Goal: Task Accomplishment & Management: Manage account settings

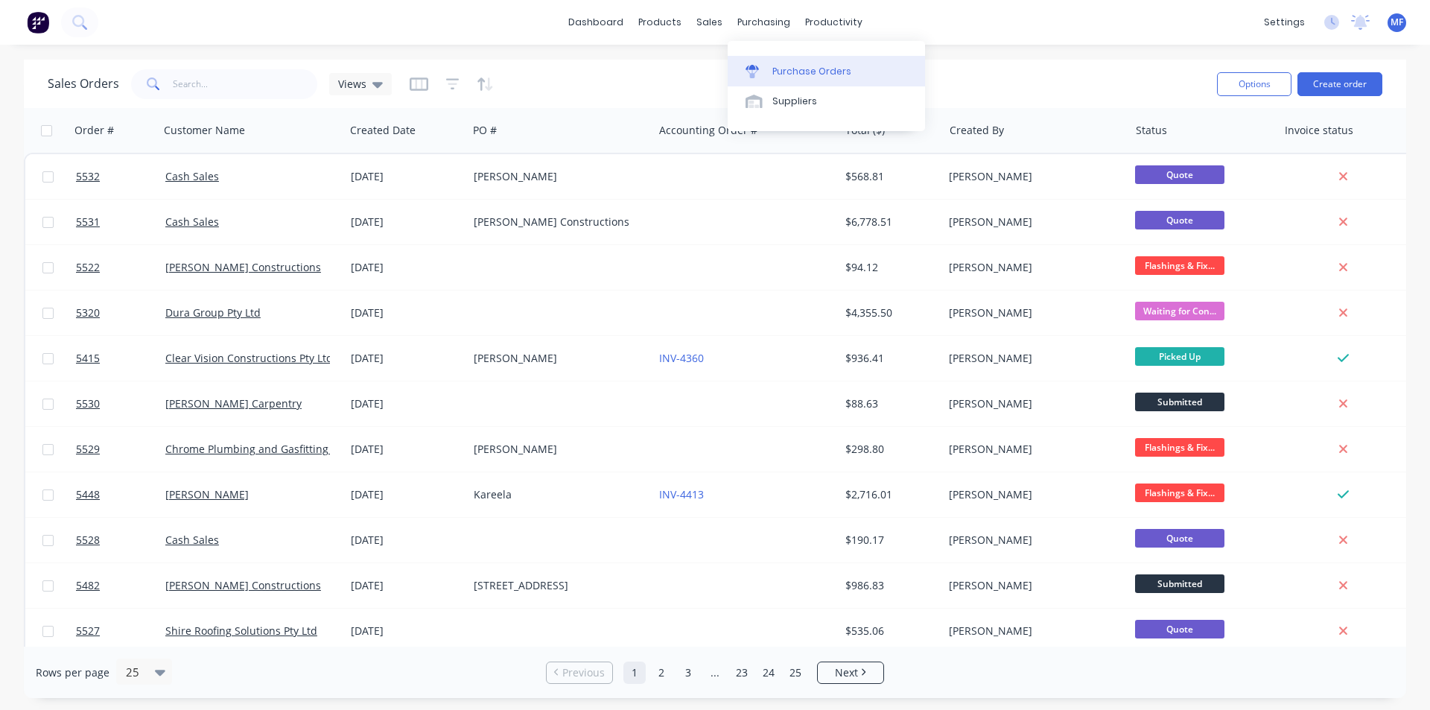
click at [805, 65] on div "Purchase Orders" at bounding box center [811, 71] width 79 height 13
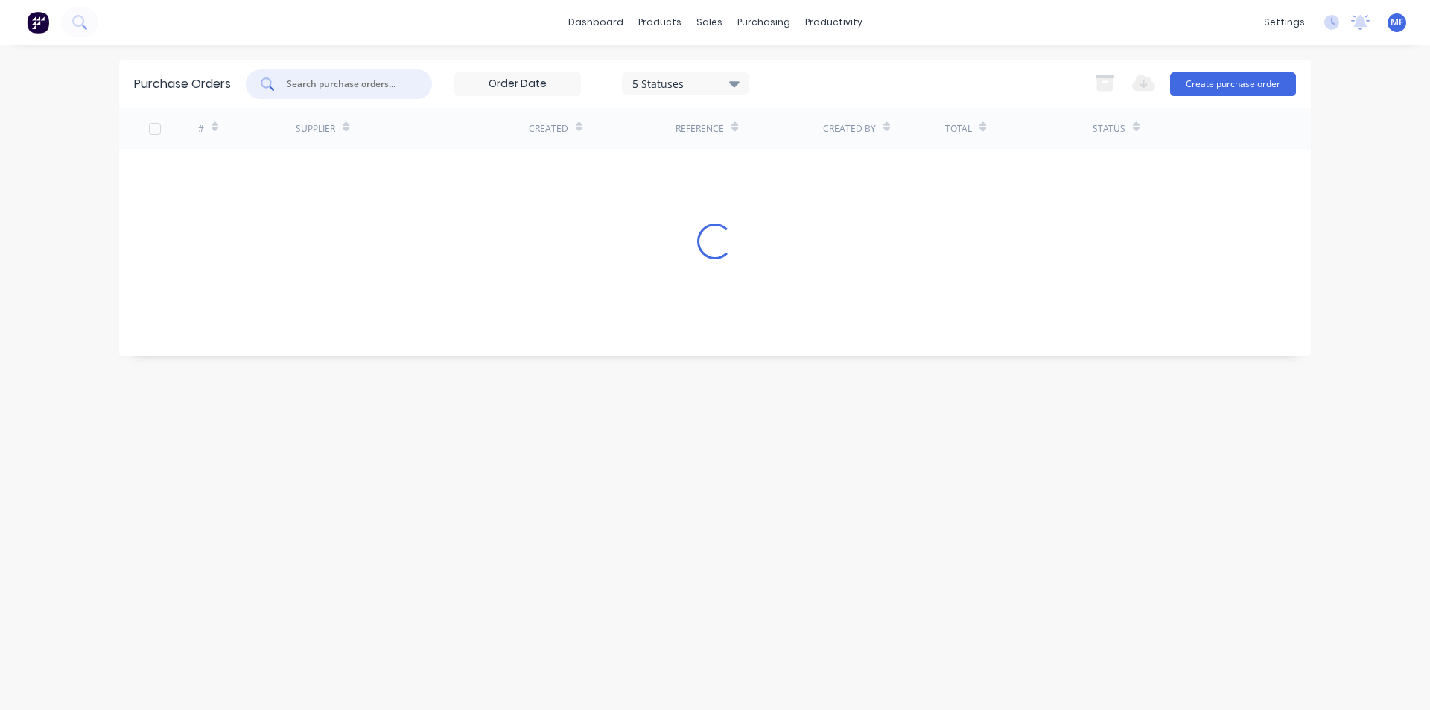
click at [371, 86] on input "text" at bounding box center [347, 84] width 124 height 15
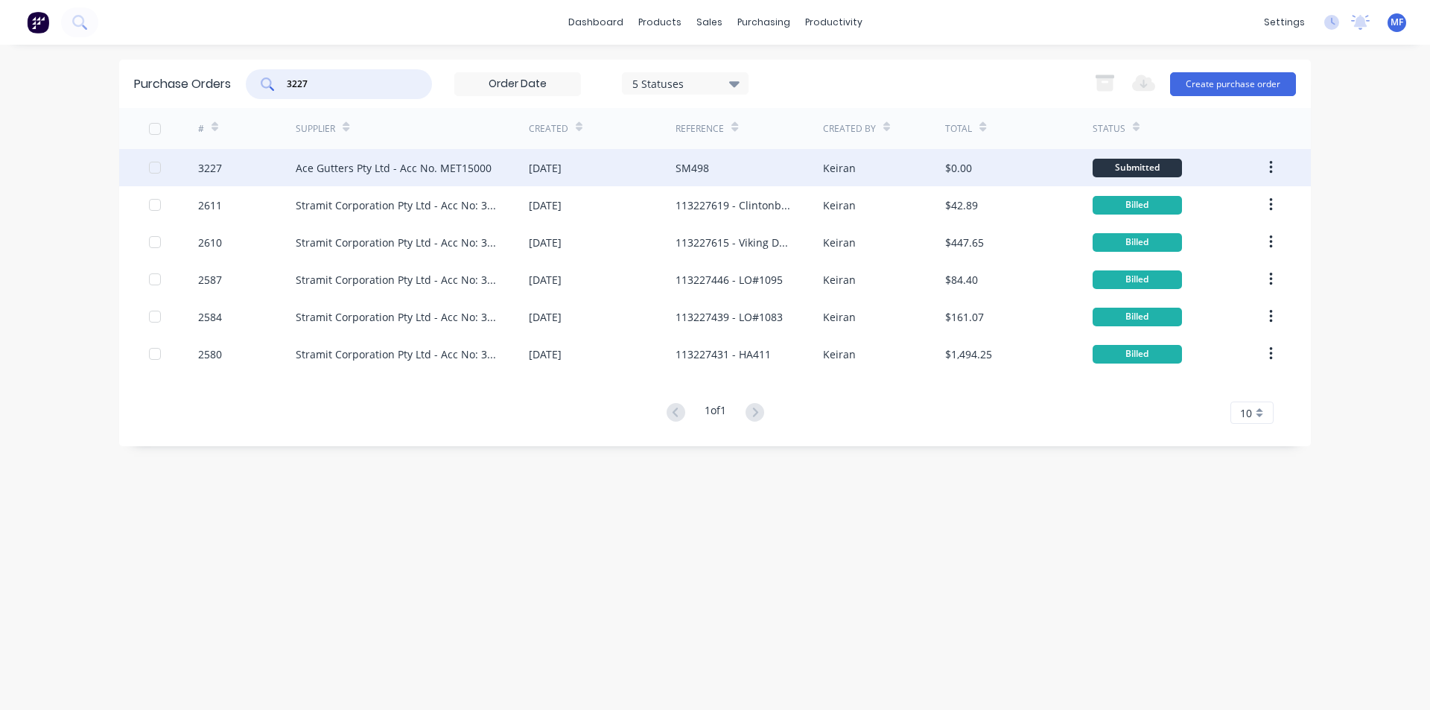
type input "3227"
click at [378, 161] on div "Ace Gutters Pty Ltd - Acc No. MET15000" at bounding box center [394, 168] width 196 height 16
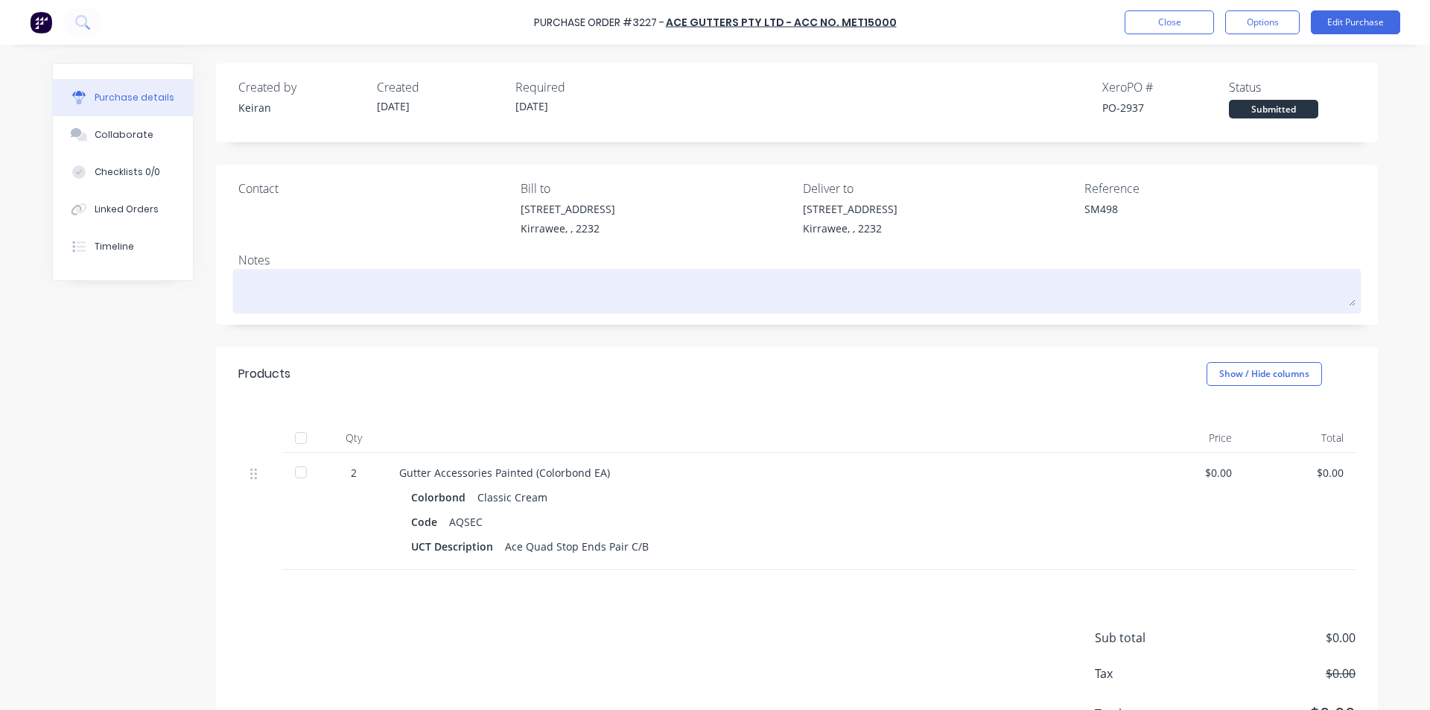
click at [888, 279] on textarea at bounding box center [796, 290] width 1117 height 34
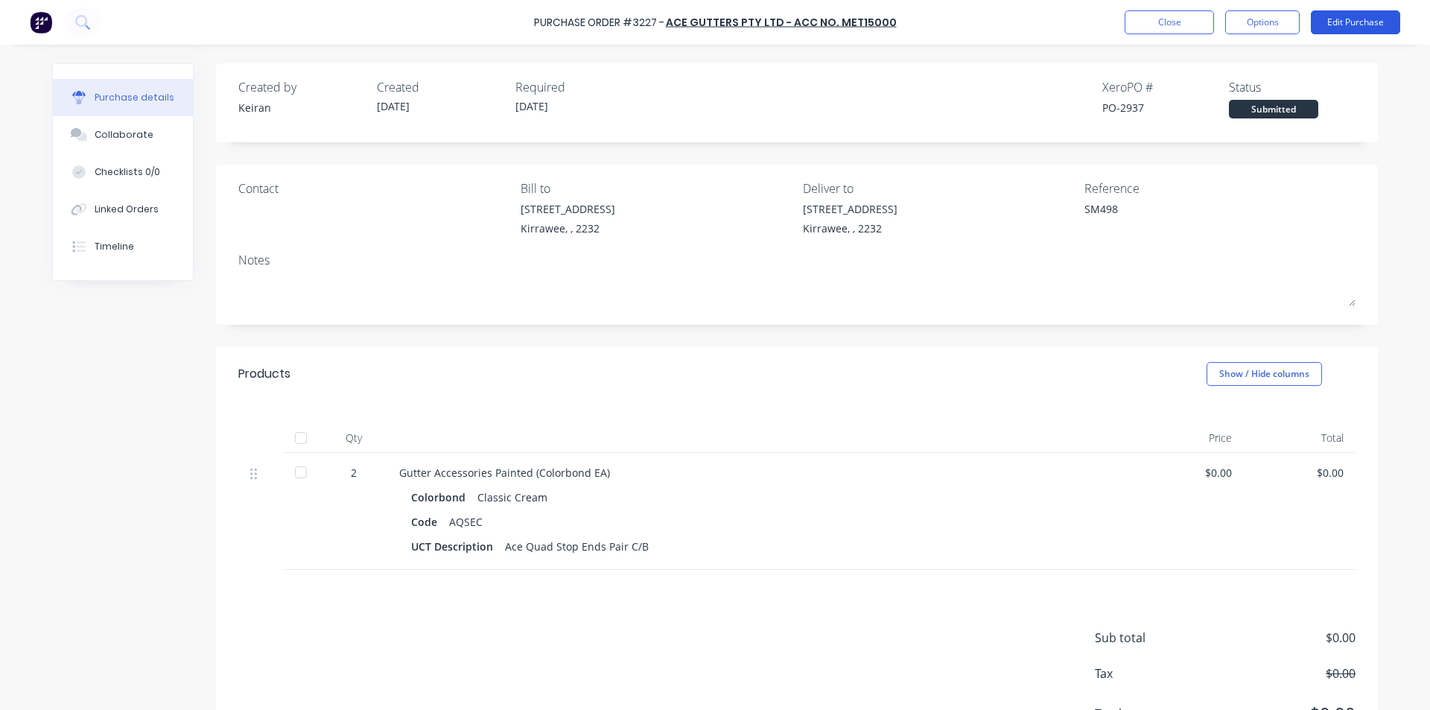
click at [1337, 17] on button "Edit Purchase" at bounding box center [1355, 22] width 89 height 24
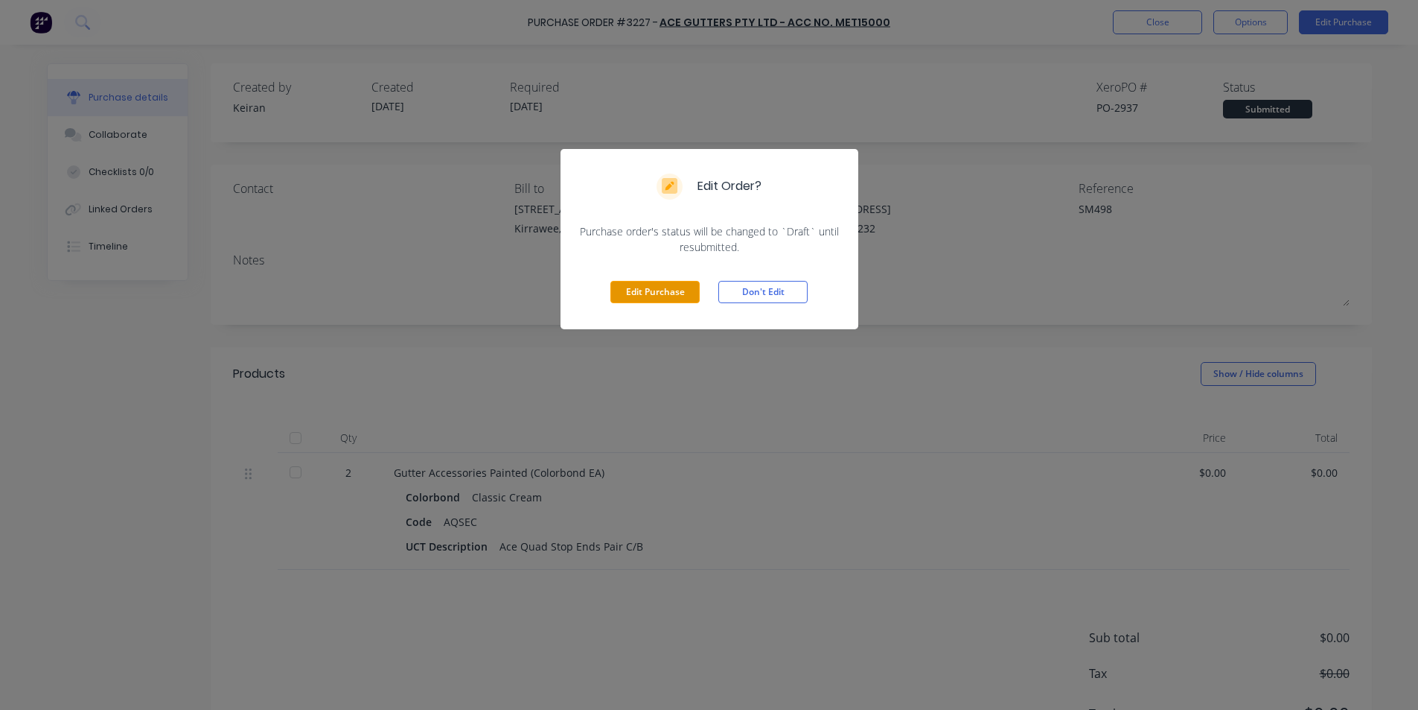
drag, startPoint x: 646, startPoint y: 290, endPoint x: 814, endPoint y: 237, distance: 175.9
click at [647, 290] on button "Edit Purchase" at bounding box center [655, 292] width 89 height 22
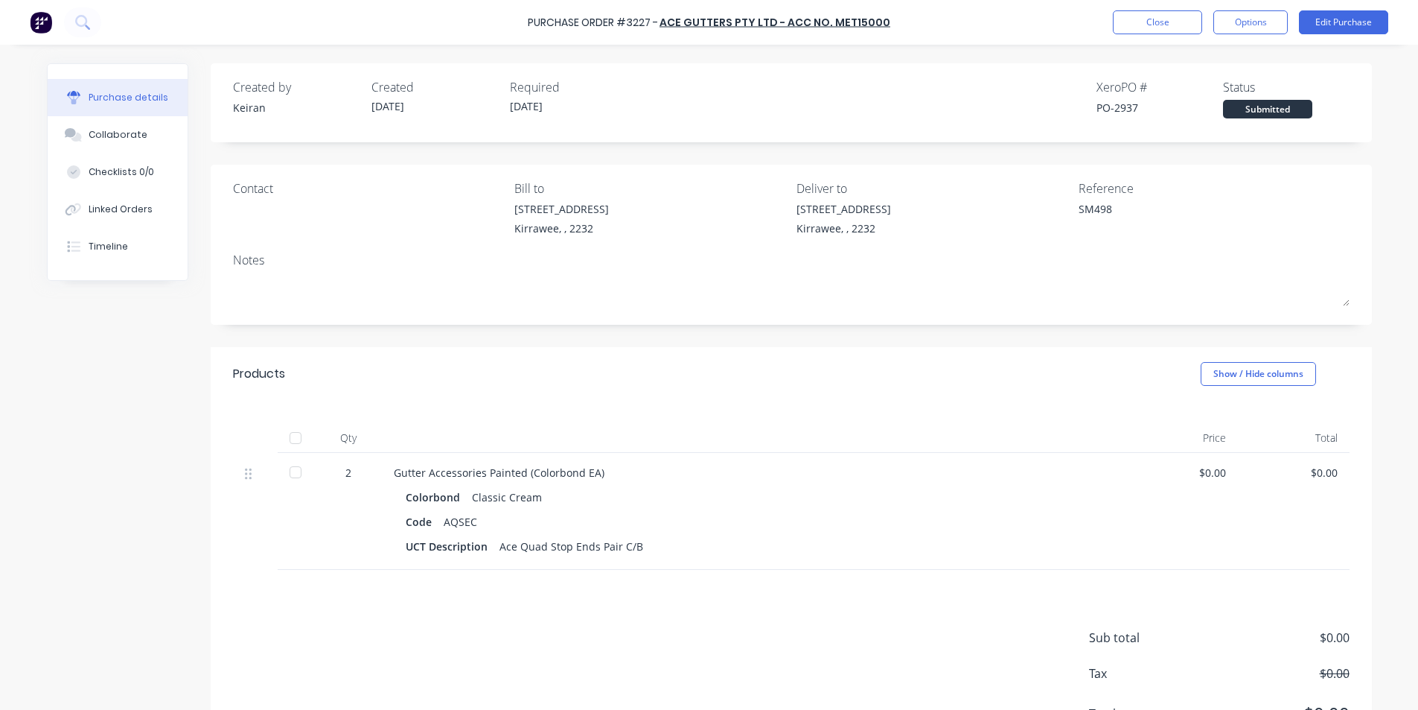
type textarea "x"
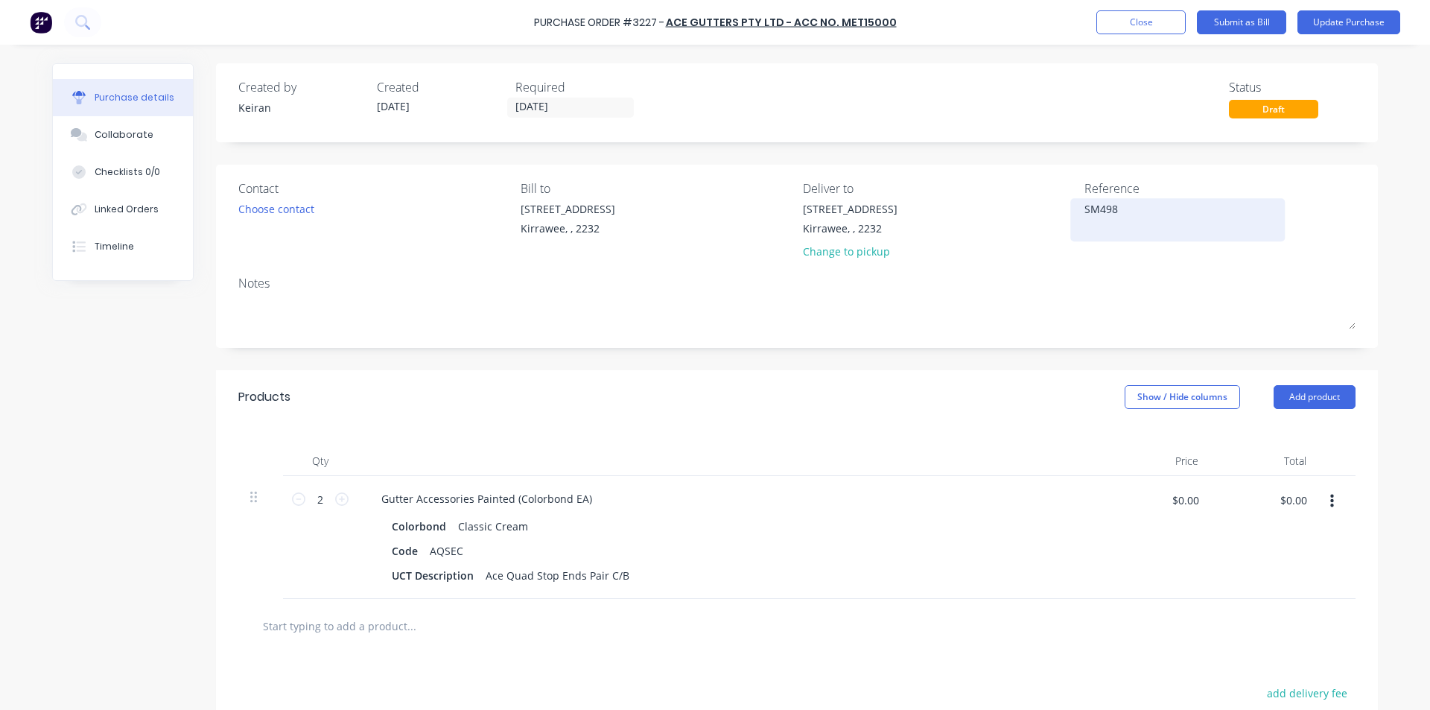
click at [1149, 204] on textarea "SM498" at bounding box center [1177, 218] width 186 height 34
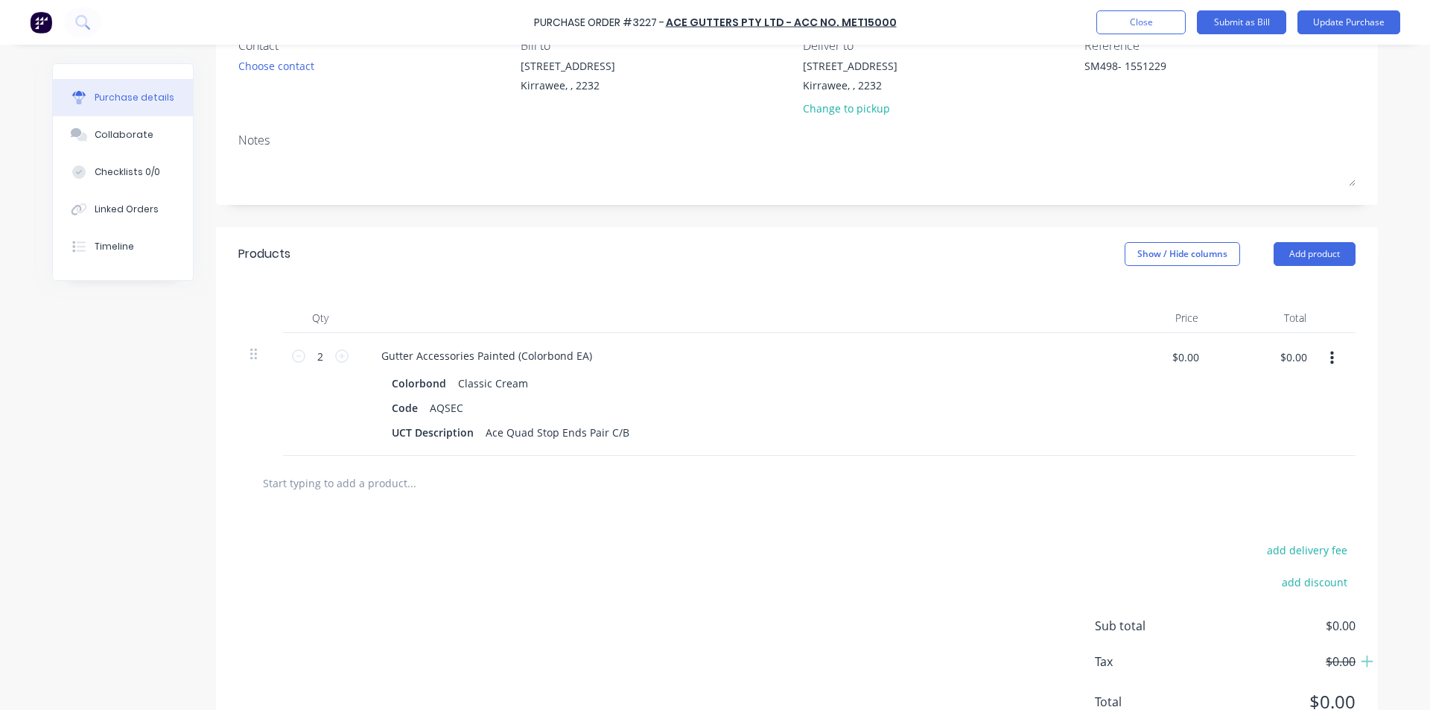
scroll to position [149, 0]
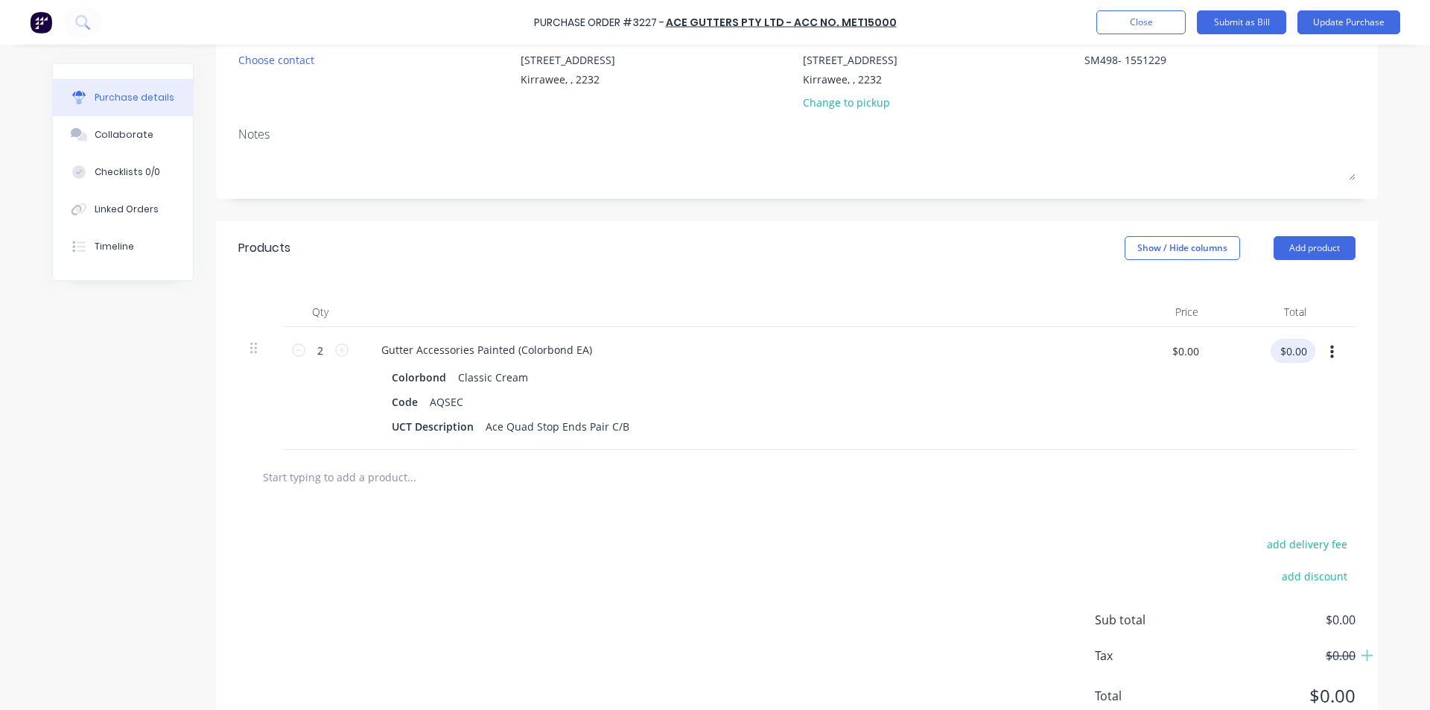
type textarea "SM498- 1551229"
type textarea "x"
type textarea "SM498- 1551229"
click at [1293, 354] on input "$0.00" at bounding box center [1292, 351] width 45 height 24
type input "7.38"
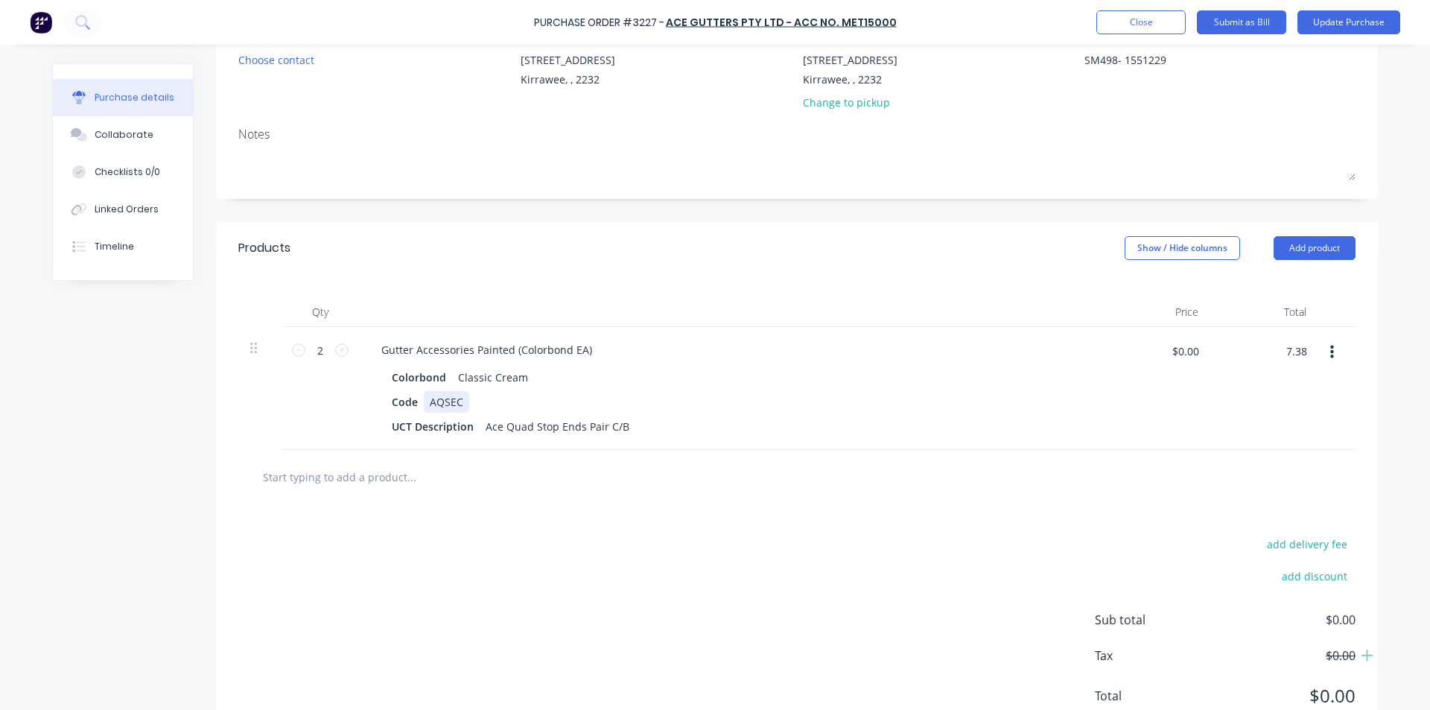
type textarea "x"
type input "$3.69"
type input "$7.38"
click at [1048, 393] on div "Code AQSEC" at bounding box center [727, 402] width 682 height 22
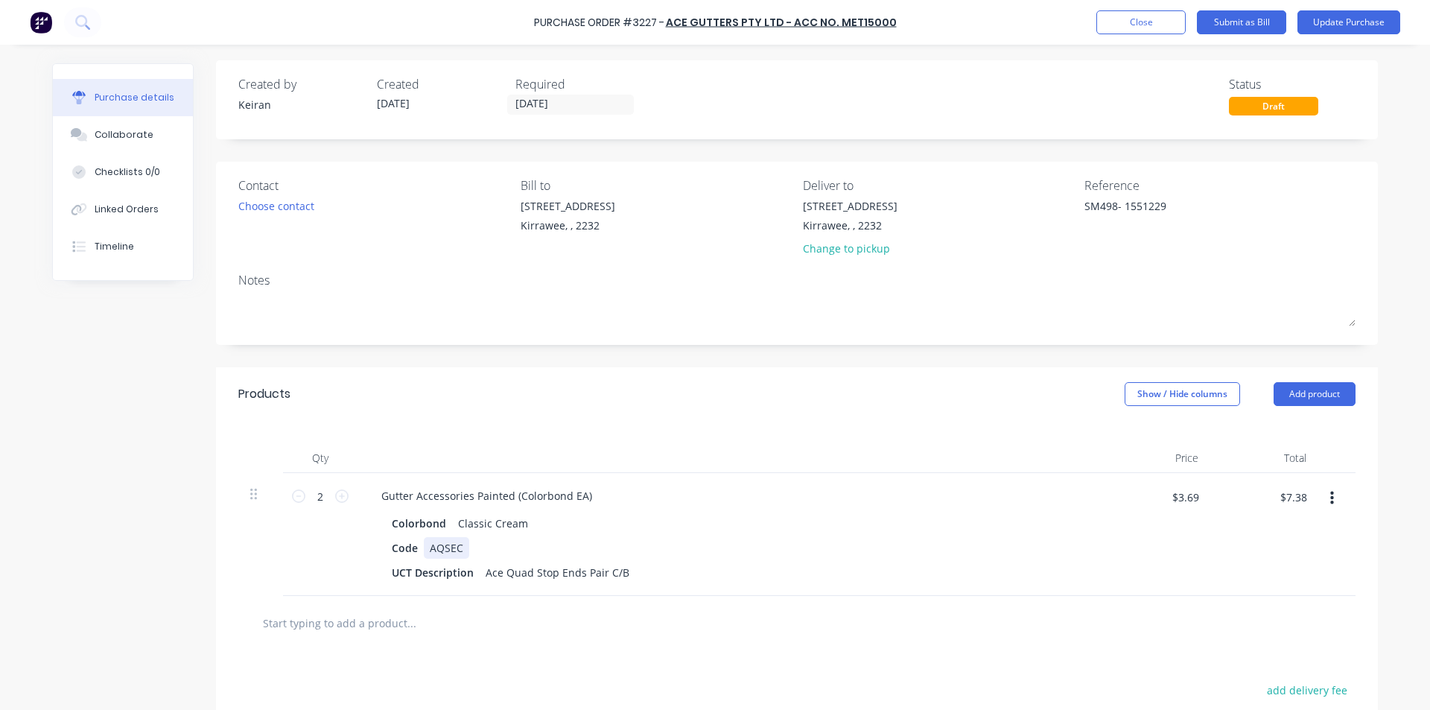
scroll to position [0, 0]
click at [1244, 22] on button "Submit as Bill" at bounding box center [1241, 22] width 89 height 24
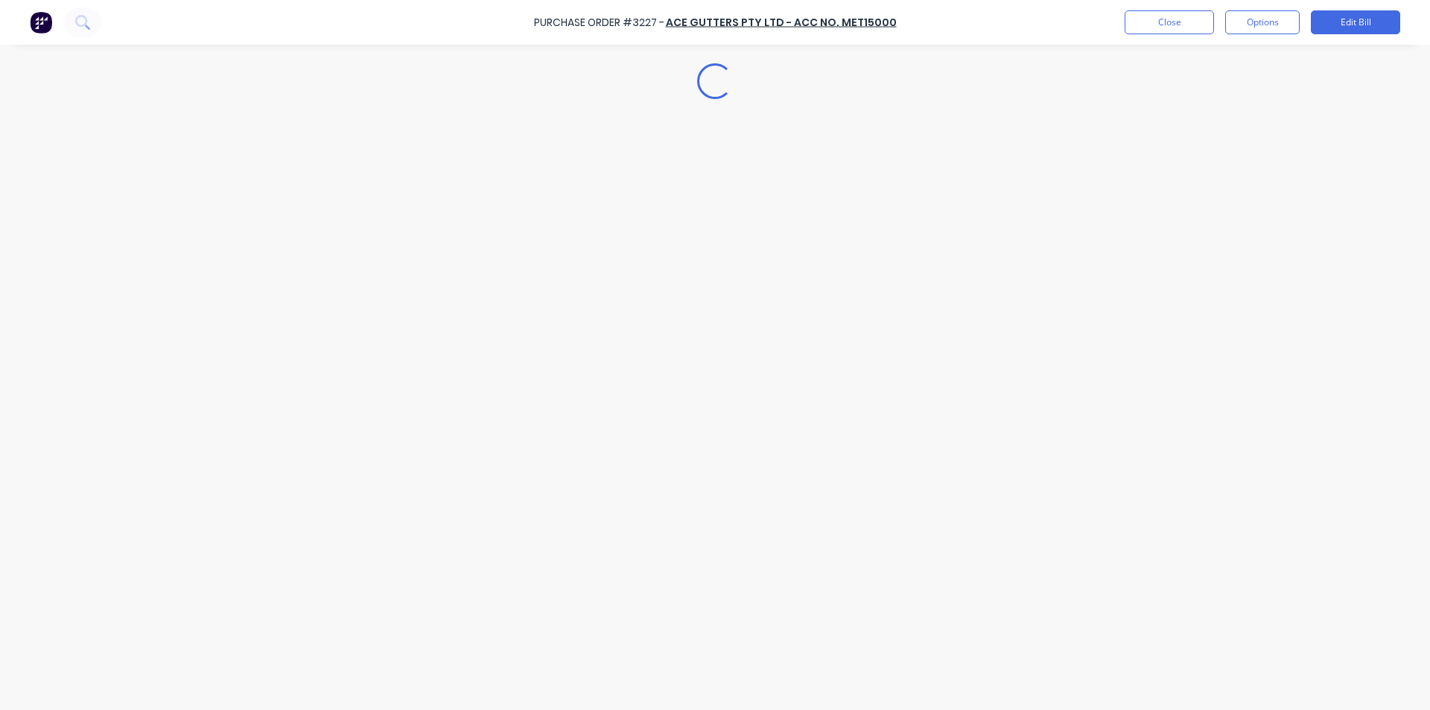
type textarea "x"
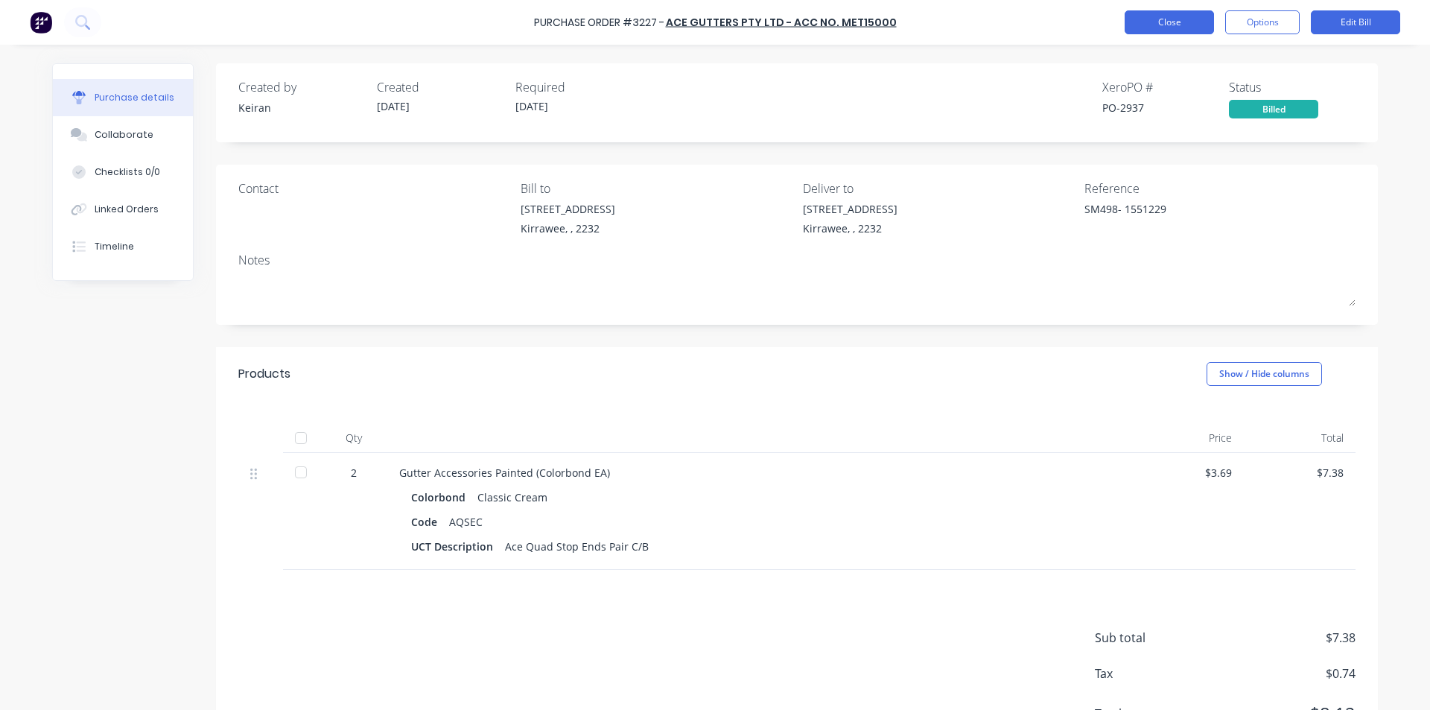
click at [1176, 19] on button "Close" at bounding box center [1168, 22] width 89 height 24
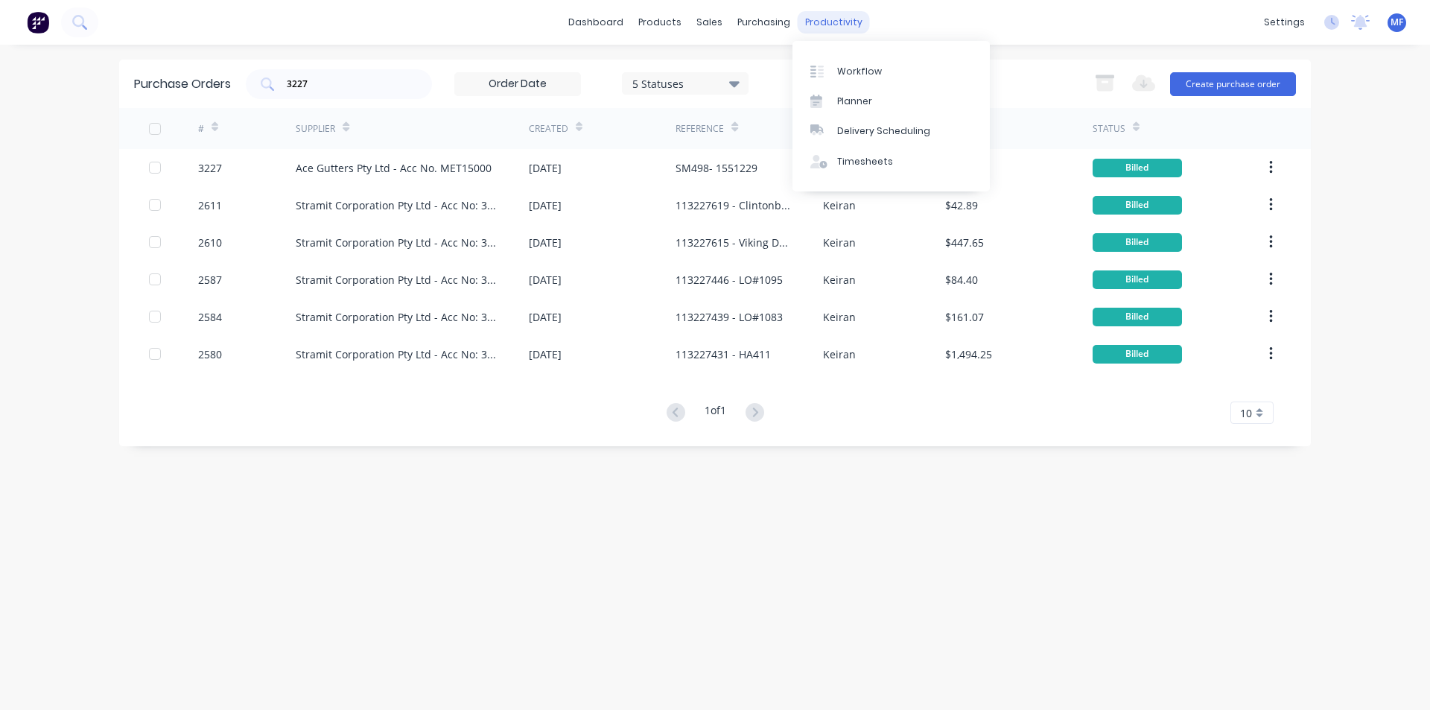
click at [836, 16] on div "productivity" at bounding box center [833, 22] width 72 height 22
click at [876, 127] on div "Delivery Scheduling" at bounding box center [883, 130] width 93 height 13
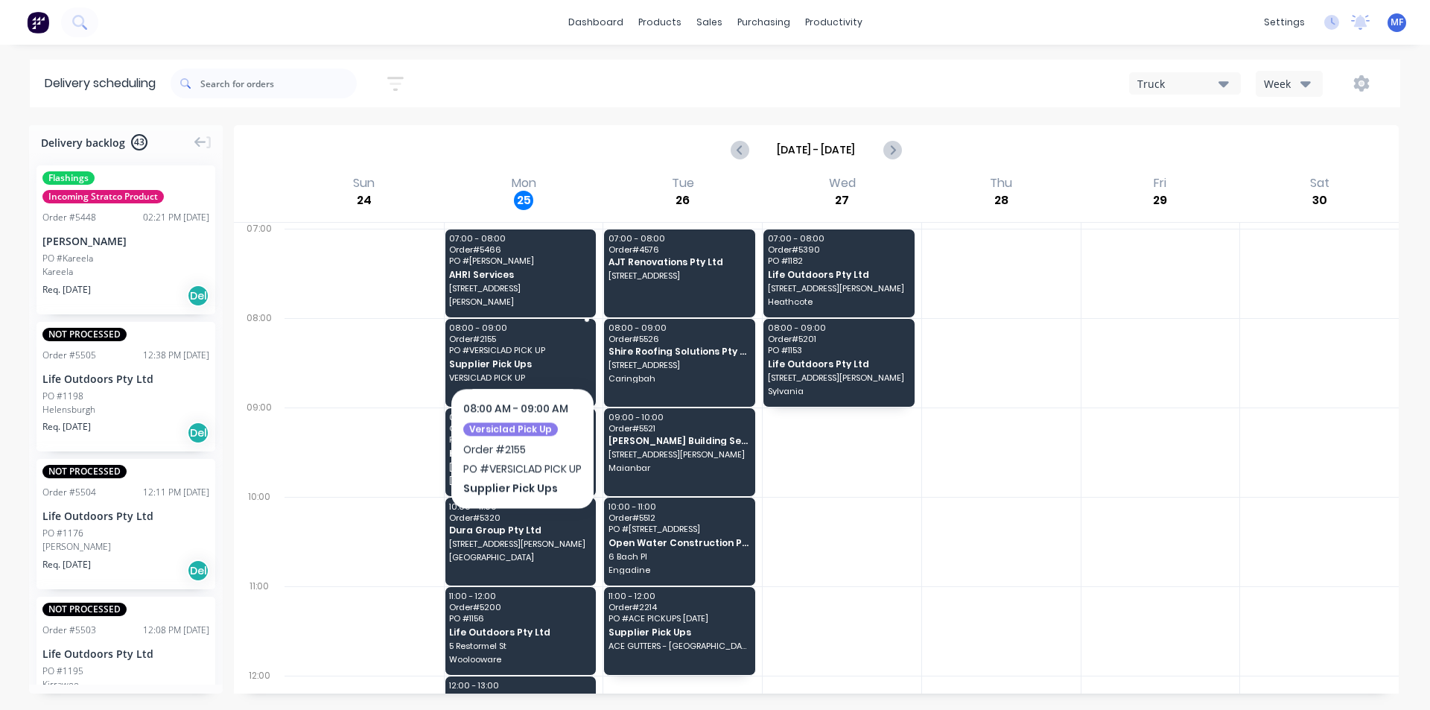
click at [523, 341] on span "Order # 2155" at bounding box center [519, 338] width 141 height 9
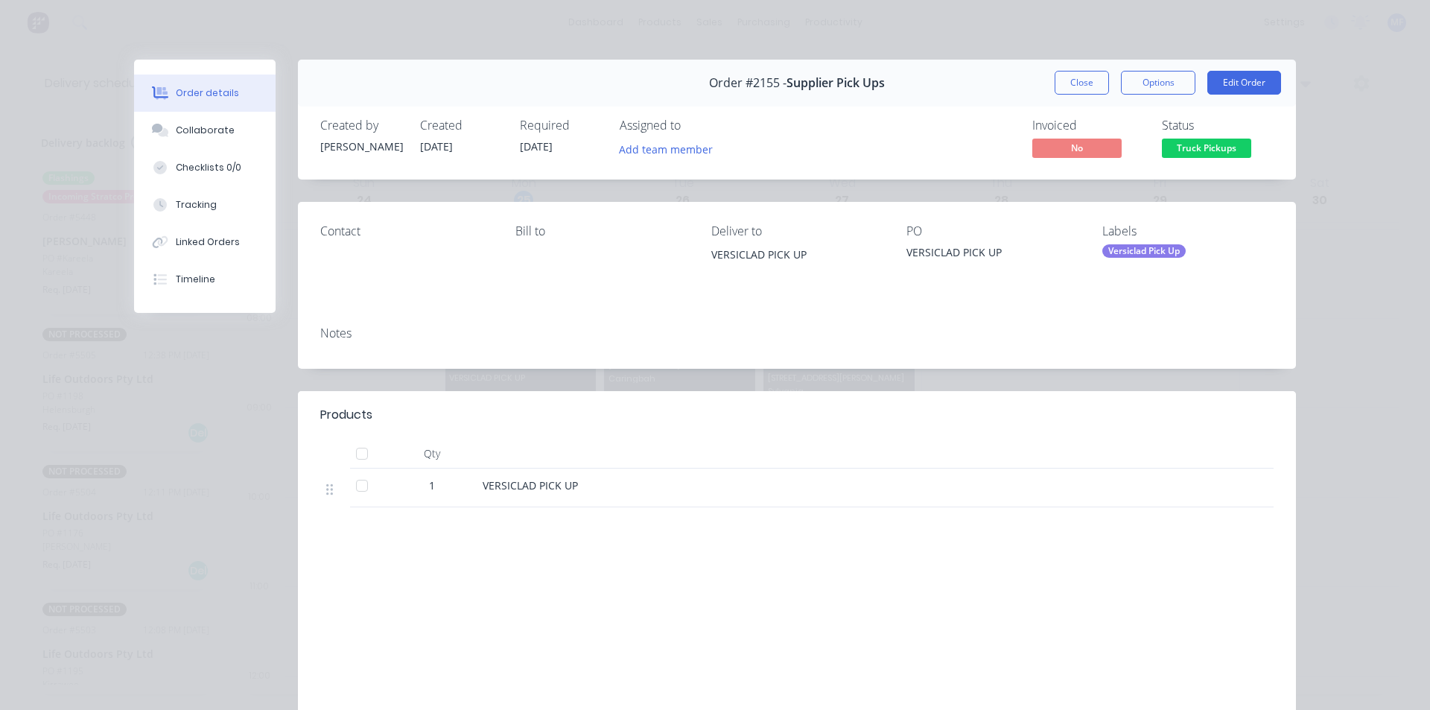
drag, startPoint x: 981, startPoint y: 541, endPoint x: 970, endPoint y: 538, distance: 11.1
click at [981, 541] on div "Products Qty 1 VERSICLAD PICK UP Labour $0.00 Sub total $0.00 Margin $0.00 ( 0.…" at bounding box center [797, 570] width 998 height 359
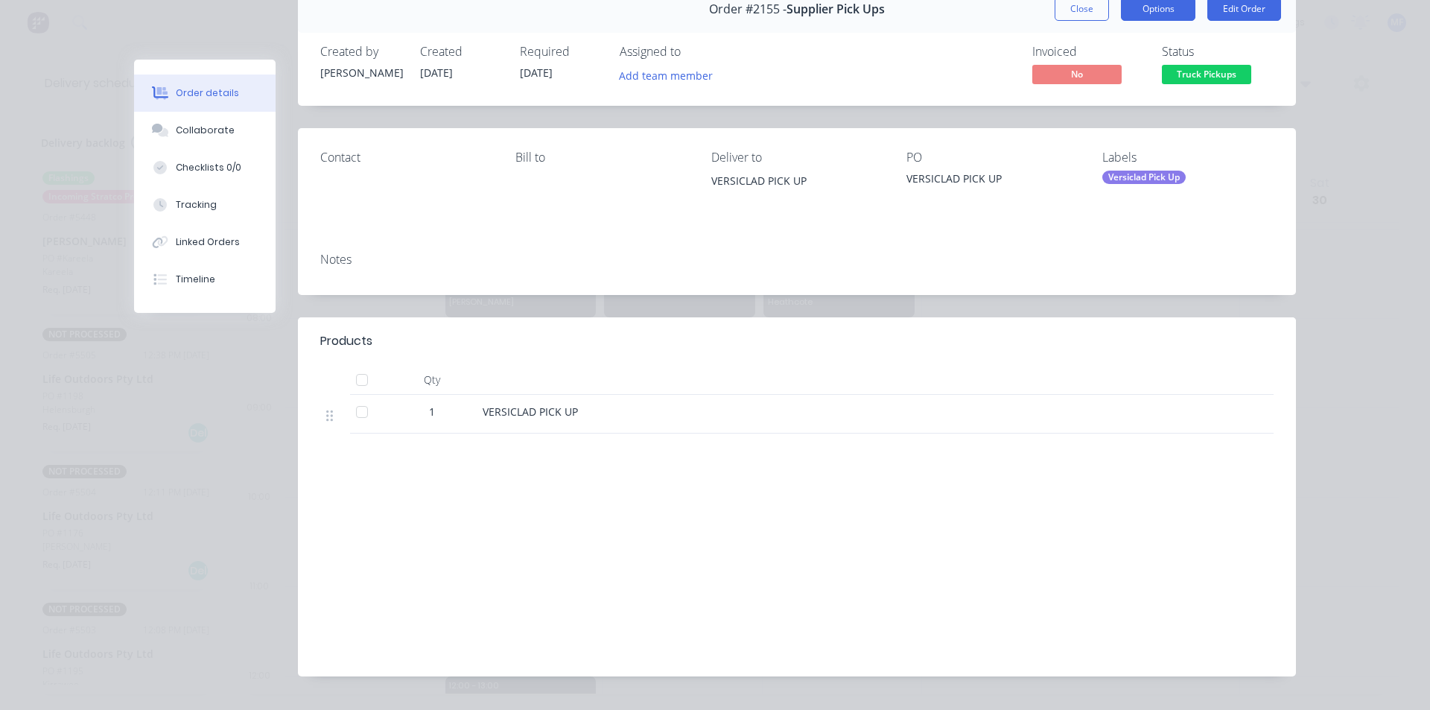
scroll to position [74, 0]
click at [1077, 8] on button "Close" at bounding box center [1081, 8] width 54 height 24
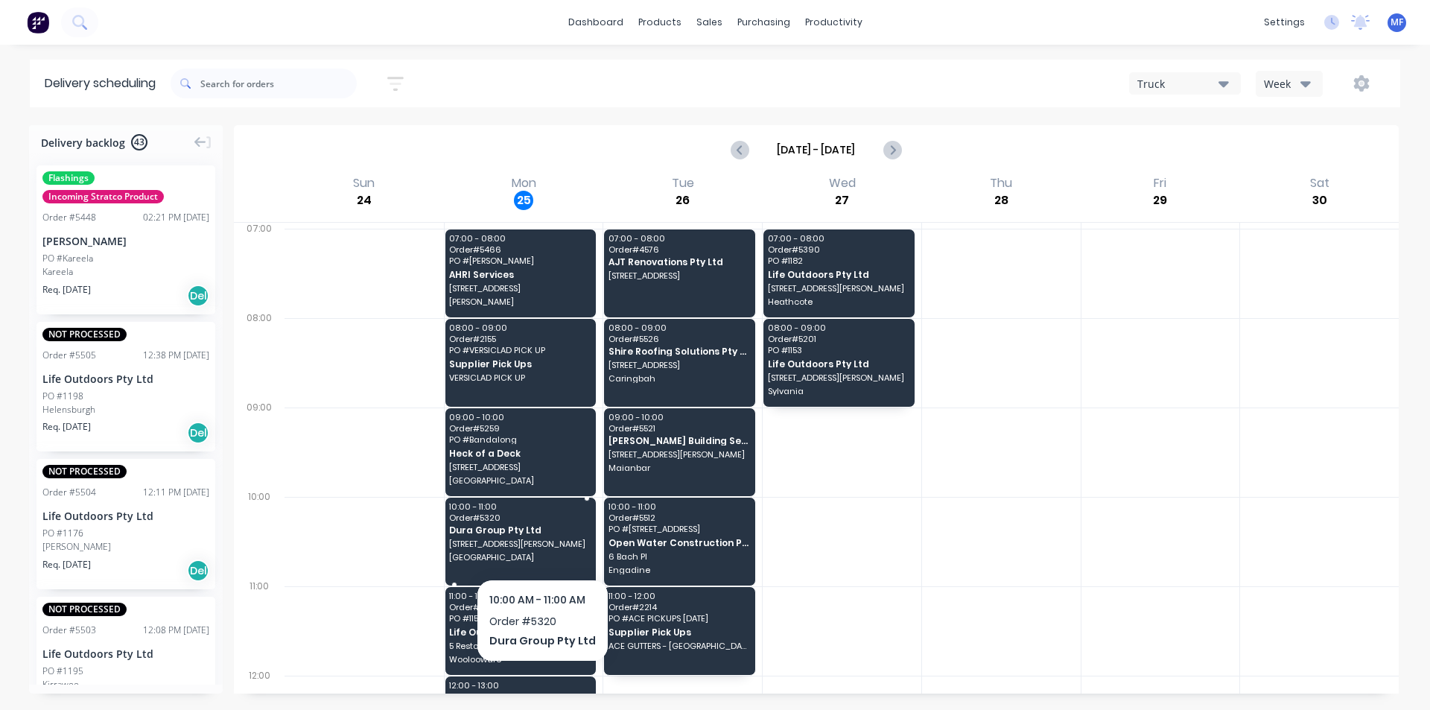
click at [539, 544] on span "[STREET_ADDRESS][PERSON_NAME]" at bounding box center [519, 543] width 141 height 9
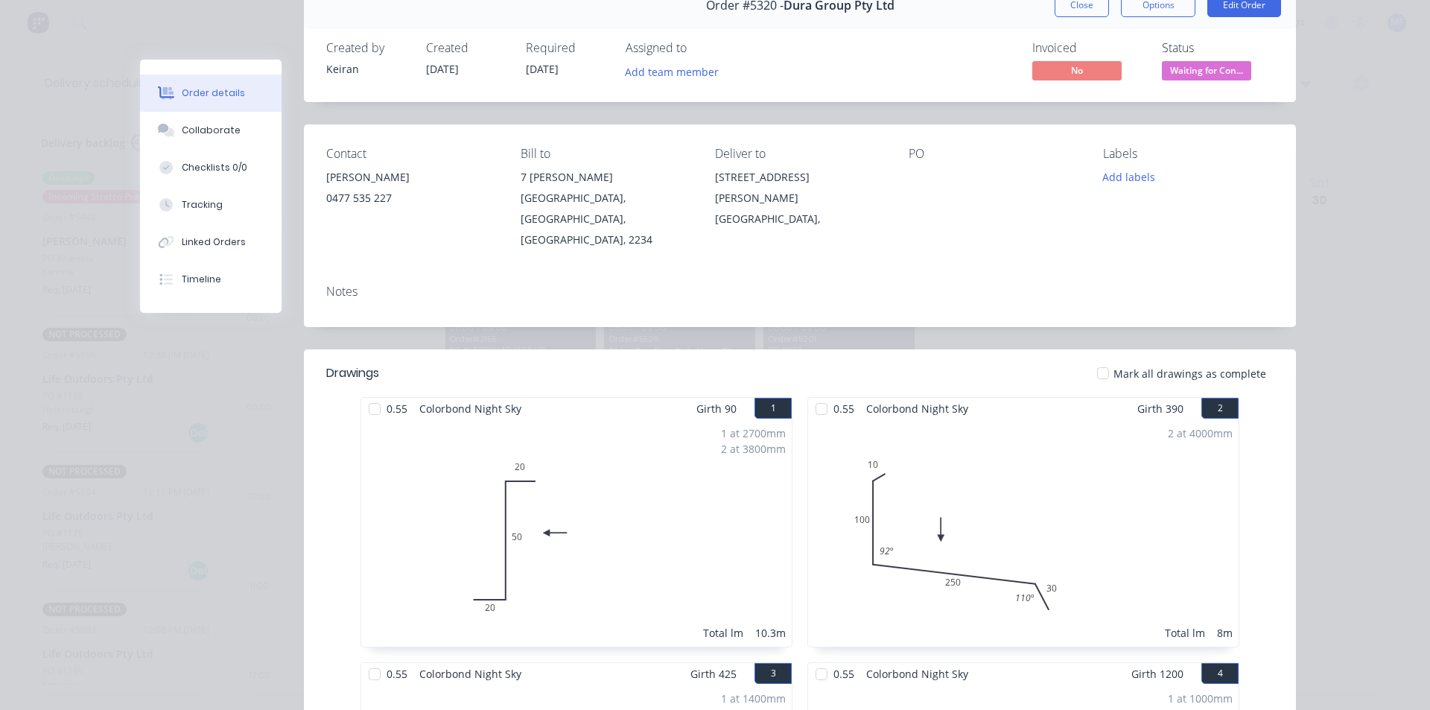
scroll to position [0, 0]
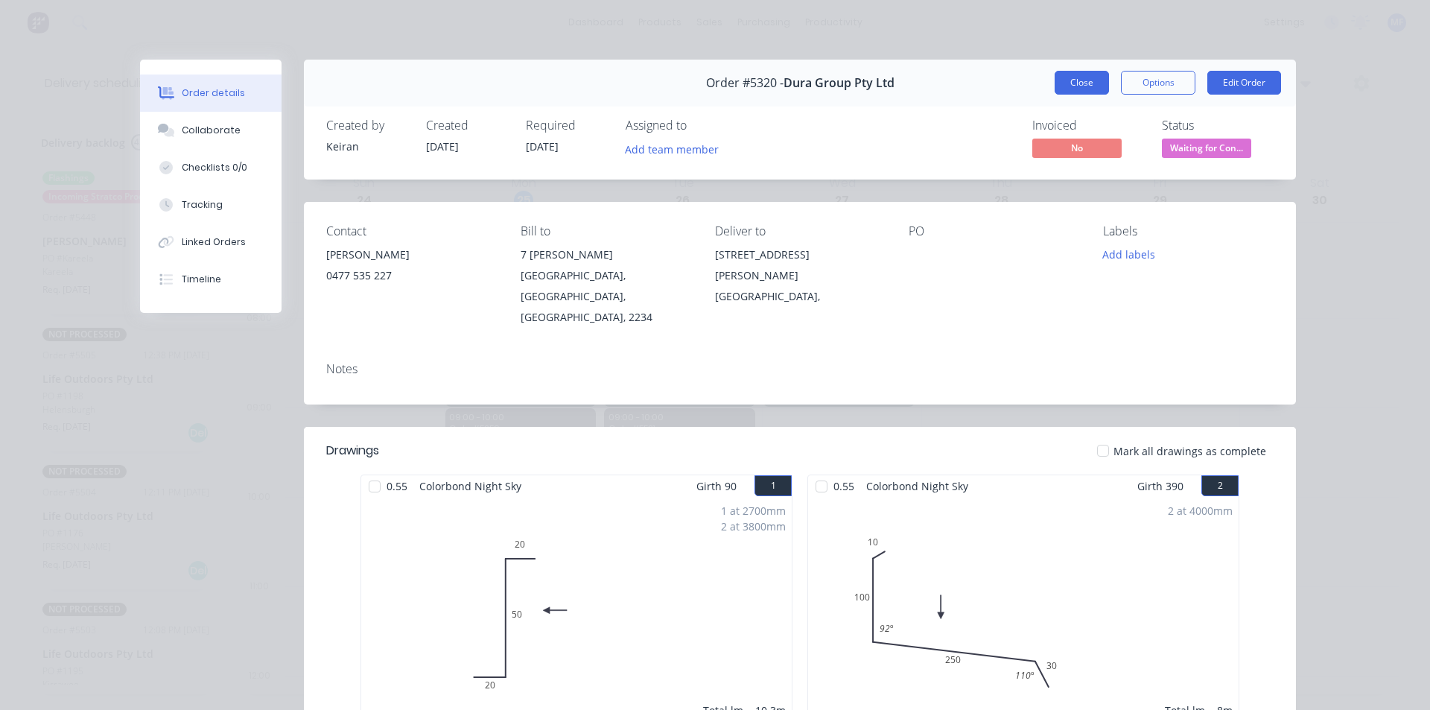
click at [1071, 84] on button "Close" at bounding box center [1081, 83] width 54 height 24
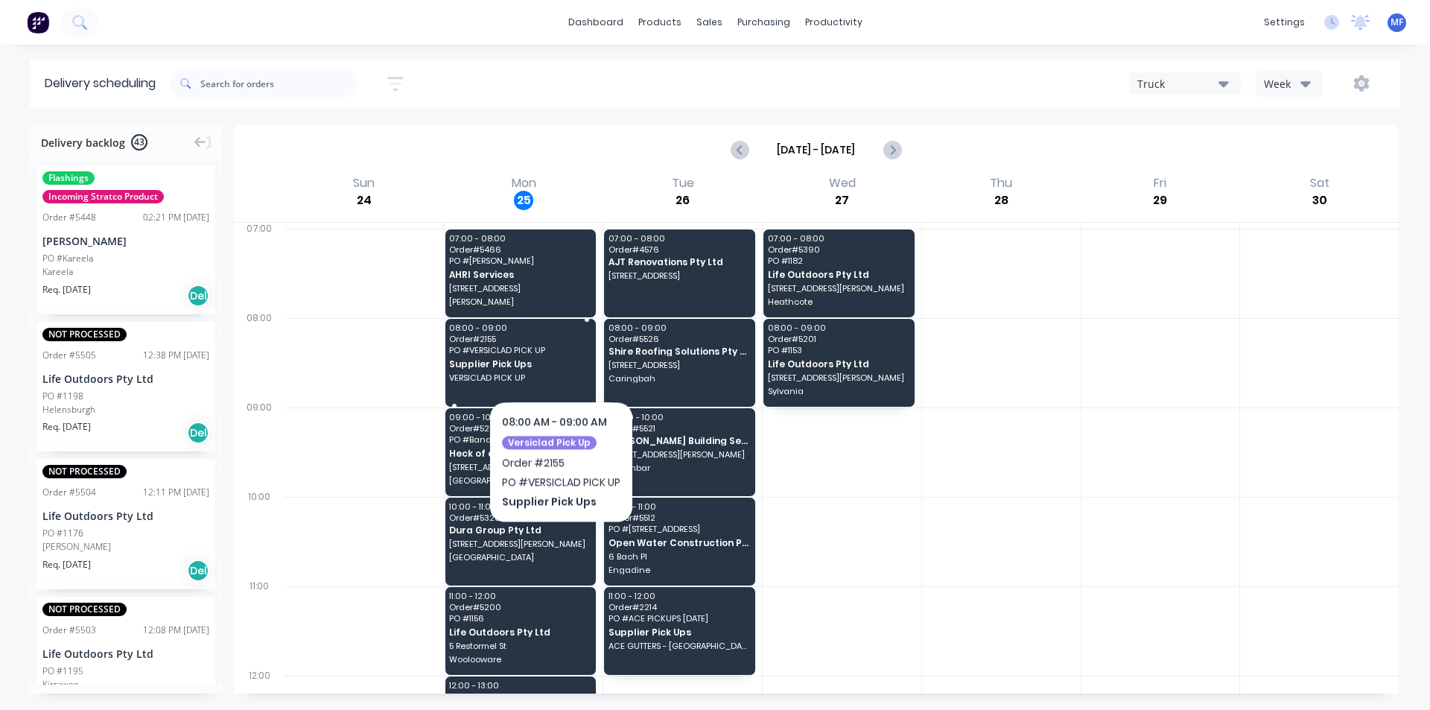
click at [561, 355] on div "08:00 - 09:00 Order # 2155 PO # VERSICLAD PICK UP Supplier Pick Ups VERSICLAD P…" at bounding box center [520, 363] width 151 height 88
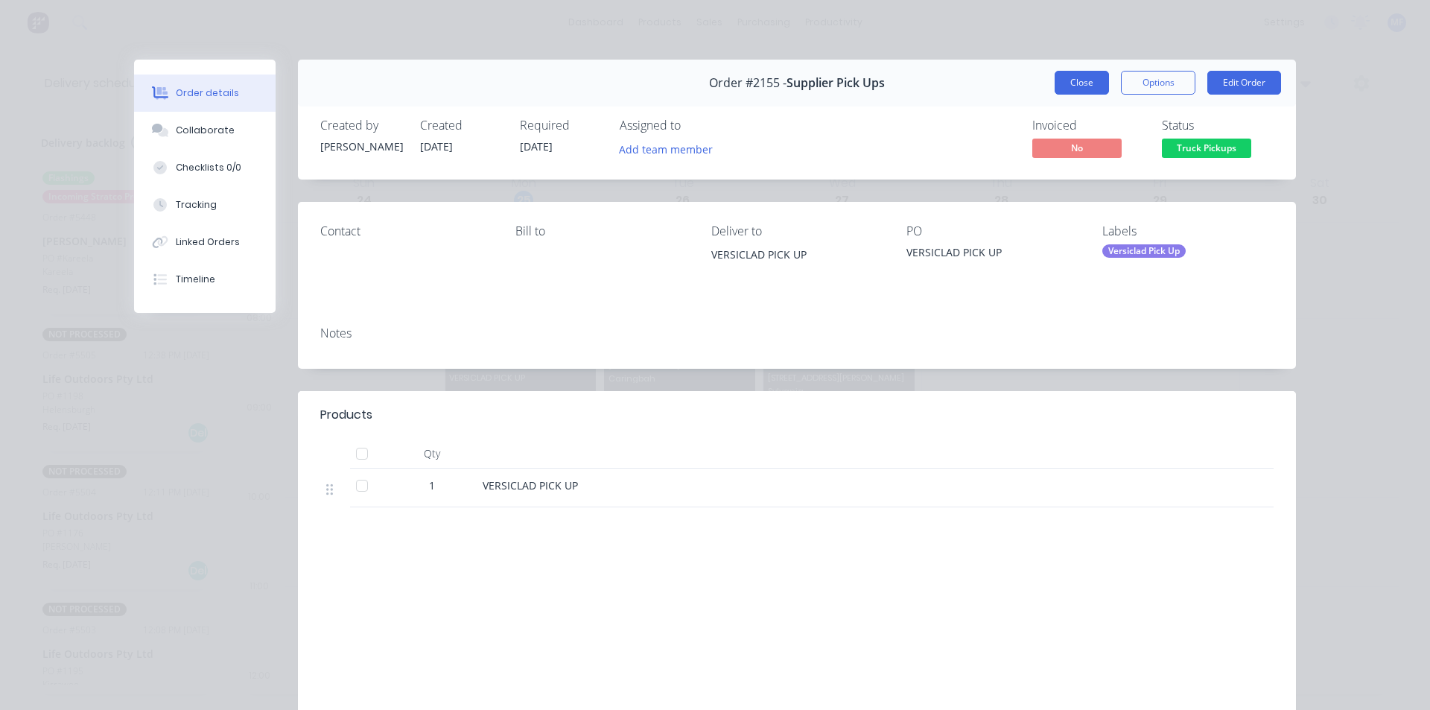
click at [1080, 84] on button "Close" at bounding box center [1081, 83] width 54 height 24
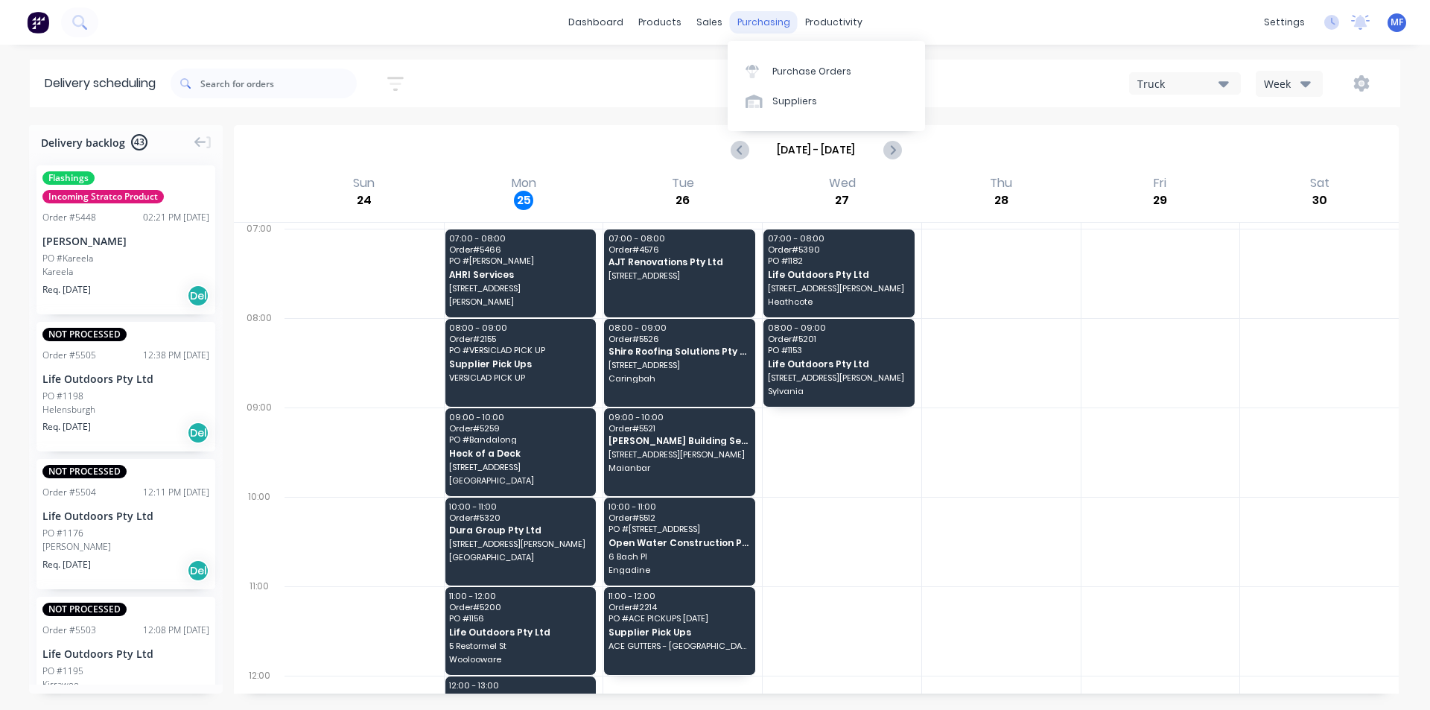
click at [770, 19] on div "purchasing" at bounding box center [764, 22] width 68 height 22
click at [805, 69] on div "Purchase Orders" at bounding box center [811, 71] width 79 height 13
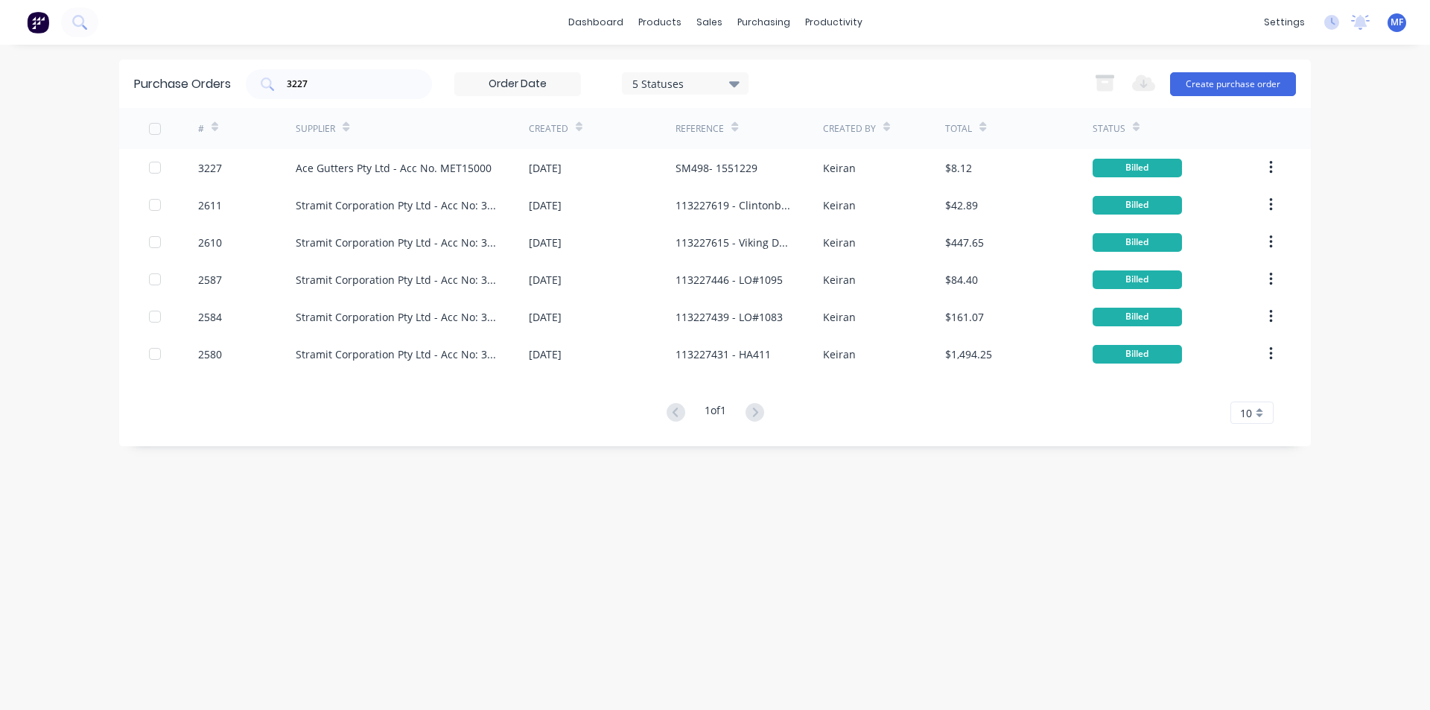
drag, startPoint x: 331, startPoint y: 86, endPoint x: 206, endPoint y: 145, distance: 137.6
click at [330, 86] on input "3227" at bounding box center [347, 84] width 124 height 15
click at [324, 79] on input "3227" at bounding box center [347, 84] width 124 height 15
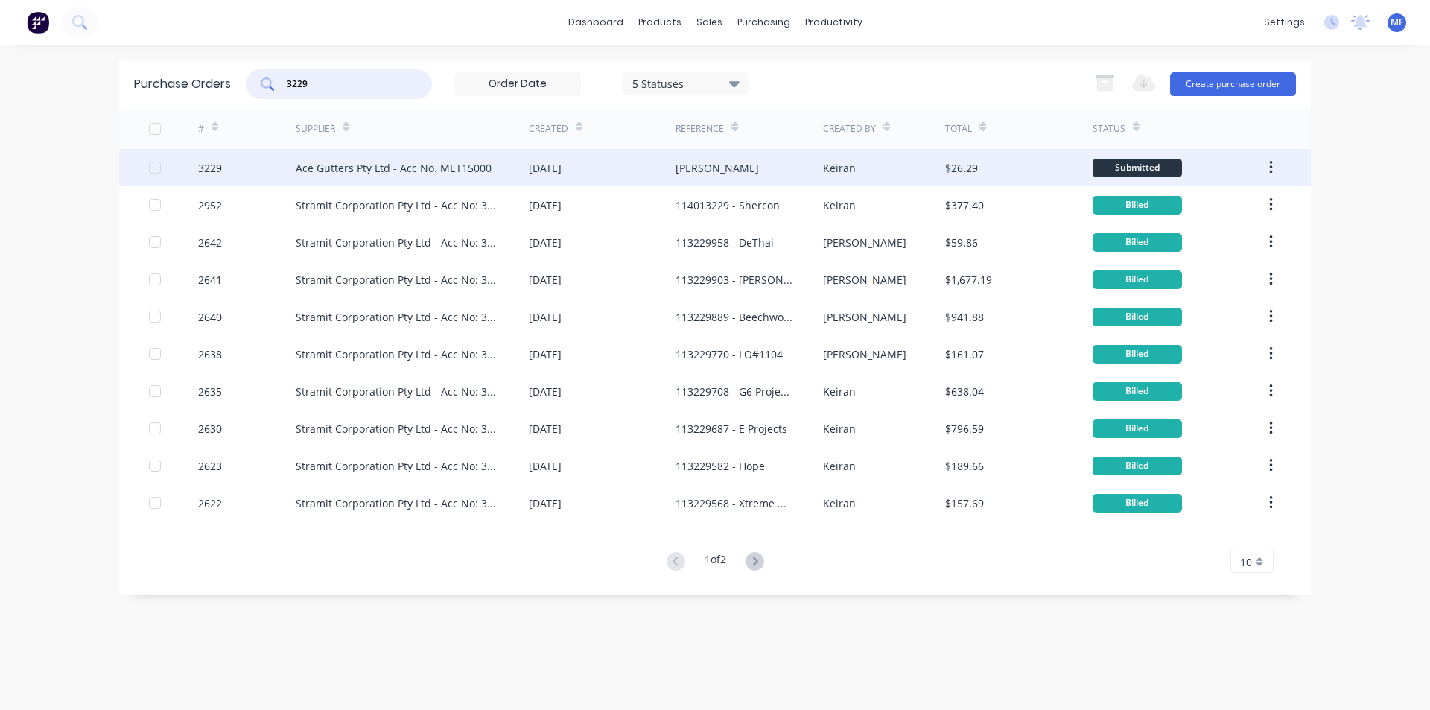
type input "3229"
click at [395, 162] on div "Ace Gutters Pty Ltd - Acc No. MET15000" at bounding box center [394, 168] width 196 height 16
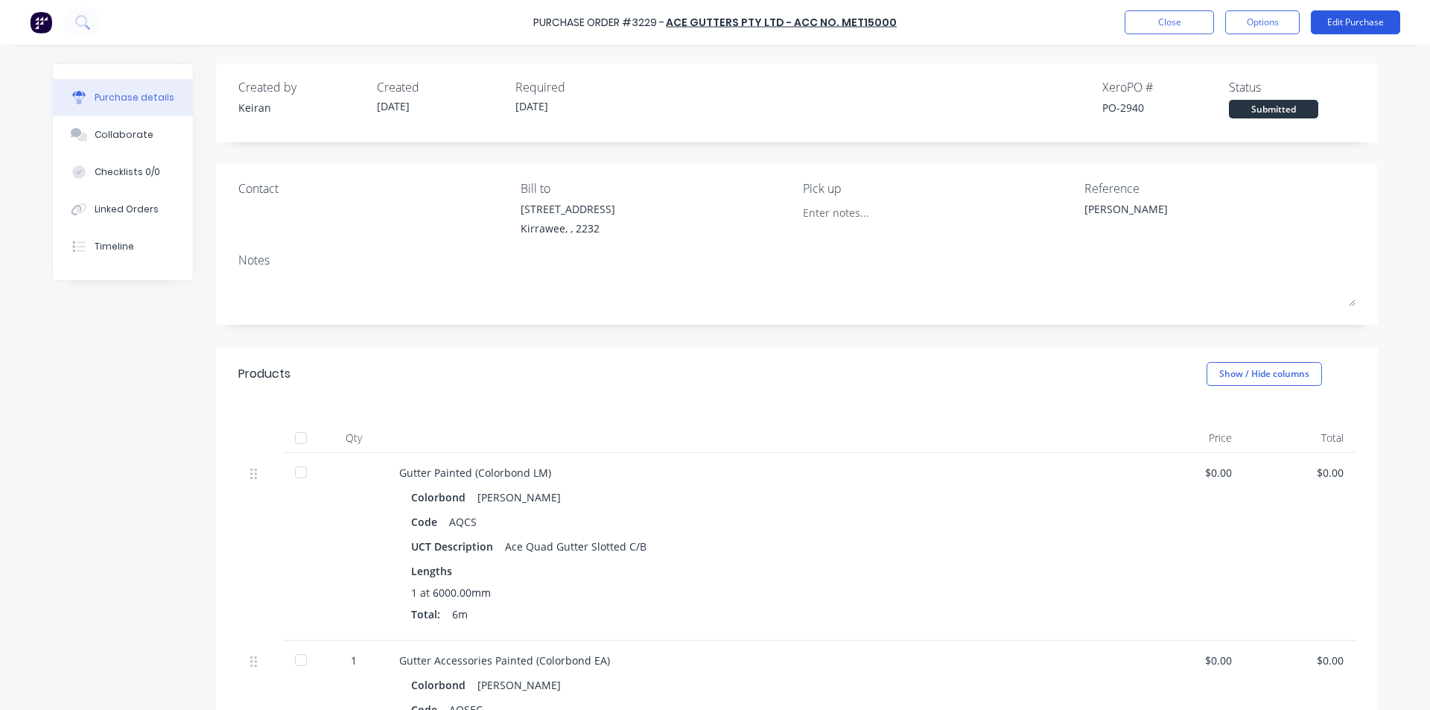
click at [1351, 22] on button "Edit Purchase" at bounding box center [1355, 22] width 89 height 24
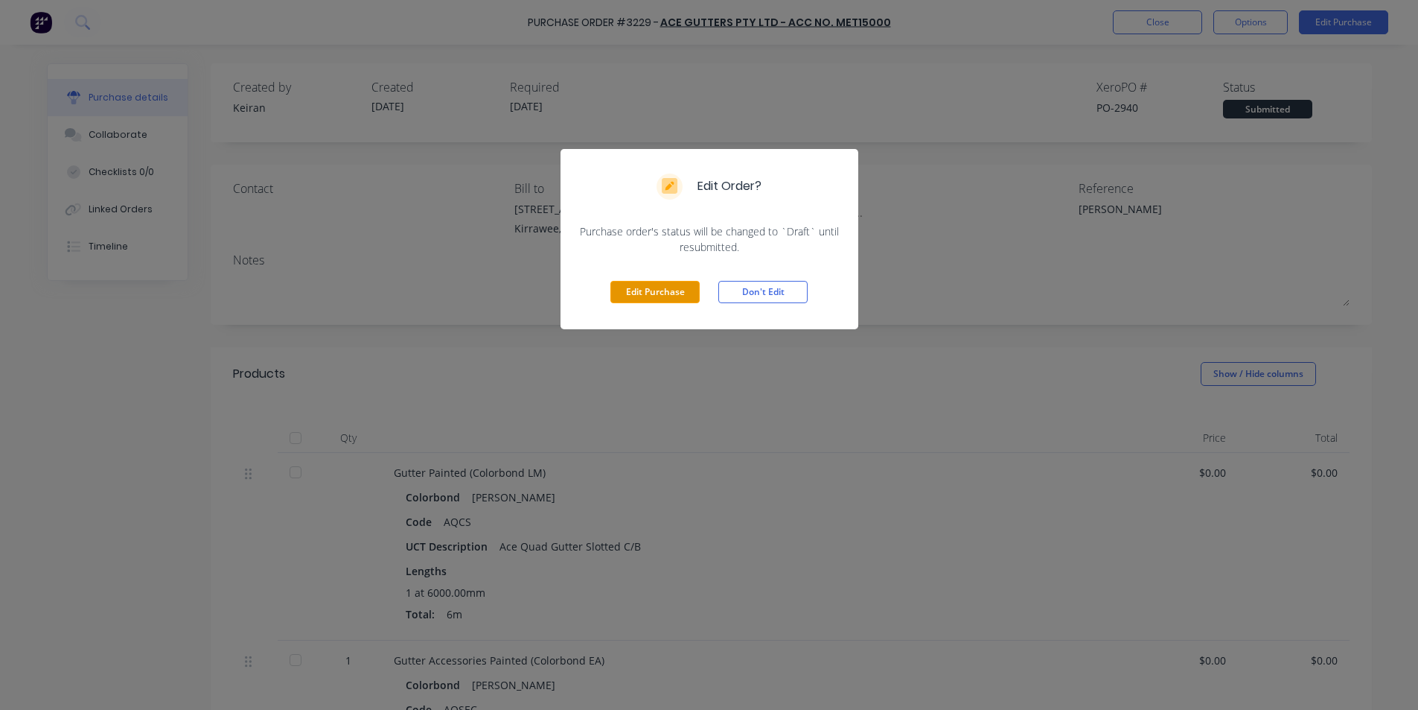
click at [666, 288] on button "Edit Purchase" at bounding box center [655, 292] width 89 height 22
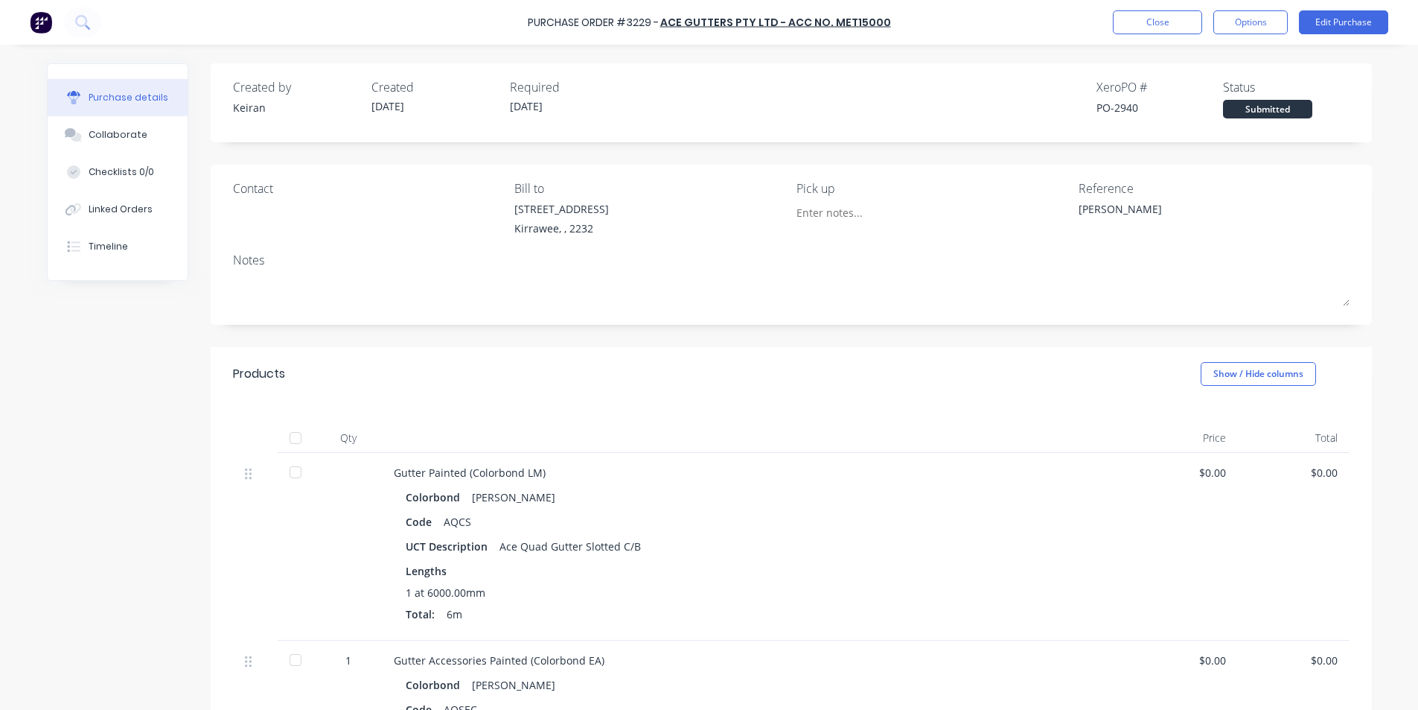
type textarea "x"
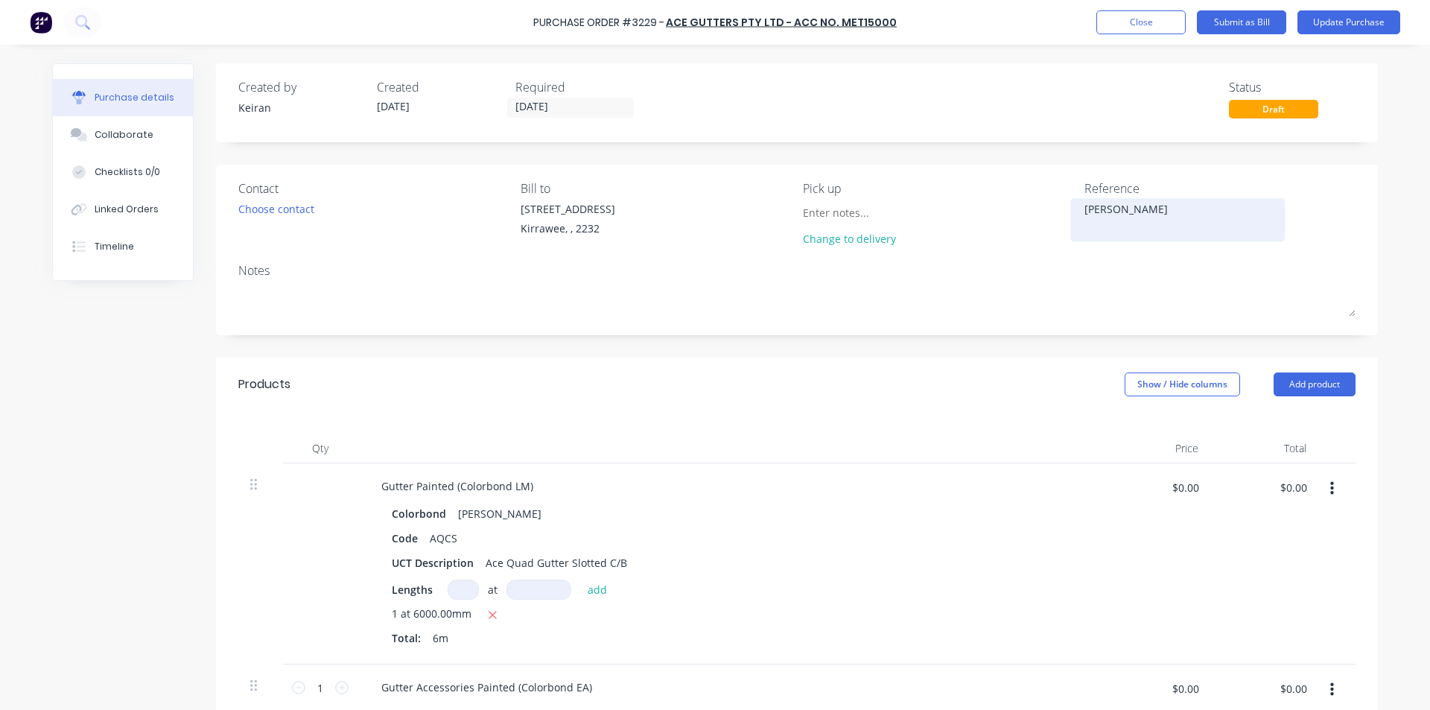
click at [1130, 208] on textarea "[PERSON_NAME]" at bounding box center [1177, 218] width 186 height 34
type textarea "[PERSON_NAME]- 1"
type textarea "x"
type textarea "[PERSON_NAME]- 15"
type textarea "x"
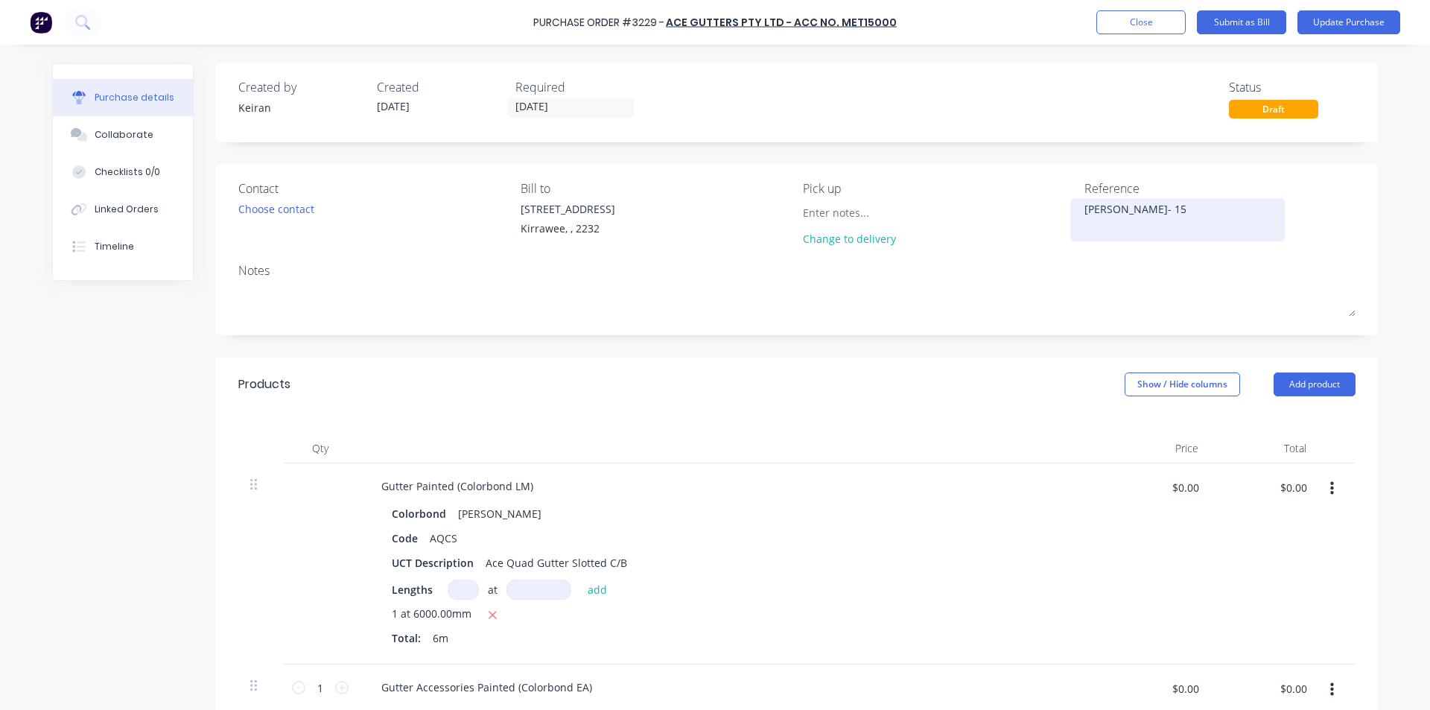
type textarea "[PERSON_NAME]- 155"
type textarea "x"
type textarea "[PERSON_NAME]- 1551"
type textarea "x"
type textarea "[PERSON_NAME]- 15512"
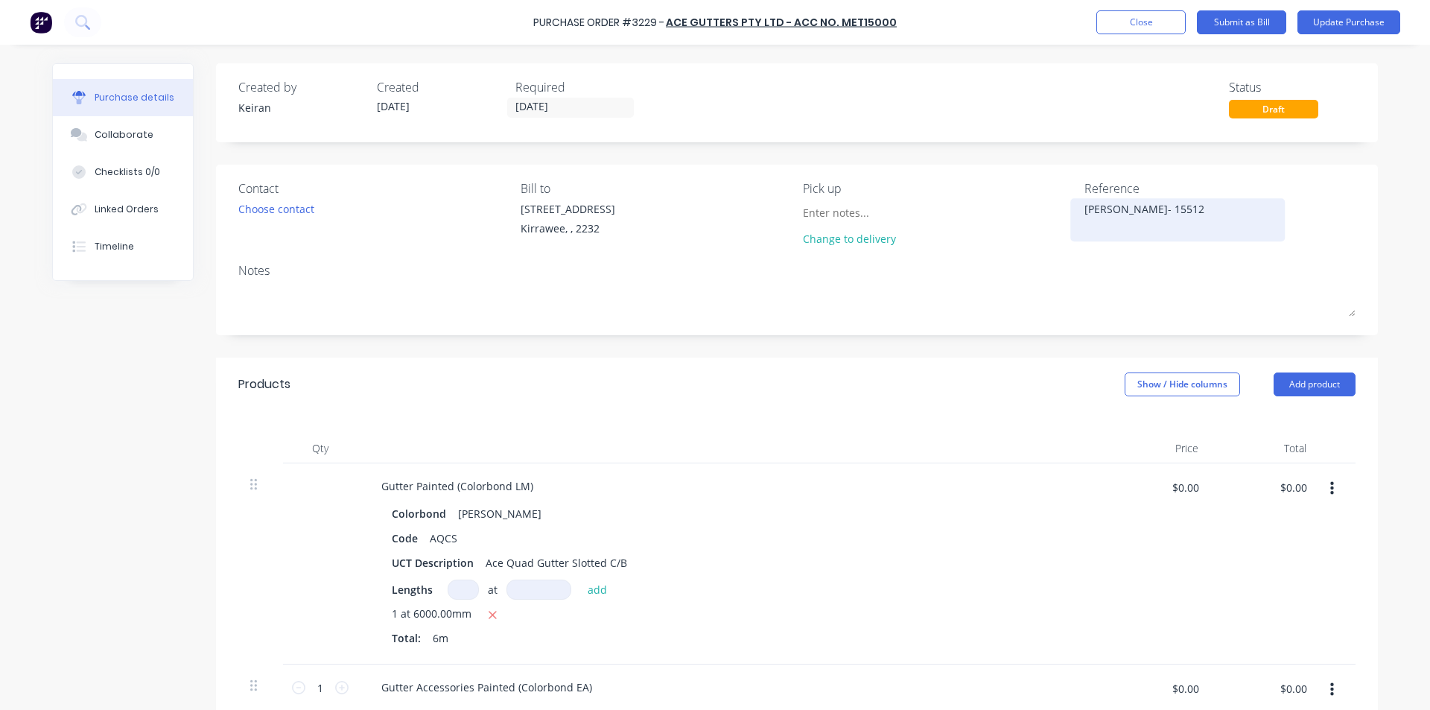
type textarea "x"
type textarea "[PERSON_NAME]- 155129"
type textarea "x"
type textarea "[PERSON_NAME]- 1551290"
type textarea "x"
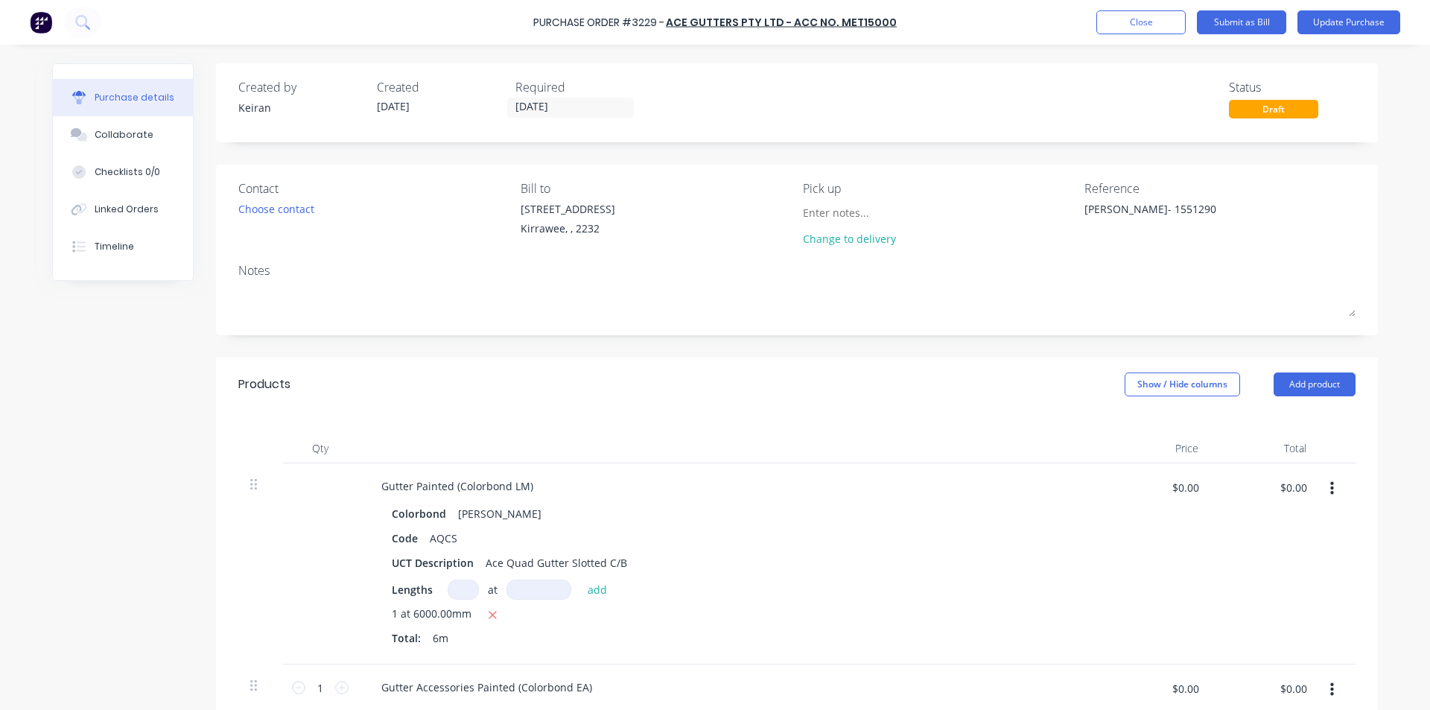
type textarea "[PERSON_NAME]- 1551290"
click at [985, 442] on div at bounding box center [729, 448] width 745 height 30
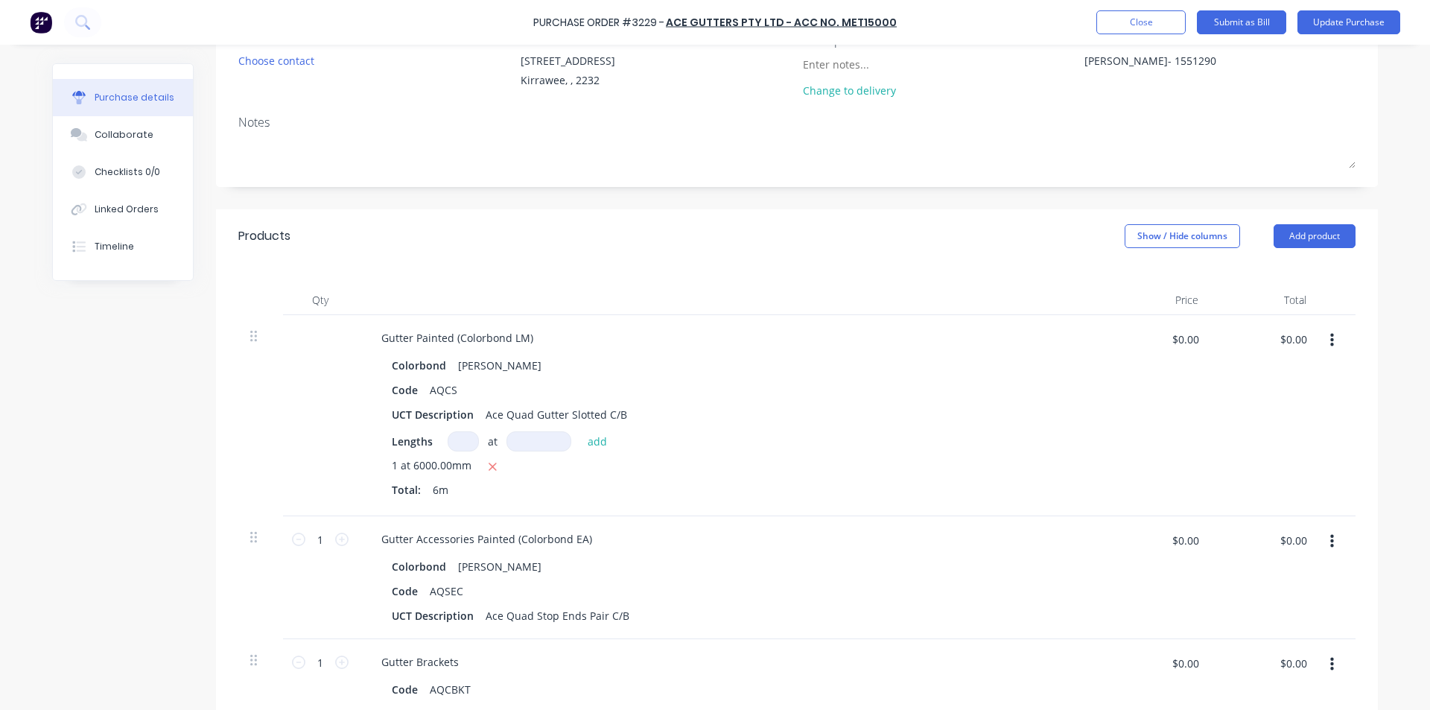
scroll to position [149, 0]
type textarea "x"
click at [1293, 334] on input "$0.00" at bounding box center [1292, 338] width 45 height 24
type input "40.31"
type textarea "x"
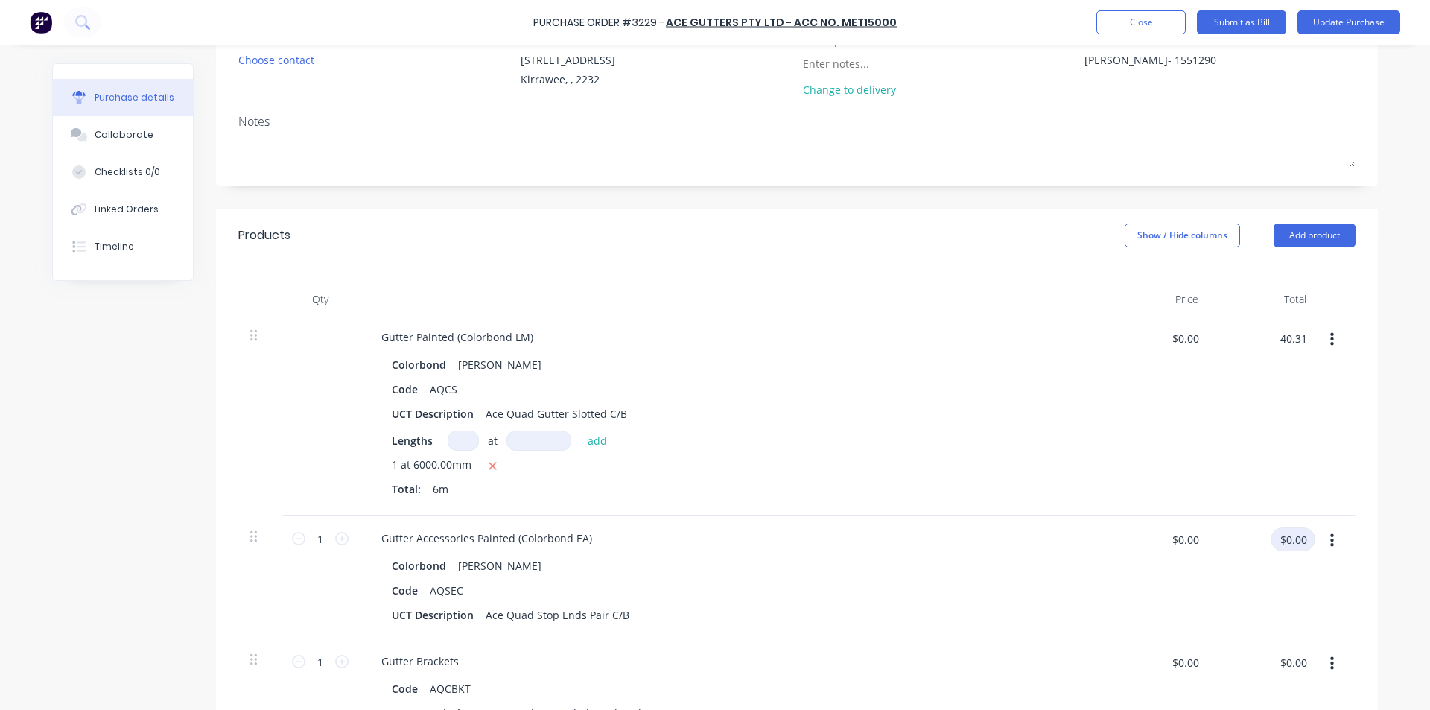
type input "$6.7183"
type input "$40.31"
click at [1292, 538] on input "$0.00" at bounding box center [1292, 539] width 45 height 24
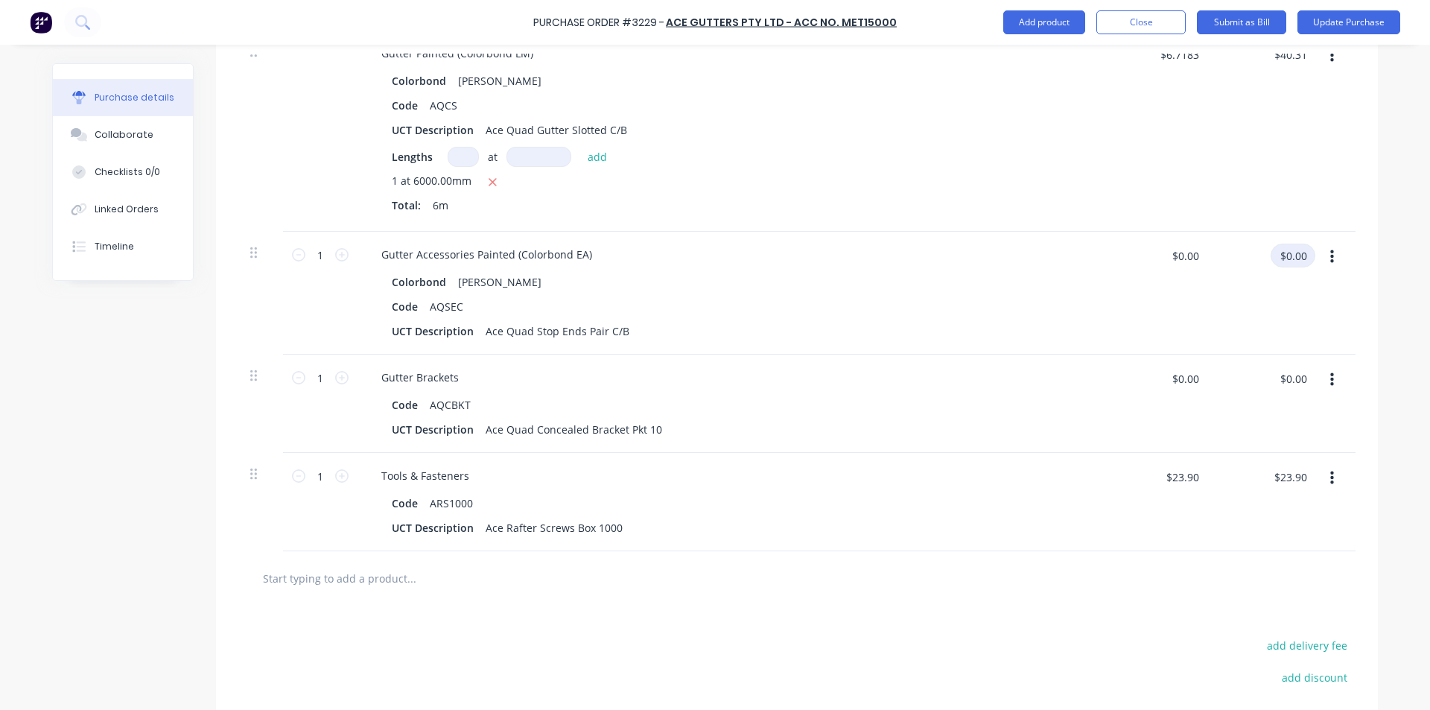
scroll to position [447, 0]
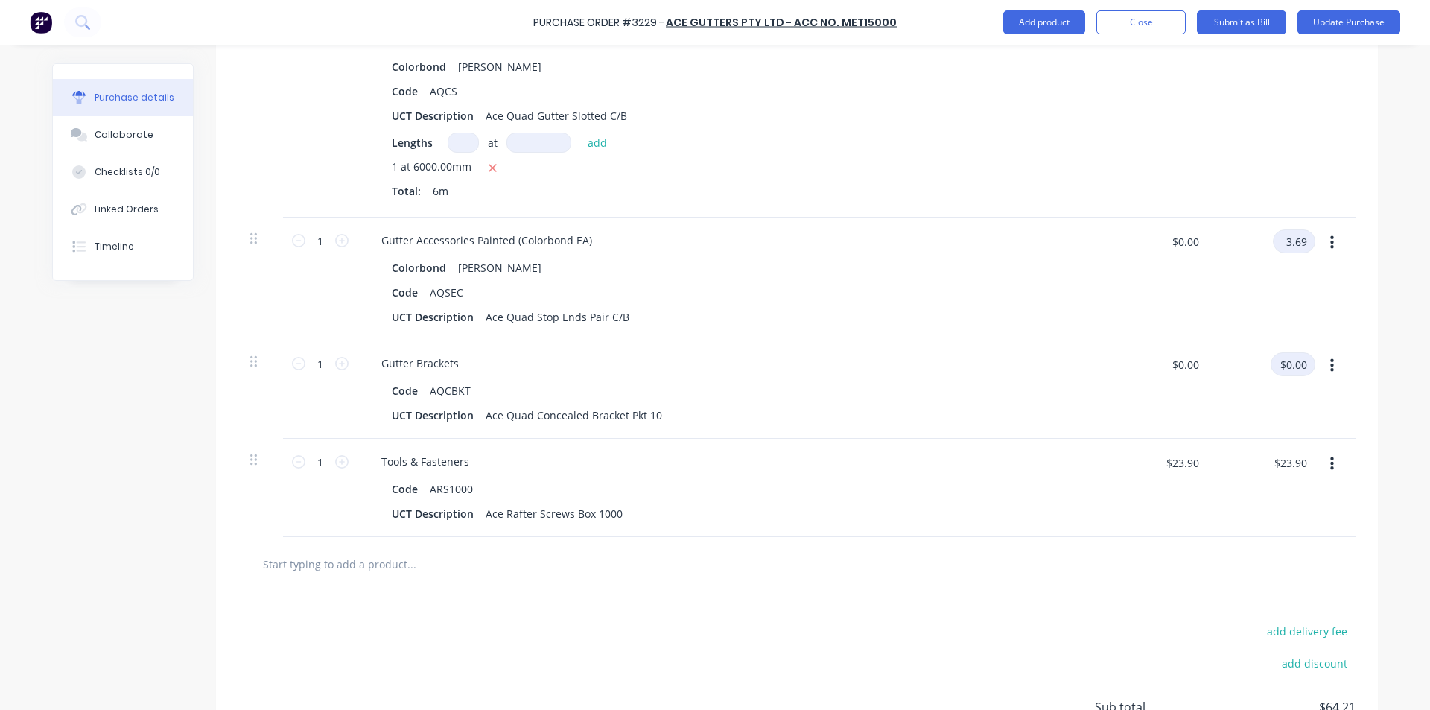
type input "3.69"
type textarea "x"
type input "$3.69"
click at [1299, 369] on input "$0.00" at bounding box center [1292, 364] width 45 height 24
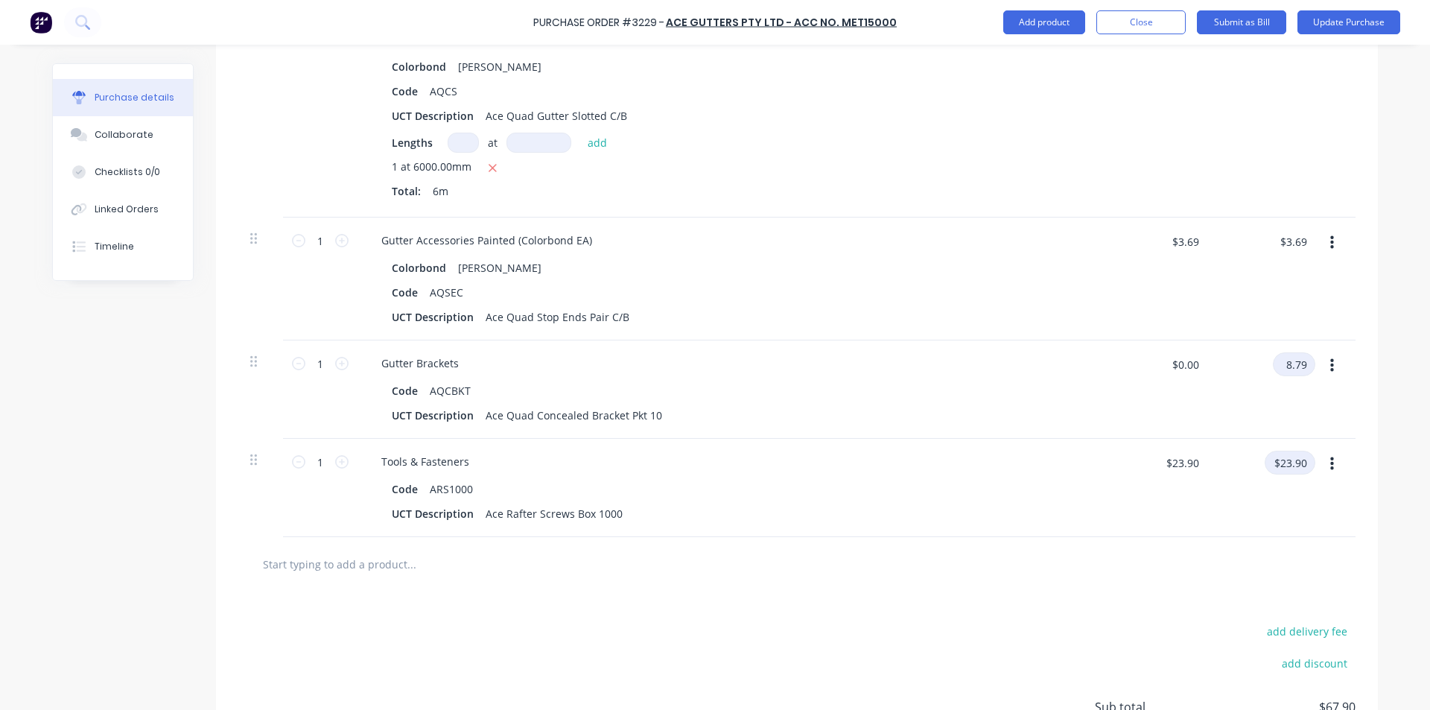
type input "8.79"
type textarea "x"
type input "$8.79"
click at [1284, 471] on input "$23.90" at bounding box center [1289, 462] width 51 height 24
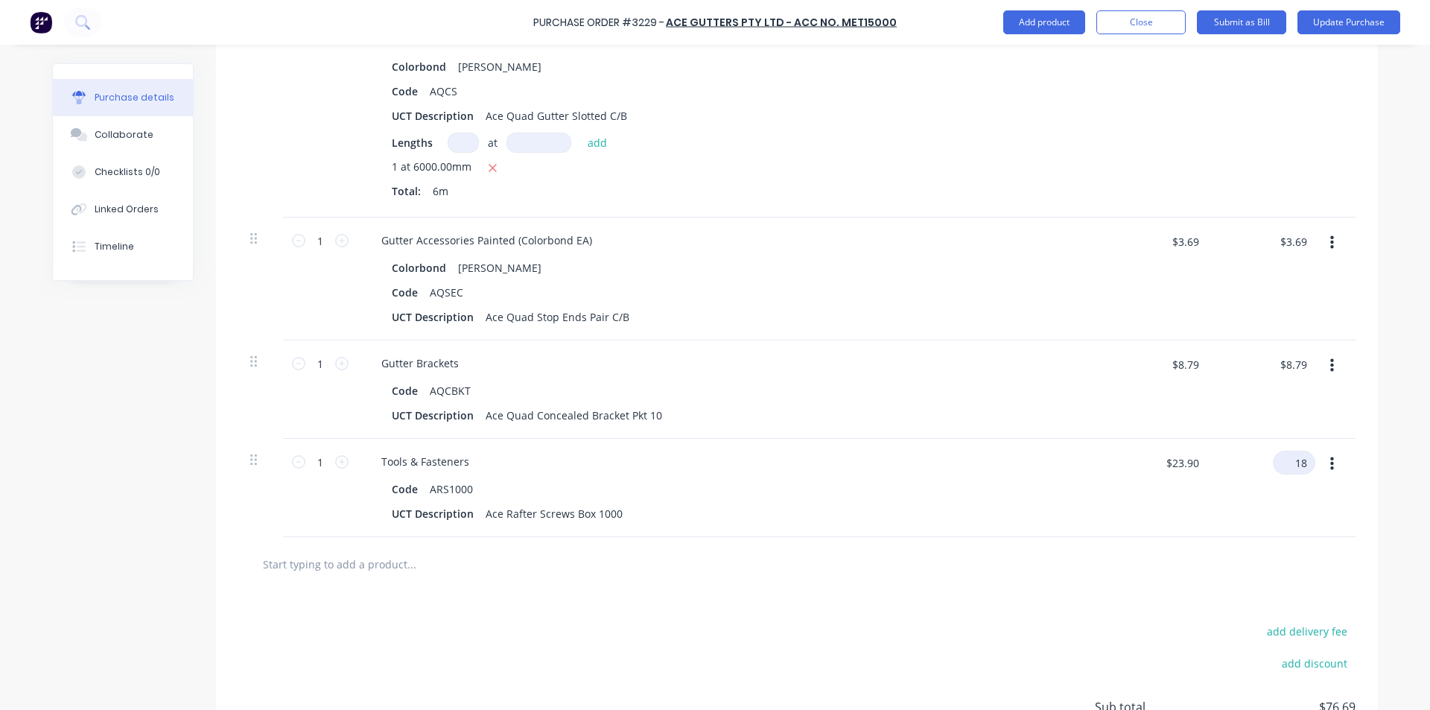
type input "18"
type textarea "x"
type input "$18.00"
click at [796, 472] on div "Tools & Fasteners Code ARS1000 UCT Description Ace Rafter Screws Box 1000" at bounding box center [729, 488] width 745 height 98
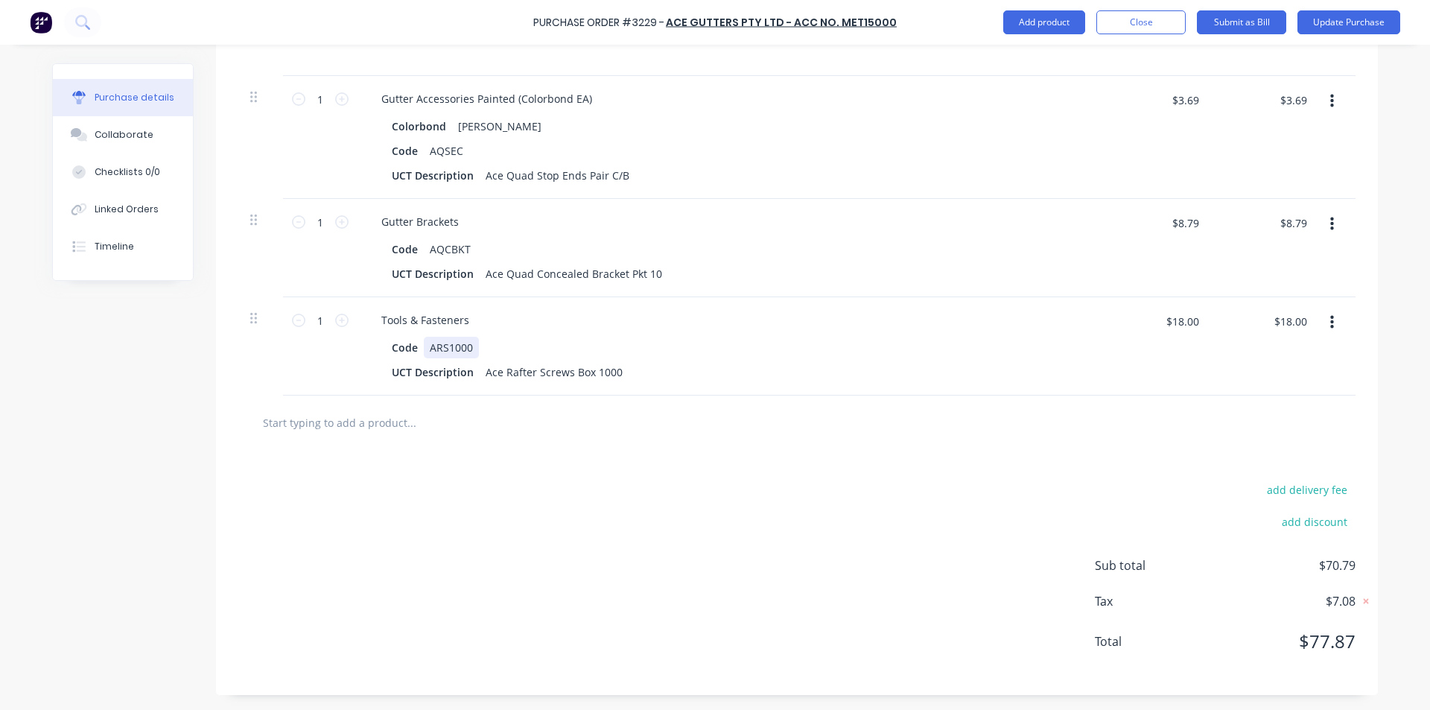
scroll to position [0, 0]
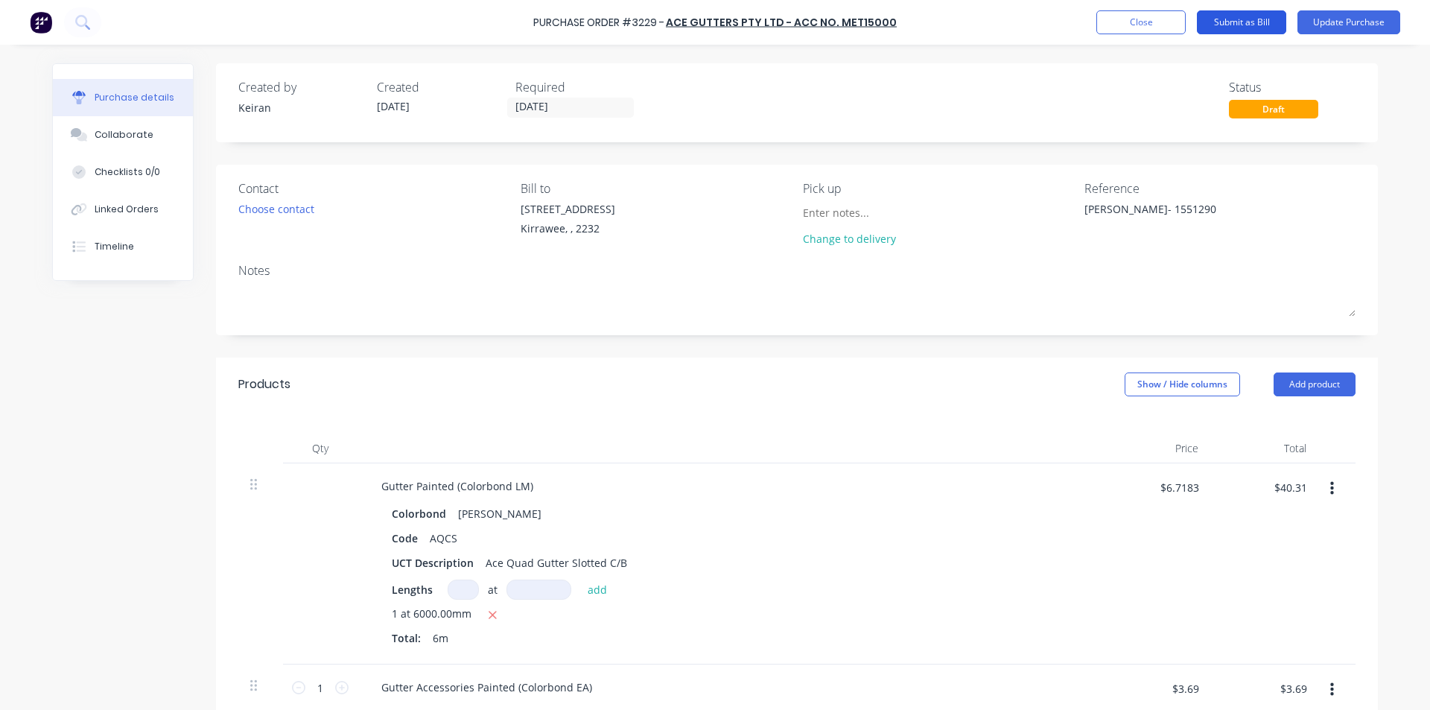
click at [1232, 25] on button "Submit as Bill" at bounding box center [1241, 22] width 89 height 24
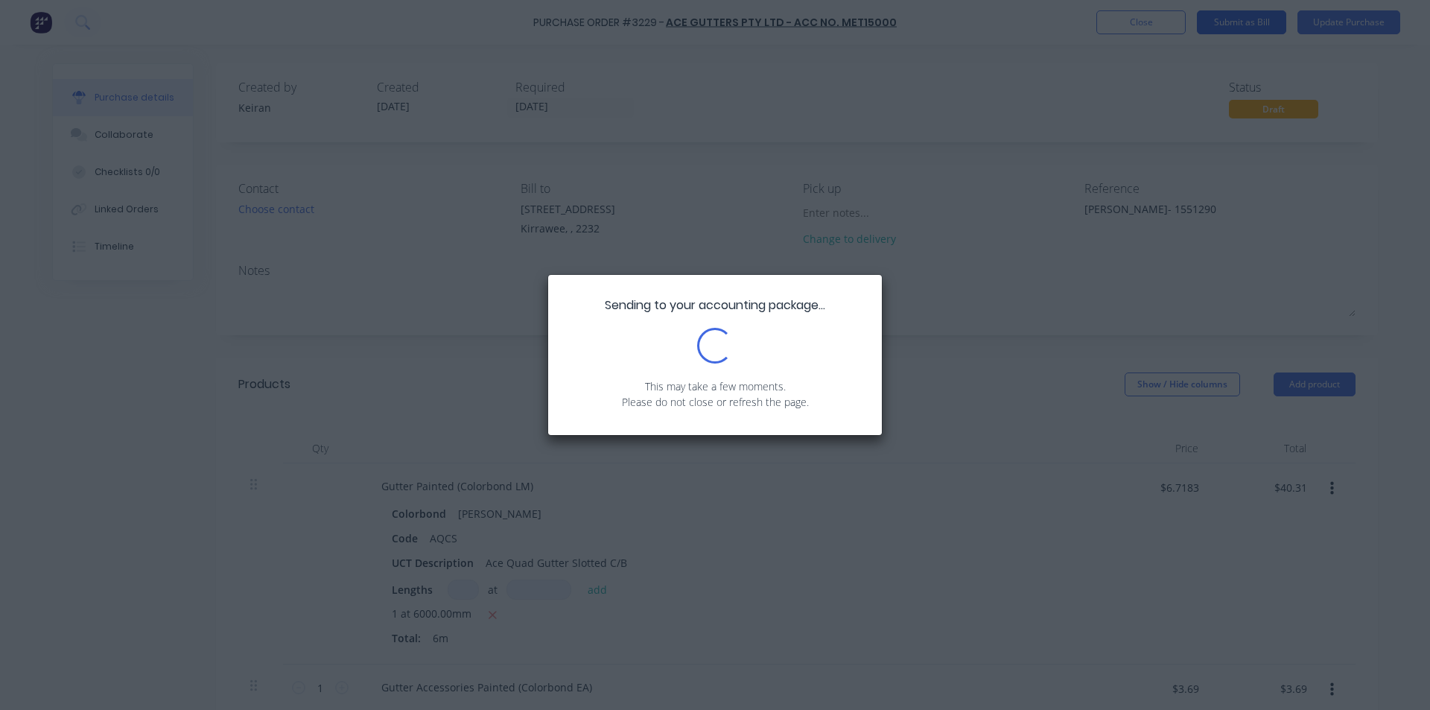
type textarea "x"
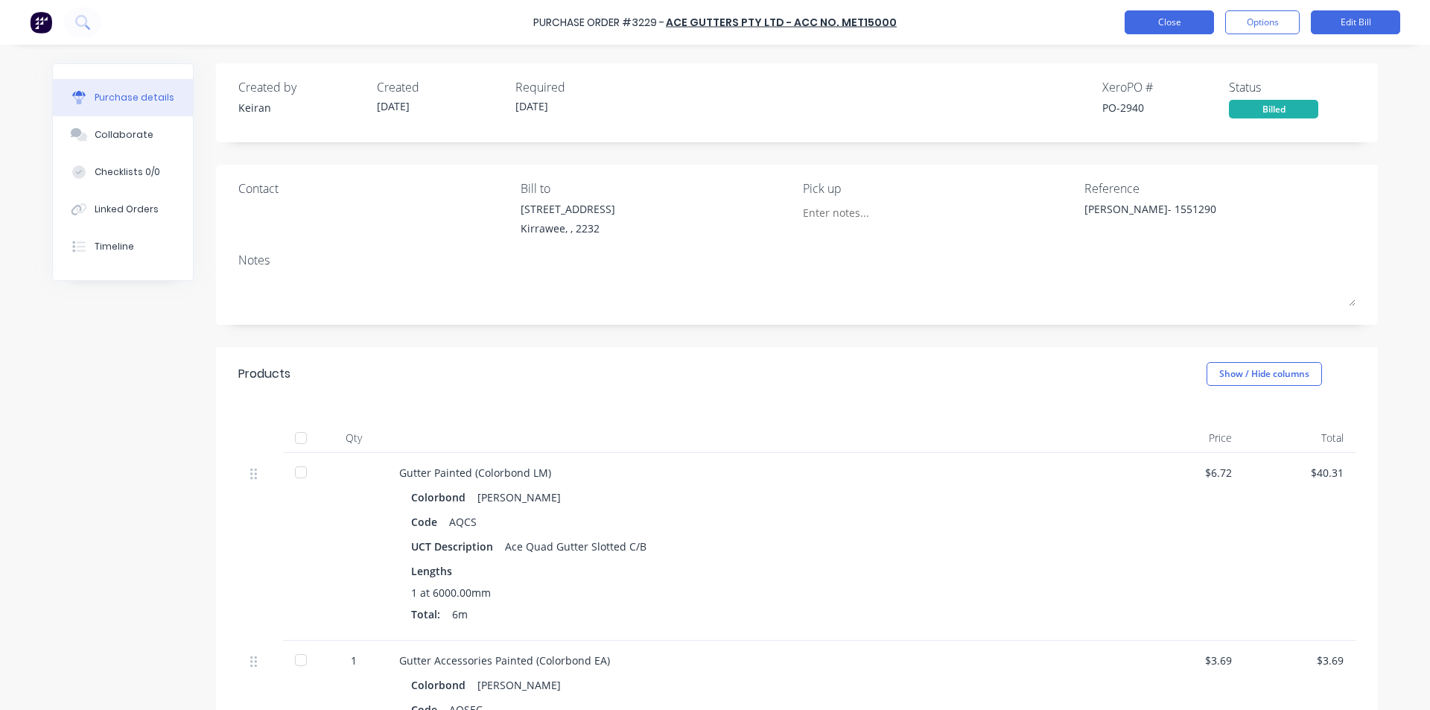
click at [1181, 23] on button "Close" at bounding box center [1168, 22] width 89 height 24
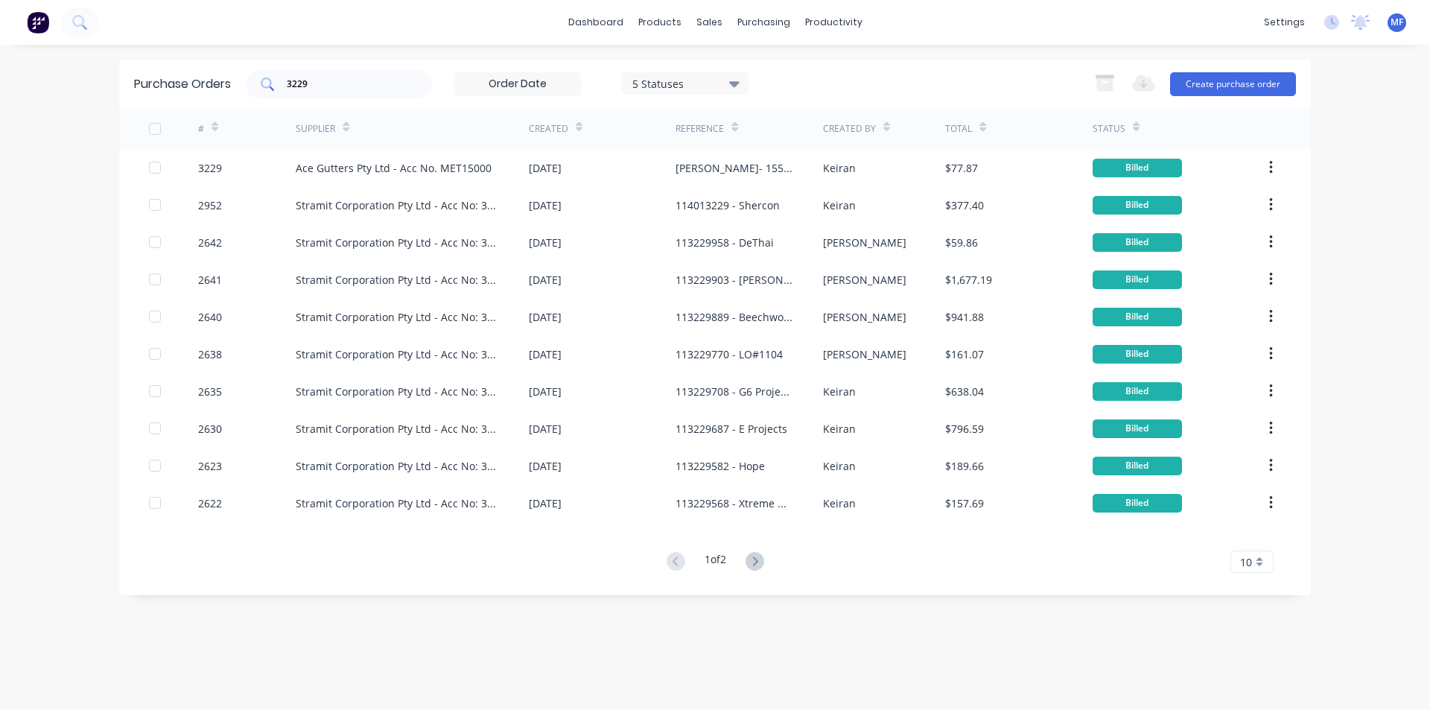
click at [354, 89] on input "3229" at bounding box center [347, 84] width 124 height 15
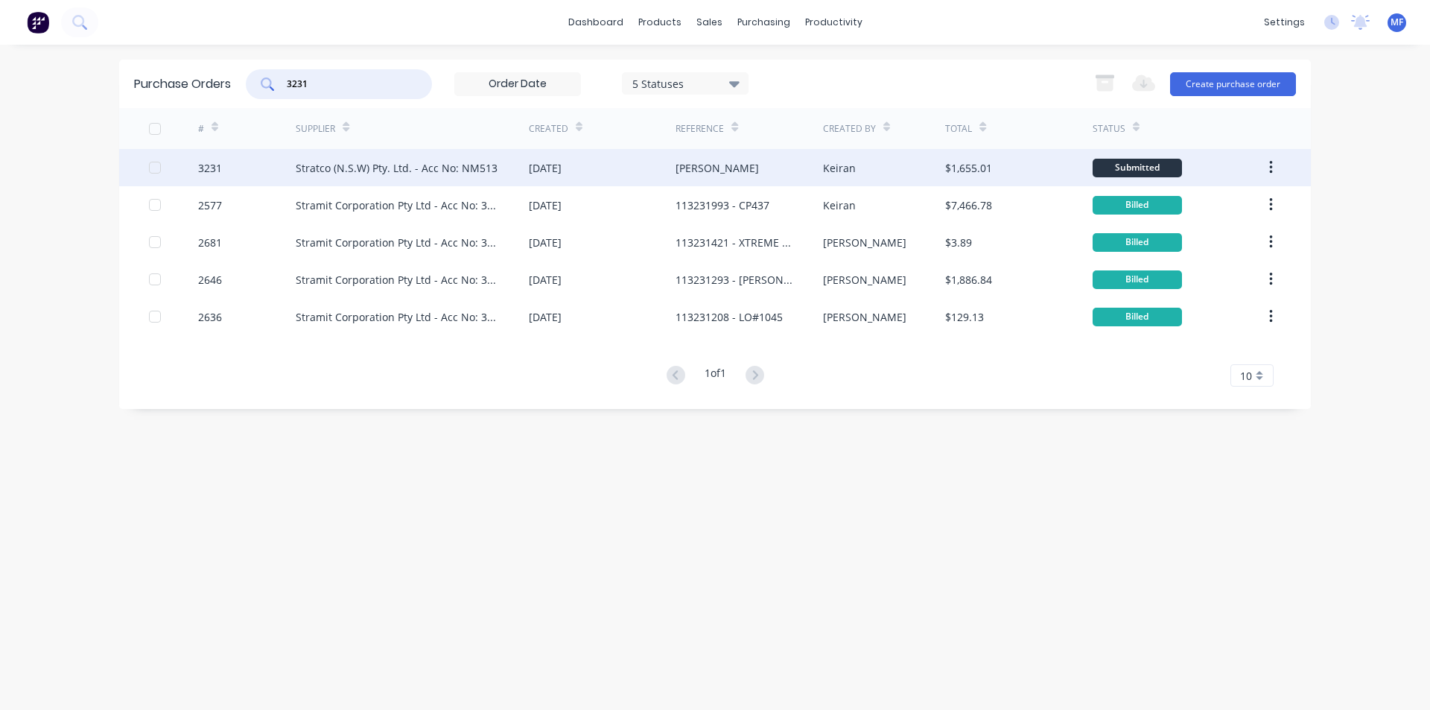
type input "3231"
click at [354, 166] on div "Stratco (N.S.W) Pty. Ltd. - Acc No: NM513" at bounding box center [397, 168] width 202 height 16
type textarea "x"
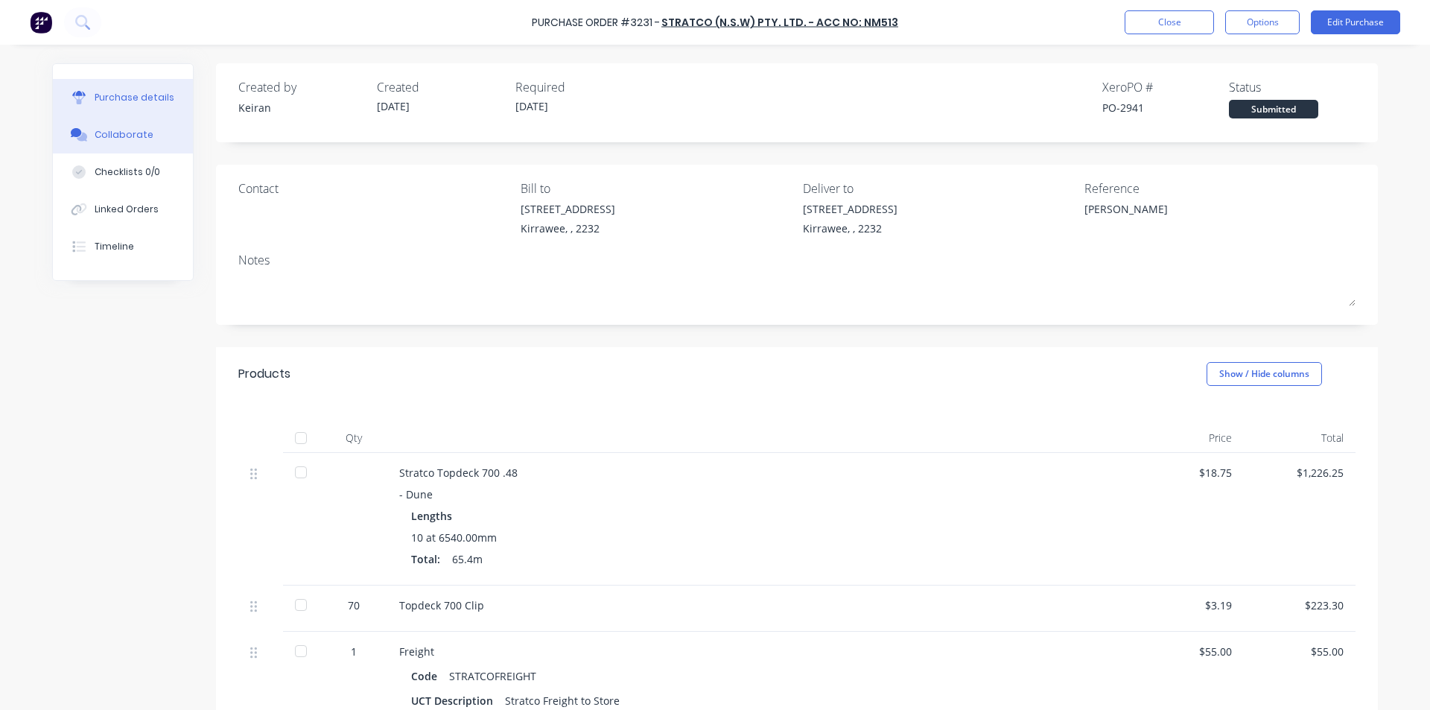
click at [130, 133] on div "Collaborate" at bounding box center [124, 134] width 59 height 13
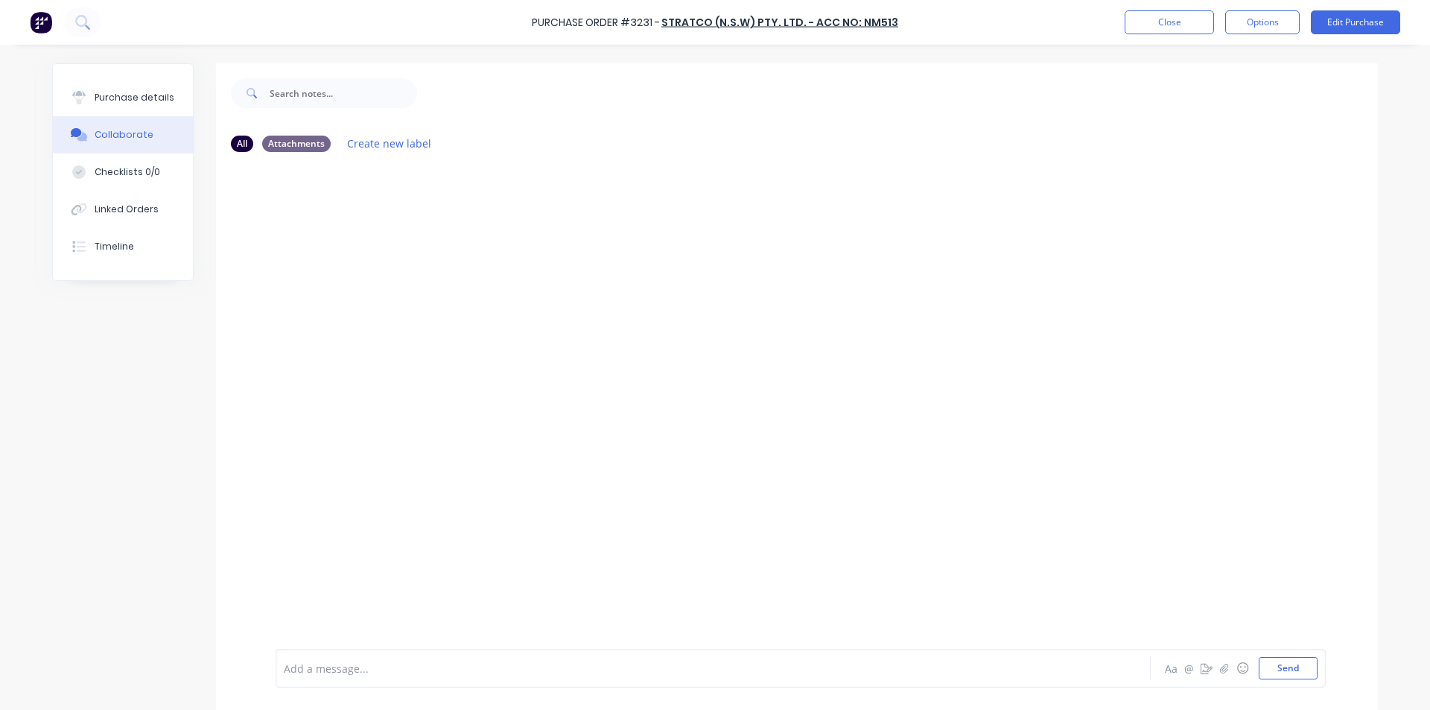
click at [315, 665] on div at bounding box center [671, 668] width 774 height 16
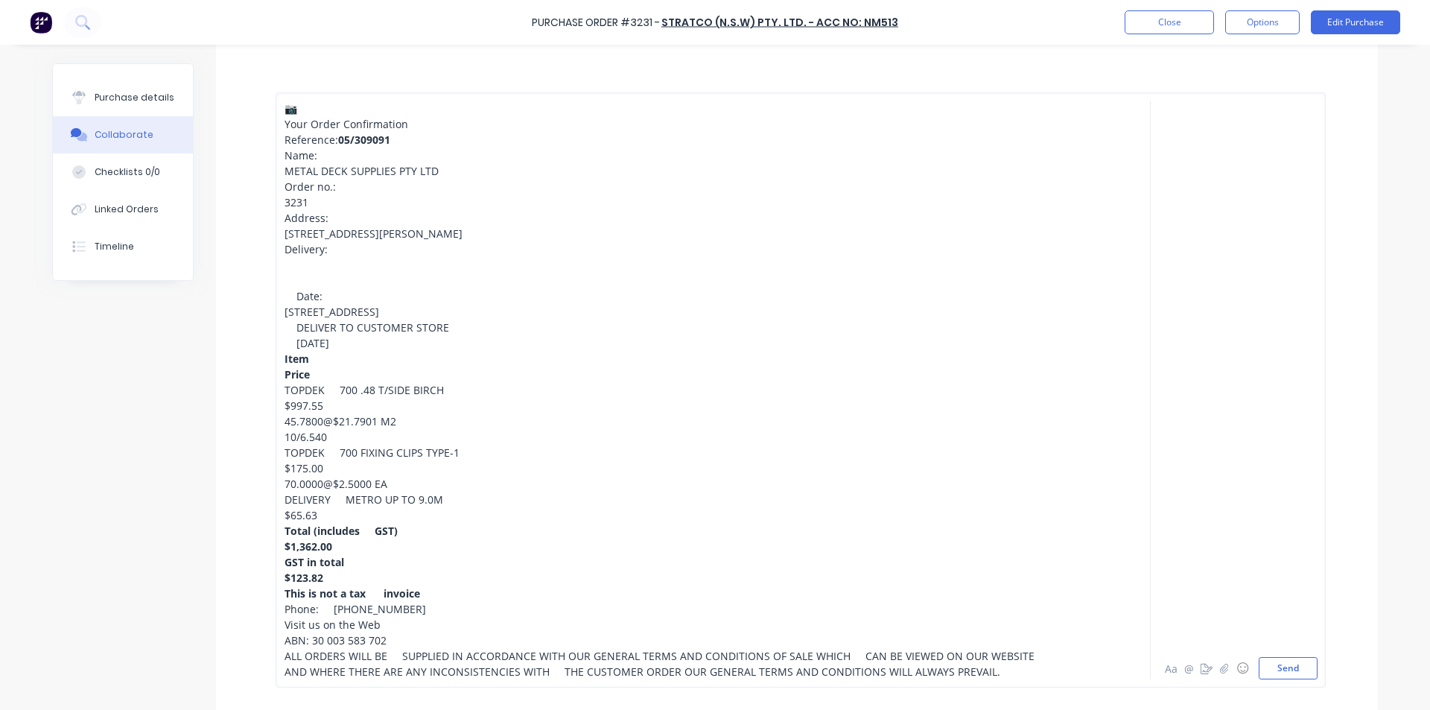
scroll to position [521, 0]
click at [1298, 673] on button "Send" at bounding box center [1287, 668] width 59 height 22
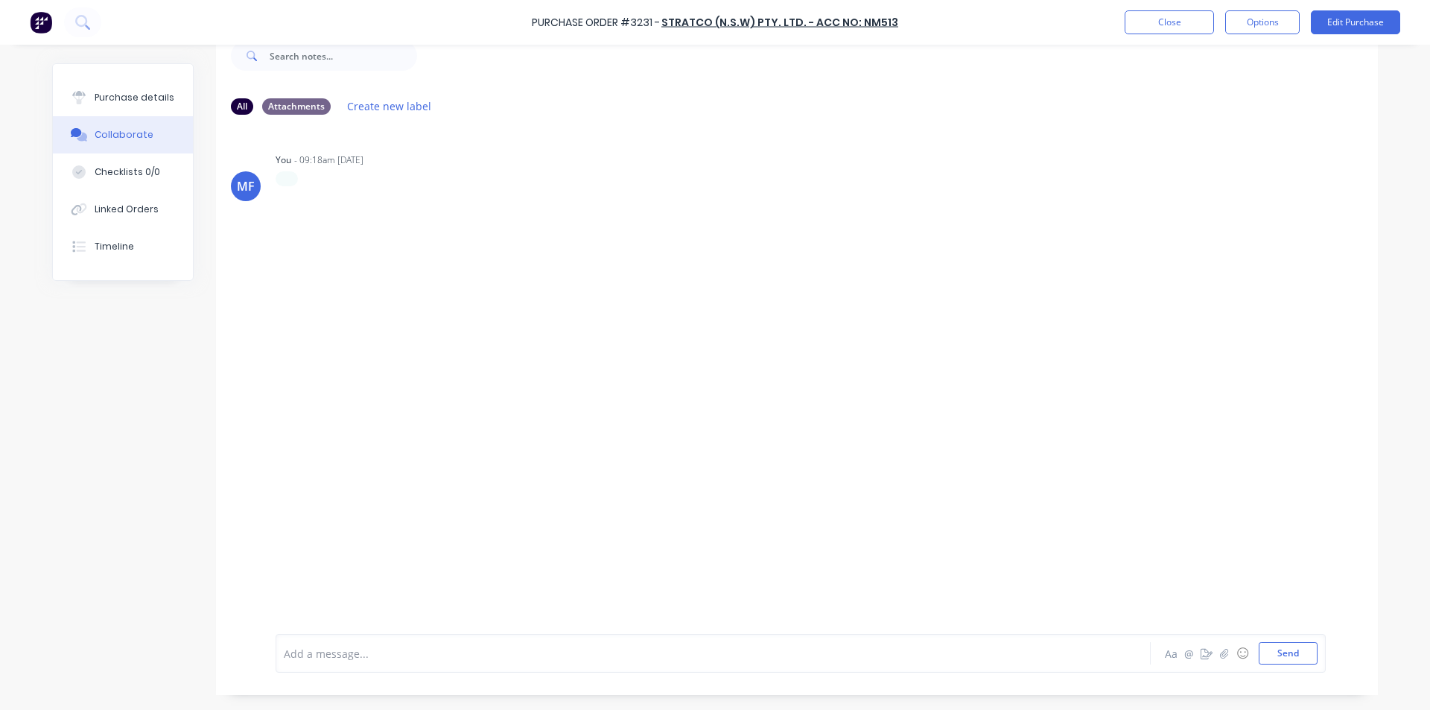
click at [1089, 450] on div "MF You - 09:18am [DATE] Labels Edit Delete" at bounding box center [797, 369] width 1162 height 485
click at [1146, 22] on button "Close" at bounding box center [1168, 22] width 89 height 24
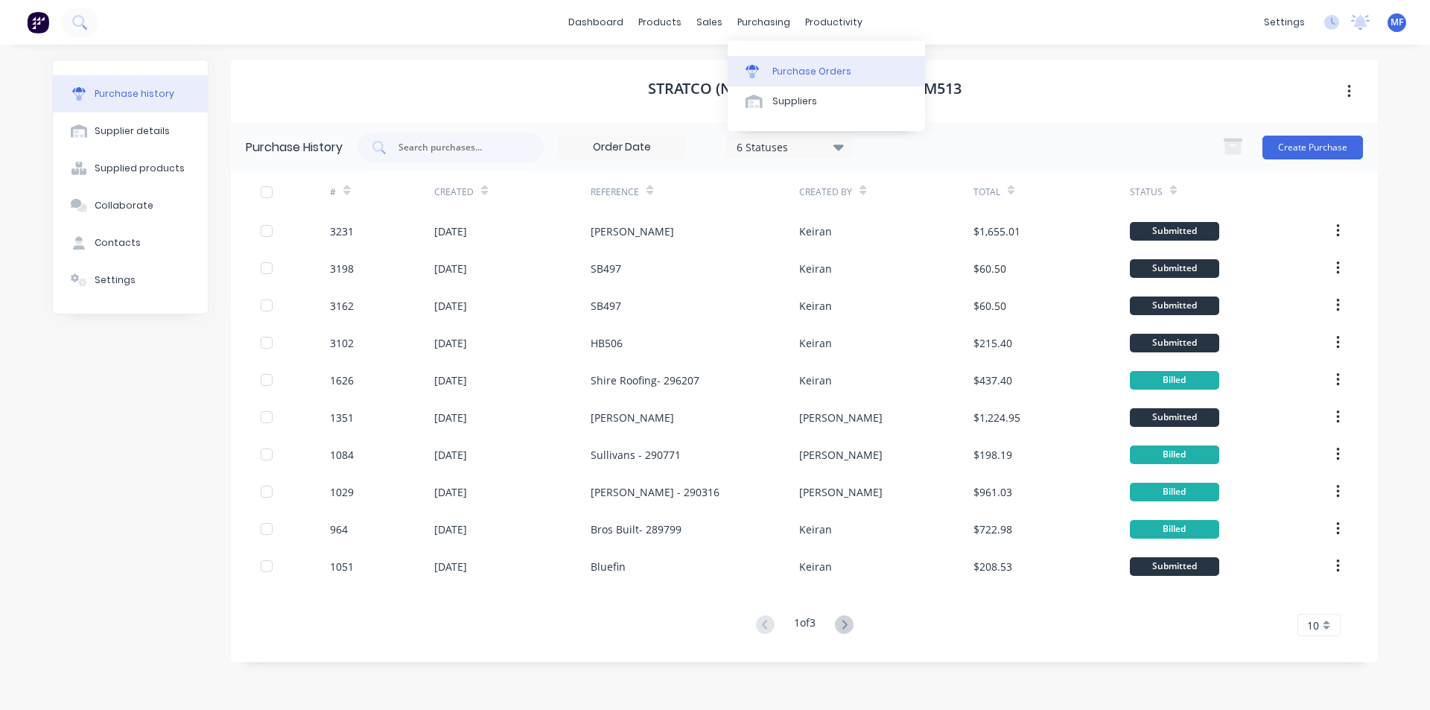
click at [779, 71] on div "Purchase Orders" at bounding box center [811, 71] width 79 height 13
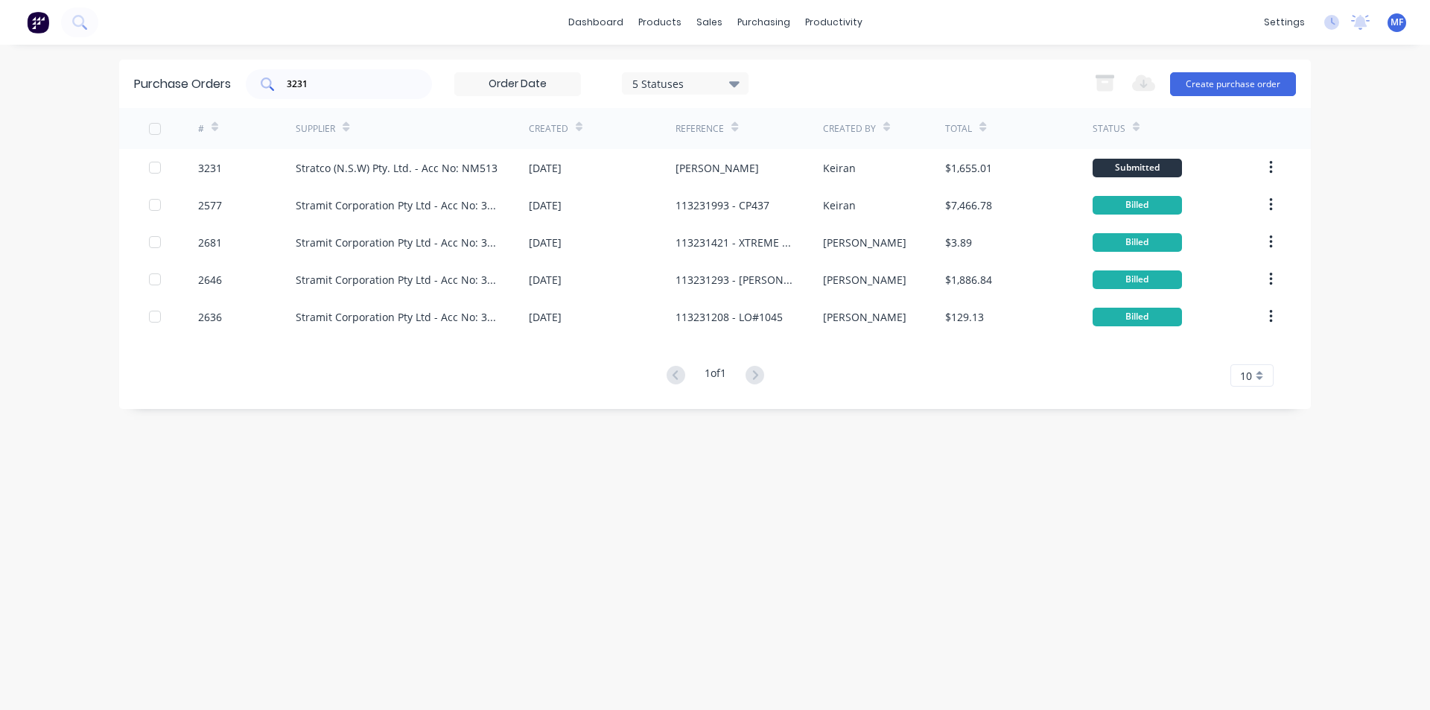
click at [323, 85] on input "3231" at bounding box center [347, 84] width 124 height 15
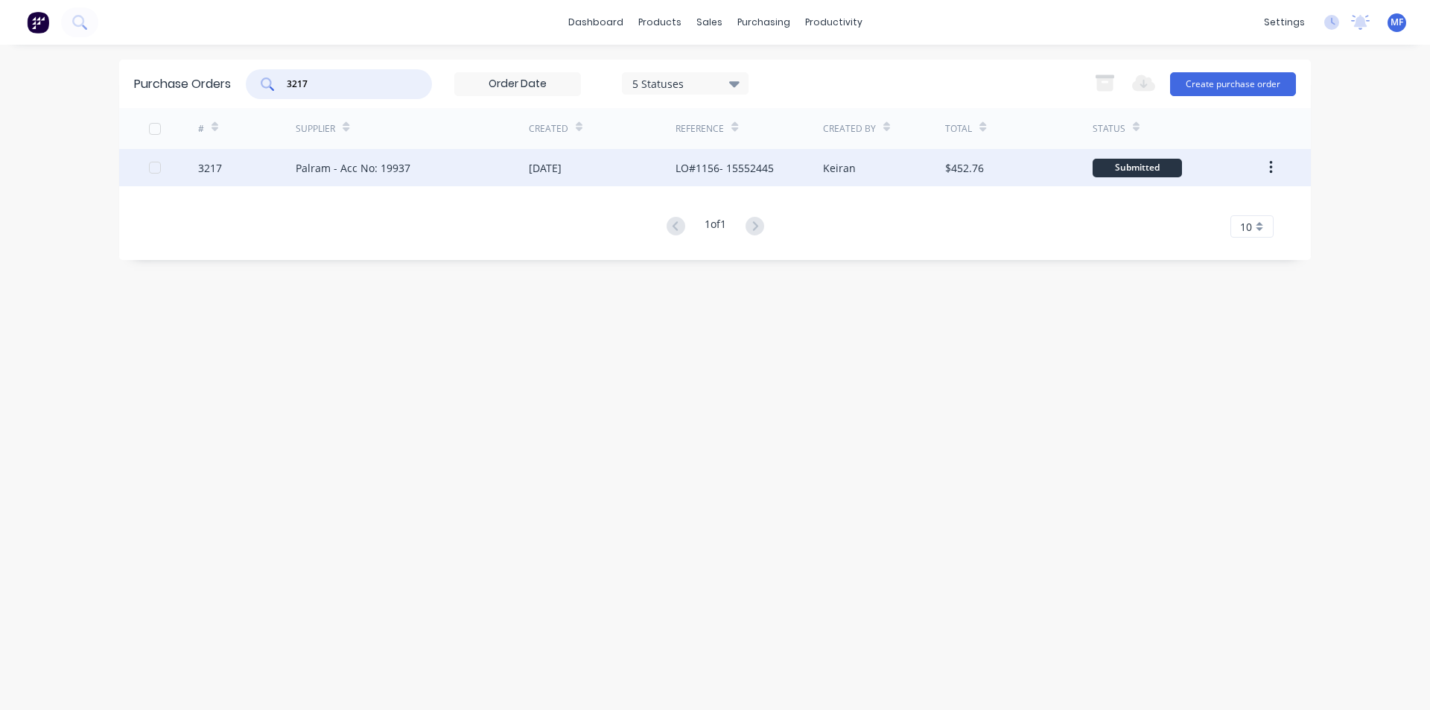
type input "3217"
click at [340, 164] on div "Palram - Acc No: 19937" at bounding box center [353, 168] width 115 height 16
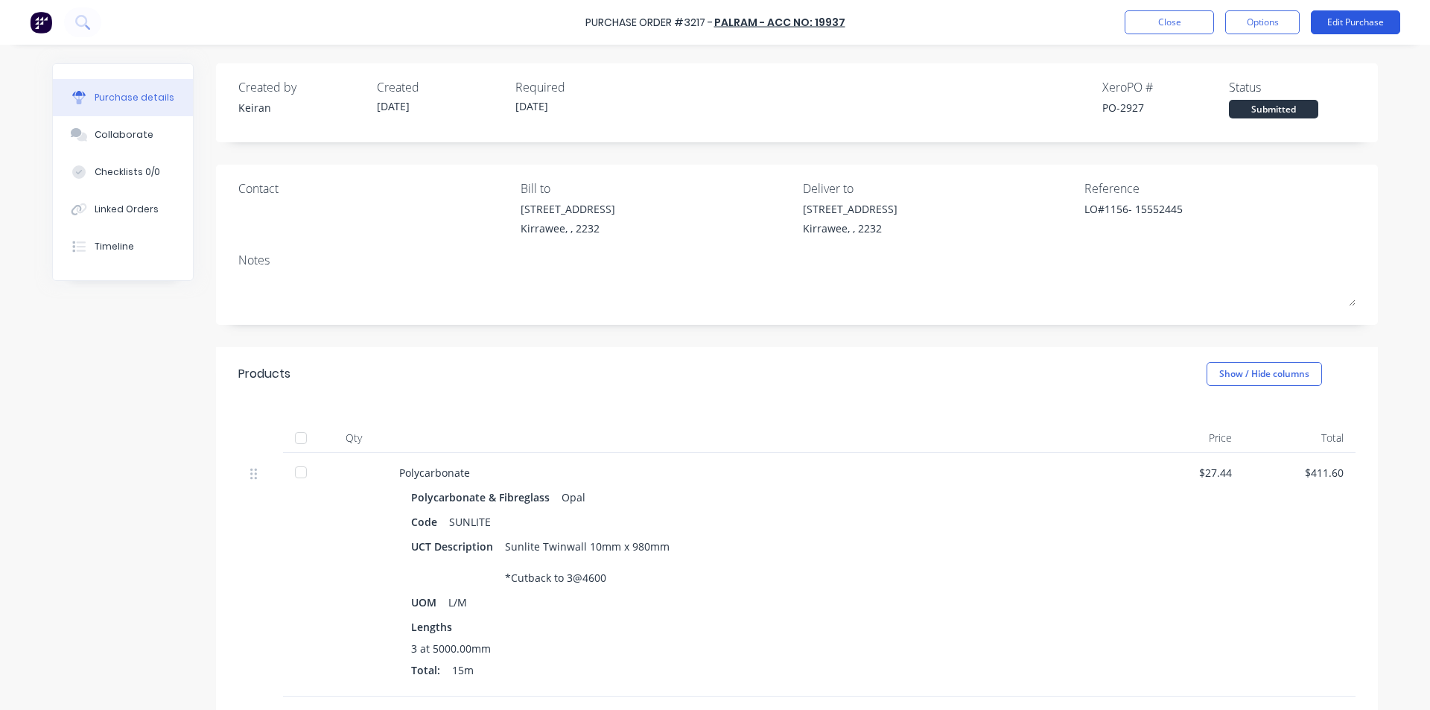
click at [1351, 17] on button "Edit Purchase" at bounding box center [1355, 22] width 89 height 24
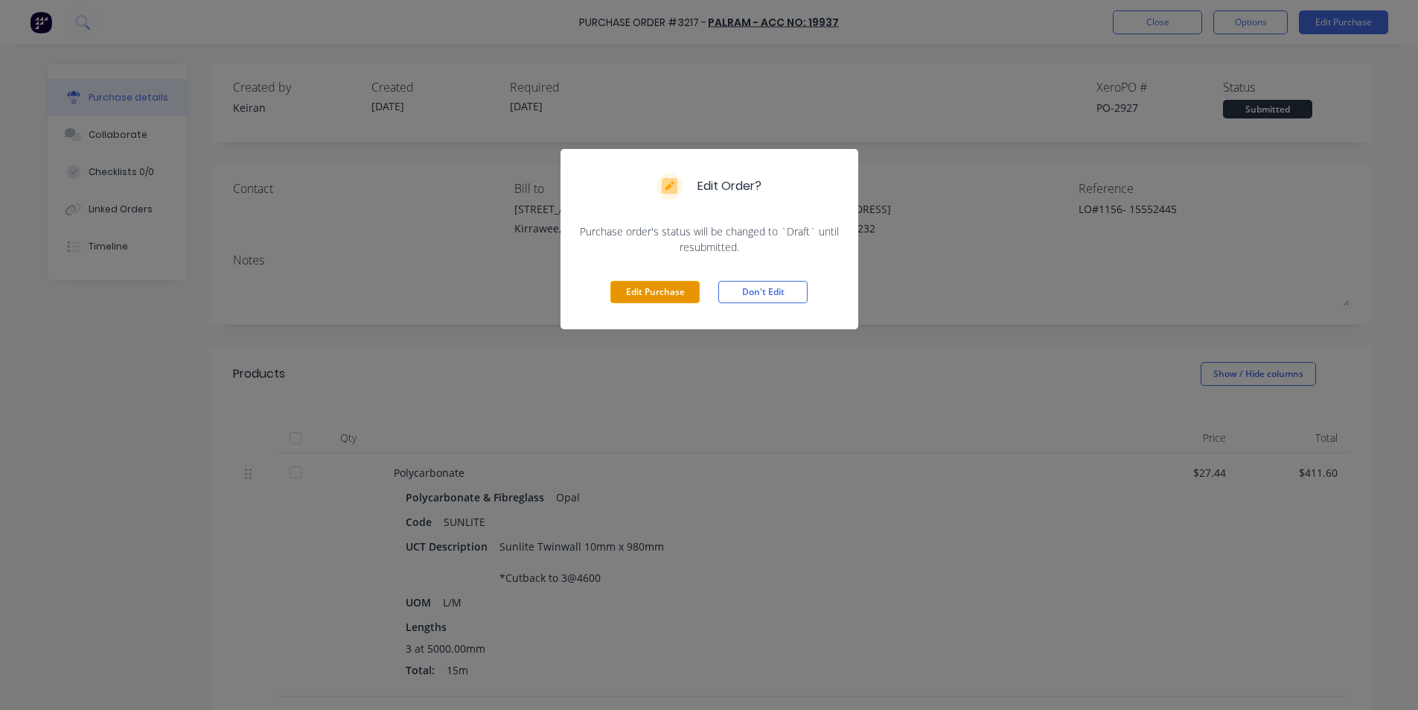
click at [663, 289] on button "Edit Purchase" at bounding box center [655, 292] width 89 height 22
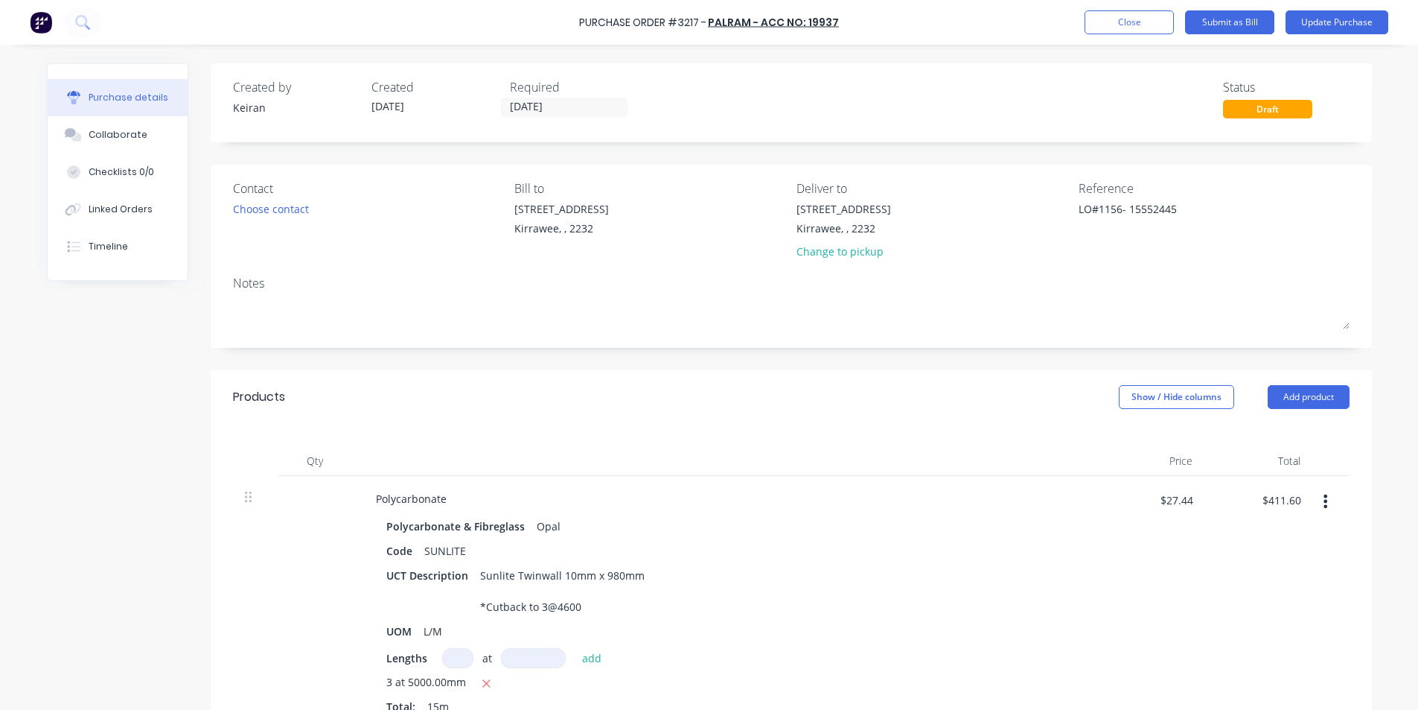
type textarea "x"
click at [1197, 204] on textarea "LO#1156- 15552445" at bounding box center [1177, 218] width 186 height 34
type textarea "LO#1156- 95457"
type textarea "x"
type textarea "LO#1156- 954572"
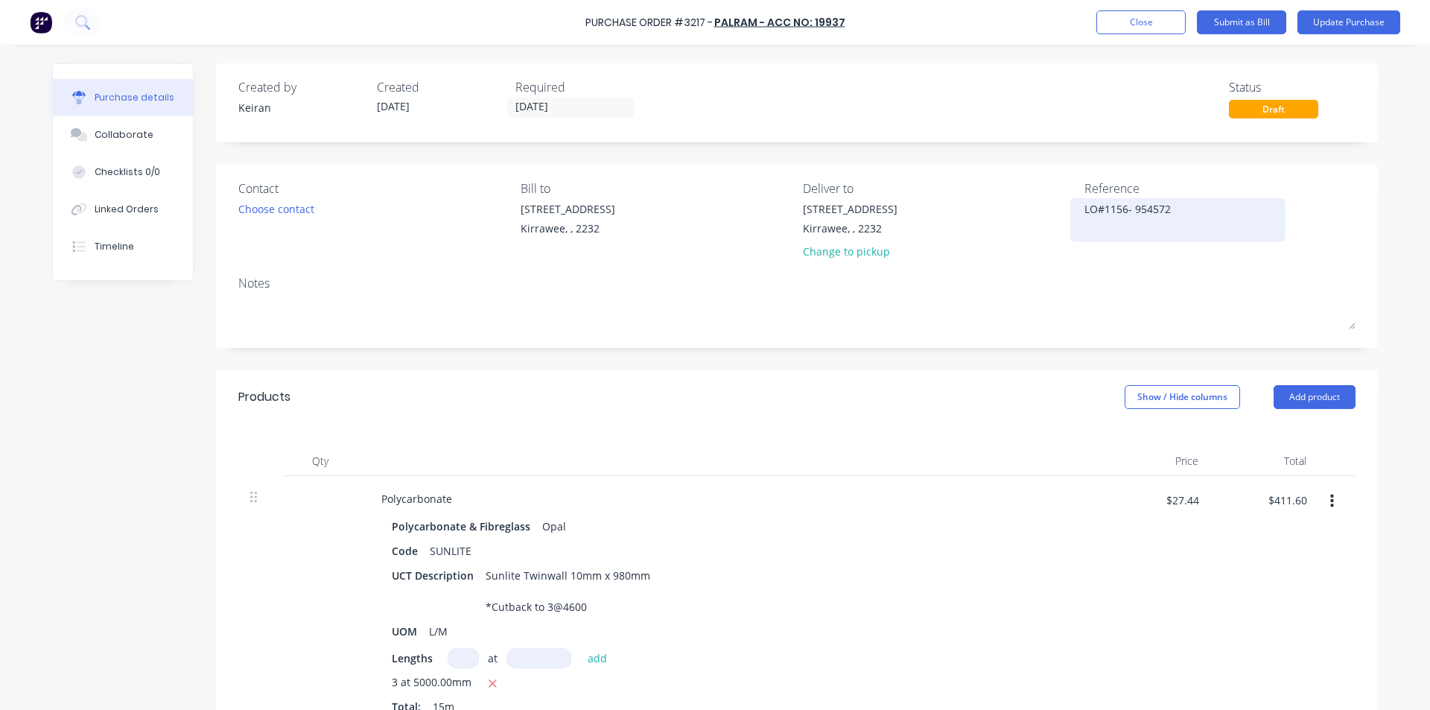
type textarea "x"
type textarea "LO#1156- 9545726"
type textarea "x"
type textarea "LO#1156- 95457264"
type textarea "x"
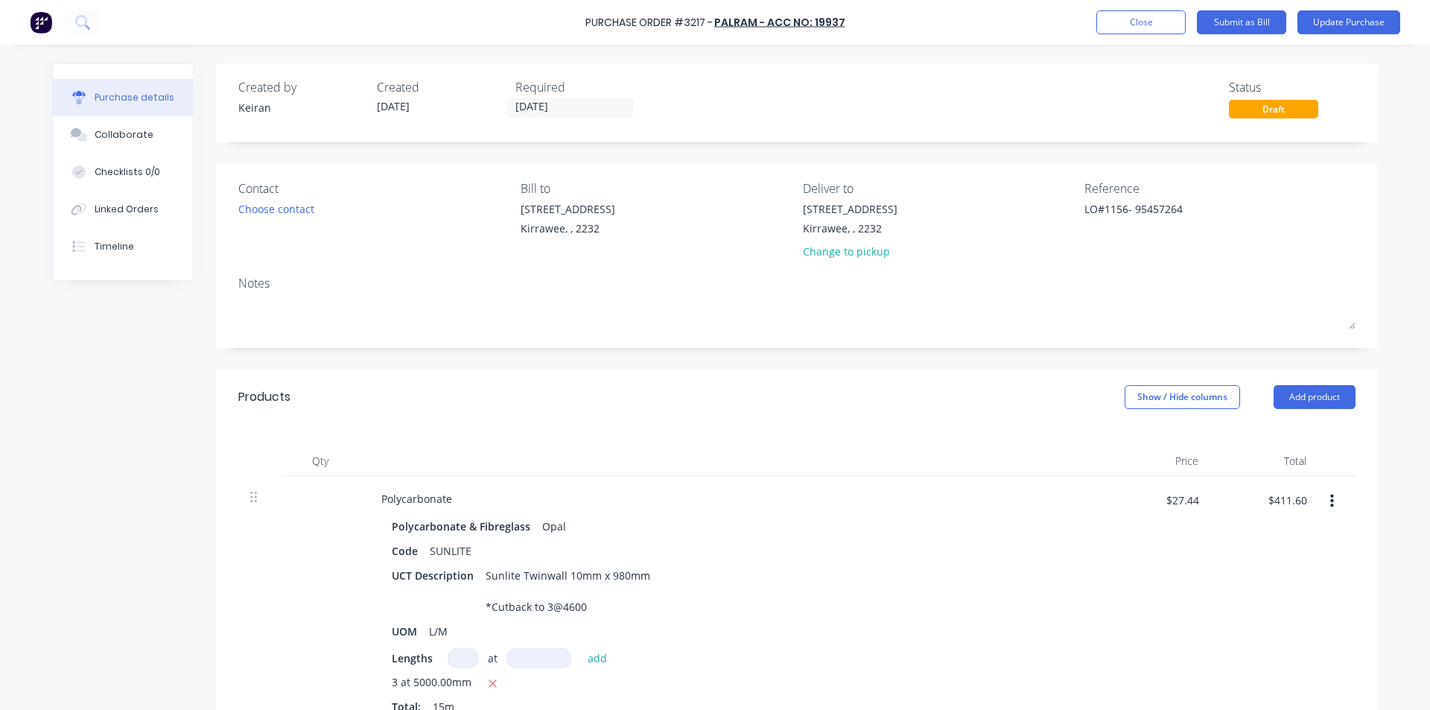
type textarea "LO#1156- 95457264"
click at [1183, 529] on div "$27.44 $27.44" at bounding box center [1156, 604] width 108 height 257
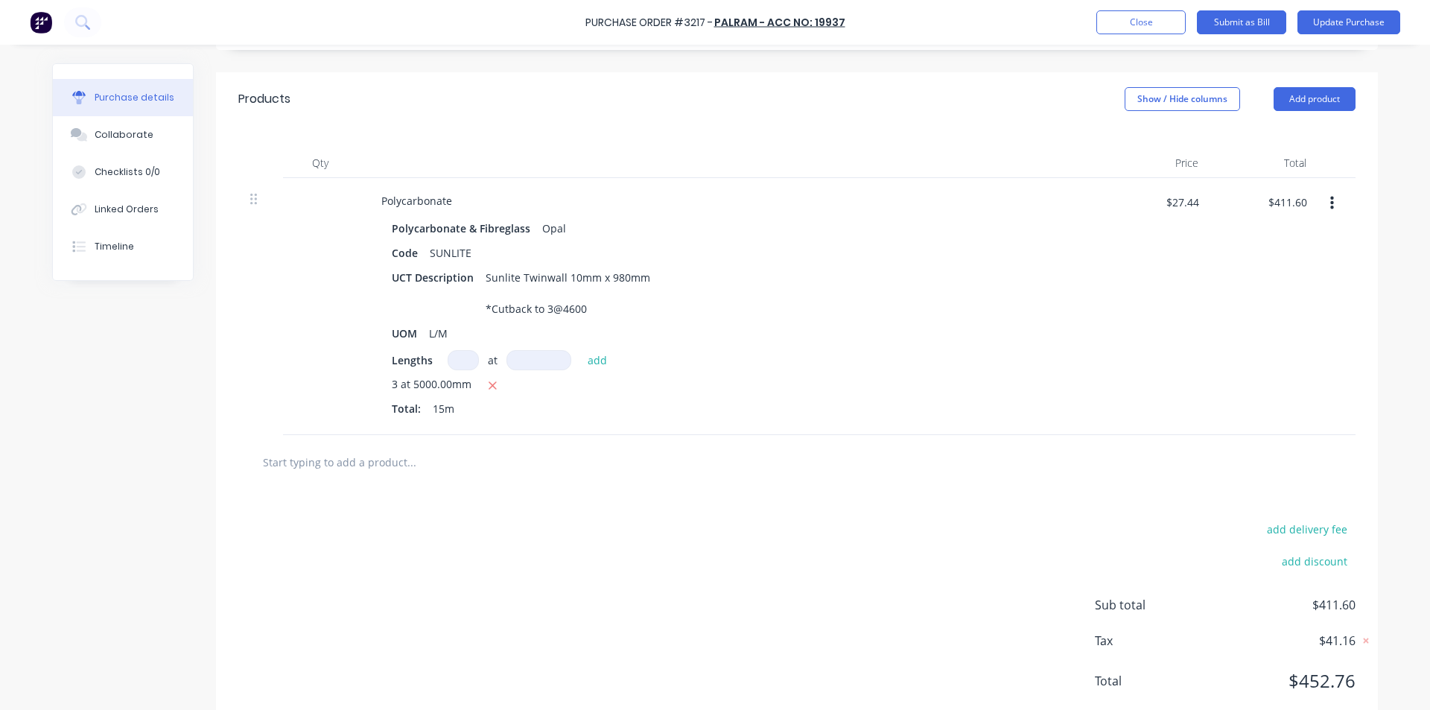
scroll to position [337, 0]
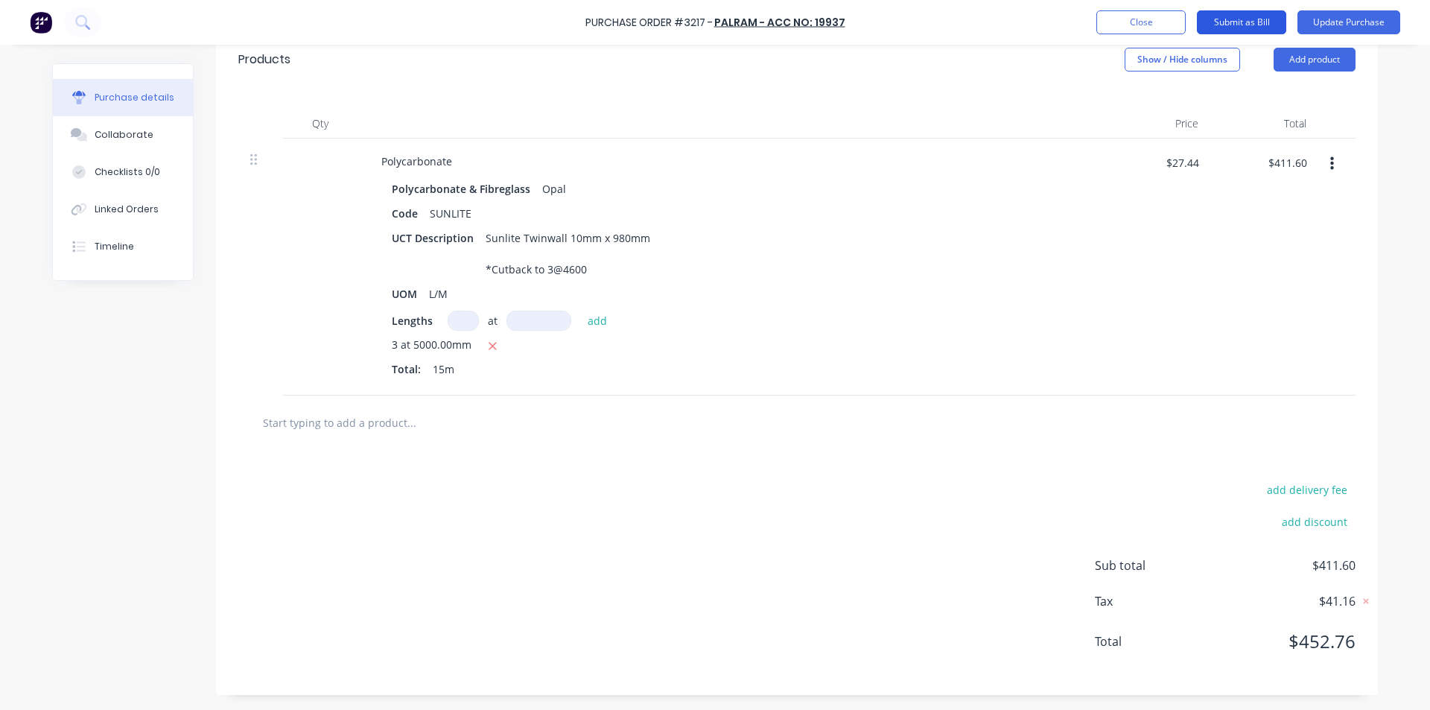
click at [1246, 15] on button "Submit as Bill" at bounding box center [1241, 22] width 89 height 24
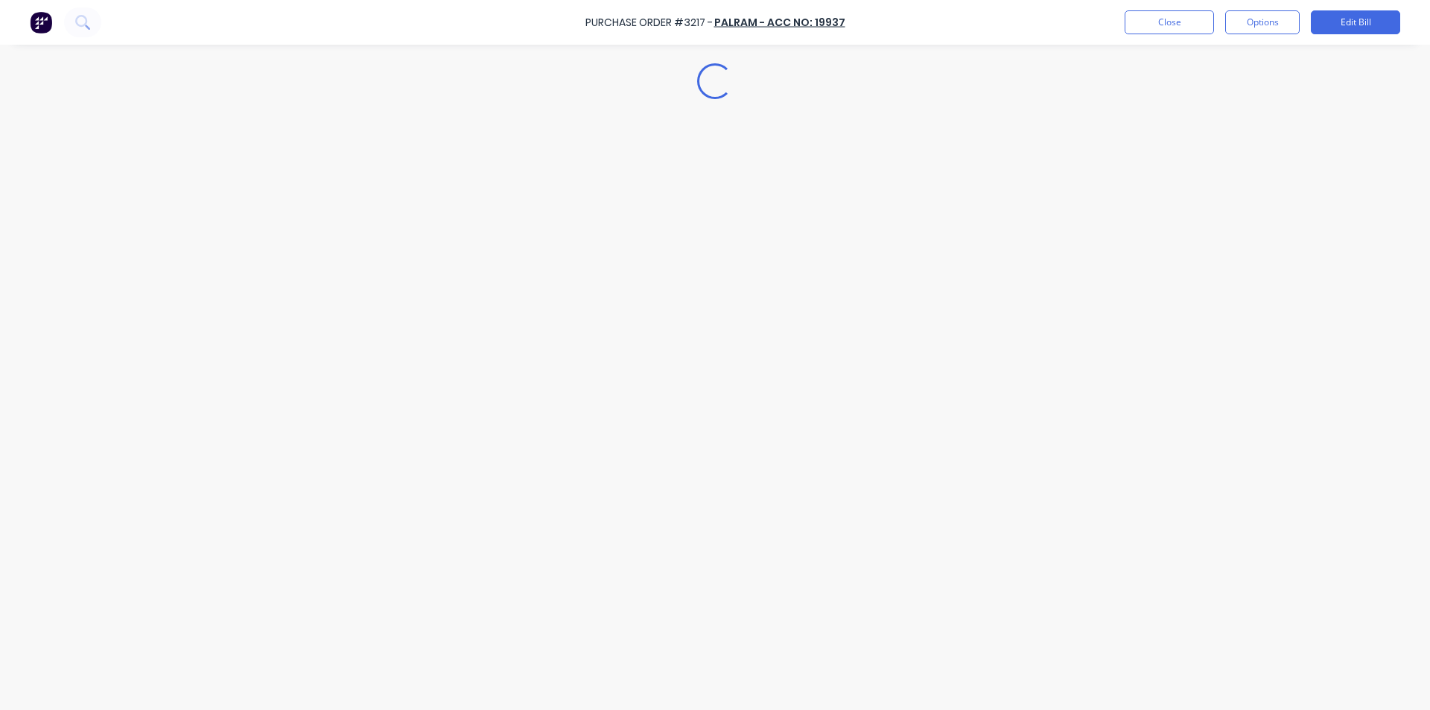
type textarea "x"
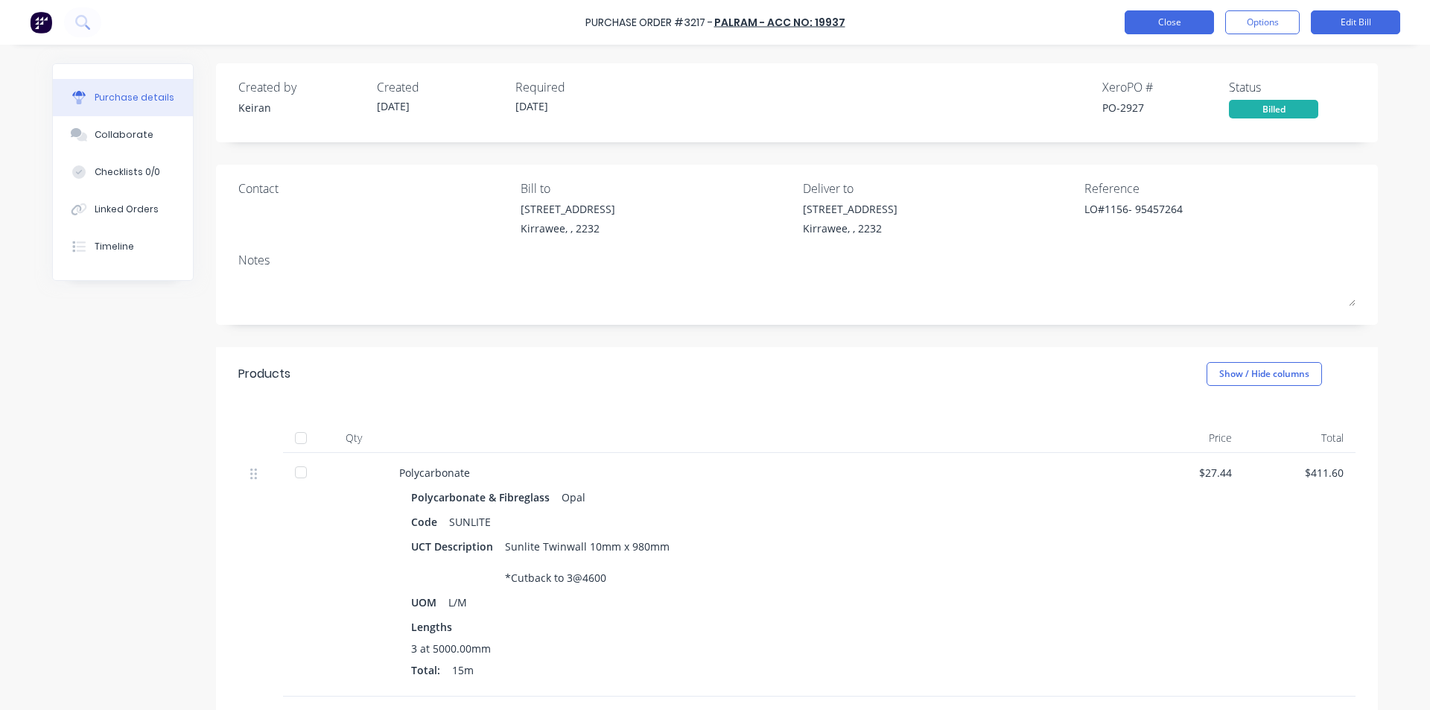
click at [1186, 16] on button "Close" at bounding box center [1168, 22] width 89 height 24
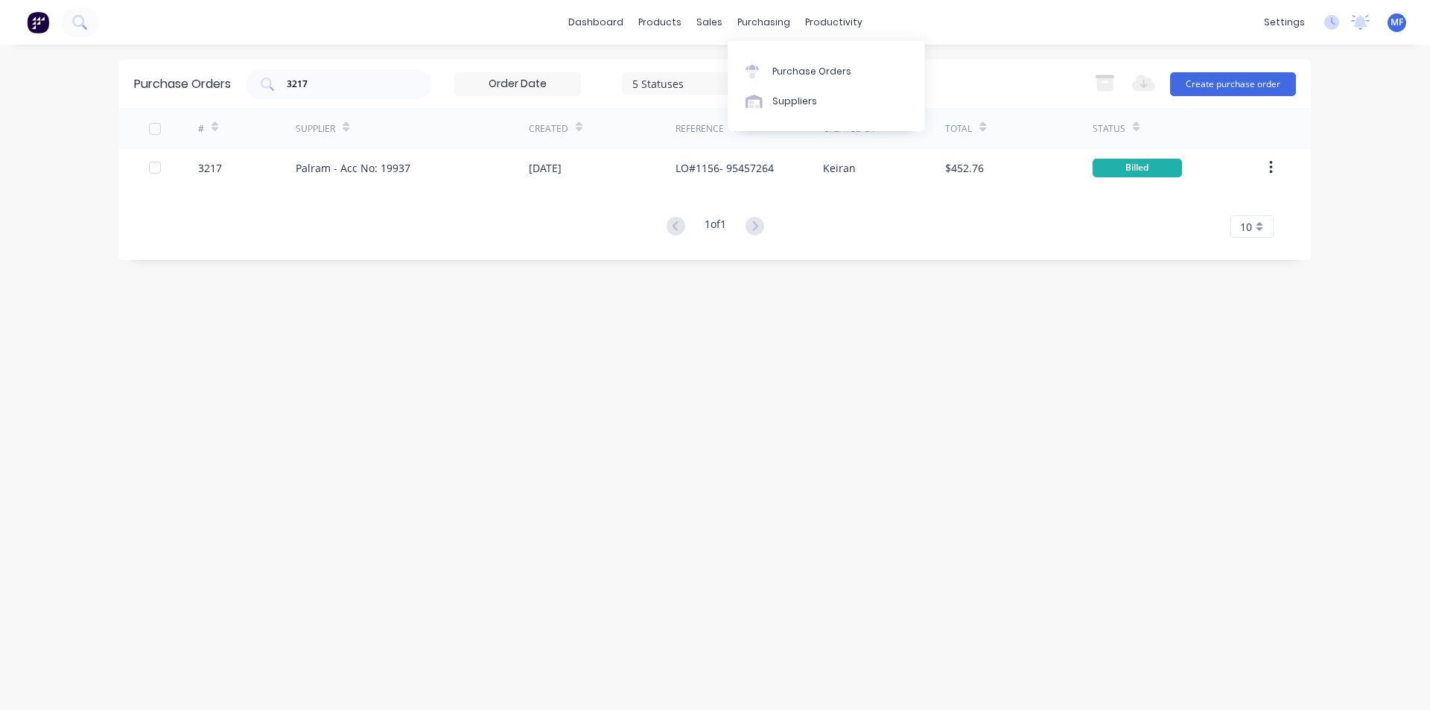
drag, startPoint x: 763, startPoint y: 22, endPoint x: 783, endPoint y: 52, distance: 36.6
click at [763, 22] on div "purchasing" at bounding box center [764, 22] width 68 height 22
click at [795, 69] on div "Purchase Orders" at bounding box center [811, 71] width 79 height 13
click at [333, 86] on input "3217" at bounding box center [347, 84] width 124 height 15
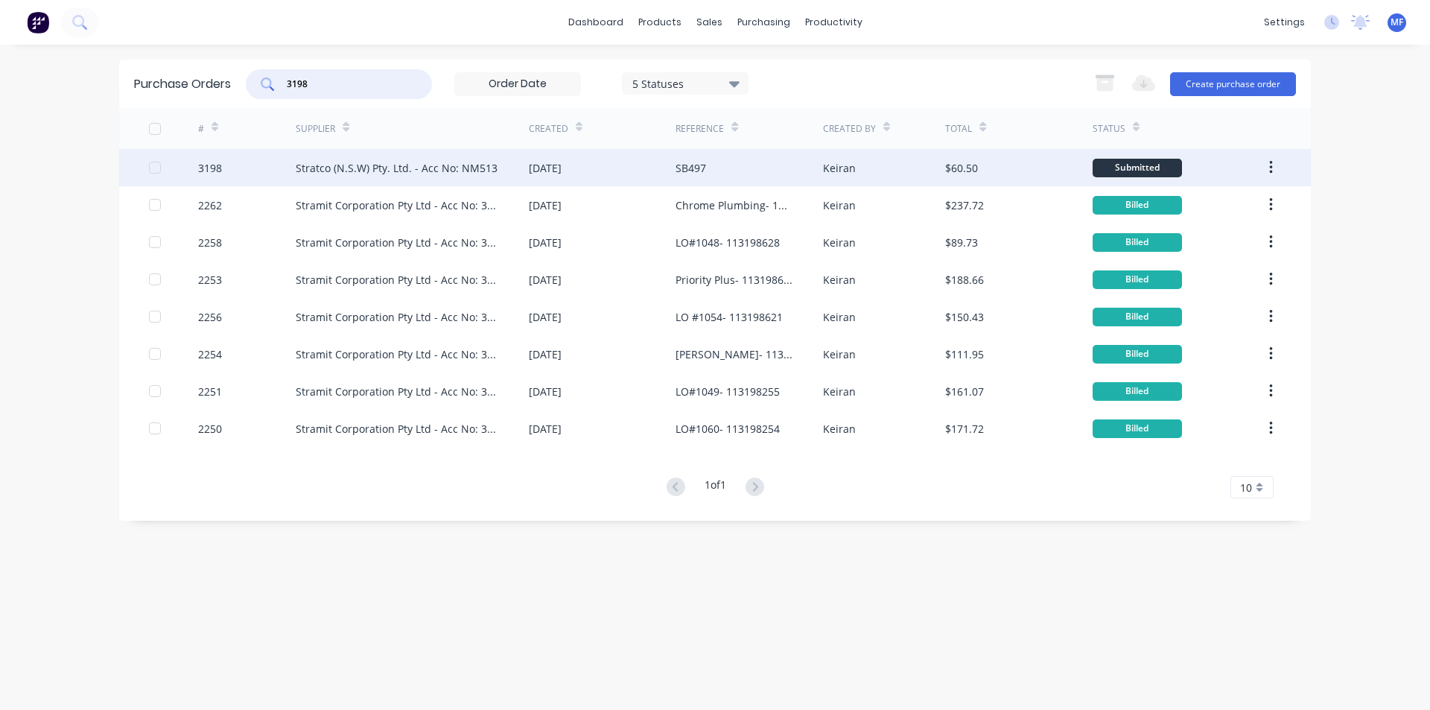
type input "3198"
click at [407, 163] on div "Stratco (N.S.W) Pty. Ltd. - Acc No: NM513" at bounding box center [397, 168] width 202 height 16
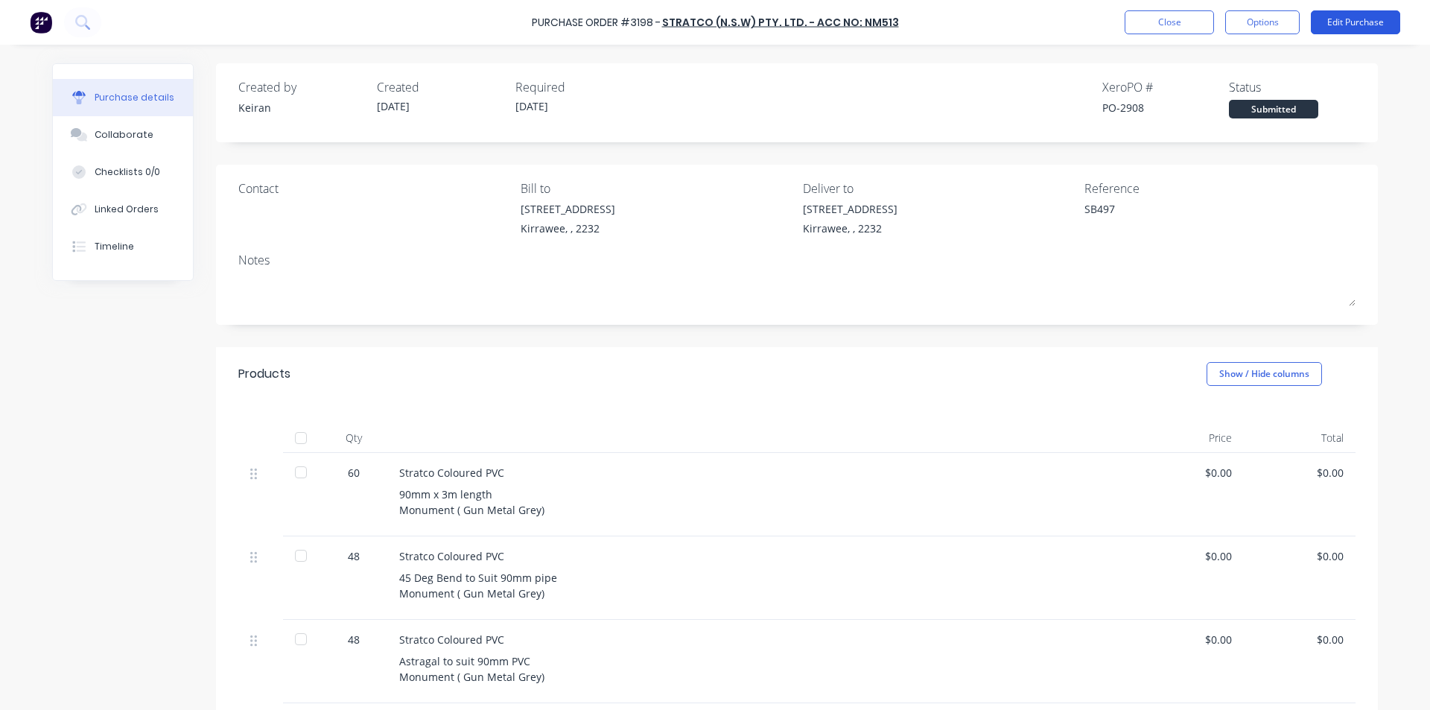
click at [1355, 19] on button "Edit Purchase" at bounding box center [1355, 22] width 89 height 24
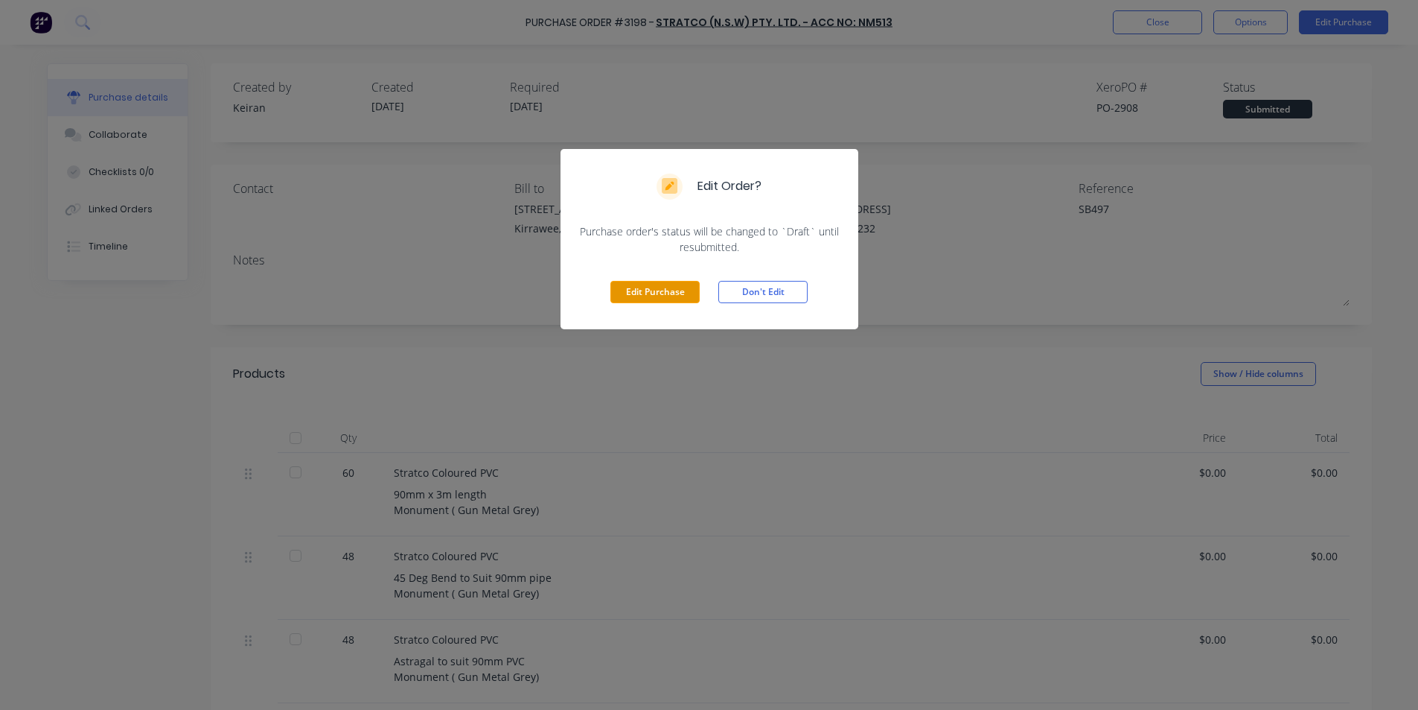
click at [678, 287] on button "Edit Purchase" at bounding box center [655, 292] width 89 height 22
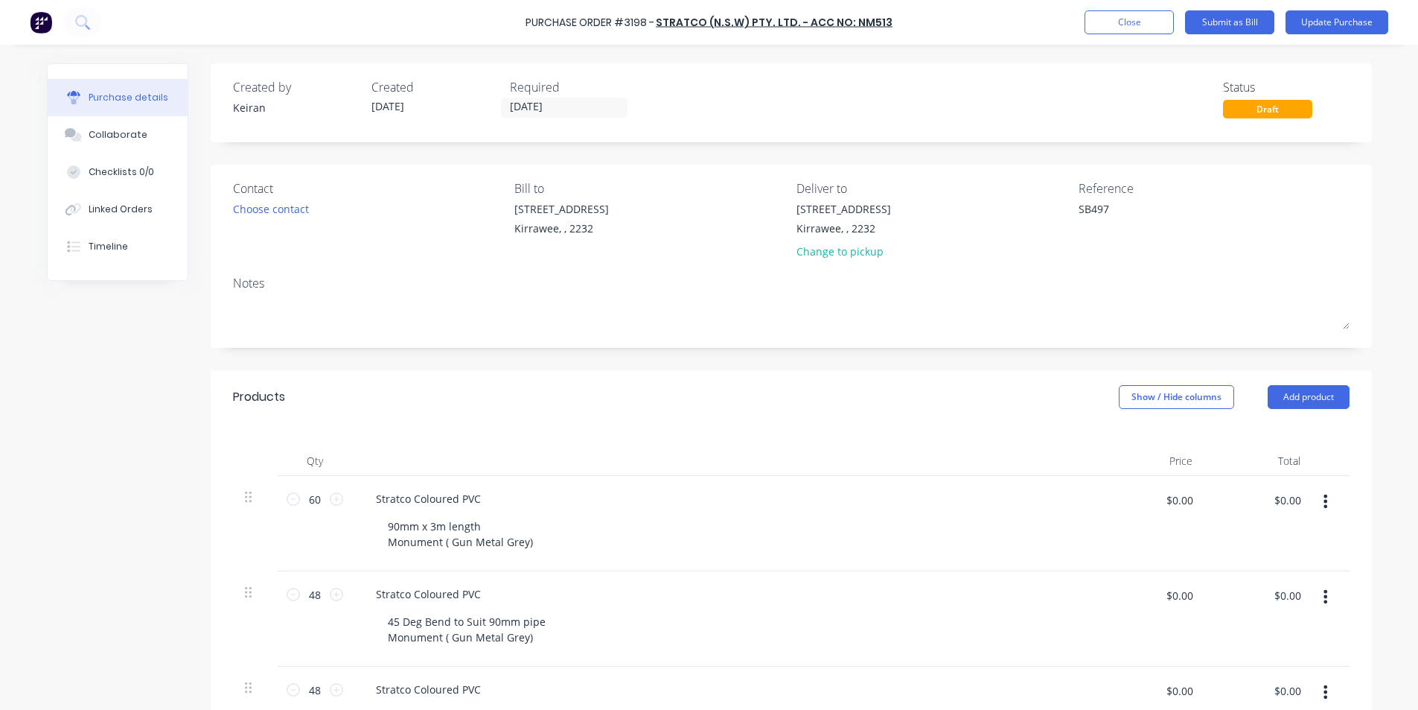
type textarea "x"
click at [1134, 212] on textarea "SB497" at bounding box center [1177, 218] width 186 height 34
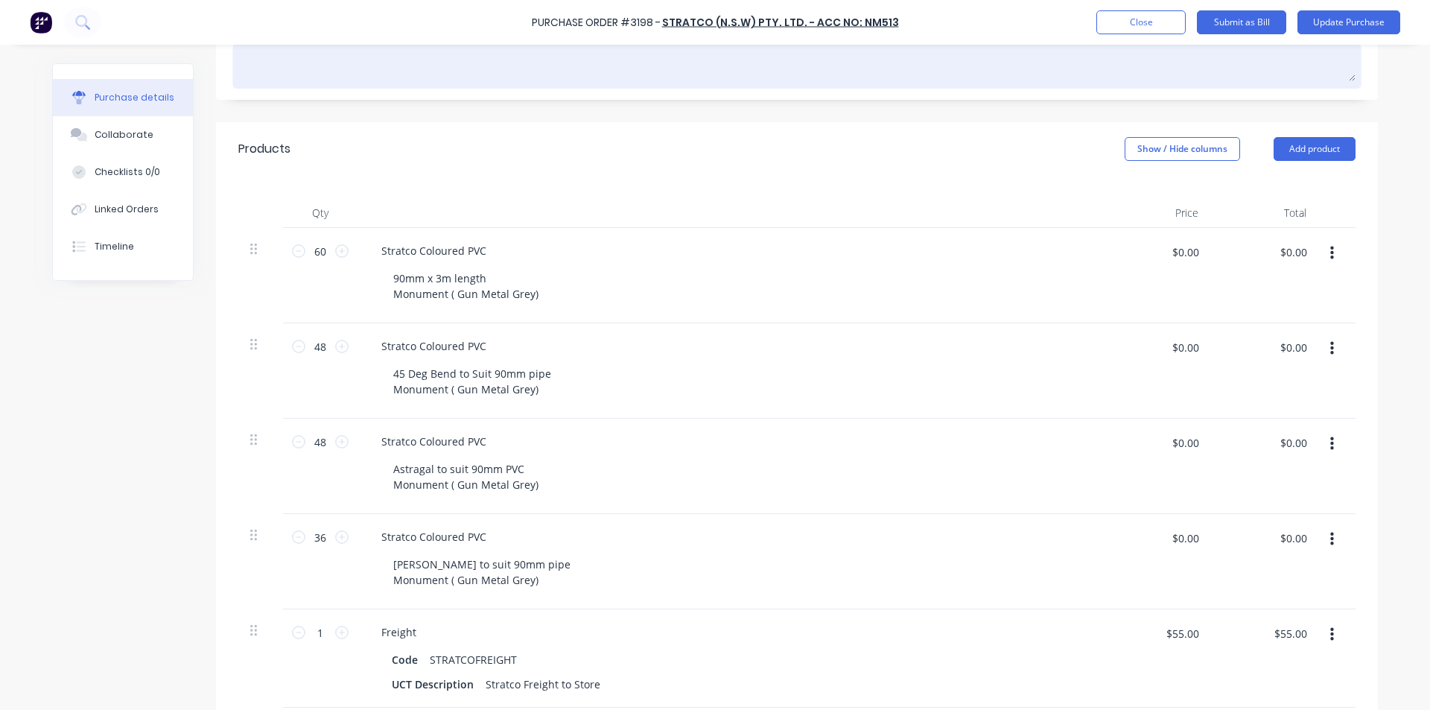
scroll to position [298, 0]
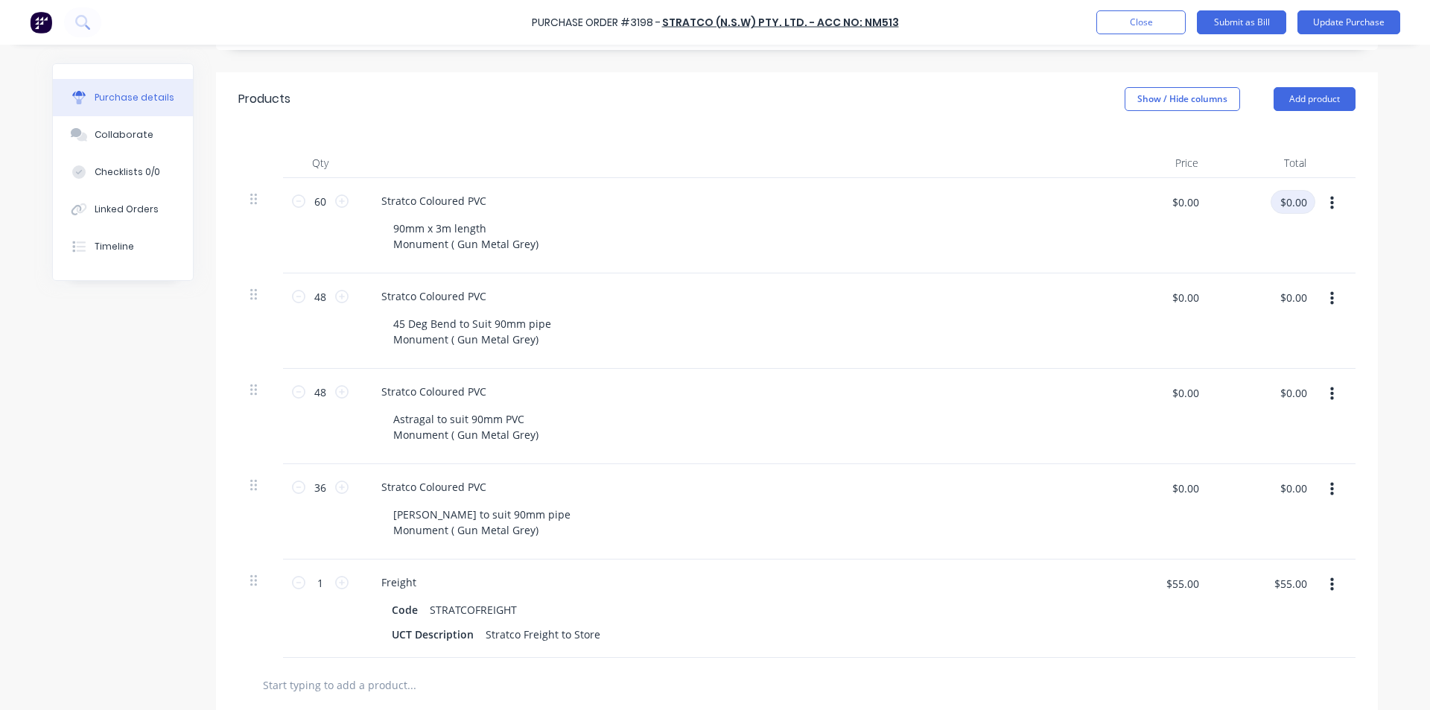
type textarea "SB497- 308840"
type textarea "x"
type textarea "SB497- 308840"
click at [1305, 193] on input "$0.00" at bounding box center [1292, 202] width 45 height 24
type input "3106.80"
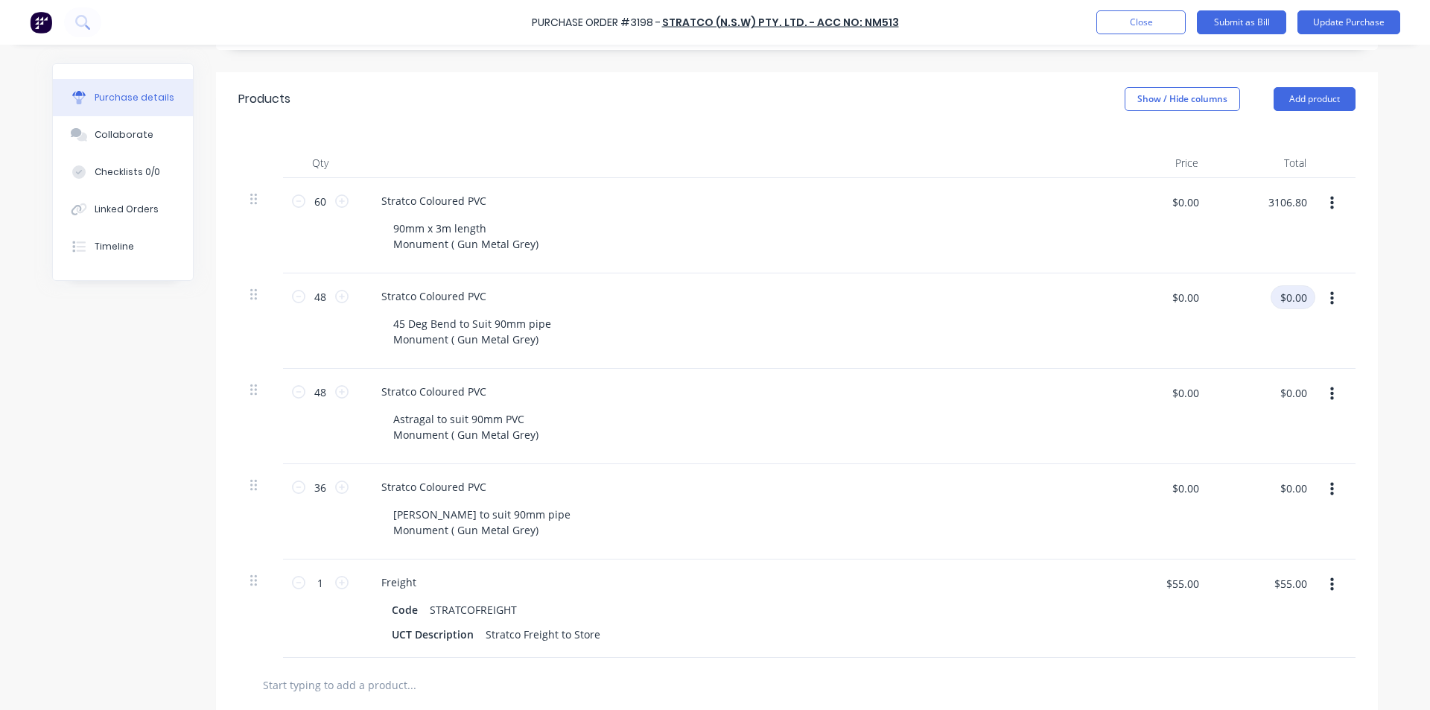
type textarea "x"
type input "$51.78"
type input "$3,106.80"
click at [1285, 298] on input "$0.00" at bounding box center [1292, 297] width 45 height 24
type input "222.24"
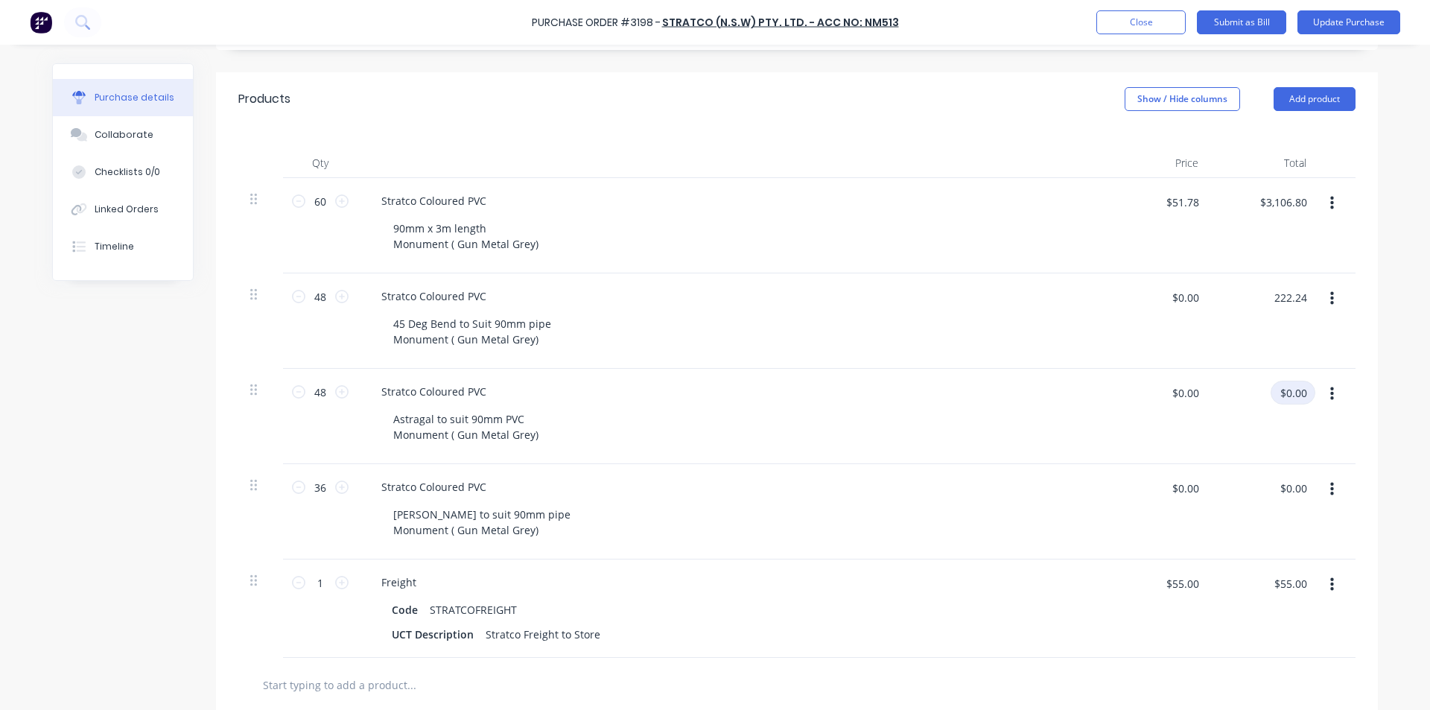
type textarea "x"
type input "$4.63"
type input "$222.24"
click at [1292, 392] on input "$0.00" at bounding box center [1292, 392] width 45 height 24
type input "96.48"
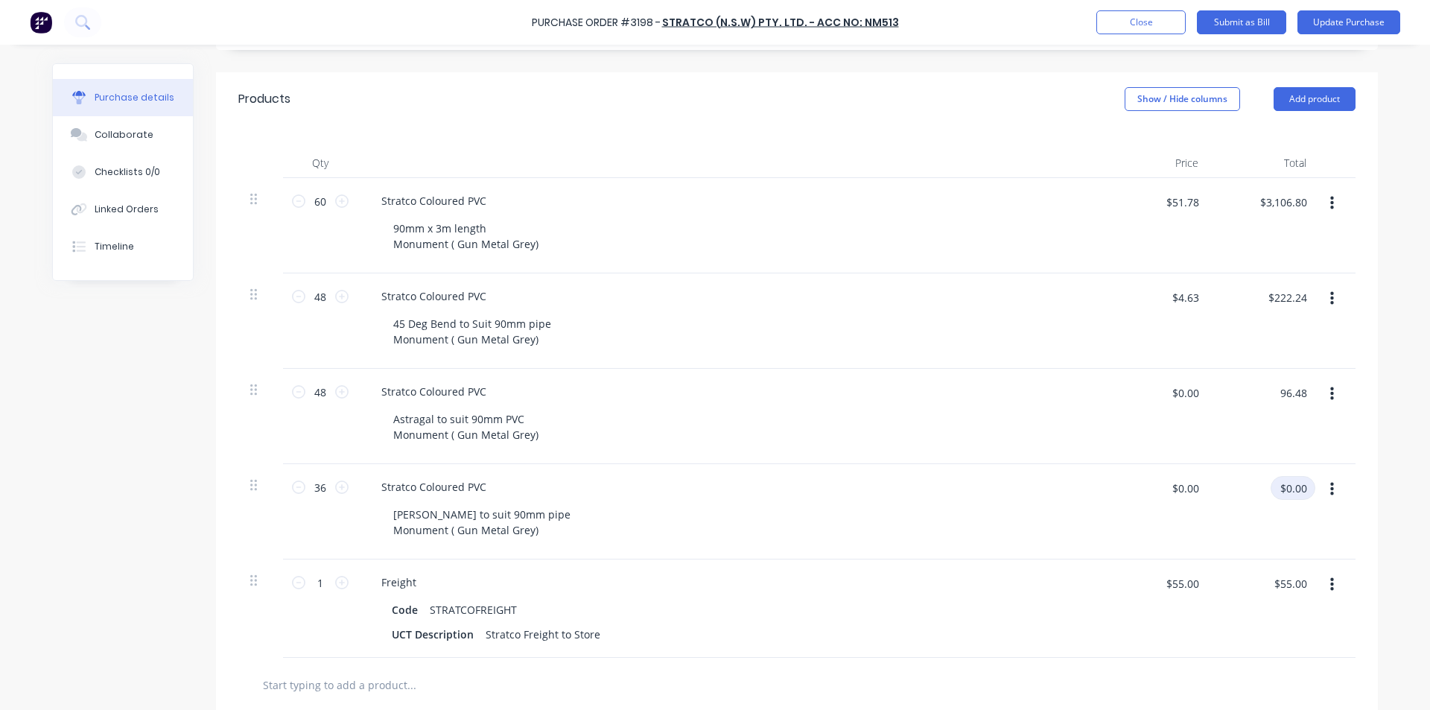
type textarea "x"
type input "$2.01"
type input "$96.48"
click at [1290, 478] on input "$0.00" at bounding box center [1292, 488] width 45 height 24
type input "142.56"
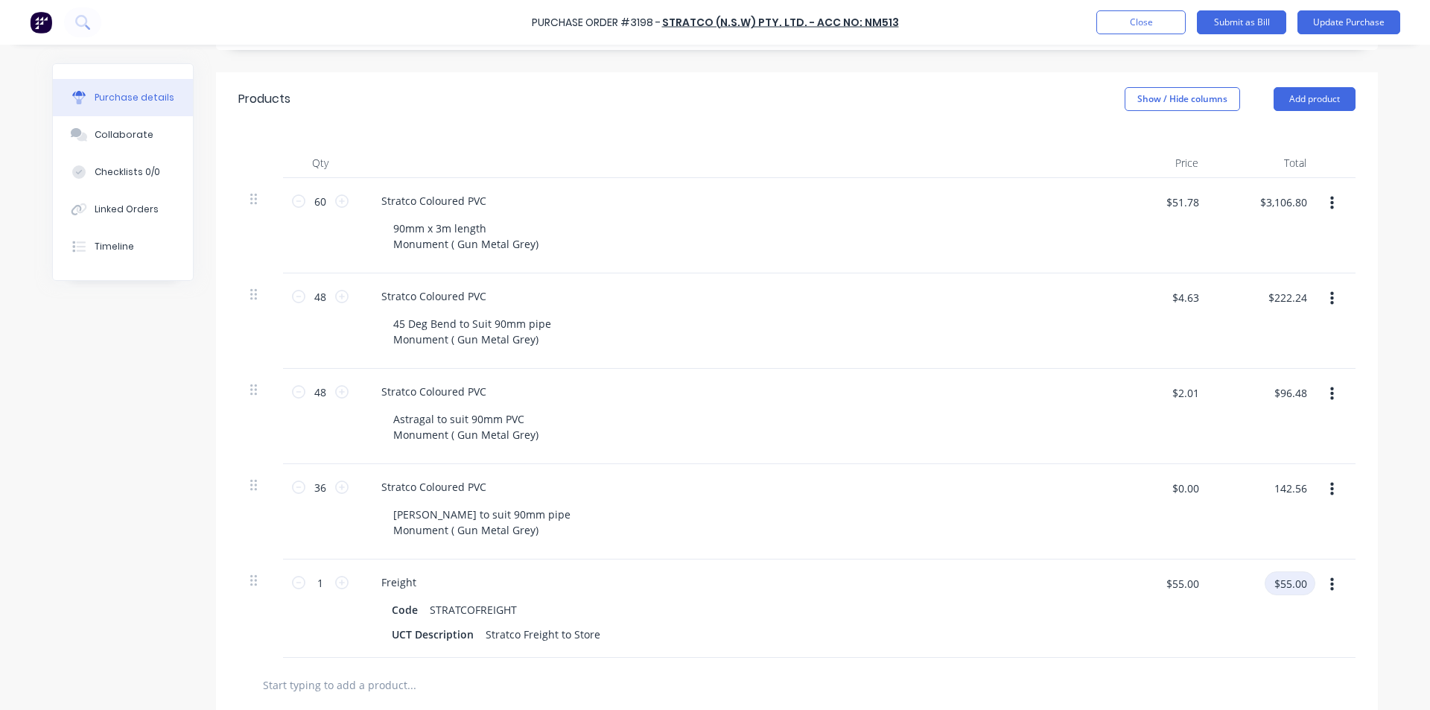
type textarea "x"
type input "$3.96"
type input "$142.56"
drag, startPoint x: 1295, startPoint y: 582, endPoint x: 953, endPoint y: 665, distance: 351.8
click at [1295, 581] on input "$55.00" at bounding box center [1289, 583] width 51 height 24
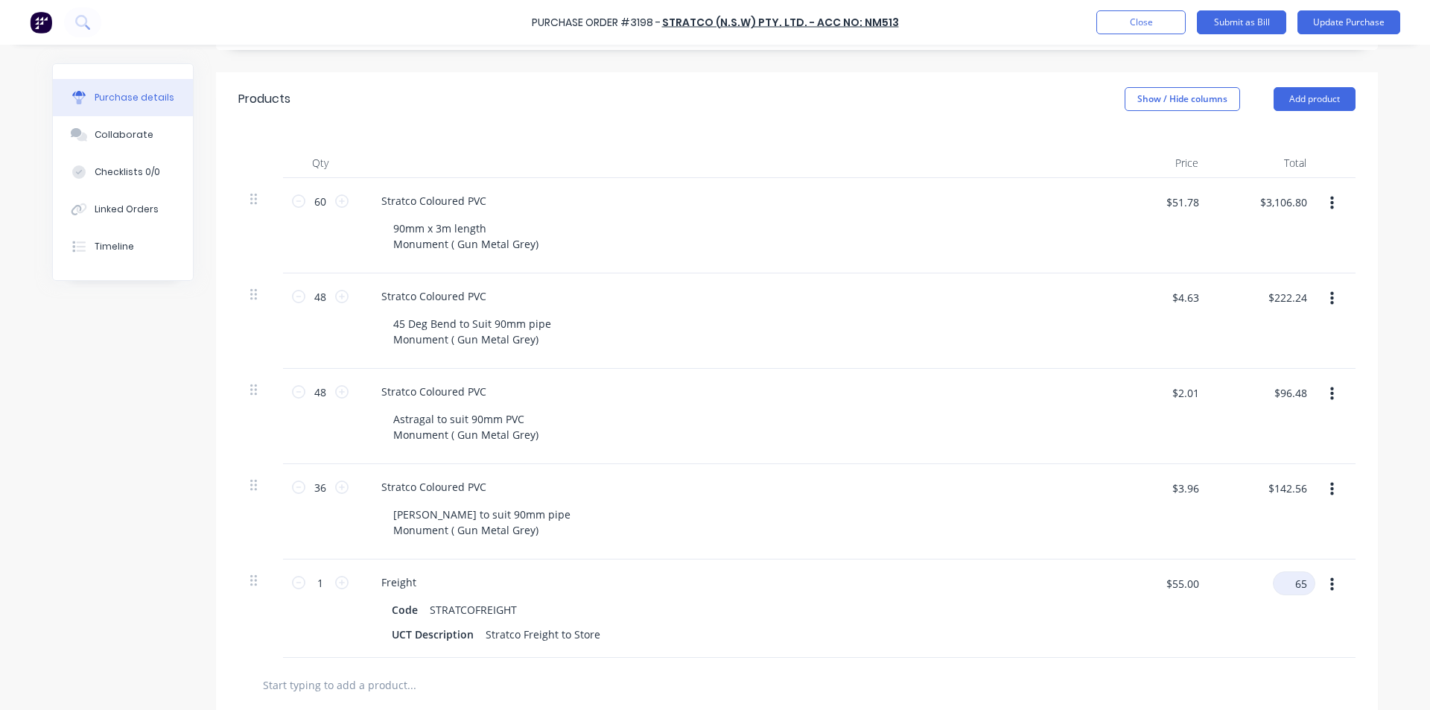
type input "65"
type textarea "x"
type input "$65.00"
click at [969, 396] on div "Stratco Coloured PVC" at bounding box center [729, 391] width 721 height 22
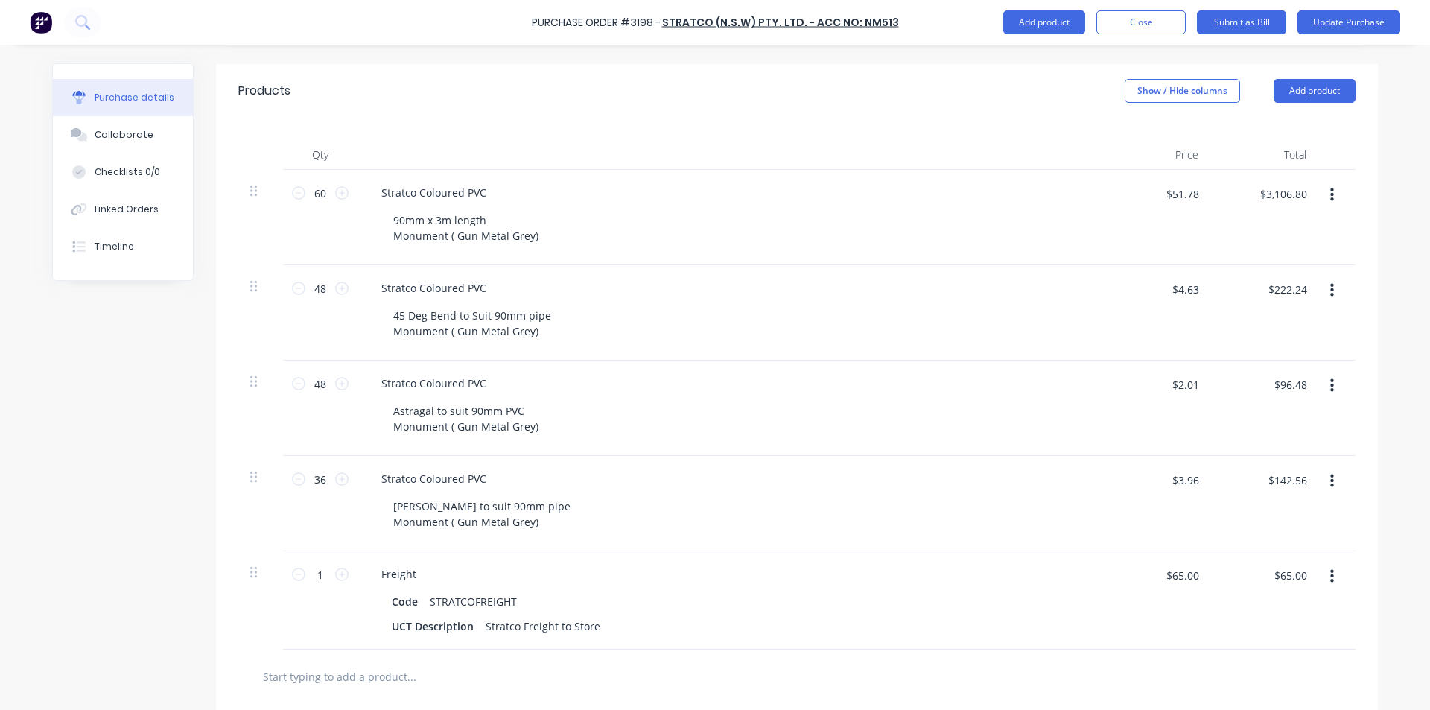
scroll to position [0, 0]
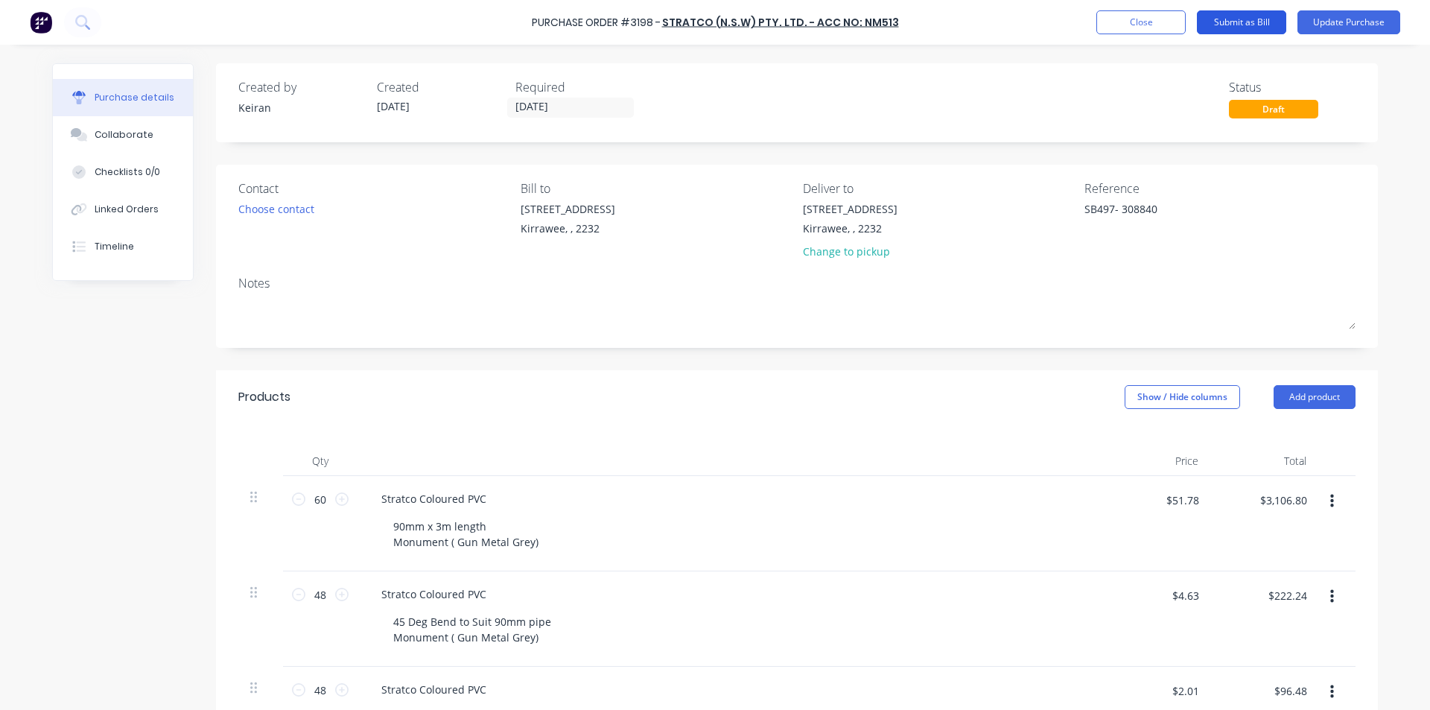
click at [1249, 20] on button "Submit as Bill" at bounding box center [1241, 22] width 89 height 24
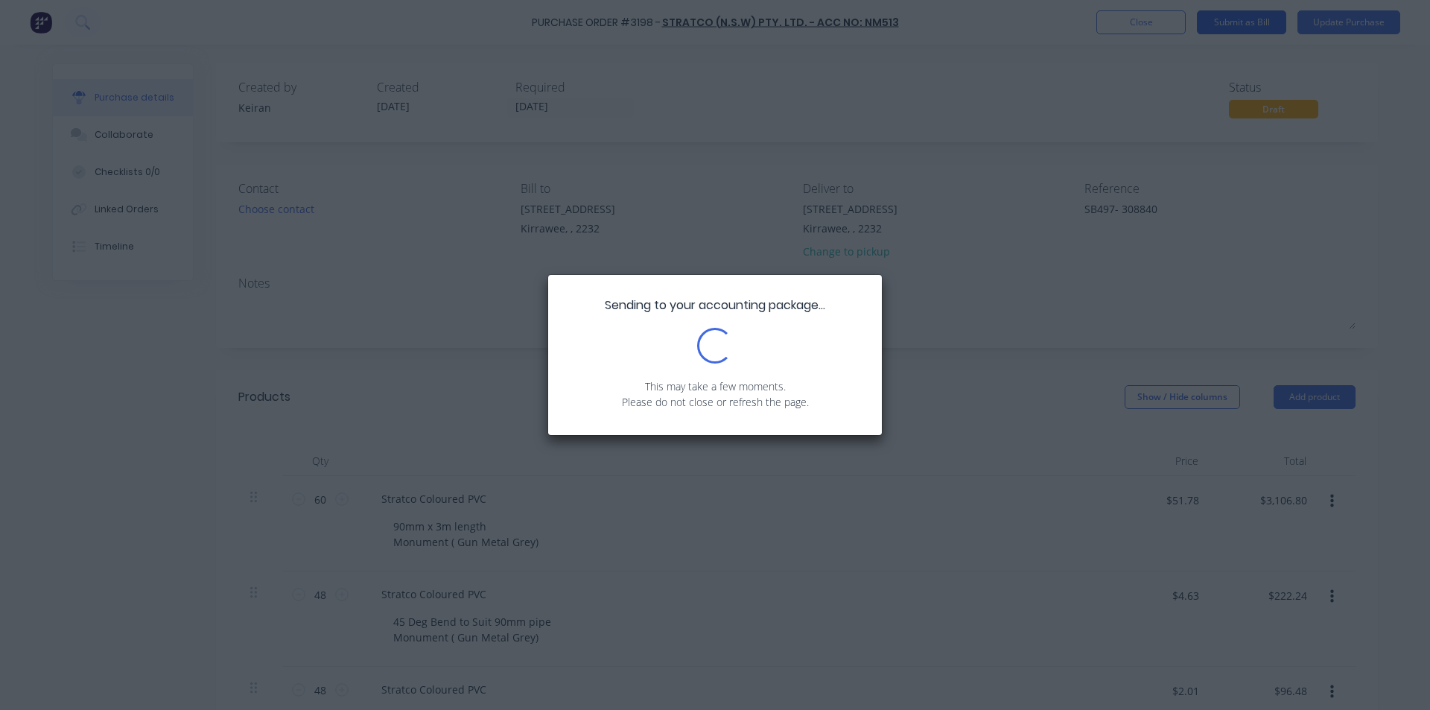
type textarea "x"
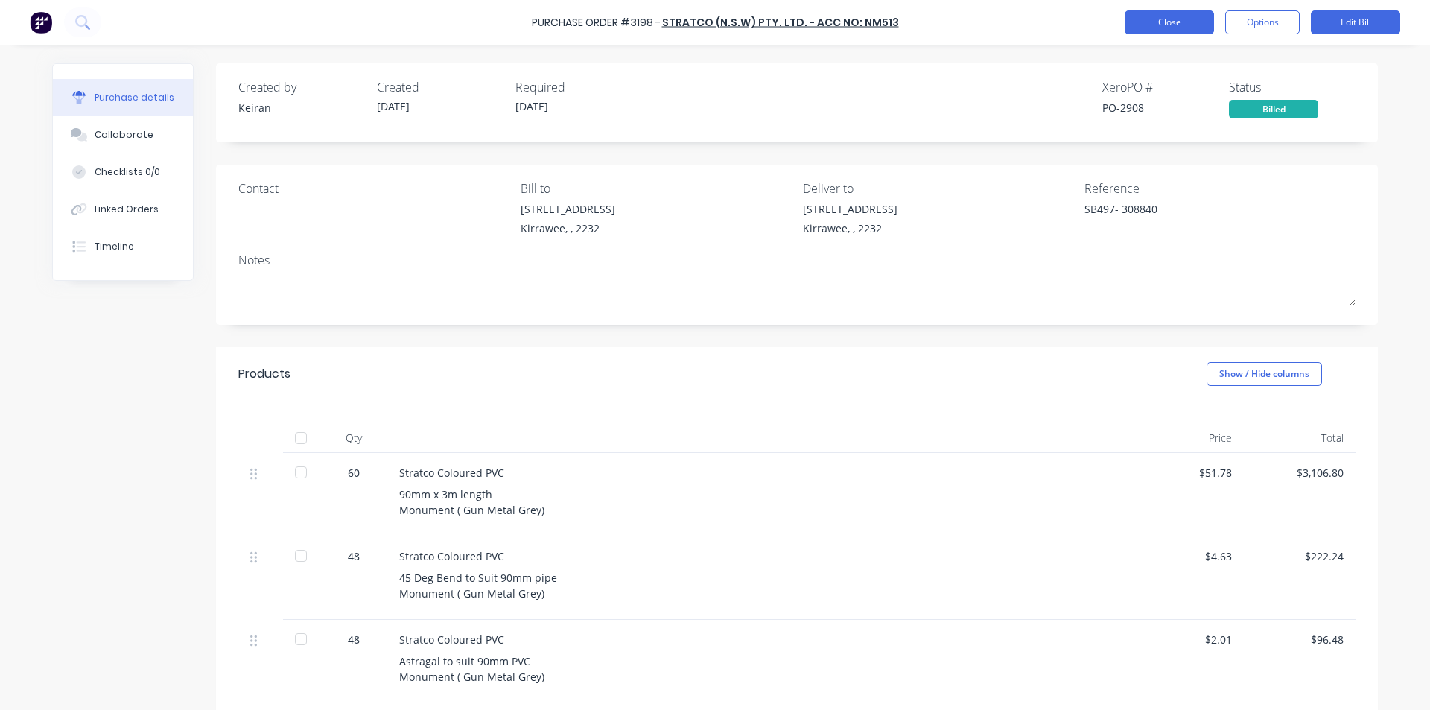
click at [1179, 19] on button "Close" at bounding box center [1168, 22] width 89 height 24
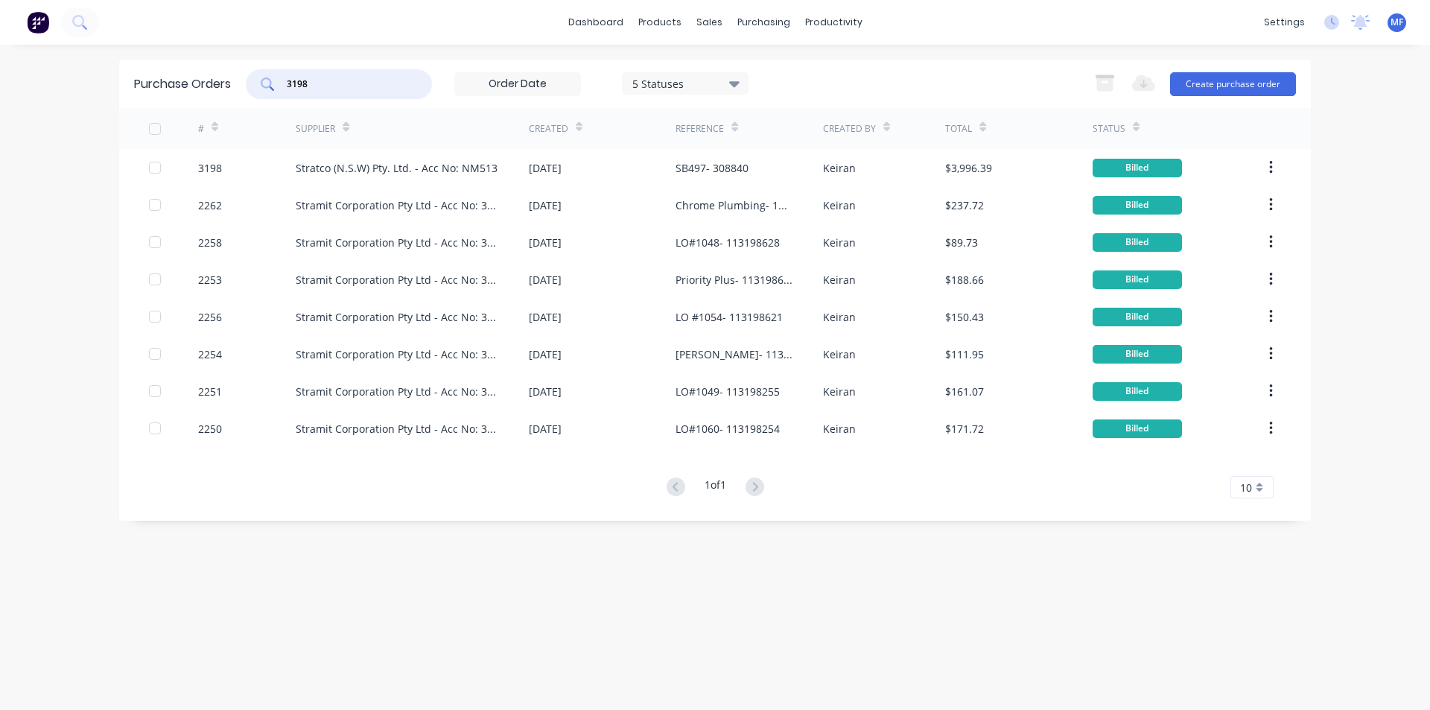
click at [342, 86] on input "3198" at bounding box center [347, 84] width 124 height 15
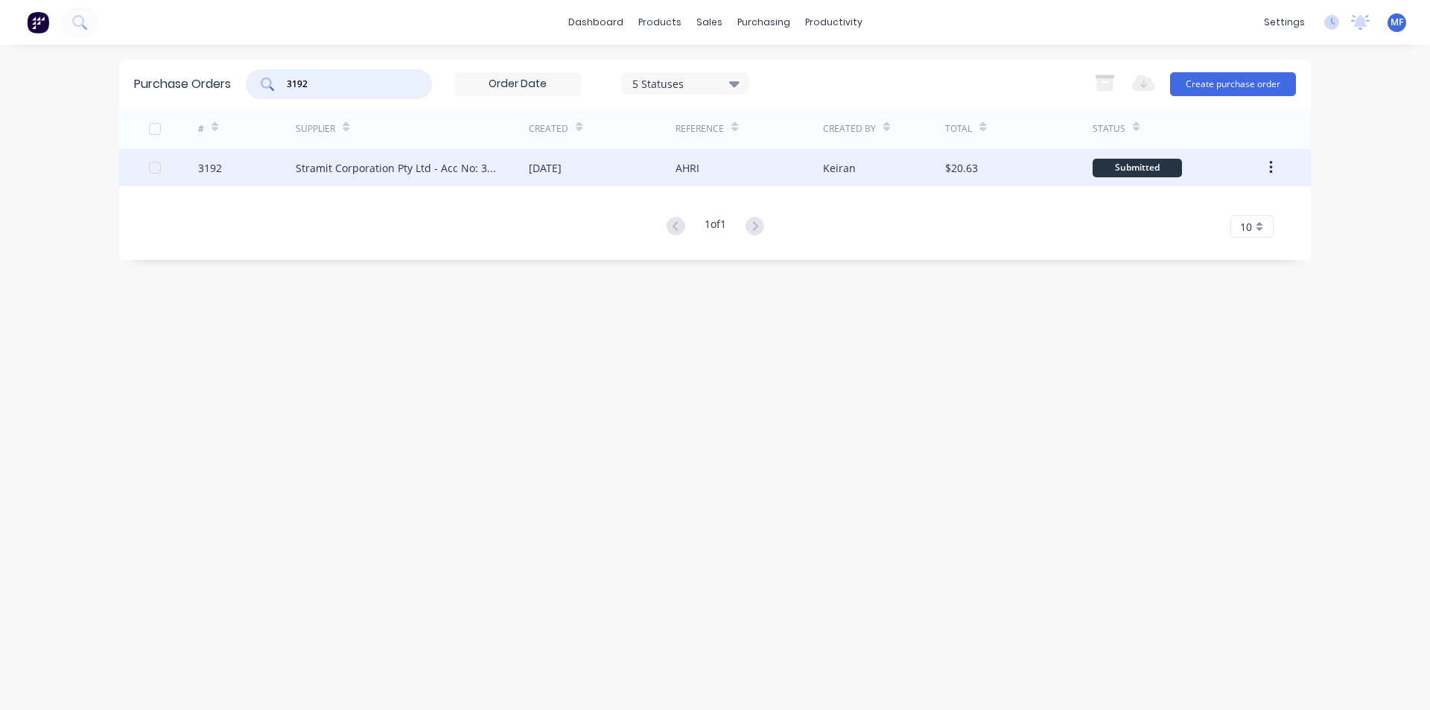
type input "3192"
click at [416, 165] on div "Stramit Corporation Pty Ltd - Acc No: 32915" at bounding box center [397, 168] width 203 height 16
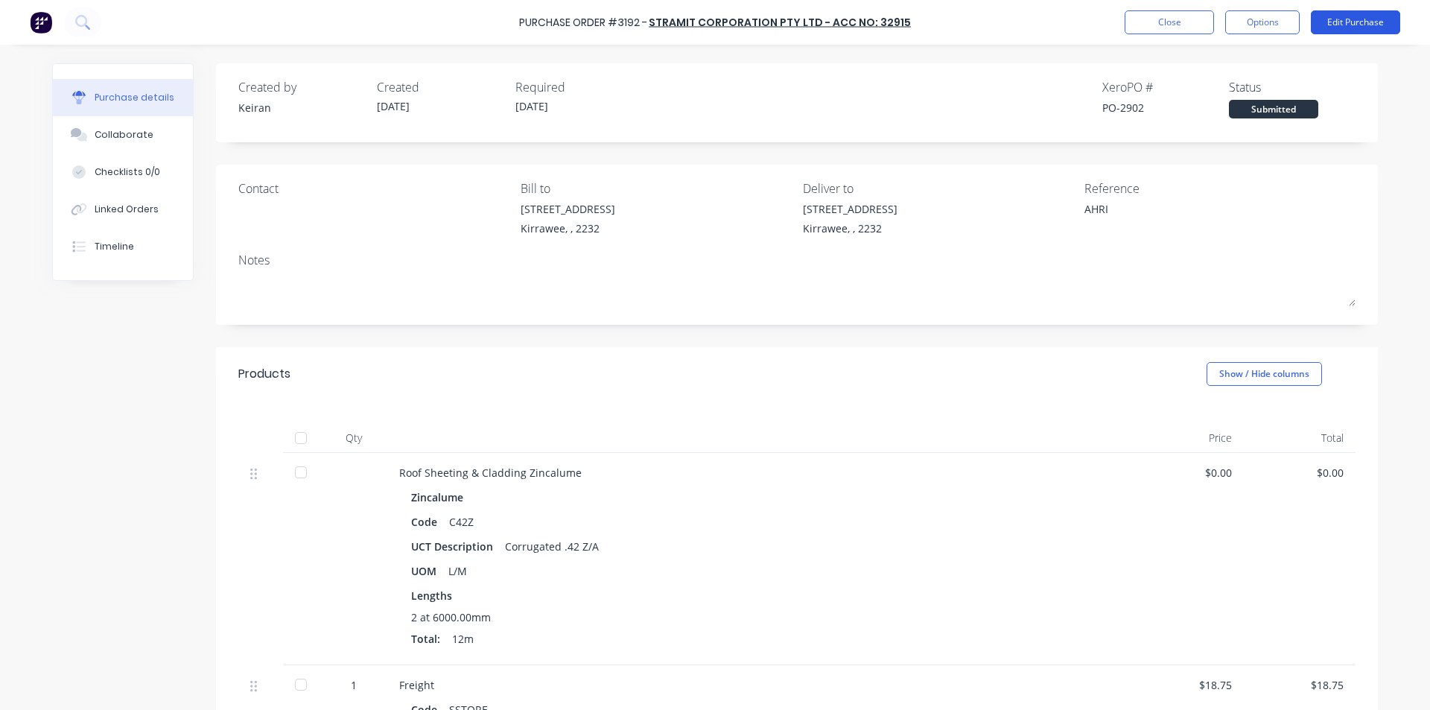
click at [1348, 18] on button "Edit Purchase" at bounding box center [1355, 22] width 89 height 24
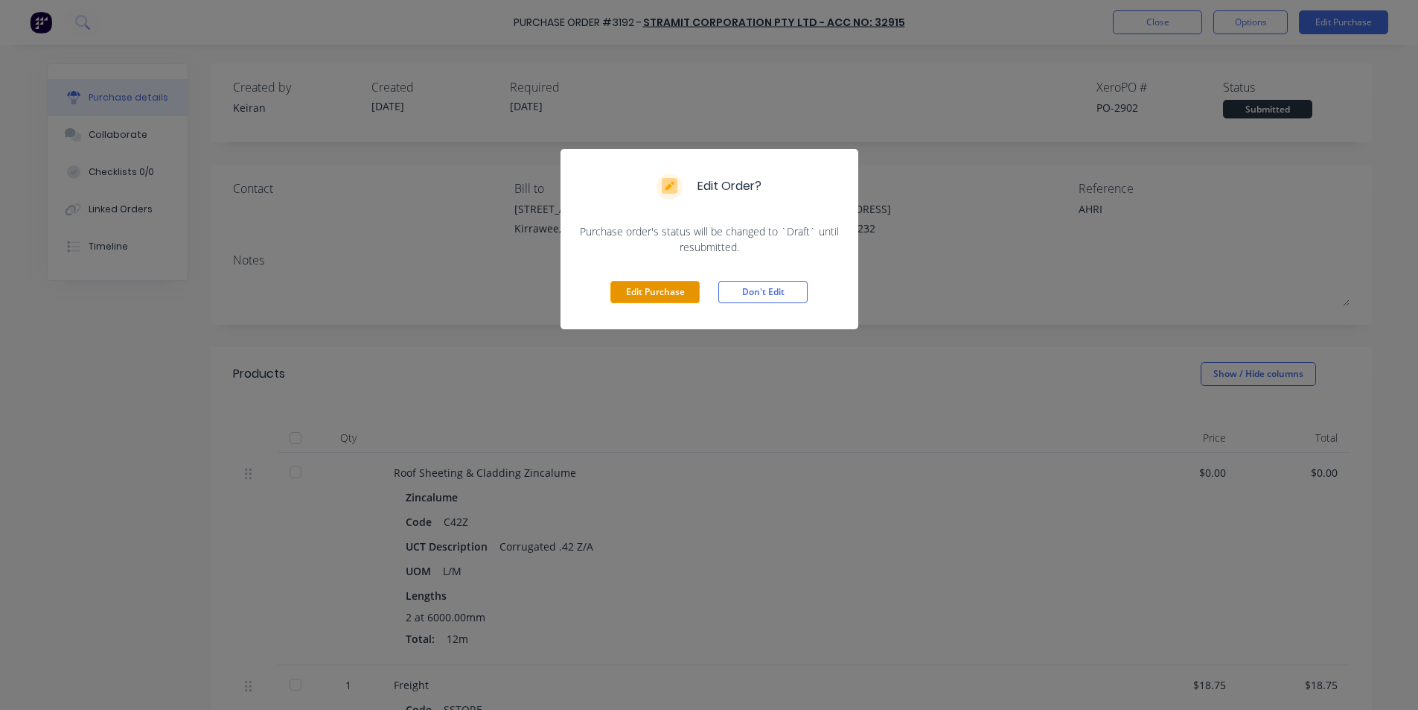
click at [637, 298] on button "Edit Purchase" at bounding box center [655, 292] width 89 height 22
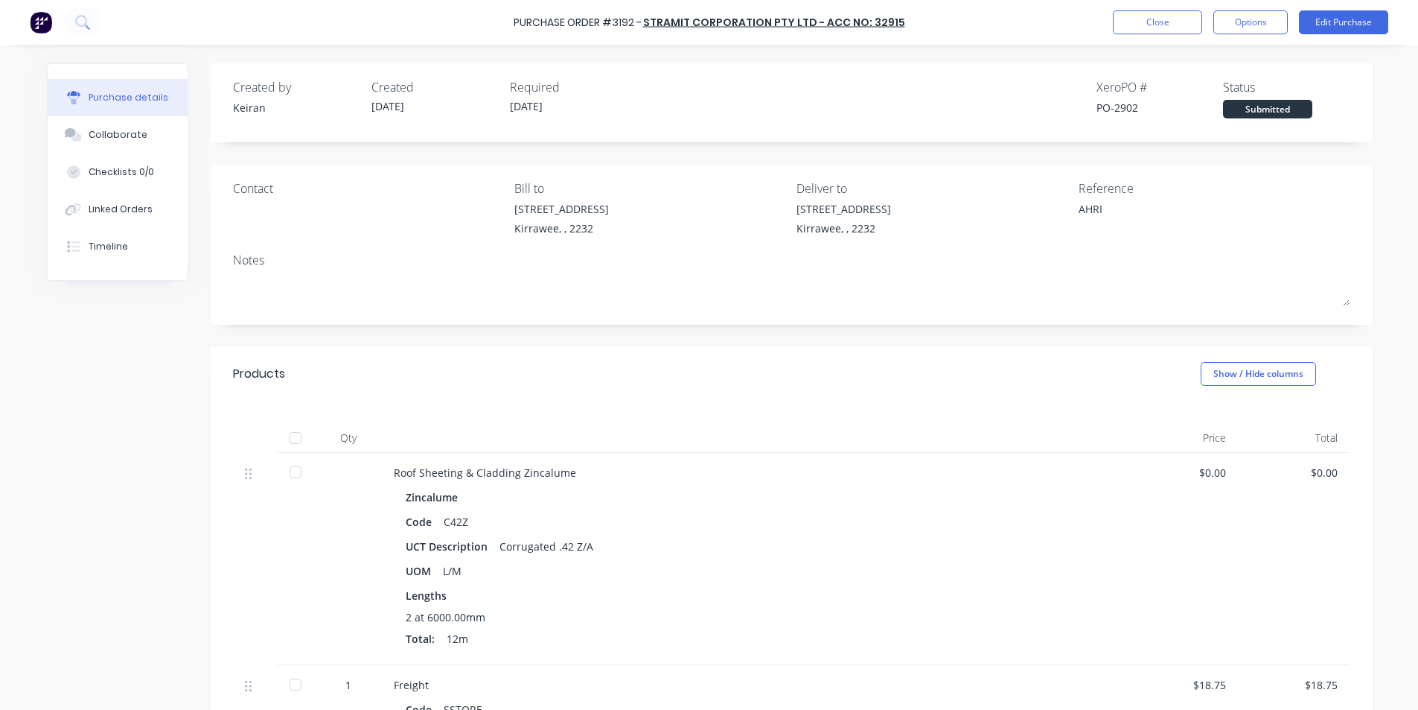
type textarea "x"
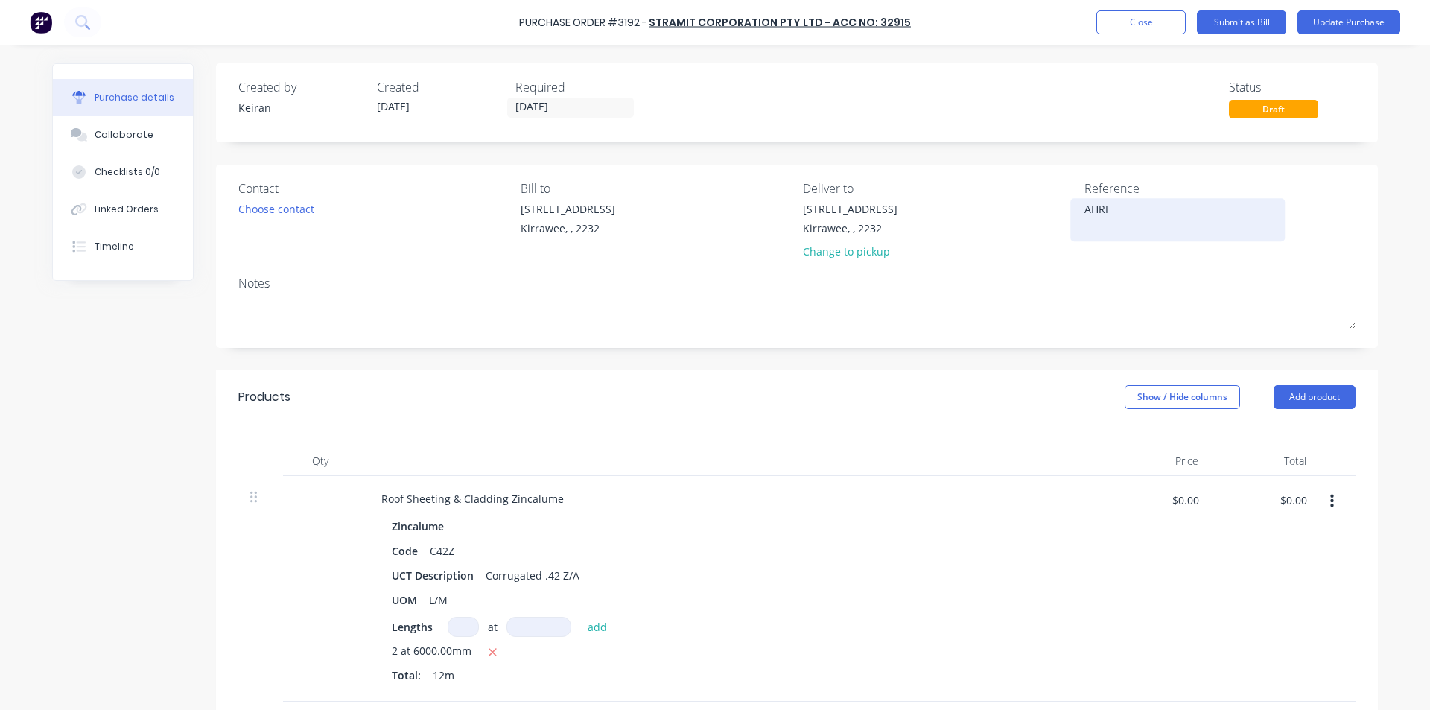
click at [1164, 214] on textarea "AHRI" at bounding box center [1177, 218] width 186 height 34
type textarea "114032808 - AHRI"
type textarea "x"
type textarea "114032808 - AHRI"
click at [1045, 261] on div "[STREET_ADDRESS] Change to pickup" at bounding box center [938, 234] width 271 height 66
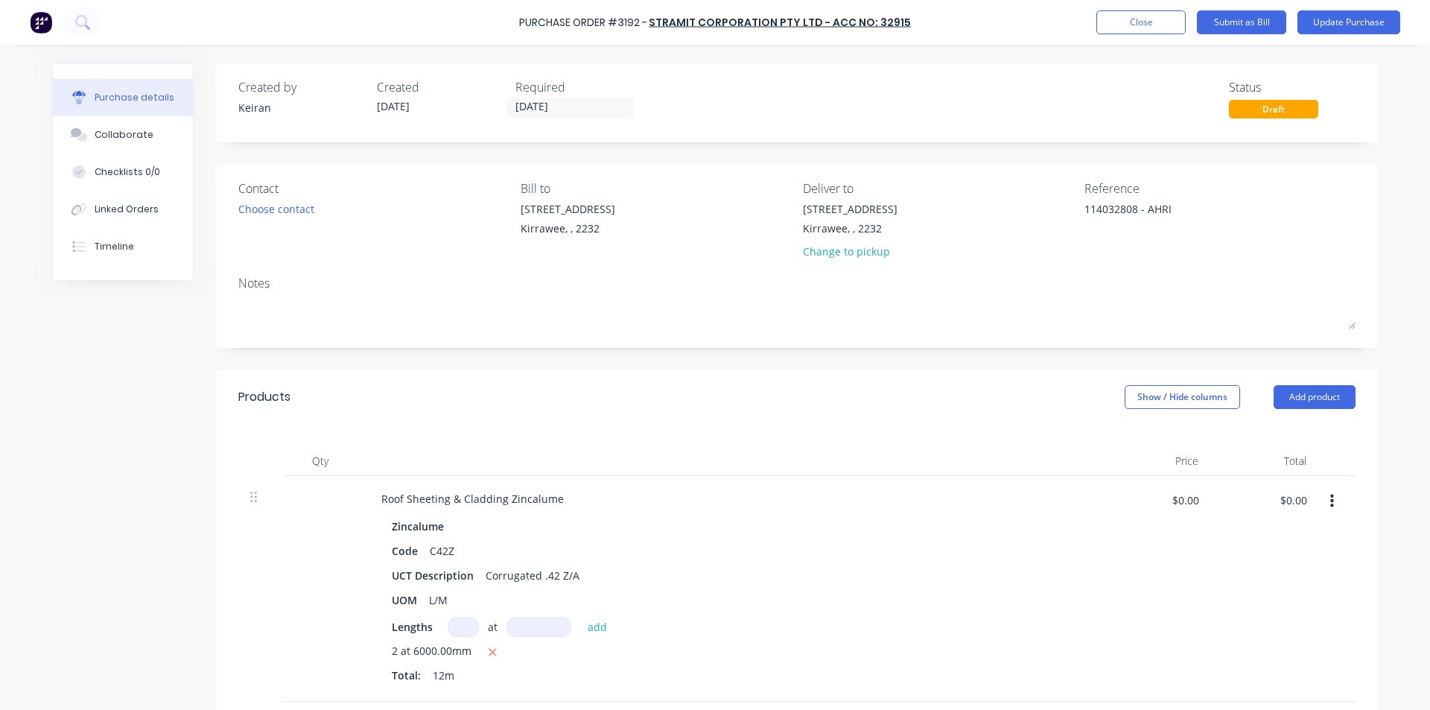
scroll to position [298, 0]
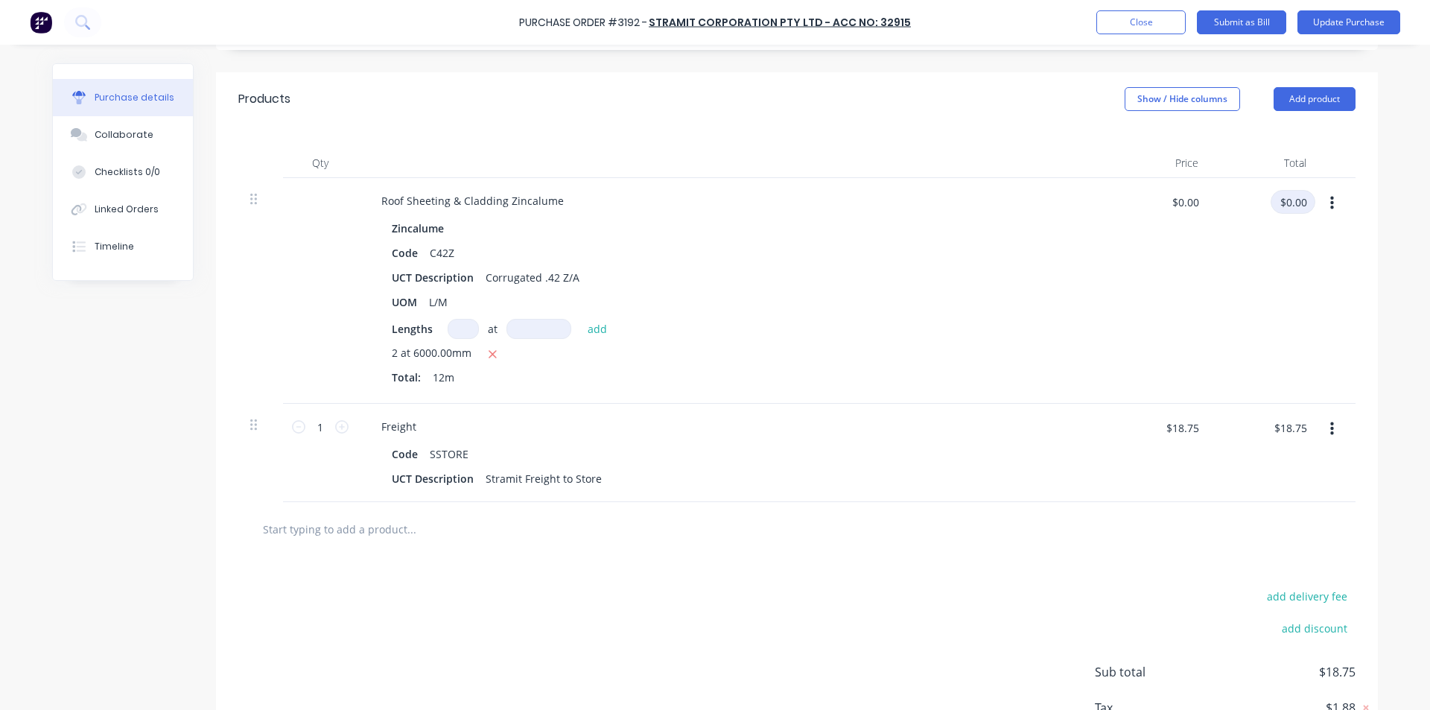
type textarea "x"
click at [1294, 205] on input "$0.00" at bounding box center [1292, 202] width 45 height 24
type input "118.41"
type textarea "x"
type input "$9.8675"
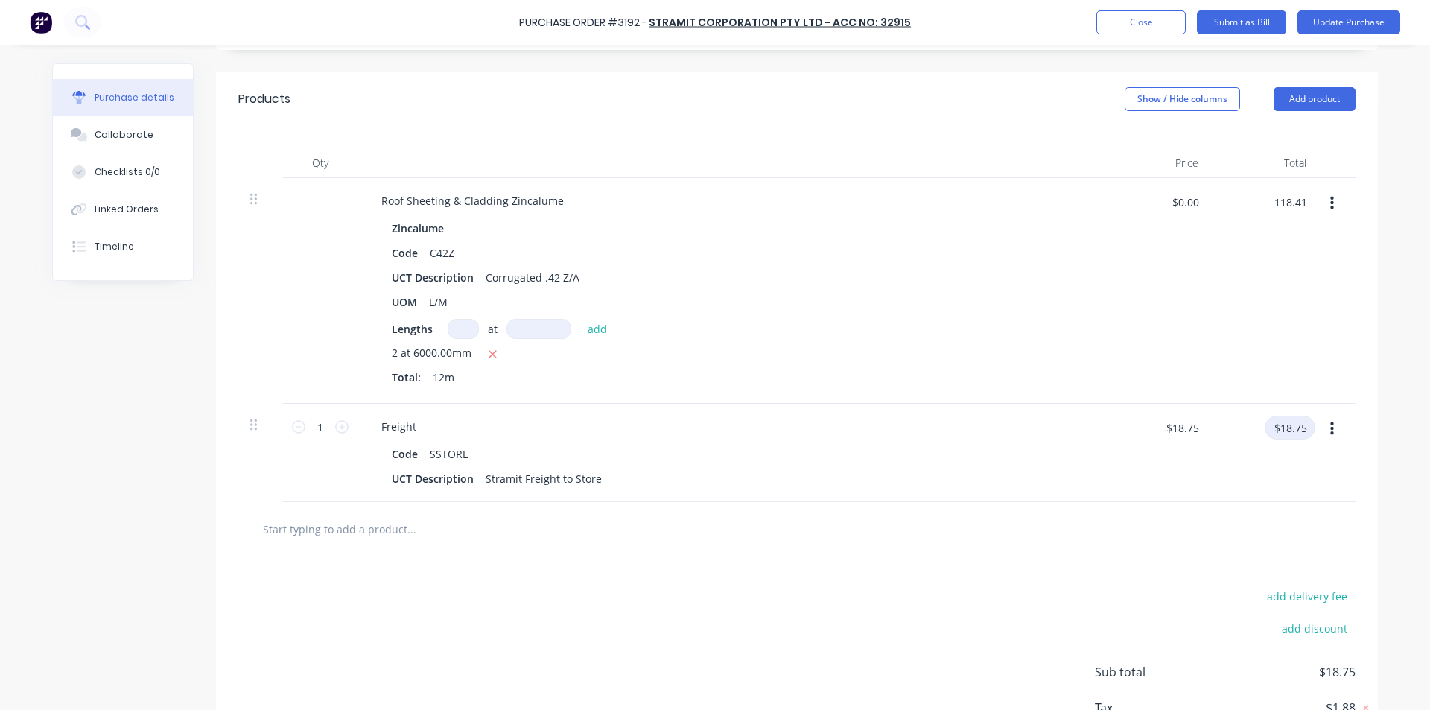
type input "$118.41"
click at [1280, 430] on input "$18.75" at bounding box center [1289, 427] width 51 height 24
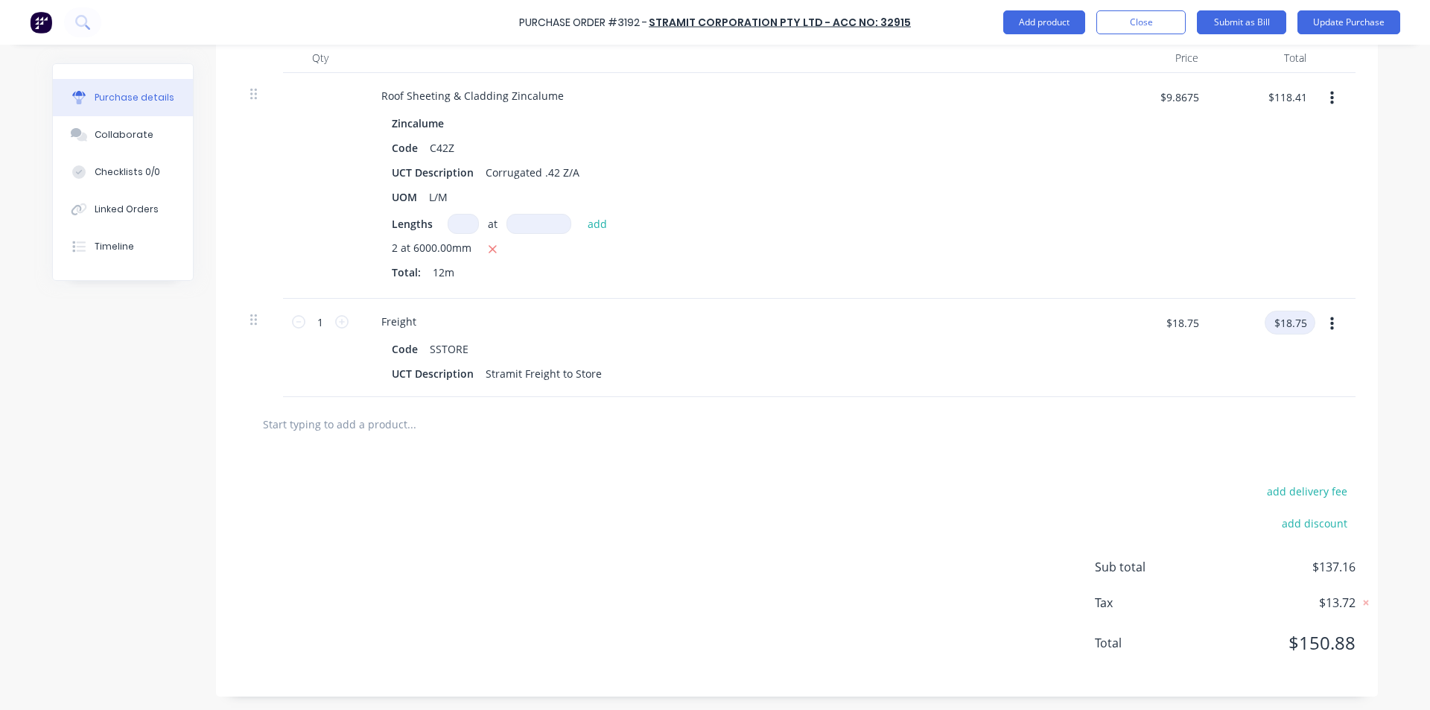
scroll to position [404, 0]
click at [352, 419] on input "text" at bounding box center [411, 422] width 298 height 30
type textarea "x"
type input "s"
type textarea "x"
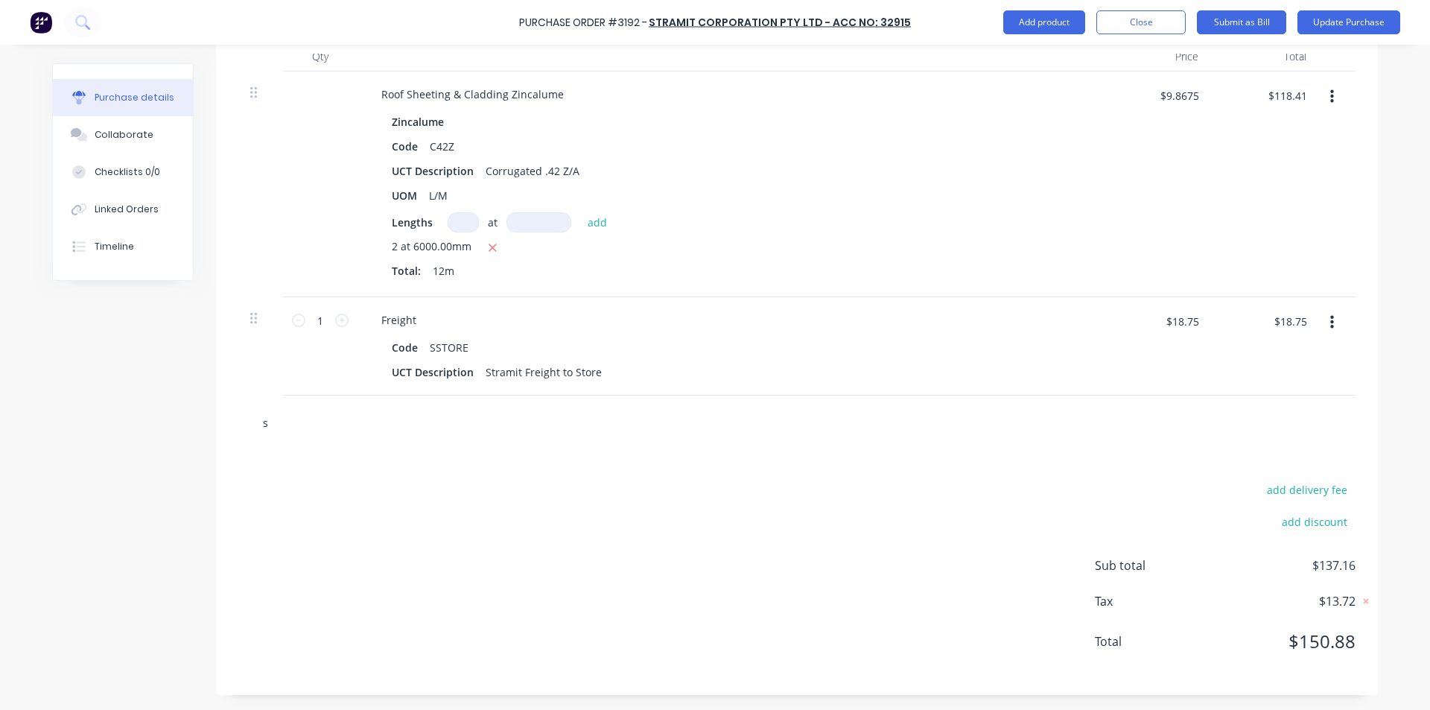
type input "sb"
type textarea "x"
type input "sbo"
type textarea "x"
type input "sbot"
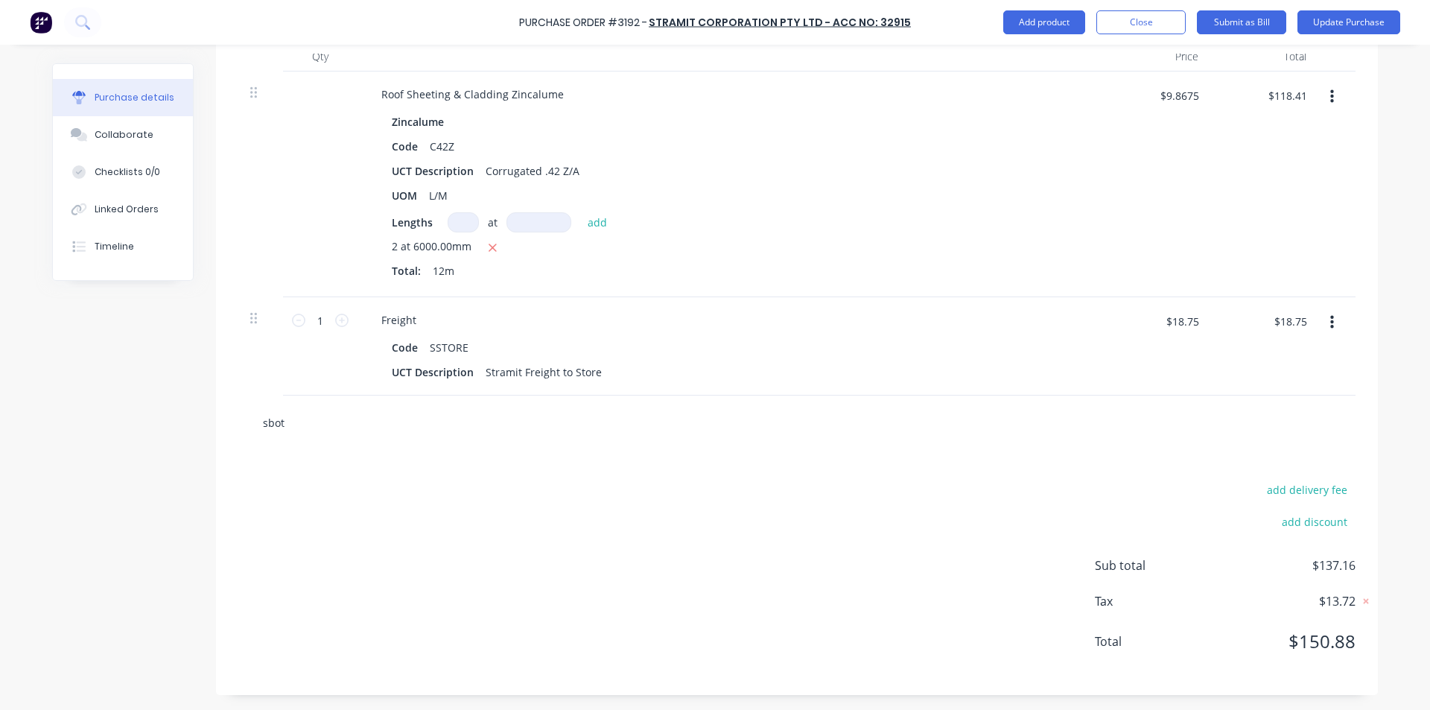
type textarea "x"
type input "sboth"
type textarea "x"
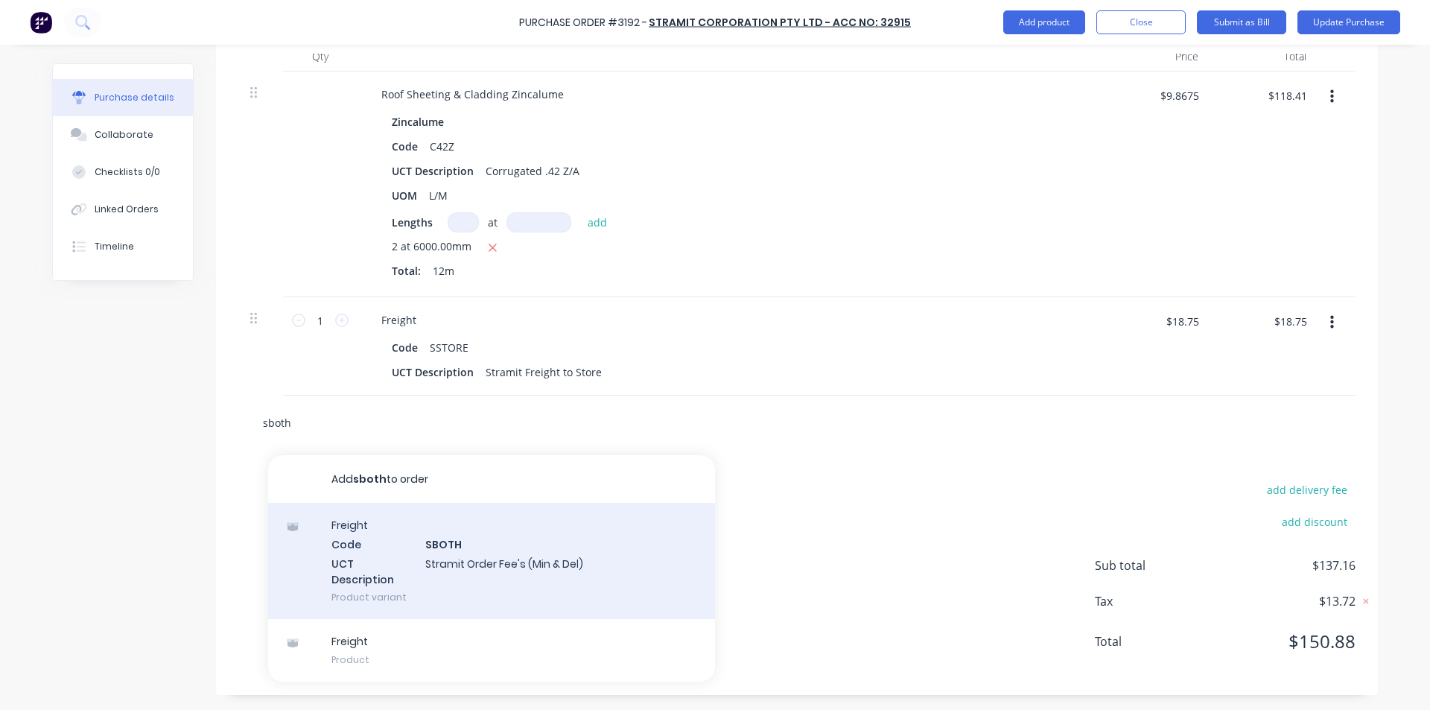
type input "sboth"
click at [509, 550] on div "Freight Code SBOTH UCT Description Stramit Order Fee's (Min & Del) Product vari…" at bounding box center [491, 561] width 447 height 116
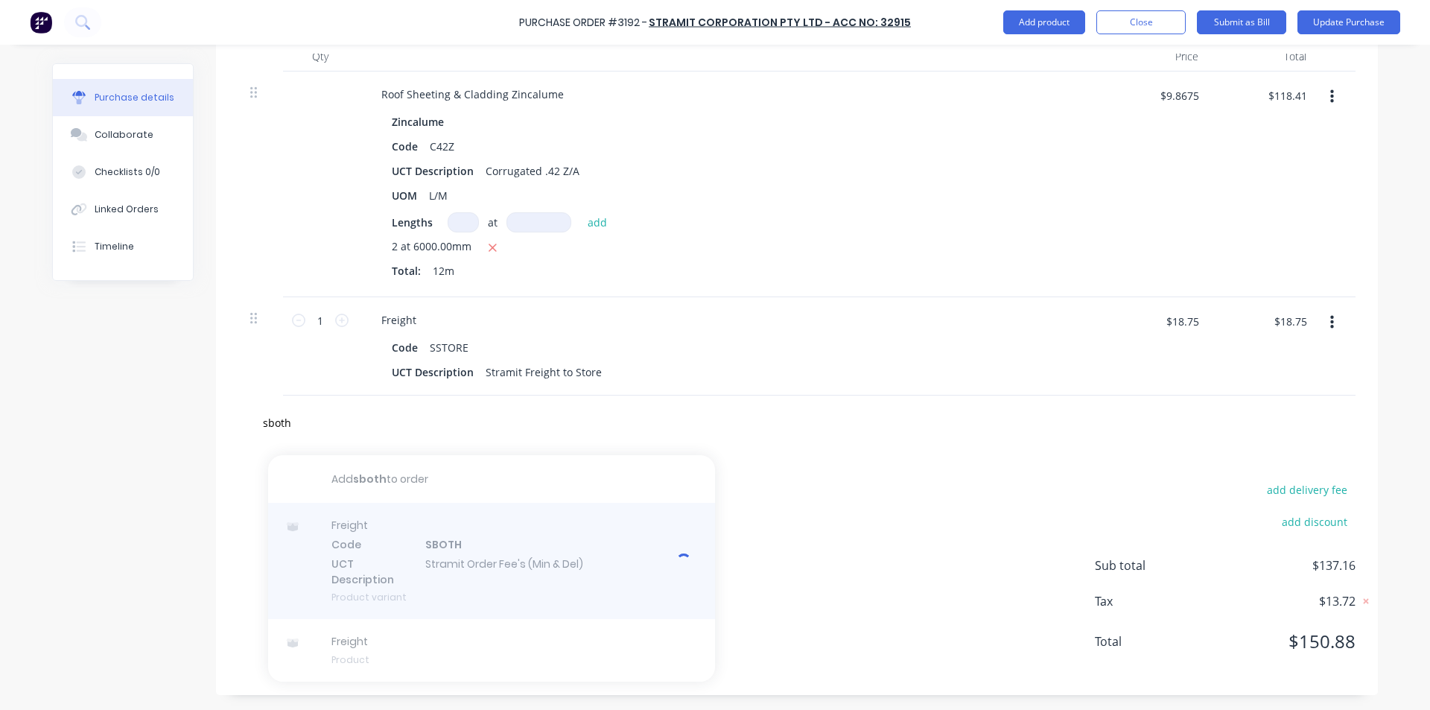
type textarea "x"
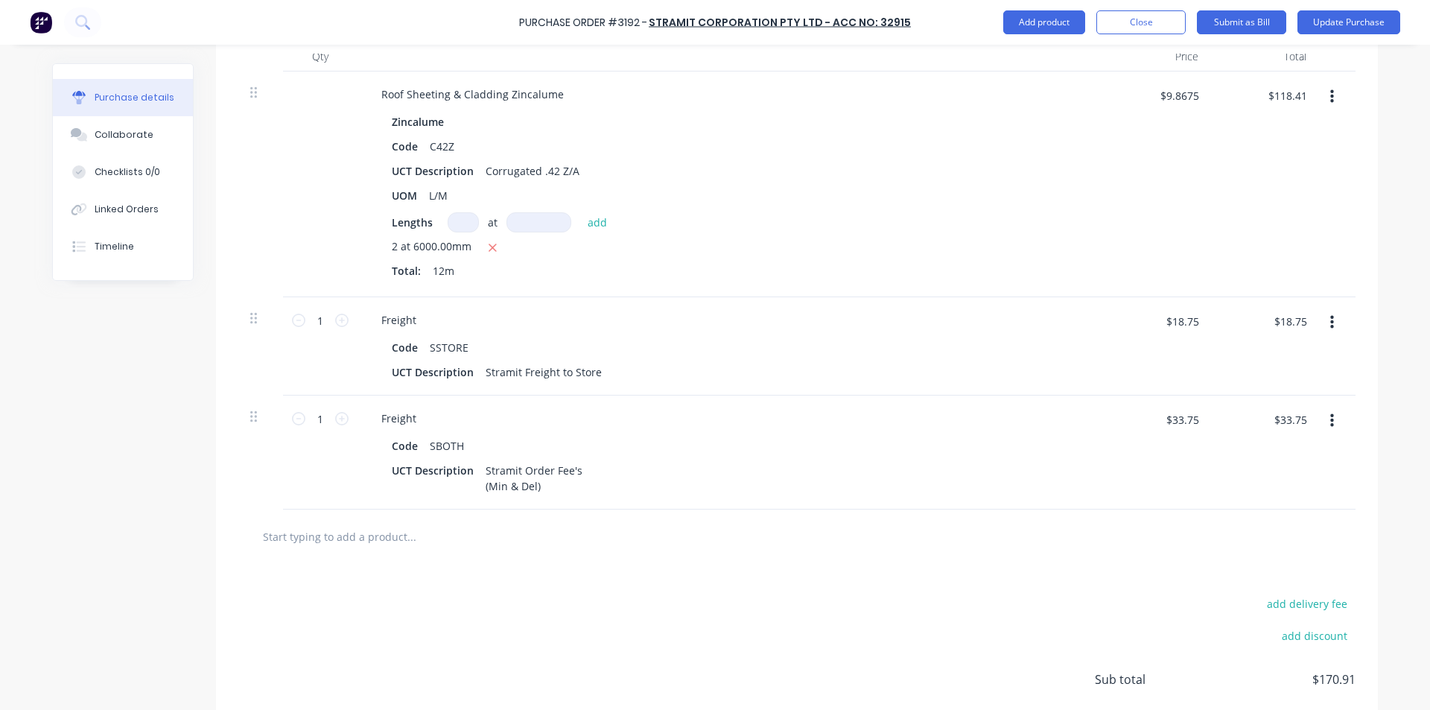
click at [1330, 316] on icon "button" at bounding box center [1332, 322] width 4 height 13
click at [1254, 453] on button "Delete" at bounding box center [1286, 451] width 127 height 30
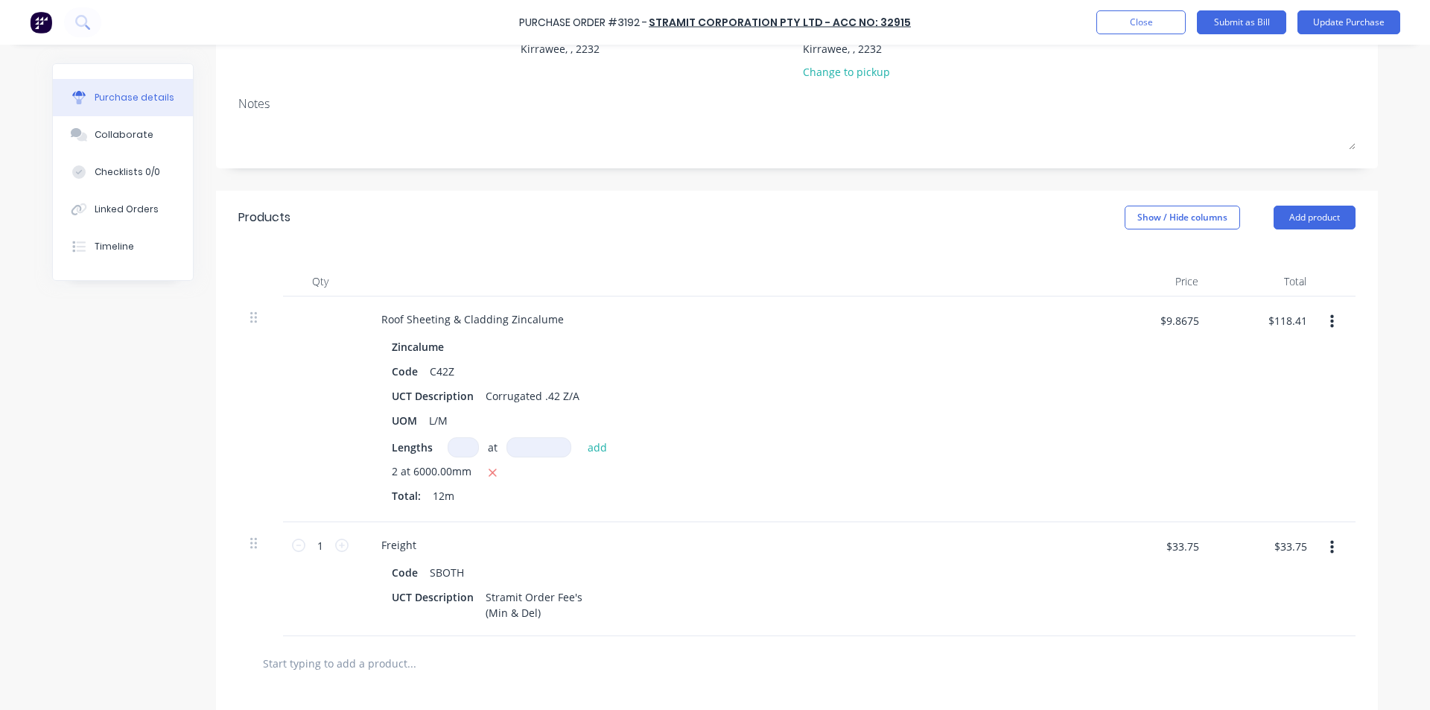
scroll to position [0, 0]
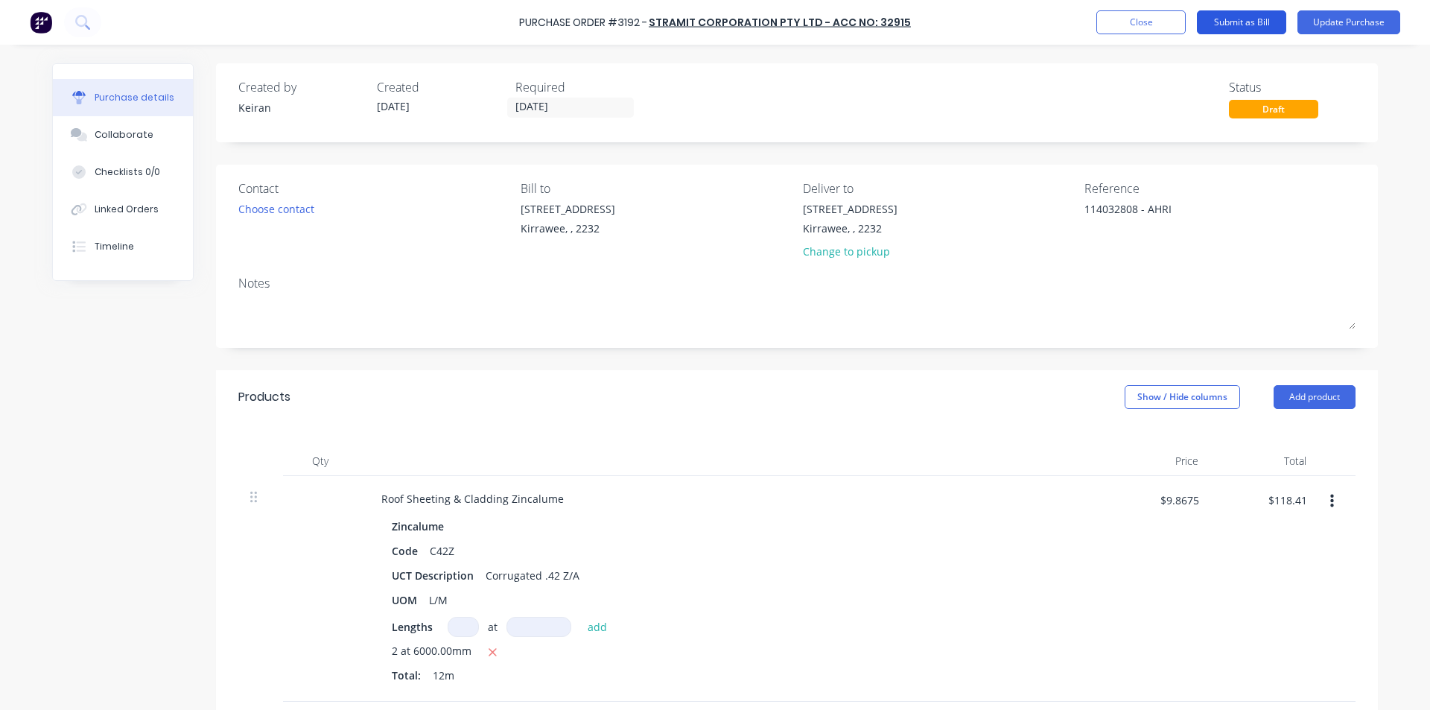
click at [1247, 20] on button "Submit as Bill" at bounding box center [1241, 22] width 89 height 24
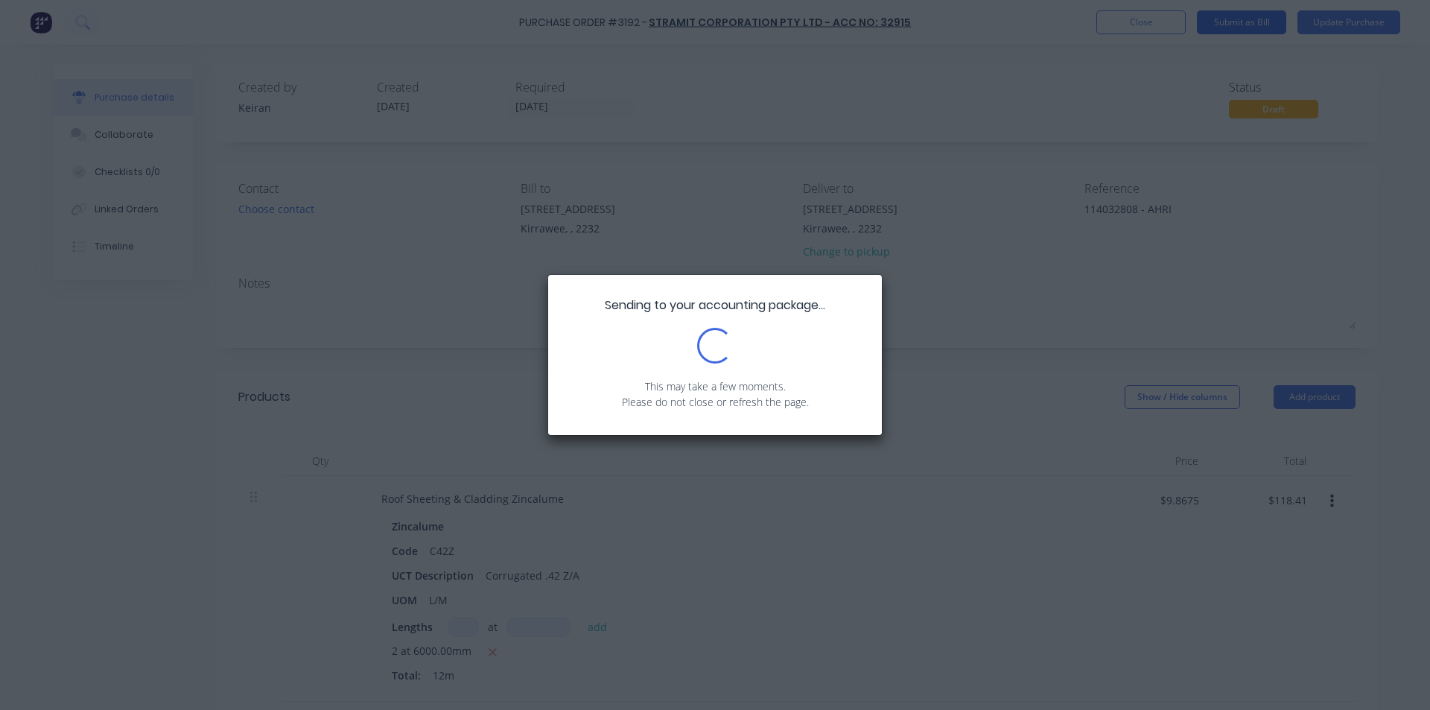
type textarea "x"
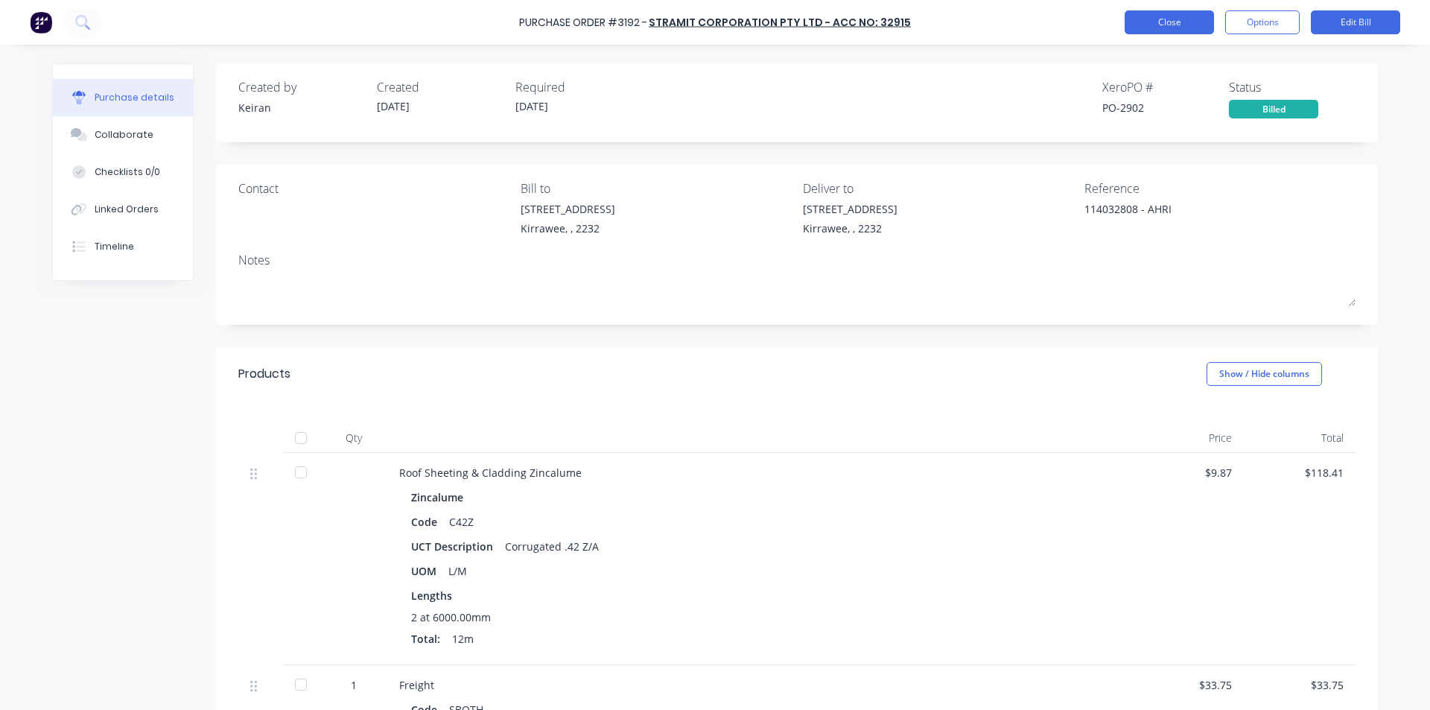
click at [1163, 17] on button "Close" at bounding box center [1168, 22] width 89 height 24
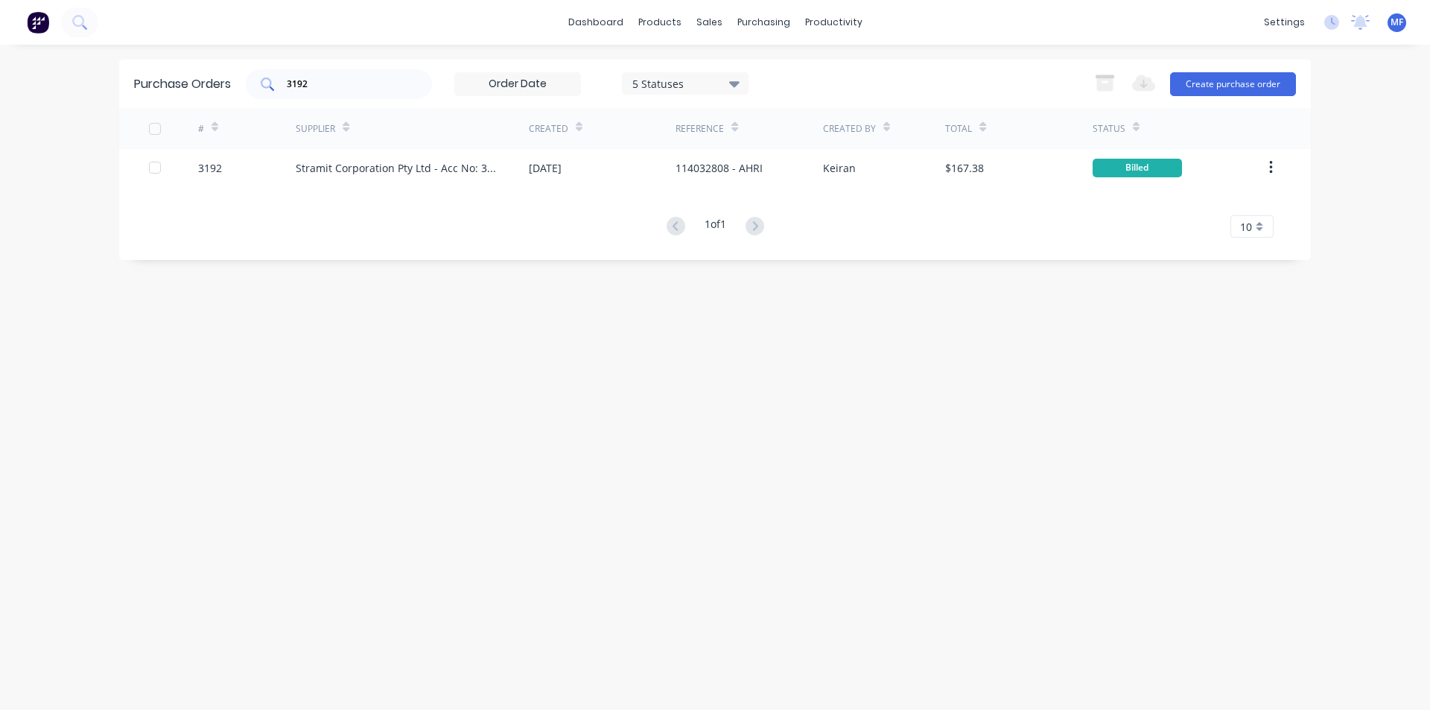
click at [339, 90] on input "3192" at bounding box center [347, 84] width 124 height 15
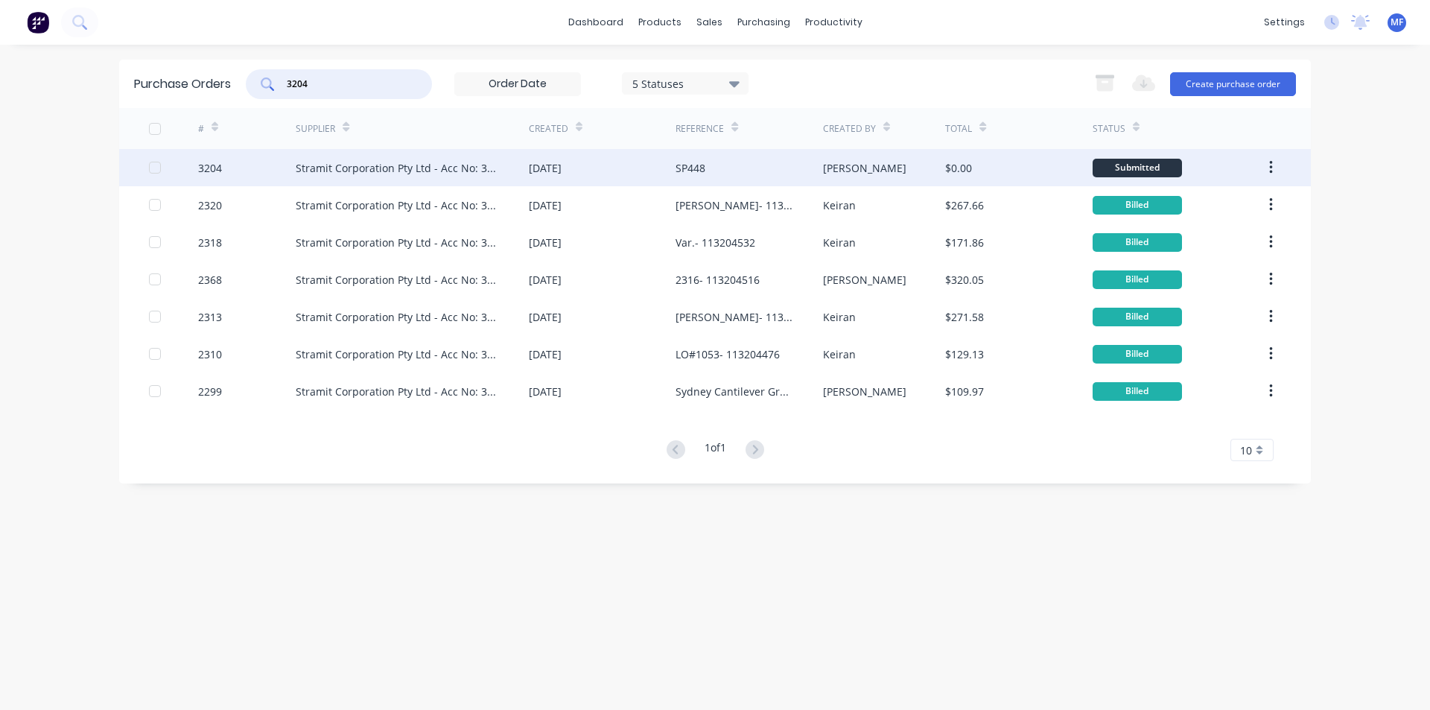
type input "3204"
click at [474, 165] on div "Stramit Corporation Pty Ltd - Acc No: 32915" at bounding box center [397, 168] width 203 height 16
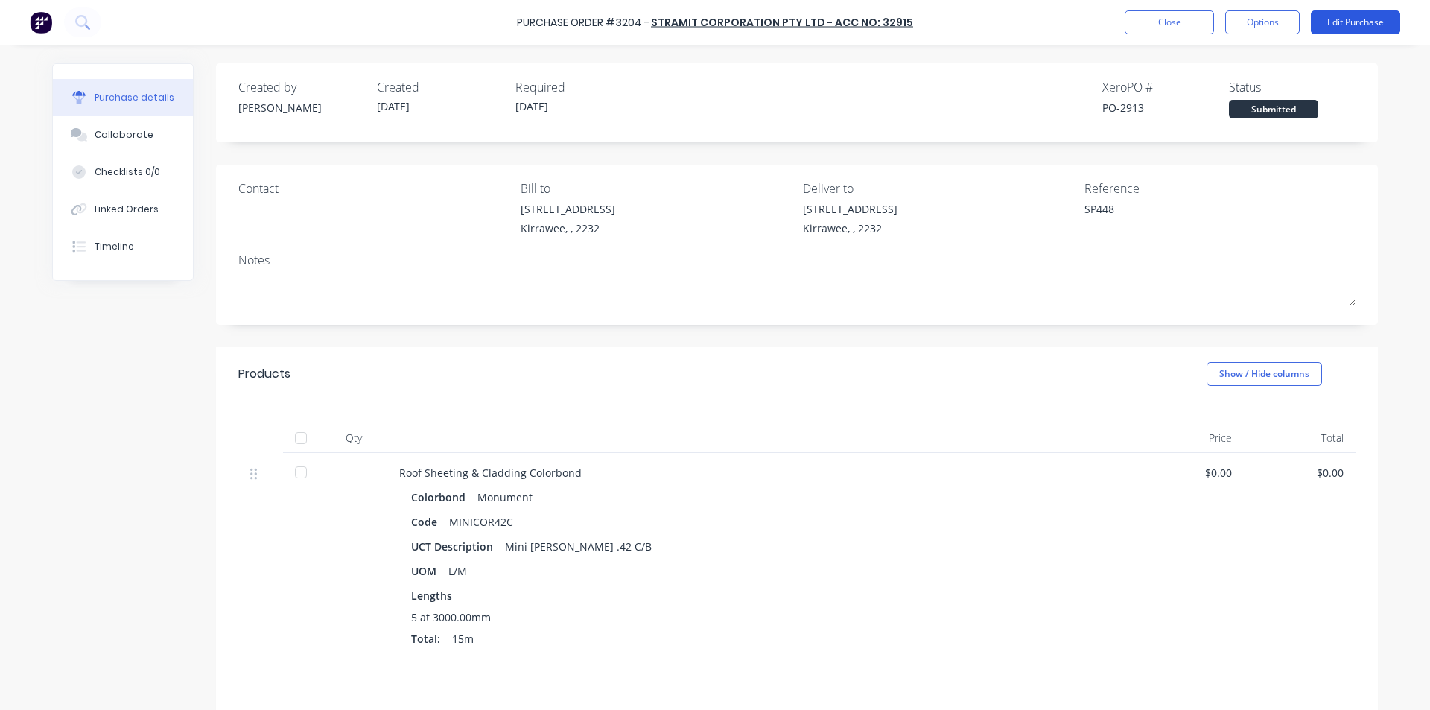
click at [1374, 16] on button "Edit Purchase" at bounding box center [1355, 22] width 89 height 24
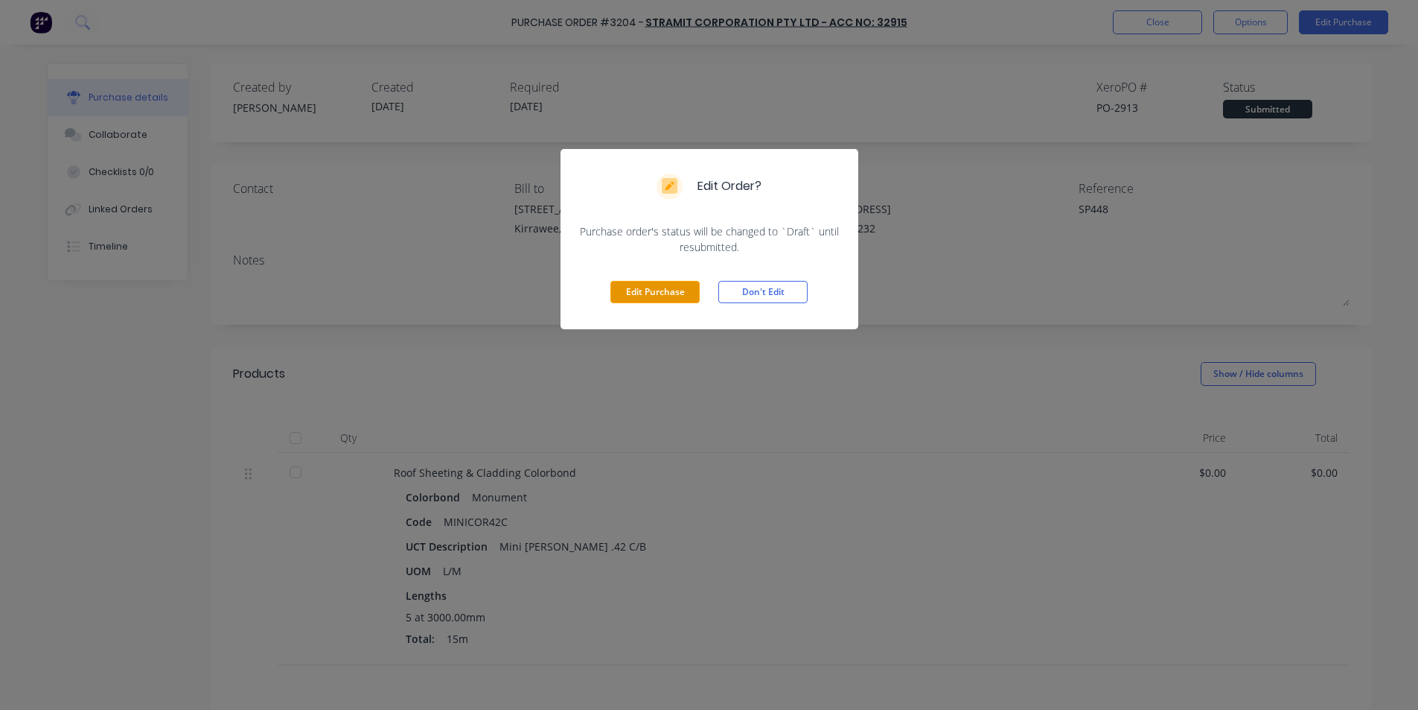
click at [675, 290] on button "Edit Purchase" at bounding box center [655, 292] width 89 height 22
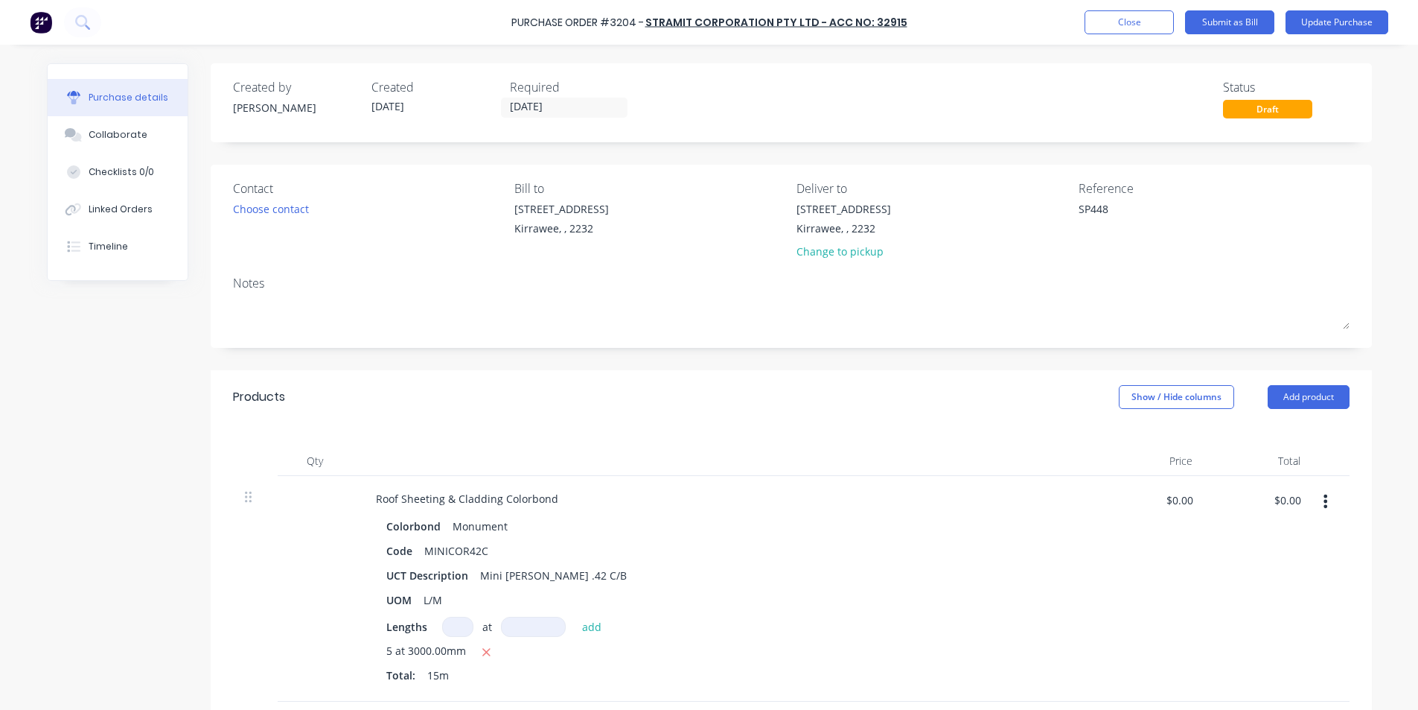
type textarea "x"
click at [1129, 204] on textarea "SP448" at bounding box center [1177, 218] width 186 height 34
type textarea "114032899 - SP448"
type textarea "x"
type textarea "114032899 - SP448"
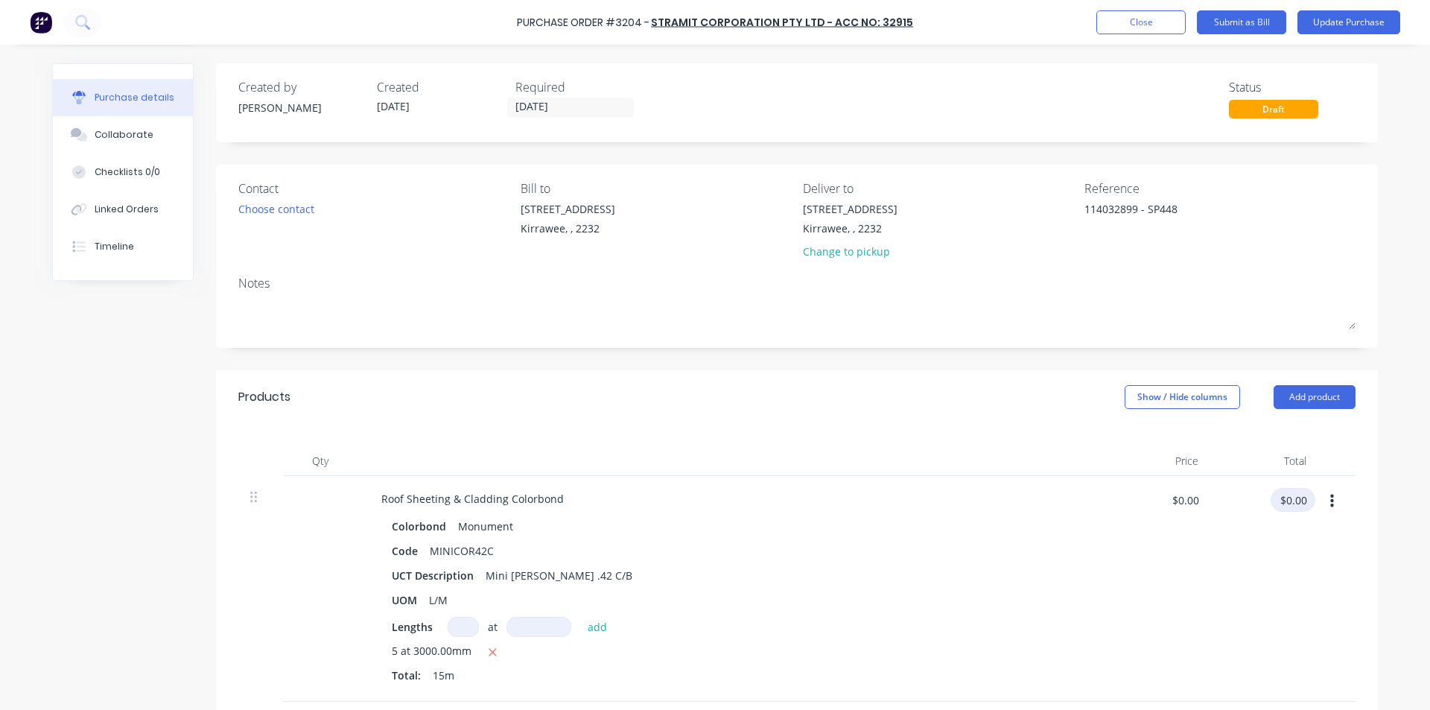
click at [1278, 501] on input "$0.00" at bounding box center [1292, 500] width 45 height 24
type input "256.78"
type textarea "x"
type input "$17.1187"
type input "$256.78"
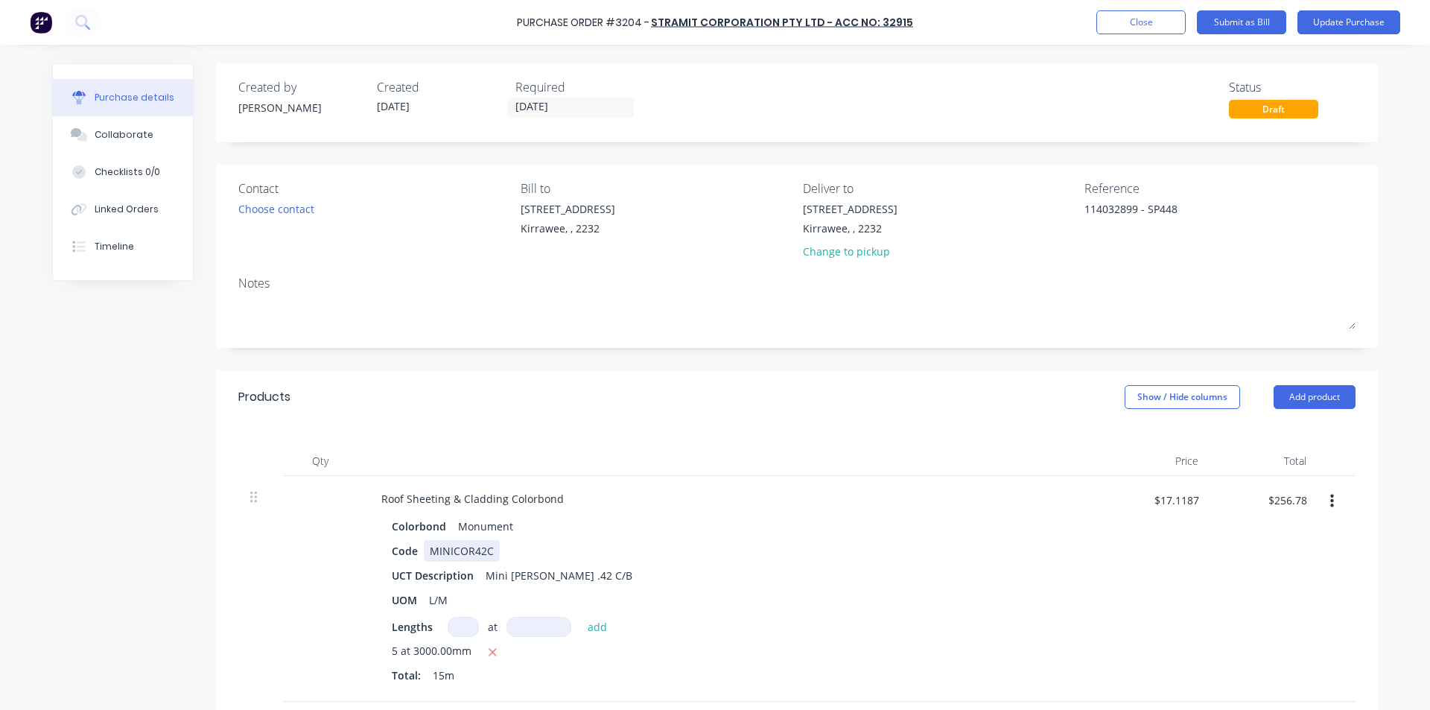
click at [812, 552] on div "Code MINICOR42C" at bounding box center [727, 551] width 682 height 22
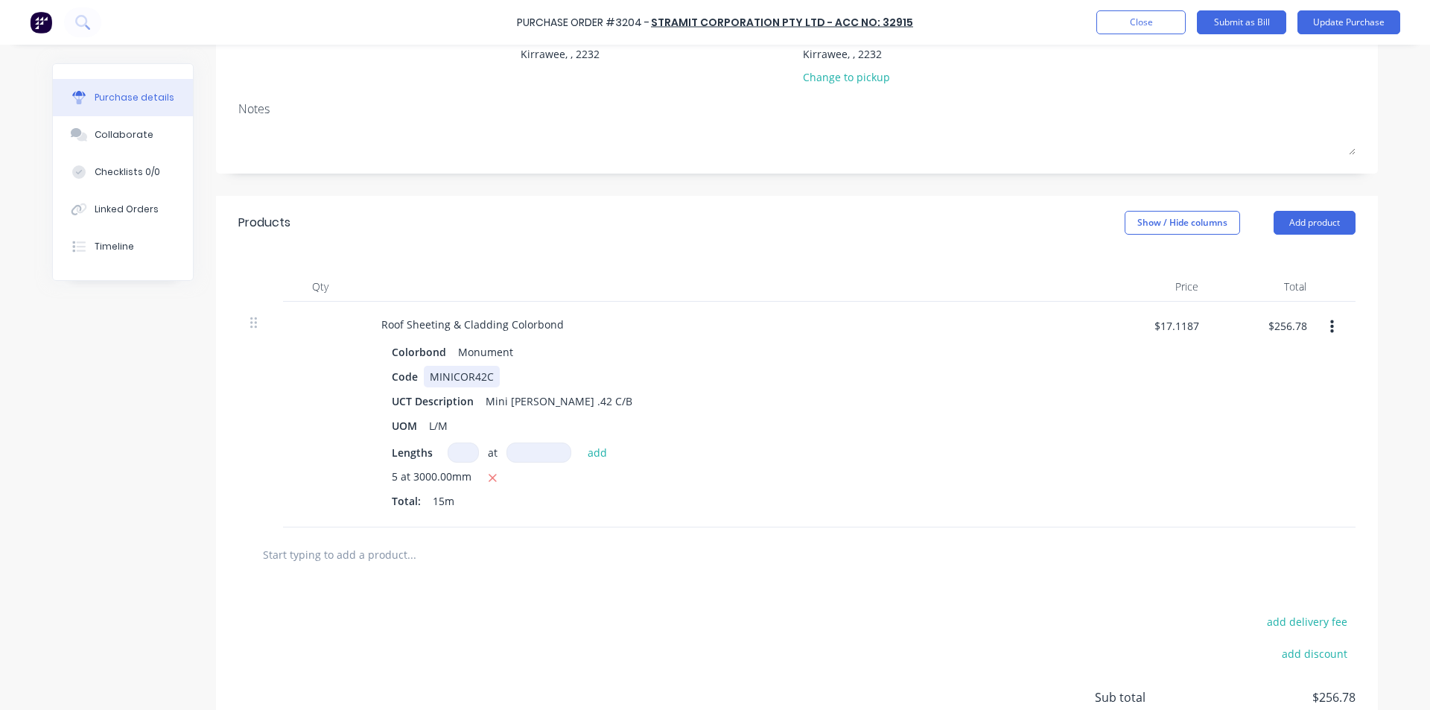
scroll to position [306, 0]
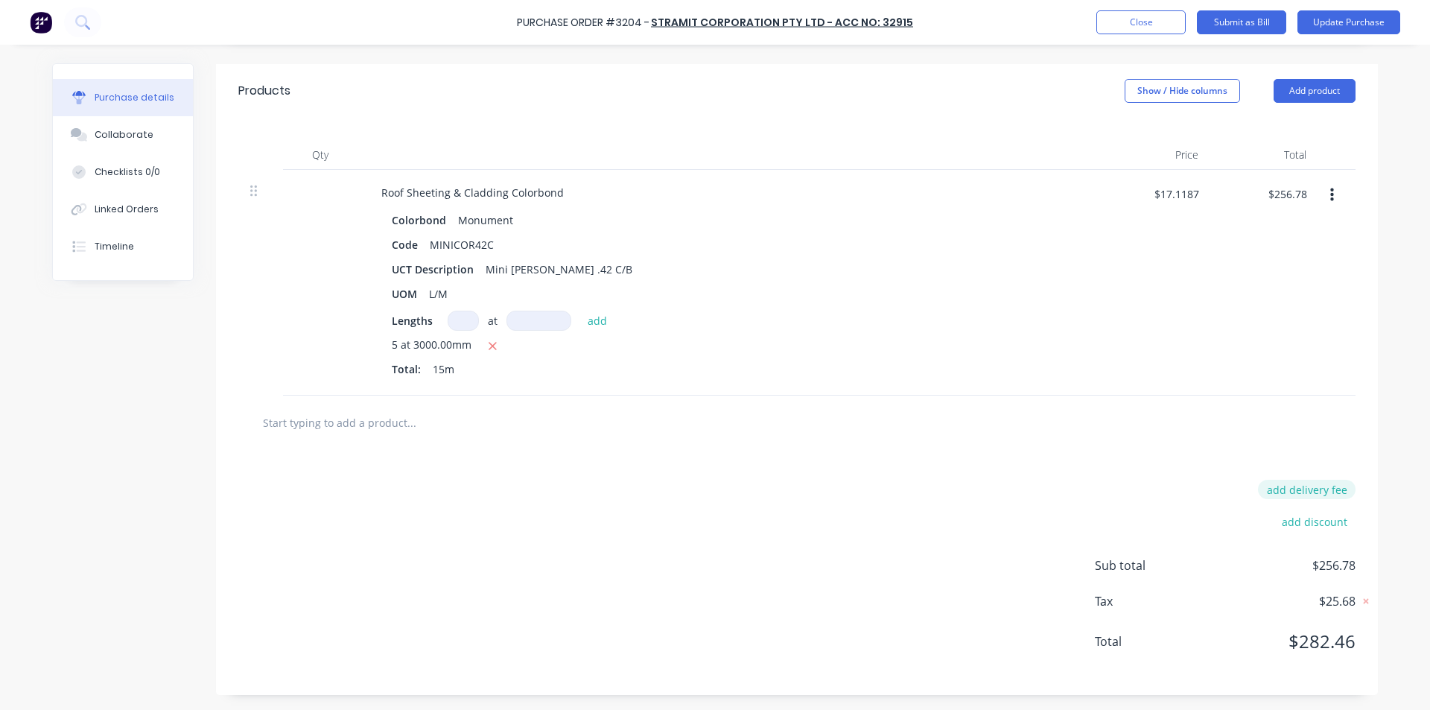
type textarea "x"
click at [1313, 485] on button "add delivery fee" at bounding box center [1307, 489] width 98 height 19
type input "18.75"
type textarea "x"
type input "$18.75"
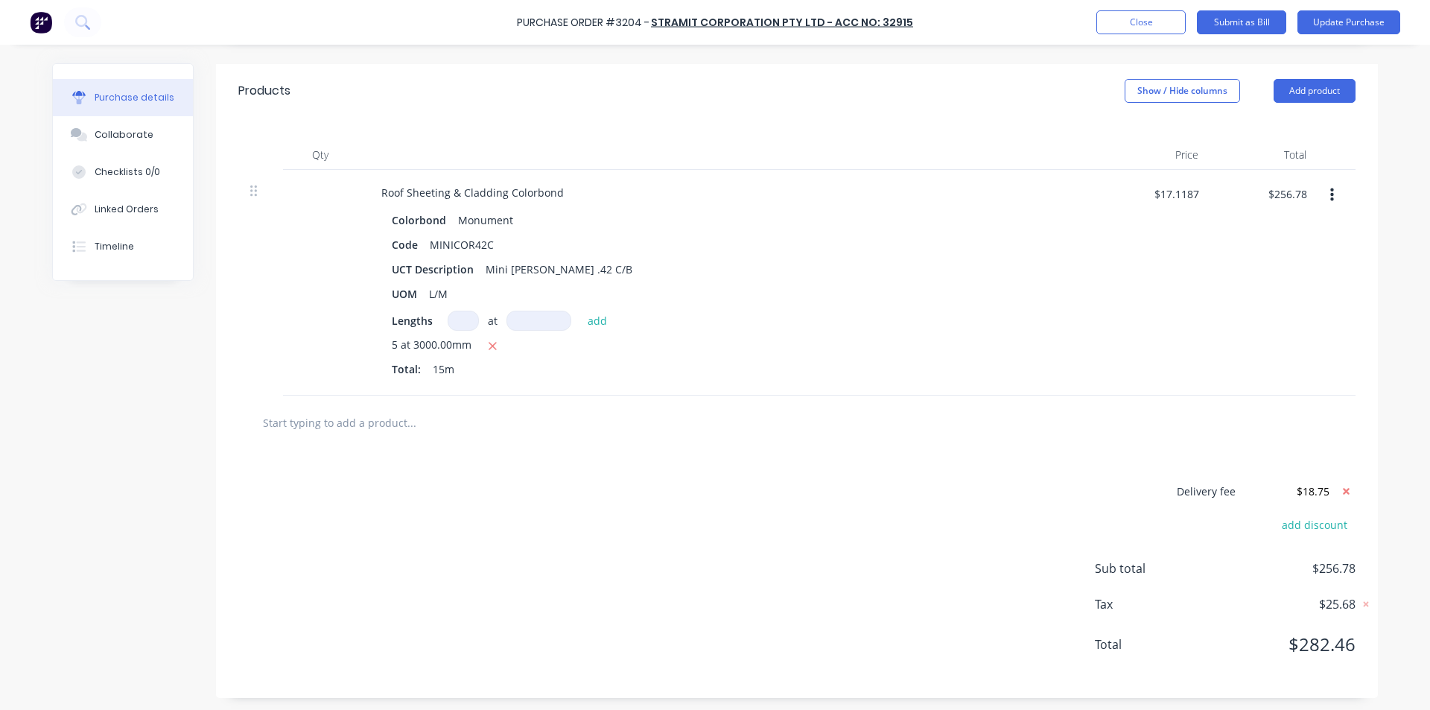
click at [1292, 445] on div at bounding box center [796, 422] width 1117 height 54
drag, startPoint x: 1294, startPoint y: 182, endPoint x: 1309, endPoint y: 184, distance: 15.0
click at [1297, 182] on input "$256.78" at bounding box center [1286, 191] width 57 height 24
type textarea "x"
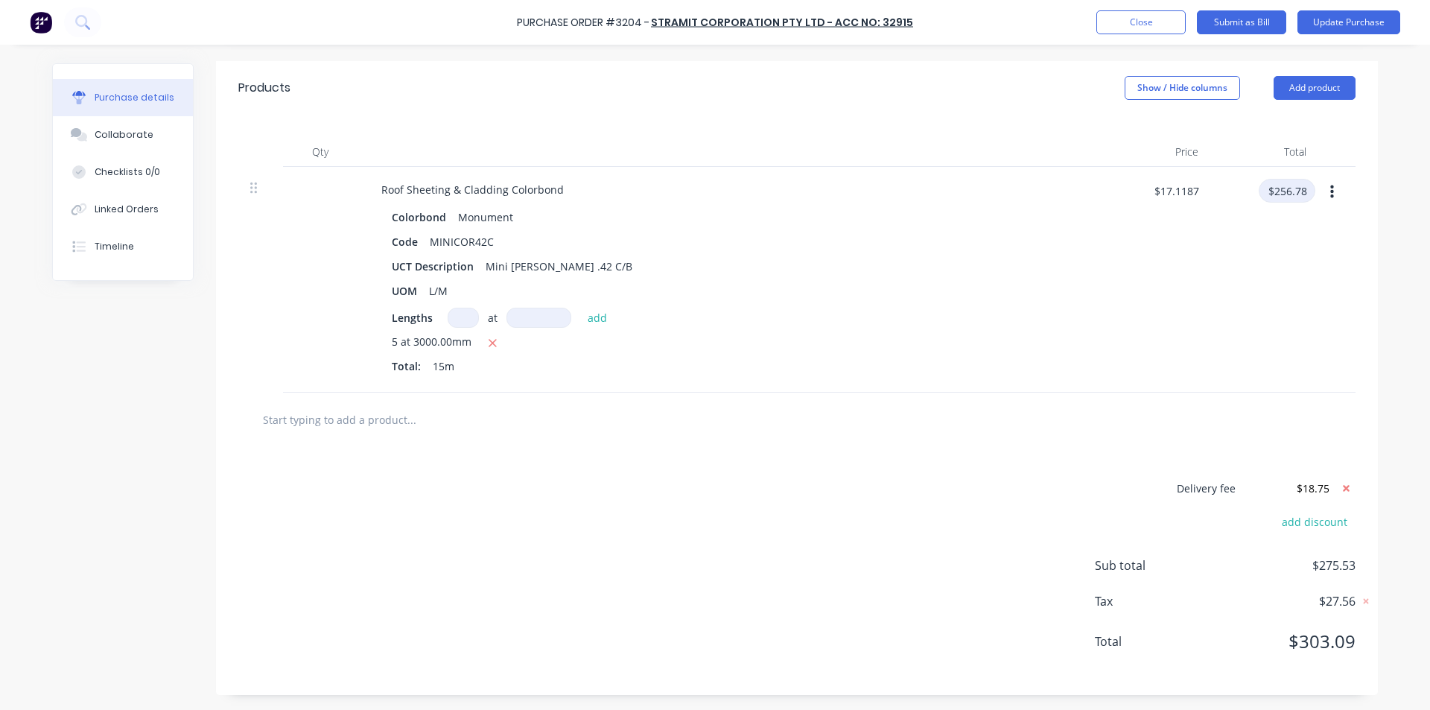
click at [1302, 188] on input "$256.78" at bounding box center [1286, 191] width 57 height 24
type input "$256.77"
type textarea "x"
type input "$17.118"
type input "$256.77"
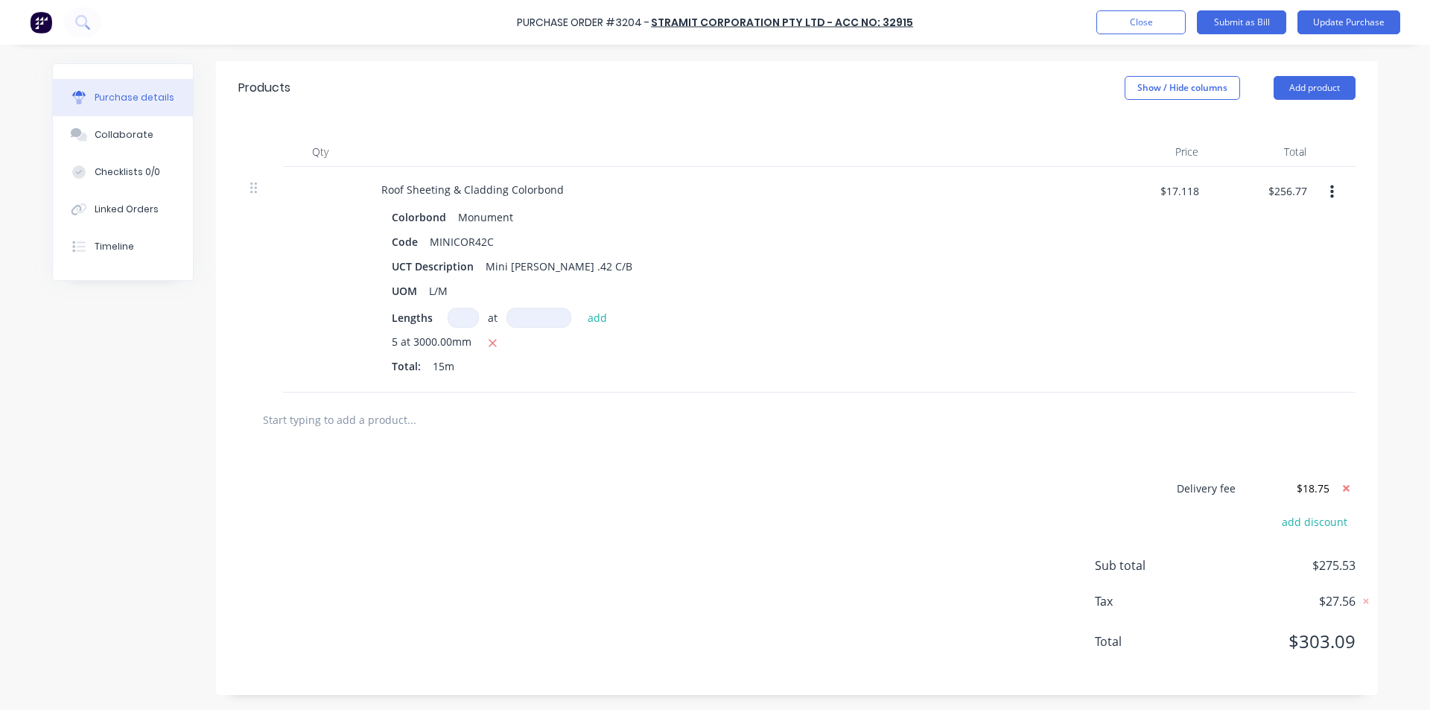
click at [1241, 273] on div "$256.77 $256.77" at bounding box center [1264, 280] width 108 height 226
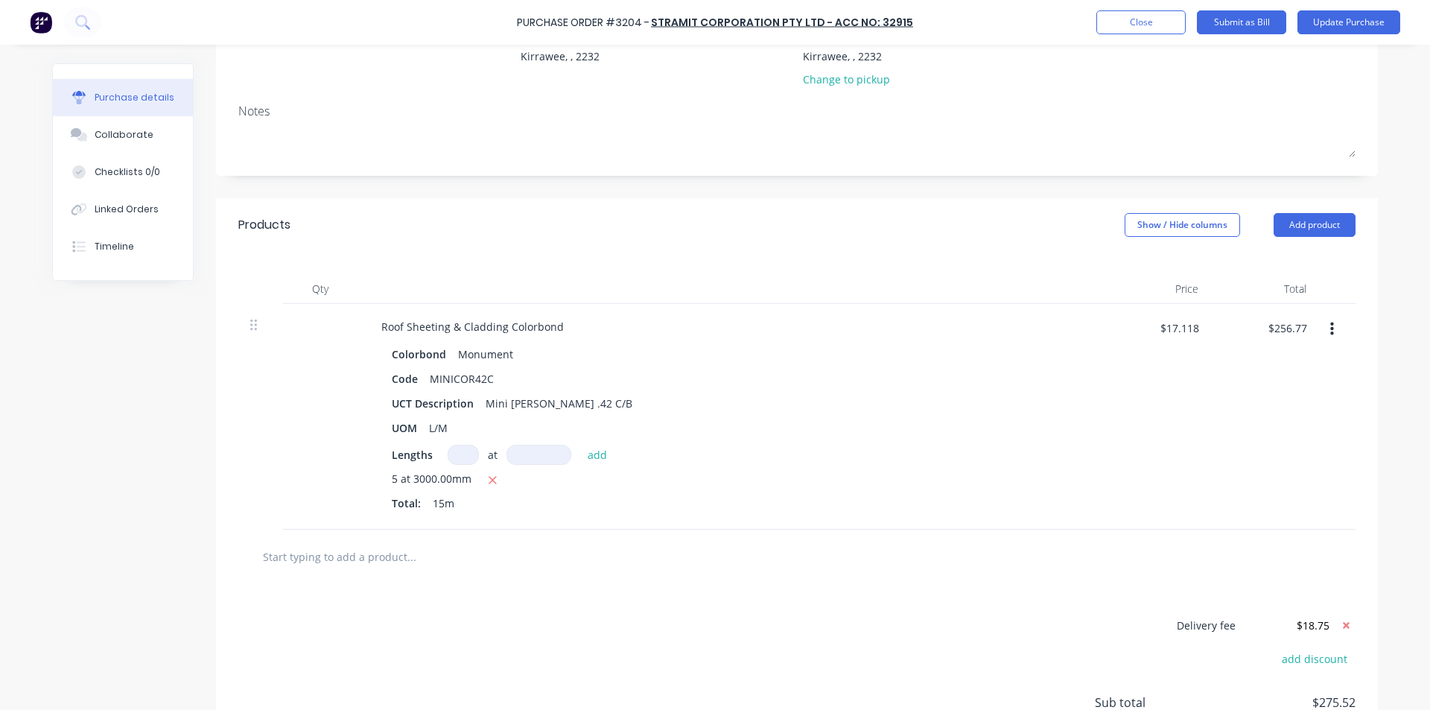
scroll to position [0, 0]
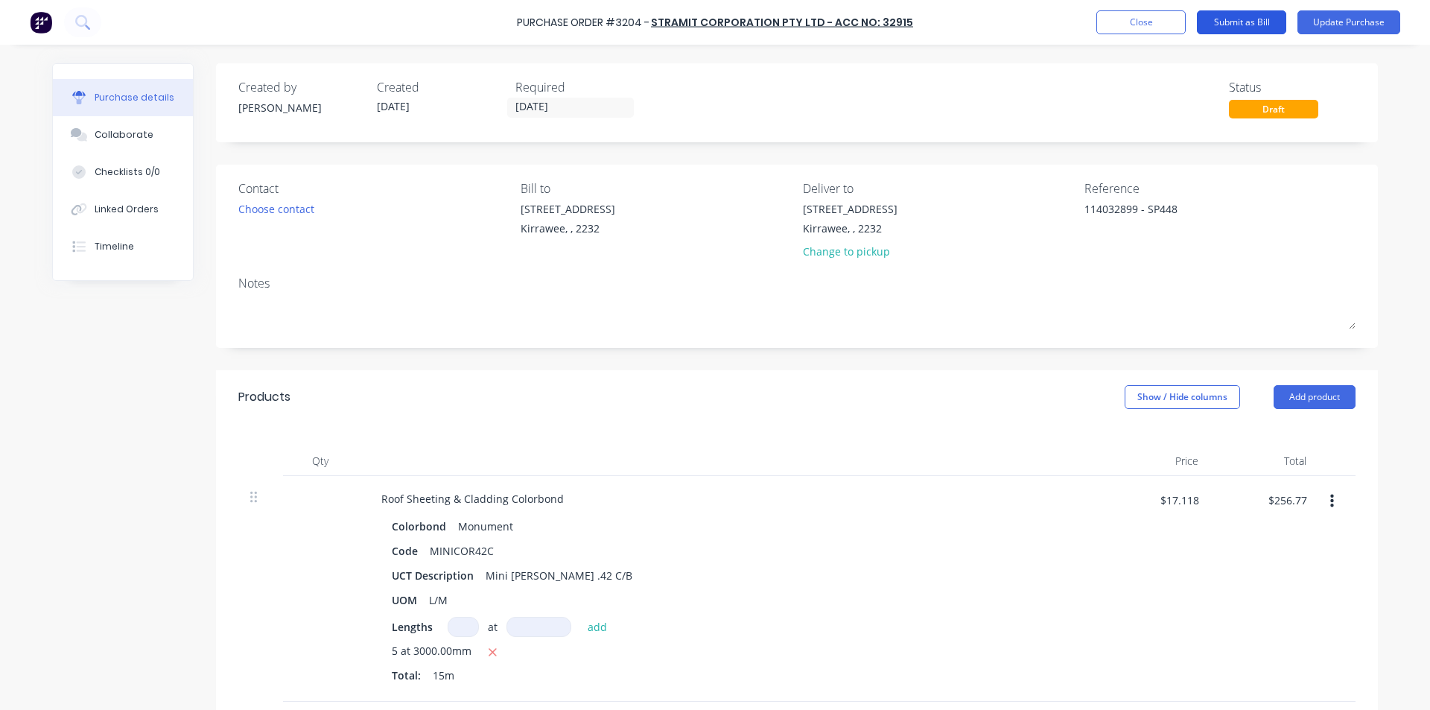
click at [1221, 22] on button "Submit as Bill" at bounding box center [1241, 22] width 89 height 24
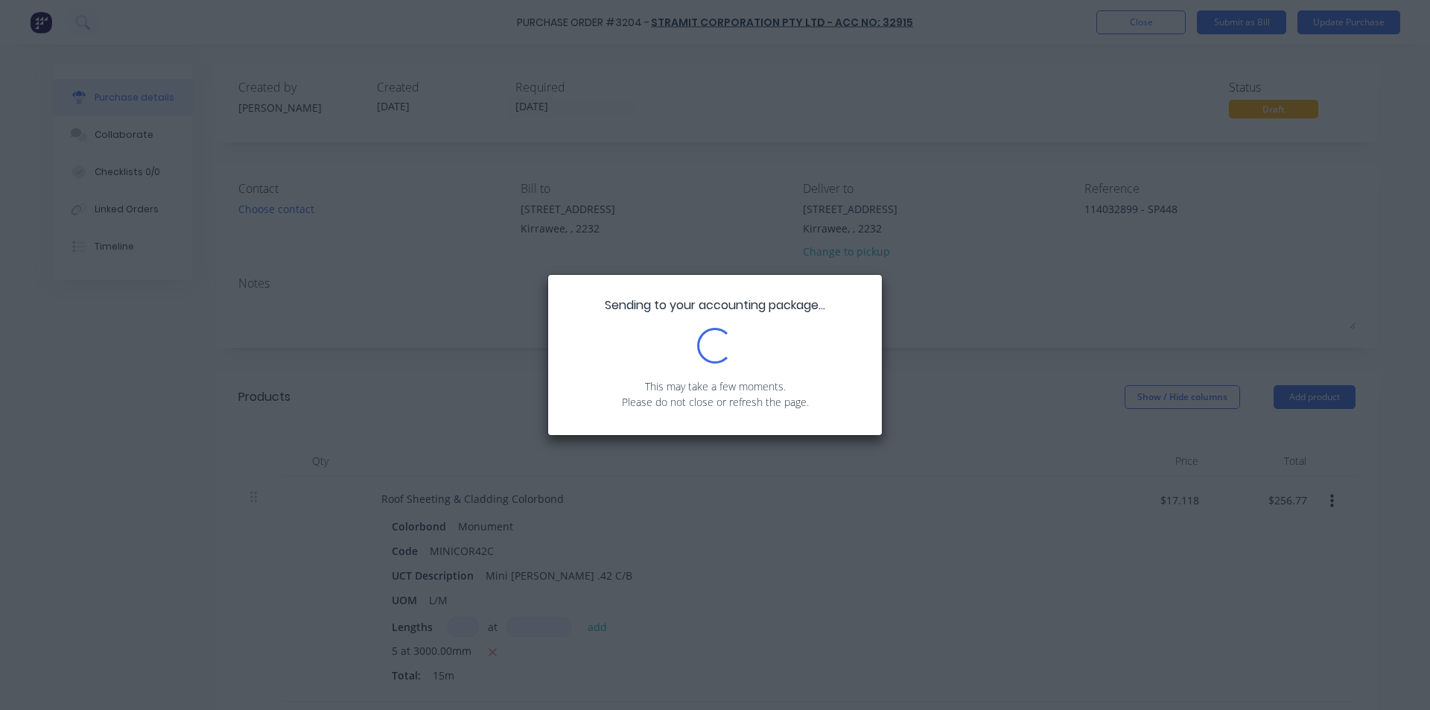
type textarea "x"
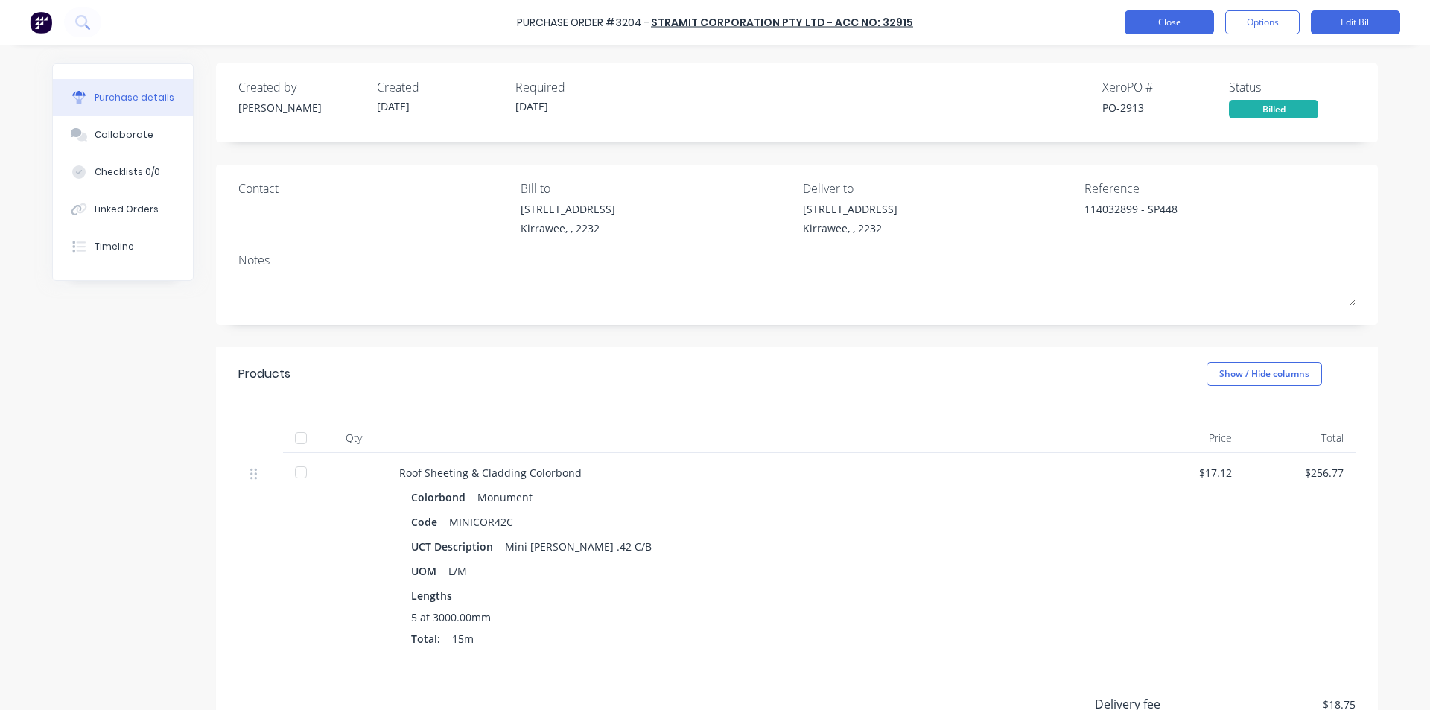
click at [1159, 29] on button "Close" at bounding box center [1168, 22] width 89 height 24
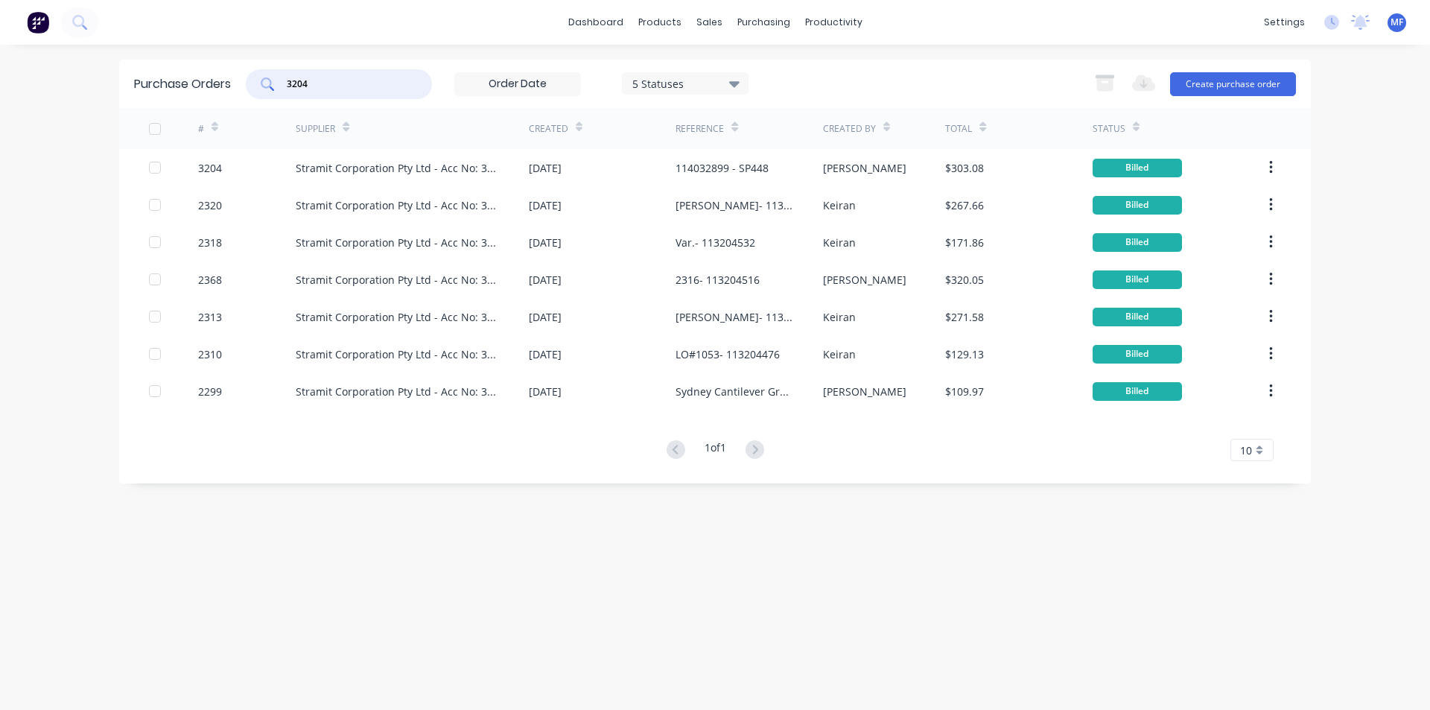
click at [320, 82] on input "3204" at bounding box center [347, 84] width 124 height 15
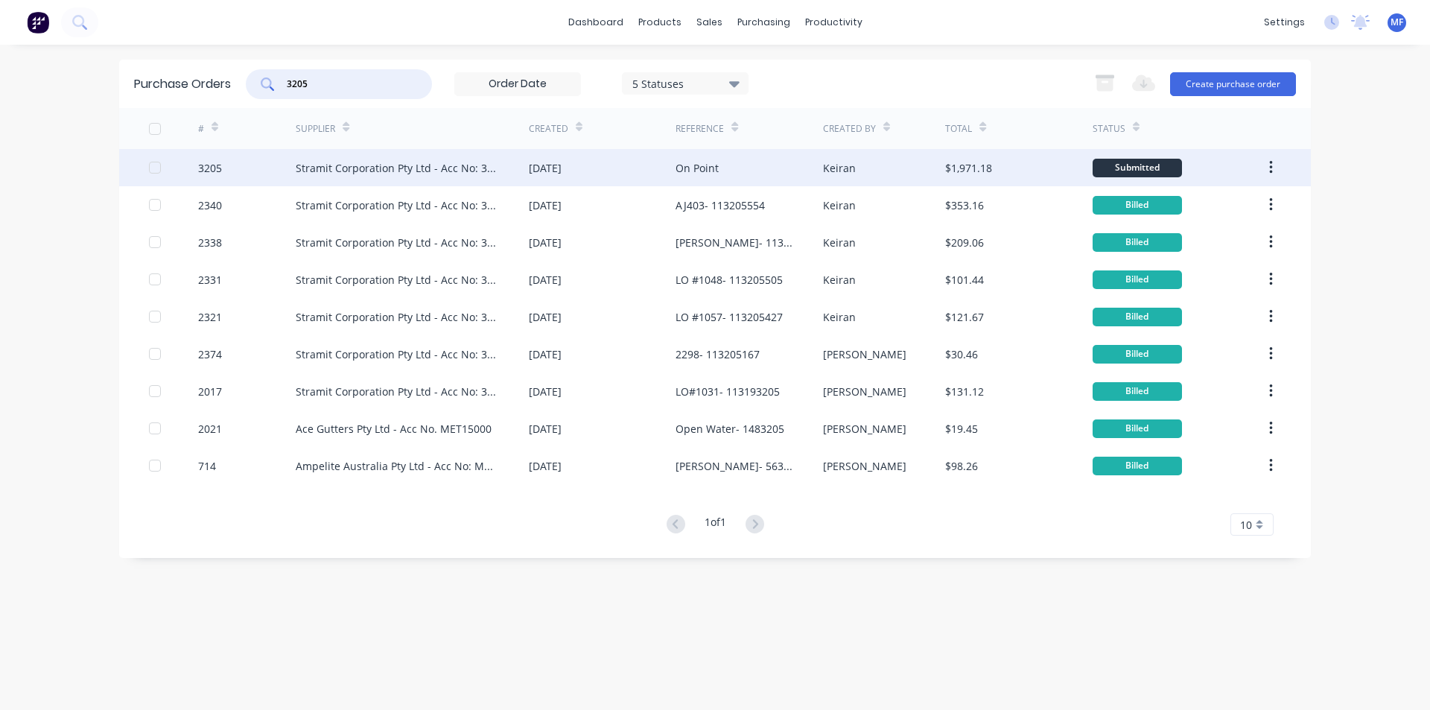
type input "3205"
click at [373, 162] on div "Stramit Corporation Pty Ltd - Acc No: 32915" at bounding box center [397, 168] width 203 height 16
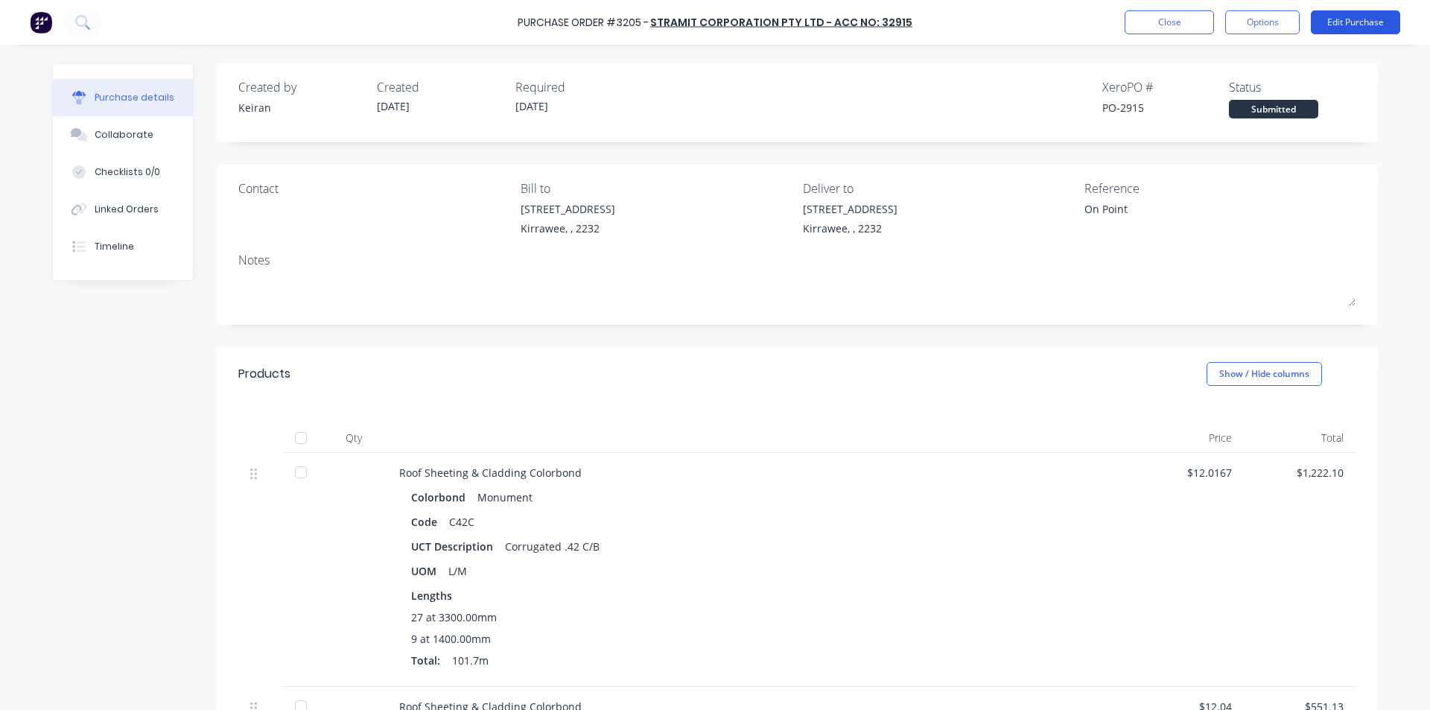
click at [1362, 11] on button "Edit Purchase" at bounding box center [1355, 22] width 89 height 24
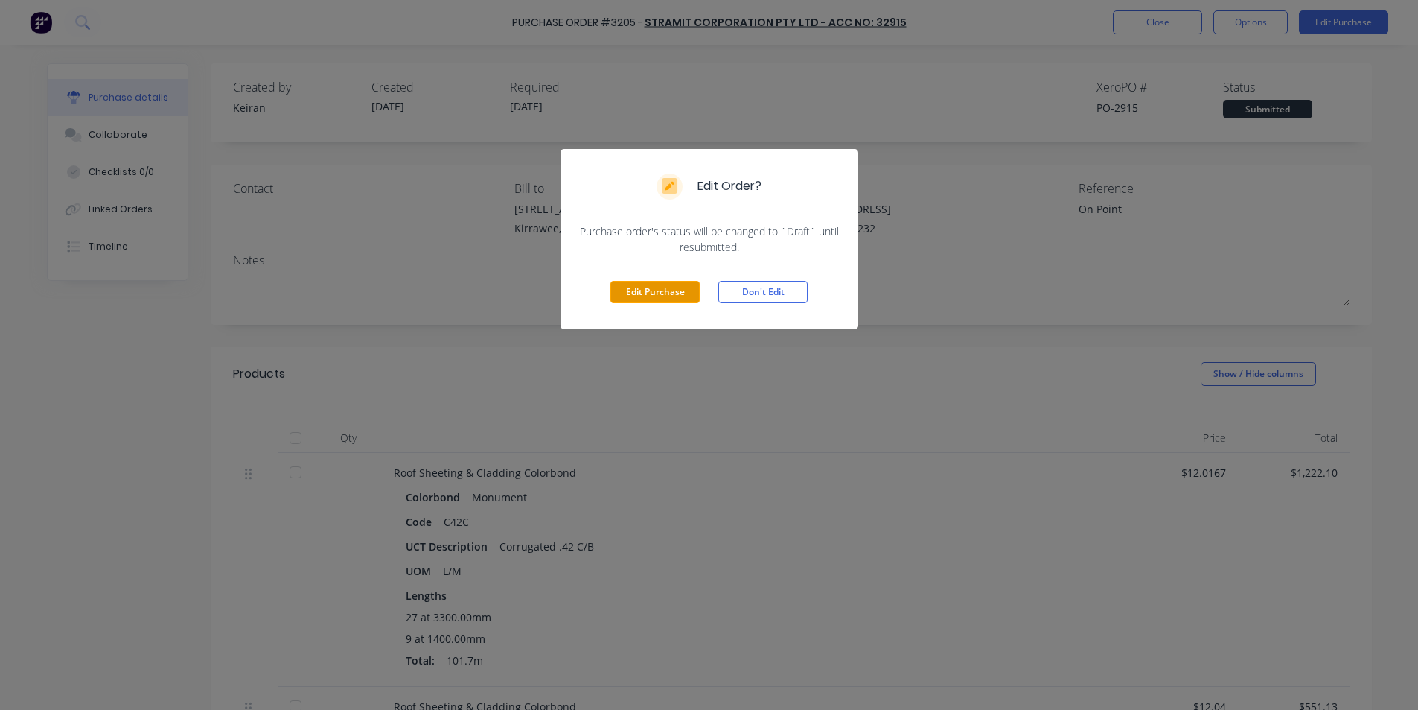
click at [655, 299] on button "Edit Purchase" at bounding box center [655, 292] width 89 height 22
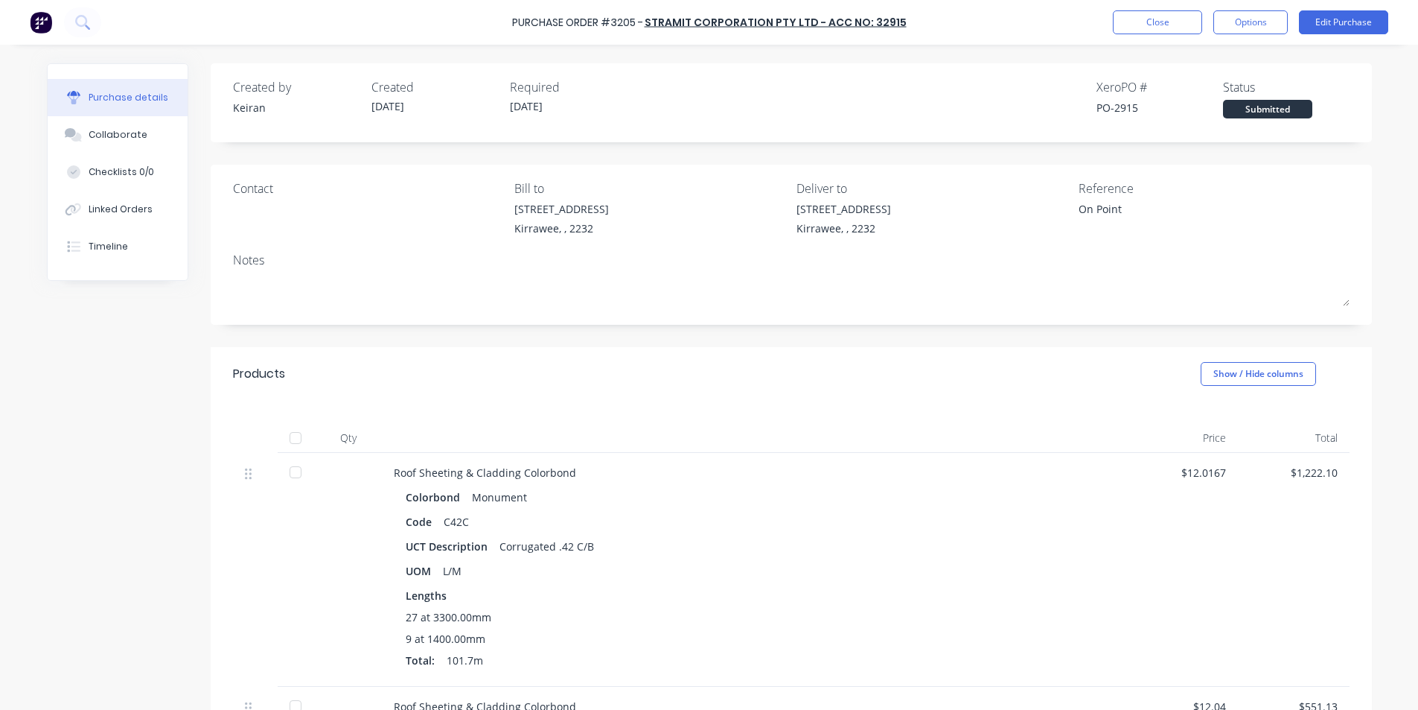
type textarea "x"
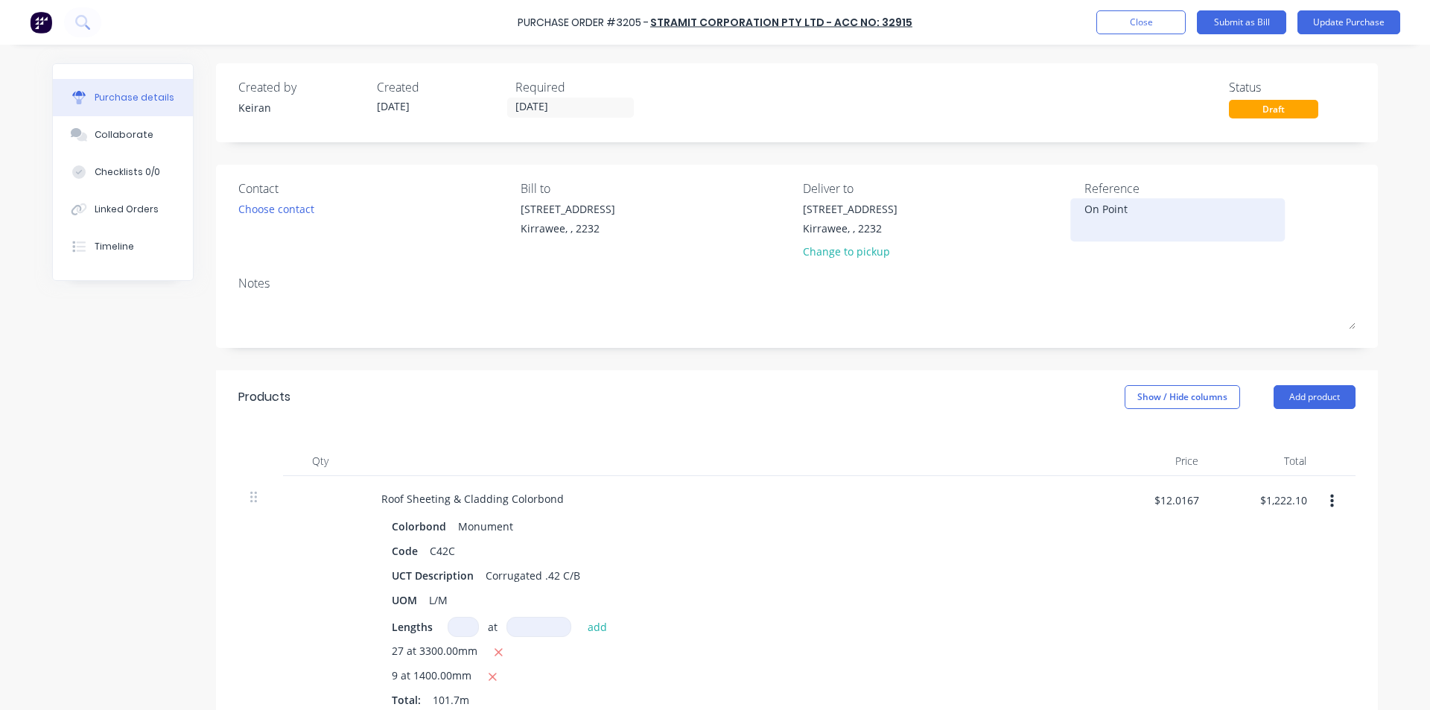
click at [1189, 216] on textarea "On Point" at bounding box center [1177, 218] width 186 height 34
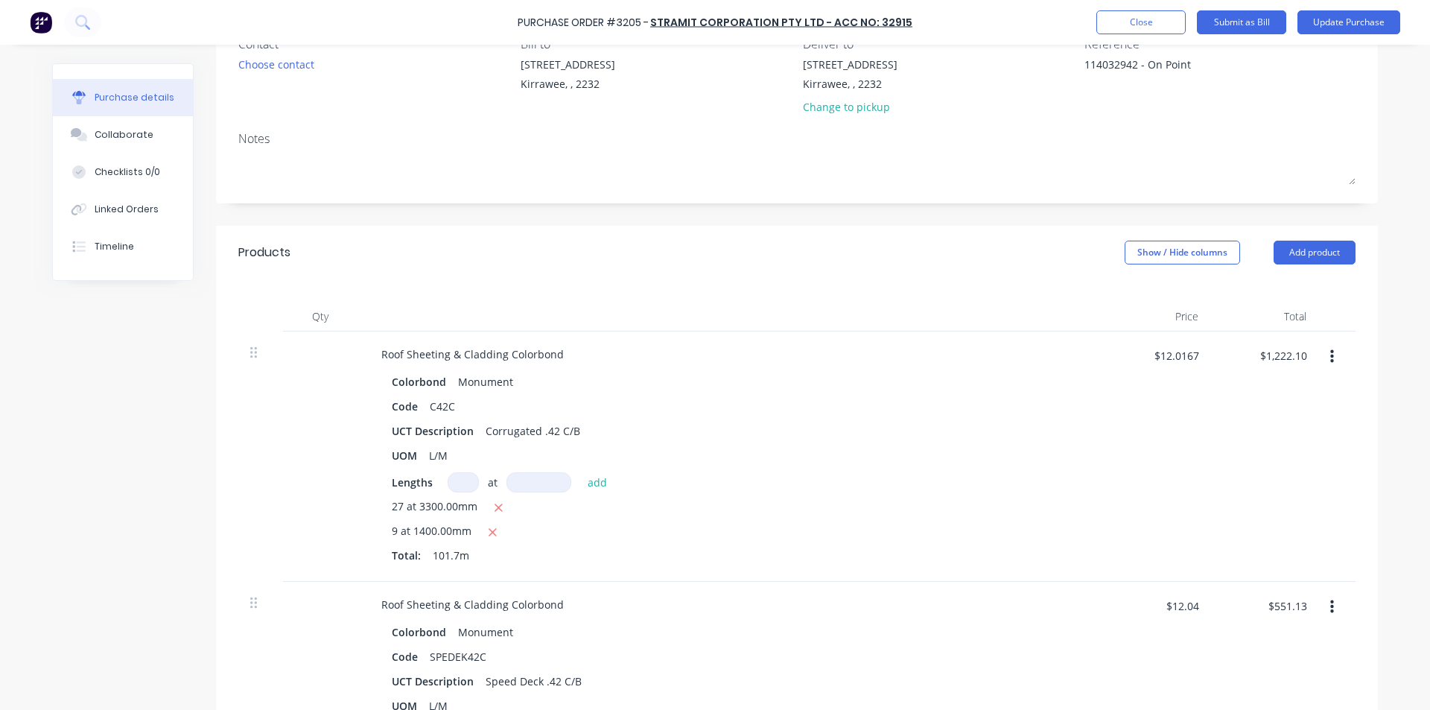
scroll to position [149, 0]
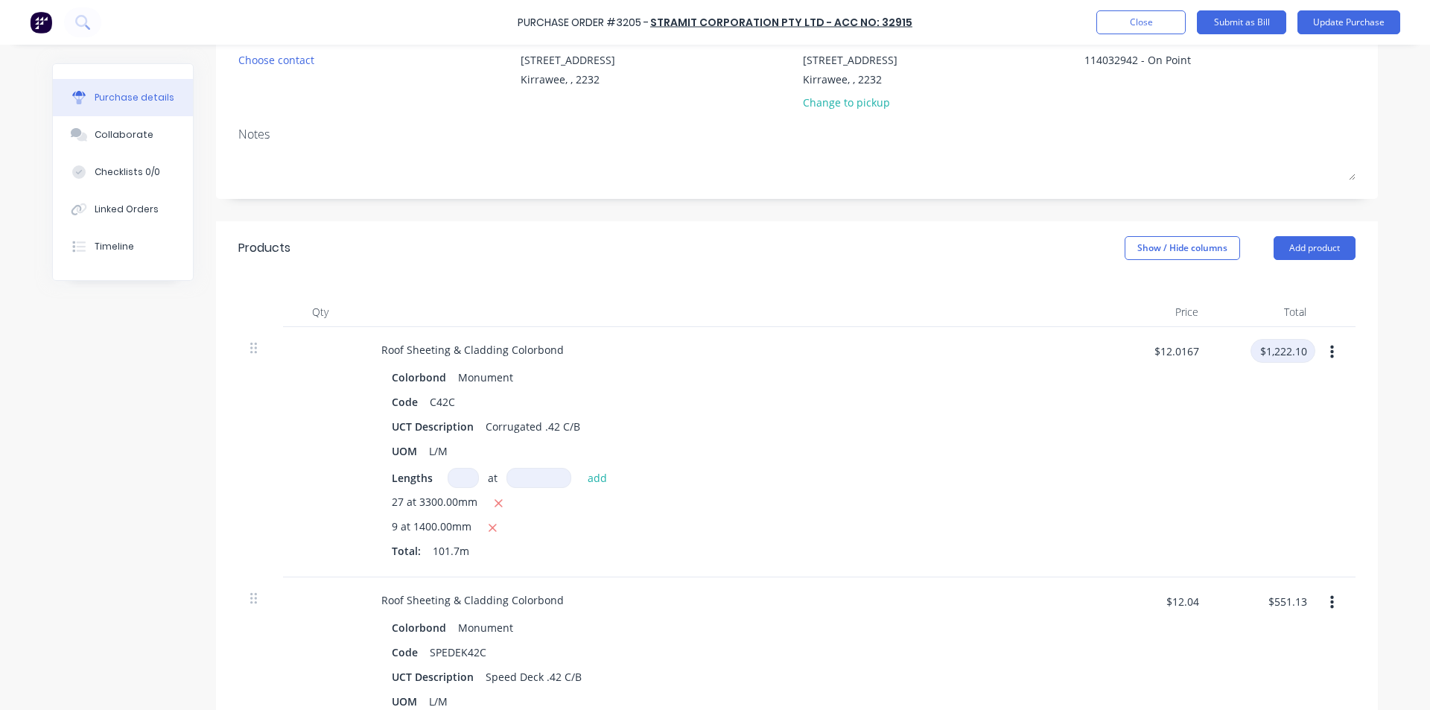
type textarea "114032942 - On Point"
type textarea "x"
type textarea "114032942 - On Point"
click at [1284, 358] on input "$1,222.10" at bounding box center [1282, 351] width 65 height 24
type input "1281.00"
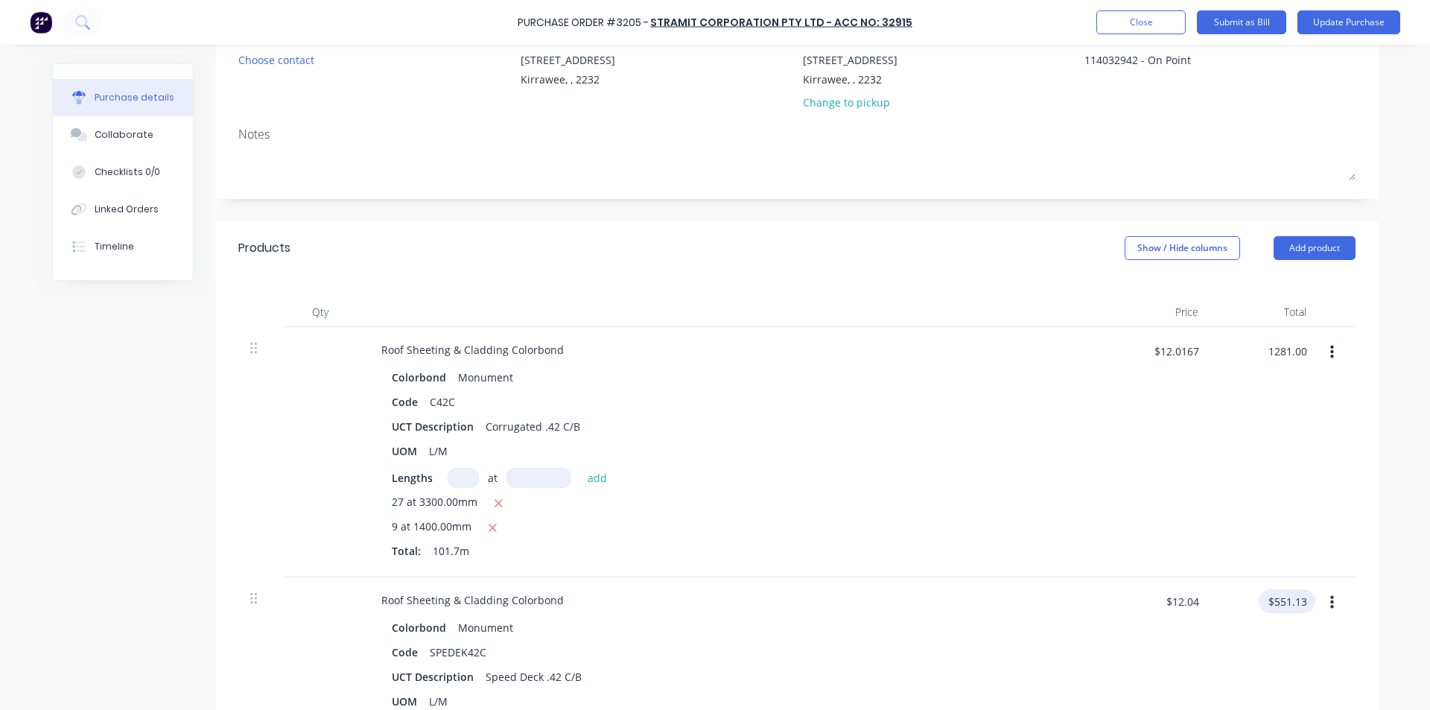
type textarea "x"
type input "$12.5959"
type input "$1,281.00"
click at [1282, 596] on input "$551.13" at bounding box center [1286, 601] width 57 height 24
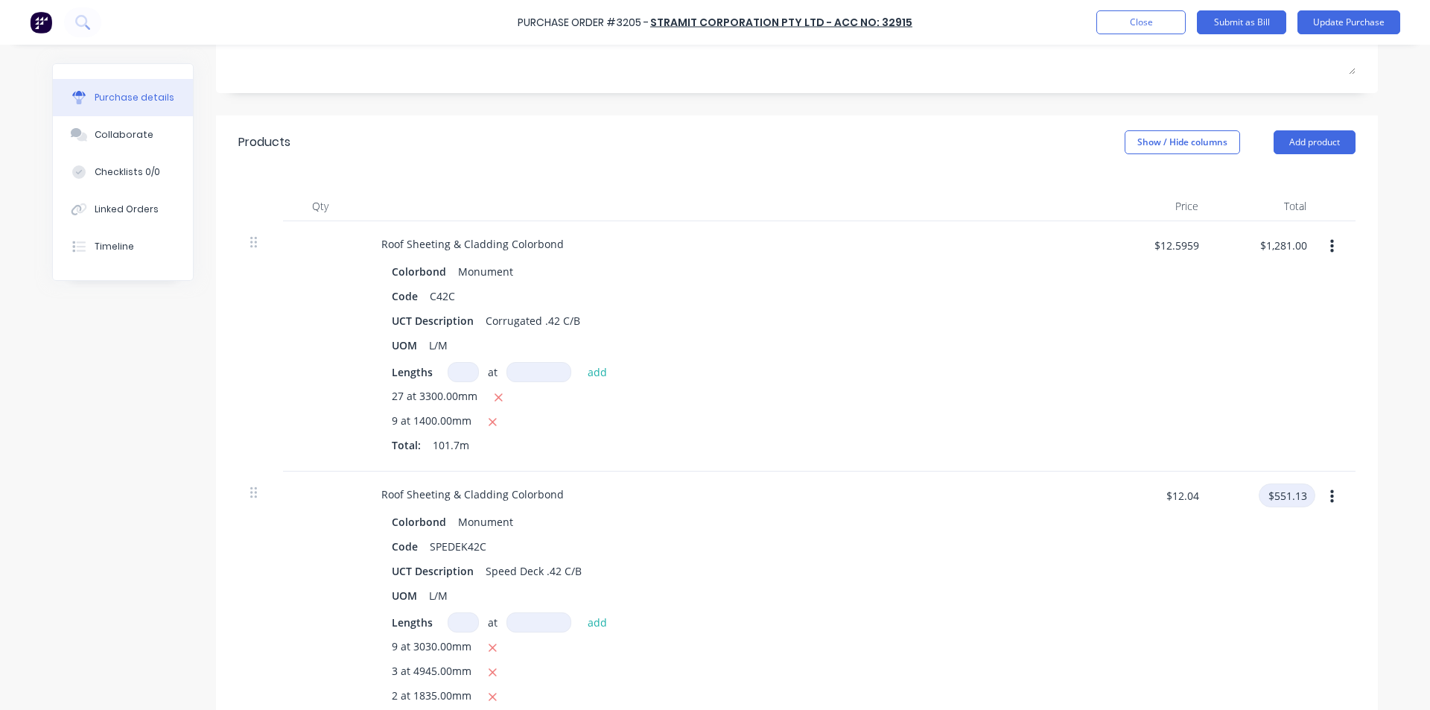
scroll to position [372, 0]
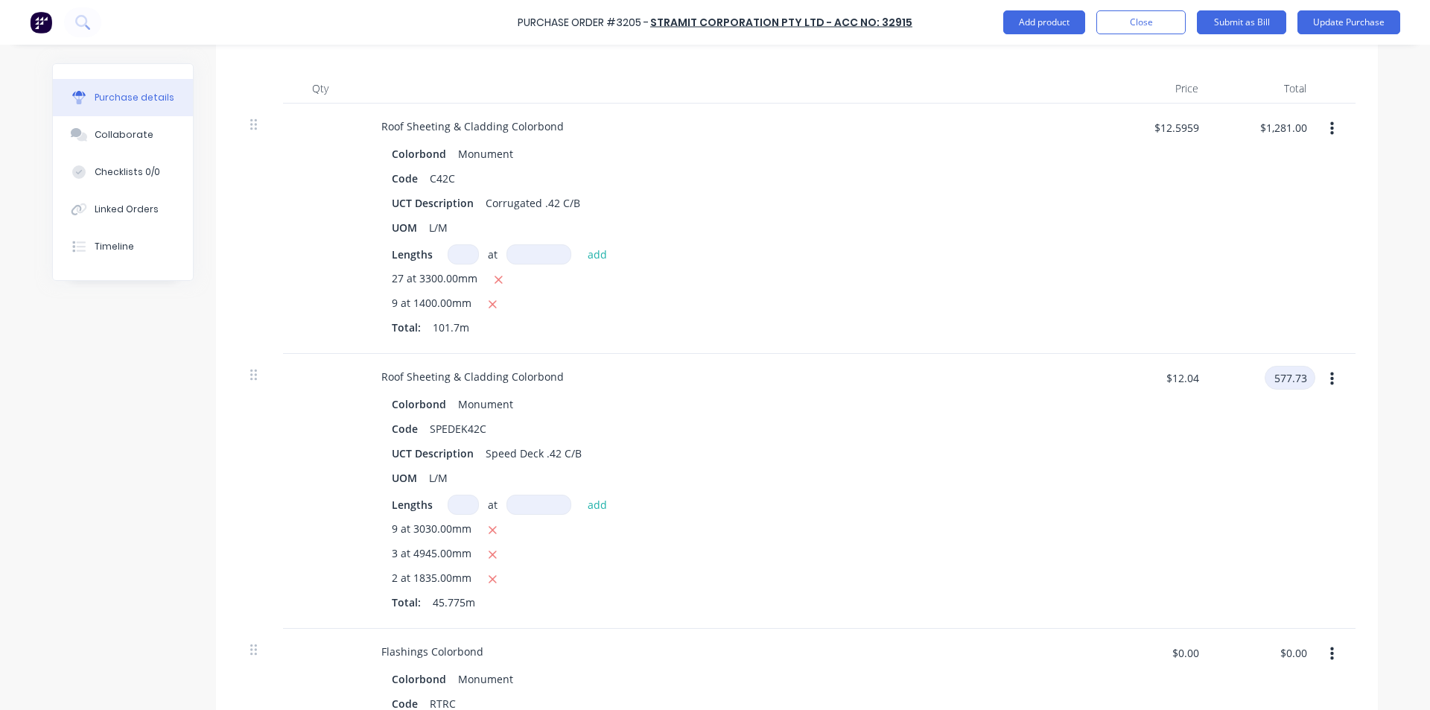
type input "577.73"
type textarea "x"
type input "$12.6211"
type input "$577.73"
click at [1171, 491] on div "$12.6211 $12.04" at bounding box center [1156, 491] width 108 height 275
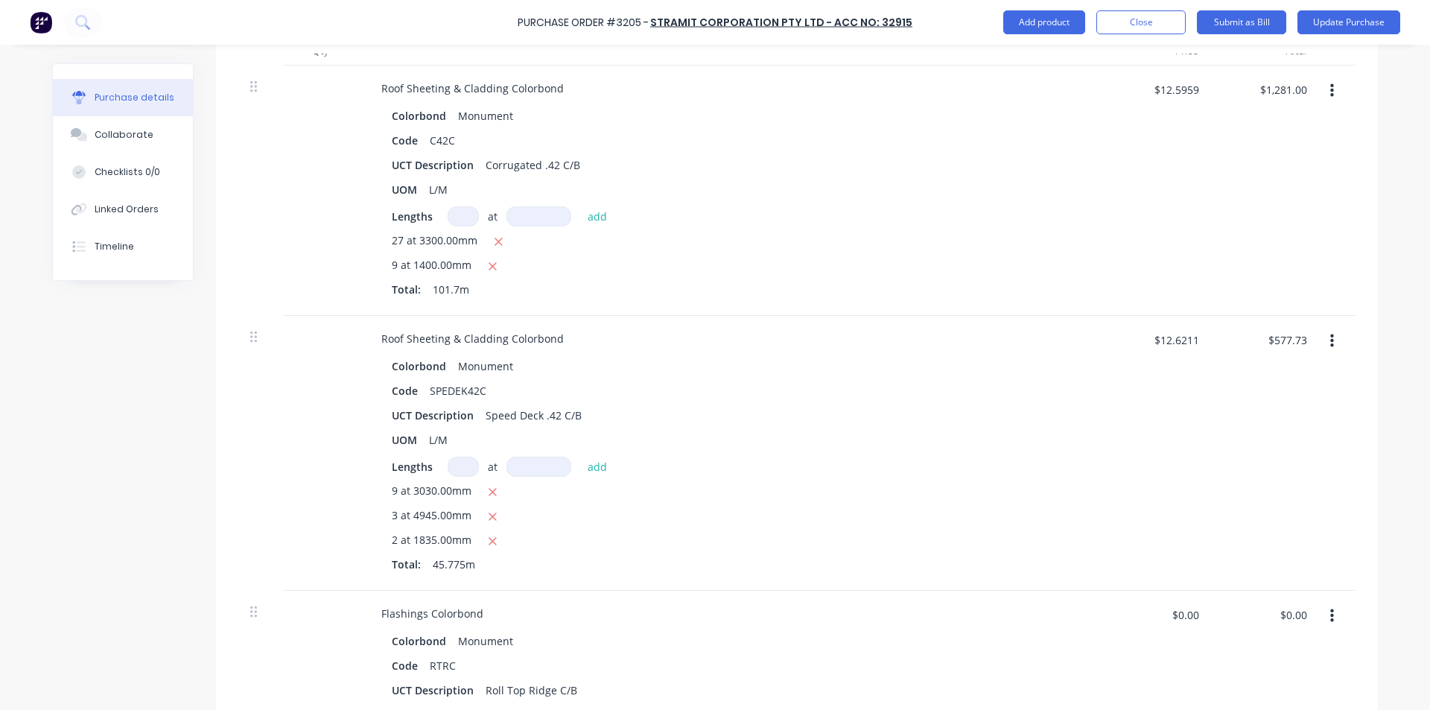
scroll to position [447, 0]
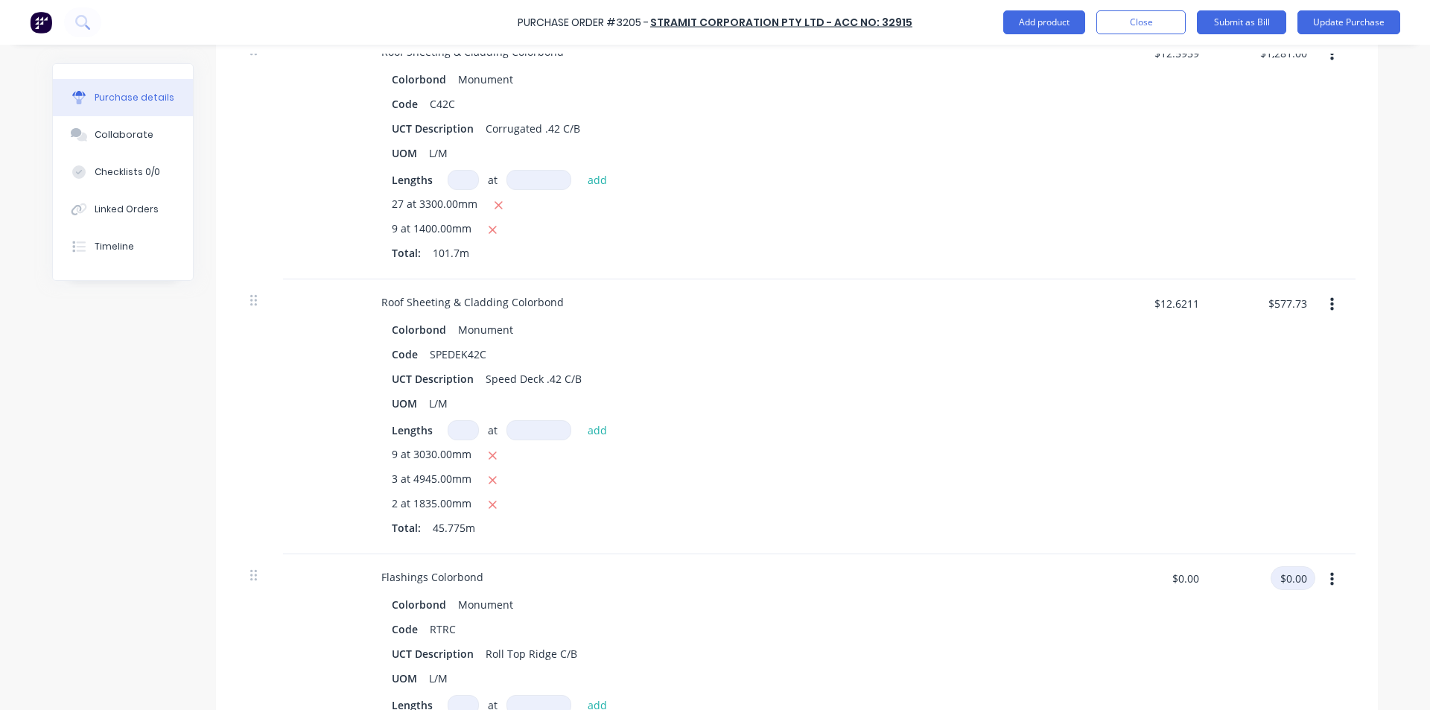
type textarea "x"
click at [1298, 576] on input "$0.00" at bounding box center [1292, 578] width 45 height 24
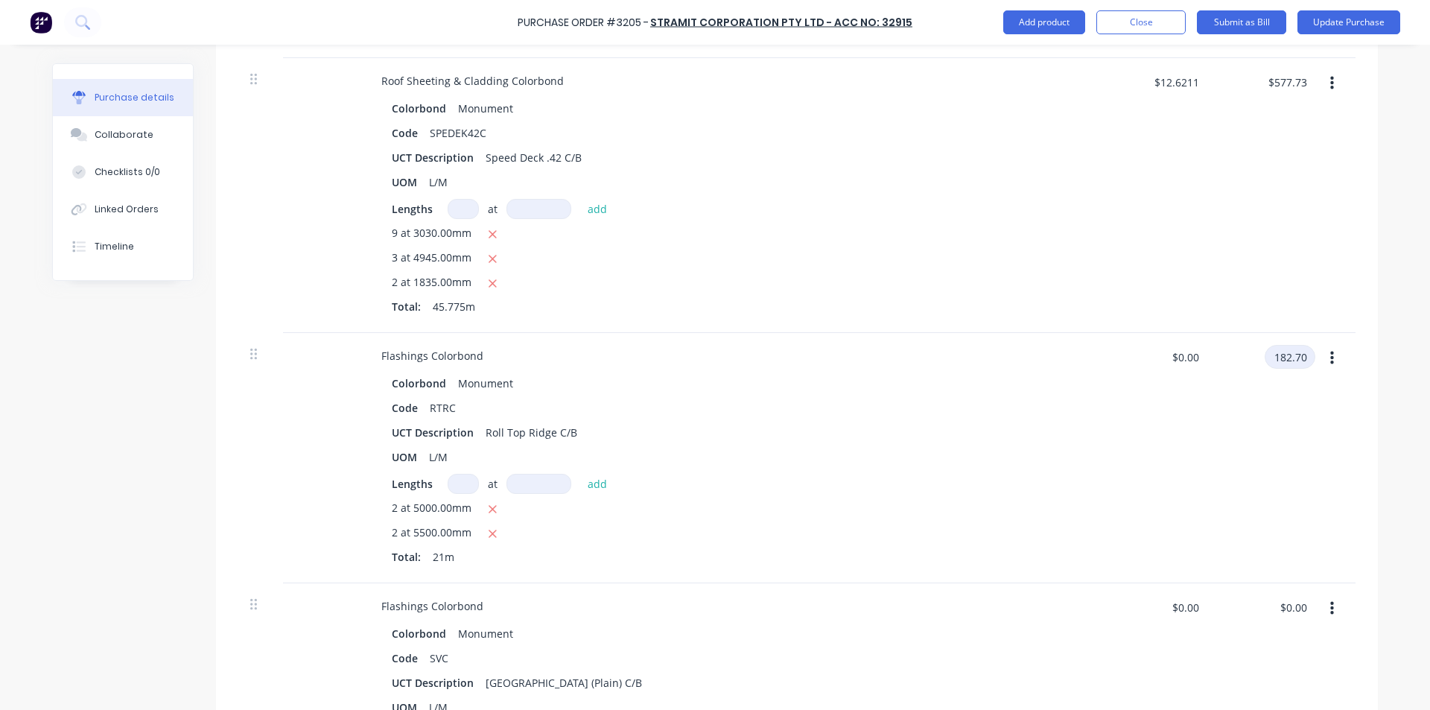
scroll to position [670, 0]
type input "182.70"
type textarea "x"
type input "$8.70"
type input "$182.70"
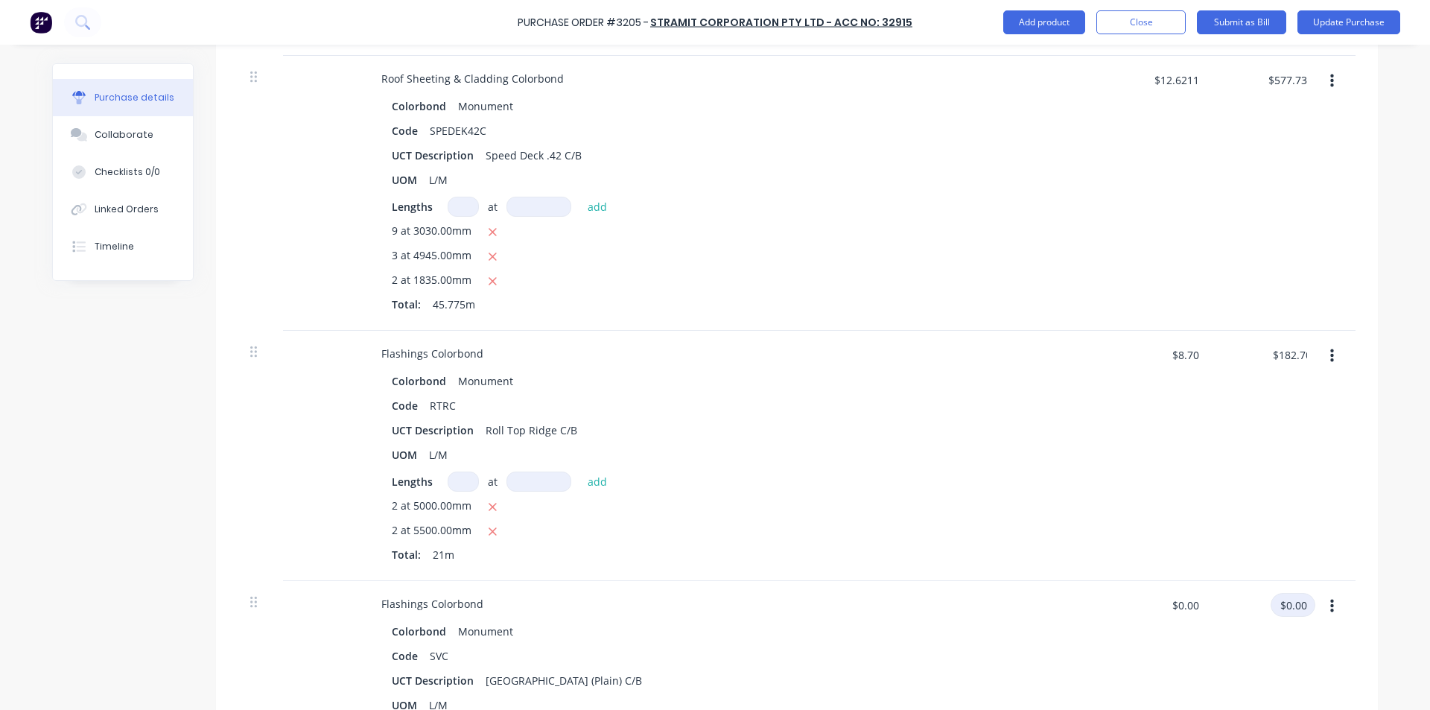
click at [1289, 597] on input "$0.00" at bounding box center [1292, 605] width 45 height 24
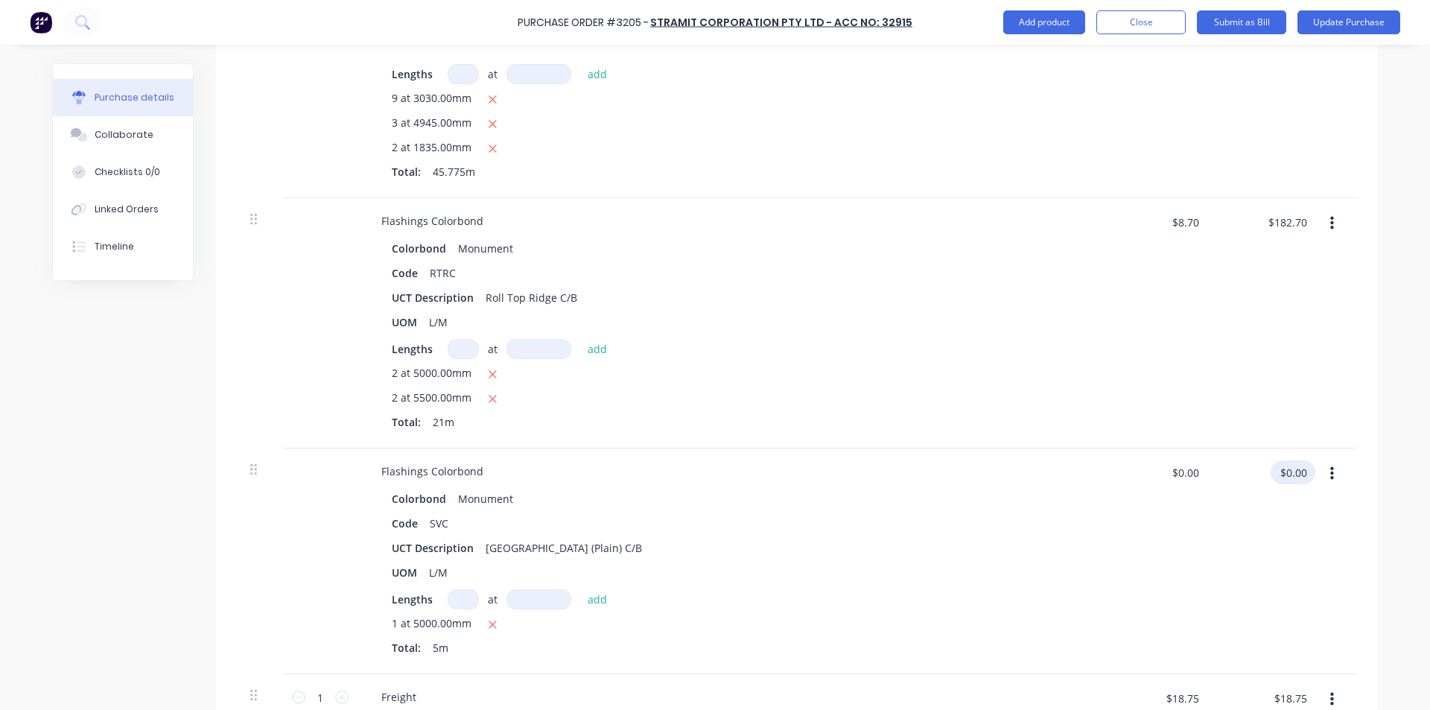
scroll to position [819, 0]
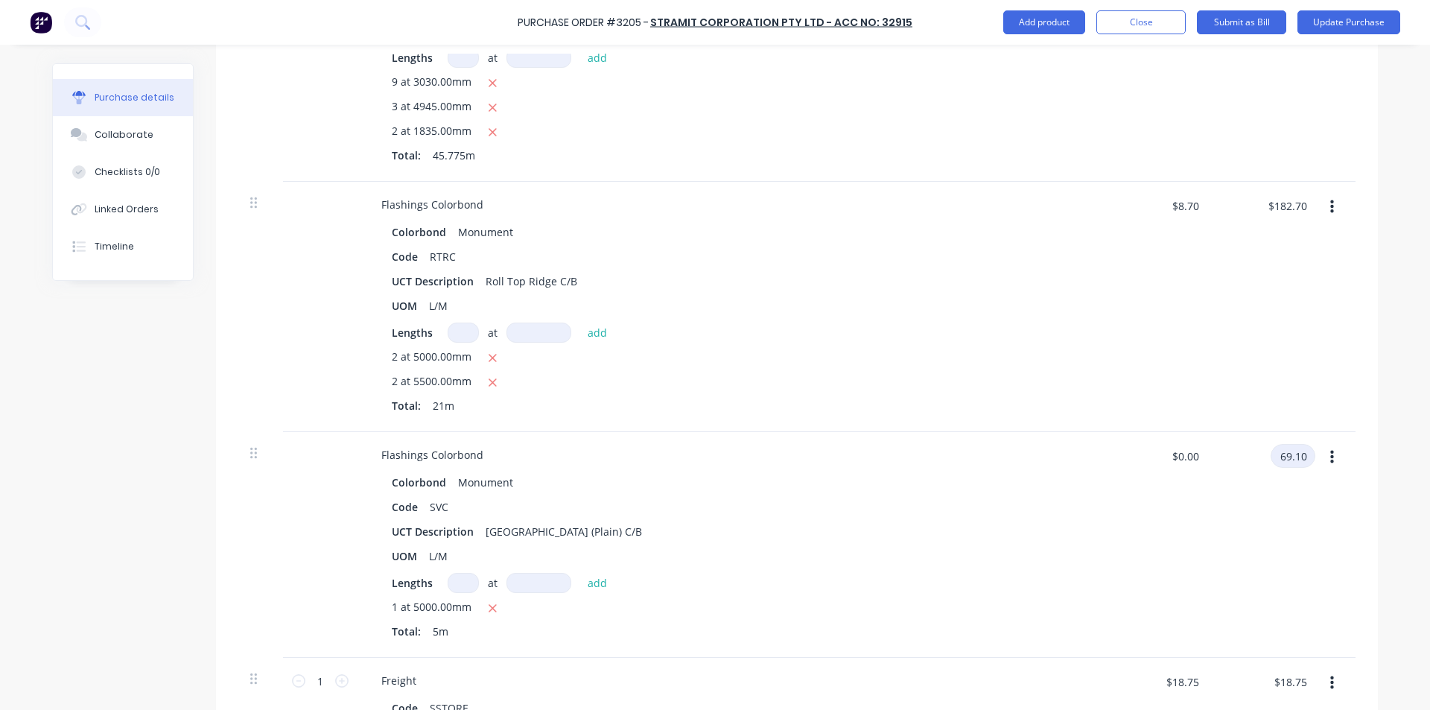
type input "69.10"
type textarea "x"
type input "$13.82"
type input "$69.10"
click at [1014, 465] on div "Flashings Colorbond" at bounding box center [729, 455] width 721 height 22
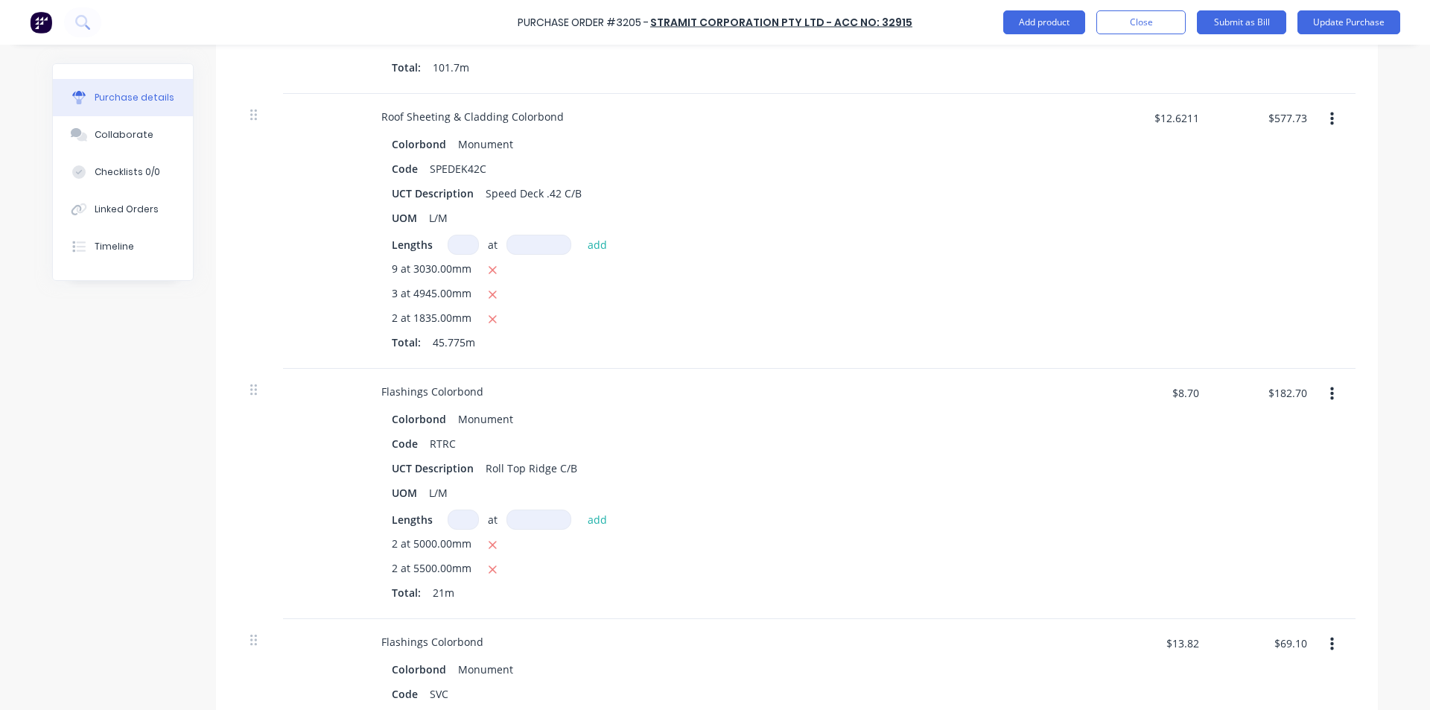
scroll to position [584, 0]
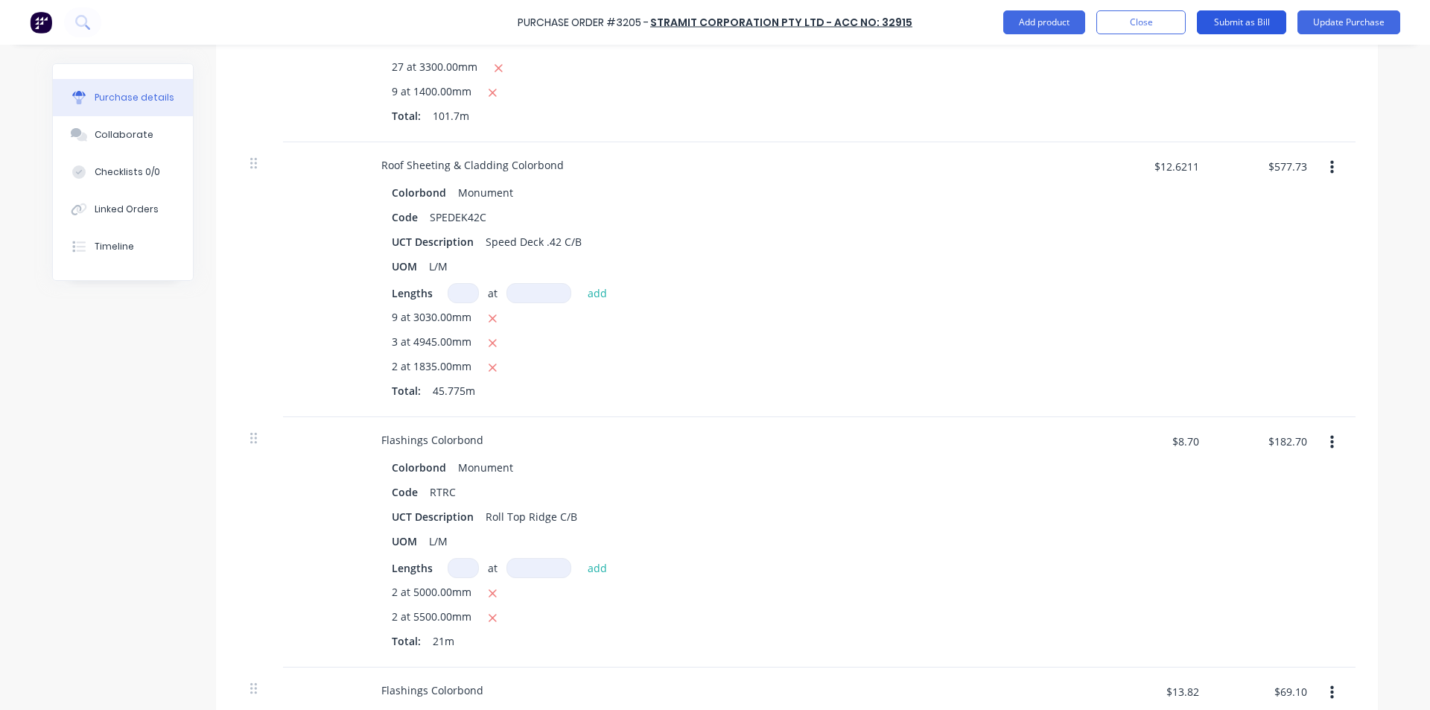
click at [1240, 16] on button "Submit as Bill" at bounding box center [1241, 22] width 89 height 24
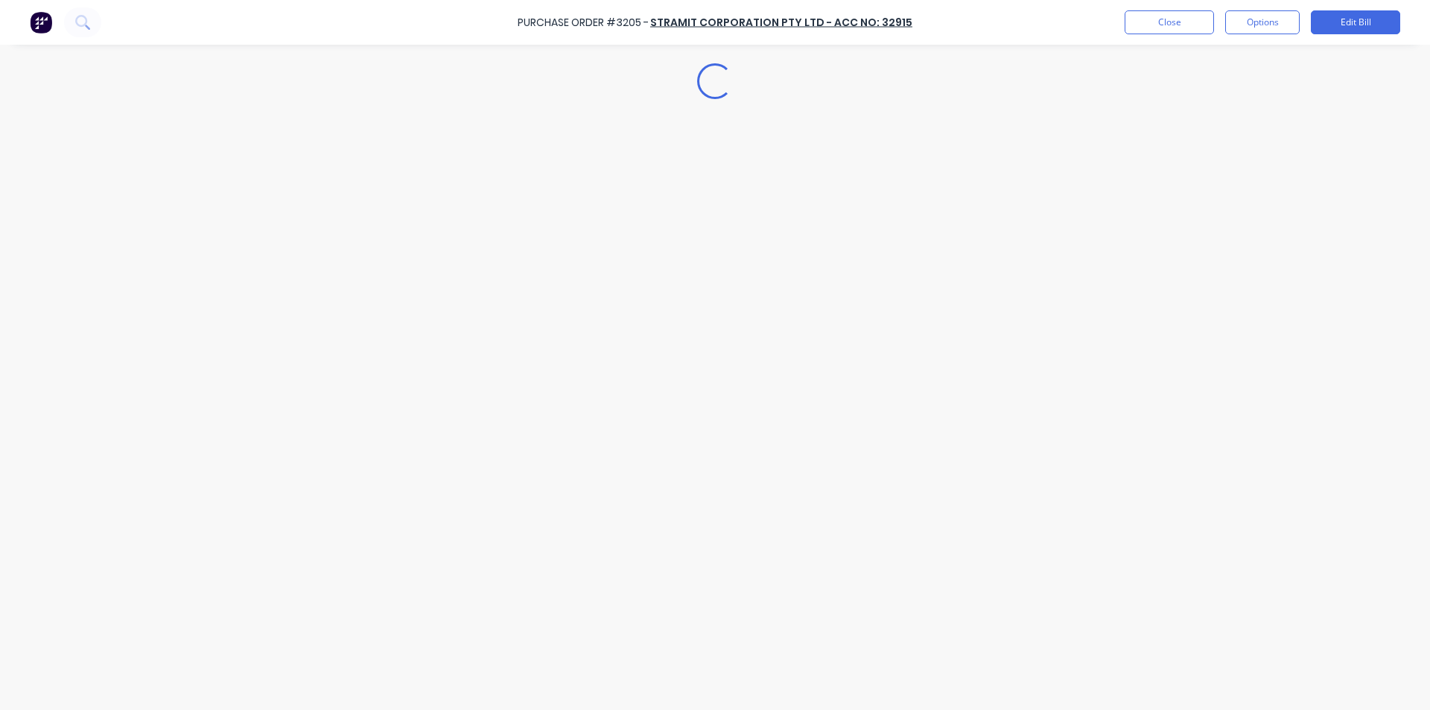
scroll to position [0, 0]
type textarea "x"
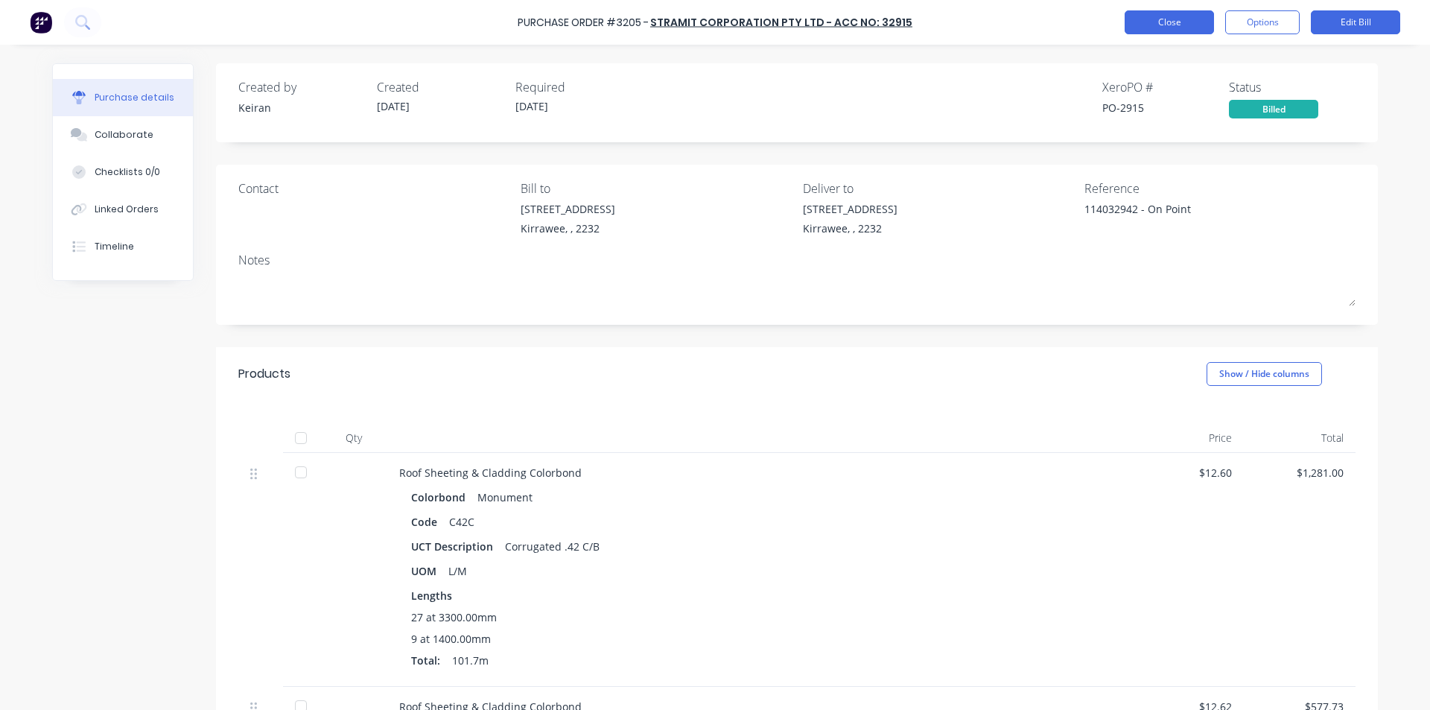
click at [1176, 25] on button "Close" at bounding box center [1168, 22] width 89 height 24
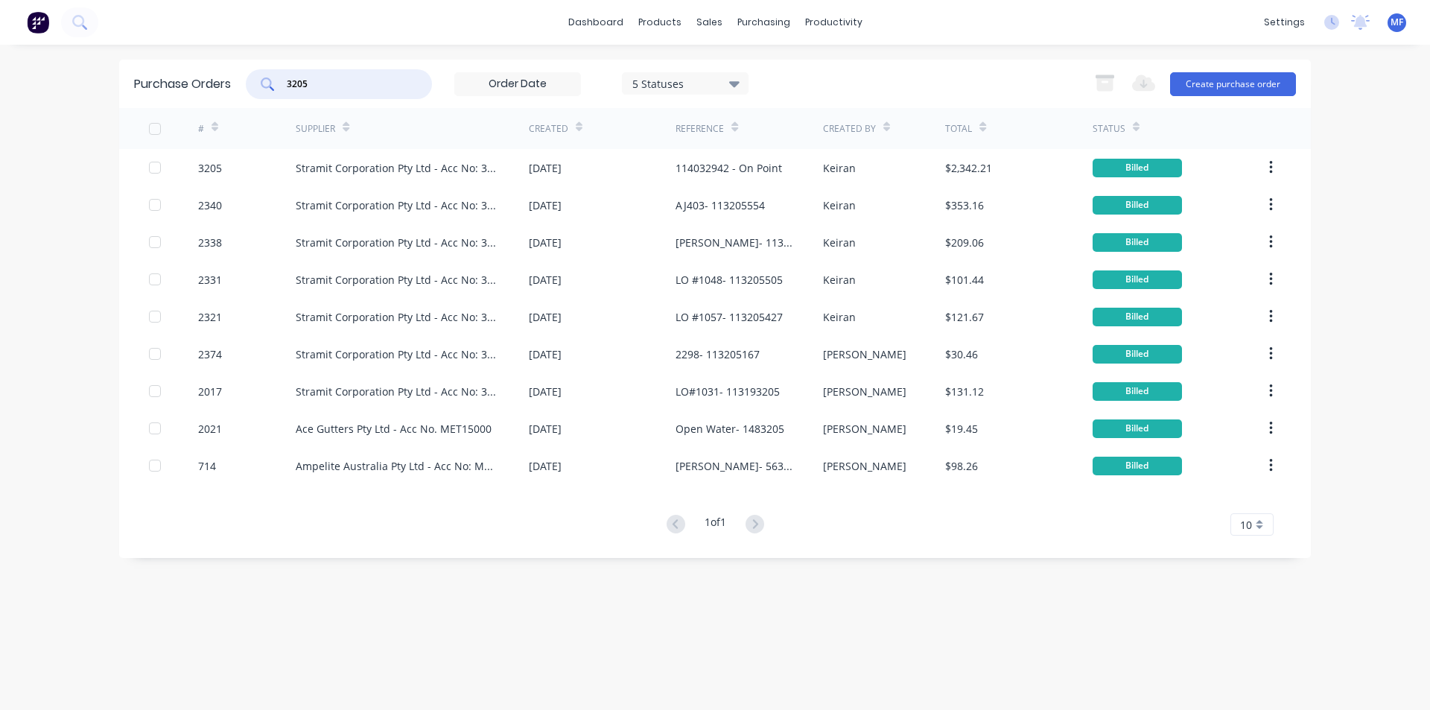
click at [325, 84] on input "3205" at bounding box center [347, 84] width 124 height 15
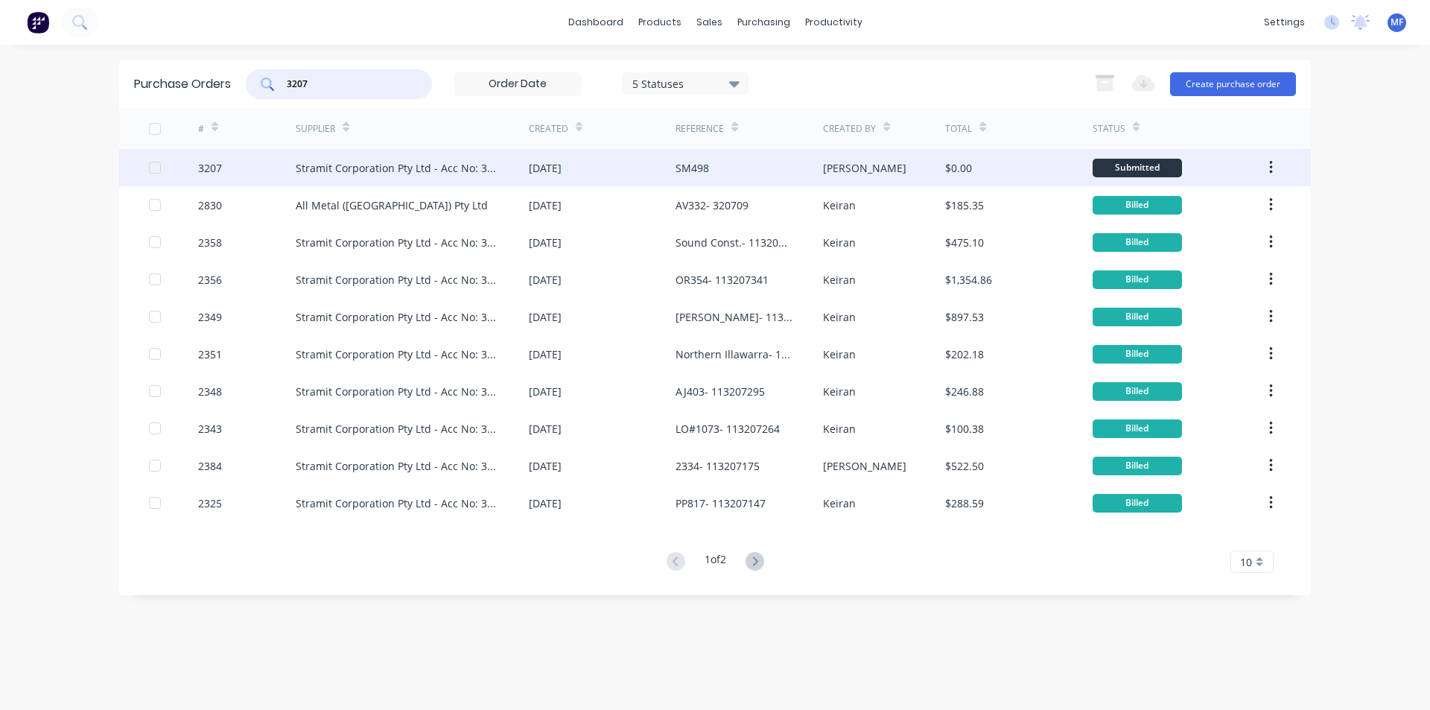
type input "3207"
click at [437, 154] on div "Stramit Corporation Pty Ltd - Acc No: 32915" at bounding box center [412, 167] width 233 height 37
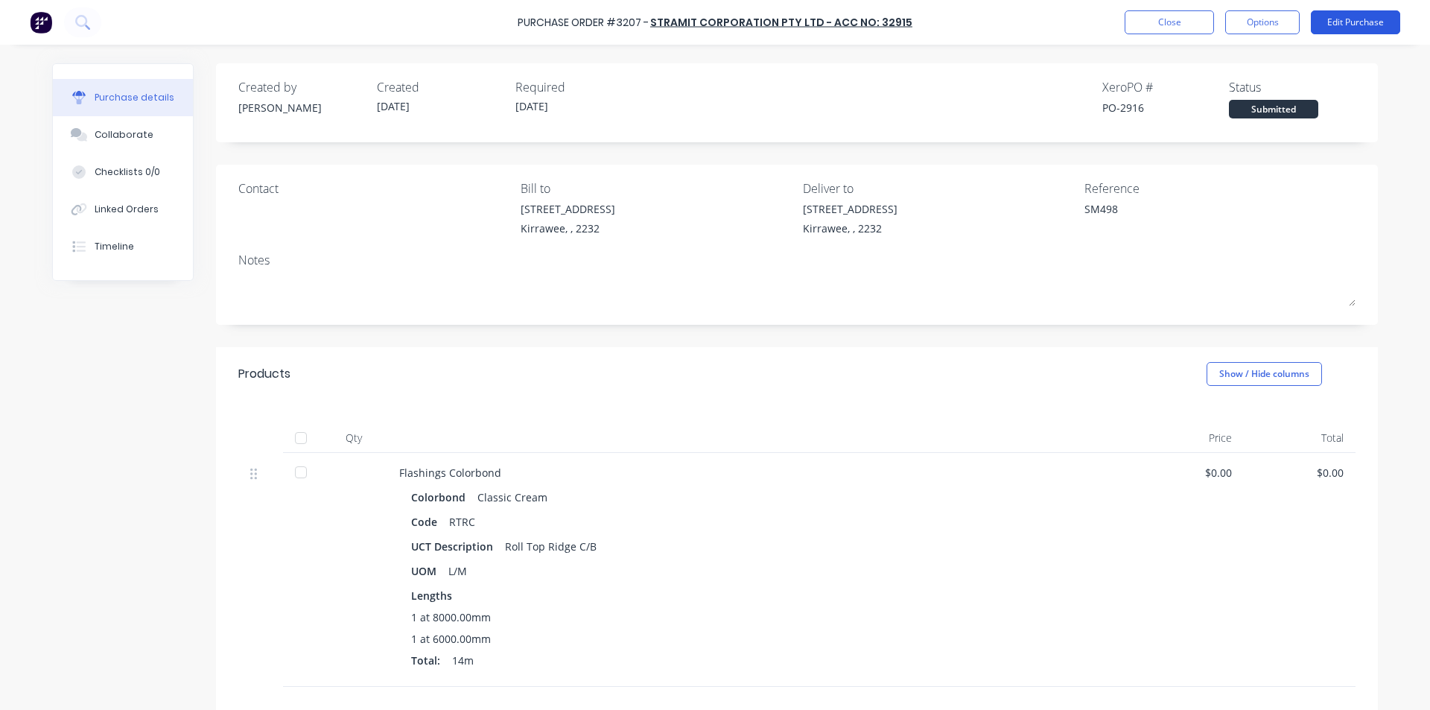
click at [1361, 16] on button "Edit Purchase" at bounding box center [1355, 22] width 89 height 24
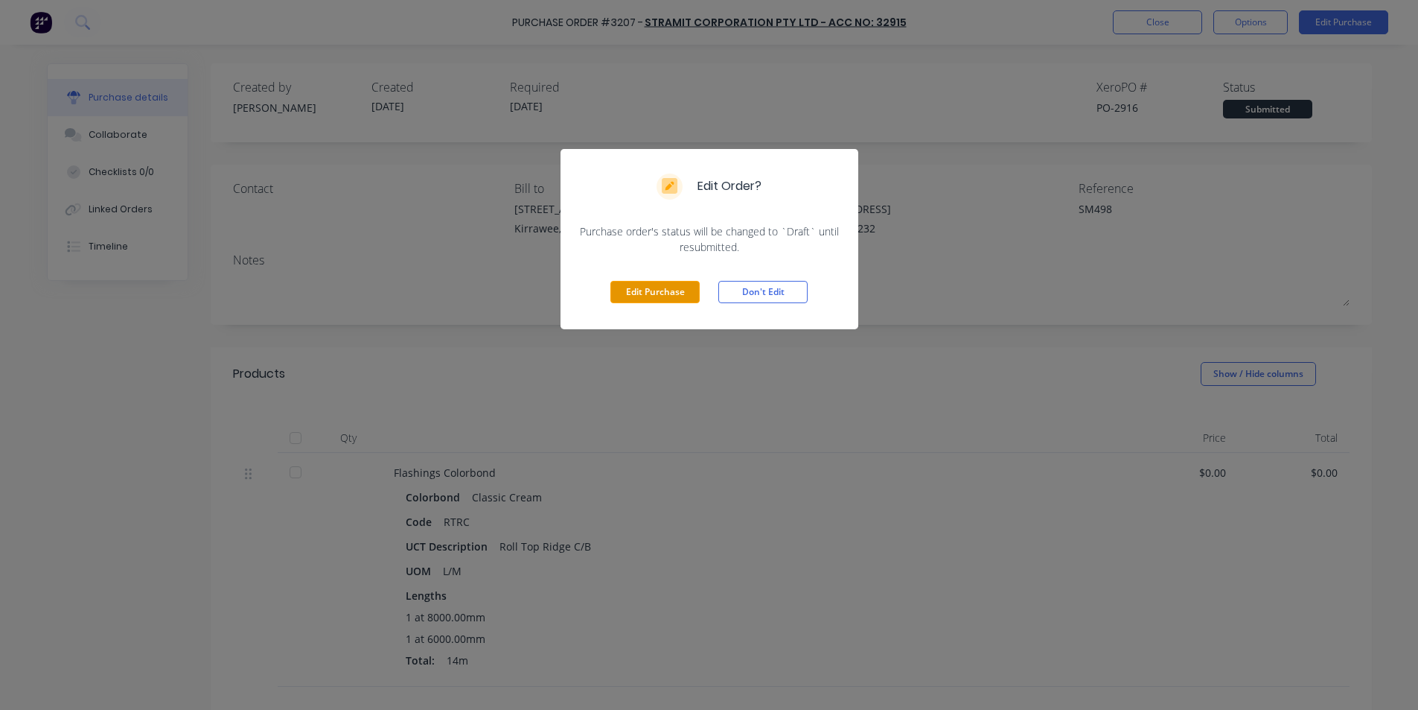
click at [663, 288] on button "Edit Purchase" at bounding box center [655, 292] width 89 height 22
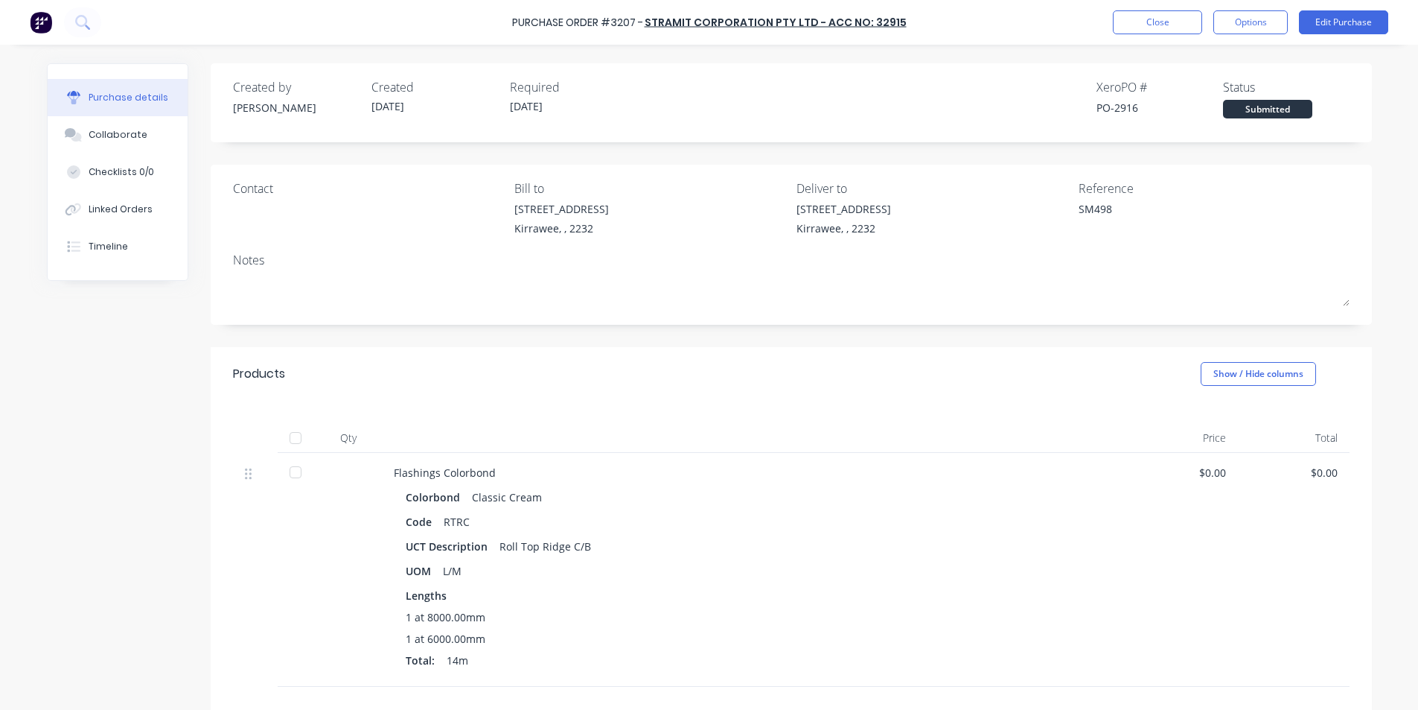
type textarea "x"
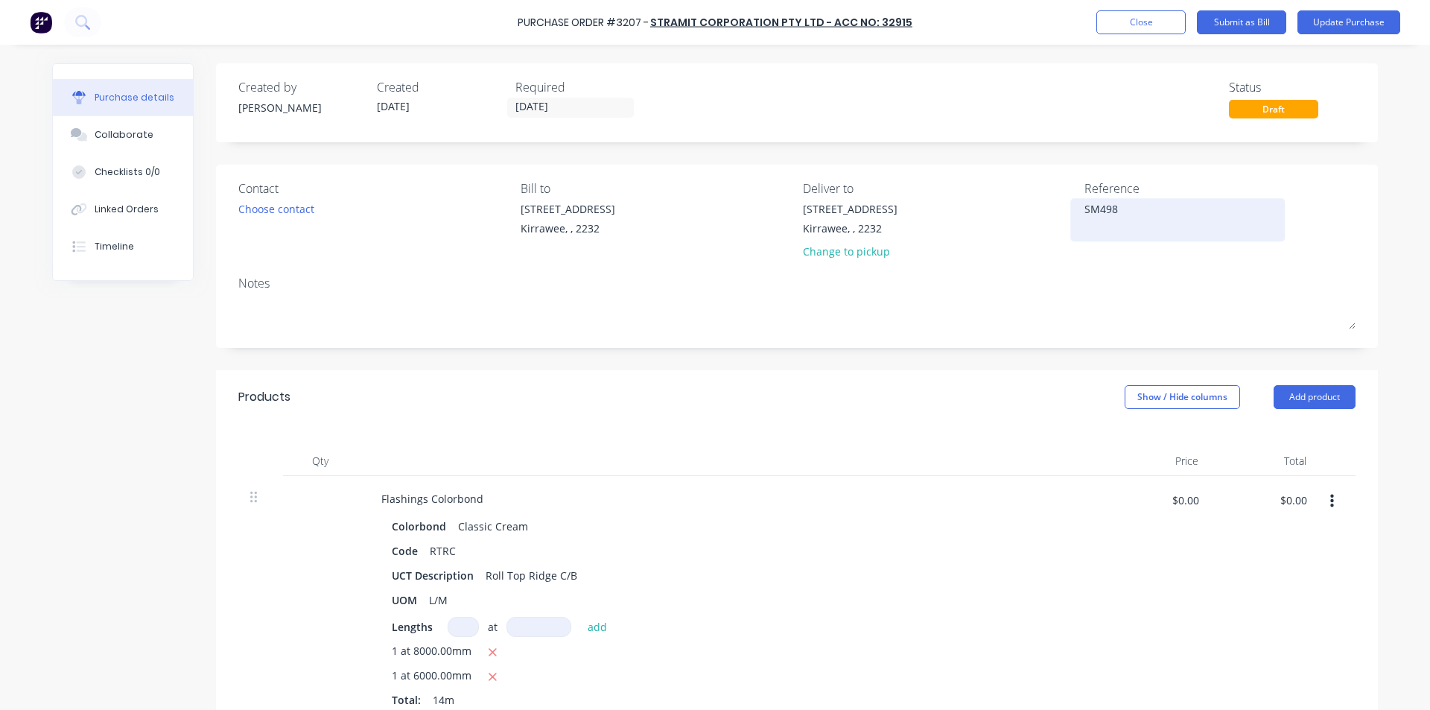
click at [1084, 210] on textarea "SM498" at bounding box center [1177, 218] width 186 height 34
type textarea "114032946 - SM498"
type textarea "x"
type textarea "114032946 - SM498"
click at [1223, 276] on div "Notes" at bounding box center [796, 283] width 1117 height 18
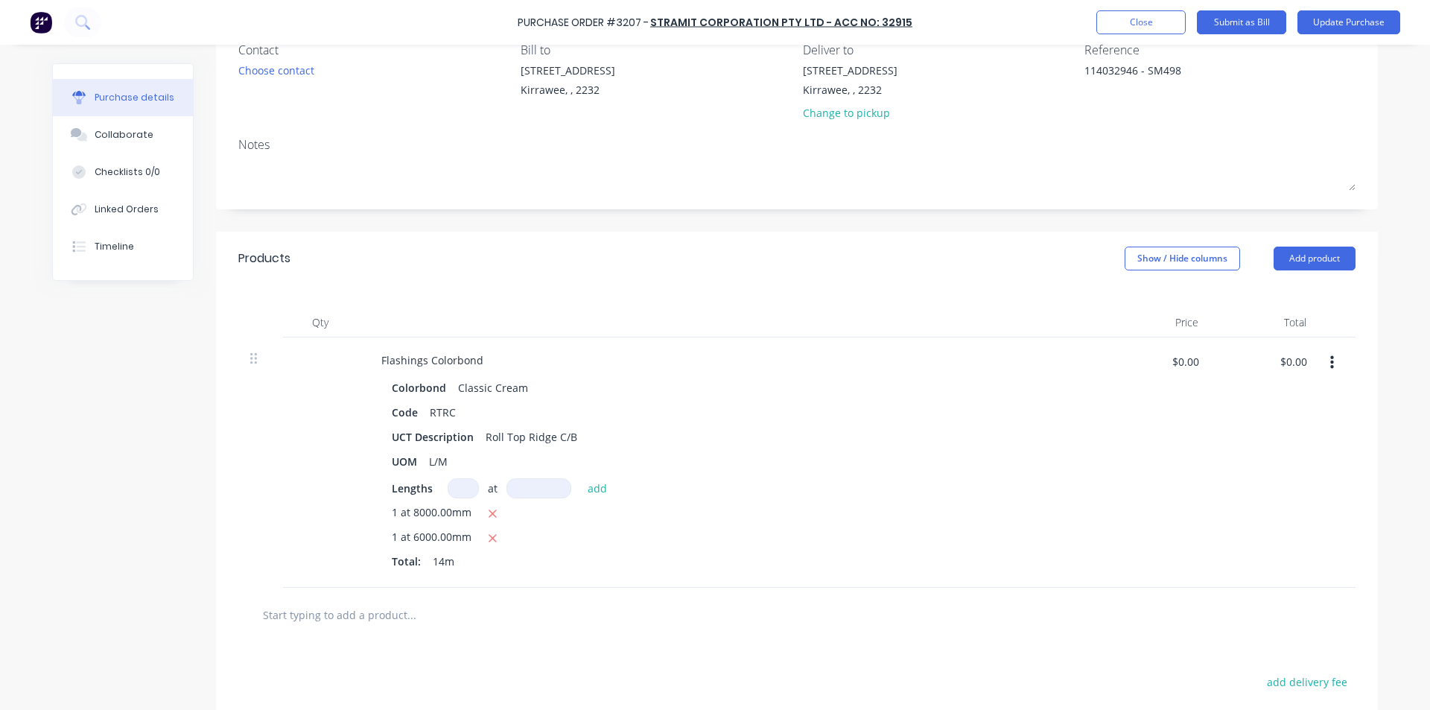
scroll to position [149, 0]
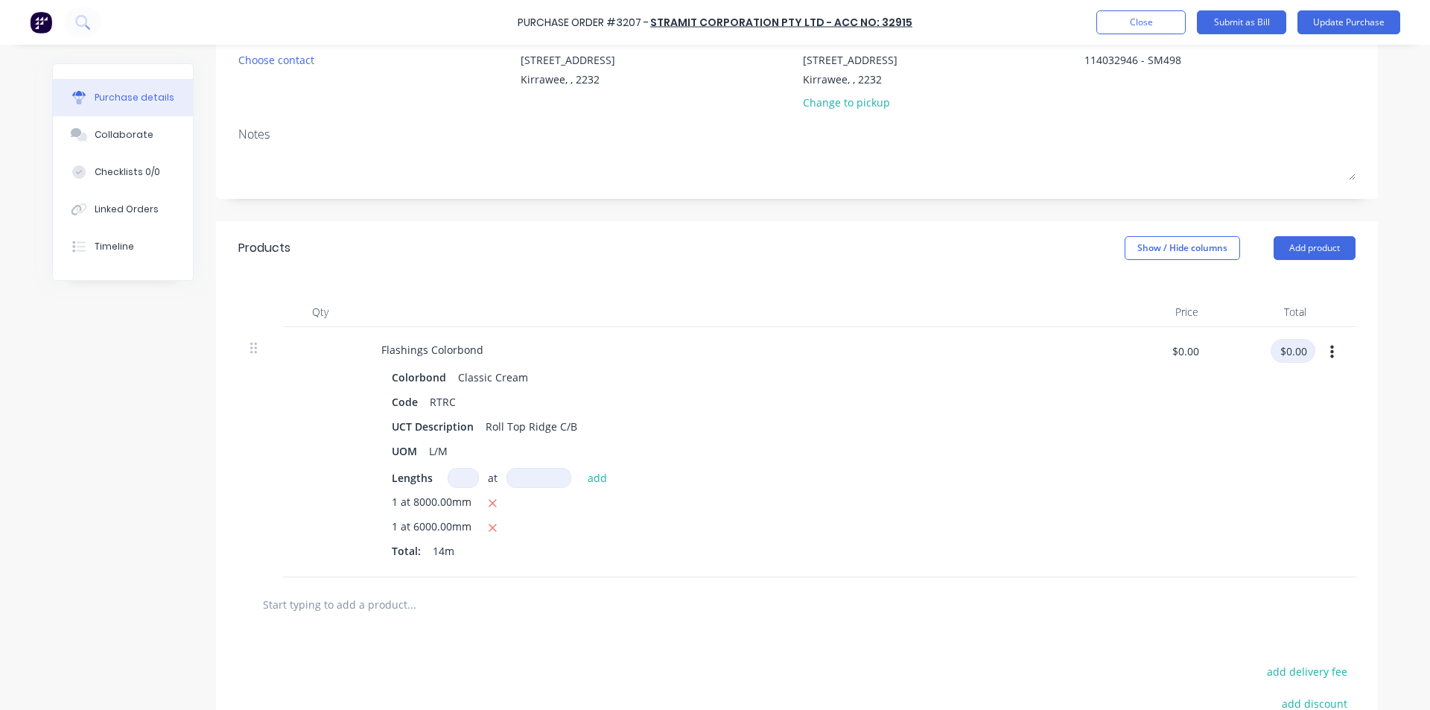
type textarea "x"
click at [1290, 343] on input "$0.00" at bounding box center [1292, 351] width 45 height 24
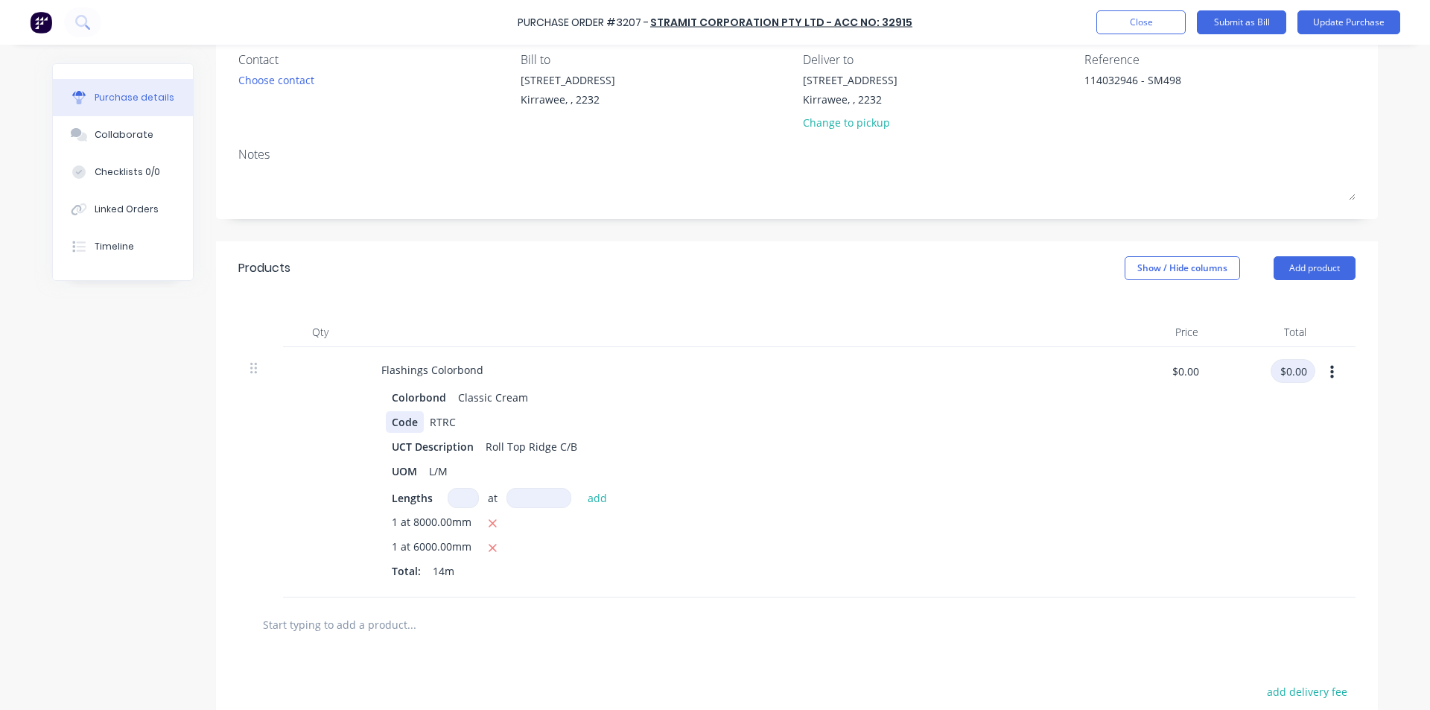
scroll to position [223, 0]
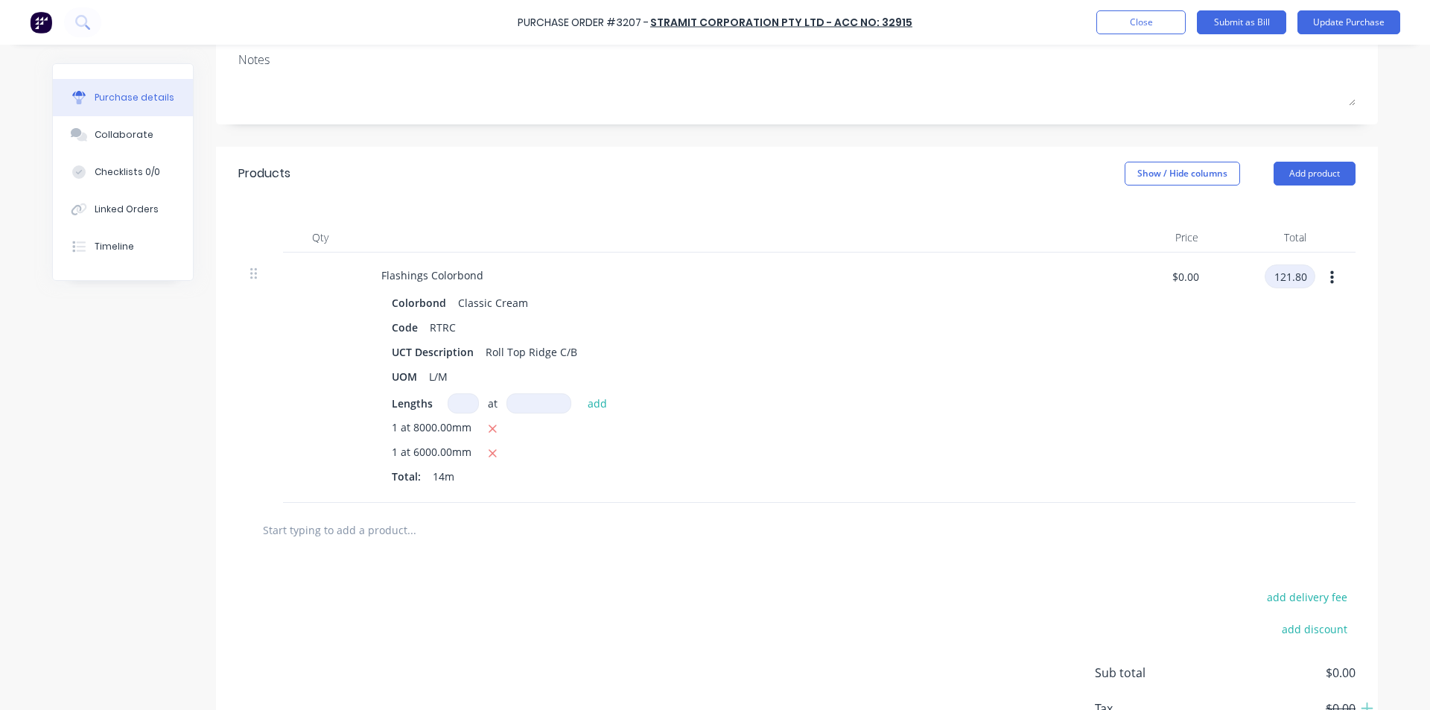
type input "121.80"
type textarea "x"
type input "$8.70"
type input "$121.80"
click at [967, 536] on div at bounding box center [796, 530] width 1093 height 30
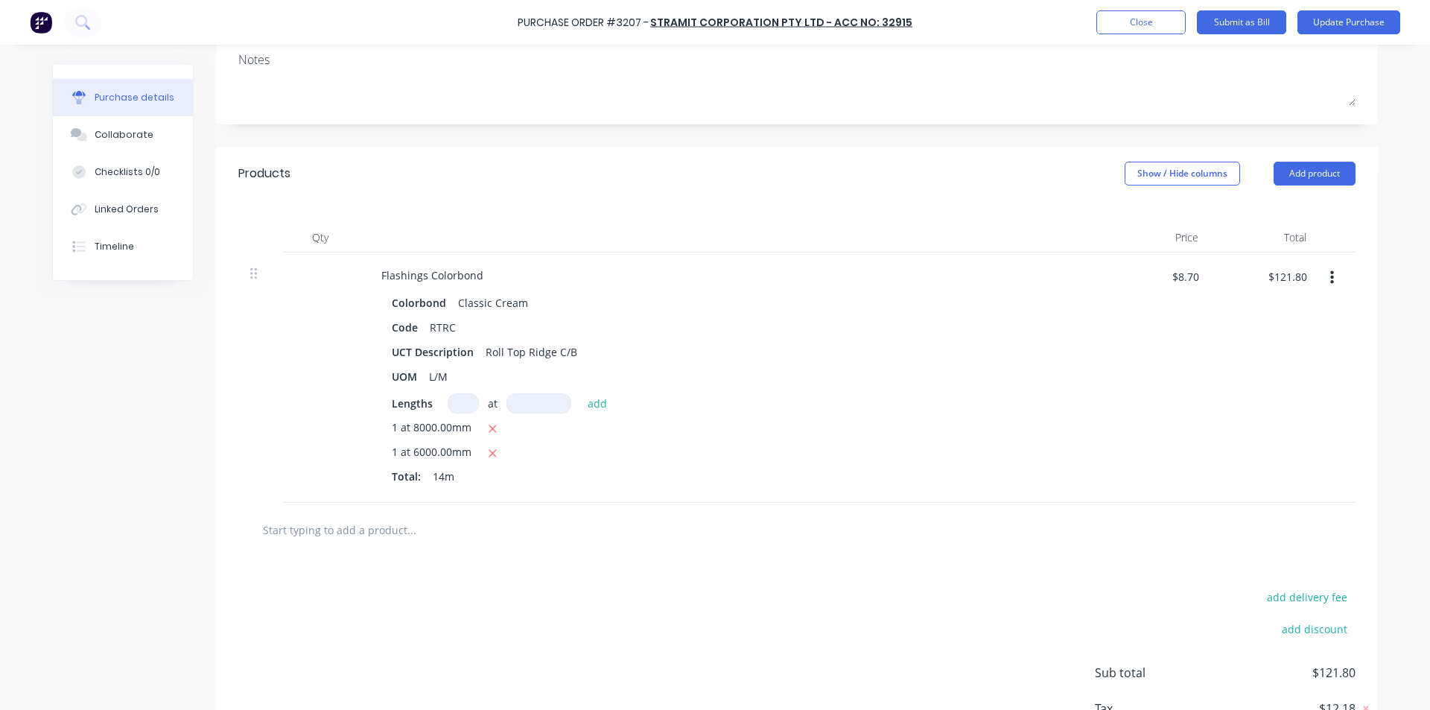
scroll to position [298, 0]
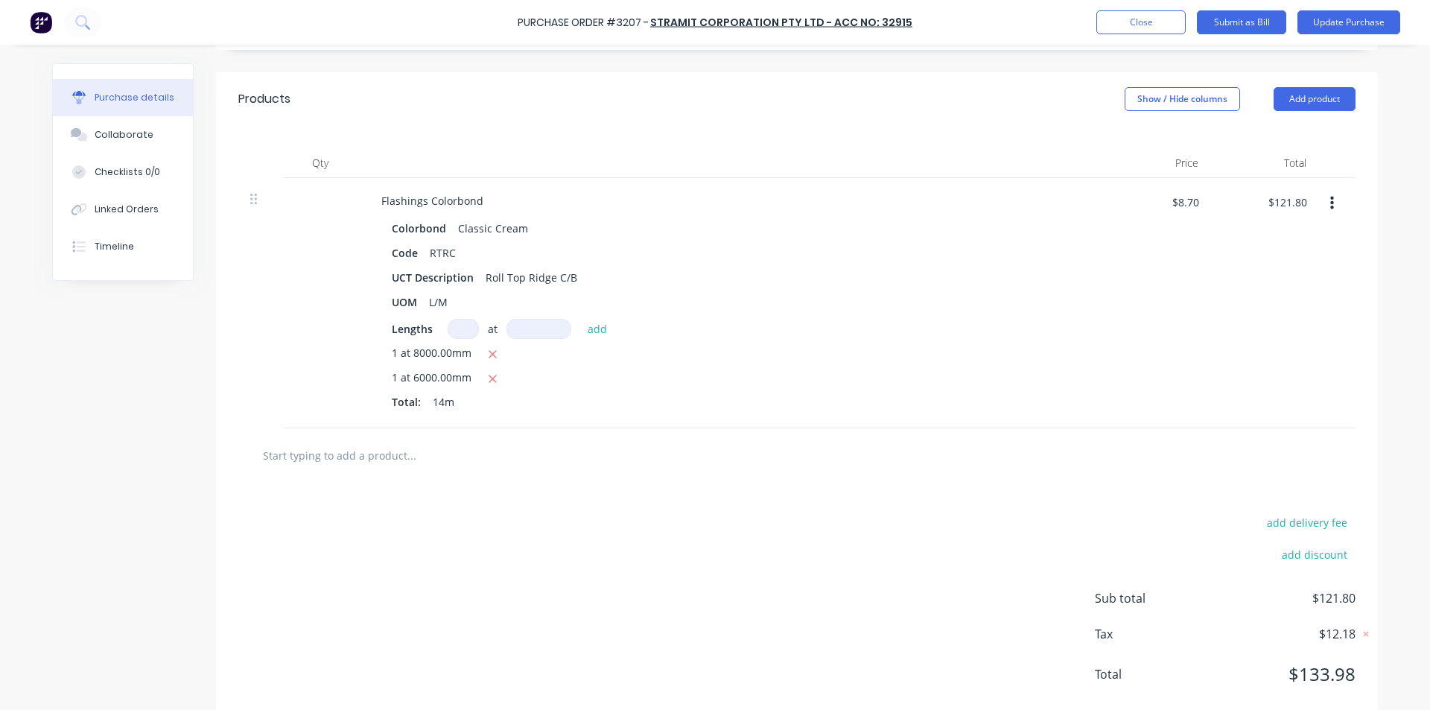
click at [366, 450] on input "text" at bounding box center [411, 455] width 298 height 30
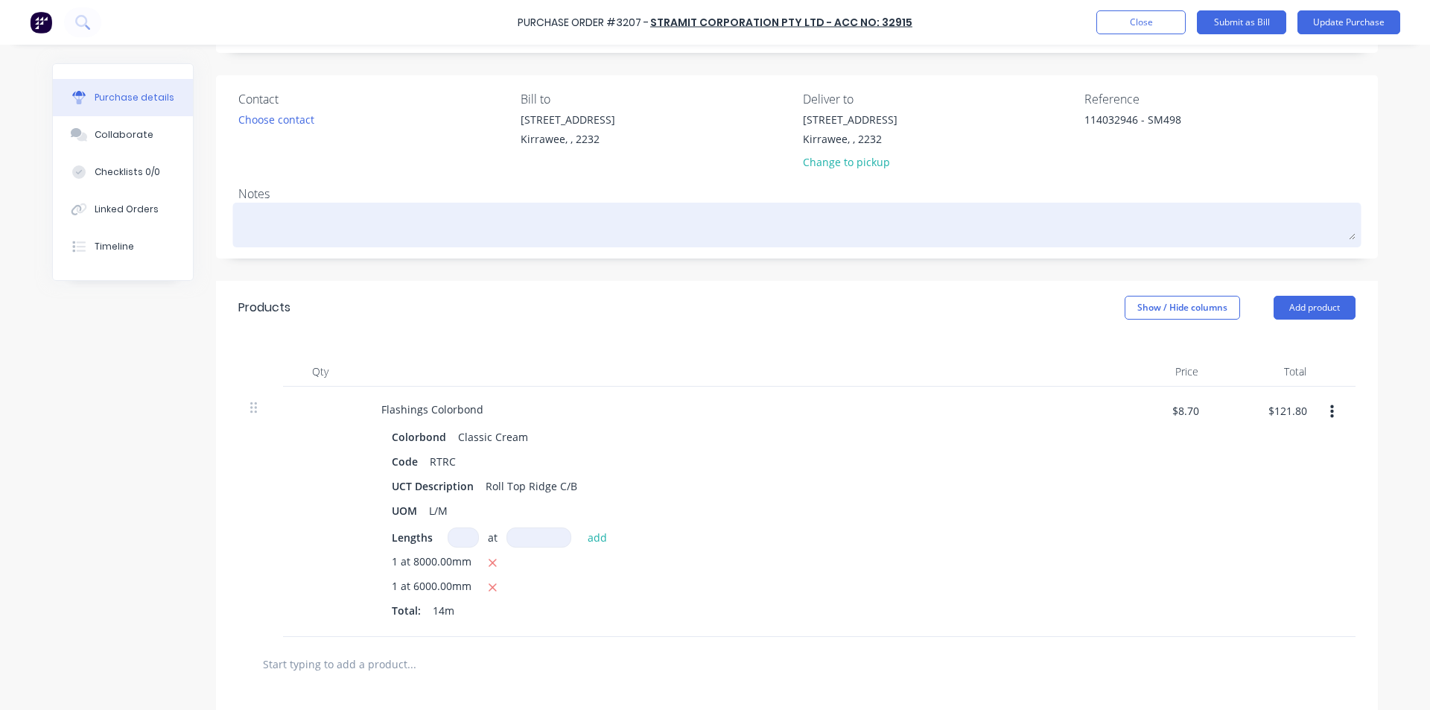
scroll to position [149, 0]
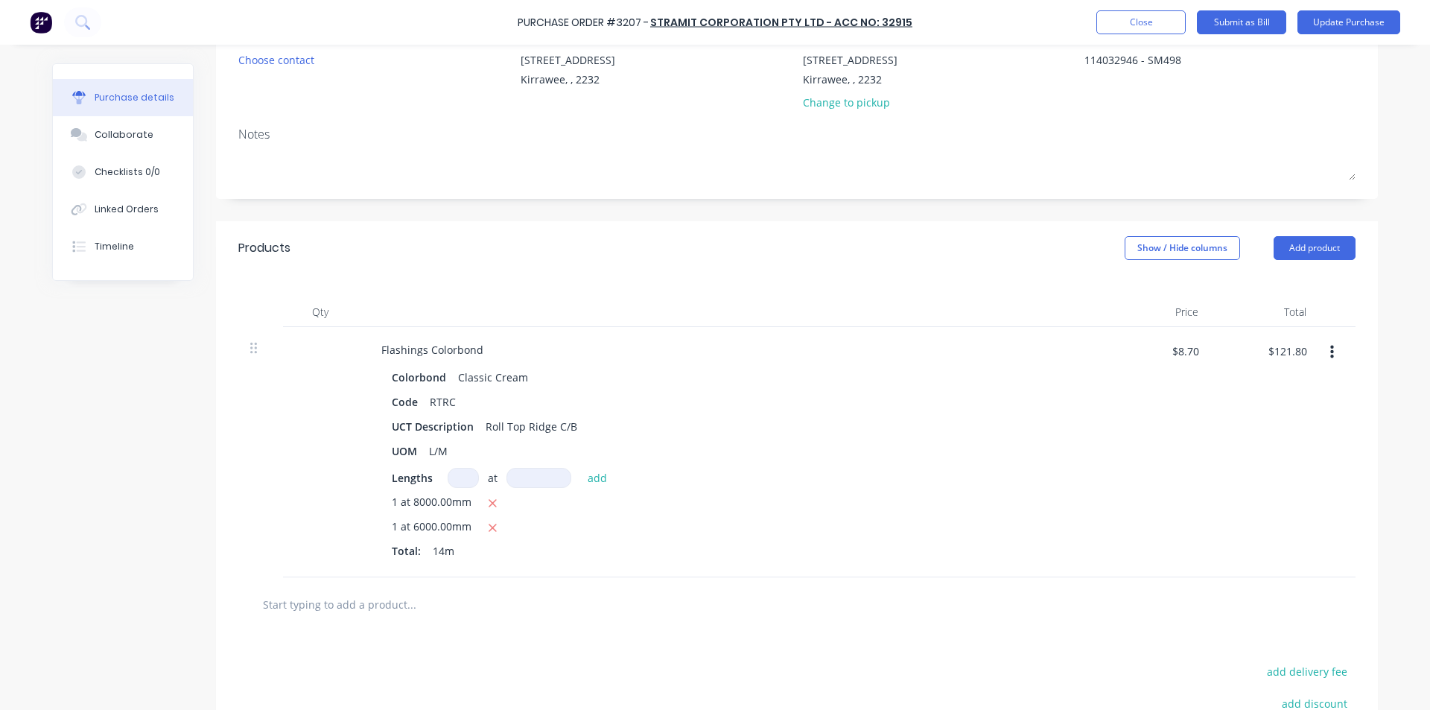
click at [328, 599] on input "text" at bounding box center [411, 604] width 298 height 30
type textarea "x"
type input "c"
type textarea "x"
type input "c4"
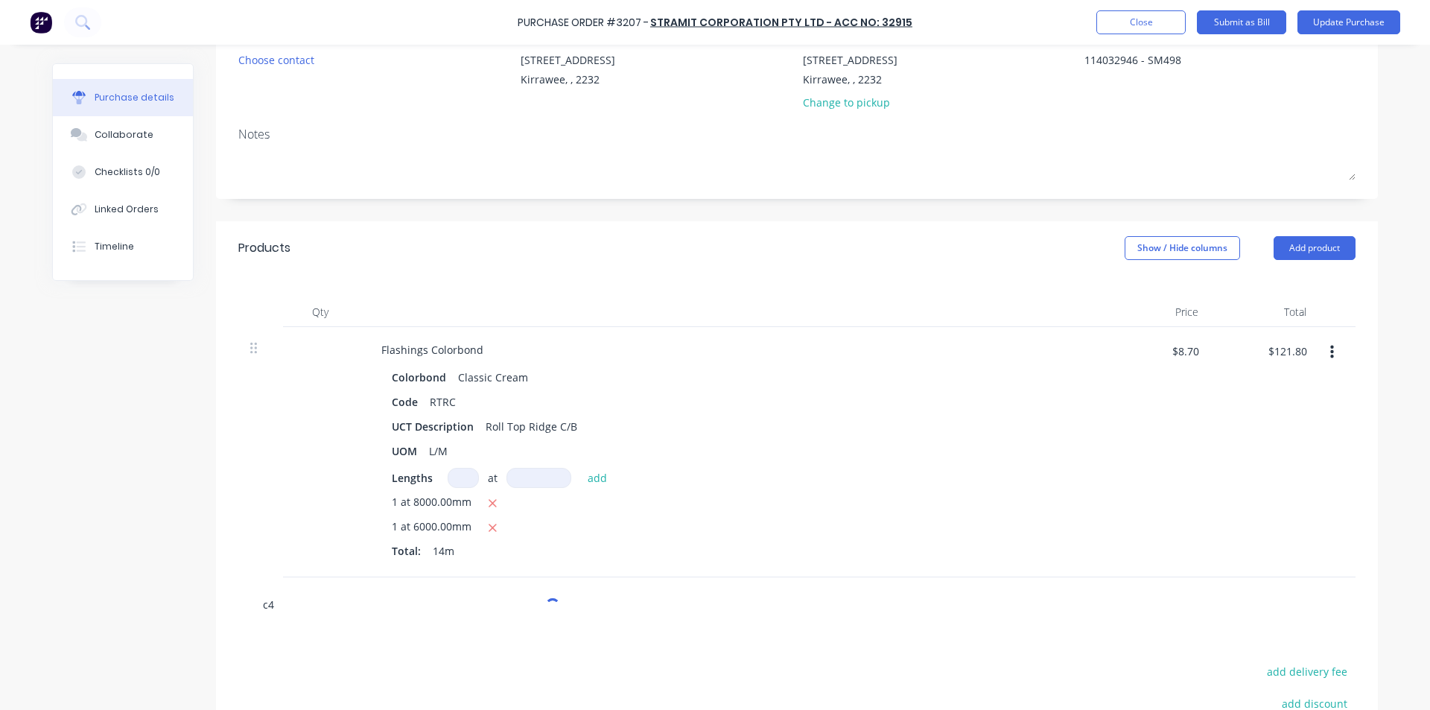
type textarea "x"
type input "c42"
type textarea "x"
type input "c42c"
type textarea "x"
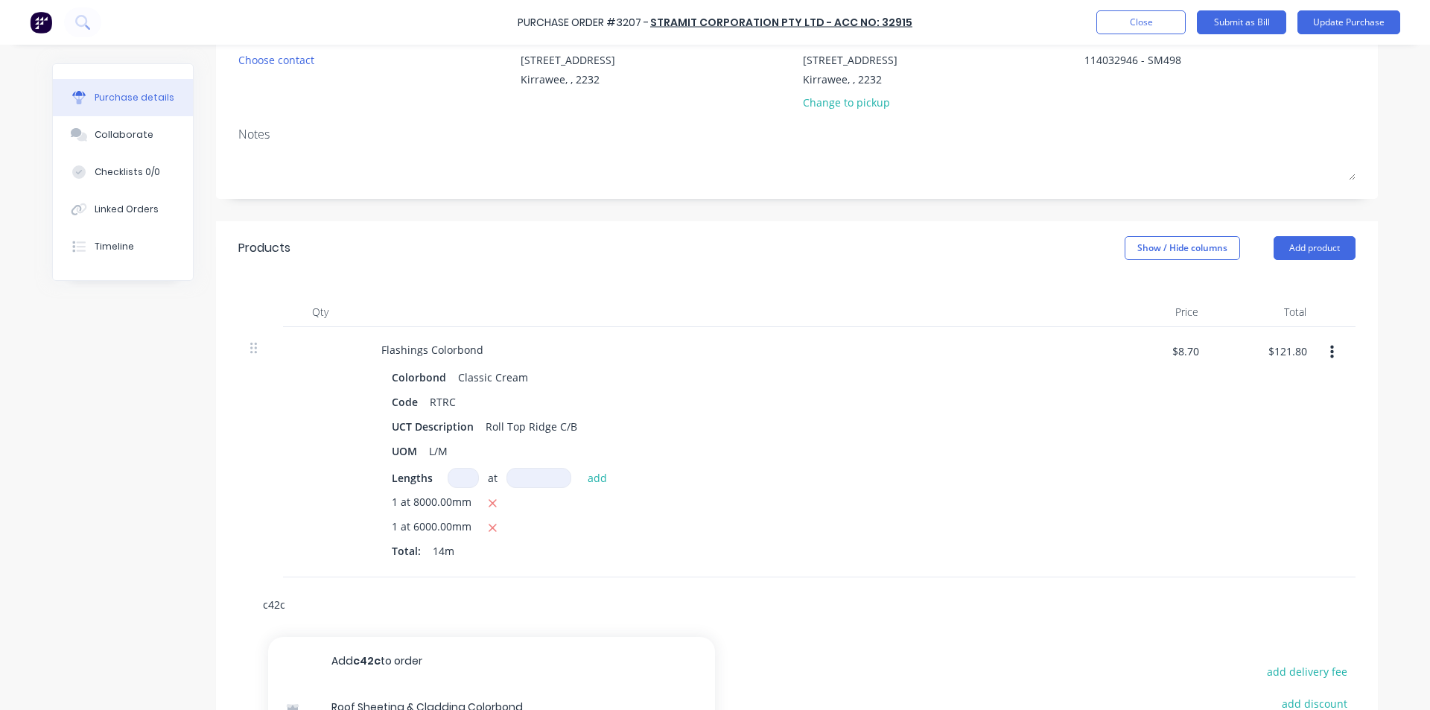
type input "c42"
type textarea "x"
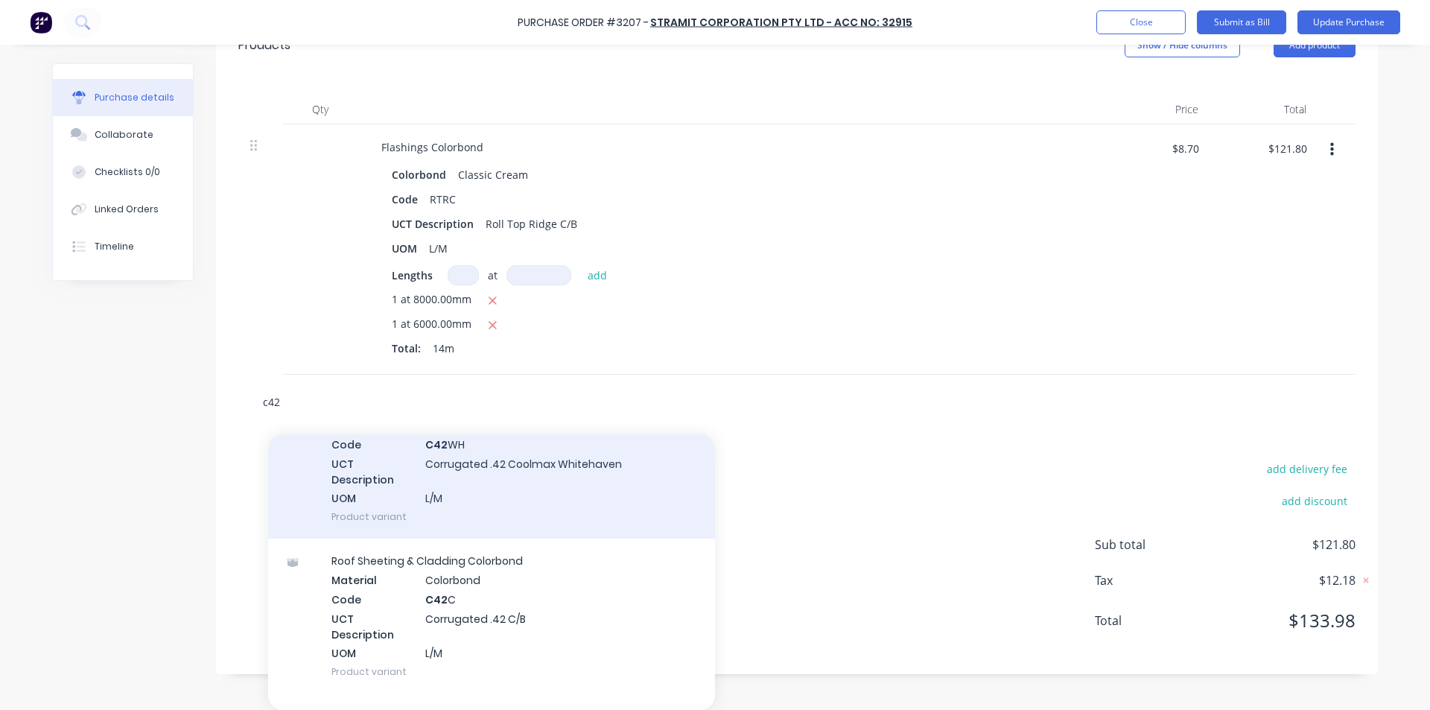
scroll to position [298, 0]
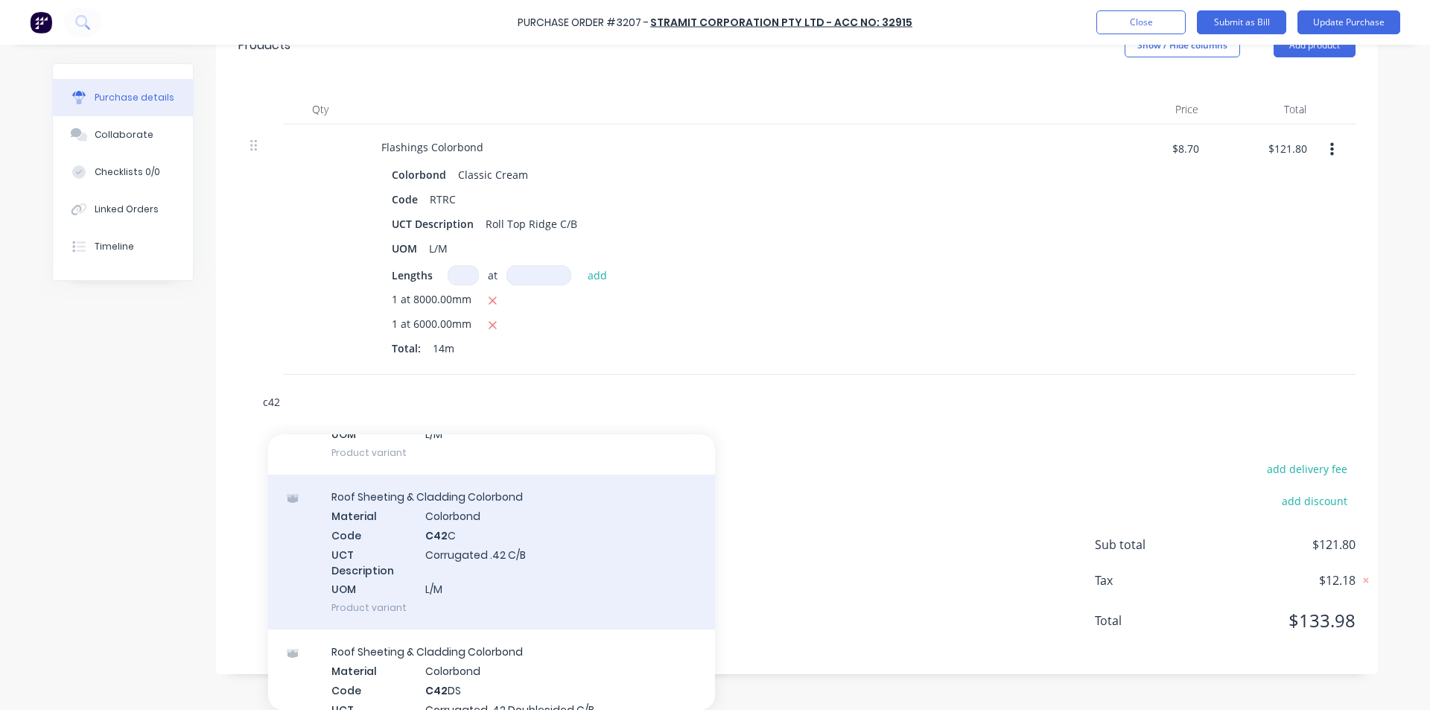
type input "c42"
click at [441, 532] on div "Roof Sheeting & Cladding Colorbond Material Colorbond Code C42 C UCT Descriptio…" at bounding box center [491, 551] width 447 height 155
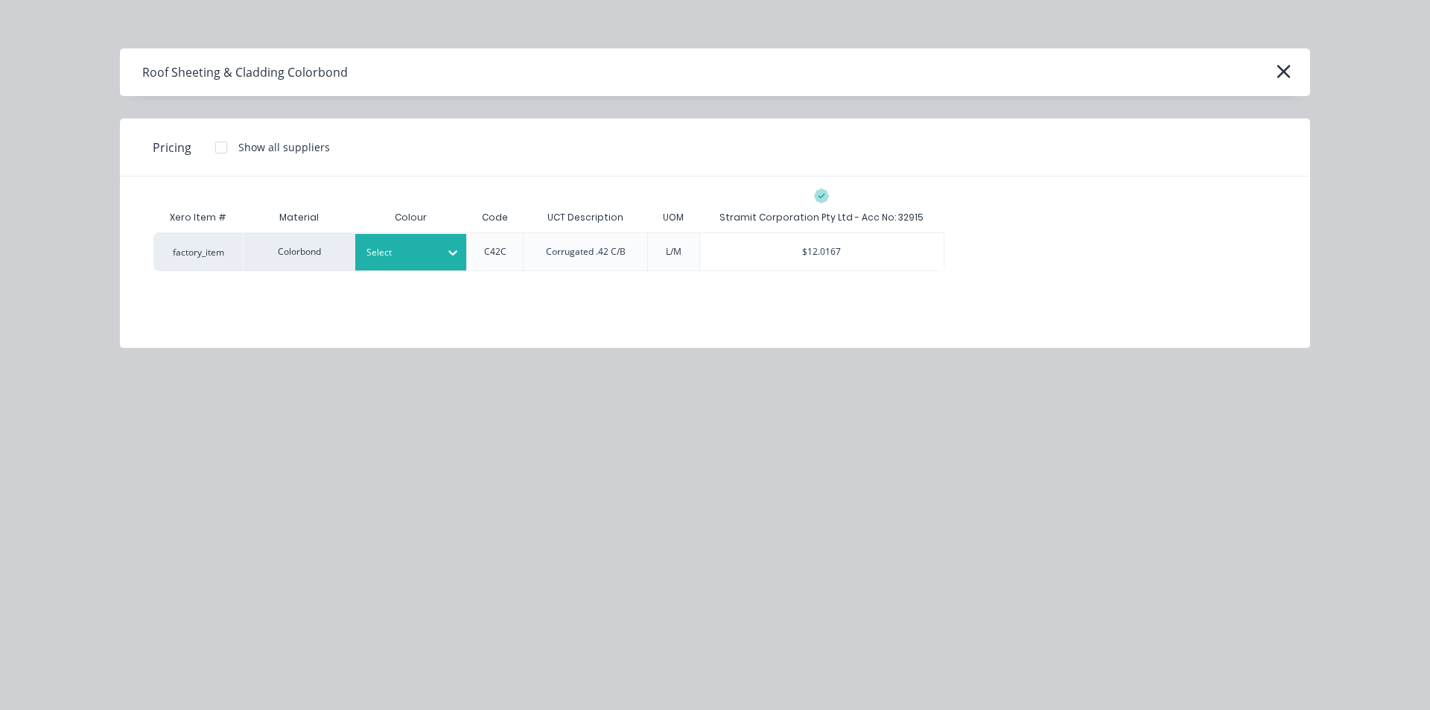
click at [413, 253] on div at bounding box center [399, 252] width 67 height 16
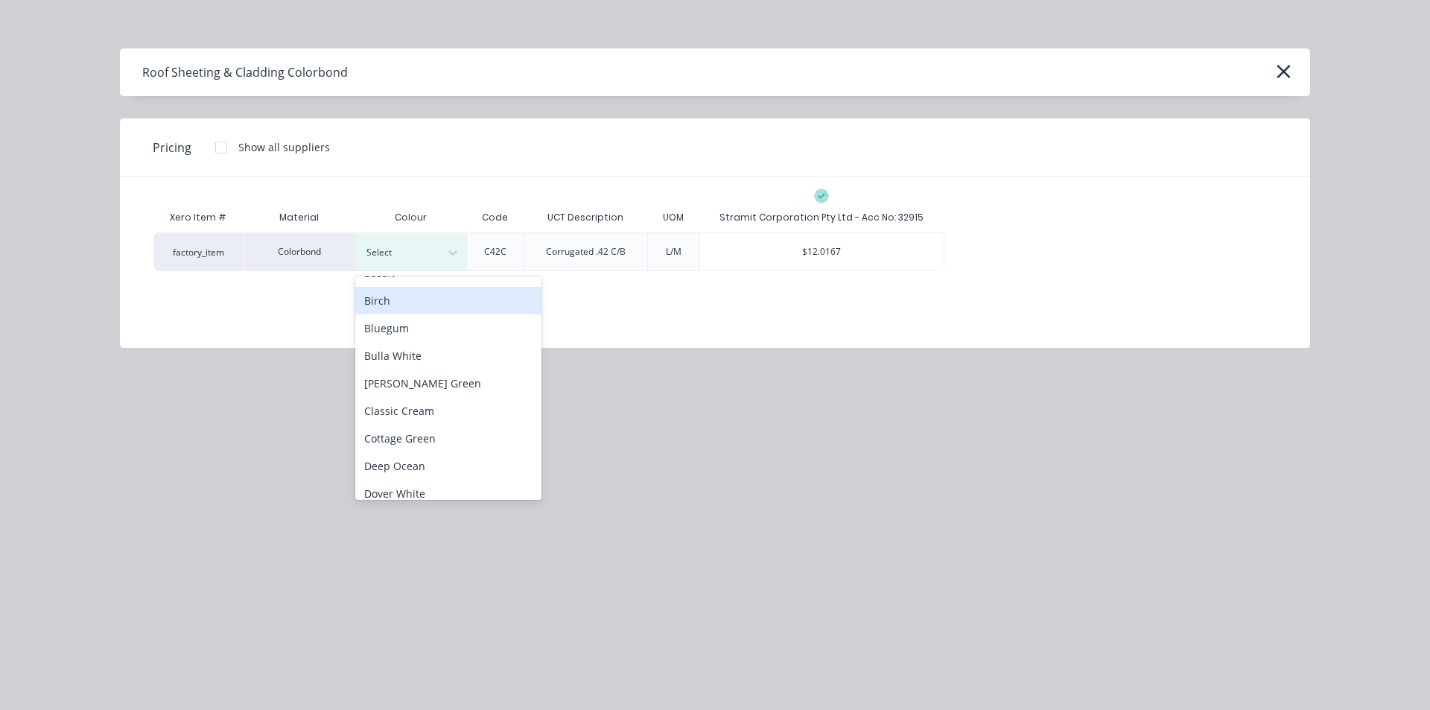
scroll to position [149, 0]
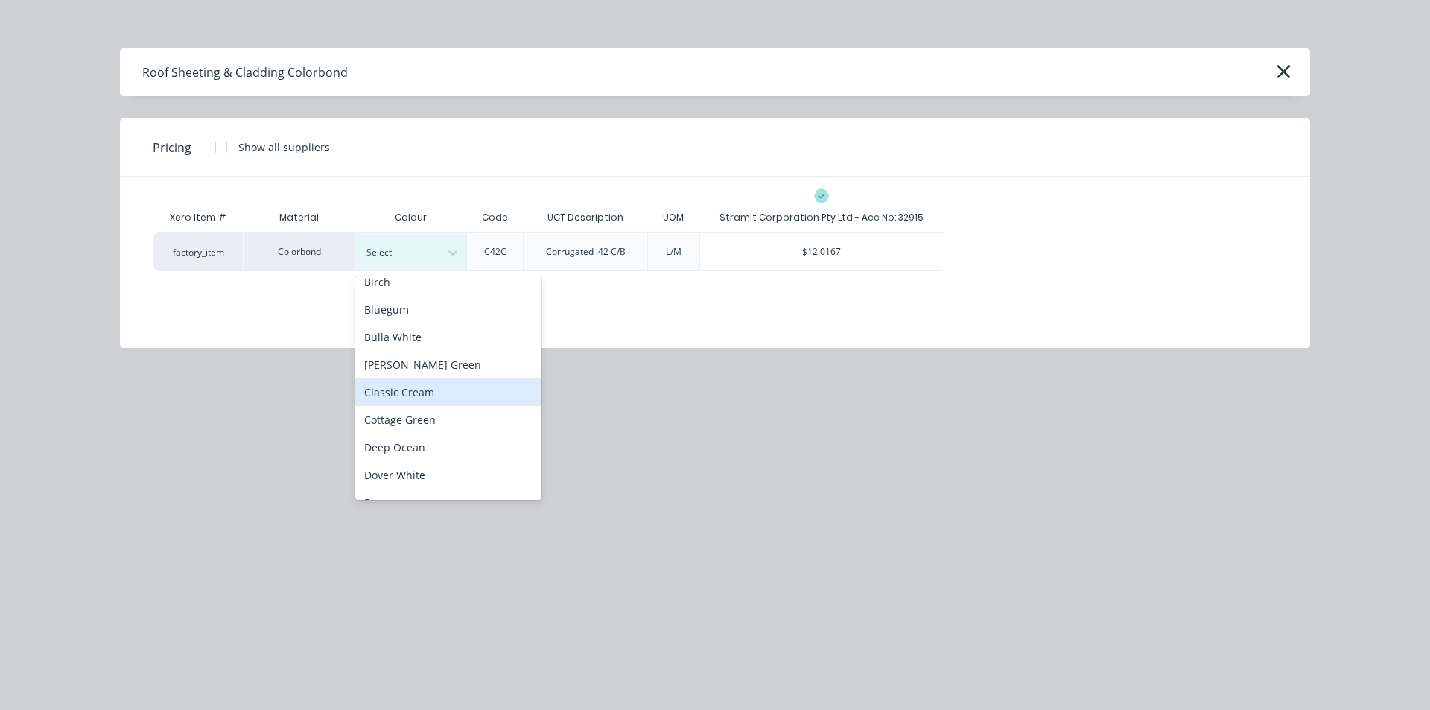
click at [426, 394] on div "Classic Cream" at bounding box center [448, 392] width 186 height 28
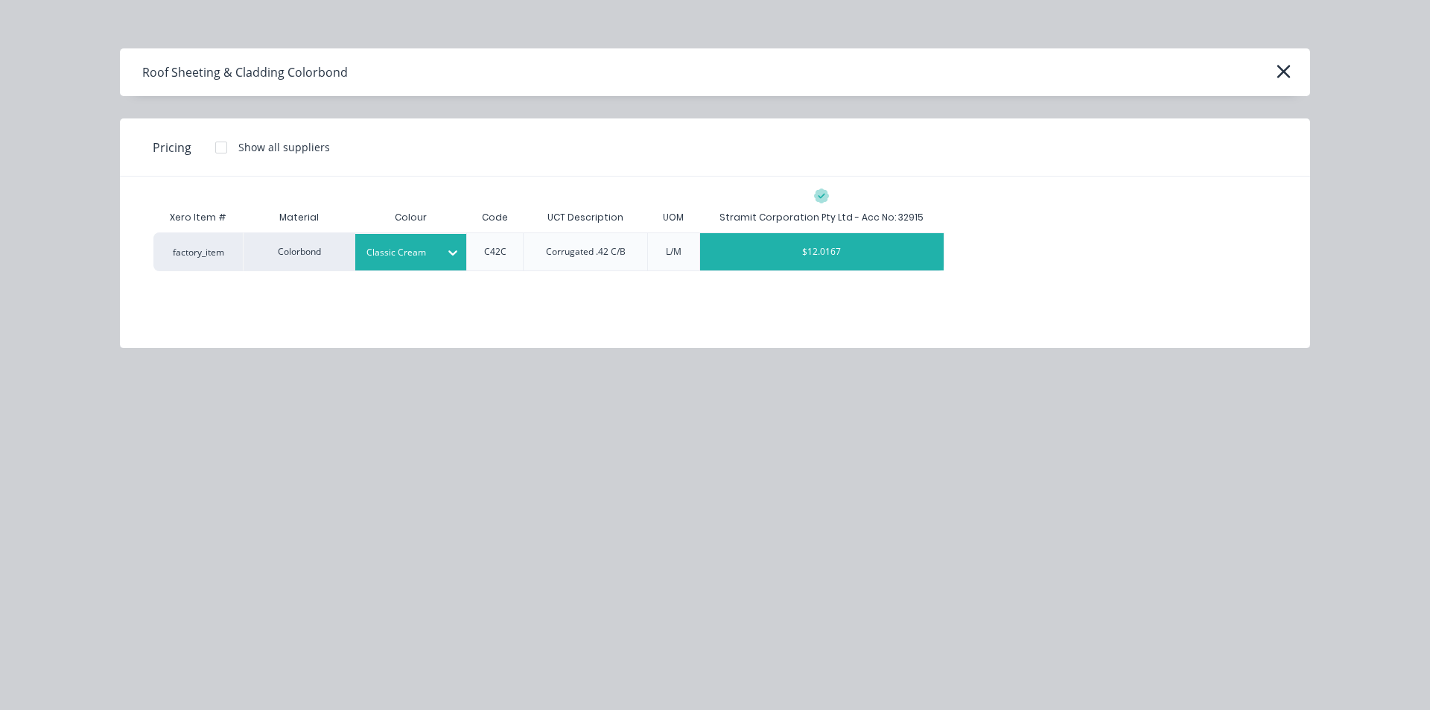
click at [820, 256] on div "$12.0167" at bounding box center [822, 251] width 244 height 37
type textarea "x"
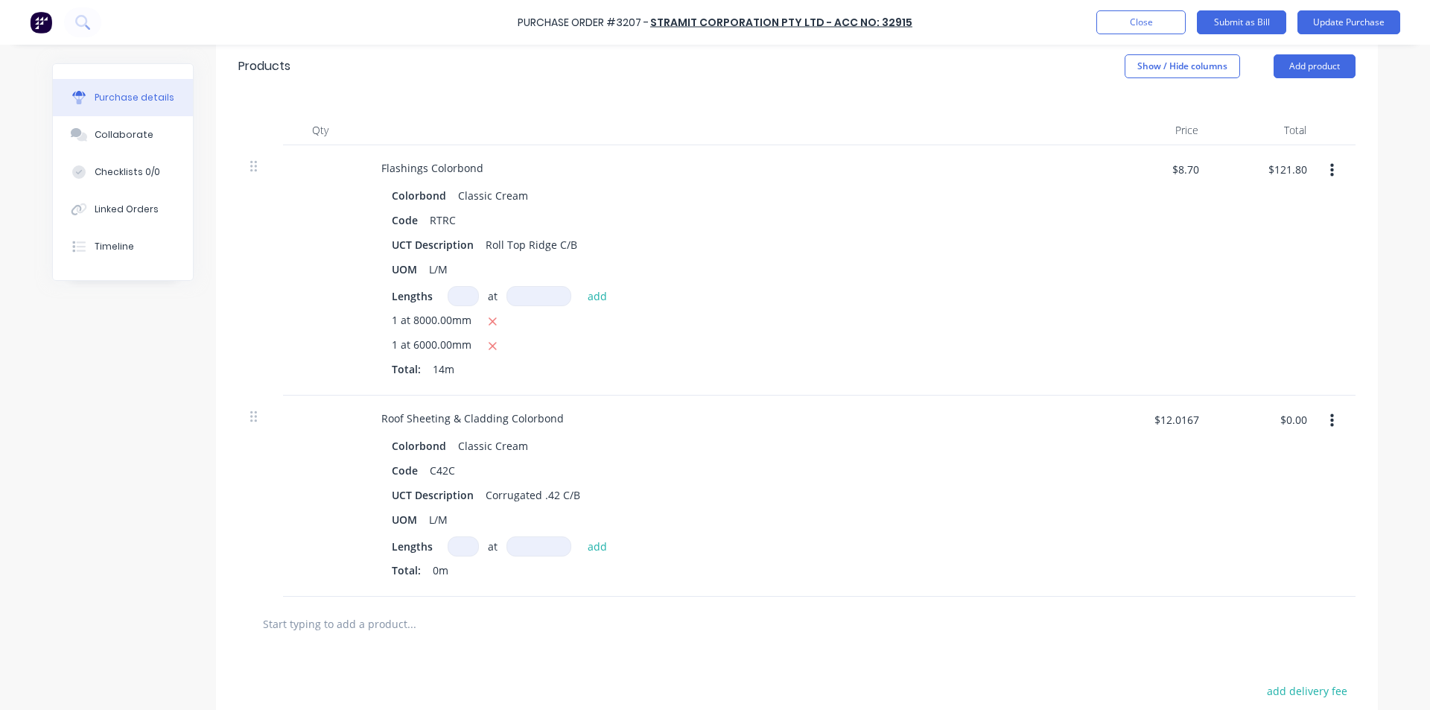
scroll to position [351, 0]
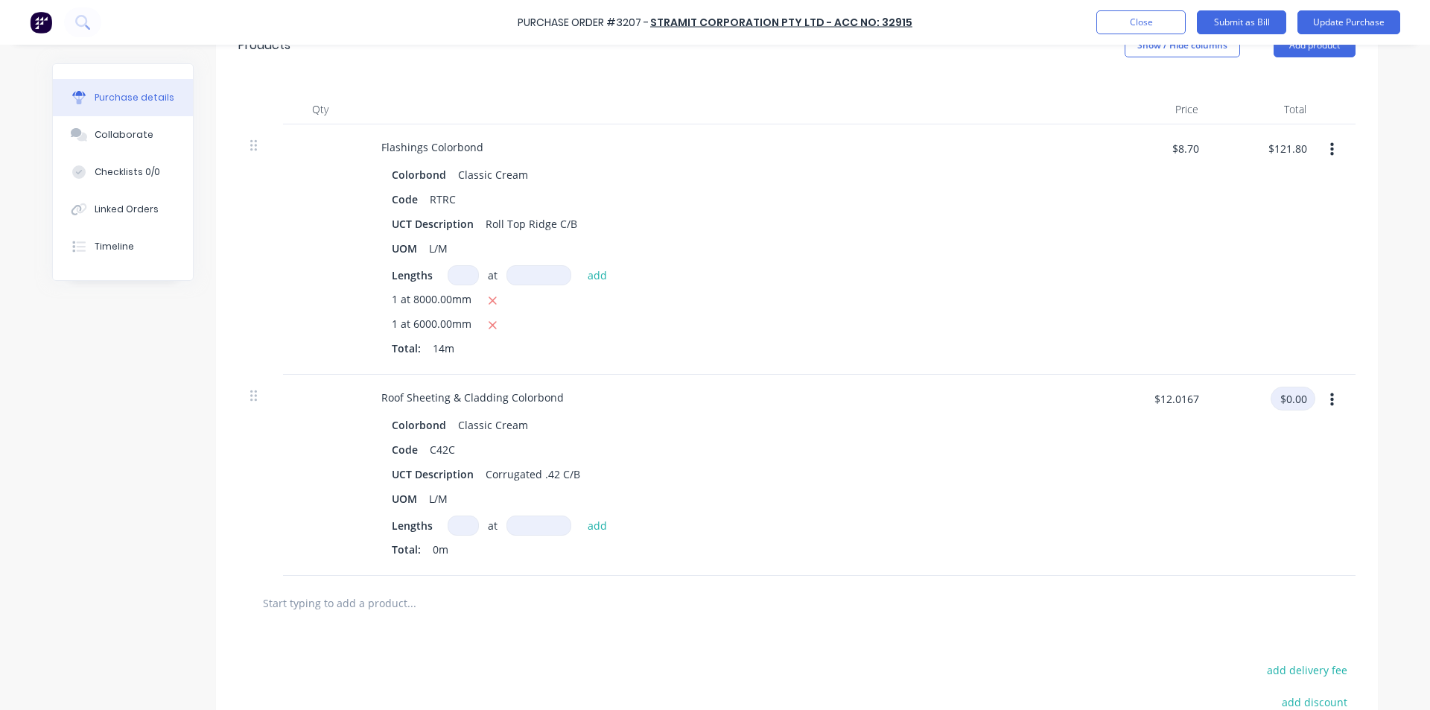
type textarea "x"
click at [1293, 401] on input "$0.00" at bounding box center [1292, 398] width 45 height 24
type input "1703.59"
type textarea "x"
click at [1260, 546] on div "1703.59 1703.59" at bounding box center [1264, 475] width 108 height 201
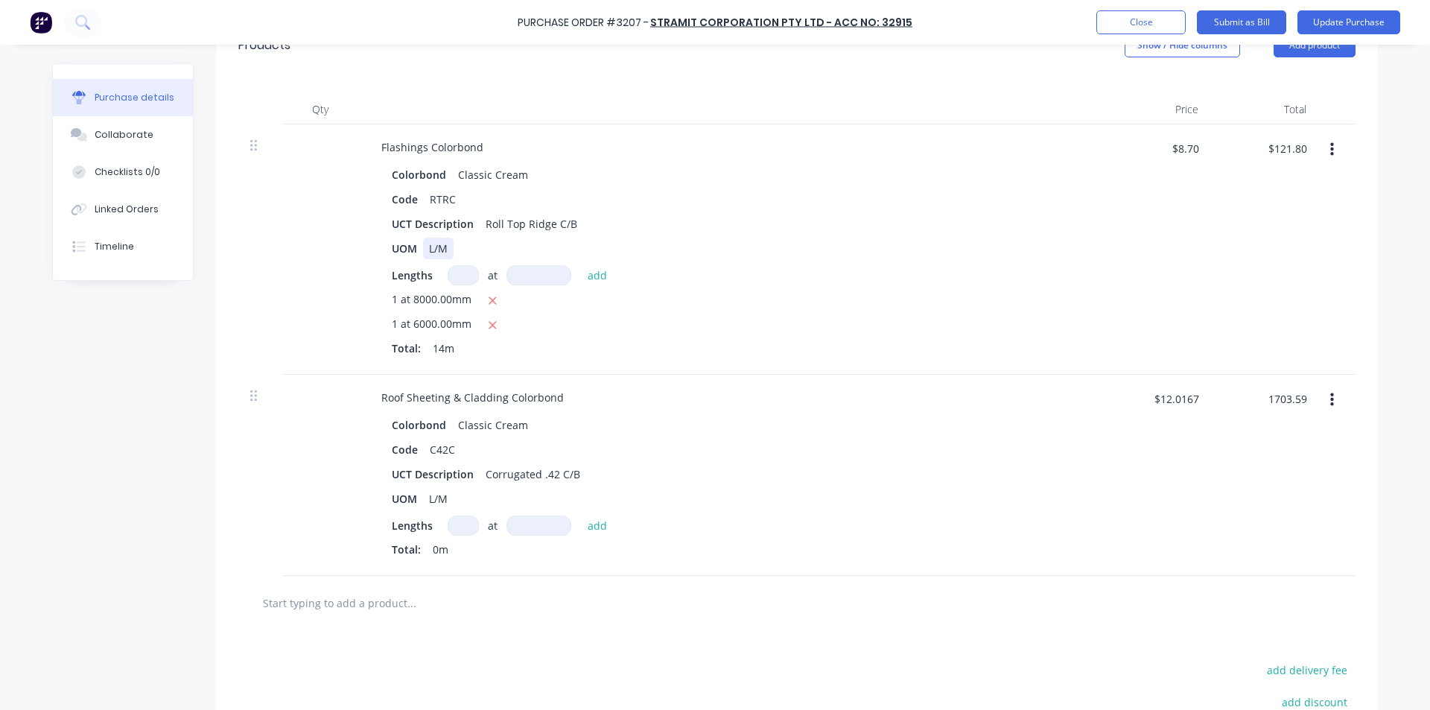
click at [998, 246] on div "UOM L/M" at bounding box center [727, 249] width 682 height 22
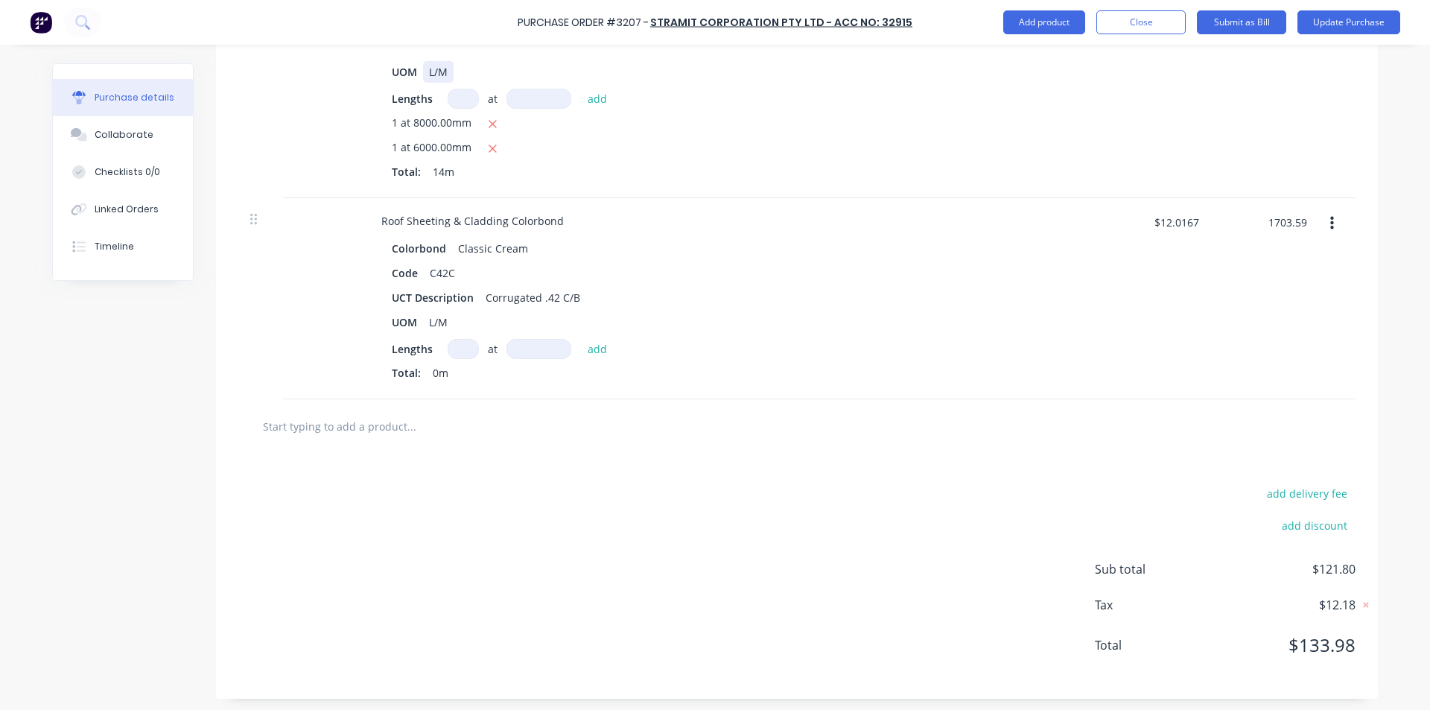
scroll to position [532, 0]
click at [1165, 439] on div at bounding box center [796, 422] width 1117 height 54
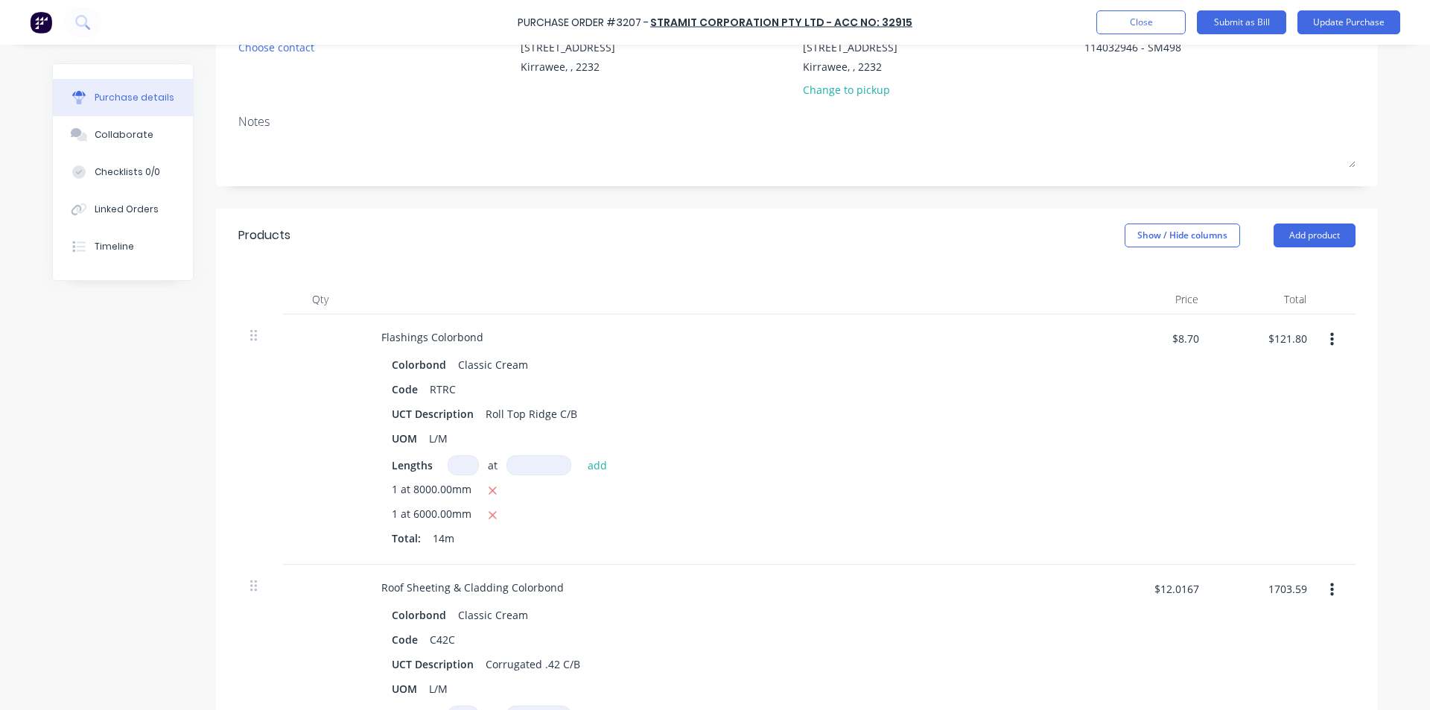
scroll to position [159, 0]
click at [1293, 591] on input "1703.59" at bounding box center [1286, 591] width 57 height 24
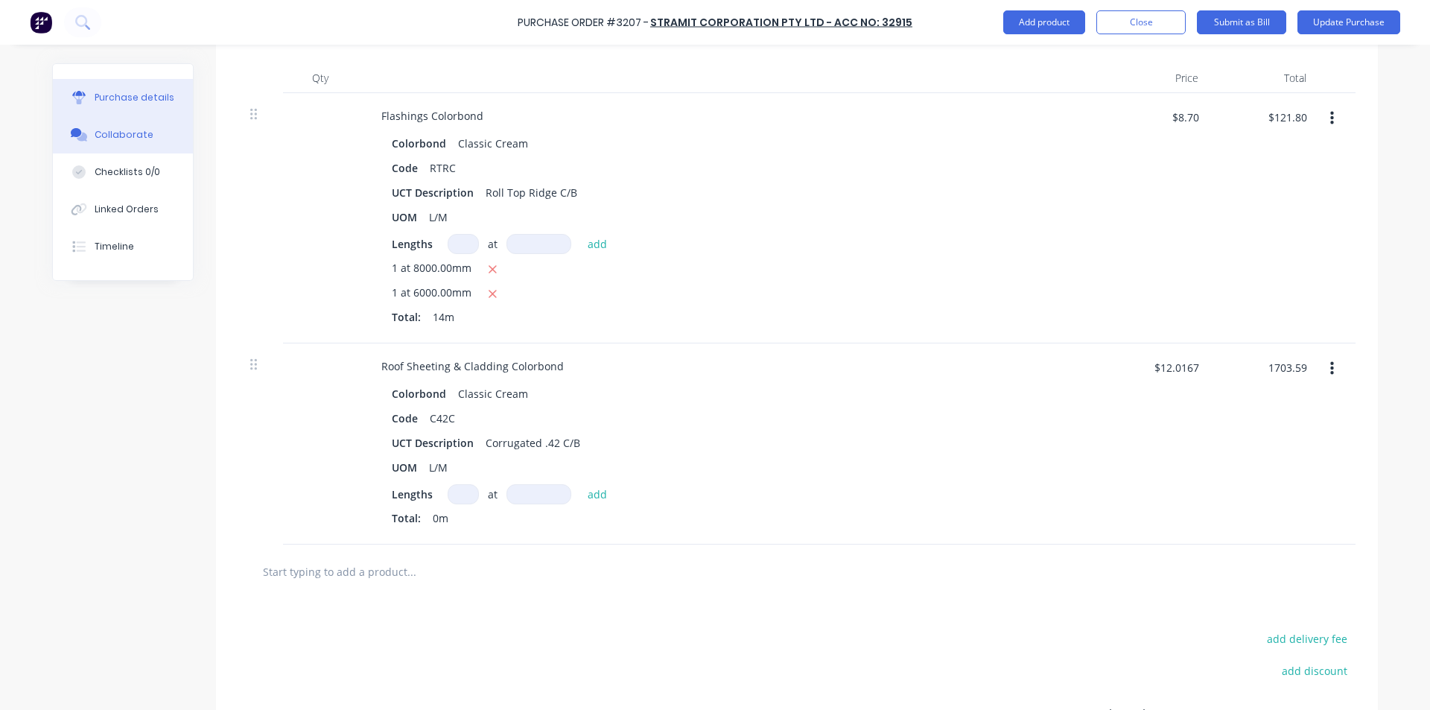
click at [115, 130] on div "Collaborate" at bounding box center [124, 134] width 59 height 13
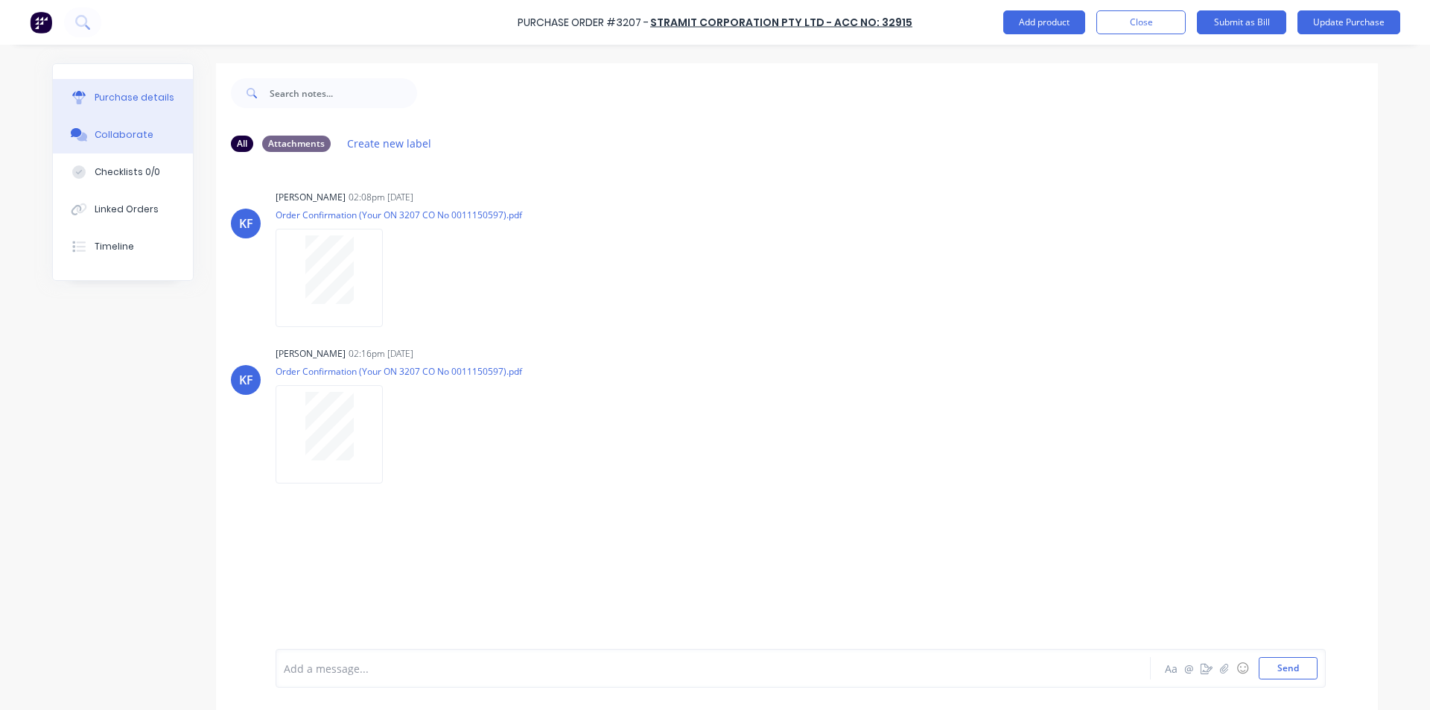
click at [119, 94] on div "Purchase details" at bounding box center [135, 97] width 80 height 13
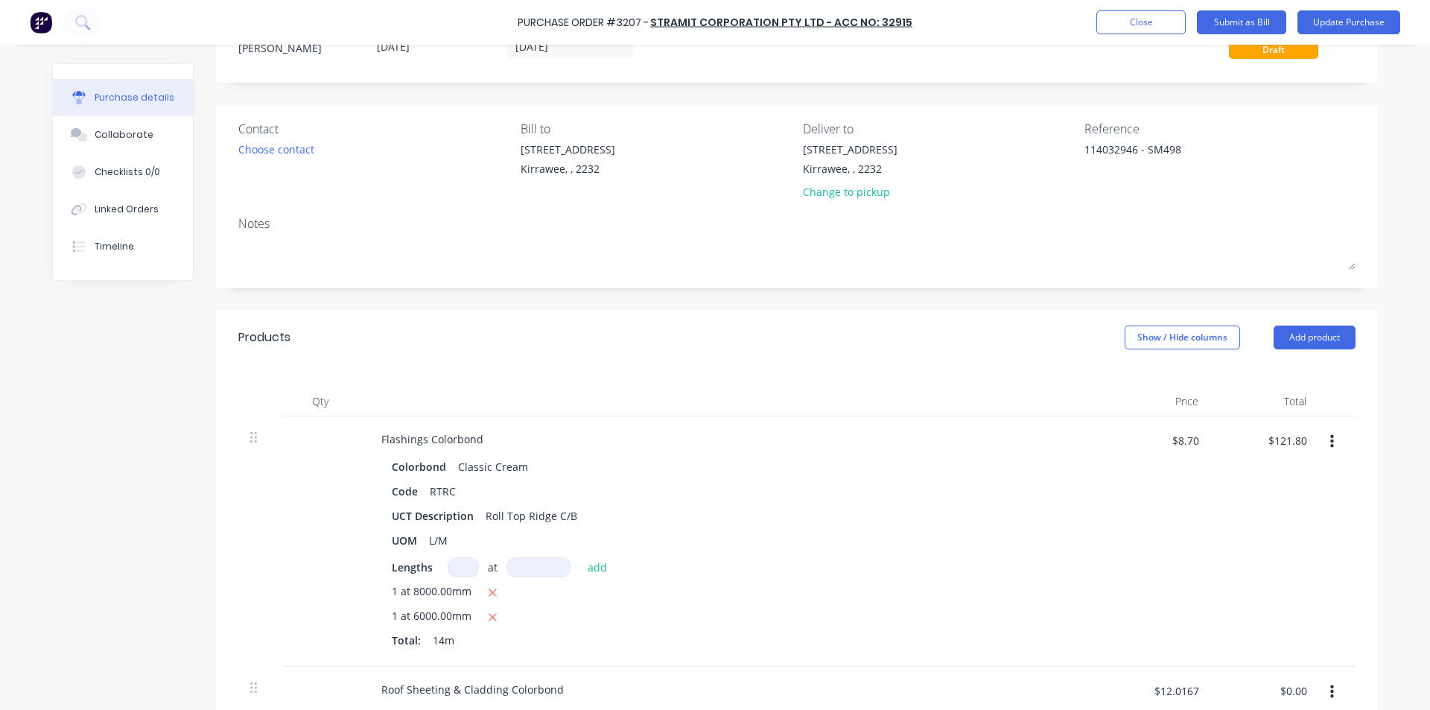
scroll to position [372, 0]
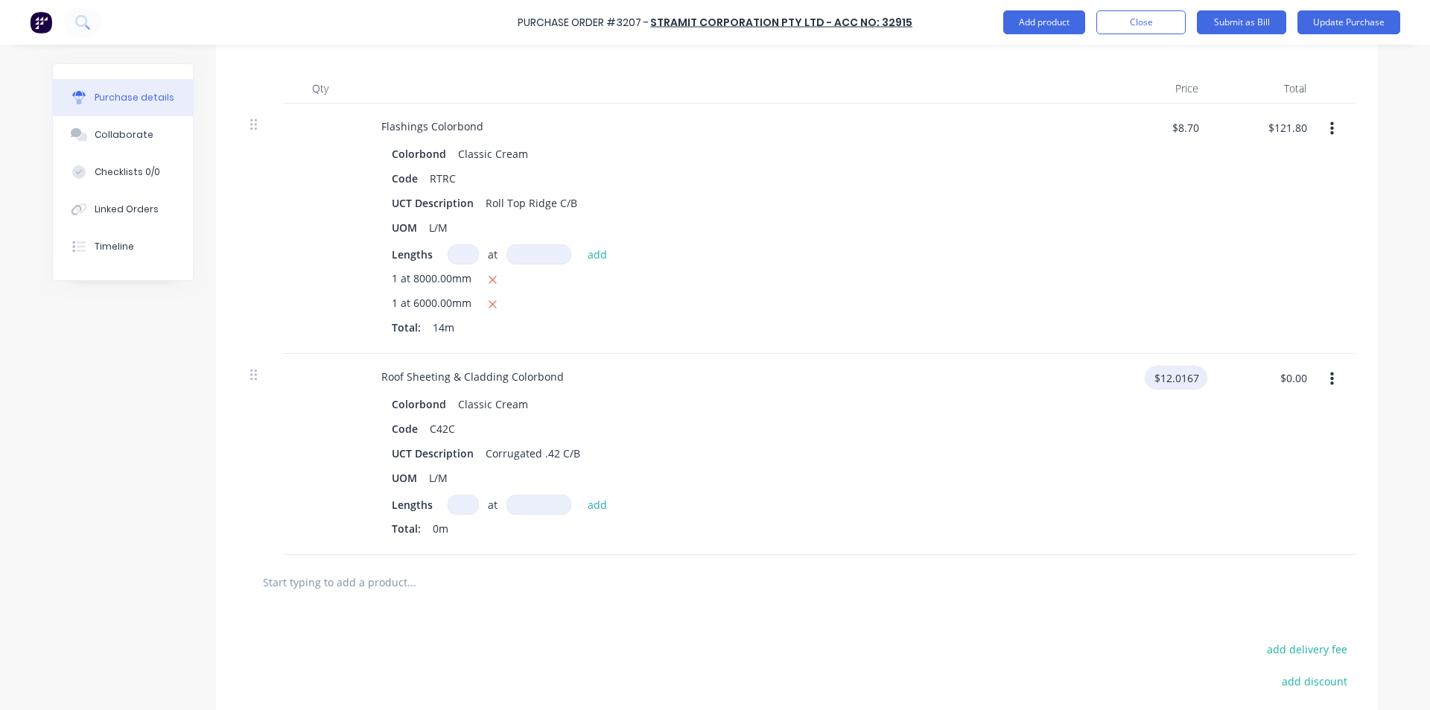
click at [1165, 371] on input "$12.0167" at bounding box center [1175, 378] width 63 height 24
click at [458, 507] on input at bounding box center [463, 504] width 31 height 20
type input "8"
type input "3800mm"
click at [590, 505] on button "add" at bounding box center [597, 504] width 35 height 18
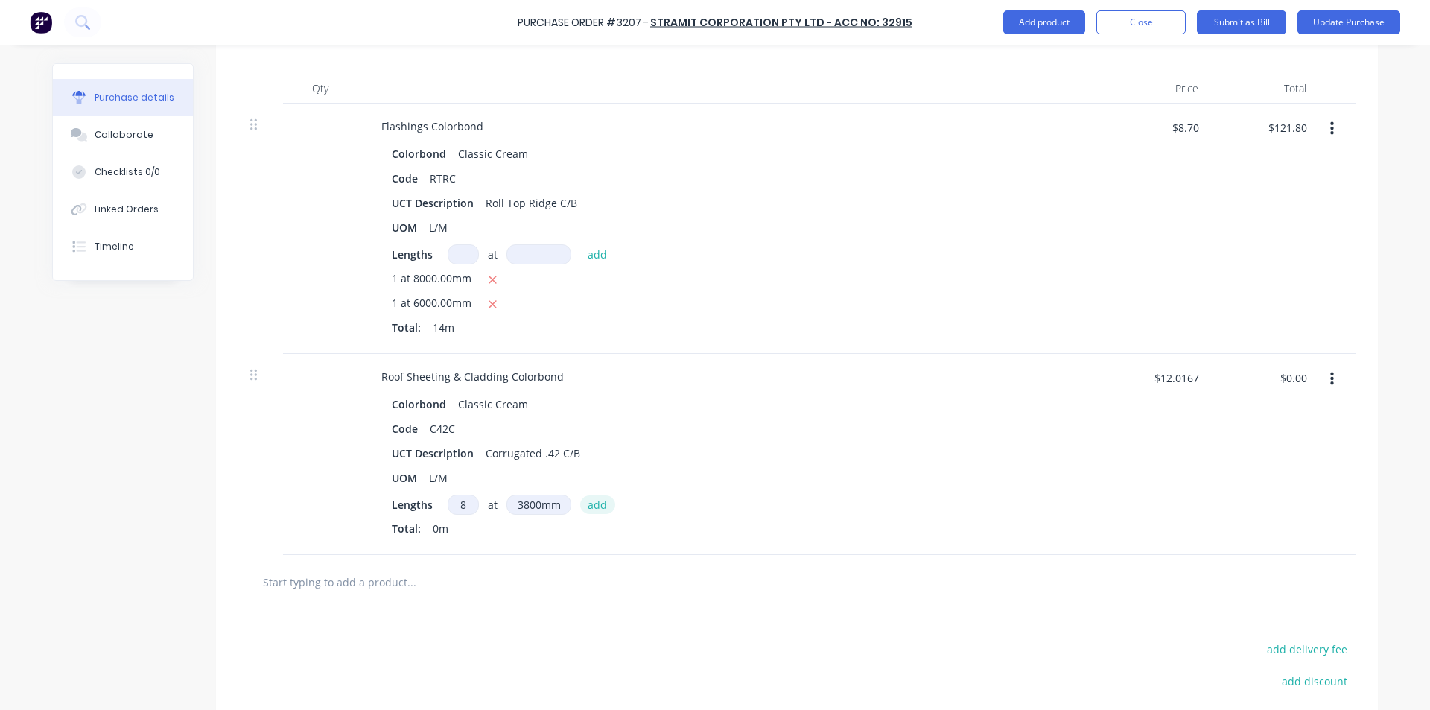
type input "$365.31"
type input "23"
type input "4350mm"
click at [592, 498] on button "add" at bounding box center [597, 504] width 35 height 18
type input "$1,567.58"
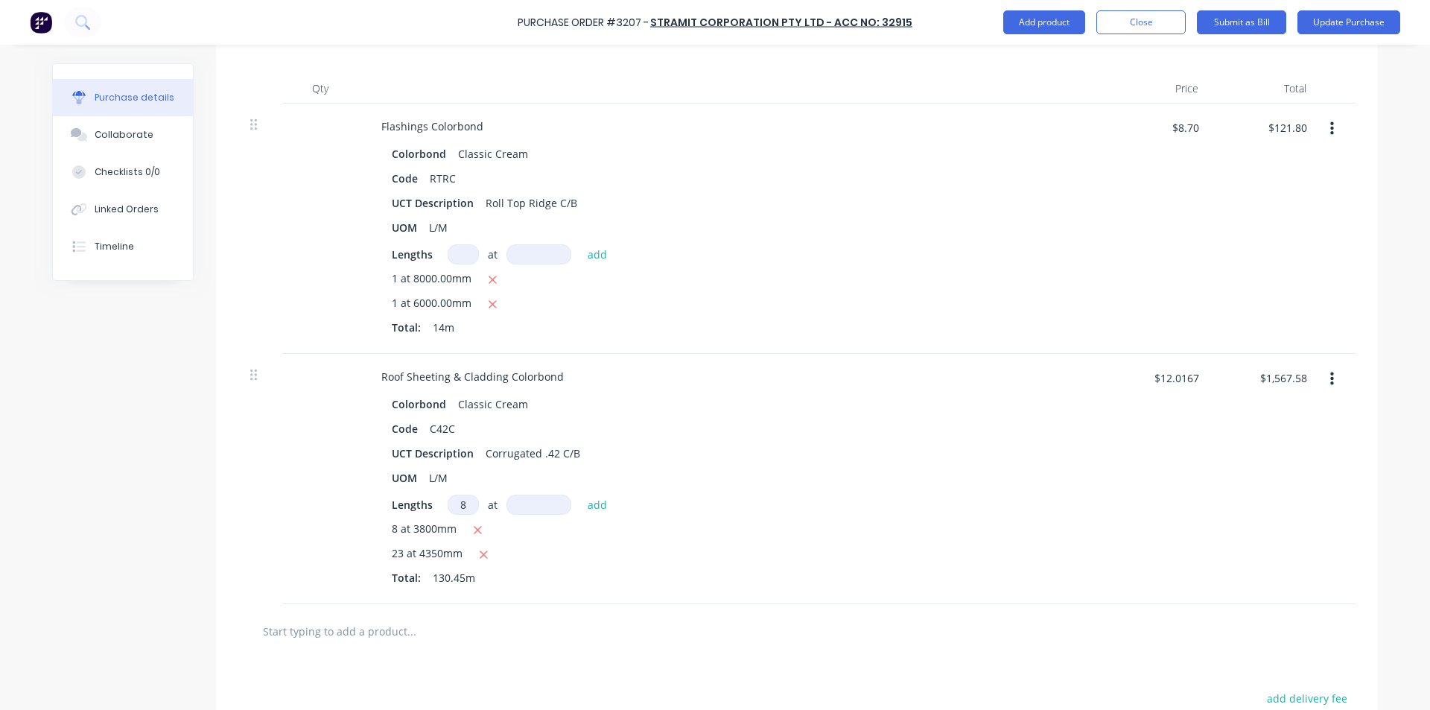
type input "8"
type input "600mm"
click at [593, 502] on button "add" at bounding box center [597, 504] width 35 height 18
click at [780, 471] on div "UOM L/M" at bounding box center [727, 478] width 682 height 22
click at [1281, 376] on input "$1,625.26" at bounding box center [1282, 378] width 65 height 24
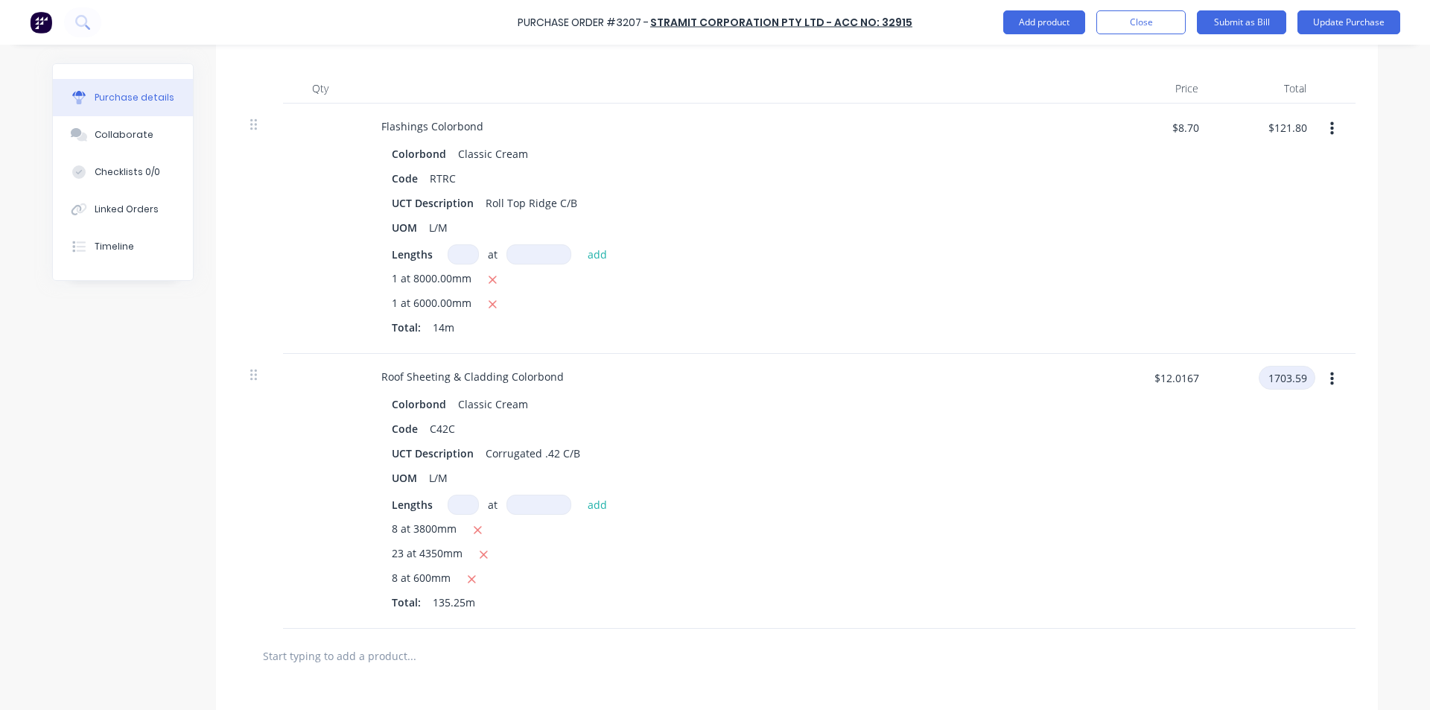
type input "1703.59"
type input "$12.5959"
type input "$1,703.59"
click at [1251, 457] on div "$1,703.59 1703.59" at bounding box center [1264, 491] width 108 height 275
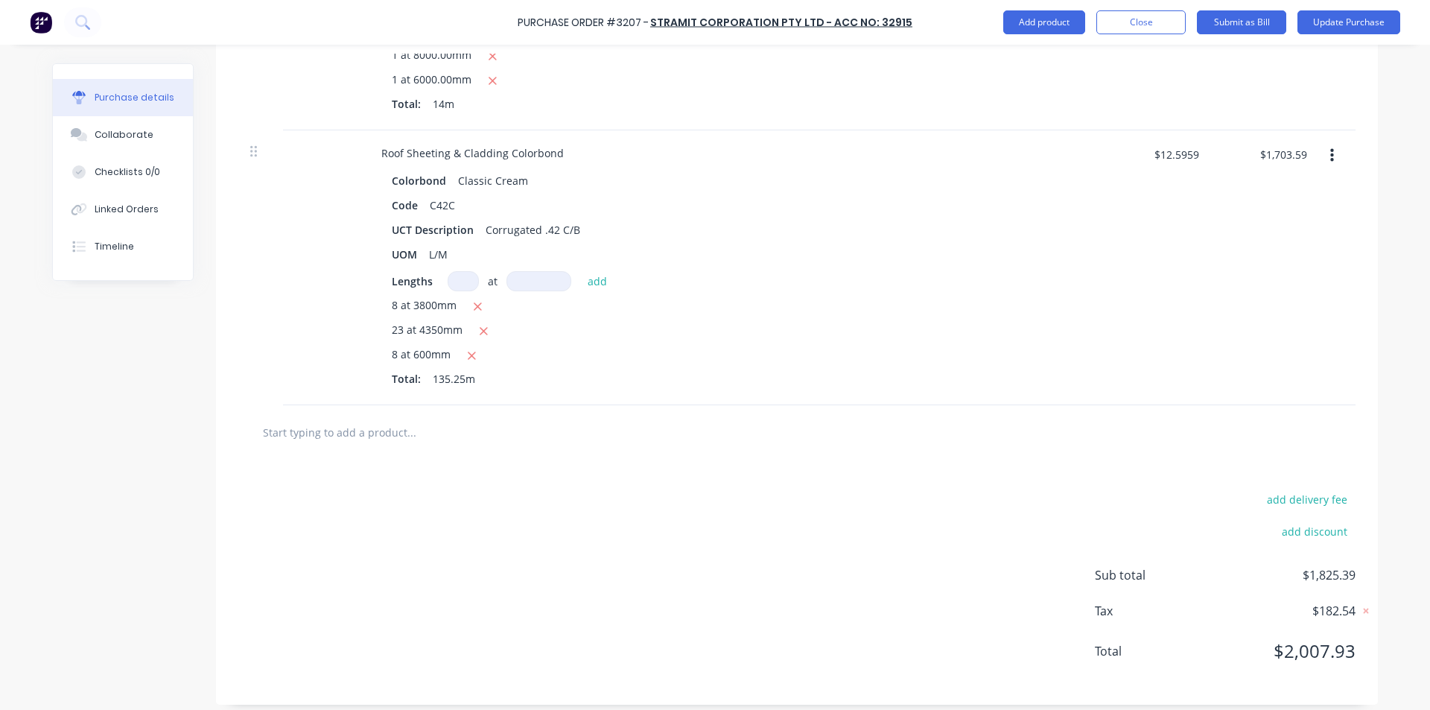
scroll to position [605, 0]
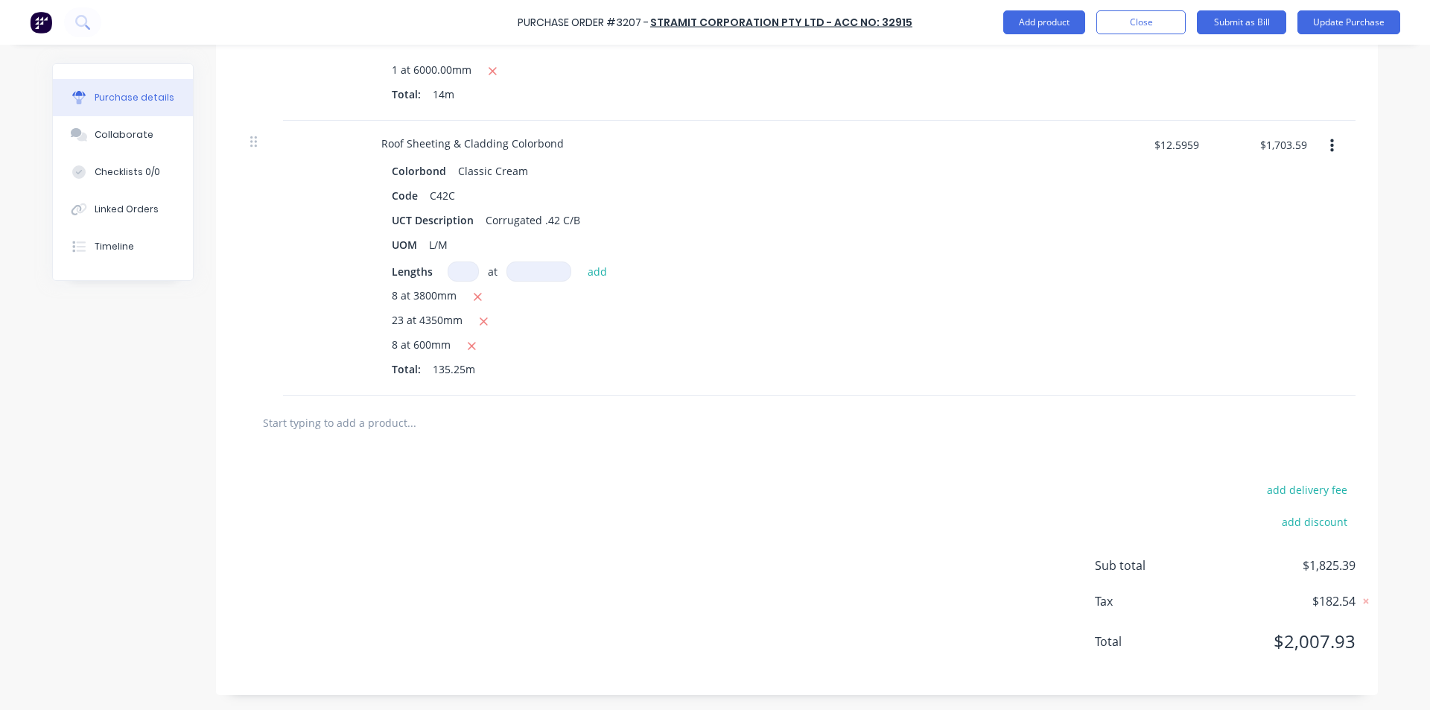
click at [322, 427] on input "text" at bounding box center [411, 422] width 298 height 30
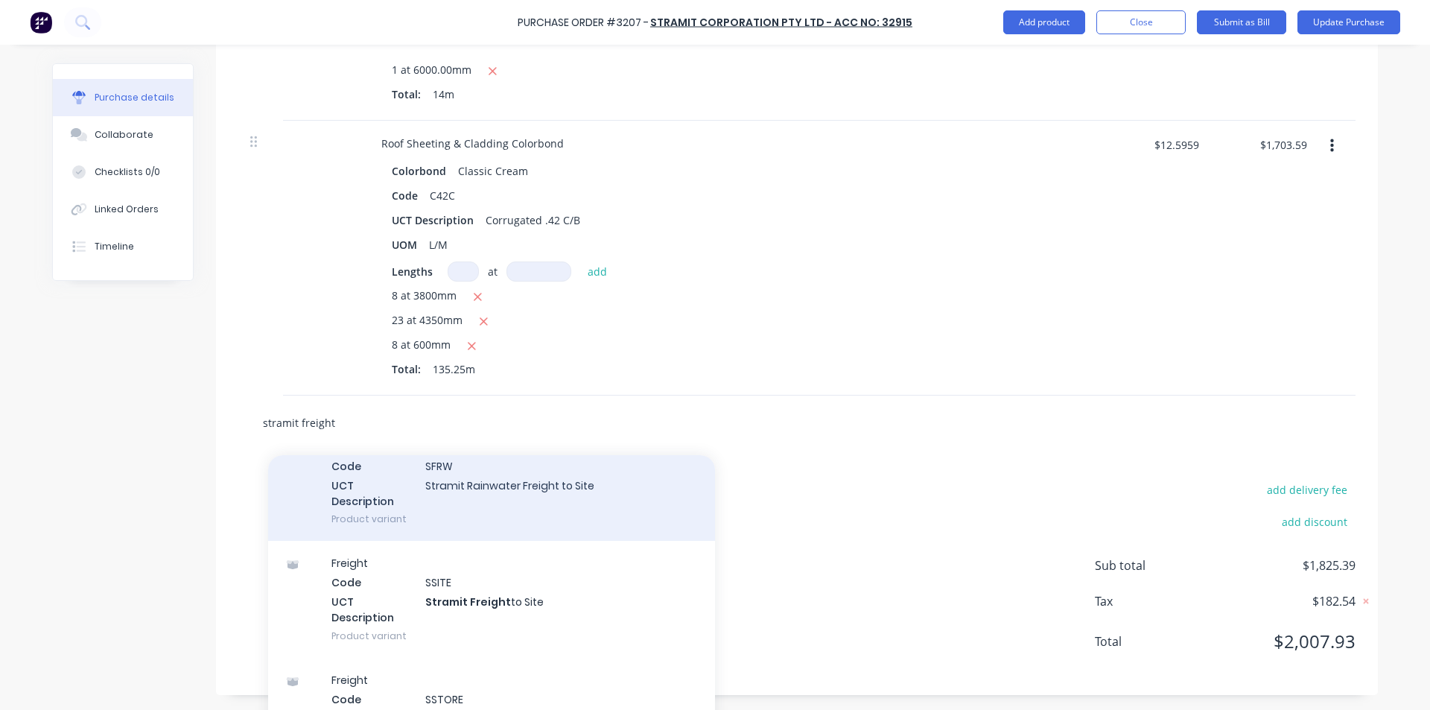
scroll to position [149, 0]
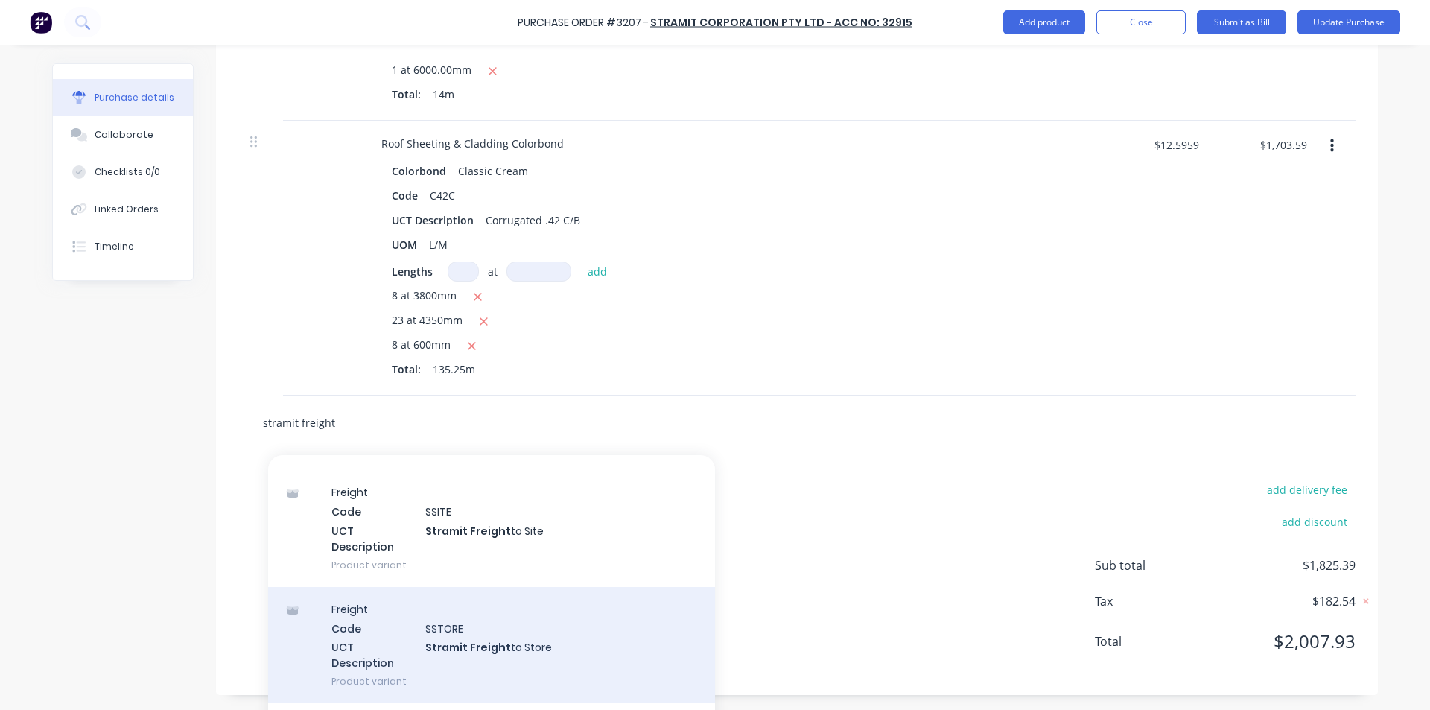
type input "stramit freight"
click at [464, 637] on div "Freight Code SSTORE UCT Description Stramit Freight to Store Product variant" at bounding box center [491, 645] width 447 height 116
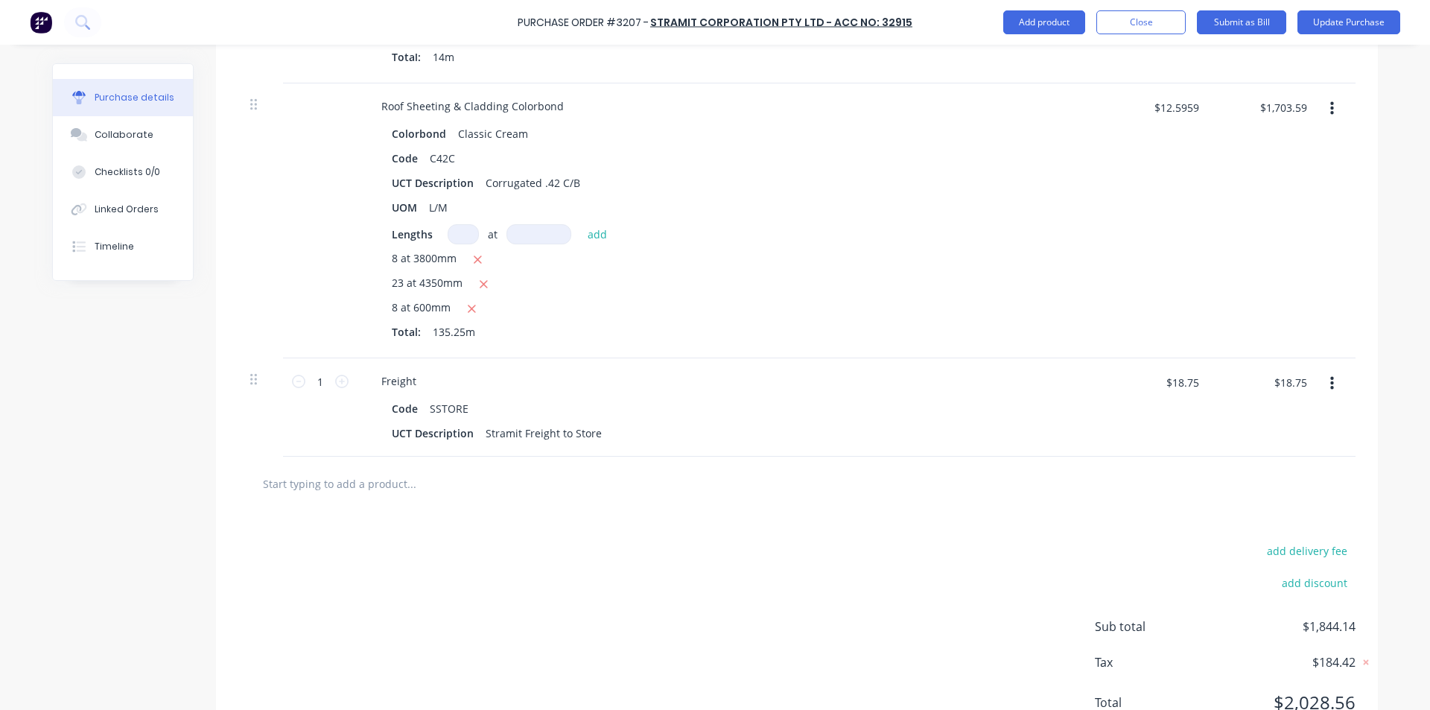
scroll to position [704, 0]
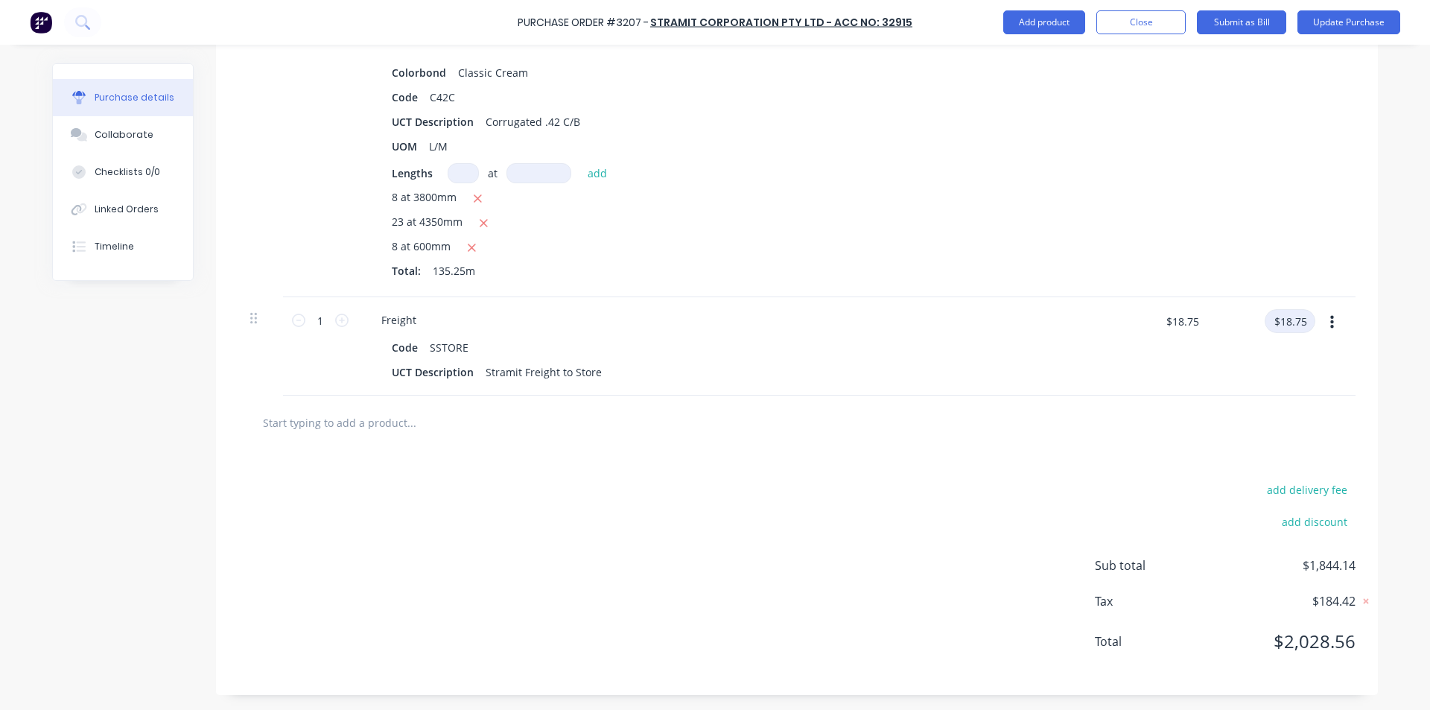
click at [1290, 319] on input "$18.75" at bounding box center [1289, 321] width 51 height 24
type input "18.74"
type input "$18.74"
click at [1243, 424] on div at bounding box center [796, 422] width 1093 height 30
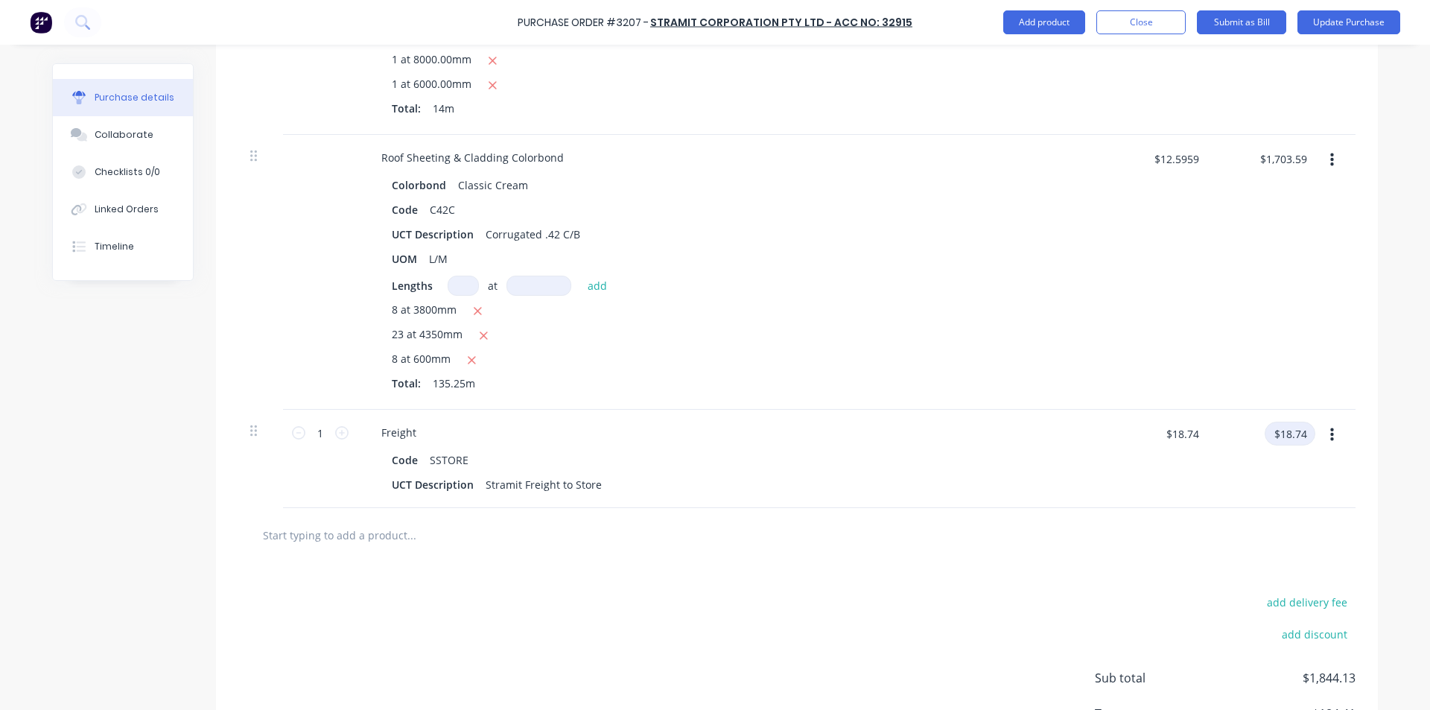
scroll to position [555, 0]
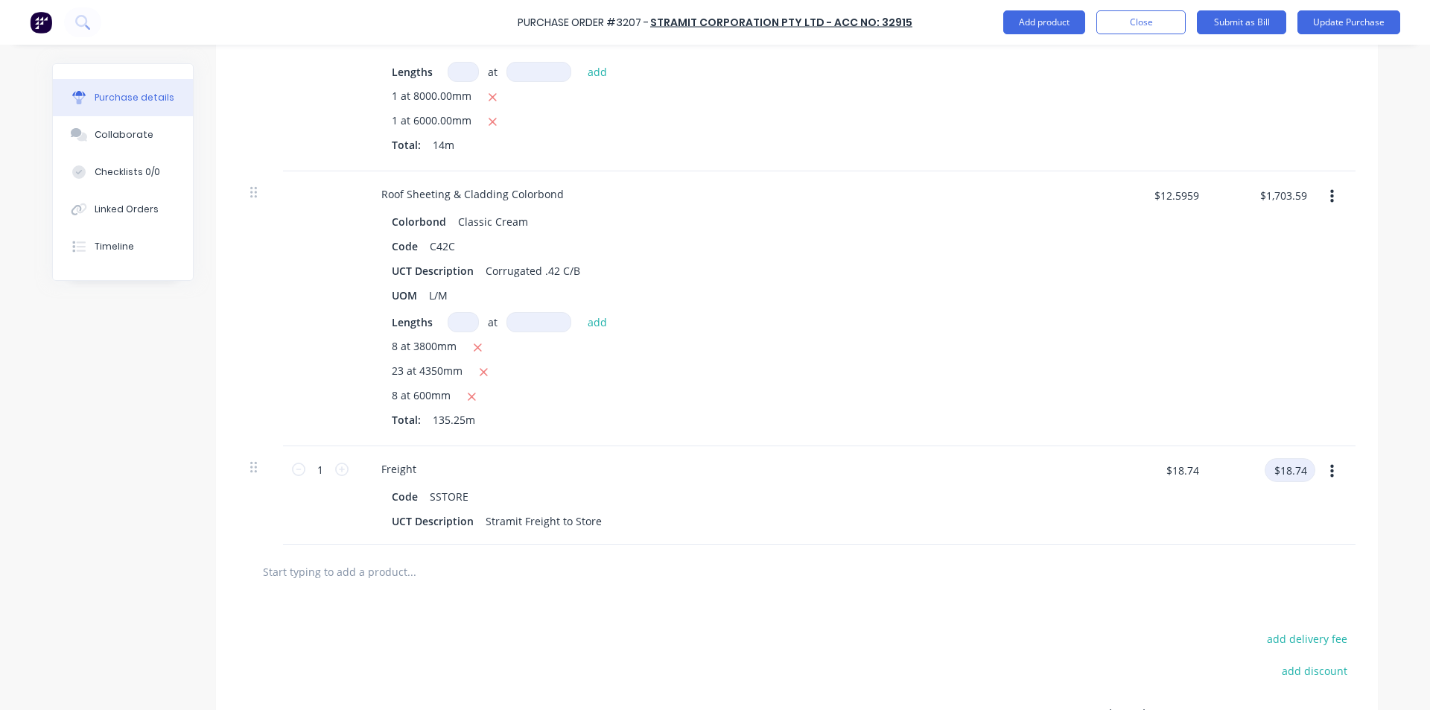
click at [1287, 467] on input "$18.74" at bounding box center [1289, 470] width 51 height 24
click at [1258, 315] on div "$1,703.59 $1,703.59" at bounding box center [1264, 308] width 108 height 275
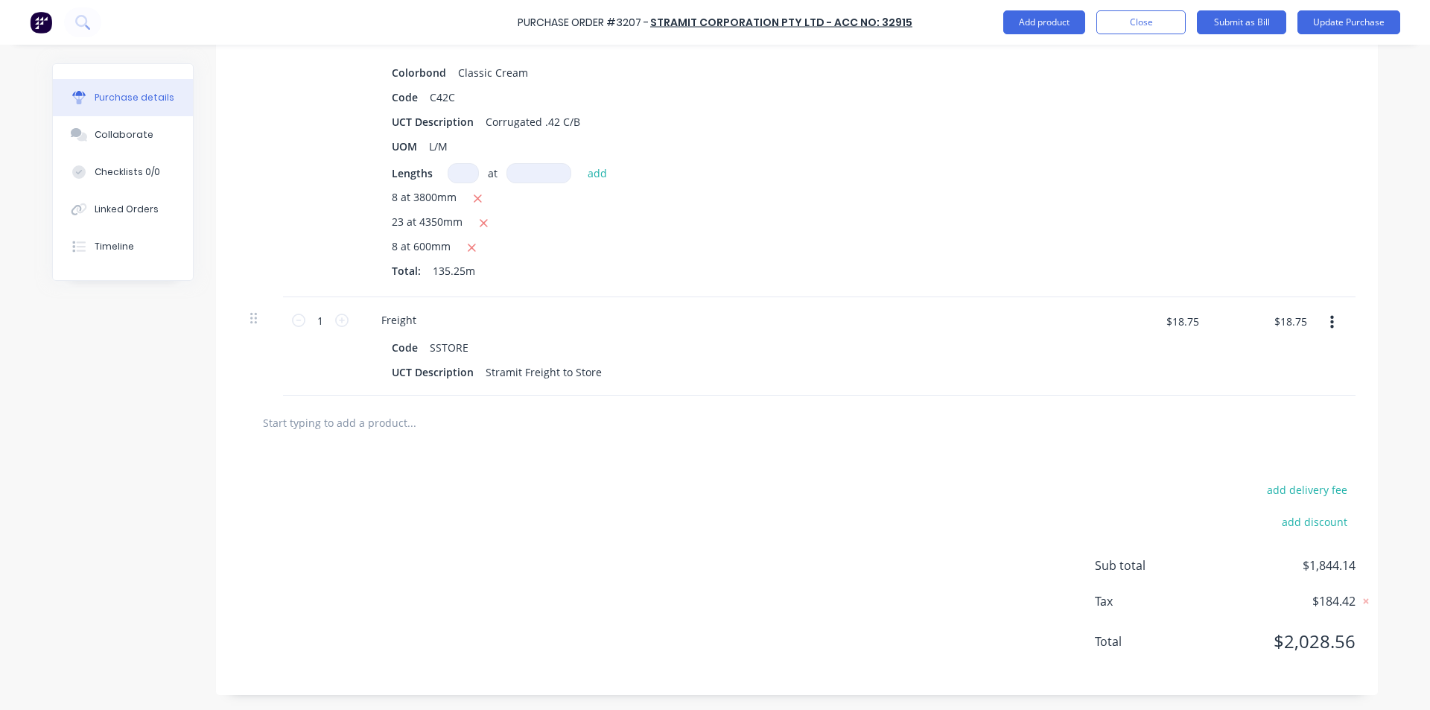
scroll to position [629, 0]
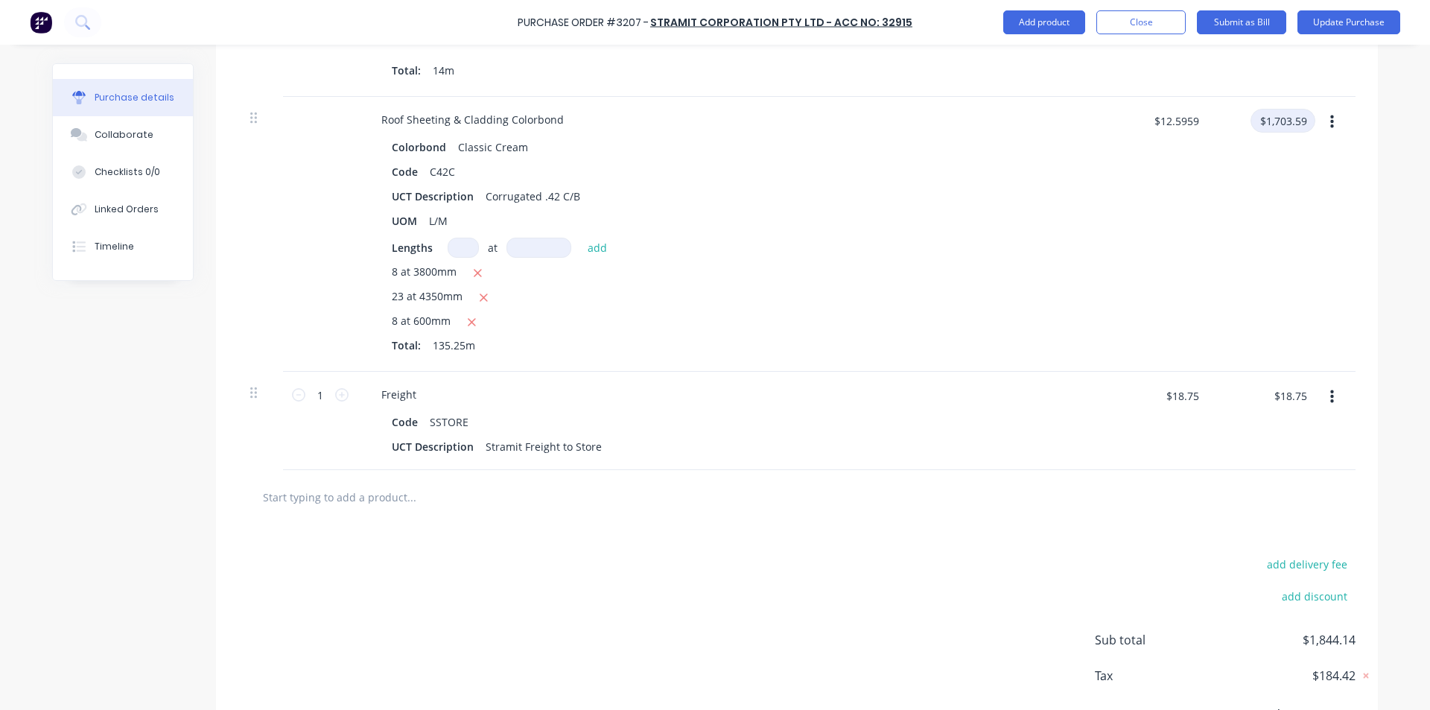
click at [1302, 117] on input "$1,703.59" at bounding box center [1282, 121] width 65 height 24
click at [1302, 118] on input "$1,703.59" at bounding box center [1282, 121] width 65 height 24
click at [1246, 266] on div "$1.00 $1,703.58" at bounding box center [1264, 234] width 108 height 275
click at [1295, 106] on div "$1.00 $1.00" at bounding box center [1264, 234] width 108 height 275
click at [1290, 117] on input "$1.00" at bounding box center [1292, 121] width 45 height 24
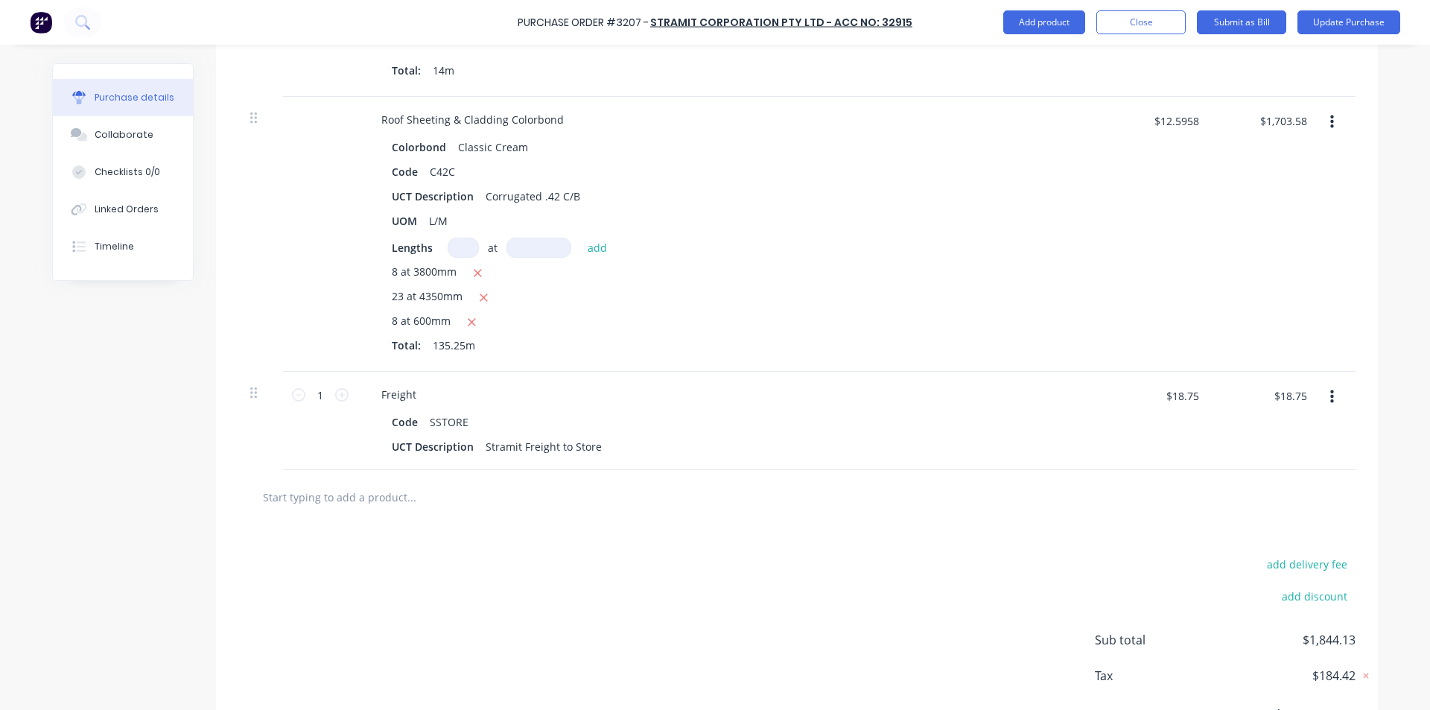
click at [1264, 232] on div "$1,703.58 $1,703.58" at bounding box center [1264, 234] width 108 height 275
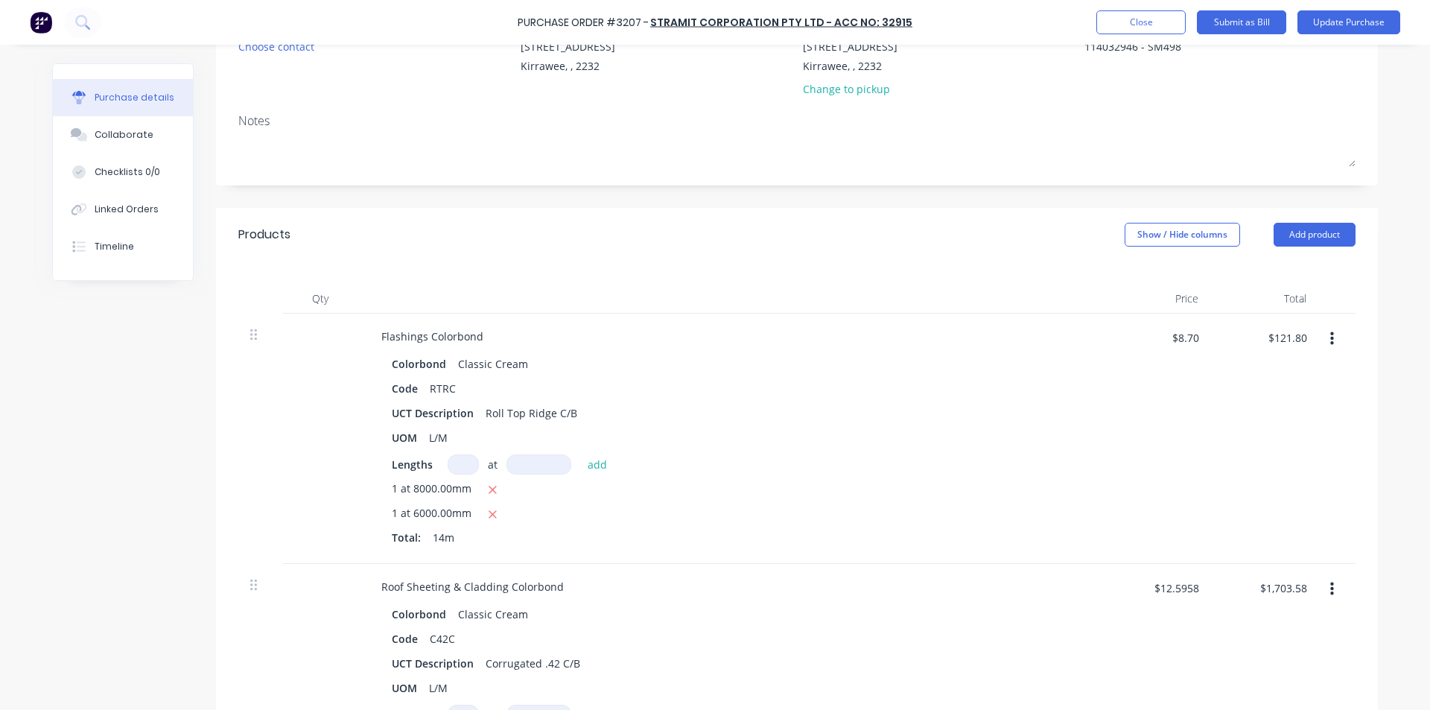
scroll to position [0, 0]
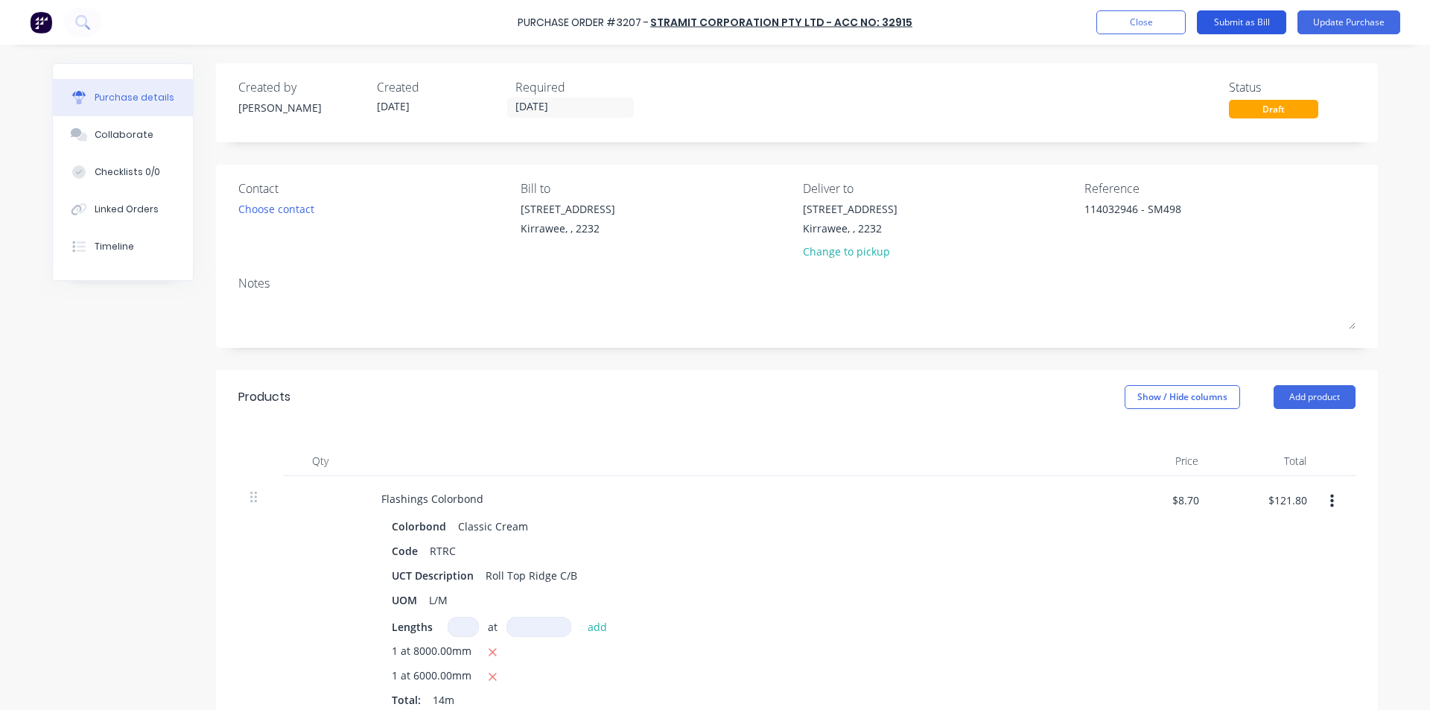
click at [1243, 21] on button "Submit as Bill" at bounding box center [1241, 22] width 89 height 24
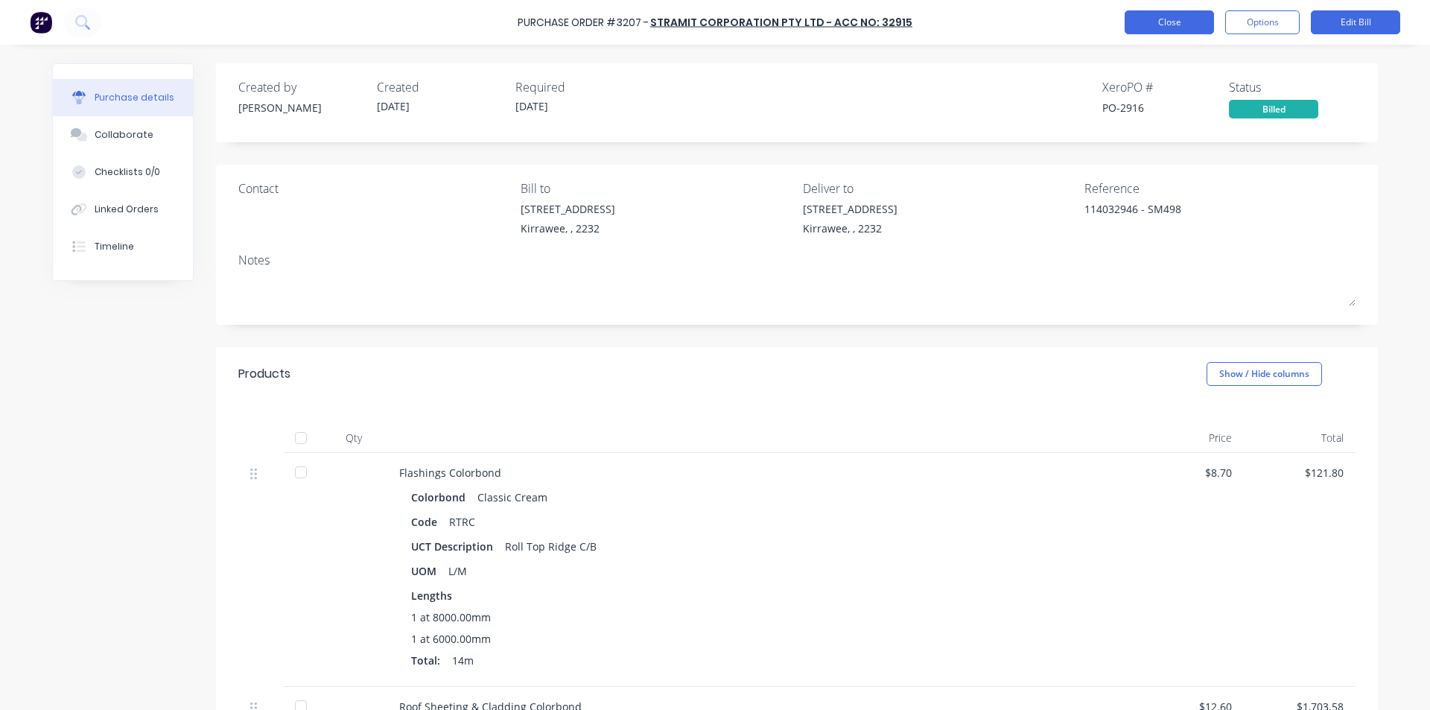
click at [1181, 22] on button "Close" at bounding box center [1168, 22] width 89 height 24
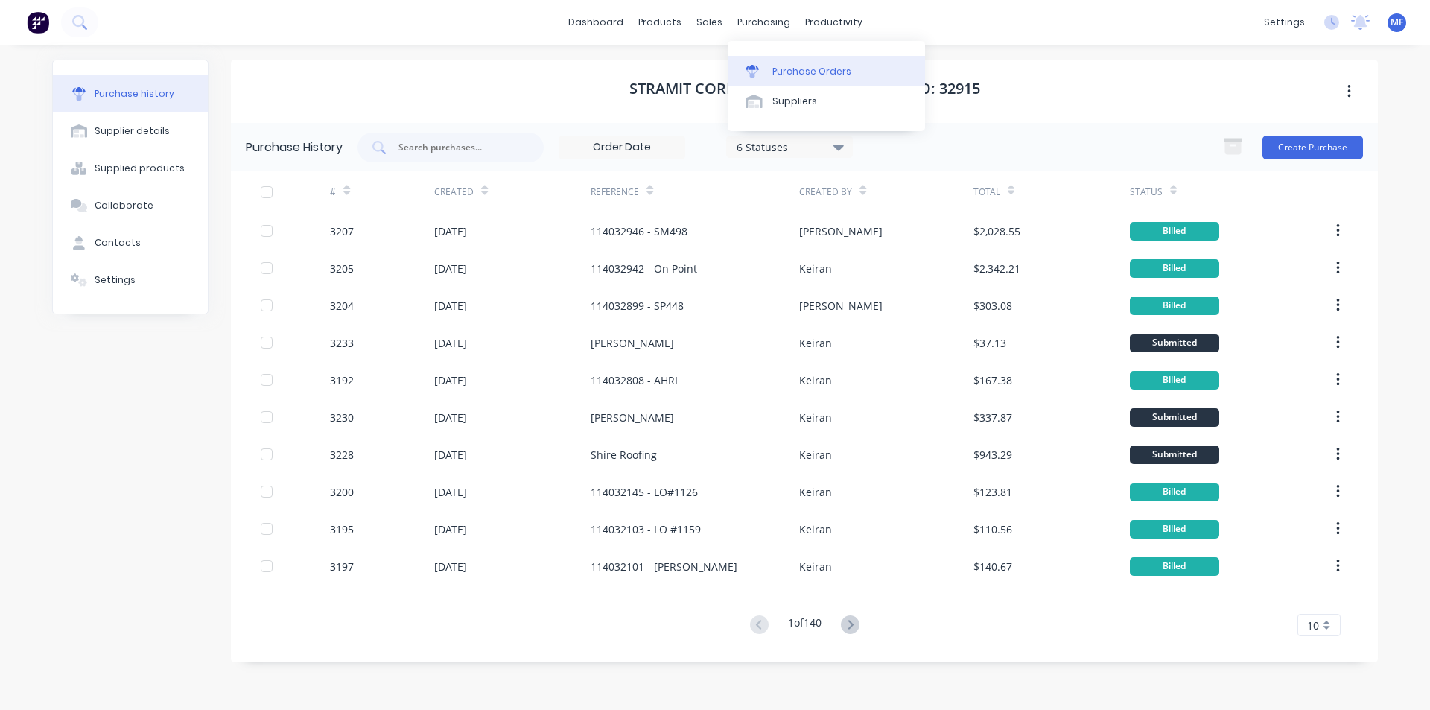
click at [789, 67] on div "Purchase Orders" at bounding box center [811, 71] width 79 height 13
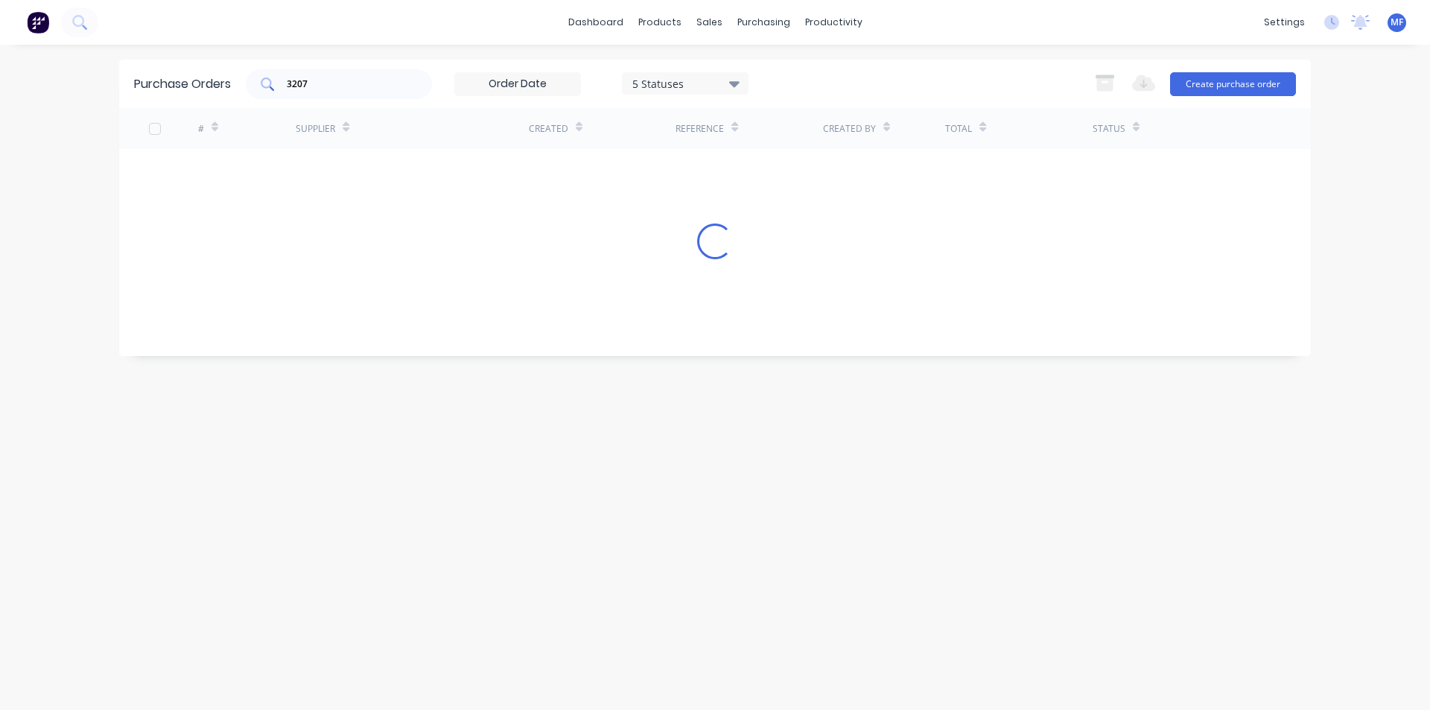
click at [328, 83] on input "3207" at bounding box center [347, 84] width 124 height 15
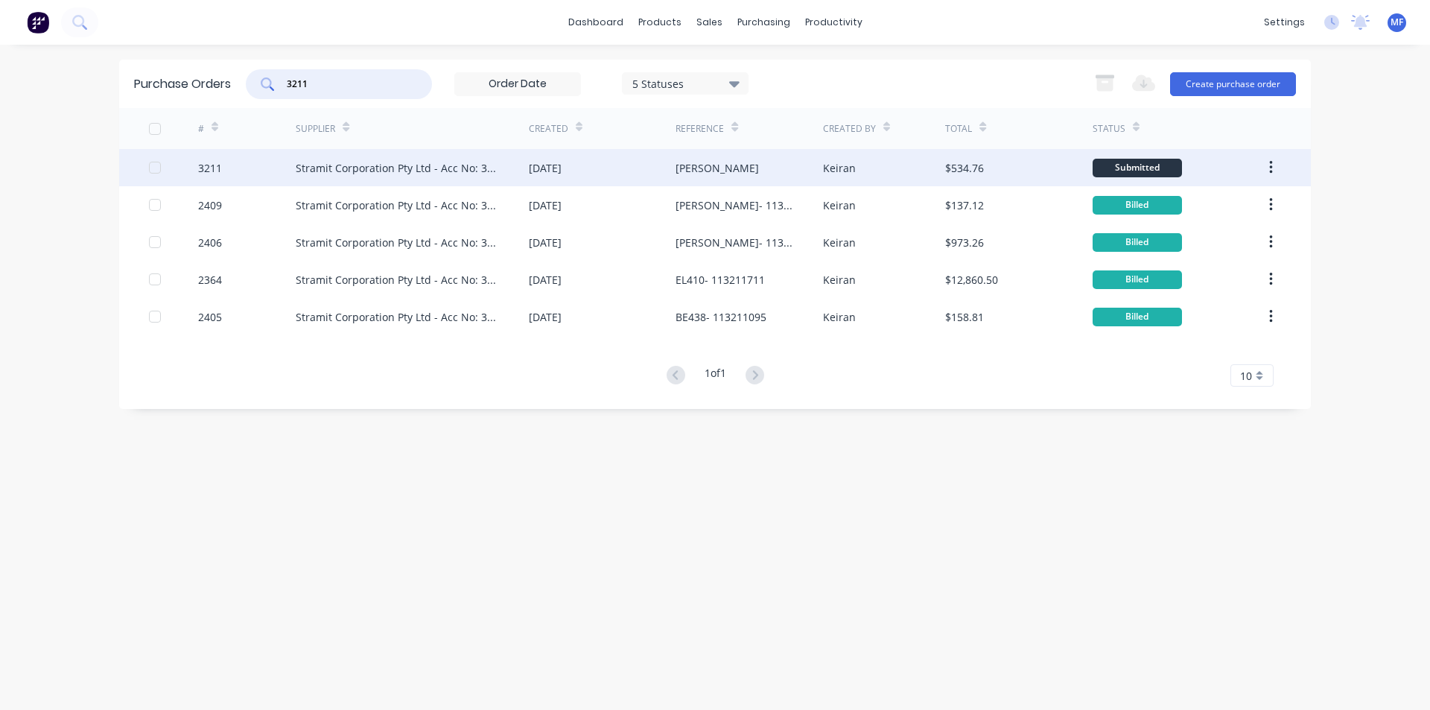
click at [397, 159] on div "Stramit Corporation Pty Ltd - Acc No: 32915" at bounding box center [412, 167] width 233 height 37
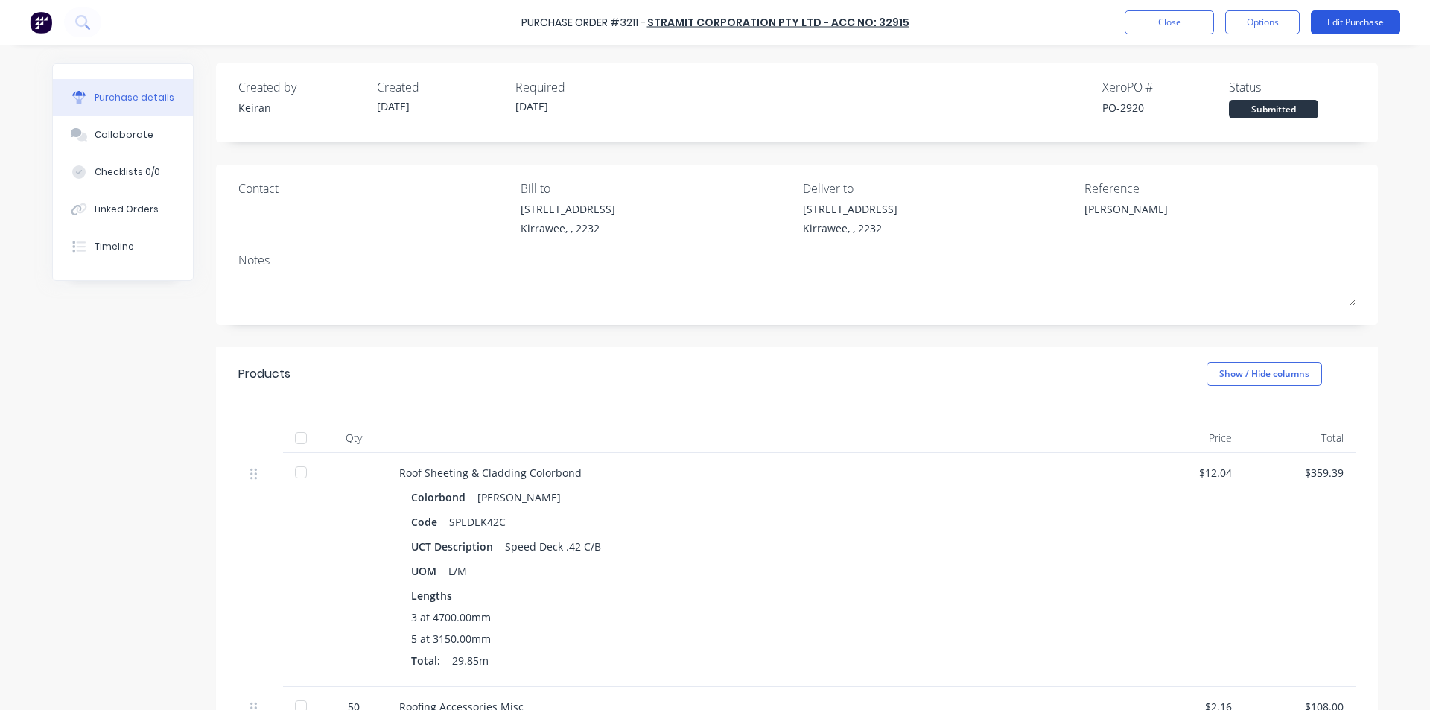
click at [1351, 13] on button "Edit Purchase" at bounding box center [1355, 22] width 89 height 24
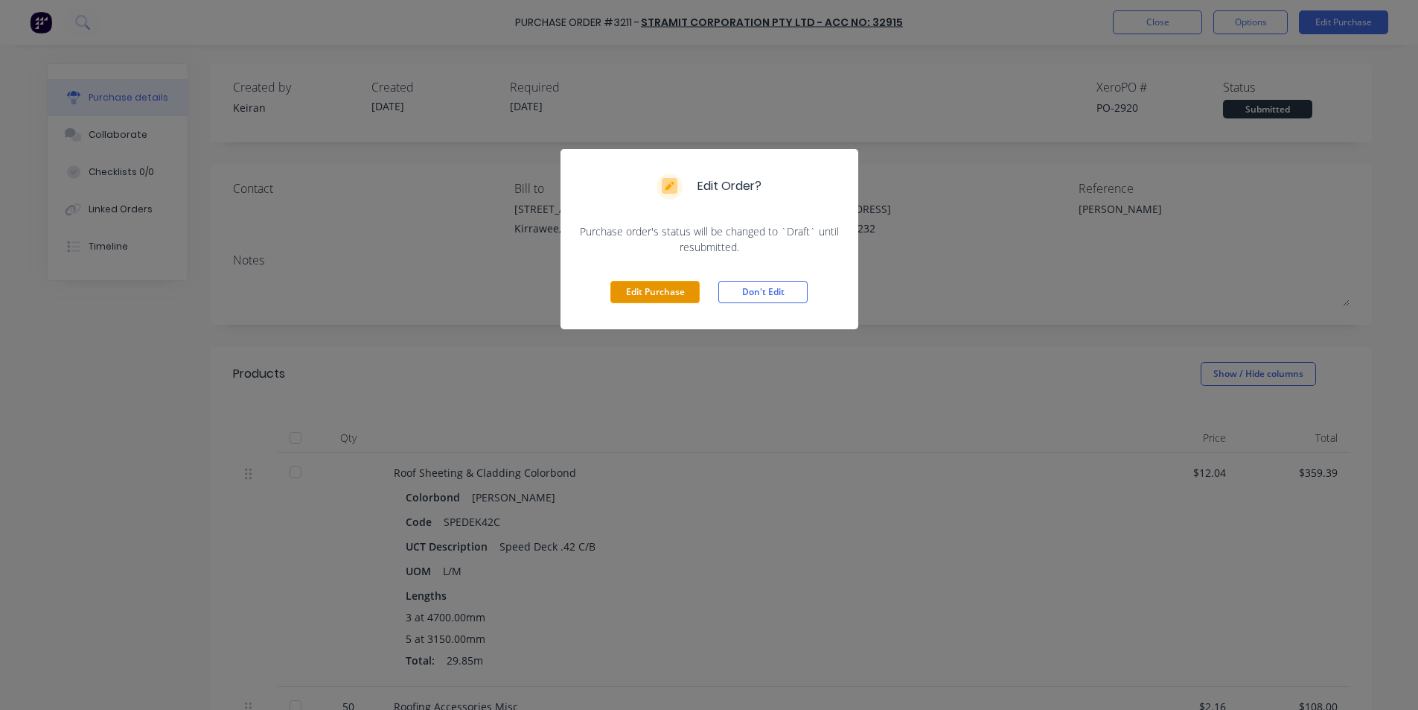
click at [651, 296] on button "Edit Purchase" at bounding box center [655, 292] width 89 height 22
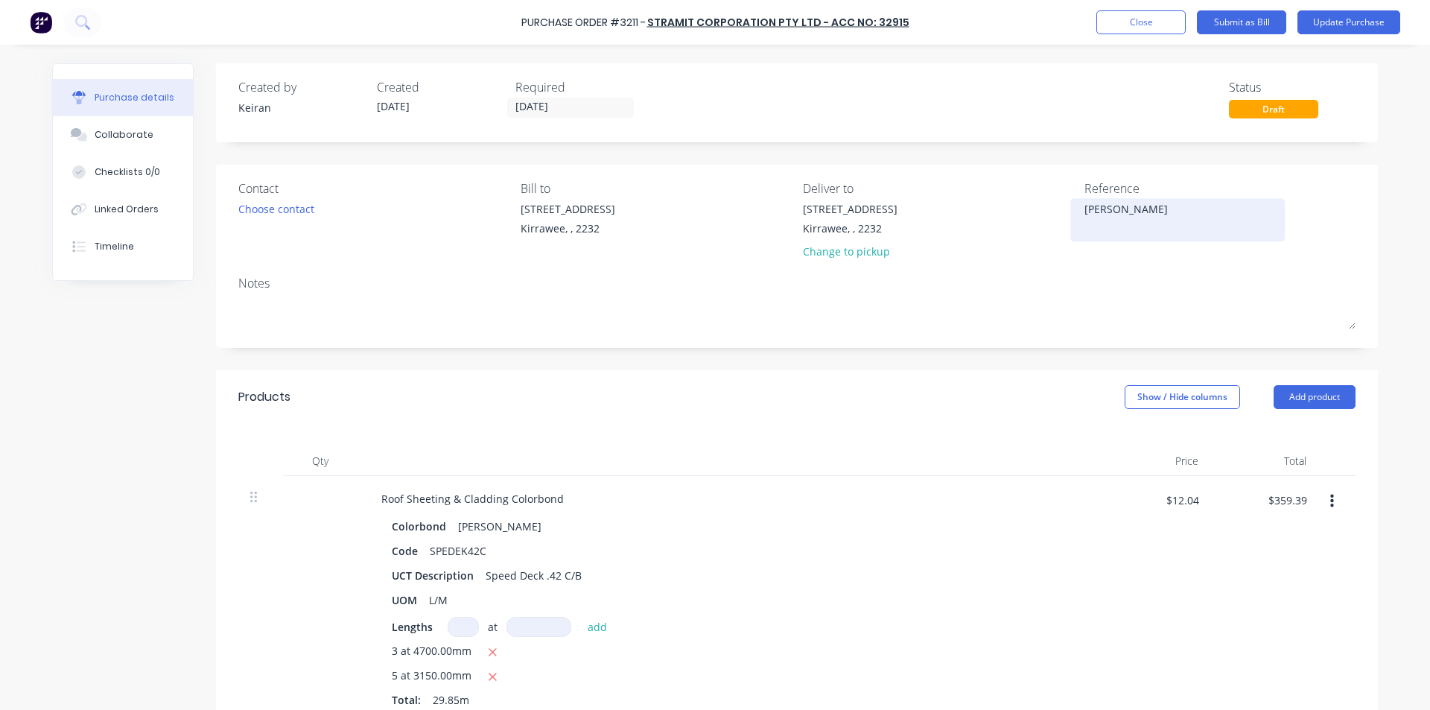
click at [1084, 212] on textarea "[PERSON_NAME]" at bounding box center [1177, 218] width 186 height 34
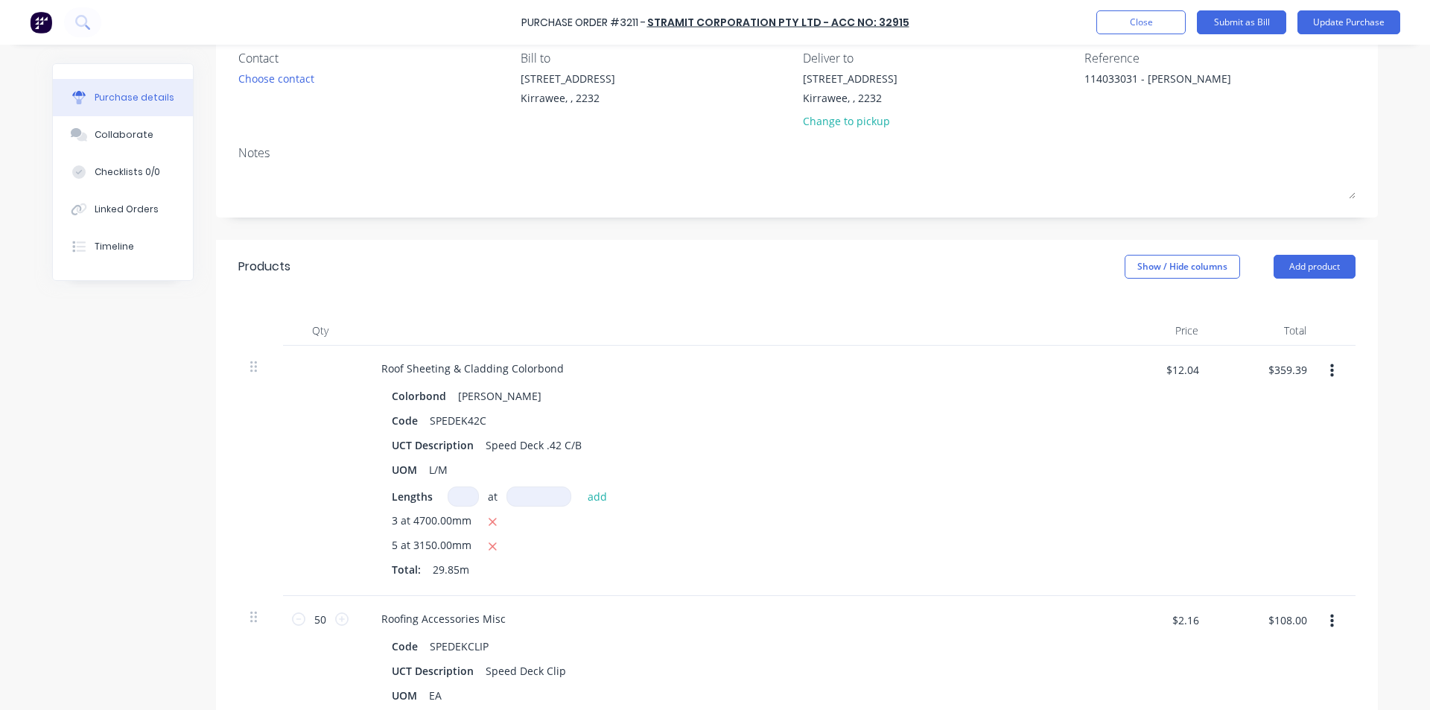
scroll to position [149, 0]
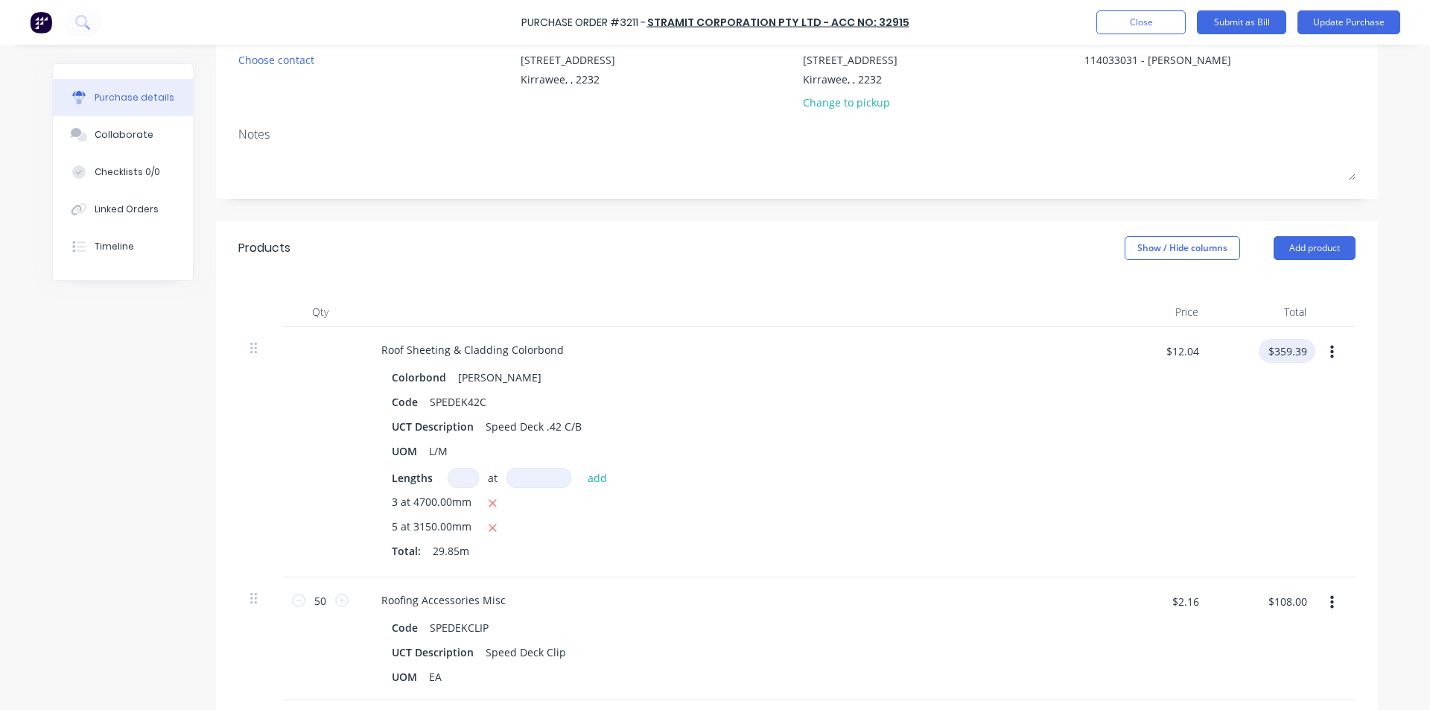
click at [1299, 349] on input "$359.39" at bounding box center [1286, 351] width 57 height 24
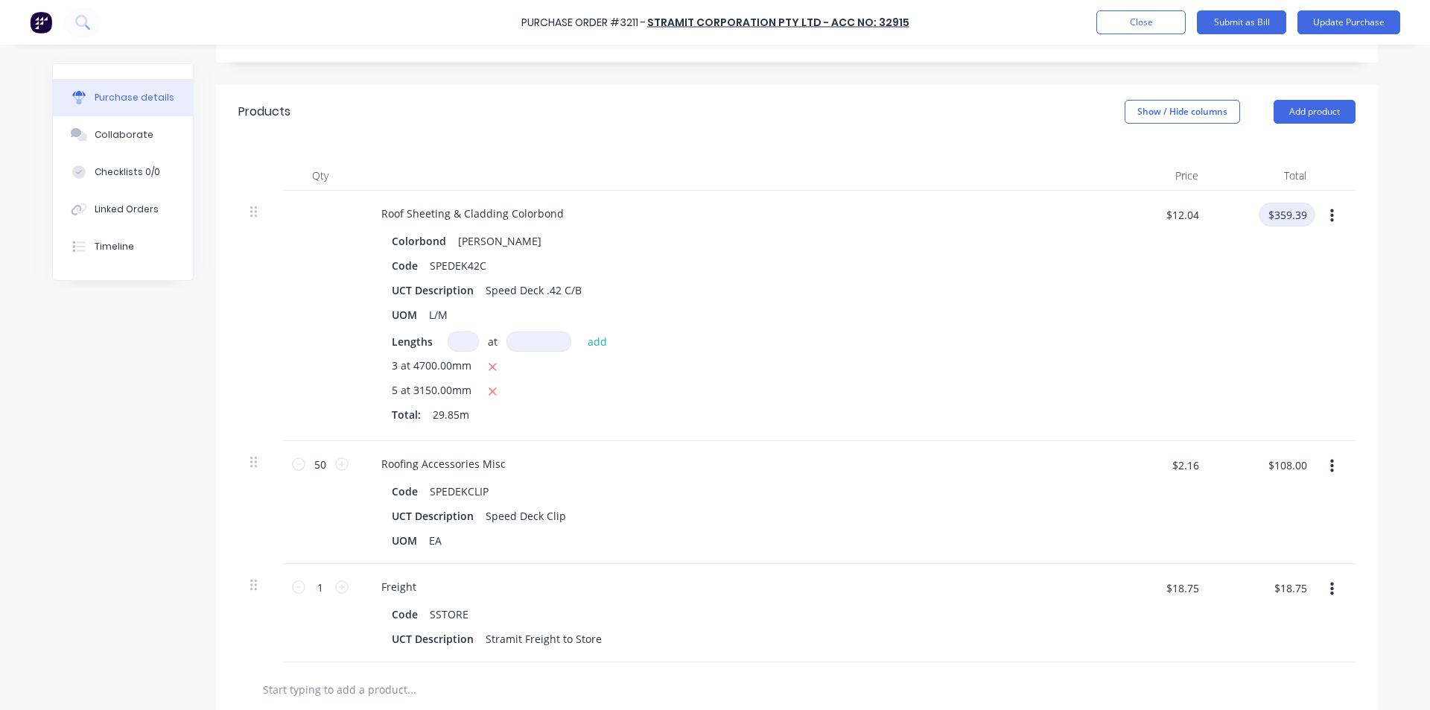
scroll to position [298, 0]
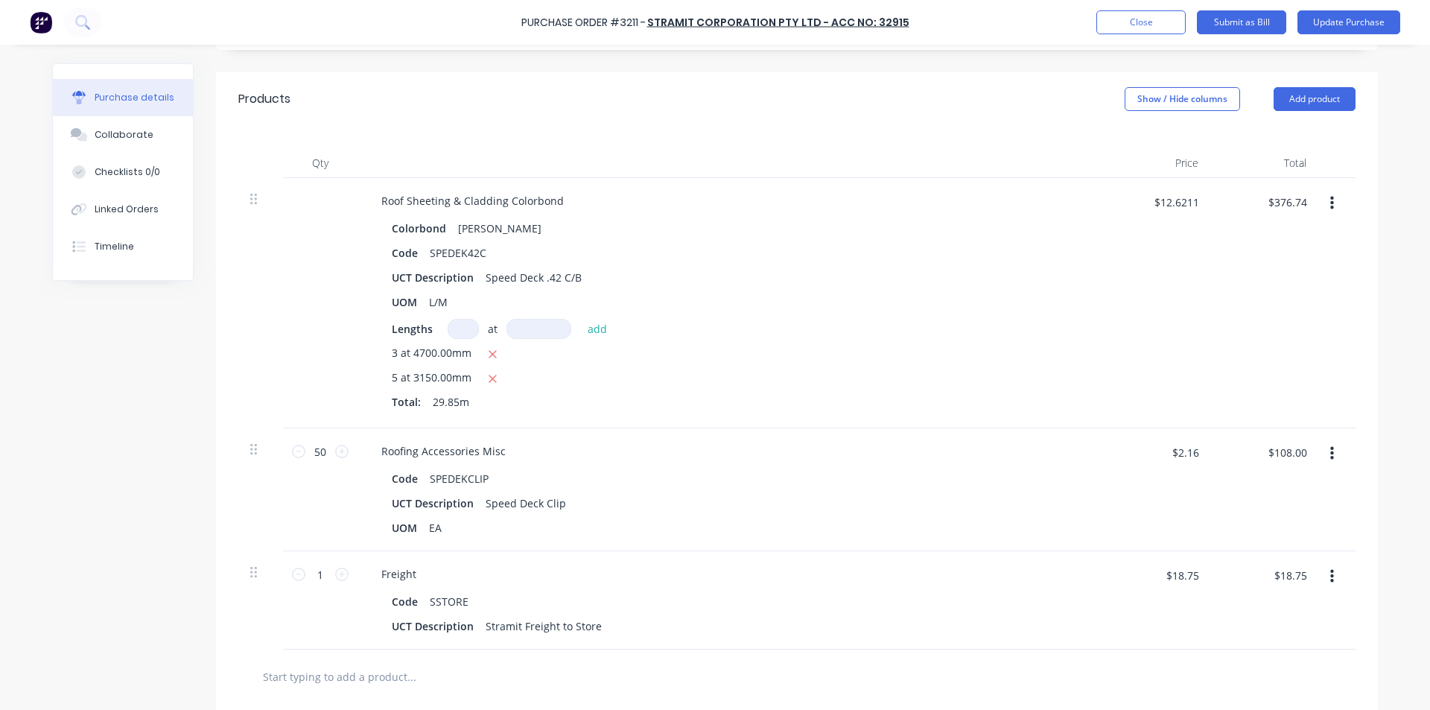
click at [1114, 333] on div "$12.6211 $12.6211" at bounding box center [1156, 303] width 108 height 250
click at [1293, 455] on input "$108.00" at bounding box center [1286, 452] width 57 height 24
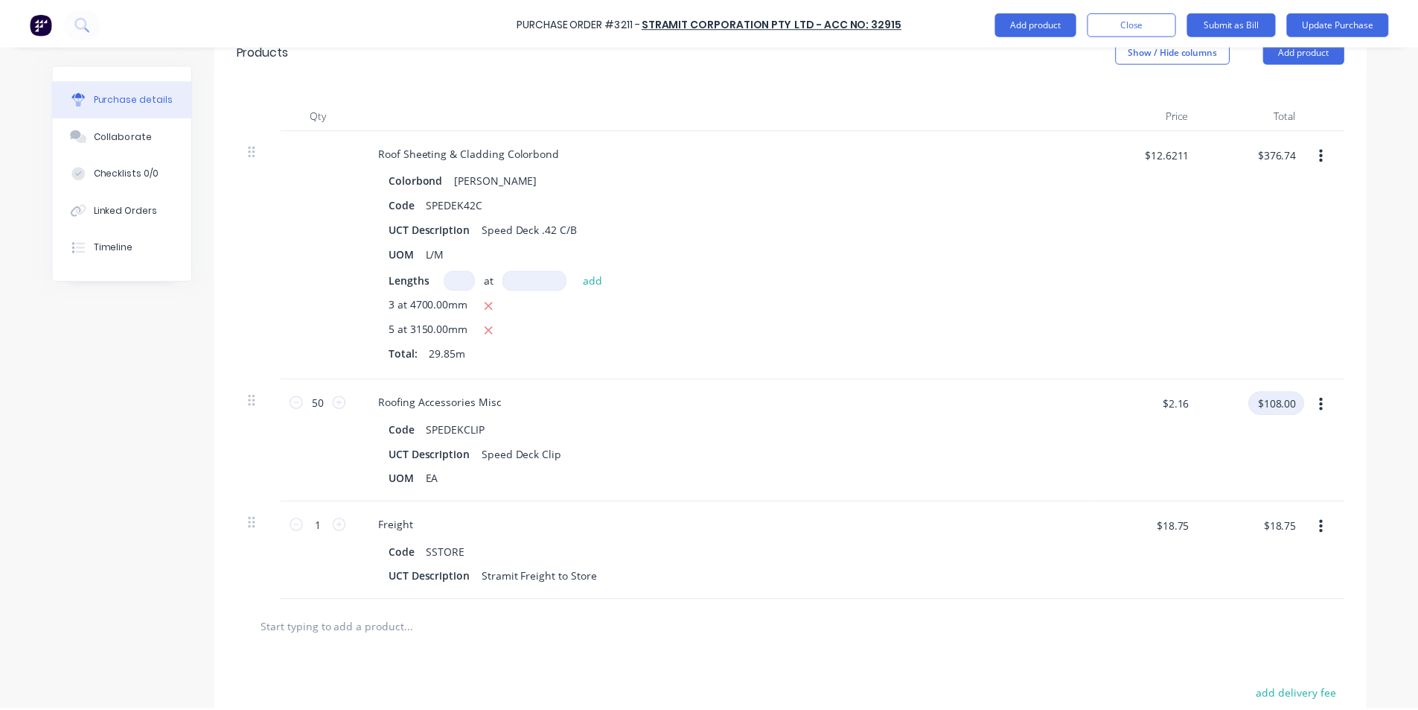
scroll to position [0, 0]
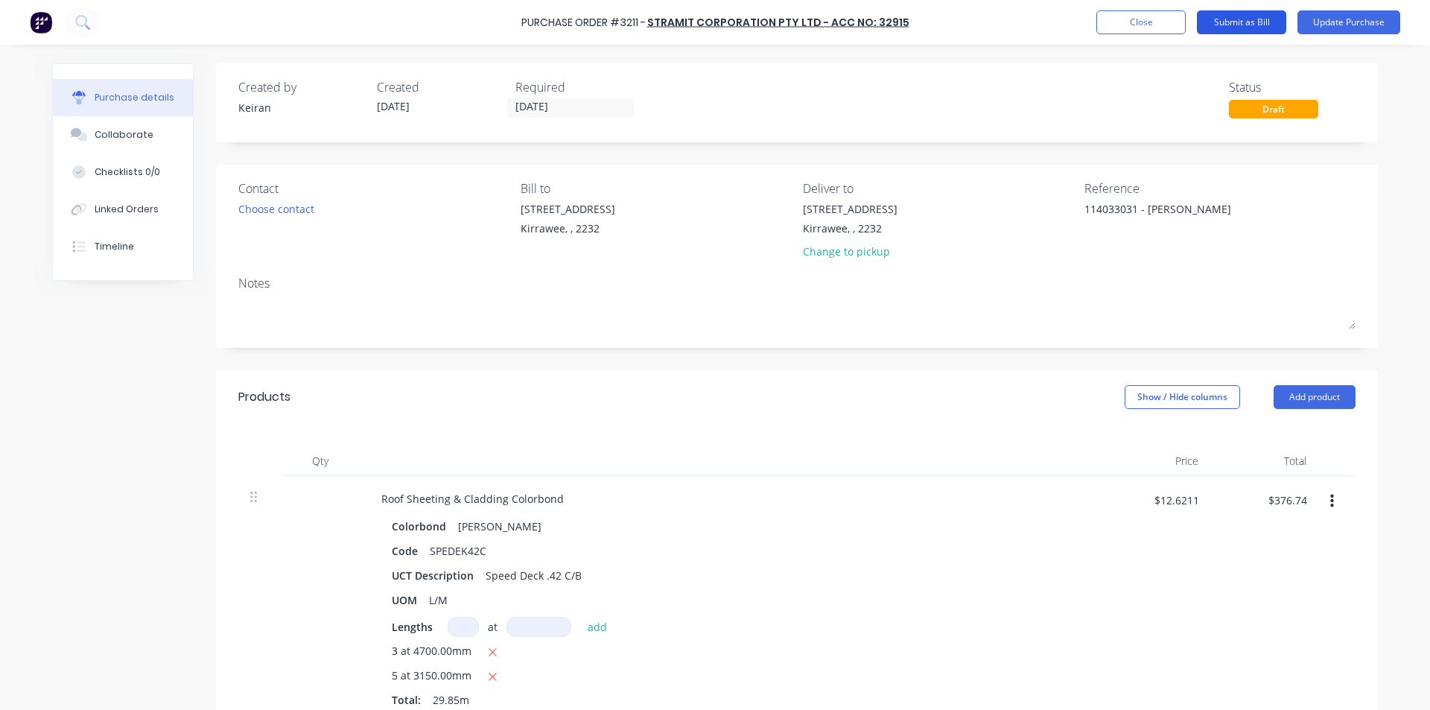
click at [1230, 33] on button "Submit as Bill" at bounding box center [1241, 22] width 89 height 24
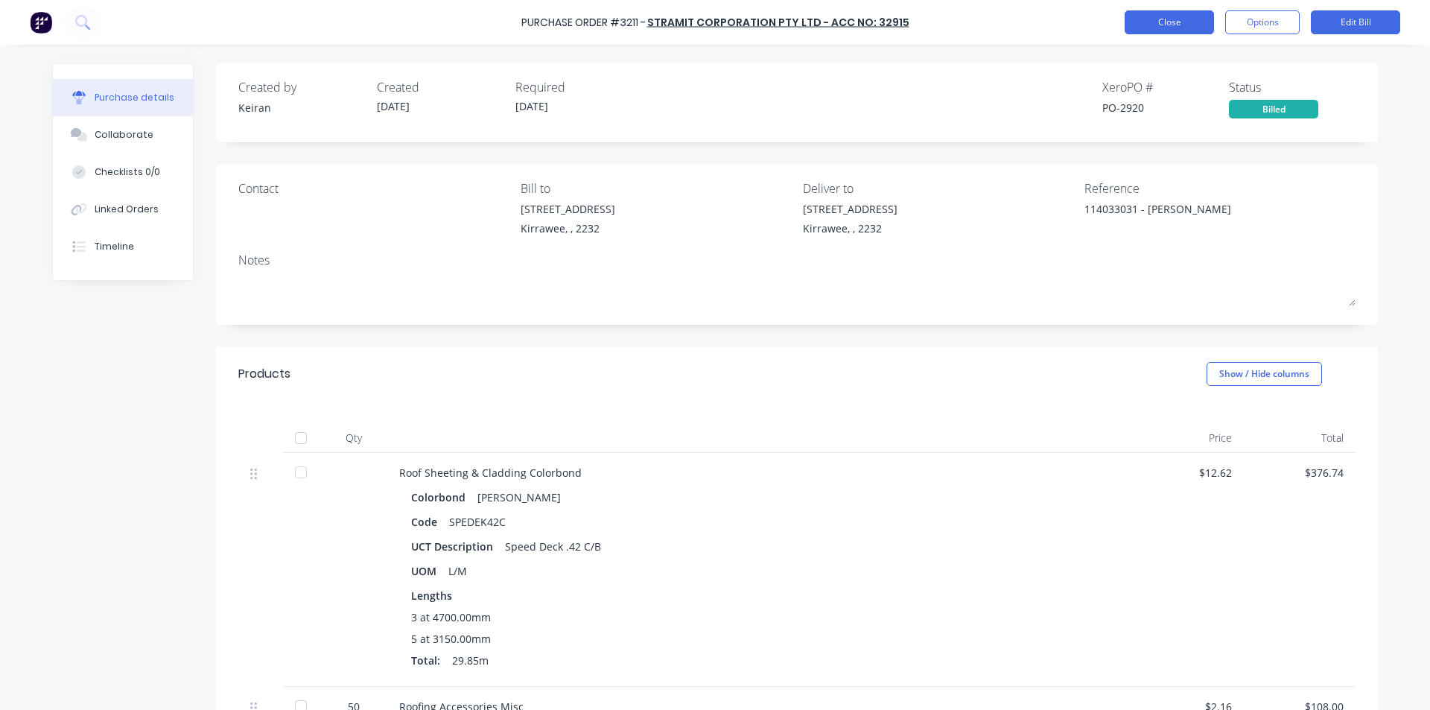
click at [1149, 17] on button "Close" at bounding box center [1168, 22] width 89 height 24
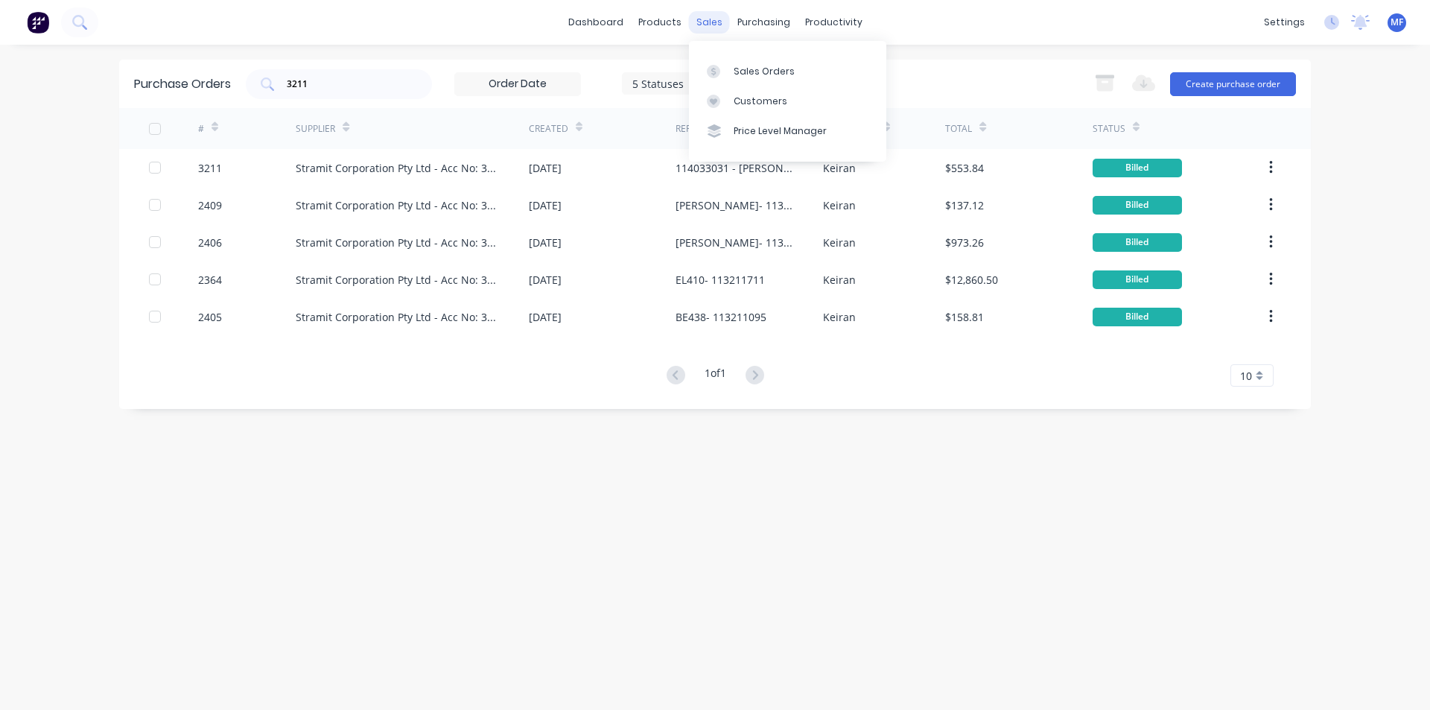
click at [701, 19] on div "sales" at bounding box center [709, 22] width 41 height 22
click at [754, 95] on div "Customers" at bounding box center [760, 101] width 54 height 13
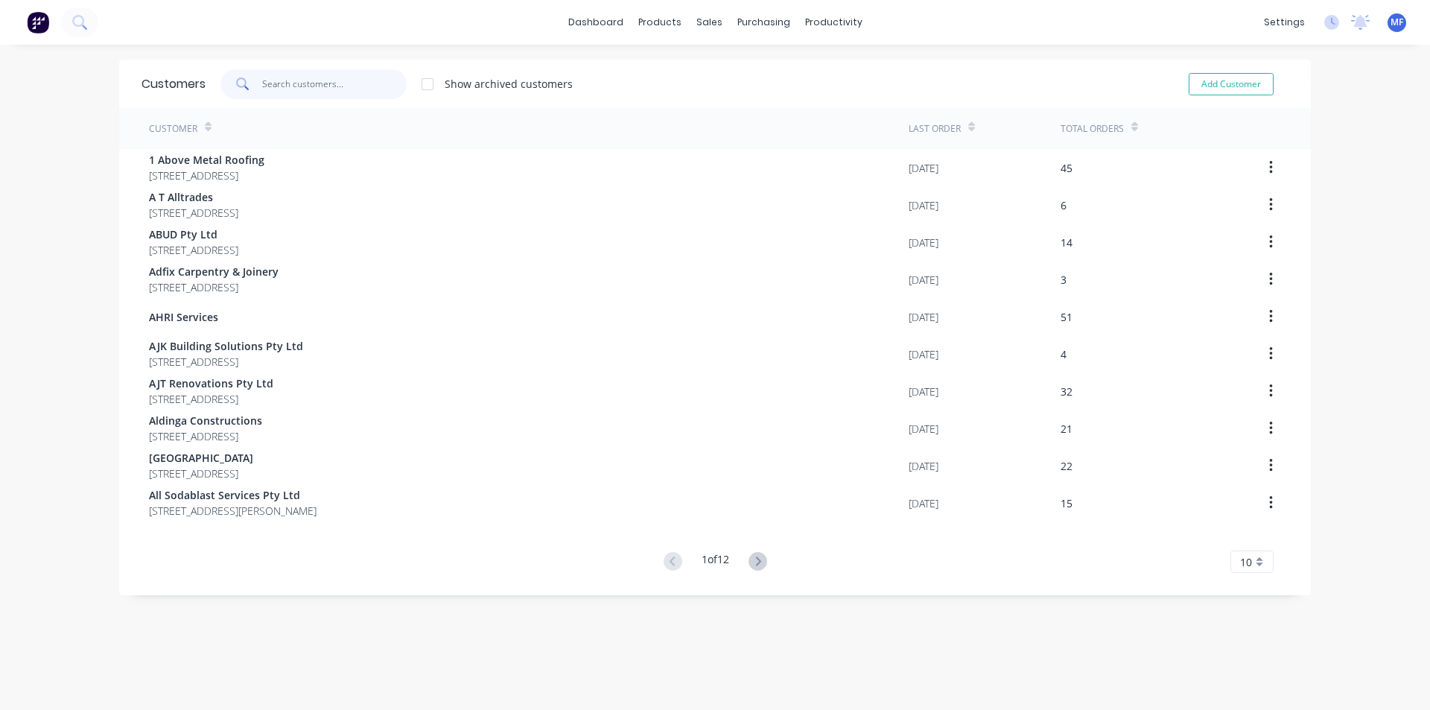
click at [336, 94] on input "text" at bounding box center [334, 84] width 145 height 30
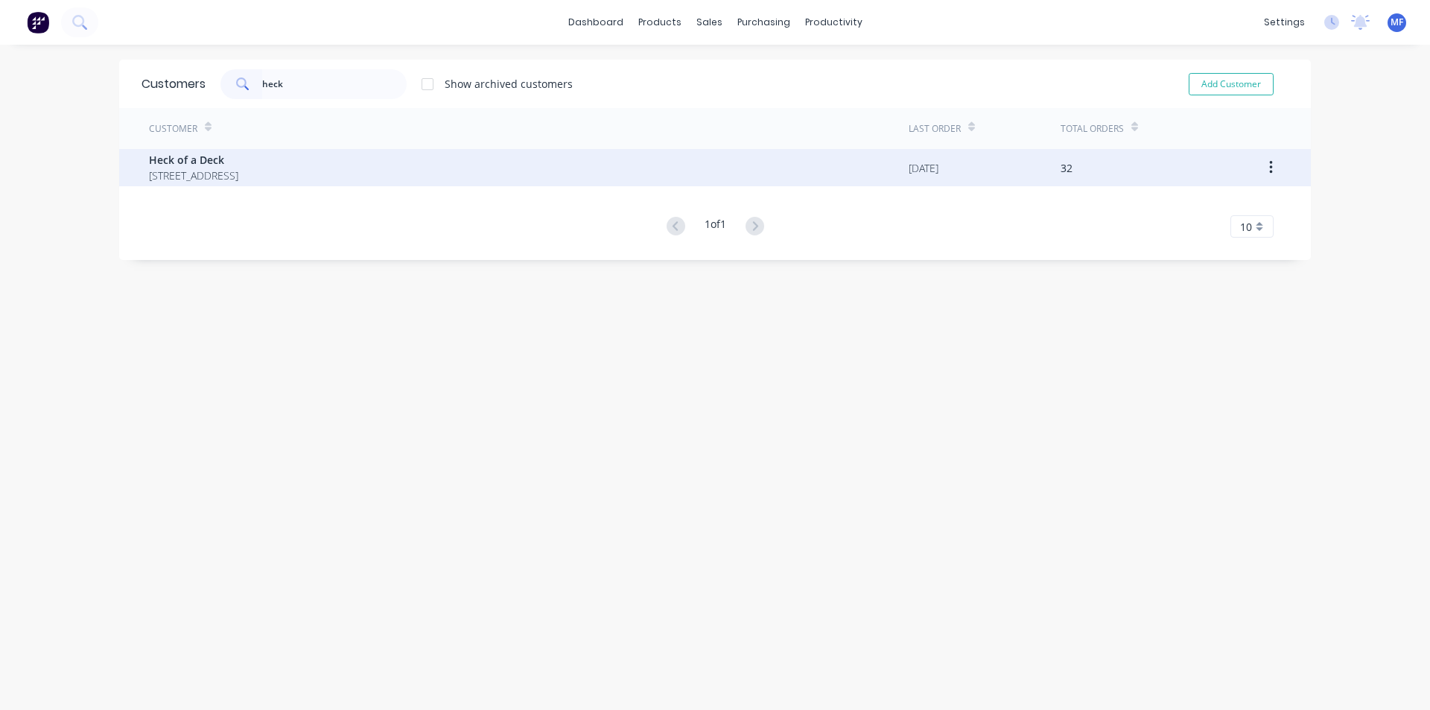
click at [238, 158] on span "Heck of a Deck" at bounding box center [193, 160] width 89 height 16
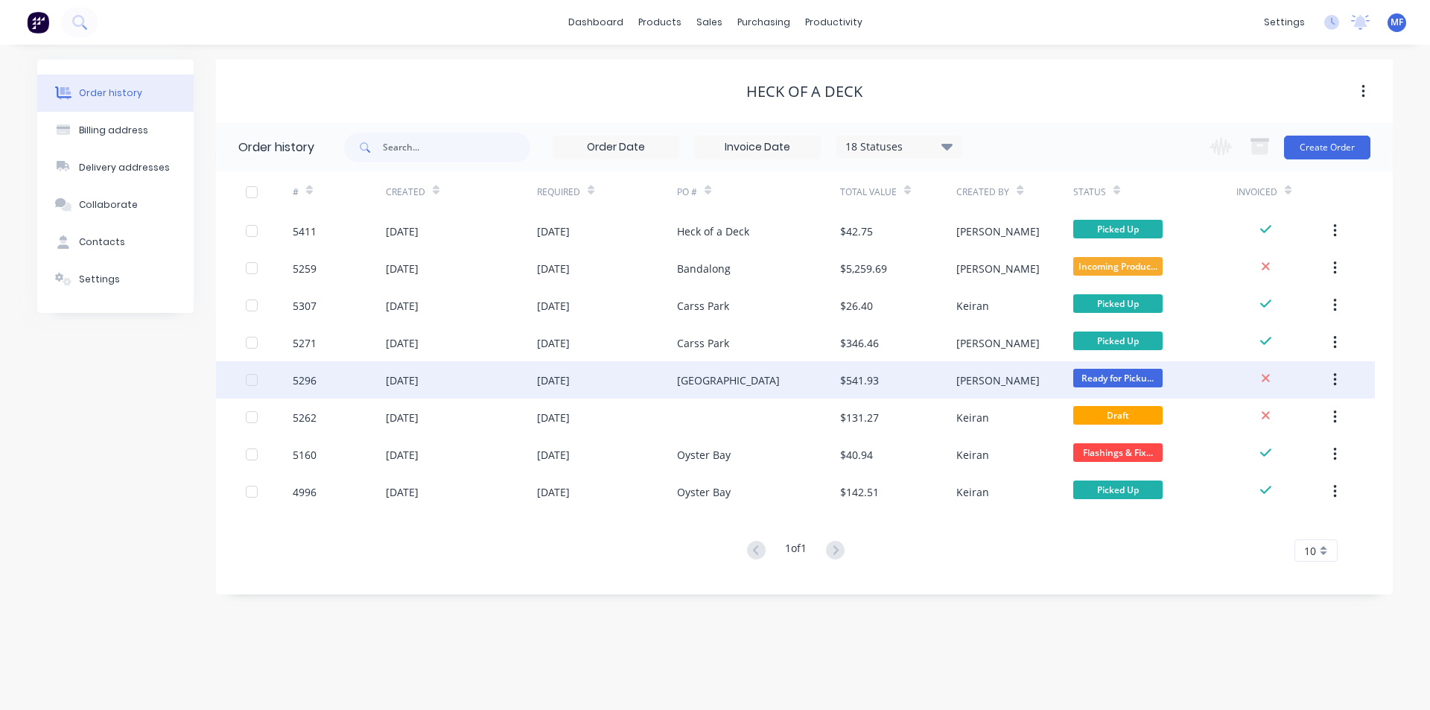
click at [836, 383] on div "[GEOGRAPHIC_DATA]" at bounding box center [758, 379] width 163 height 37
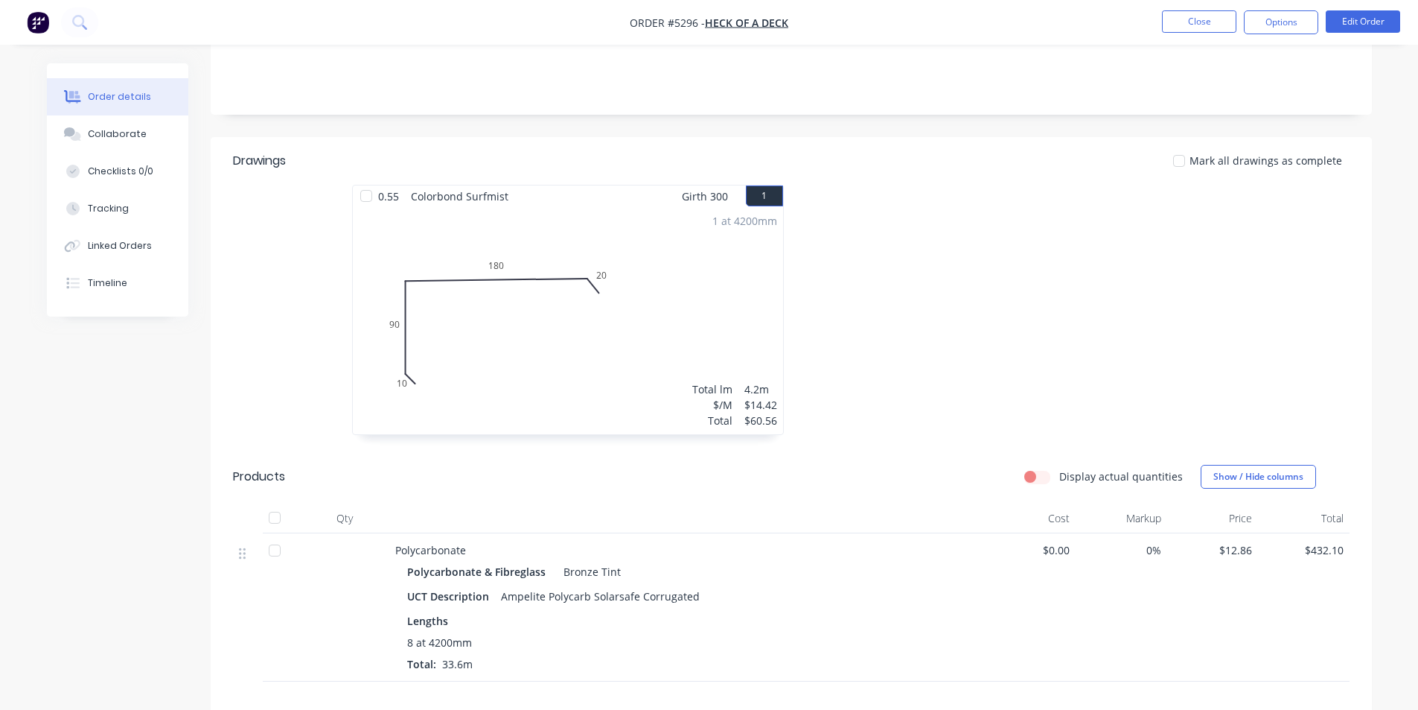
scroll to position [290, 0]
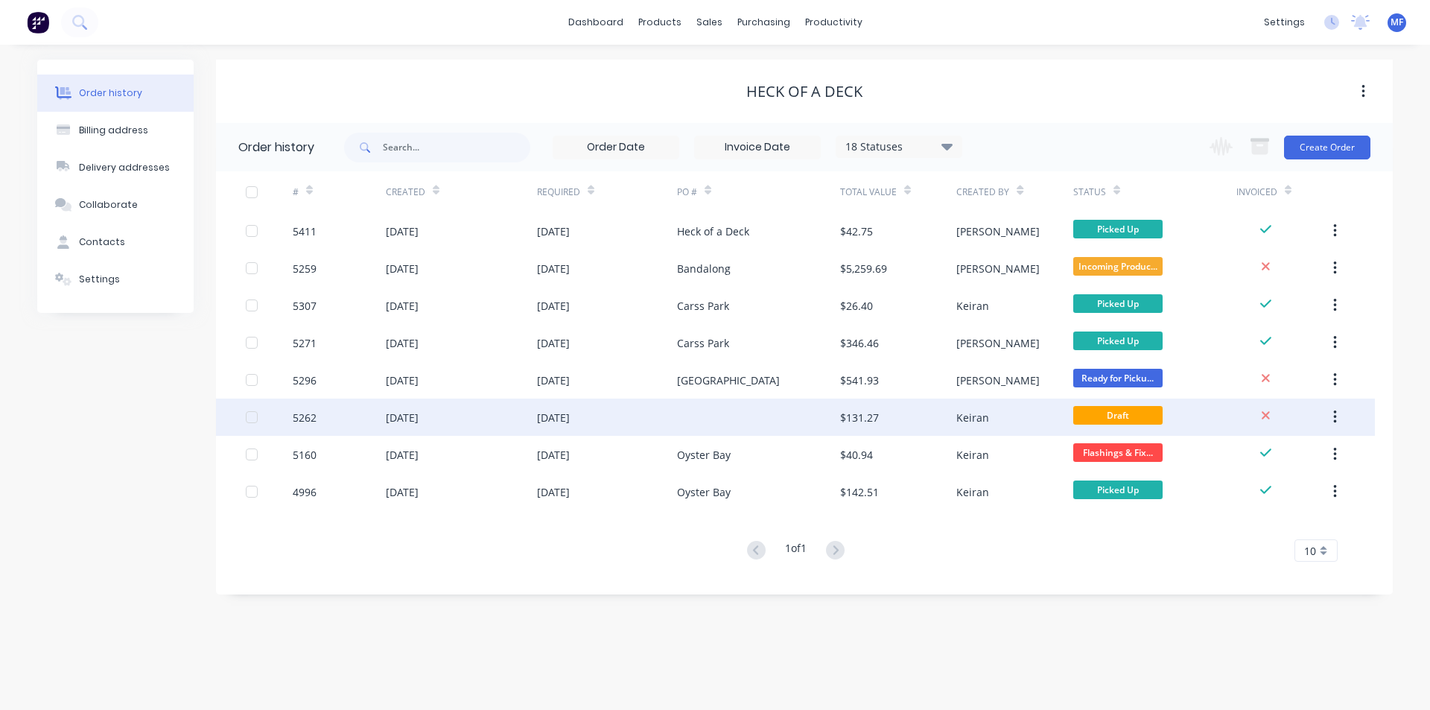
click at [685, 401] on div at bounding box center [758, 416] width 163 height 37
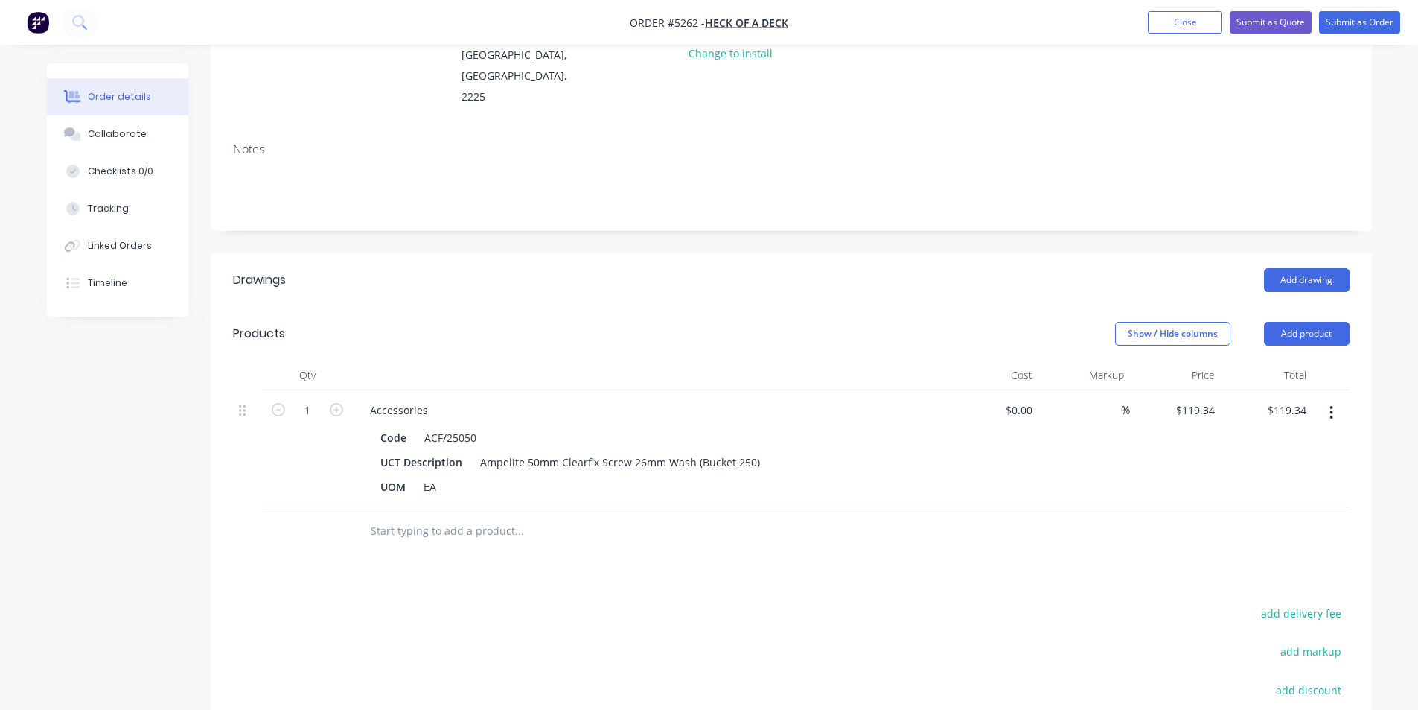
scroll to position [92, 0]
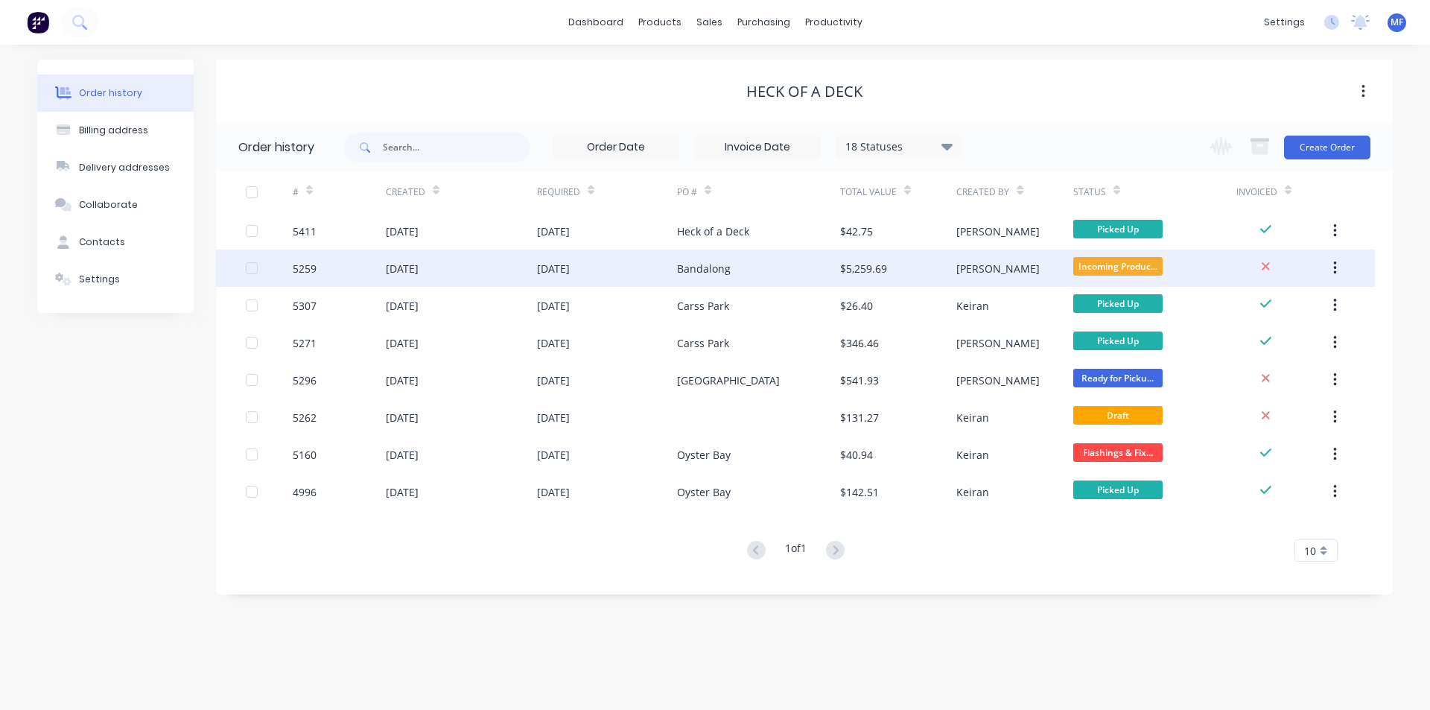
click at [714, 270] on div "Bandalong" at bounding box center [704, 269] width 54 height 16
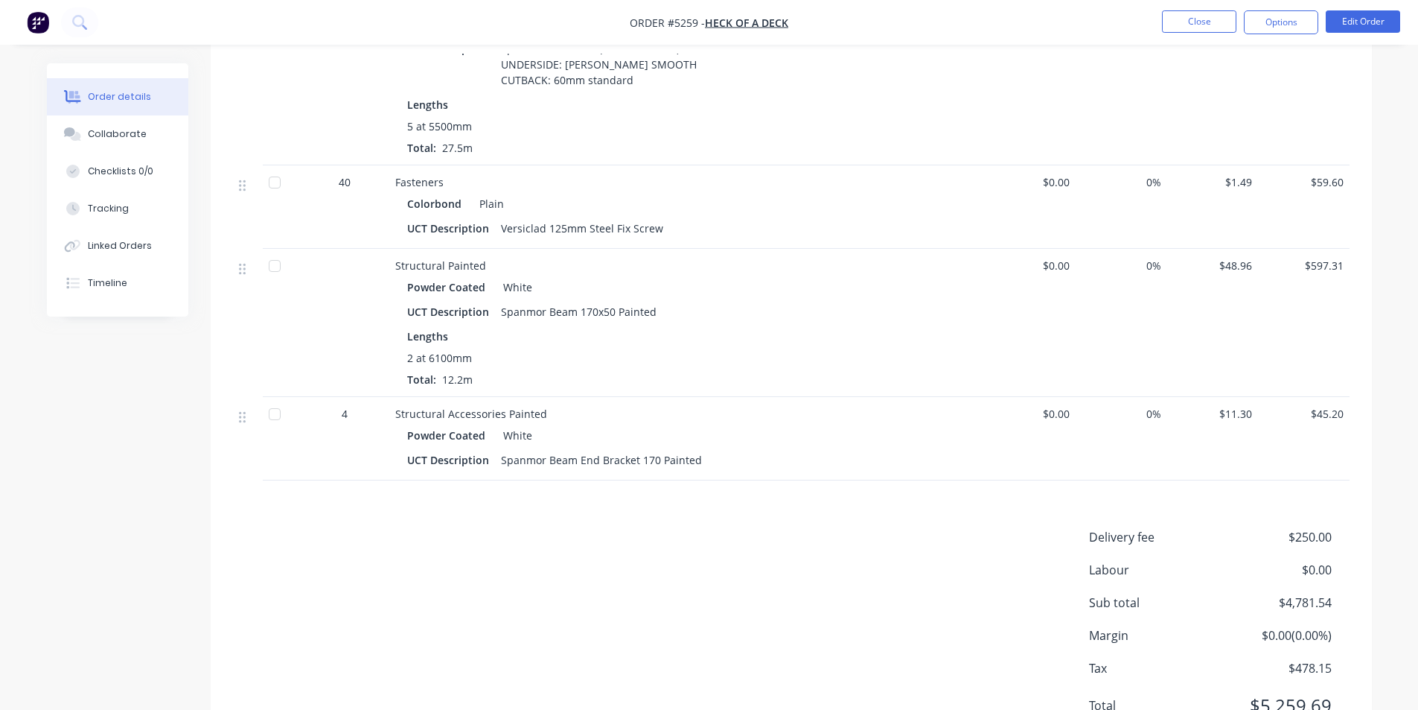
scroll to position [1760, 0]
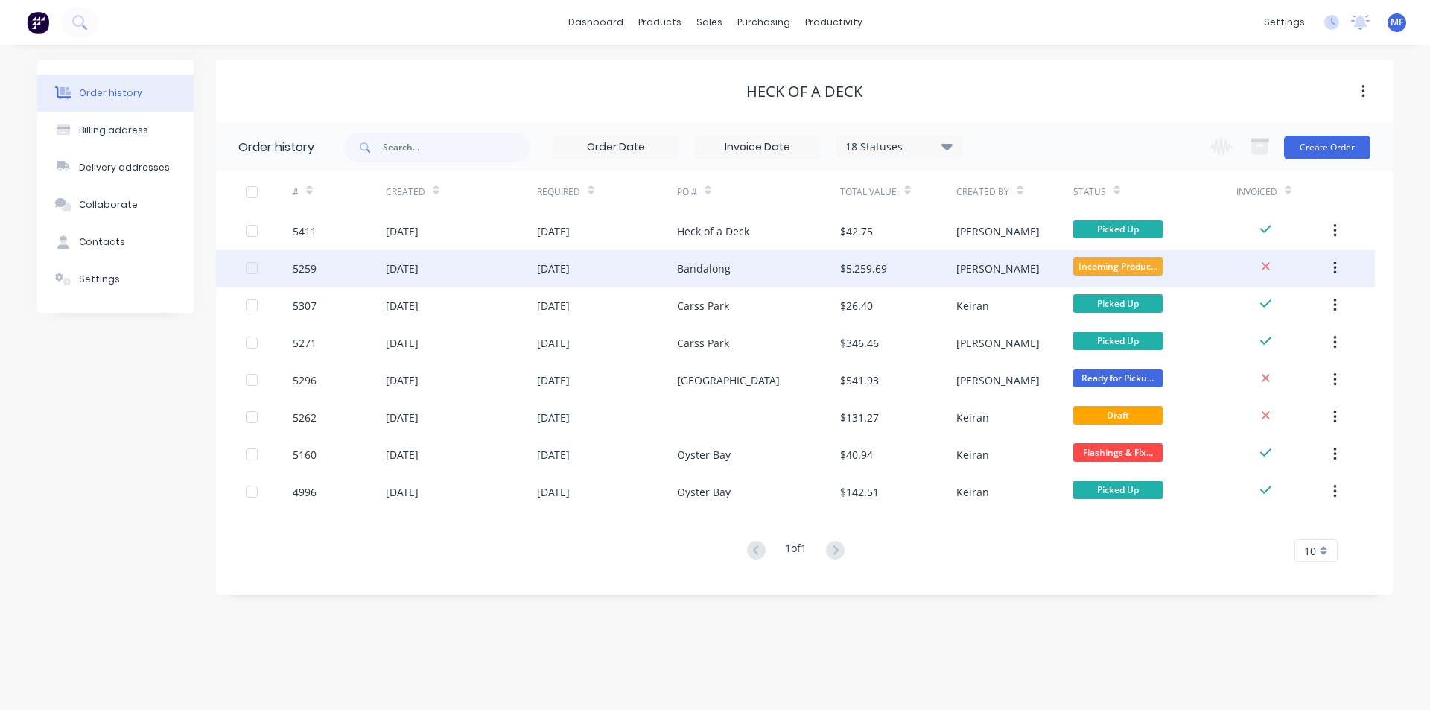
click at [715, 263] on div "Bandalong" at bounding box center [704, 269] width 54 height 16
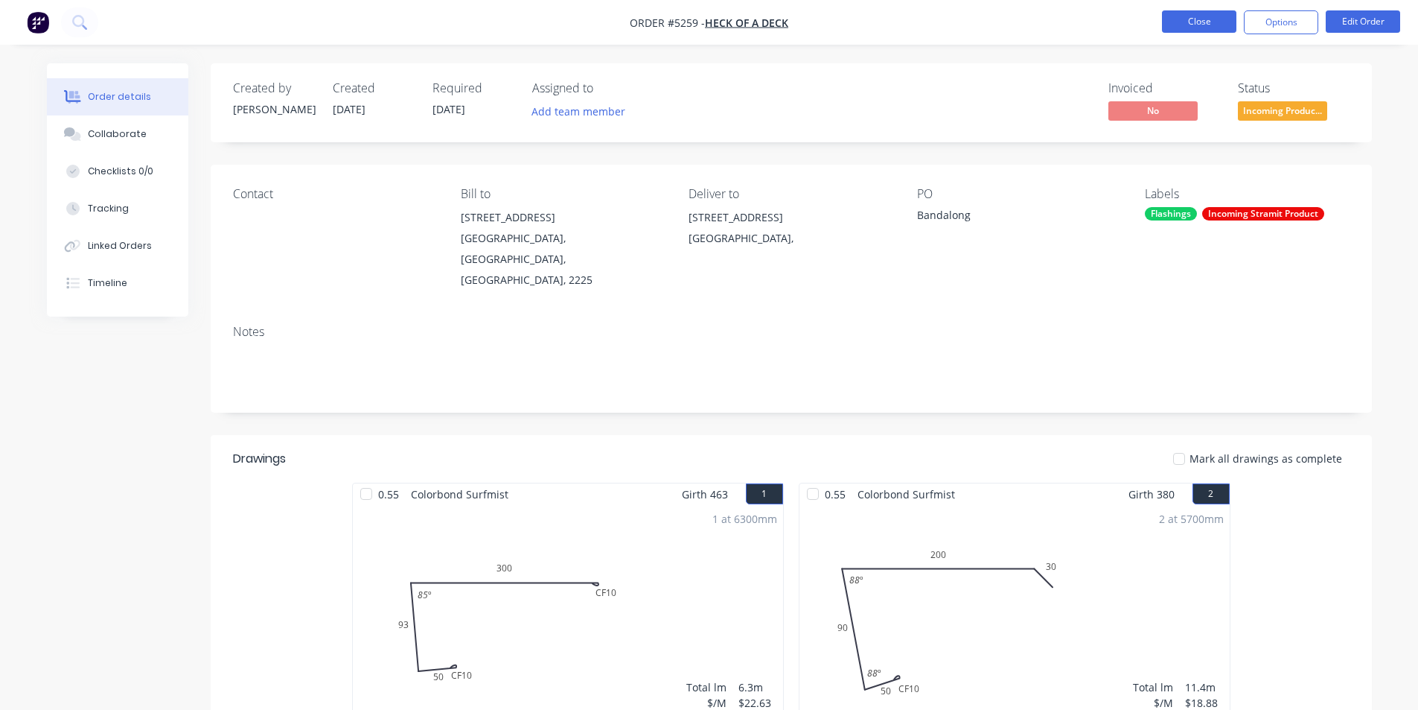
click at [1198, 13] on button "Close" at bounding box center [1199, 21] width 74 height 22
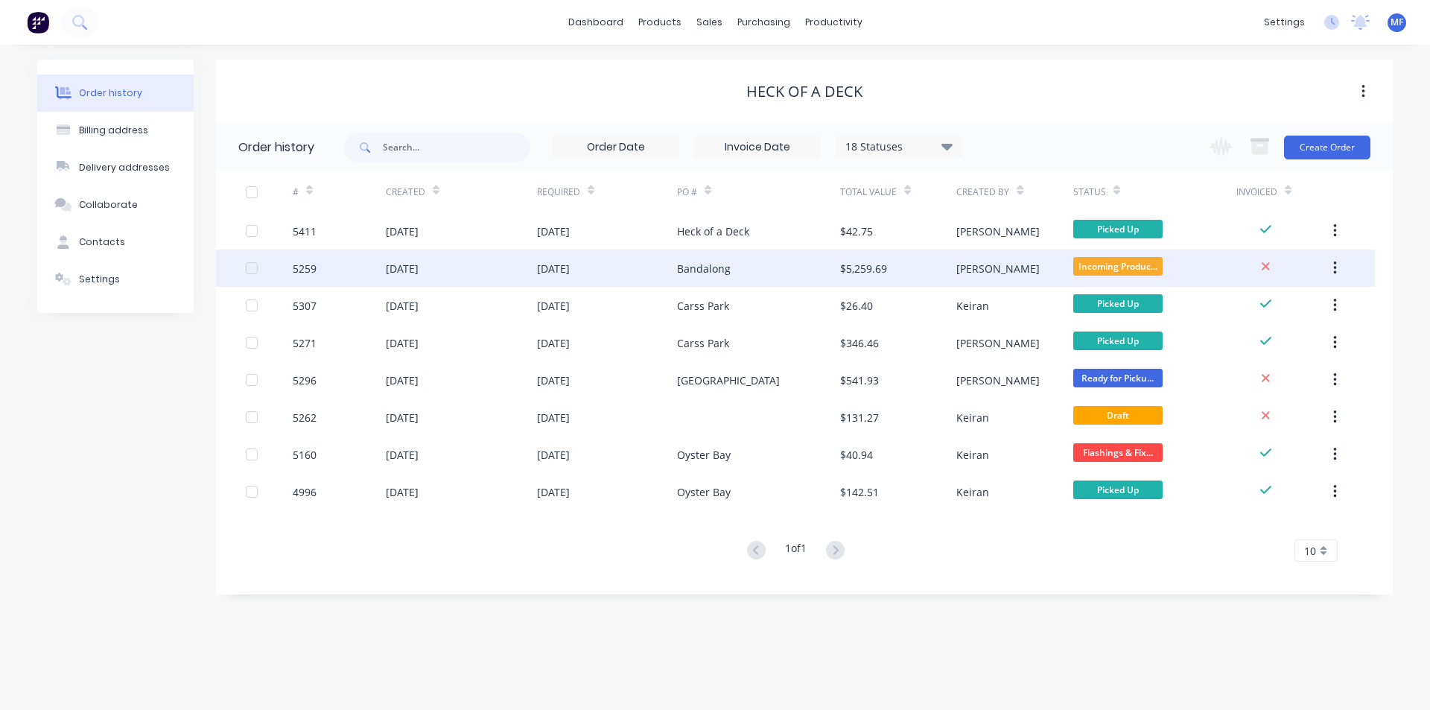
click at [873, 265] on div "$5,259.69" at bounding box center [863, 269] width 47 height 16
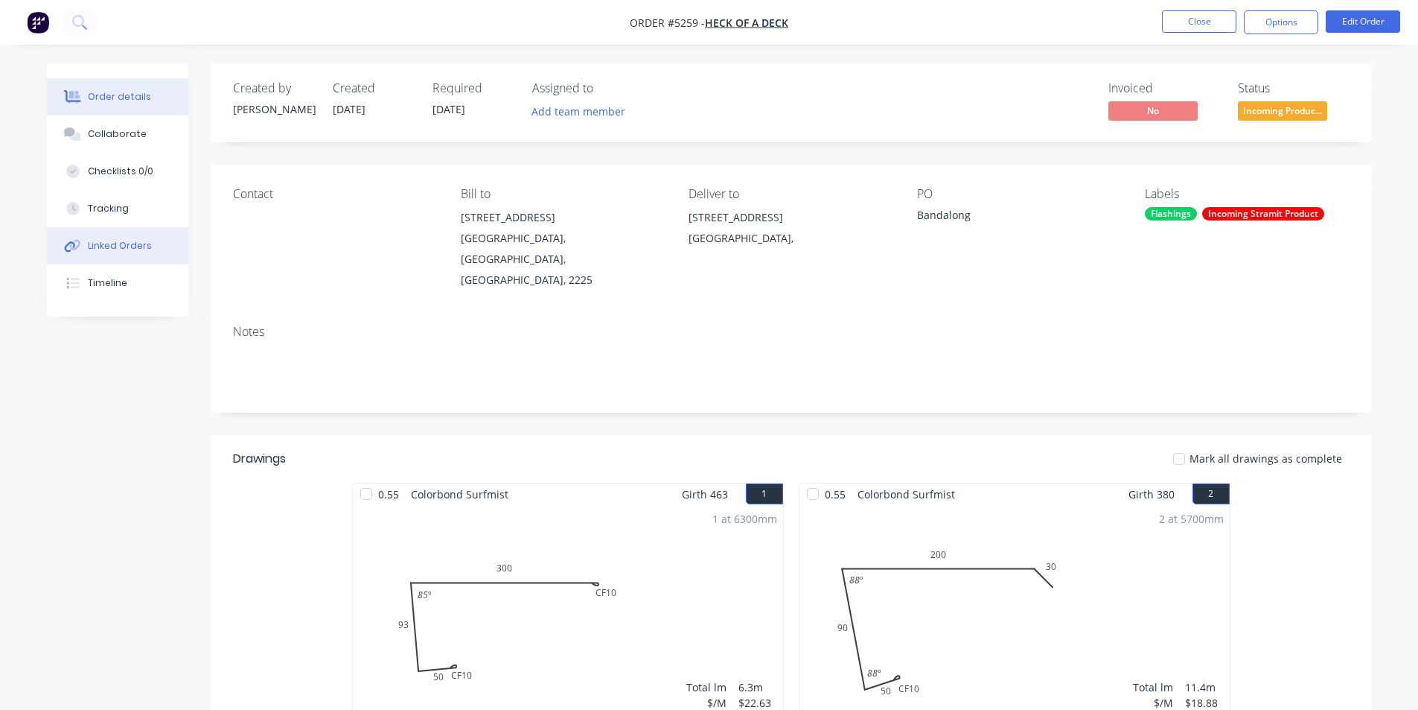
click at [120, 246] on div "Linked Orders" at bounding box center [120, 245] width 64 height 13
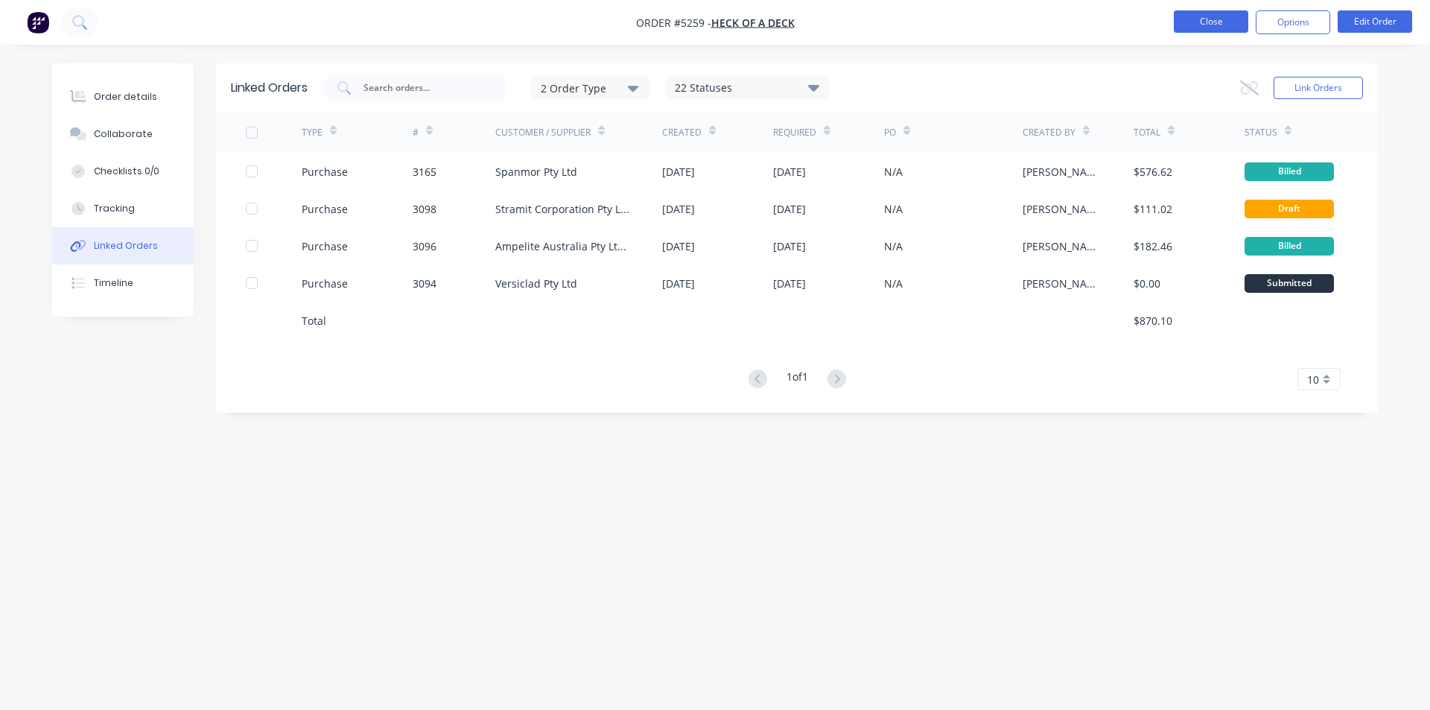
click at [1208, 14] on button "Close" at bounding box center [1211, 21] width 74 height 22
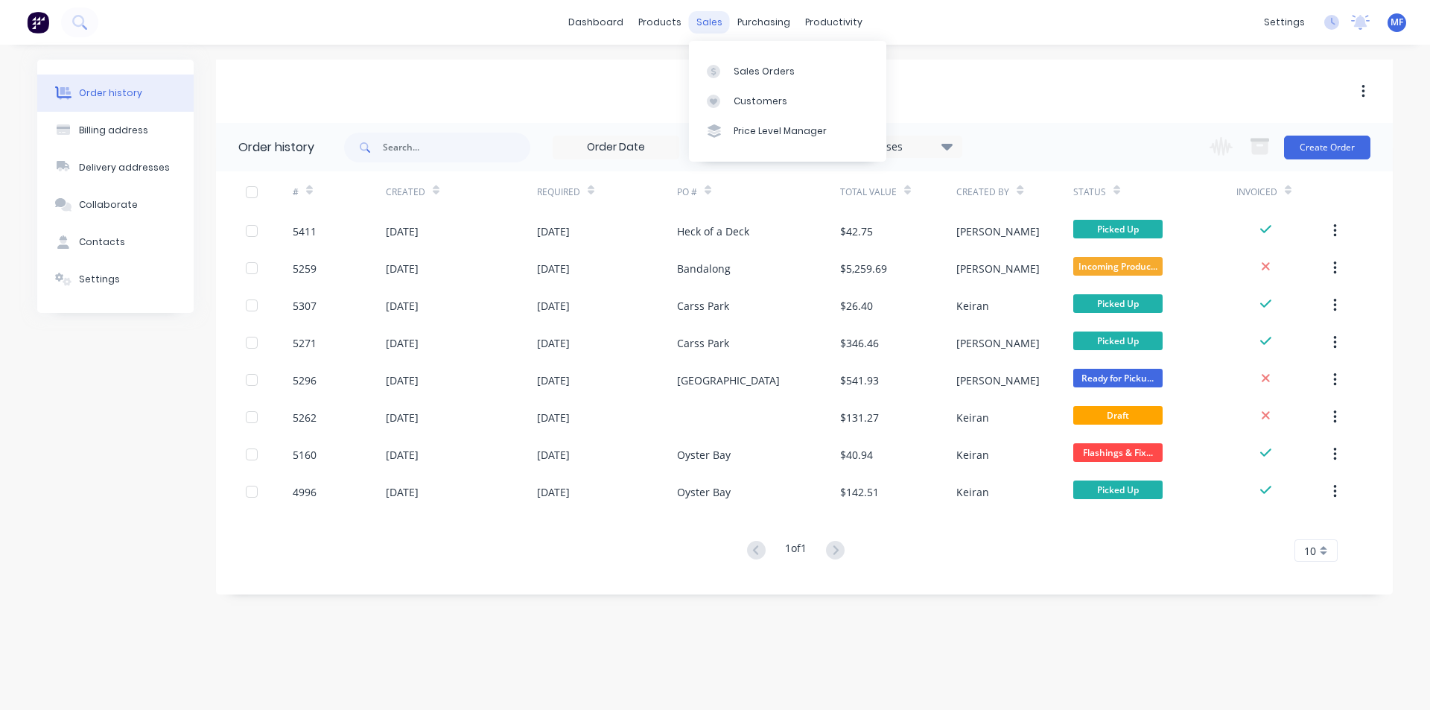
click at [707, 21] on div "sales" at bounding box center [709, 22] width 41 height 22
click at [741, 72] on div "Sales Orders" at bounding box center [763, 71] width 61 height 13
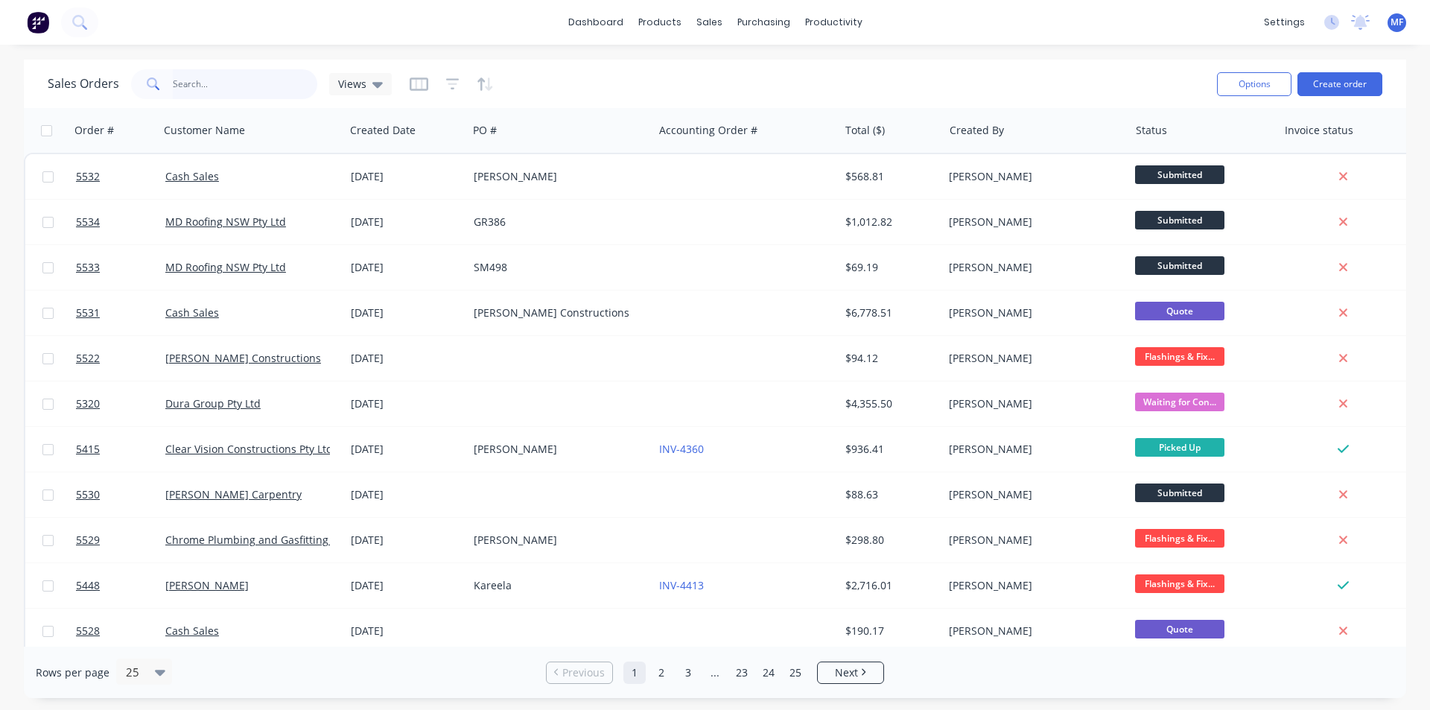
click at [195, 77] on input "text" at bounding box center [245, 84] width 145 height 30
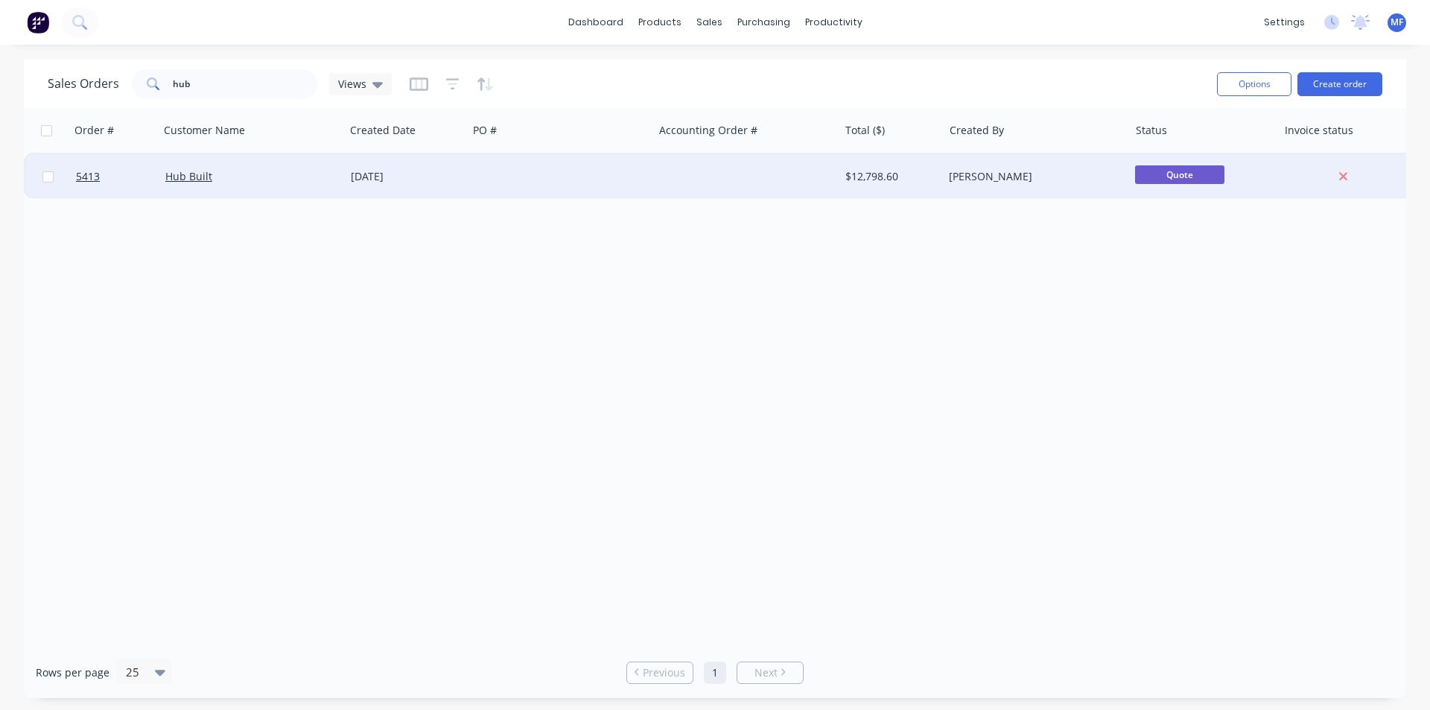
click at [867, 169] on div "$12,798.60" at bounding box center [888, 176] width 87 height 15
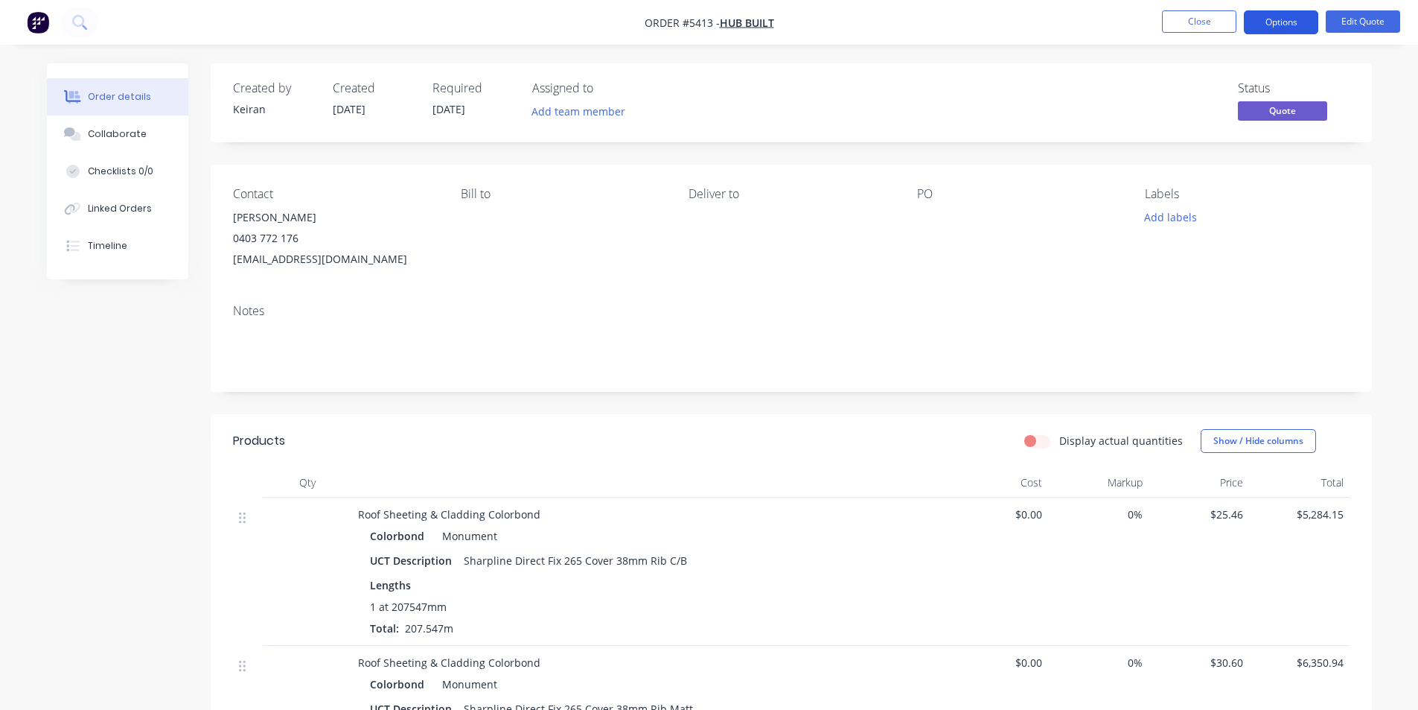
click at [1295, 19] on button "Options" at bounding box center [1281, 22] width 74 height 24
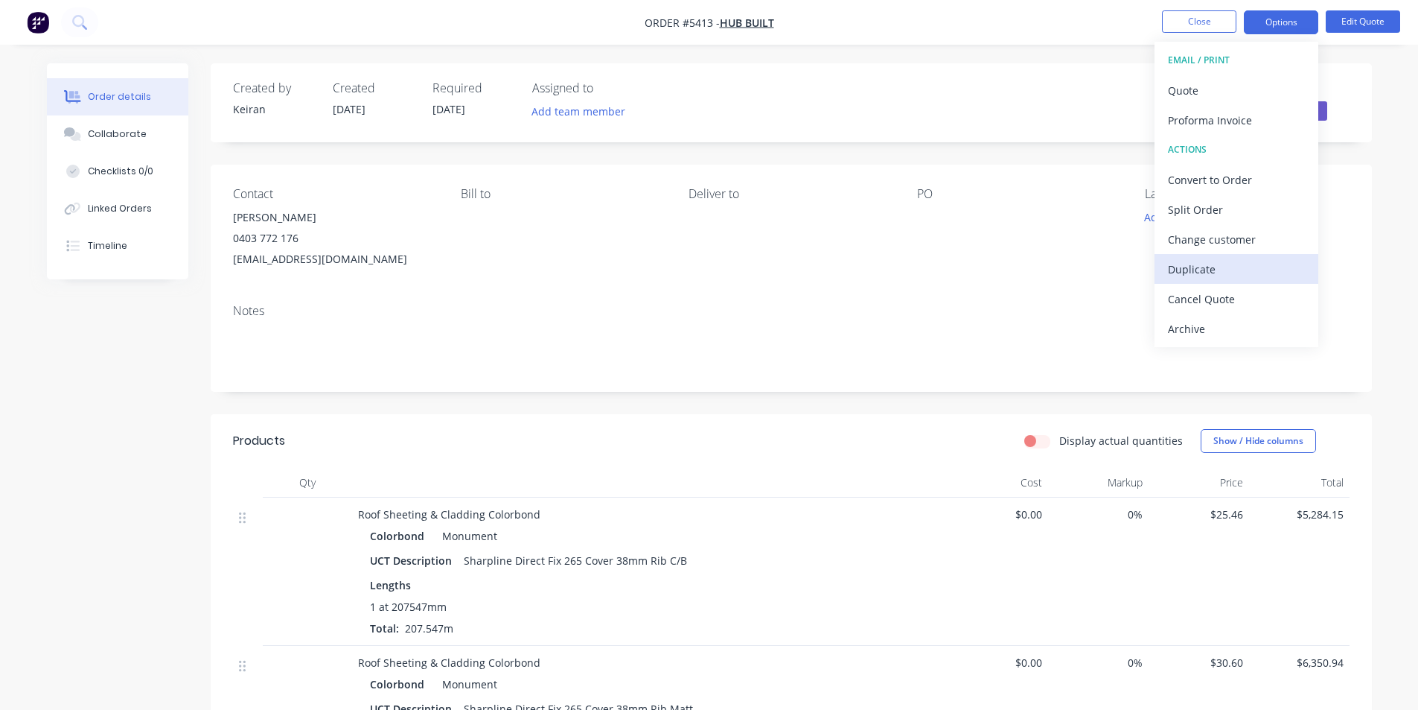
click at [1209, 272] on div "Duplicate" at bounding box center [1236, 269] width 137 height 22
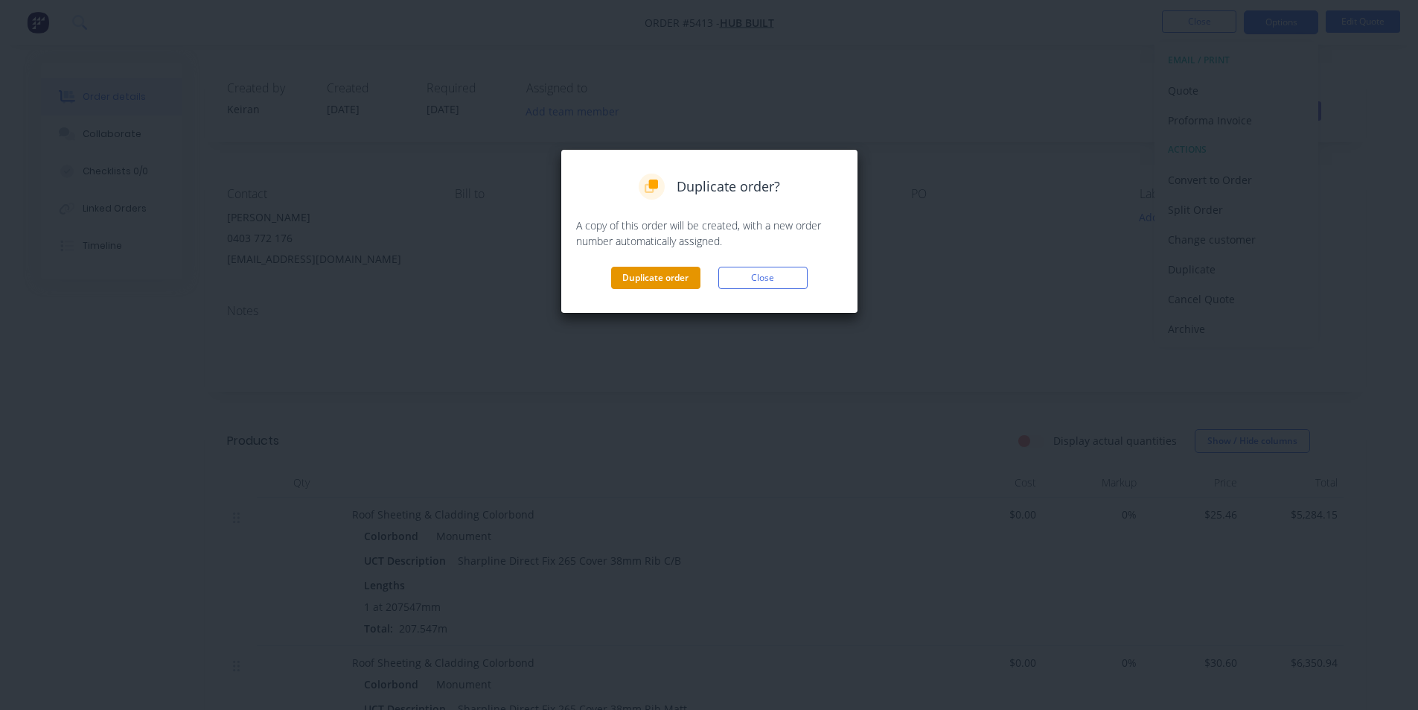
click at [662, 275] on button "Duplicate order" at bounding box center [655, 278] width 89 height 22
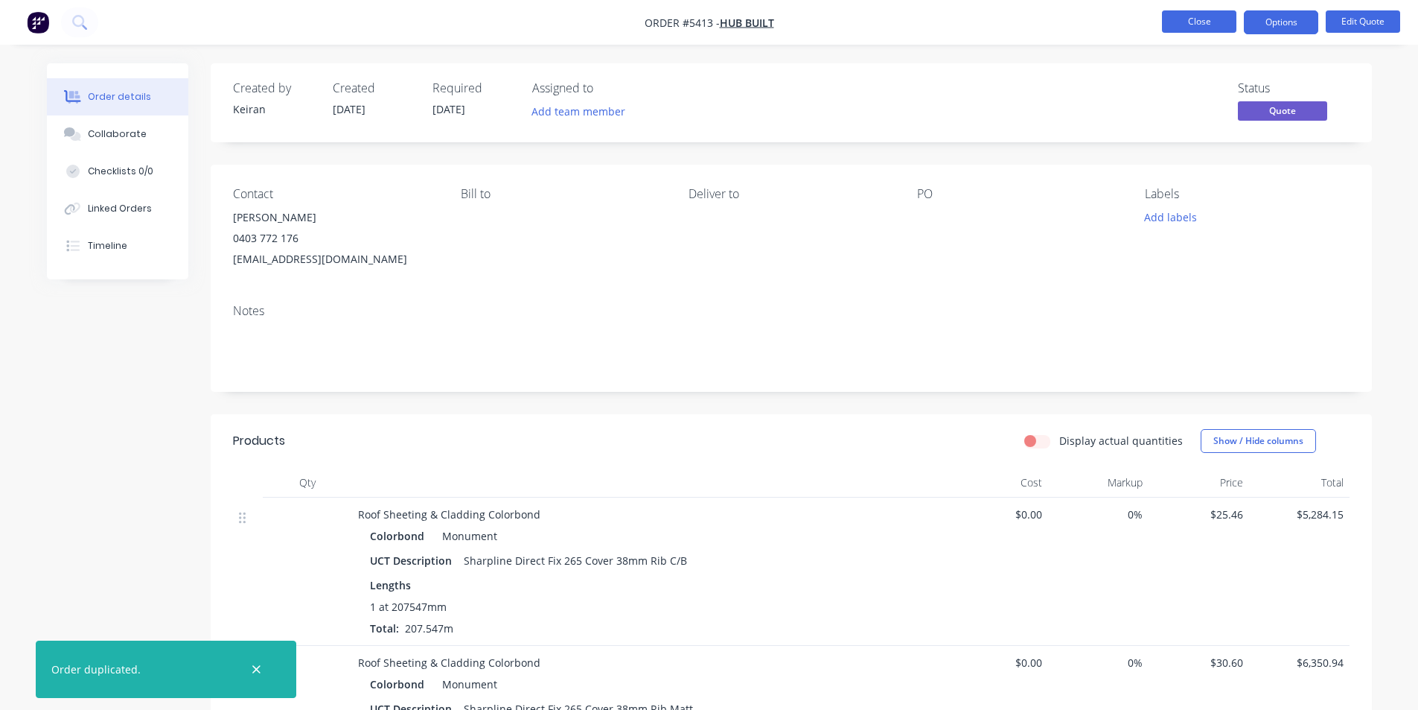
click at [1194, 26] on button "Close" at bounding box center [1199, 21] width 74 height 22
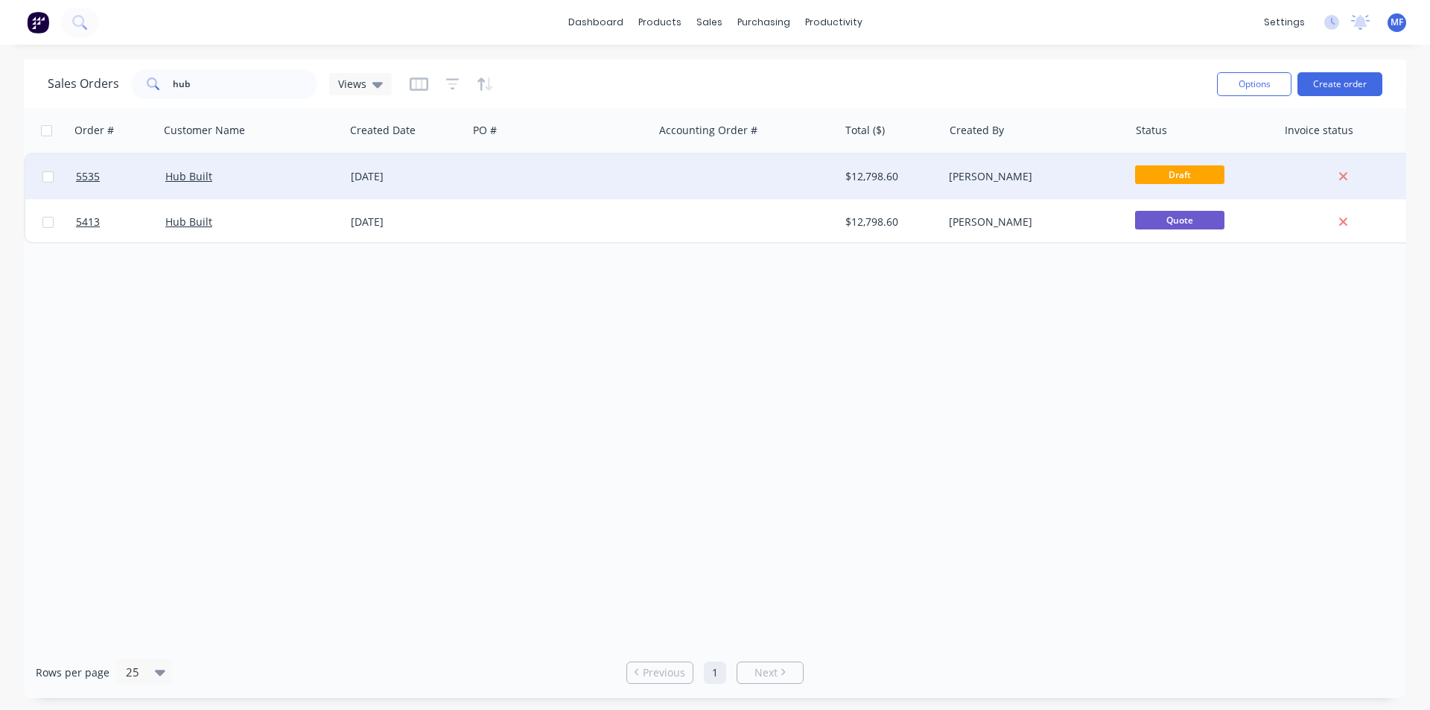
click at [911, 173] on div "$12,798.60" at bounding box center [888, 176] width 87 height 15
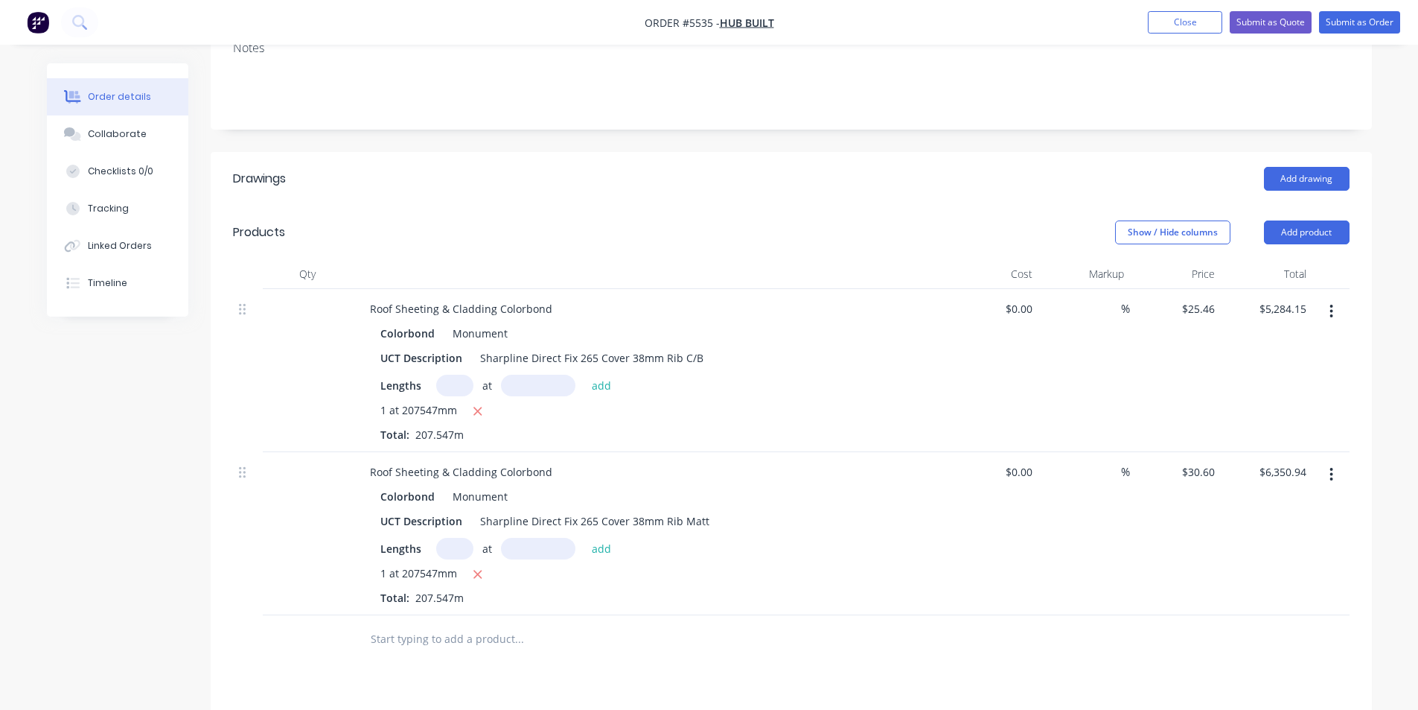
scroll to position [298, 0]
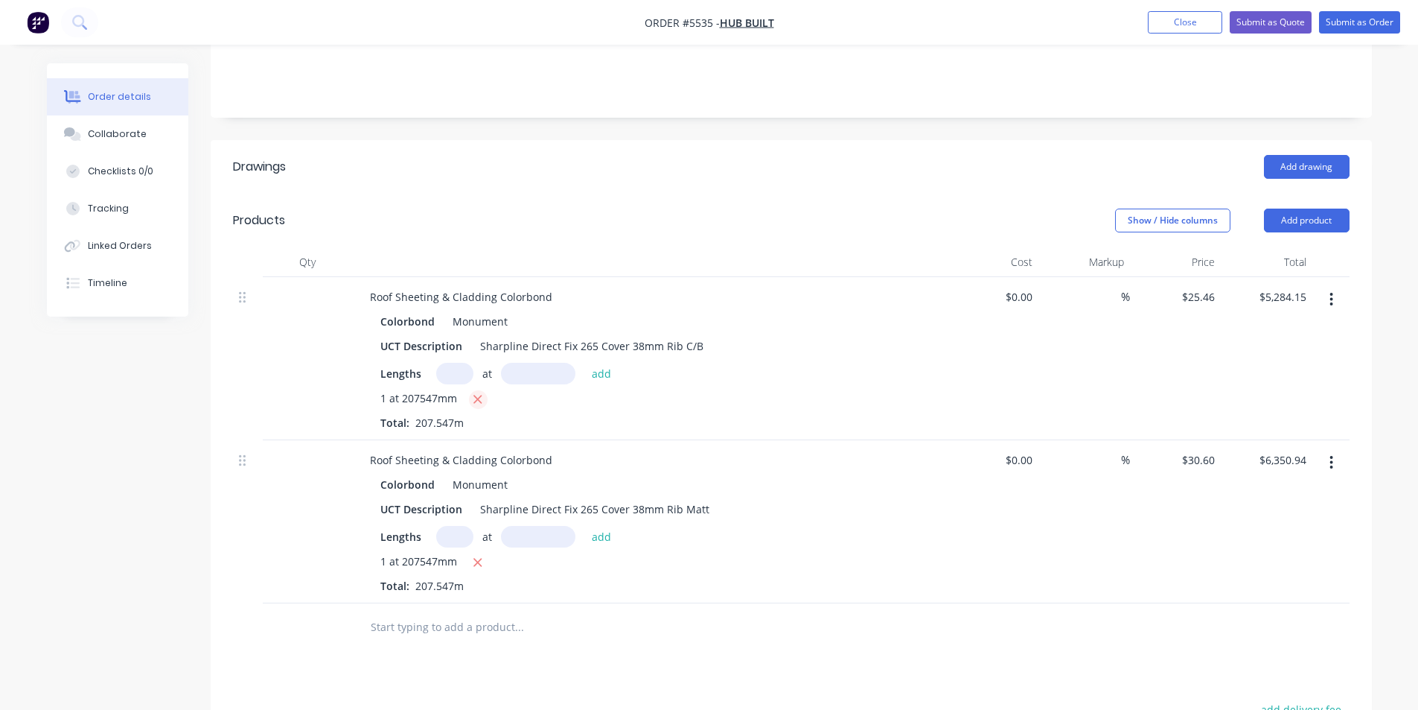
click at [480, 395] on icon "button" at bounding box center [478, 399] width 8 height 8
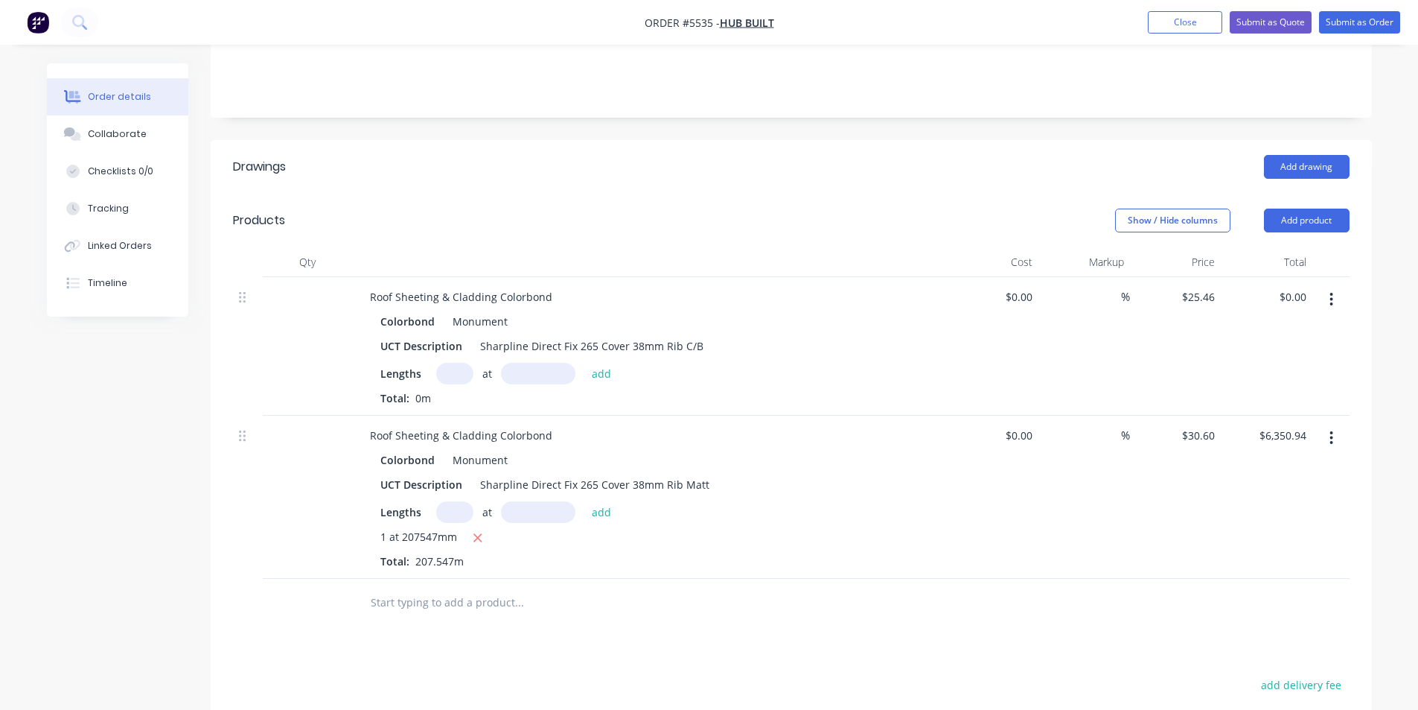
click at [429, 363] on div "Lengths at add" at bounding box center [649, 374] width 539 height 22
click at [442, 363] on input "text" at bounding box center [454, 374] width 37 height 22
click at [529, 363] on input "text" at bounding box center [538, 374] width 74 height 22
click at [602, 363] on button "add" at bounding box center [602, 373] width 35 height 20
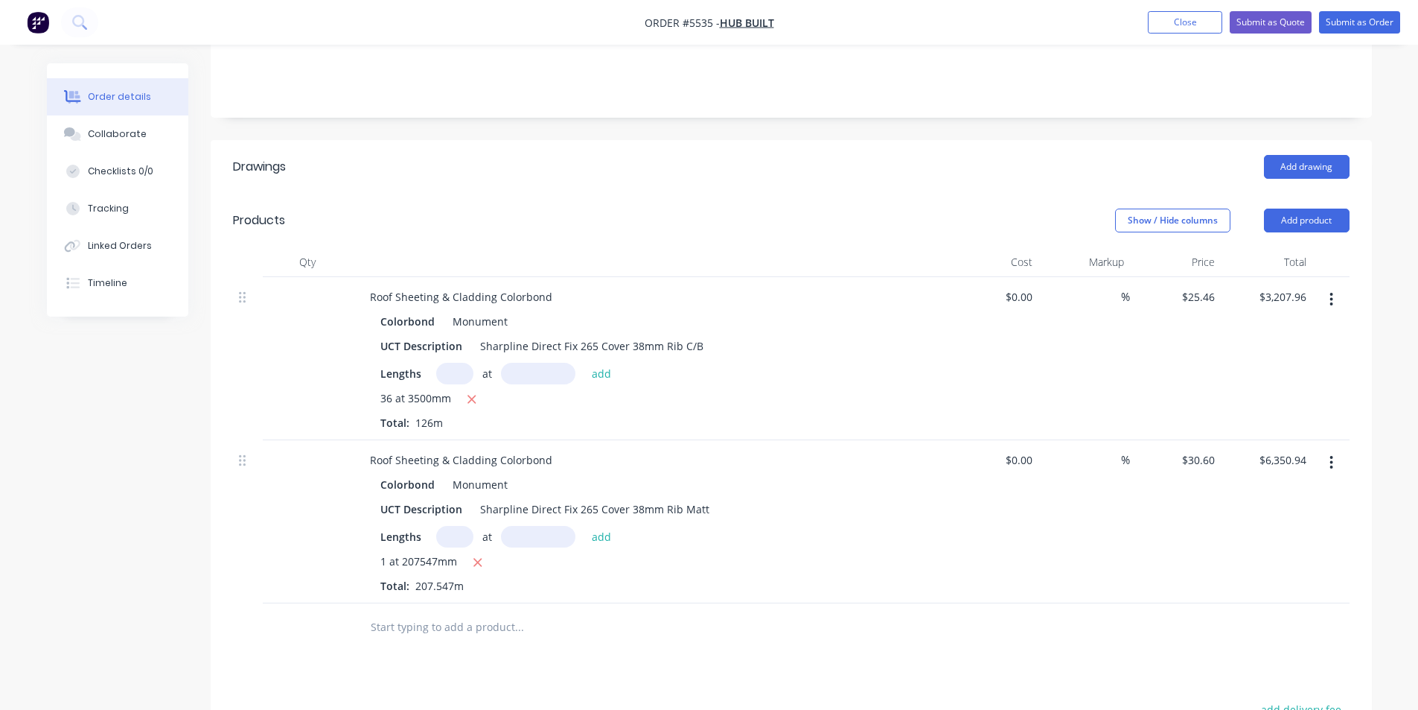
click at [1328, 449] on button "button" at bounding box center [1331, 462] width 35 height 27
click at [477, 558] on icon "button" at bounding box center [478, 562] width 8 height 8
click at [453, 526] on input "text" at bounding box center [454, 537] width 37 height 22
click at [522, 526] on input "text" at bounding box center [538, 537] width 74 height 22
click at [604, 526] on button "add" at bounding box center [602, 536] width 35 height 20
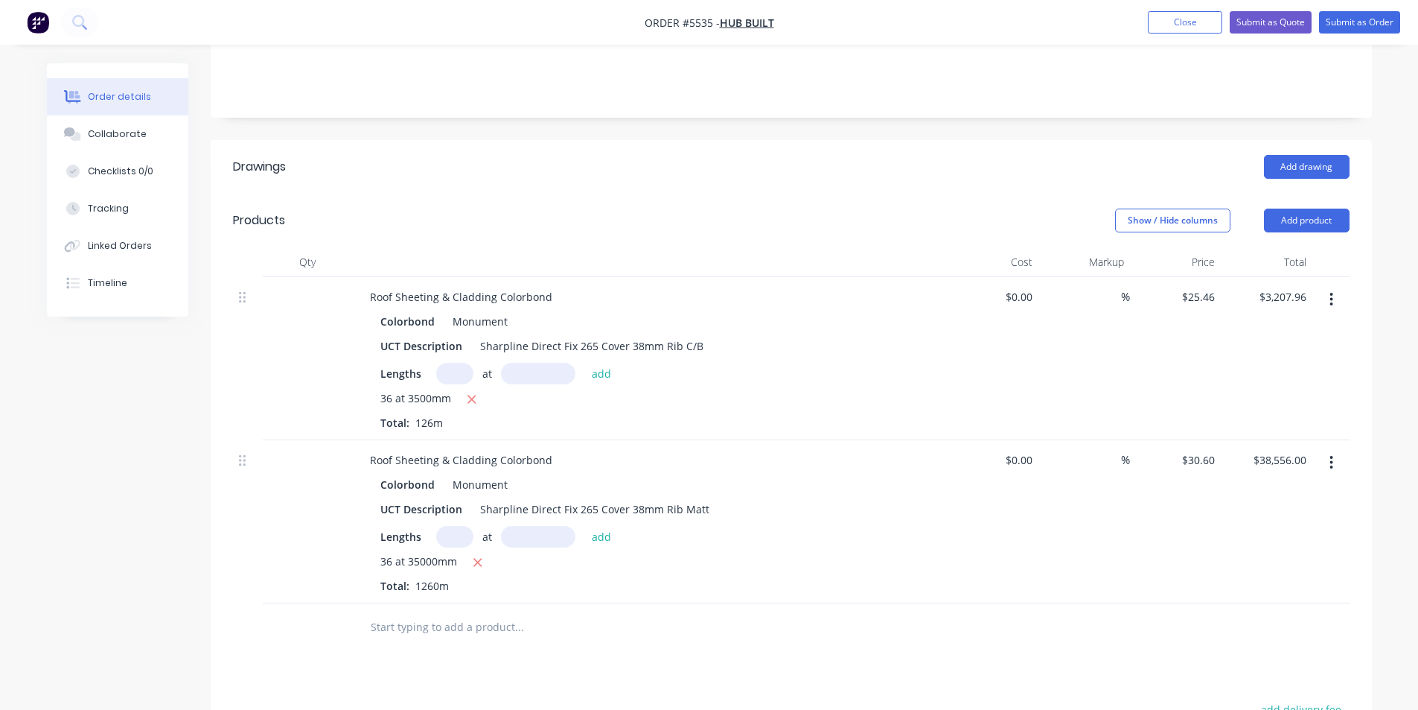
drag, startPoint x: 1331, startPoint y: 275, endPoint x: 1327, endPoint y: 284, distance: 10.0
click at [1331, 291] on icon "button" at bounding box center [1332, 299] width 4 height 16
click at [1257, 417] on div "Delete" at bounding box center [1279, 428] width 115 height 22
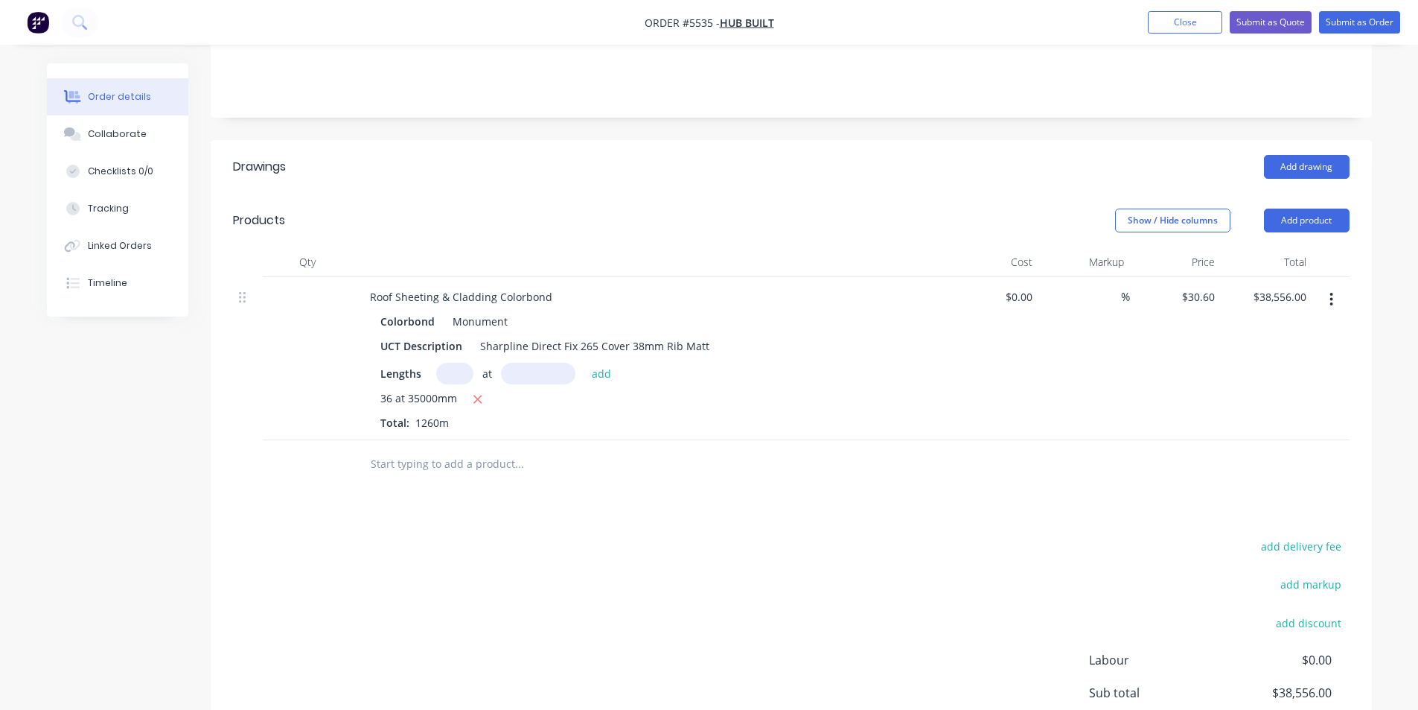
click at [437, 390] on span "36 at 35000mm" at bounding box center [418, 399] width 77 height 19
click at [480, 392] on icon "button" at bounding box center [478, 398] width 10 height 13
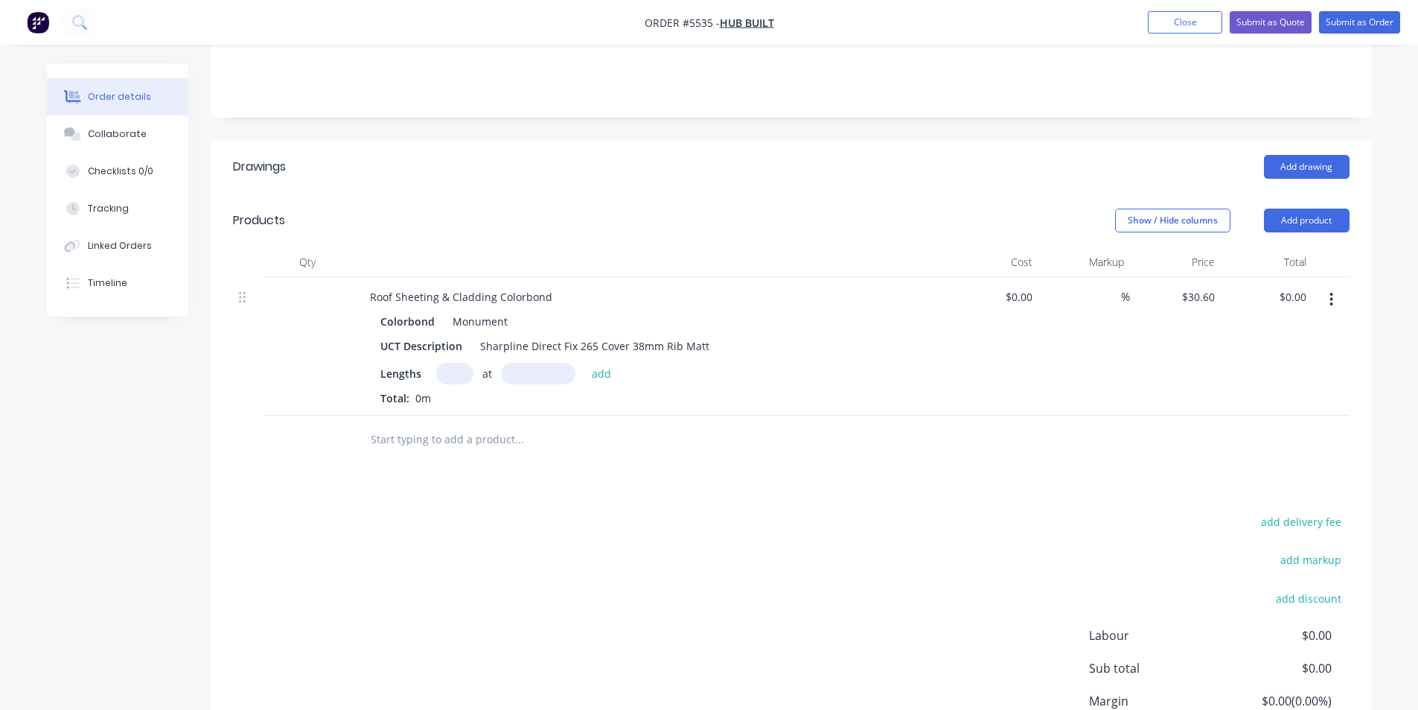
click at [447, 363] on input "text" at bounding box center [454, 374] width 37 height 22
click at [547, 364] on div "Lengths 36 at add Total: 0m" at bounding box center [649, 384] width 539 height 43
click at [540, 363] on input "text" at bounding box center [538, 374] width 74 height 22
click at [603, 363] on button "add" at bounding box center [602, 373] width 35 height 20
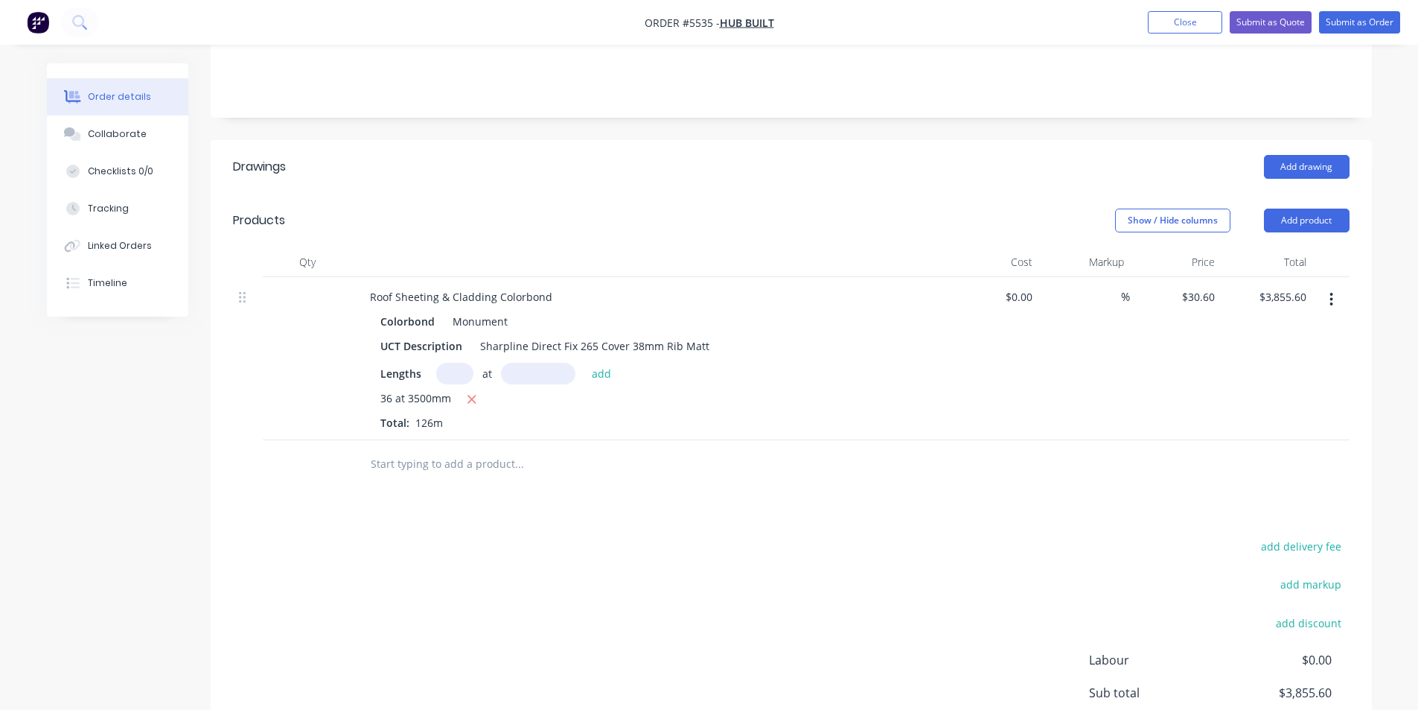
drag, startPoint x: 698, startPoint y: 439, endPoint x: 768, endPoint y: 433, distance: 69.4
click at [698, 449] on div at bounding box center [581, 464] width 447 height 30
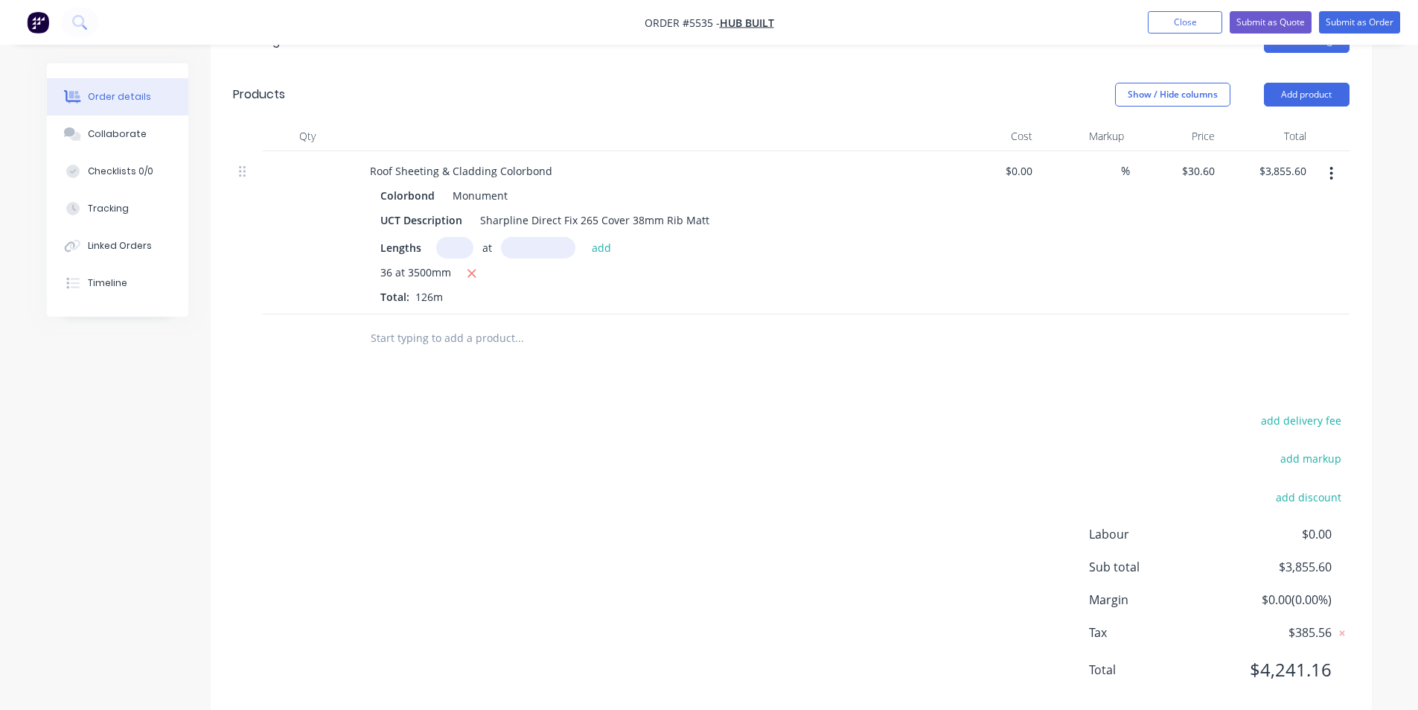
scroll to position [436, 0]
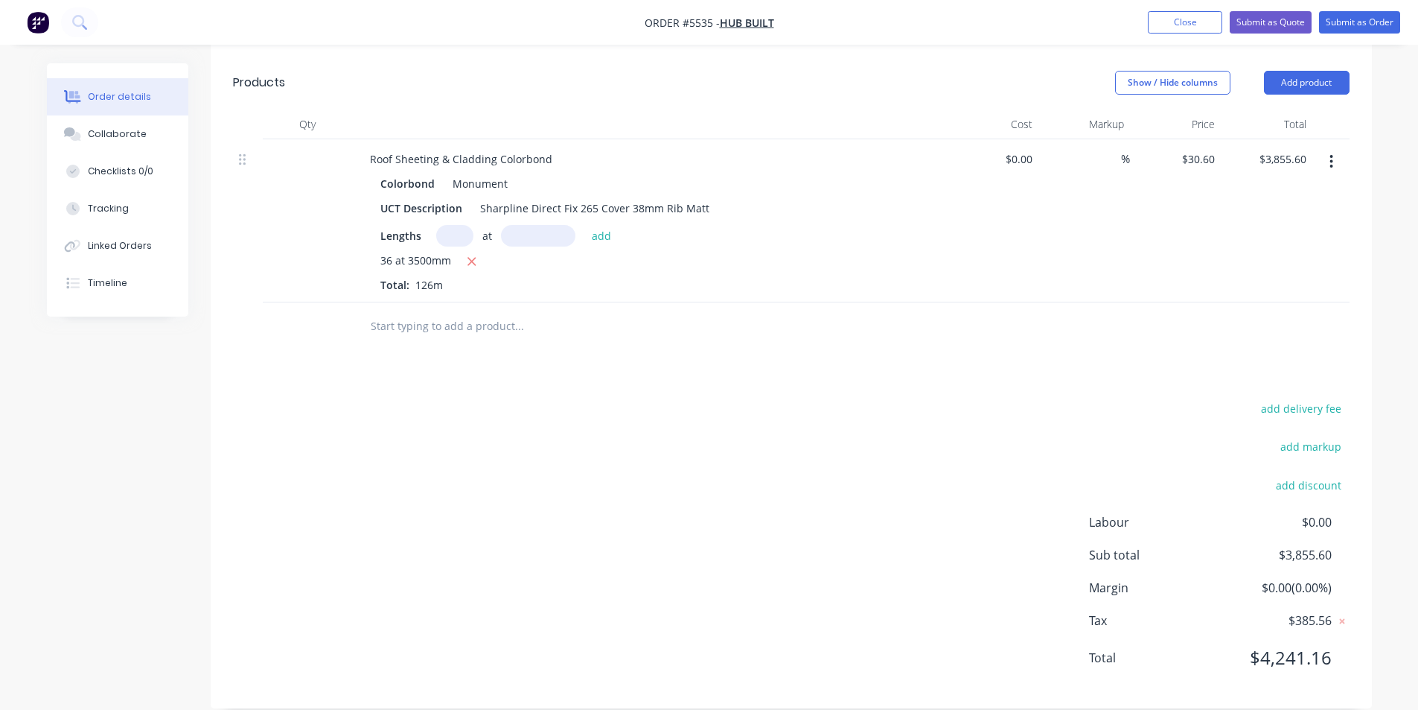
click at [733, 225] on div "Lengths at add" at bounding box center [649, 236] width 539 height 22
click at [1261, 21] on button "Submit as Quote" at bounding box center [1271, 22] width 82 height 22
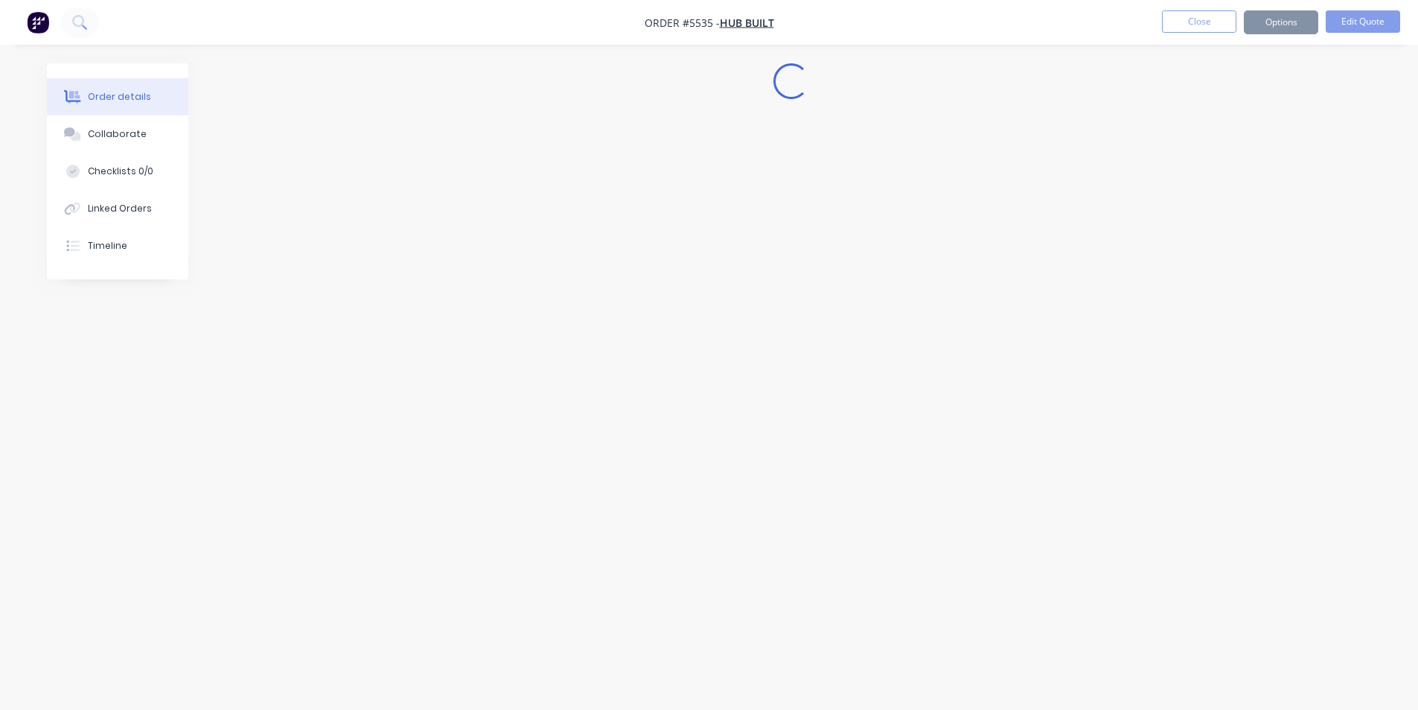
scroll to position [0, 0]
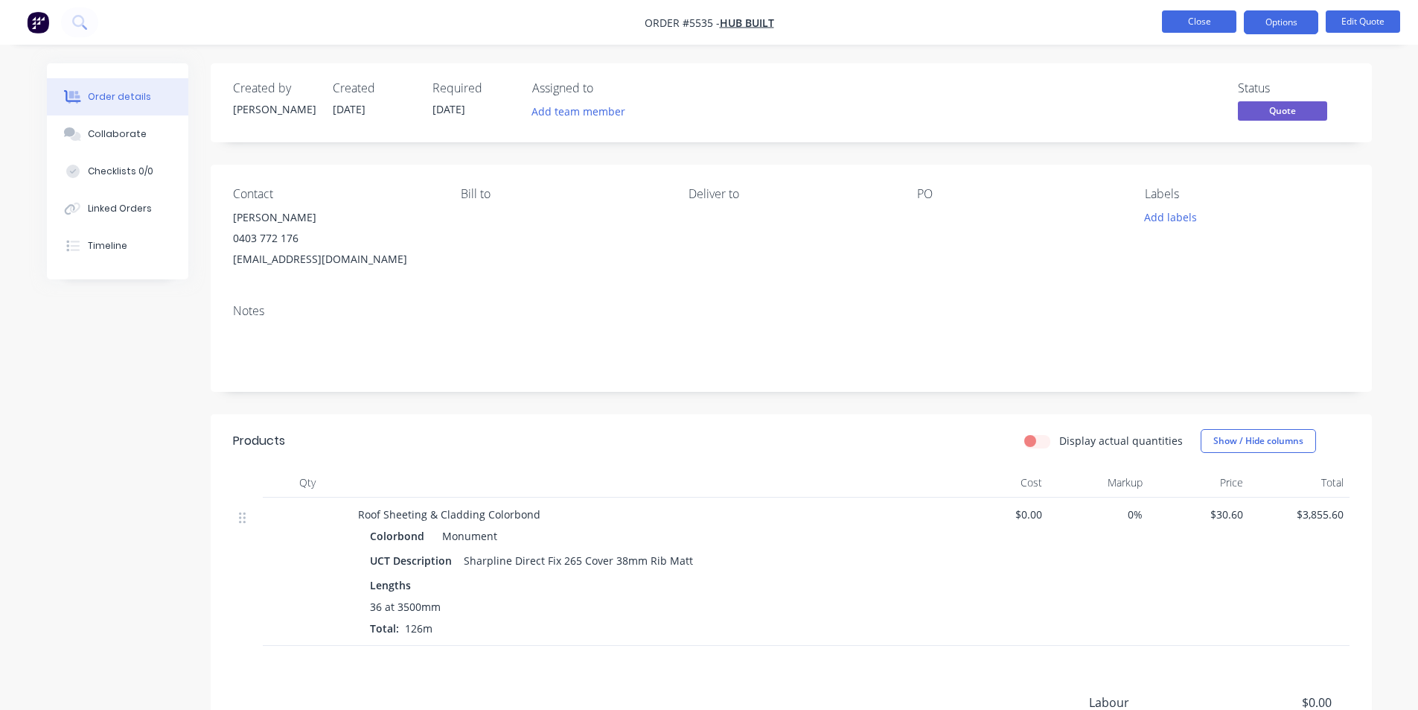
click at [1185, 20] on button "Close" at bounding box center [1199, 21] width 74 height 22
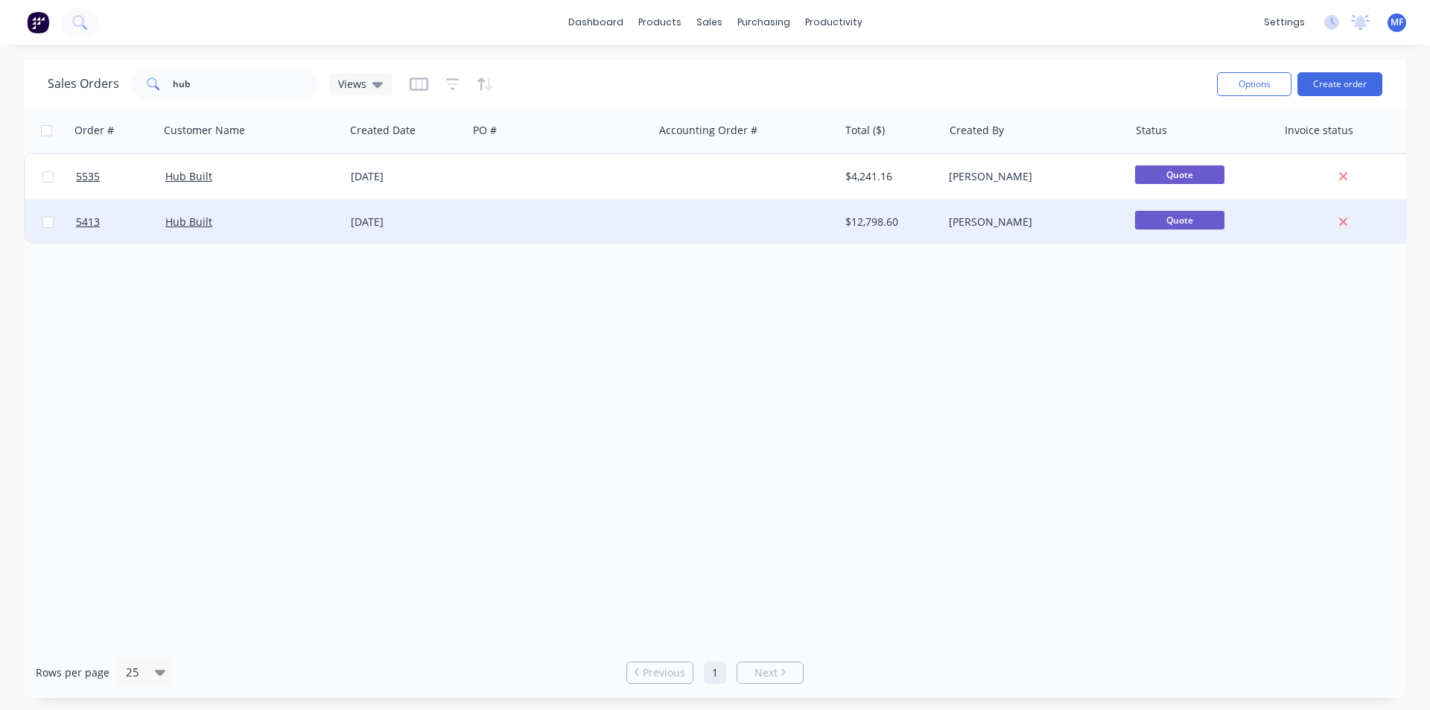
click at [889, 220] on div "$12,798.60" at bounding box center [888, 221] width 87 height 15
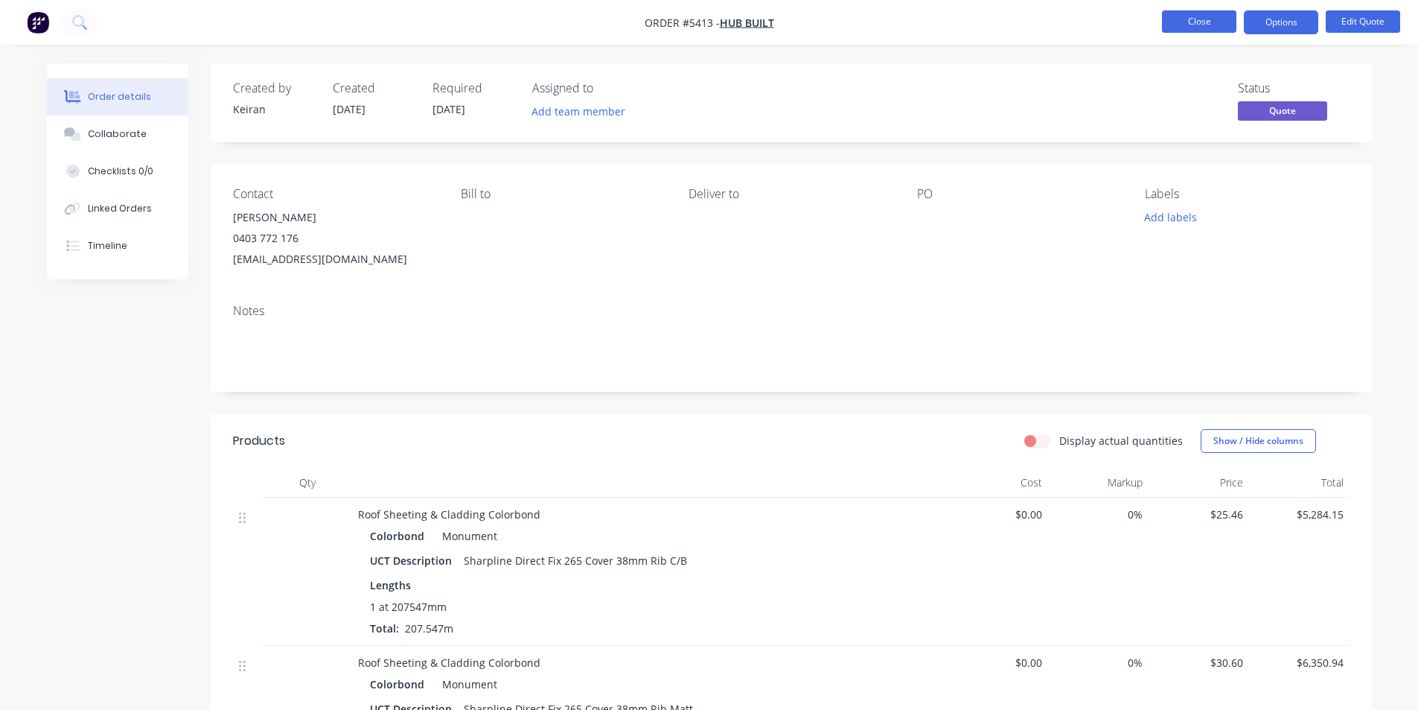
click at [1196, 20] on button "Close" at bounding box center [1199, 21] width 74 height 22
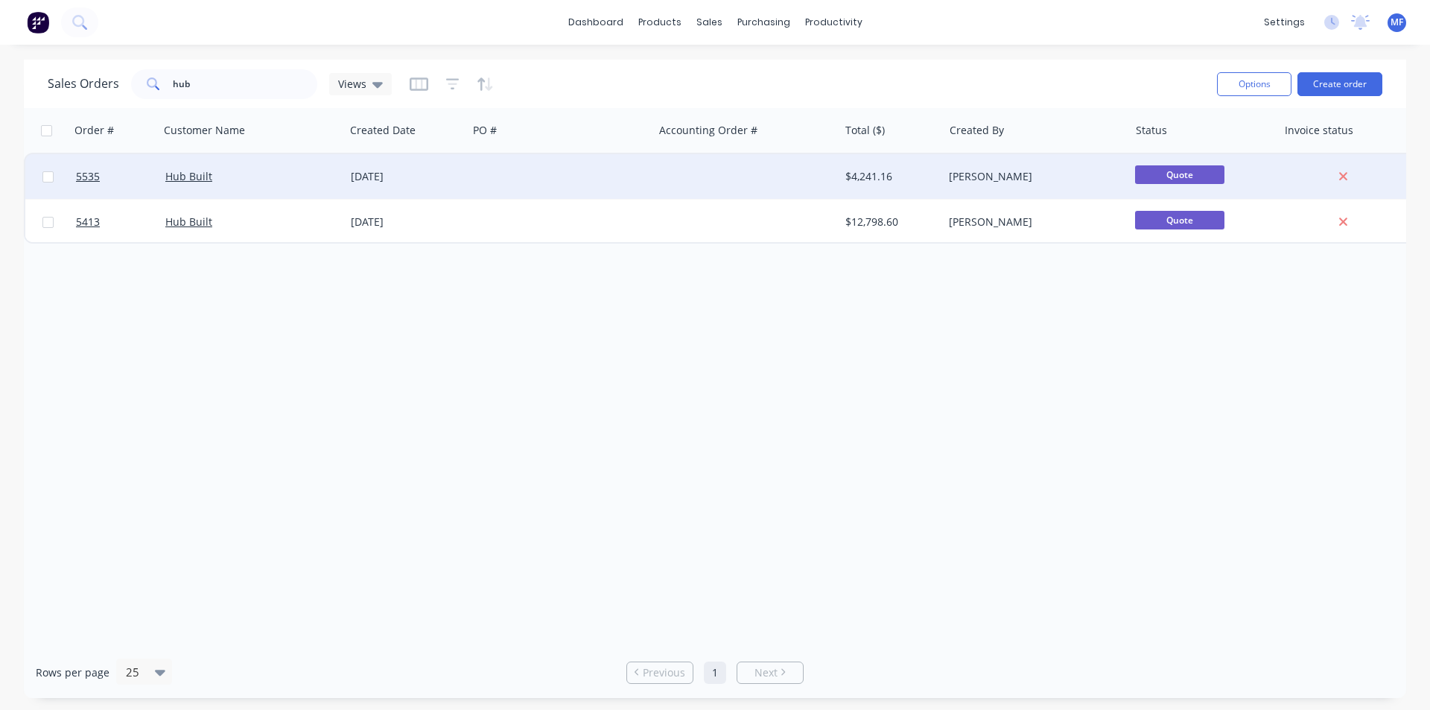
click at [937, 176] on div "$4,241.16" at bounding box center [891, 176] width 104 height 45
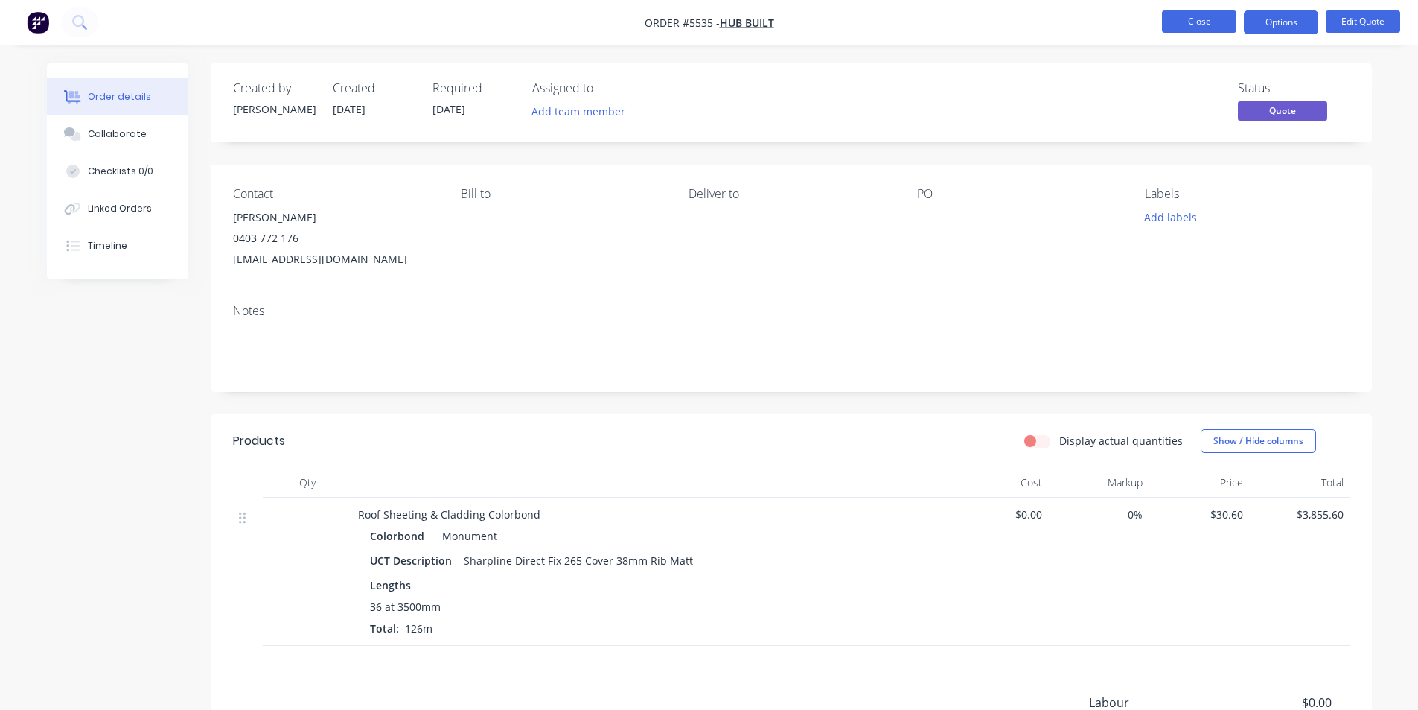
click at [1175, 15] on button "Close" at bounding box center [1199, 21] width 74 height 22
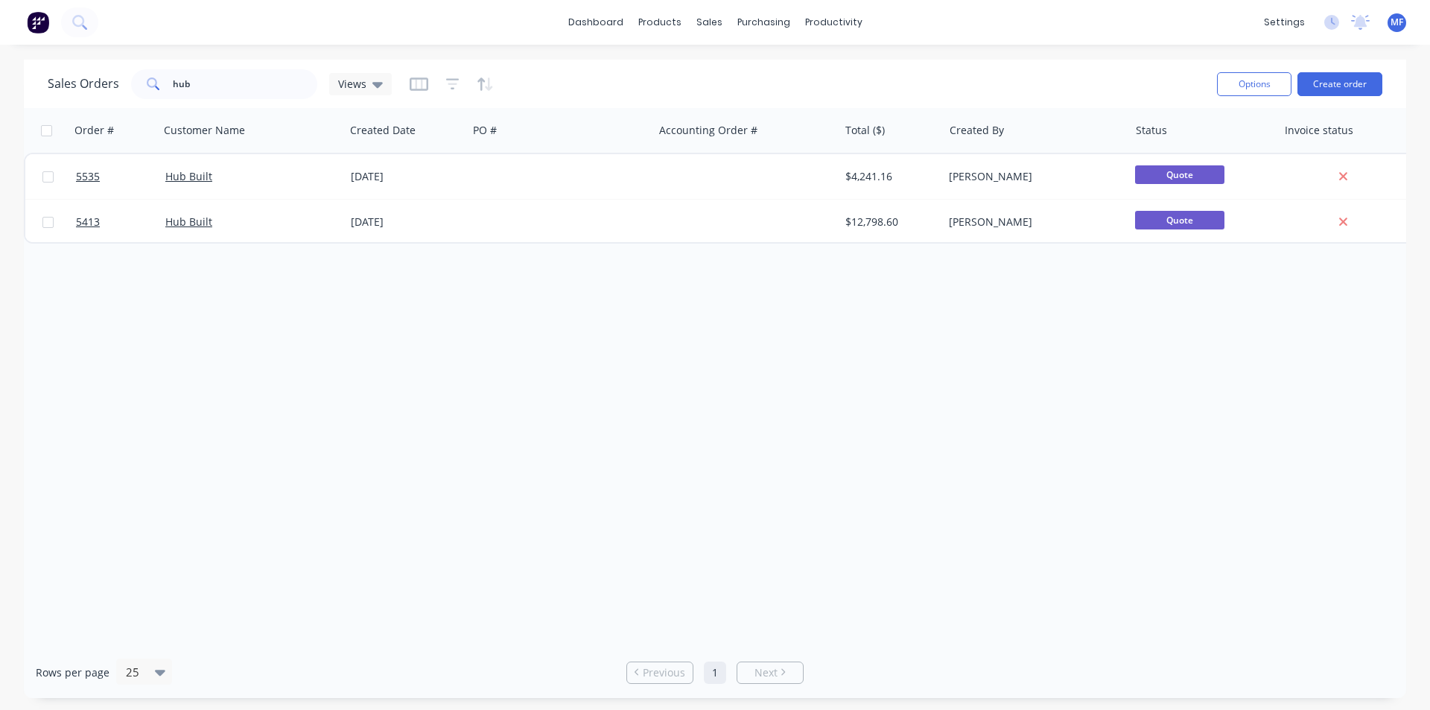
click at [544, 411] on div "Order # Customer Name Created Date PO # Accounting Order # Total ($) Created By…" at bounding box center [715, 377] width 1382 height 538
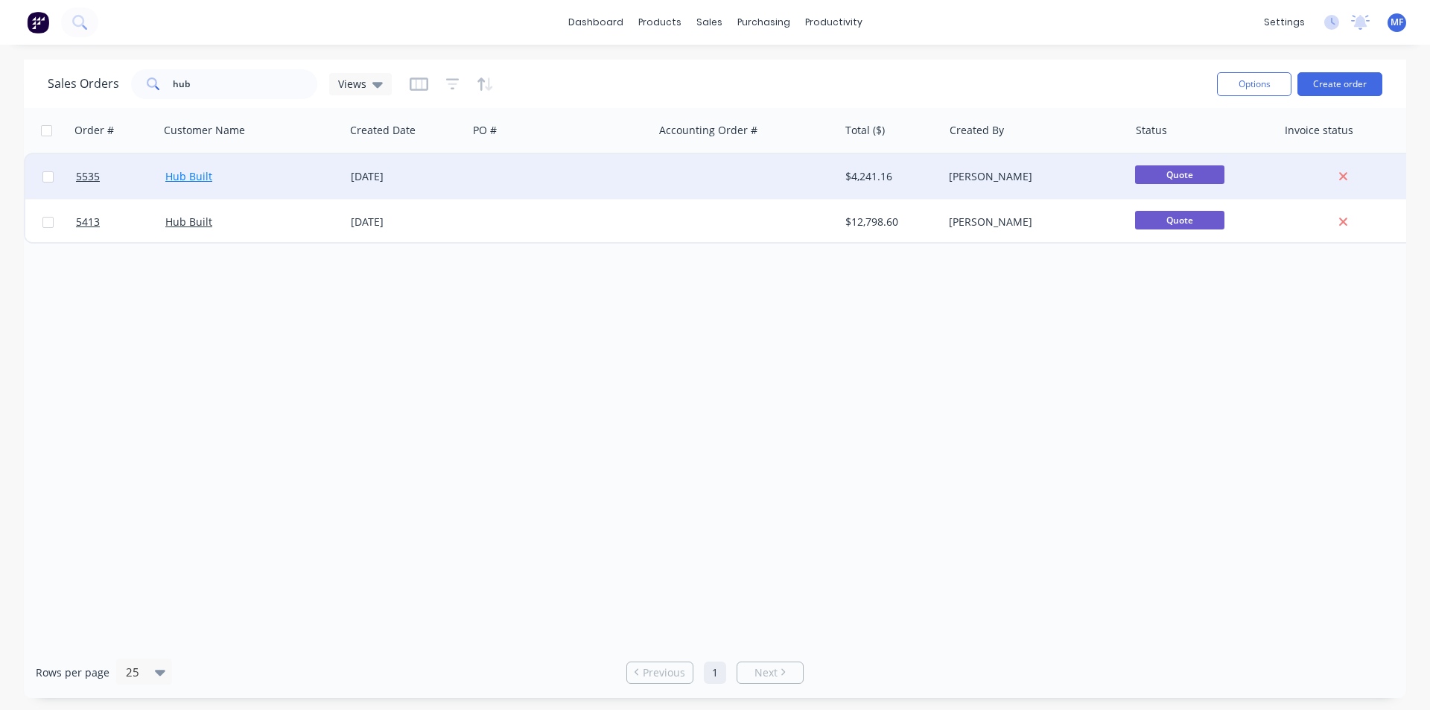
click at [183, 176] on link "Hub Built" at bounding box center [188, 176] width 47 height 14
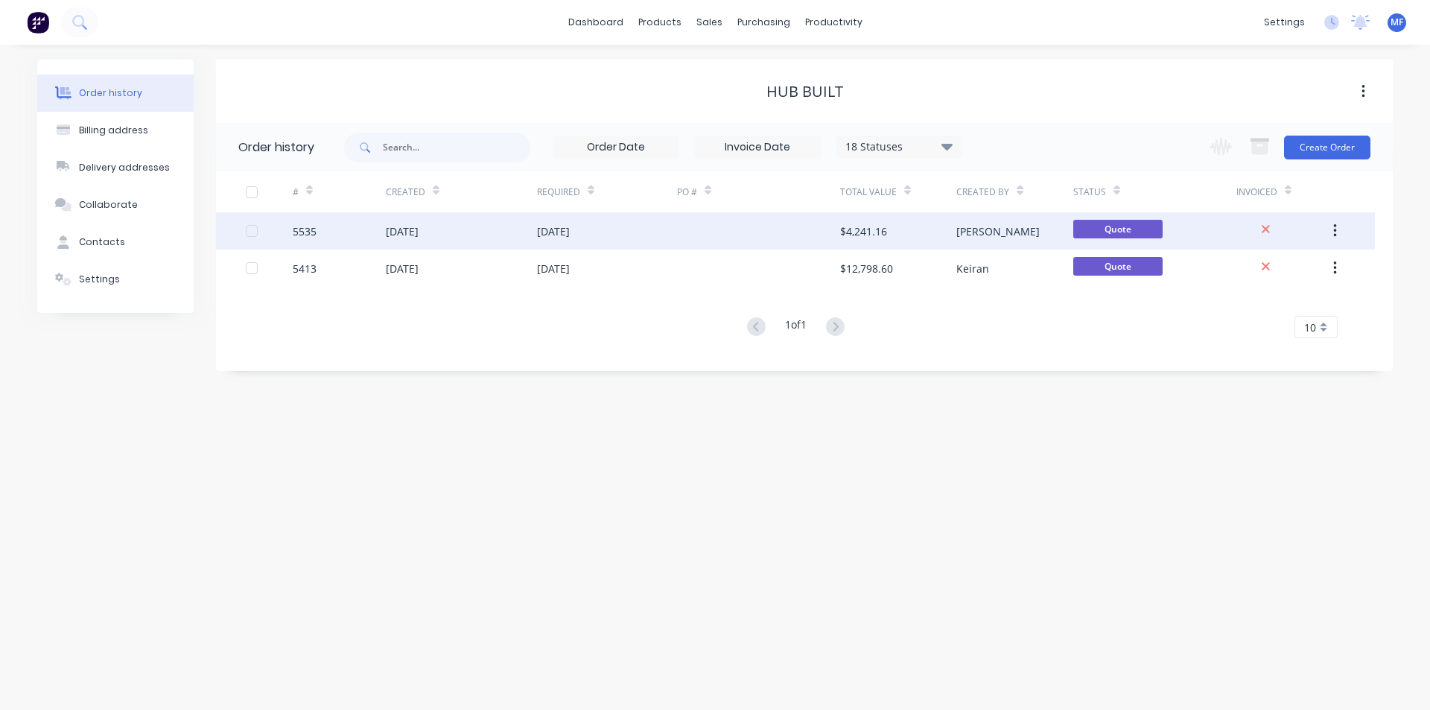
click at [570, 227] on div "[DATE]" at bounding box center [553, 231] width 33 height 16
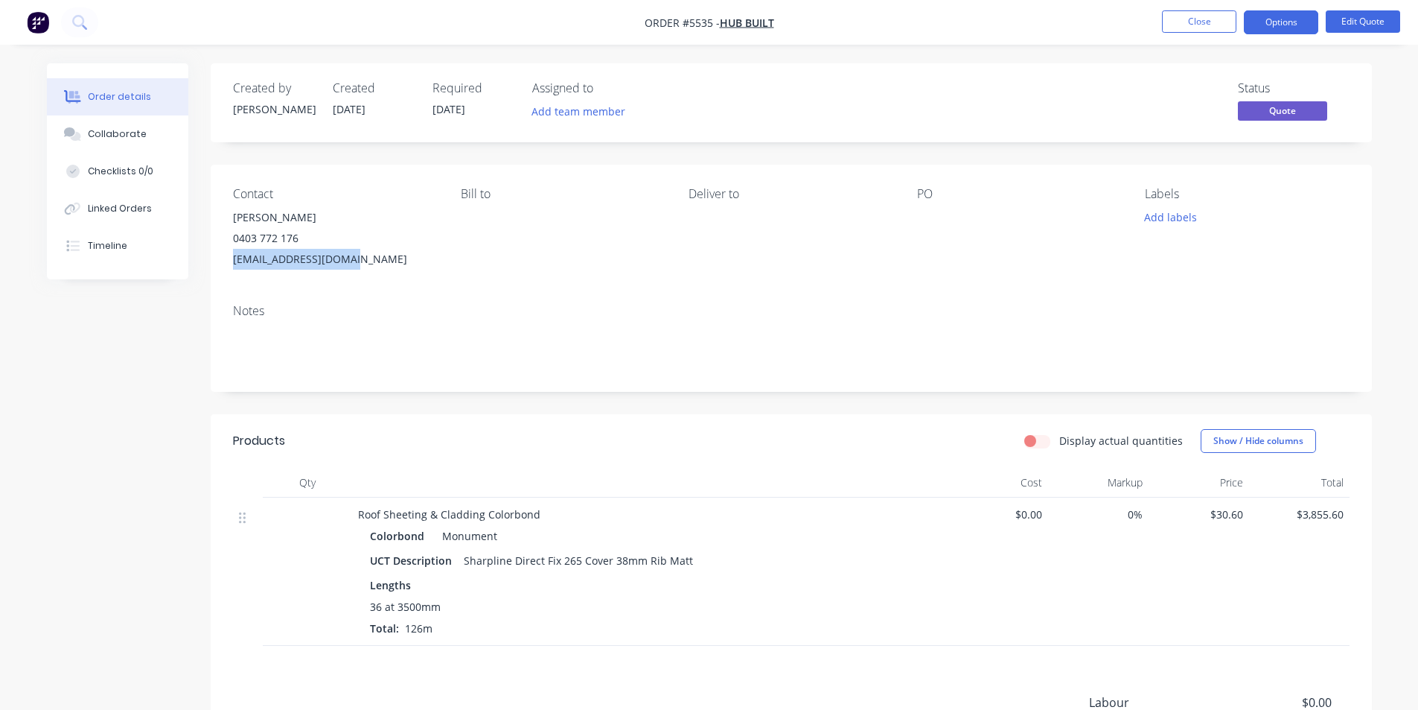
drag, startPoint x: 363, startPoint y: 260, endPoint x: 218, endPoint y: 283, distance: 146.3
click at [218, 283] on div "Contact [PERSON_NAME] [PHONE_NUMBER] [EMAIL_ADDRESS][DOMAIN_NAME] Bill to Deliv…" at bounding box center [792, 228] width 1162 height 127
copy div "[EMAIL_ADDRESS][DOMAIN_NAME]"
click at [1276, 25] on button "Options" at bounding box center [1281, 22] width 74 height 24
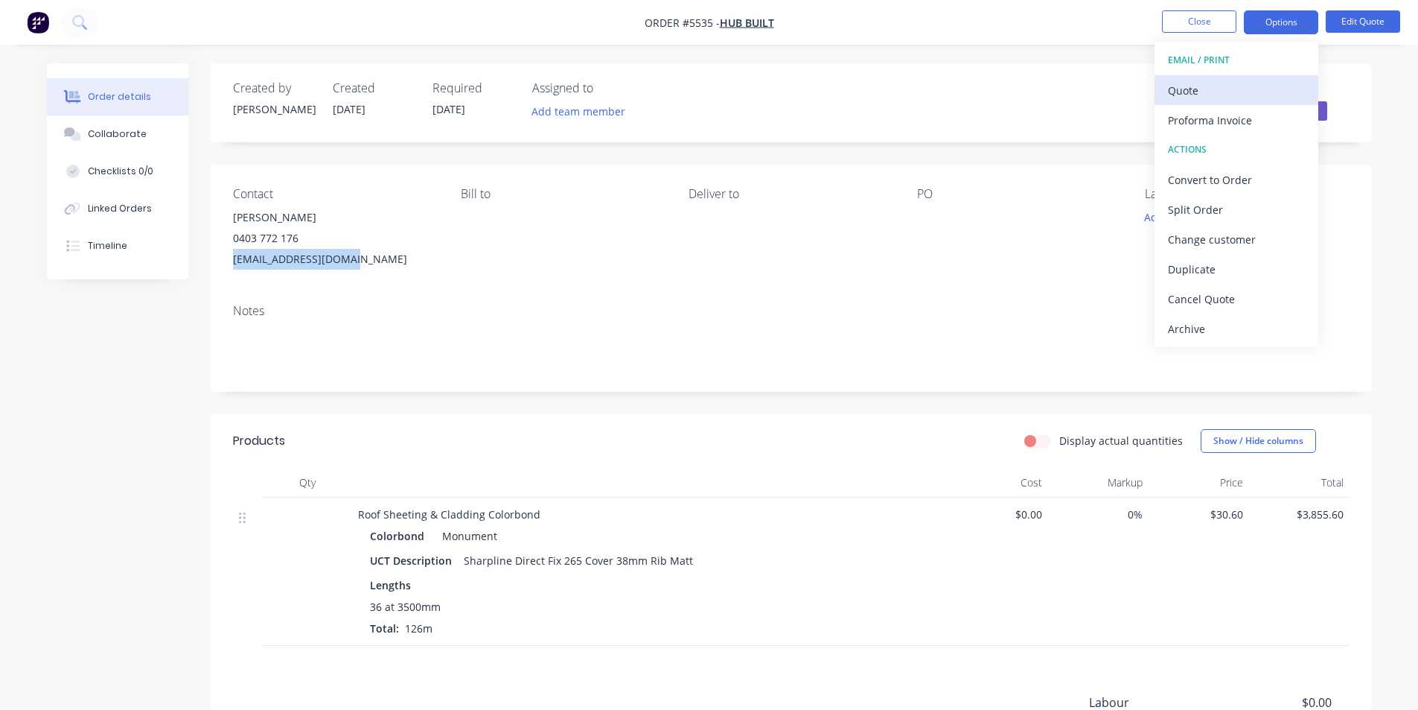
click at [1179, 89] on div "Quote" at bounding box center [1236, 91] width 137 height 22
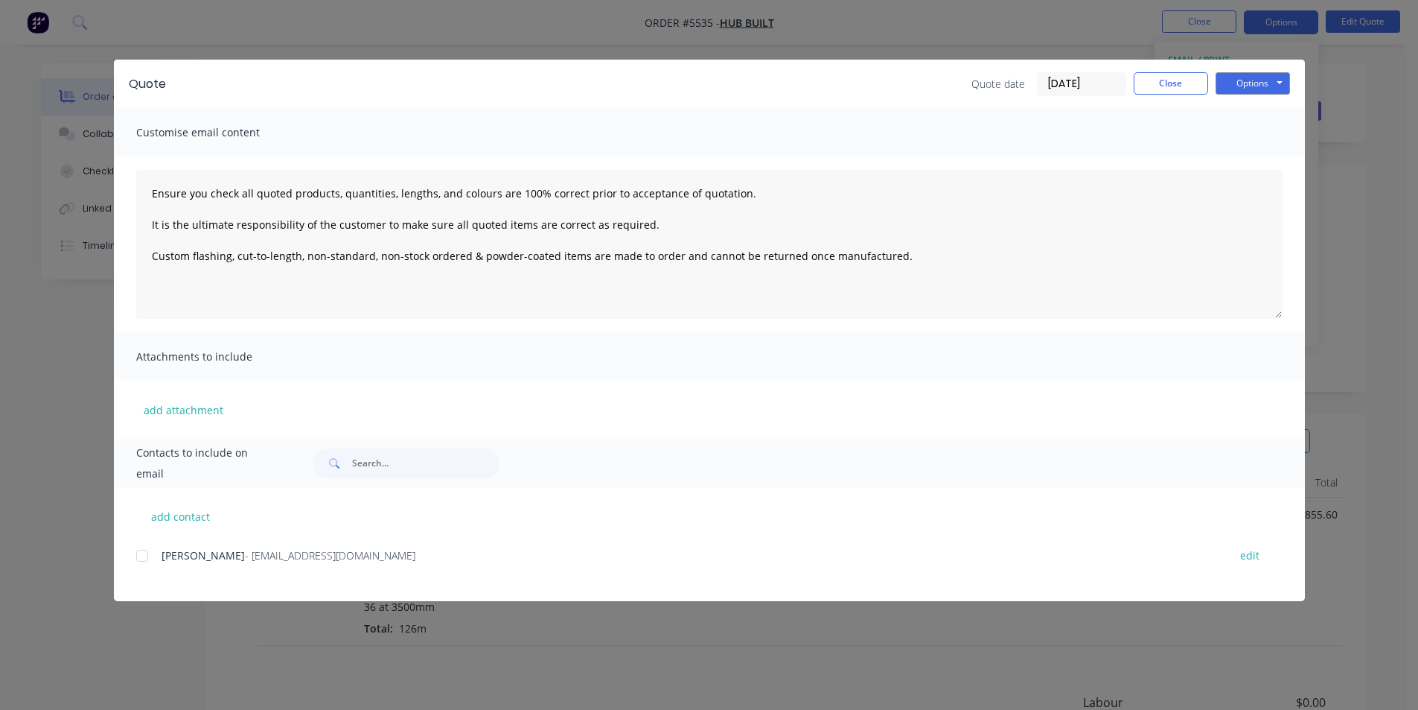
click at [143, 556] on div at bounding box center [142, 556] width 30 height 30
click at [1267, 79] on button "Options" at bounding box center [1253, 83] width 74 height 22
click at [1265, 156] on button "Email" at bounding box center [1263, 159] width 95 height 25
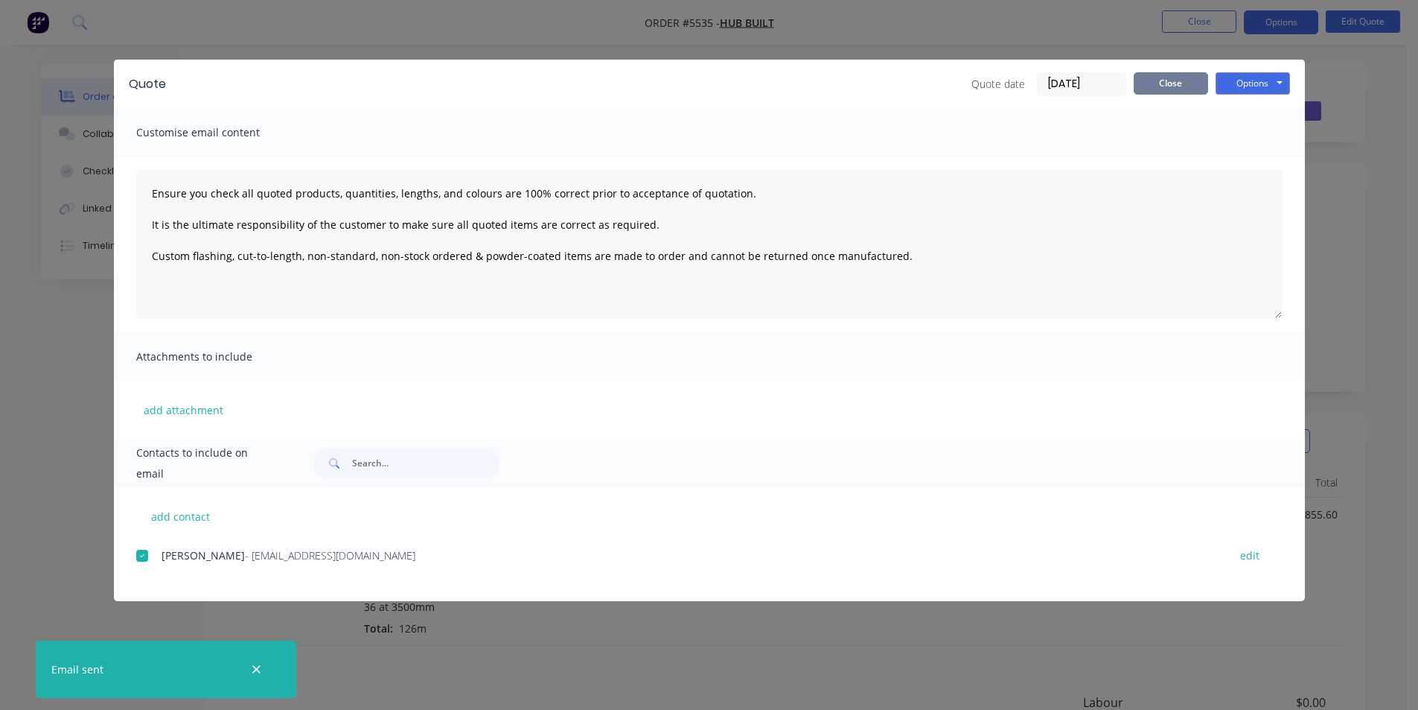
click at [1188, 78] on button "Close" at bounding box center [1171, 83] width 74 height 22
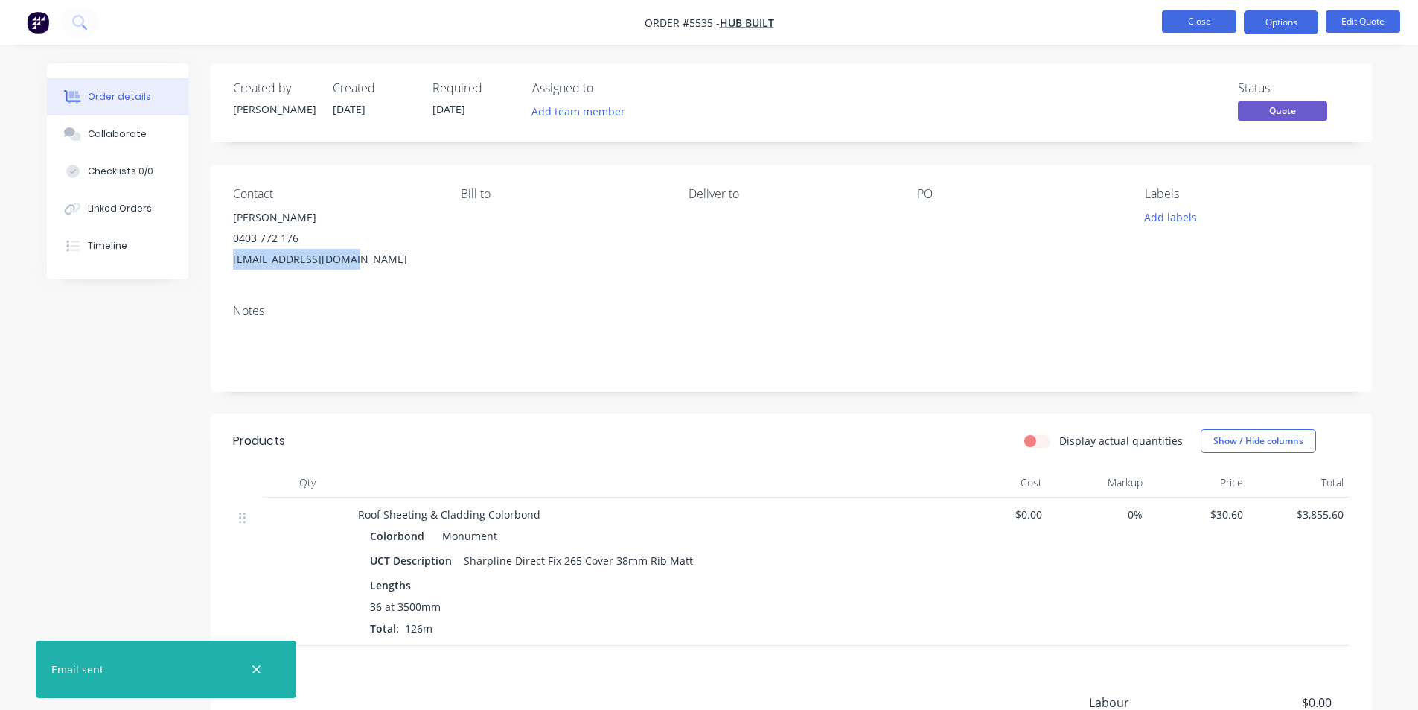
click at [1194, 18] on button "Close" at bounding box center [1199, 21] width 74 height 22
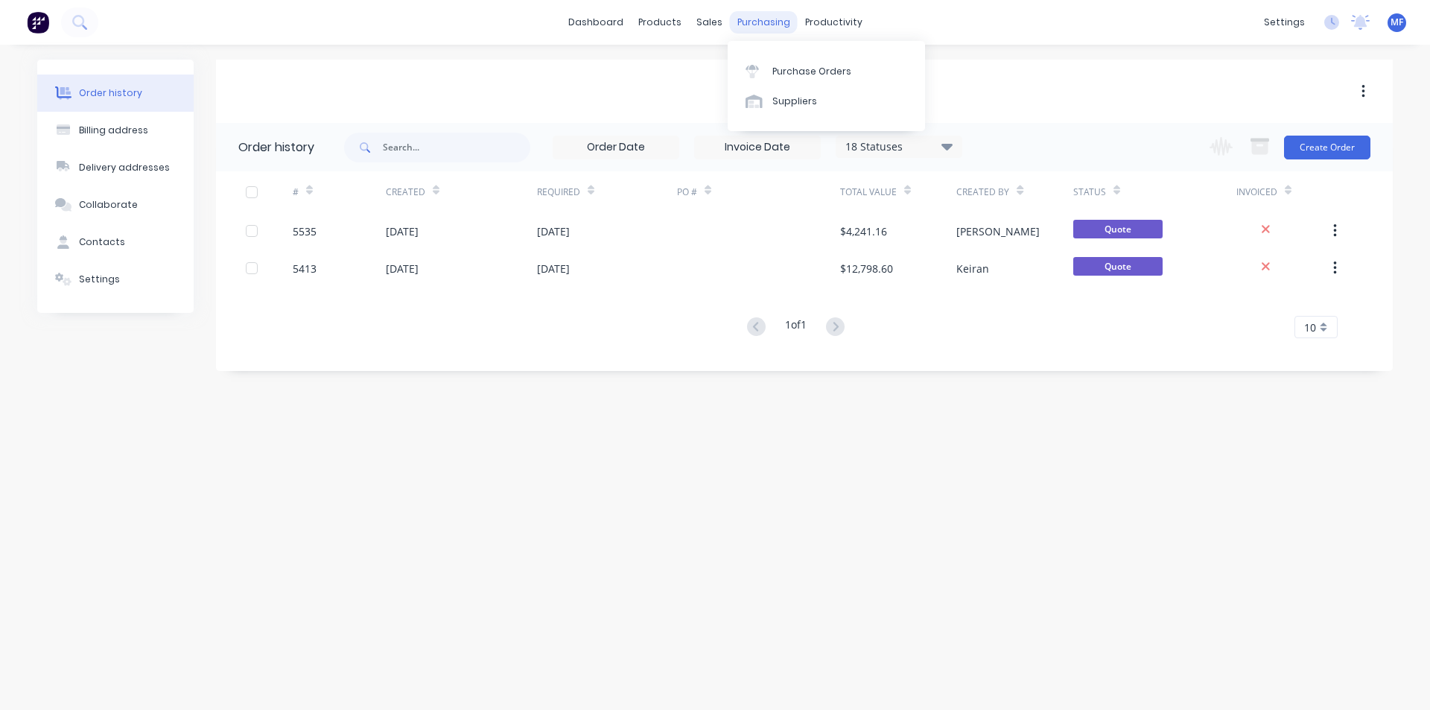
click at [765, 25] on div "purchasing" at bounding box center [764, 22] width 68 height 22
click at [786, 68] on div "Purchase Orders" at bounding box center [811, 71] width 79 height 13
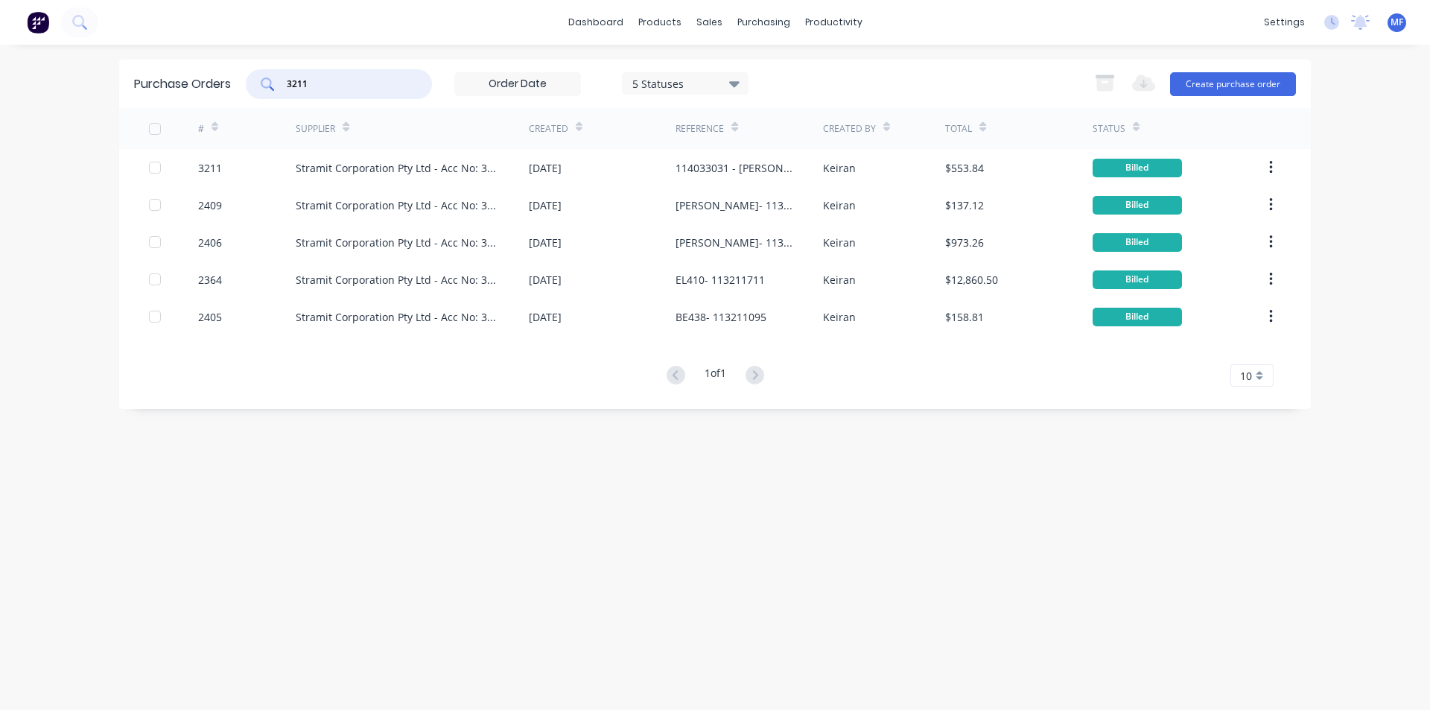
click at [315, 83] on input "3211" at bounding box center [347, 84] width 124 height 15
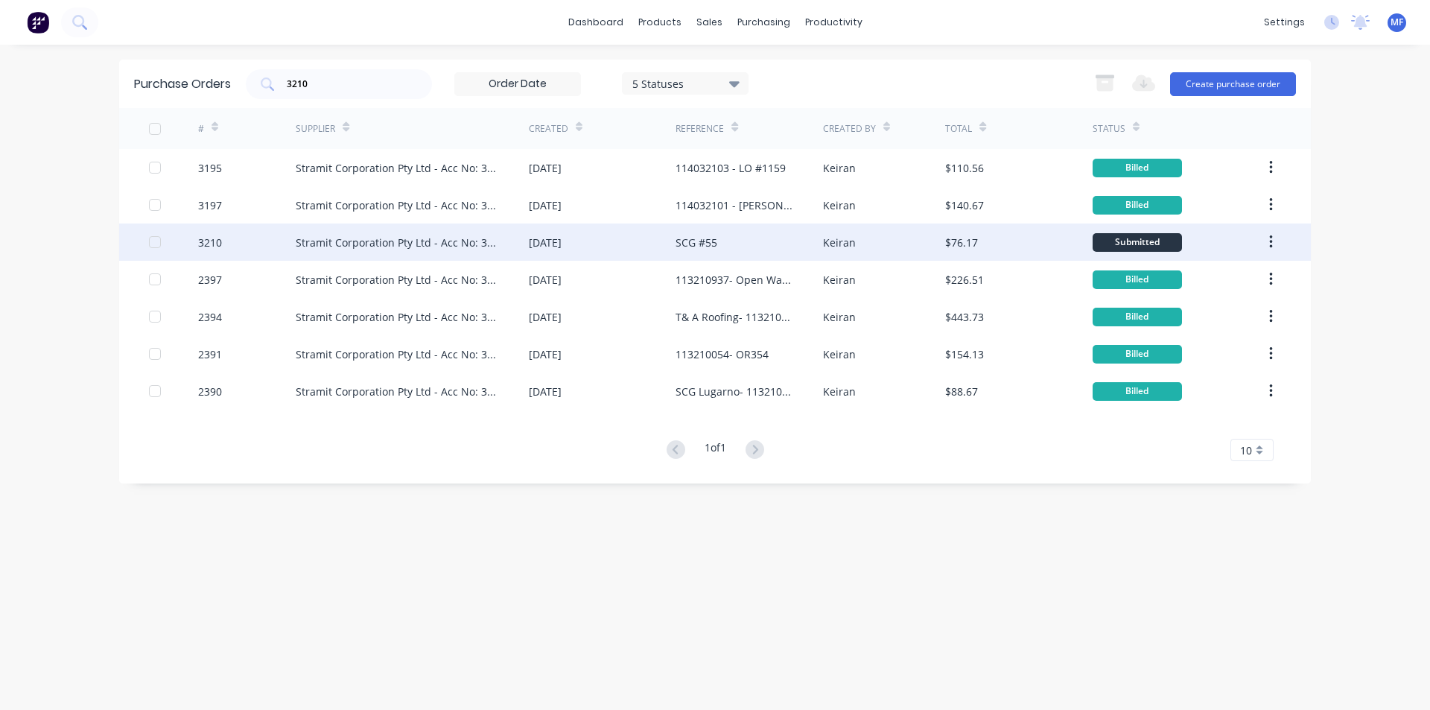
click at [356, 242] on div "Stramit Corporation Pty Ltd - Acc No: 32915" at bounding box center [397, 243] width 203 height 16
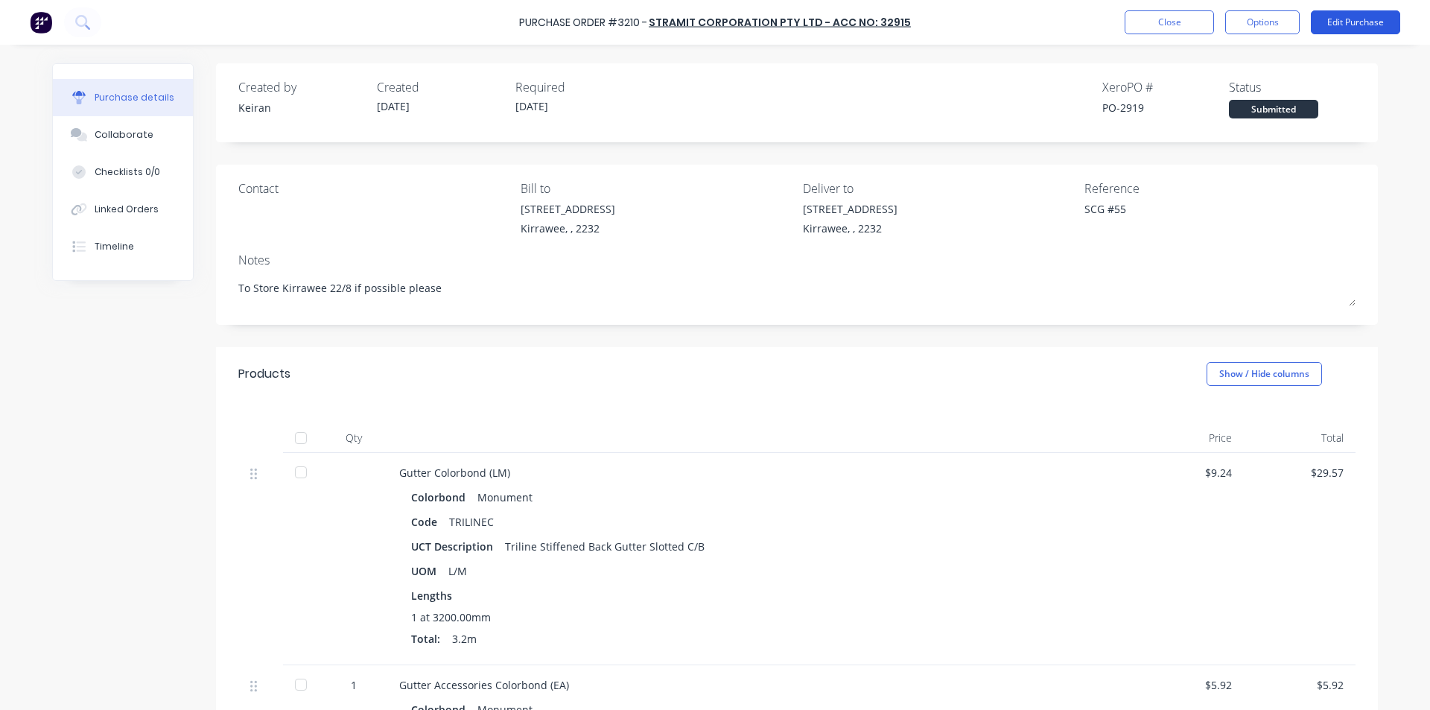
click at [1336, 24] on button "Edit Purchase" at bounding box center [1355, 22] width 89 height 24
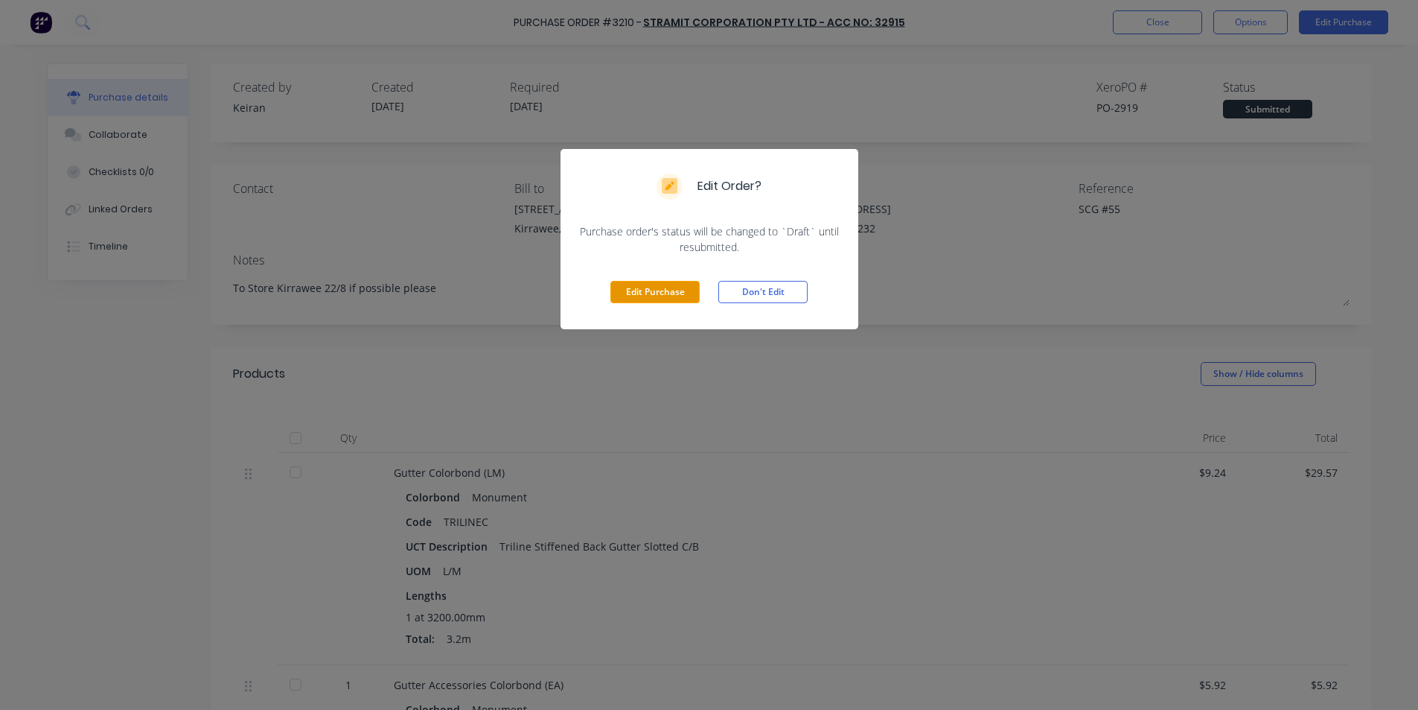
click at [655, 296] on button "Edit Purchase" at bounding box center [655, 292] width 89 height 22
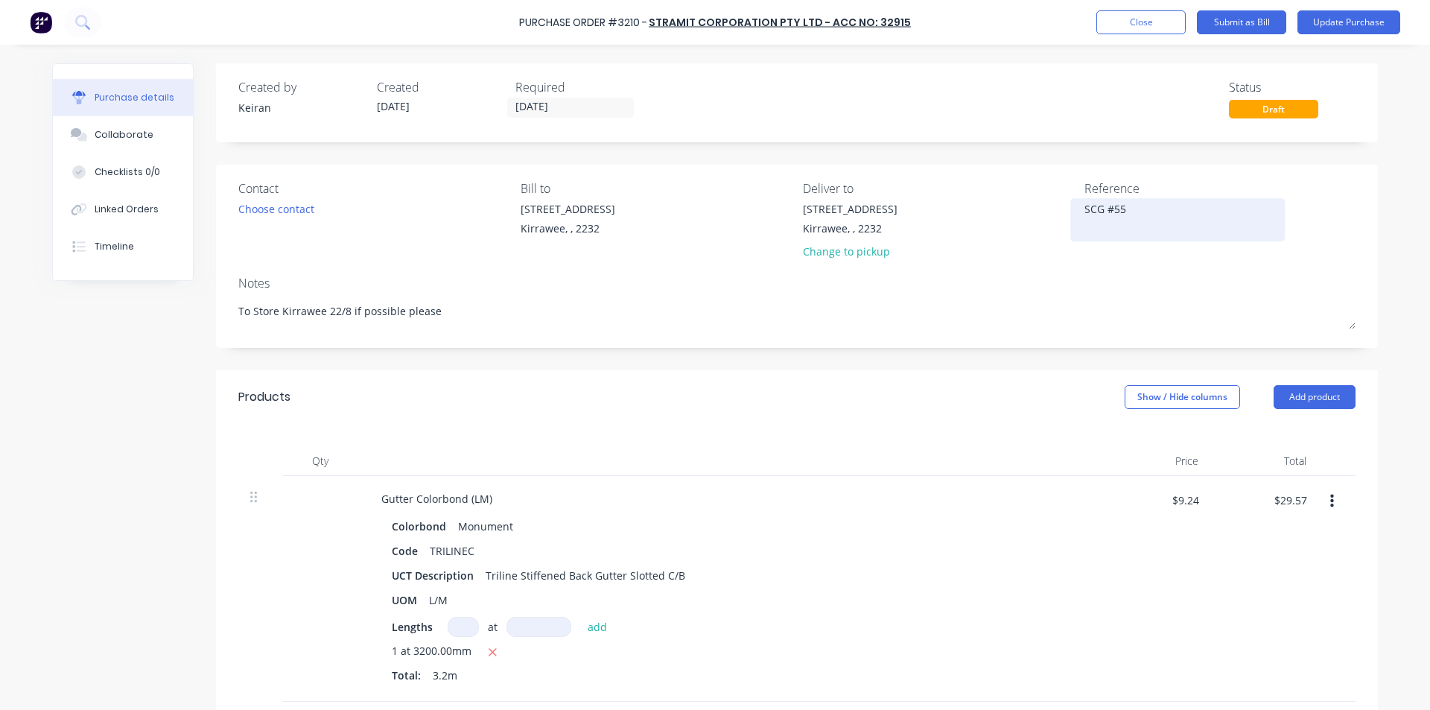
click at [1141, 215] on textarea "SCG #55" at bounding box center [1177, 218] width 186 height 34
click at [1084, 208] on div "SCG #55" at bounding box center [1177, 219] width 186 height 37
click at [1084, 208] on textarea "SCG #55" at bounding box center [1177, 218] width 186 height 34
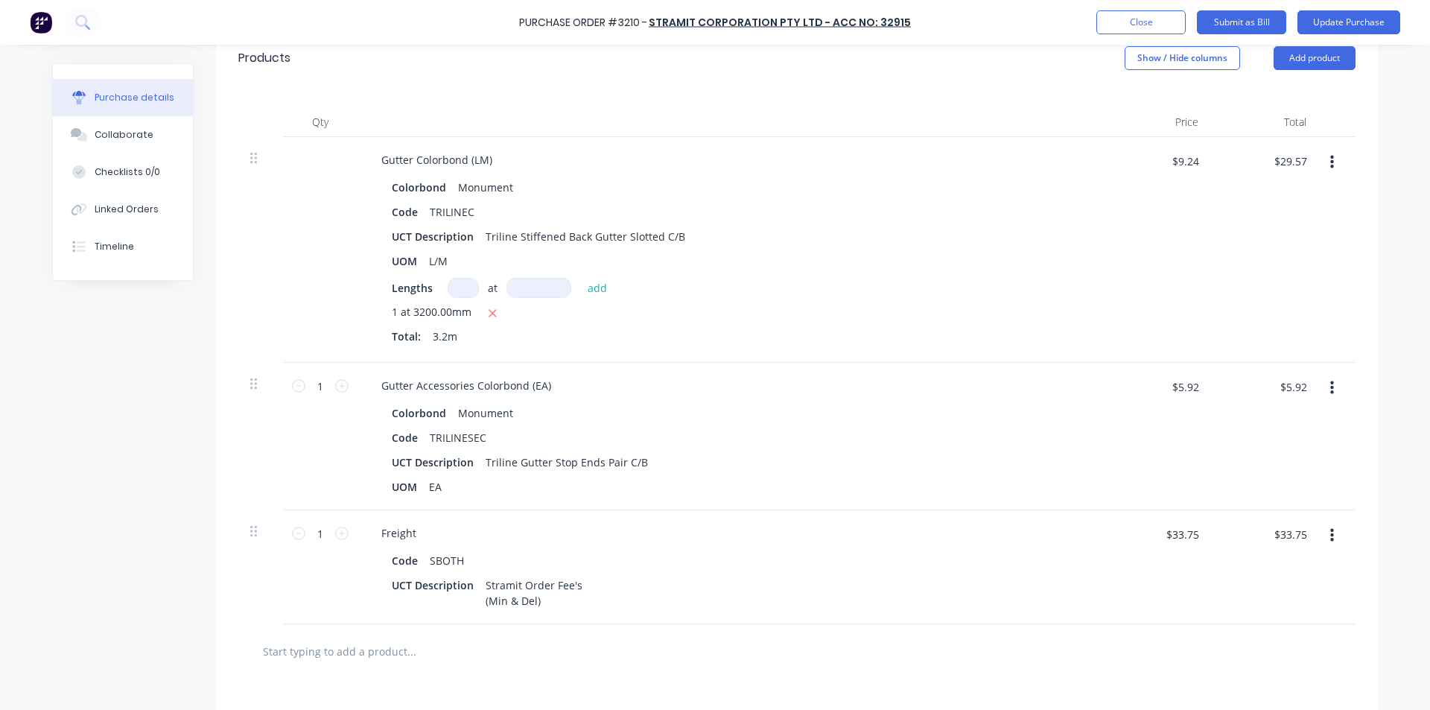
scroll to position [372, 0]
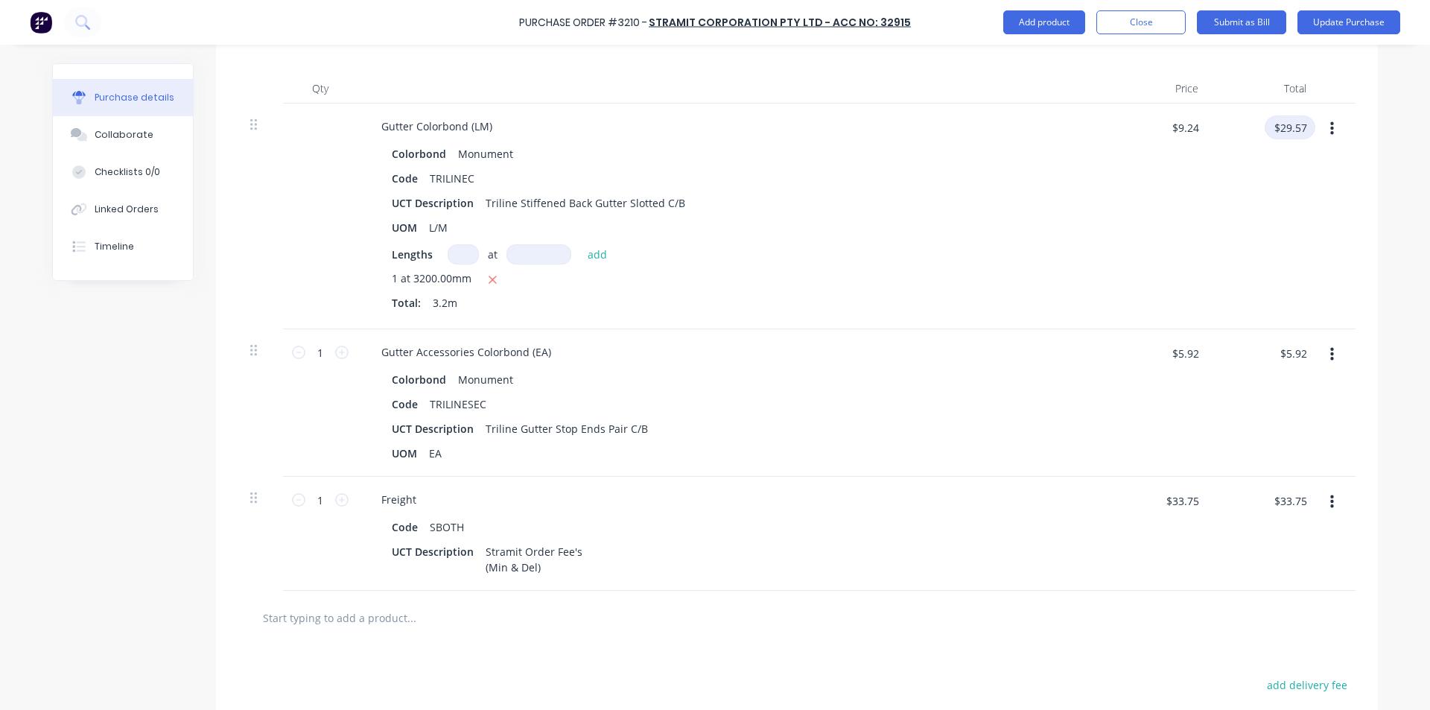
drag, startPoint x: 1289, startPoint y: 121, endPoint x: 1276, endPoint y: 158, distance: 39.6
click at [1289, 121] on input "$29.57" at bounding box center [1289, 127] width 51 height 24
drag, startPoint x: 1293, startPoint y: 353, endPoint x: 1299, endPoint y: 360, distance: 9.5
click at [1290, 353] on input "$5.92" at bounding box center [1292, 353] width 45 height 24
click at [1288, 500] on input "$33.75" at bounding box center [1289, 500] width 51 height 24
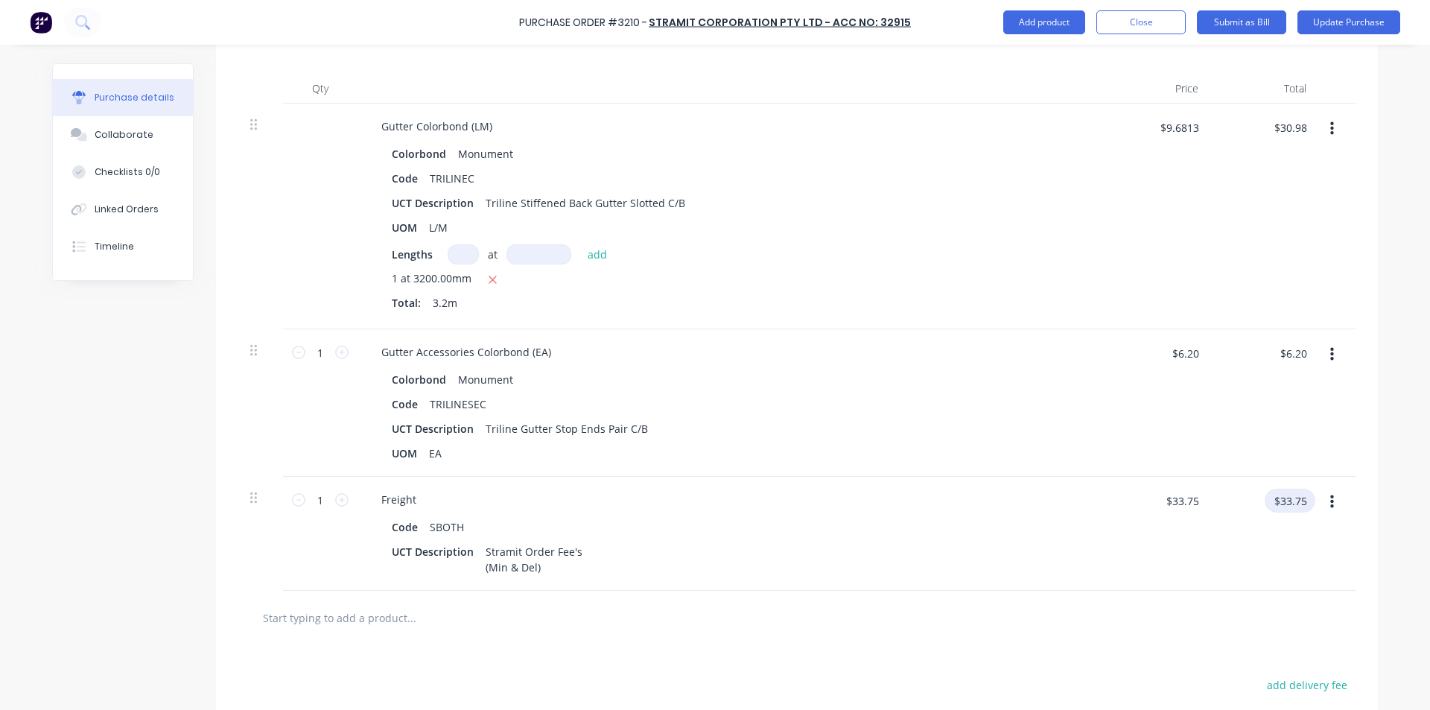
scroll to position [567, 0]
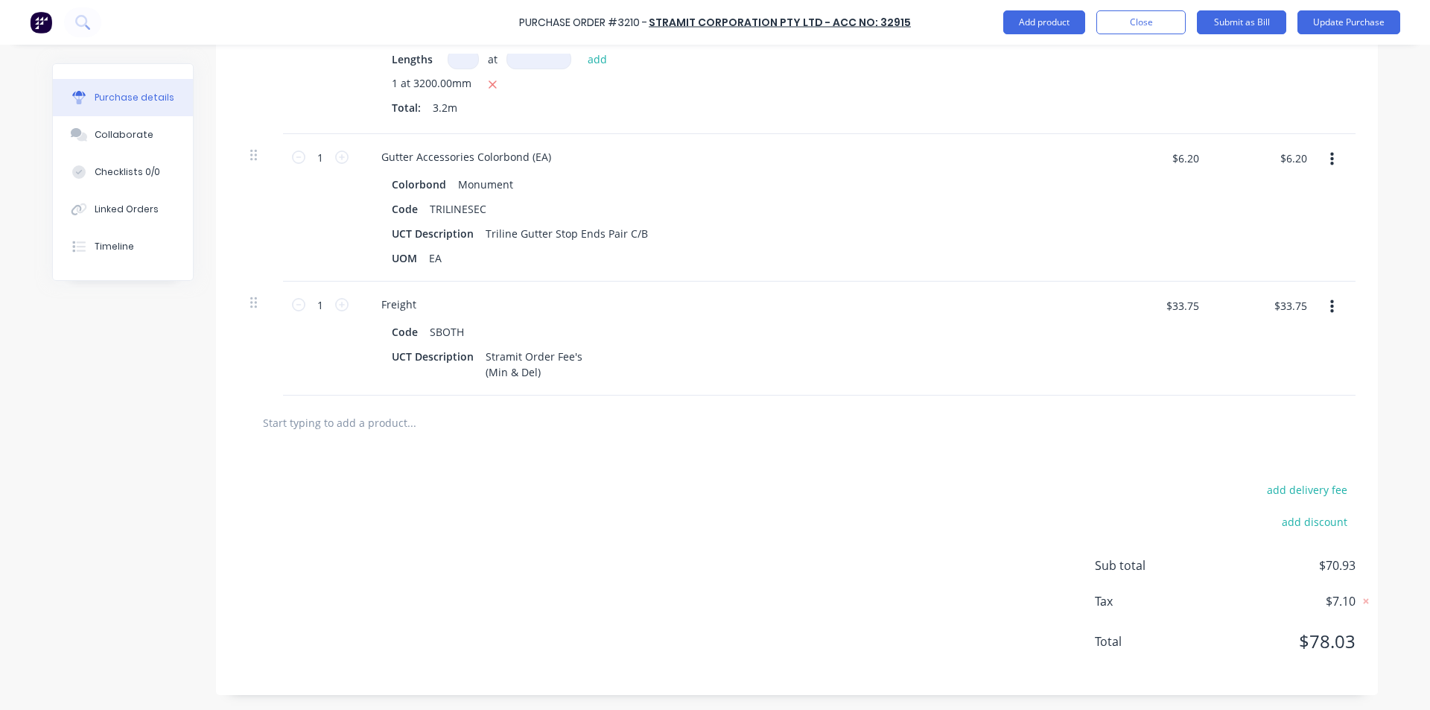
click at [1025, 573] on div "add delivery fee add discount Sub total $70.93 Tax $7.10 Total $78.03" at bounding box center [797, 572] width 1162 height 245
click at [1299, 156] on input "$6.20" at bounding box center [1292, 158] width 45 height 24
click at [1169, 245] on div "$6.19 $6.19" at bounding box center [1156, 207] width 108 height 147
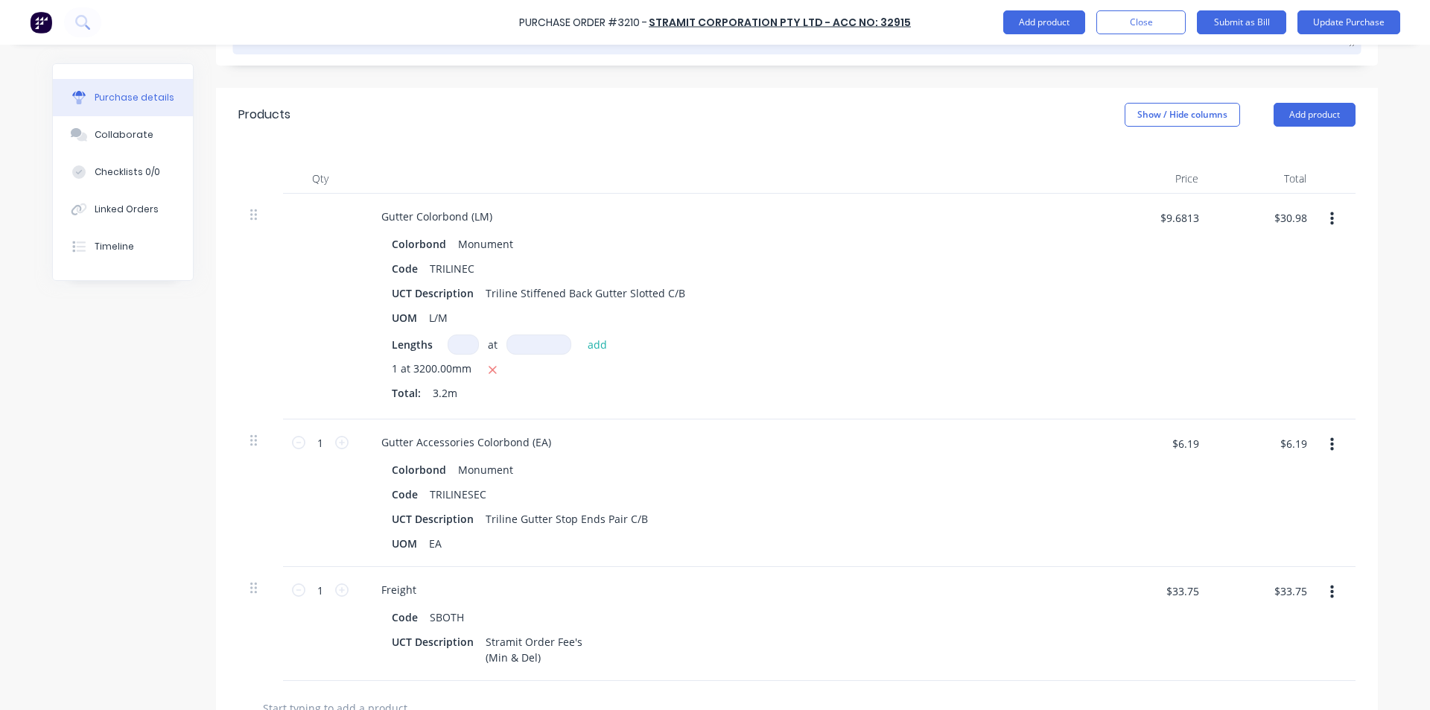
scroll to position [0, 0]
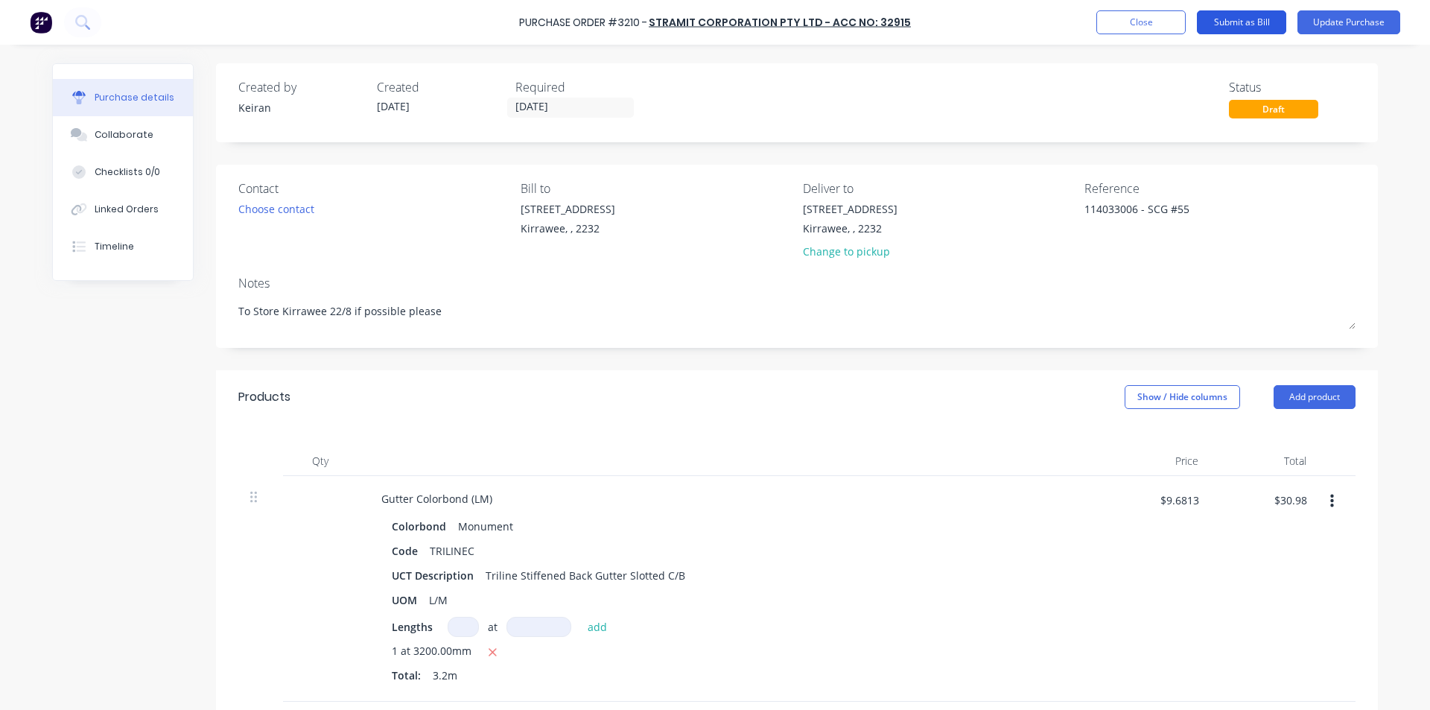
click at [1249, 18] on button "Submit as Bill" at bounding box center [1241, 22] width 89 height 24
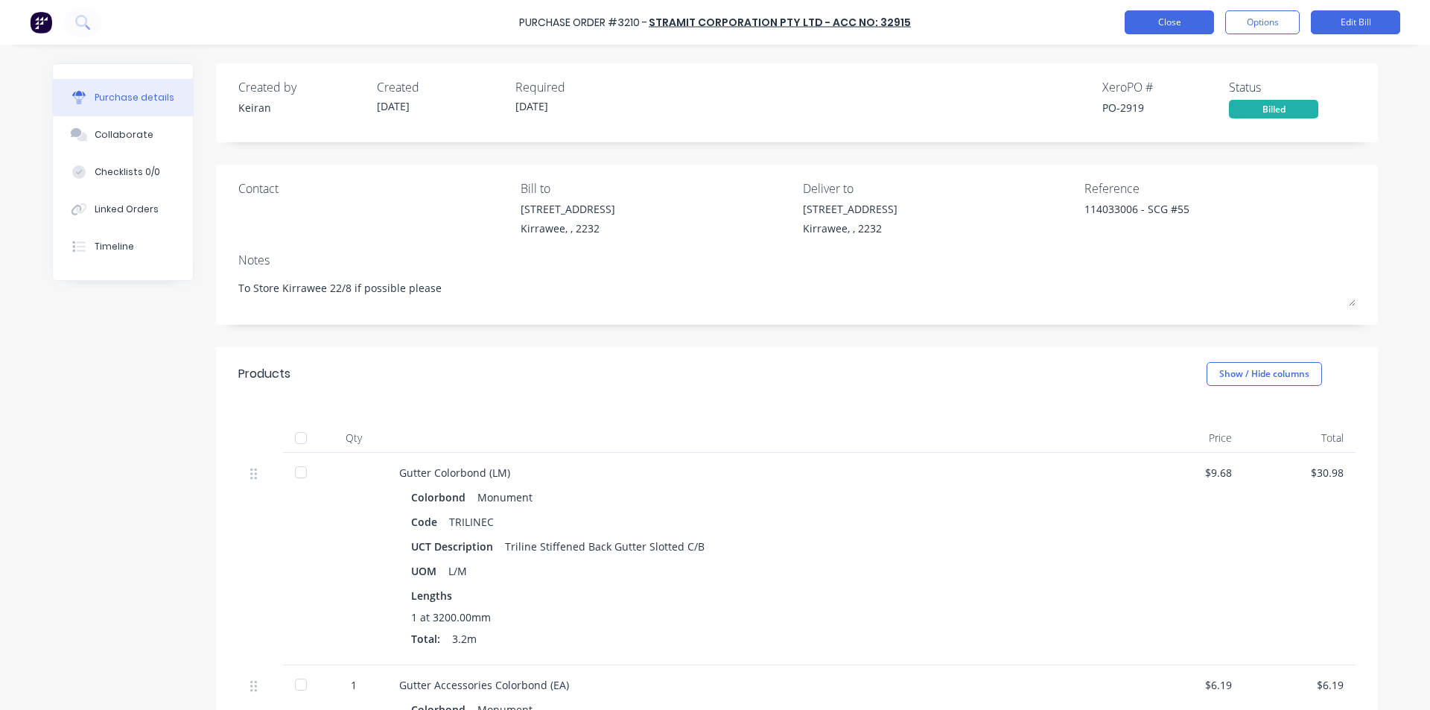
click at [1190, 23] on button "Close" at bounding box center [1168, 22] width 89 height 24
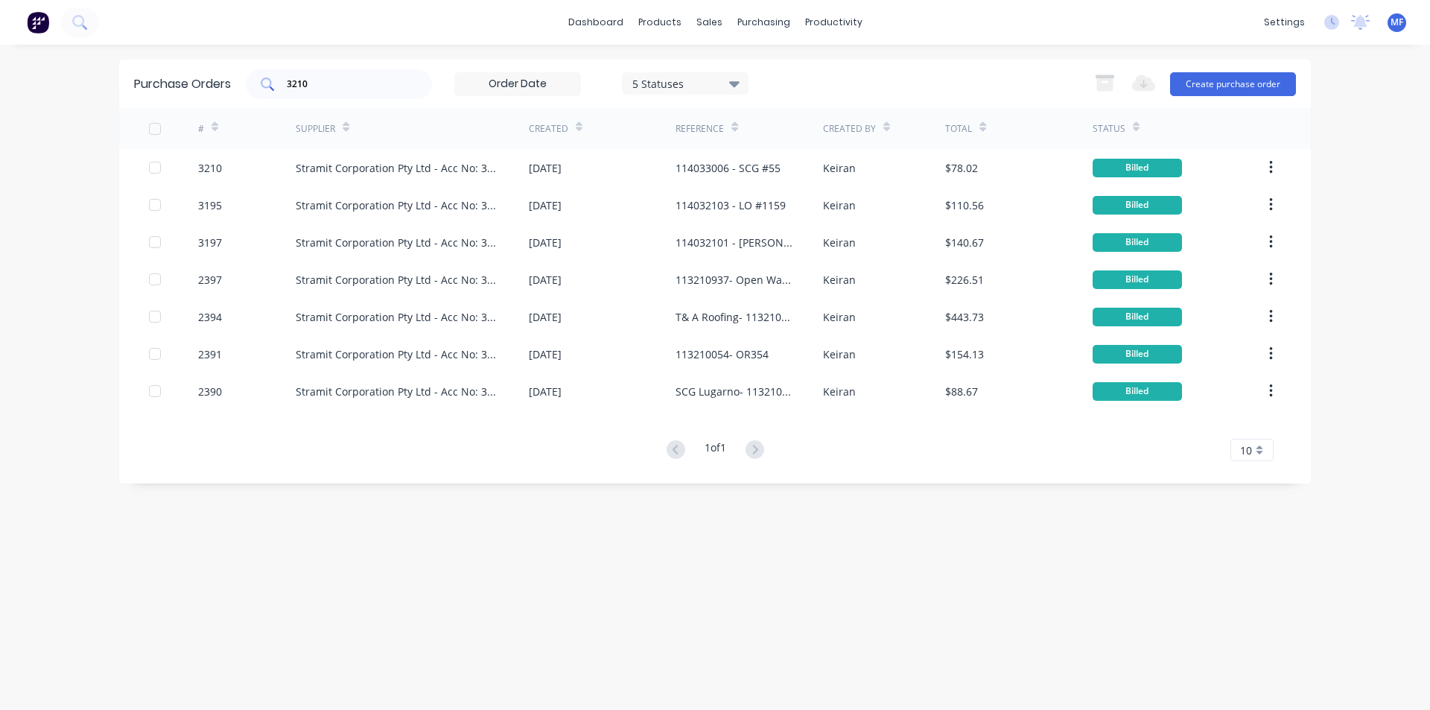
click at [329, 71] on div "3210" at bounding box center [339, 84] width 186 height 30
click at [324, 81] on input "3210" at bounding box center [347, 84] width 124 height 15
click at [324, 82] on input "3210" at bounding box center [347, 84] width 124 height 15
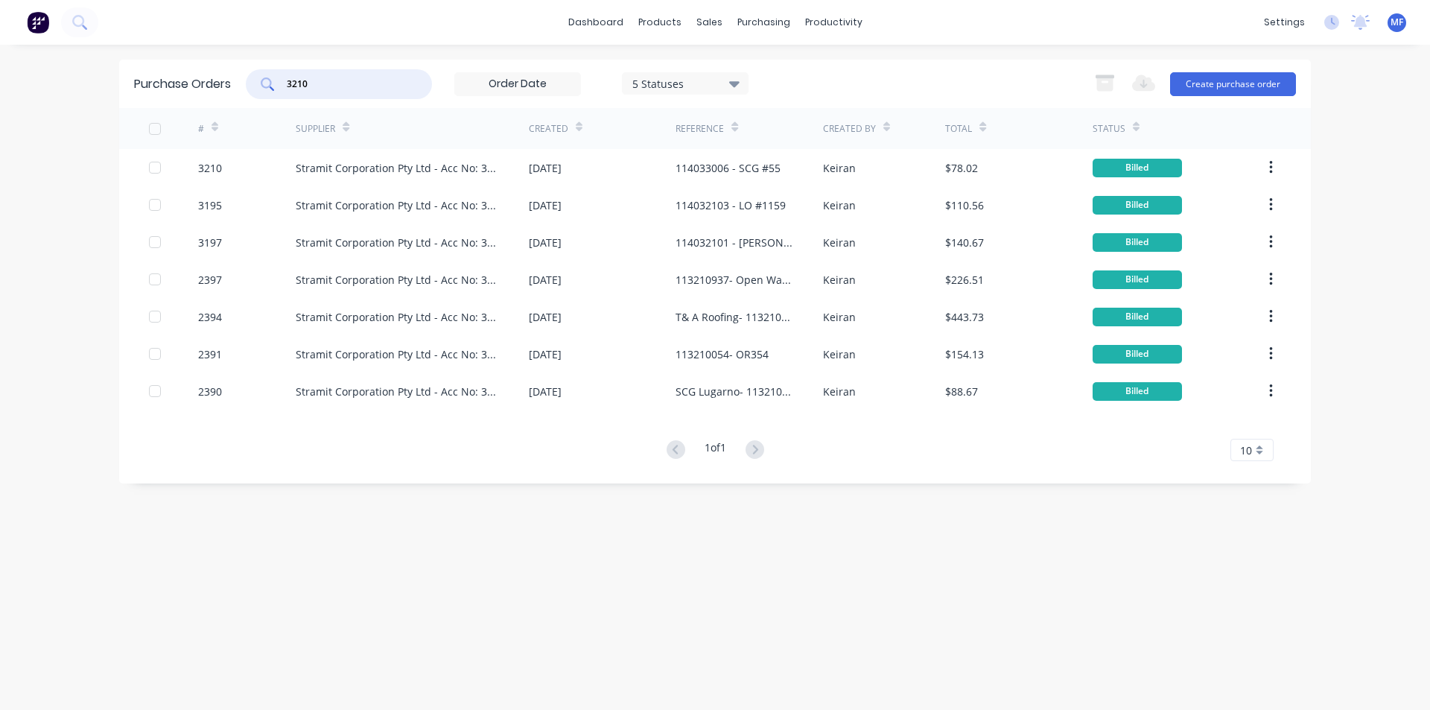
click at [324, 82] on input "3210" at bounding box center [347, 84] width 124 height 15
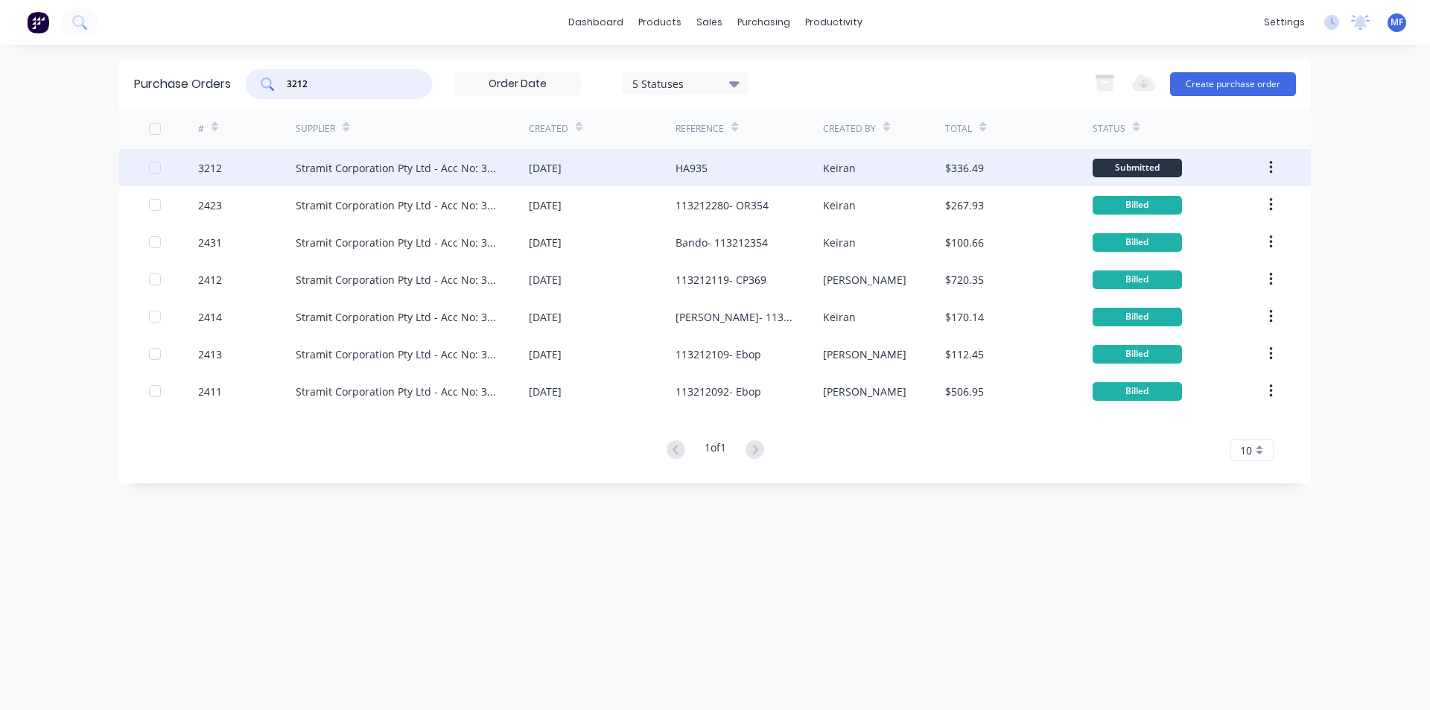
click at [395, 168] on div "Stramit Corporation Pty Ltd - Acc No: 32915" at bounding box center [397, 168] width 203 height 16
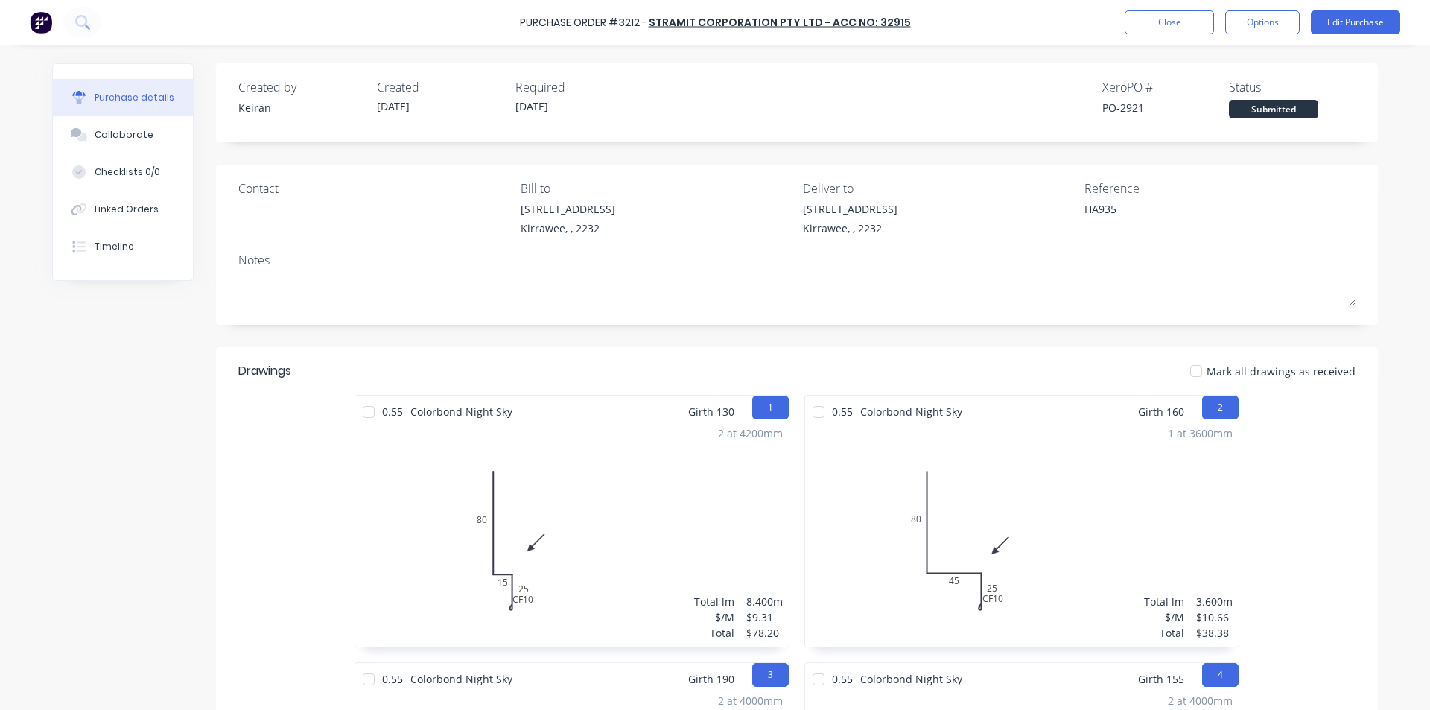
click at [1372, 8] on div "Purchase Order #3212 - Stramit Corporation Pty Ltd - Acc No: 32915 Close Option…" at bounding box center [715, 22] width 1430 height 45
click at [1369, 15] on button "Edit Purchase" at bounding box center [1355, 22] width 89 height 24
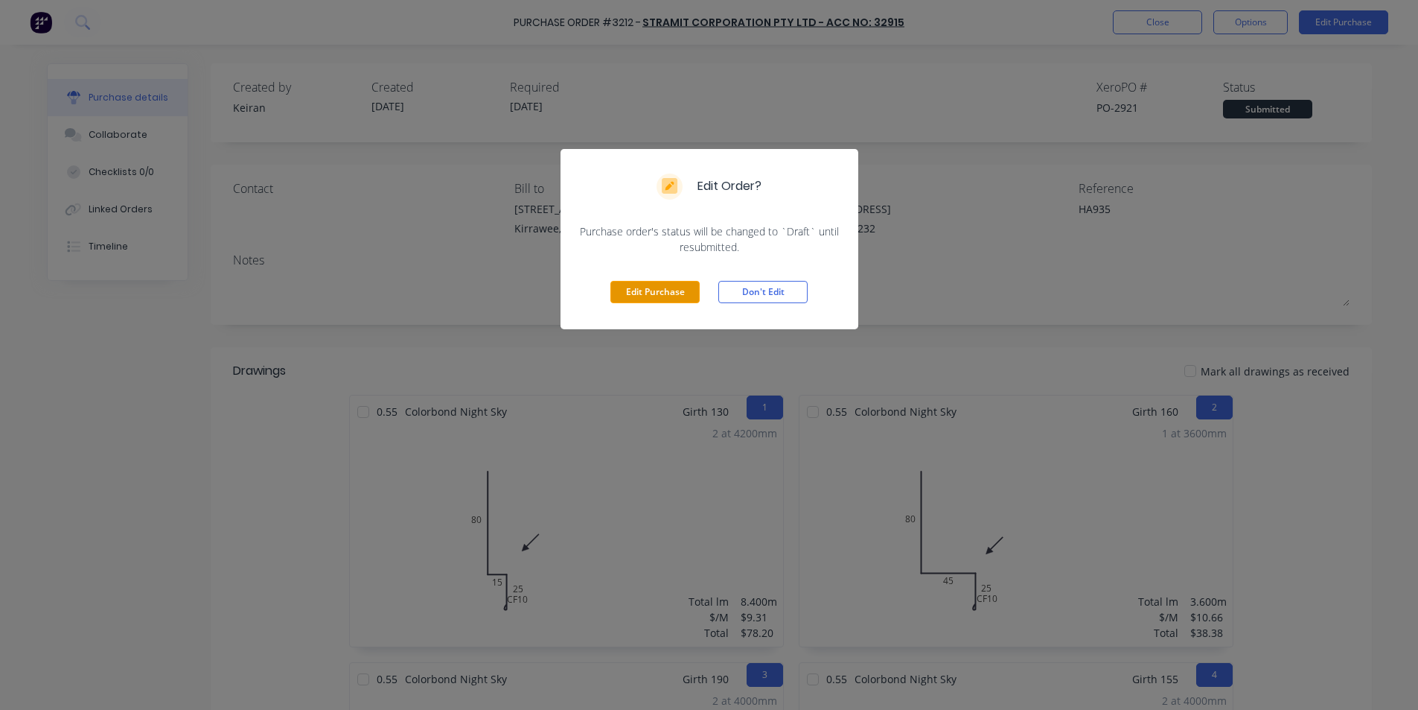
click at [658, 283] on button "Edit Purchase" at bounding box center [655, 292] width 89 height 22
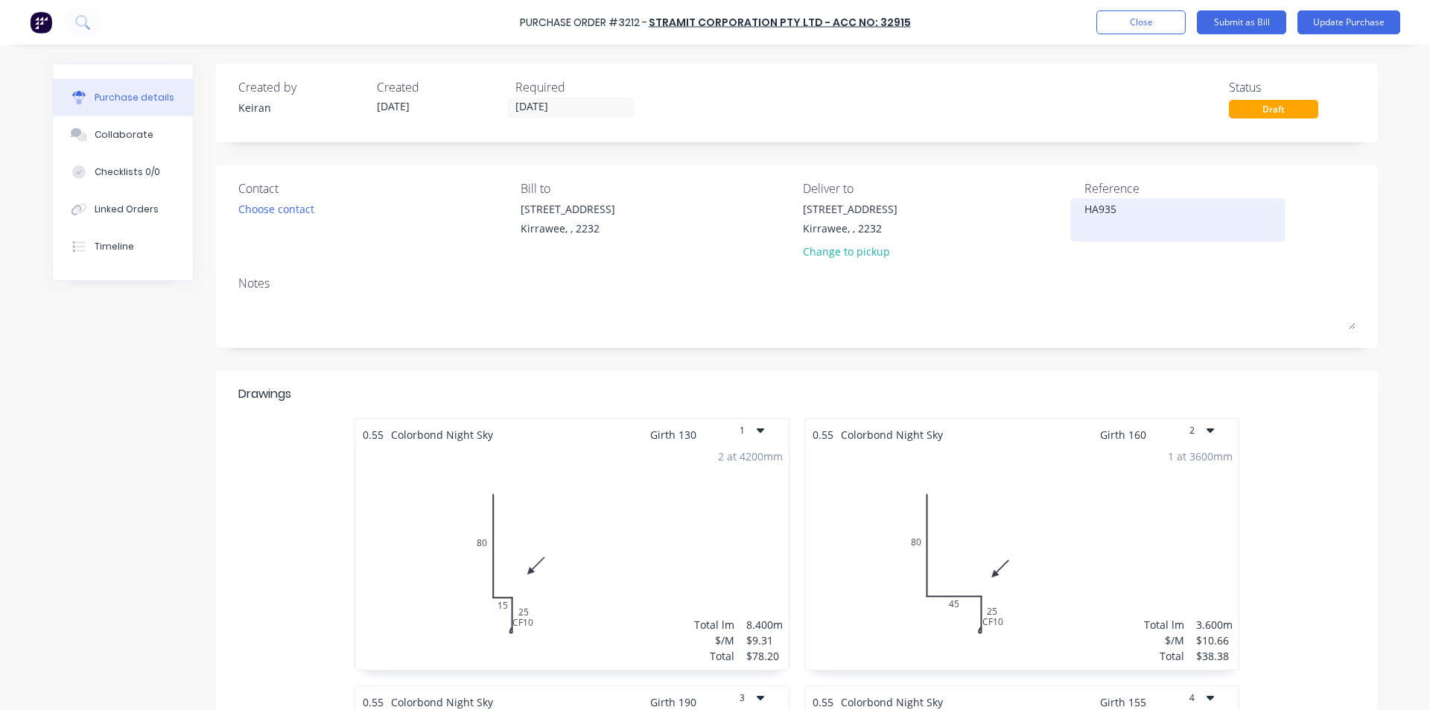
click at [1127, 207] on textarea "HA935" at bounding box center [1177, 218] width 186 height 34
click at [1084, 208] on div "HA935" at bounding box center [1177, 219] width 186 height 37
click at [1084, 208] on textarea "HA935" at bounding box center [1177, 218] width 186 height 34
drag, startPoint x: 1109, startPoint y: 305, endPoint x: 1112, endPoint y: 337, distance: 31.4
click at [1110, 306] on textarea at bounding box center [796, 313] width 1117 height 34
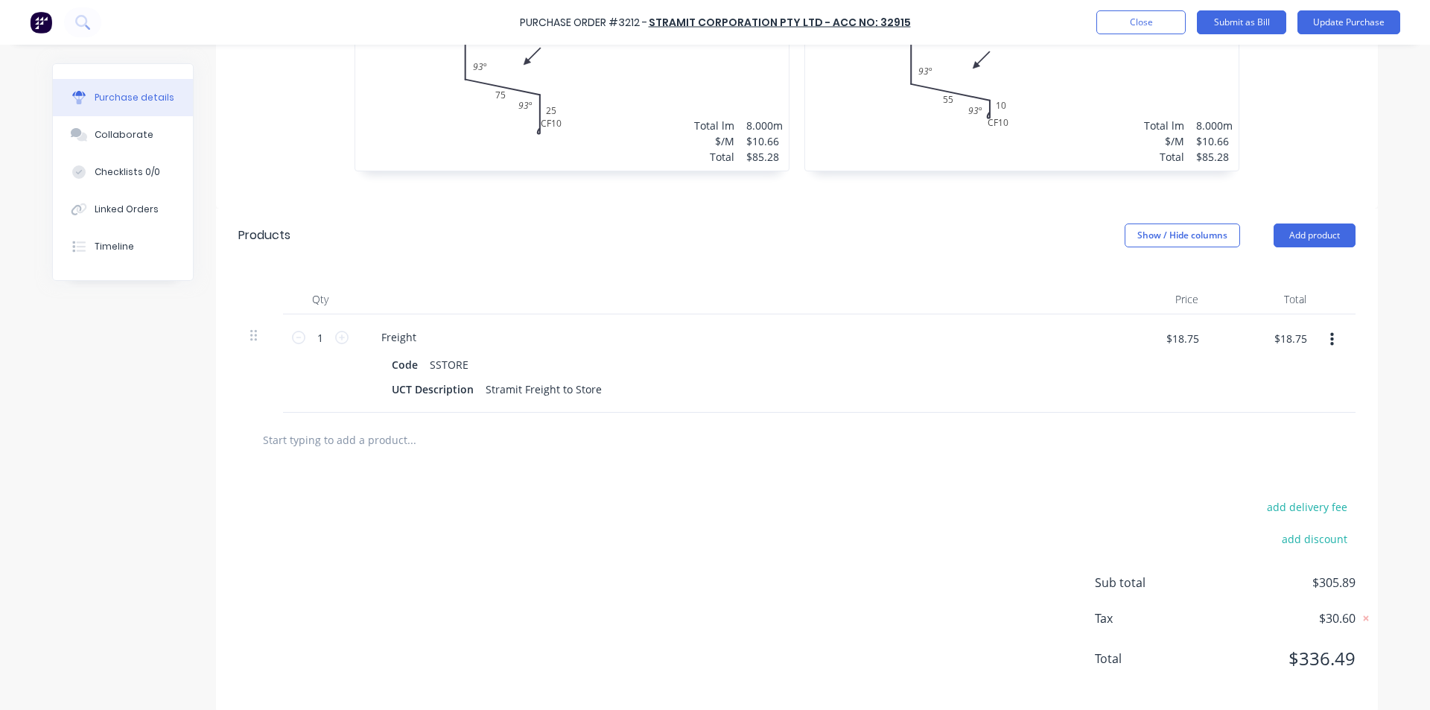
scroll to position [783, 0]
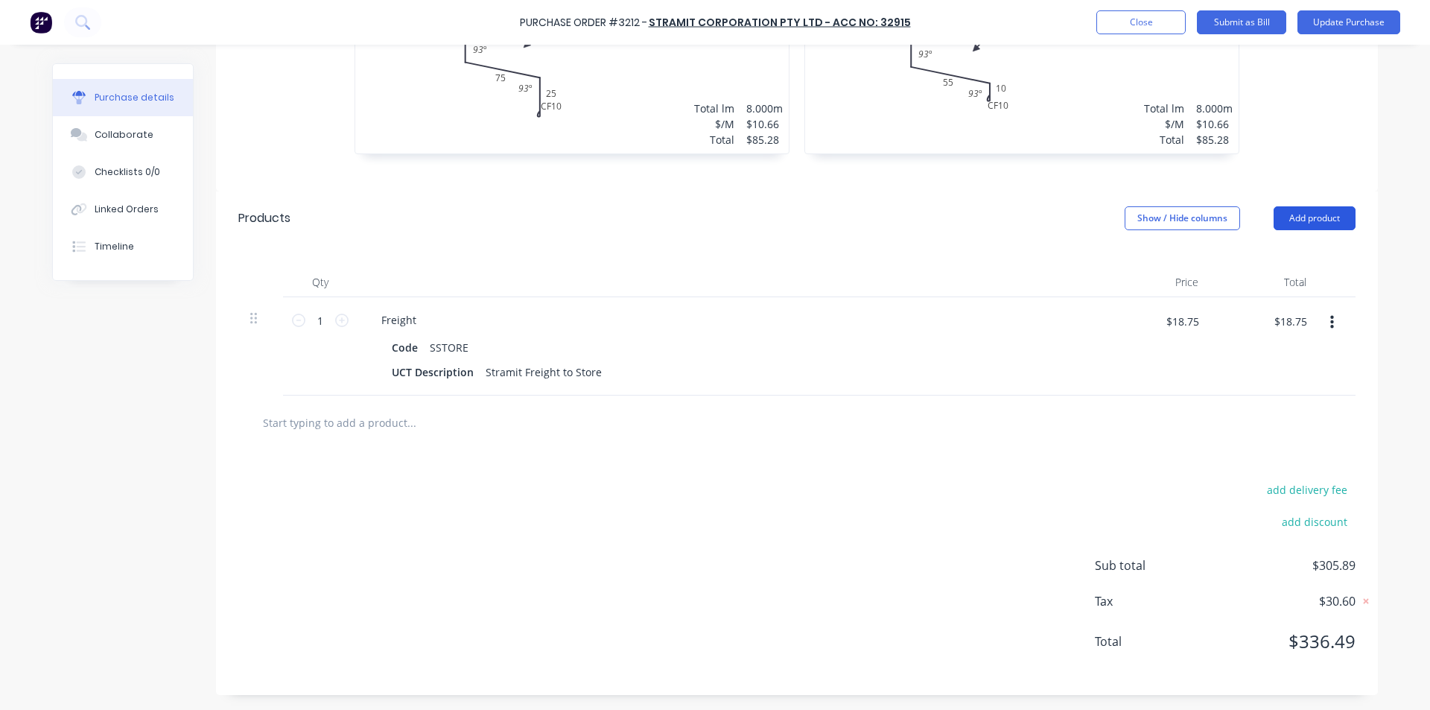
click at [1309, 210] on button "Add product" at bounding box center [1314, 218] width 82 height 24
click at [1280, 287] on div "Basic product" at bounding box center [1284, 287] width 115 height 22
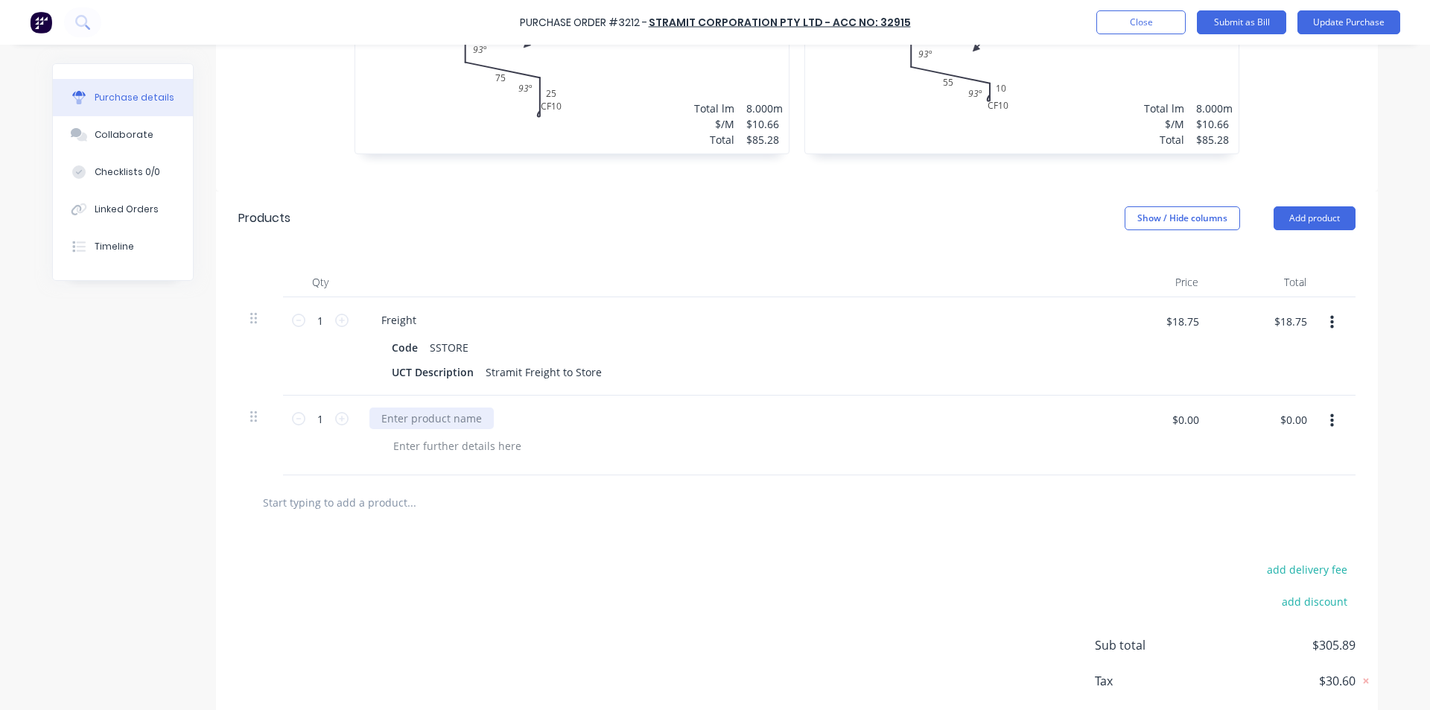
click at [425, 418] on div at bounding box center [431, 418] width 124 height 22
click at [877, 484] on div at bounding box center [796, 502] width 1117 height 54
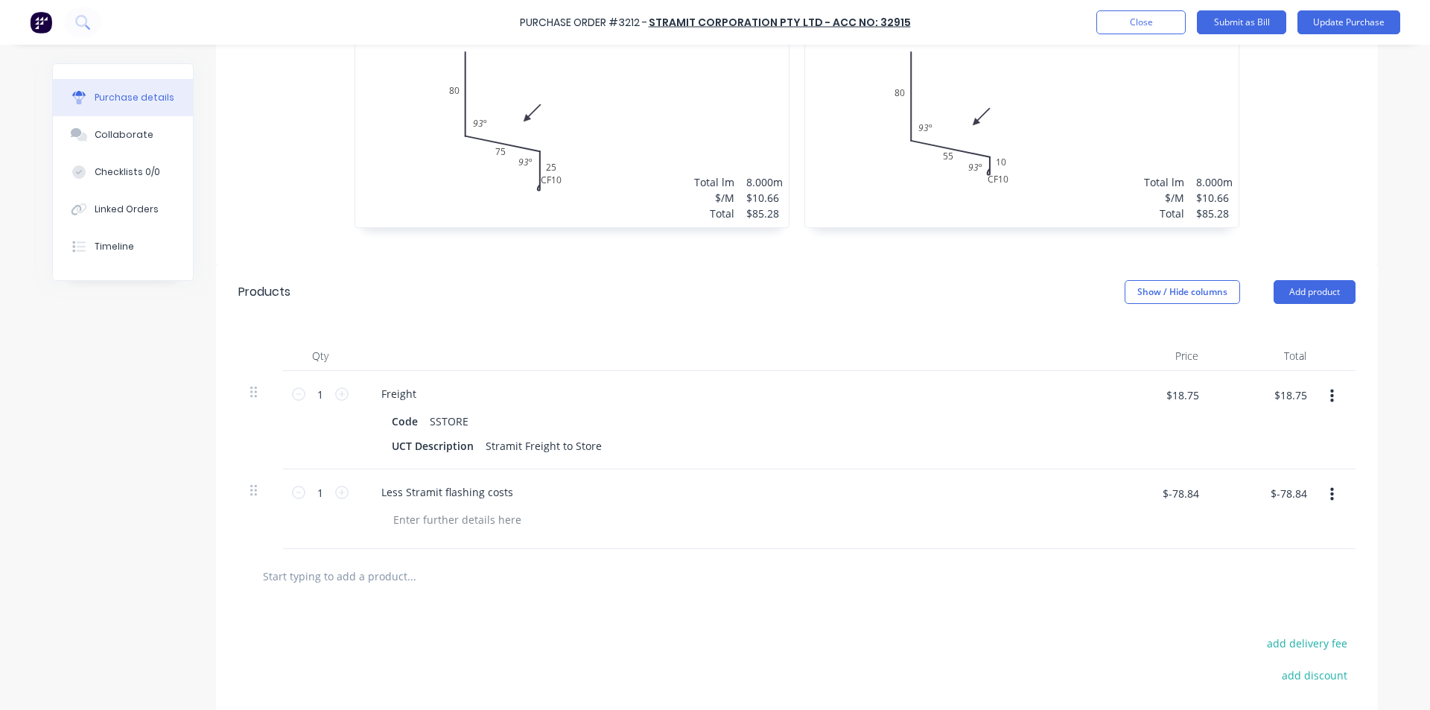
scroll to position [714, 0]
drag, startPoint x: 1291, startPoint y: 383, endPoint x: 1308, endPoint y: 391, distance: 18.7
click at [1292, 383] on input "$18.75" at bounding box center [1289, 390] width 51 height 24
click at [878, 509] on div at bounding box center [735, 515] width 709 height 22
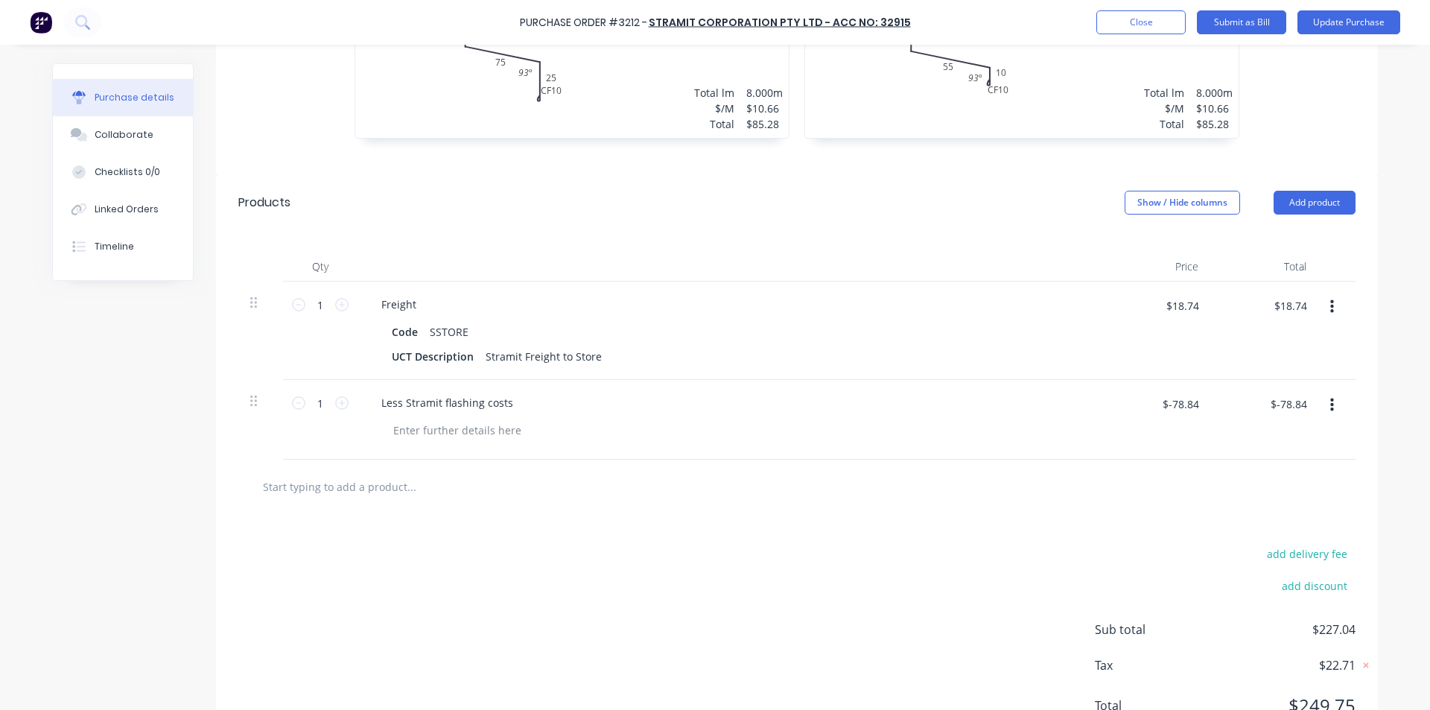
scroll to position [863, 0]
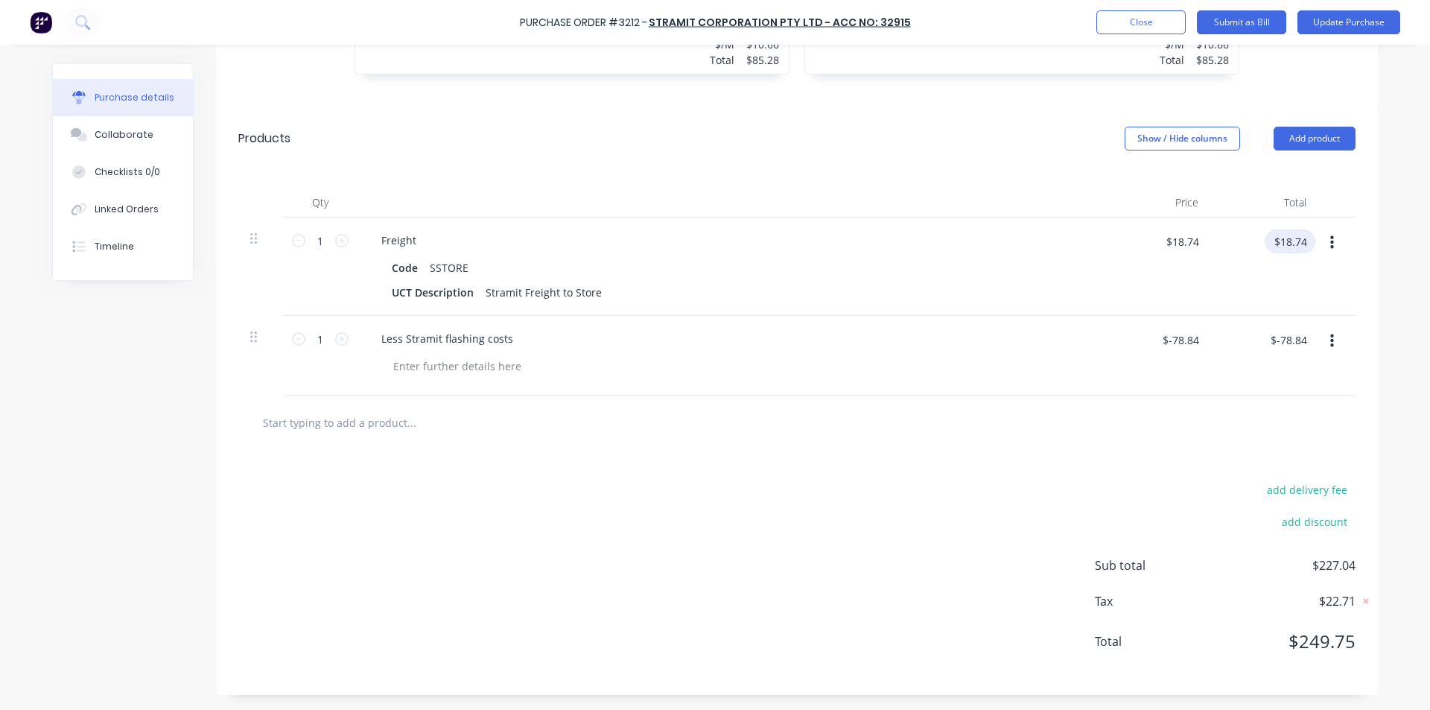
click at [1297, 238] on input "$18.74" at bounding box center [1289, 241] width 51 height 24
click at [1250, 311] on div "$18.75 $18.75" at bounding box center [1264, 266] width 108 height 98
click at [1299, 334] on input "$-78.84" at bounding box center [1288, 340] width 54 height 24
click at [1307, 337] on input "$-78.84" at bounding box center [1288, 340] width 54 height 24
click at [1259, 398] on div at bounding box center [796, 422] width 1117 height 54
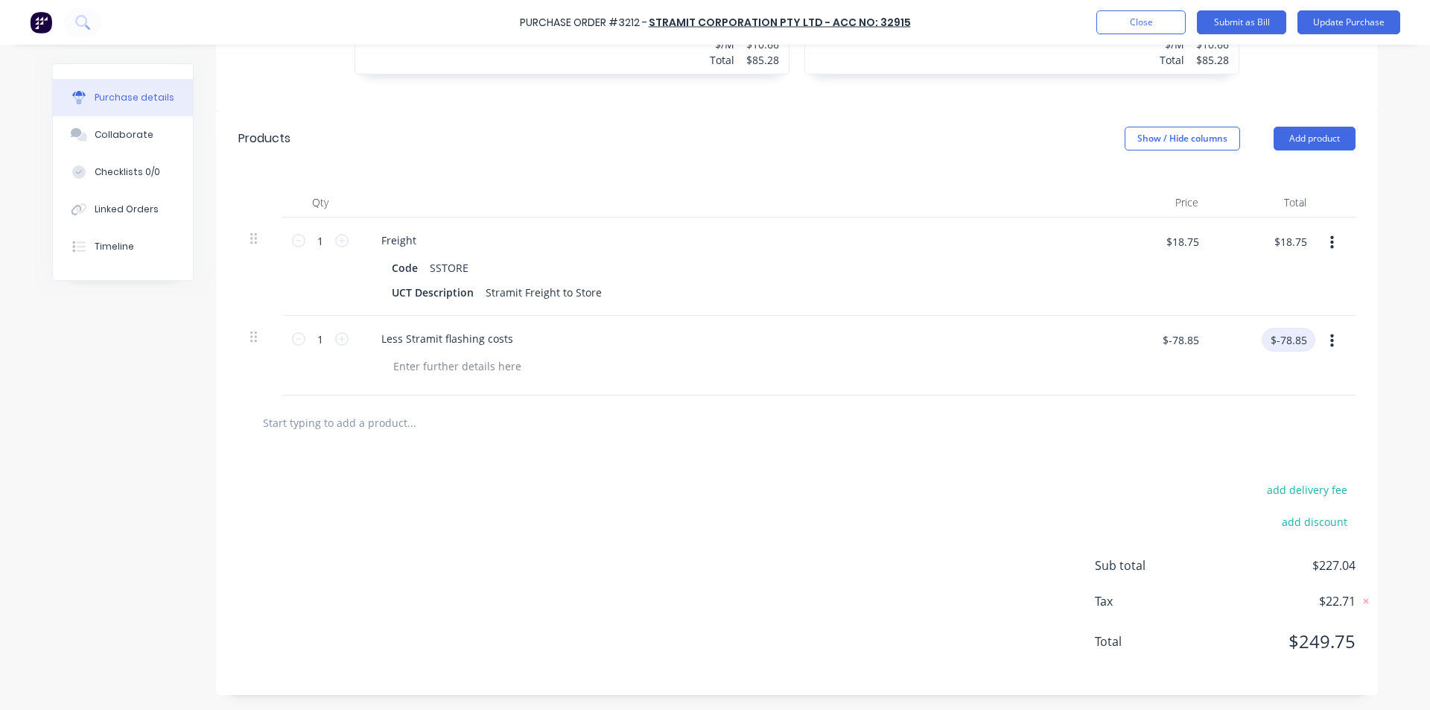
click at [1303, 334] on input "$-78.85" at bounding box center [1288, 340] width 54 height 24
click at [1302, 339] on input "$-78.85" at bounding box center [1288, 340] width 54 height 24
click at [1308, 359] on div "$-78.87 $-78.87" at bounding box center [1288, 345] width 54 height 35
click at [1301, 334] on input "$-78.87" at bounding box center [1288, 340] width 54 height 24
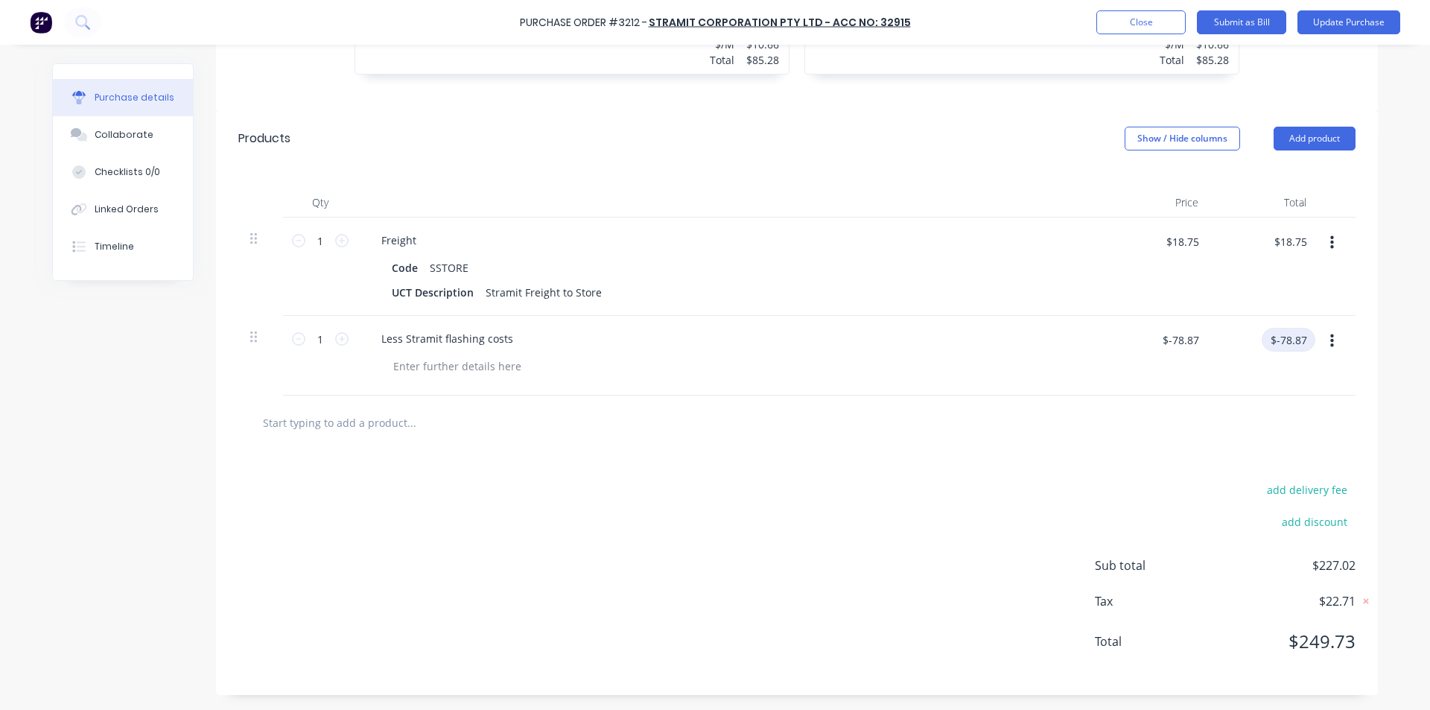
click at [1301, 334] on input "$-78.87" at bounding box center [1288, 340] width 54 height 24
click at [1291, 387] on div "$-78.84 $-78.84" at bounding box center [1264, 356] width 108 height 80
click at [1305, 331] on input "$-78.84" at bounding box center [1288, 340] width 54 height 24
click at [1301, 337] on input "$-78.84" at bounding box center [1288, 340] width 54 height 24
click at [1302, 392] on div "$-78.83 $-78.83" at bounding box center [1264, 356] width 108 height 80
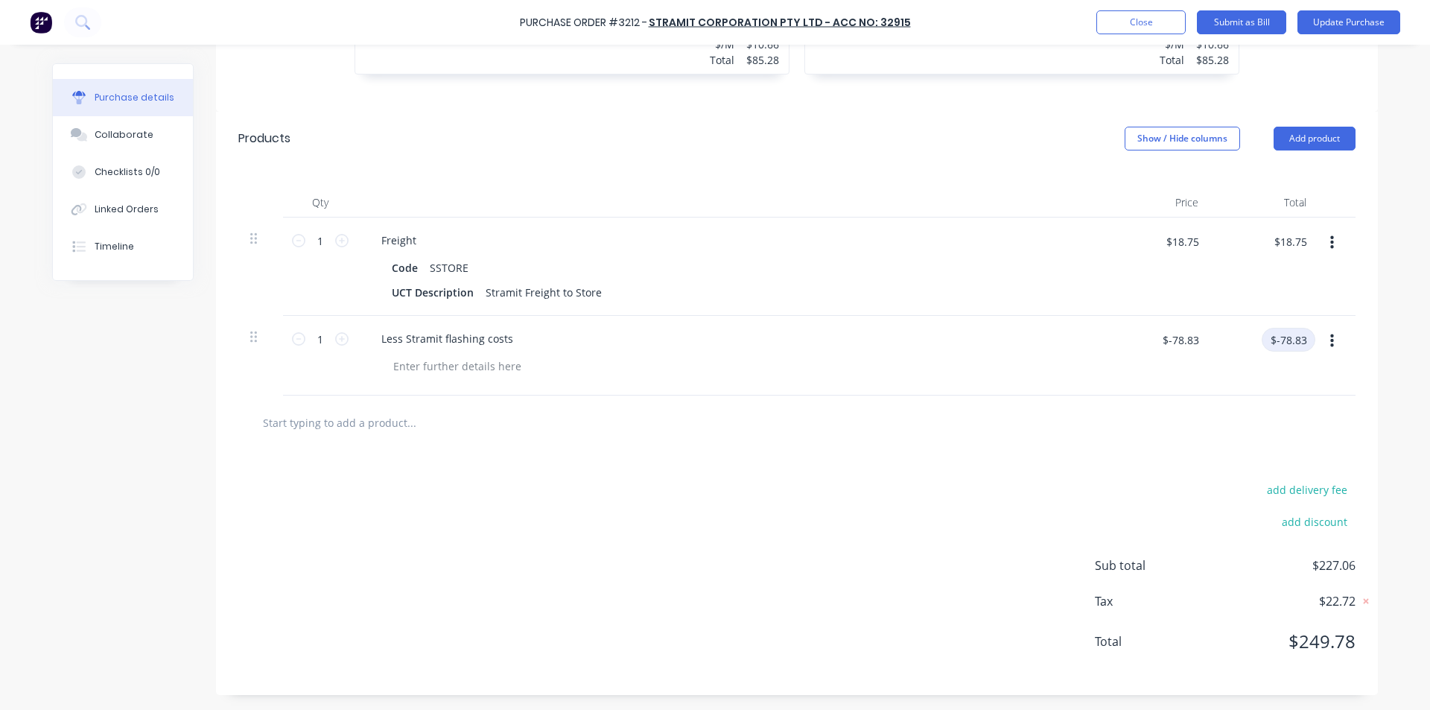
click at [1301, 340] on input "$-78.83" at bounding box center [1288, 340] width 54 height 24
click at [1276, 396] on div at bounding box center [796, 422] width 1117 height 54
click at [1301, 246] on input "$18.75" at bounding box center [1289, 241] width 51 height 24
click at [1301, 239] on input "$18.75" at bounding box center [1289, 241] width 51 height 24
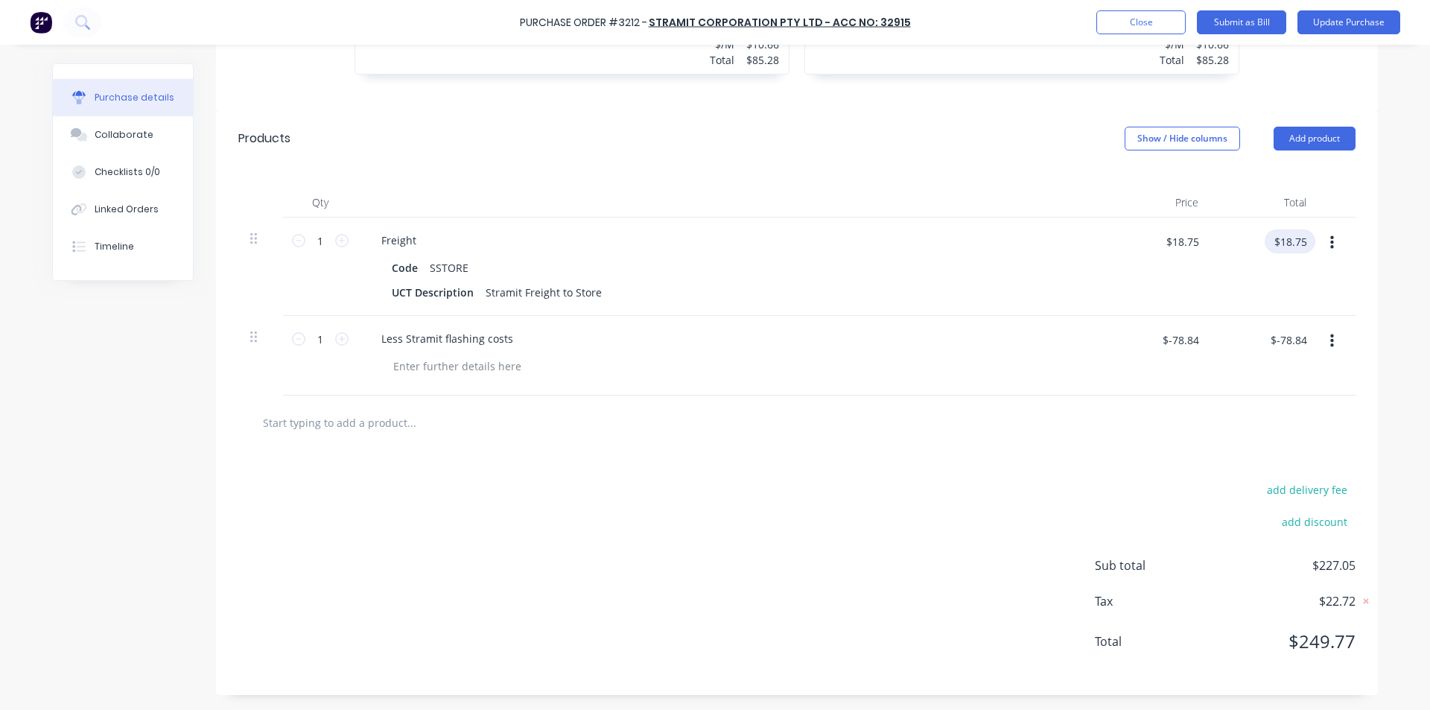
click at [1301, 241] on input "$18.75" at bounding box center [1289, 241] width 51 height 24
click at [1308, 305] on div "$18.74 $18.74" at bounding box center [1264, 266] width 108 height 98
click at [1306, 346] on div "$-78.84 $-78.84" at bounding box center [1288, 340] width 54 height 24
click at [1306, 337] on input "$-78.84" at bounding box center [1288, 340] width 54 height 24
click at [1290, 395] on div "$-78.83 $-78.83" at bounding box center [1264, 356] width 108 height 80
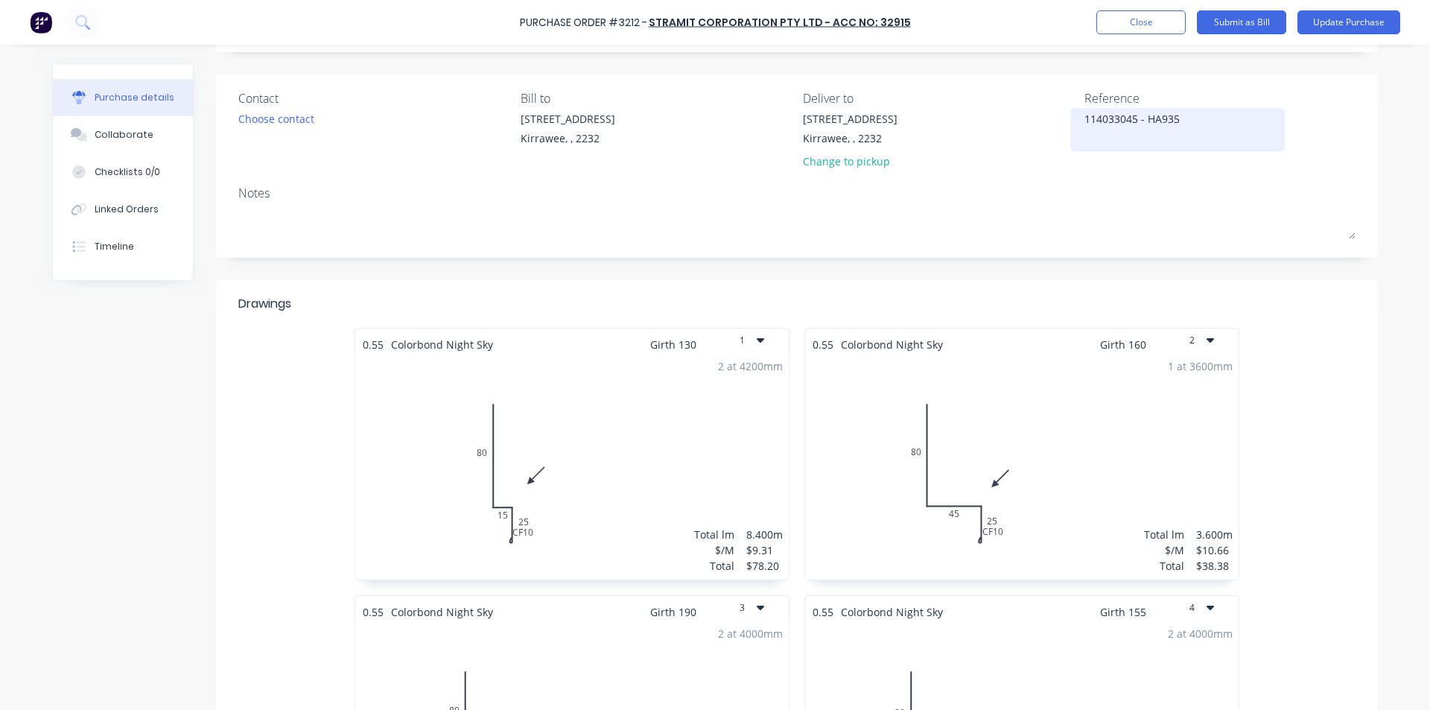
scroll to position [0, 0]
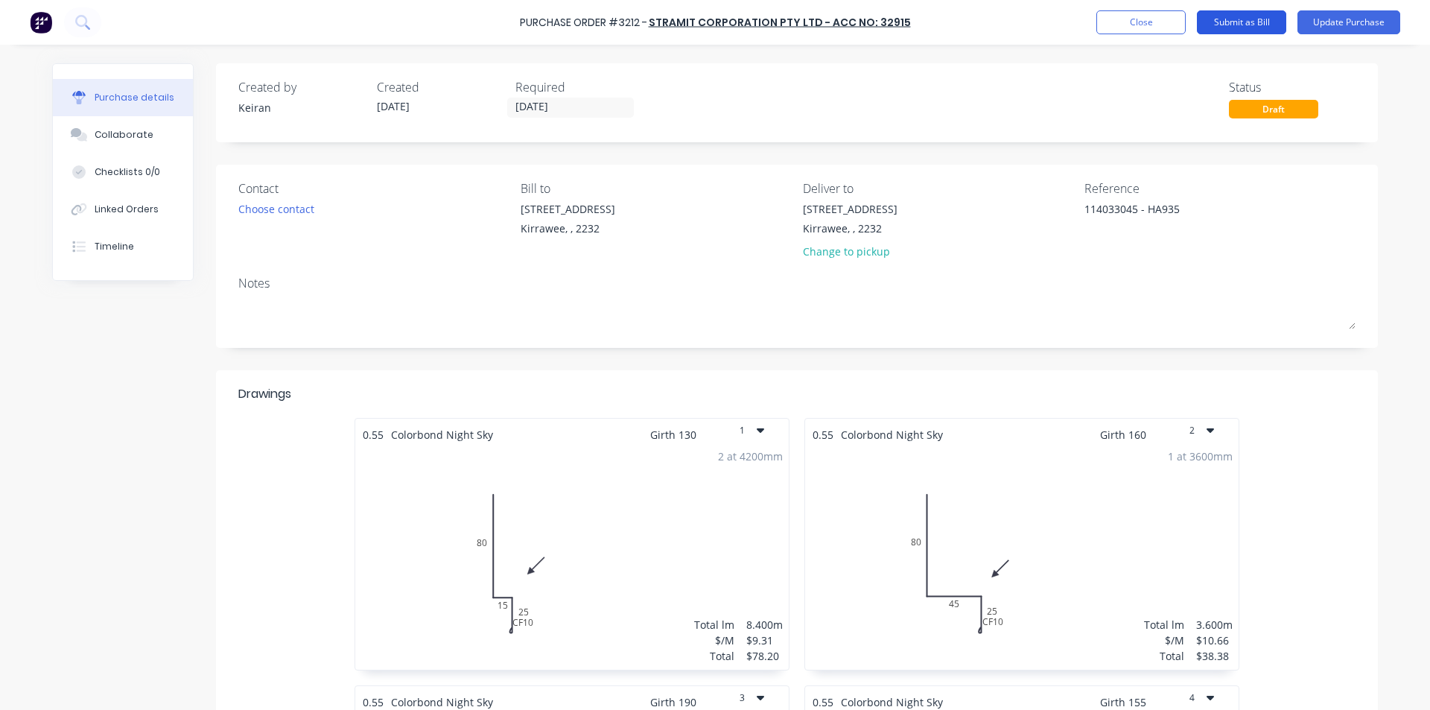
click at [1256, 19] on button "Submit as Bill" at bounding box center [1241, 22] width 89 height 24
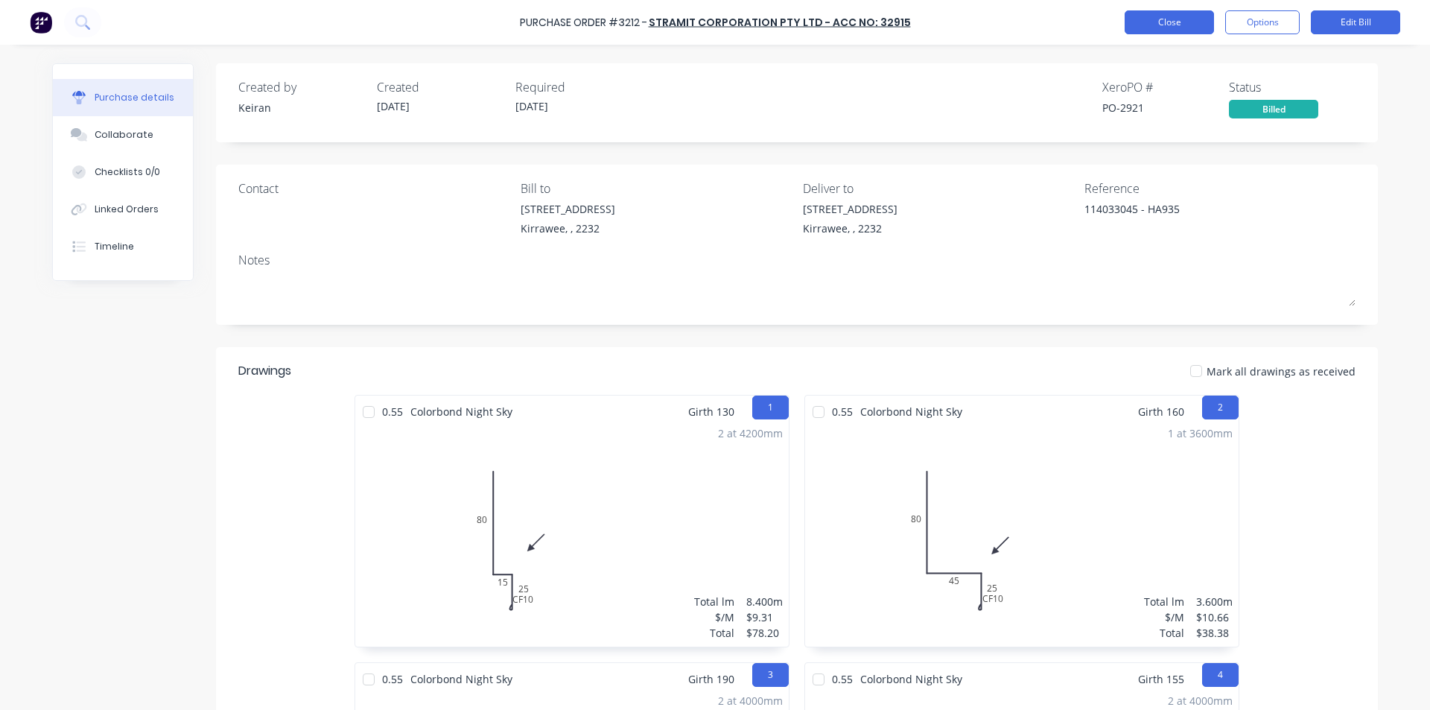
click at [1164, 19] on button "Close" at bounding box center [1168, 22] width 89 height 24
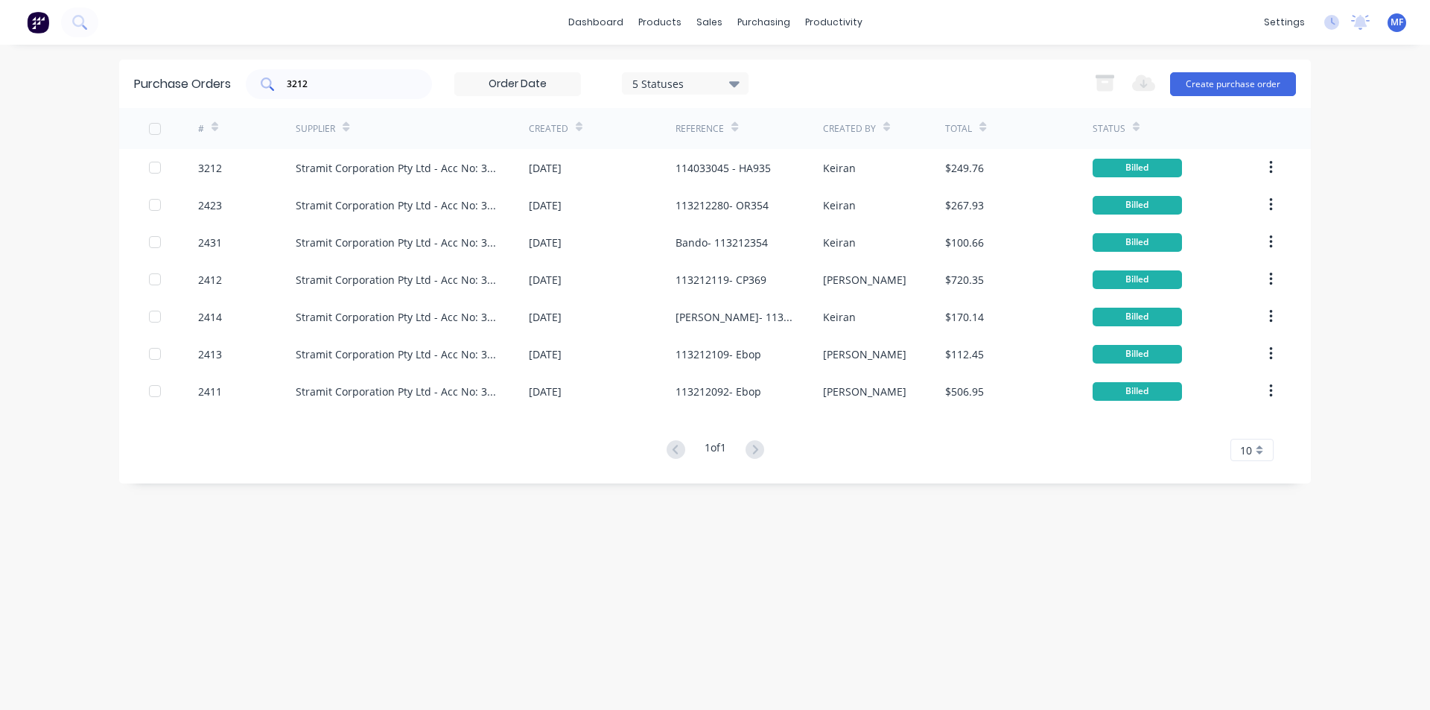
click at [328, 82] on input "3212" at bounding box center [347, 84] width 124 height 15
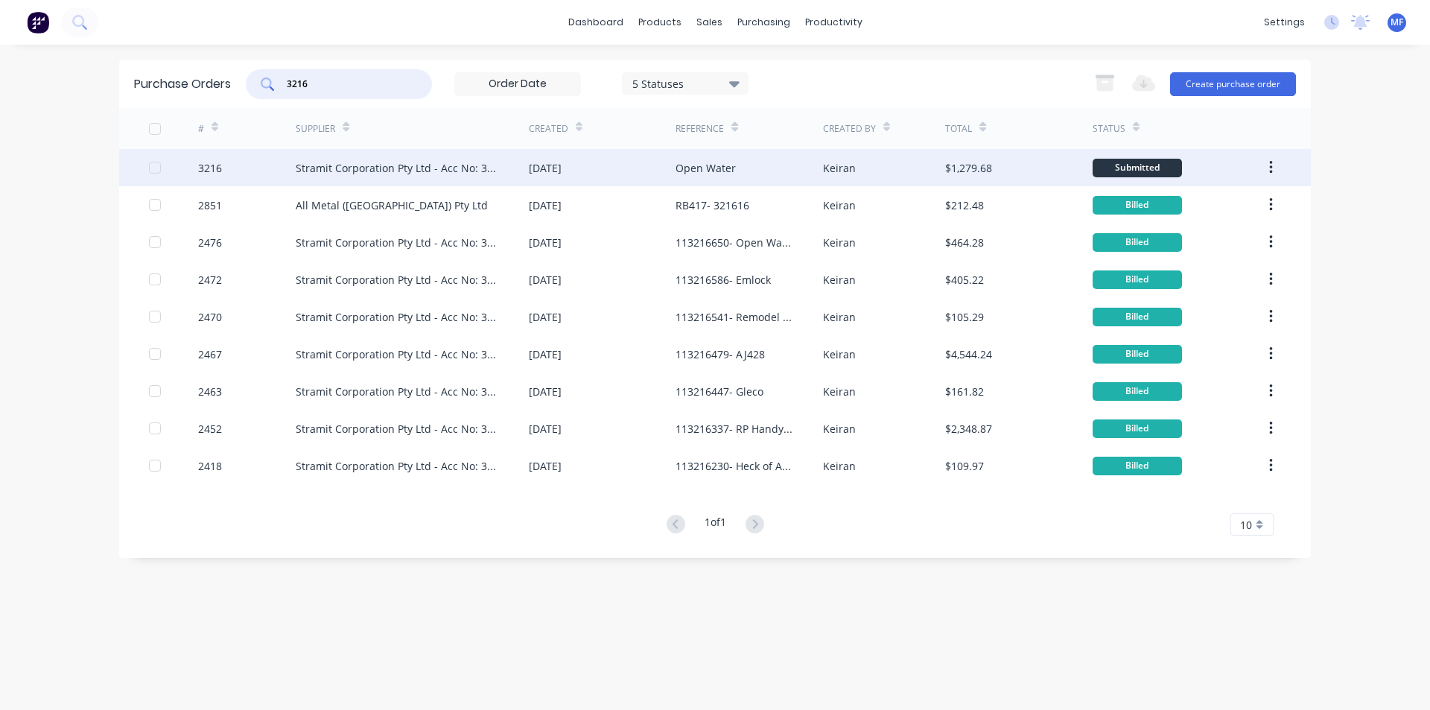
click at [446, 168] on div "Stramit Corporation Pty Ltd - Acc No: 32915" at bounding box center [397, 168] width 203 height 16
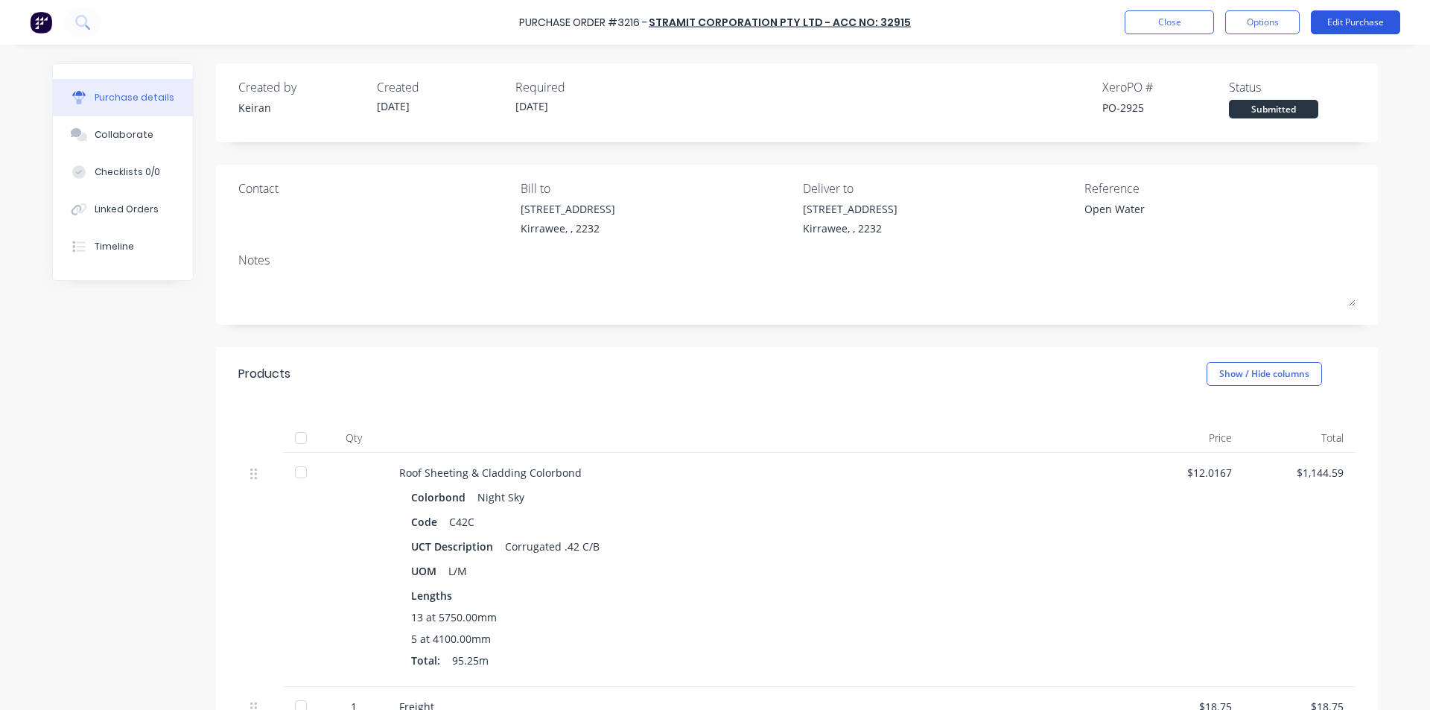
click at [1356, 21] on button "Edit Purchase" at bounding box center [1355, 22] width 89 height 24
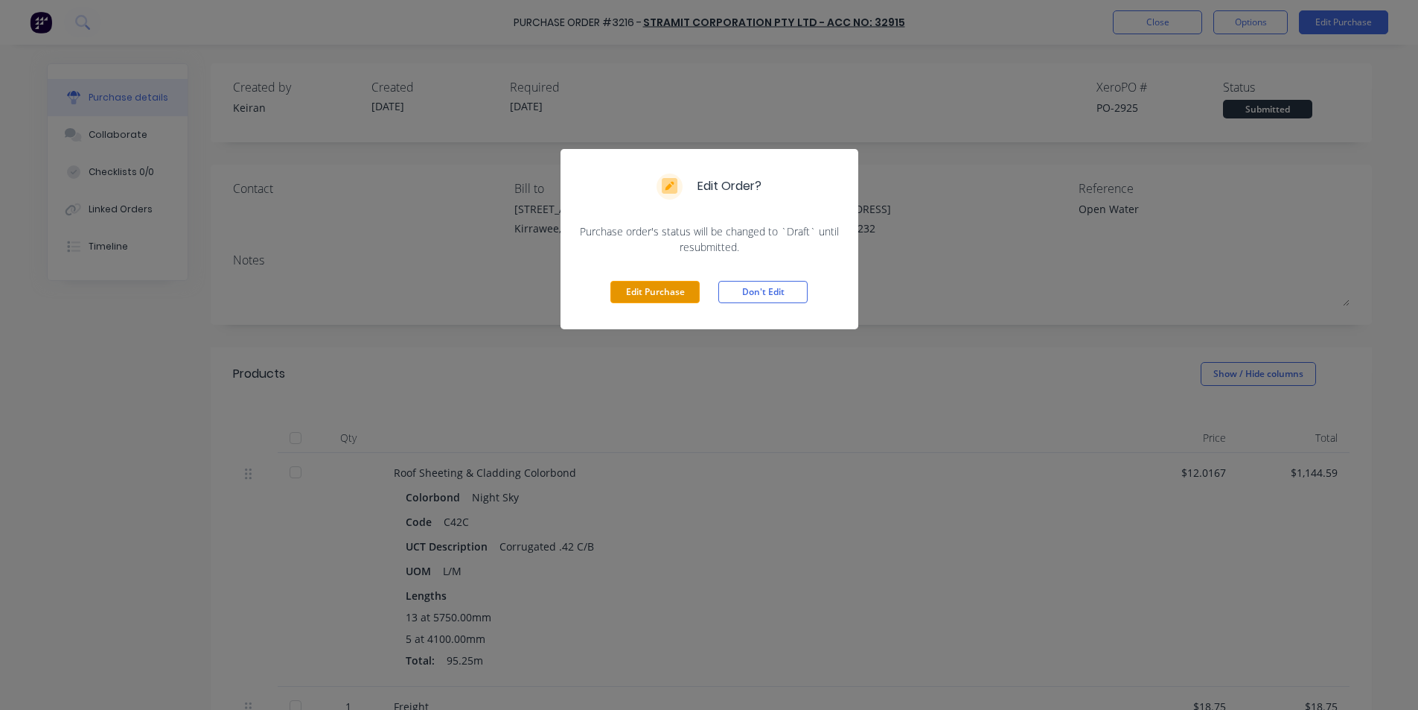
click at [670, 293] on button "Edit Purchase" at bounding box center [655, 292] width 89 height 22
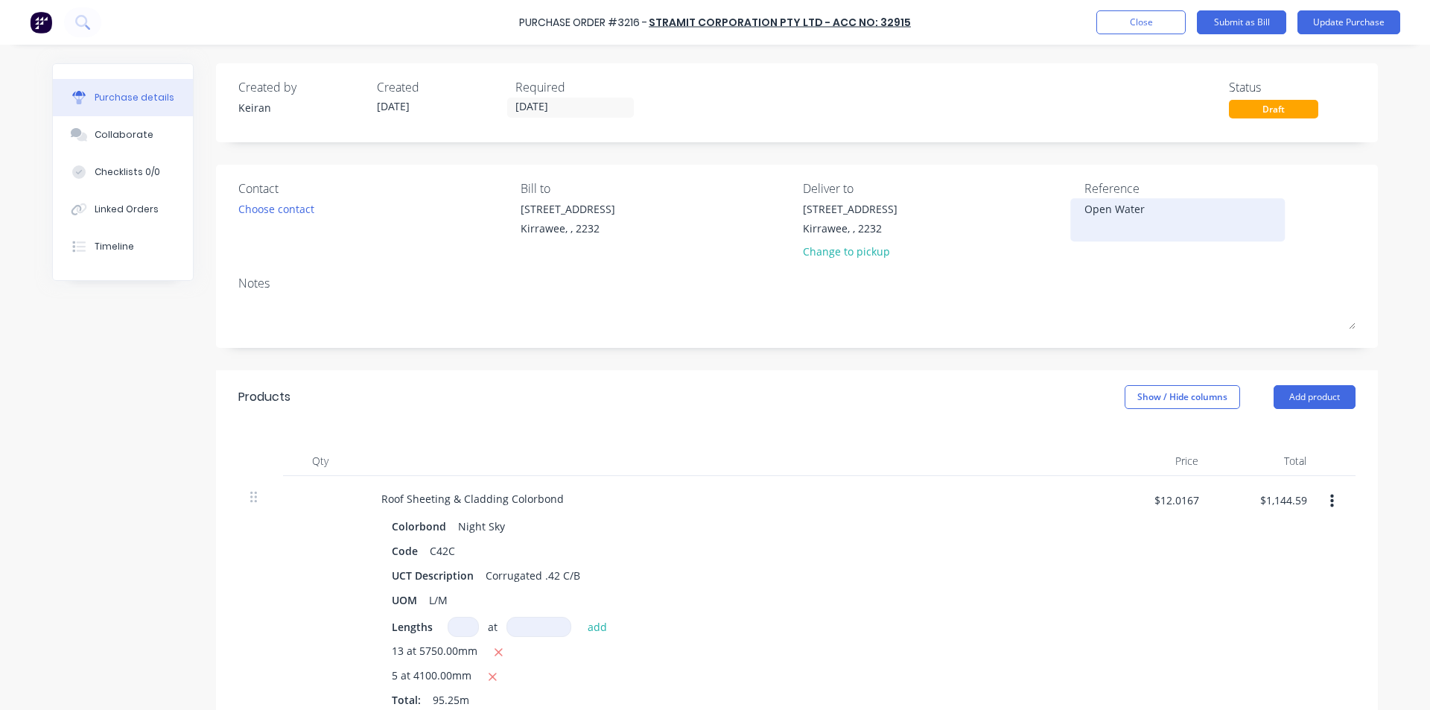
click at [1156, 212] on textarea "Open Water" at bounding box center [1177, 218] width 186 height 34
click at [1084, 208] on textarea "Open Water" at bounding box center [1177, 218] width 186 height 34
click at [1137, 271] on div "Contact Choose contact [PERSON_NAME] to [STREET_ADDRESS] Deliver to [STREET_ADD…" at bounding box center [797, 256] width 1162 height 183
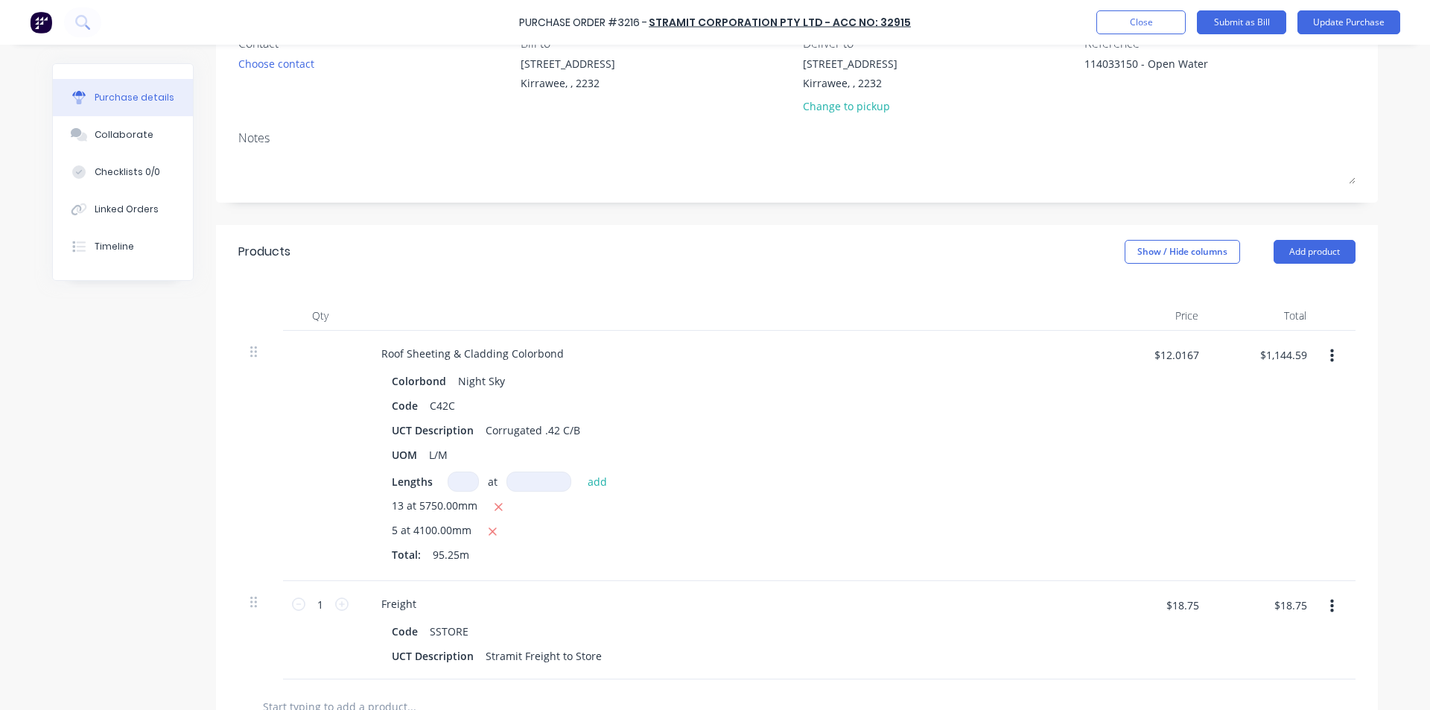
scroll to position [149, 0]
click at [1290, 354] on input "$1,144.59" at bounding box center [1282, 351] width 65 height 24
click at [1290, 605] on input "$18.75" at bounding box center [1289, 601] width 51 height 24
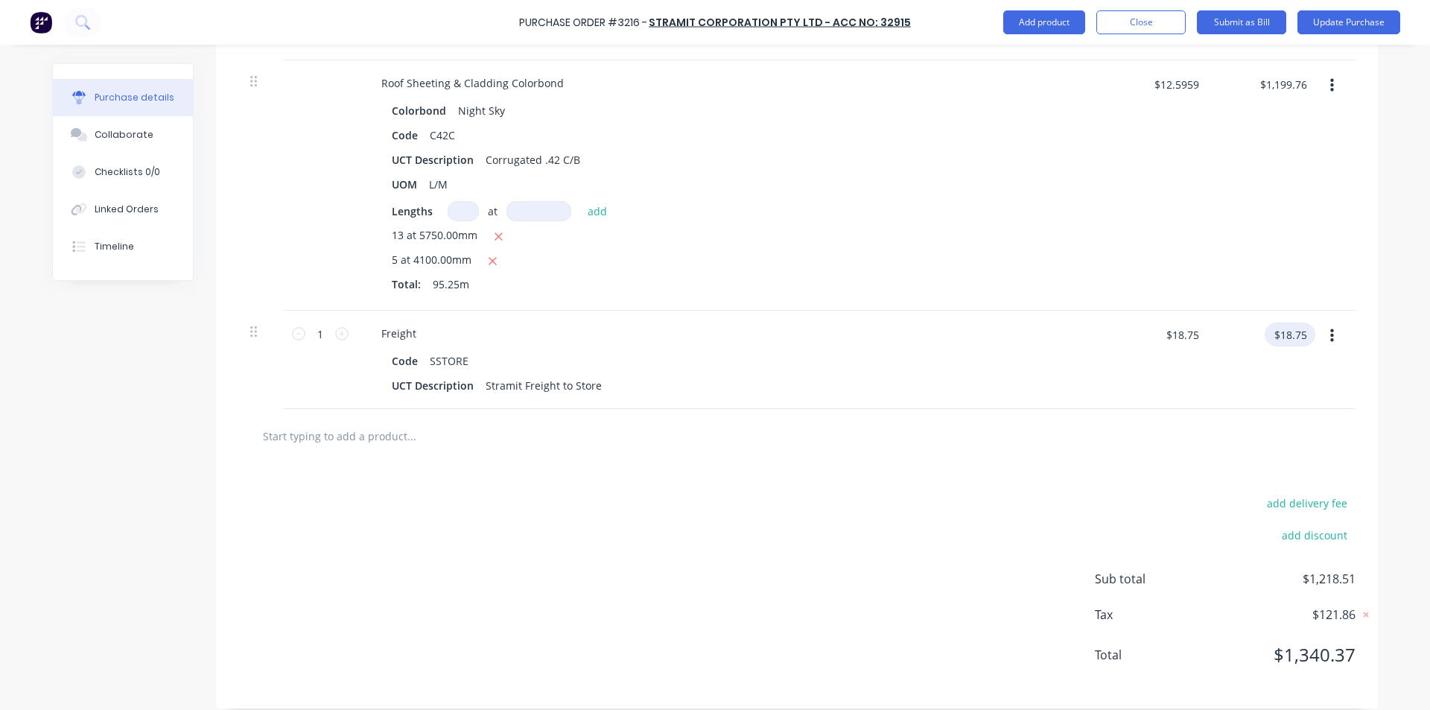
scroll to position [429, 0]
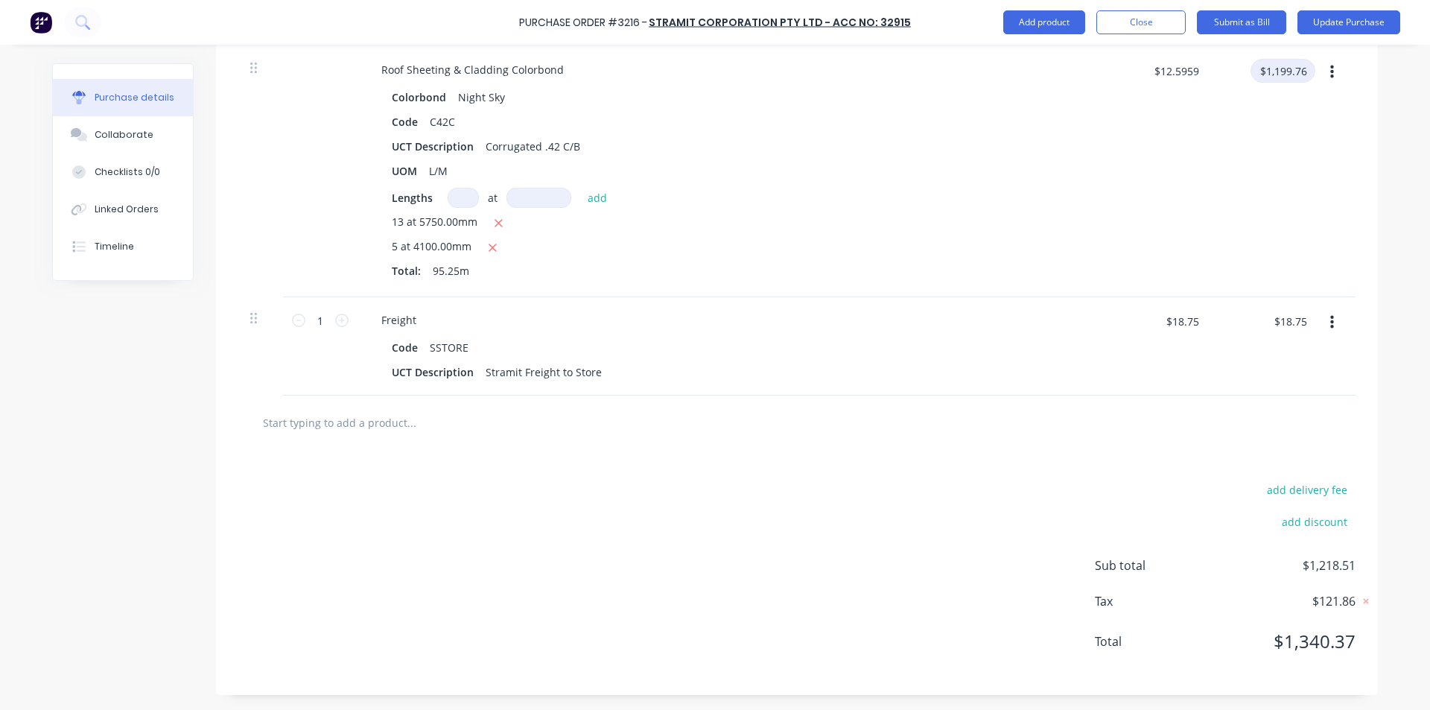
click at [1302, 72] on input "$1,199.76" at bounding box center [1282, 71] width 65 height 24
click at [1281, 174] on div "$1,199.75 1199.75" at bounding box center [1264, 172] width 108 height 250
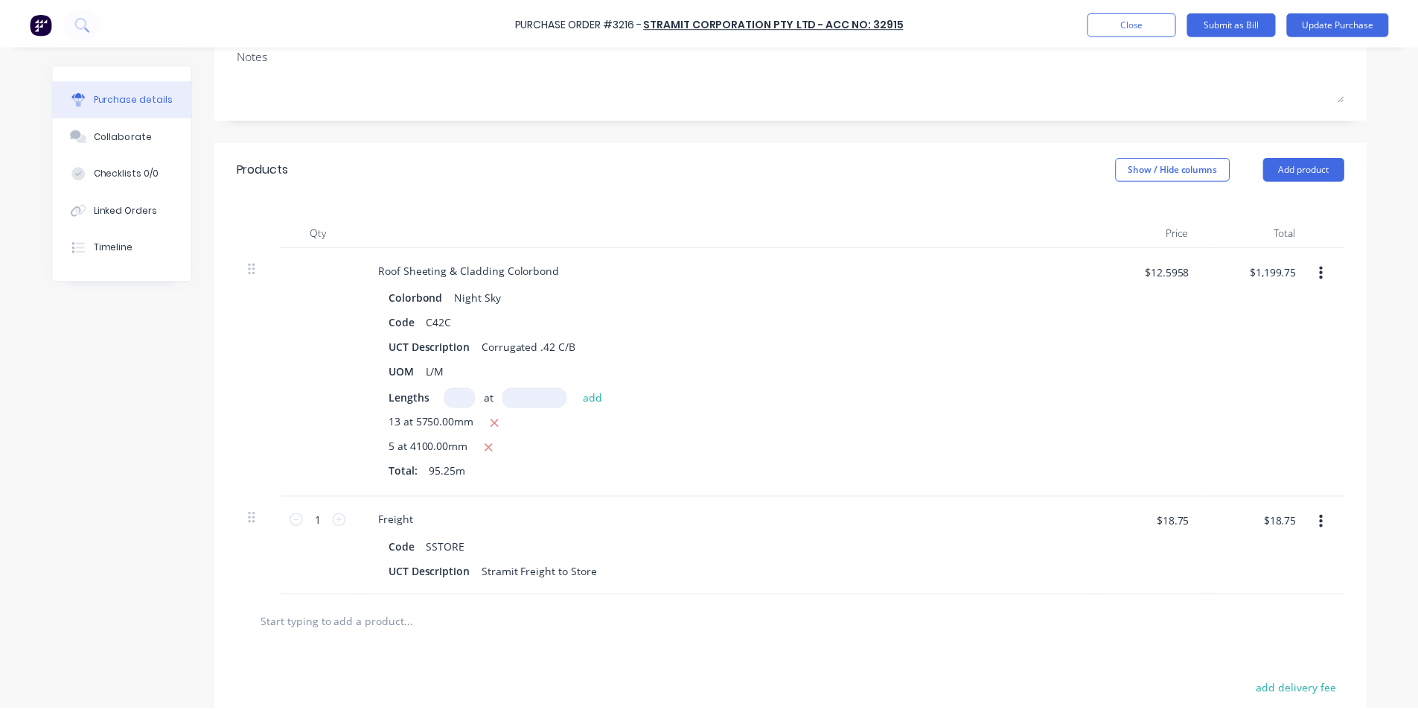
scroll to position [0, 0]
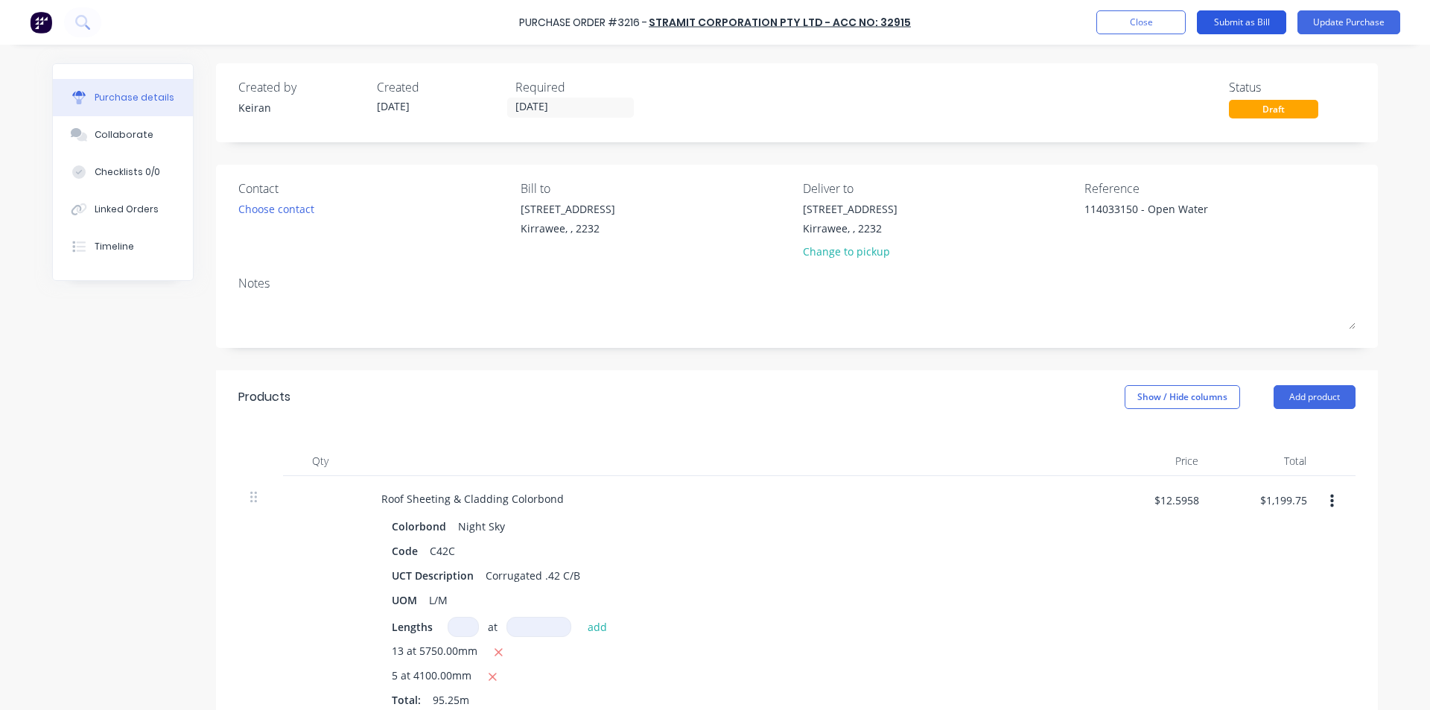
click at [1235, 18] on button "Submit as Bill" at bounding box center [1241, 22] width 89 height 24
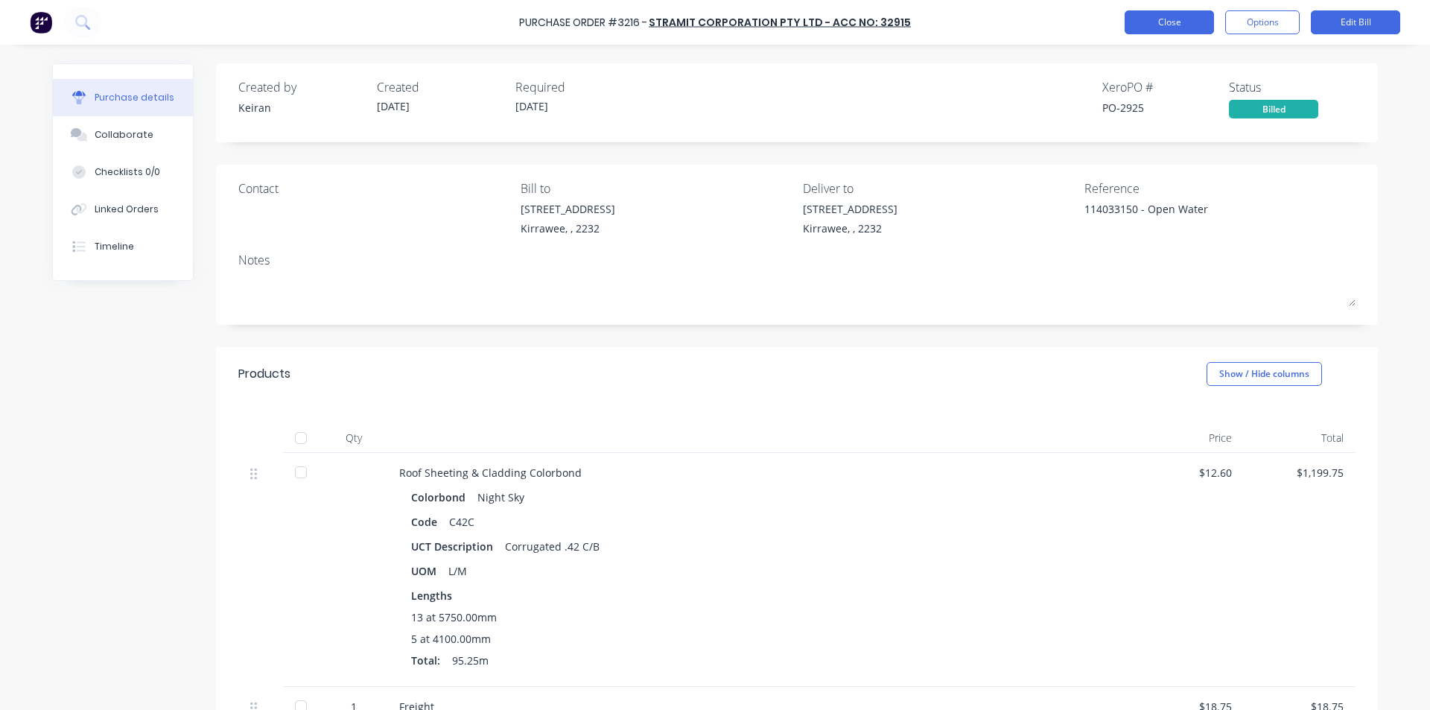
click at [1147, 27] on button "Close" at bounding box center [1168, 22] width 89 height 24
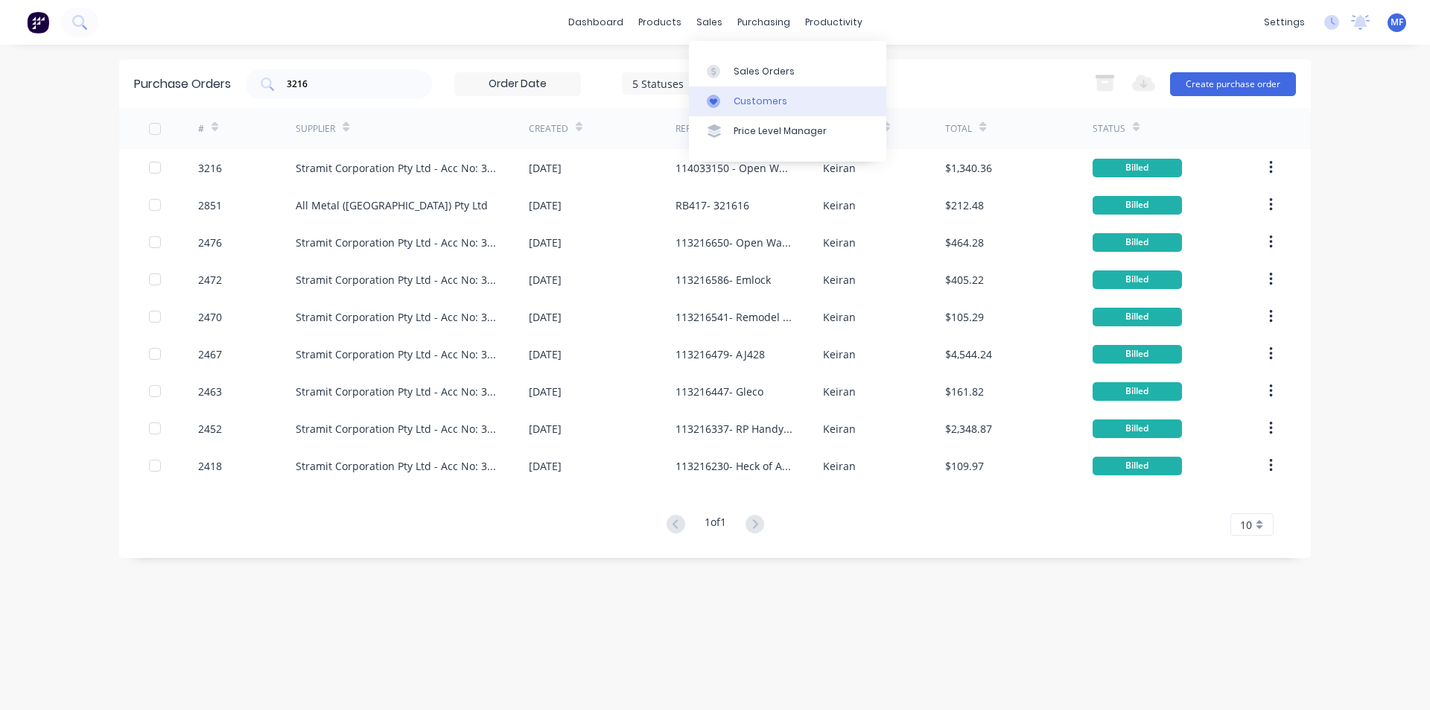
click at [739, 89] on link "Customers" at bounding box center [787, 101] width 197 height 30
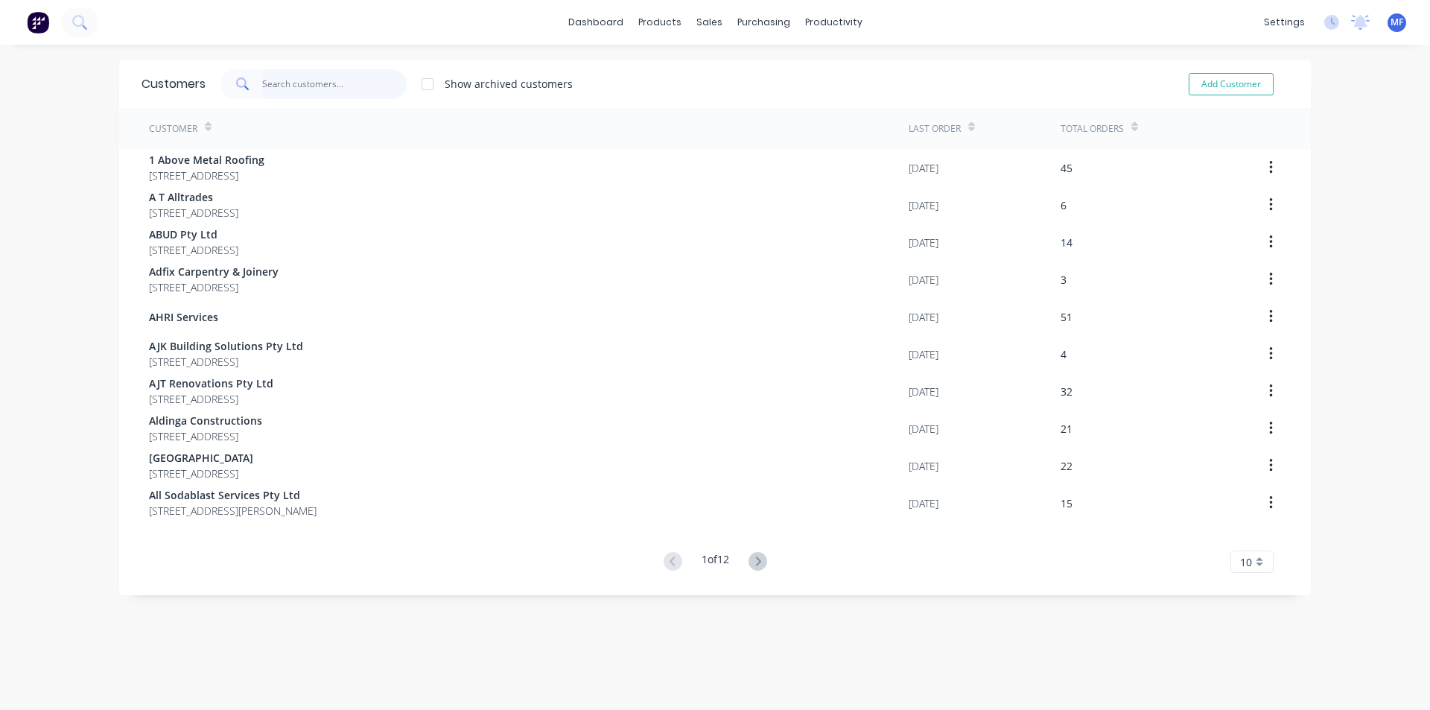
click at [332, 86] on input "text" at bounding box center [334, 84] width 145 height 30
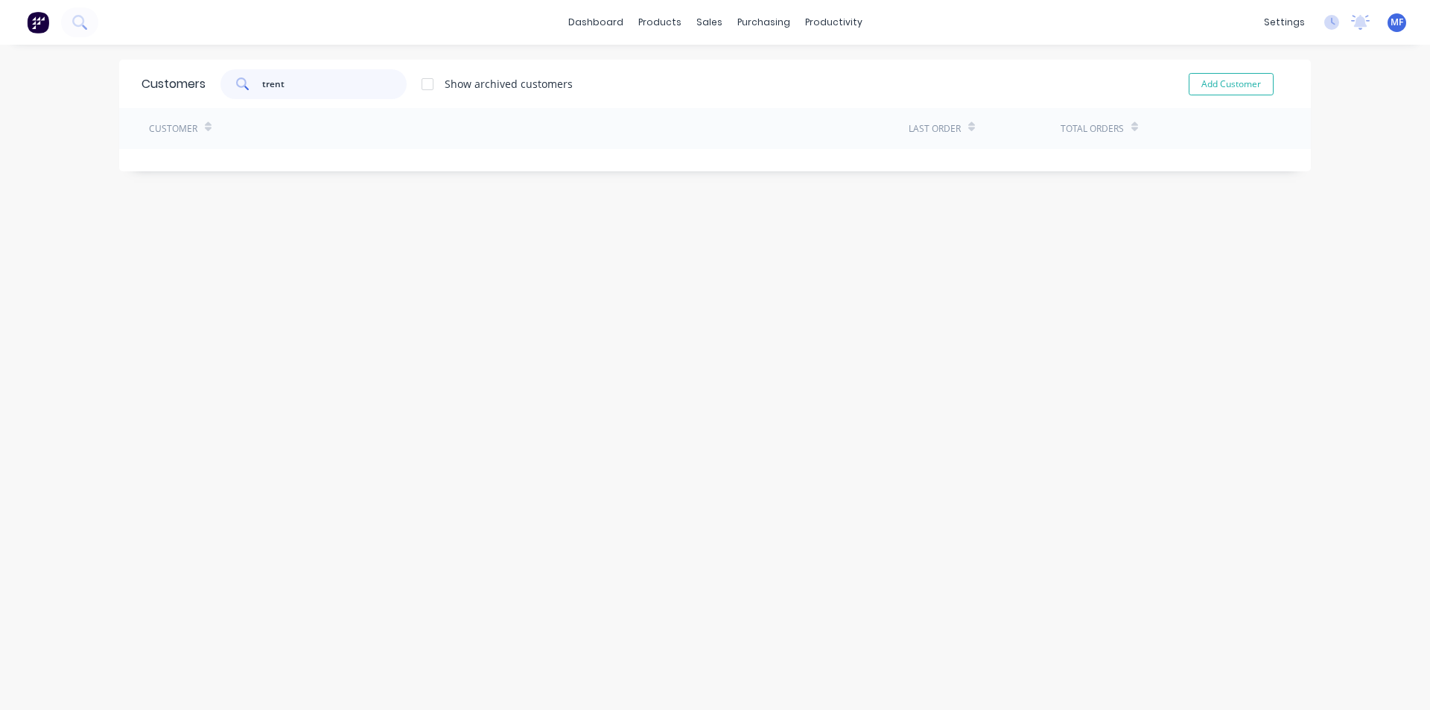
click at [314, 85] on input "trent" at bounding box center [334, 84] width 145 height 30
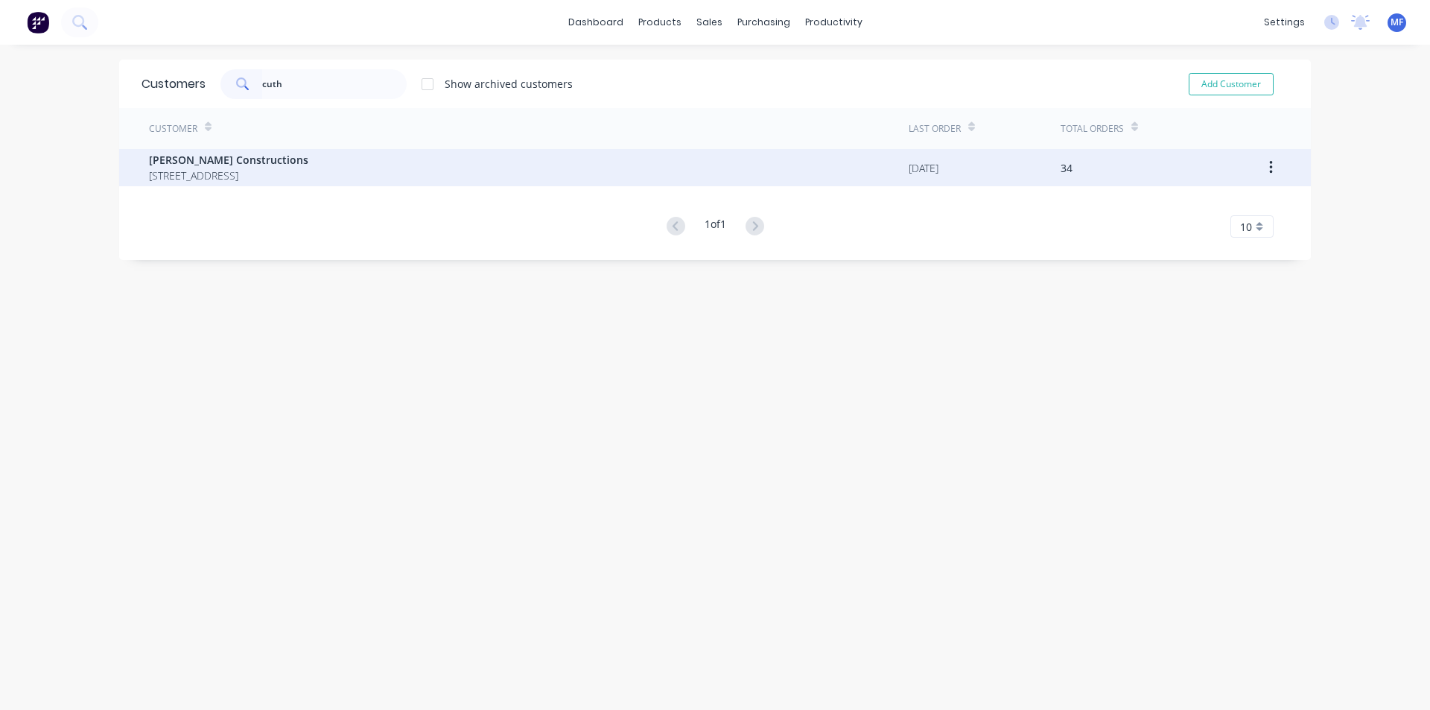
click at [267, 181] on span "[STREET_ADDRESS]" at bounding box center [228, 176] width 159 height 16
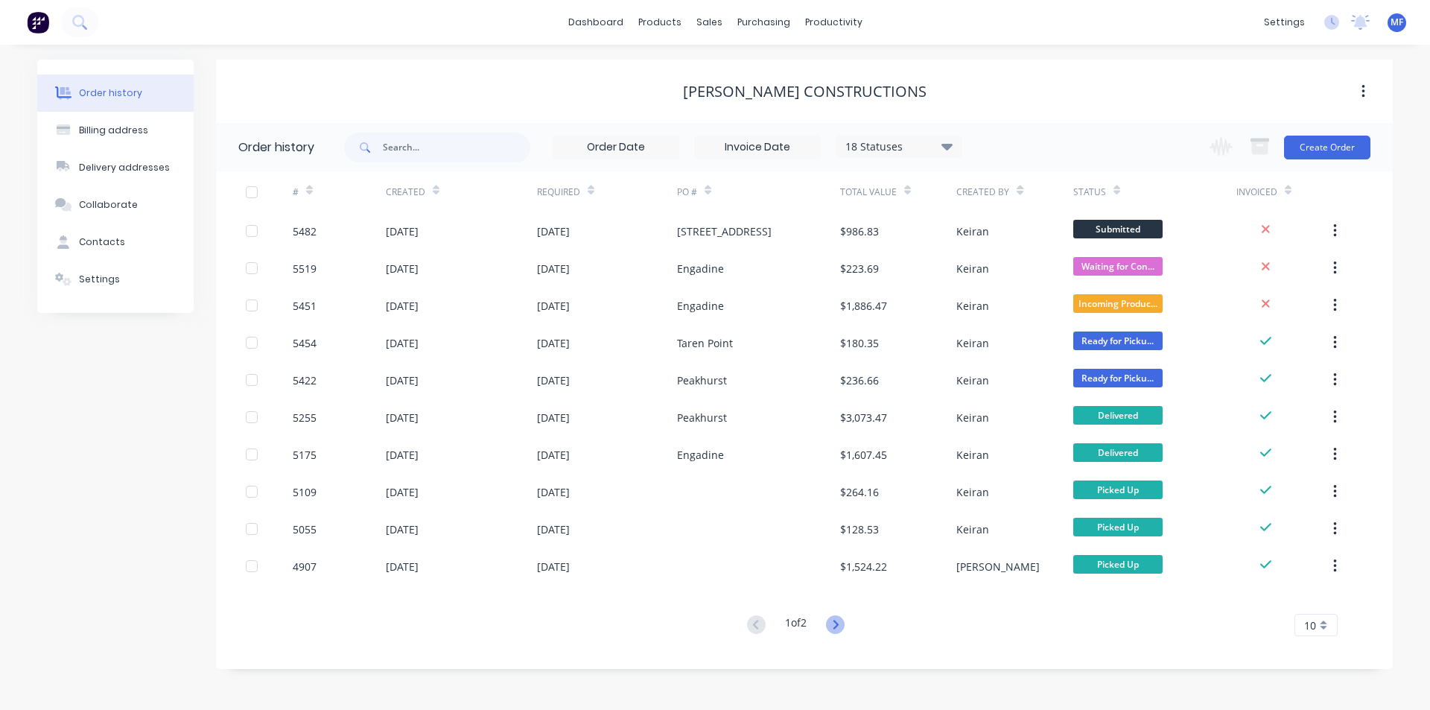
click at [834, 625] on icon at bounding box center [835, 624] width 19 height 19
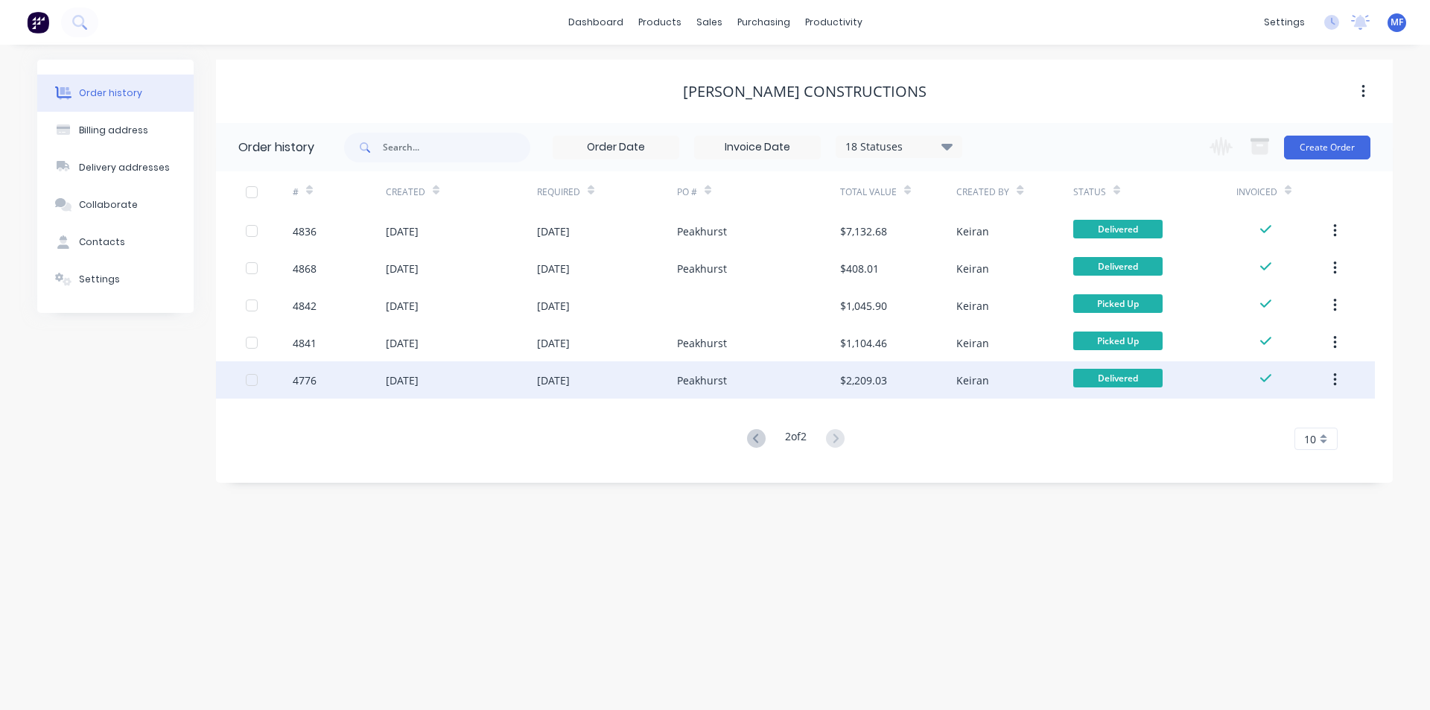
click at [1333, 380] on icon "button" at bounding box center [1335, 380] width 4 height 16
click at [1299, 409] on div "Archive" at bounding box center [1281, 419] width 115 height 22
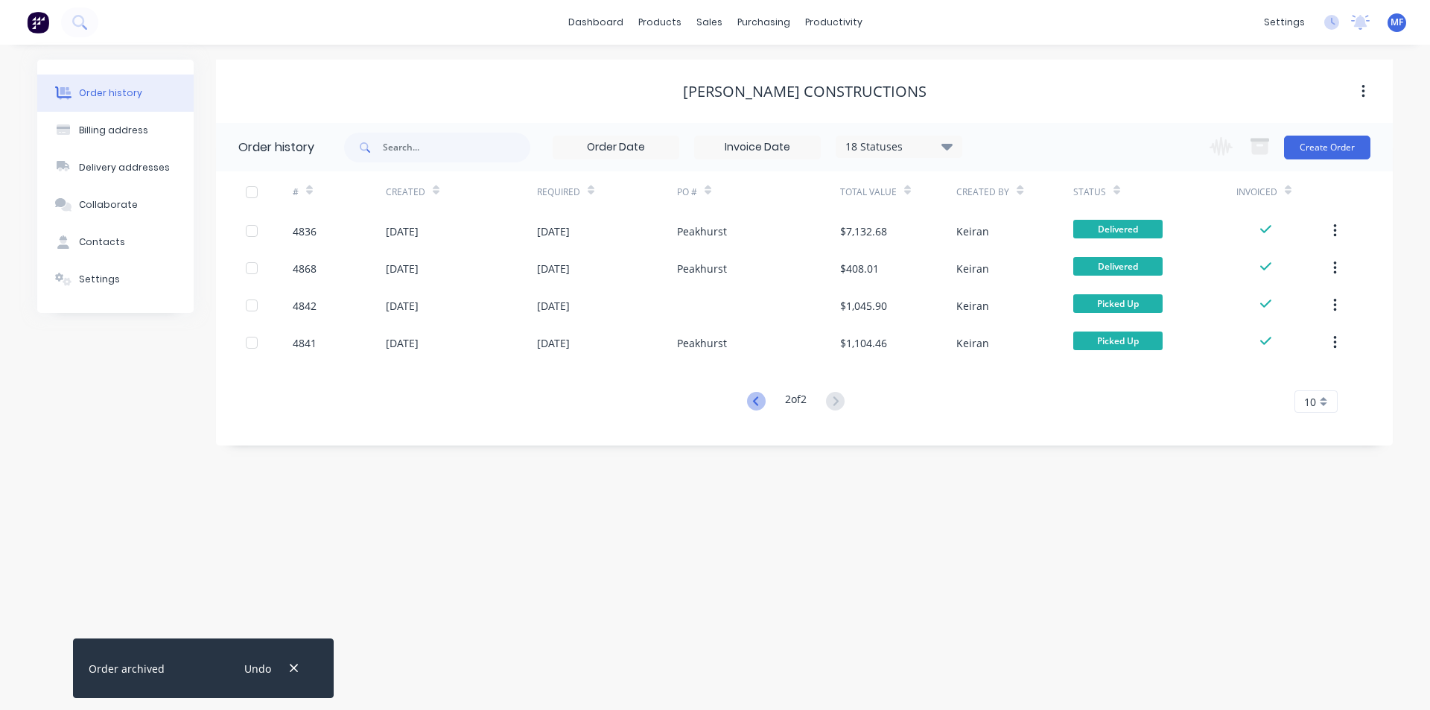
click at [755, 400] on icon at bounding box center [756, 401] width 19 height 19
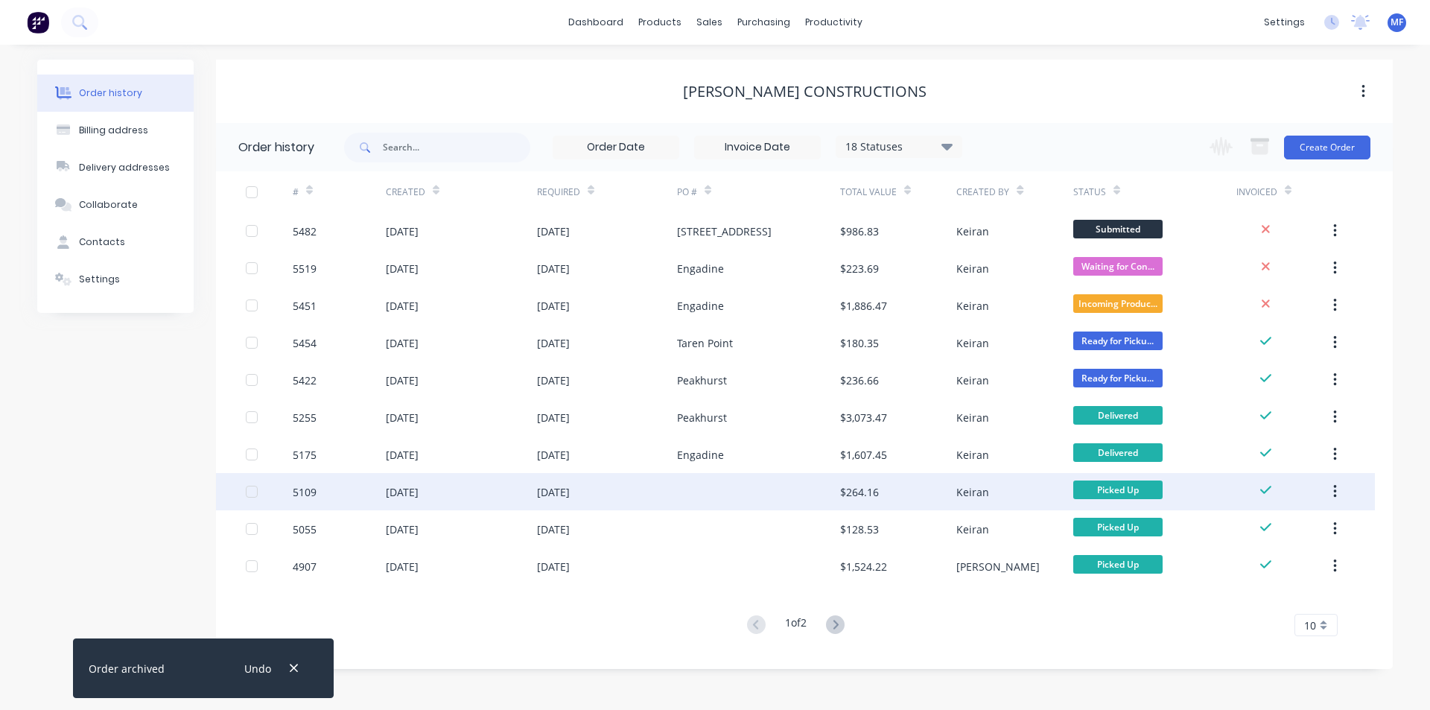
click at [1334, 492] on icon "button" at bounding box center [1334, 491] width 3 height 13
click at [1290, 530] on div "Archive" at bounding box center [1281, 531] width 115 height 22
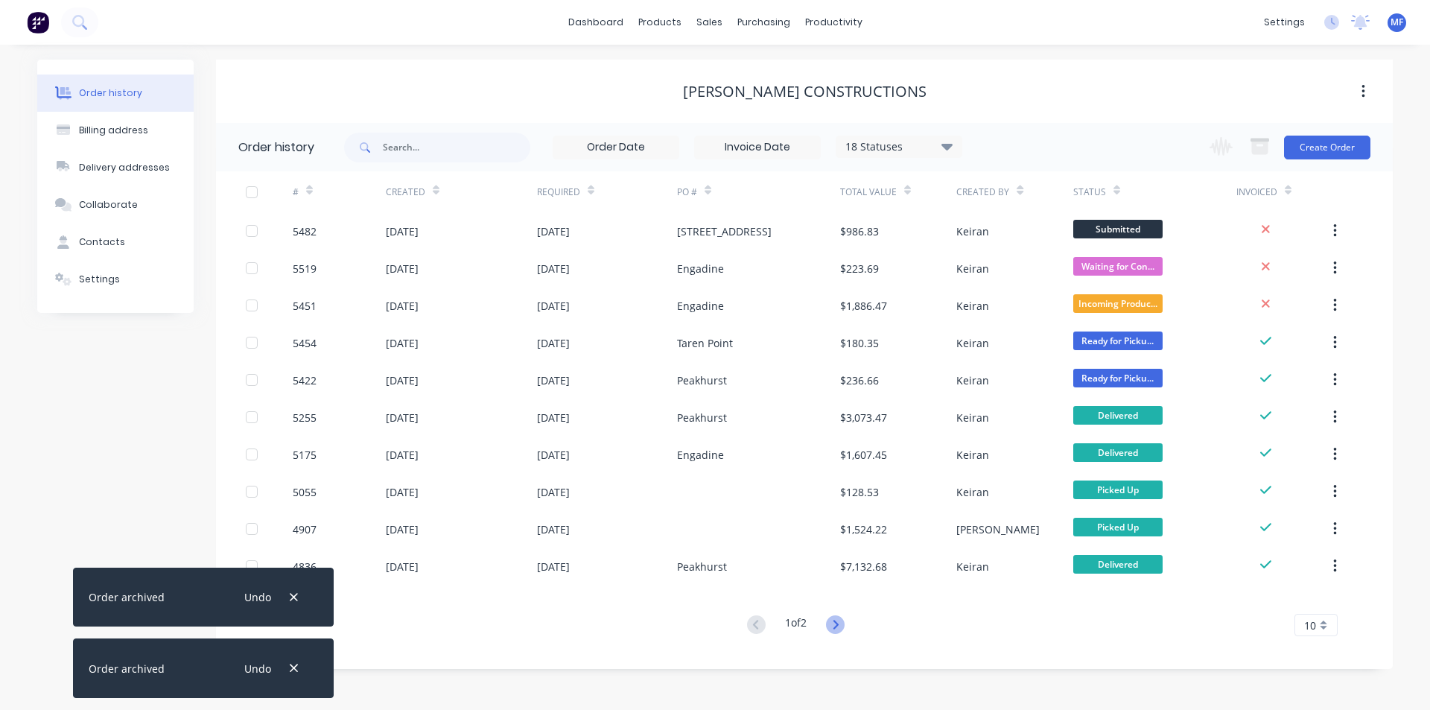
click at [836, 623] on icon at bounding box center [835, 624] width 19 height 19
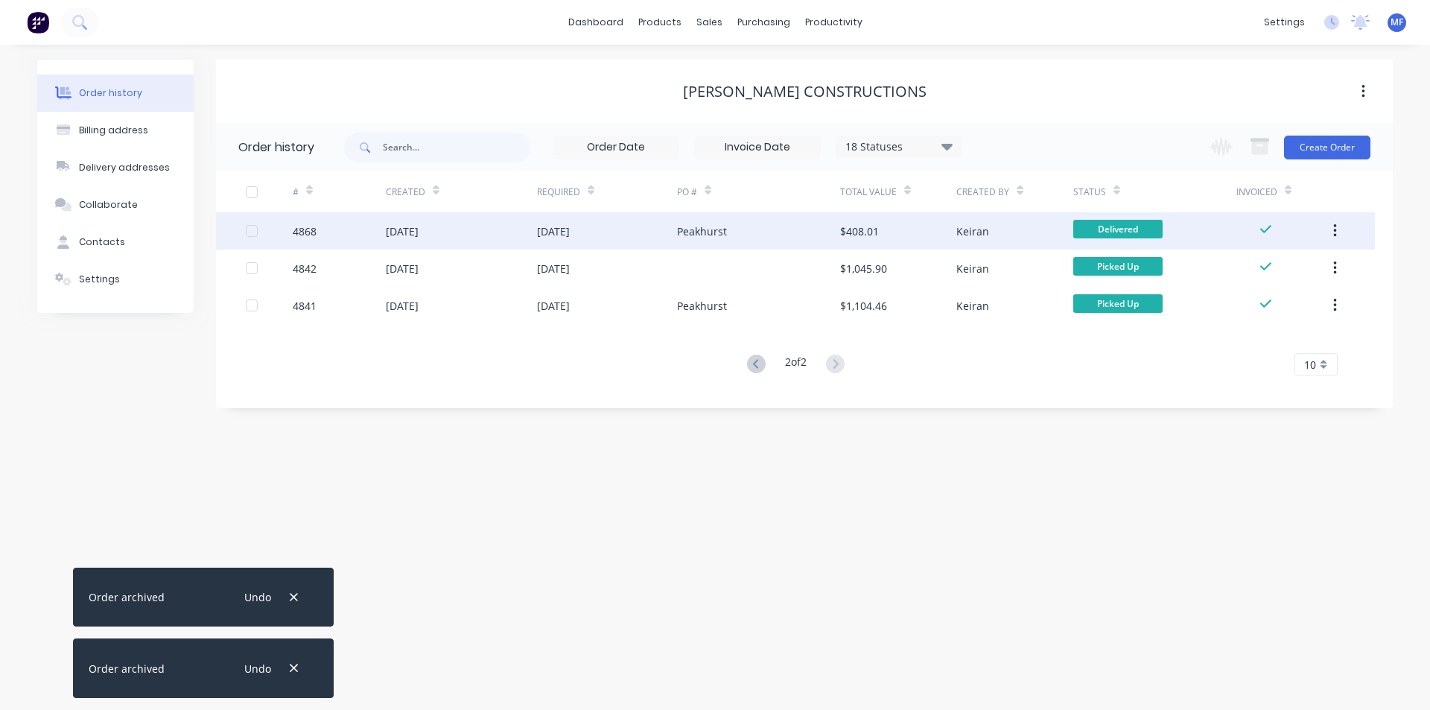
click at [1336, 233] on icon "button" at bounding box center [1335, 231] width 4 height 16
click at [1287, 270] on div "Archive" at bounding box center [1281, 270] width 115 height 22
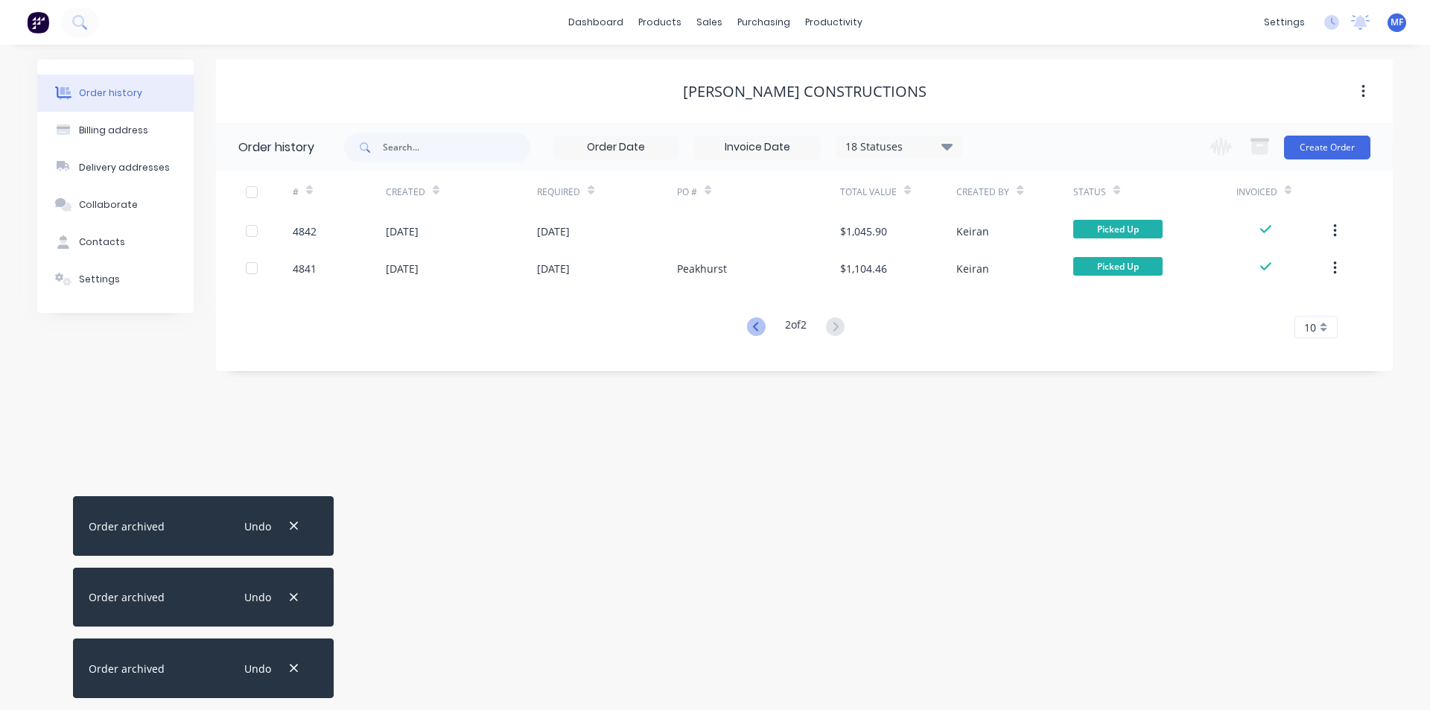
click at [757, 324] on icon at bounding box center [756, 326] width 19 height 19
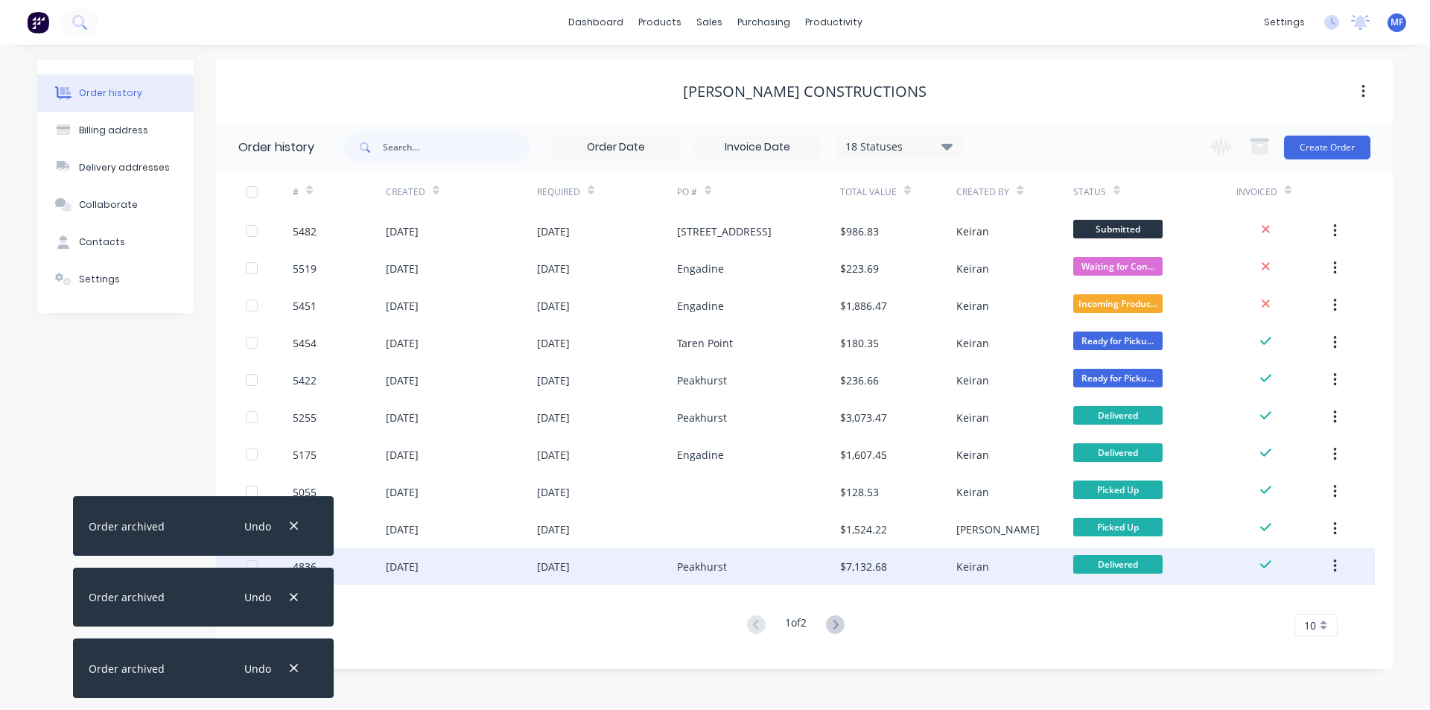
click at [1337, 564] on button "button" at bounding box center [1334, 566] width 35 height 27
click at [1279, 596] on div "Archive" at bounding box center [1281, 605] width 115 height 22
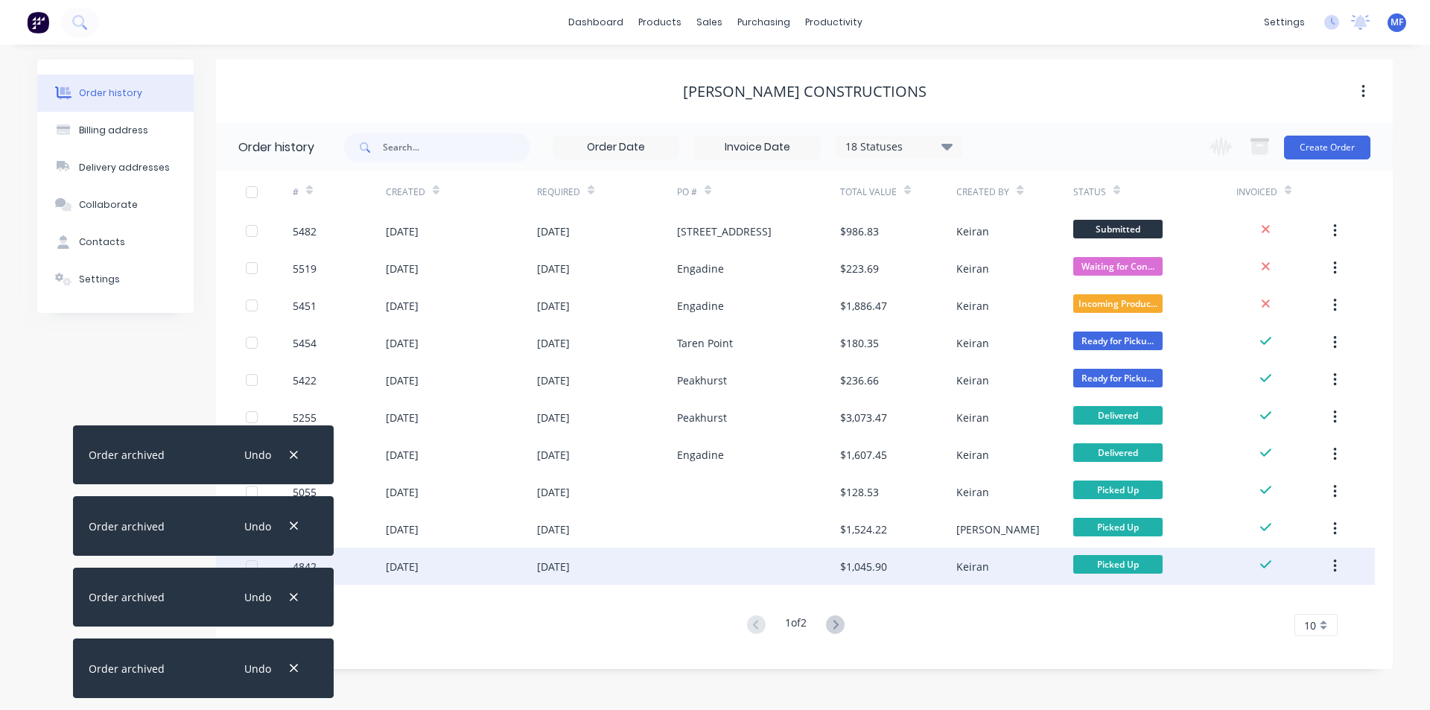
click at [1337, 567] on button "button" at bounding box center [1334, 566] width 35 height 27
click at [1293, 597] on div "Archive" at bounding box center [1281, 605] width 115 height 22
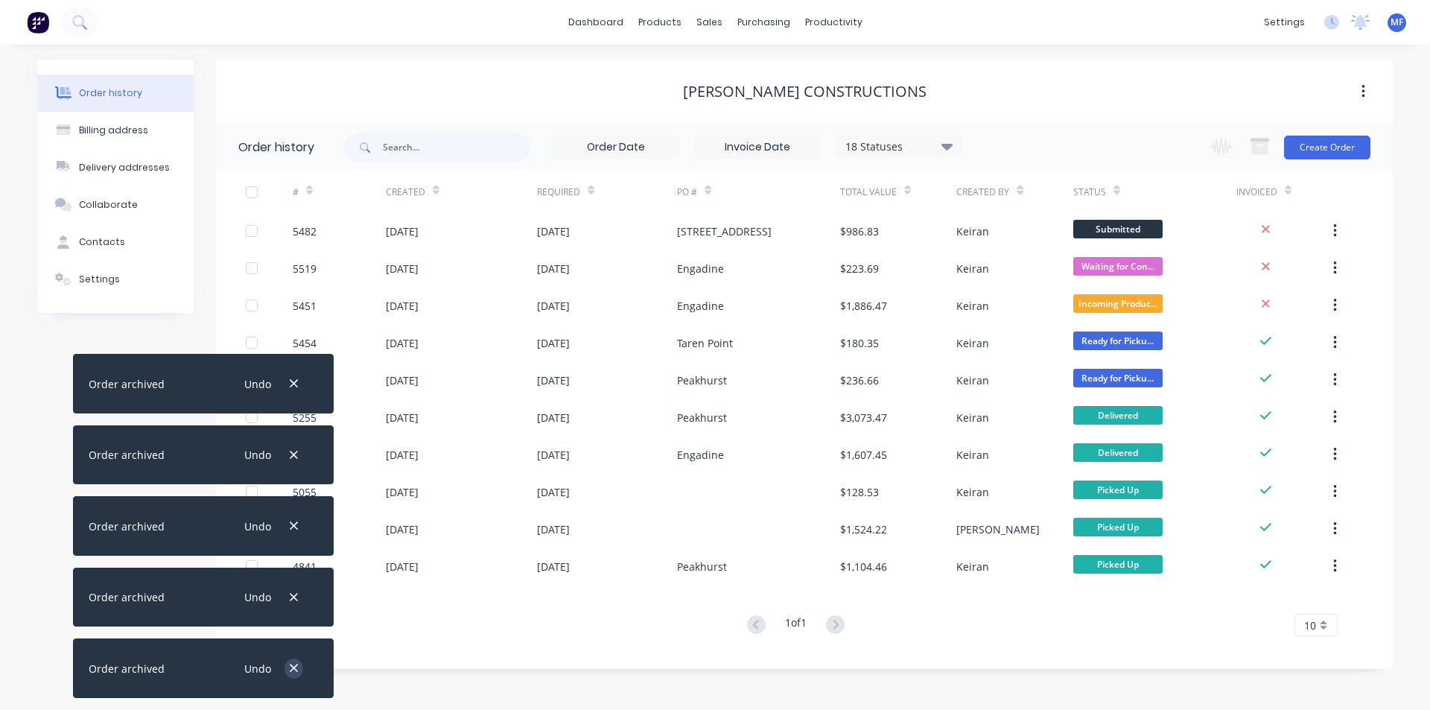
click at [293, 666] on icon "button" at bounding box center [294, 667] width 10 height 13
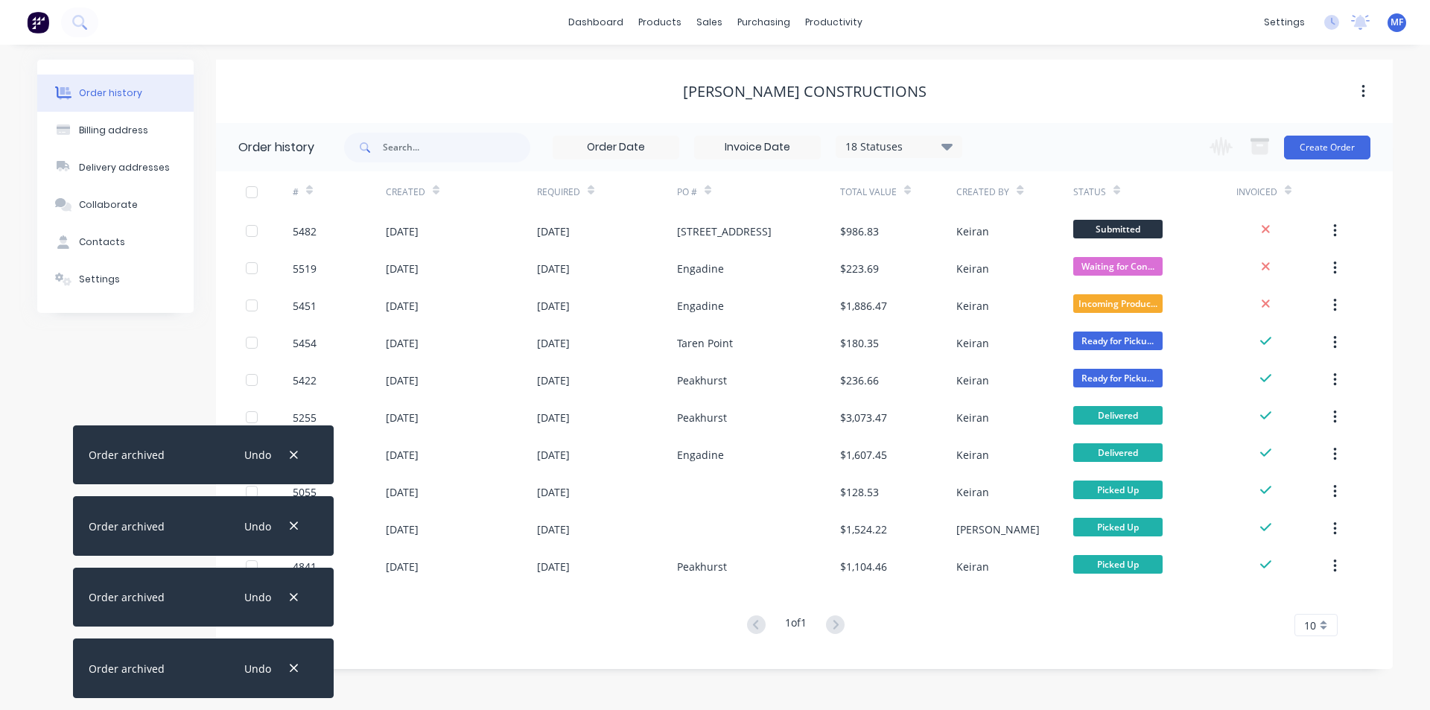
click at [293, 666] on icon "button" at bounding box center [294, 667] width 10 height 13
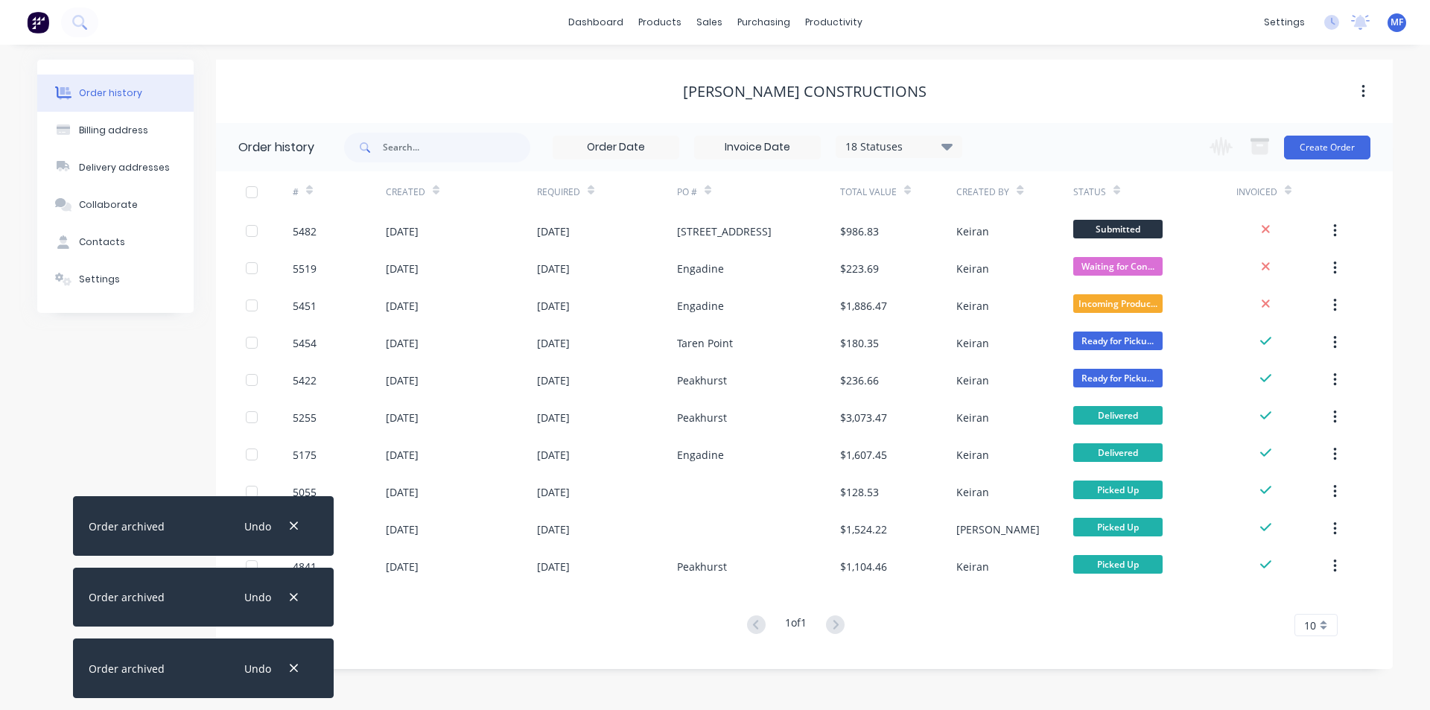
click at [293, 666] on icon "button" at bounding box center [294, 667] width 10 height 13
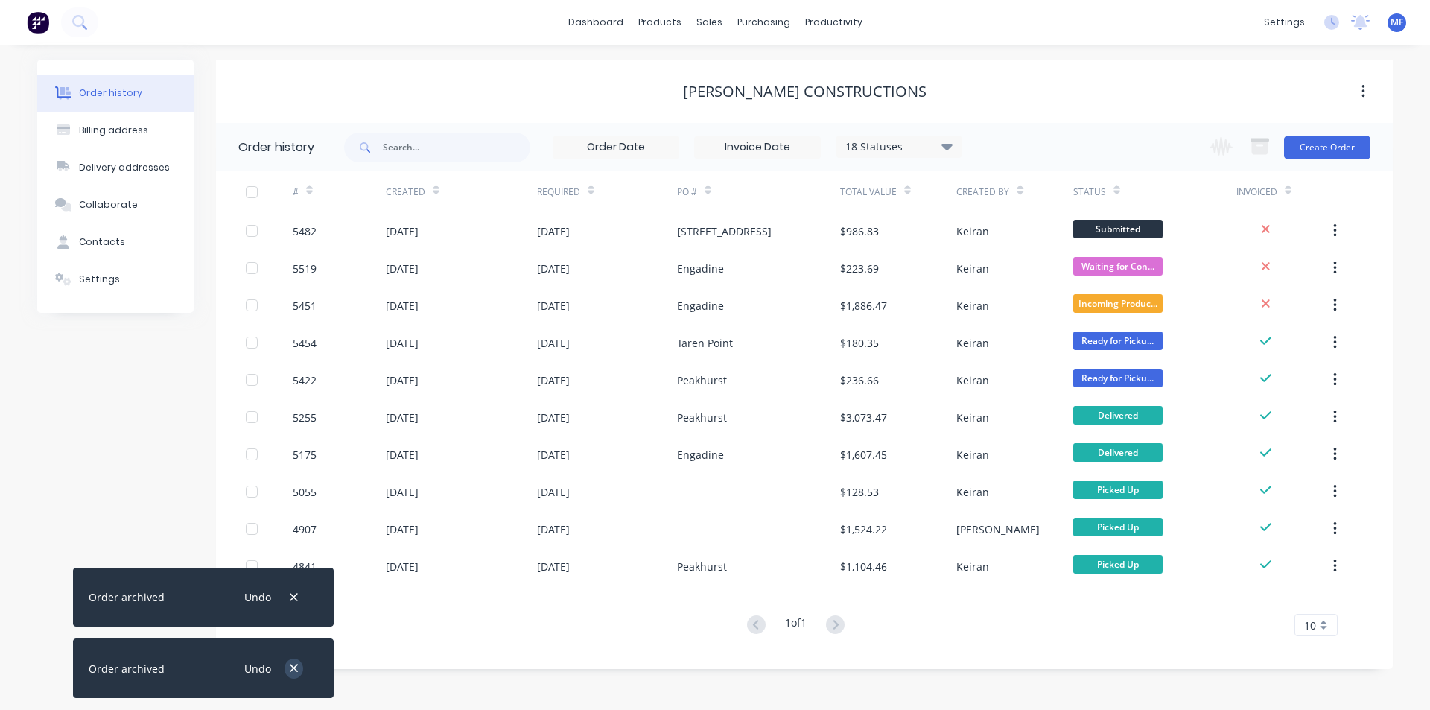
click at [293, 665] on icon "button" at bounding box center [294, 667] width 10 height 13
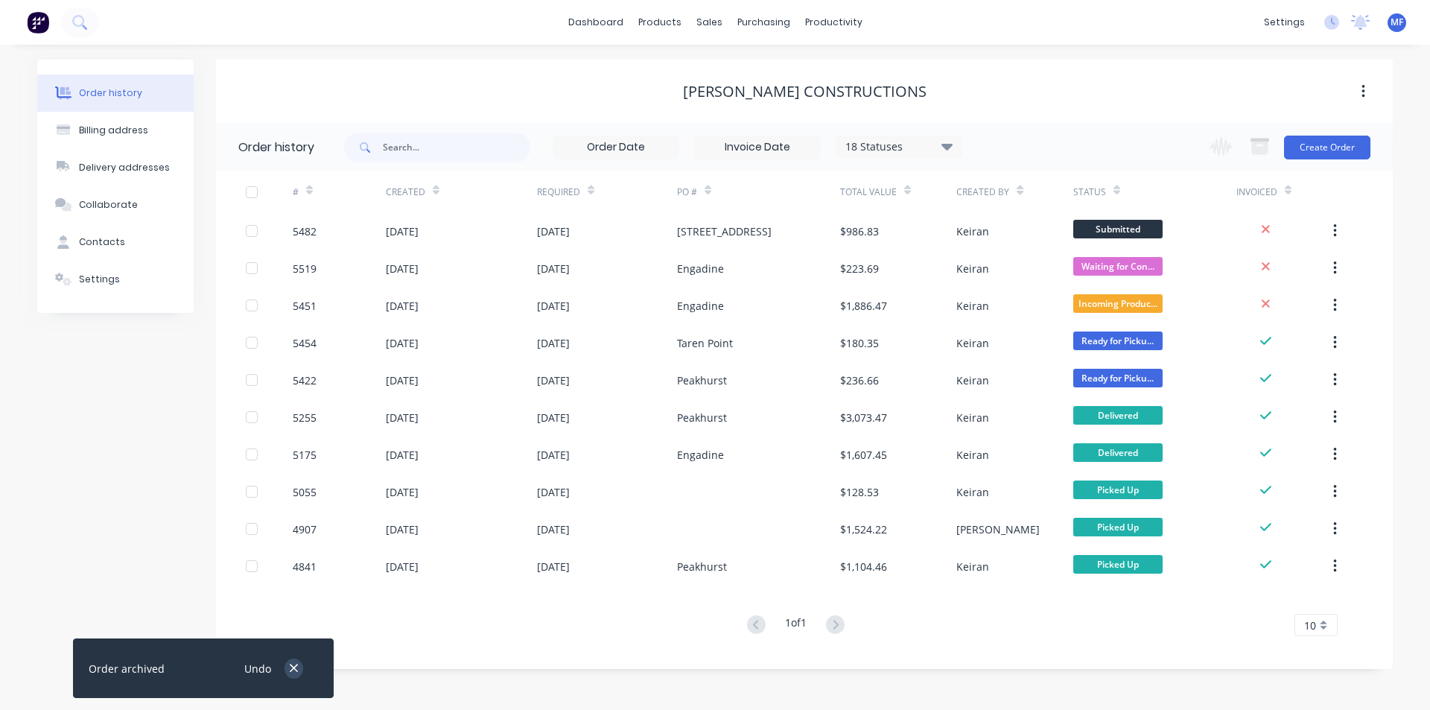
click at [293, 666] on icon "button" at bounding box center [294, 667] width 10 height 13
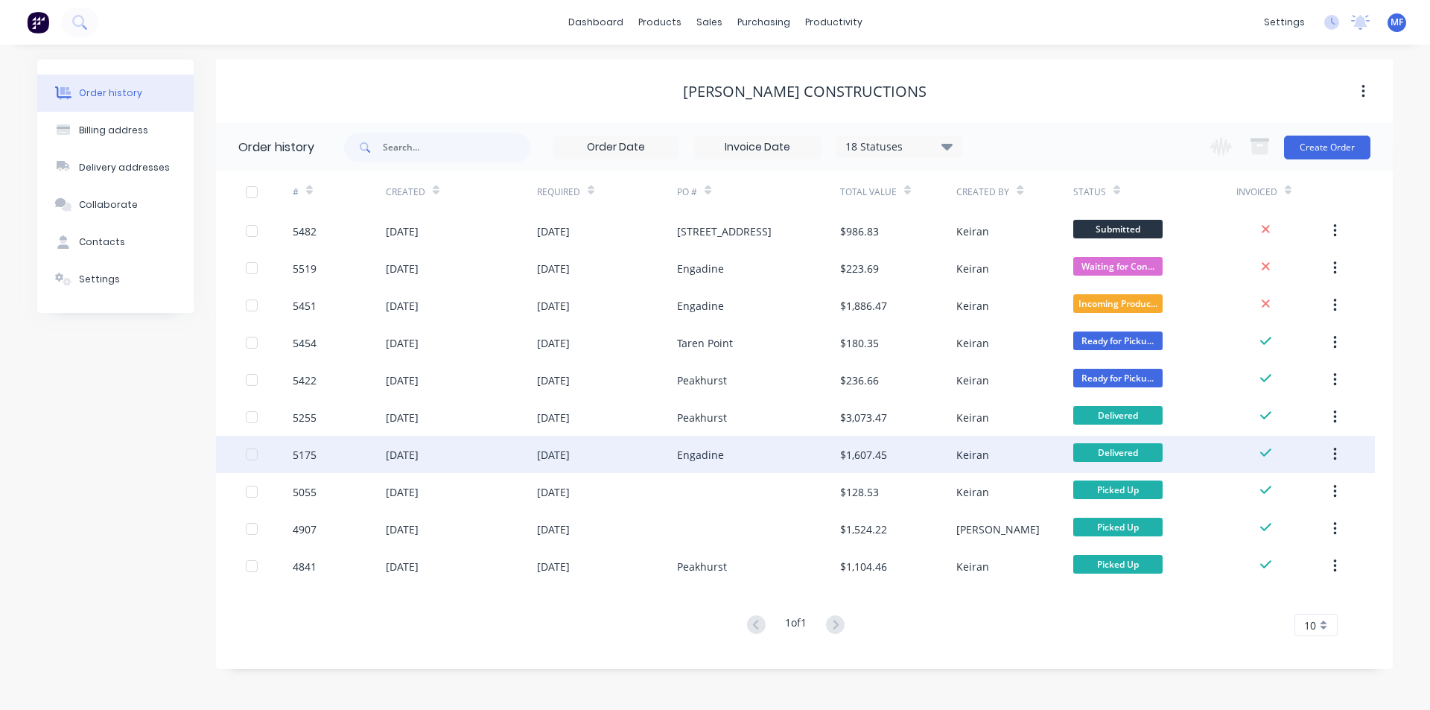
click at [1335, 453] on icon "button" at bounding box center [1335, 454] width 4 height 16
click at [1299, 487] on div "Archive" at bounding box center [1281, 494] width 115 height 22
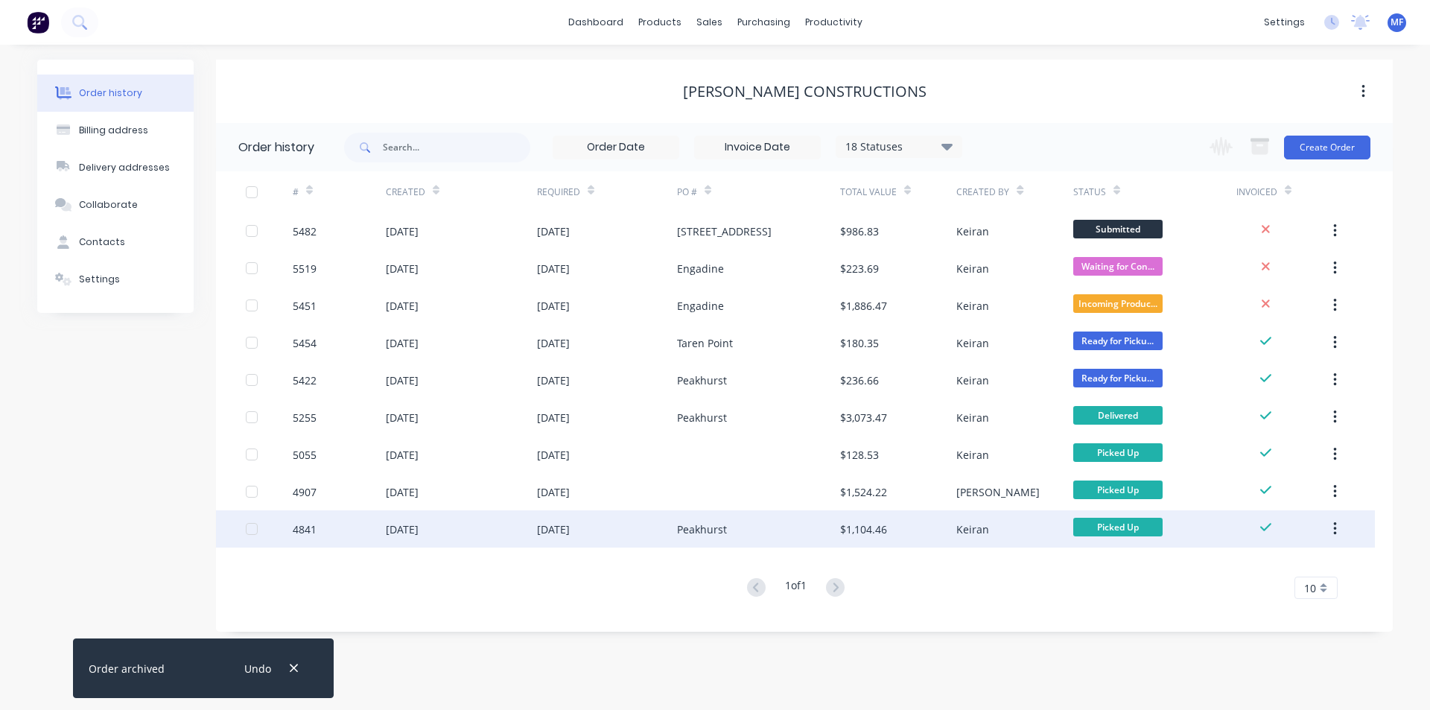
click at [1331, 529] on button "button" at bounding box center [1334, 528] width 35 height 27
click at [1275, 566] on div "Archive" at bounding box center [1281, 568] width 115 height 22
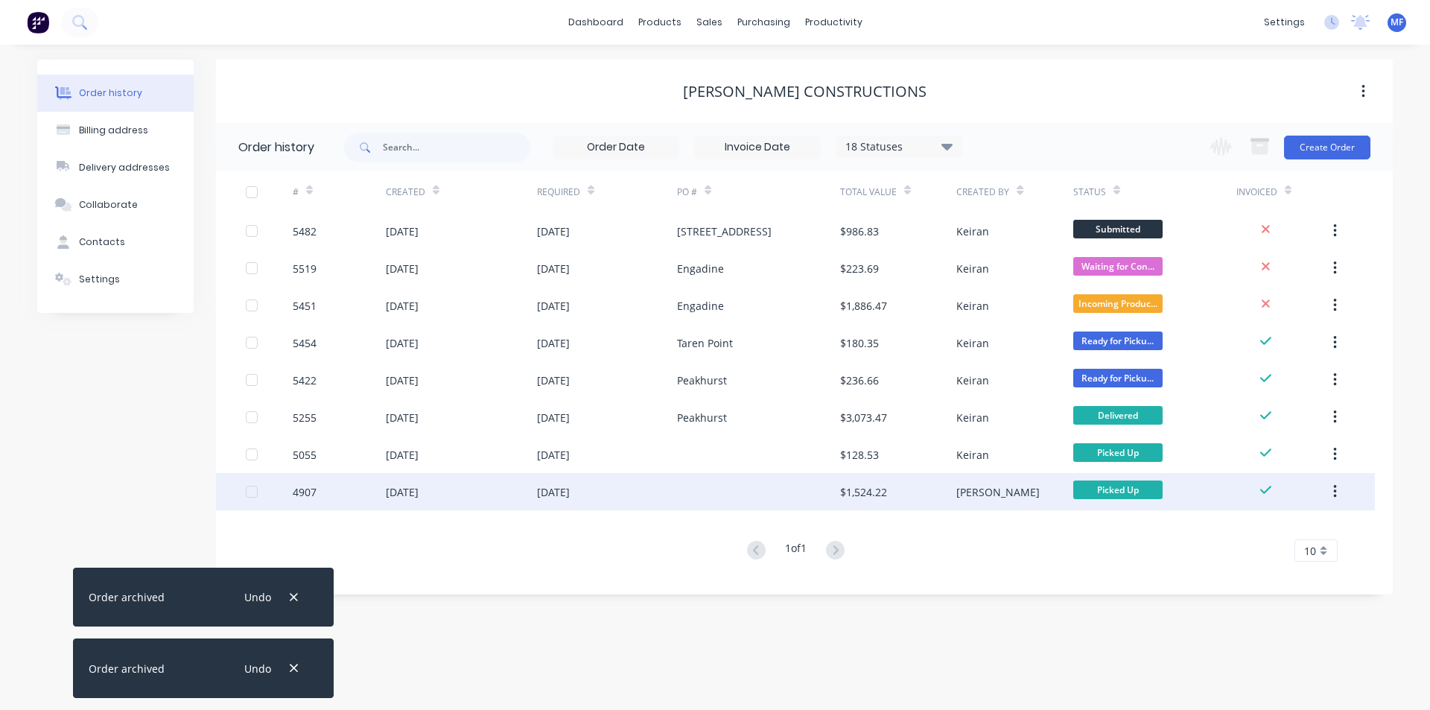
click at [1337, 495] on button "button" at bounding box center [1334, 491] width 35 height 27
click at [1281, 529] on div "Archive" at bounding box center [1281, 531] width 115 height 22
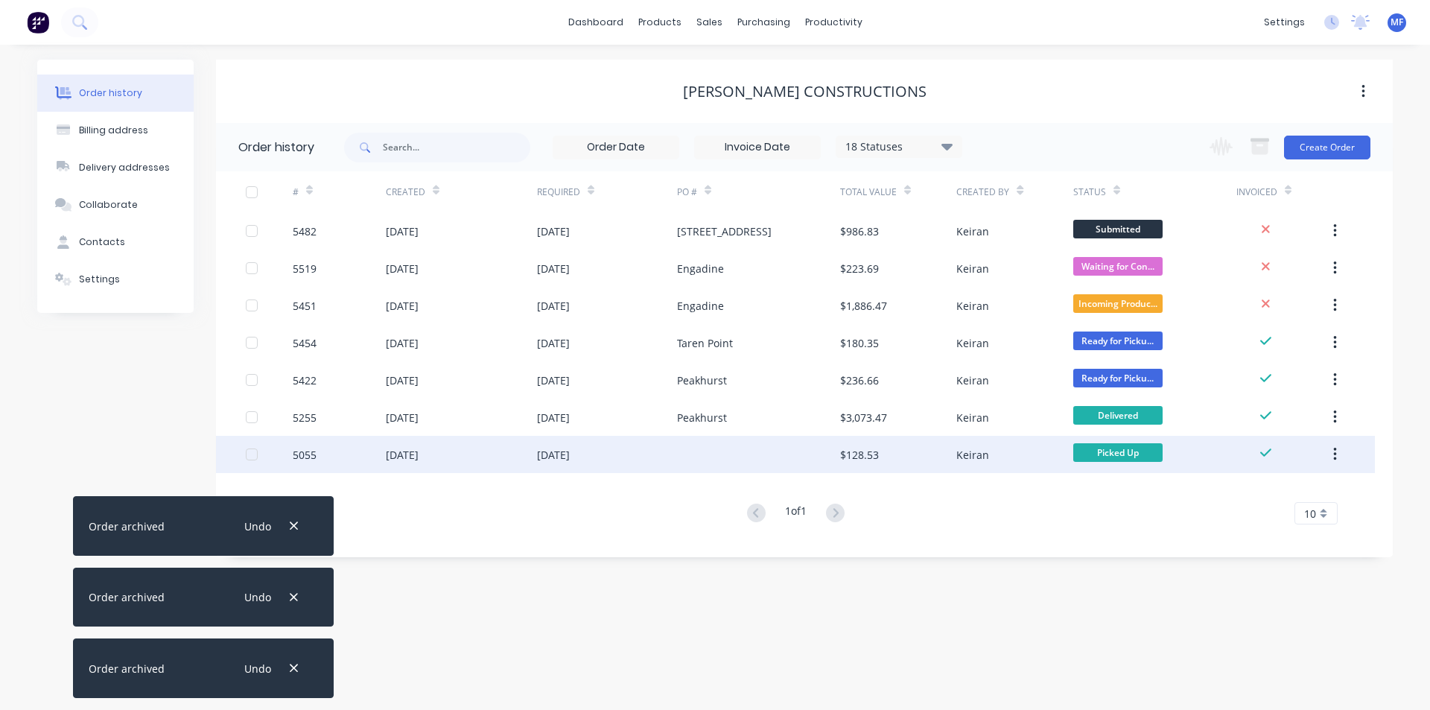
click at [1338, 455] on button "button" at bounding box center [1334, 454] width 35 height 27
click at [1299, 492] on div "Archive" at bounding box center [1281, 494] width 115 height 22
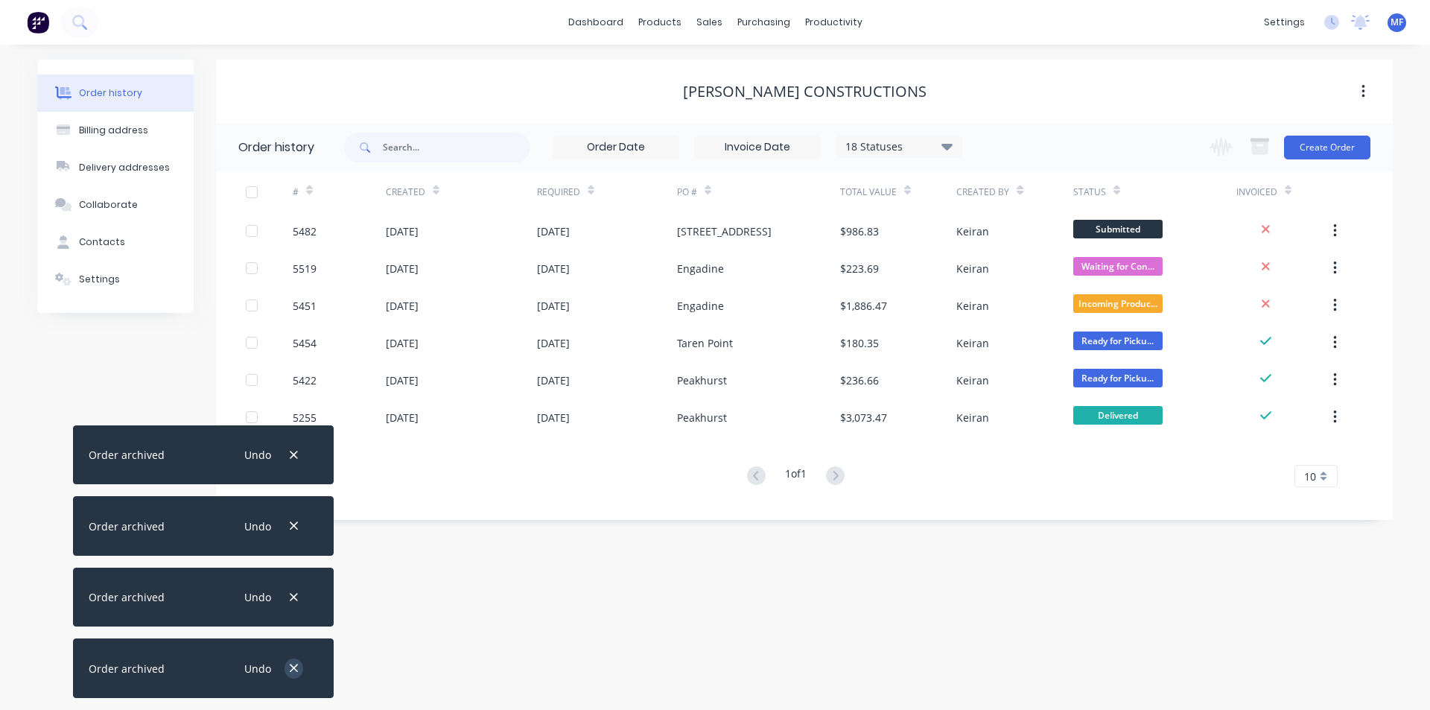
click at [293, 666] on icon "button" at bounding box center [294, 667] width 10 height 13
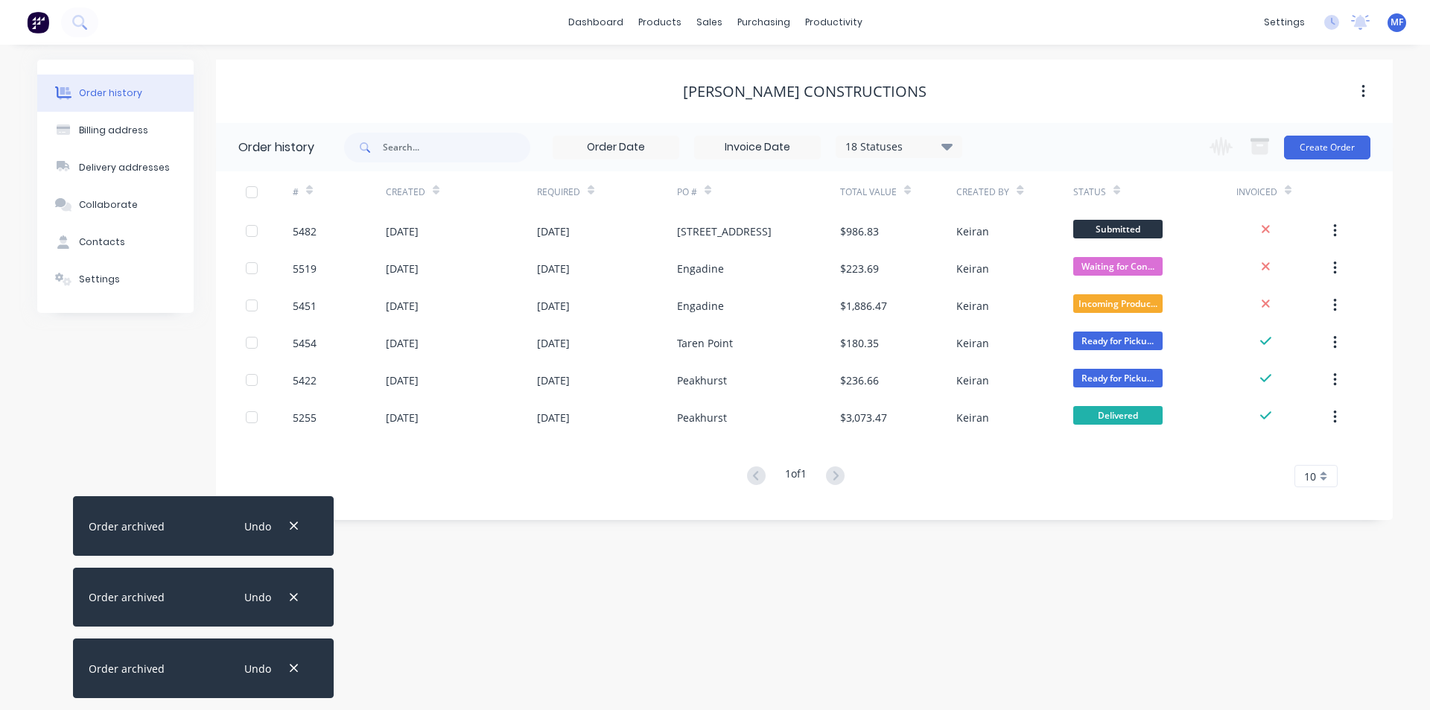
click at [293, 666] on icon "button" at bounding box center [294, 667] width 10 height 13
click at [293, 604] on icon "button" at bounding box center [294, 596] width 10 height 13
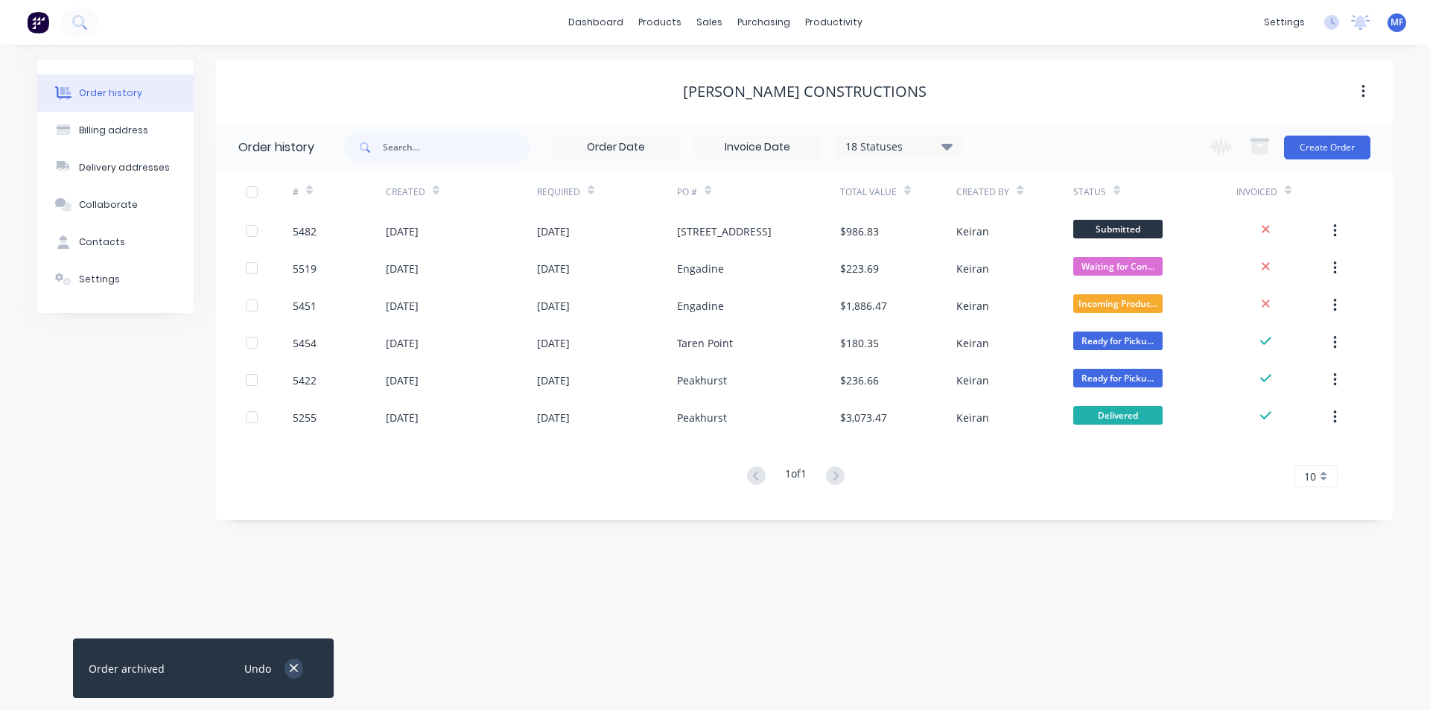
click at [293, 666] on icon "button" at bounding box center [294, 667] width 10 height 13
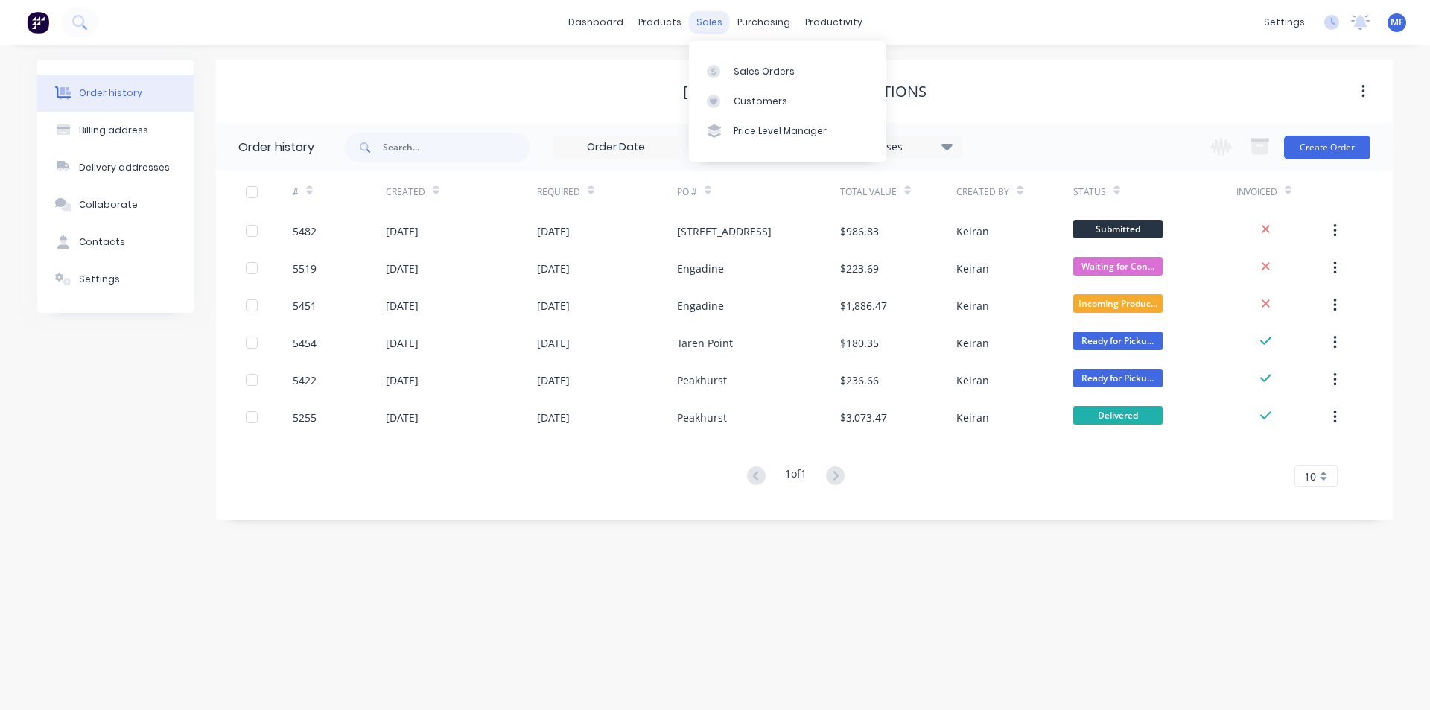
click at [697, 20] on div "sales" at bounding box center [709, 22] width 41 height 22
click at [751, 99] on div "Customers" at bounding box center [760, 101] width 54 height 13
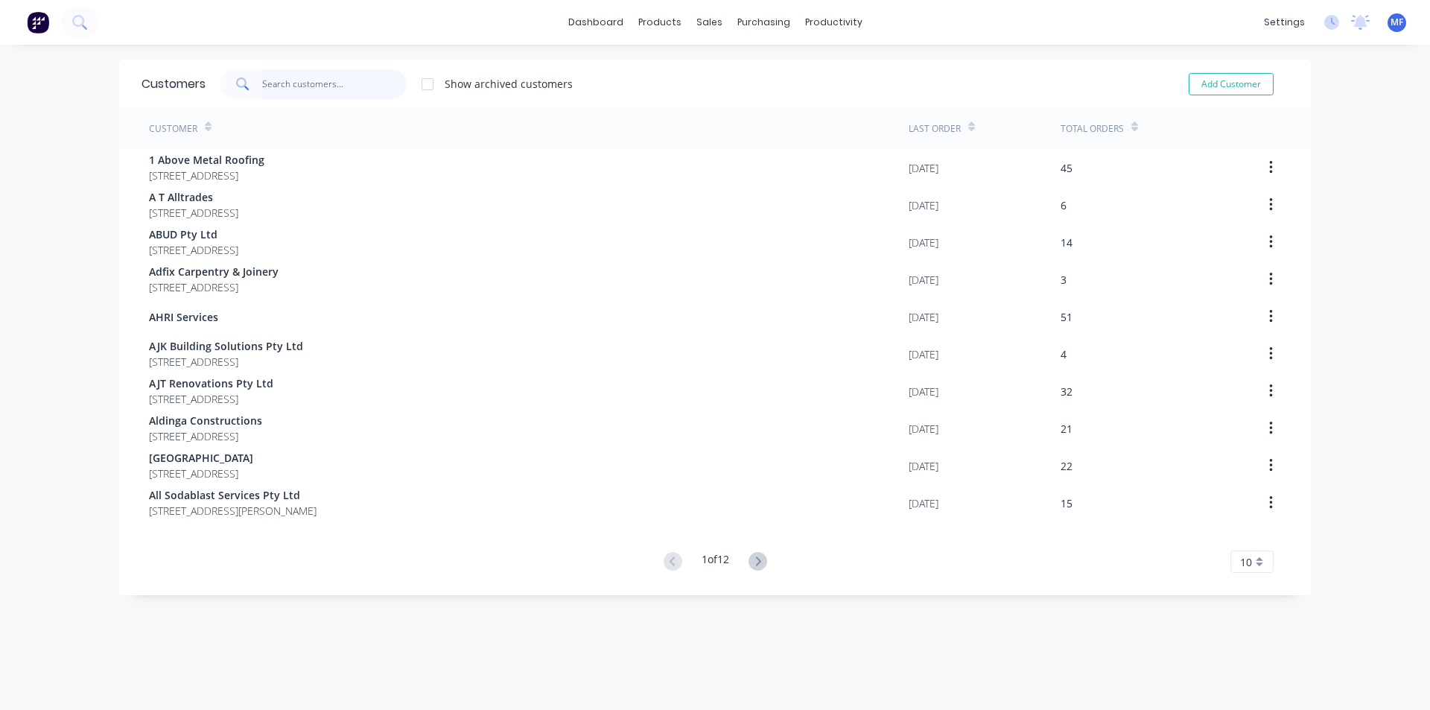
click at [290, 80] on input "text" at bounding box center [334, 84] width 145 height 30
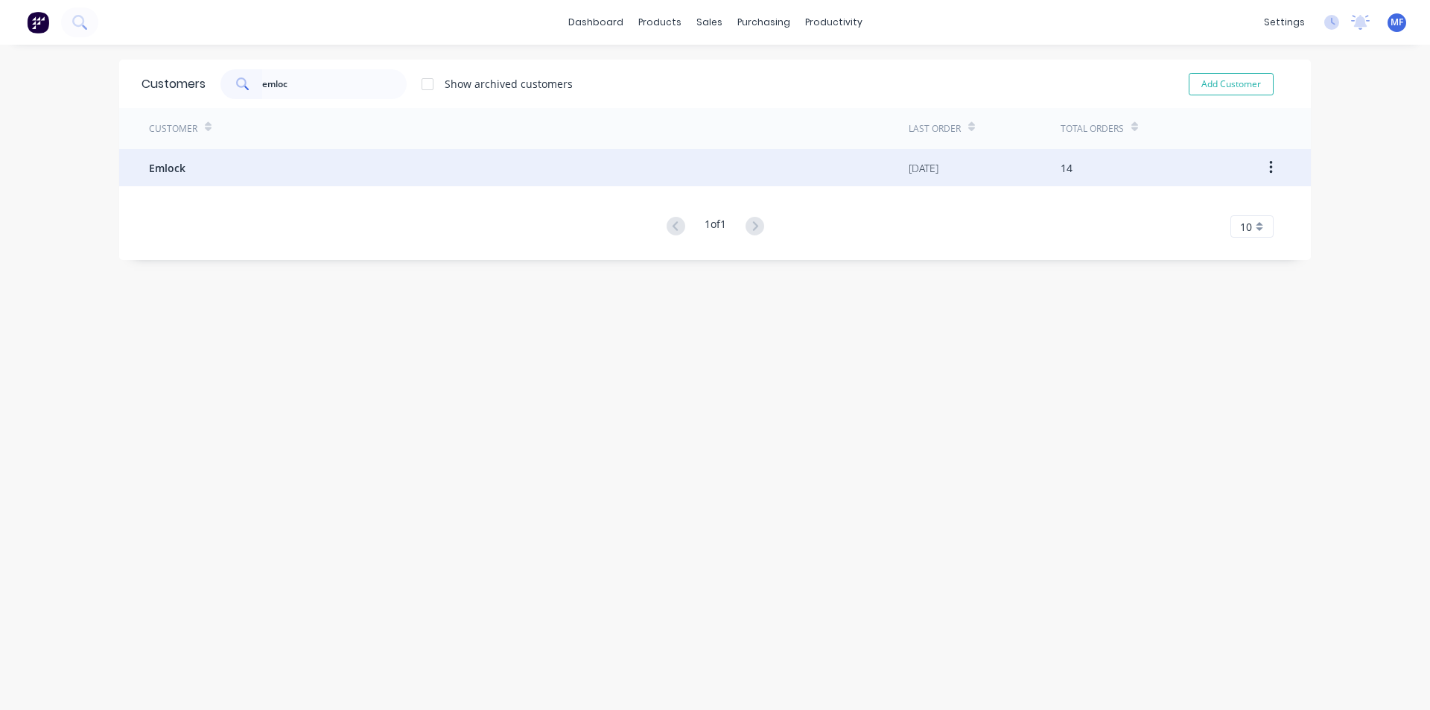
click at [164, 165] on span "Emlock" at bounding box center [167, 168] width 36 height 16
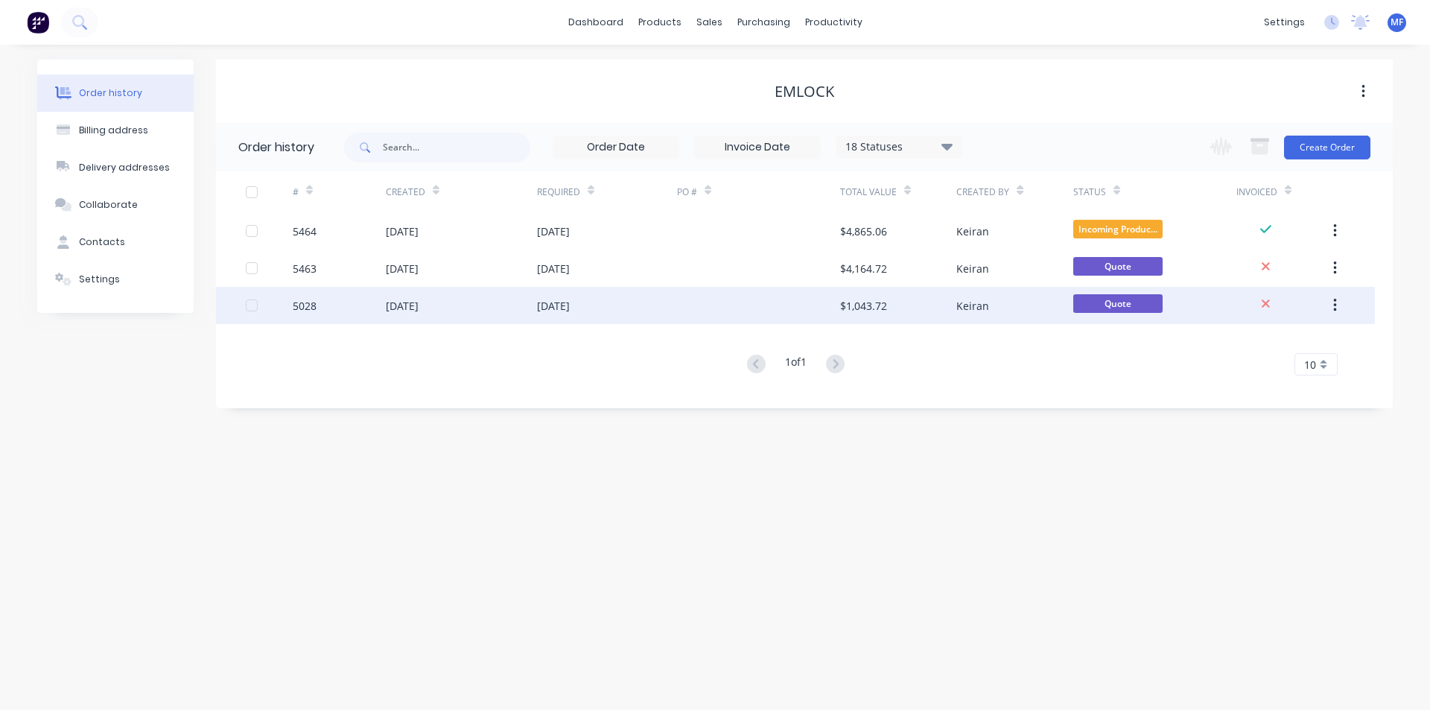
click at [1334, 303] on icon "button" at bounding box center [1335, 305] width 4 height 16
click at [1265, 345] on div "Archive" at bounding box center [1281, 345] width 115 height 22
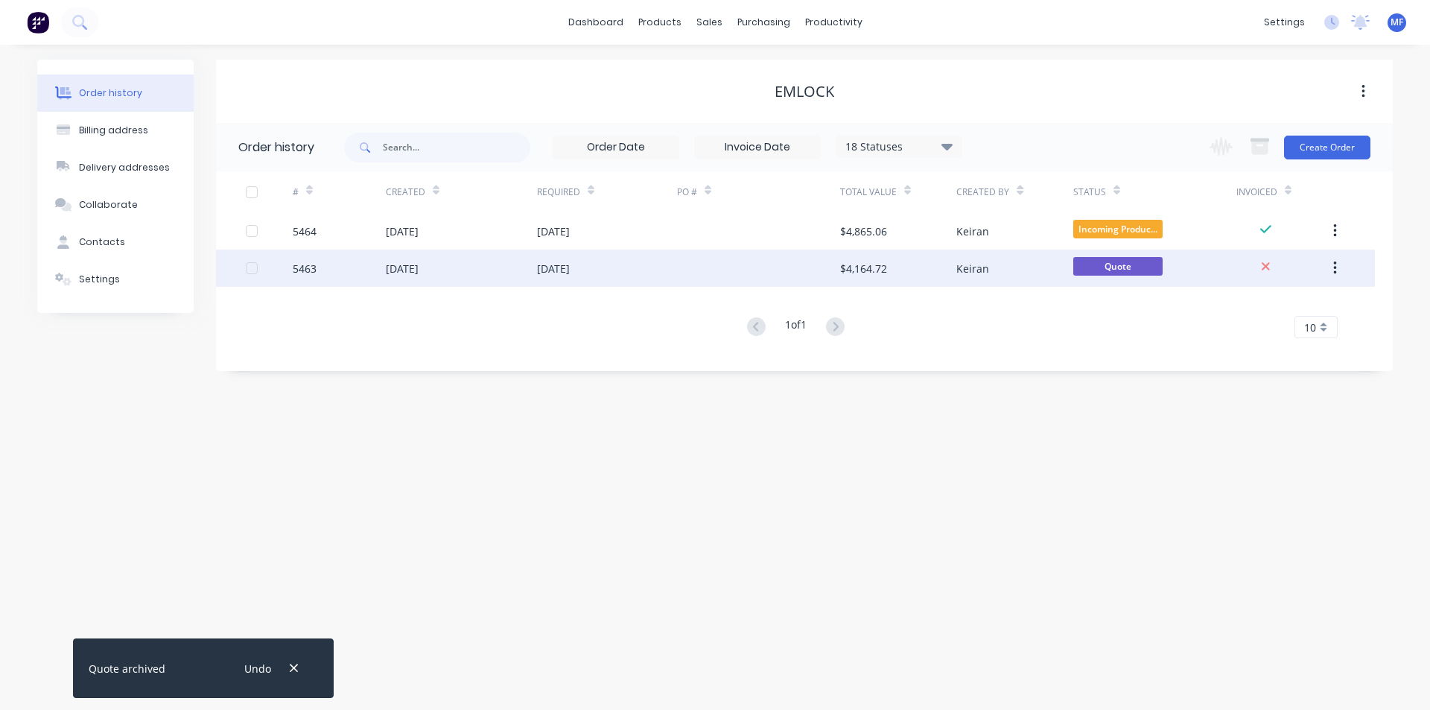
click at [875, 266] on div "$4,164.72" at bounding box center [863, 269] width 47 height 16
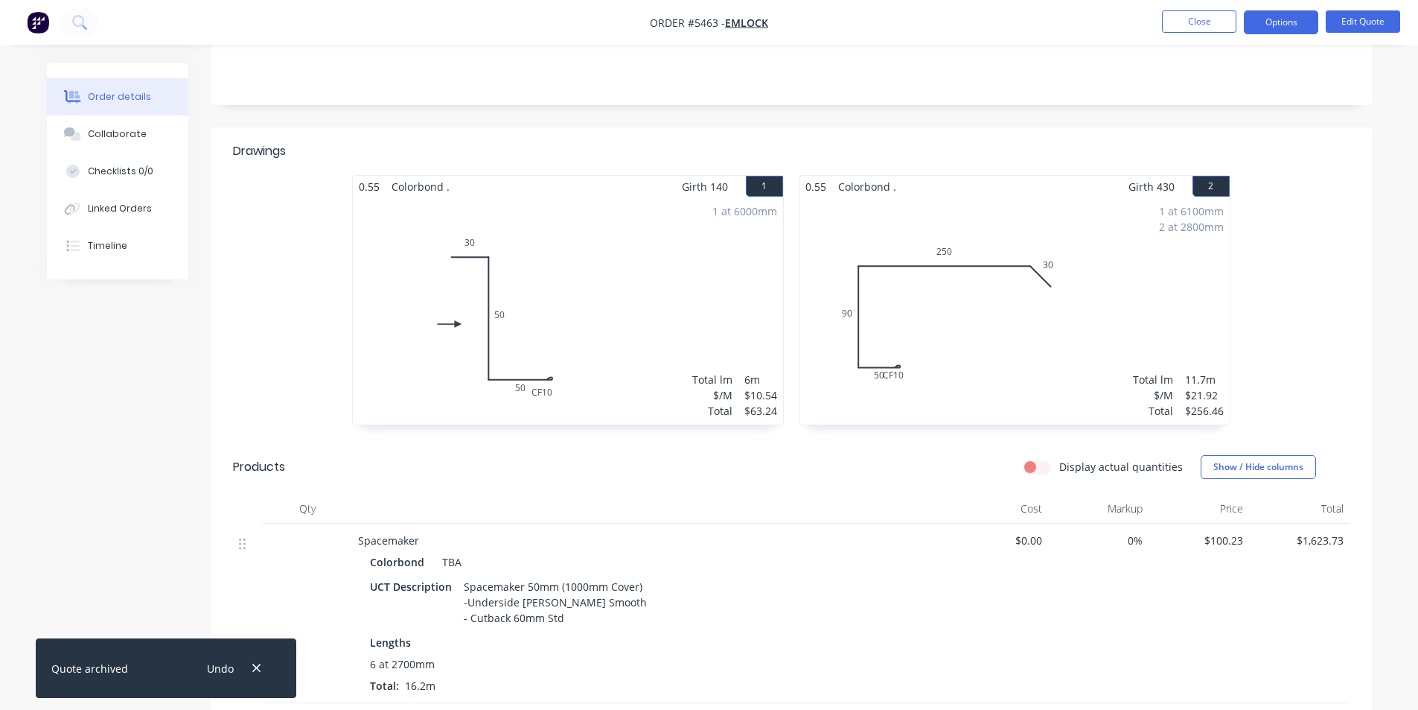
scroll to position [447, 0]
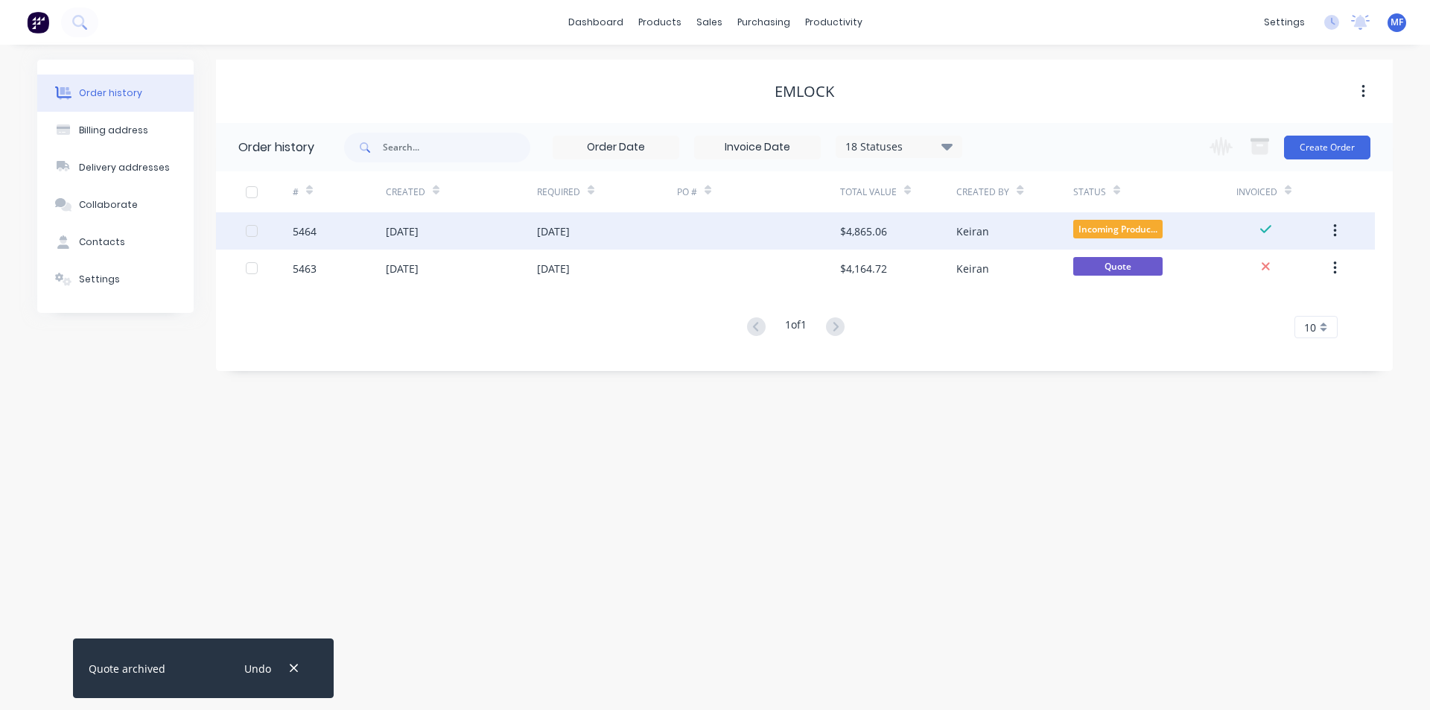
click at [570, 232] on div "[DATE]" at bounding box center [553, 231] width 33 height 16
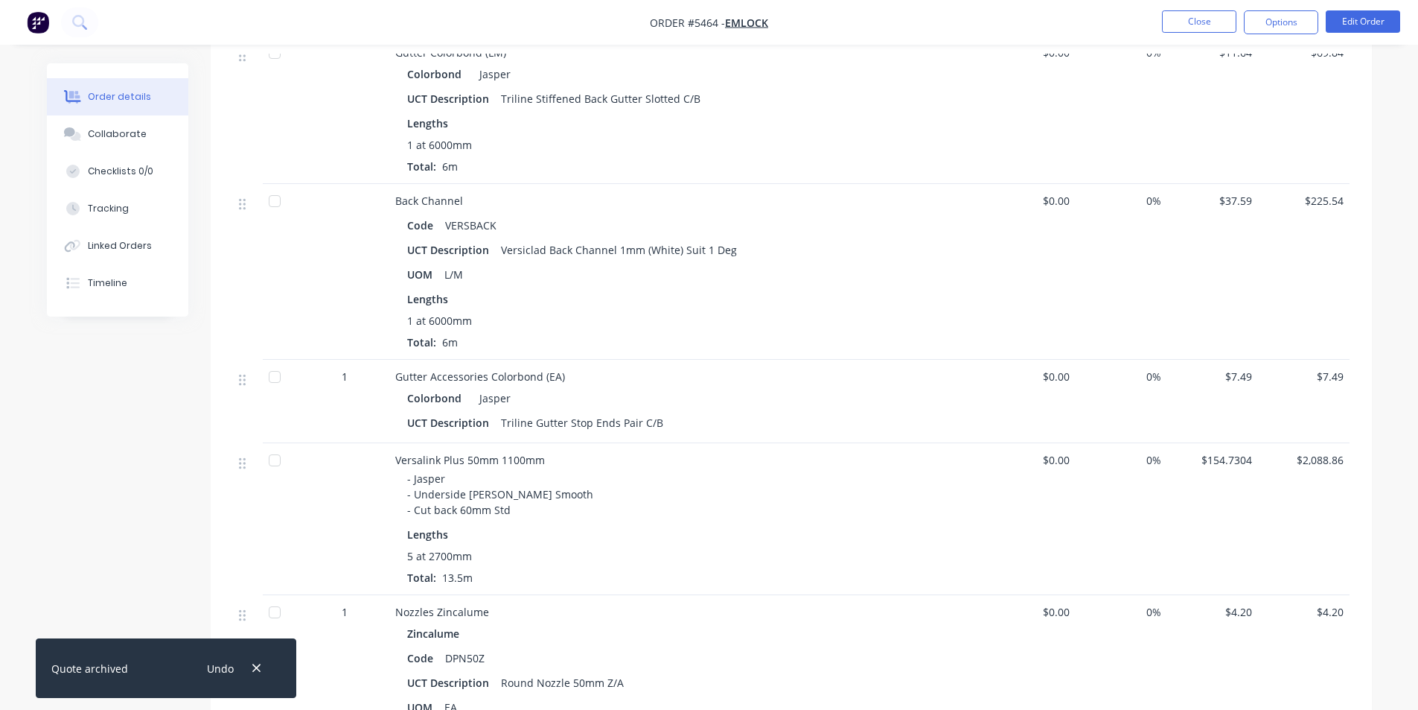
scroll to position [701, 0]
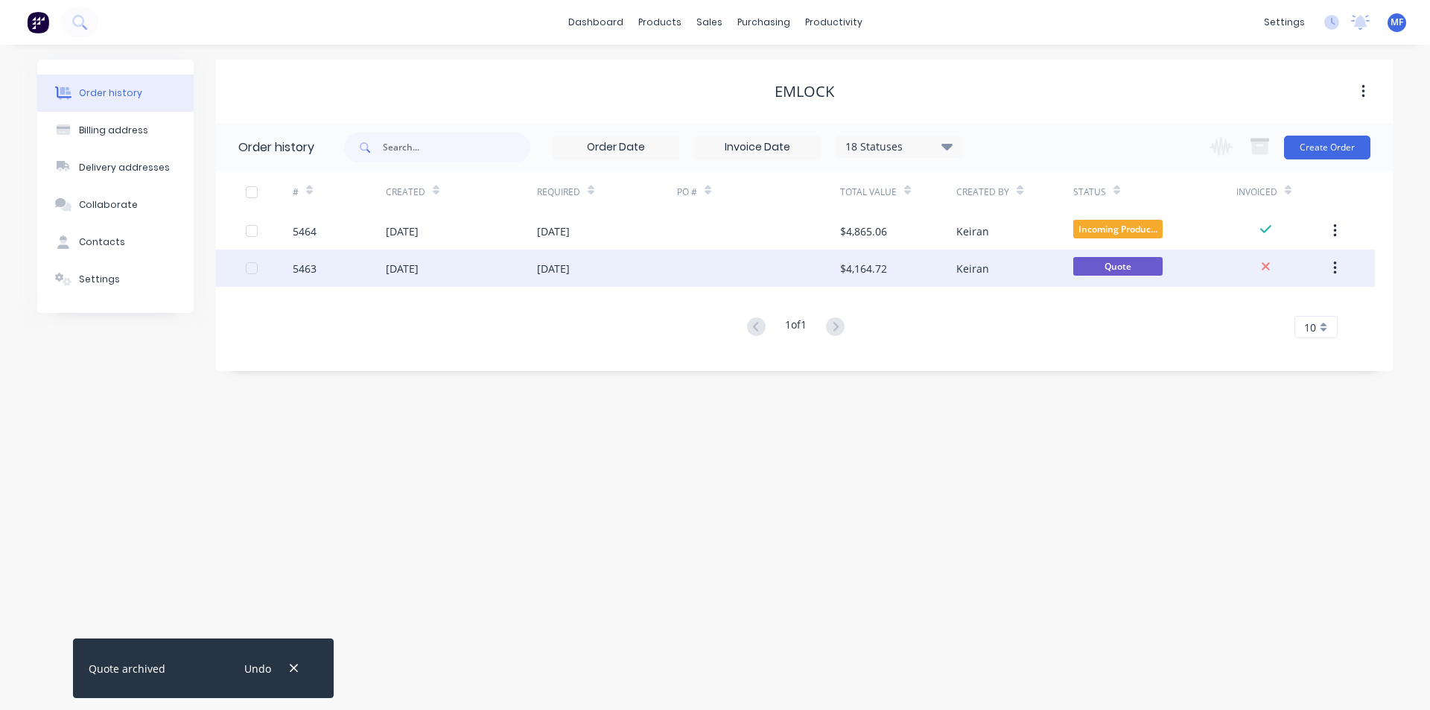
click at [570, 265] on div "[DATE]" at bounding box center [553, 269] width 33 height 16
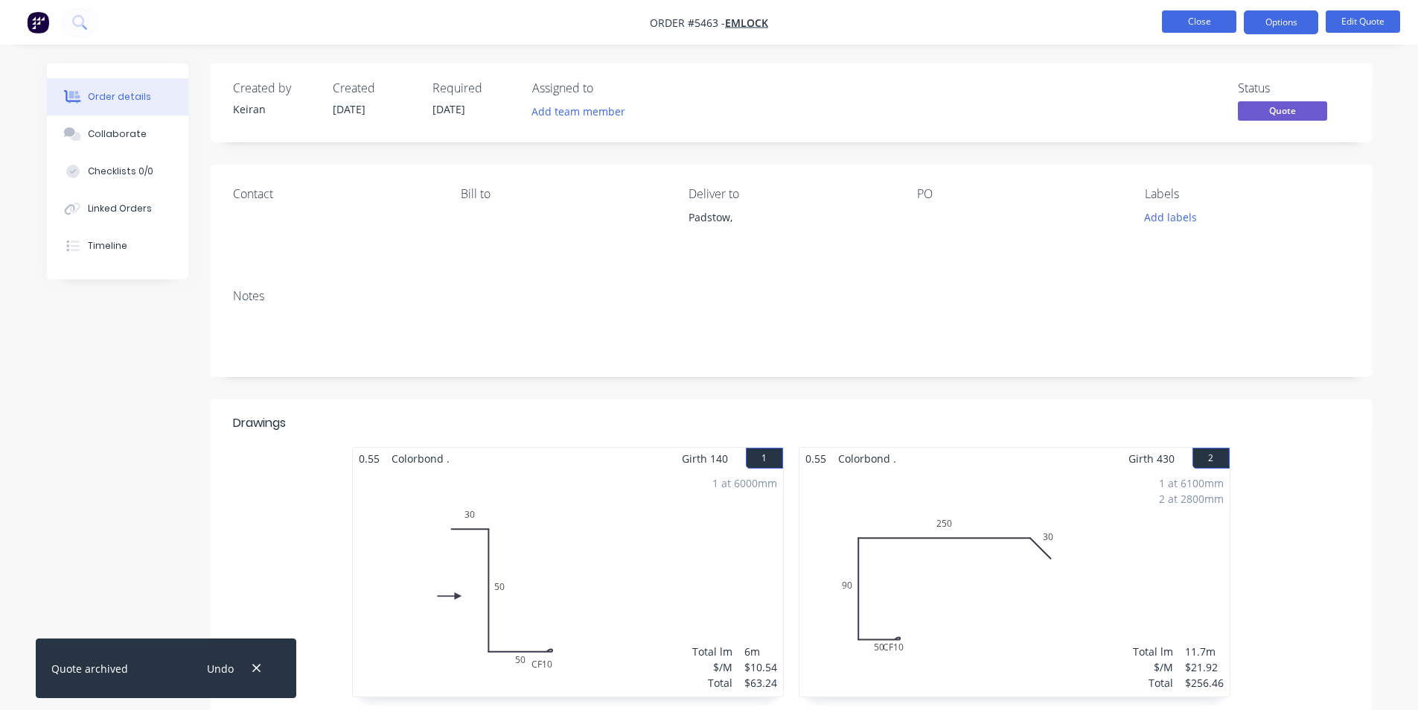
click at [1207, 15] on button "Close" at bounding box center [1199, 21] width 74 height 22
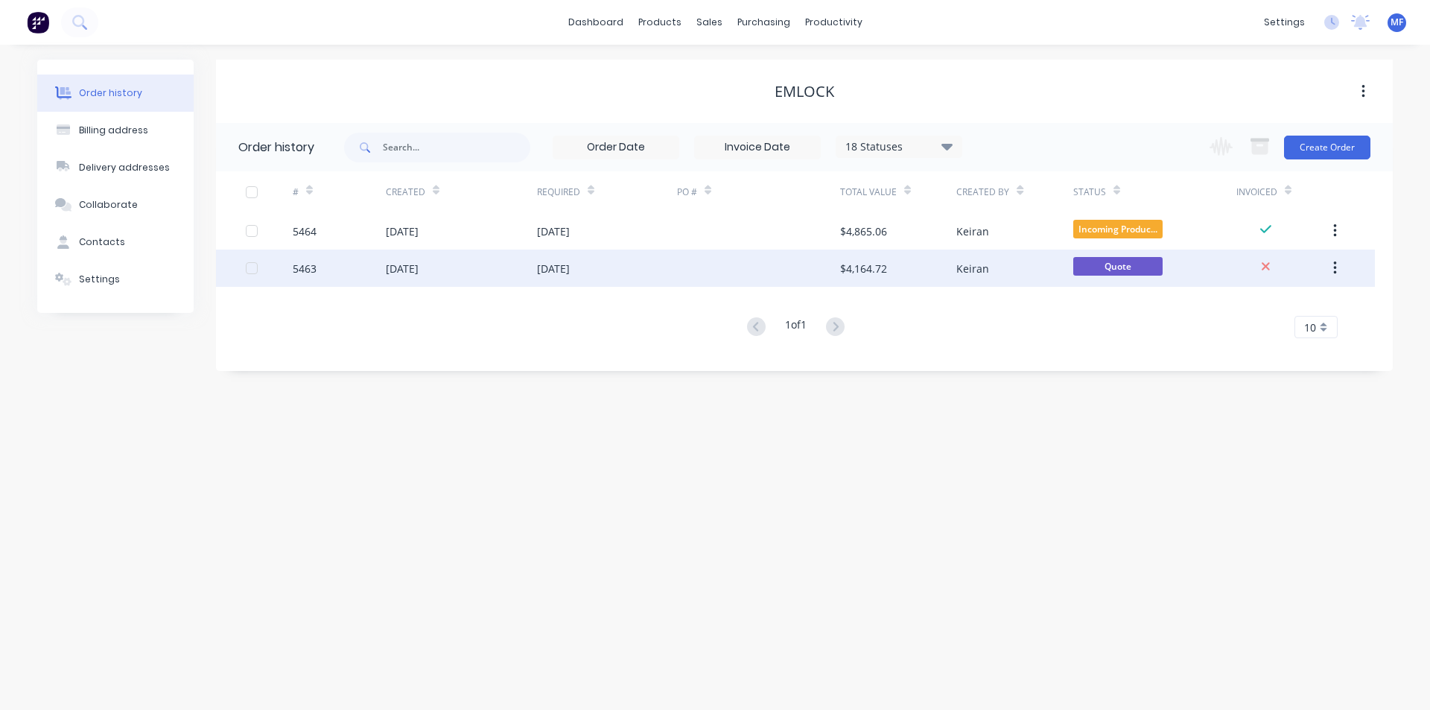
click at [1337, 270] on button "button" at bounding box center [1334, 268] width 35 height 27
click at [1258, 308] on div "Archive" at bounding box center [1281, 307] width 115 height 22
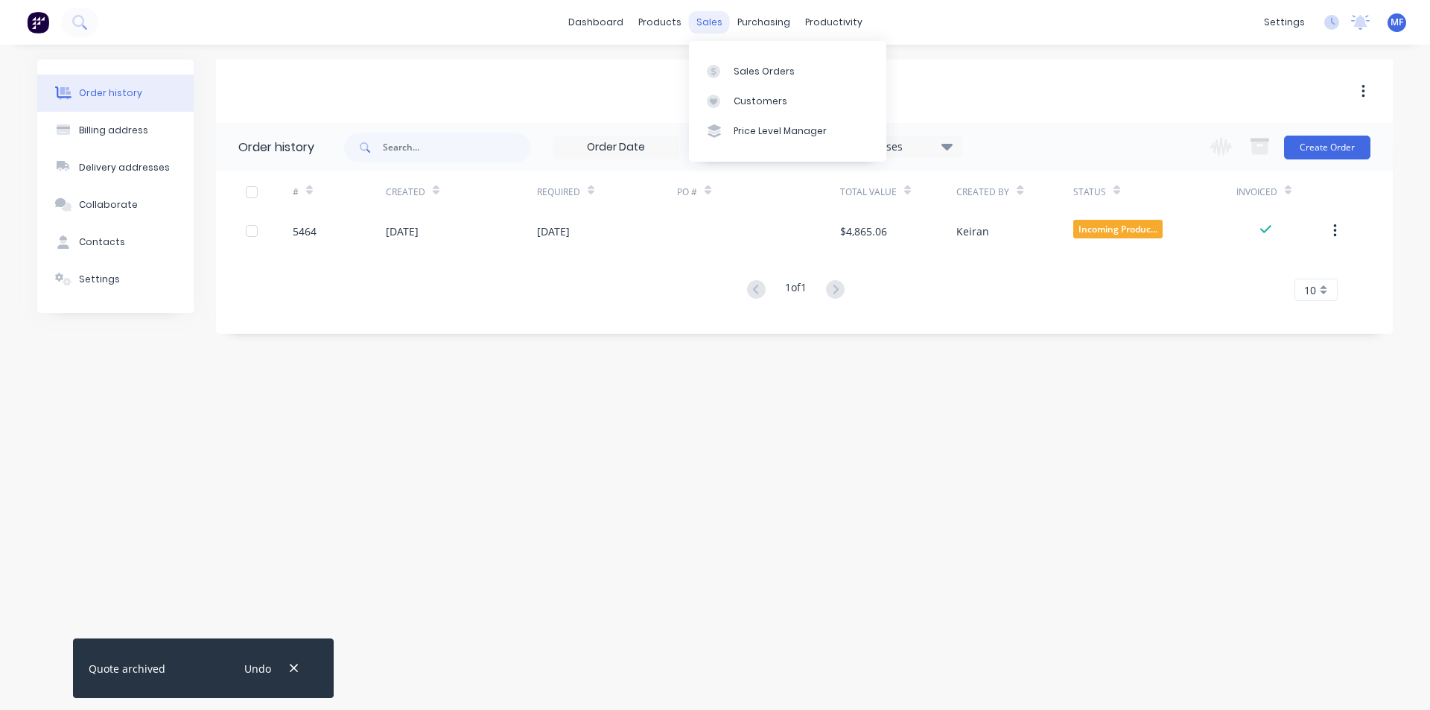
click at [710, 22] on div "sales" at bounding box center [709, 22] width 41 height 22
click at [751, 100] on div "Customers" at bounding box center [760, 101] width 54 height 13
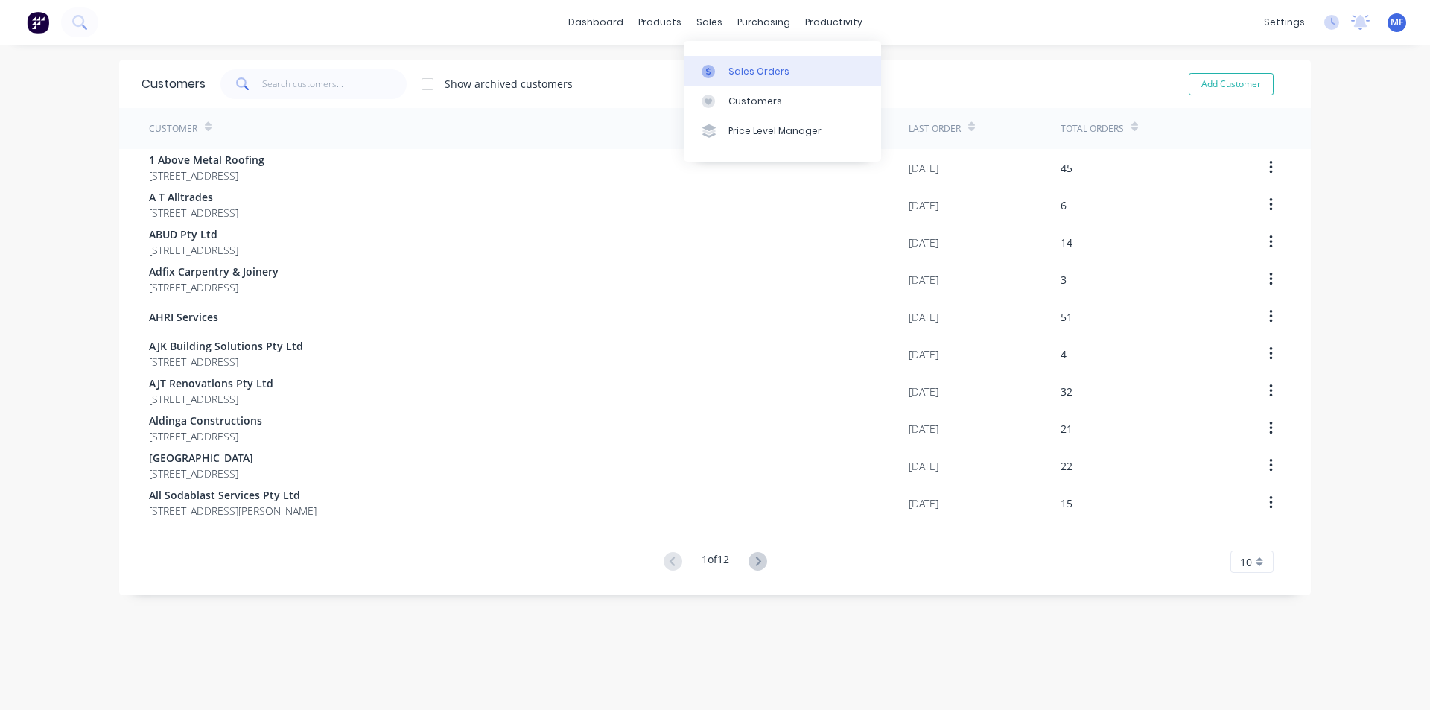
drag, startPoint x: 708, startPoint y: 25, endPoint x: 723, endPoint y: 64, distance: 42.2
click at [708, 26] on div "sales" at bounding box center [709, 22] width 41 height 22
click at [739, 70] on div "Sales Orders" at bounding box center [758, 71] width 61 height 13
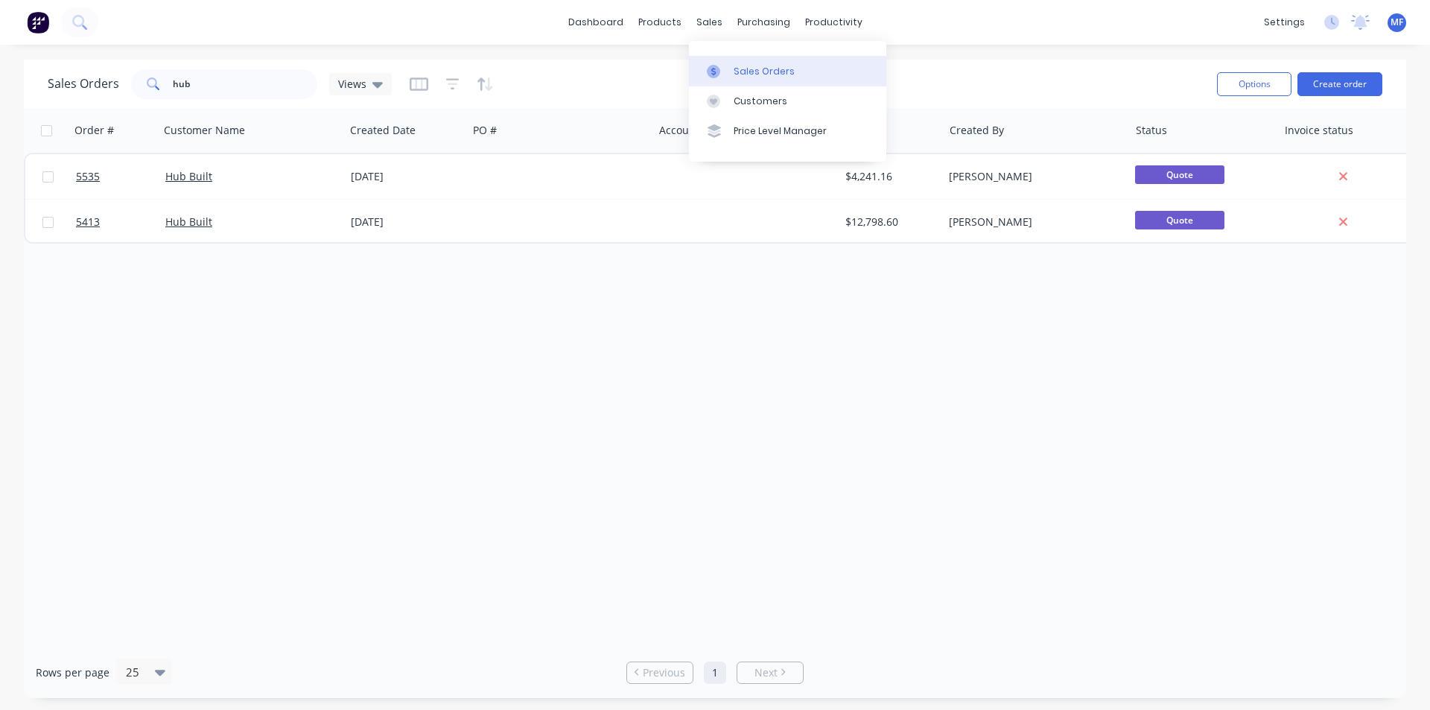
click at [749, 69] on div "Sales Orders" at bounding box center [763, 71] width 61 height 13
click at [197, 78] on input "hub" at bounding box center [245, 84] width 145 height 30
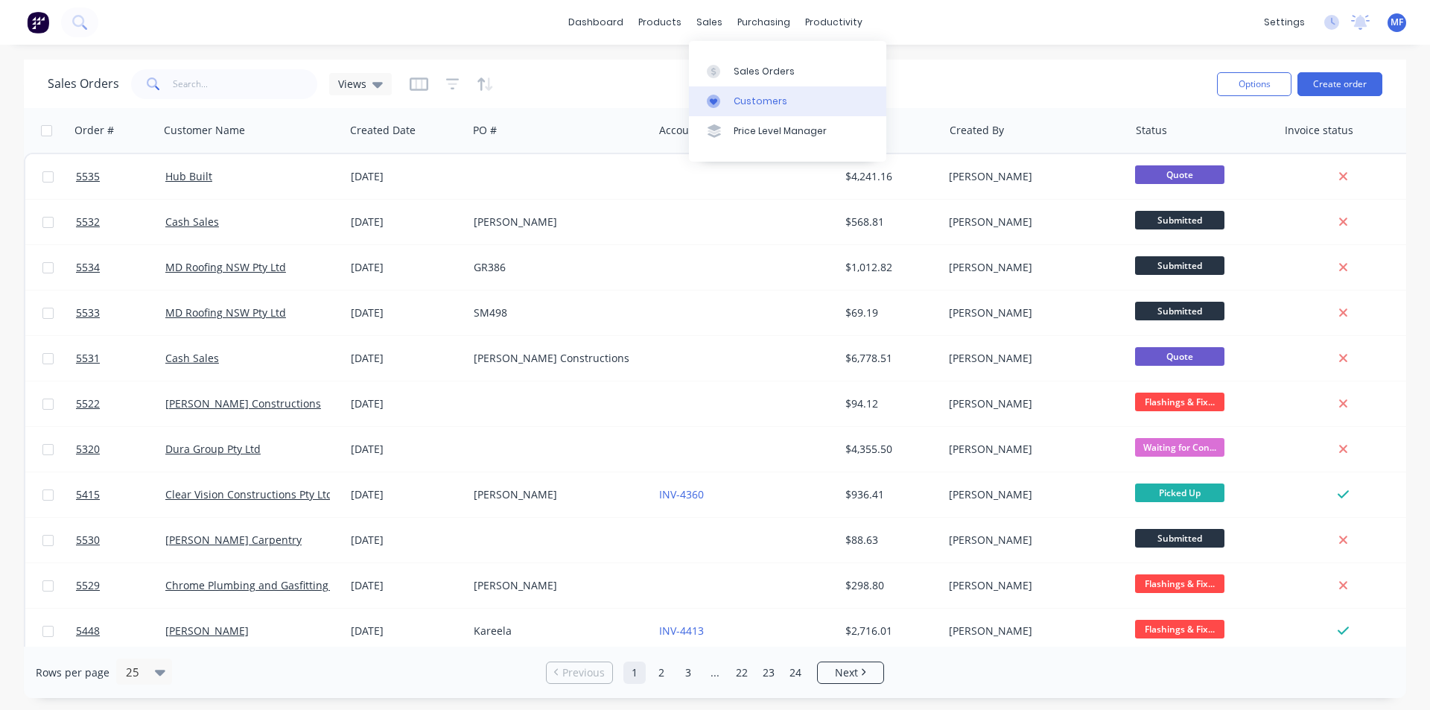
click at [765, 103] on div "Customers" at bounding box center [760, 101] width 54 height 13
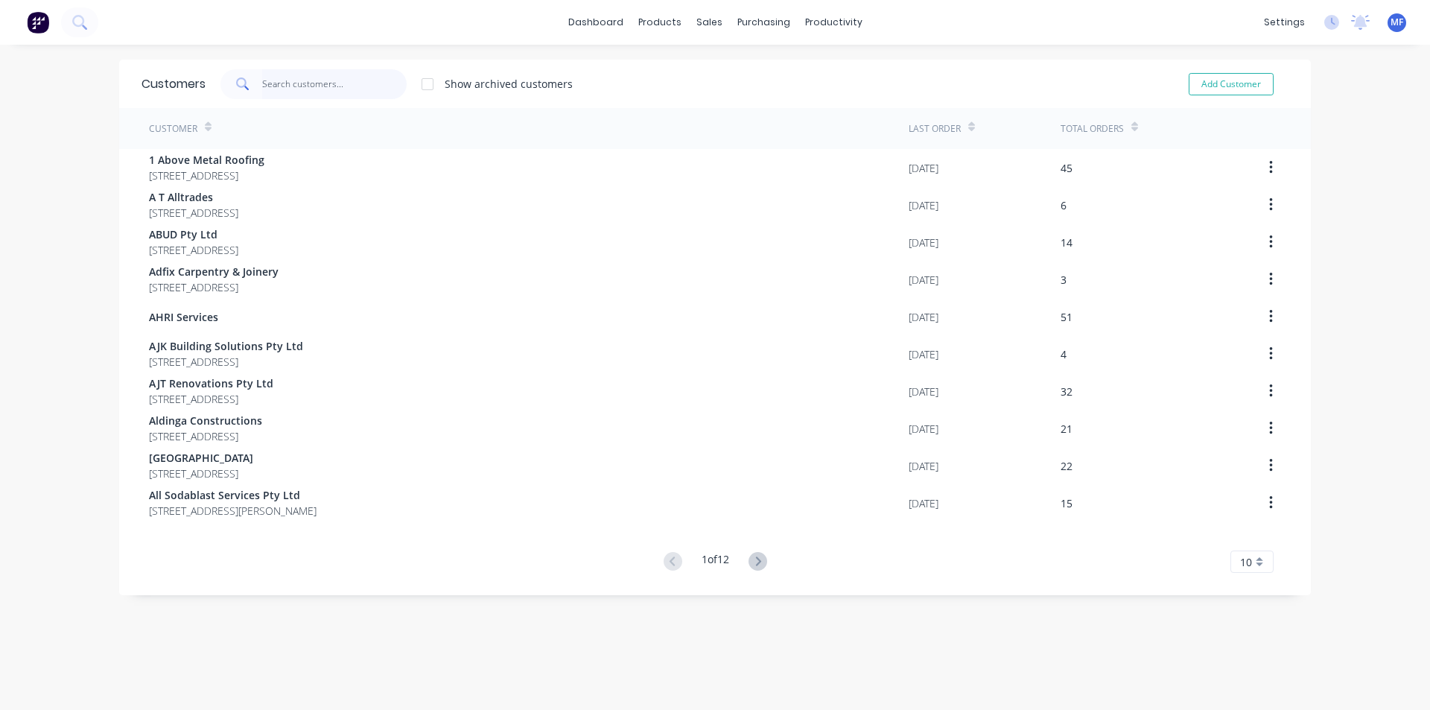
click at [287, 84] on input "text" at bounding box center [334, 84] width 145 height 30
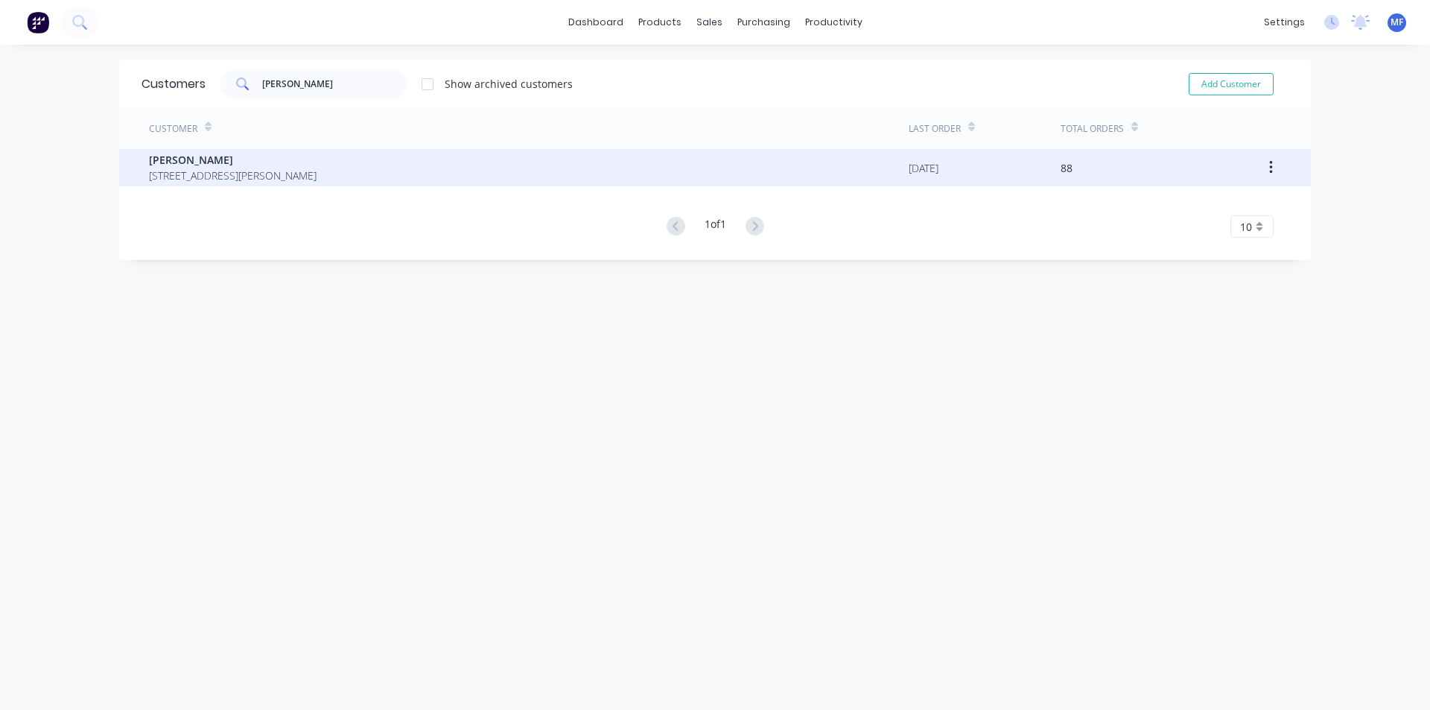
click at [252, 166] on span "[PERSON_NAME]" at bounding box center [233, 160] width 168 height 16
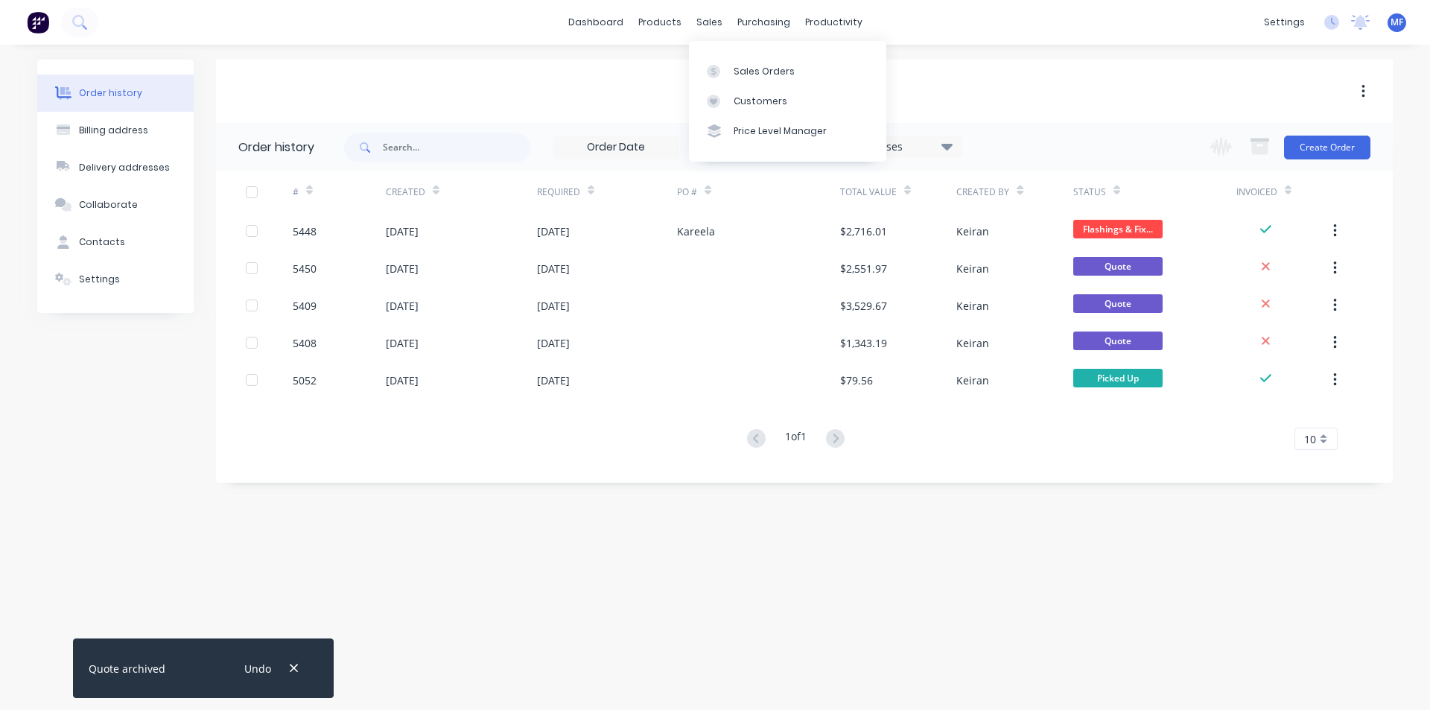
drag, startPoint x: 713, startPoint y: 19, endPoint x: 719, endPoint y: 42, distance: 23.7
click at [713, 20] on div "sales" at bounding box center [709, 22] width 41 height 22
click at [745, 63] on link "Sales Orders" at bounding box center [787, 71] width 197 height 30
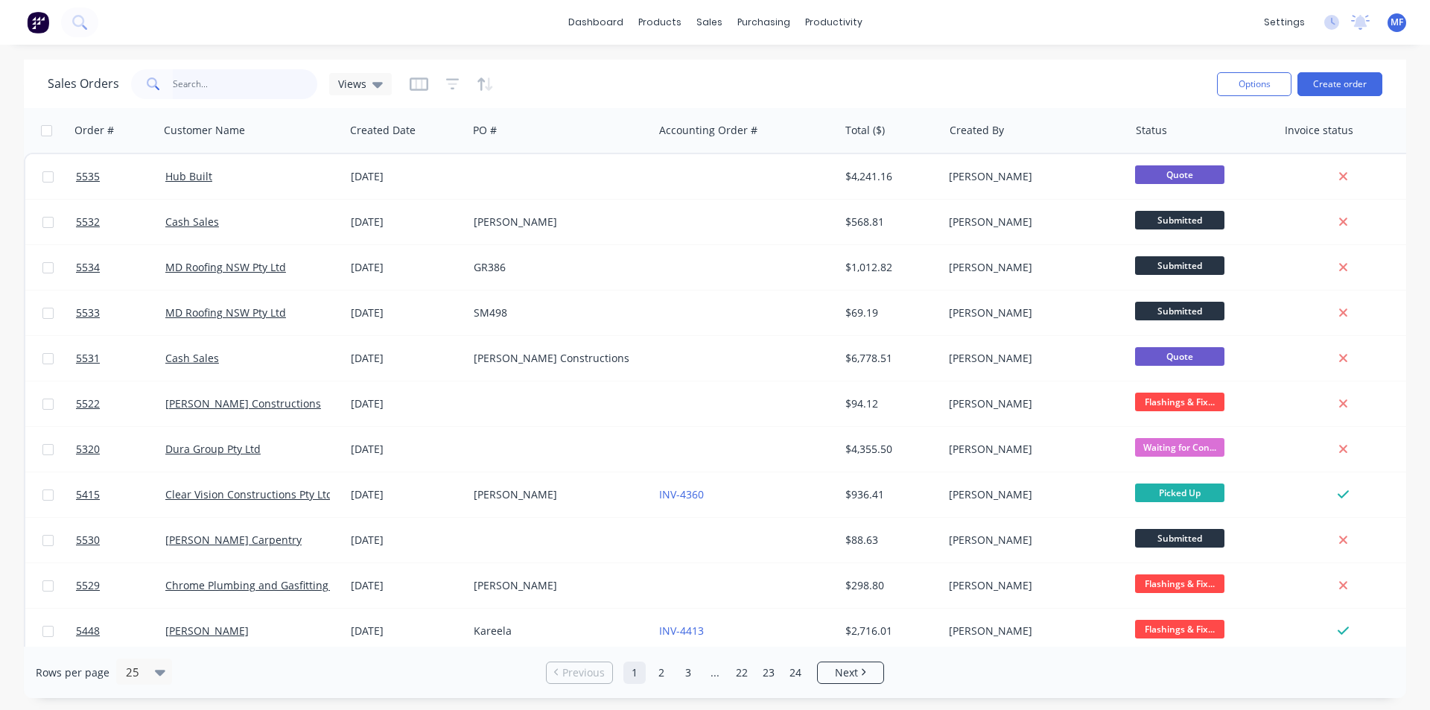
click at [242, 83] on input "text" at bounding box center [245, 84] width 145 height 30
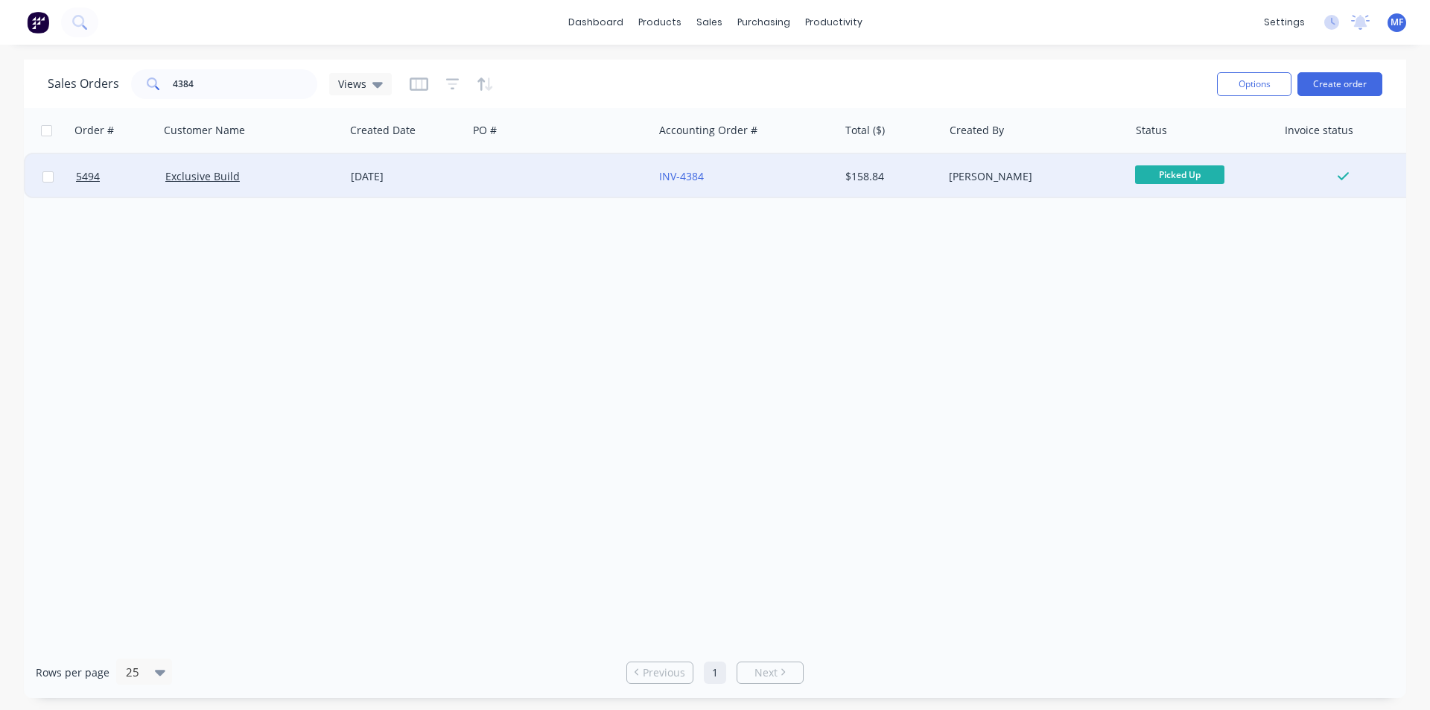
click at [988, 176] on div "[PERSON_NAME]" at bounding box center [1031, 176] width 165 height 15
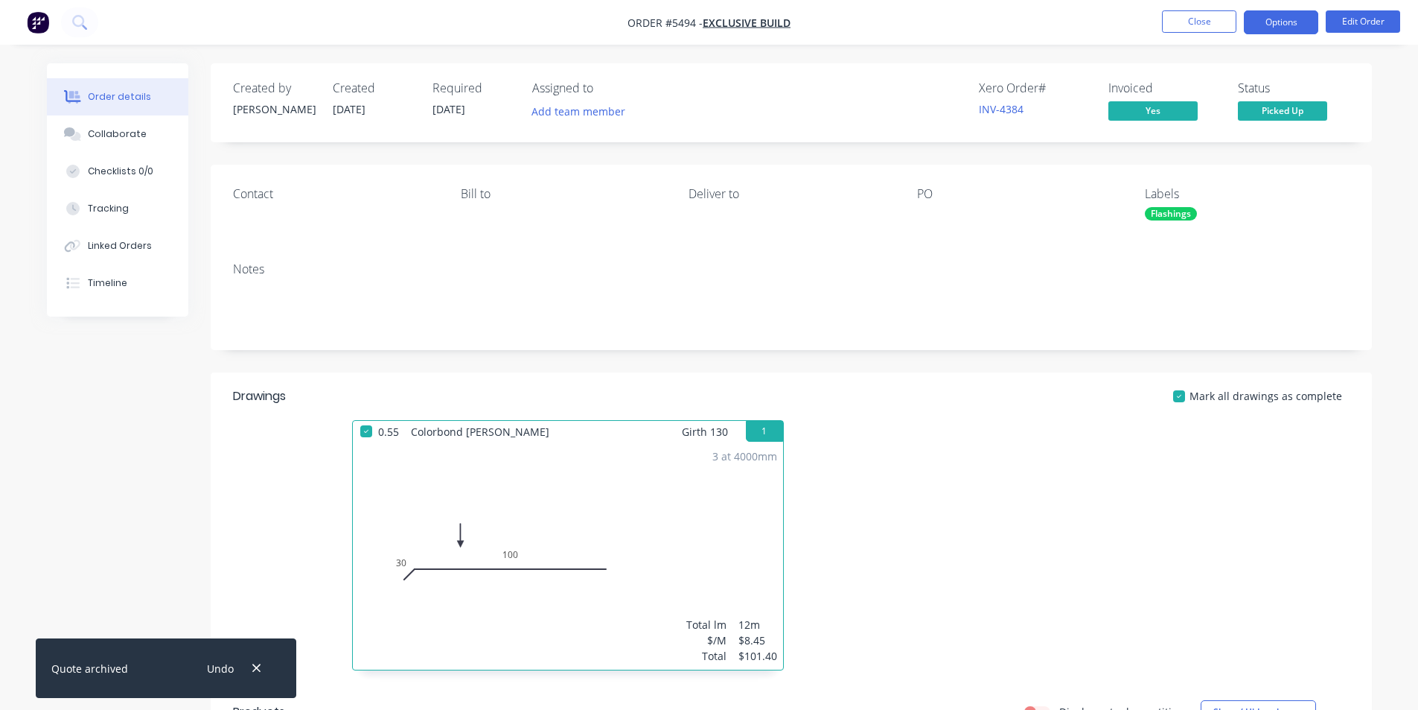
click at [1270, 16] on button "Options" at bounding box center [1281, 22] width 74 height 24
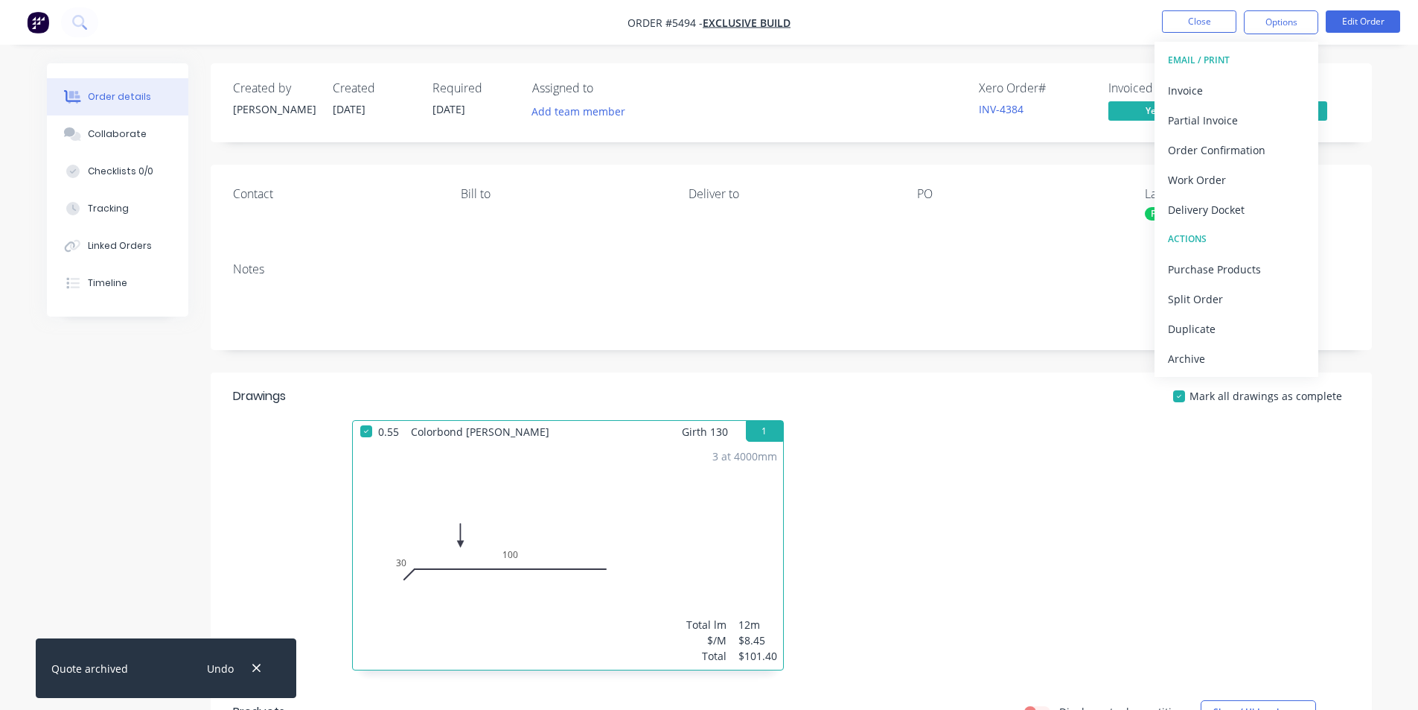
click at [1209, 354] on div "Archive" at bounding box center [1236, 359] width 137 height 22
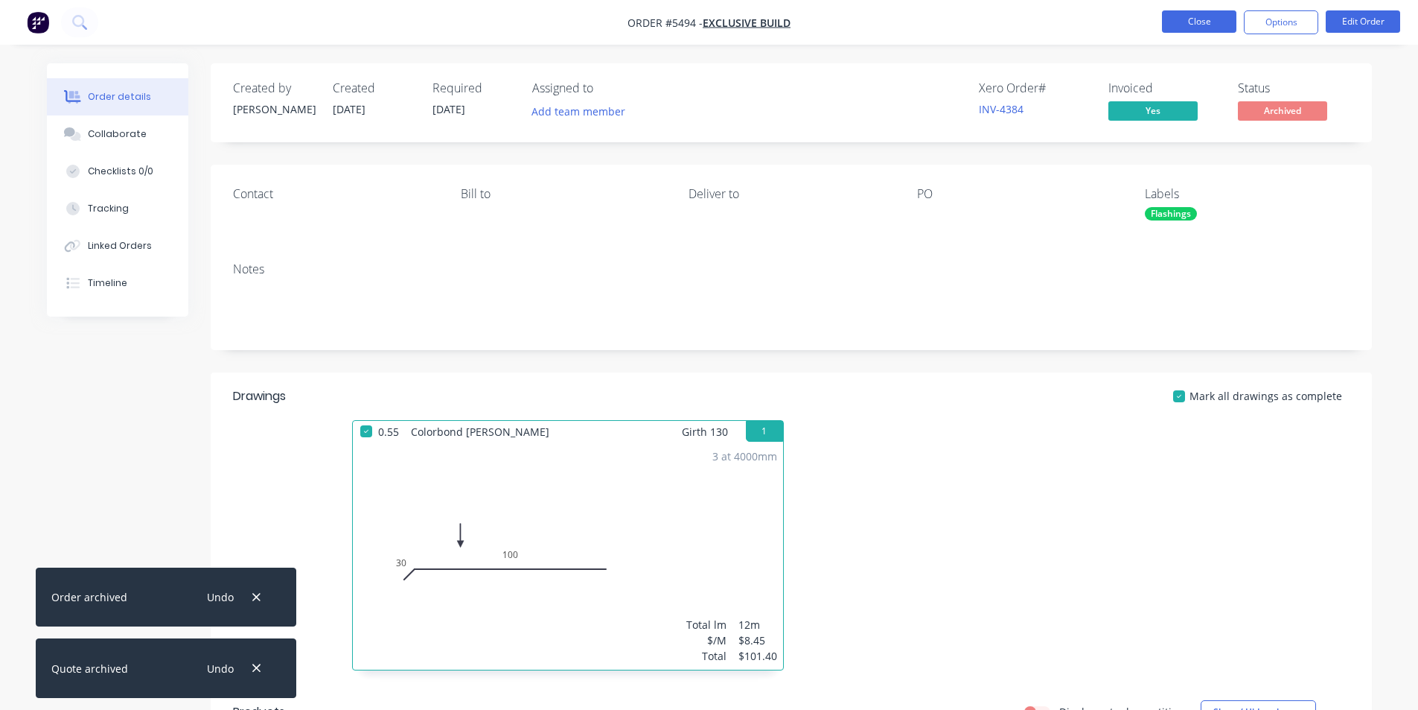
click at [1195, 22] on button "Close" at bounding box center [1199, 21] width 74 height 22
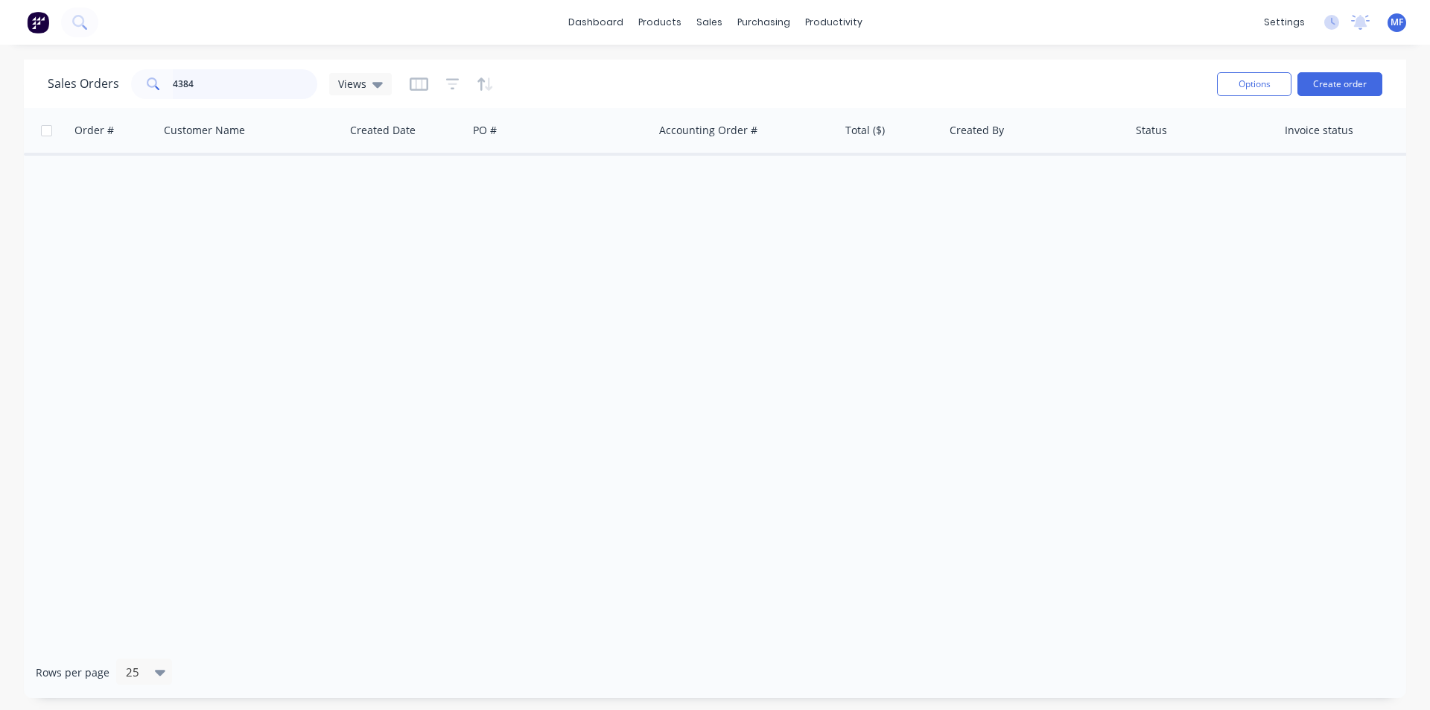
click at [194, 78] on input "4384" at bounding box center [245, 84] width 145 height 30
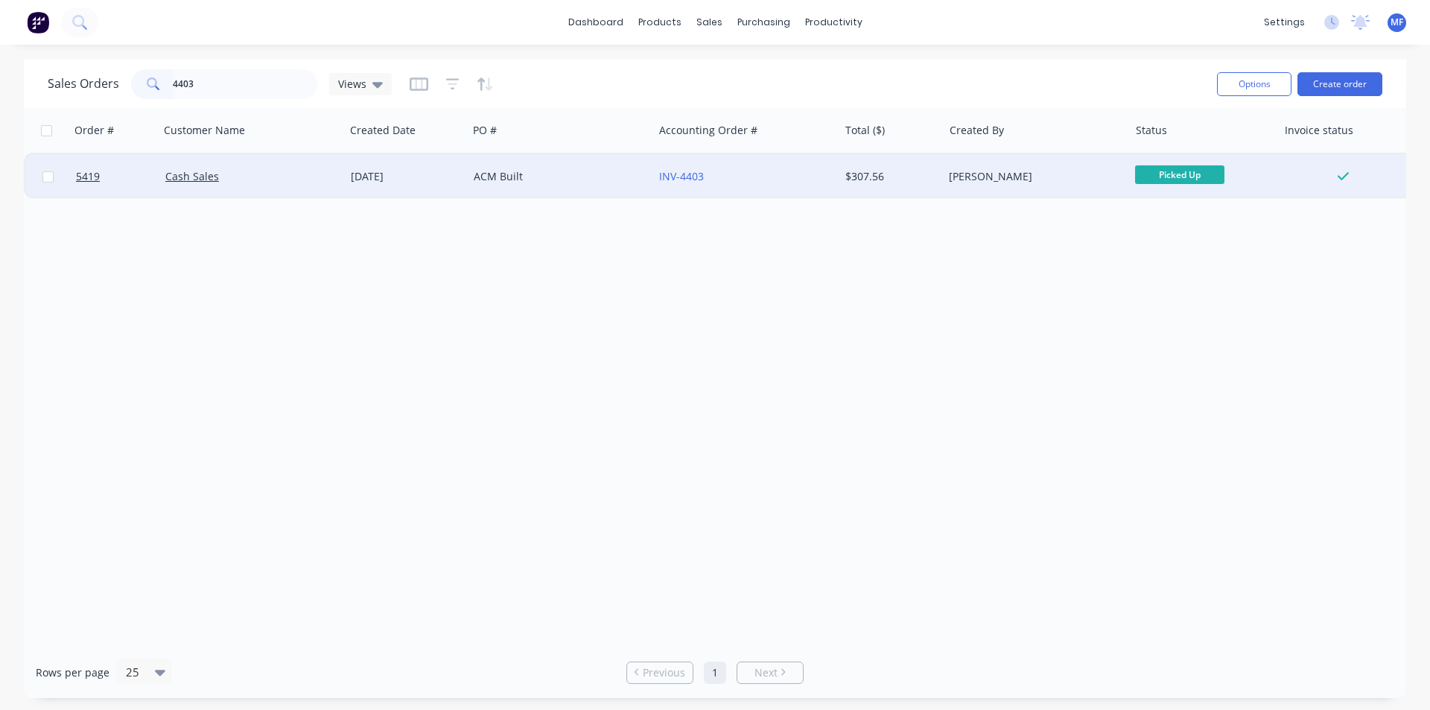
click at [987, 175] on div "[PERSON_NAME]" at bounding box center [1031, 176] width 165 height 15
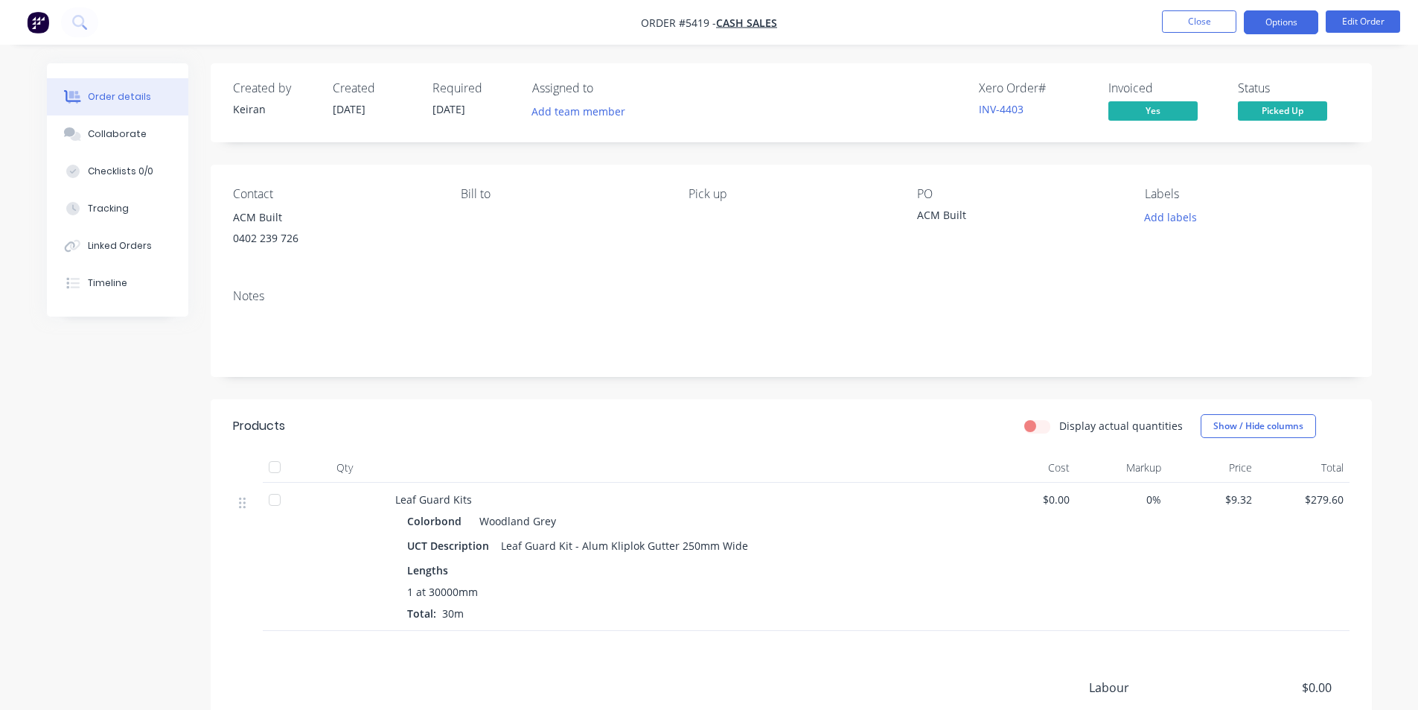
drag, startPoint x: 1282, startPoint y: 18, endPoint x: 1281, endPoint y: 38, distance: 20.2
click at [1282, 19] on button "Options" at bounding box center [1281, 22] width 74 height 24
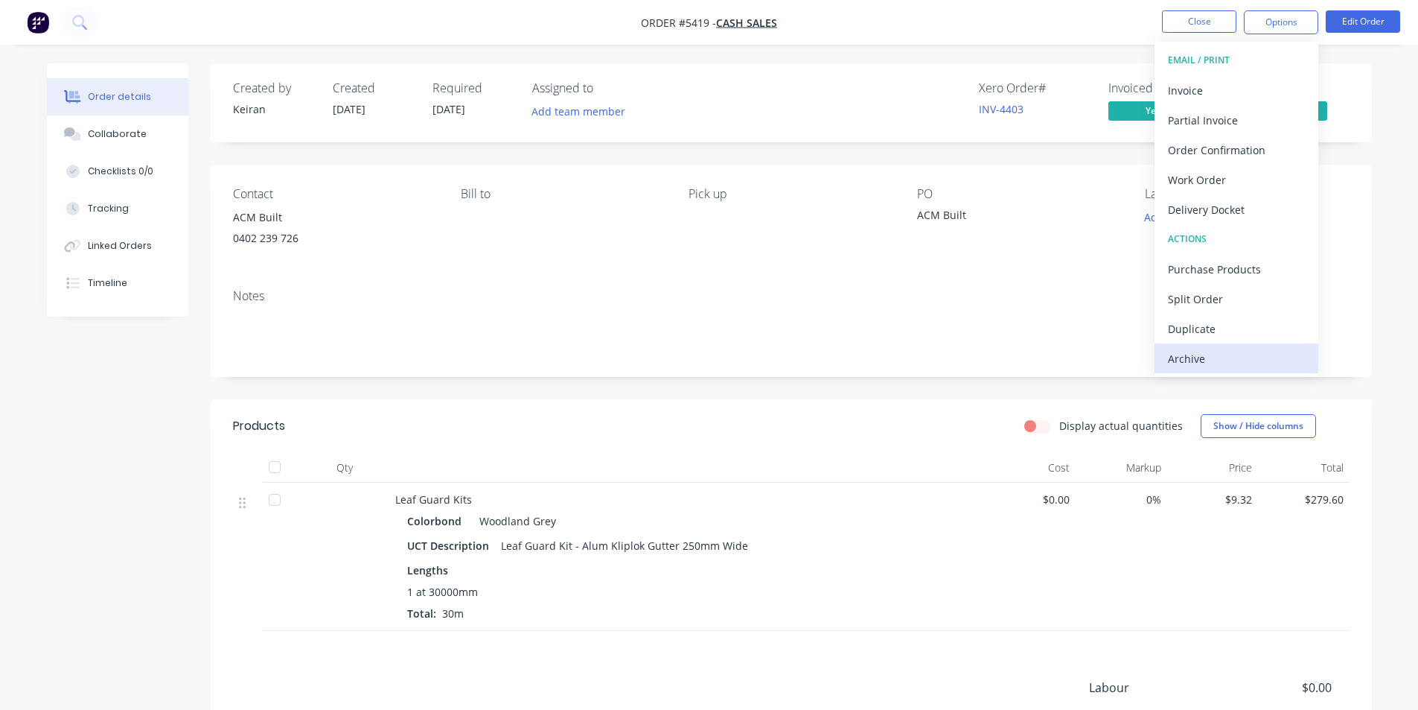
click at [1201, 348] on div "Archive" at bounding box center [1236, 359] width 137 height 22
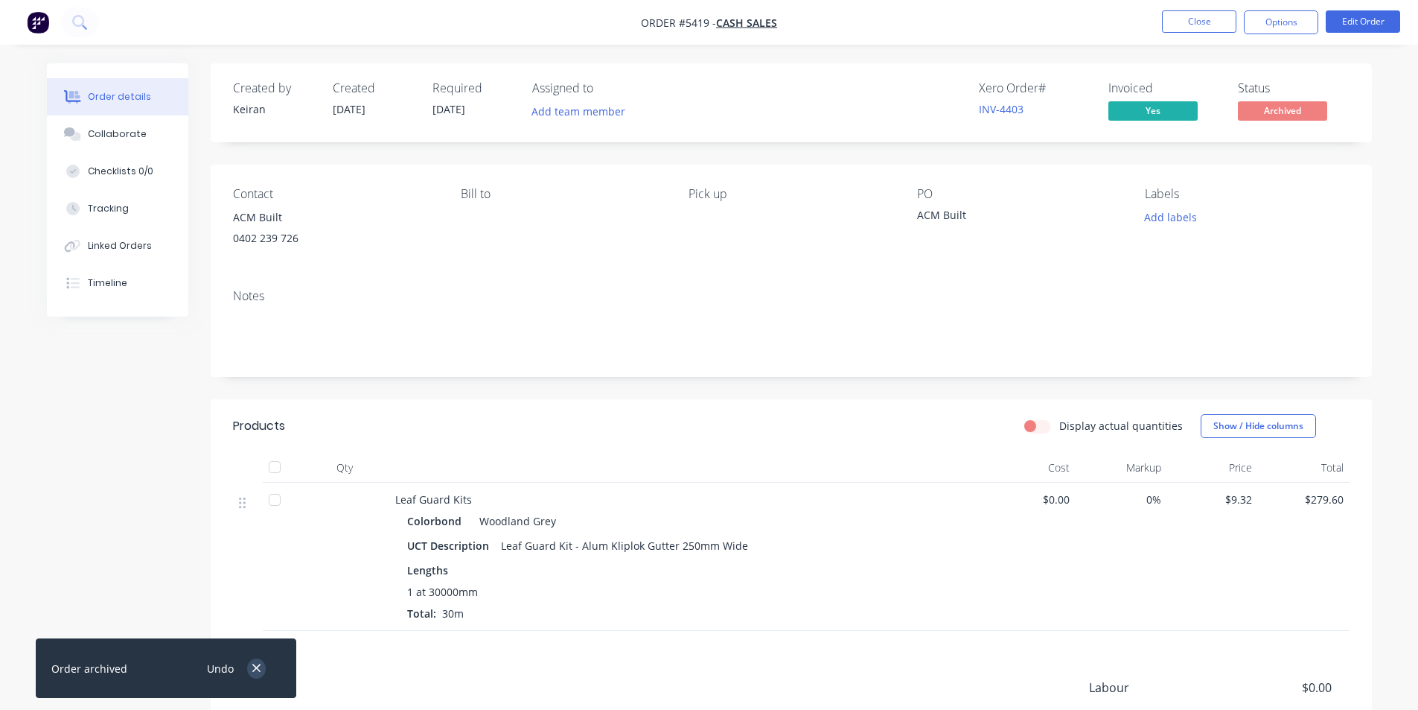
click at [258, 667] on icon "button" at bounding box center [257, 667] width 10 height 13
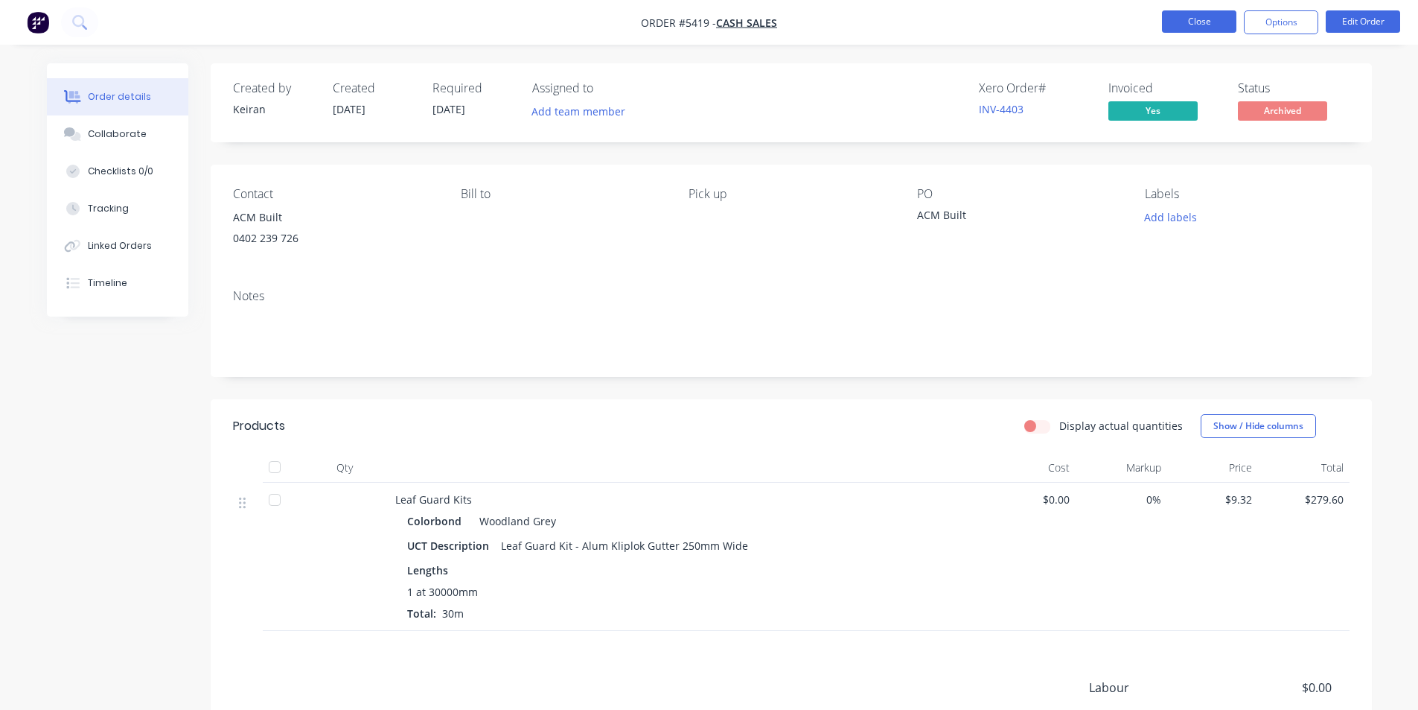
click at [1208, 19] on button "Close" at bounding box center [1199, 21] width 74 height 22
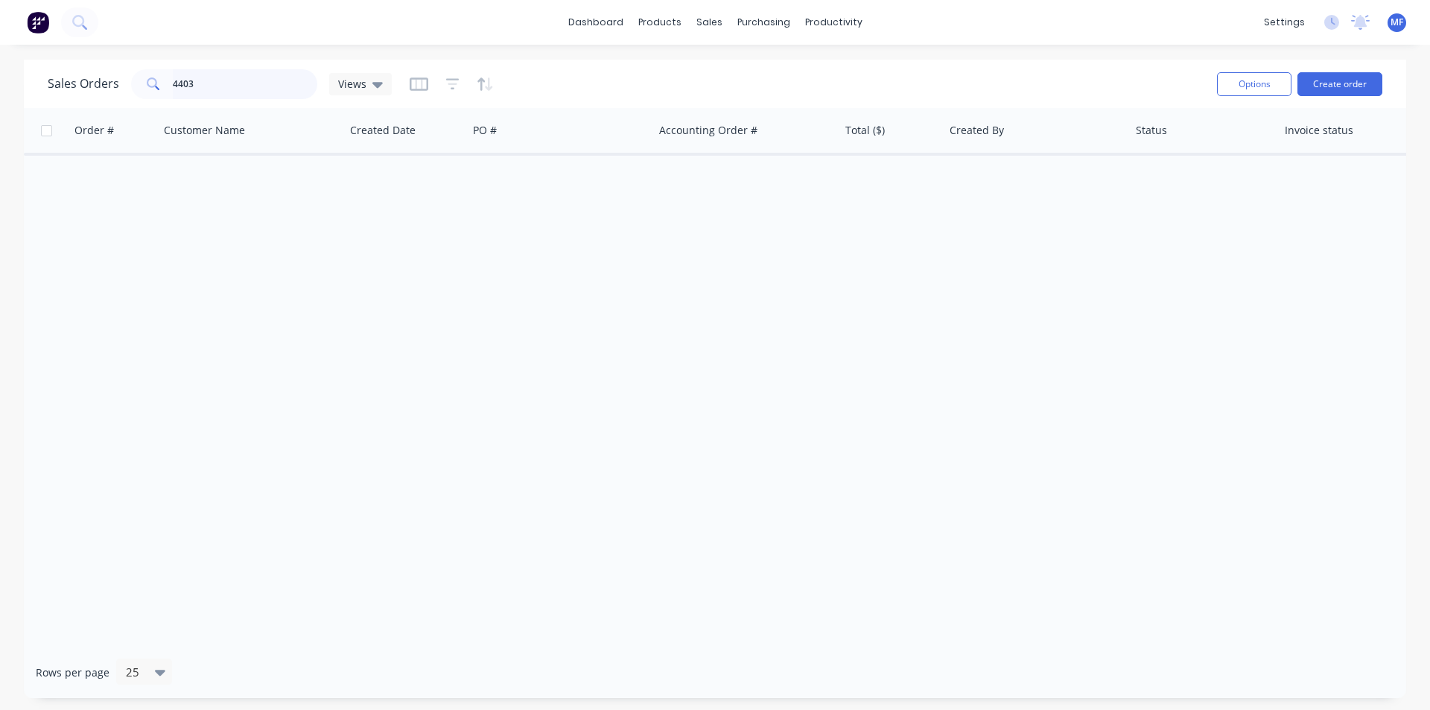
click at [220, 90] on input "4403" at bounding box center [245, 84] width 145 height 30
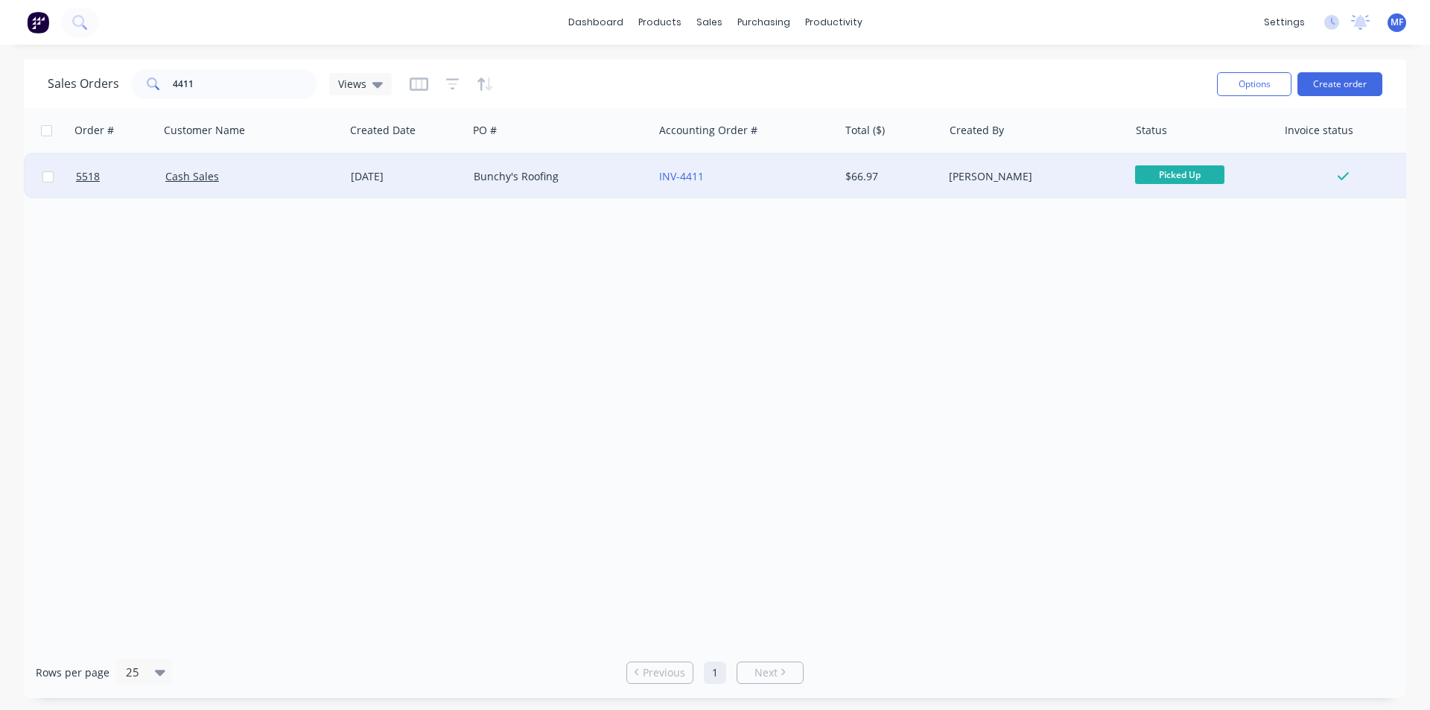
click at [526, 167] on div "Bunchy's Roofing" at bounding box center [560, 176] width 185 height 45
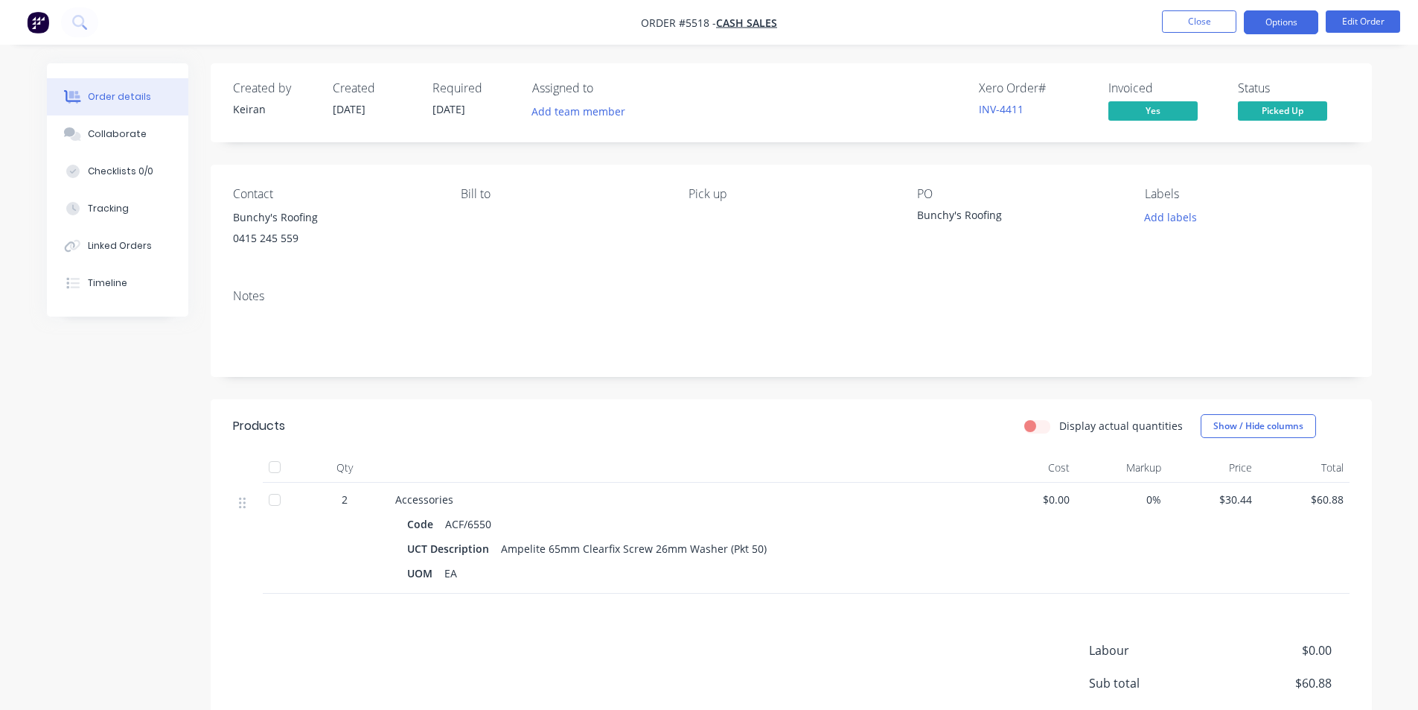
click at [1288, 18] on button "Options" at bounding box center [1281, 22] width 74 height 24
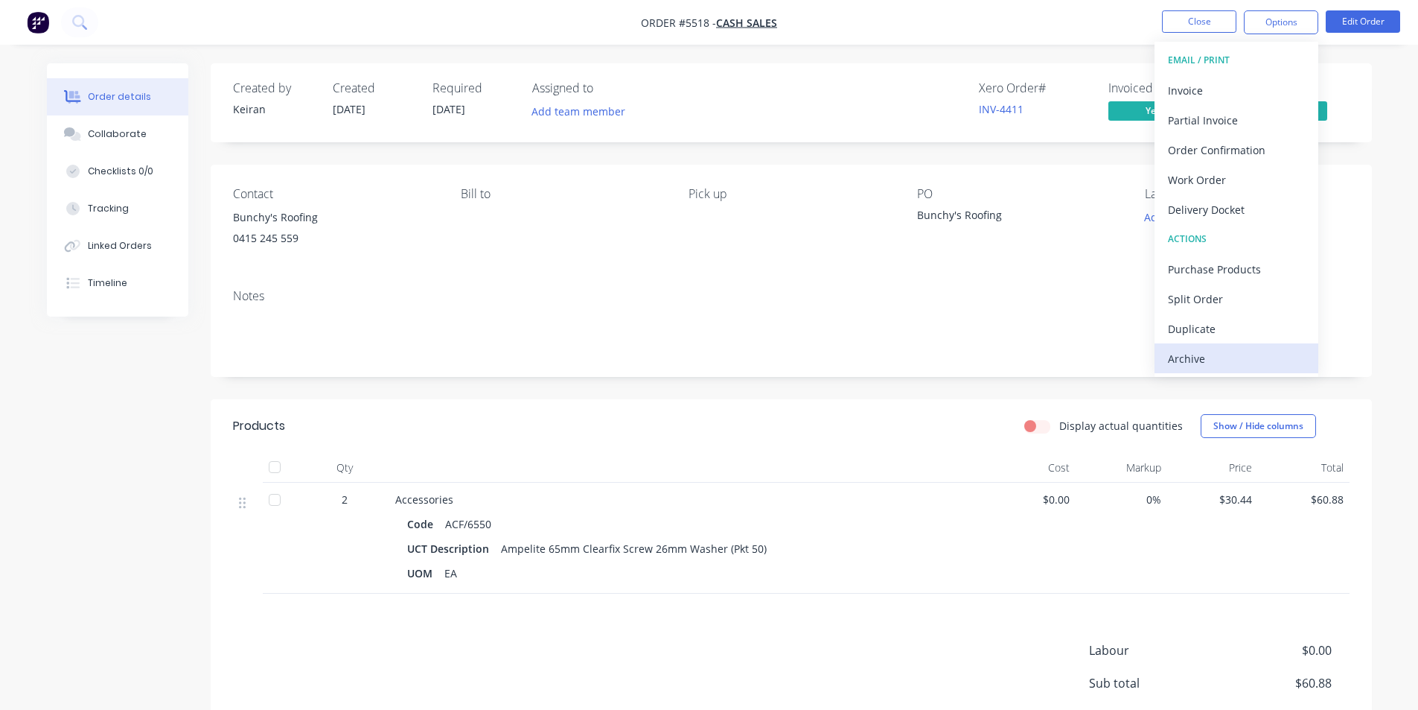
click at [1218, 360] on div "Archive" at bounding box center [1236, 359] width 137 height 22
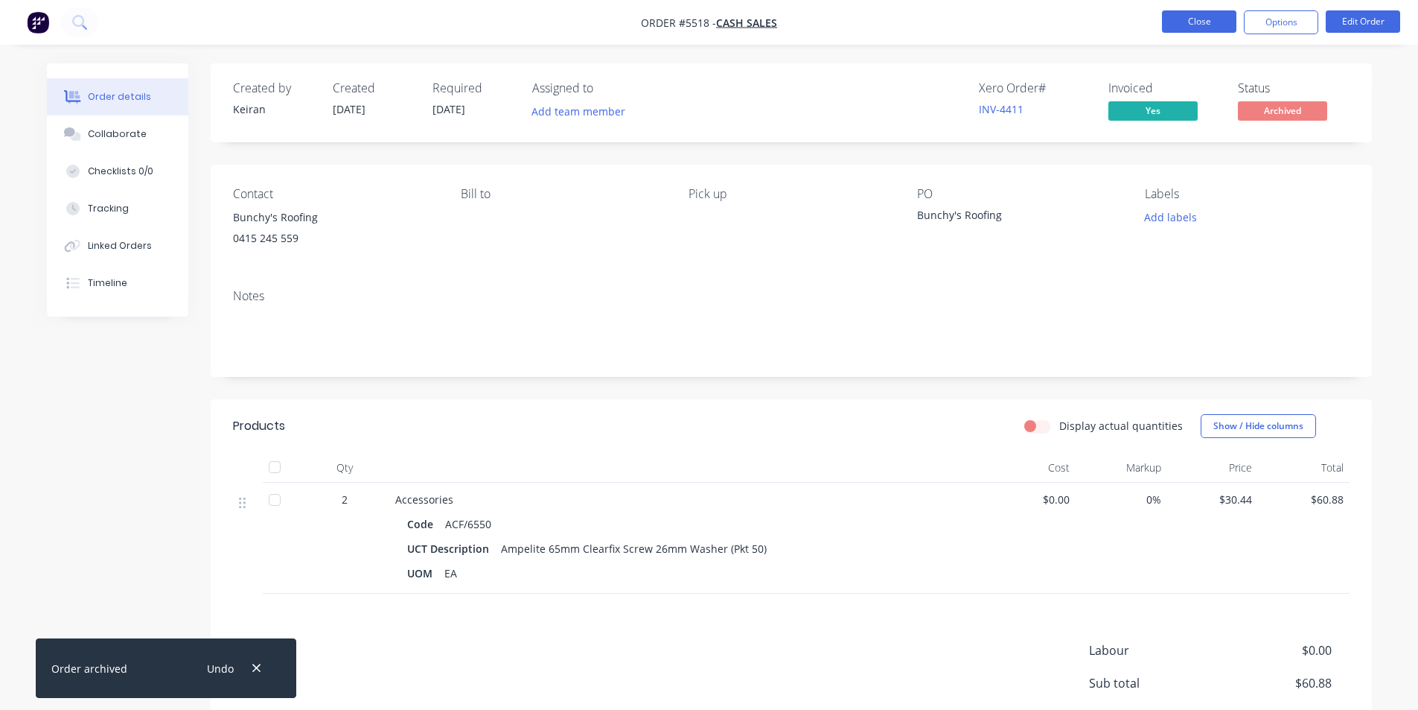
click at [1210, 19] on button "Close" at bounding box center [1199, 21] width 74 height 22
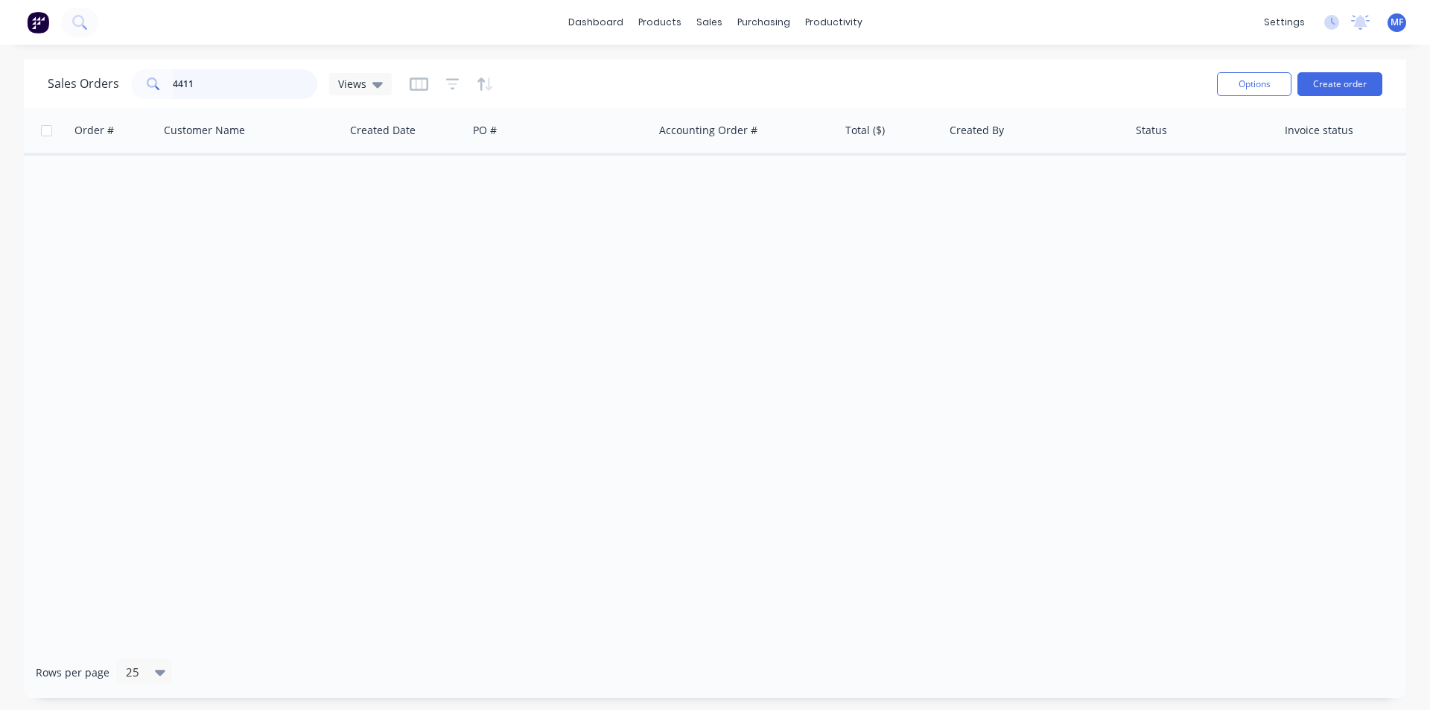
click at [238, 90] on input "4411" at bounding box center [245, 84] width 145 height 30
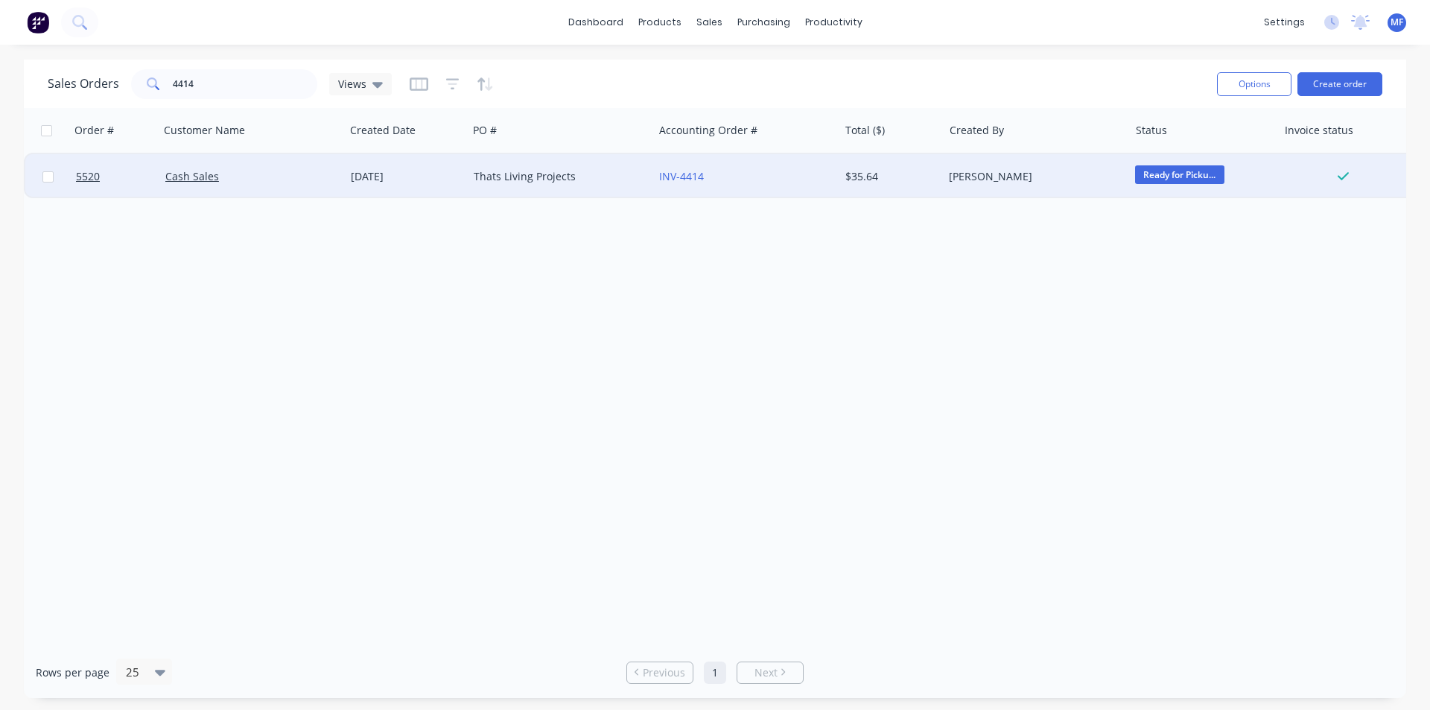
click at [984, 173] on div "[PERSON_NAME]" at bounding box center [1031, 176] width 165 height 15
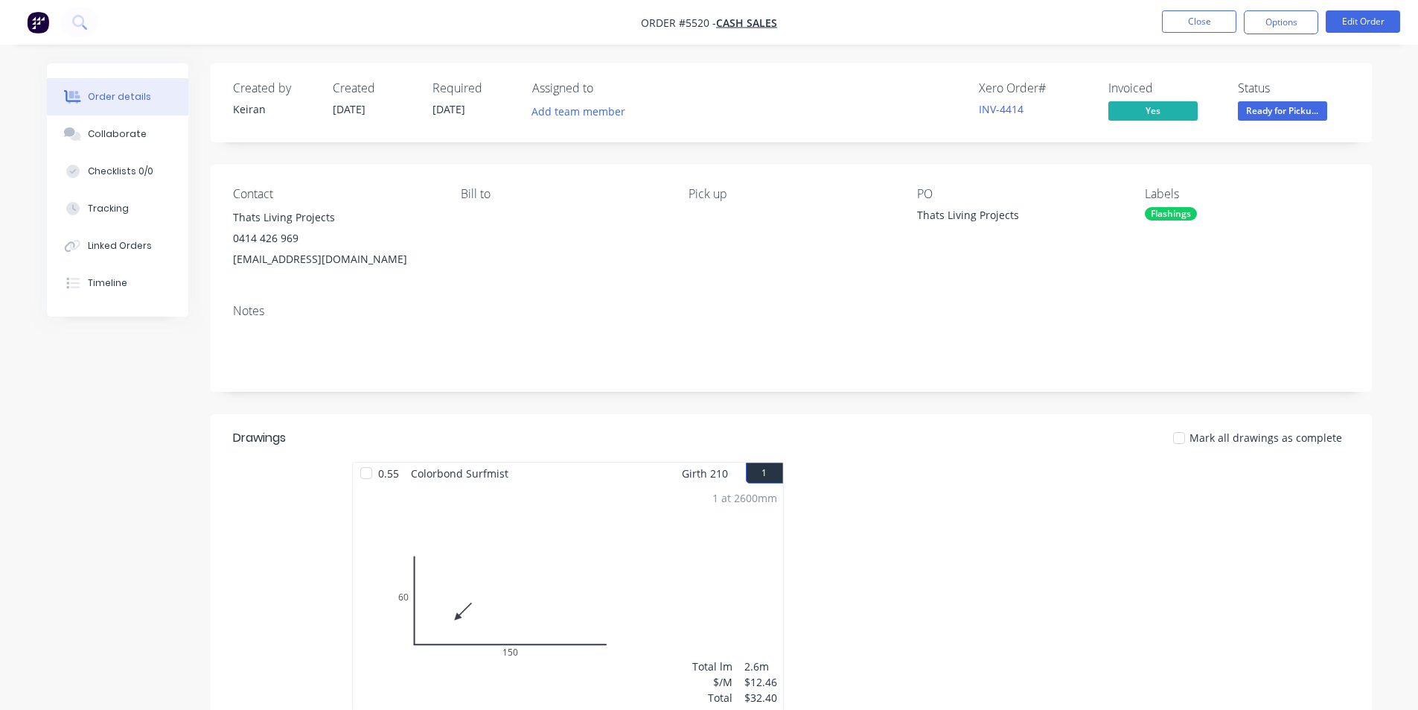
scroll to position [282, 0]
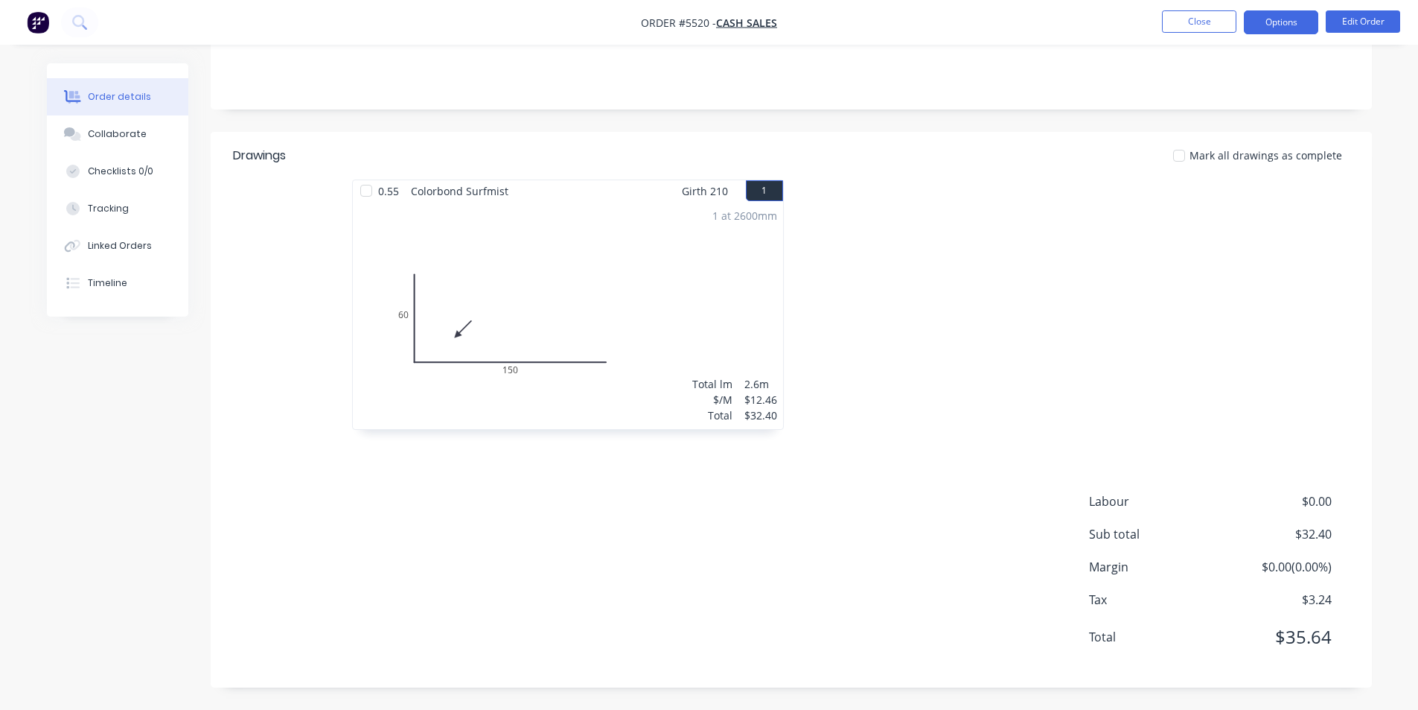
click at [1270, 22] on button "Options" at bounding box center [1281, 22] width 74 height 24
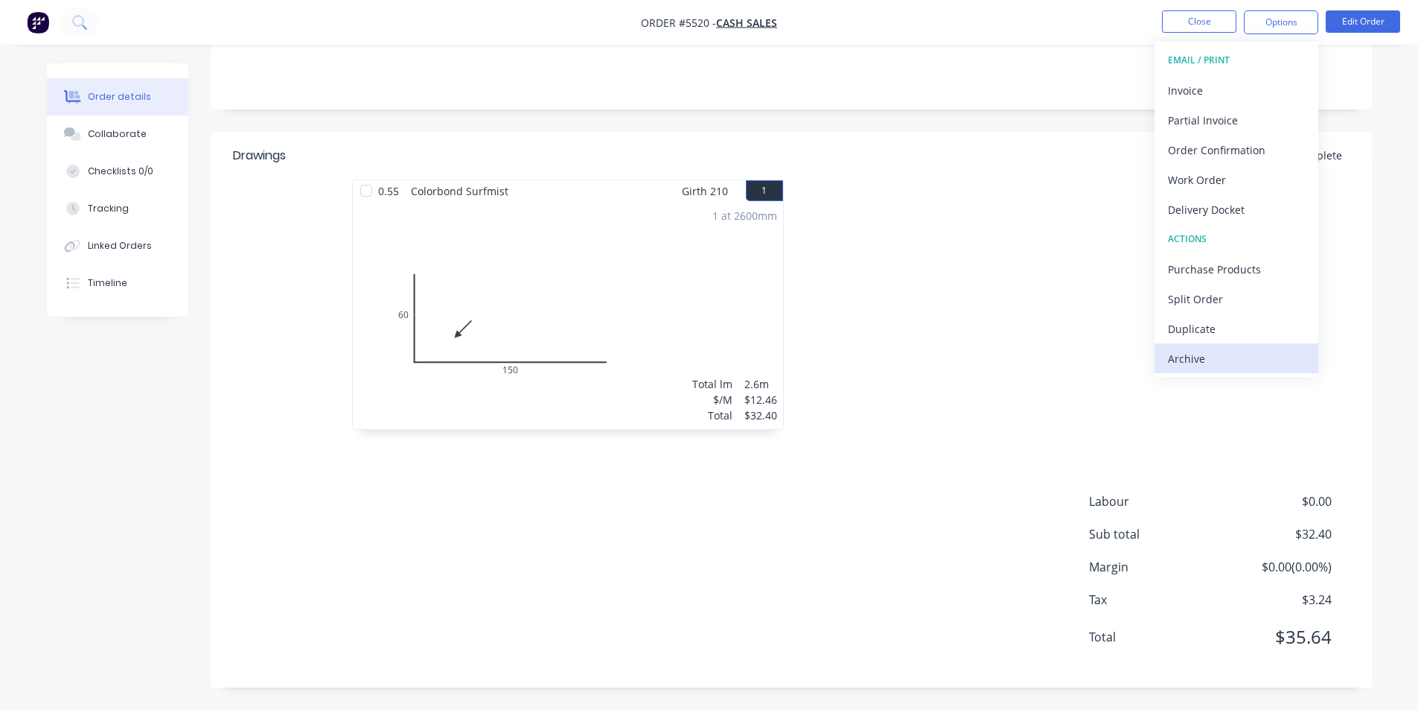
click at [1203, 361] on div "Archive" at bounding box center [1236, 359] width 137 height 22
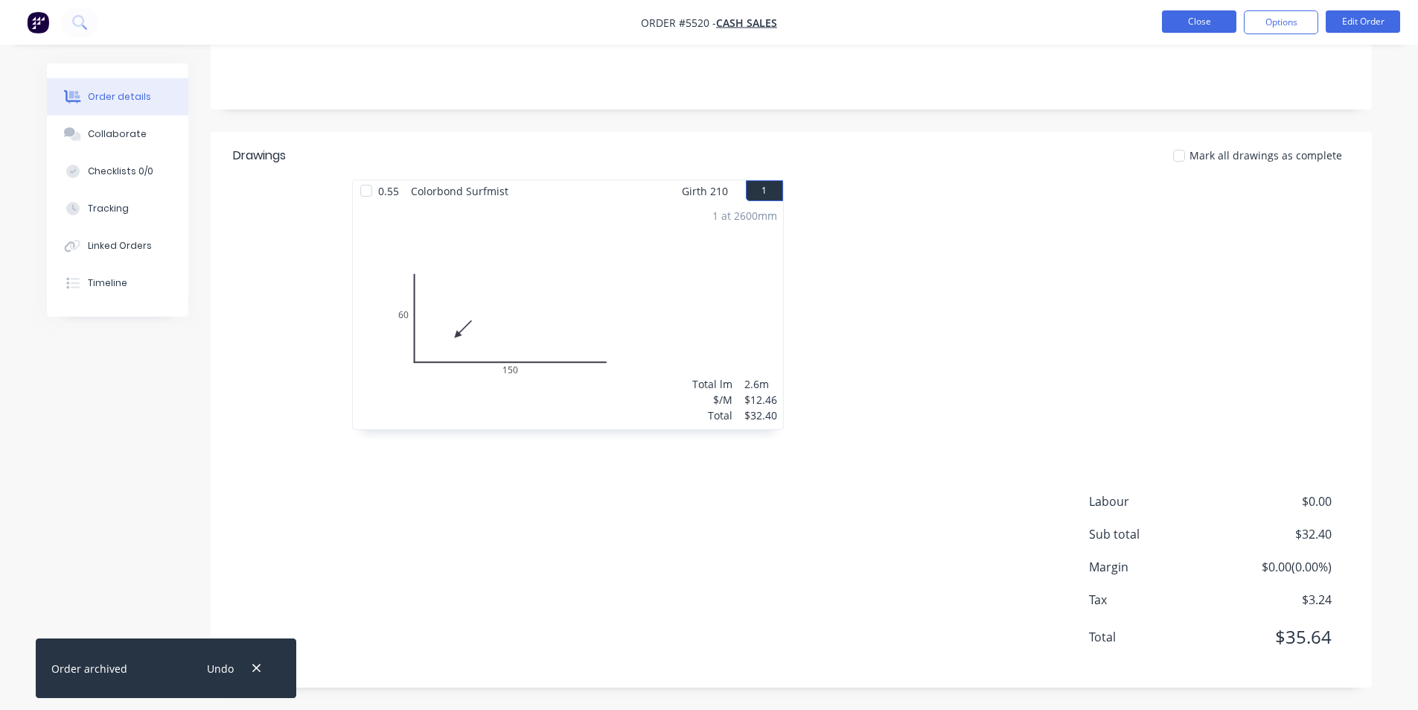
click at [1194, 28] on button "Close" at bounding box center [1199, 21] width 74 height 22
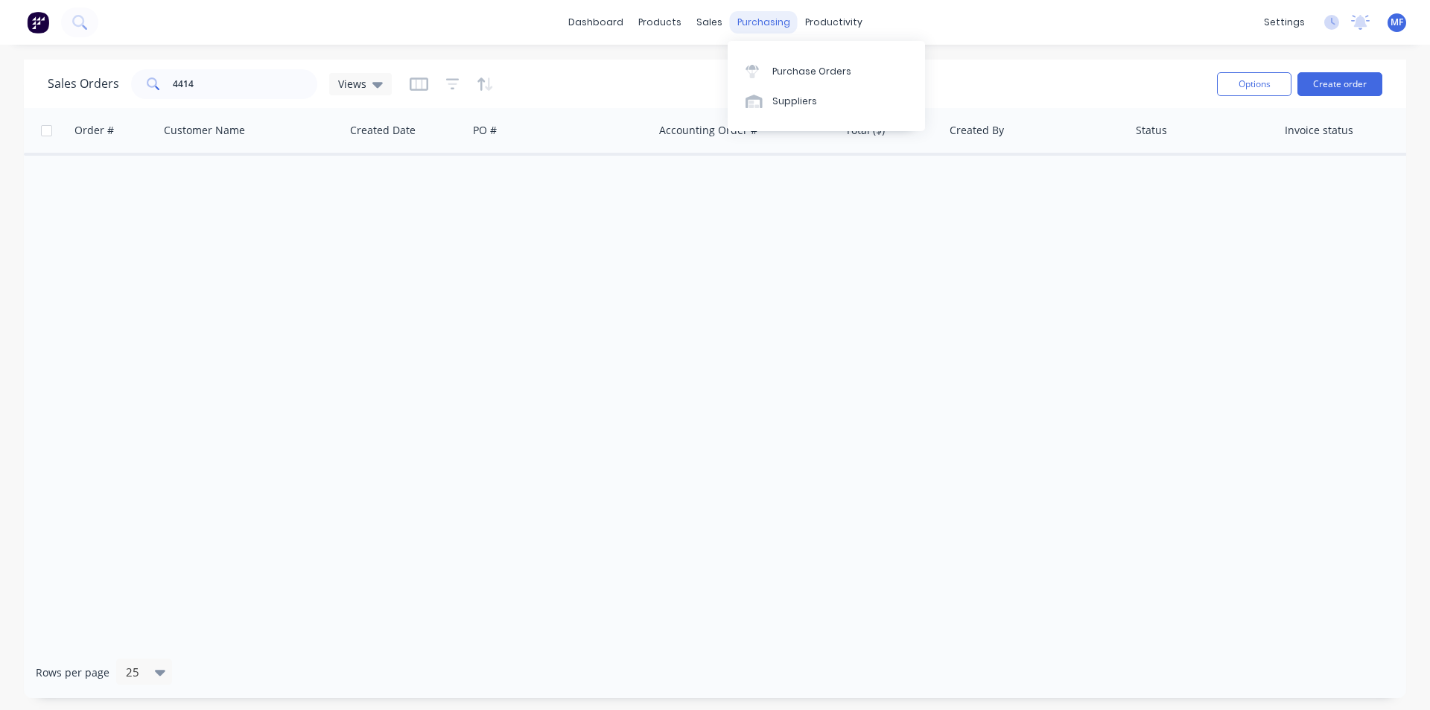
click at [758, 16] on div "purchasing" at bounding box center [764, 22] width 68 height 22
click at [790, 68] on div "Purchase Orders" at bounding box center [811, 71] width 79 height 13
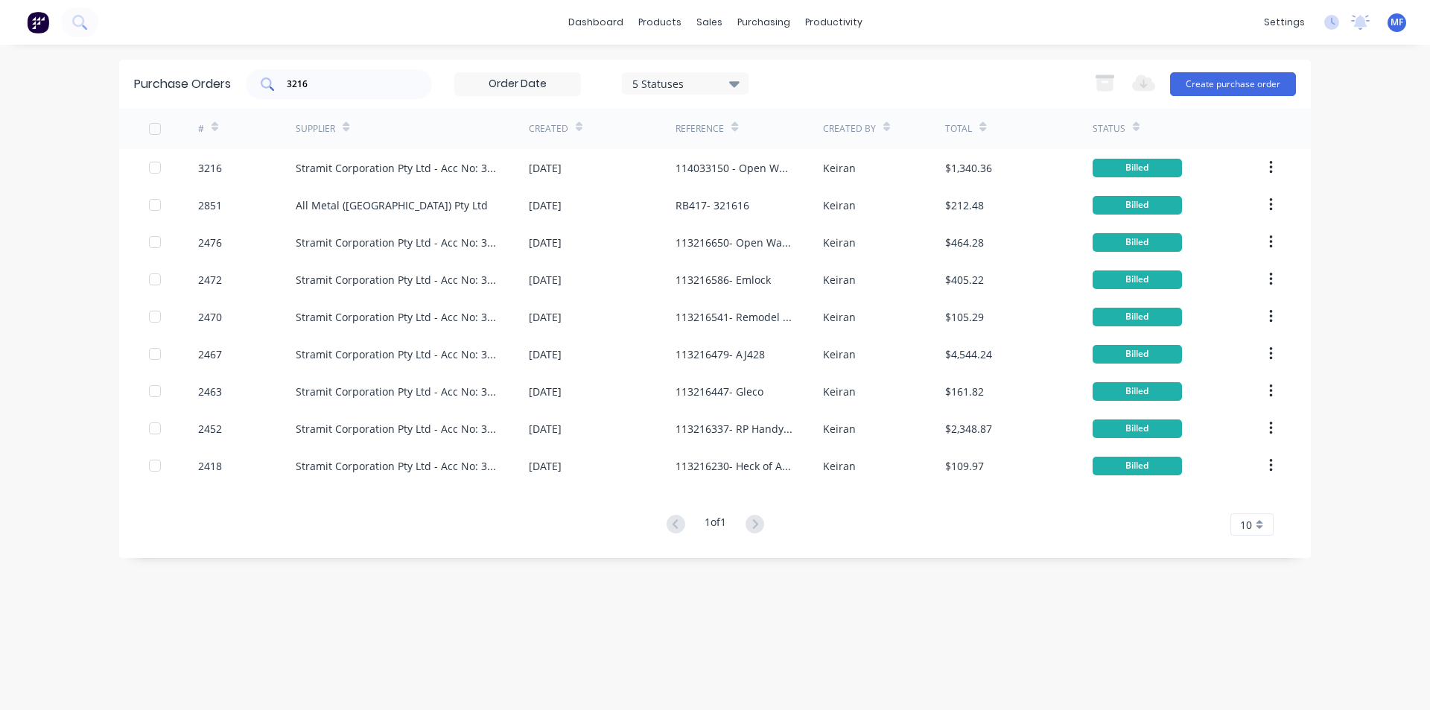
click at [326, 82] on input "3216" at bounding box center [347, 84] width 124 height 15
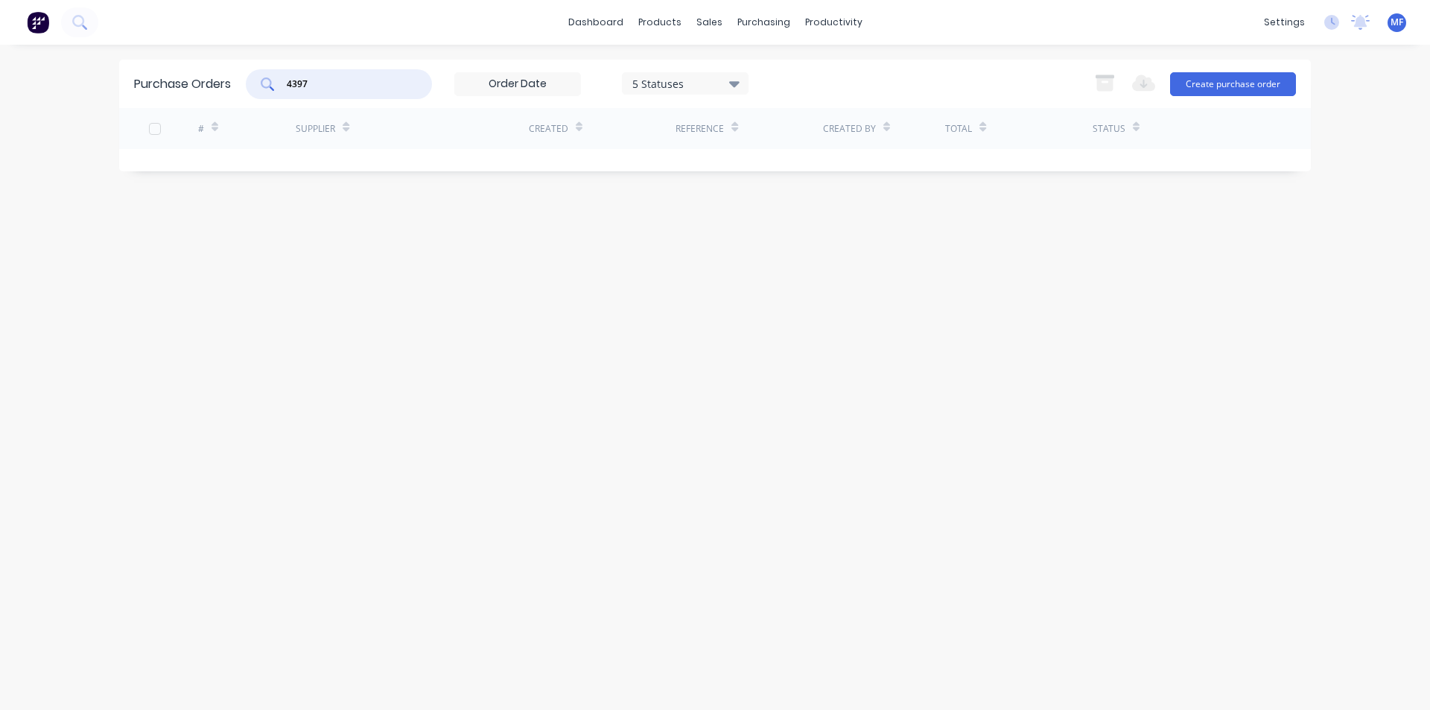
click at [314, 80] on input "4397" at bounding box center [347, 84] width 124 height 15
click at [709, 11] on div "sales" at bounding box center [709, 22] width 41 height 22
click at [755, 63] on link "Sales Orders" at bounding box center [787, 71] width 197 height 30
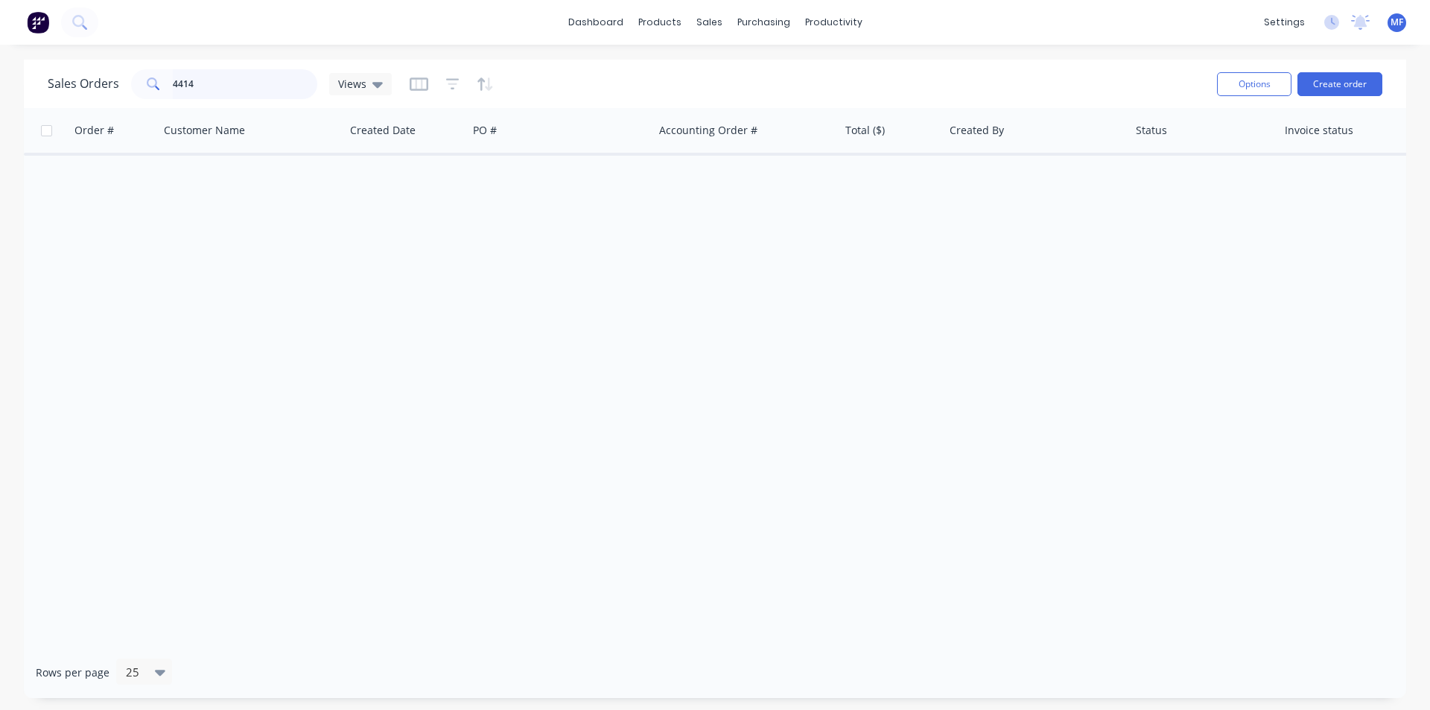
click at [208, 89] on input "4414" at bounding box center [245, 84] width 145 height 30
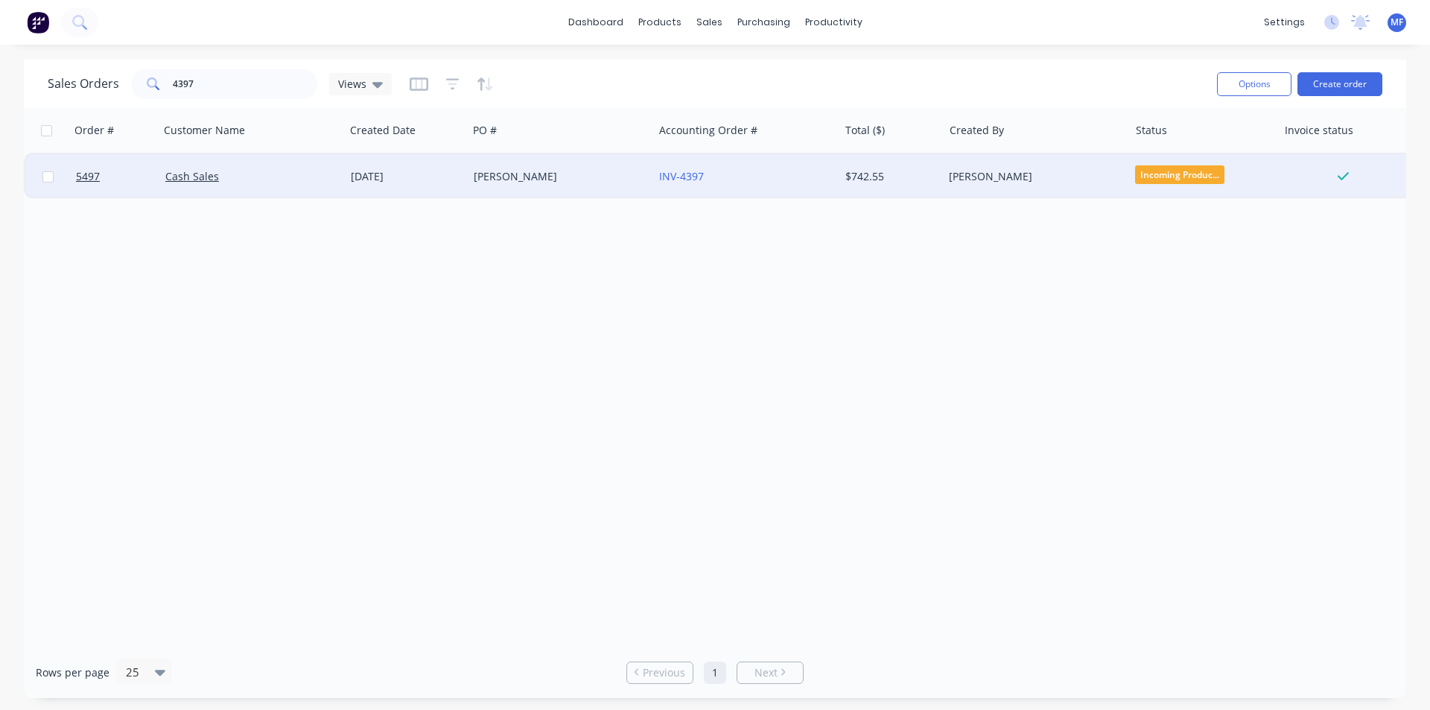
click at [515, 177] on div "[PERSON_NAME]" at bounding box center [556, 176] width 165 height 15
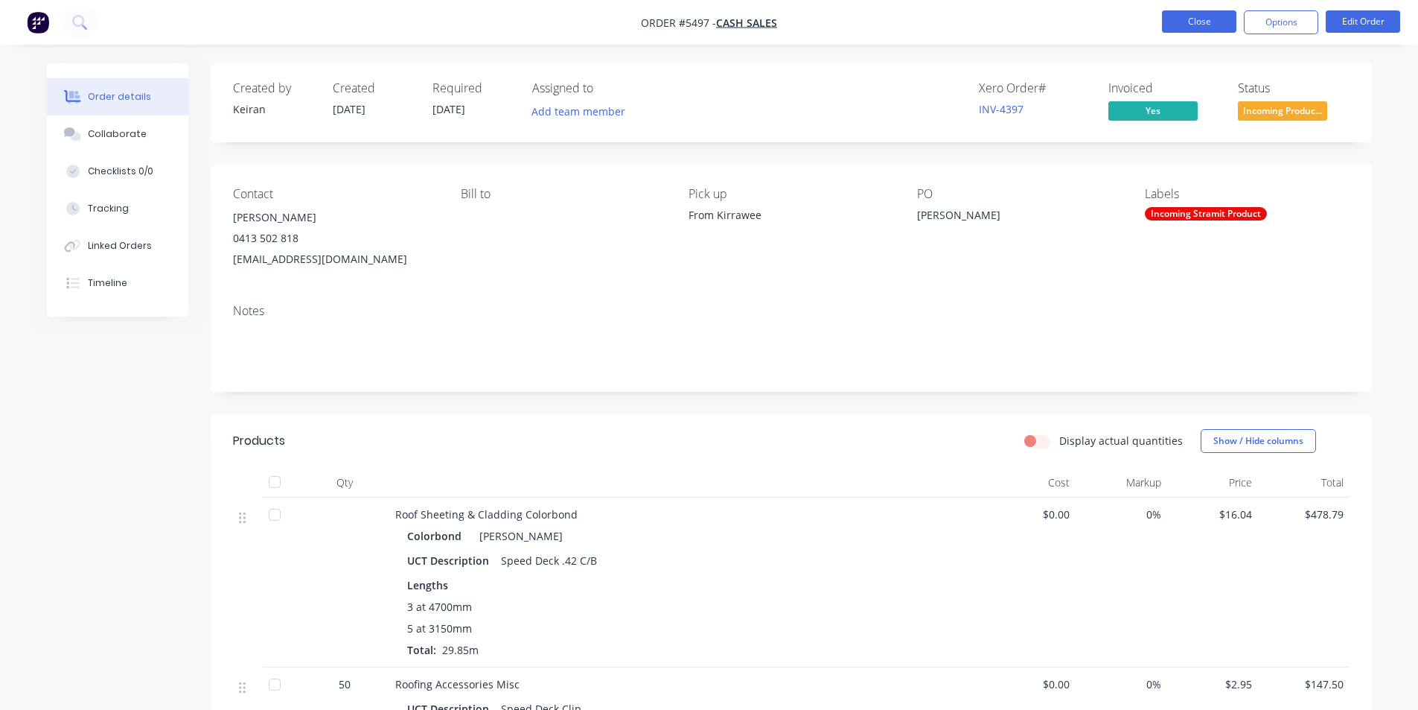
click at [1200, 29] on button "Close" at bounding box center [1199, 21] width 74 height 22
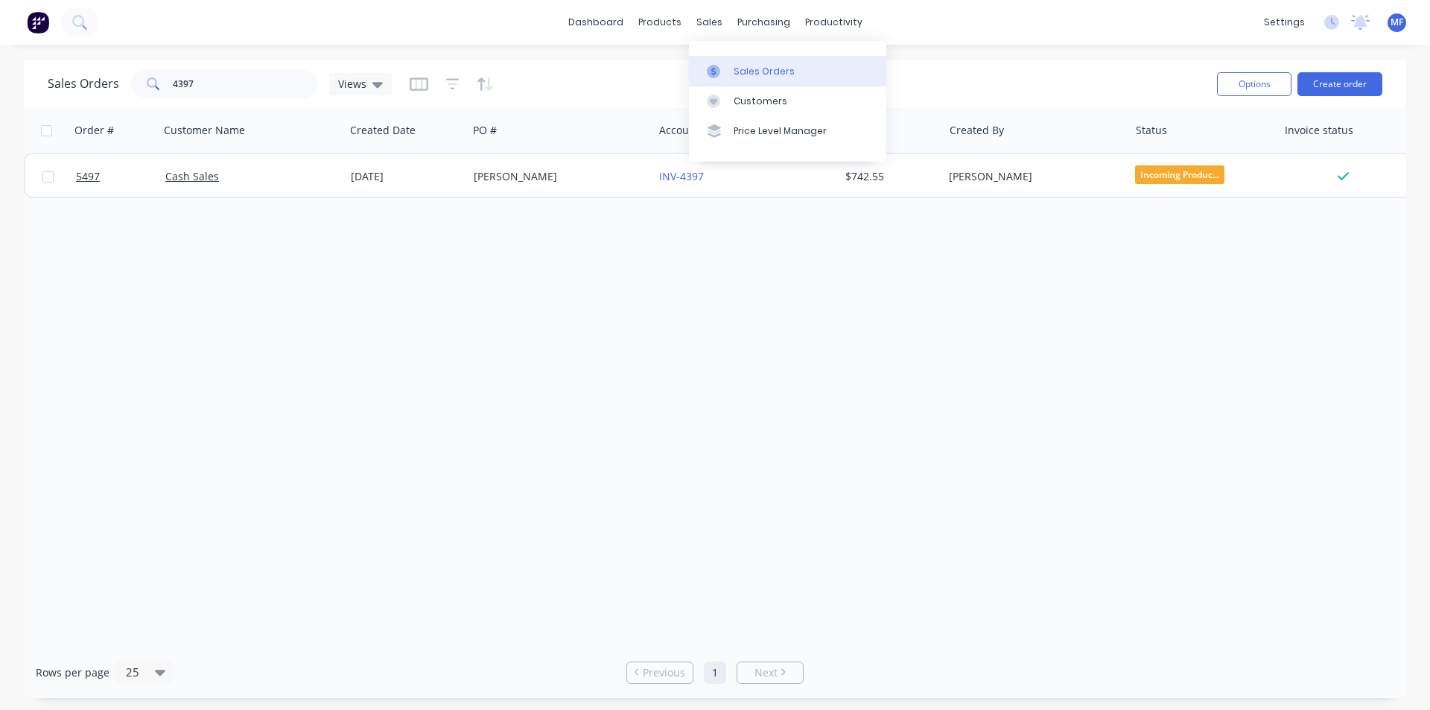
click at [749, 69] on div "Sales Orders" at bounding box center [763, 71] width 61 height 13
click at [219, 79] on input "4397" at bounding box center [245, 84] width 145 height 30
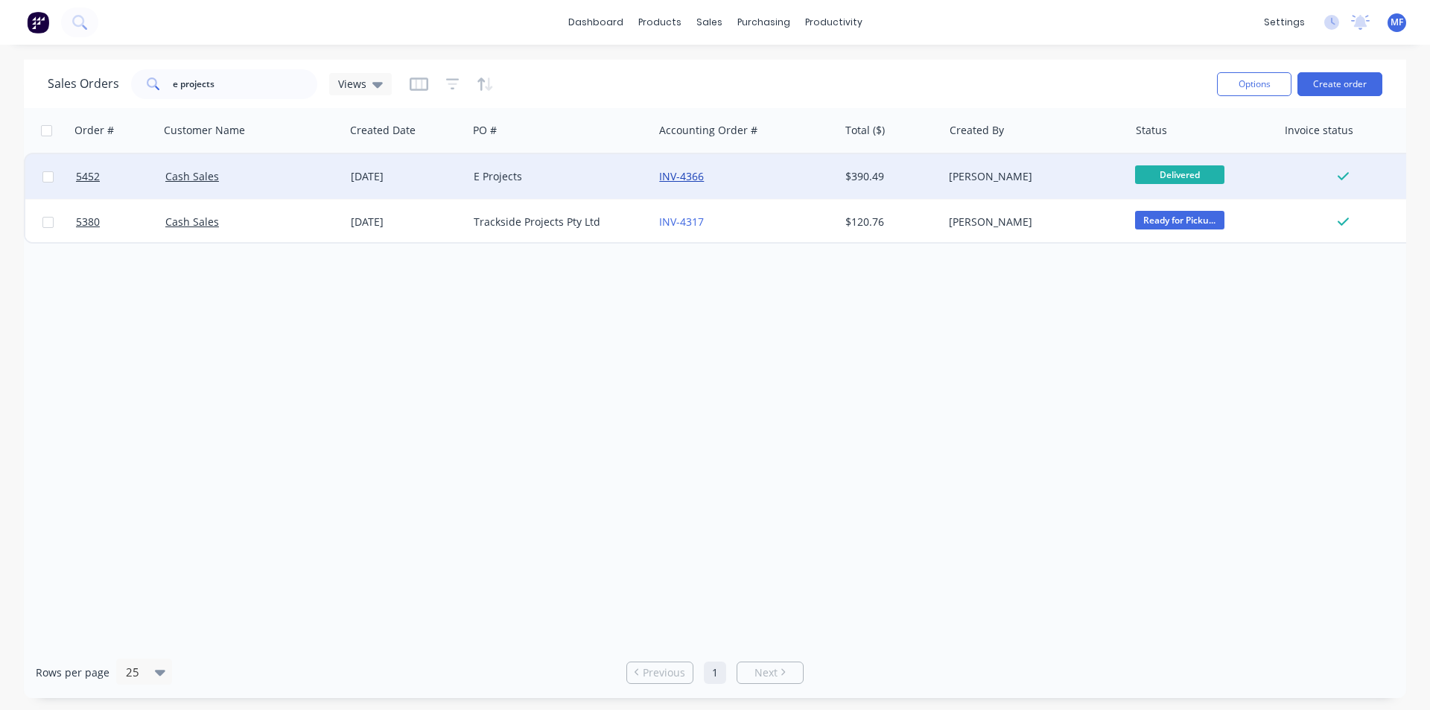
click at [682, 169] on link "INV-4366" at bounding box center [681, 176] width 45 height 14
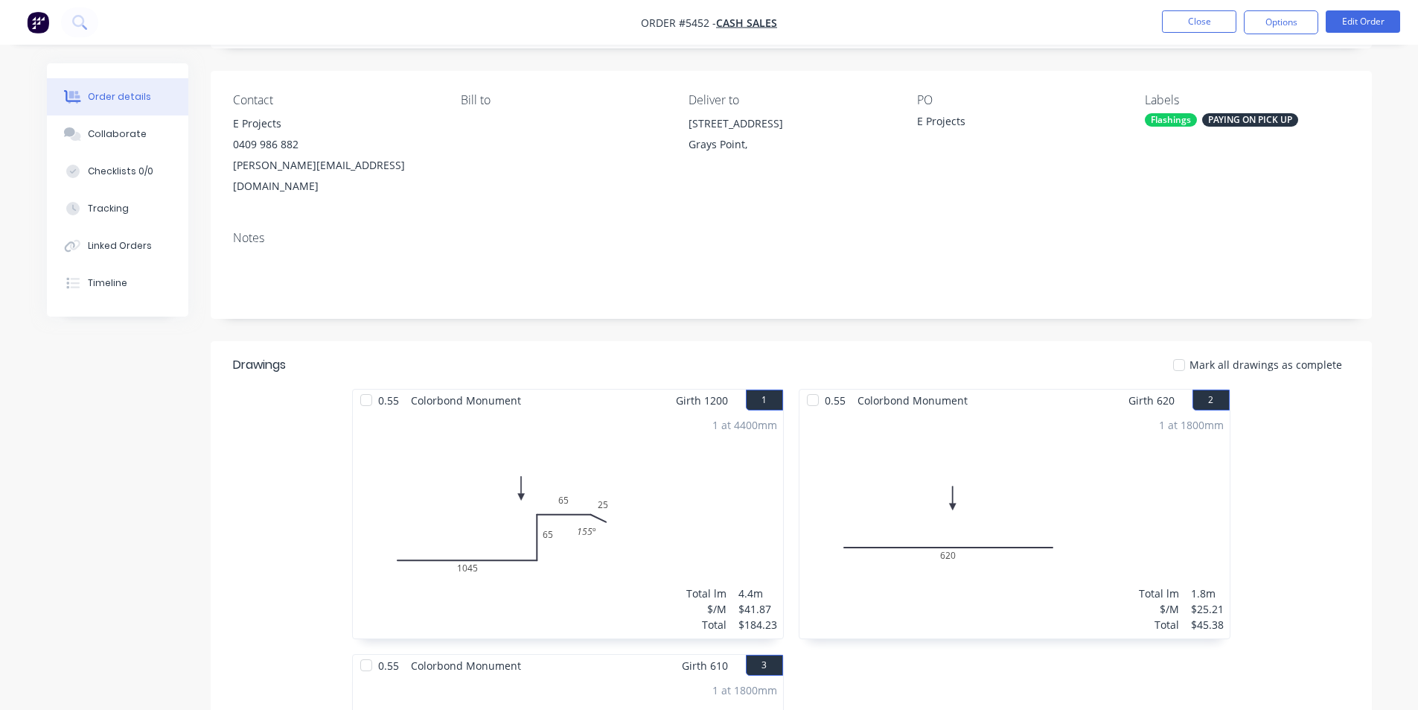
scroll to position [580, 0]
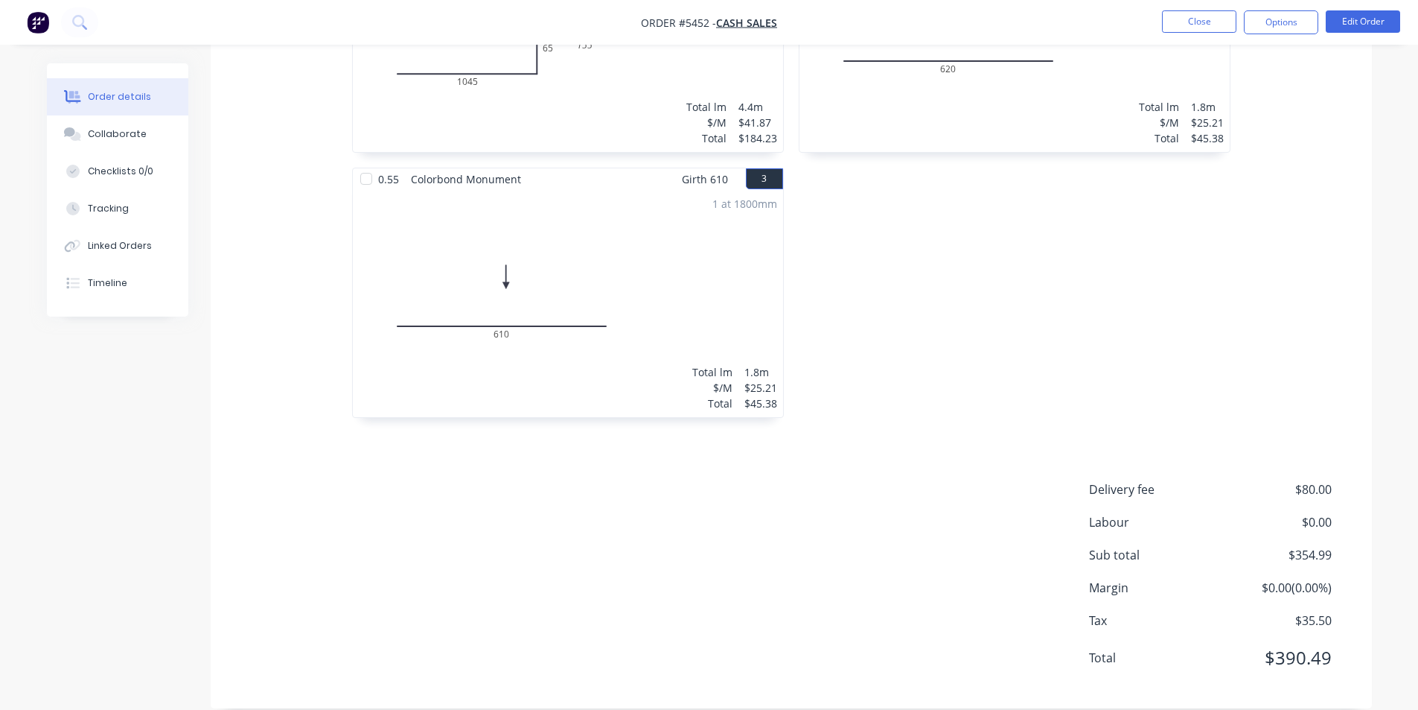
click at [1352, 224] on div "0.55 Colorbond Monument Girth 1200 1 0 1045 65 65 25 155 º 0 1045 65 65 25 155 …" at bounding box center [792, 167] width 1162 height 530
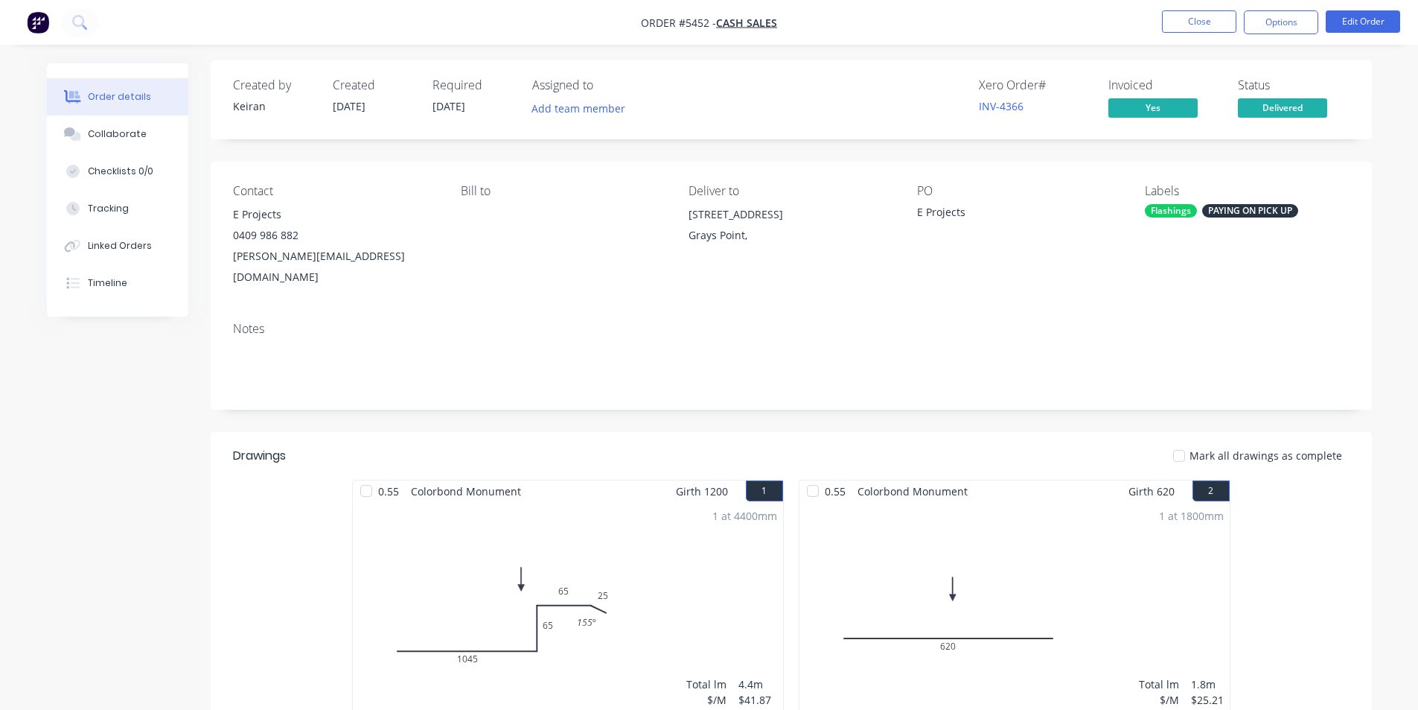
scroll to position [0, 0]
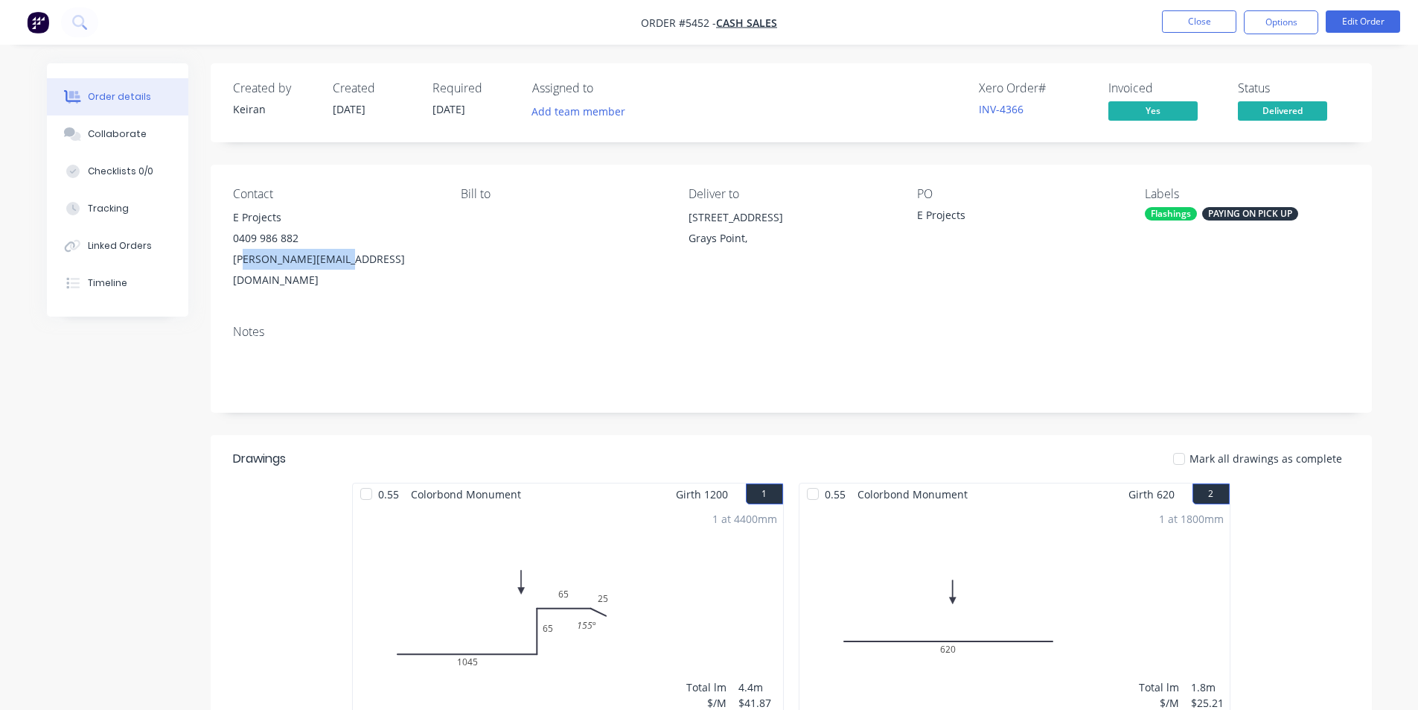
drag, startPoint x: 337, startPoint y: 262, endPoint x: 243, endPoint y: 252, distance: 95.1
click at [243, 252] on div "[PERSON_NAME][EMAIL_ADDRESS][DOMAIN_NAME]" at bounding box center [335, 270] width 204 height 42
click at [355, 223] on div "E Projects" at bounding box center [335, 217] width 204 height 21
click at [112, 276] on div "Timeline" at bounding box center [107, 282] width 39 height 13
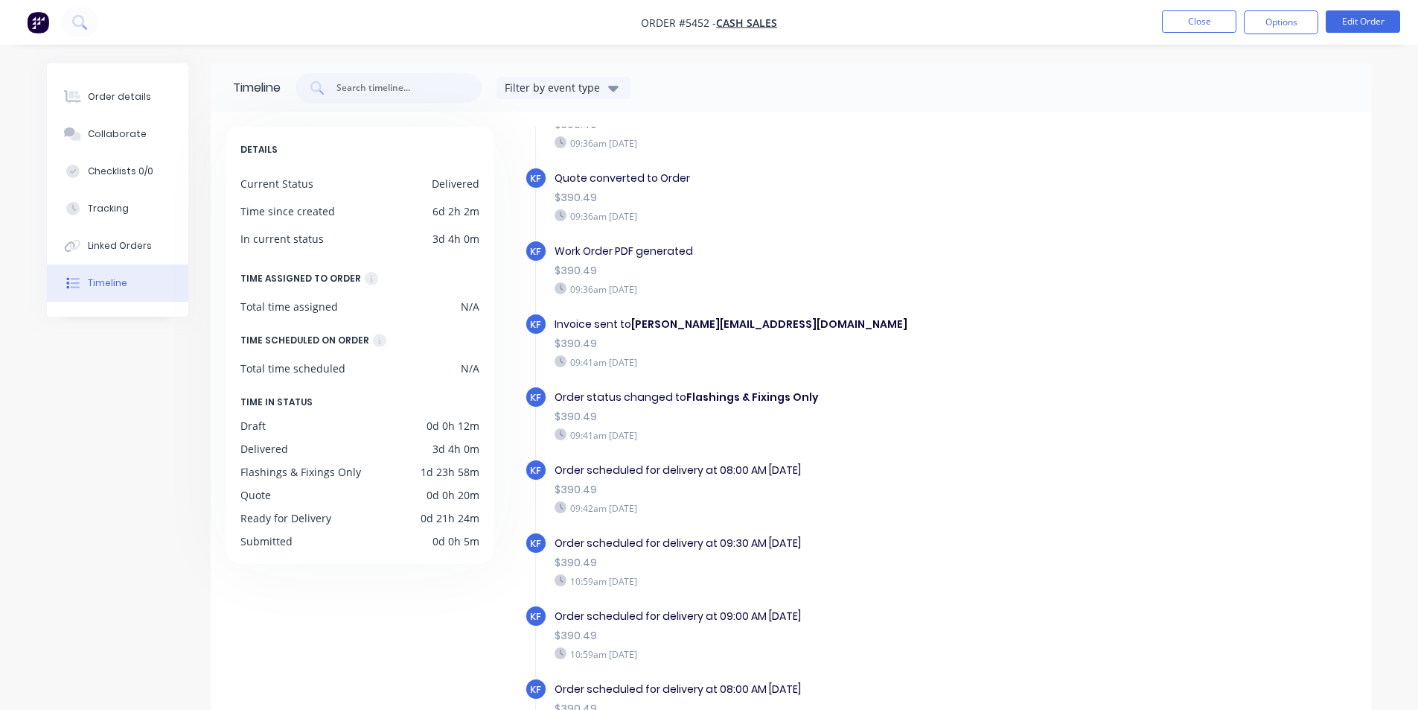
scroll to position [7, 0]
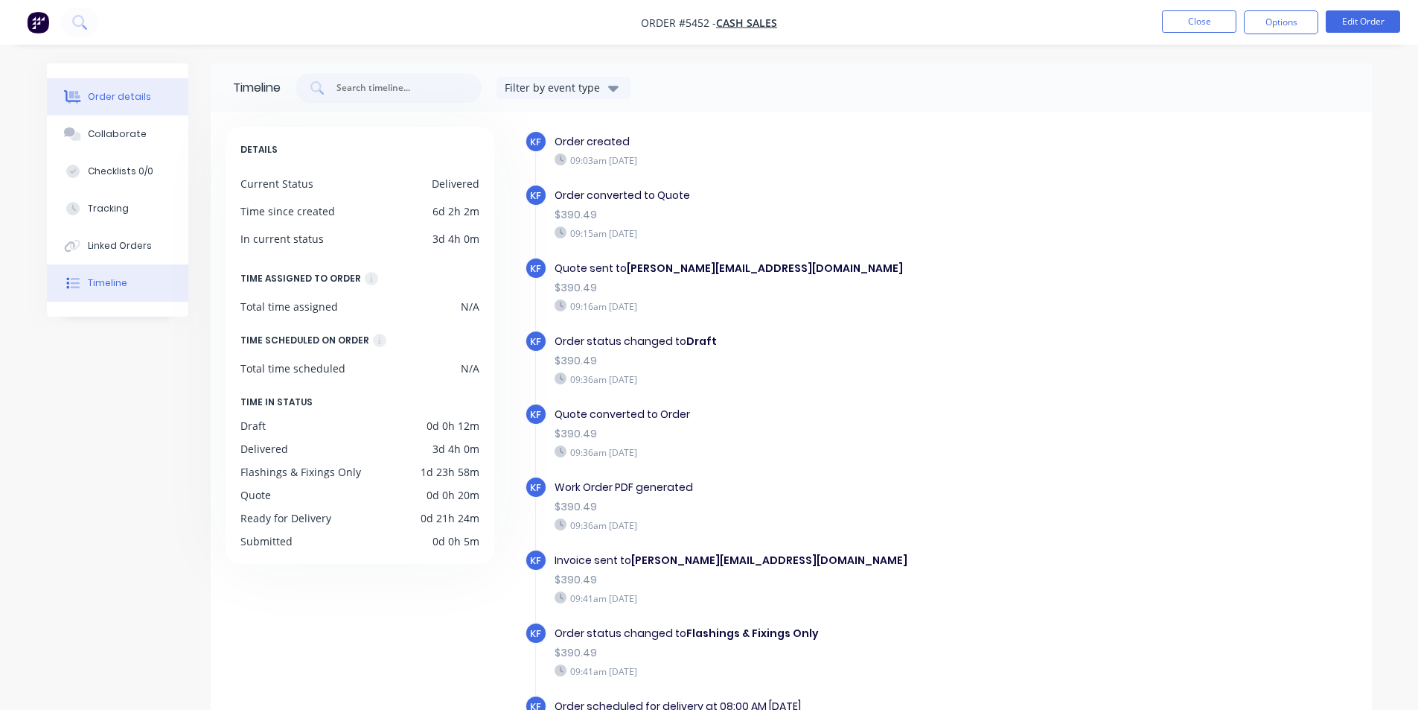
click at [115, 93] on div "Order details" at bounding box center [119, 96] width 63 height 13
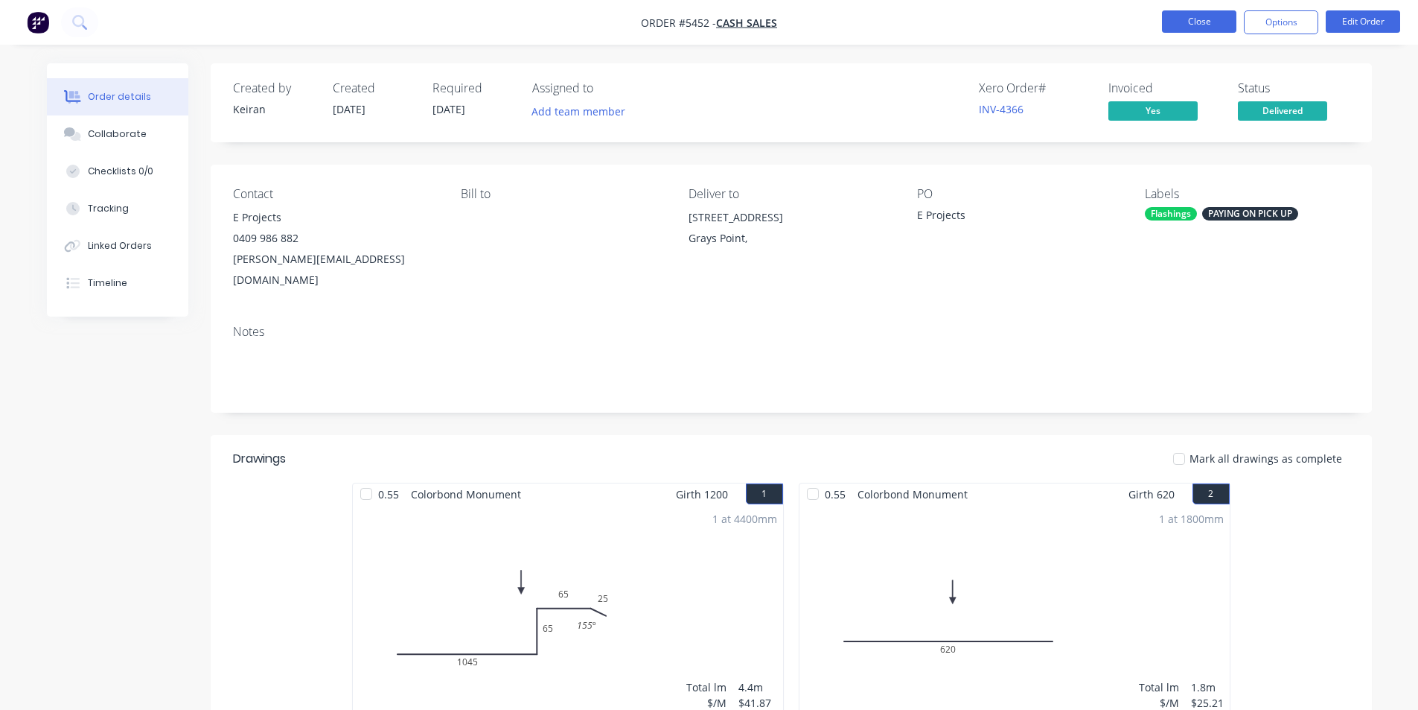
click at [1200, 26] on button "Close" at bounding box center [1199, 21] width 74 height 22
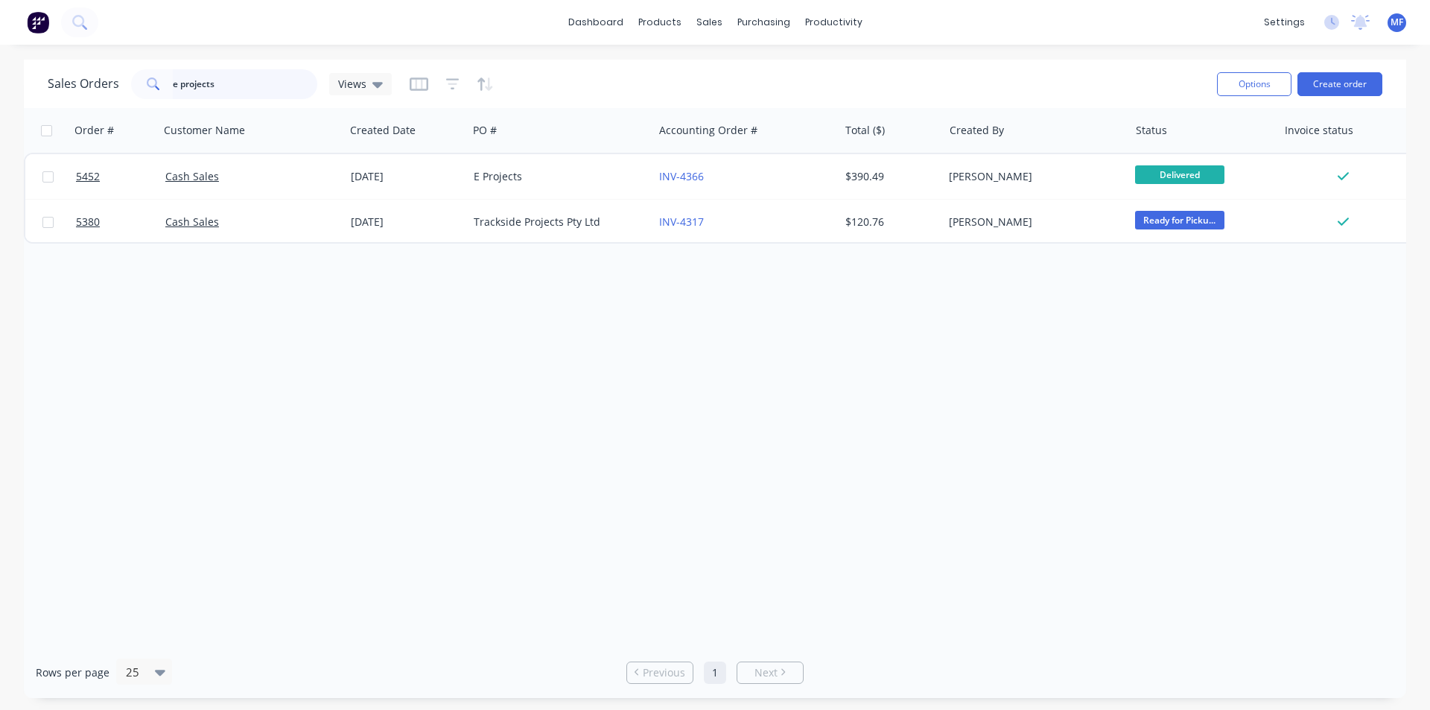
click at [225, 88] on input "e projects" at bounding box center [245, 84] width 145 height 30
click at [223, 80] on input "e projects" at bounding box center [245, 84] width 145 height 30
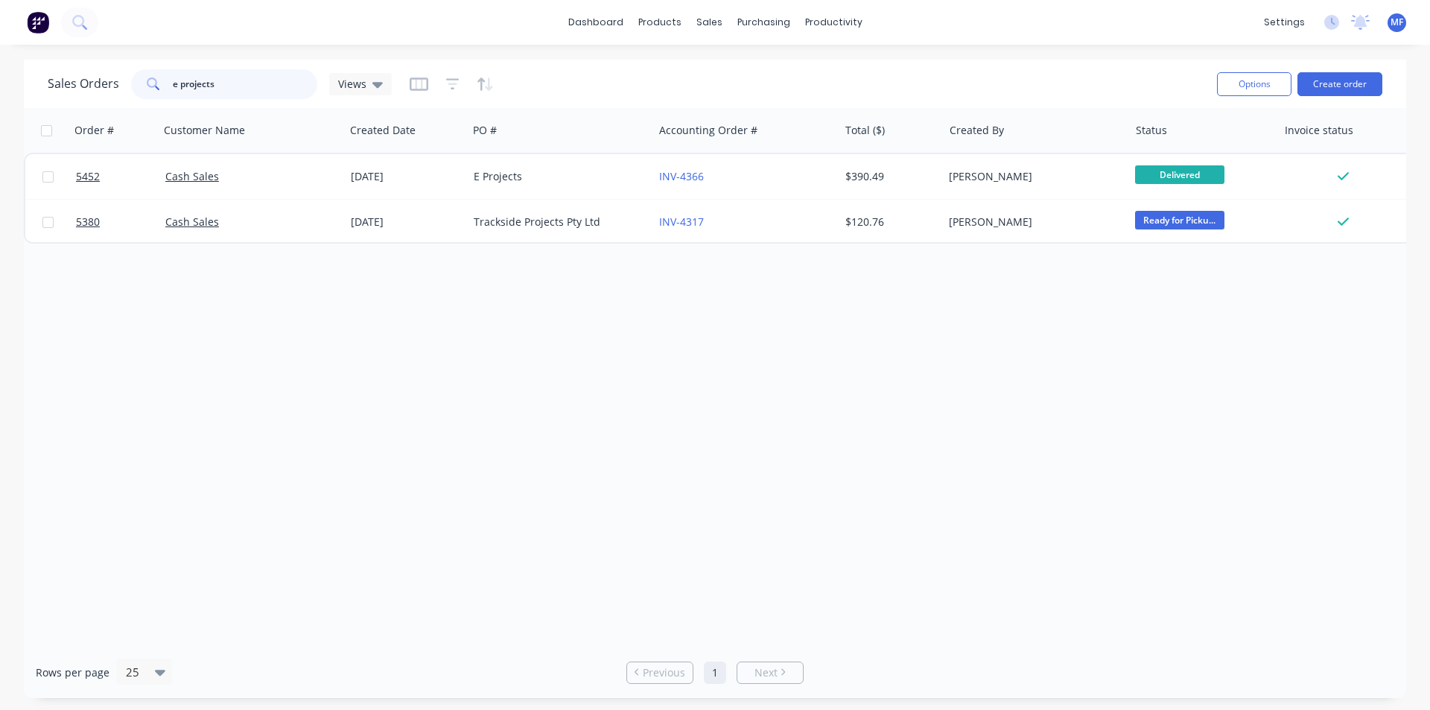
click at [223, 80] on input "e projects" at bounding box center [245, 84] width 145 height 30
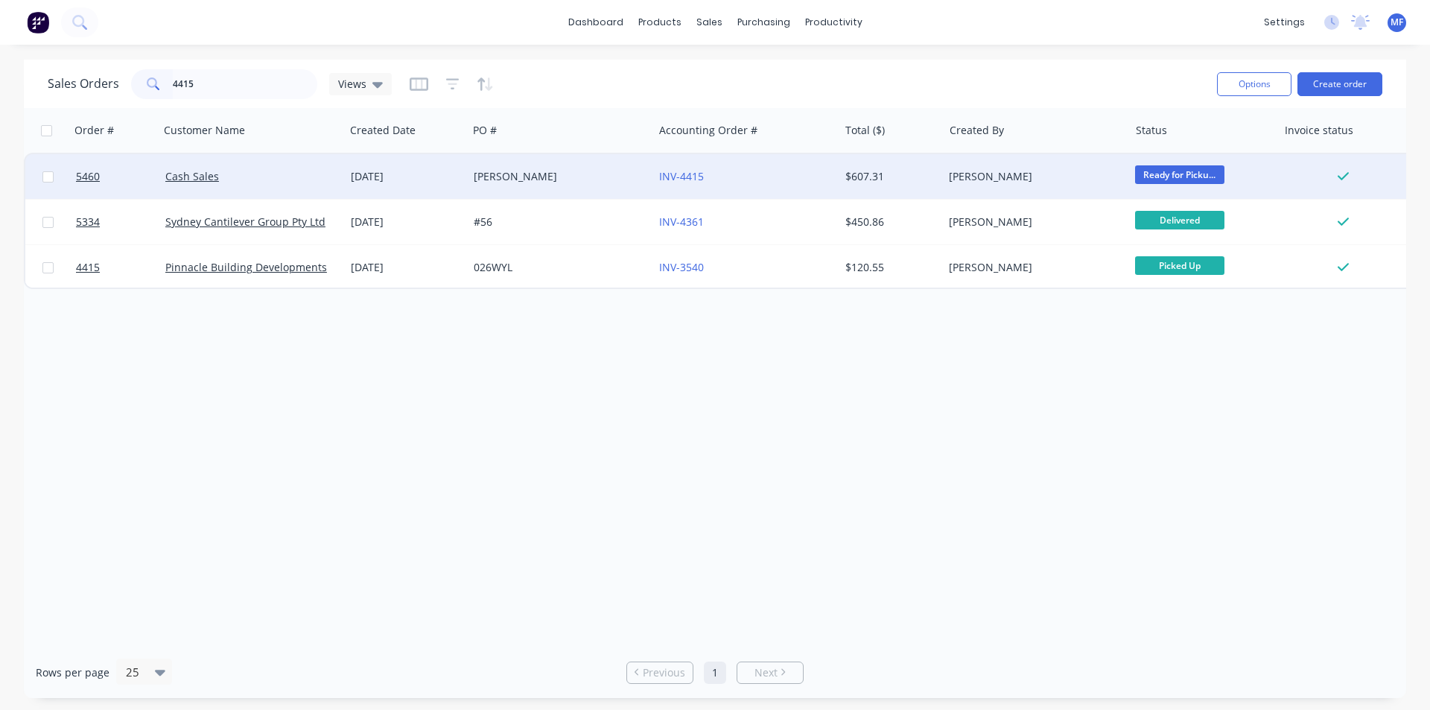
click at [518, 174] on div "[PERSON_NAME]" at bounding box center [556, 176] width 165 height 15
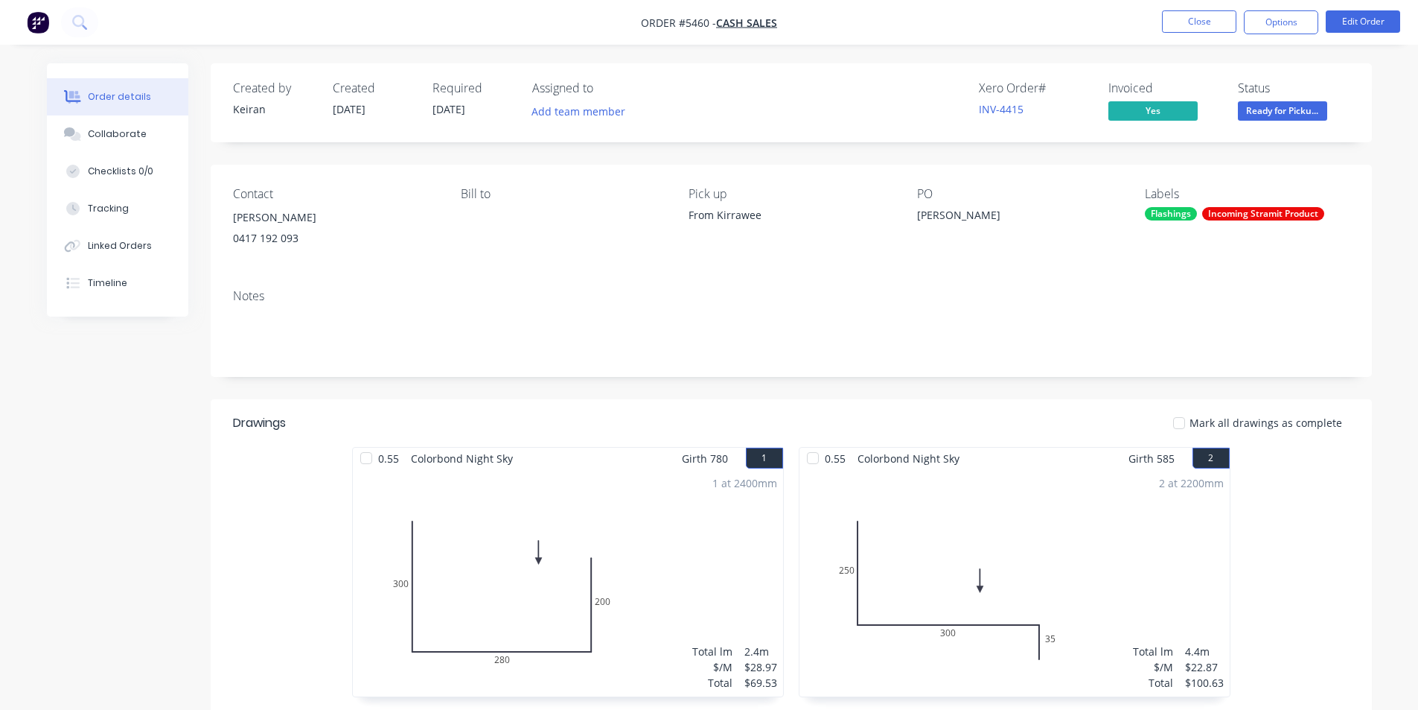
drag, startPoint x: 1235, startPoint y: 212, endPoint x: 1290, endPoint y: 212, distance: 55.1
click at [1290, 212] on div "Incoming Stramit Product" at bounding box center [1264, 213] width 122 height 13
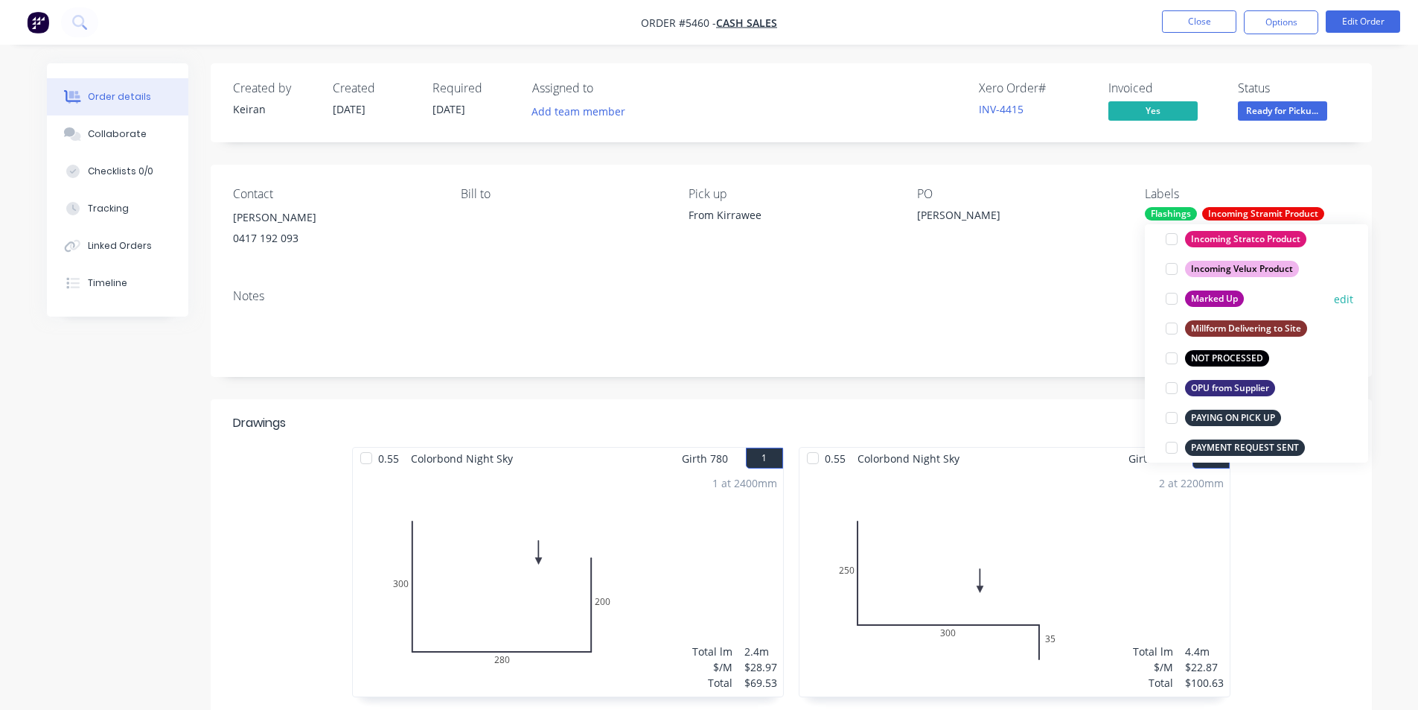
scroll to position [894, 0]
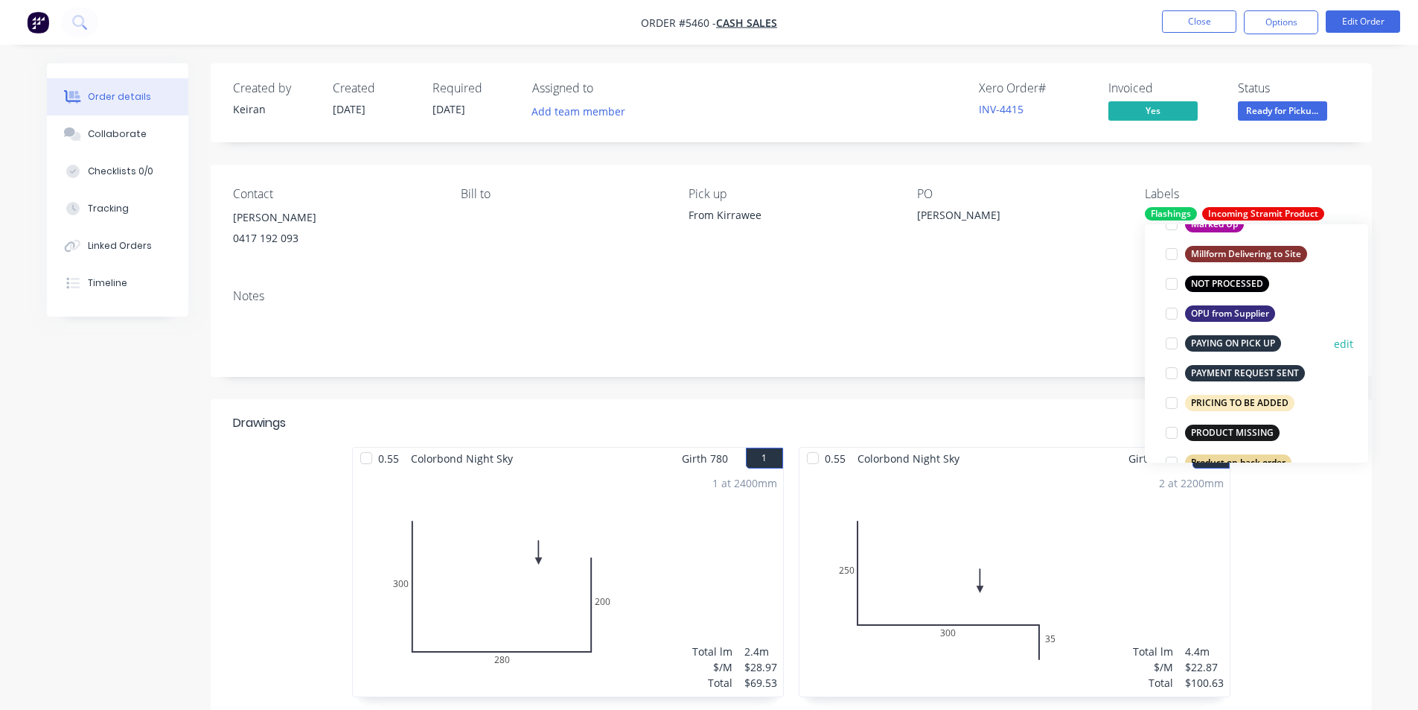
click at [1171, 341] on div at bounding box center [1172, 343] width 30 height 30
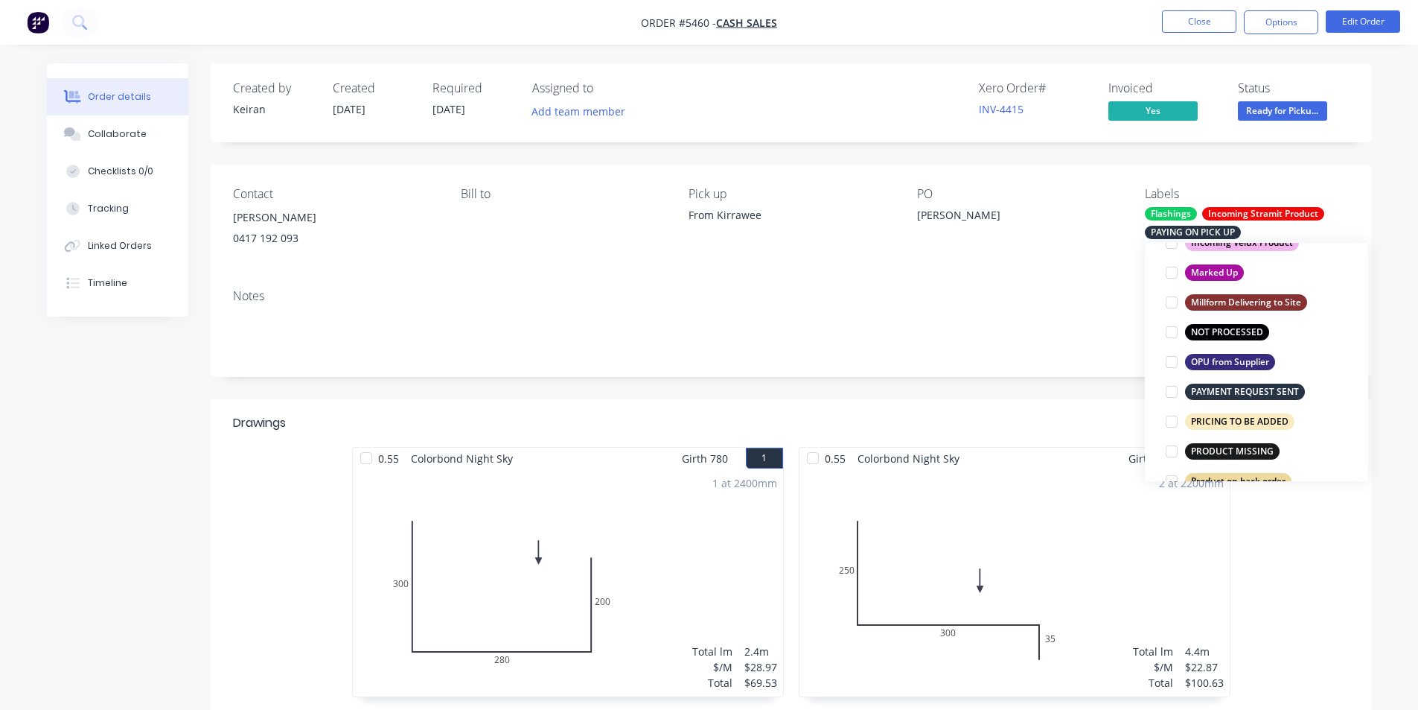
scroll to position [60, 0]
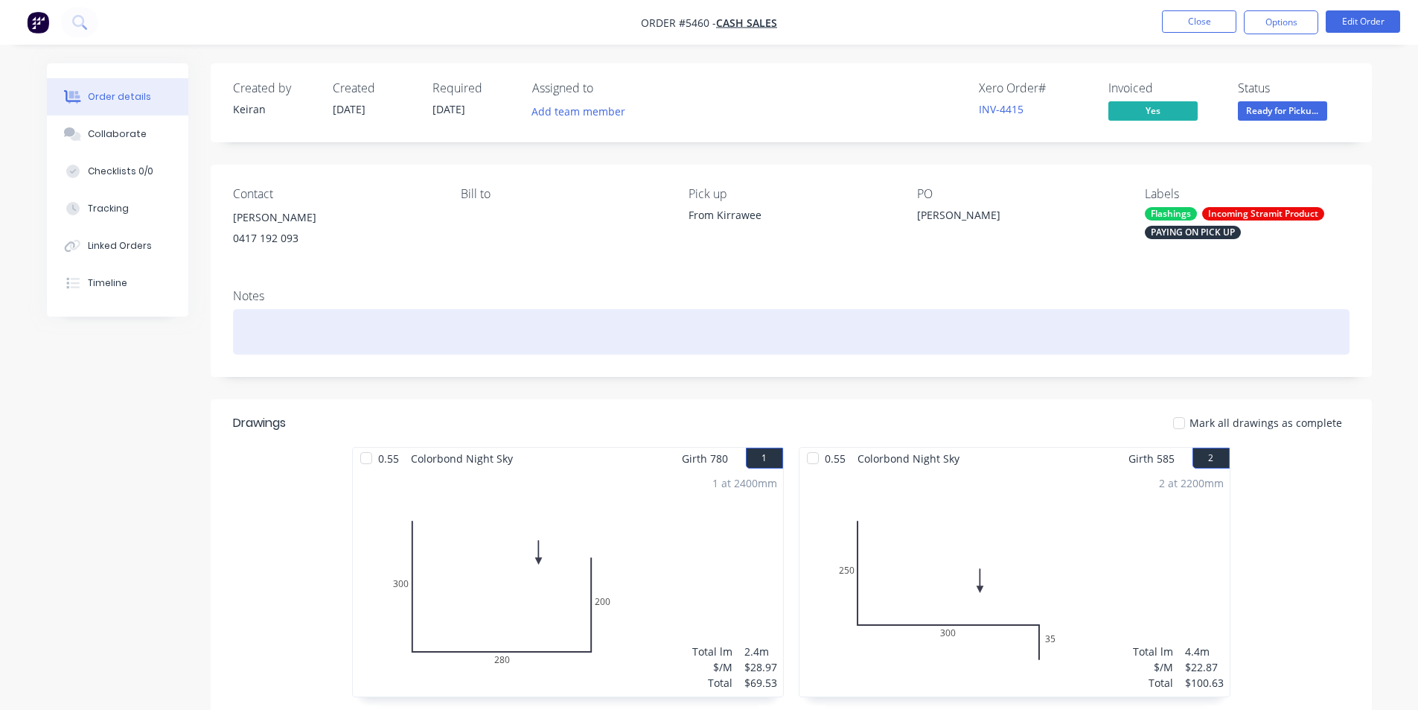
click at [1061, 325] on div at bounding box center [791, 331] width 1117 height 45
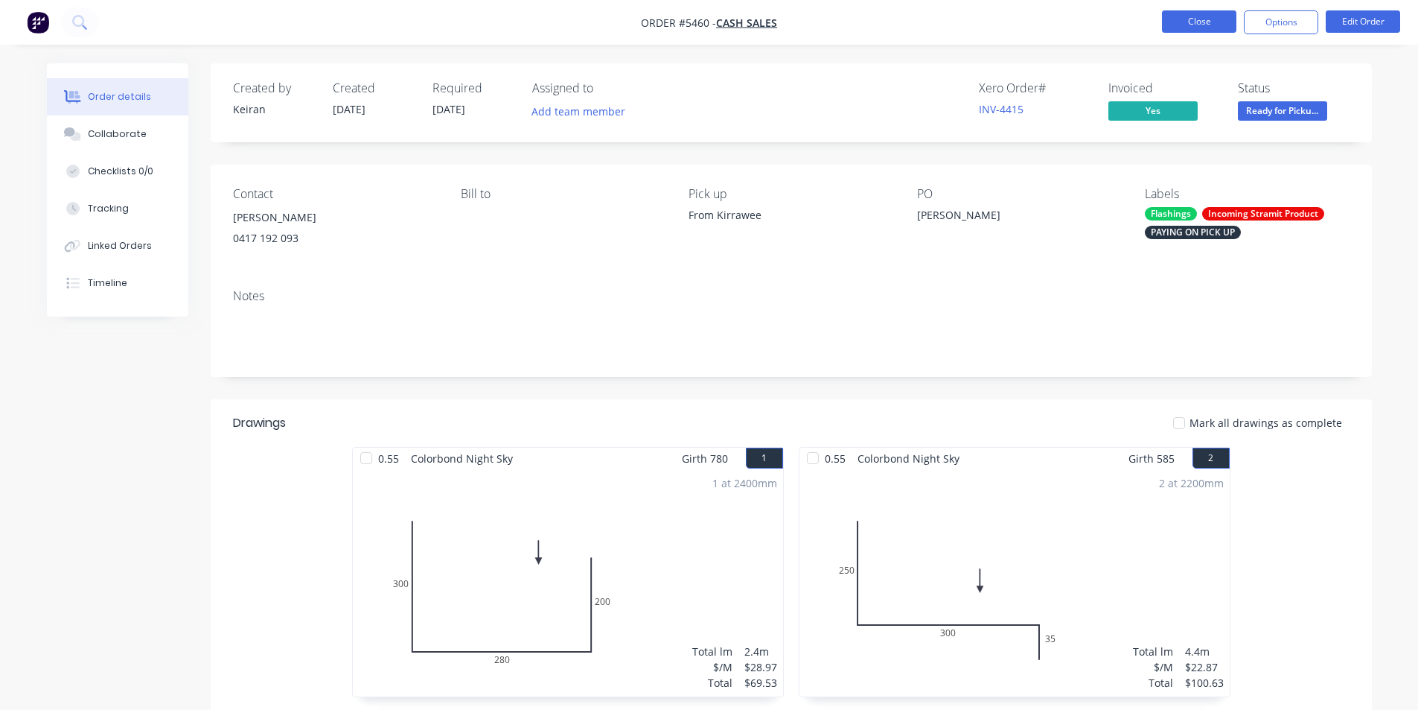
click at [1181, 19] on button "Close" at bounding box center [1199, 21] width 74 height 22
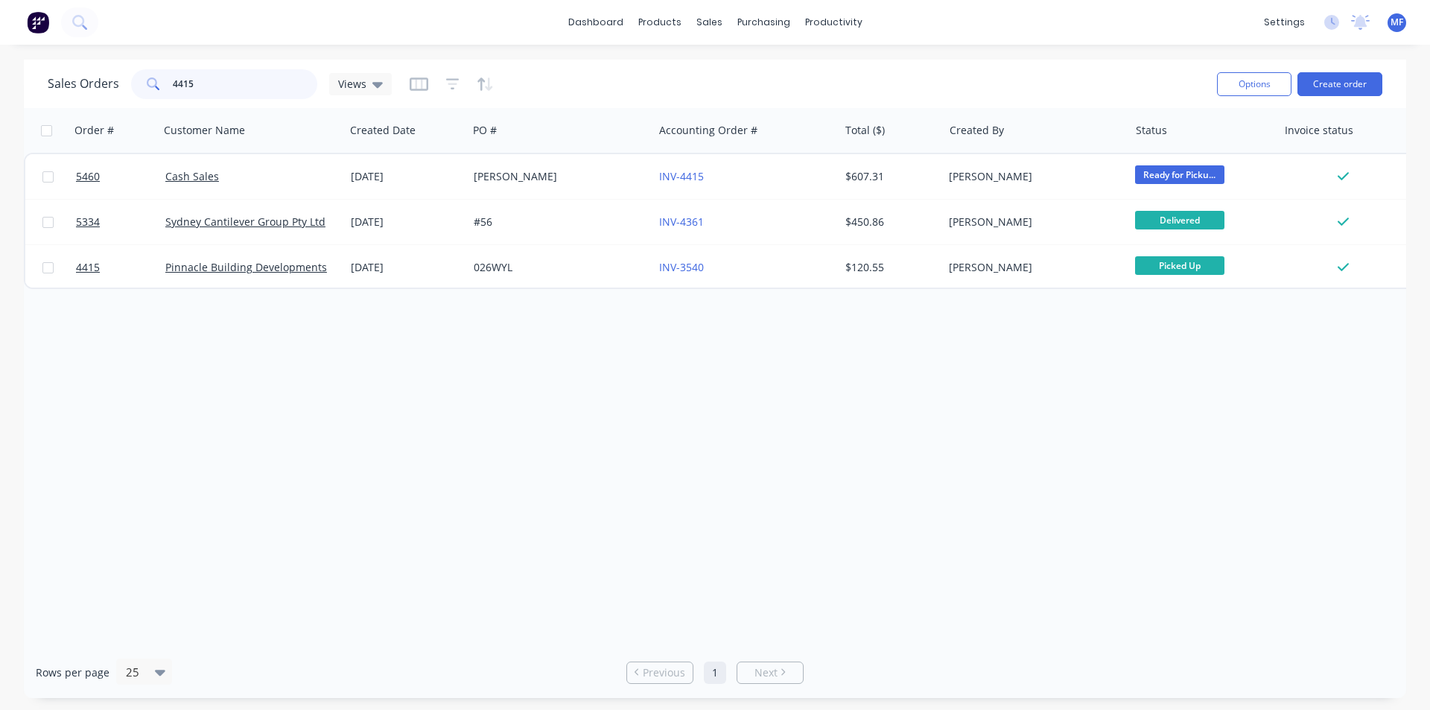
click at [217, 83] on input "4415" at bounding box center [245, 84] width 145 height 30
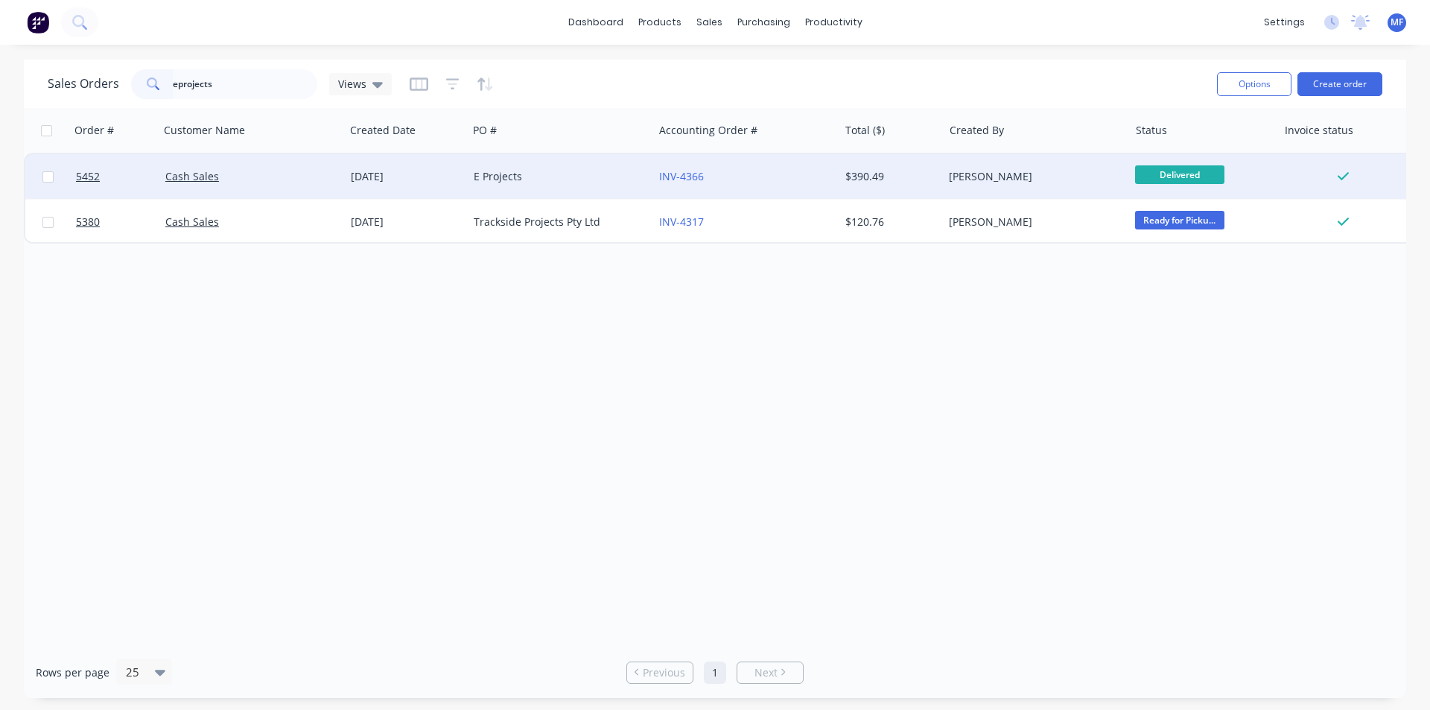
click at [488, 171] on div "E Projects" at bounding box center [556, 176] width 165 height 15
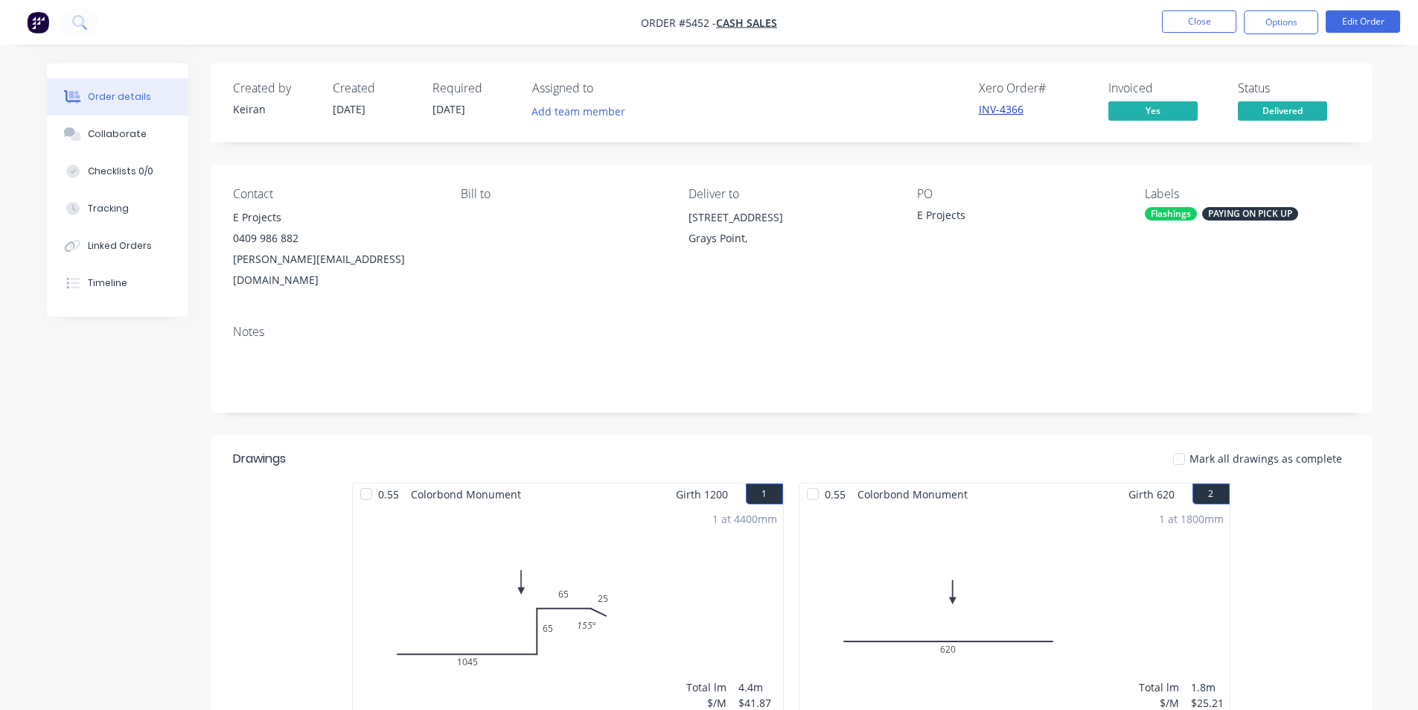
click at [993, 110] on link "INV-4366" at bounding box center [1001, 109] width 45 height 14
click at [1279, 22] on button "Options" at bounding box center [1281, 22] width 74 height 24
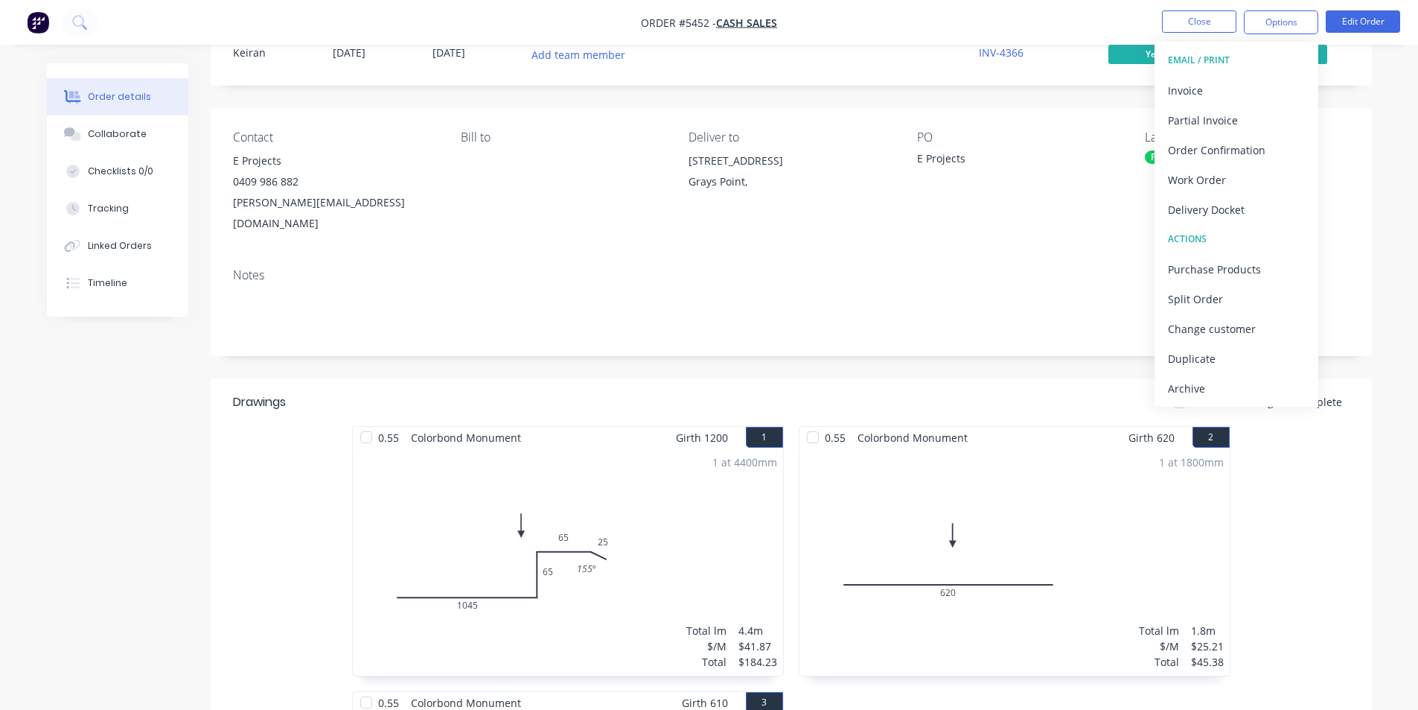
scroll to position [223, 0]
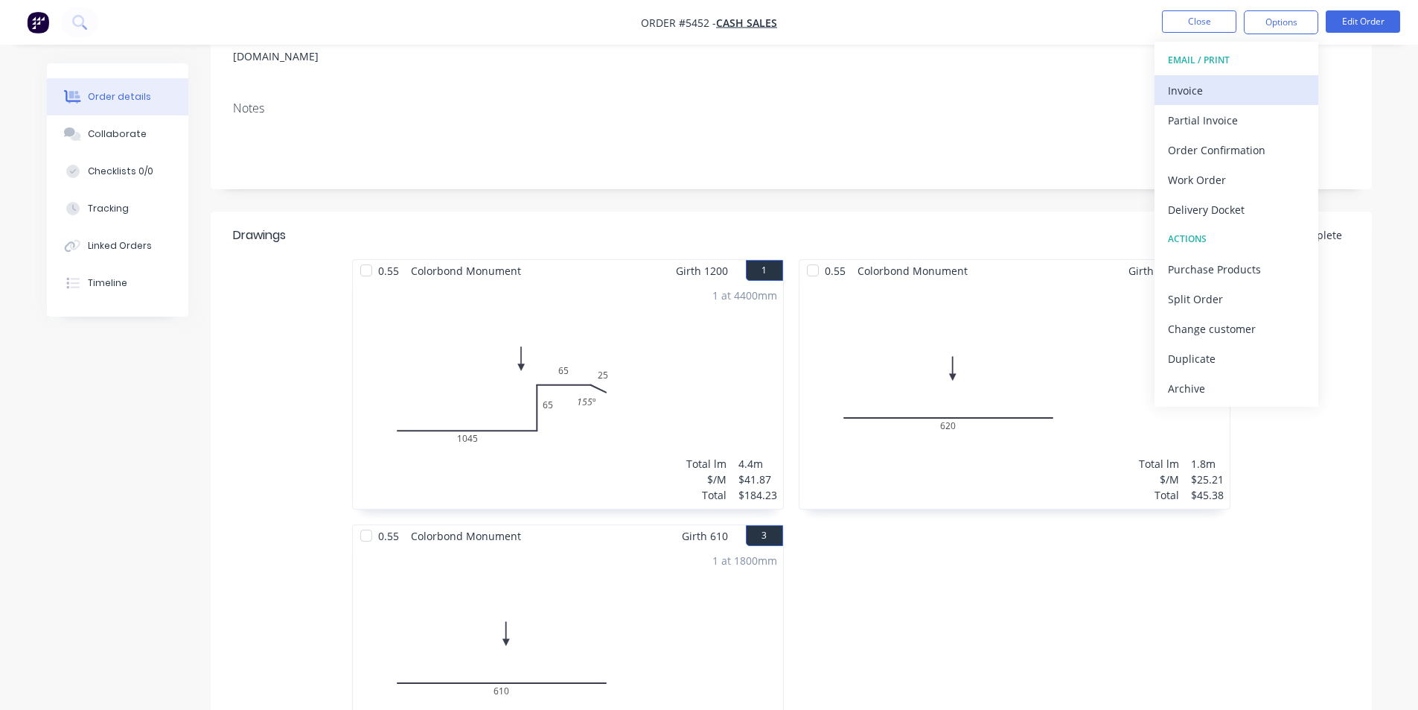
click at [1199, 89] on div "Invoice" at bounding box center [1236, 91] width 137 height 22
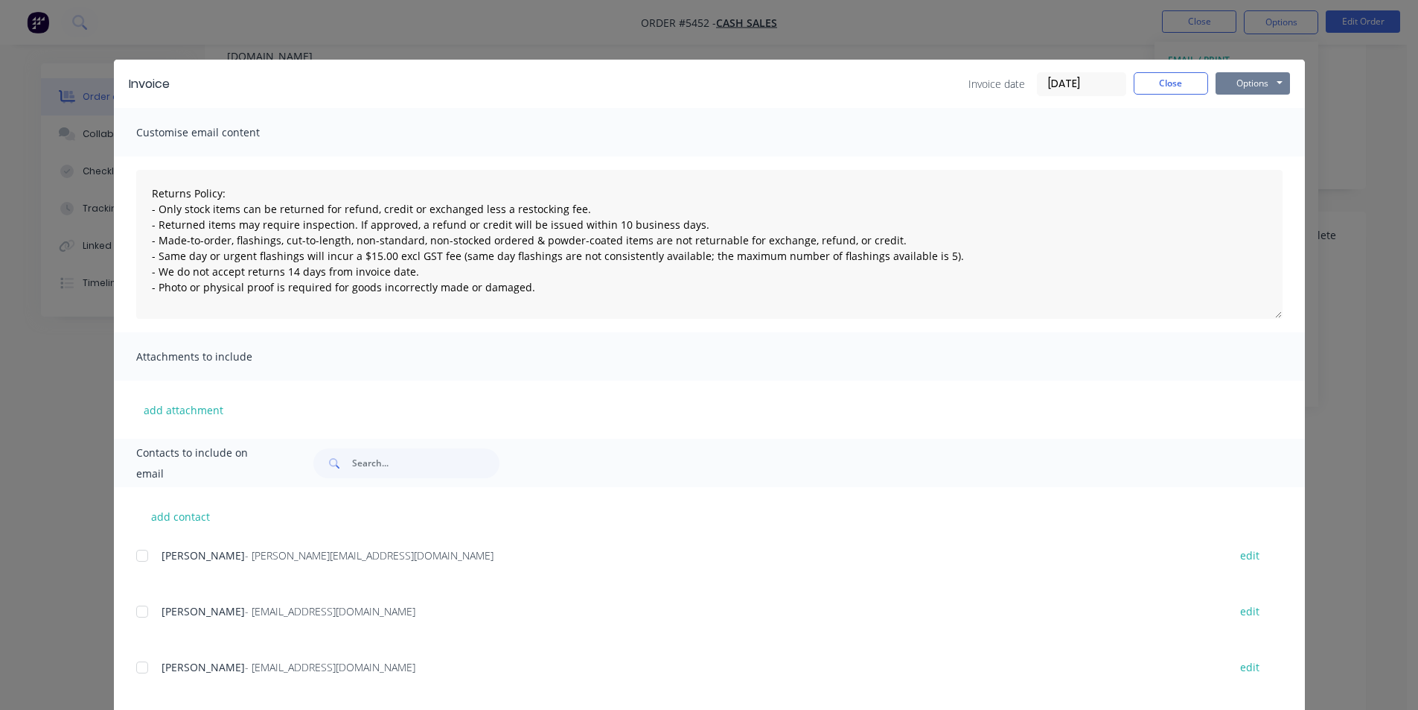
click at [1260, 85] on button "Options" at bounding box center [1253, 83] width 74 height 22
click at [1260, 129] on button "Print" at bounding box center [1263, 134] width 95 height 25
click at [1158, 85] on button "Close" at bounding box center [1171, 83] width 74 height 22
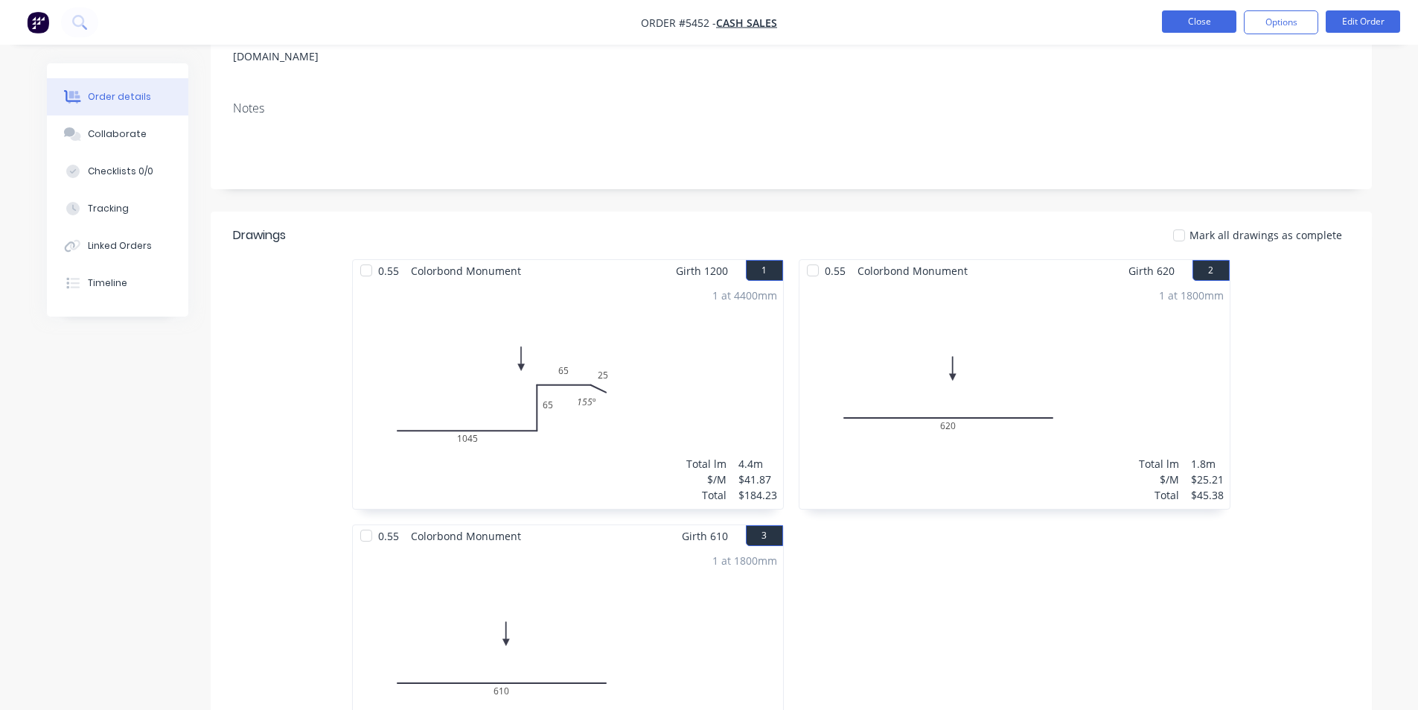
click at [1204, 16] on button "Close" at bounding box center [1199, 21] width 74 height 22
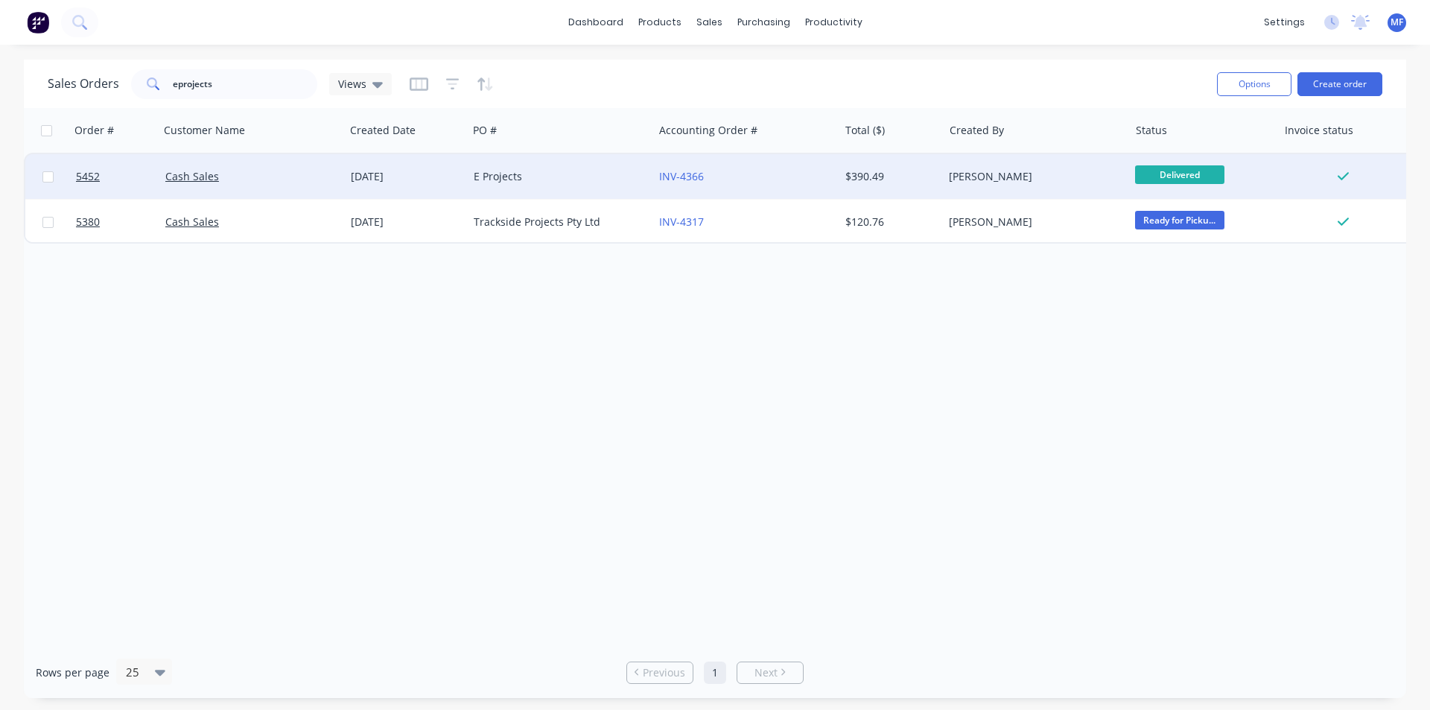
click at [500, 176] on div "E Projects" at bounding box center [556, 176] width 165 height 15
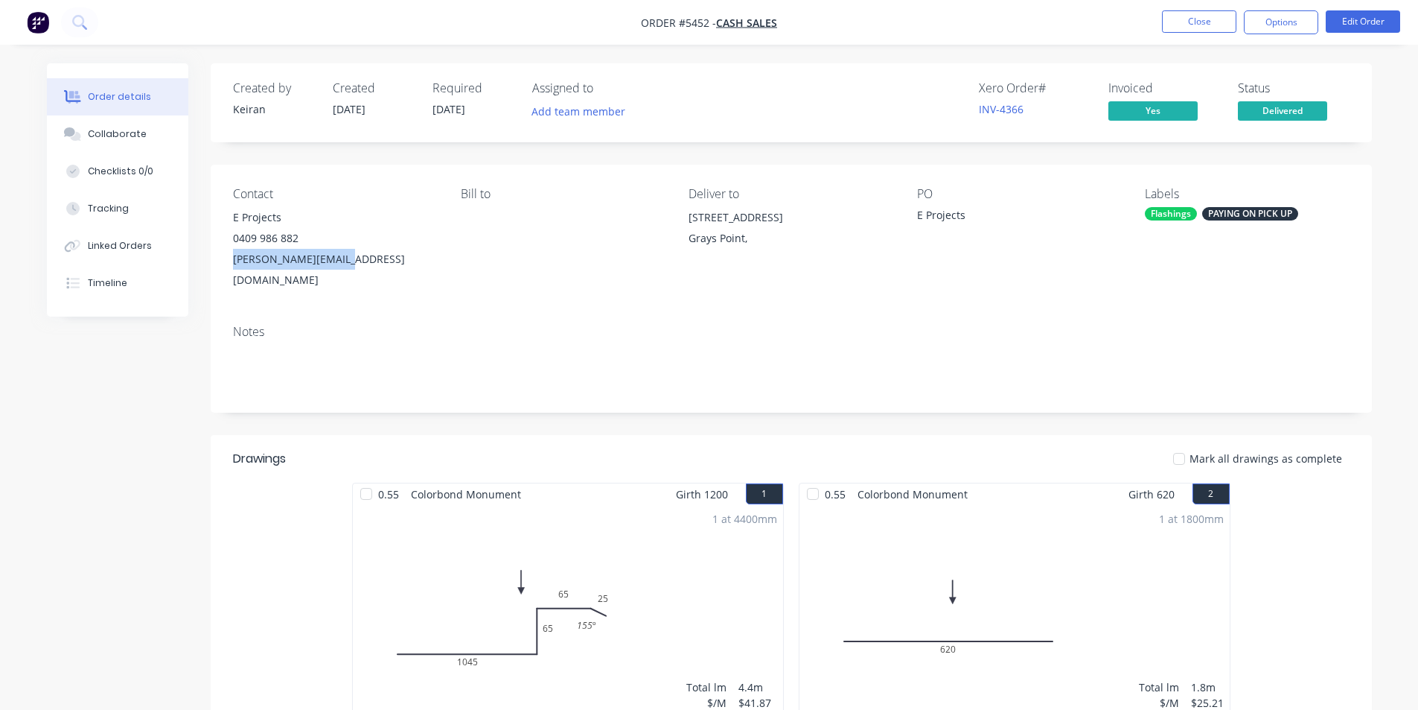
drag, startPoint x: 342, startPoint y: 255, endPoint x: 231, endPoint y: 256, distance: 110.9
click at [221, 256] on div "Contact E Projects [PHONE_NUMBER] [PERSON_NAME][EMAIL_ADDRESS][DOMAIN_NAME] Bil…" at bounding box center [792, 239] width 1162 height 148
copy div "[PERSON_NAME][EMAIL_ADDRESS][DOMAIN_NAME]"
click at [1202, 16] on button "Close" at bounding box center [1199, 21] width 74 height 22
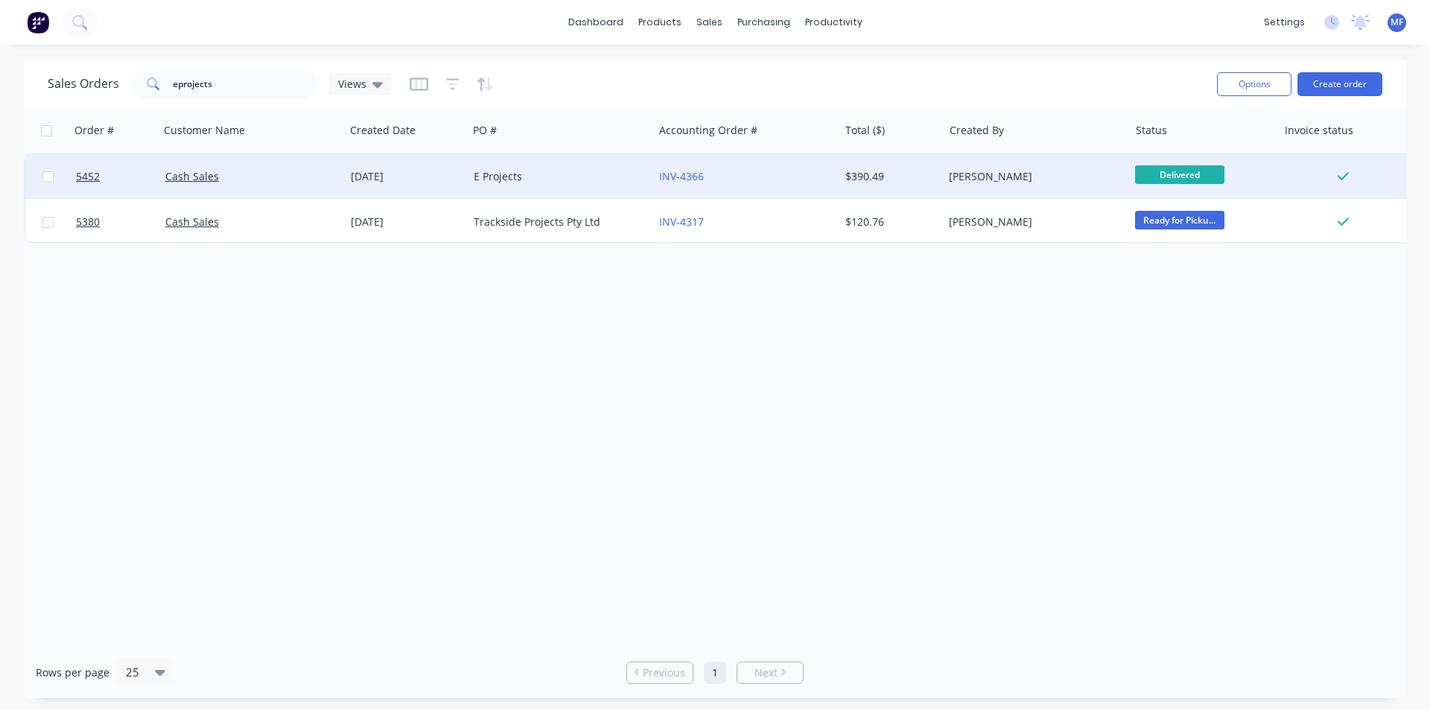
click at [494, 176] on div "E Projects" at bounding box center [556, 176] width 165 height 15
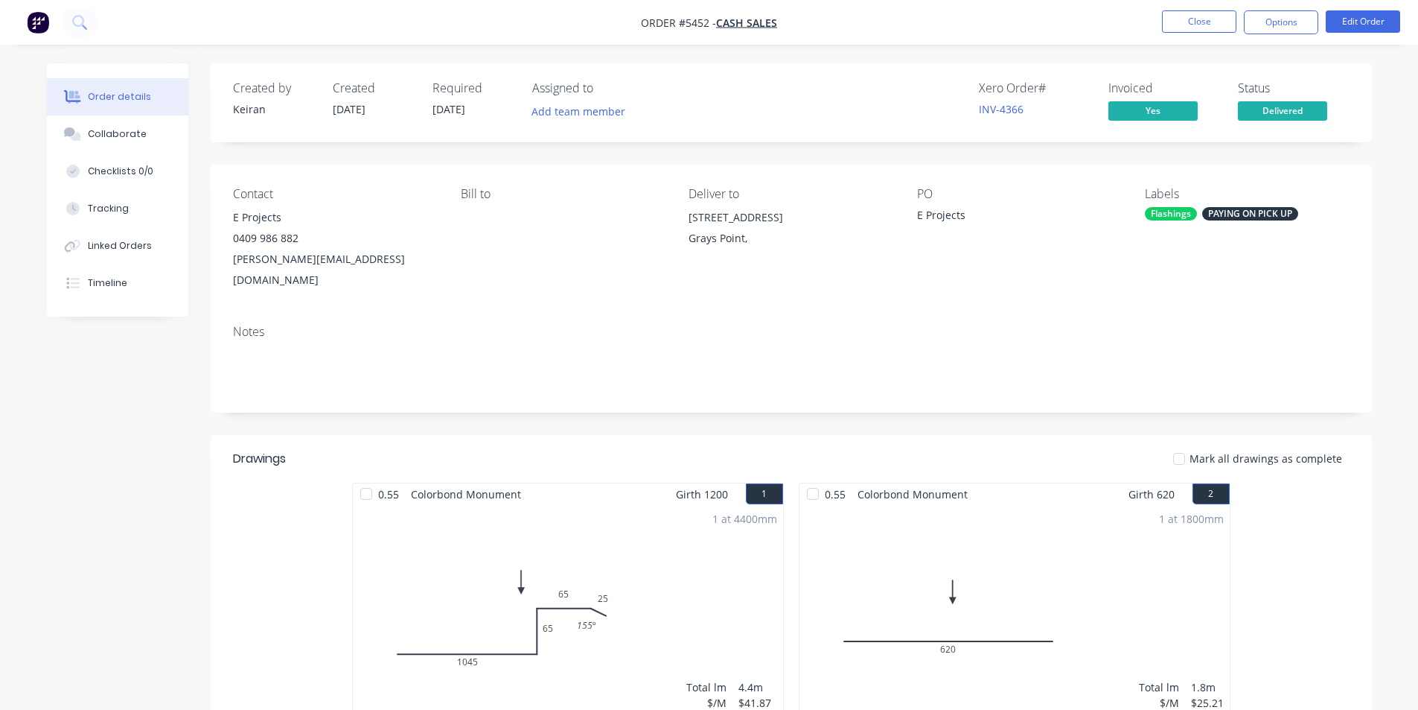
click at [1249, 209] on div "PAYING ON PICK UP" at bounding box center [1251, 213] width 96 height 13
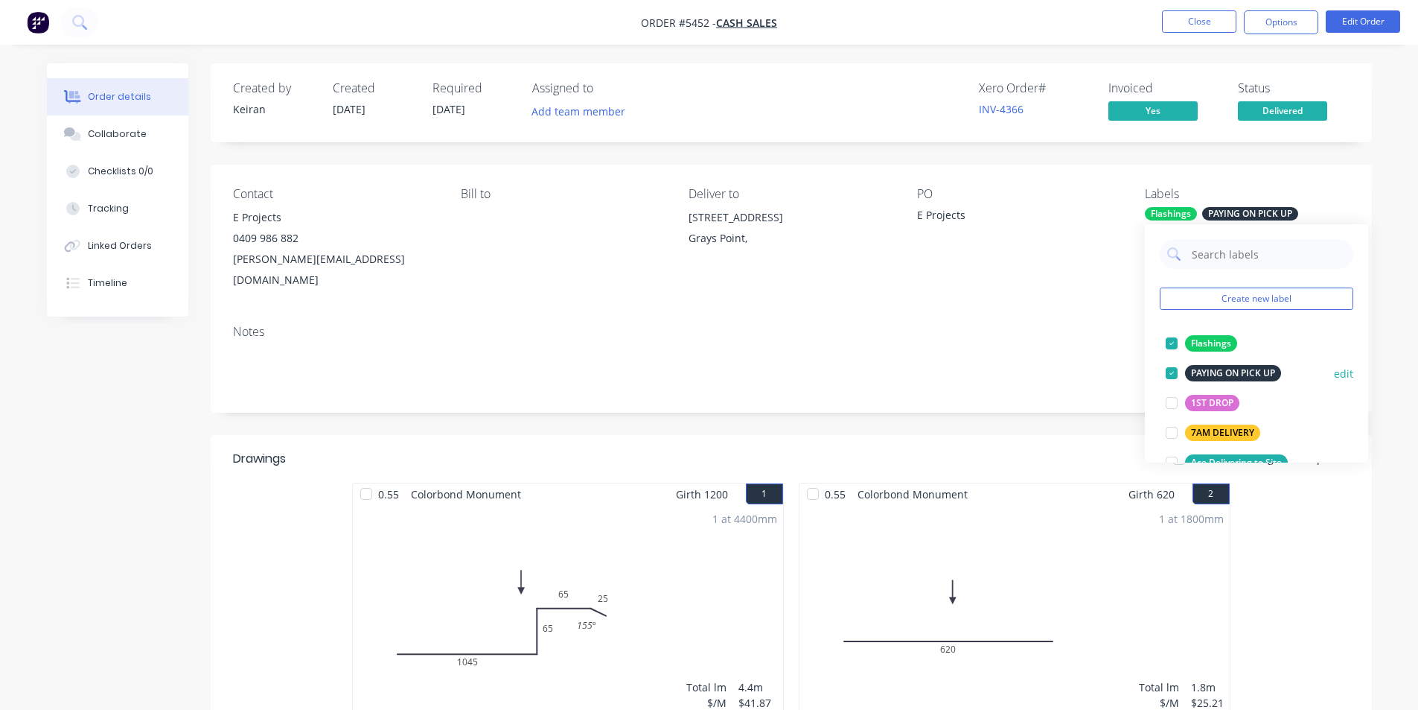
click at [1168, 374] on div at bounding box center [1172, 373] width 30 height 30
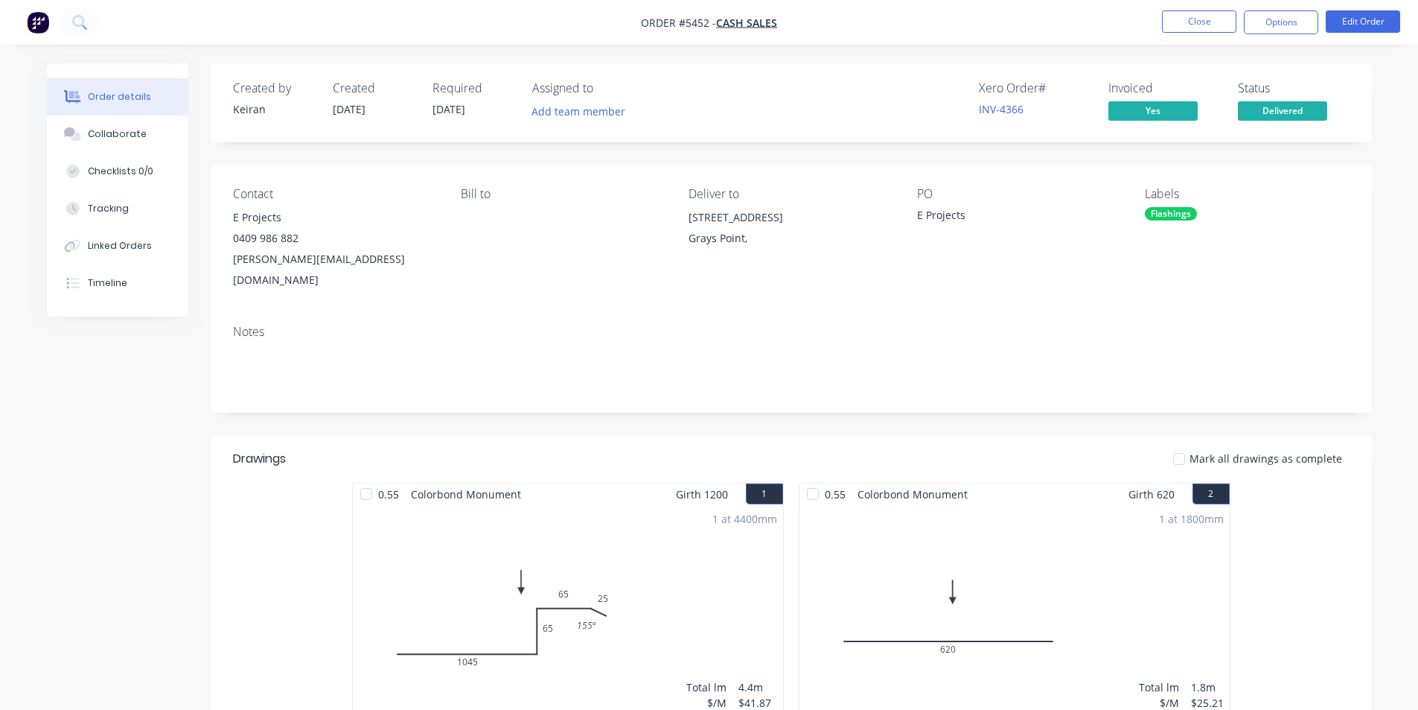
click at [1049, 325] on div "Notes" at bounding box center [791, 332] width 1117 height 14
click at [1209, 16] on button "Close" at bounding box center [1199, 21] width 74 height 22
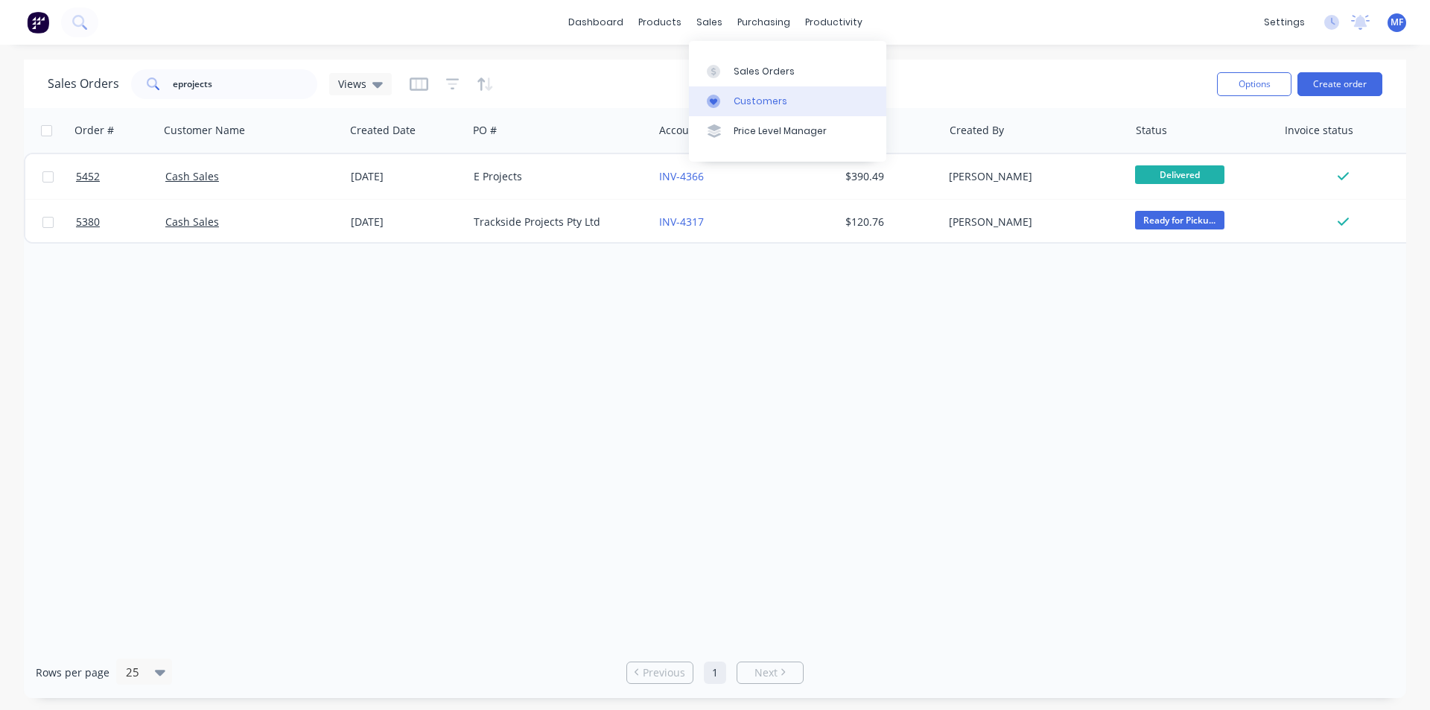
click at [751, 102] on div "Customers" at bounding box center [760, 101] width 54 height 13
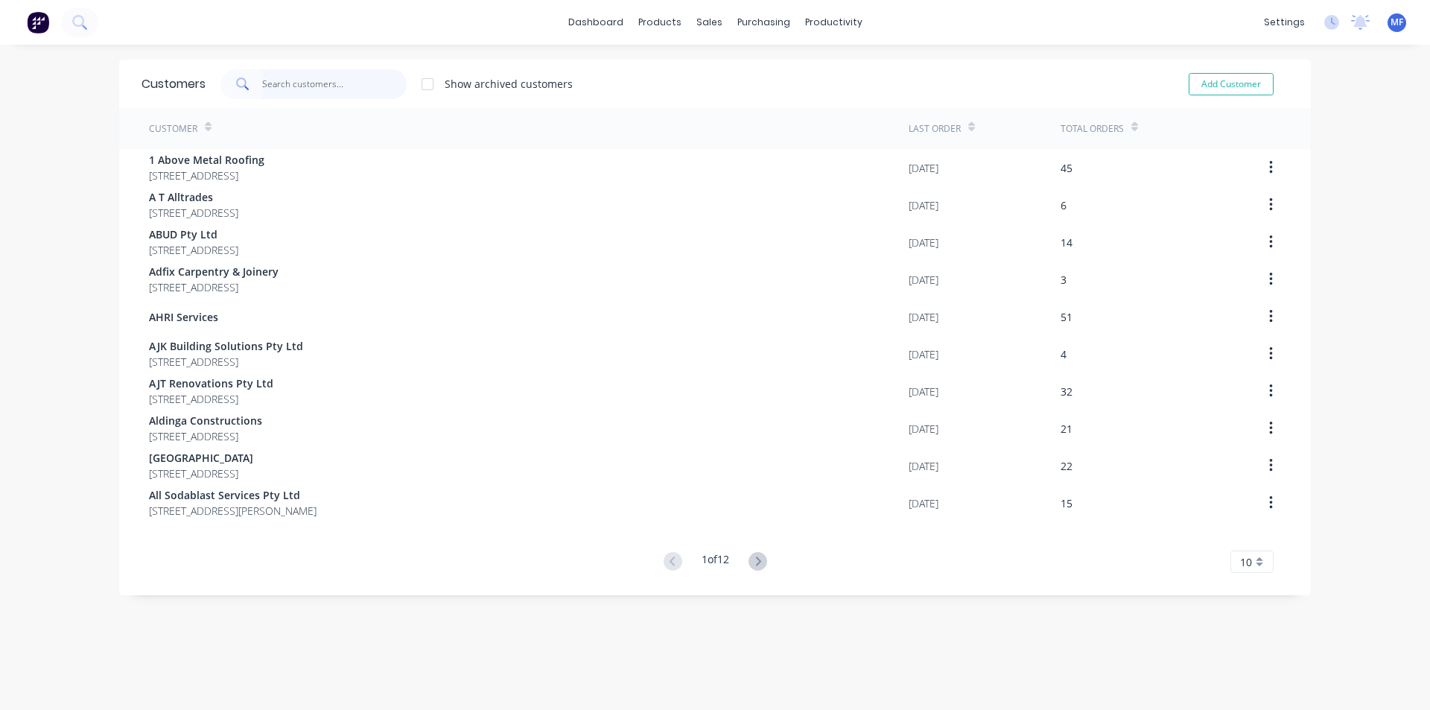
click at [262, 79] on input "text" at bounding box center [334, 84] width 145 height 30
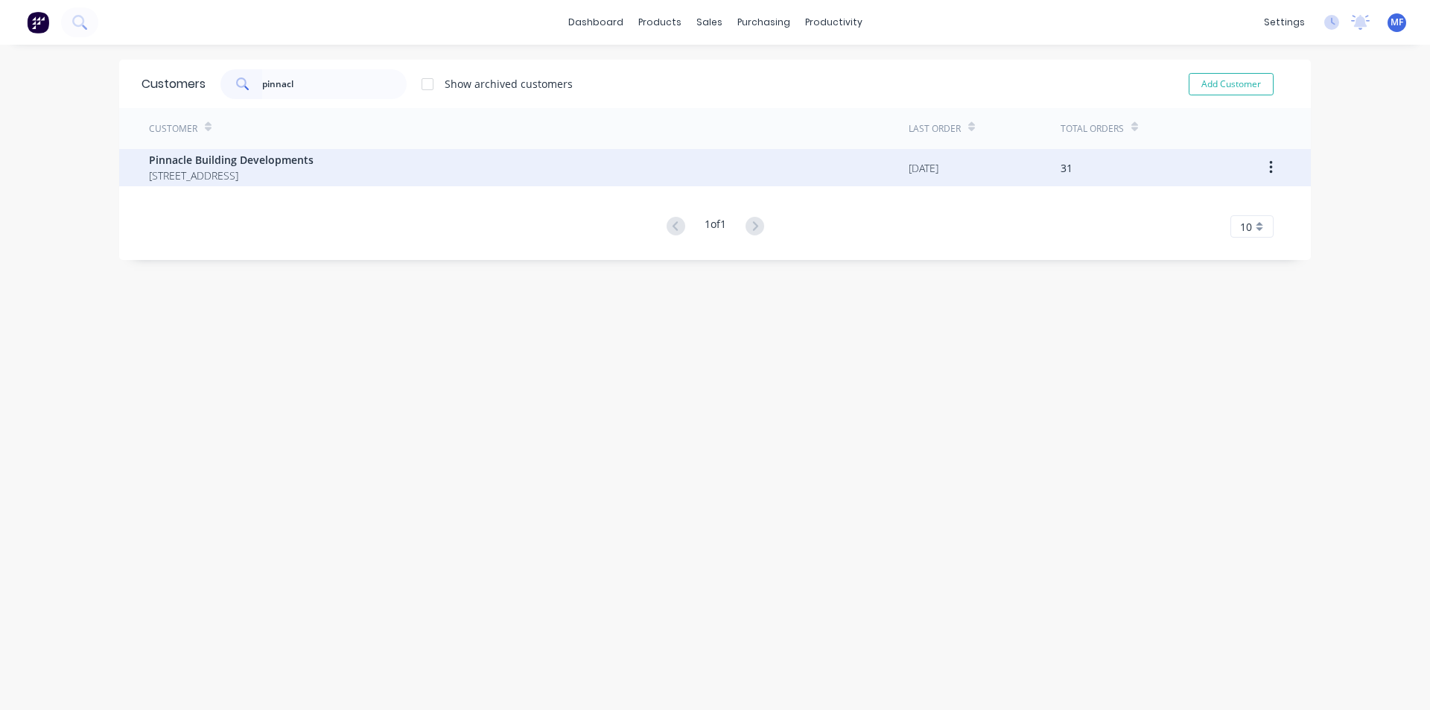
click at [264, 174] on span "[STREET_ADDRESS]" at bounding box center [231, 176] width 165 height 16
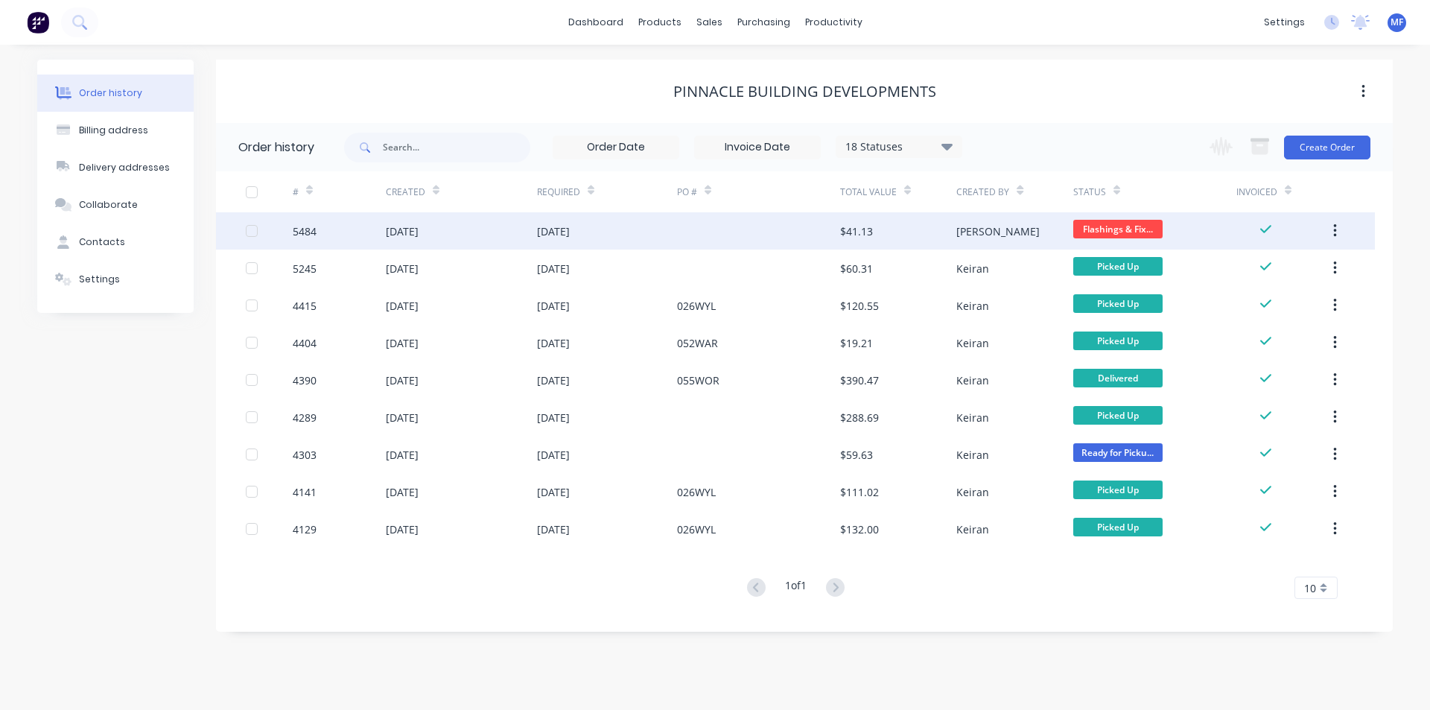
click at [541, 229] on div "[DATE]" at bounding box center [553, 231] width 33 height 16
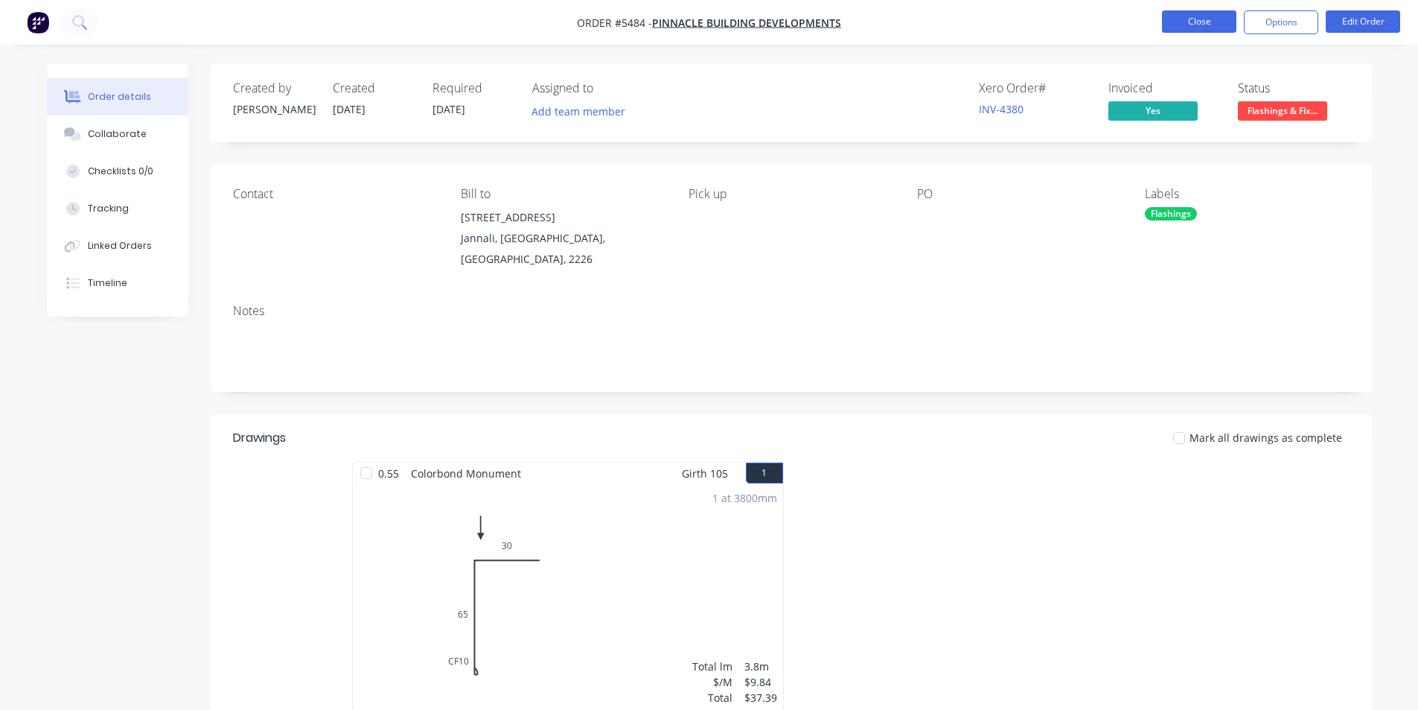
click at [1175, 20] on button "Close" at bounding box center [1199, 21] width 74 height 22
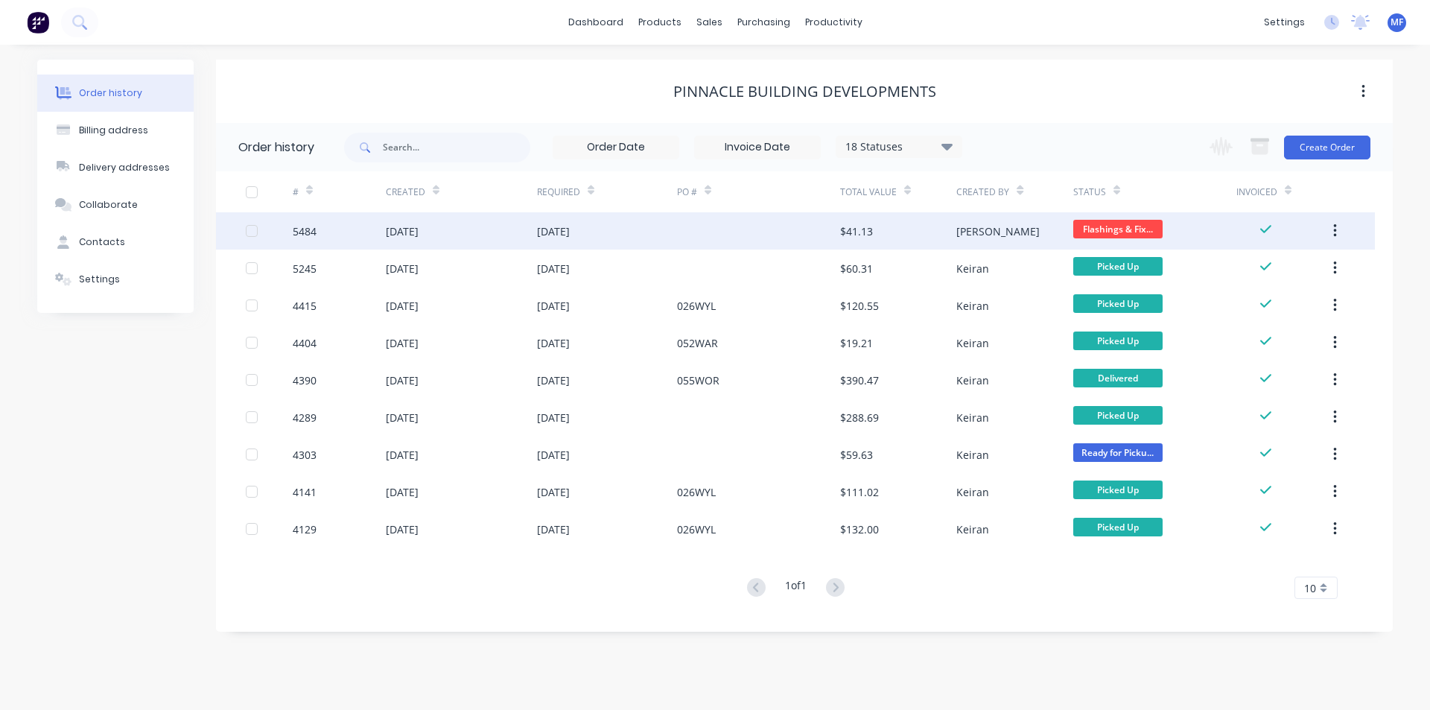
click at [853, 235] on div "$41.13" at bounding box center [856, 231] width 33 height 16
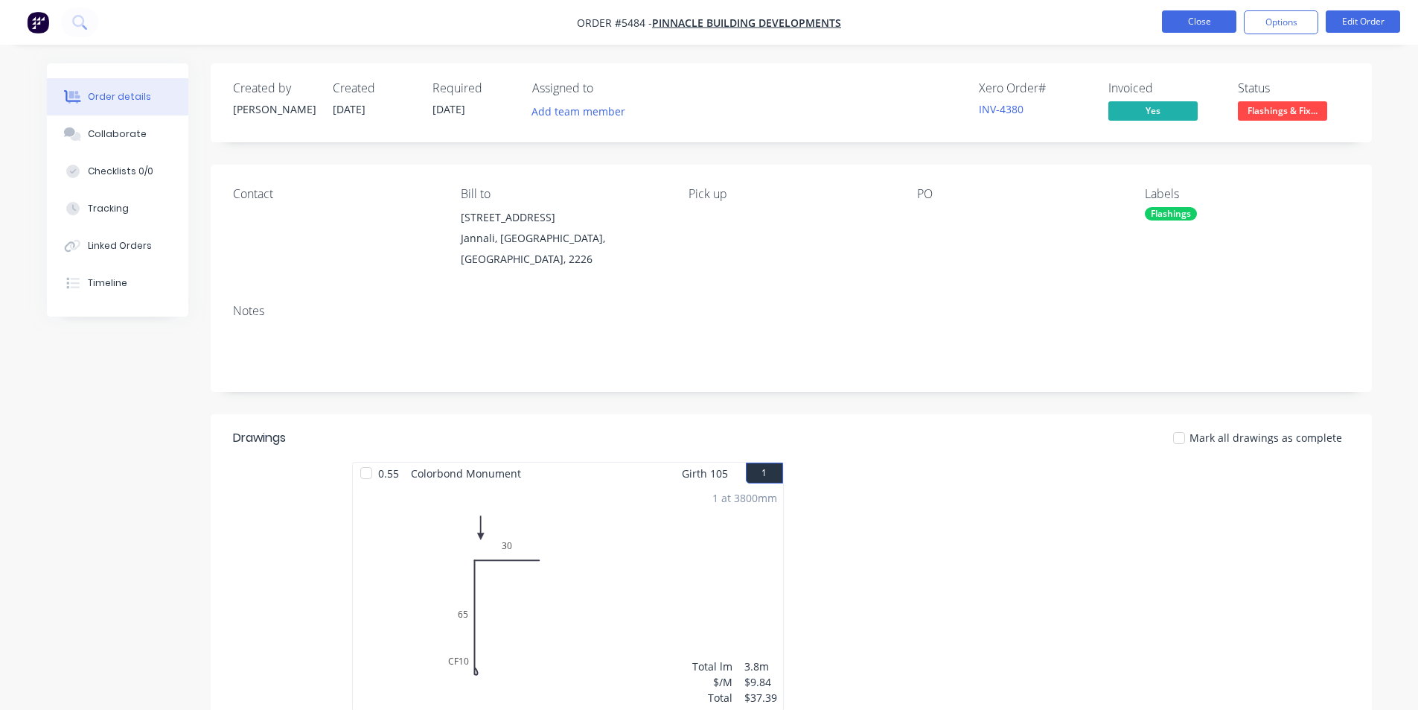
click at [1186, 19] on button "Close" at bounding box center [1199, 21] width 74 height 22
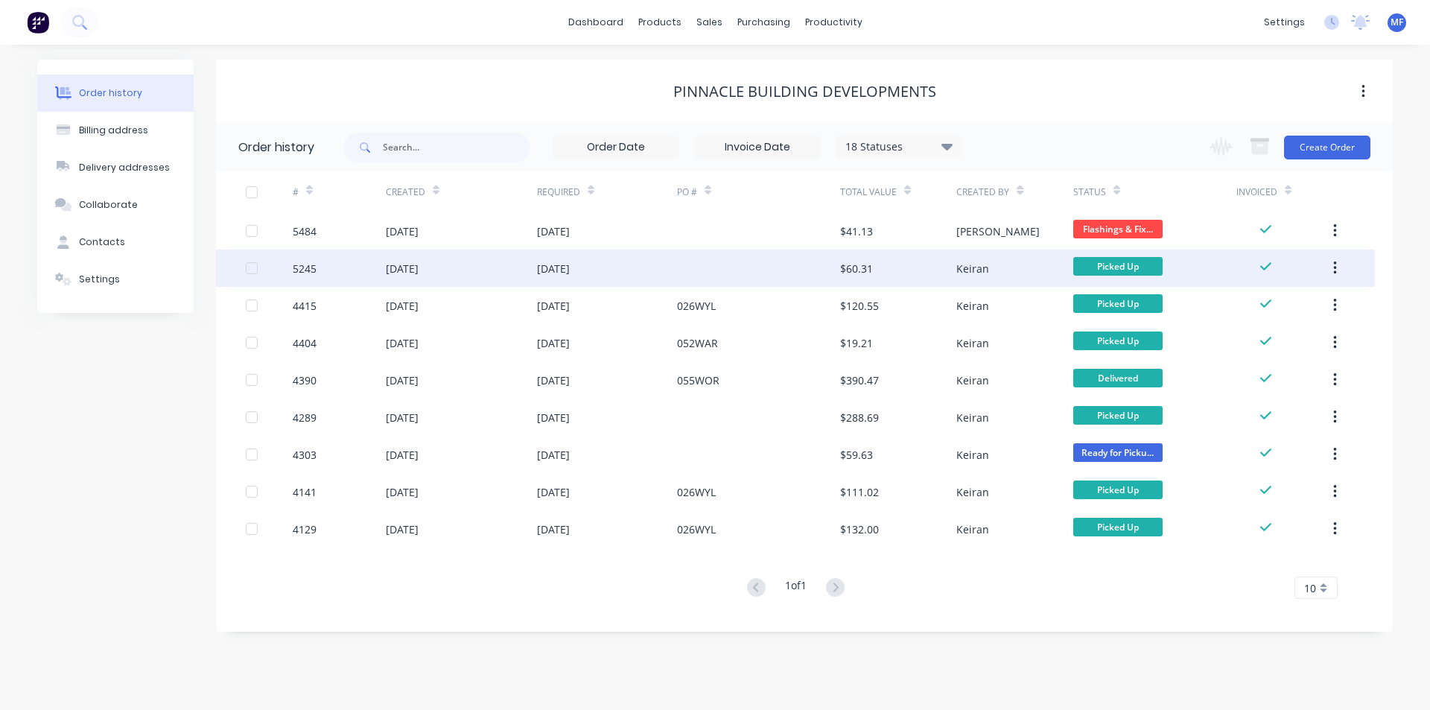
click at [855, 262] on div "$60.31" at bounding box center [856, 269] width 33 height 16
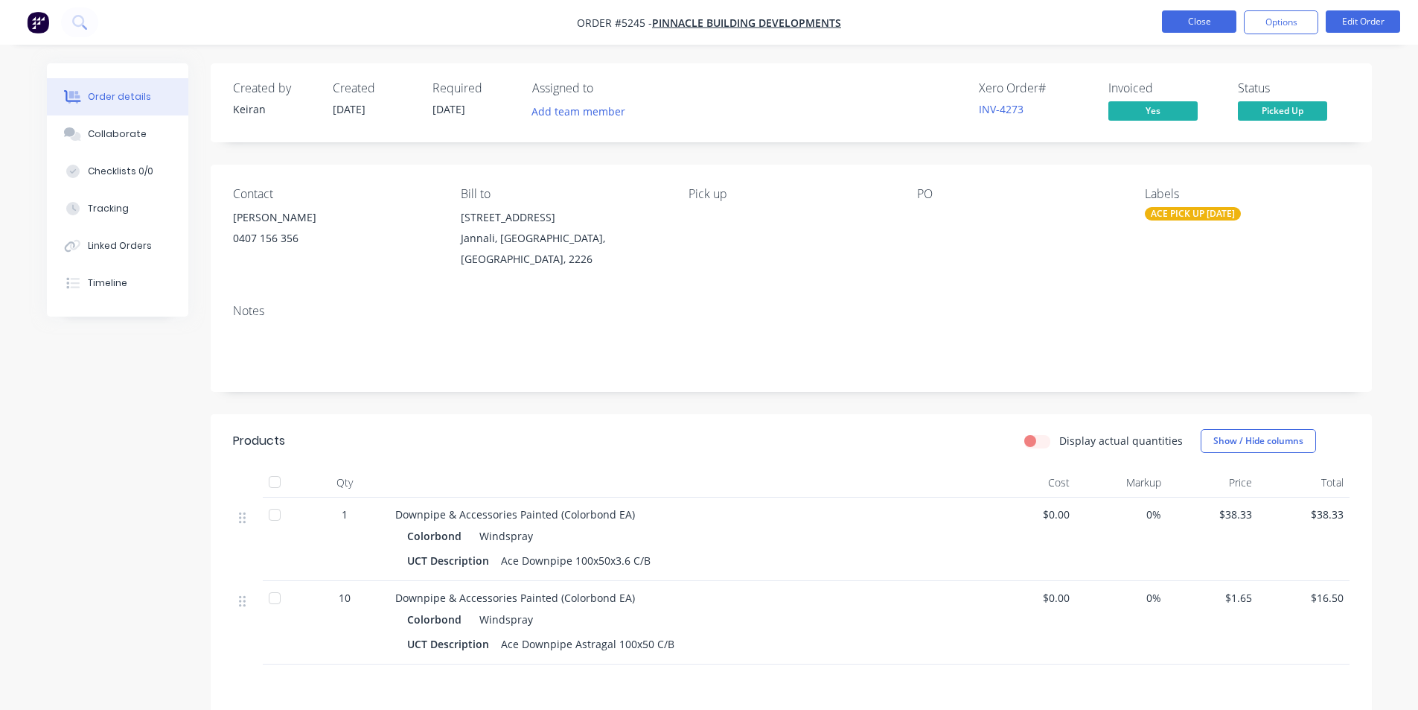
click at [1186, 23] on button "Close" at bounding box center [1199, 21] width 74 height 22
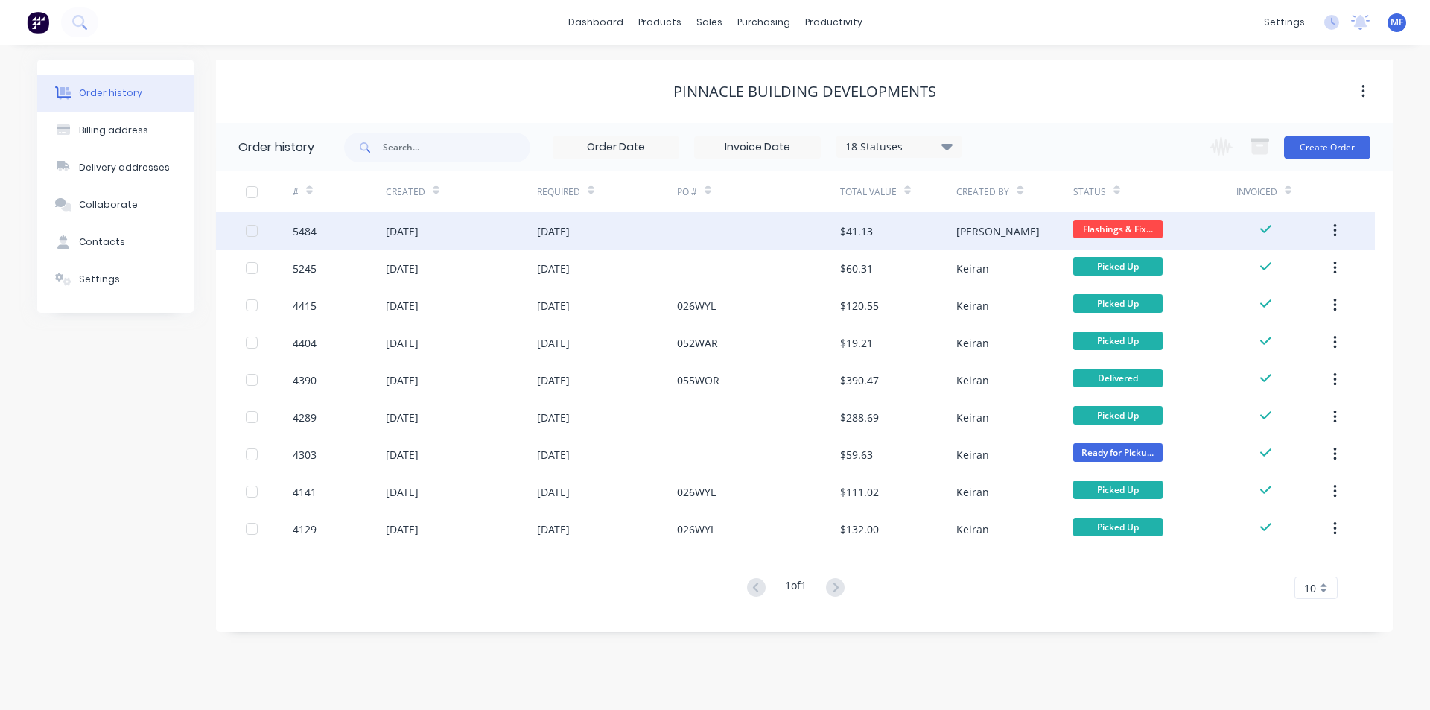
click at [415, 224] on div "[DATE]" at bounding box center [402, 231] width 33 height 16
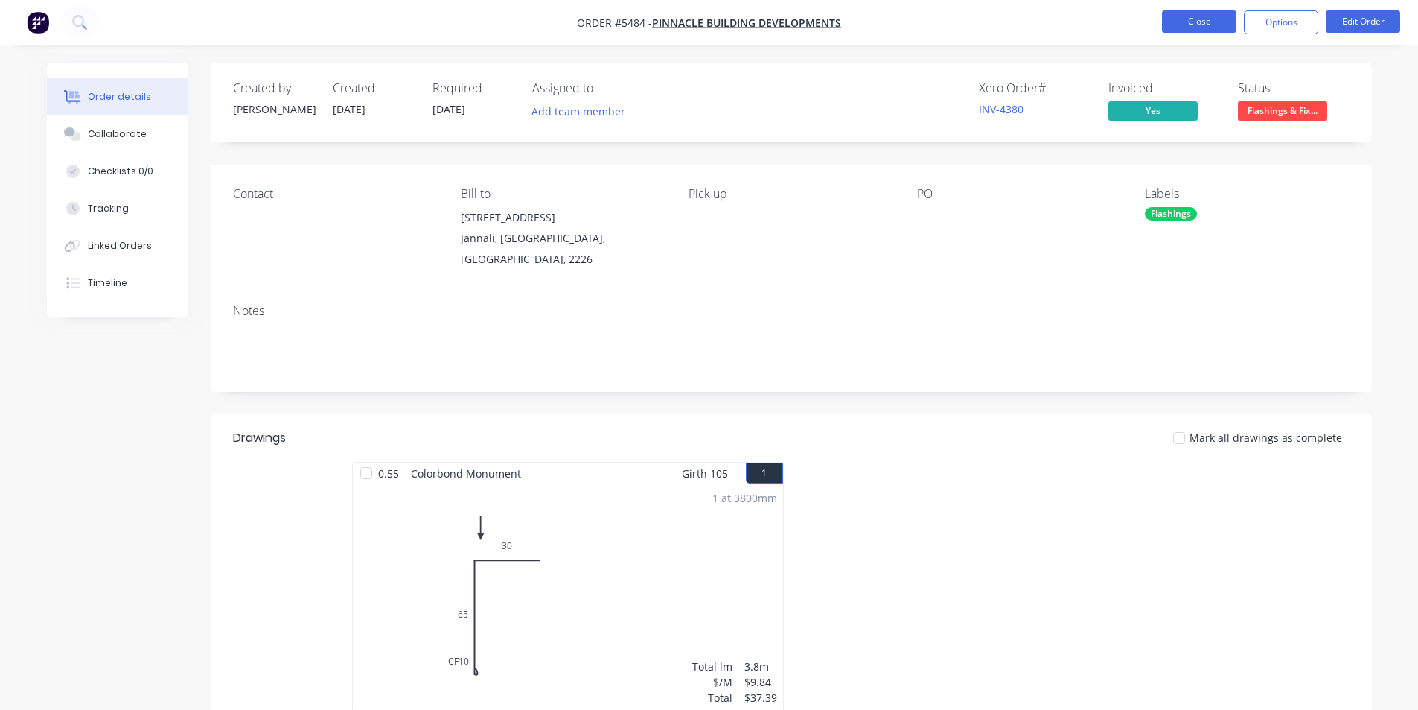
click at [1199, 23] on button "Close" at bounding box center [1199, 21] width 74 height 22
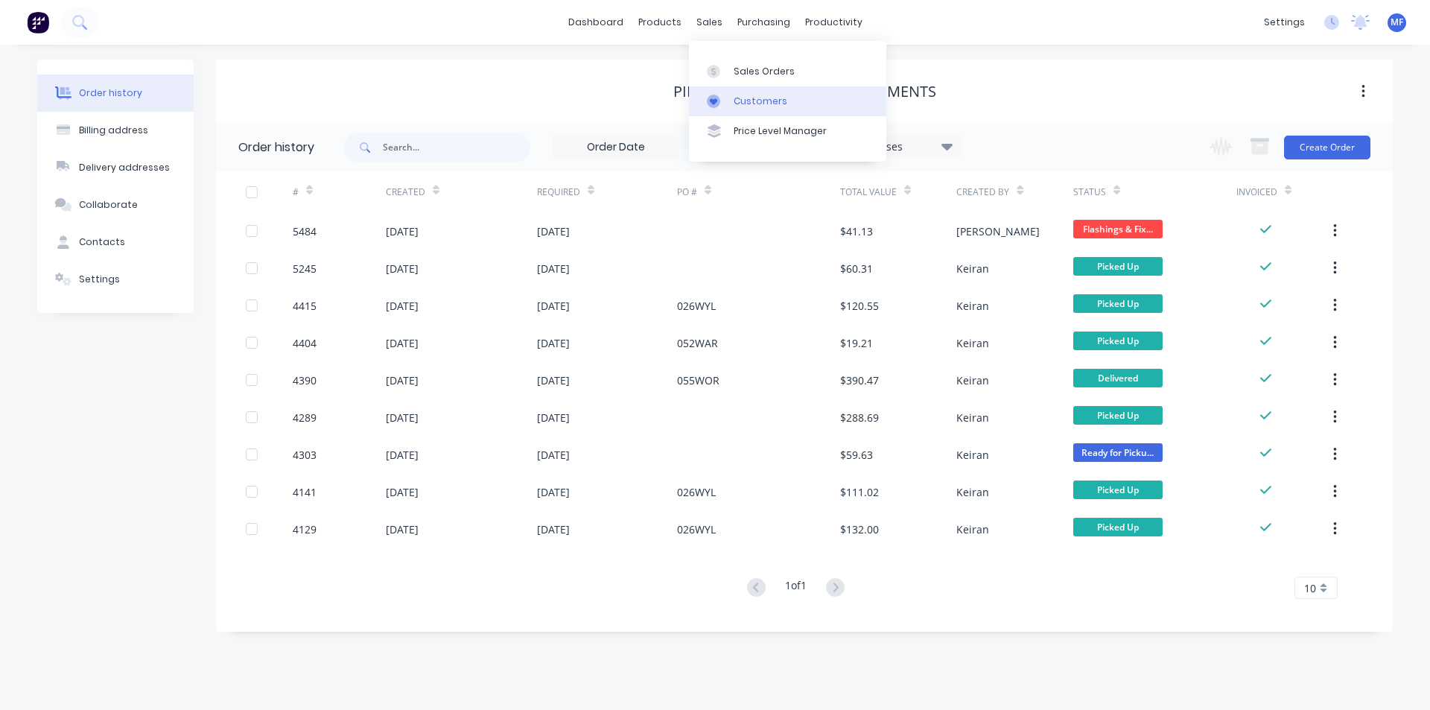
click at [747, 100] on div "Customers" at bounding box center [760, 101] width 54 height 13
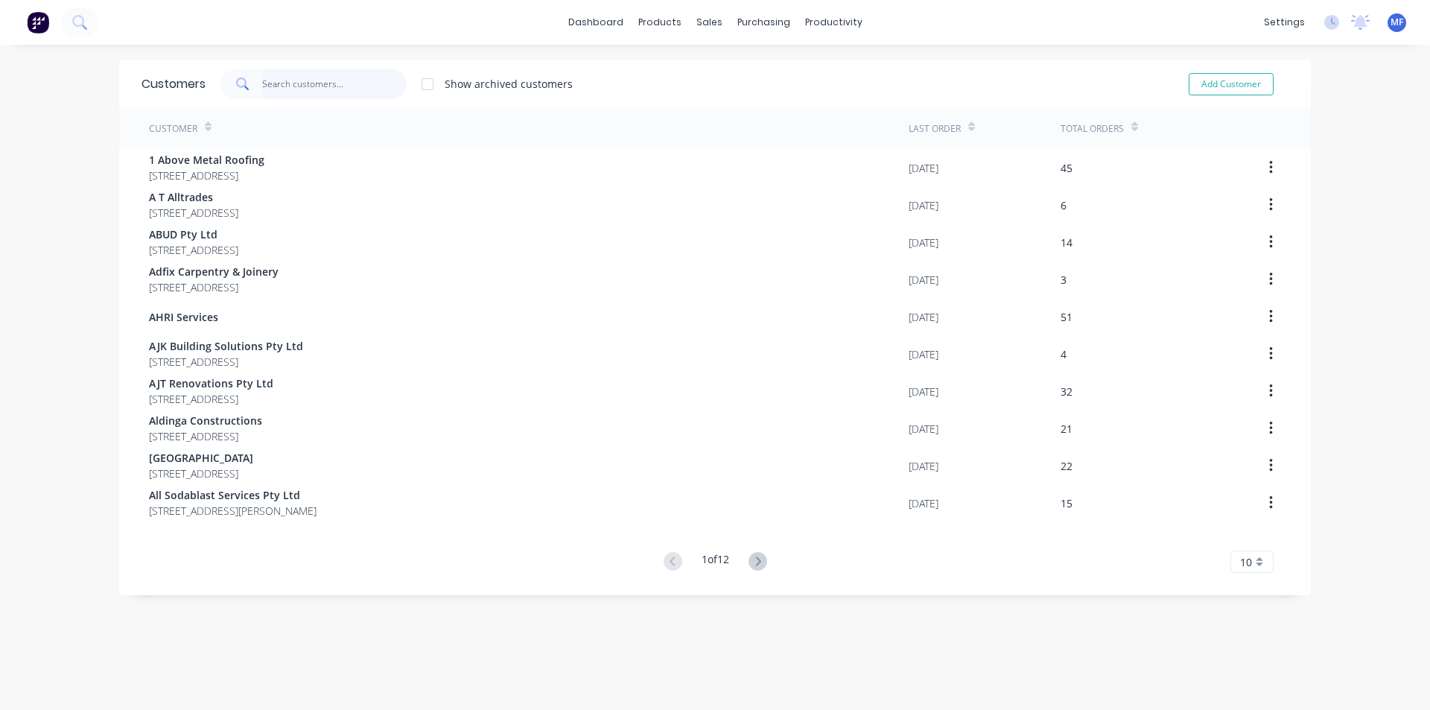
click at [278, 80] on input "text" at bounding box center [334, 84] width 145 height 30
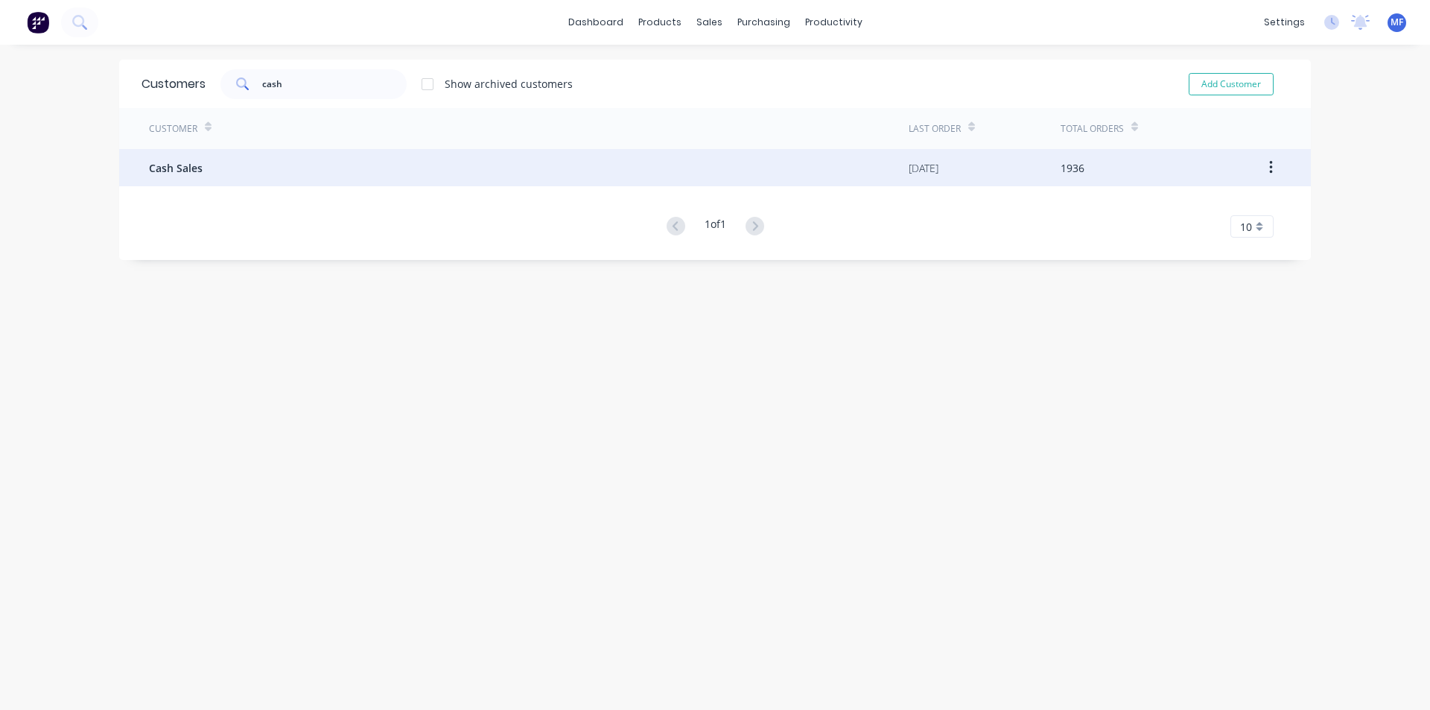
click at [232, 161] on div "Cash Sales" at bounding box center [529, 167] width 760 height 37
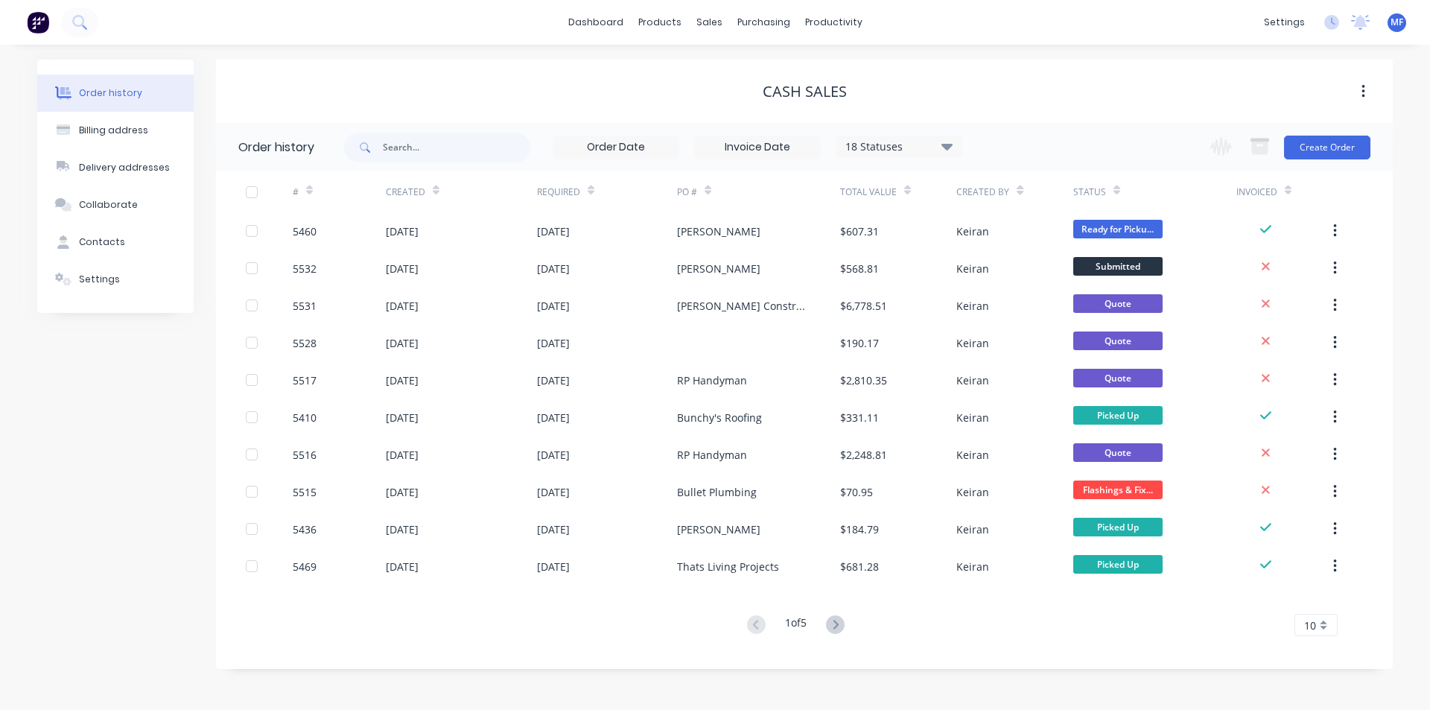
click at [1317, 622] on div "10" at bounding box center [1315, 625] width 43 height 22
click at [1316, 609] on div "35" at bounding box center [1316, 600] width 42 height 26
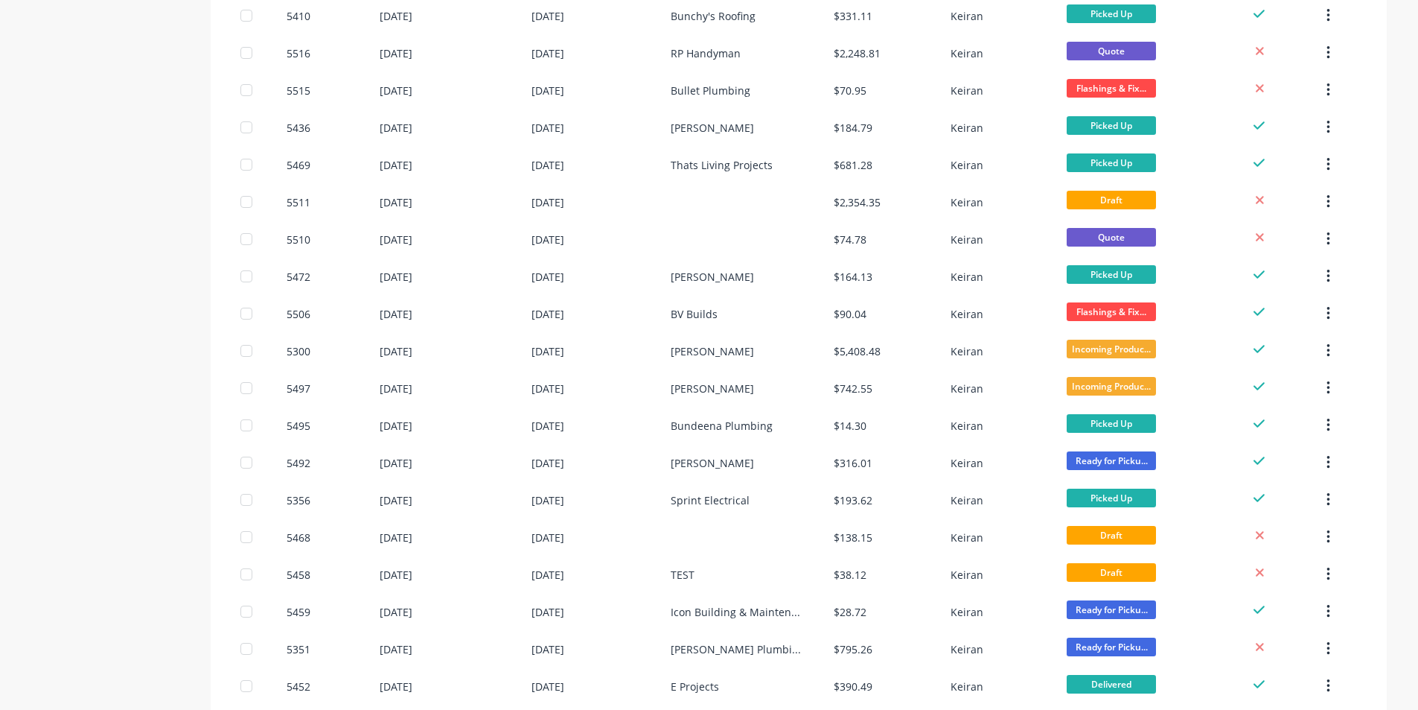
scroll to position [447, 0]
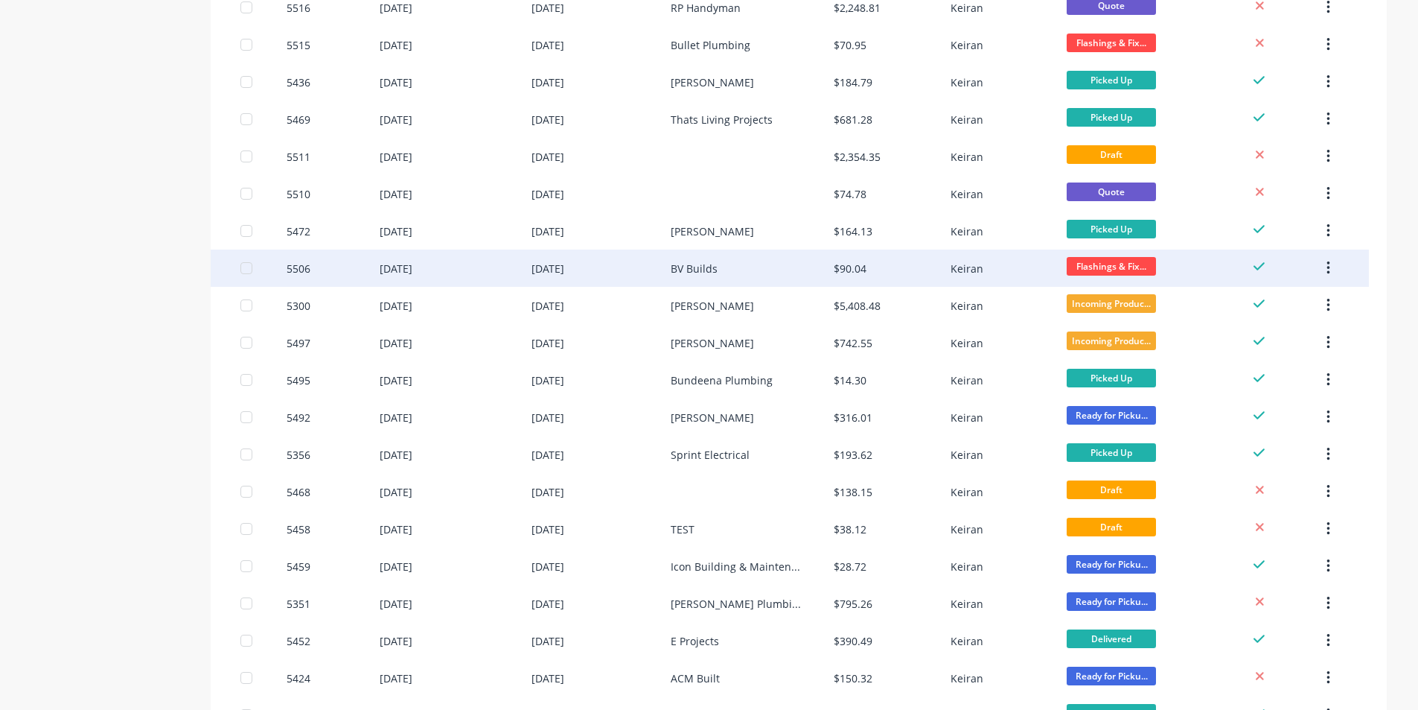
click at [690, 259] on div "BV Builds" at bounding box center [752, 267] width 163 height 37
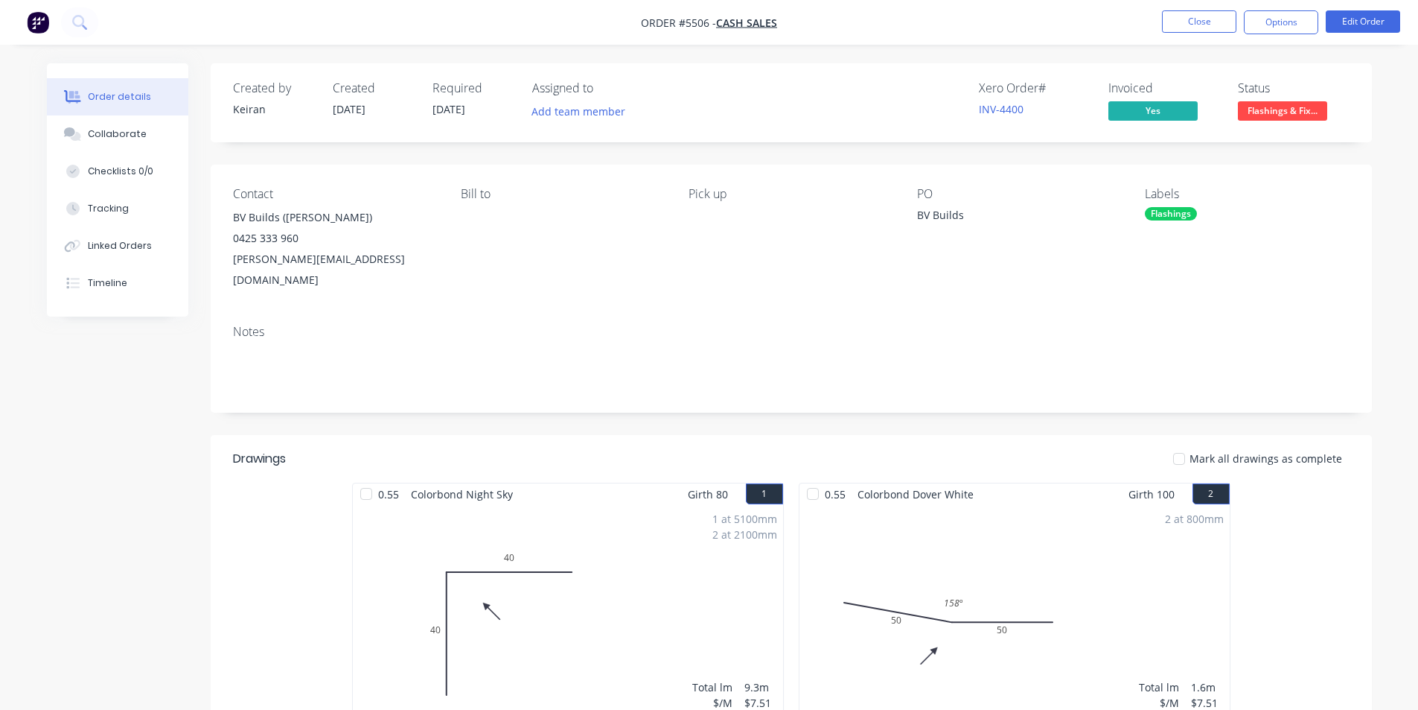
drag, startPoint x: 1174, startPoint y: 214, endPoint x: 1156, endPoint y: 211, distance: 18.1
click at [1156, 211] on div "Flashings" at bounding box center [1171, 213] width 52 height 13
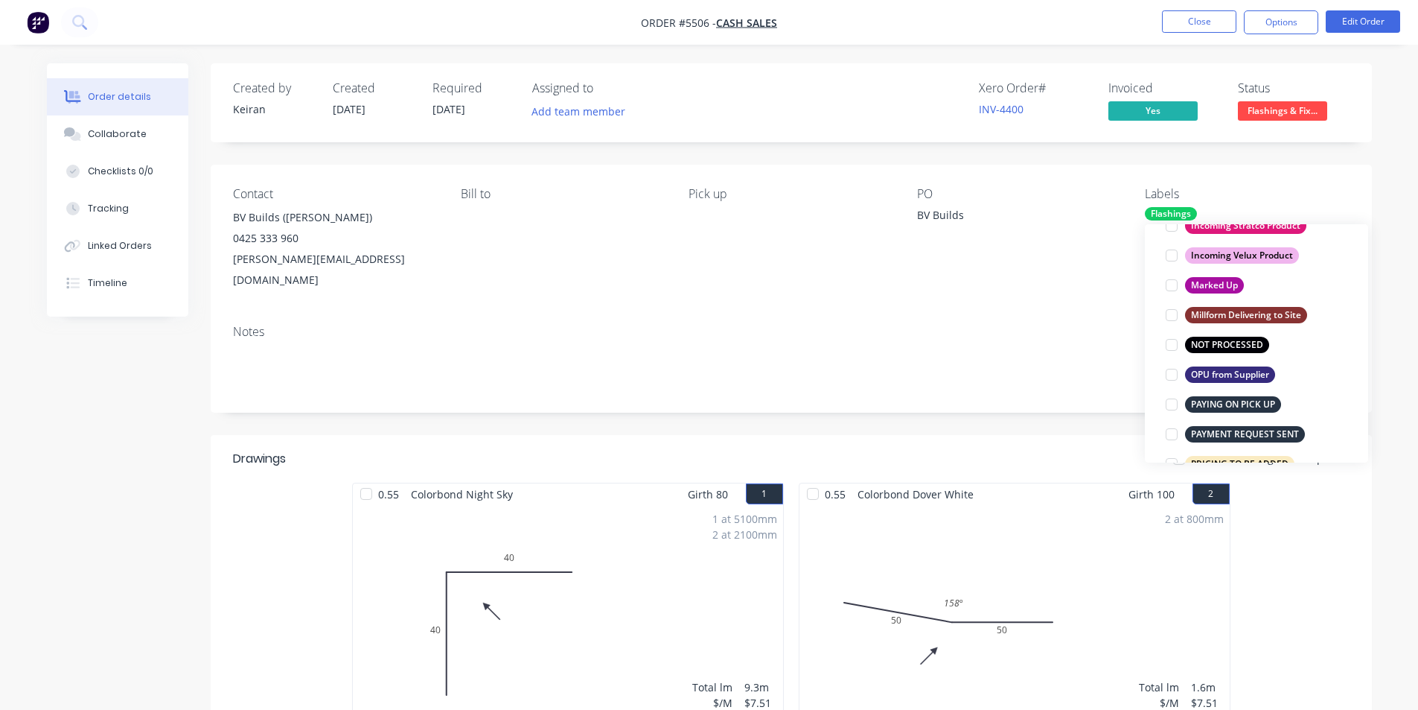
scroll to position [894, 0]
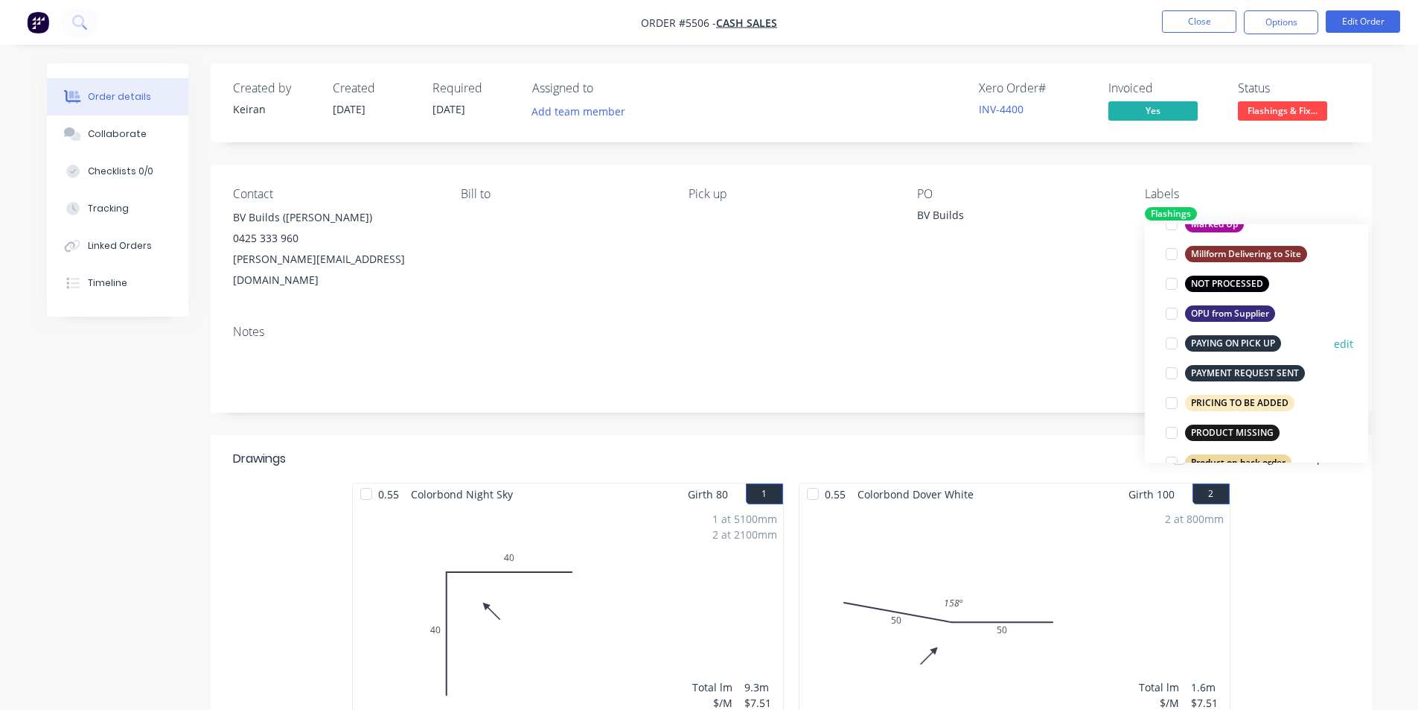
click at [1172, 343] on div at bounding box center [1172, 343] width 30 height 30
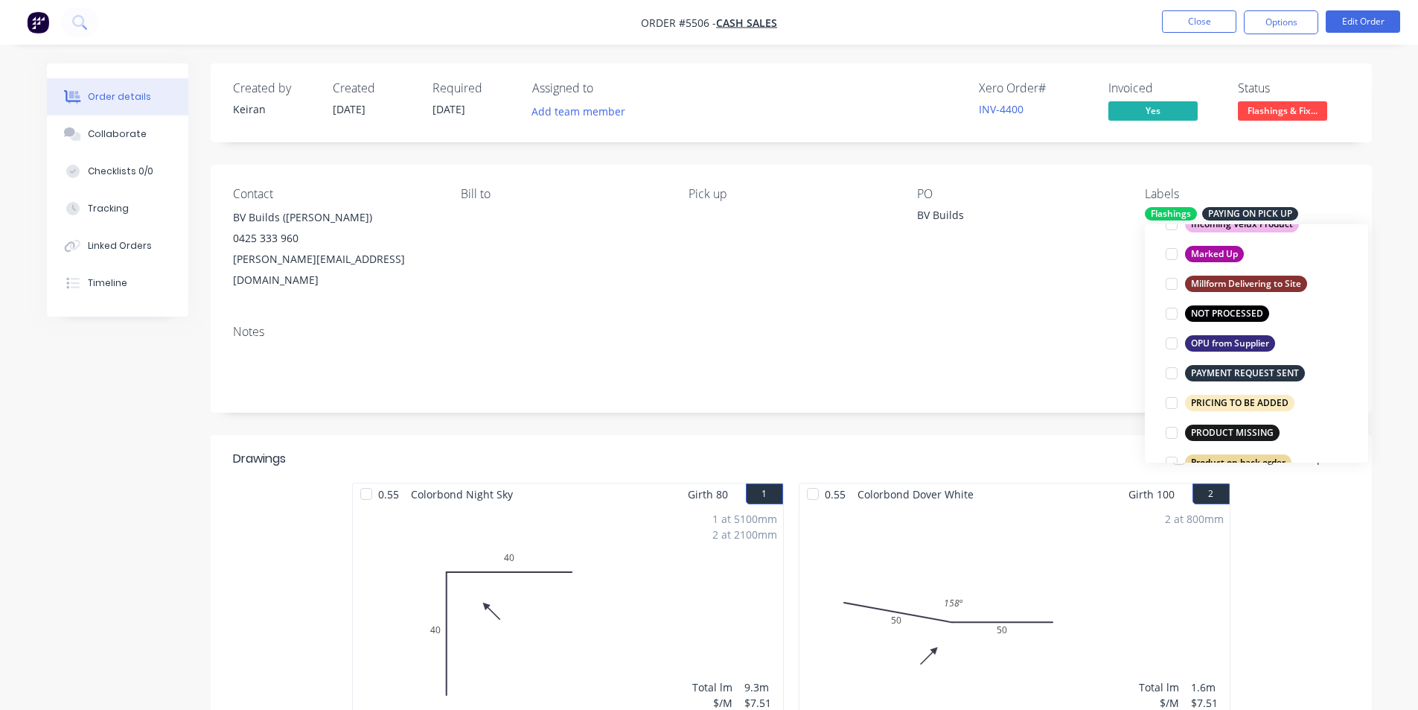
scroll to position [30, 0]
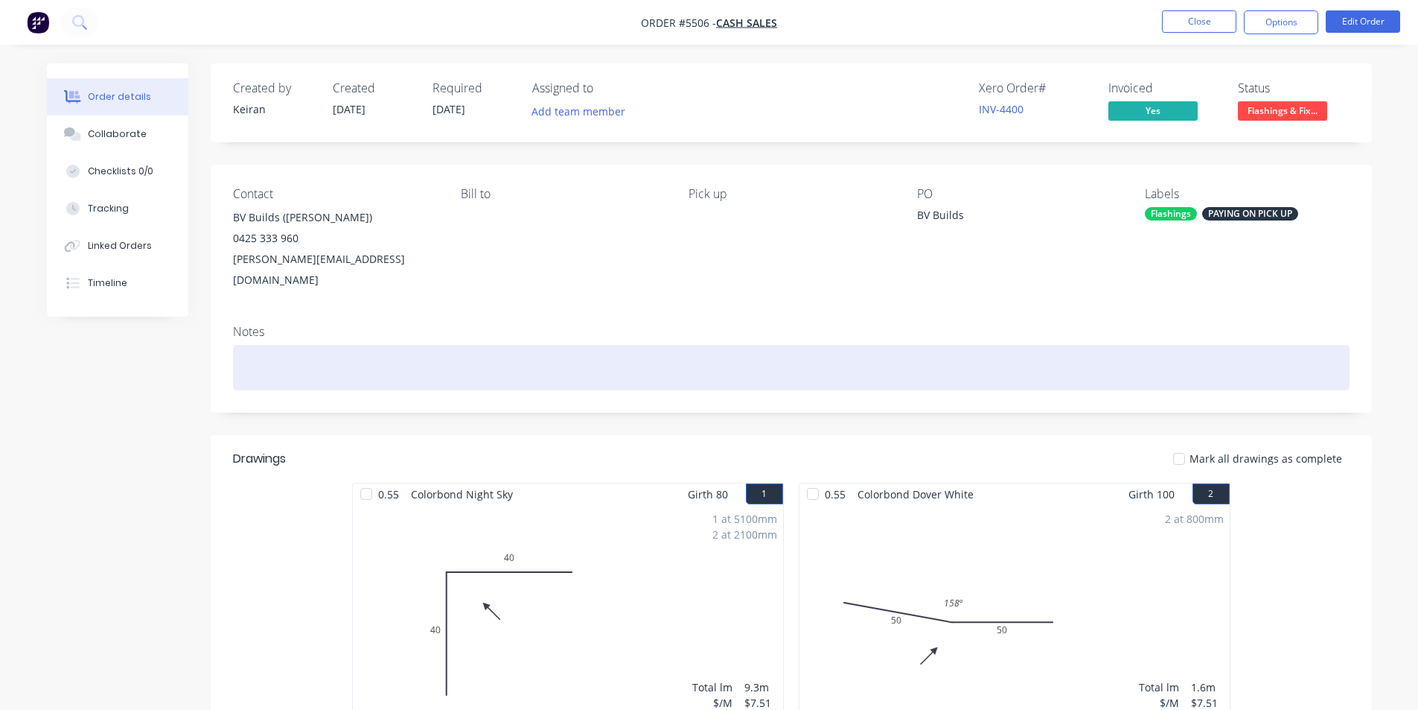
click at [1074, 345] on div at bounding box center [791, 367] width 1117 height 45
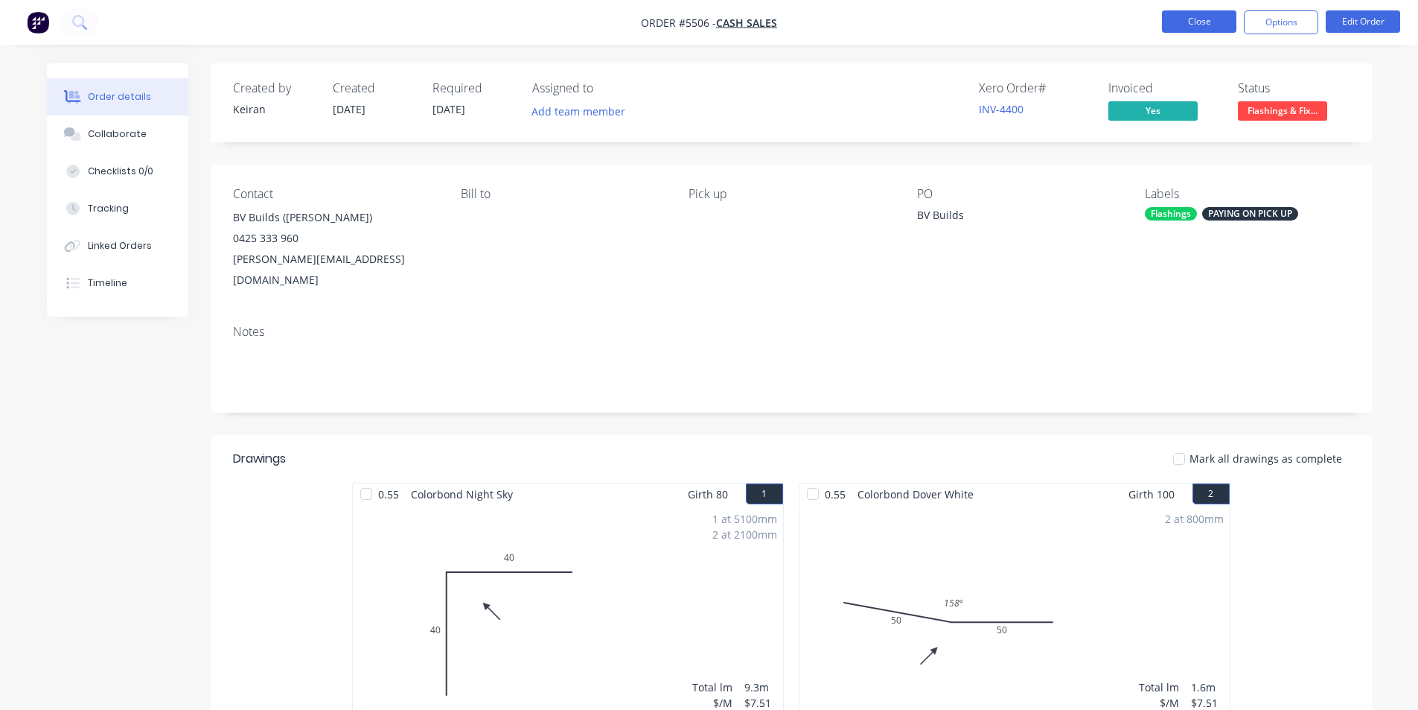
click at [1198, 24] on button "Close" at bounding box center [1199, 21] width 74 height 22
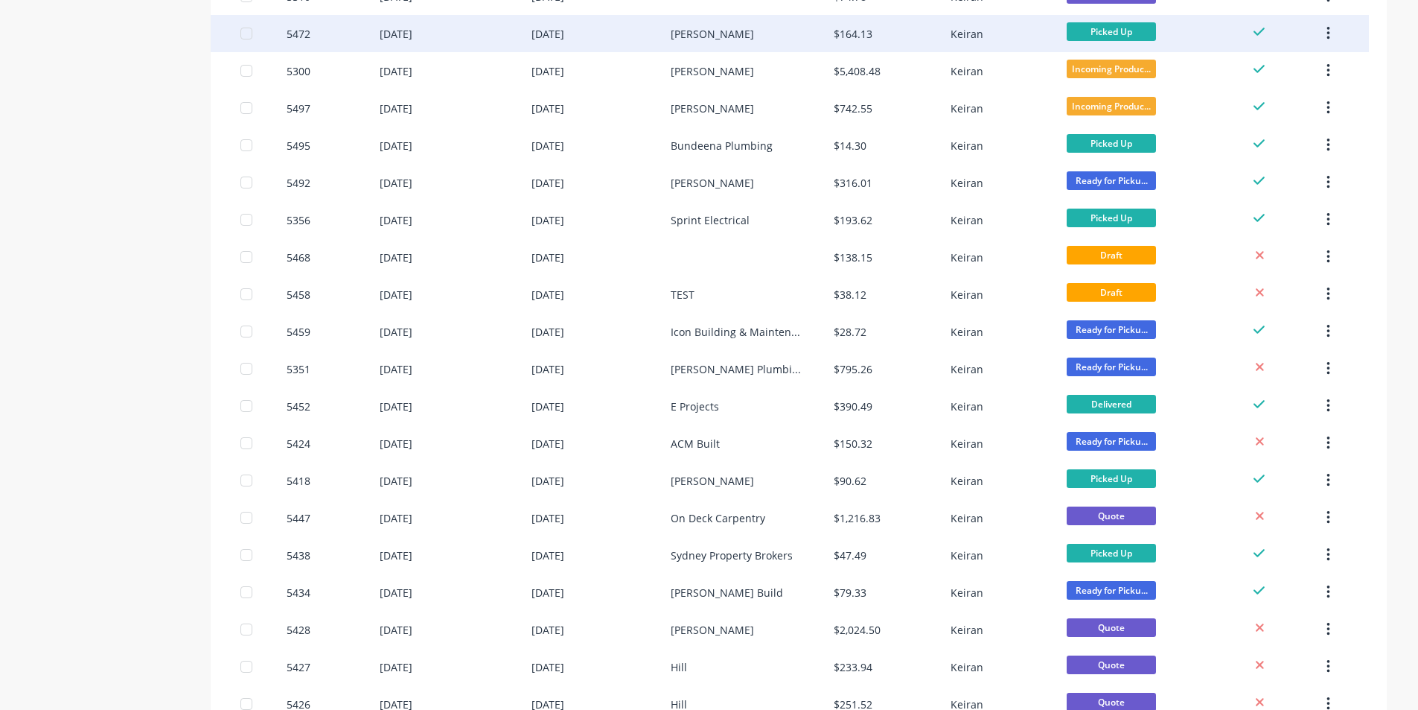
scroll to position [905, 0]
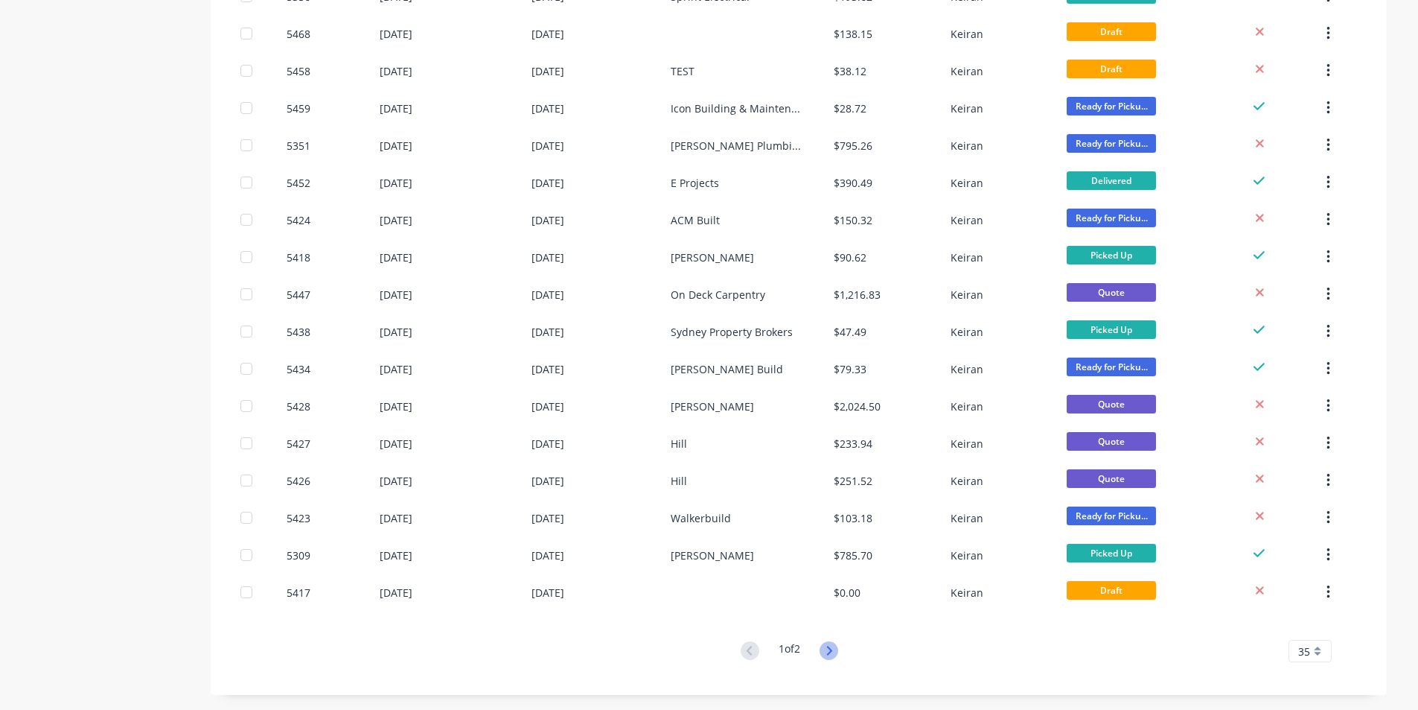
click at [827, 654] on icon at bounding box center [829, 650] width 19 height 19
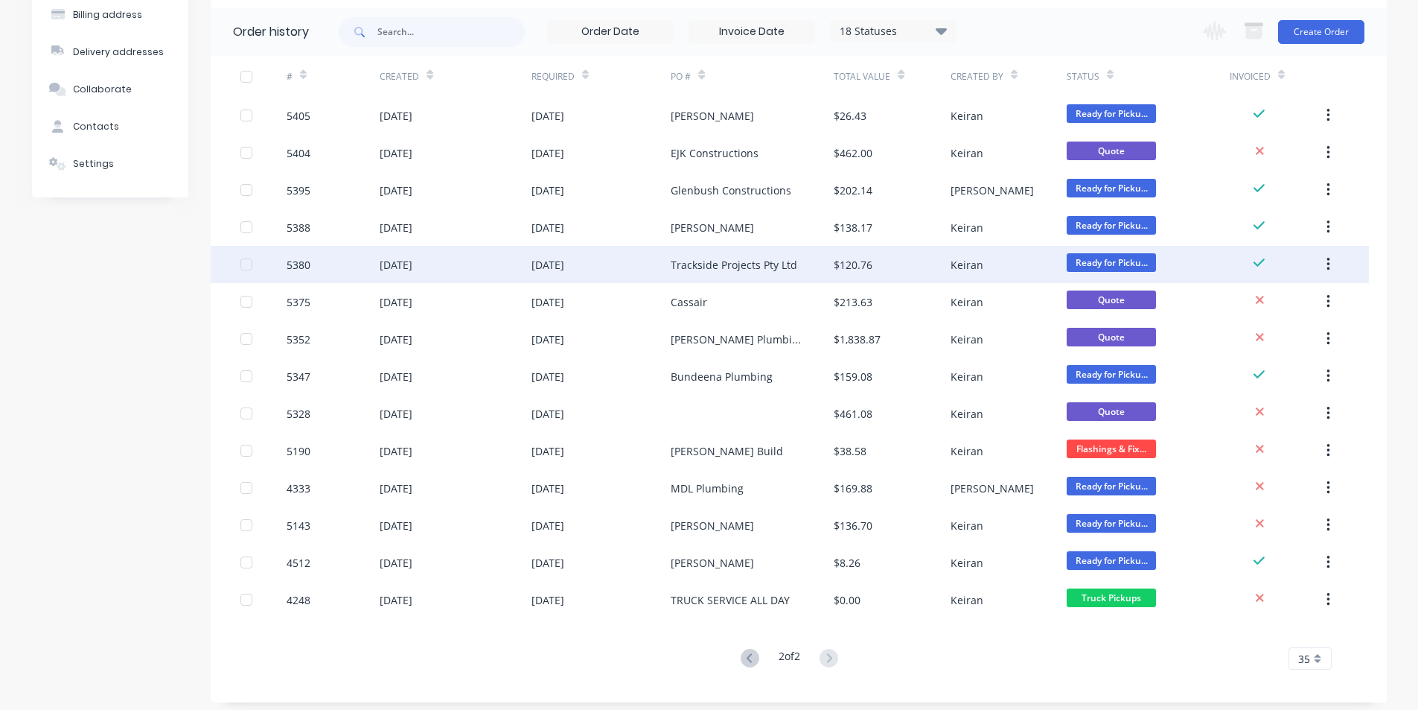
scroll to position [123, 0]
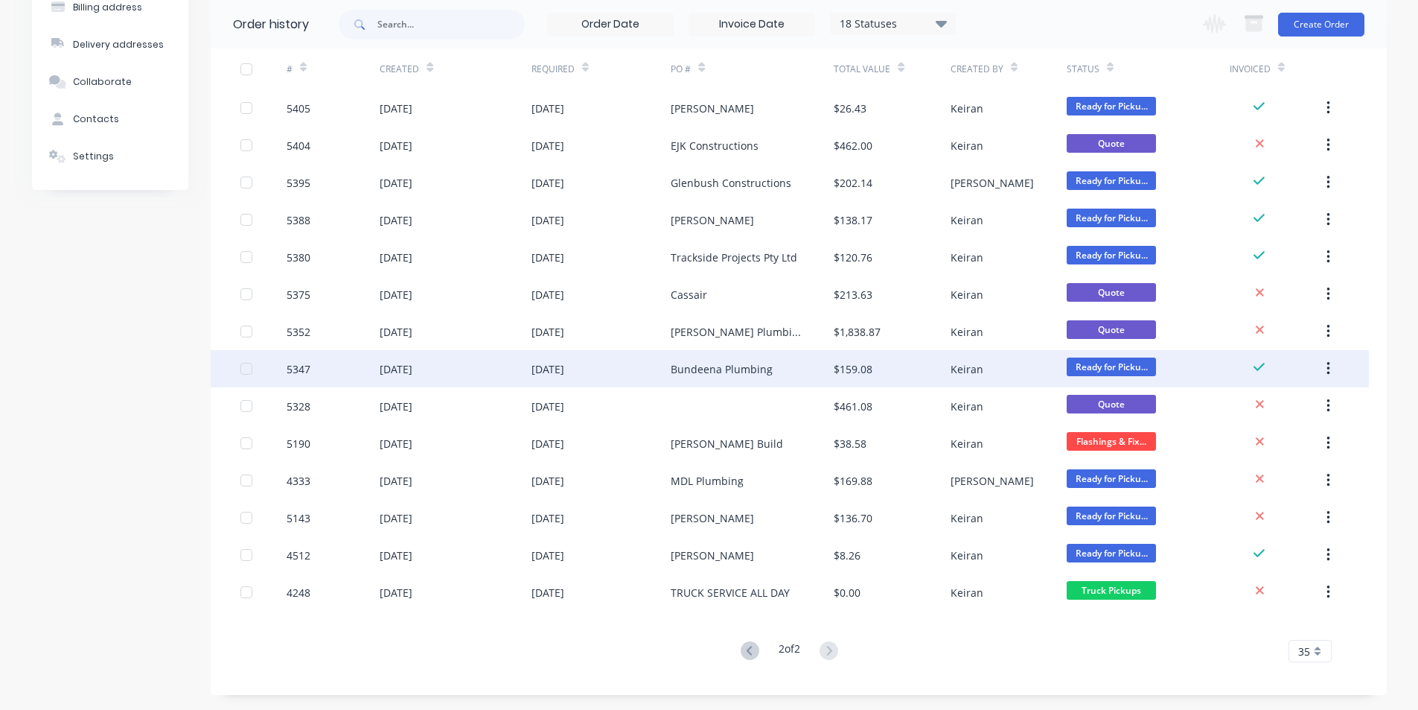
click at [736, 368] on div "Bundeena Plumbing" at bounding box center [722, 369] width 102 height 16
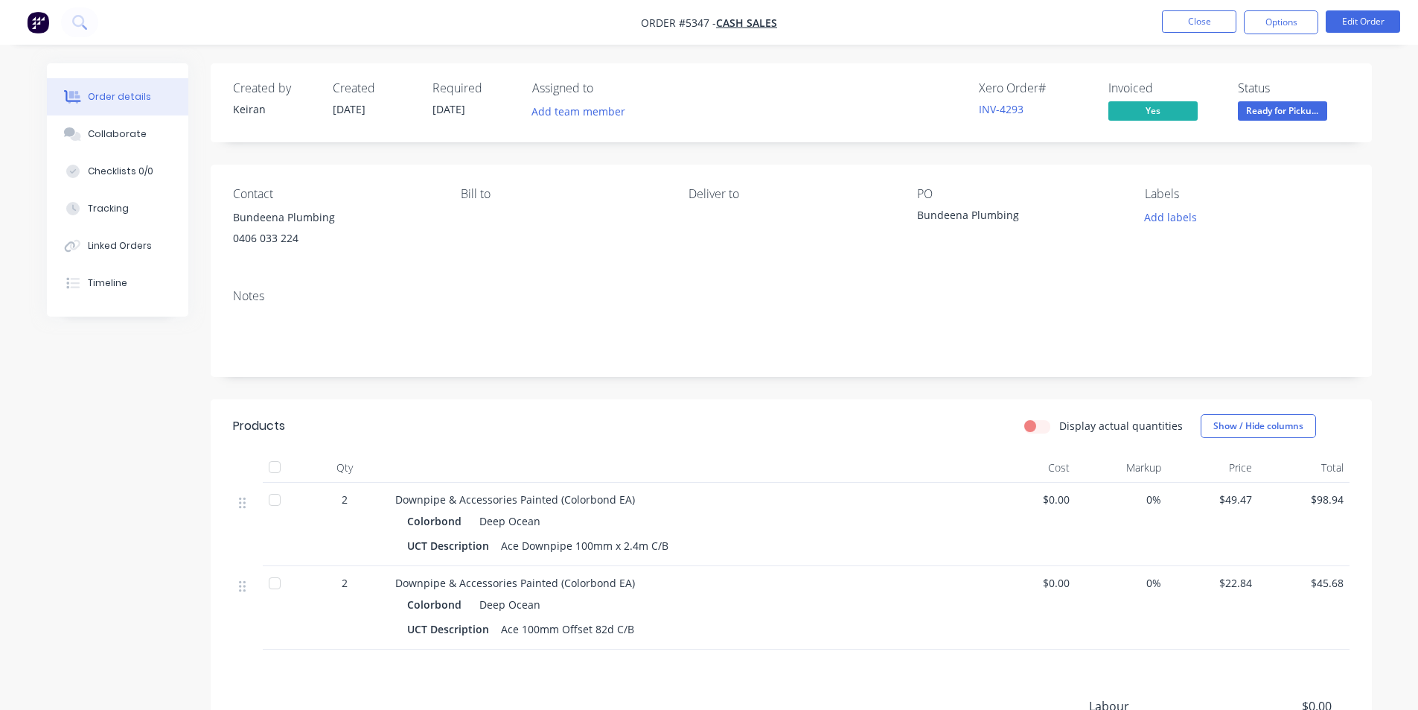
drag, startPoint x: 747, startPoint y: 407, endPoint x: 139, endPoint y: 564, distance: 627.4
click at [746, 407] on header "Products Display actual quantities Show / Hide columns" at bounding box center [792, 426] width 1162 height 54
click at [1188, 23] on button "Close" at bounding box center [1199, 21] width 74 height 22
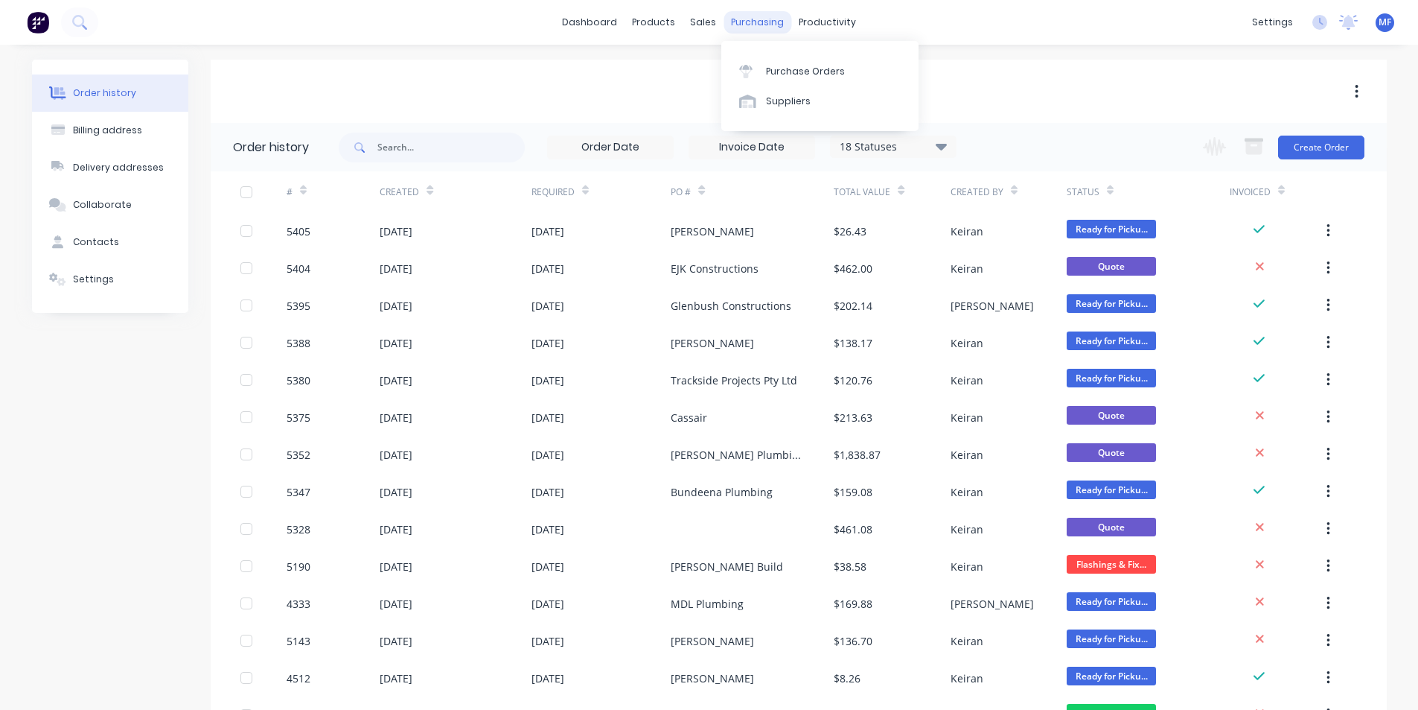
click at [749, 19] on div "purchasing" at bounding box center [758, 22] width 68 height 22
click at [783, 72] on div "Purchase Orders" at bounding box center [805, 71] width 79 height 13
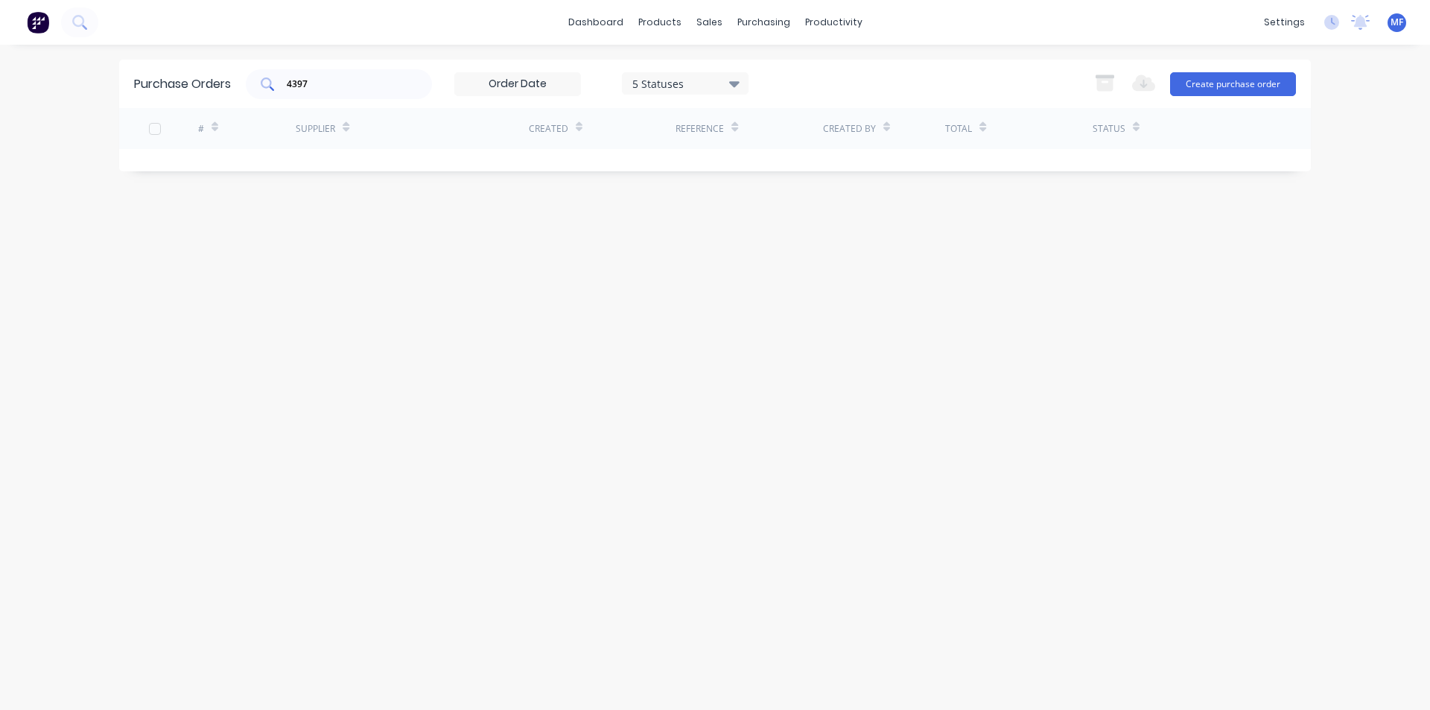
click at [320, 80] on input "4397" at bounding box center [347, 84] width 124 height 15
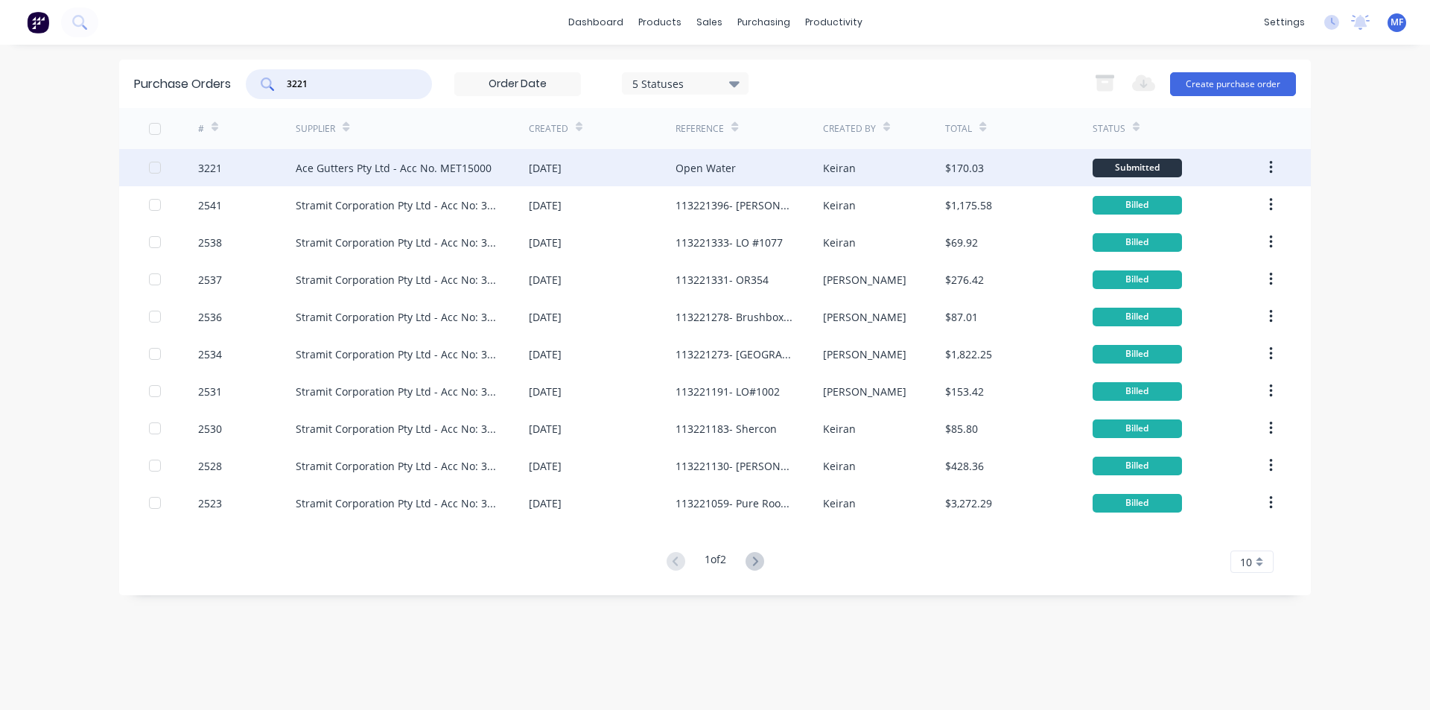
click at [718, 164] on div "Open Water" at bounding box center [705, 168] width 60 height 16
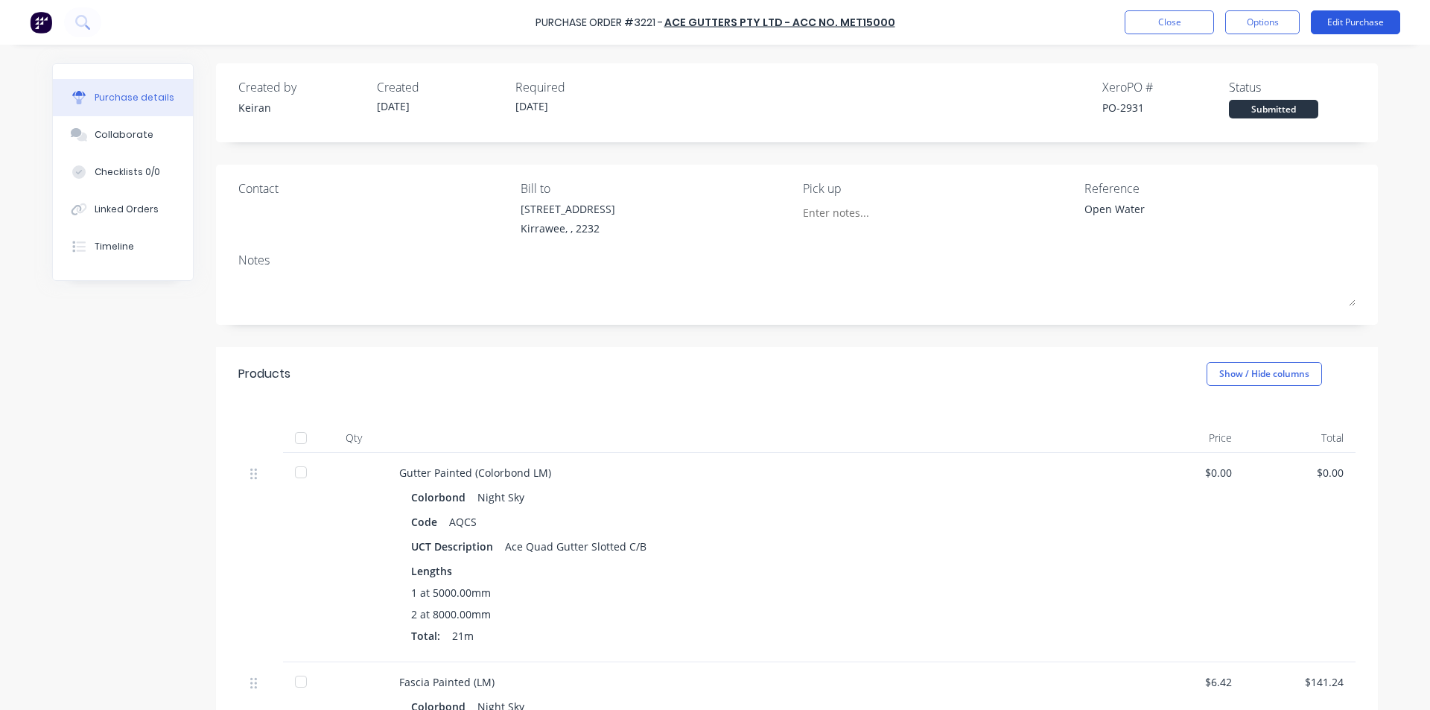
click at [1372, 19] on button "Edit Purchase" at bounding box center [1355, 22] width 89 height 24
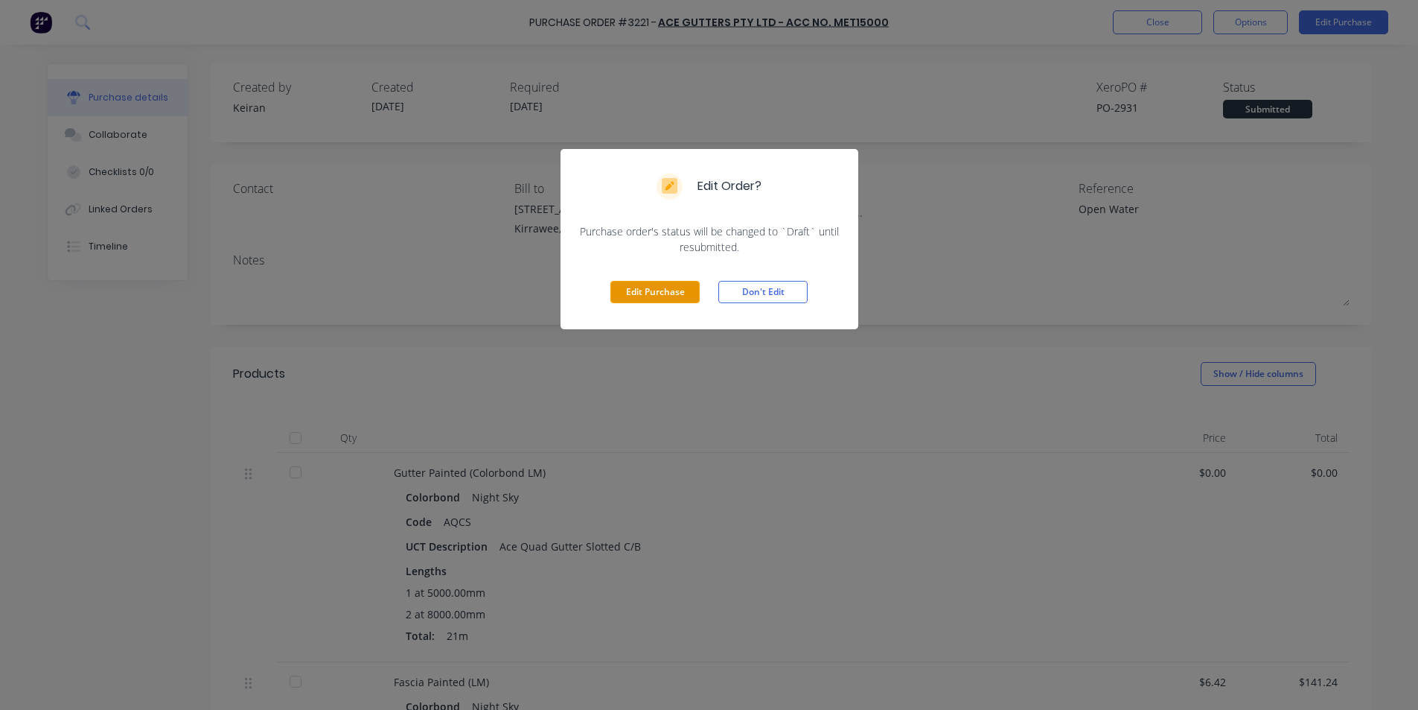
click at [664, 297] on button "Edit Purchase" at bounding box center [655, 292] width 89 height 22
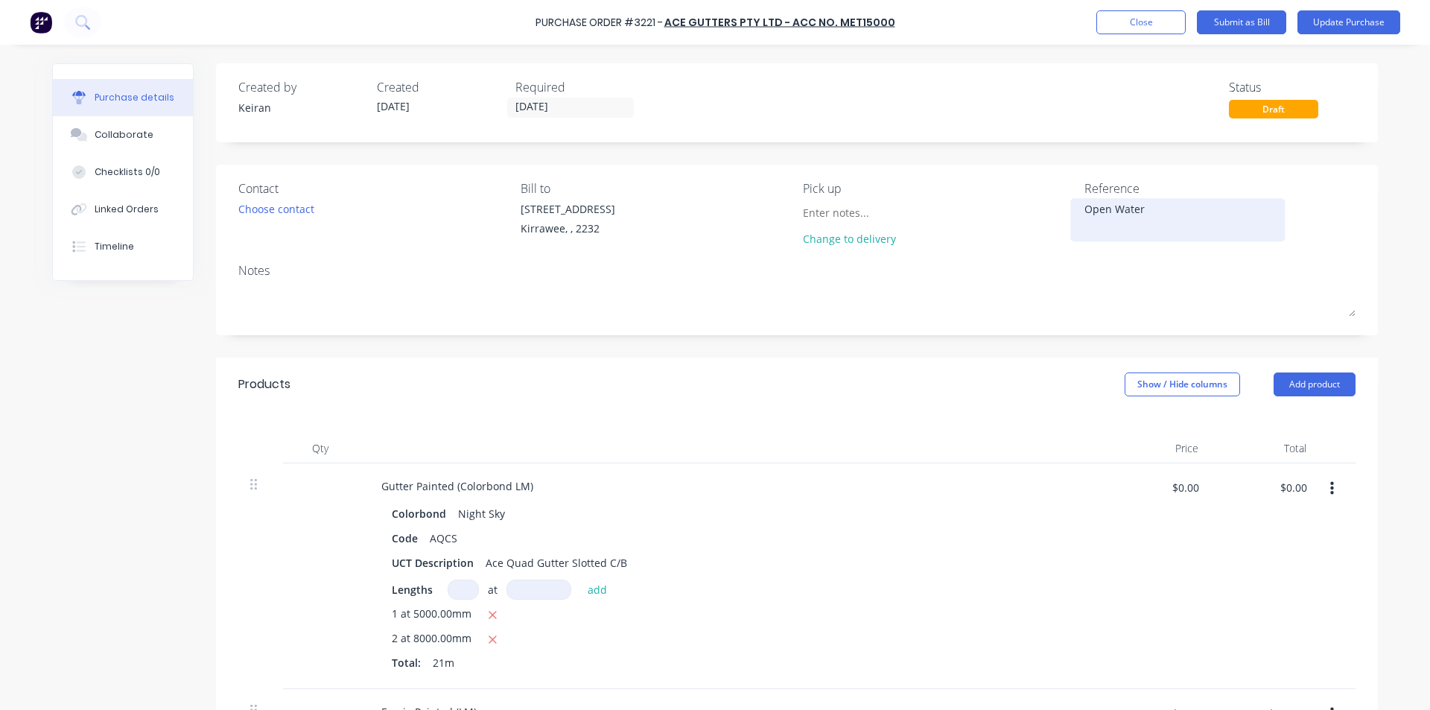
click at [1187, 220] on textarea "Open Water" at bounding box center [1177, 218] width 186 height 34
click at [1115, 530] on div "$0.00 $0.00" at bounding box center [1156, 576] width 108 height 226
click at [1279, 483] on input "$0.00" at bounding box center [1292, 487] width 45 height 24
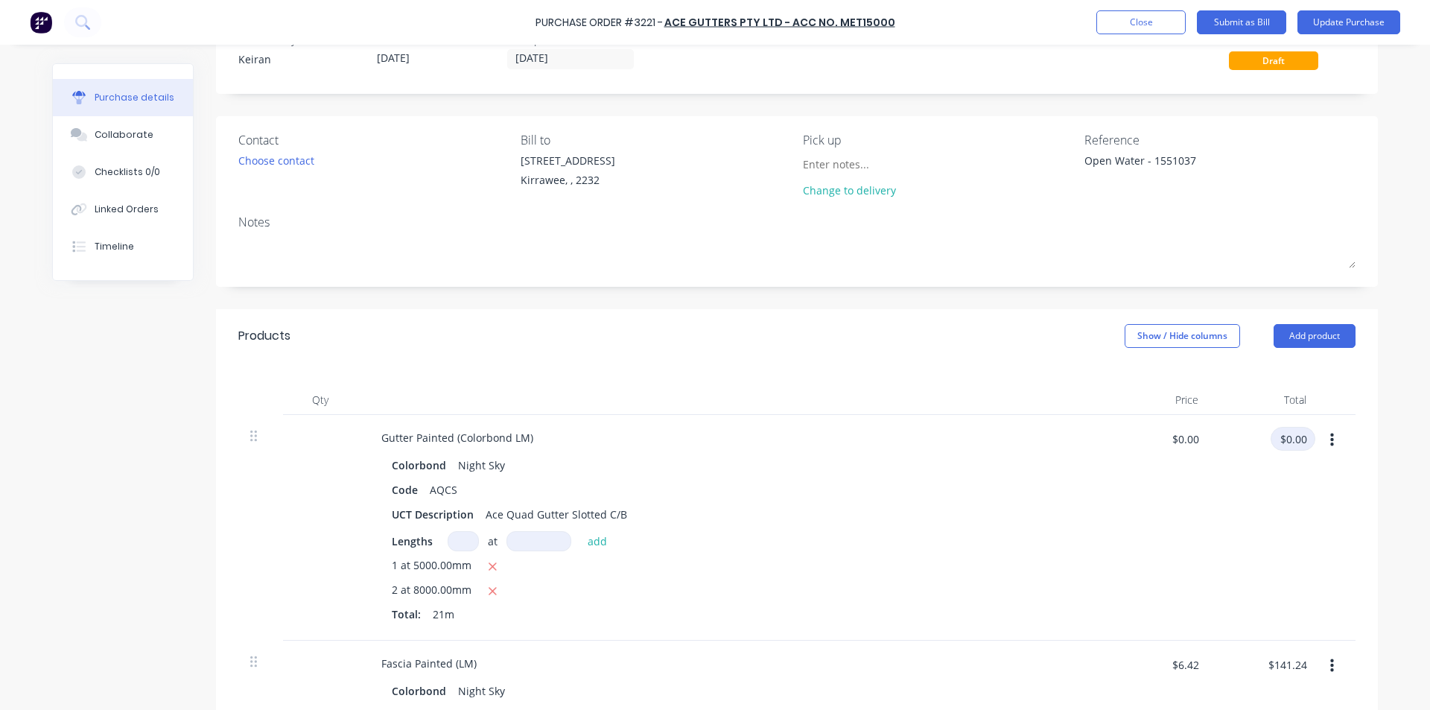
scroll to position [74, 0]
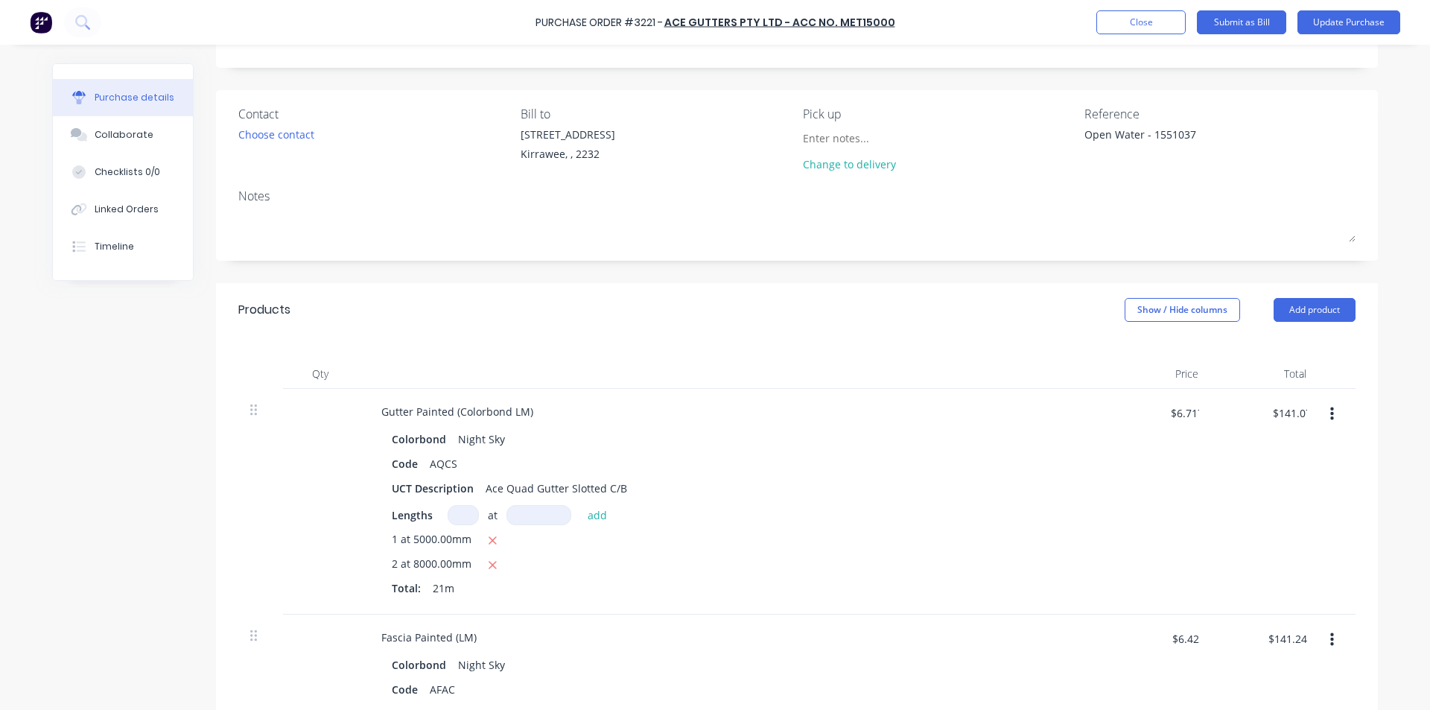
click at [1002, 564] on div "2 at 8000.00mm" at bounding box center [730, 564] width 676 height 19
click at [1314, 643] on button "button" at bounding box center [1331, 639] width 35 height 27
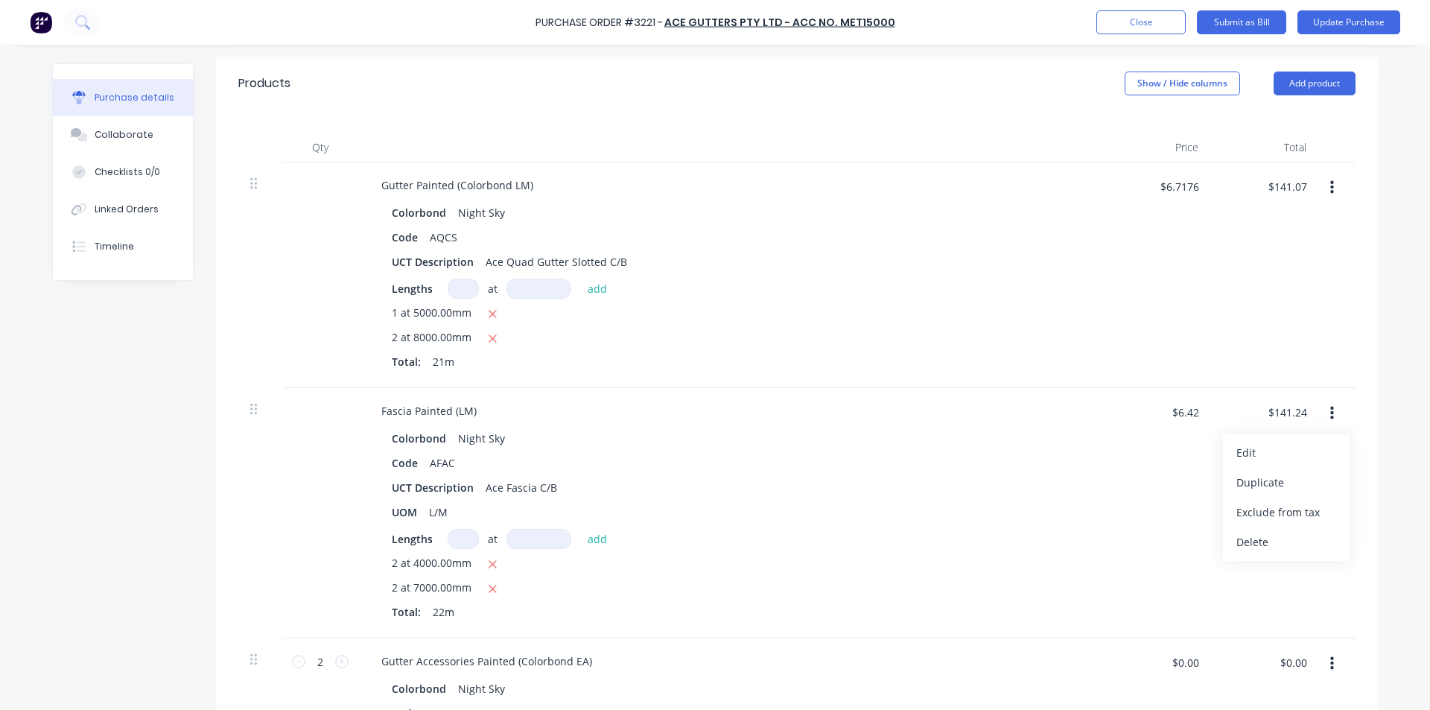
scroll to position [372, 0]
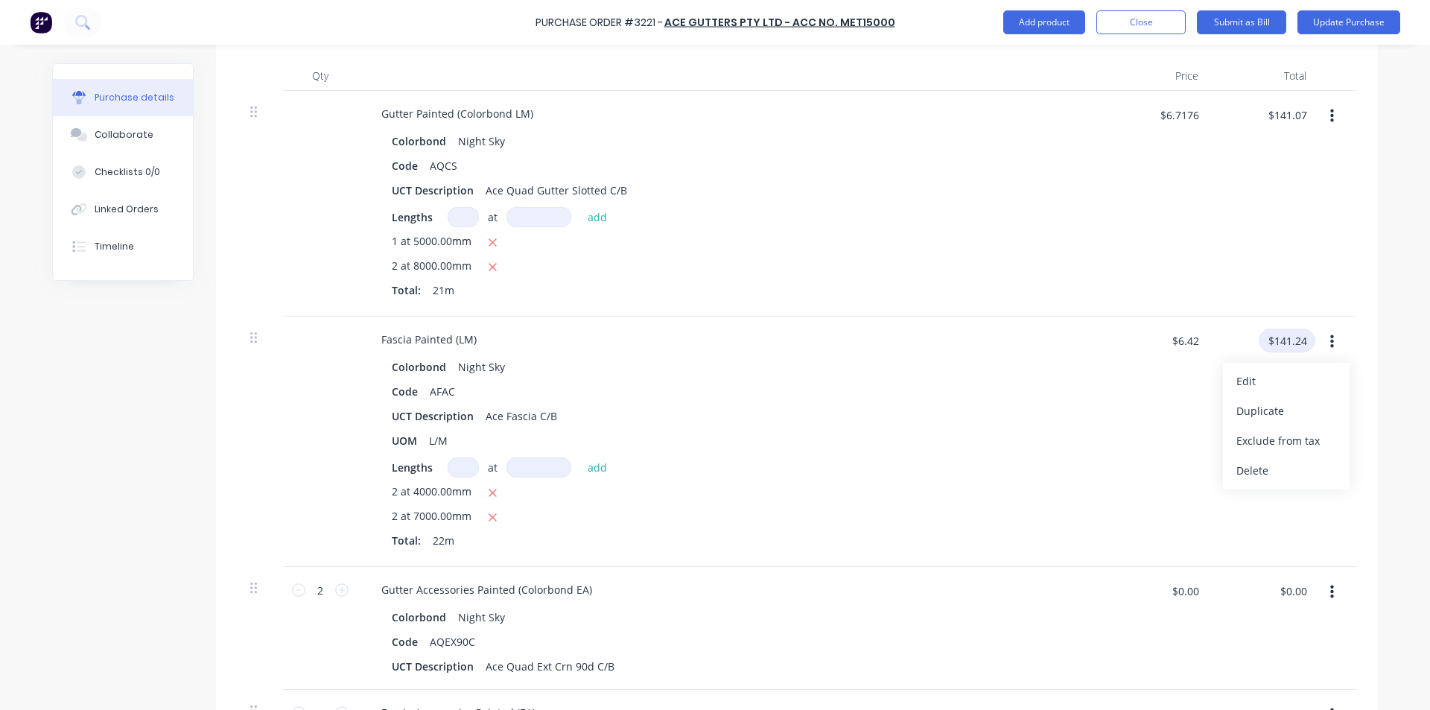
click at [1293, 342] on input "$141.24" at bounding box center [1286, 340] width 57 height 24
click at [1294, 579] on input "$0.00" at bounding box center [1292, 591] width 45 height 24
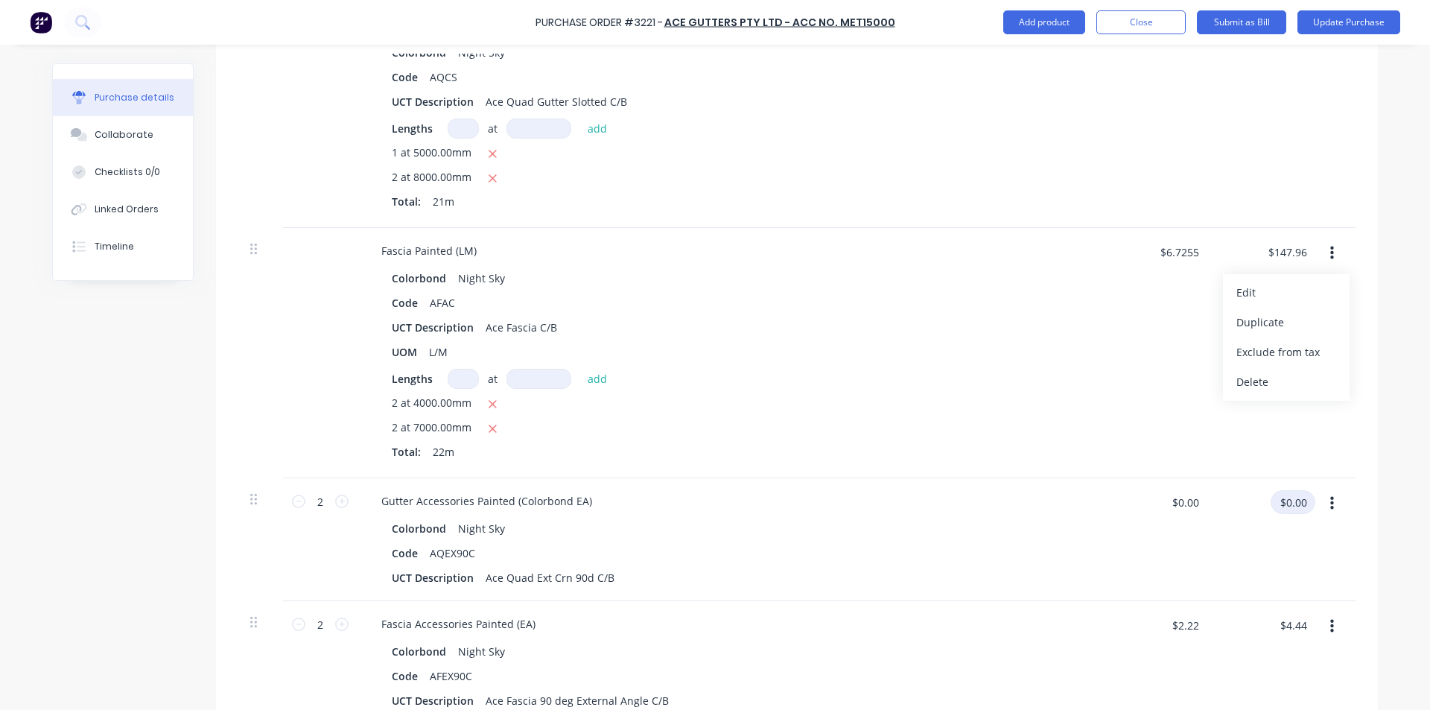
scroll to position [670, 0]
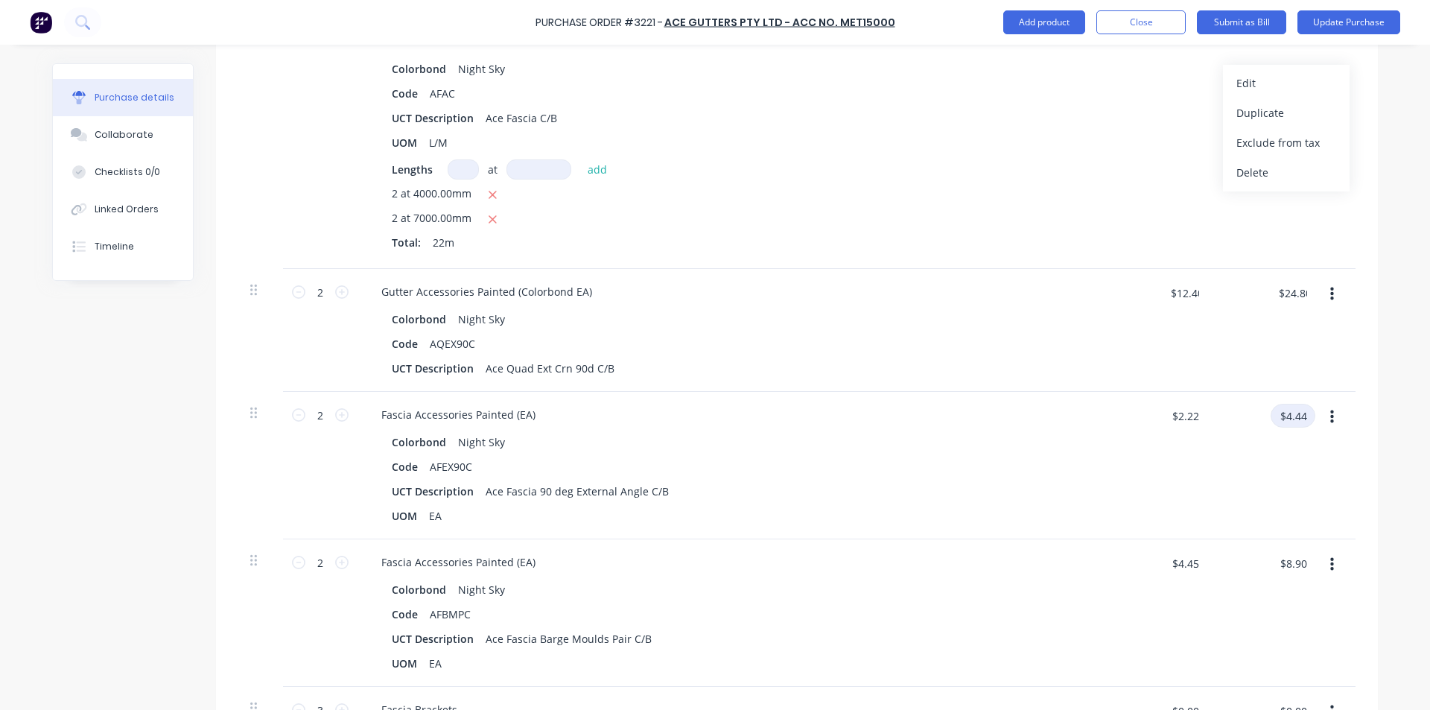
click at [1296, 418] on input "$4.44" at bounding box center [1292, 416] width 45 height 24
click at [1293, 415] on input "24.80" at bounding box center [1292, 416] width 45 height 24
click at [1261, 474] on div "$4.65 4.65" at bounding box center [1264, 465] width 108 height 147
click at [1299, 566] on input "$8.90" at bounding box center [1292, 563] width 45 height 24
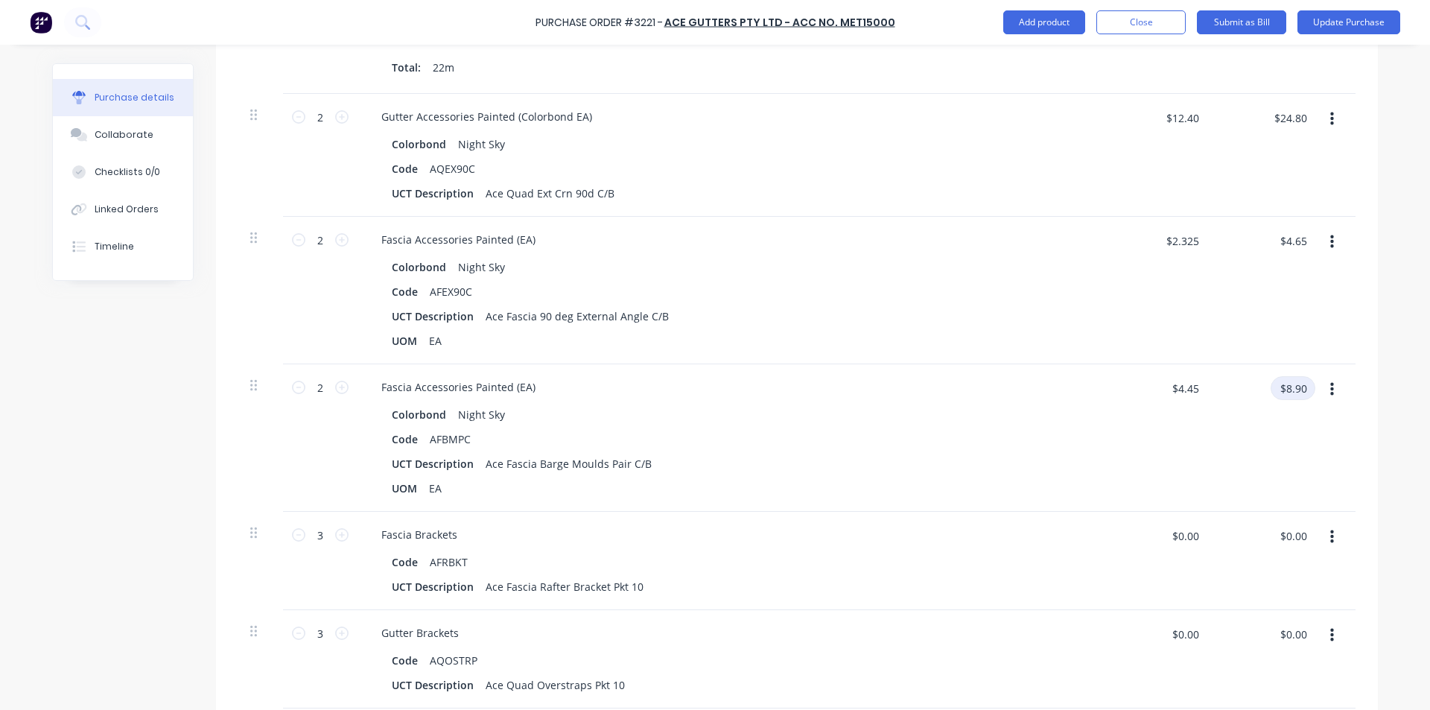
scroll to position [968, 0]
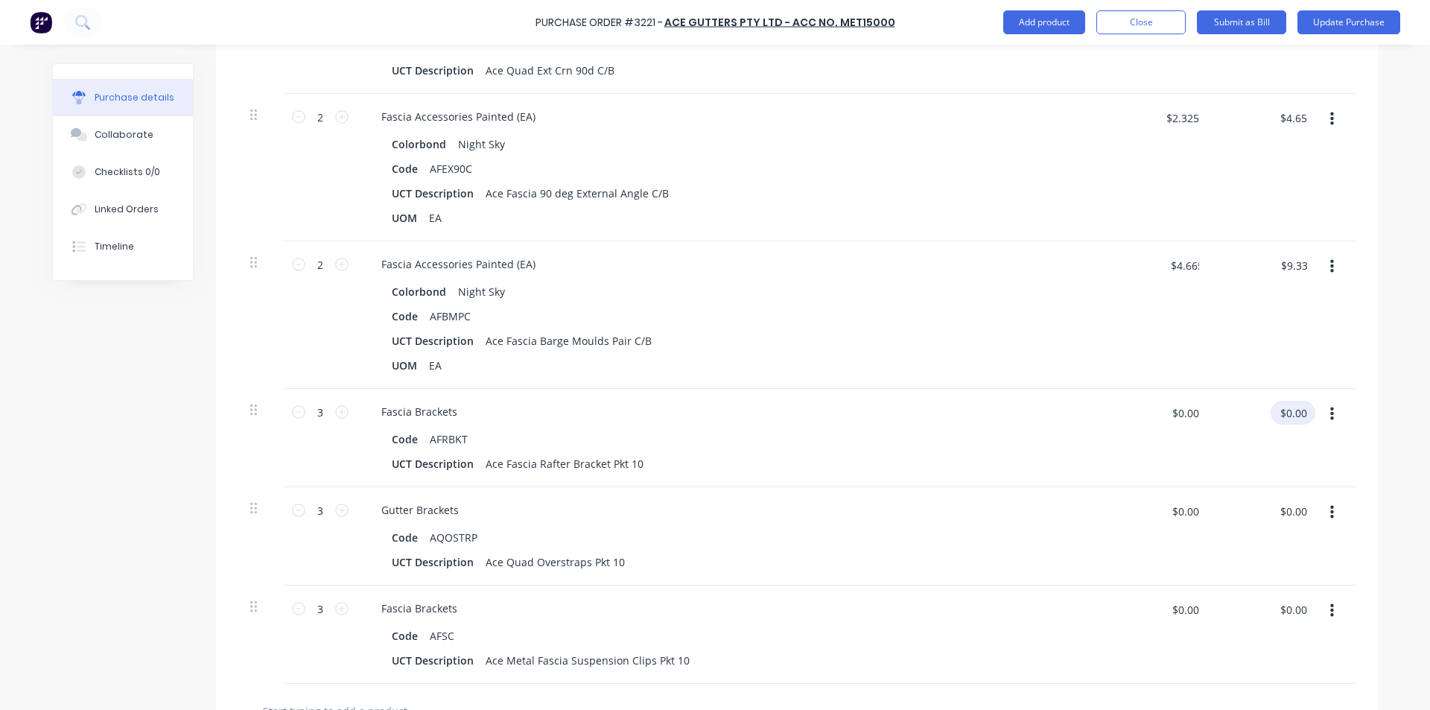
click at [1294, 410] on input "$0.00" at bounding box center [1292, 413] width 45 height 24
click at [1297, 512] on input "$0.00" at bounding box center [1292, 511] width 45 height 24
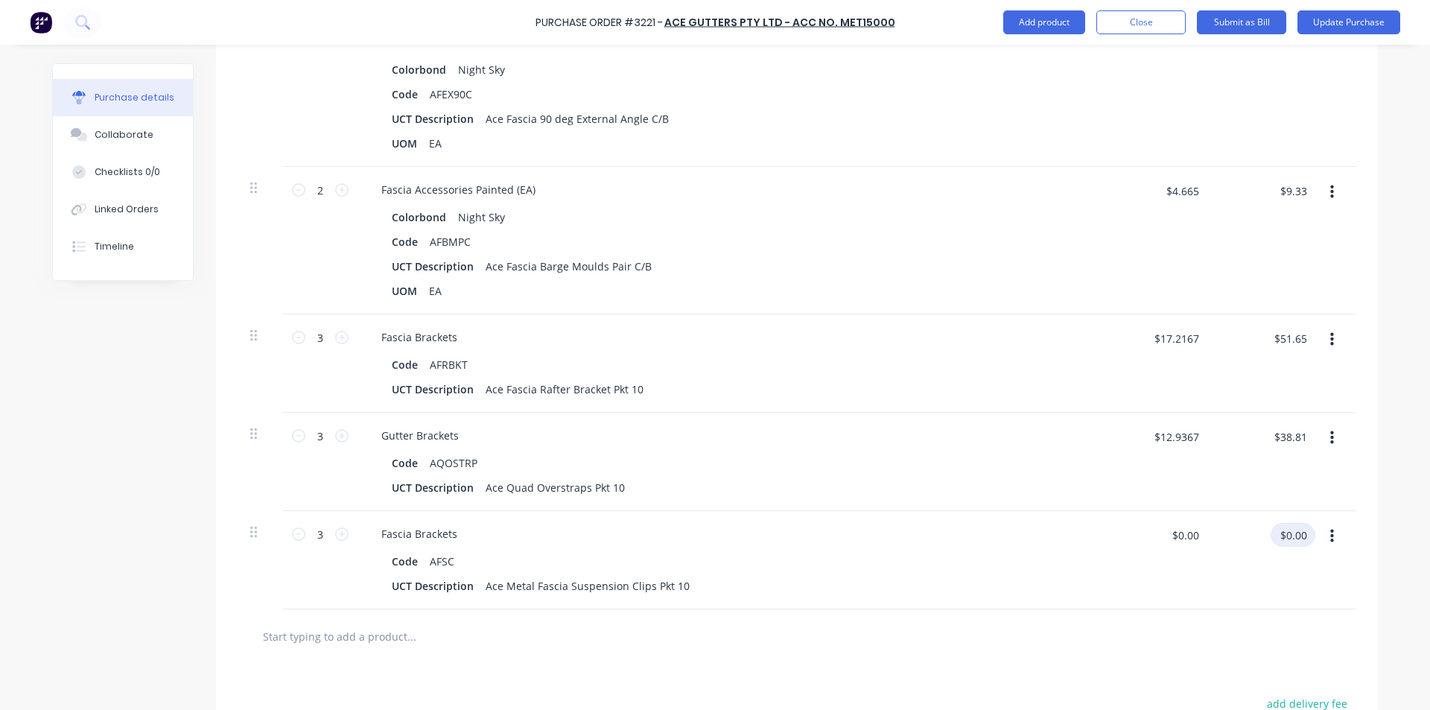
click at [1287, 532] on input "$0.00" at bounding box center [1292, 535] width 45 height 24
click at [1305, 551] on div "$41.04 41.04" at bounding box center [1292, 540] width 45 height 35
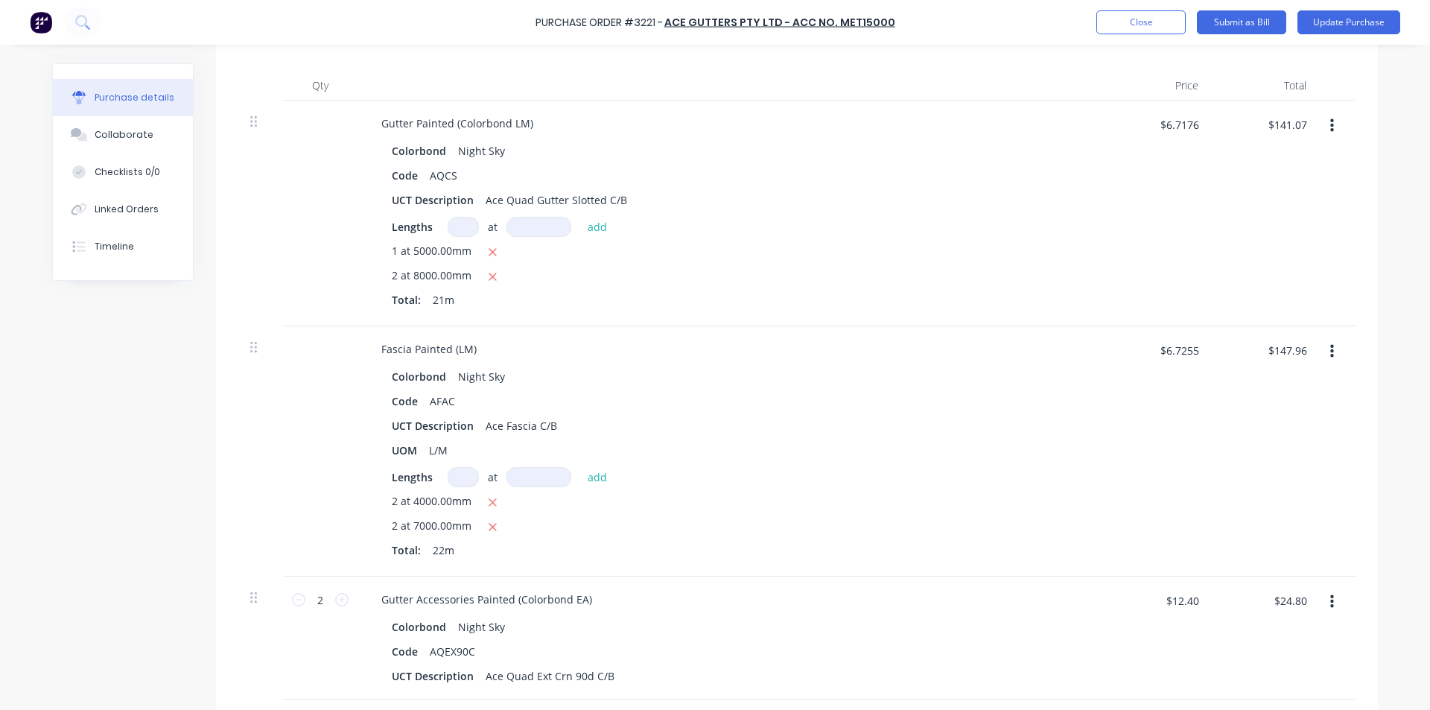
scroll to position [0, 0]
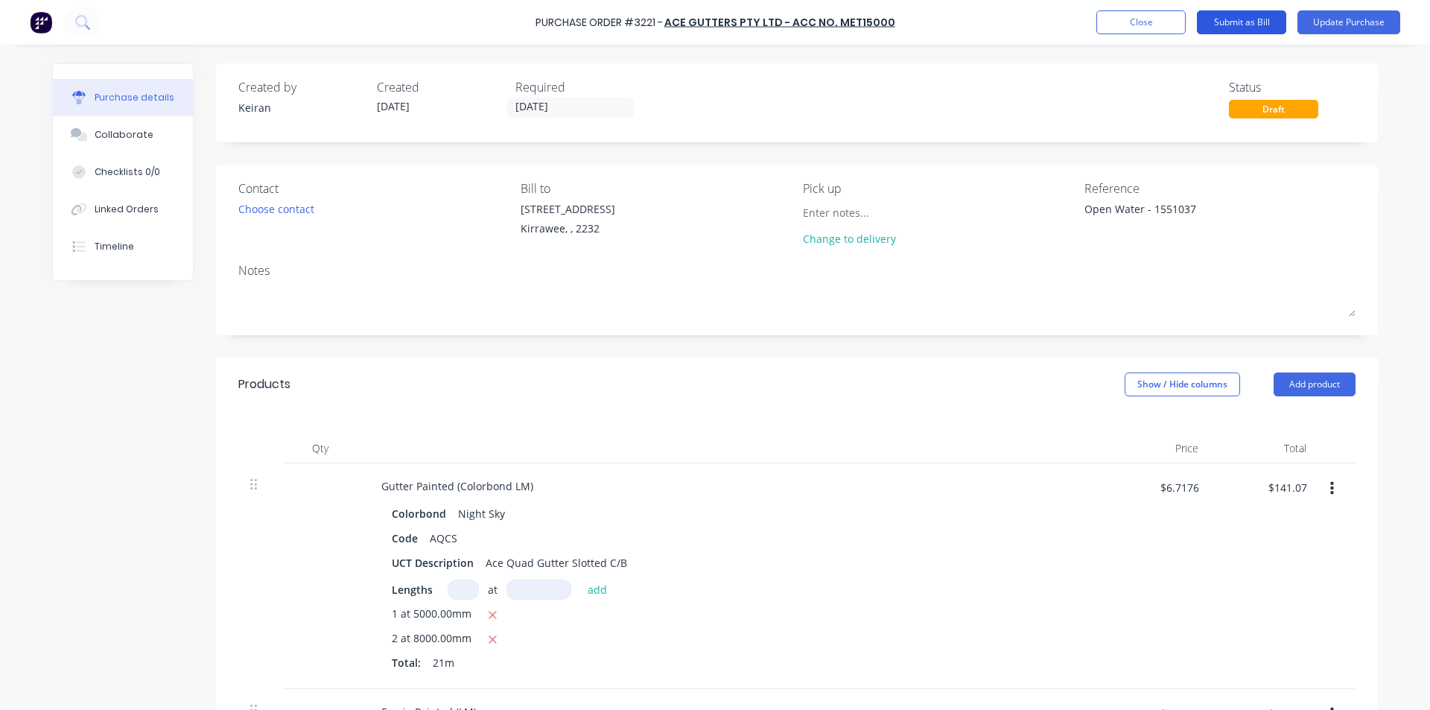
click at [1246, 21] on button "Submit as Bill" at bounding box center [1241, 22] width 89 height 24
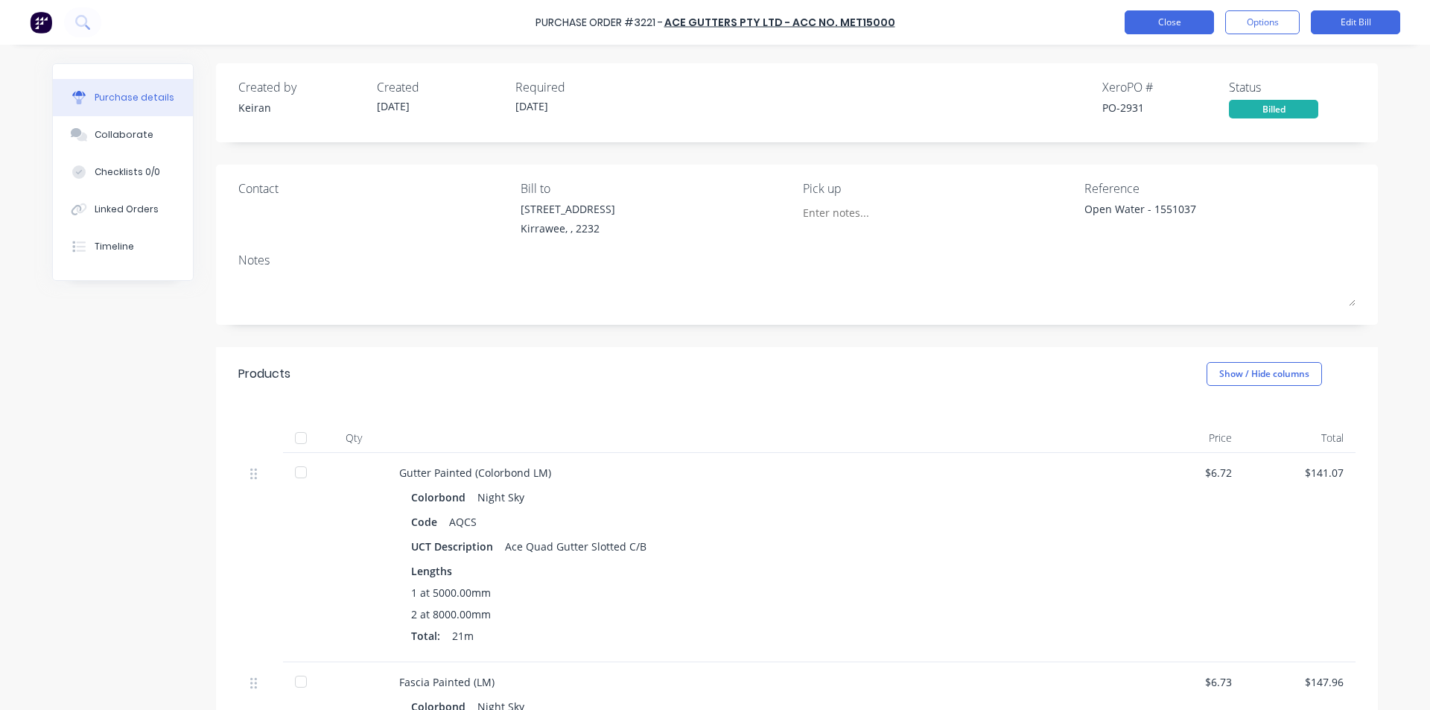
click at [1160, 10] on button "Close" at bounding box center [1168, 22] width 89 height 24
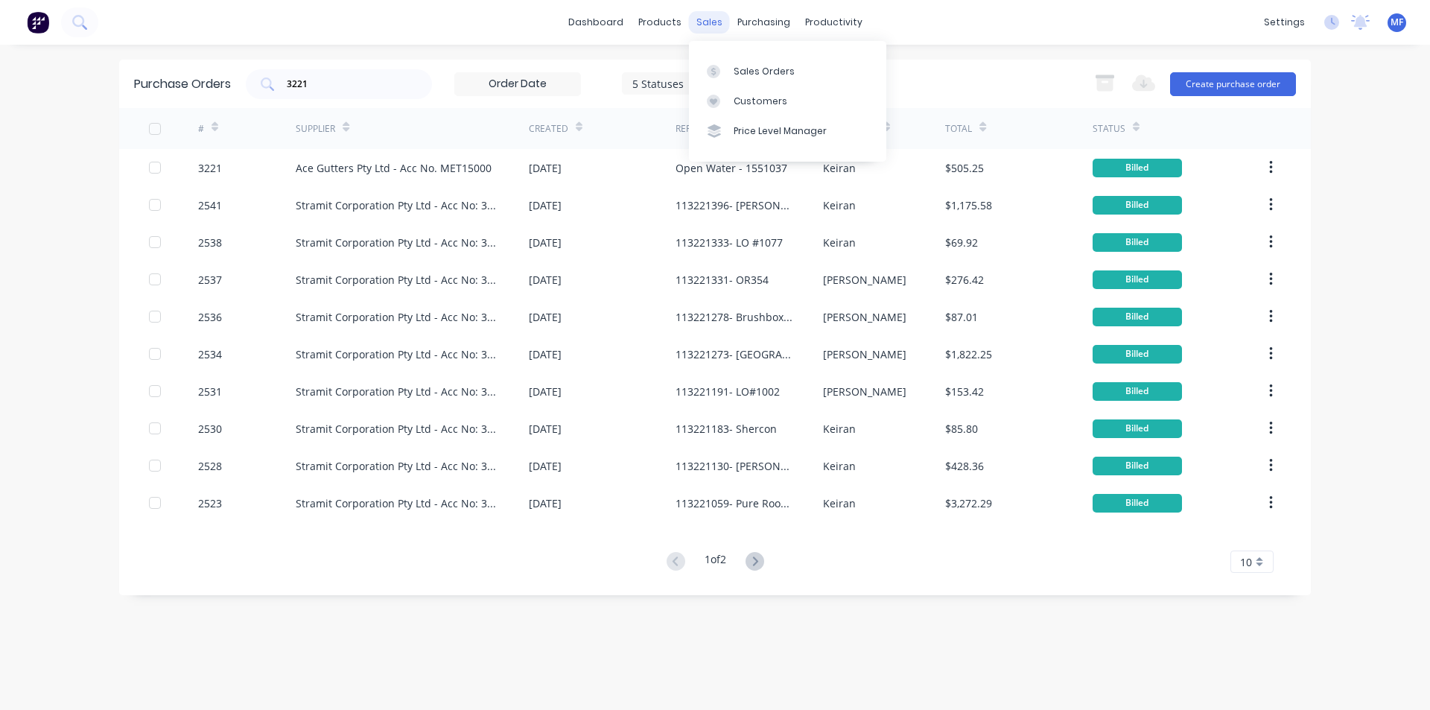
click at [709, 16] on div "sales" at bounding box center [709, 22] width 41 height 22
click at [742, 96] on div "Customers" at bounding box center [760, 101] width 54 height 13
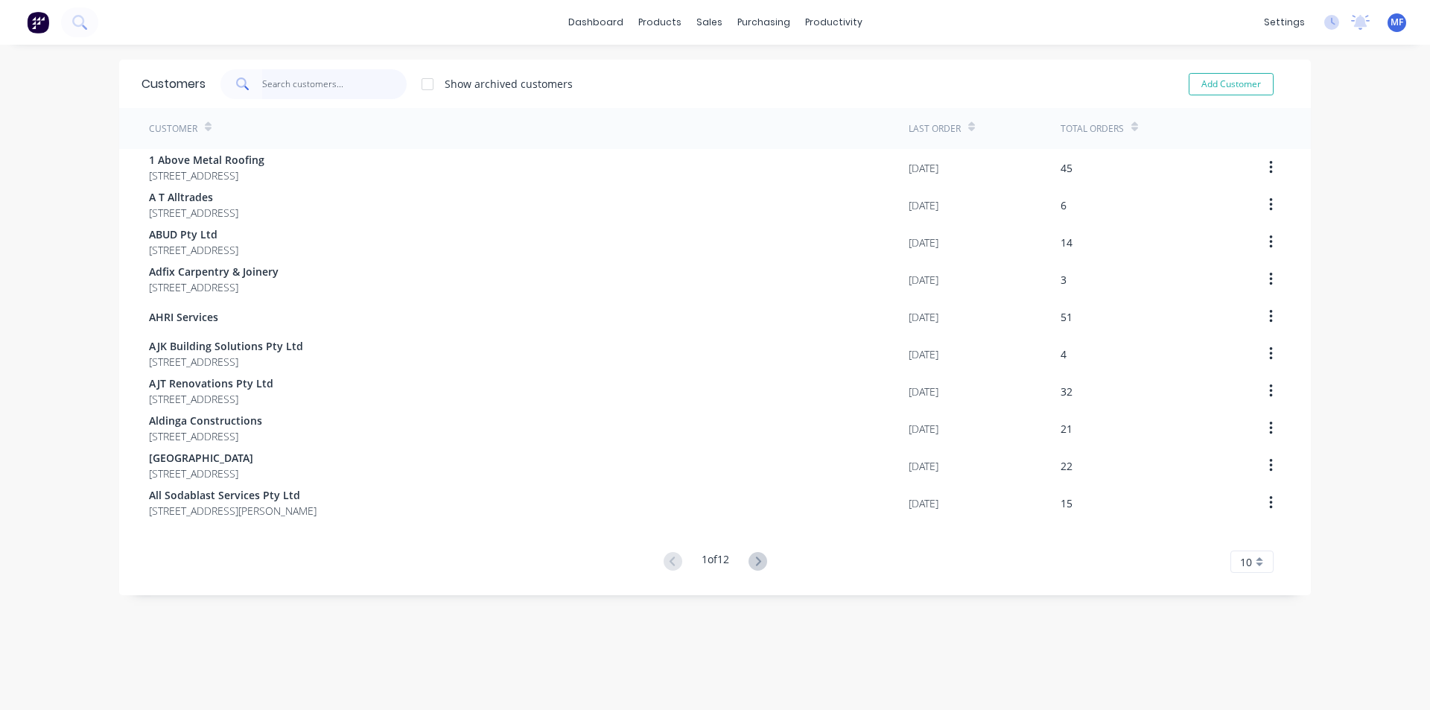
click at [289, 83] on input "text" at bounding box center [334, 84] width 145 height 30
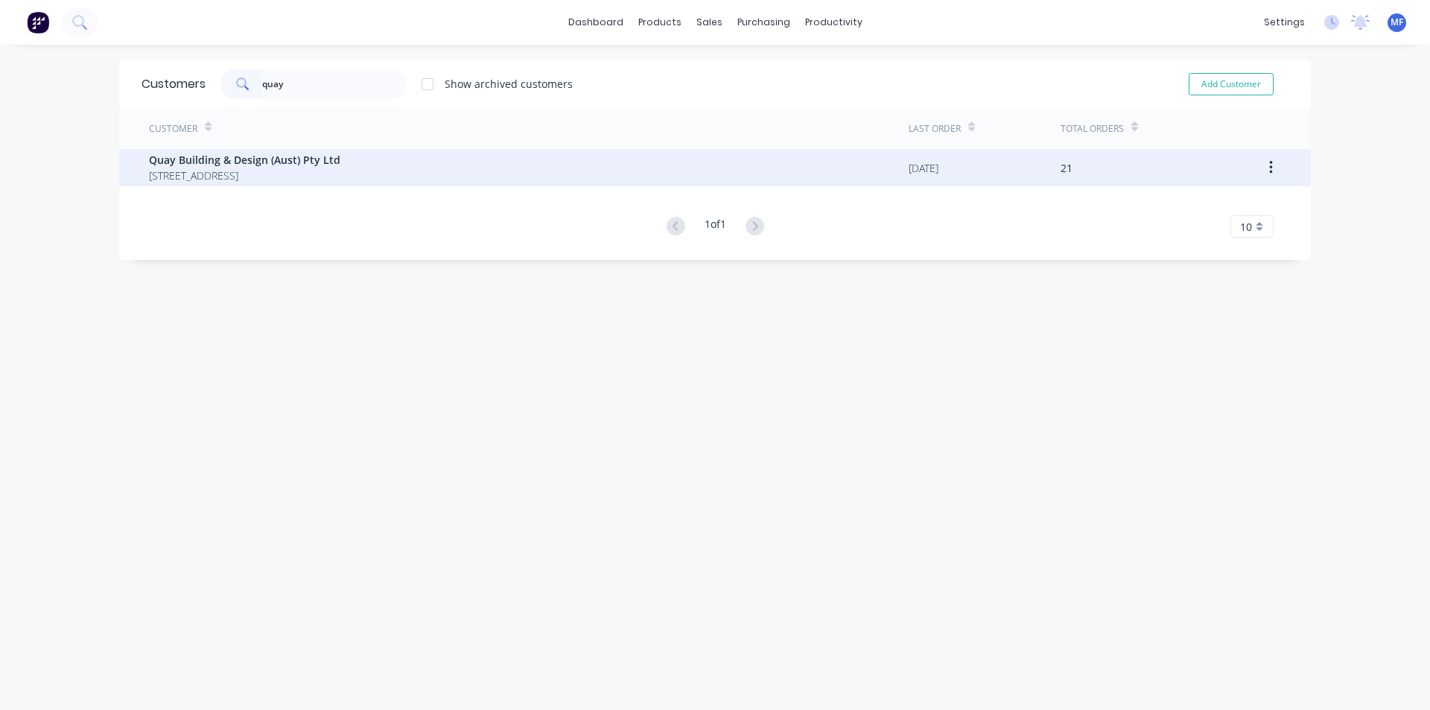
click at [299, 181] on span "[STREET_ADDRESS]" at bounding box center [244, 176] width 191 height 16
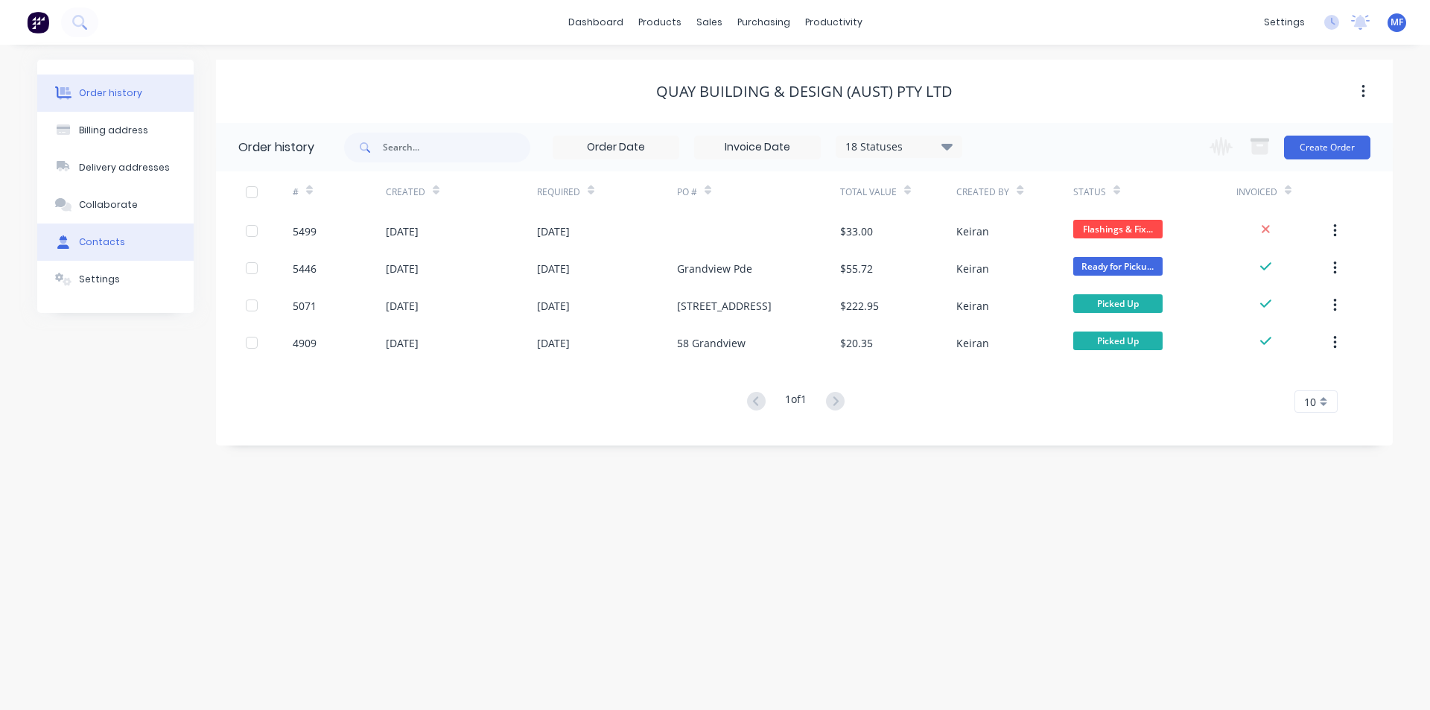
click at [104, 241] on div "Contacts" at bounding box center [102, 241] width 46 height 13
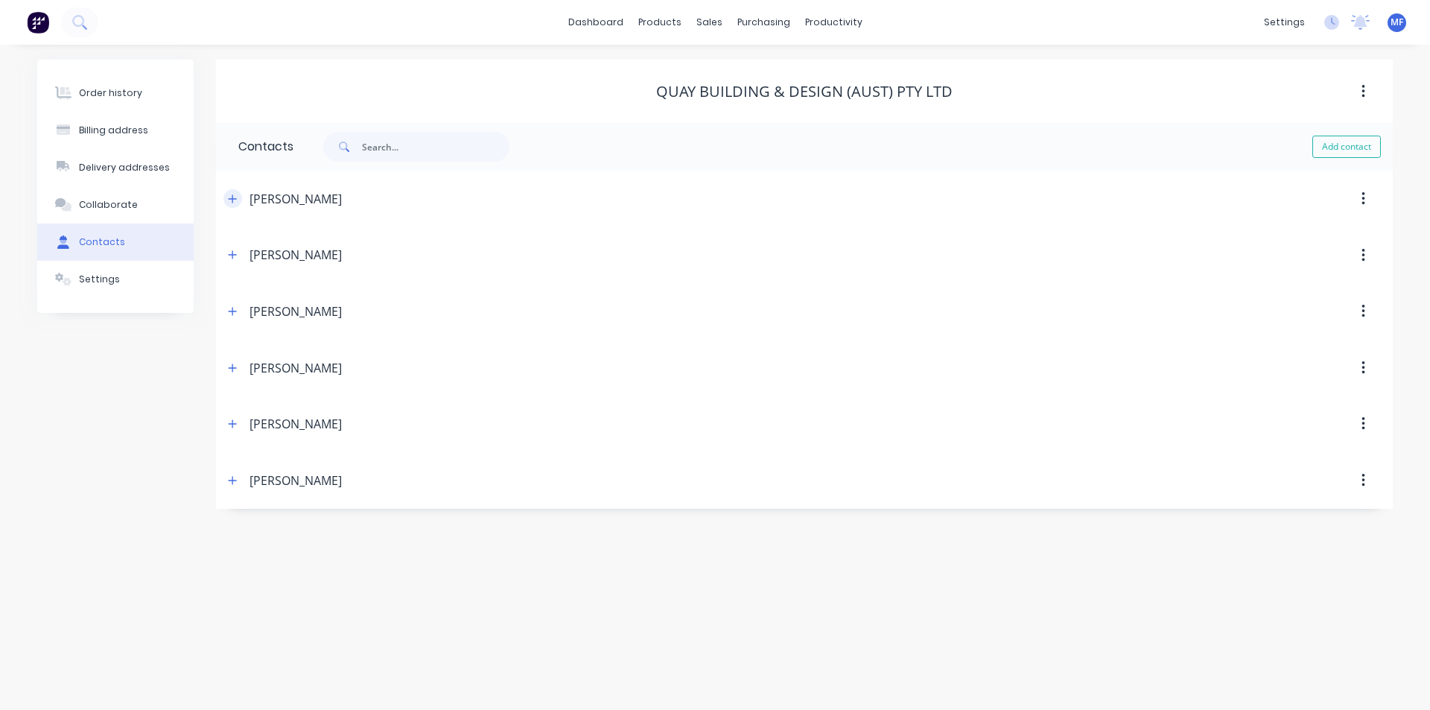
click at [232, 203] on icon "button" at bounding box center [232, 199] width 9 height 10
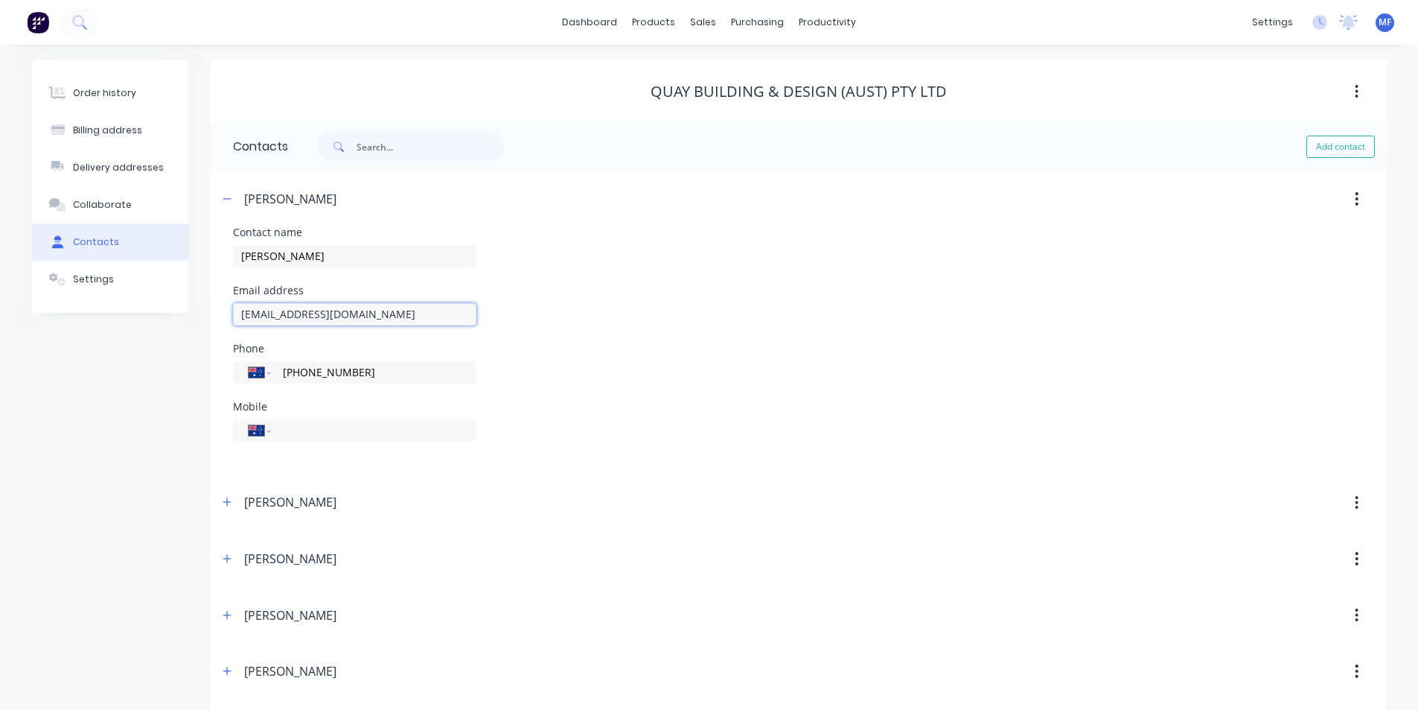
drag, startPoint x: 331, startPoint y: 307, endPoint x: 273, endPoint y: 306, distance: 58.1
click at [220, 306] on div "Contact name [PERSON_NAME] Email address [EMAIL_ADDRESS][DOMAIN_NAME] Phone Int…" at bounding box center [799, 350] width 1176 height 247
click at [608, 17] on link "dashboard" at bounding box center [590, 22] width 70 height 22
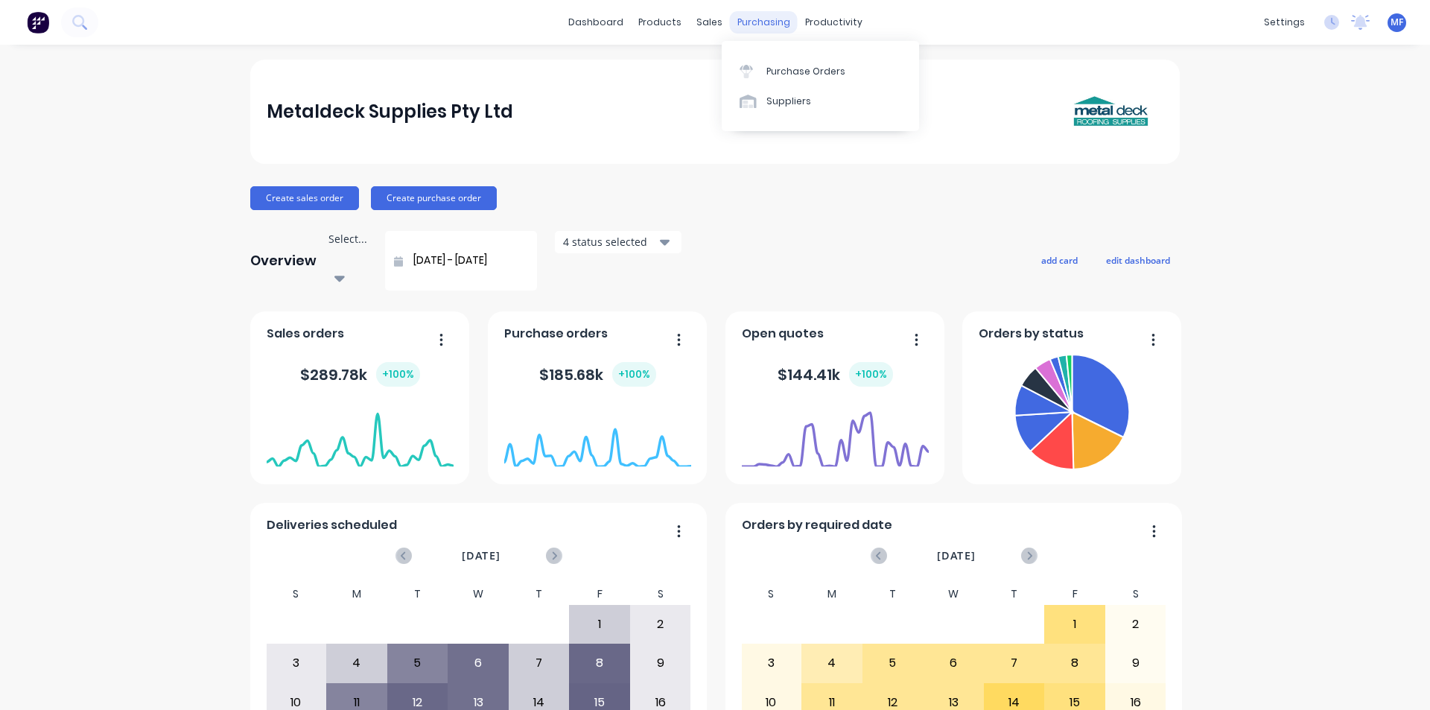
click at [762, 16] on div "purchasing" at bounding box center [764, 22] width 68 height 22
click at [787, 68] on div "Purchase Orders" at bounding box center [805, 71] width 79 height 13
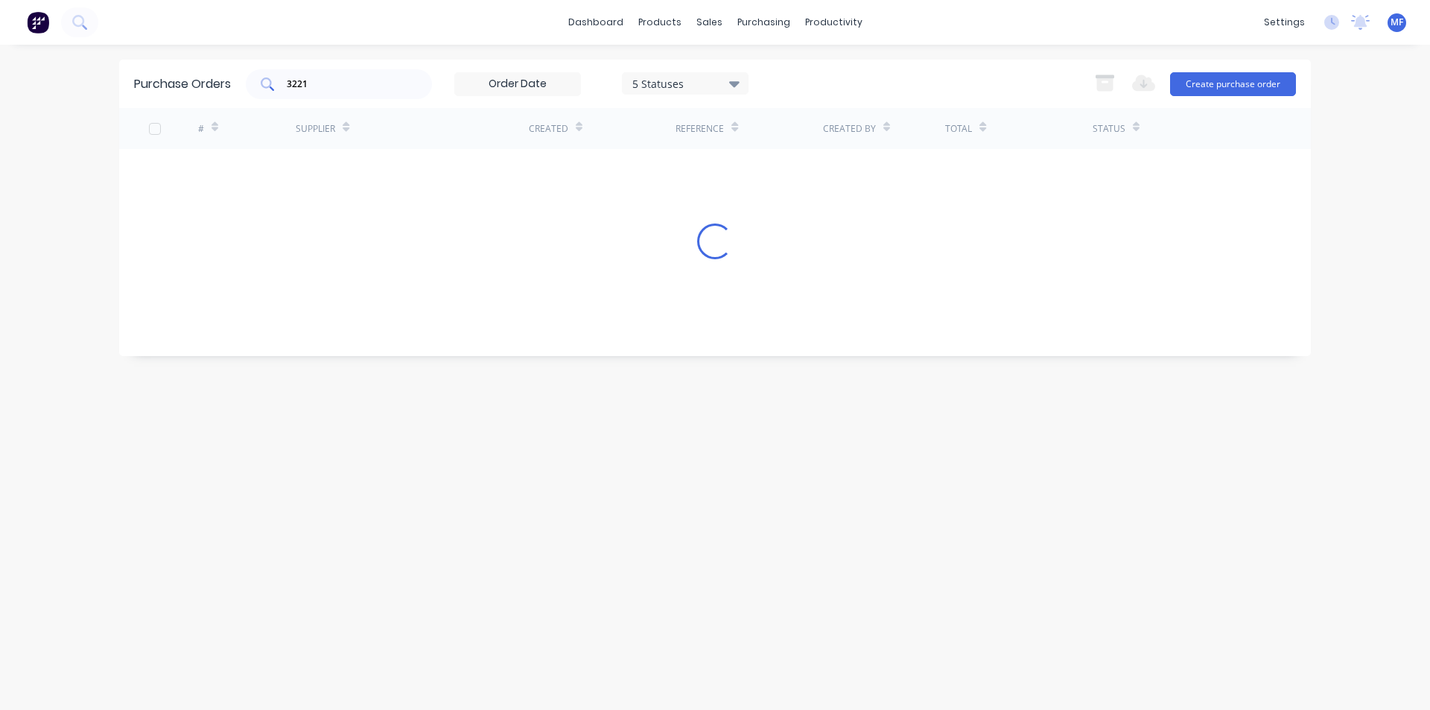
click at [327, 89] on input "3221" at bounding box center [347, 84] width 124 height 15
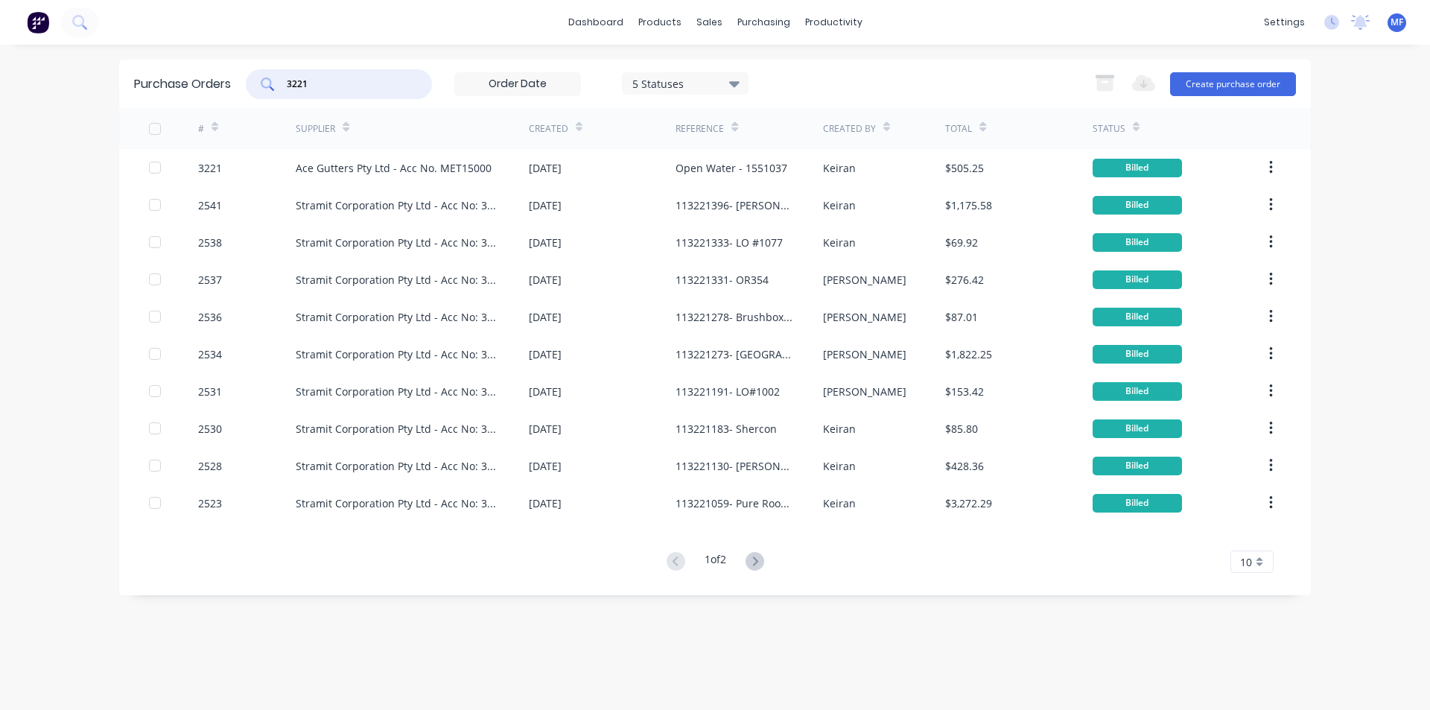
click at [327, 89] on input "3221" at bounding box center [347, 84] width 124 height 15
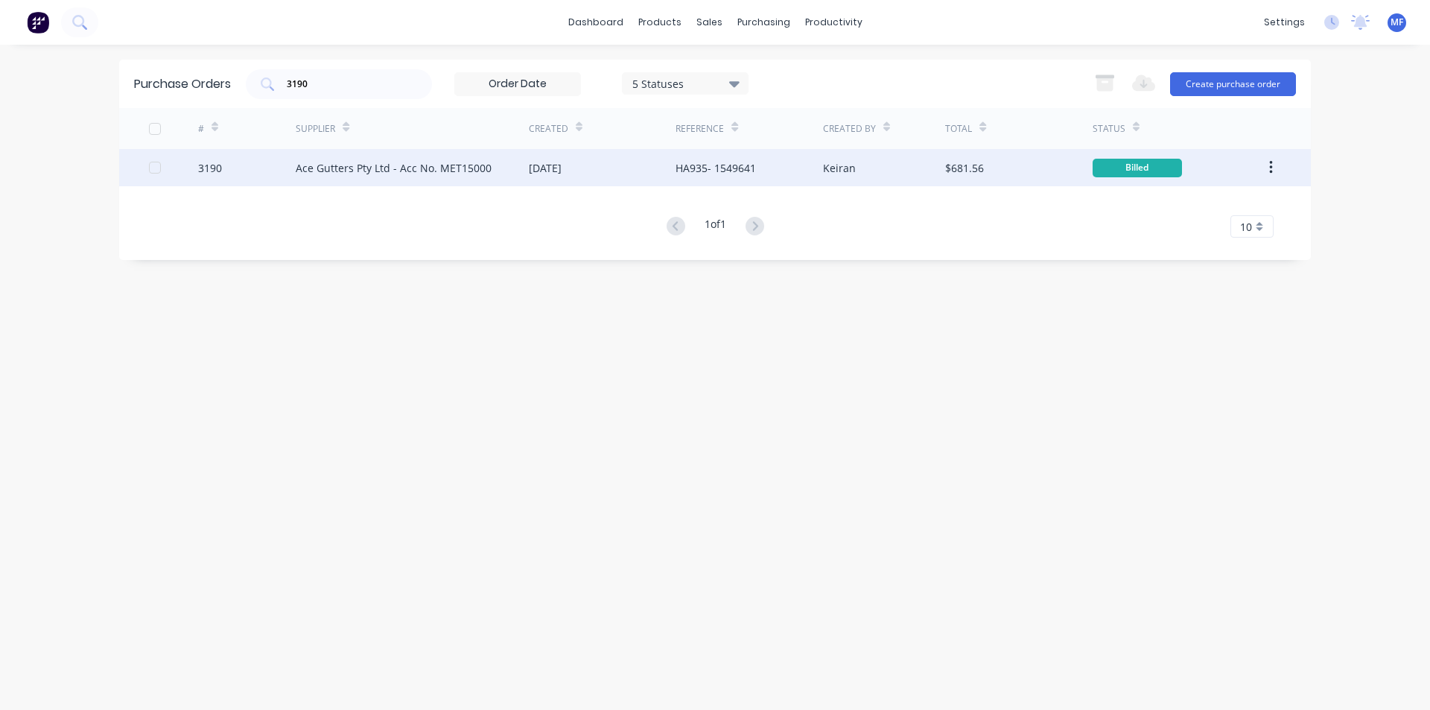
click at [385, 168] on div "Ace Gutters Pty Ltd - Acc No. MET15000" at bounding box center [394, 168] width 196 height 16
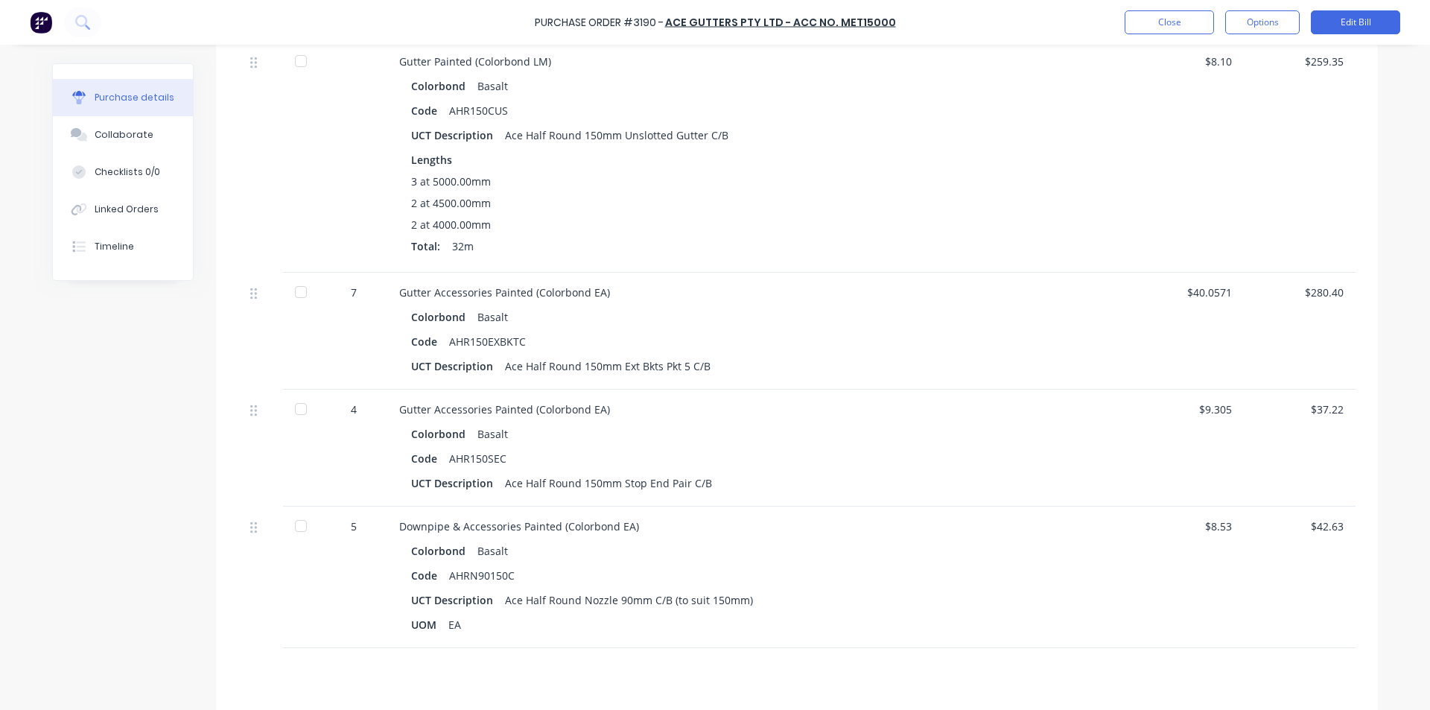
scroll to position [447, 0]
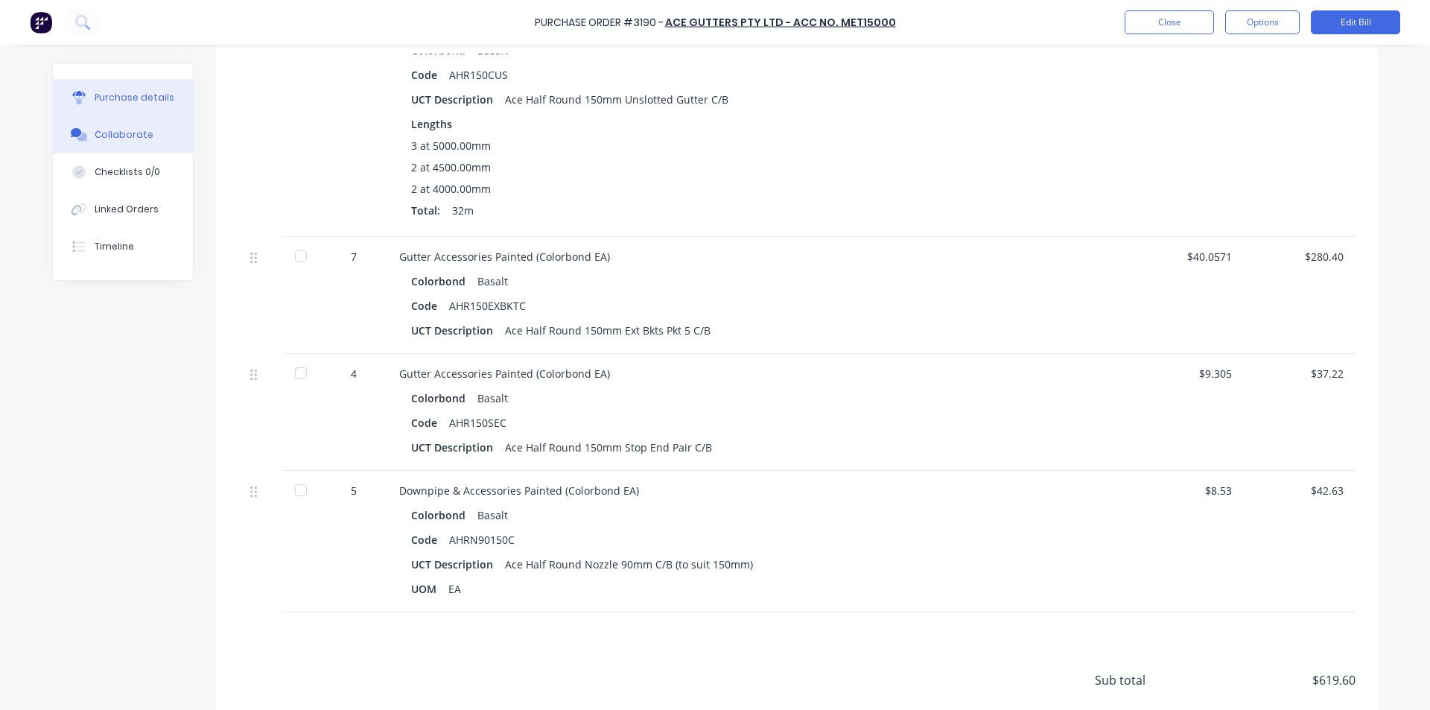
click at [111, 138] on div "Collaborate" at bounding box center [124, 134] width 59 height 13
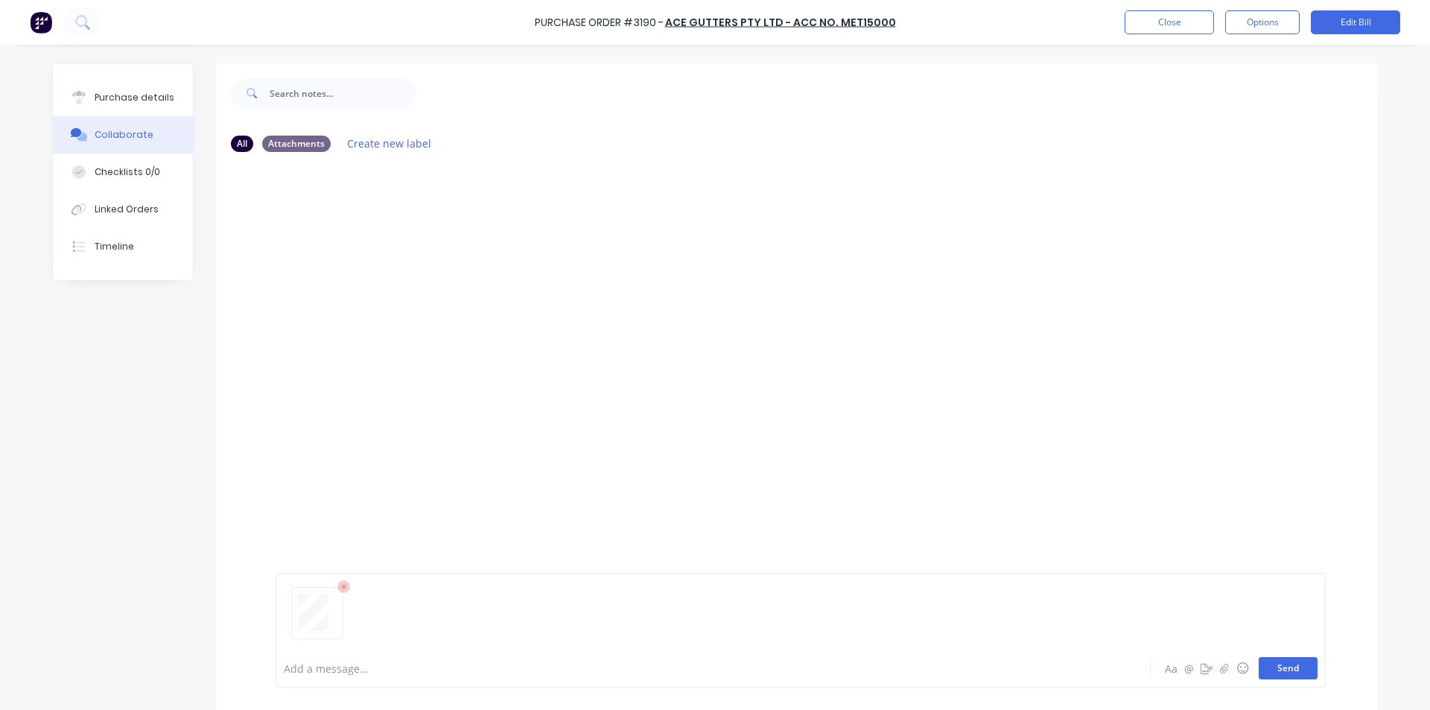
click at [1281, 669] on button "Send" at bounding box center [1287, 668] width 59 height 22
click at [1179, 297] on div "MF You 11:56am [DATE] 3775_001.pdf Labels Download Delete" at bounding box center [797, 253] width 1162 height 134
click at [1158, 19] on button "Close" at bounding box center [1168, 22] width 89 height 24
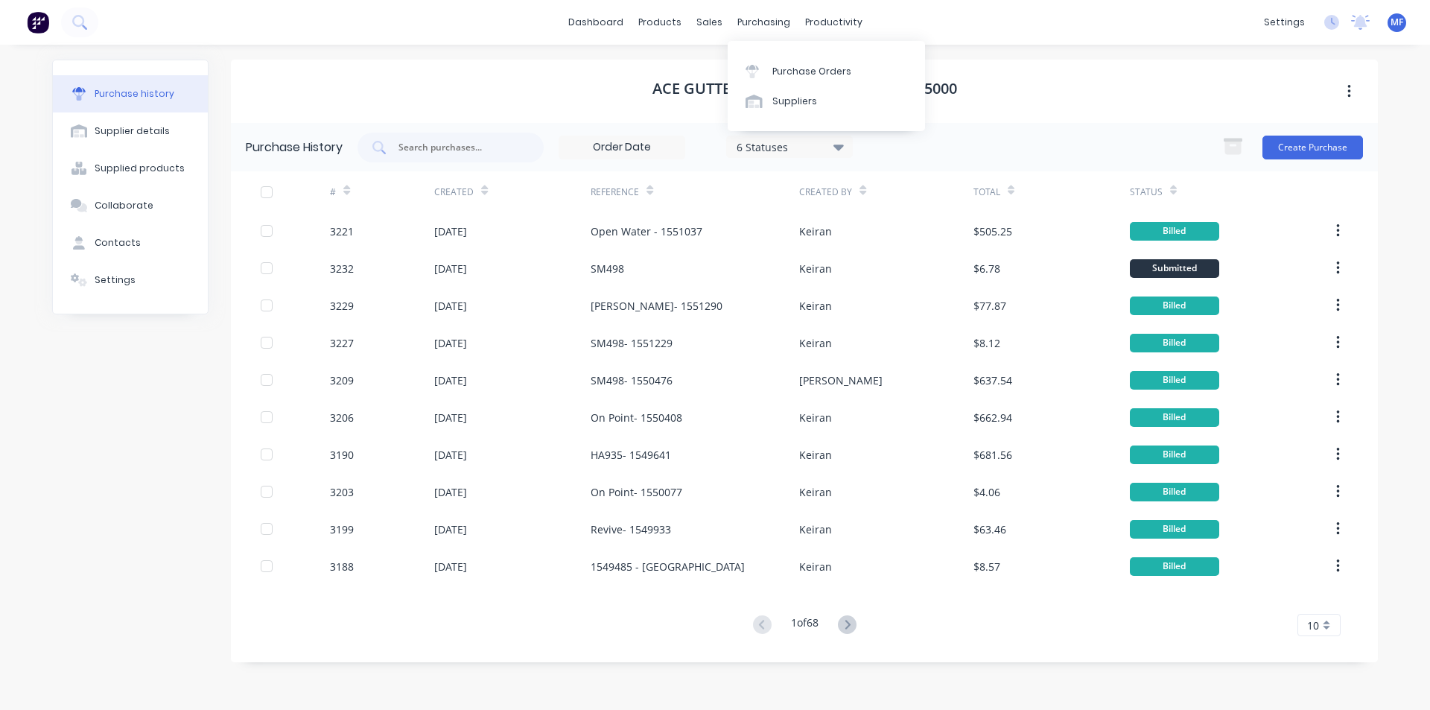
drag, startPoint x: 759, startPoint y: 19, endPoint x: 766, endPoint y: 45, distance: 26.4
click at [759, 20] on div "purchasing" at bounding box center [764, 22] width 68 height 22
click at [773, 65] on div "Purchase Orders" at bounding box center [811, 71] width 79 height 13
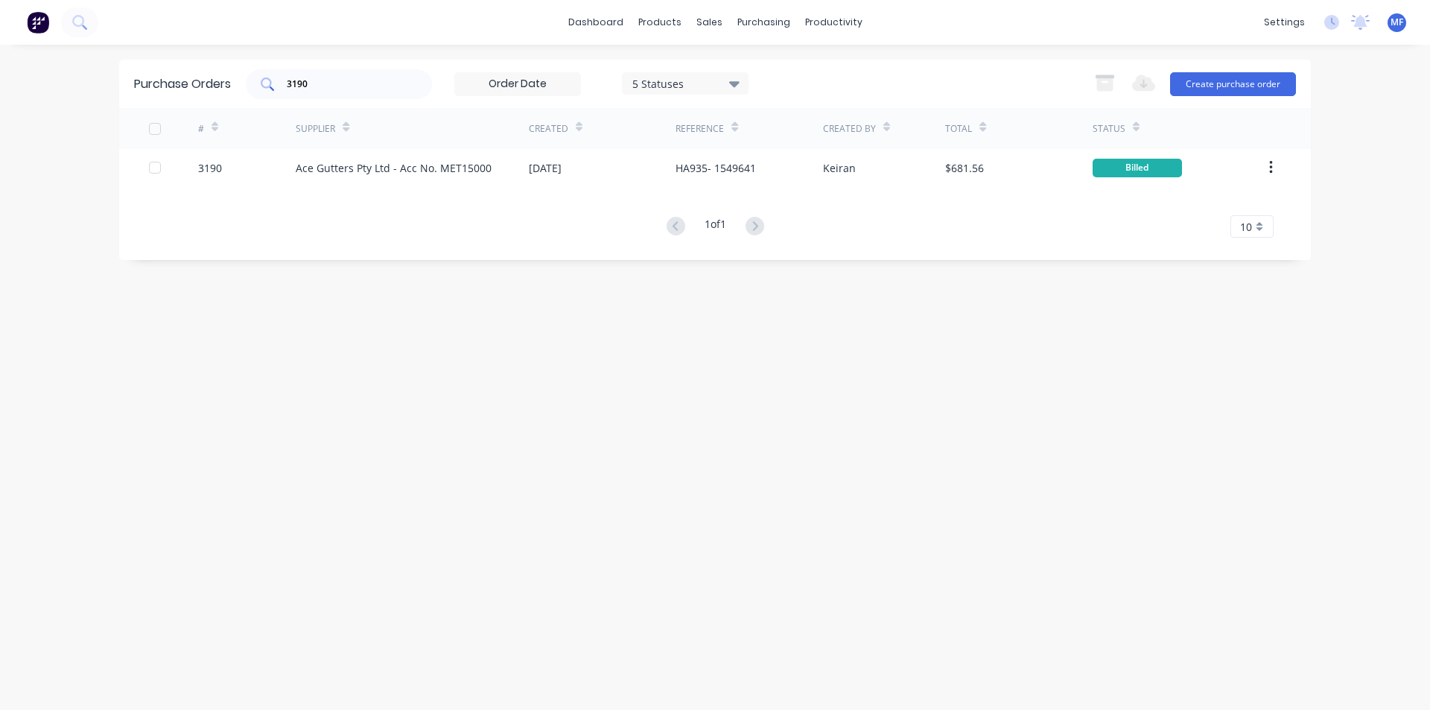
click at [328, 83] on input "3190" at bounding box center [347, 84] width 124 height 15
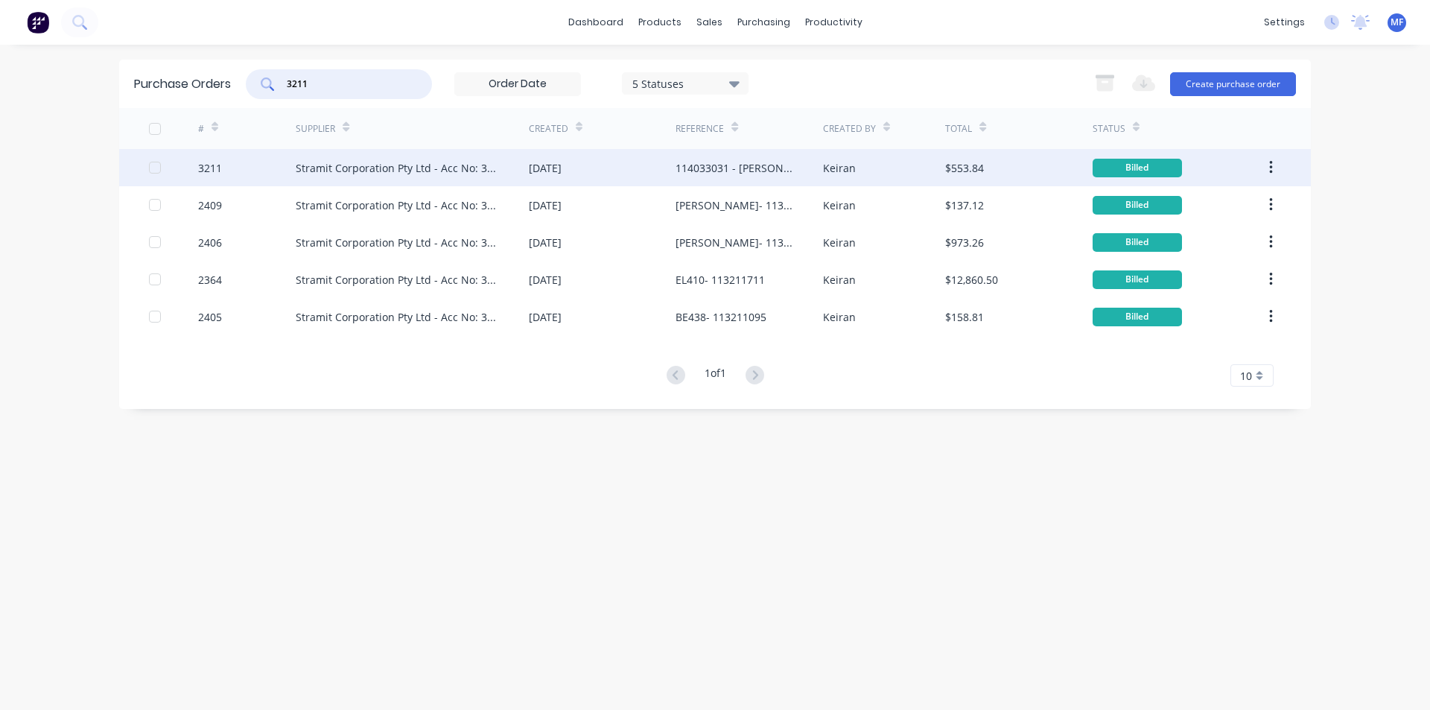
click at [388, 163] on div "Stramit Corporation Pty Ltd - Acc No: 32915" at bounding box center [397, 168] width 203 height 16
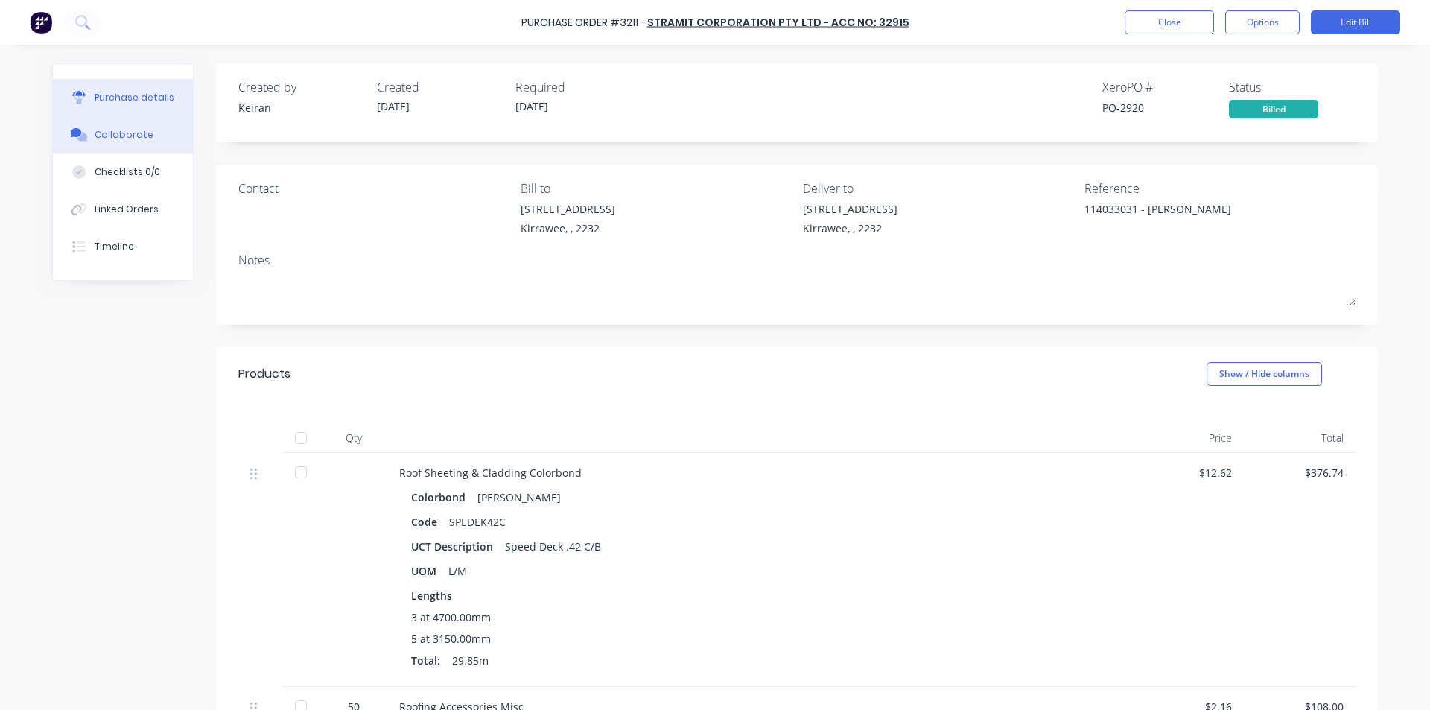
click at [121, 130] on div "Collaborate" at bounding box center [124, 134] width 59 height 13
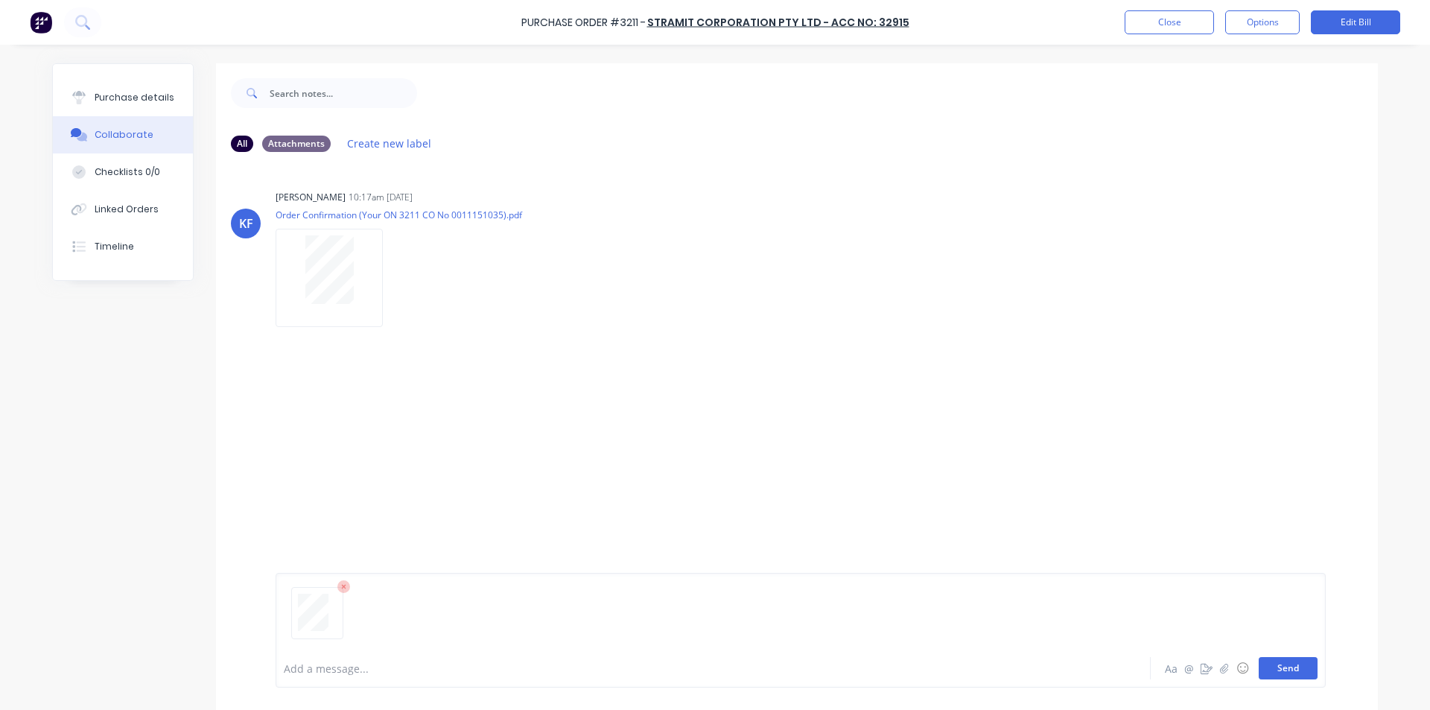
click at [1291, 658] on button "Send" at bounding box center [1287, 668] width 59 height 22
click at [1132, 349] on div "MF You 11:56am [DATE] 3776_001.pdf Labels Download Delete" at bounding box center [797, 410] width 1162 height 134
click at [1147, 28] on button "Close" at bounding box center [1168, 22] width 89 height 24
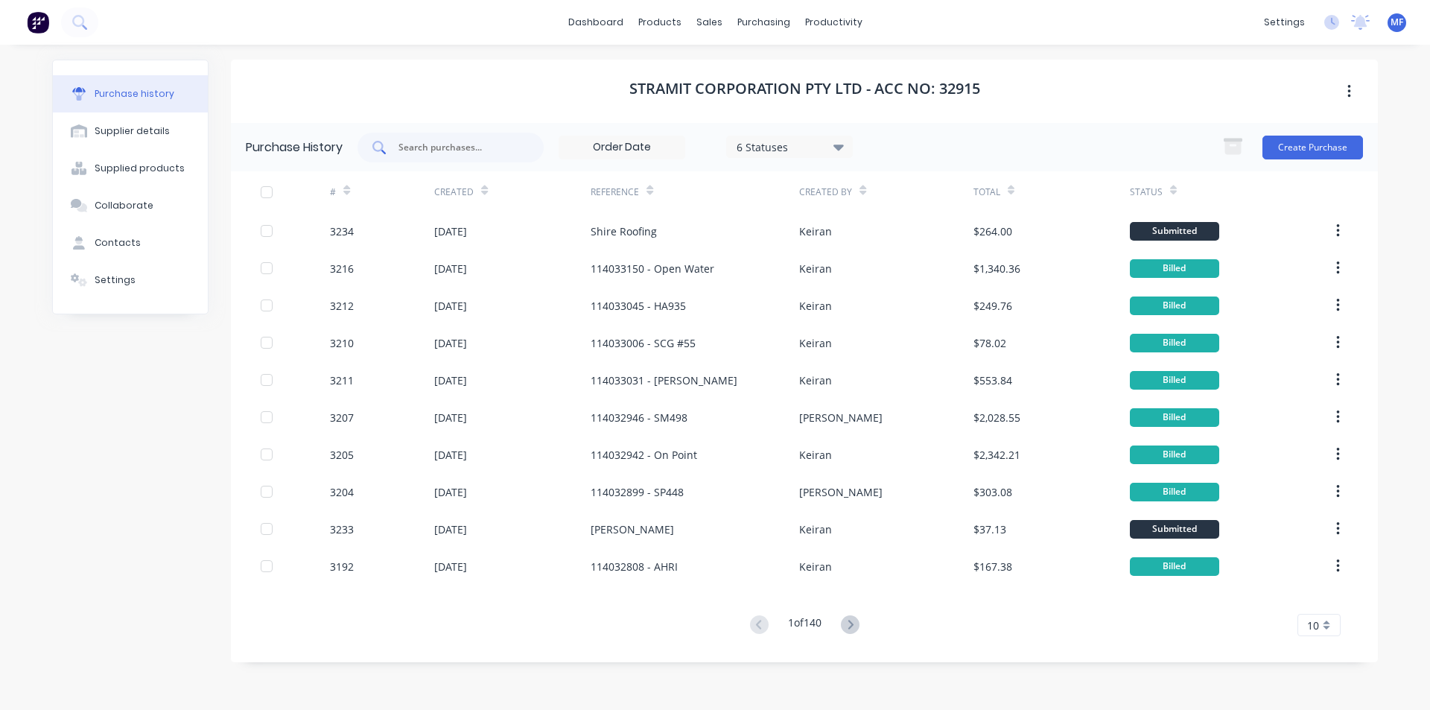
click at [409, 148] on input "text" at bounding box center [459, 147] width 124 height 15
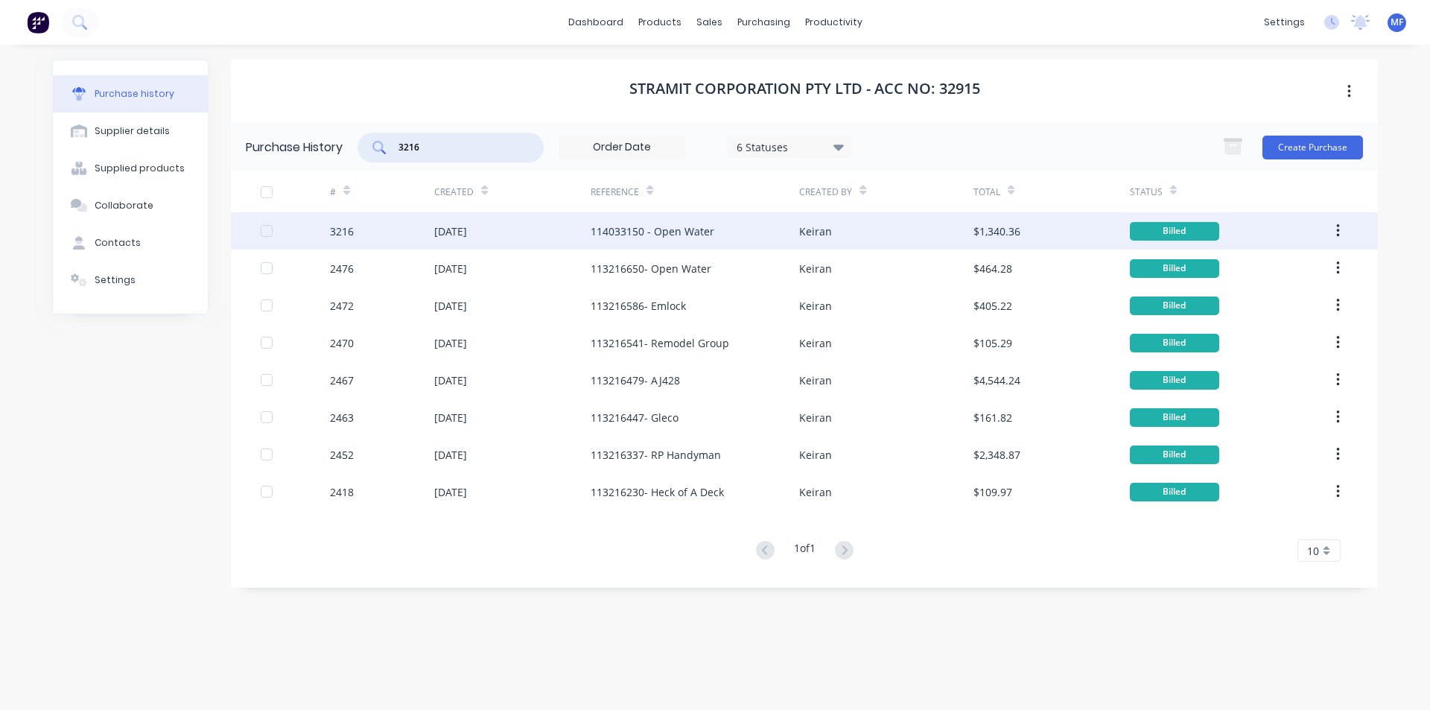
click at [694, 233] on div "114033150 - Open Water" at bounding box center [652, 231] width 124 height 16
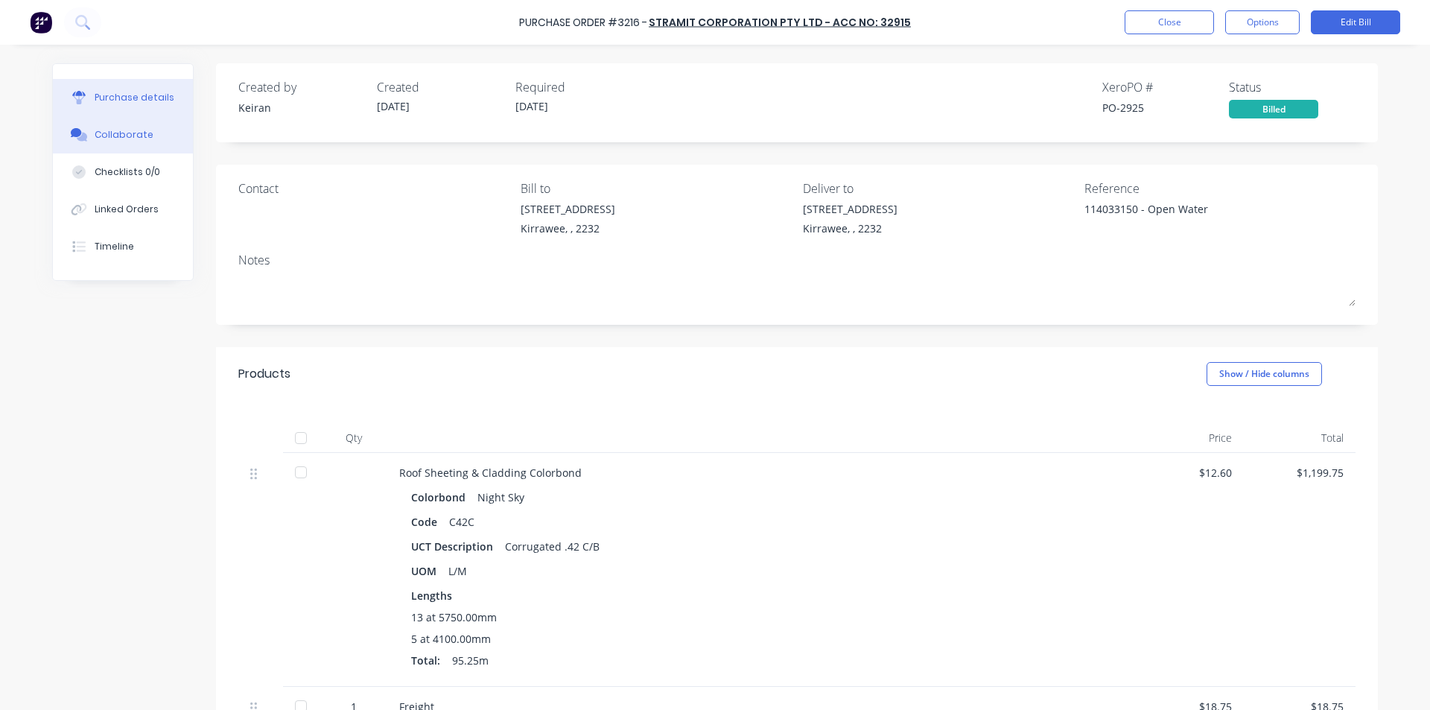
click at [126, 132] on div "Collaborate" at bounding box center [124, 134] width 59 height 13
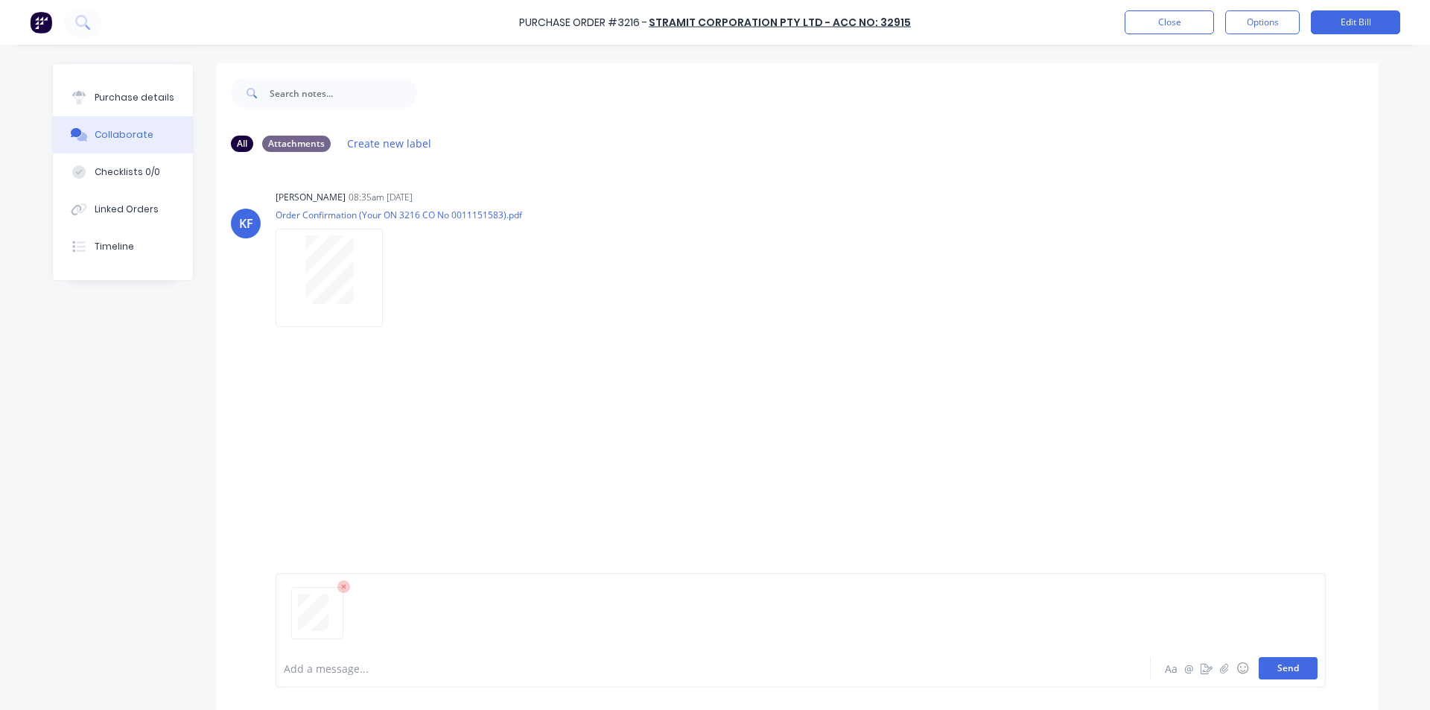
click at [1293, 675] on button "Send" at bounding box center [1287, 668] width 59 height 22
click at [1194, 526] on div "[PERSON_NAME] [PERSON_NAME] 08:35am [DATE] Order Confirmation (Your ON 3216 CO …" at bounding box center [797, 406] width 1162 height 485
click at [1187, 18] on button "Close" at bounding box center [1168, 22] width 89 height 24
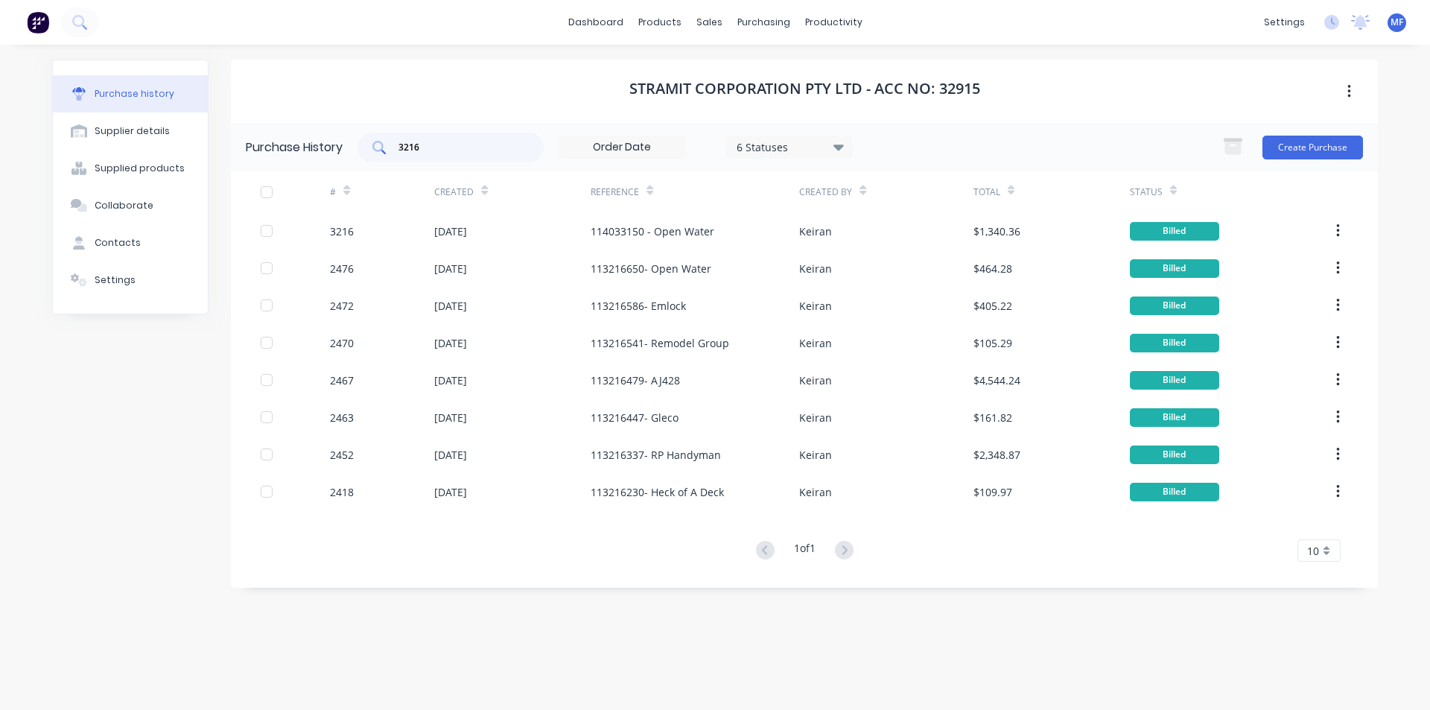
click at [437, 149] on input "3216" at bounding box center [459, 147] width 124 height 15
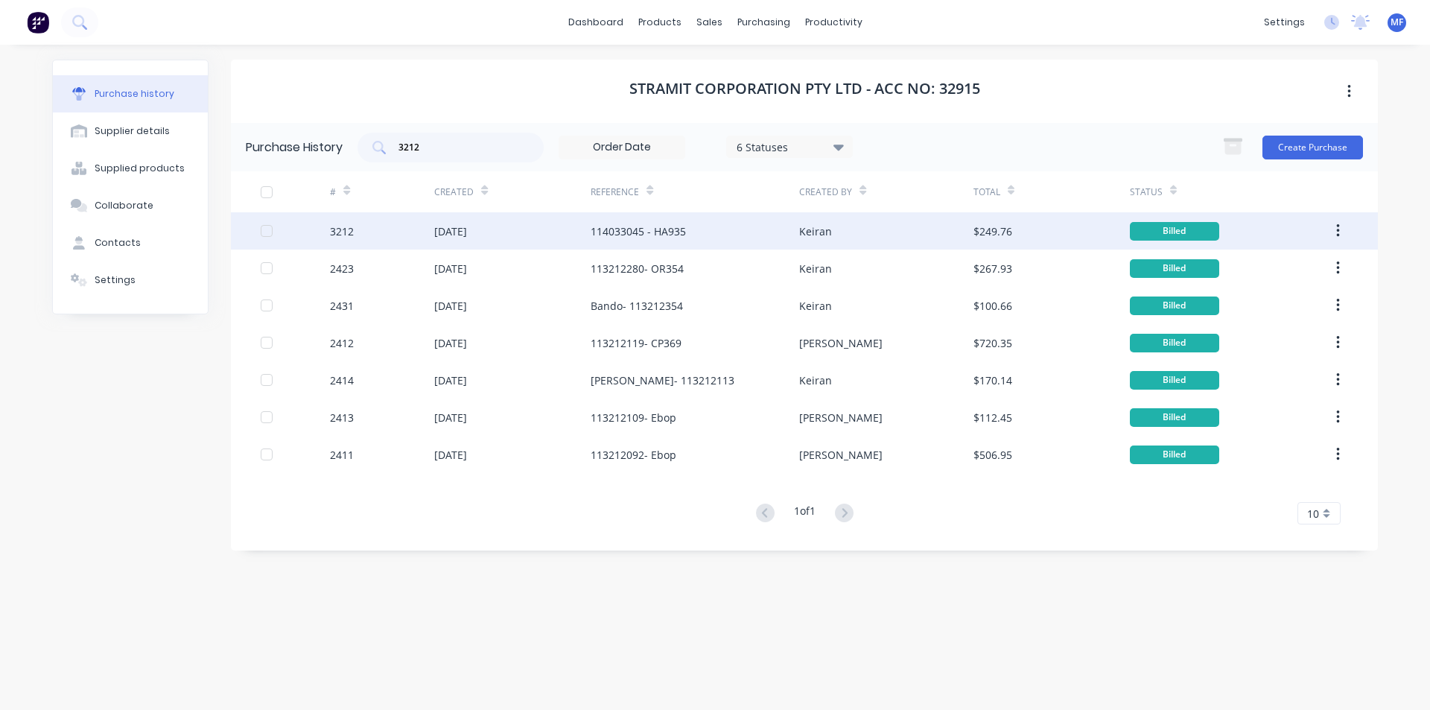
click at [660, 226] on div "114033045 - HA935" at bounding box center [637, 231] width 95 height 16
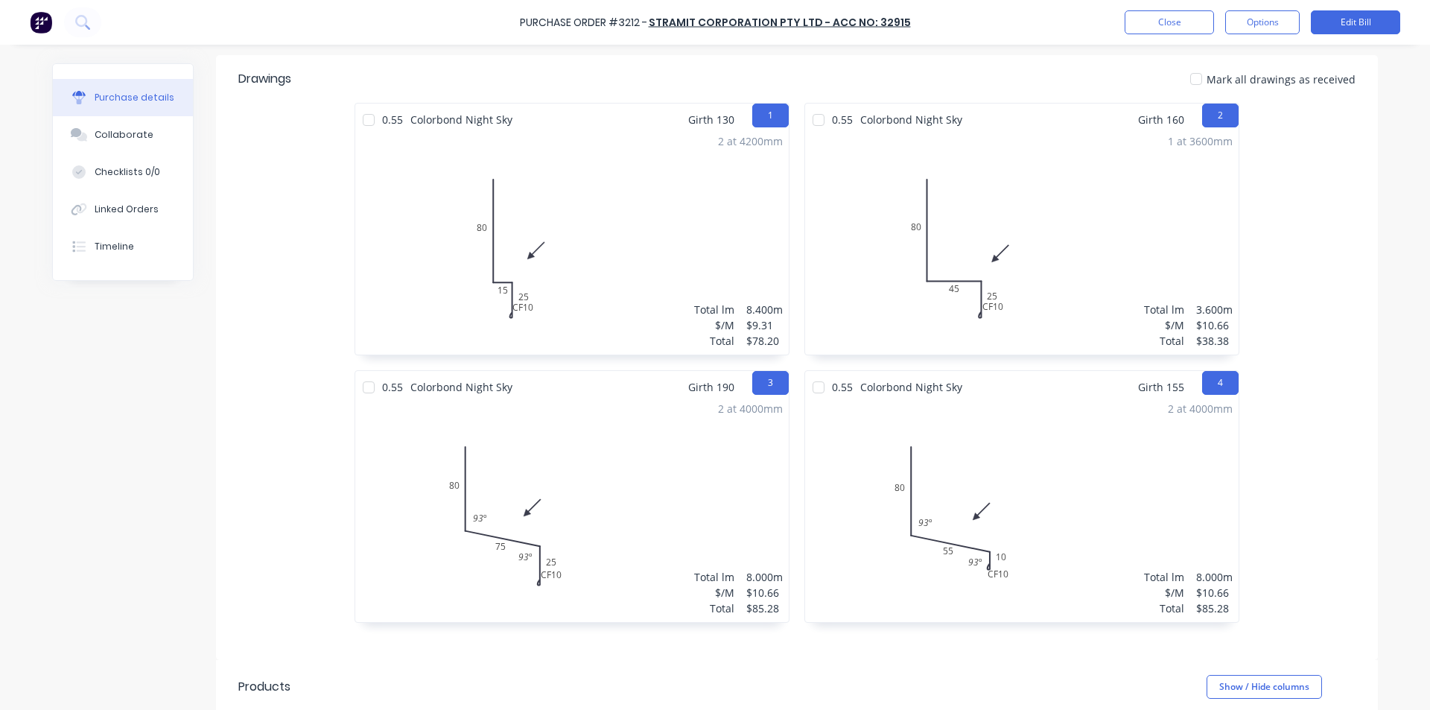
scroll to position [298, 0]
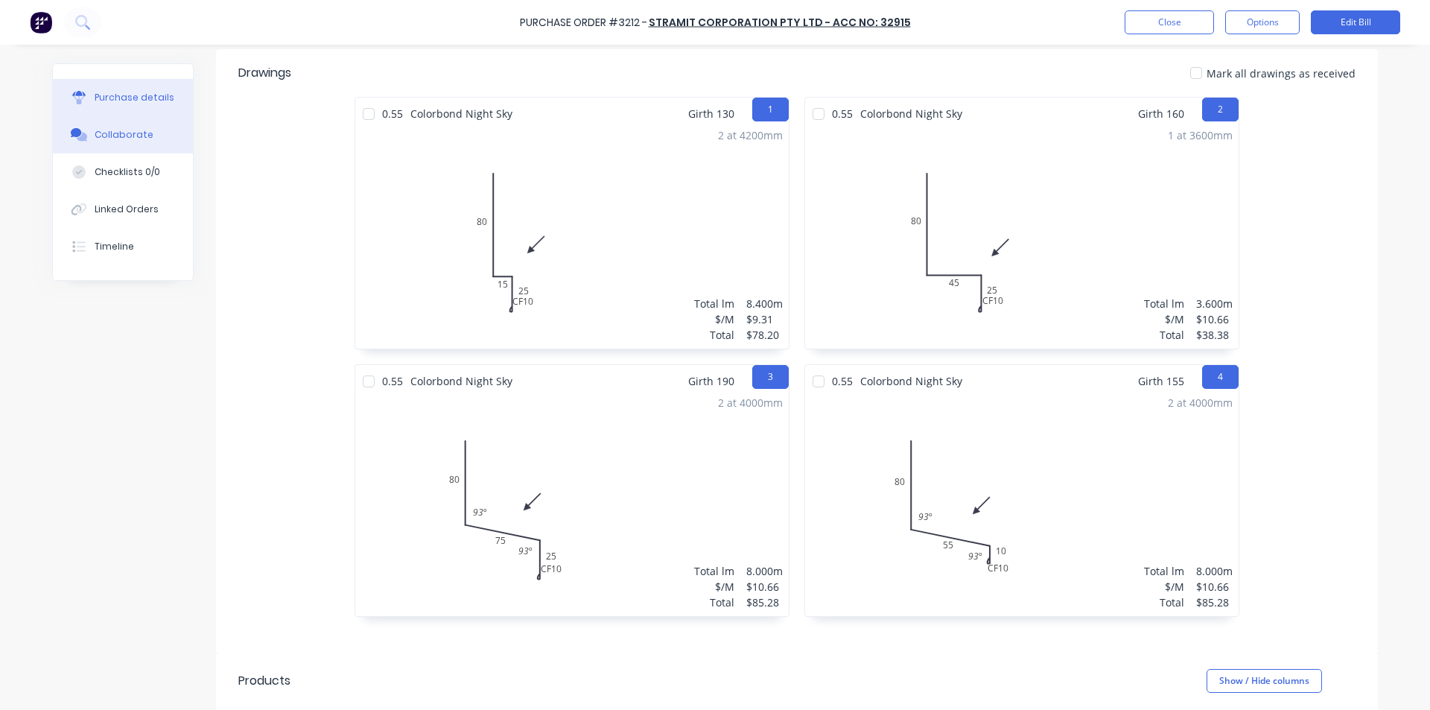
click at [104, 132] on div "Collaborate" at bounding box center [124, 134] width 59 height 13
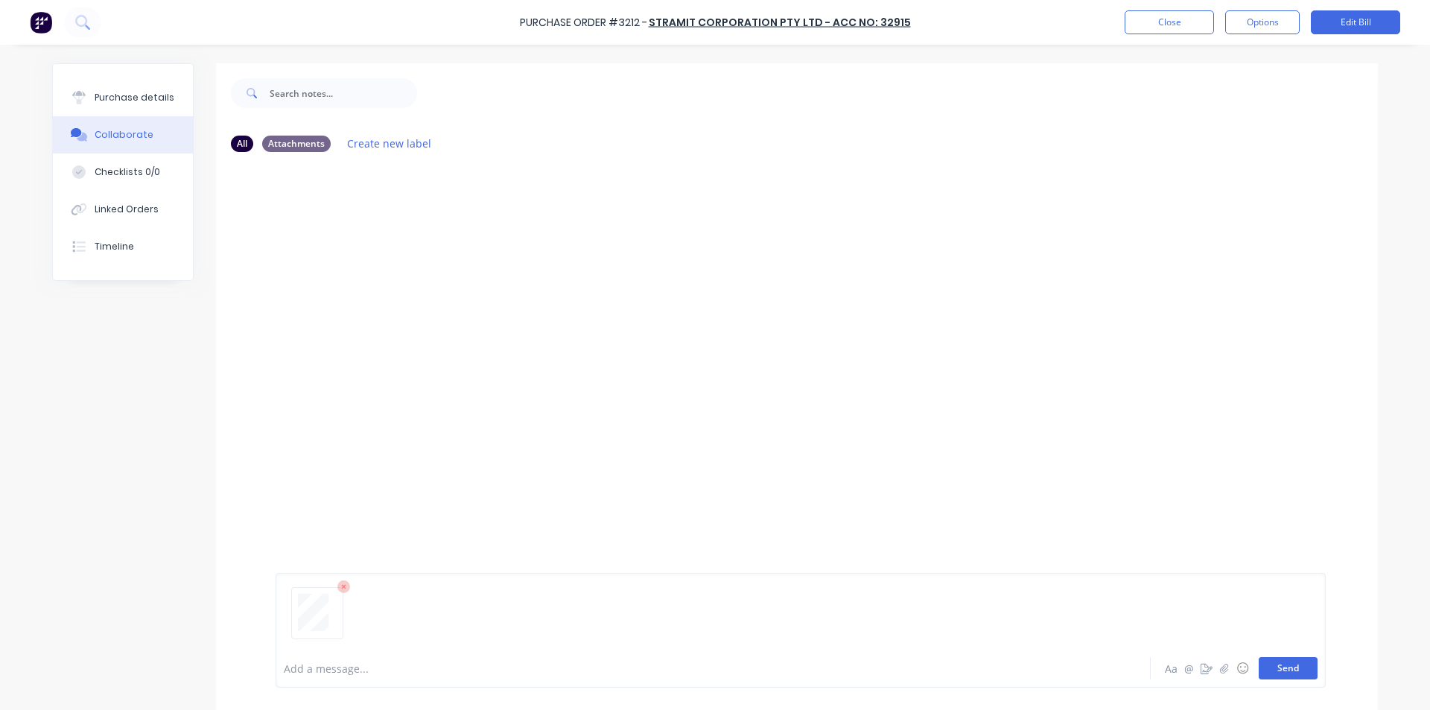
click at [1281, 669] on button "Send" at bounding box center [1287, 668] width 59 height 22
click at [1042, 480] on div "MF You 12:01pm [DATE] 3778_001.pdf Labels Download Delete" at bounding box center [797, 406] width 1162 height 485
click at [955, 411] on div "MF You 12:01pm [DATE] 3778_001.pdf Labels Download Delete" at bounding box center [797, 406] width 1162 height 485
click at [1162, 17] on button "Close" at bounding box center [1168, 22] width 89 height 24
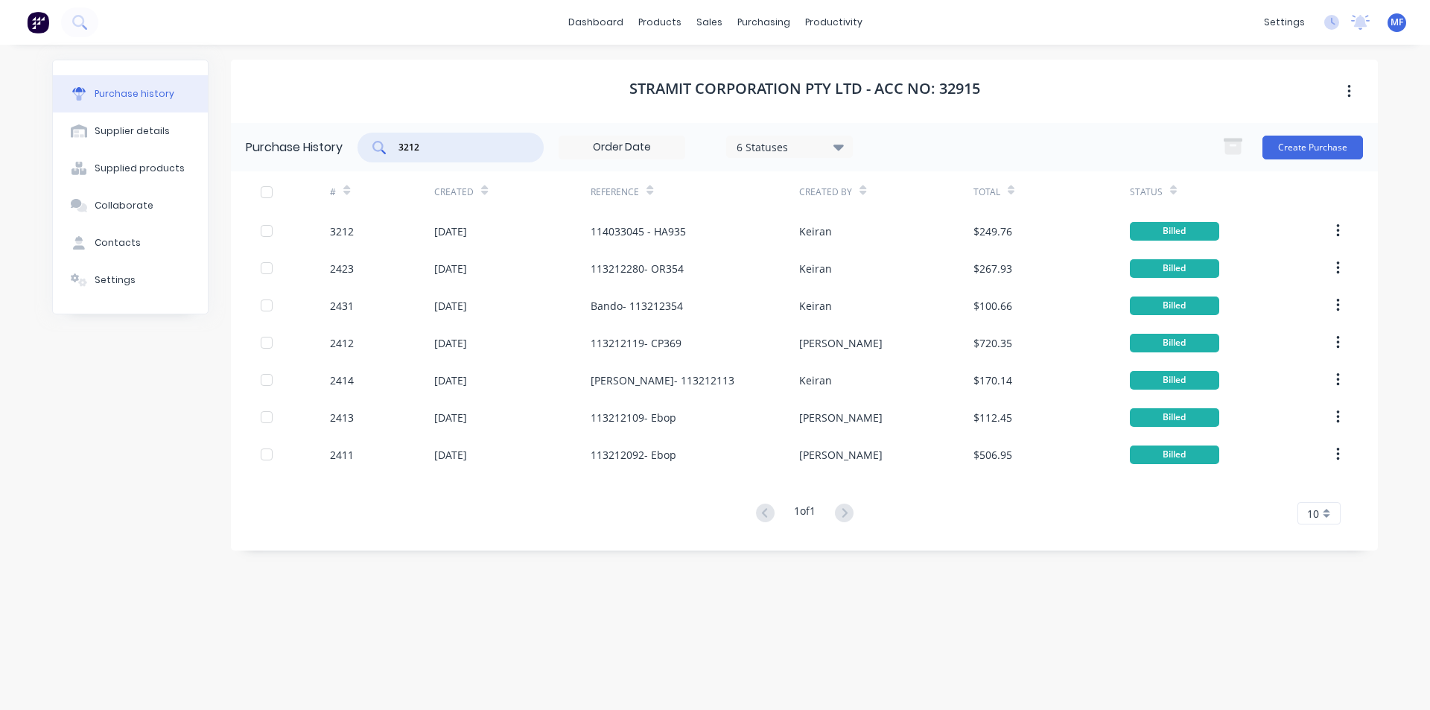
click at [443, 147] on input "3212" at bounding box center [459, 147] width 124 height 15
click at [744, 20] on div "purchasing" at bounding box center [764, 22] width 68 height 22
click at [764, 63] on link "Purchase Orders" at bounding box center [825, 71] width 197 height 30
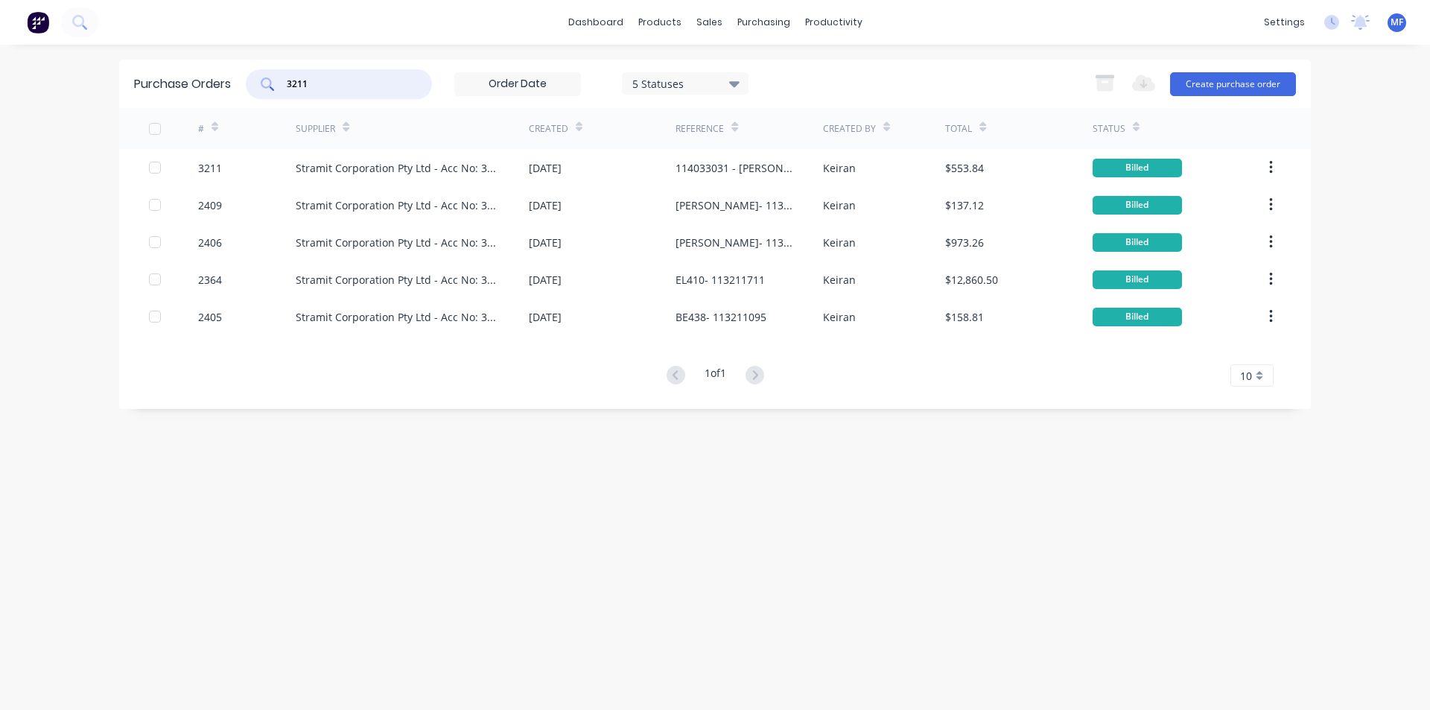
click at [321, 85] on input "3211" at bounding box center [347, 84] width 124 height 15
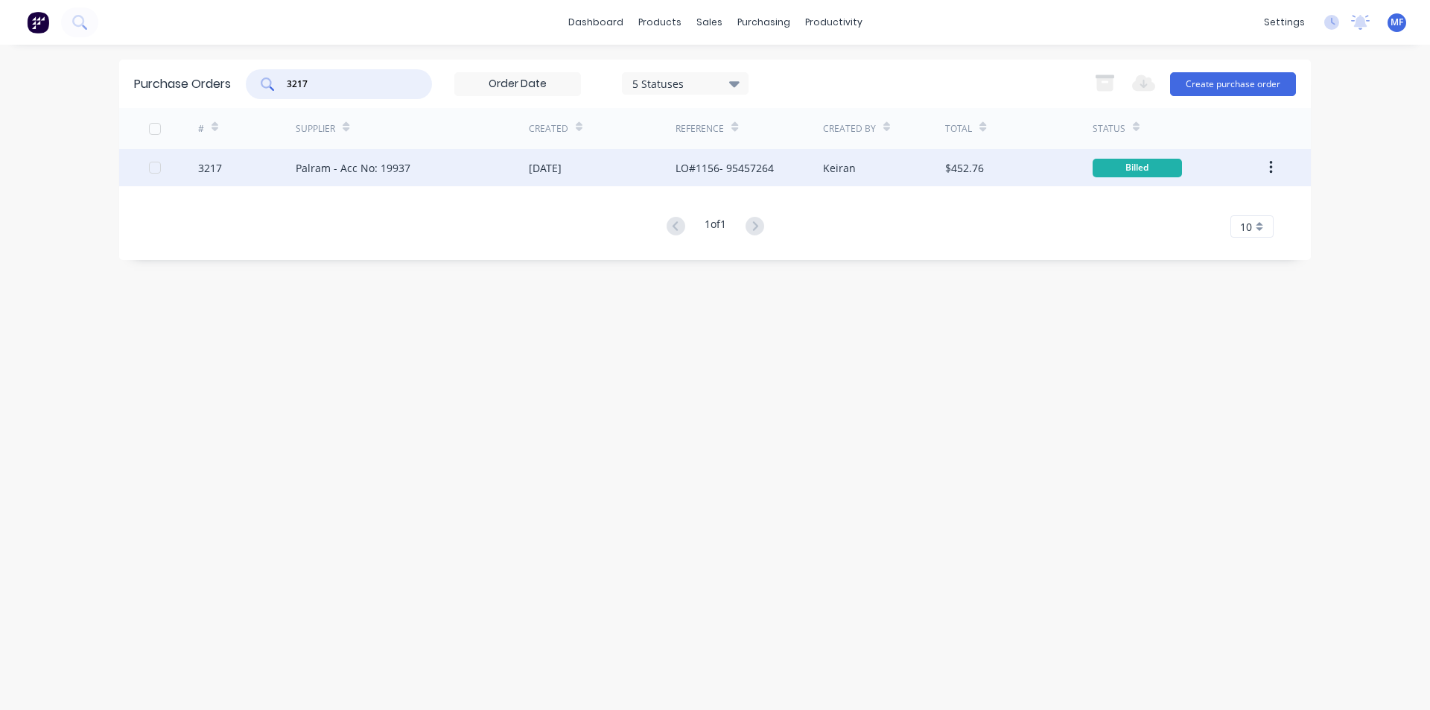
click at [357, 167] on div "Palram - Acc No: 19937" at bounding box center [353, 168] width 115 height 16
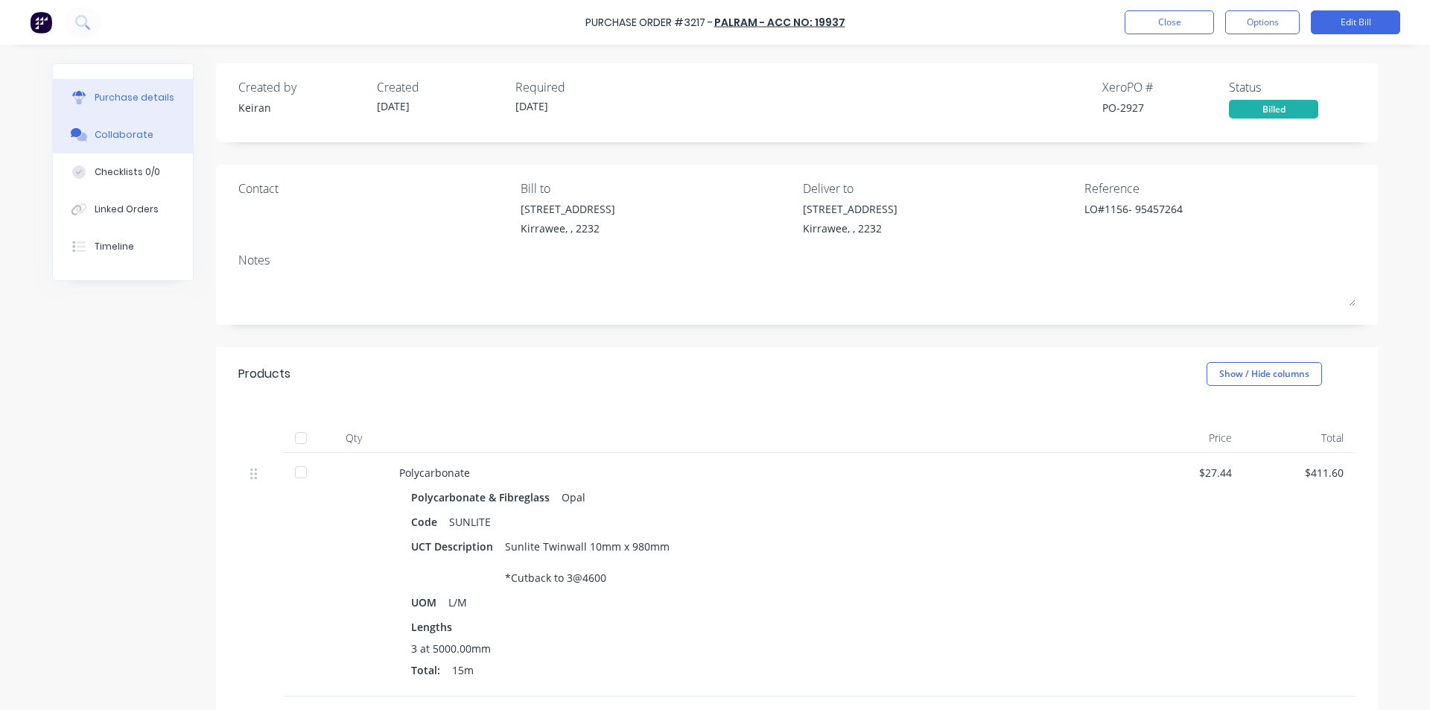
click at [124, 128] on div "Collaborate" at bounding box center [124, 134] width 59 height 13
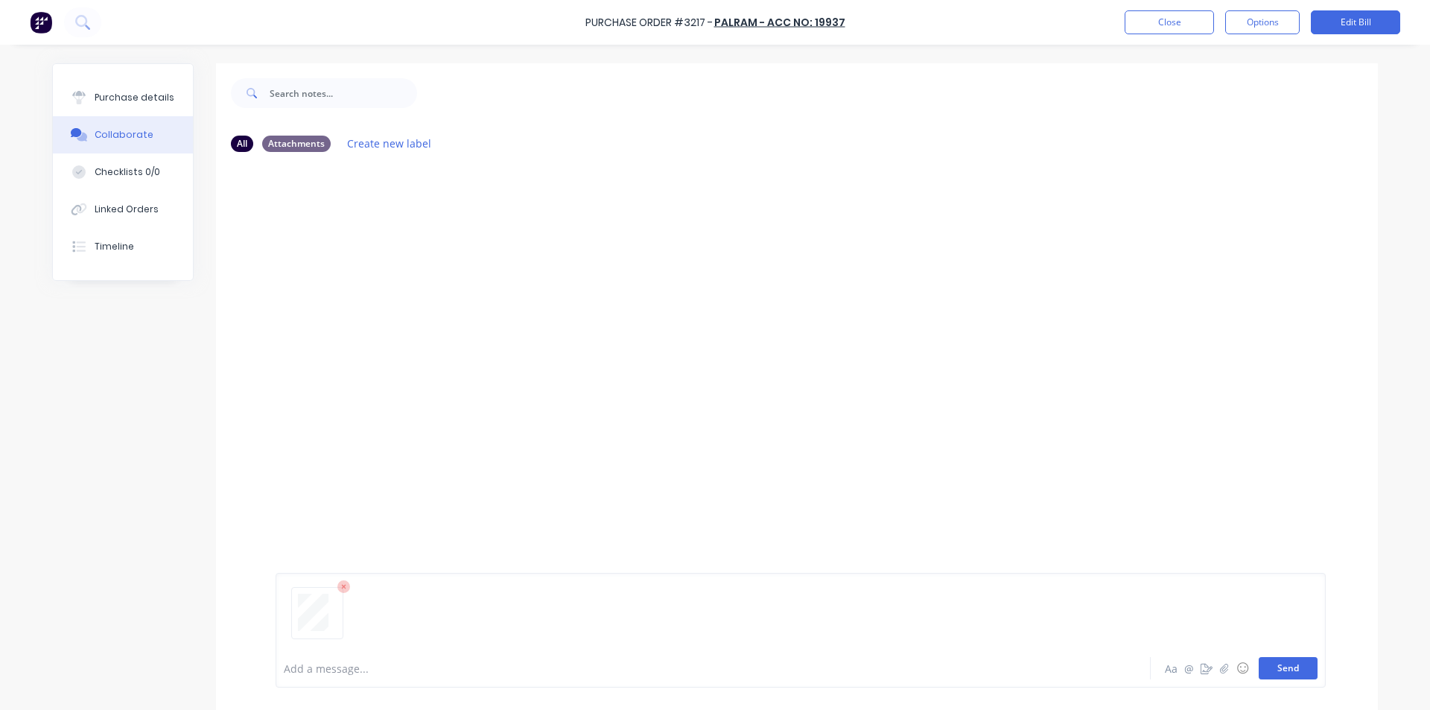
click at [1289, 671] on button "Send" at bounding box center [1287, 668] width 59 height 22
click at [1121, 337] on div "MF You 12:05pm [DATE] 3779_001.pdf Labels Download Delete" at bounding box center [797, 406] width 1162 height 485
click at [1175, 16] on button "Close" at bounding box center [1168, 22] width 89 height 24
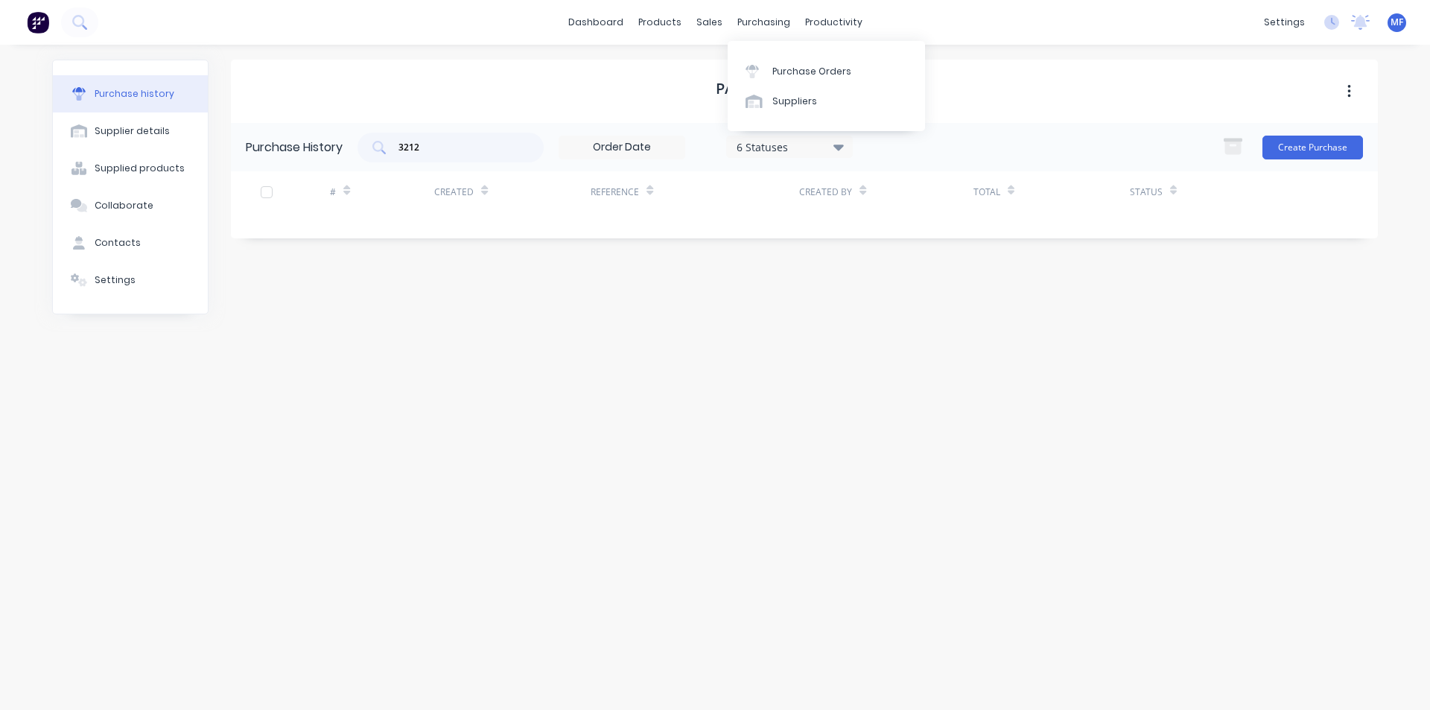
drag, startPoint x: 774, startPoint y: 21, endPoint x: 771, endPoint y: 36, distance: 15.8
click at [774, 21] on div "purchasing" at bounding box center [764, 22] width 68 height 22
click at [781, 71] on div "Purchase Orders" at bounding box center [811, 71] width 79 height 13
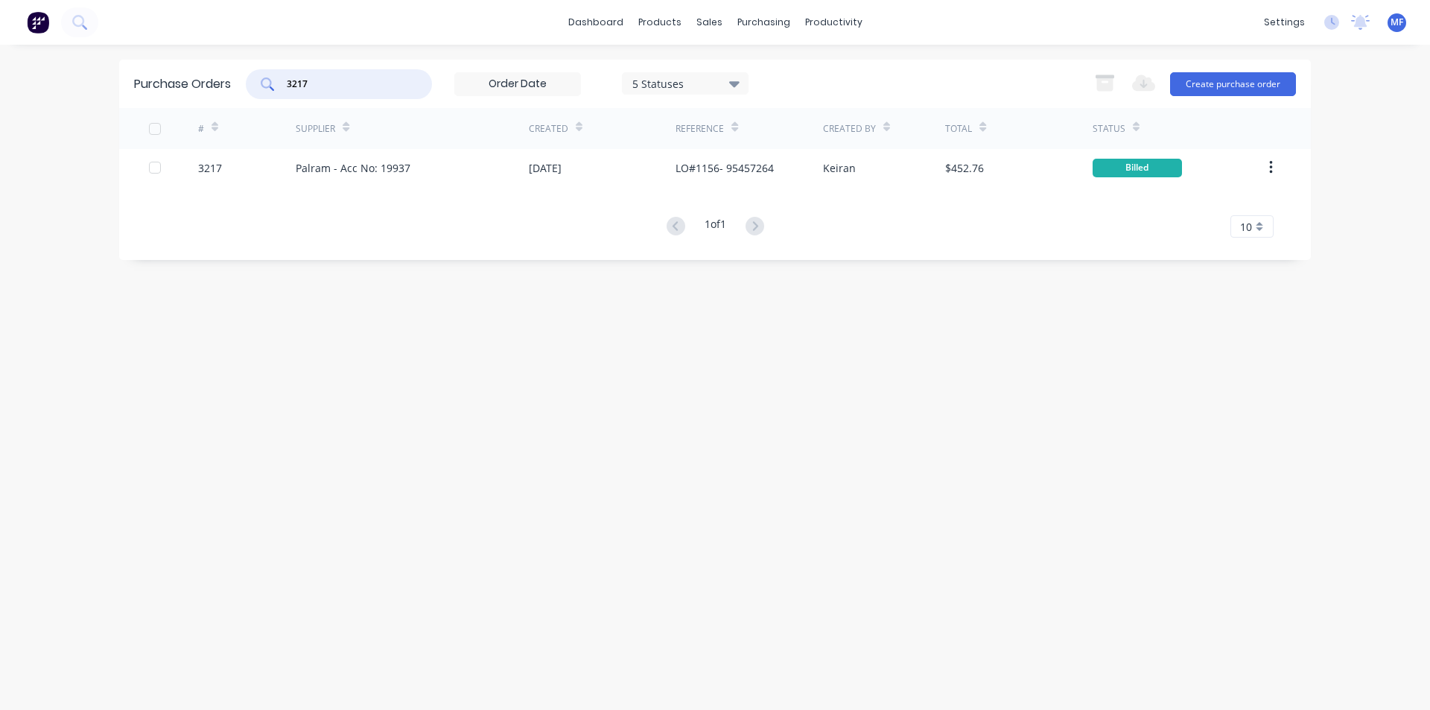
click at [327, 83] on input "3217" at bounding box center [347, 84] width 124 height 15
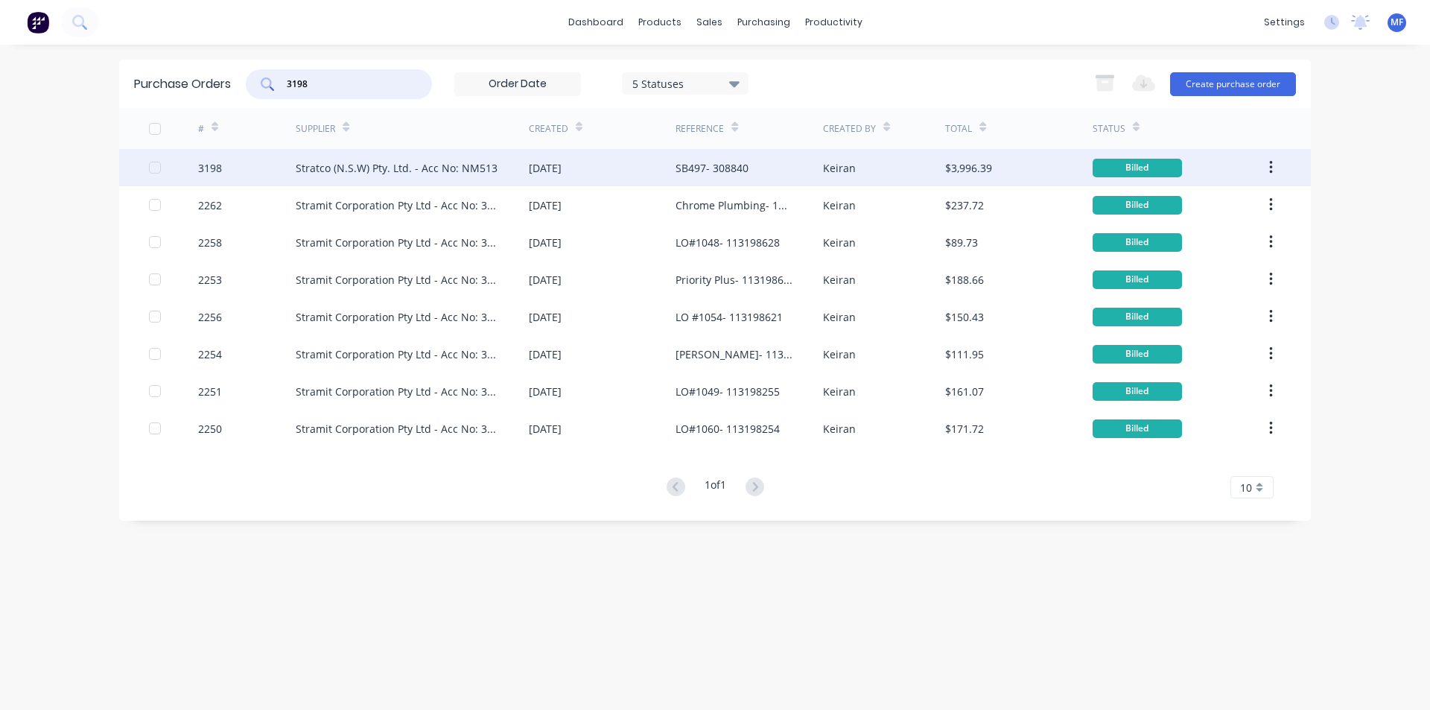
click at [450, 165] on div "Stratco (N.S.W) Pty. Ltd. - Acc No: NM513" at bounding box center [397, 168] width 202 height 16
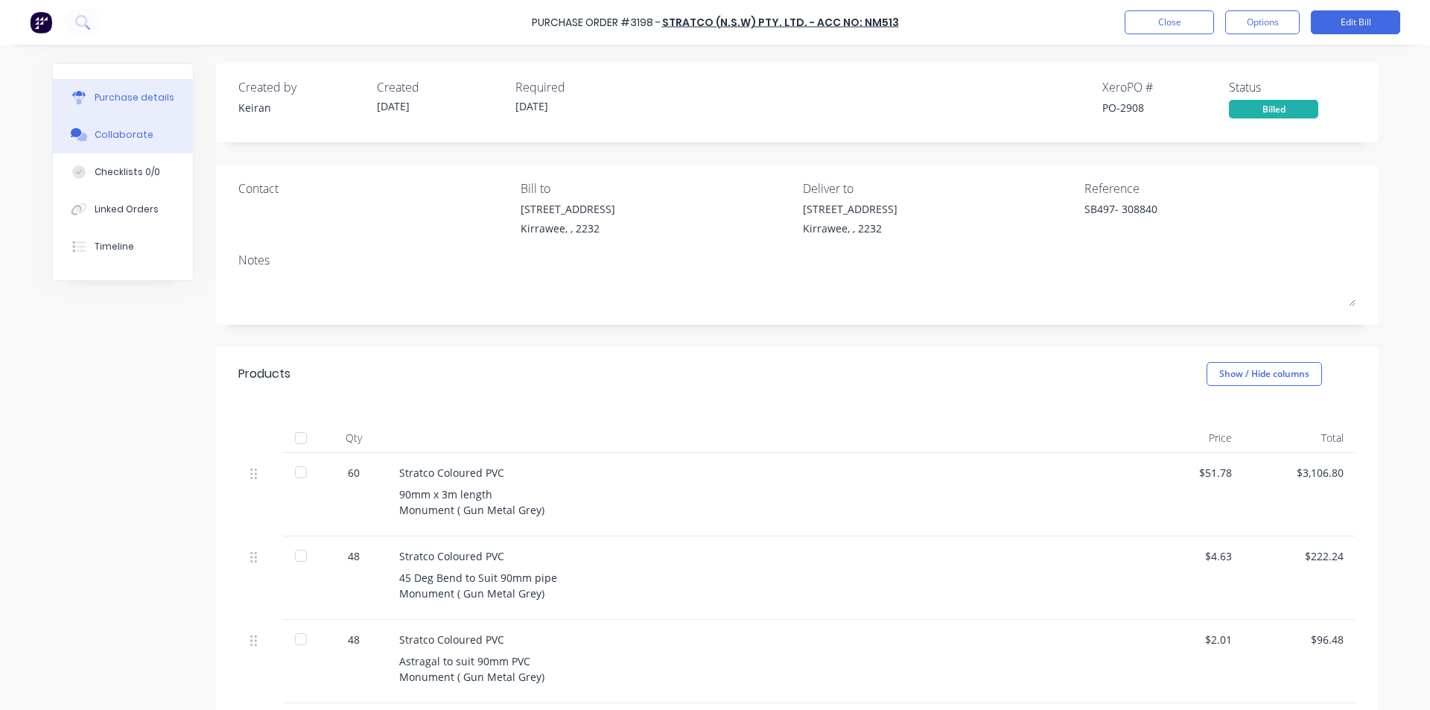
click at [109, 130] on div "Collaborate" at bounding box center [124, 134] width 59 height 13
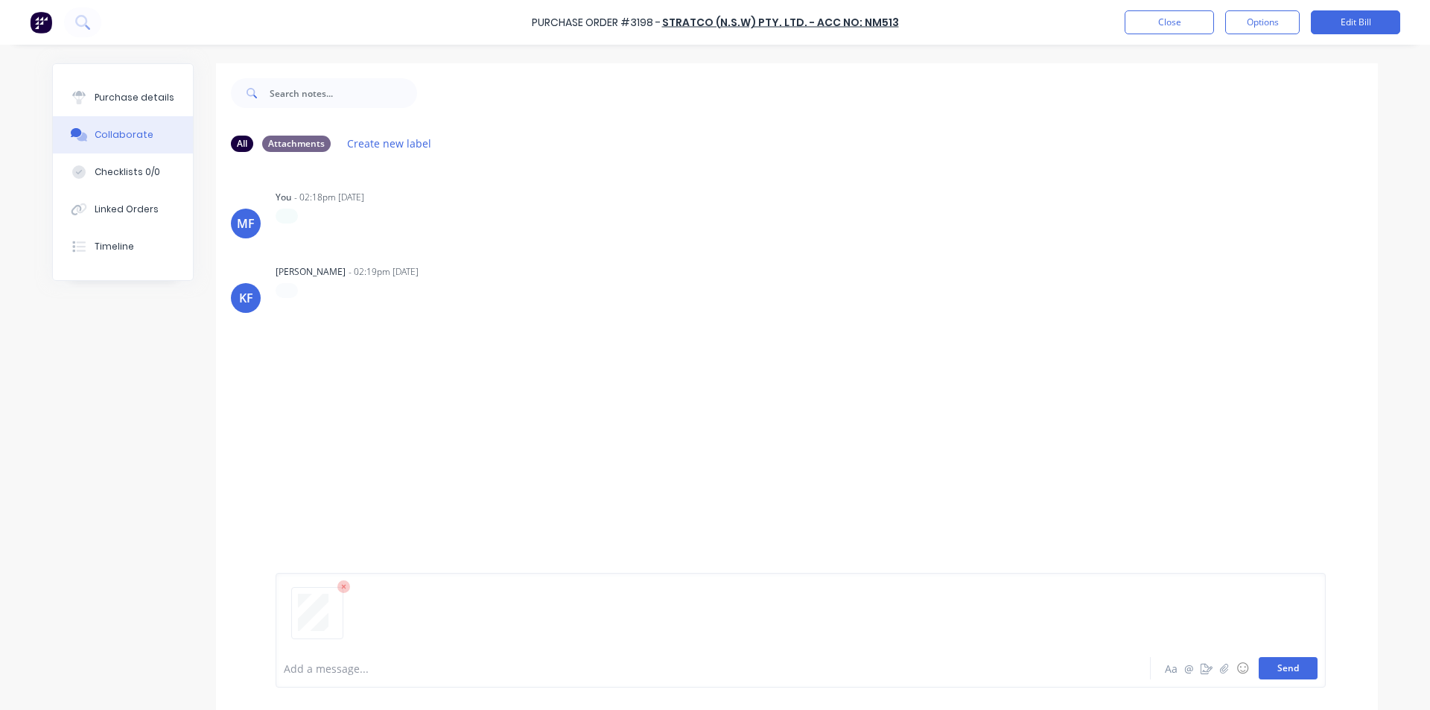
click at [1277, 663] on button "Send" at bounding box center [1287, 668] width 59 height 22
click at [1063, 550] on div "MF You - 02:18pm [DATE] Labels Edit Delete [PERSON_NAME] [PERSON_NAME] - 02:19p…" at bounding box center [797, 406] width 1162 height 485
click at [1167, 19] on button "Close" at bounding box center [1168, 22] width 89 height 24
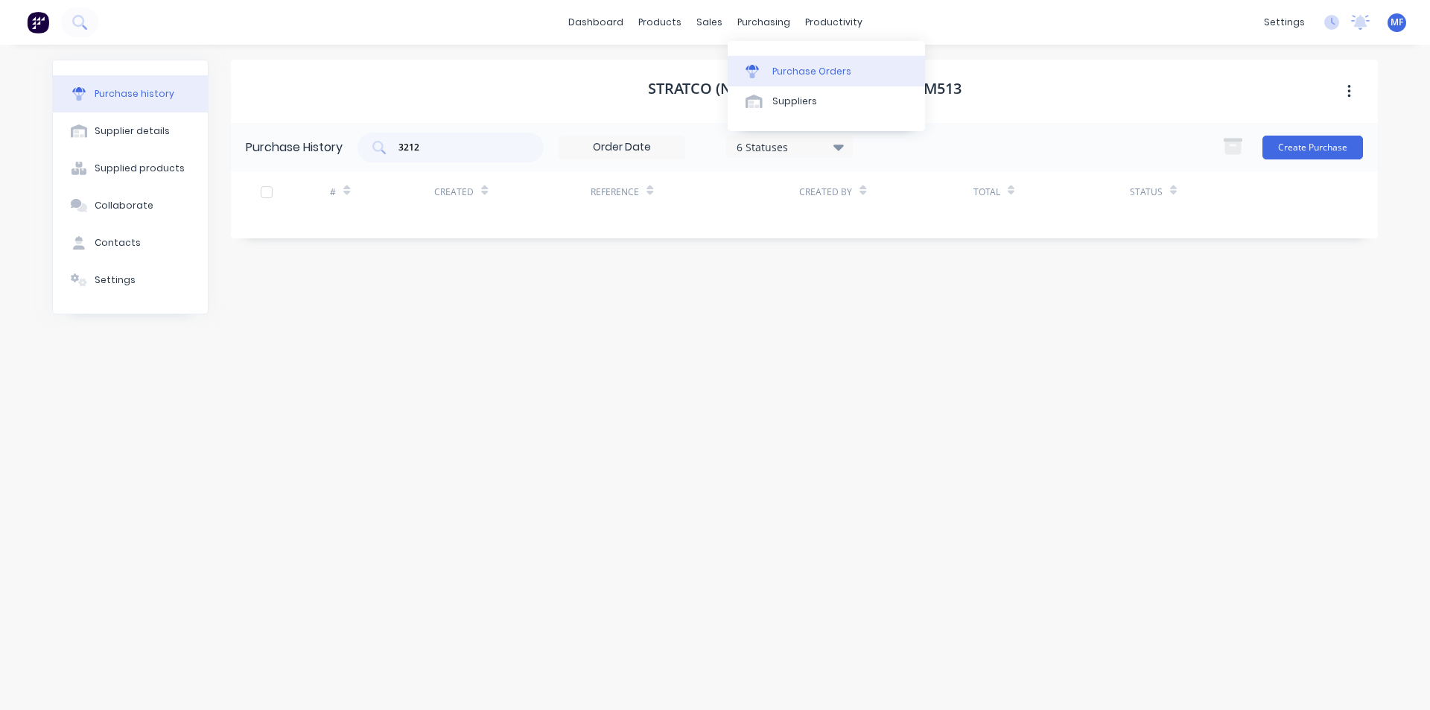
click at [779, 66] on div "Purchase Orders" at bounding box center [811, 71] width 79 height 13
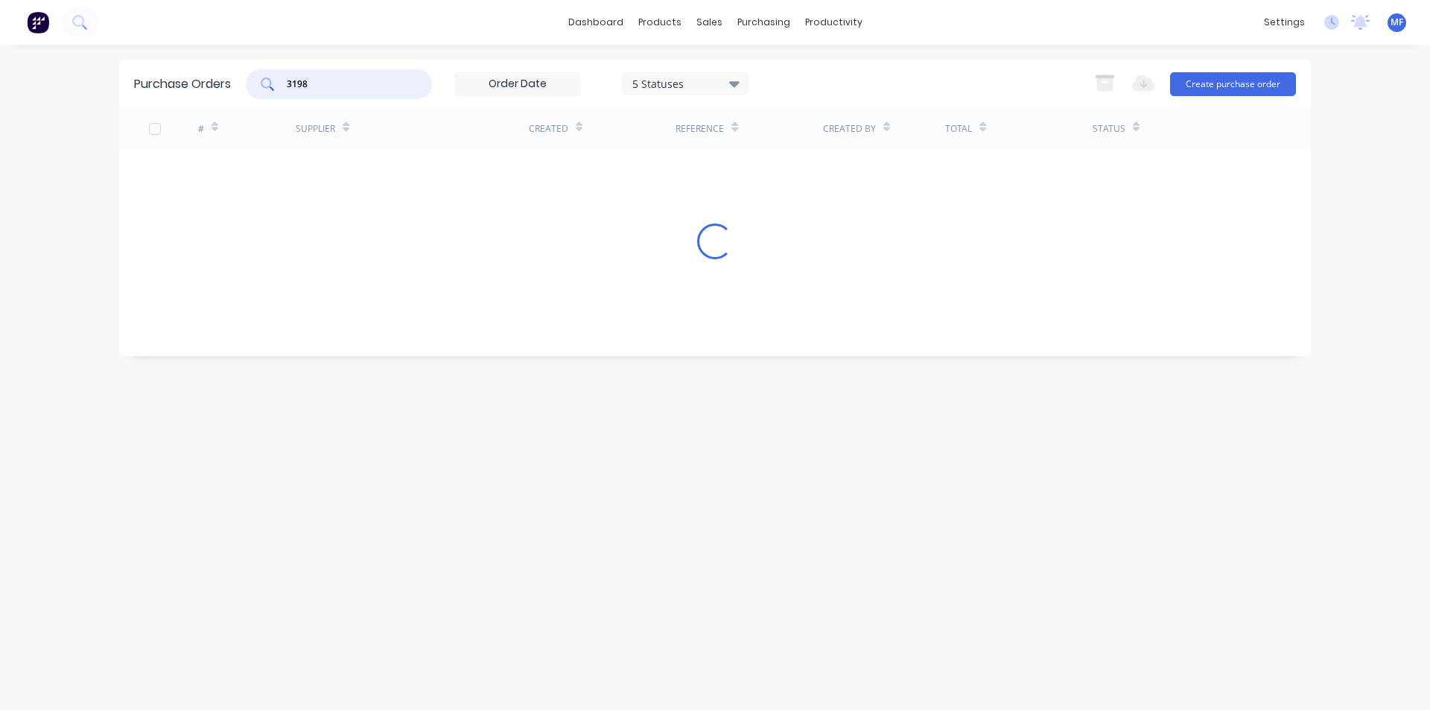
click at [348, 89] on input "3198" at bounding box center [347, 84] width 124 height 15
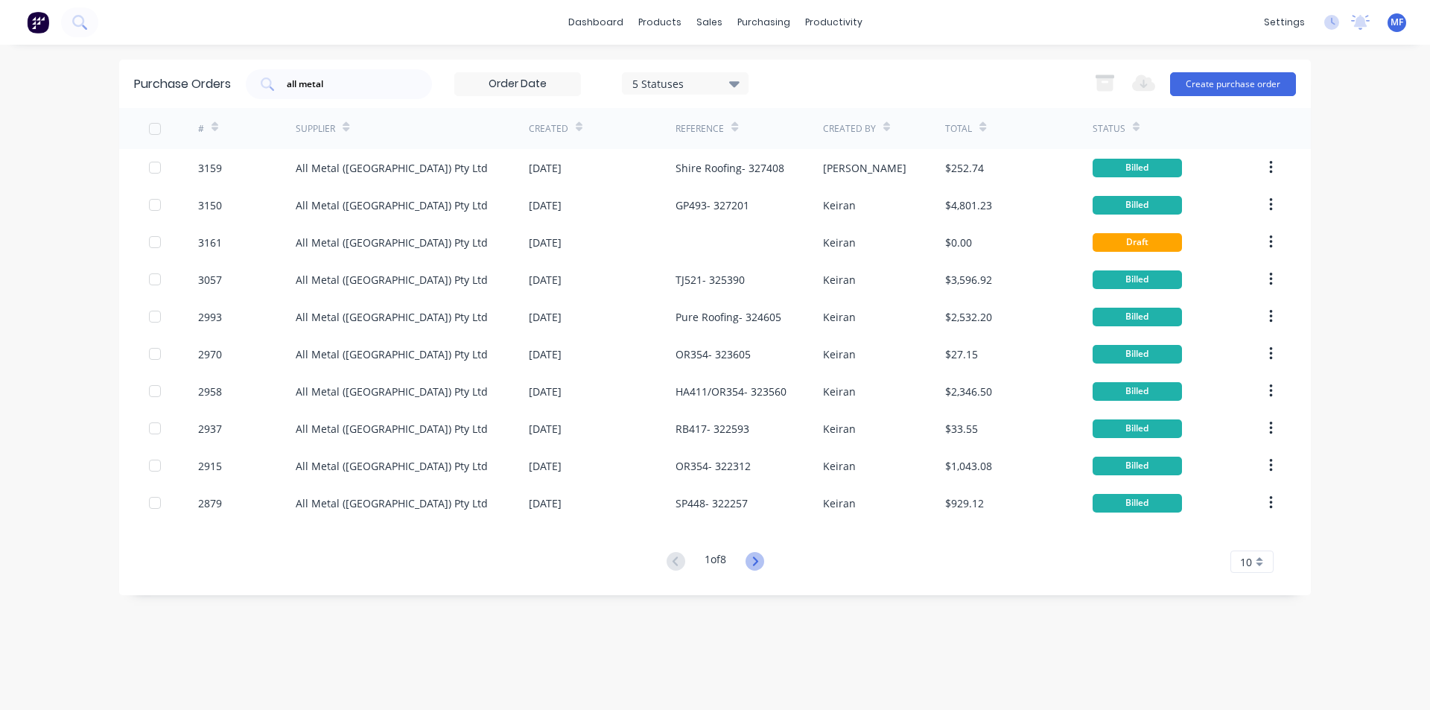
click at [750, 554] on button at bounding box center [755, 562] width 28 height 22
click at [337, 84] on input "all metal" at bounding box center [347, 84] width 124 height 15
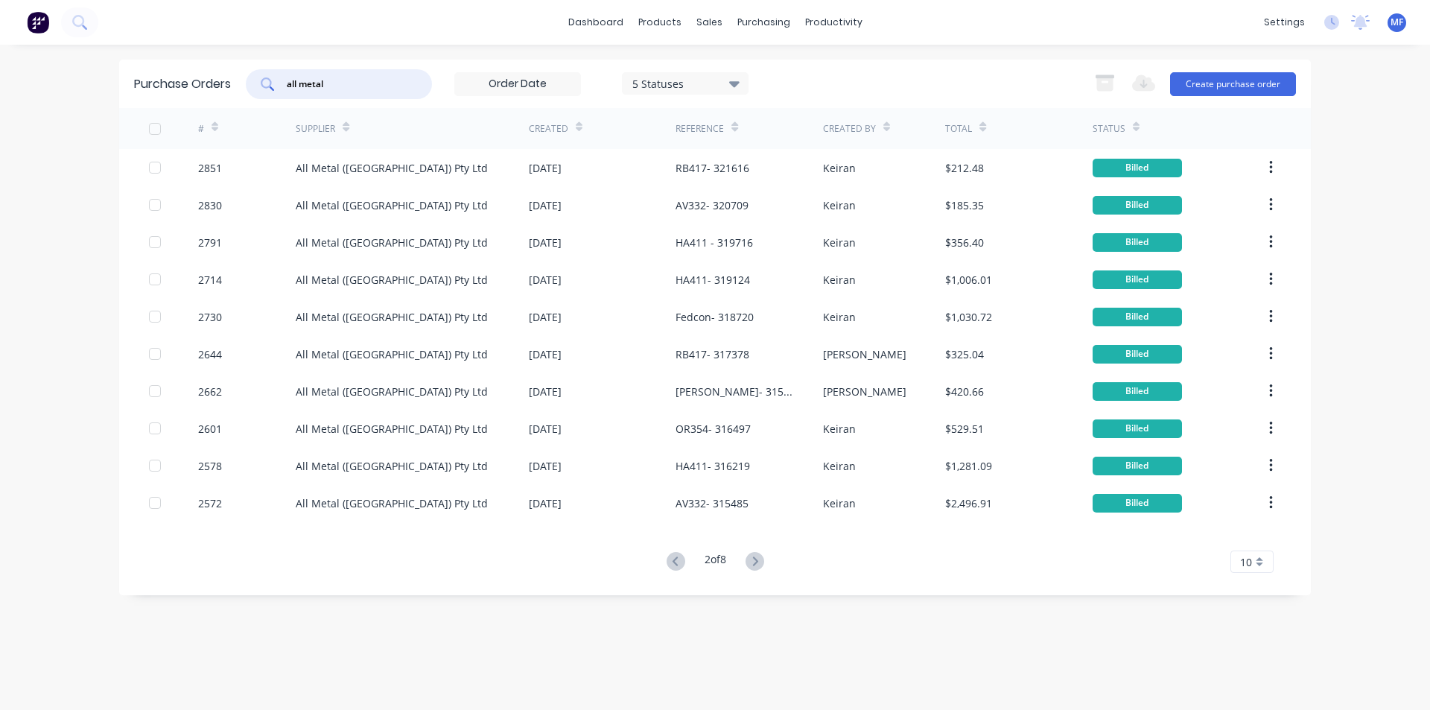
click at [337, 84] on input "all metal" at bounding box center [347, 84] width 124 height 15
click at [338, 83] on input "all metal" at bounding box center [347, 84] width 124 height 15
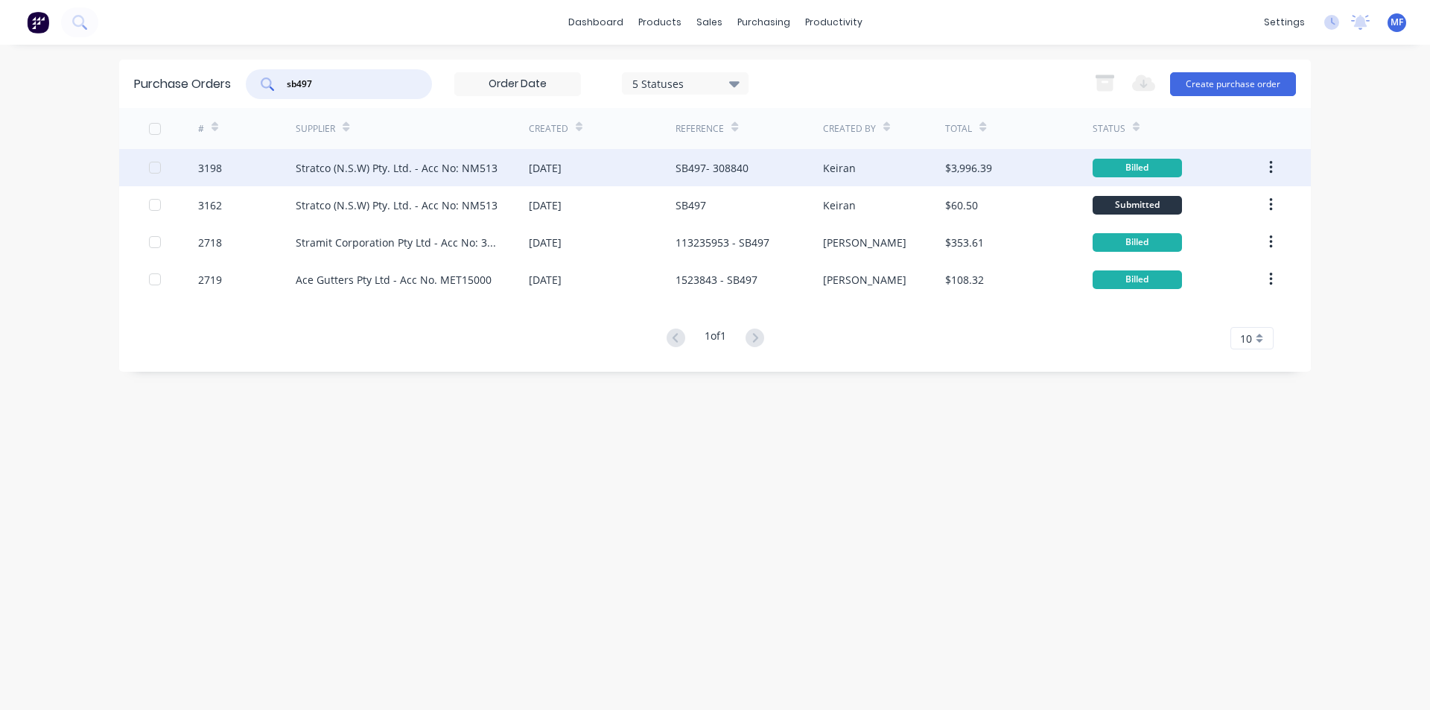
click at [730, 168] on div "SB497- 308840" at bounding box center [711, 168] width 73 height 16
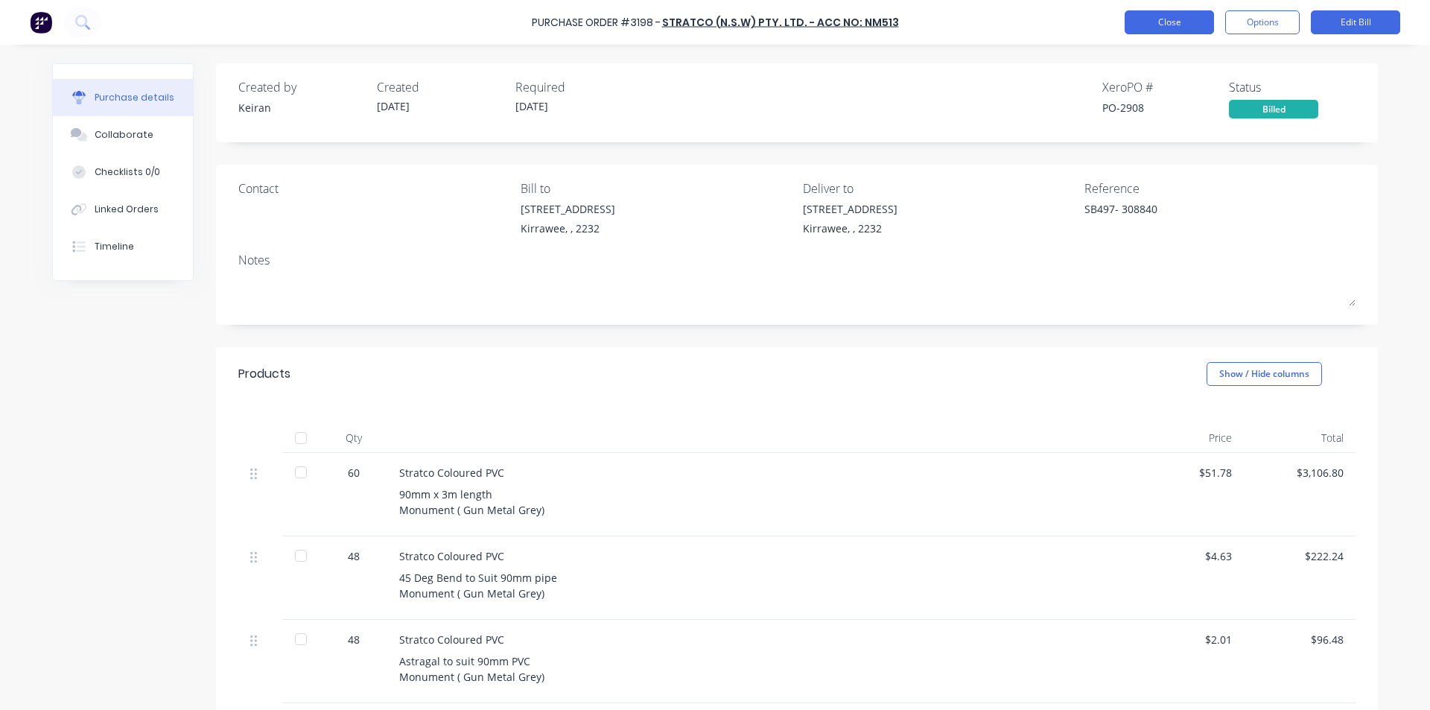
click at [1184, 26] on button "Close" at bounding box center [1168, 22] width 89 height 24
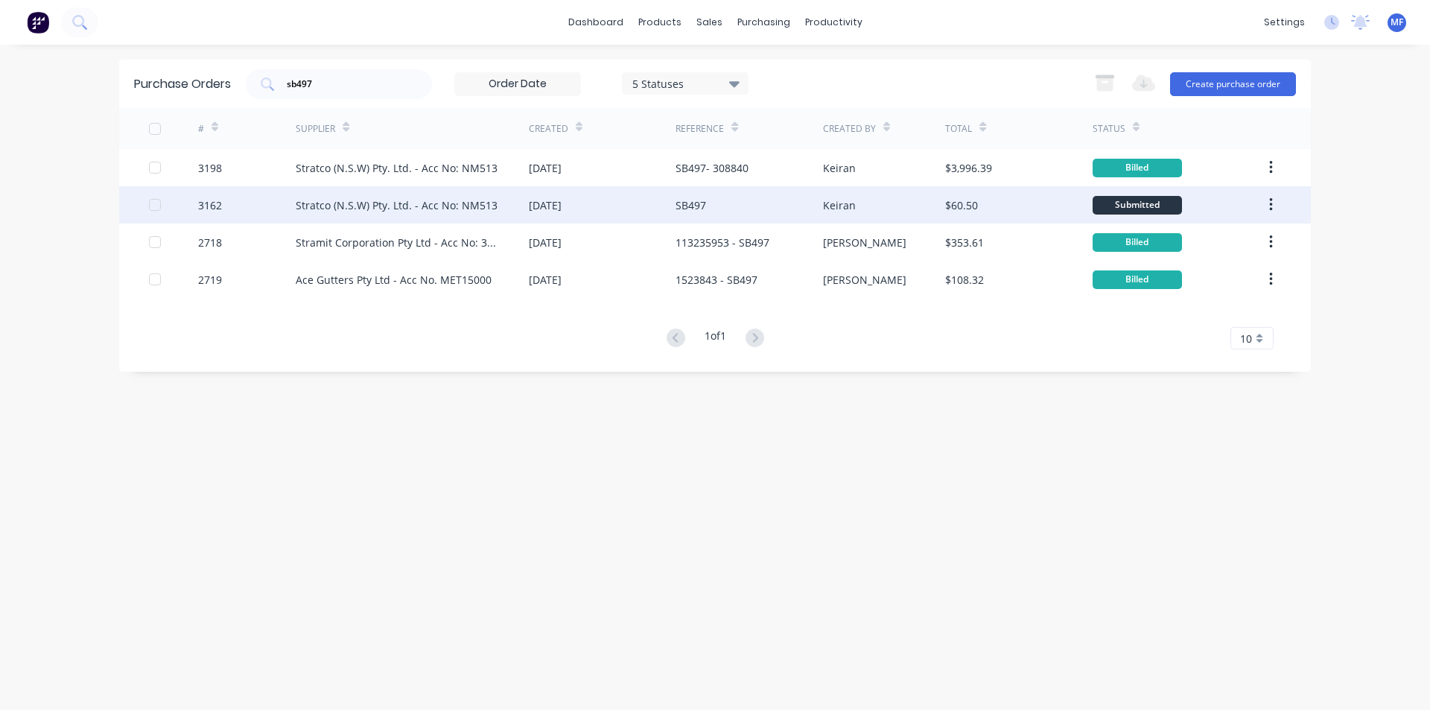
click at [346, 203] on div "Stratco (N.S.W) Pty. Ltd. - Acc No: NM513" at bounding box center [397, 205] width 202 height 16
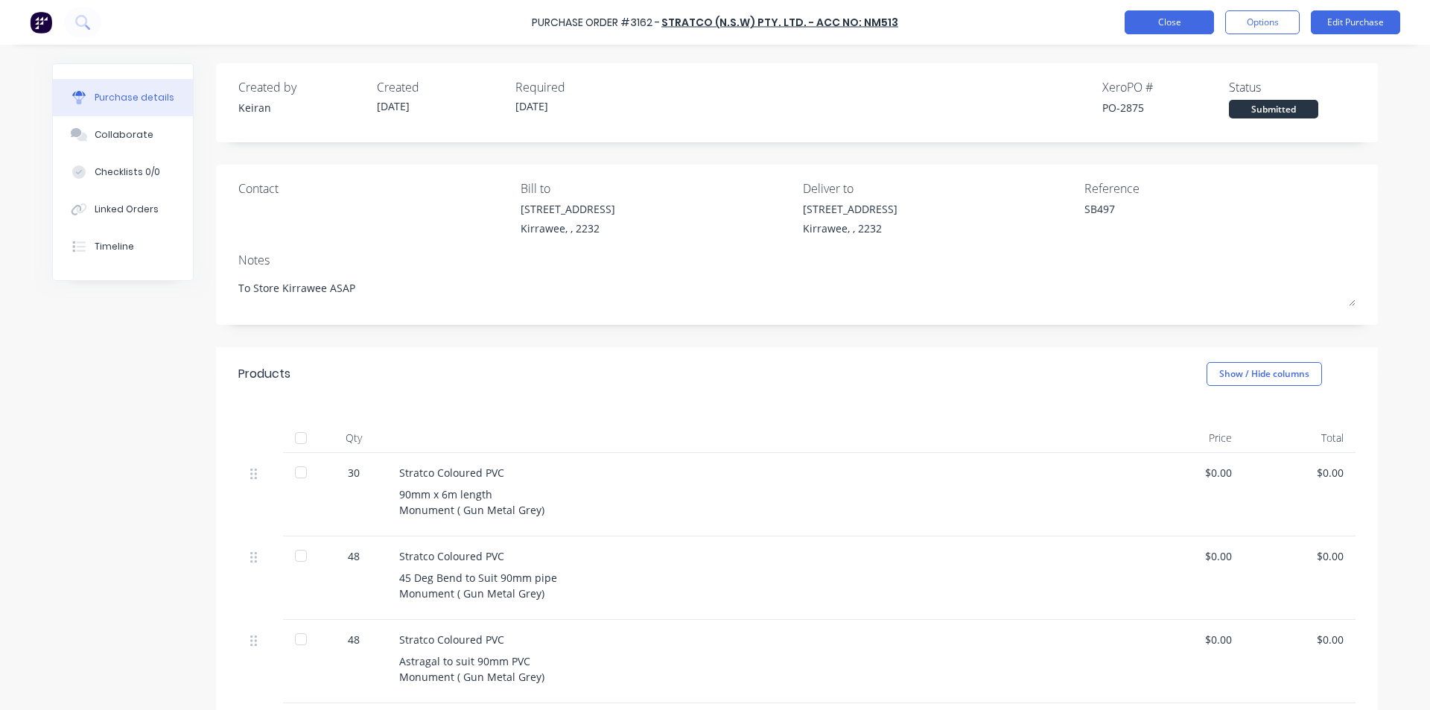
click at [1172, 28] on button "Close" at bounding box center [1168, 22] width 89 height 24
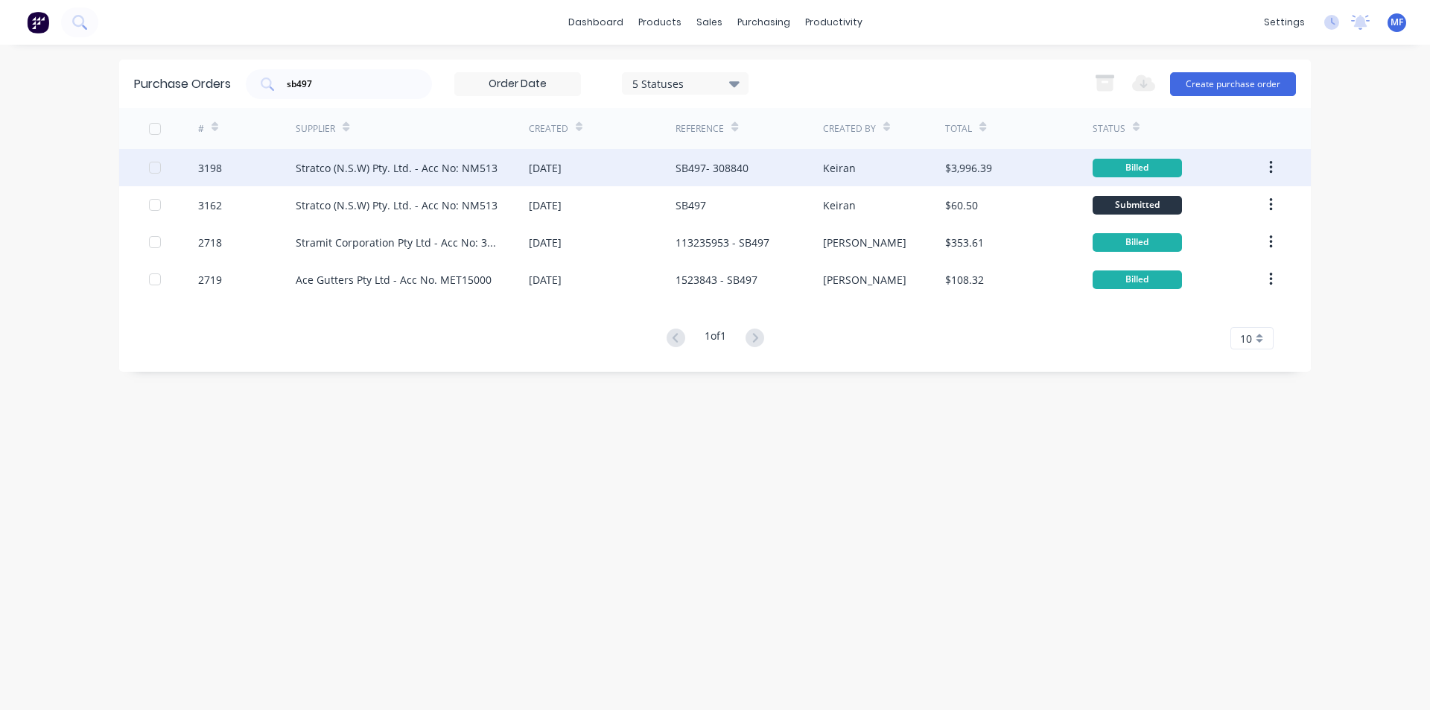
click at [402, 164] on div "Stratco (N.S.W) Pty. Ltd. - Acc No: NM513" at bounding box center [397, 168] width 202 height 16
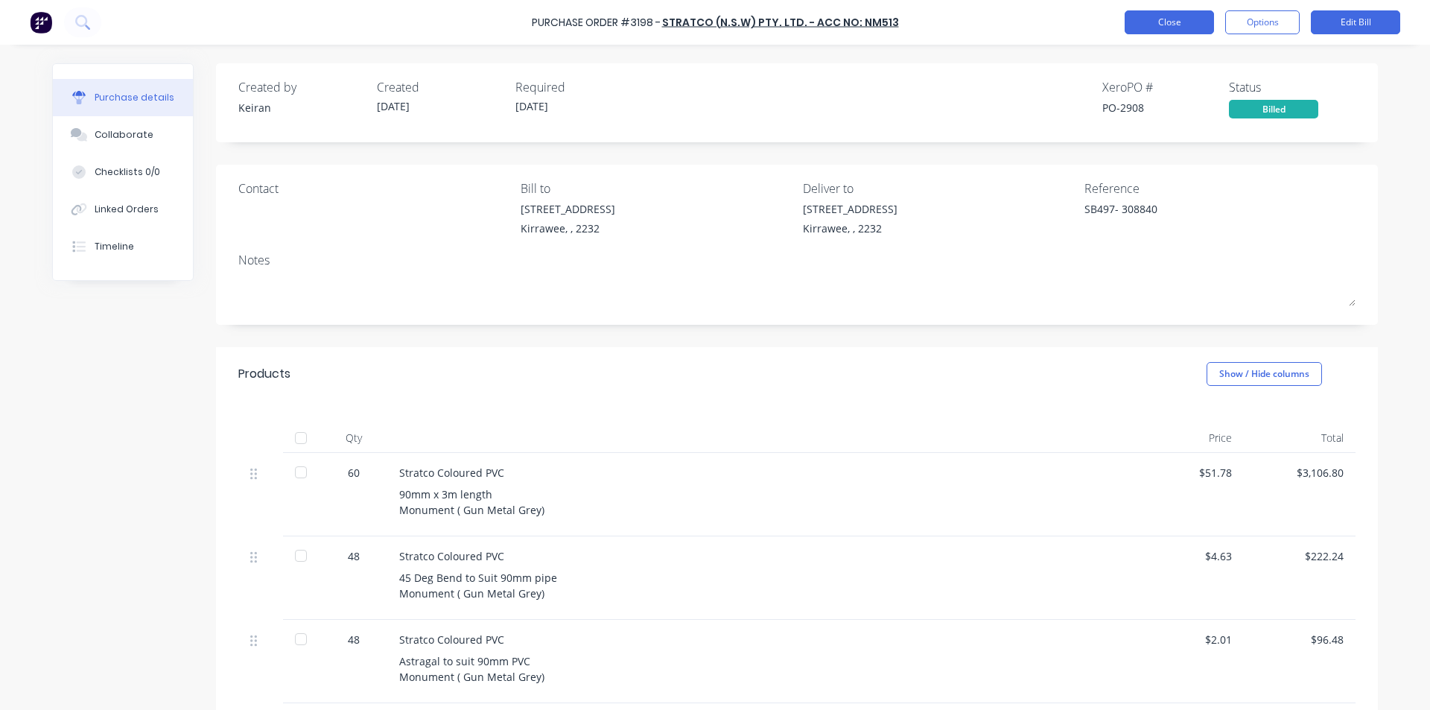
click at [1149, 24] on button "Close" at bounding box center [1168, 22] width 89 height 24
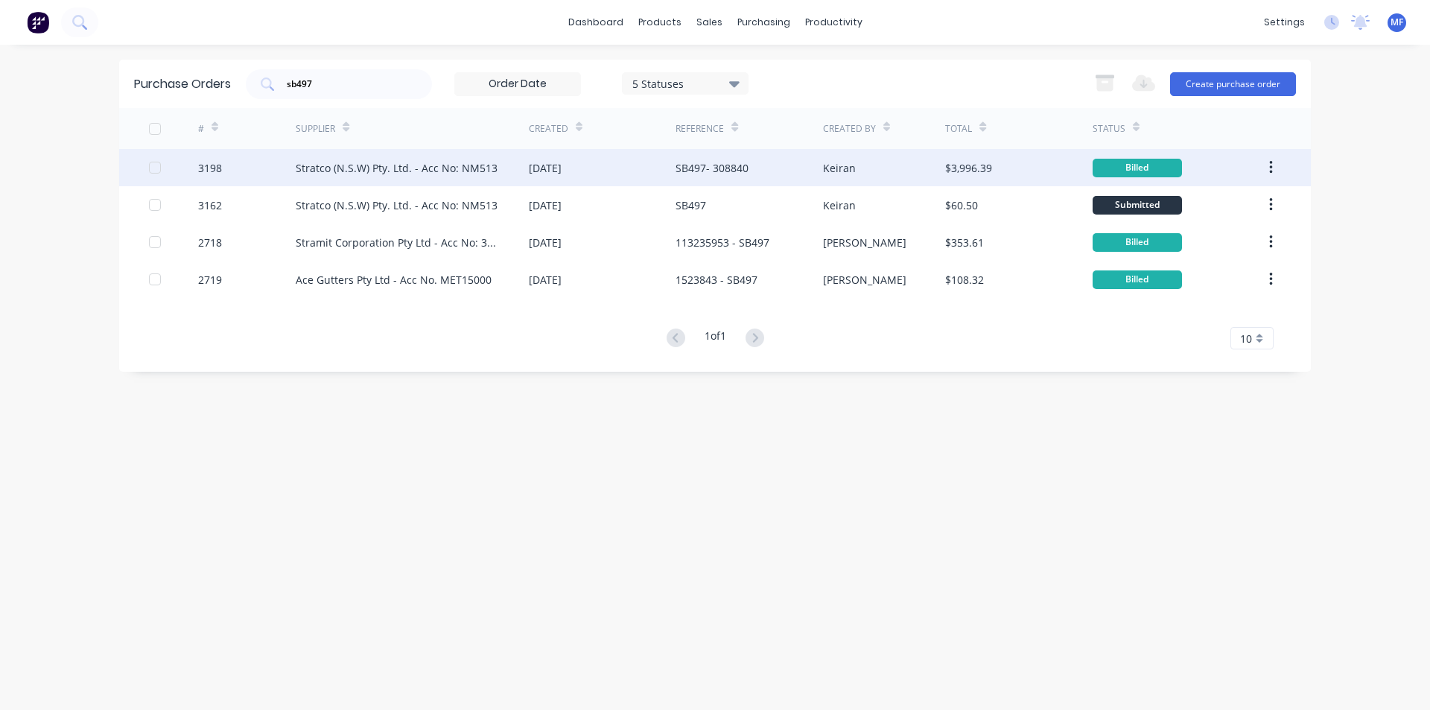
click at [431, 164] on div "Stratco (N.S.W) Pty. Ltd. - Acc No: NM513" at bounding box center [397, 168] width 202 height 16
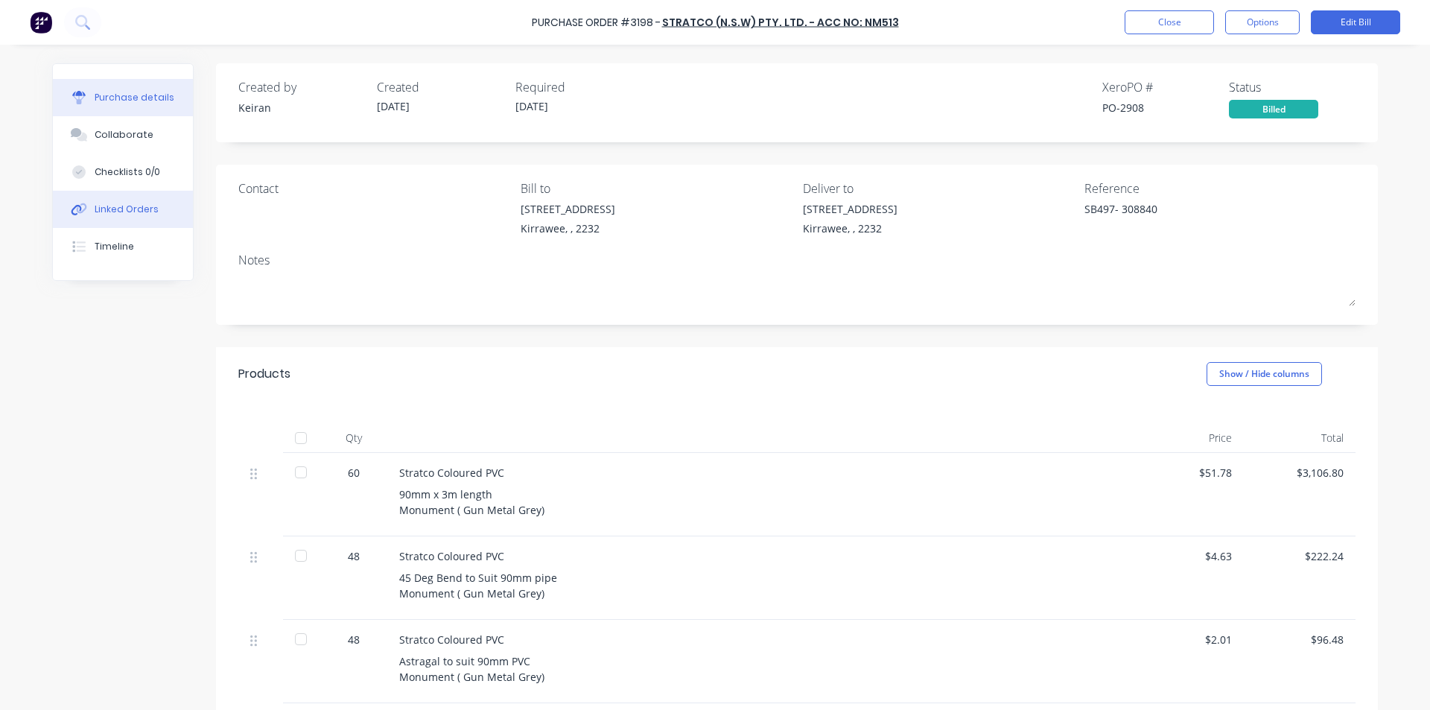
click at [116, 208] on div "Linked Orders" at bounding box center [127, 209] width 64 height 13
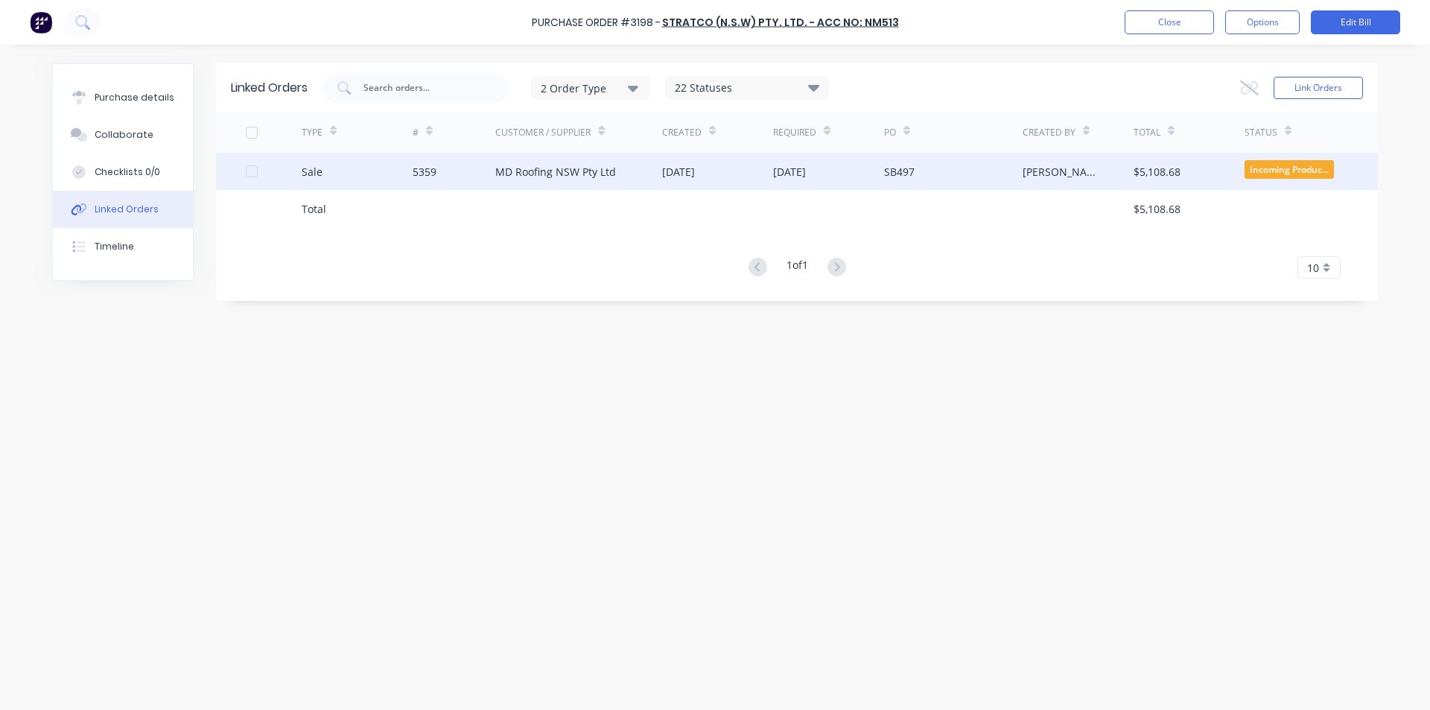
click at [573, 174] on div "MD Roofing NSW Pty Ltd" at bounding box center [555, 172] width 121 height 16
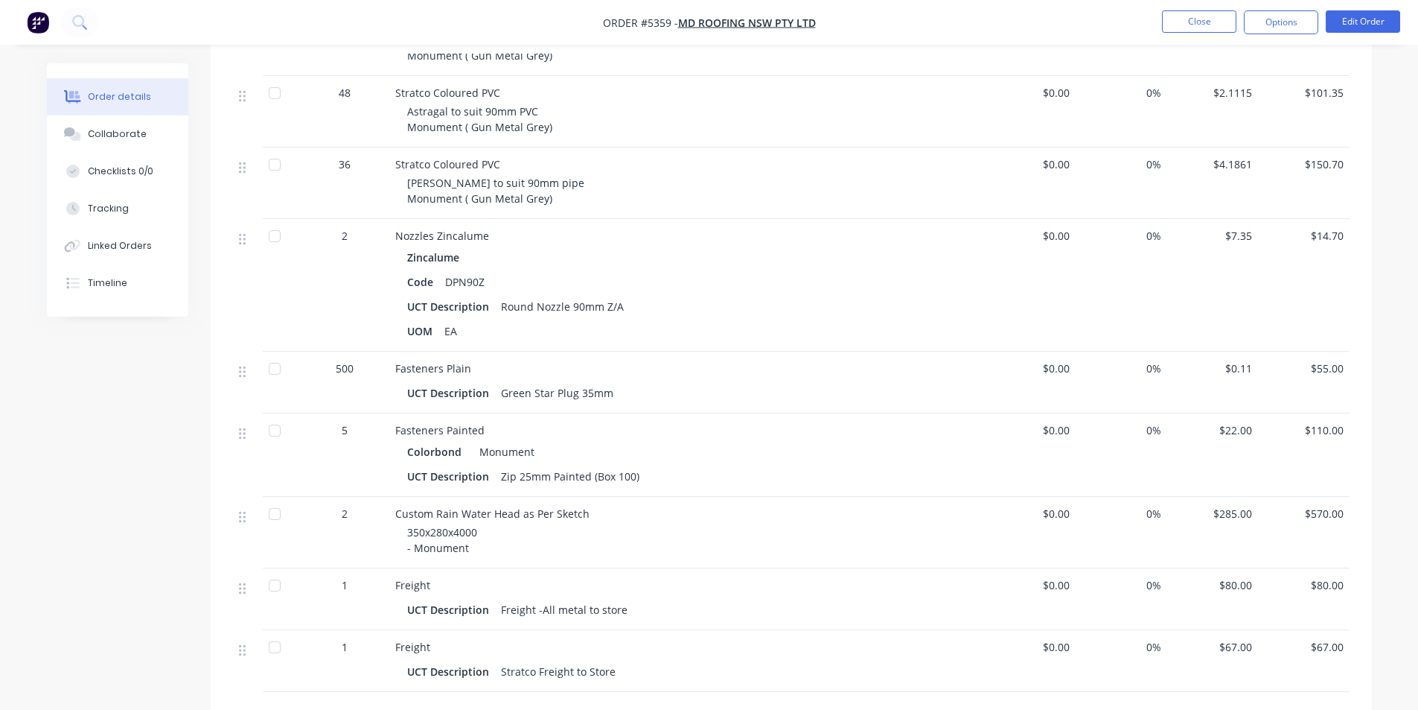
scroll to position [223, 0]
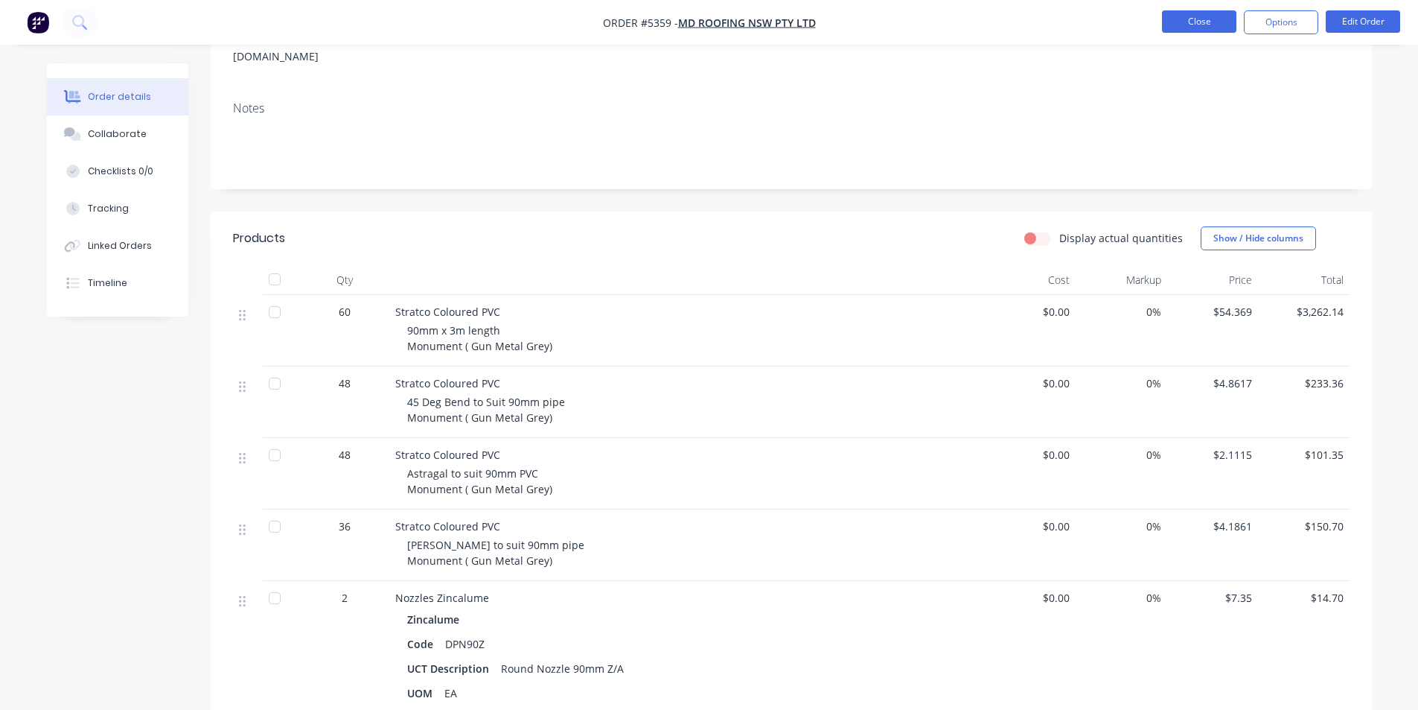
click at [1213, 22] on button "Close" at bounding box center [1199, 21] width 74 height 22
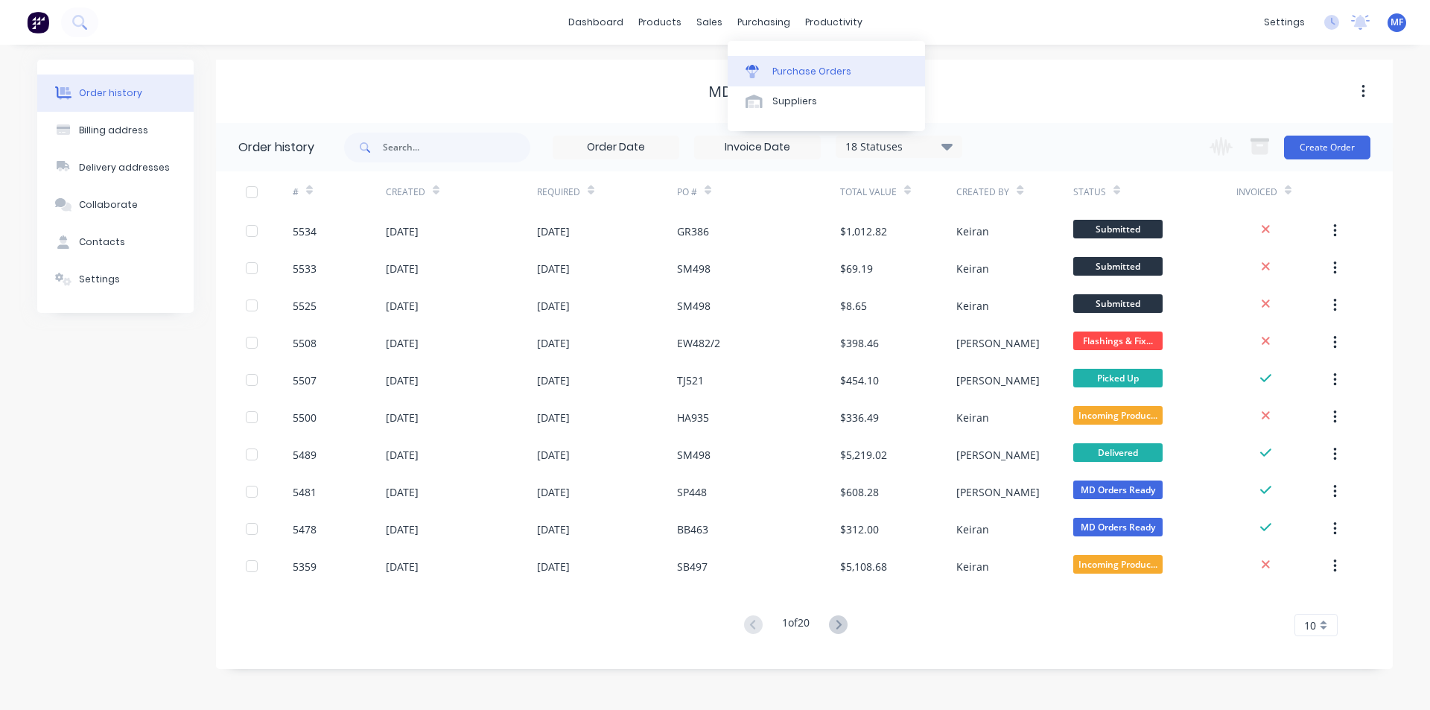
click at [776, 61] on link "Purchase Orders" at bounding box center [825, 71] width 197 height 30
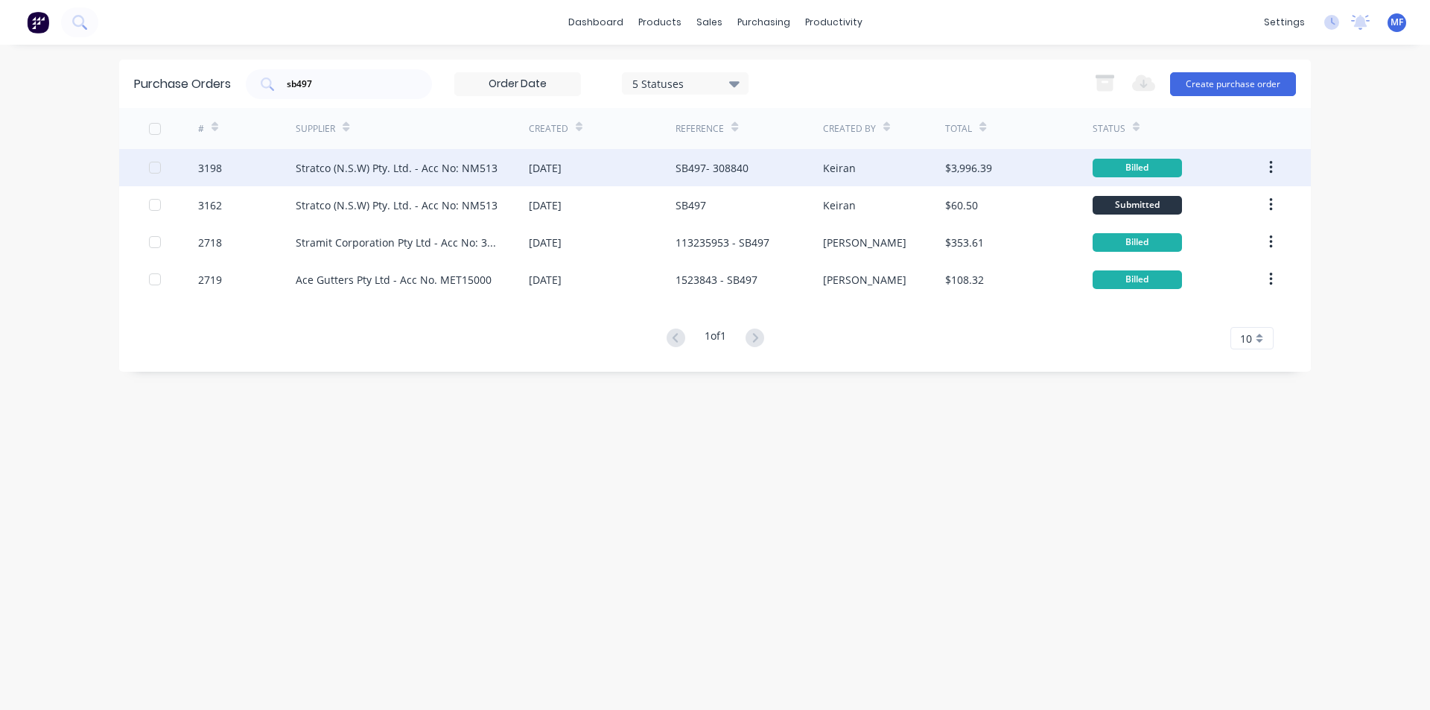
click at [446, 161] on div "Stratco (N.S.W) Pty. Ltd. - Acc No: NM513" at bounding box center [397, 168] width 202 height 16
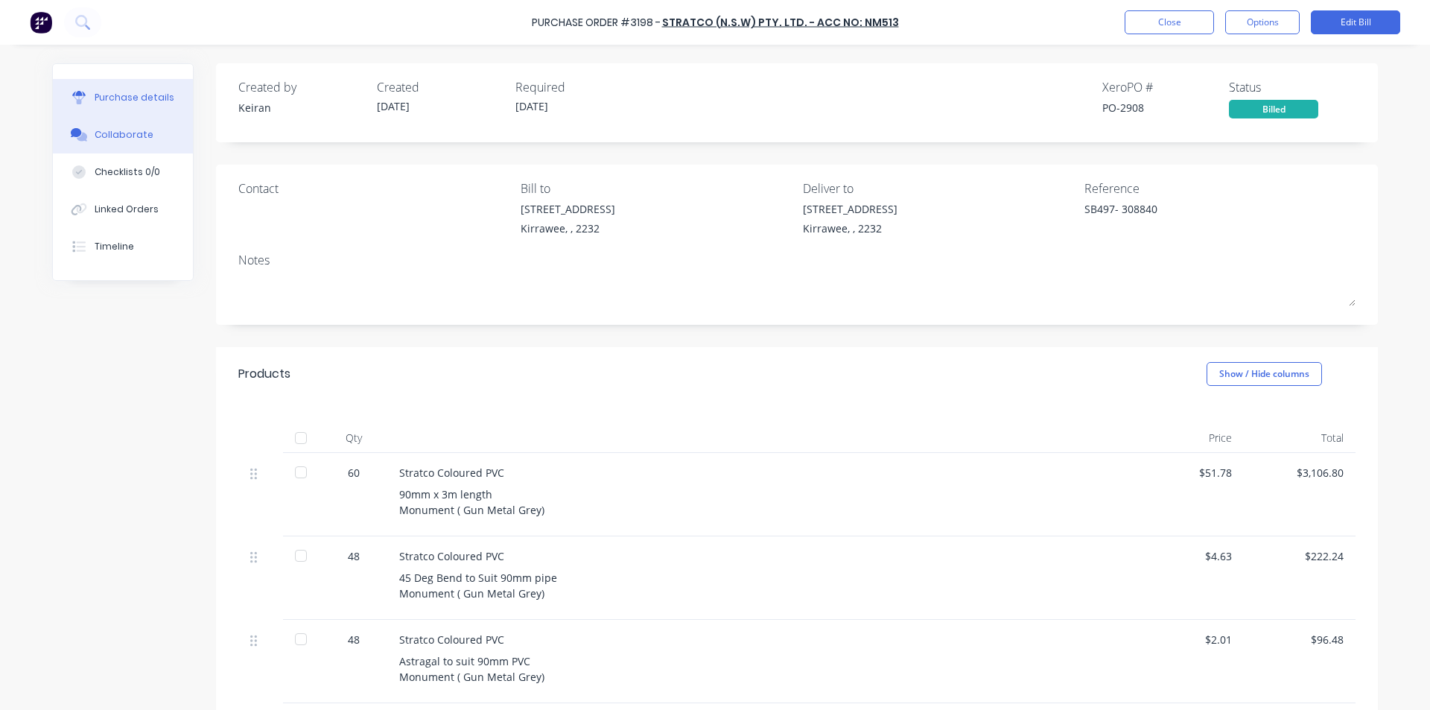
click at [111, 130] on div "Collaborate" at bounding box center [124, 134] width 59 height 13
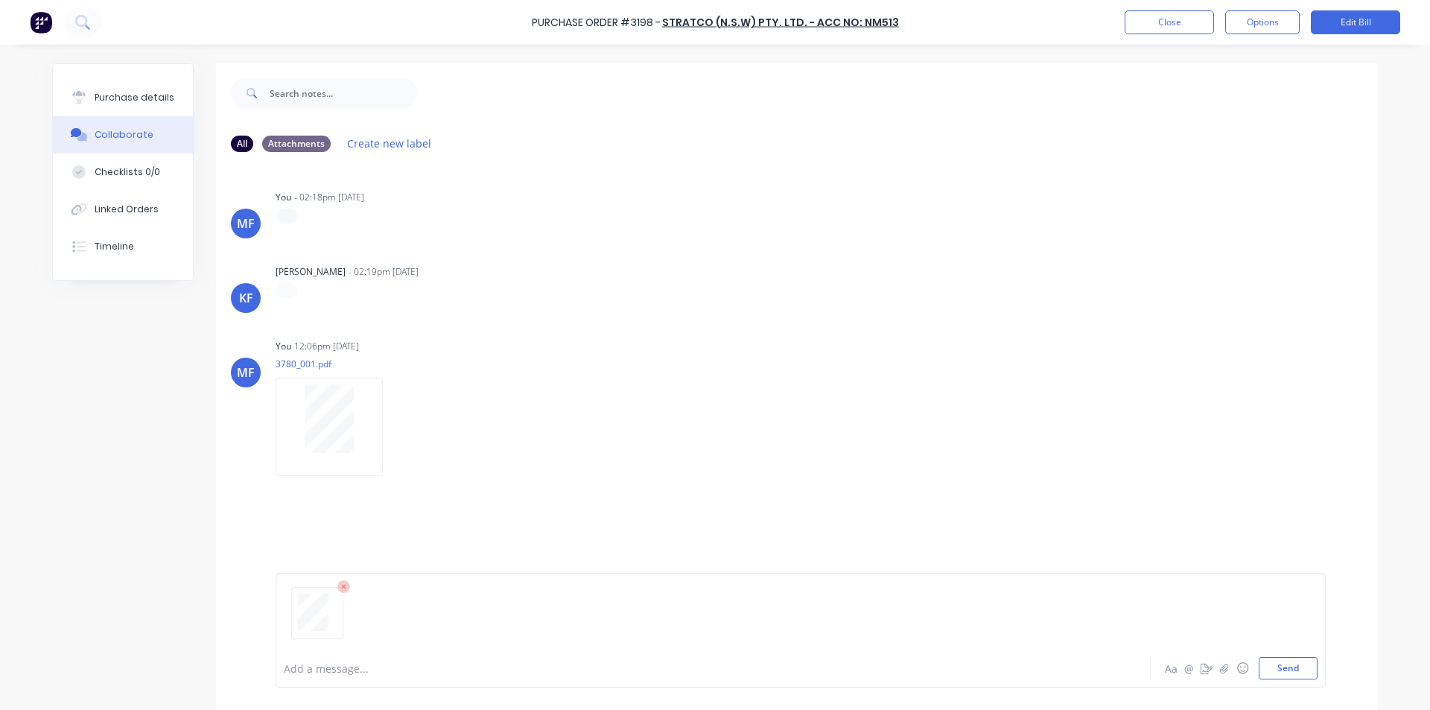
click at [341, 587] on icon at bounding box center [343, 587] width 4 height 4
click at [144, 92] on div "Purchase details" at bounding box center [135, 97] width 80 height 13
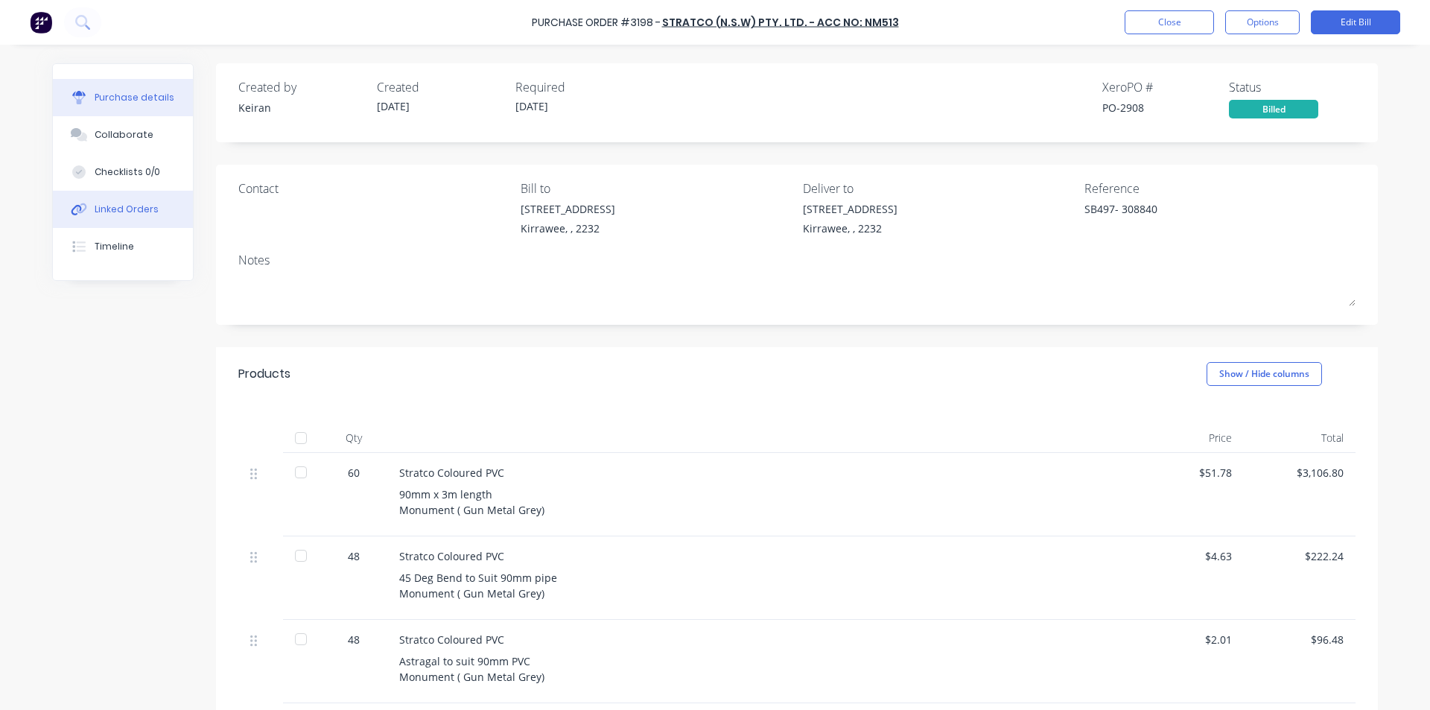
click at [98, 204] on div "Linked Orders" at bounding box center [127, 209] width 64 height 13
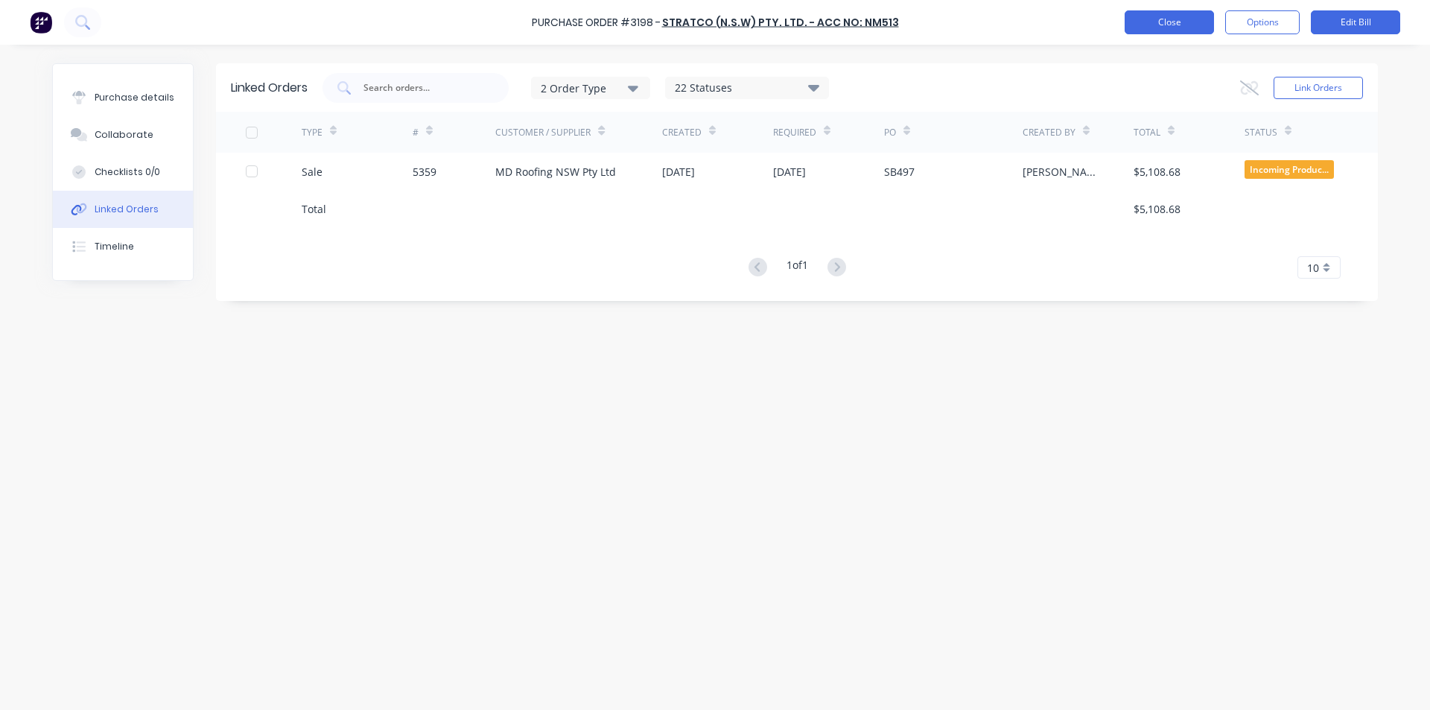
click at [1155, 19] on button "Close" at bounding box center [1168, 22] width 89 height 24
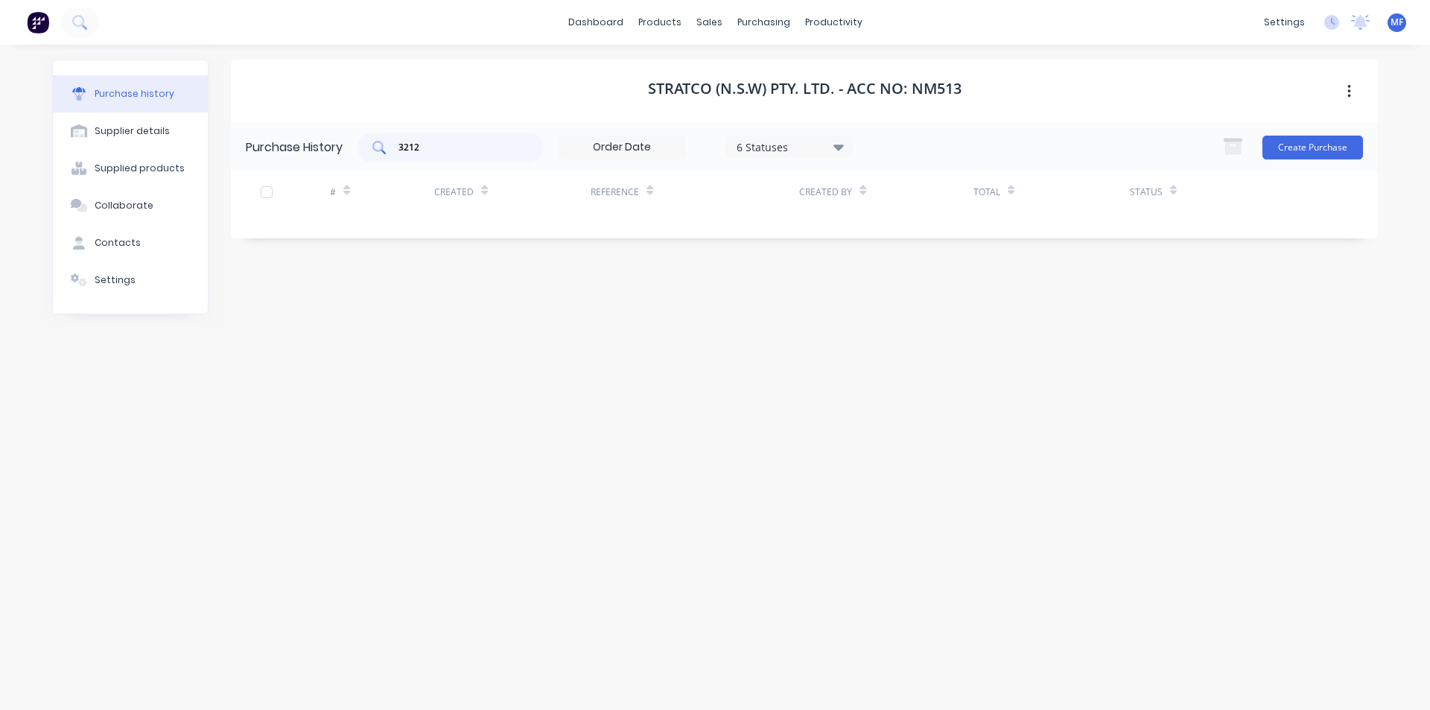
click at [431, 143] on input "3212" at bounding box center [459, 147] width 124 height 15
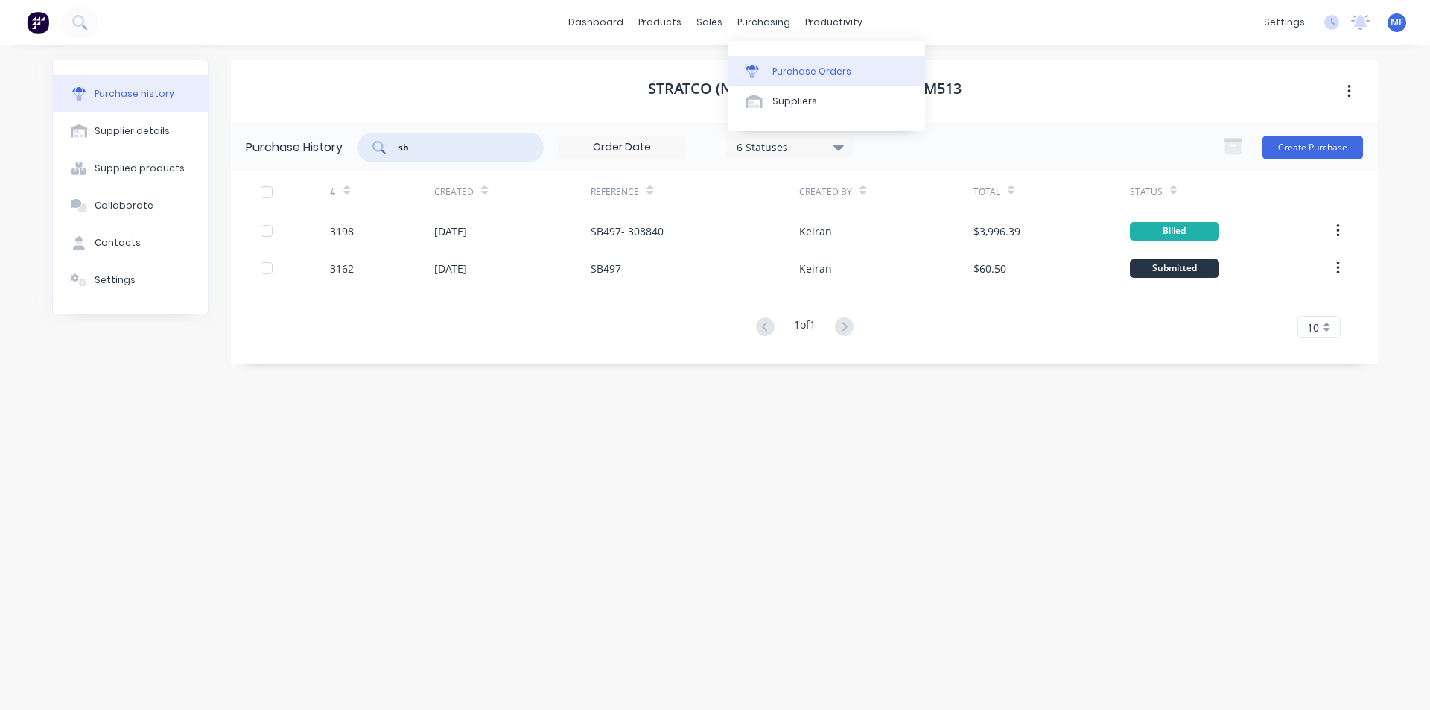
click at [781, 65] on div "Purchase Orders" at bounding box center [811, 71] width 79 height 13
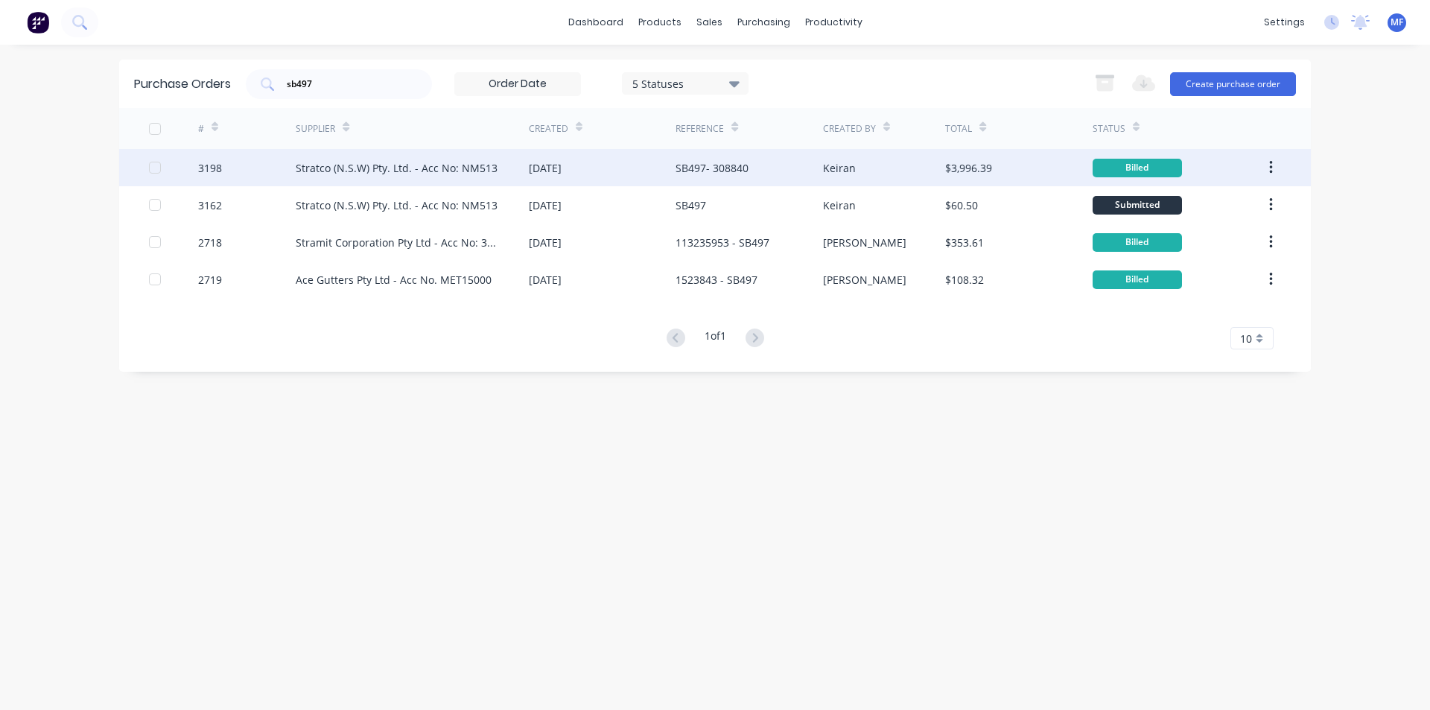
click at [408, 156] on div "Stratco (N.S.W) Pty. Ltd. - Acc No: NM513" at bounding box center [412, 167] width 233 height 37
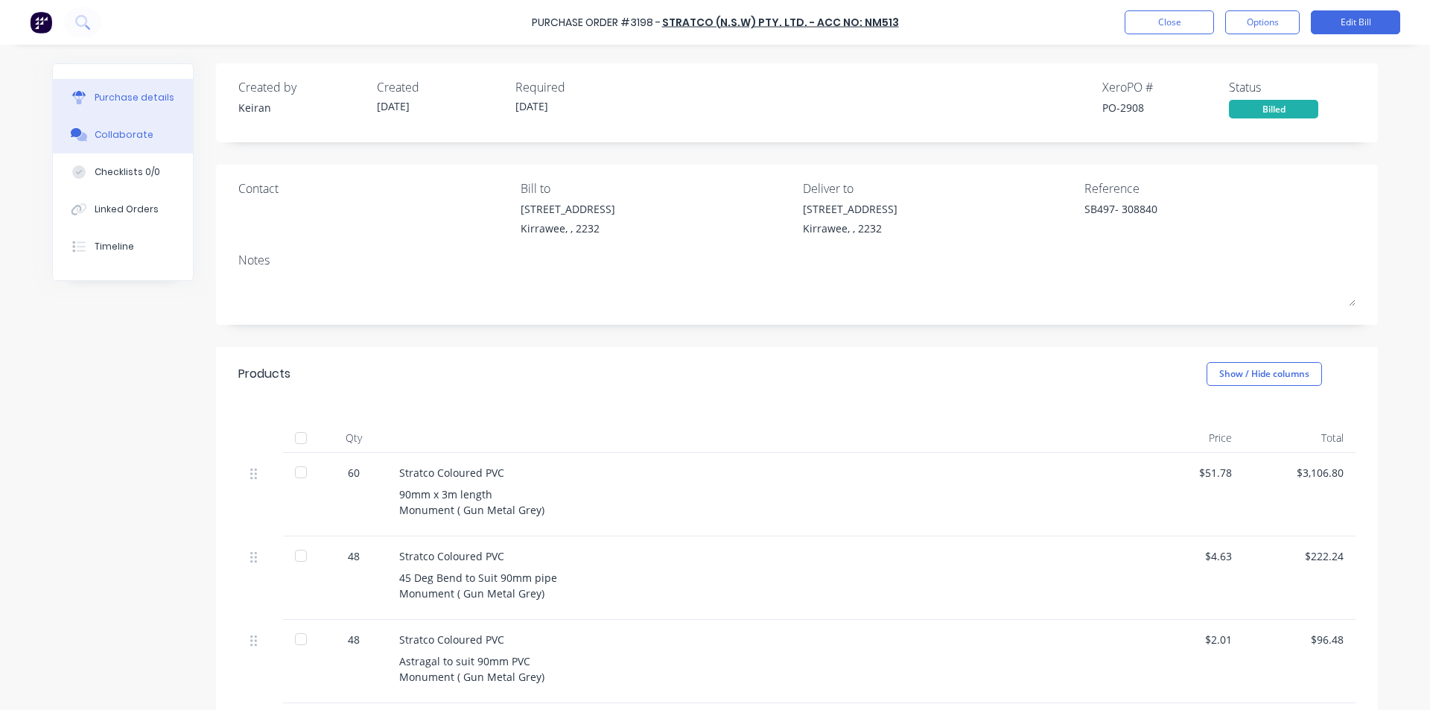
click at [99, 127] on button "Collaborate" at bounding box center [123, 134] width 140 height 37
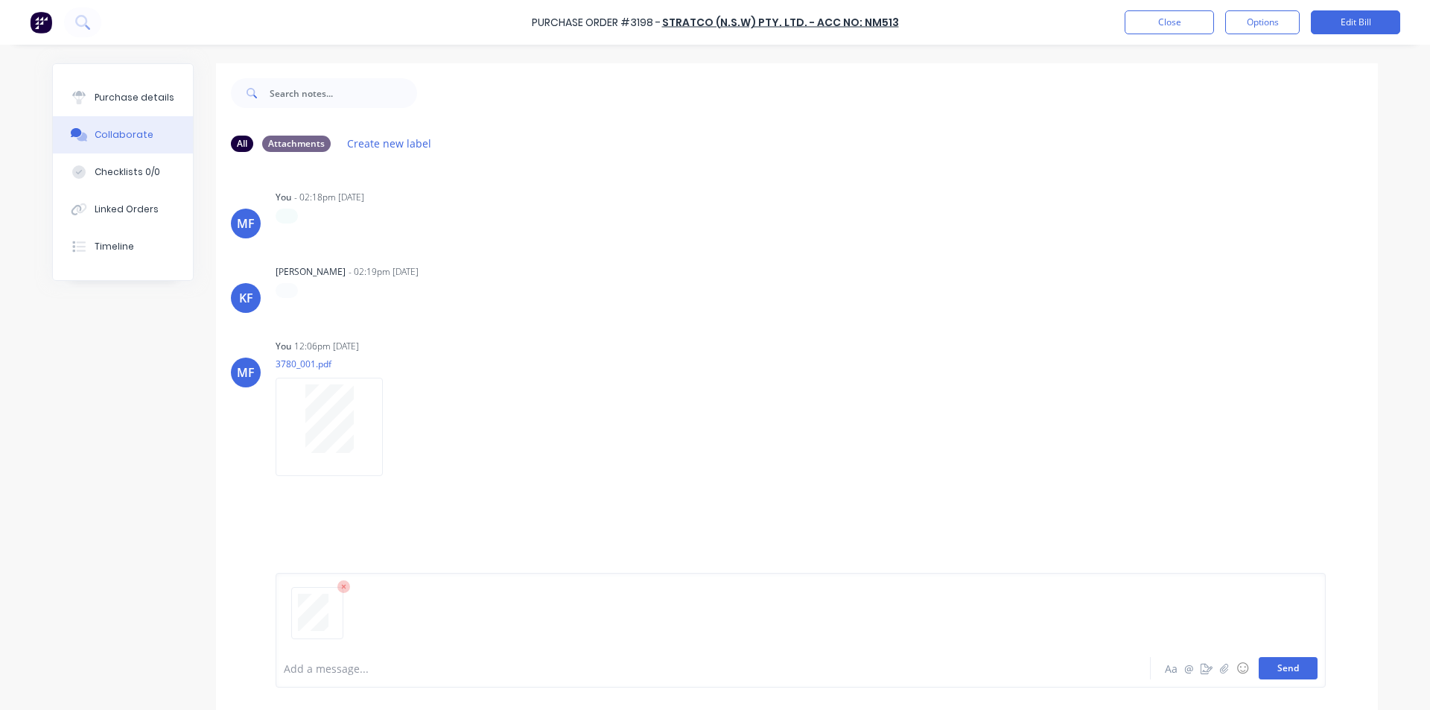
click at [1295, 673] on button "Send" at bounding box center [1287, 668] width 59 height 22
click at [1192, 397] on div "MF You 12:06pm [DATE] 3780_001.pdf Labels Download Delete" at bounding box center [797, 402] width 1162 height 134
click at [1190, 22] on button "Close" at bounding box center [1168, 22] width 89 height 24
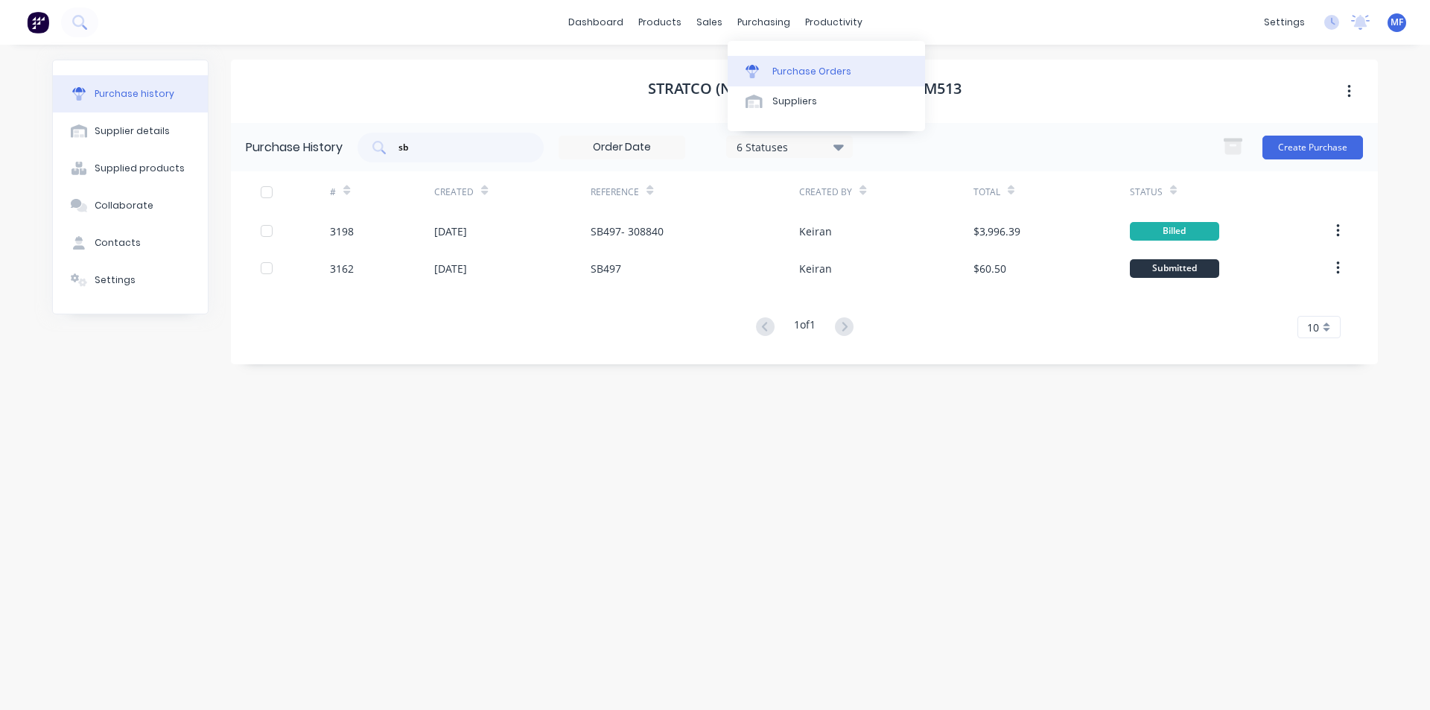
click at [780, 68] on div "Purchase Orders" at bounding box center [811, 71] width 79 height 13
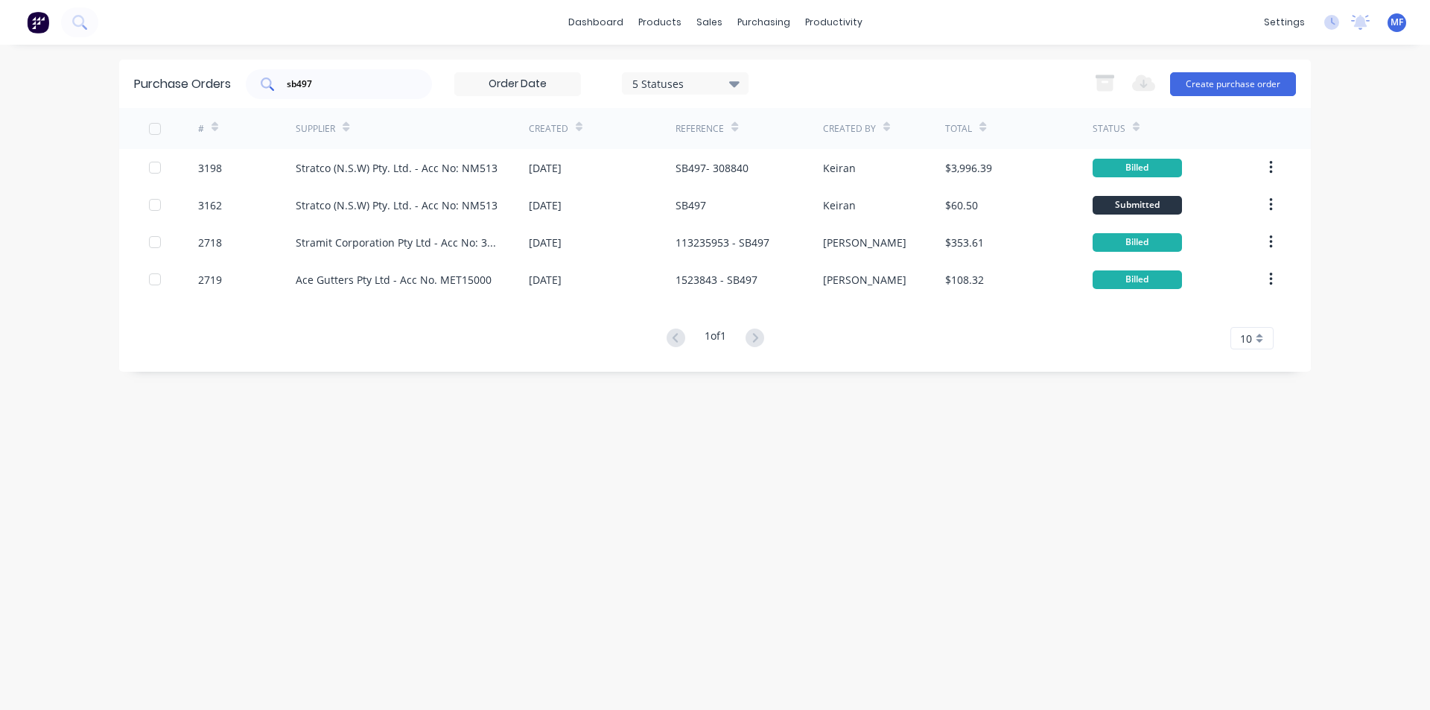
click at [326, 84] on input "sb497" at bounding box center [347, 84] width 124 height 15
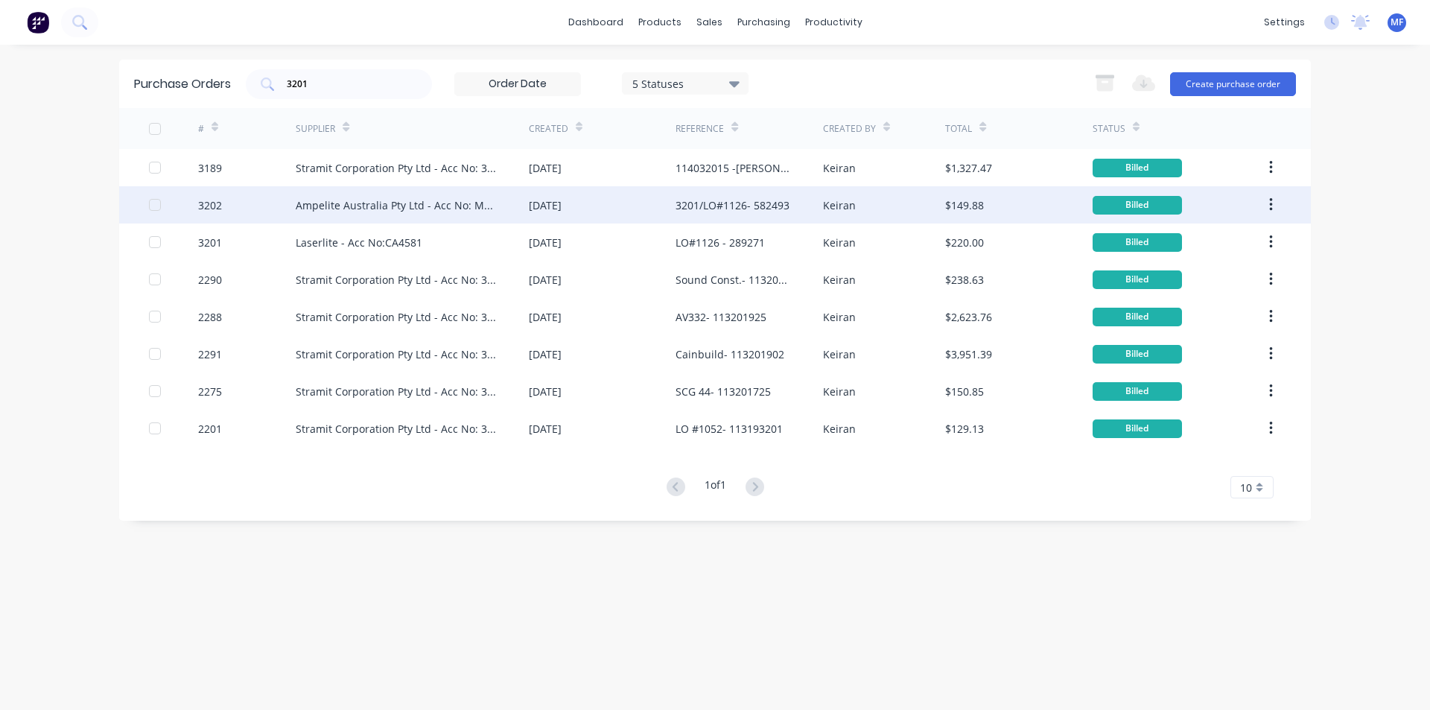
click at [386, 200] on div "Ampelite Australia Pty Ltd - Acc No: METSUP" at bounding box center [397, 205] width 203 height 16
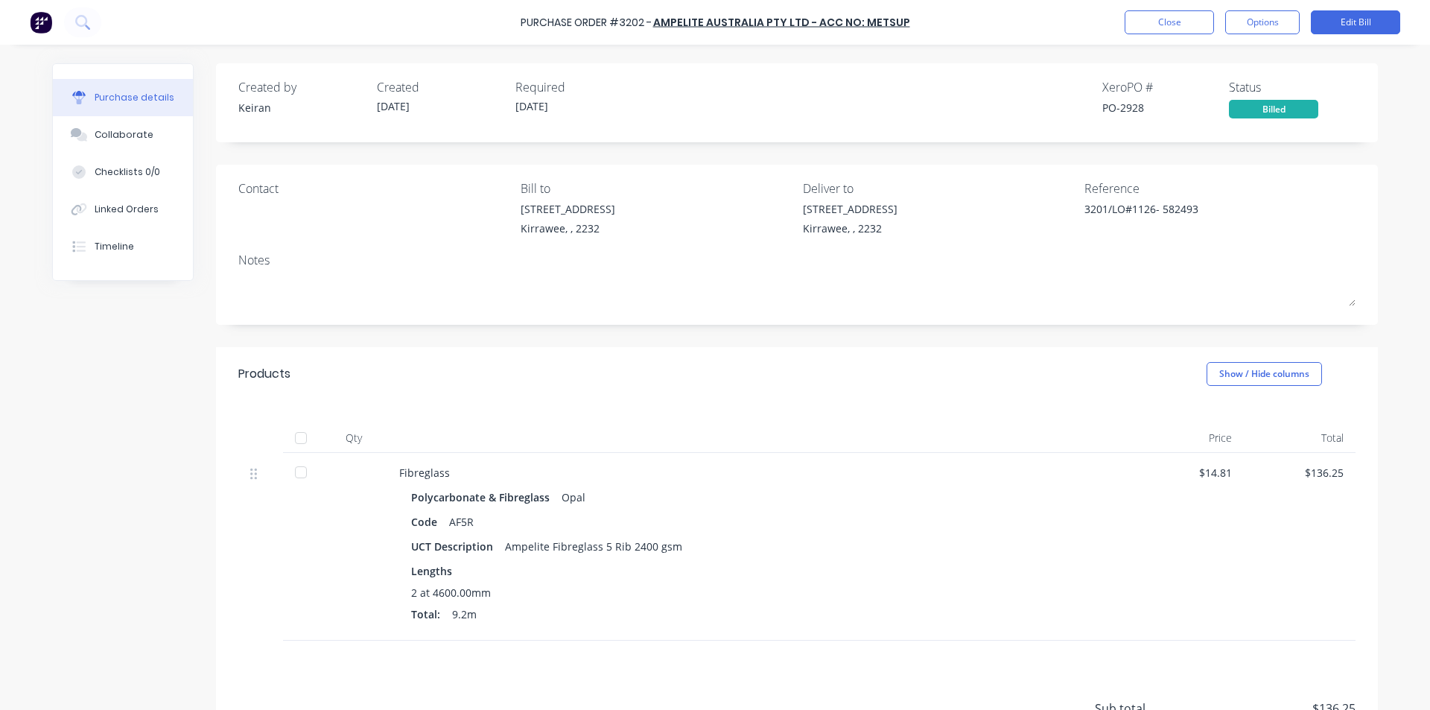
drag, startPoint x: 116, startPoint y: 136, endPoint x: 4, endPoint y: 148, distance: 112.3
click at [115, 136] on div "Collaborate" at bounding box center [124, 134] width 59 height 13
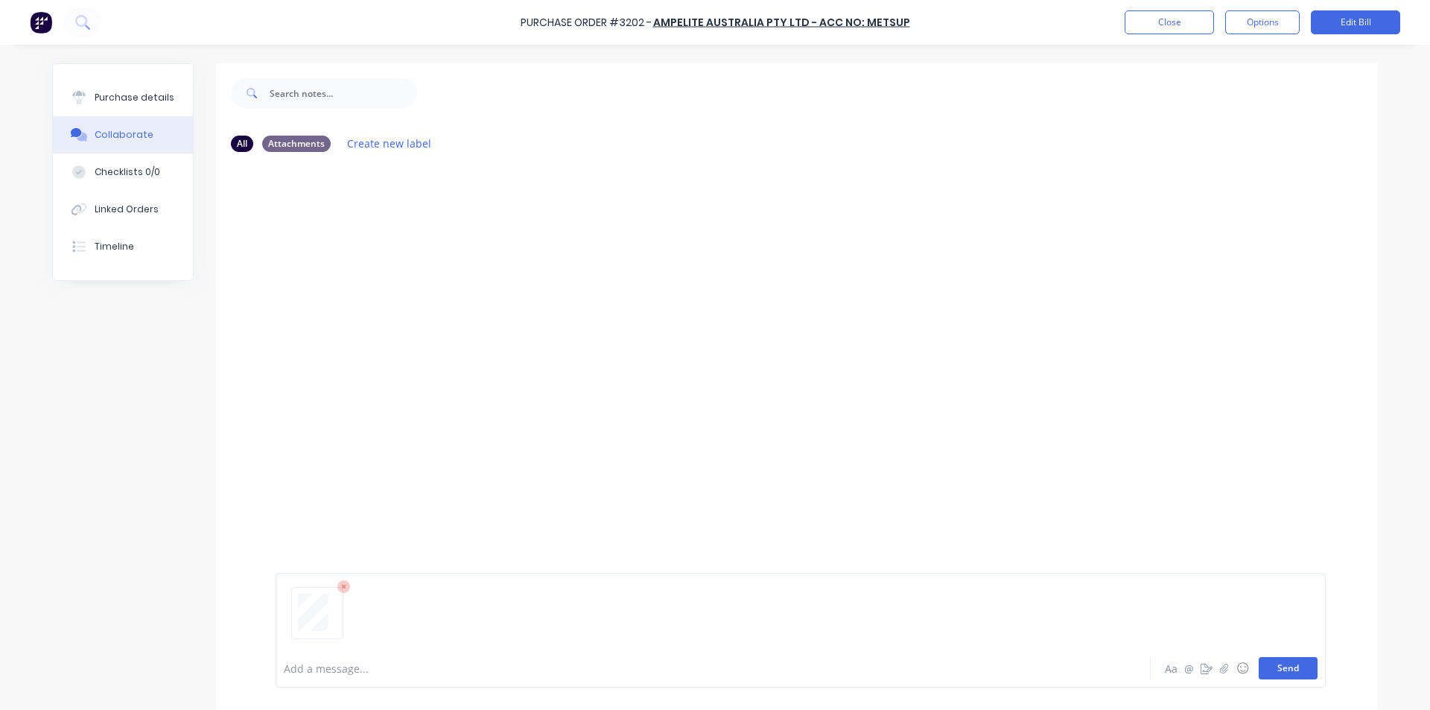
click at [1294, 672] on button "Send" at bounding box center [1287, 668] width 59 height 22
click at [1240, 255] on div "MF You 12:11pm [DATE] 3782_001.pdf Labels Download Delete" at bounding box center [797, 247] width 1162 height 122
click at [1162, 24] on button "Close" at bounding box center [1168, 22] width 89 height 24
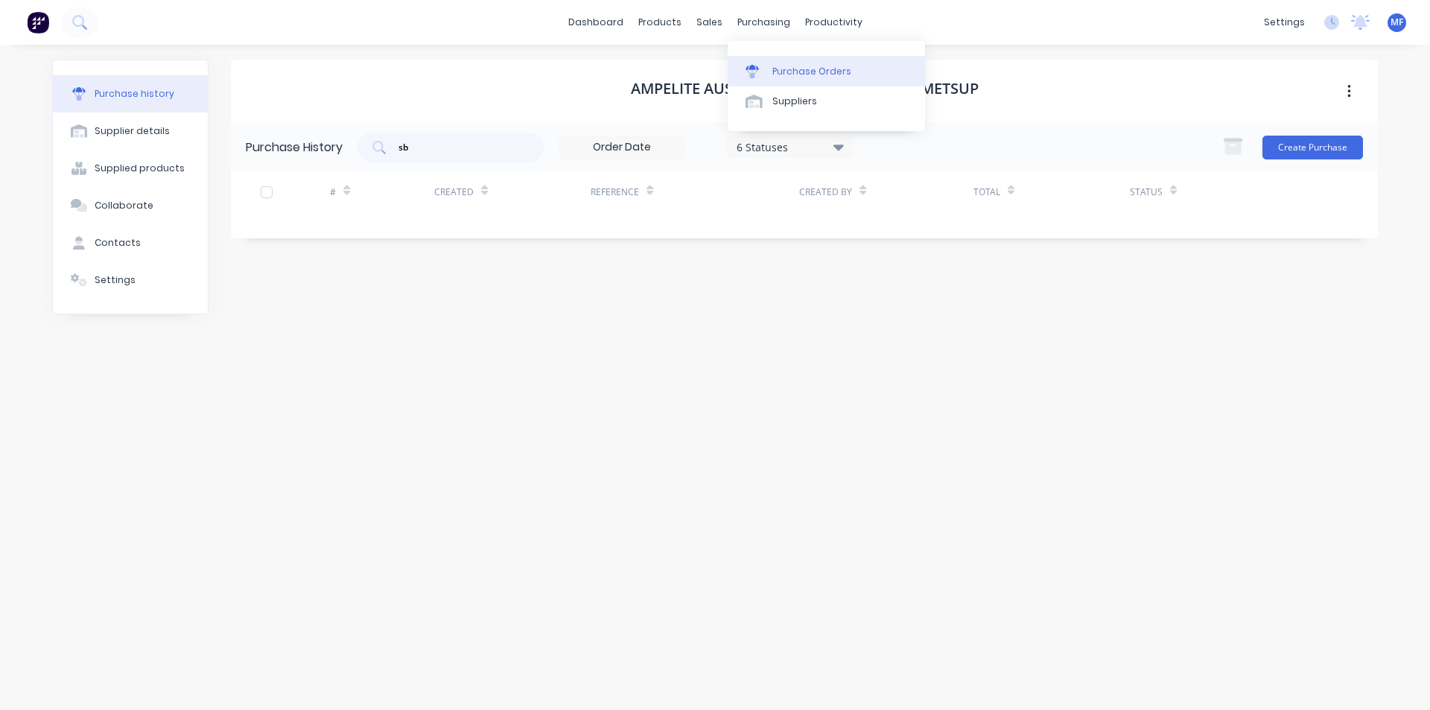
click at [777, 66] on div "Purchase Orders" at bounding box center [811, 71] width 79 height 13
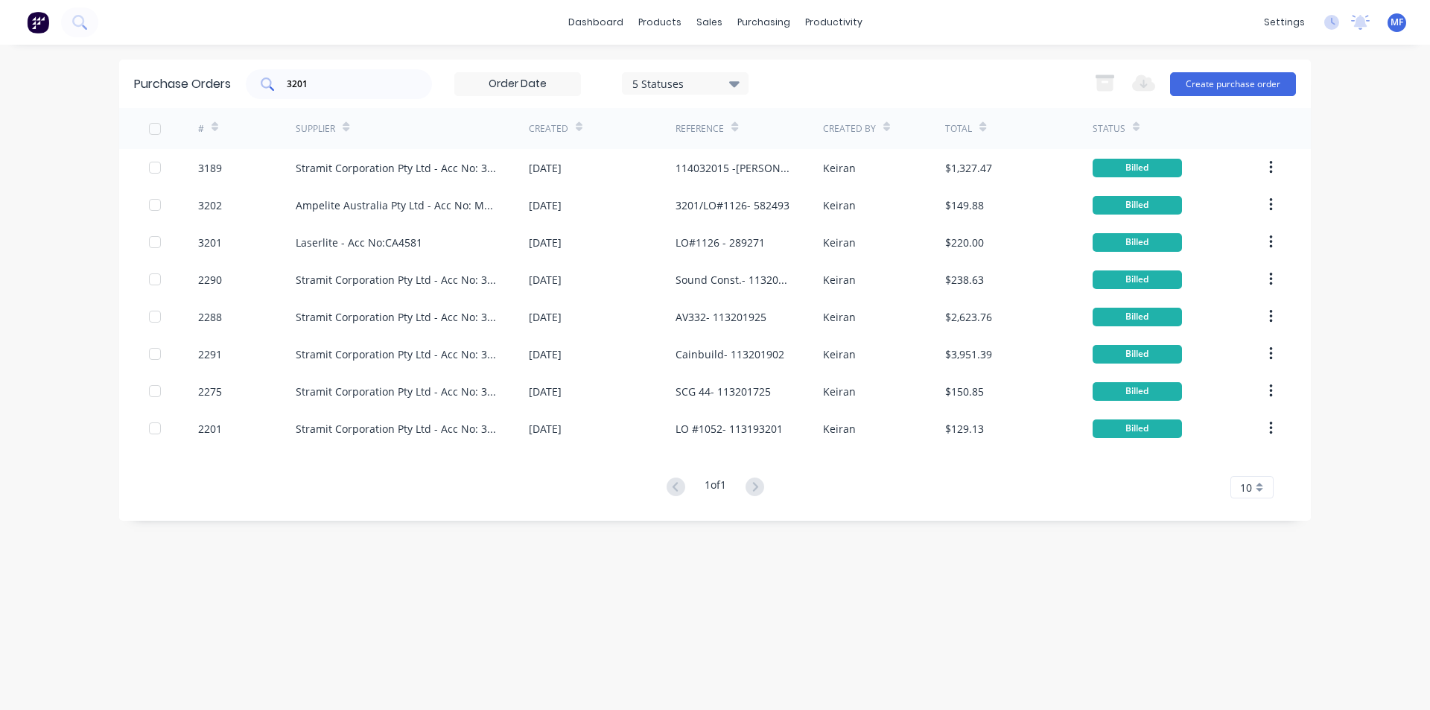
click at [312, 80] on input "3201" at bounding box center [347, 84] width 124 height 15
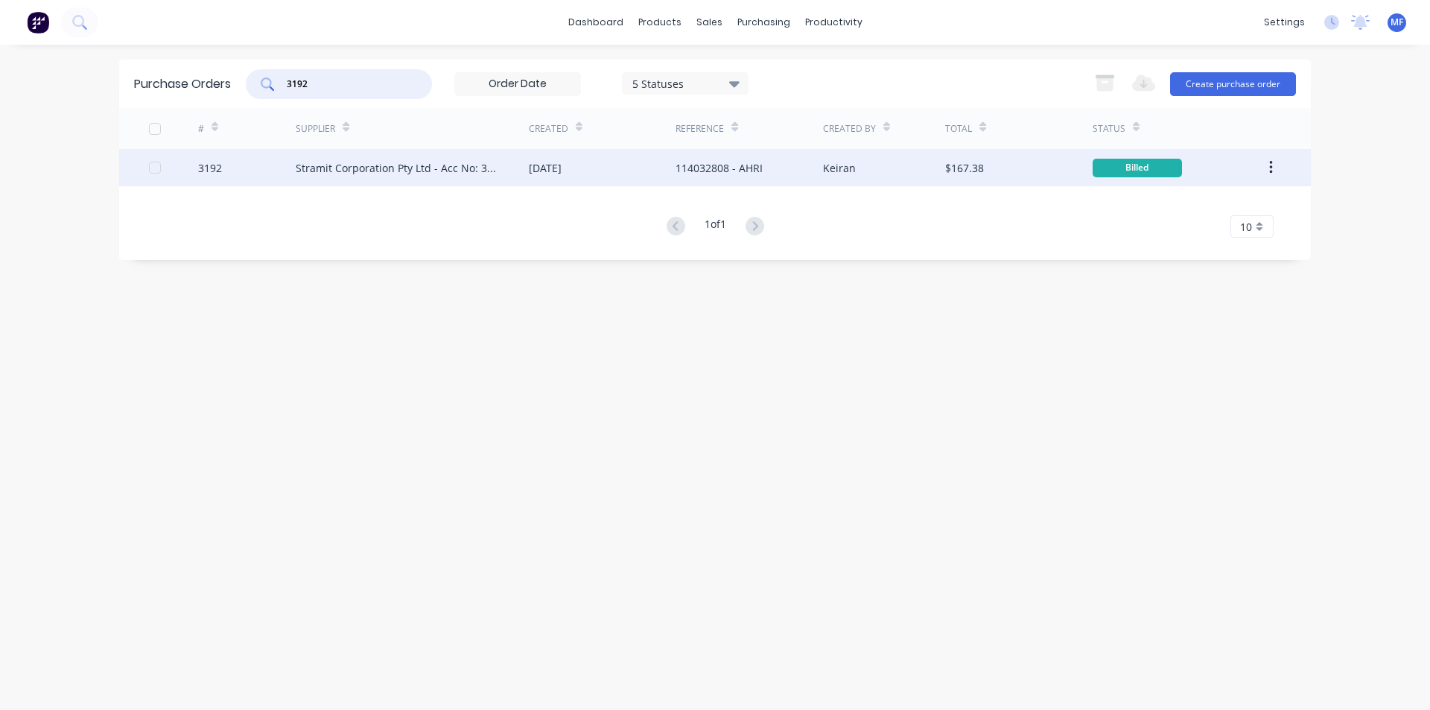
click at [453, 164] on div "Stramit Corporation Pty Ltd - Acc No: 32915" at bounding box center [397, 168] width 203 height 16
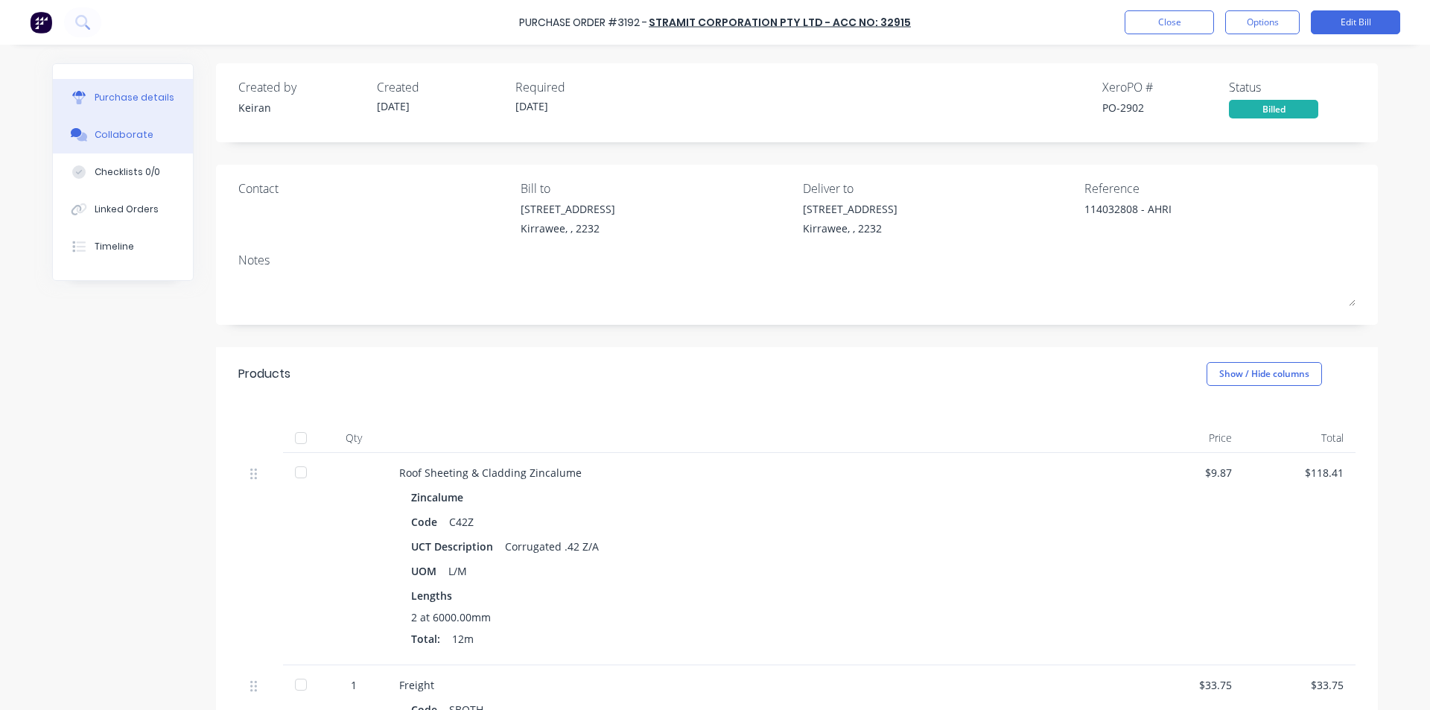
click at [120, 134] on div "Collaborate" at bounding box center [124, 134] width 59 height 13
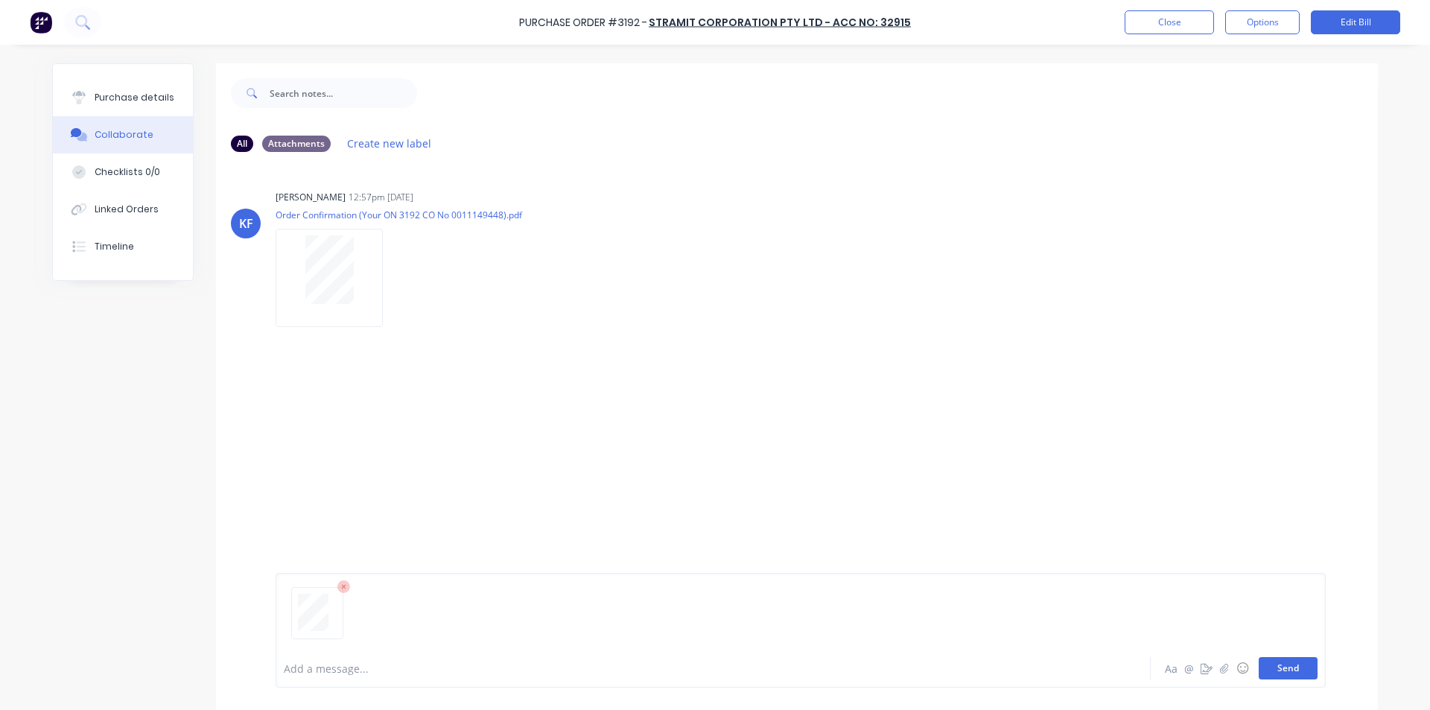
click at [1289, 668] on button "Send" at bounding box center [1287, 668] width 59 height 22
click at [1169, 424] on div "MF You 12:11pm [DATE] 3783_001.pdf Labels Download Delete" at bounding box center [797, 410] width 1162 height 134
click at [1185, 19] on button "Close" at bounding box center [1168, 22] width 89 height 24
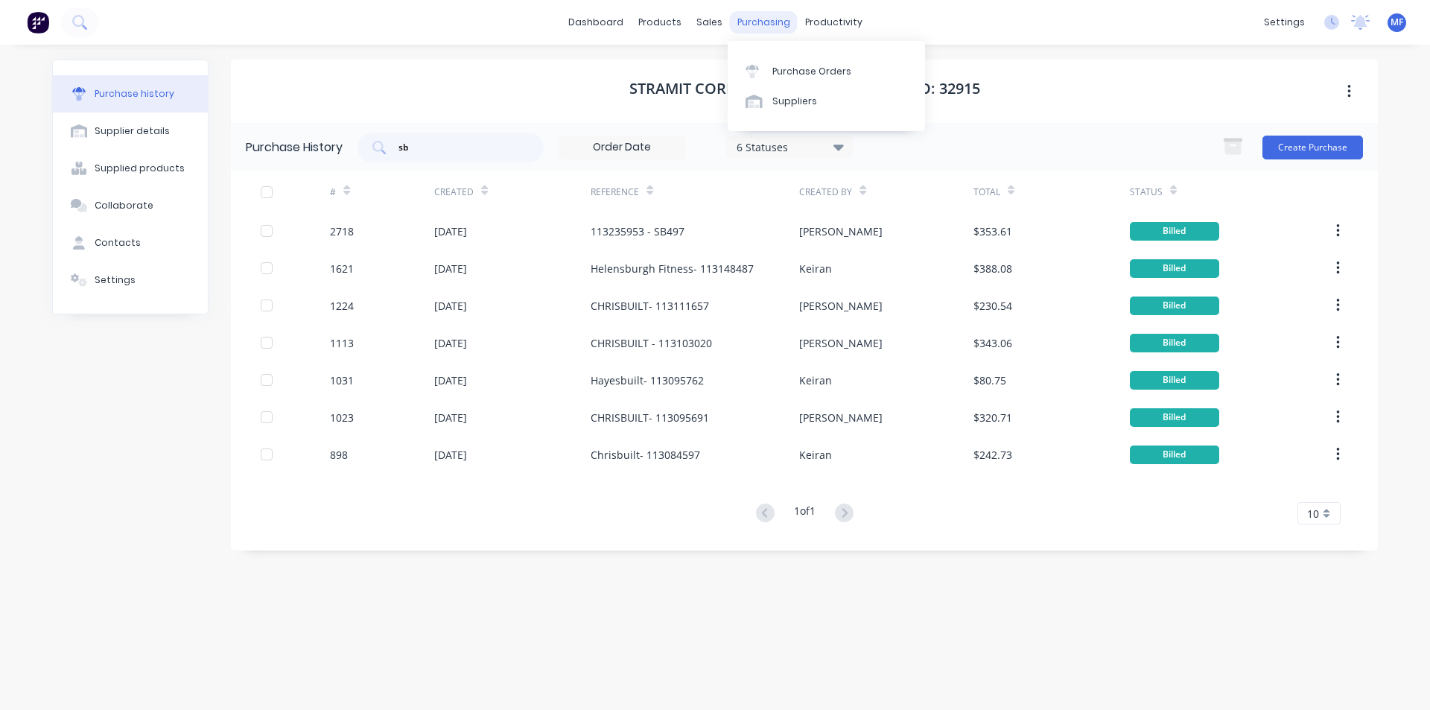
click at [750, 22] on div "purchasing" at bounding box center [764, 22] width 68 height 22
click at [783, 68] on div "Purchase Orders" at bounding box center [811, 71] width 79 height 13
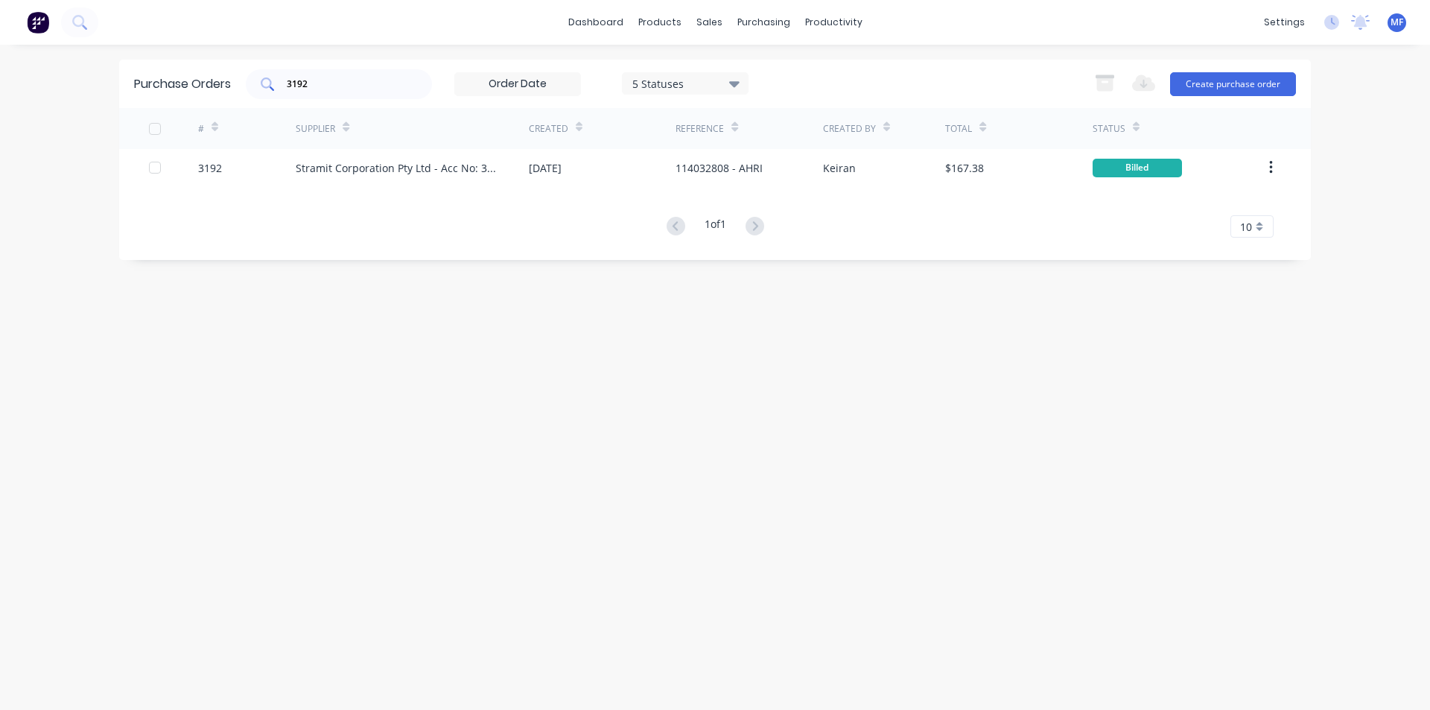
click at [340, 92] on div "3192" at bounding box center [339, 84] width 186 height 30
click at [327, 84] on input "3192" at bounding box center [347, 84] width 124 height 15
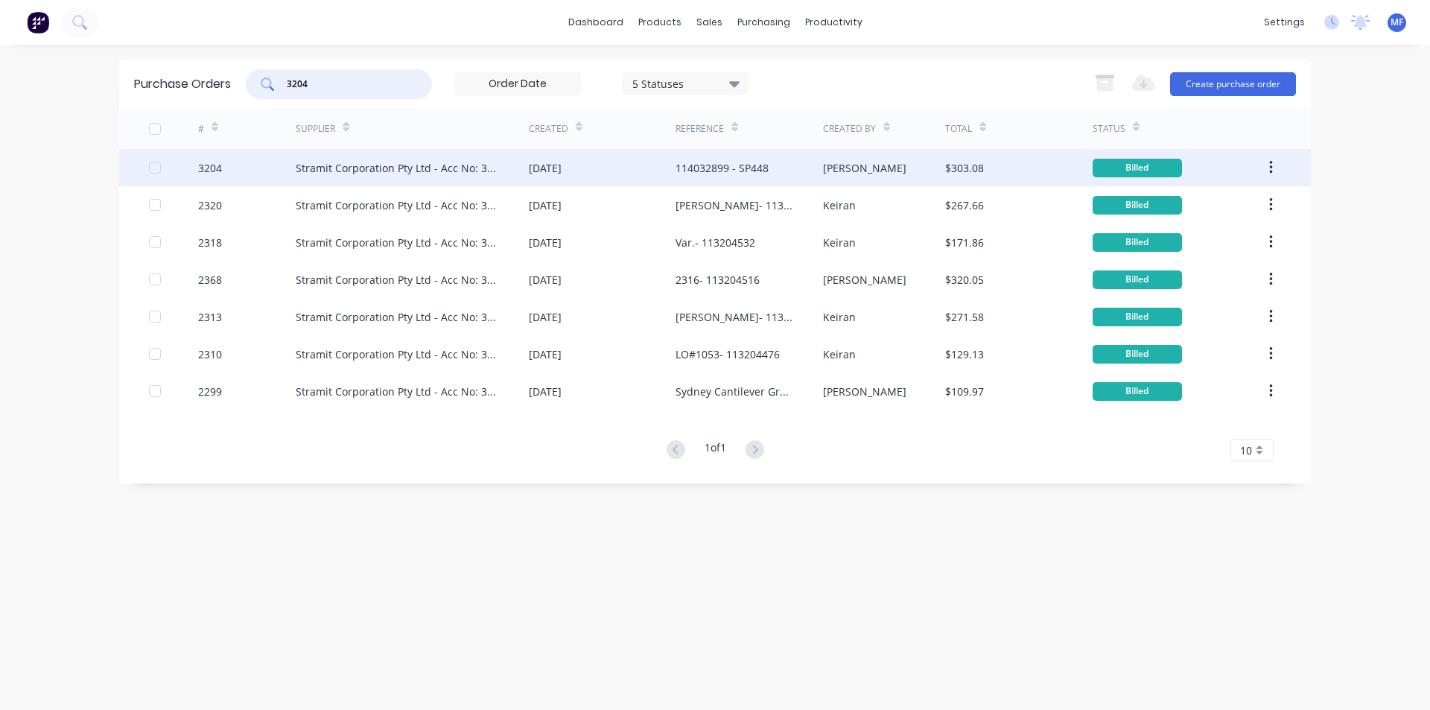
click at [391, 162] on div "Stramit Corporation Pty Ltd - Acc No: 32915" at bounding box center [397, 168] width 203 height 16
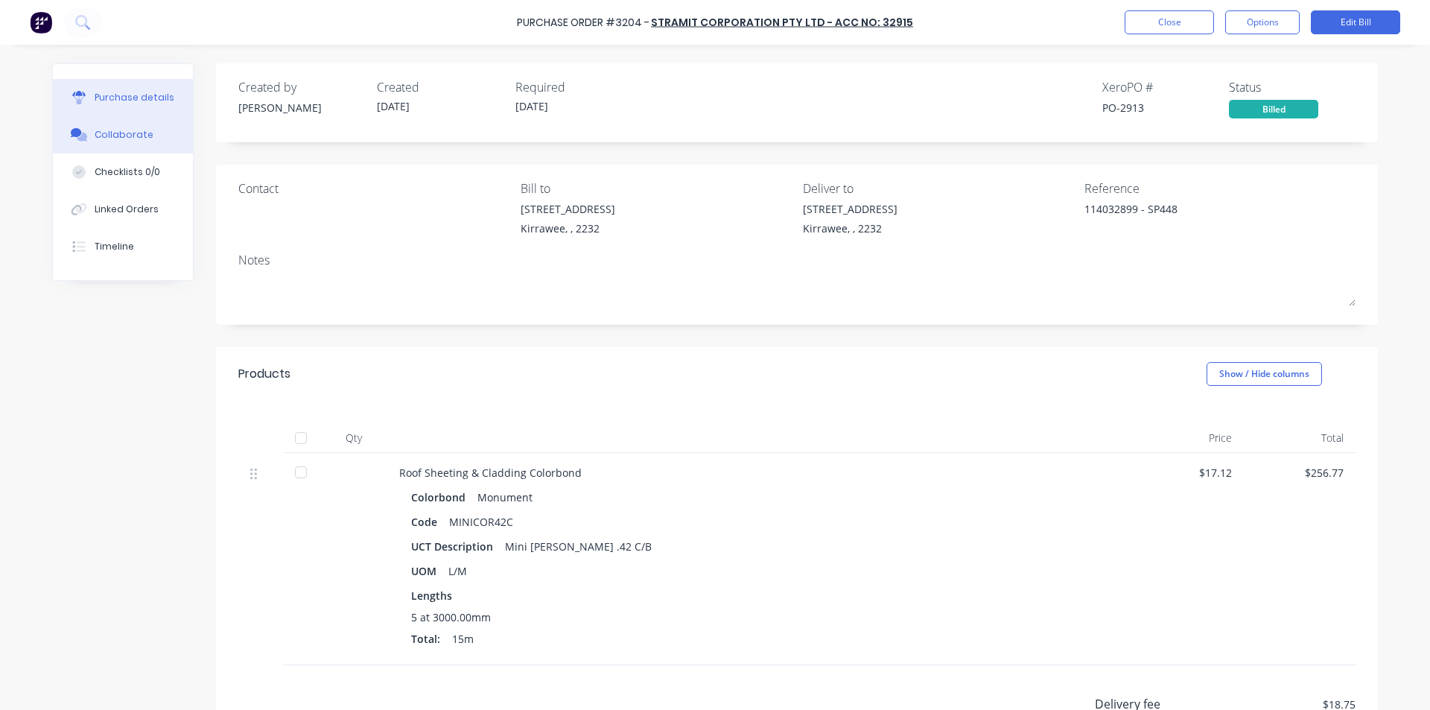
click at [106, 131] on div "Collaborate" at bounding box center [124, 134] width 59 height 13
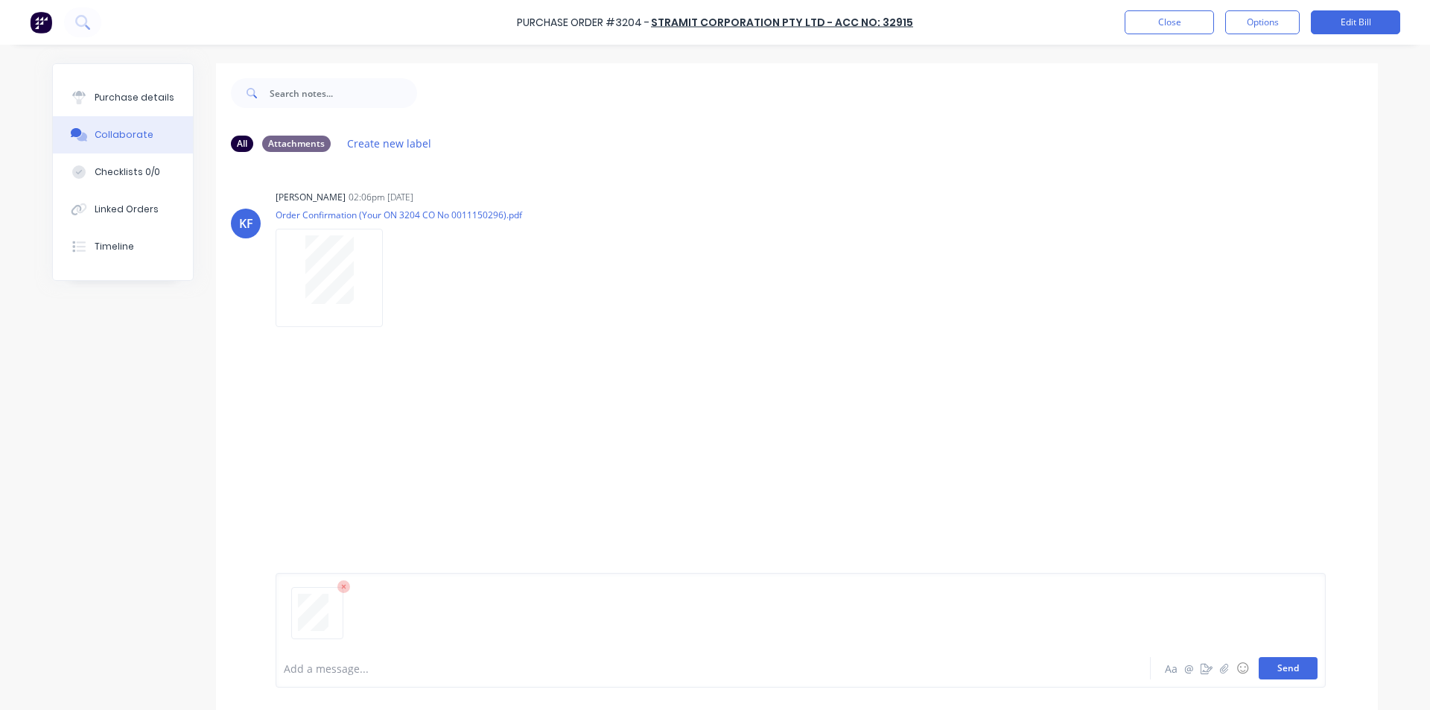
click at [1276, 658] on button "Send" at bounding box center [1287, 668] width 59 height 22
click at [1060, 464] on div "MF You 12:12pm [DATE] 3784_001.pdf Labels Download Delete" at bounding box center [797, 410] width 1162 height 134
click at [1176, 16] on button "Close" at bounding box center [1168, 22] width 89 height 24
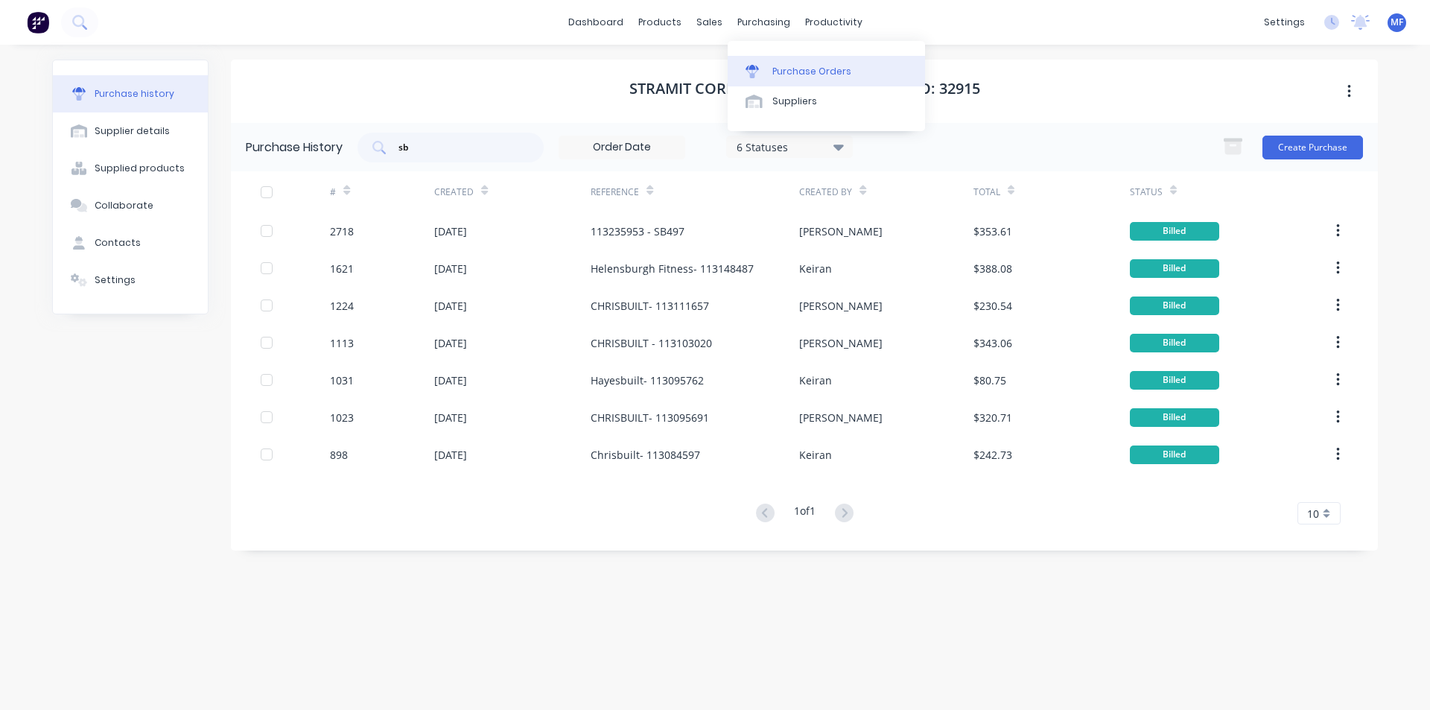
click at [777, 71] on div "Purchase Orders" at bounding box center [811, 71] width 79 height 13
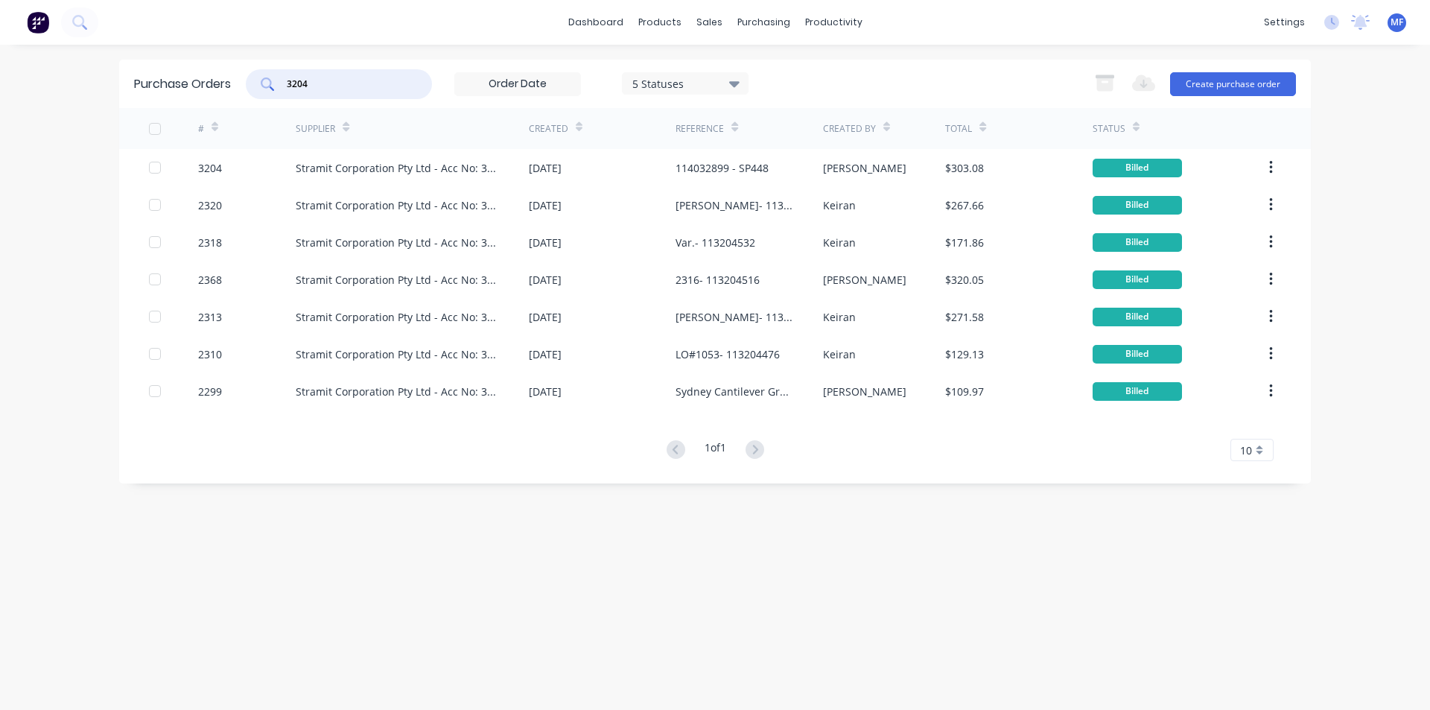
click at [331, 80] on input "3204" at bounding box center [347, 84] width 124 height 15
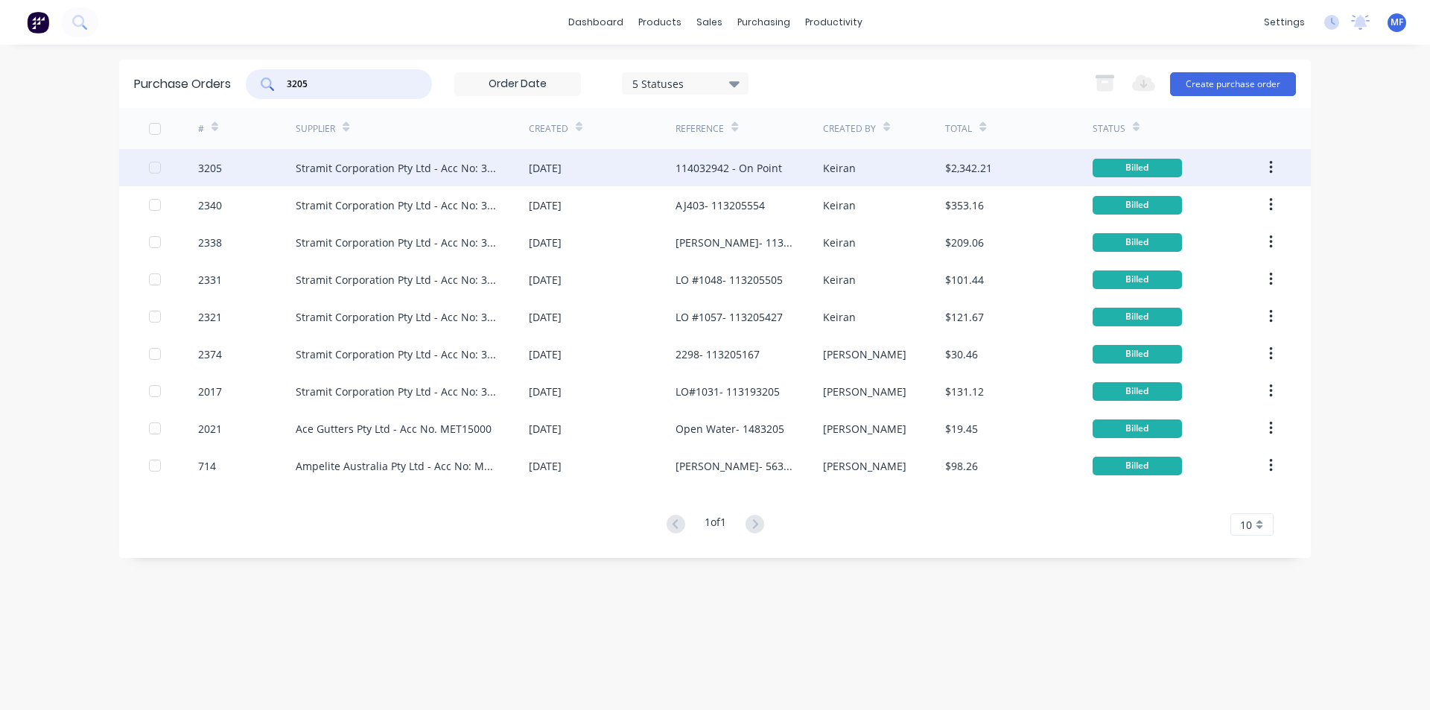
click at [404, 161] on div "Stramit Corporation Pty Ltd - Acc No: 32915" at bounding box center [397, 168] width 203 height 16
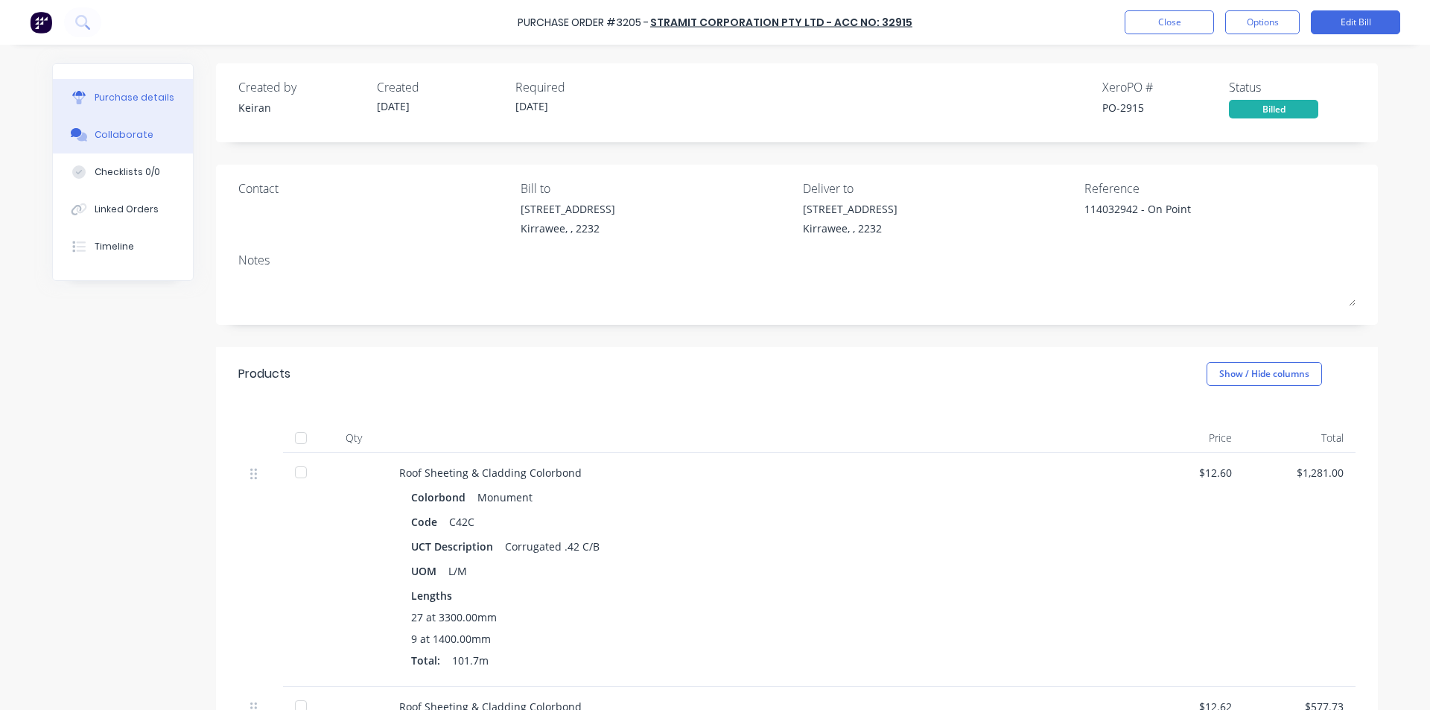
click at [86, 132] on button "Collaborate" at bounding box center [123, 134] width 140 height 37
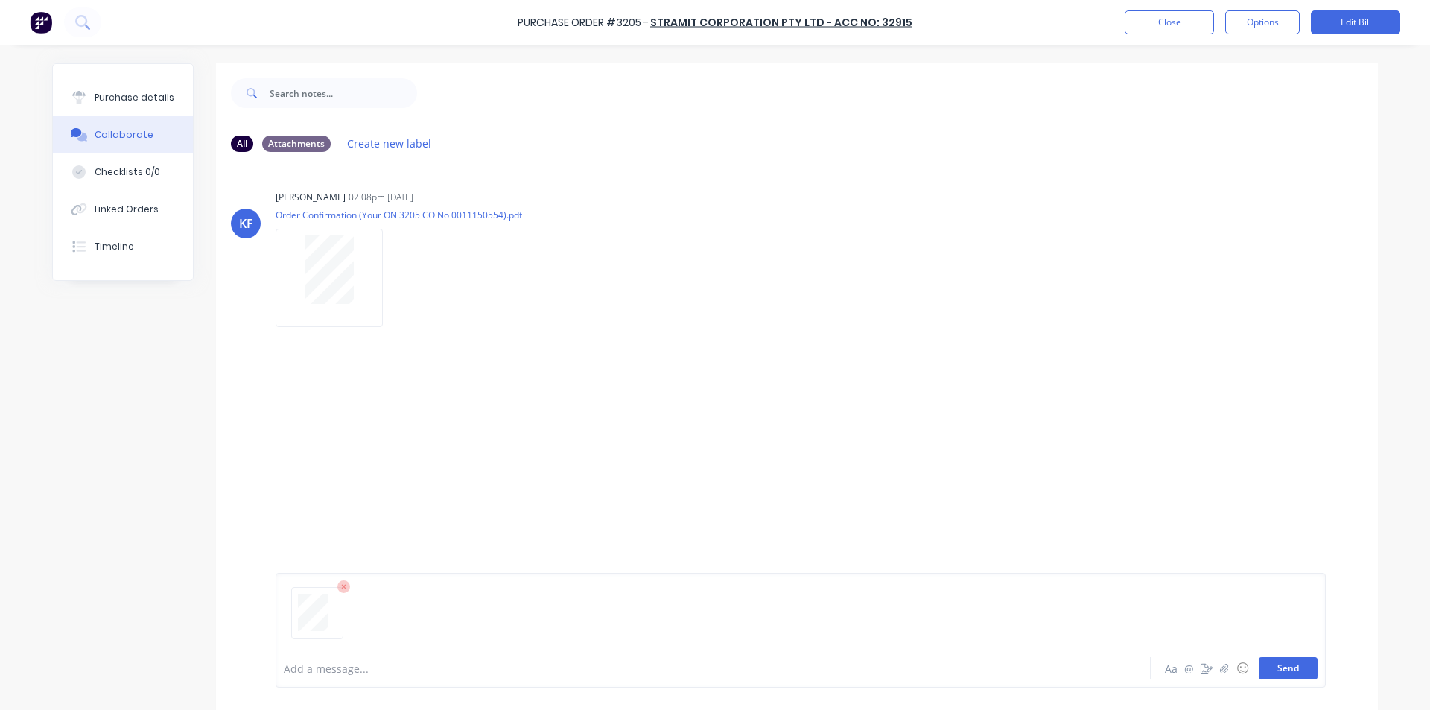
click at [1293, 667] on button "Send" at bounding box center [1287, 668] width 59 height 22
drag, startPoint x: 986, startPoint y: 378, endPoint x: 999, endPoint y: 395, distance: 21.3
click at [989, 377] on div "MF You 12:13pm [DATE] 3785_001.pdf Labels Download Delete" at bounding box center [797, 410] width 1162 height 134
click at [1182, 18] on button "Close" at bounding box center [1168, 22] width 89 height 24
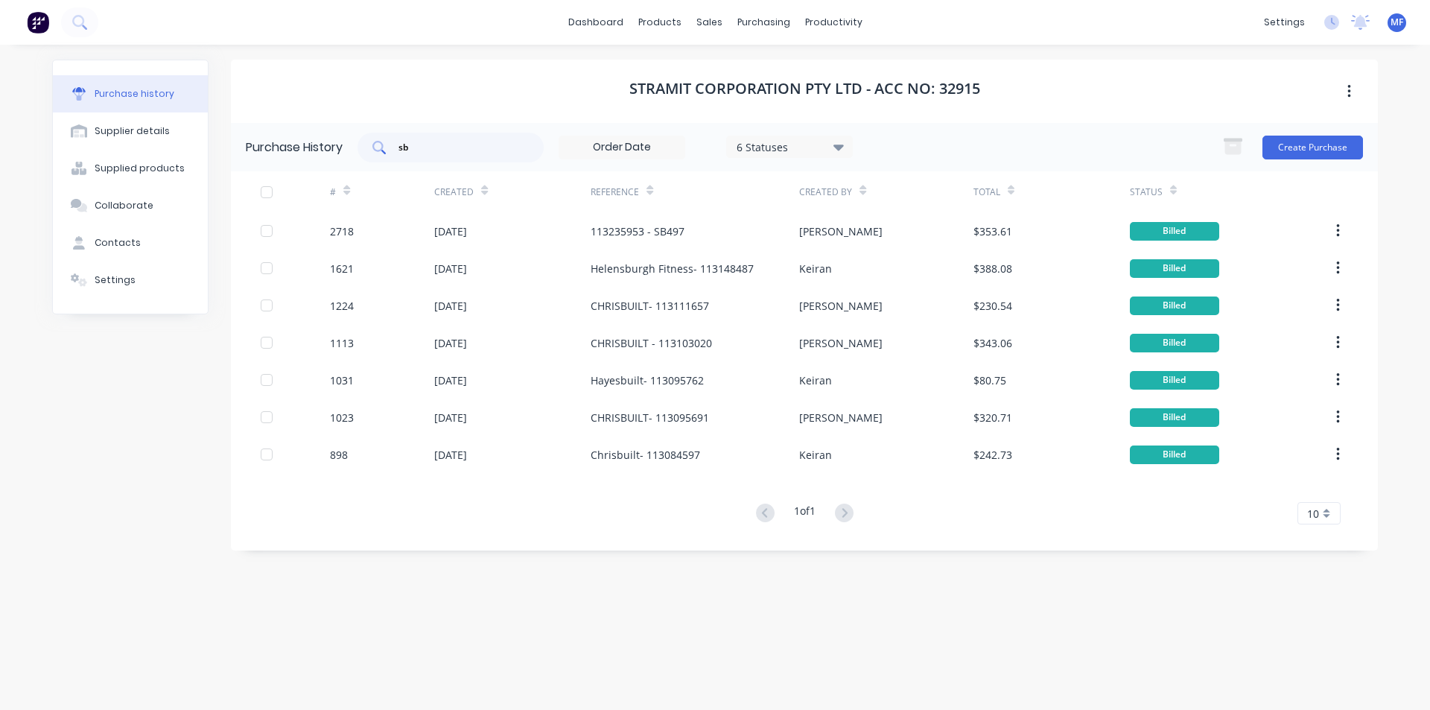
click at [427, 141] on input "sb" at bounding box center [459, 147] width 124 height 15
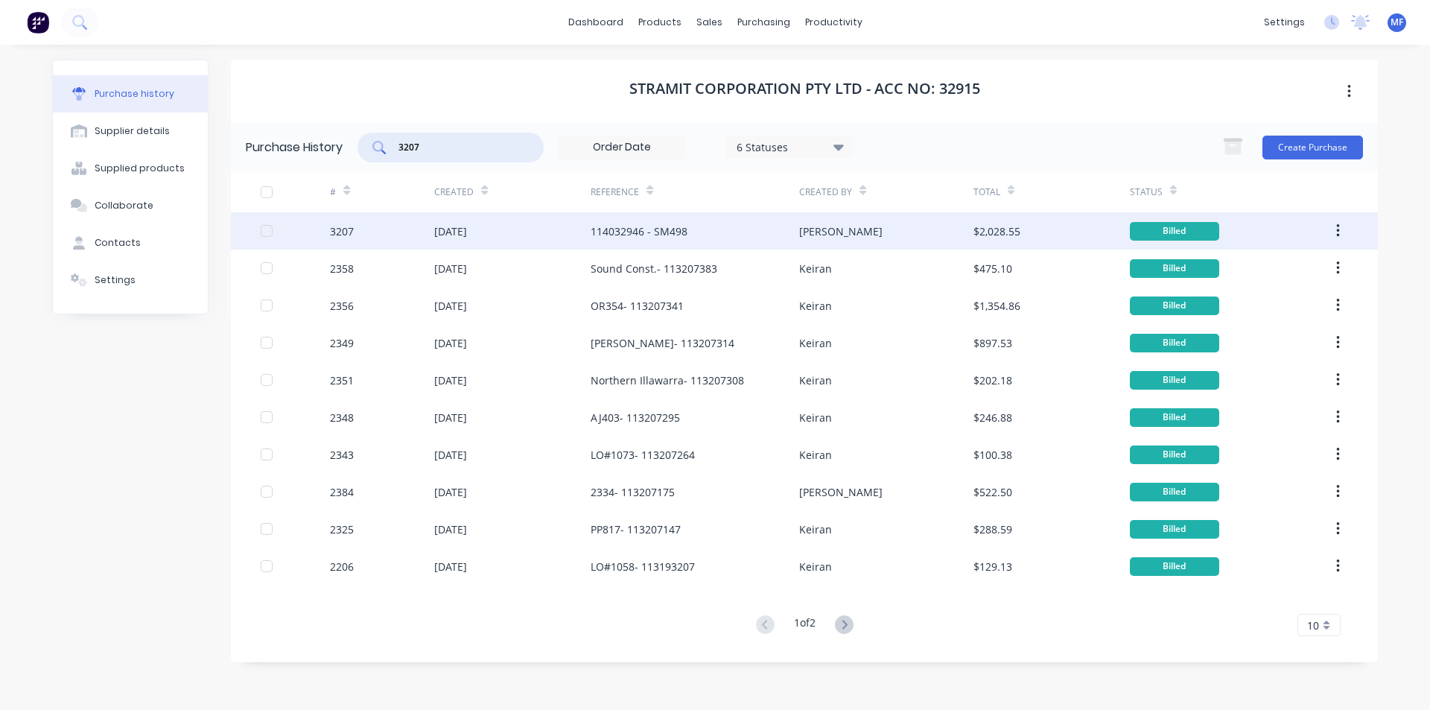
type input "3207"
click at [638, 231] on div "114032946 - SM498" at bounding box center [638, 231] width 97 height 16
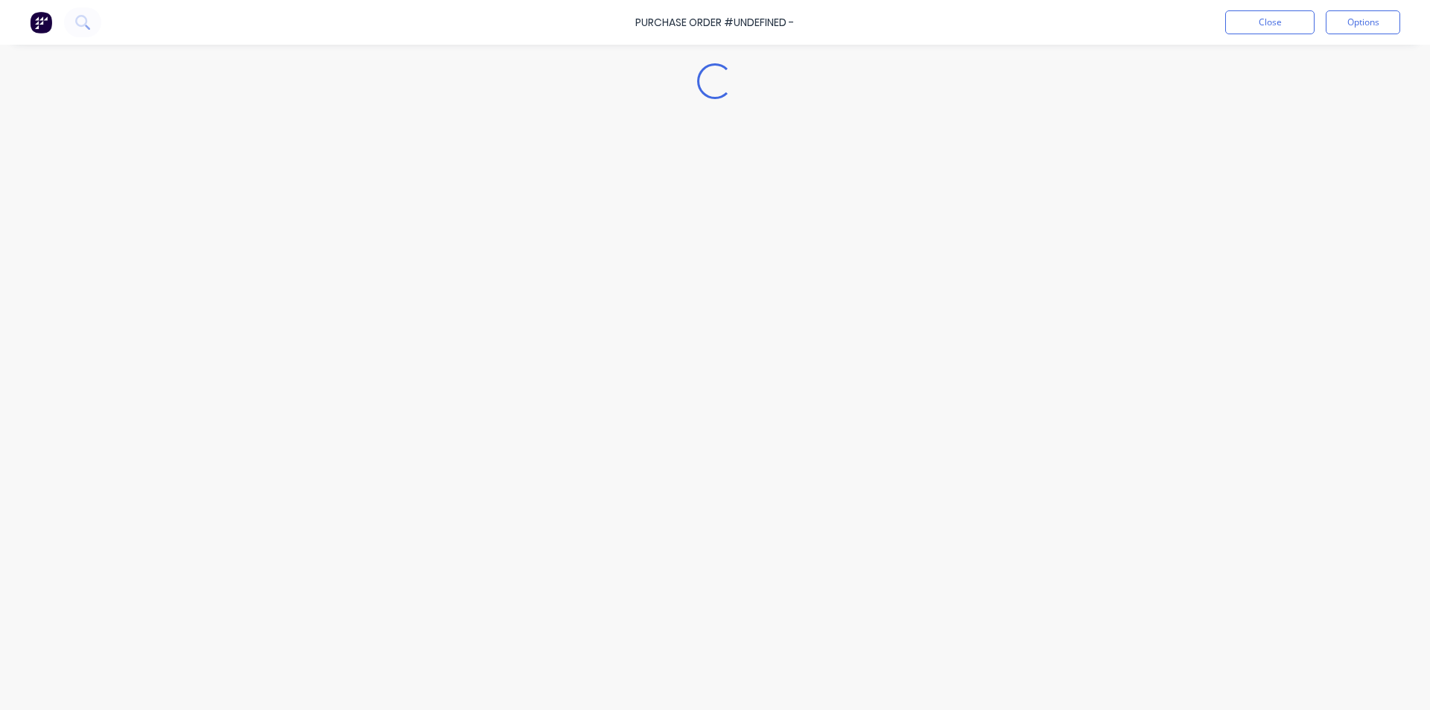
type textarea "x"
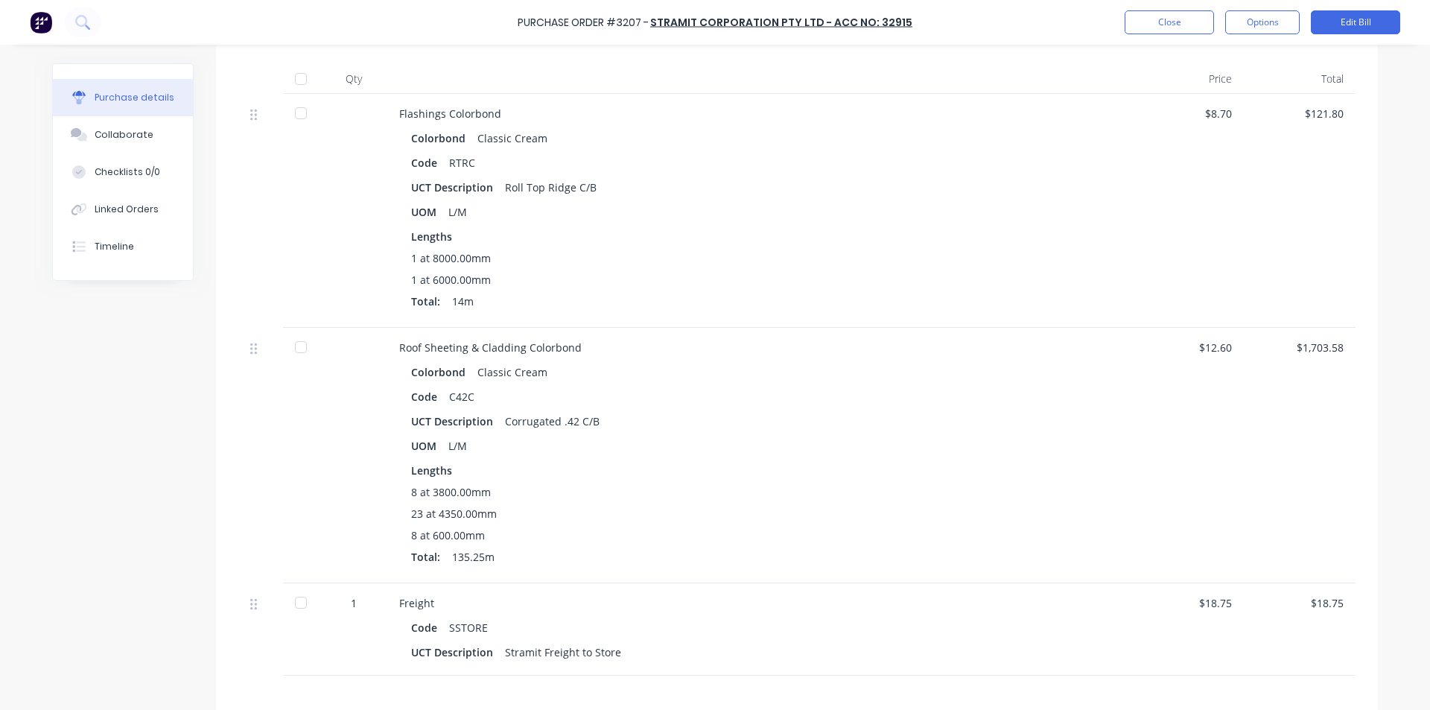
scroll to position [372, 0]
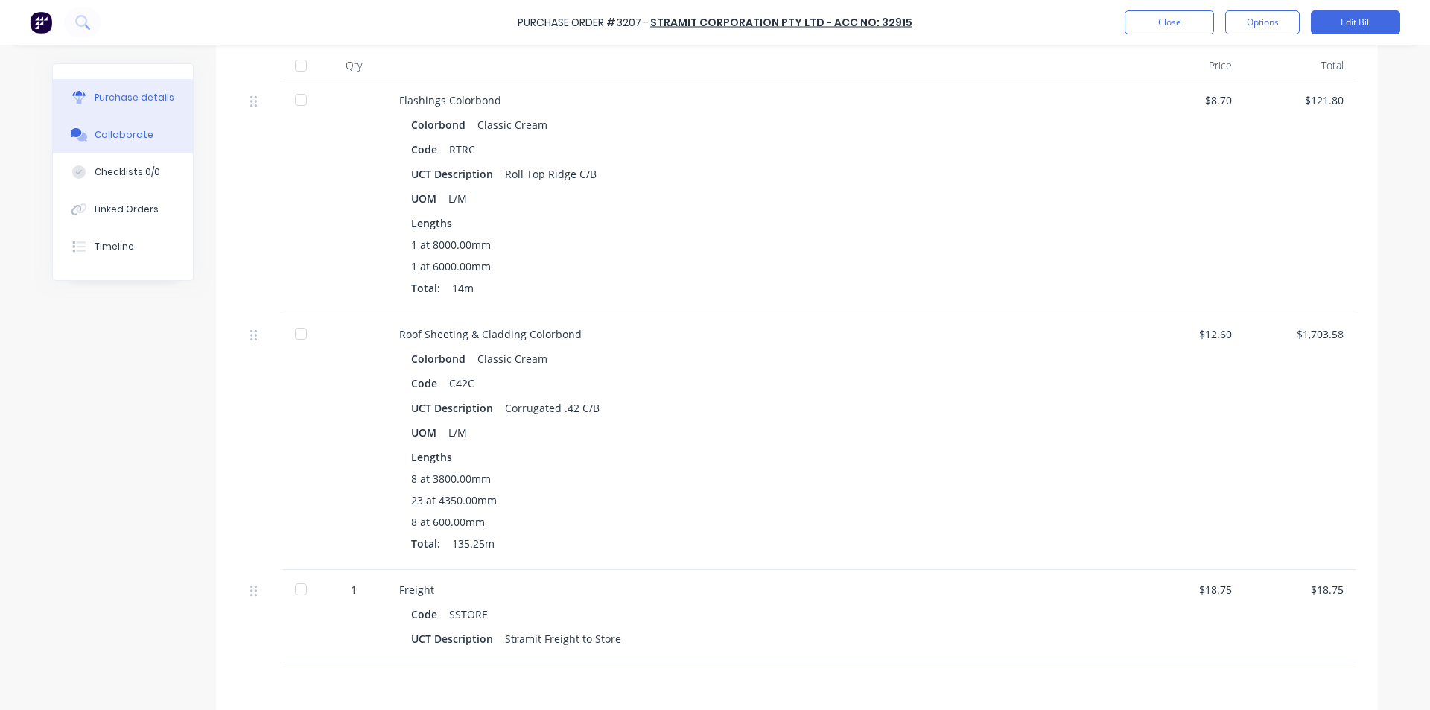
click at [127, 134] on div "Collaborate" at bounding box center [124, 134] width 59 height 13
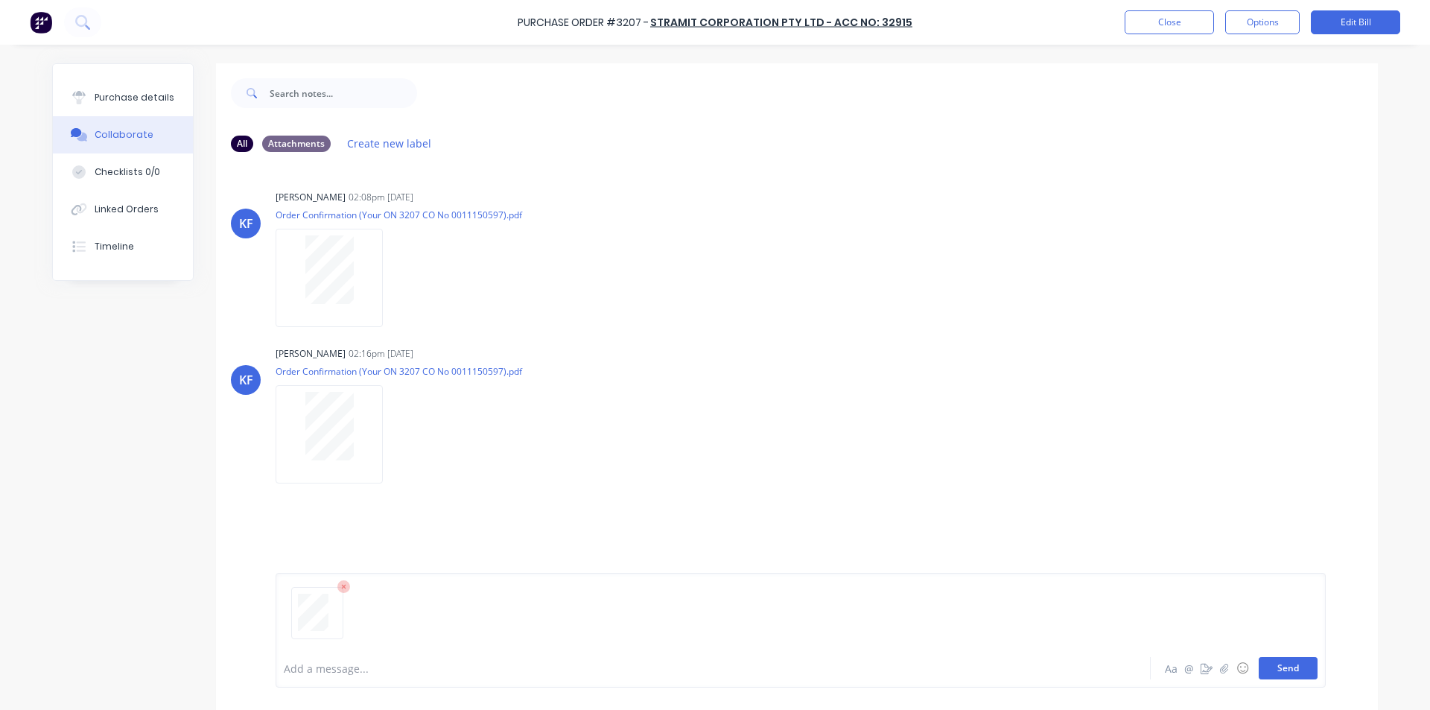
click at [1298, 668] on button "Send" at bounding box center [1287, 668] width 59 height 22
drag, startPoint x: 597, startPoint y: 245, endPoint x: 608, endPoint y: 244, distance: 11.2
click at [601, 244] on div "Keiran Fenwick 02:08pm 20/08/25 Order Confirmation (Your ON 3207 CO No 00111505…" at bounding box center [508, 253] width 465 height 134
click at [1163, 29] on button "Close" at bounding box center [1168, 22] width 89 height 24
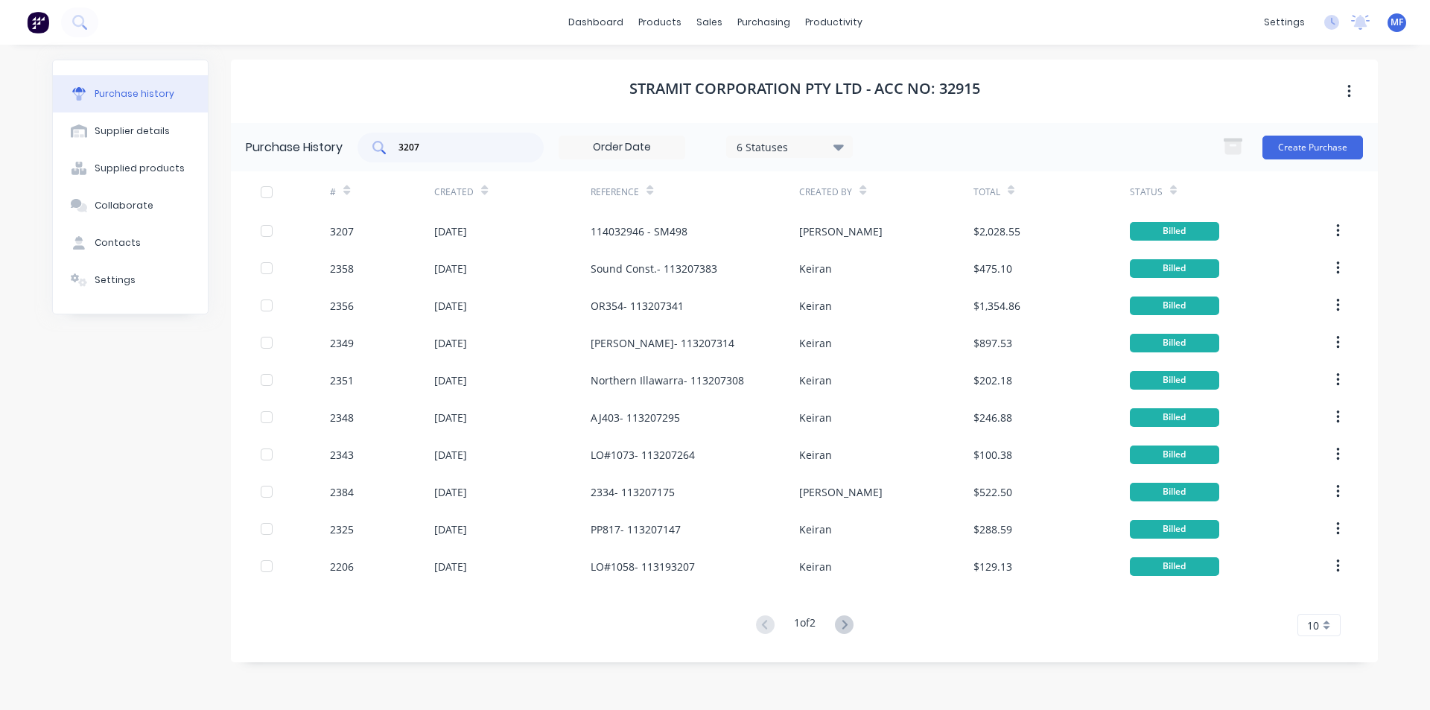
click at [430, 143] on input "3207" at bounding box center [459, 147] width 124 height 15
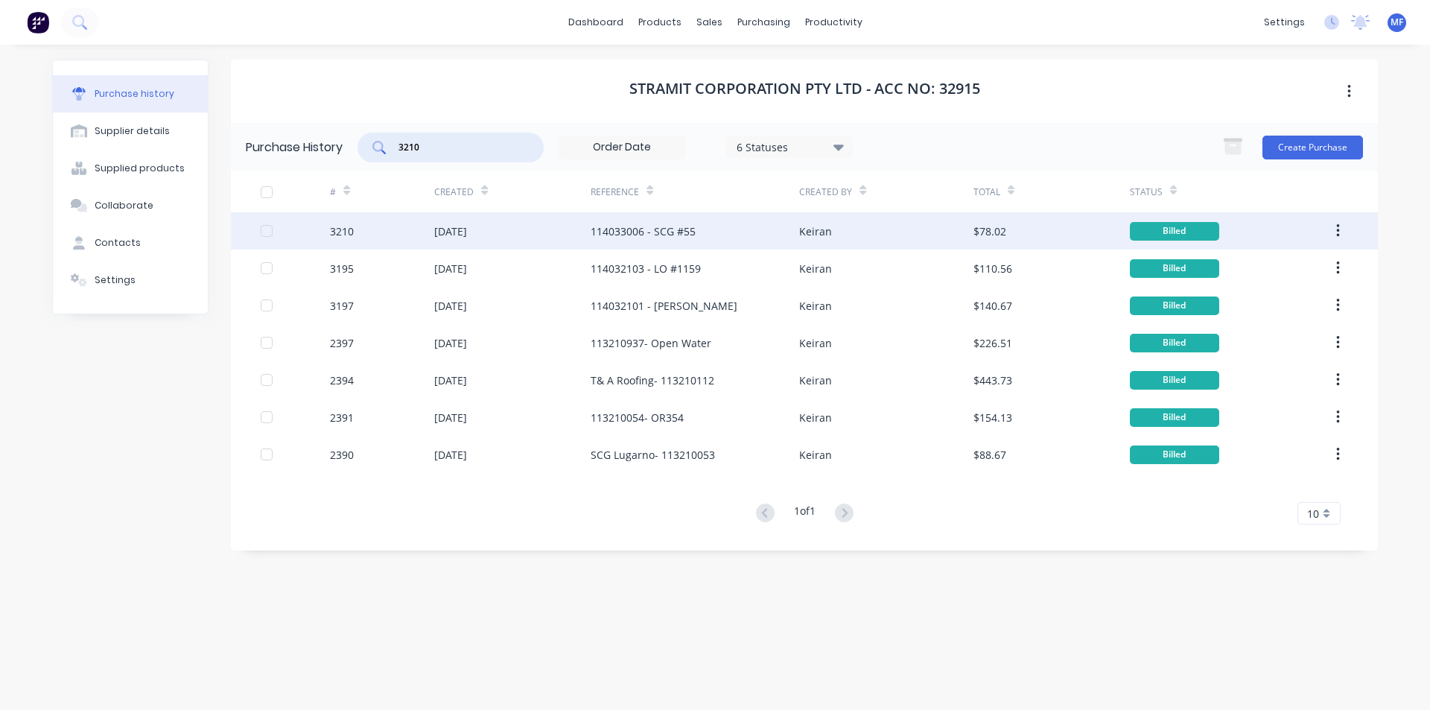
type input "3210"
click at [669, 228] on div "114033006 - SCG #55" at bounding box center [642, 231] width 105 height 16
type textarea "x"
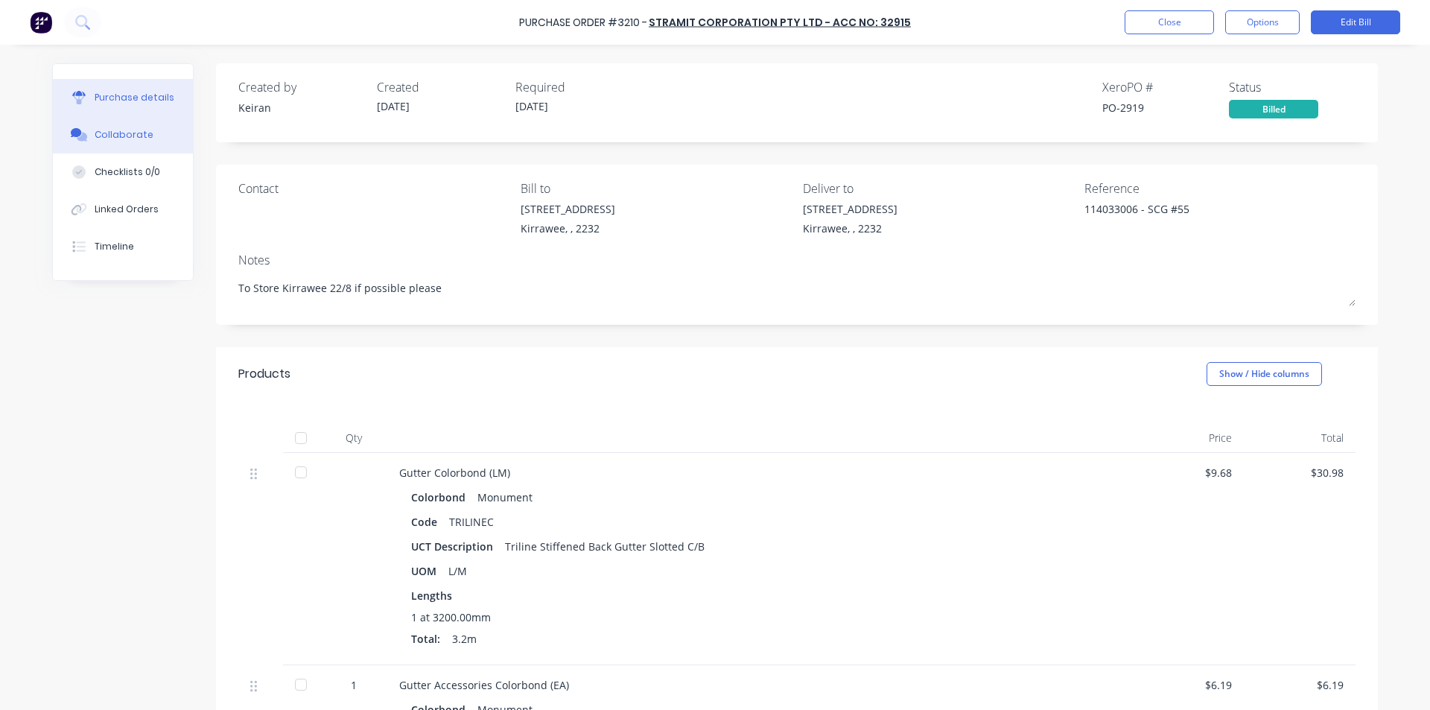
click at [121, 132] on div "Collaborate" at bounding box center [124, 134] width 59 height 13
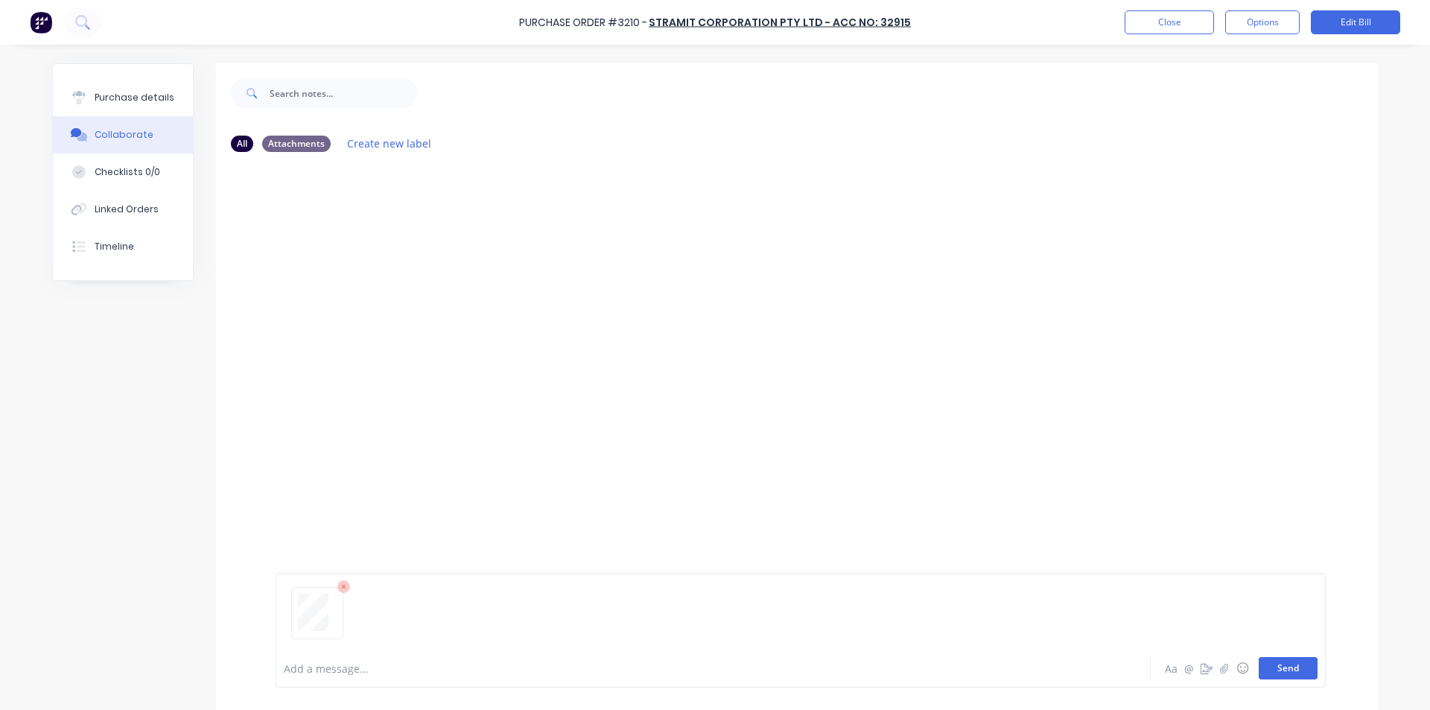
click at [1300, 663] on button "Send" at bounding box center [1287, 668] width 59 height 22
click at [1182, 434] on div "MF You 12:14pm 25/08/25 3787_001.pdf Labels Download Delete" at bounding box center [797, 406] width 1162 height 485
click at [1187, 22] on button "Close" at bounding box center [1168, 22] width 89 height 24
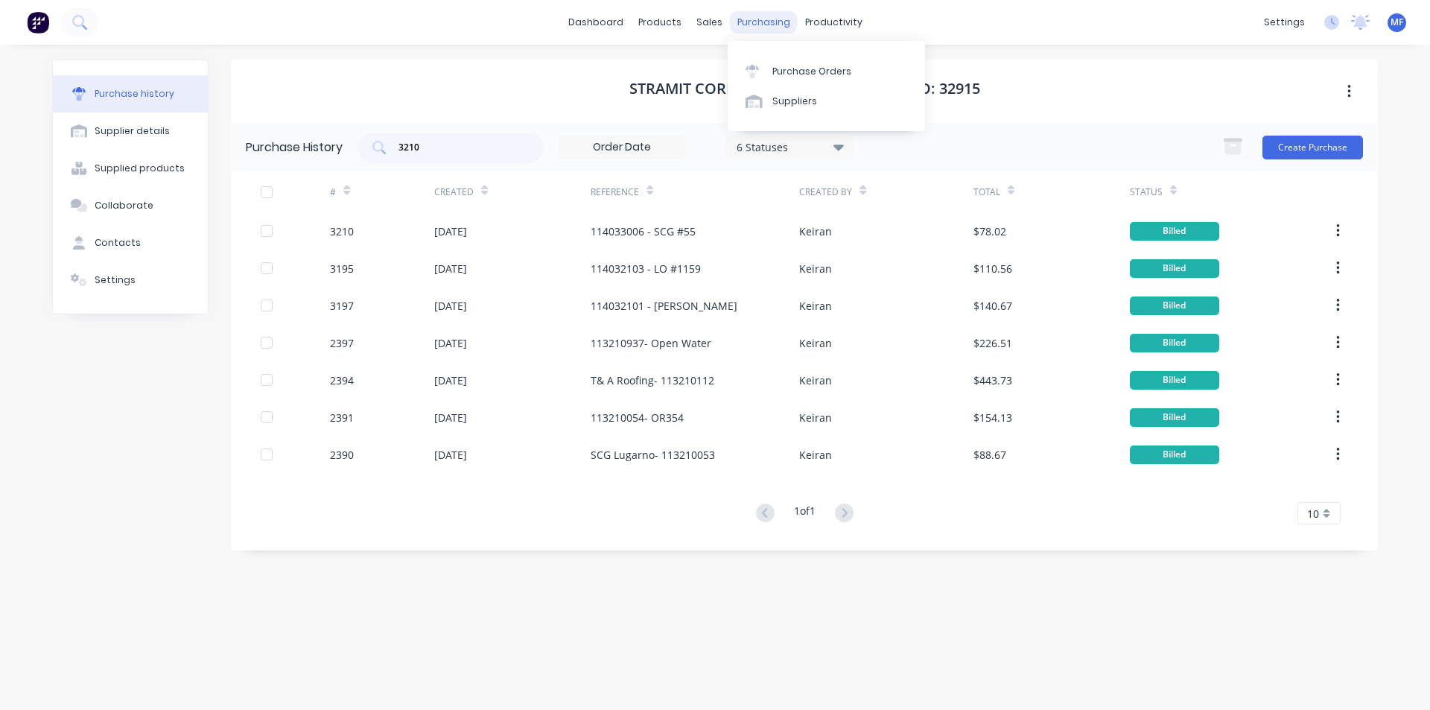
click at [766, 22] on div "purchasing" at bounding box center [764, 22] width 68 height 22
click at [781, 63] on link "Purchase Orders" at bounding box center [825, 71] width 197 height 30
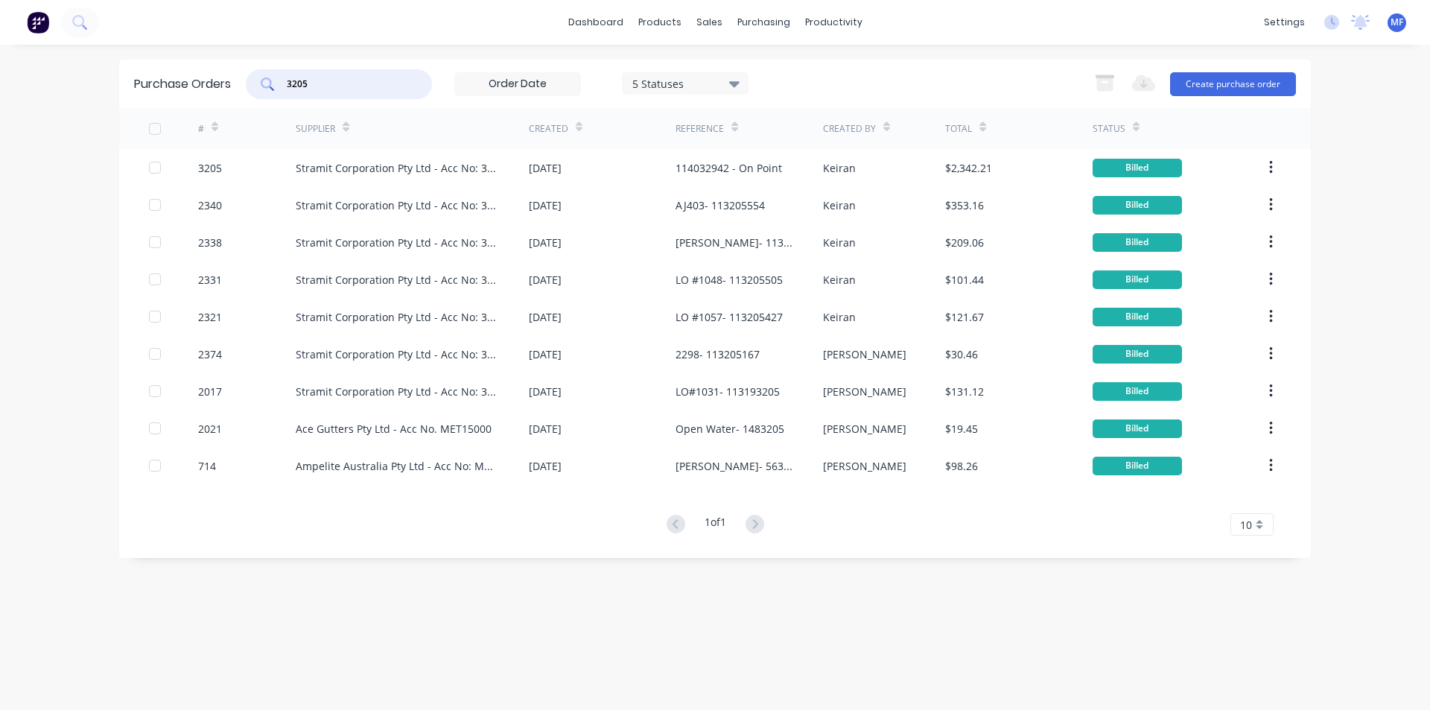
click at [313, 85] on input "3205" at bounding box center [347, 84] width 124 height 15
type input "2"
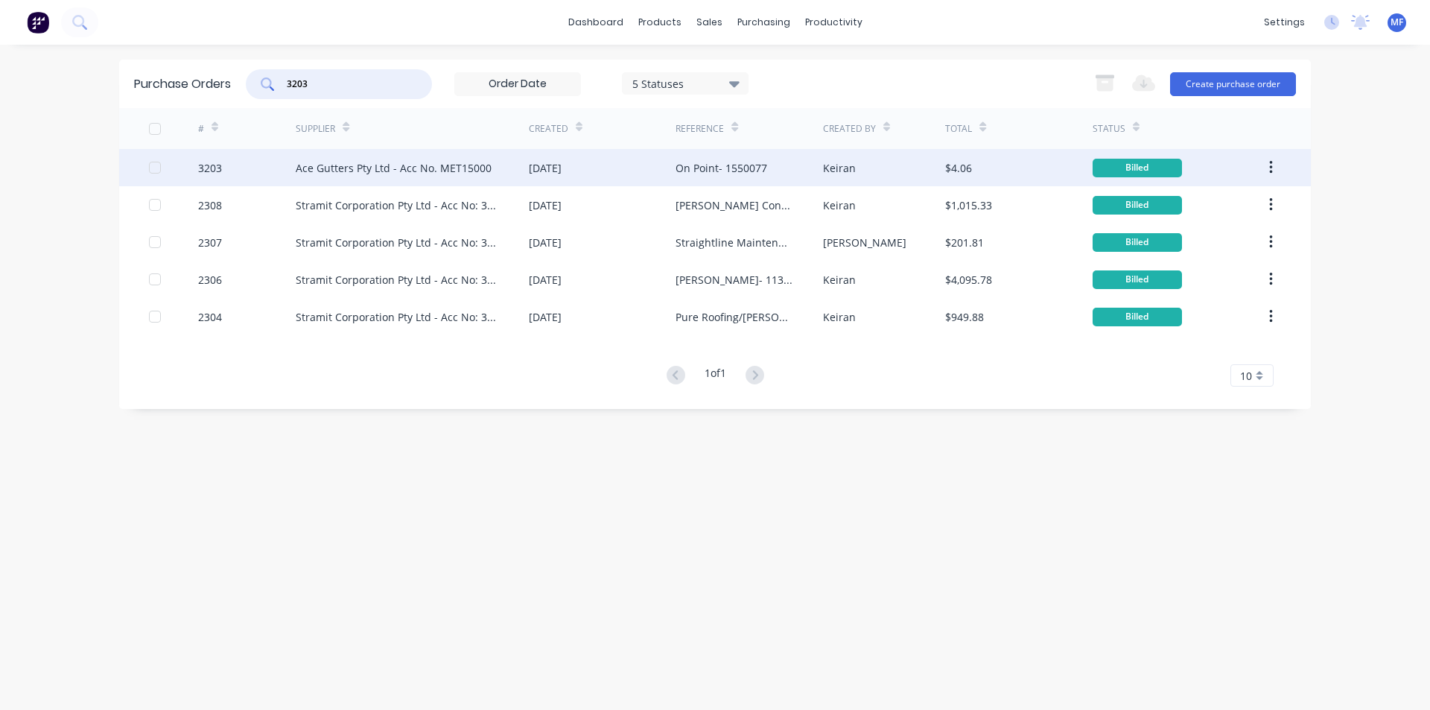
type input "3203"
click at [735, 156] on div "On Point- 1550077" at bounding box center [748, 167] width 147 height 37
type textarea "x"
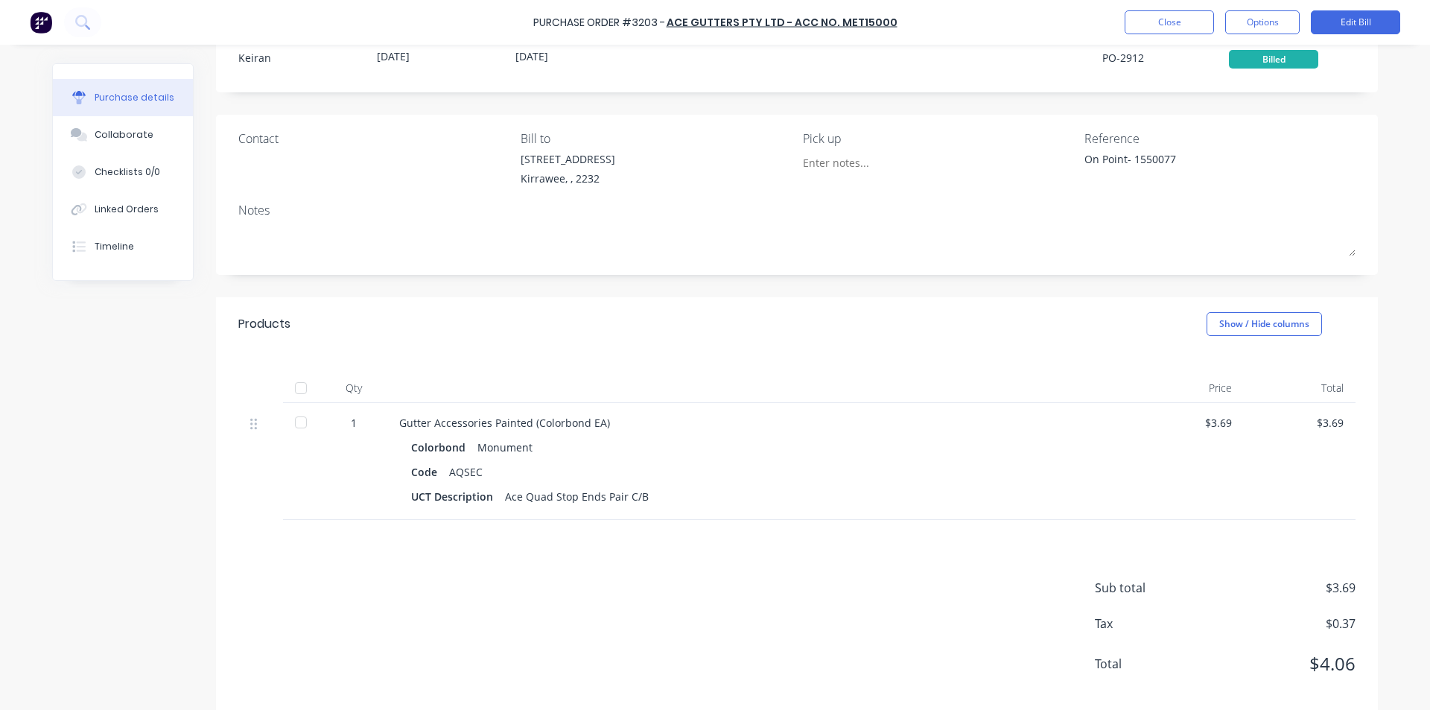
scroll to position [72, 0]
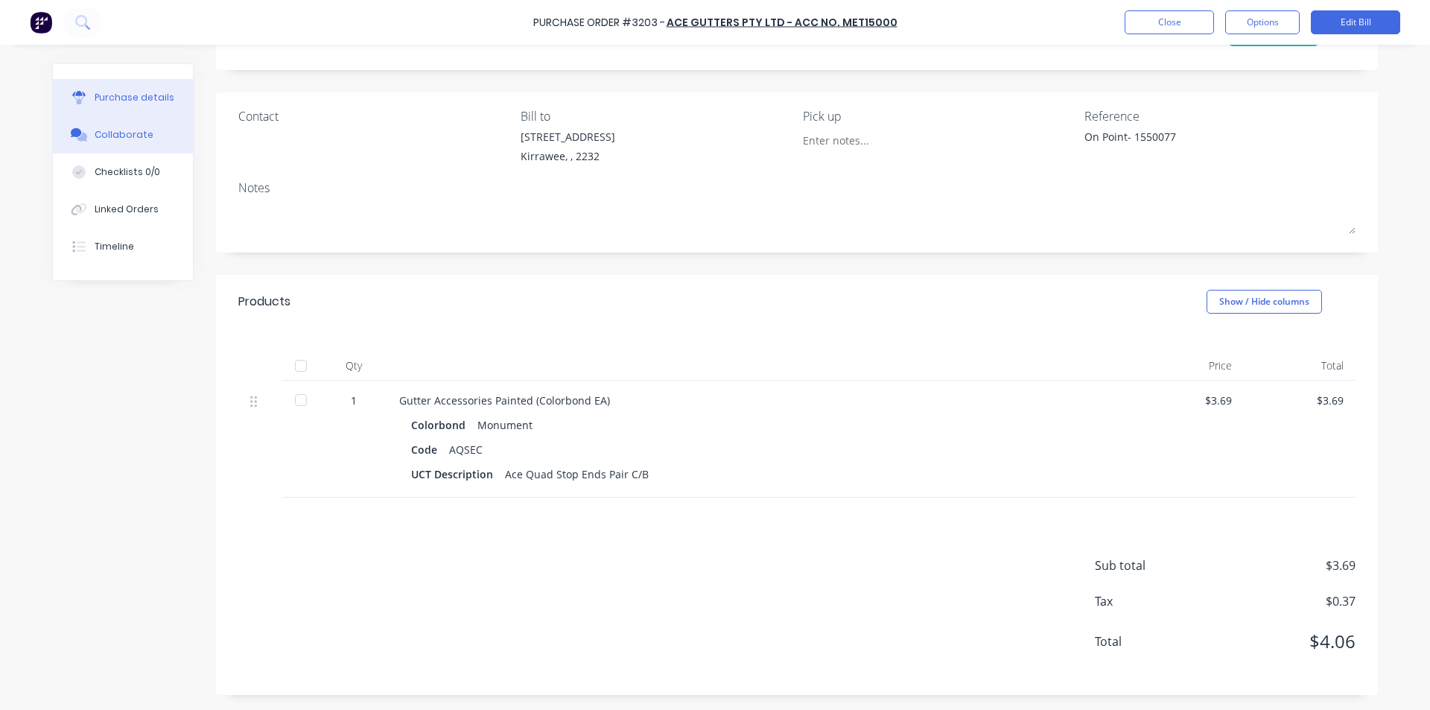
click at [121, 130] on div "Collaborate" at bounding box center [124, 134] width 59 height 13
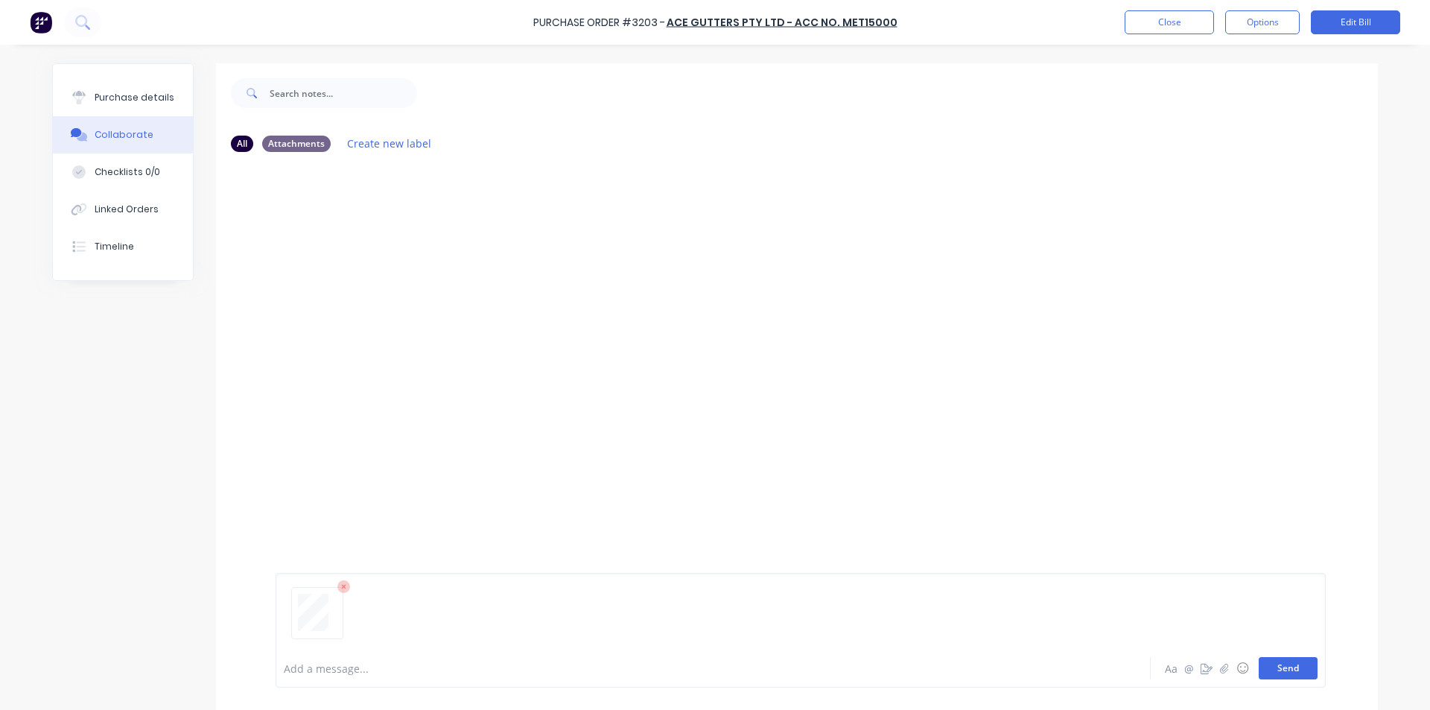
click at [1284, 669] on button "Send" at bounding box center [1287, 668] width 59 height 22
drag, startPoint x: 1196, startPoint y: 505, endPoint x: 1191, endPoint y: 515, distance: 11.3
click at [1196, 504] on div "MF You 12:15pm 25/08/25 3788_001.pdf Labels Download Delete" at bounding box center [797, 406] width 1162 height 485
click at [1153, 24] on button "Close" at bounding box center [1168, 22] width 89 height 24
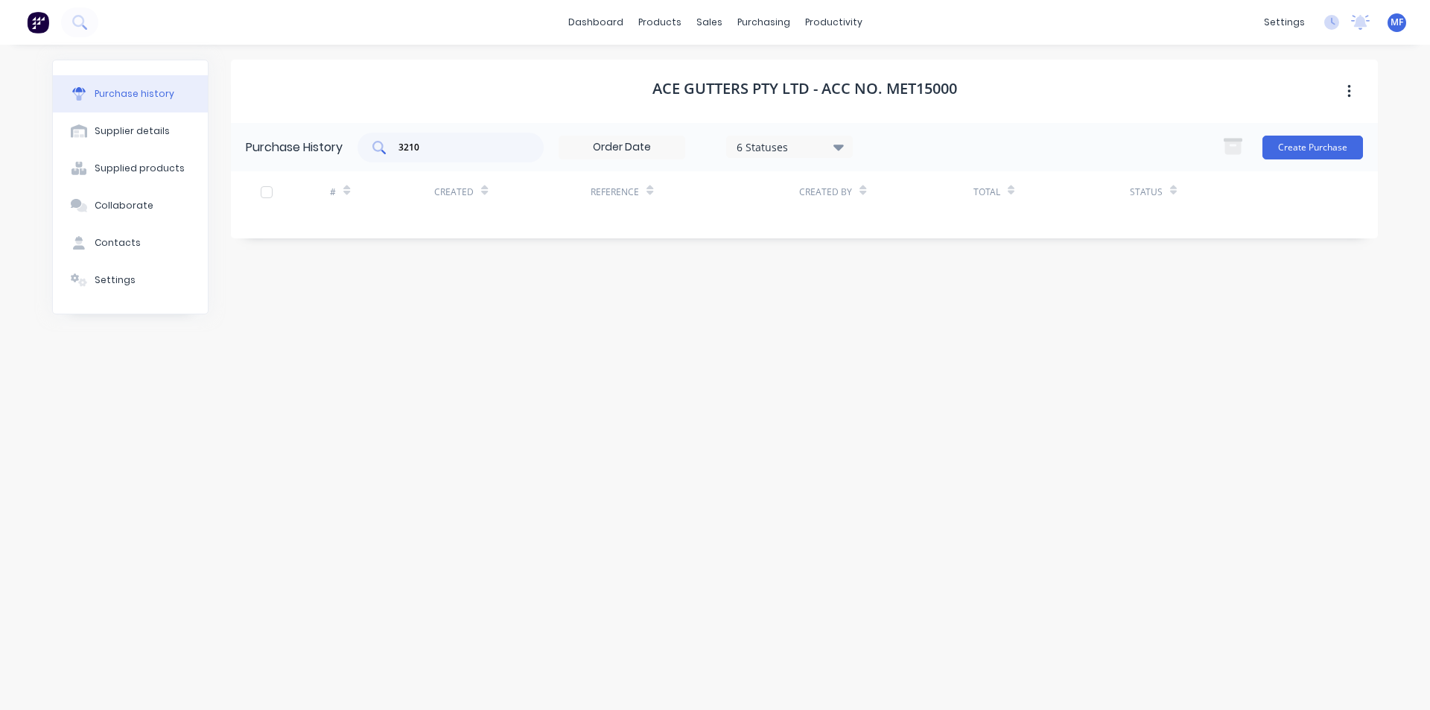
click at [450, 150] on input "3210" at bounding box center [459, 147] width 124 height 15
type input "3209"
click at [670, 332] on div "Ace Gutters Pty Ltd - Acc No. MET15000 Purchase History 3209 6 Statuses 6 Statu…" at bounding box center [804, 370] width 1147 height 620
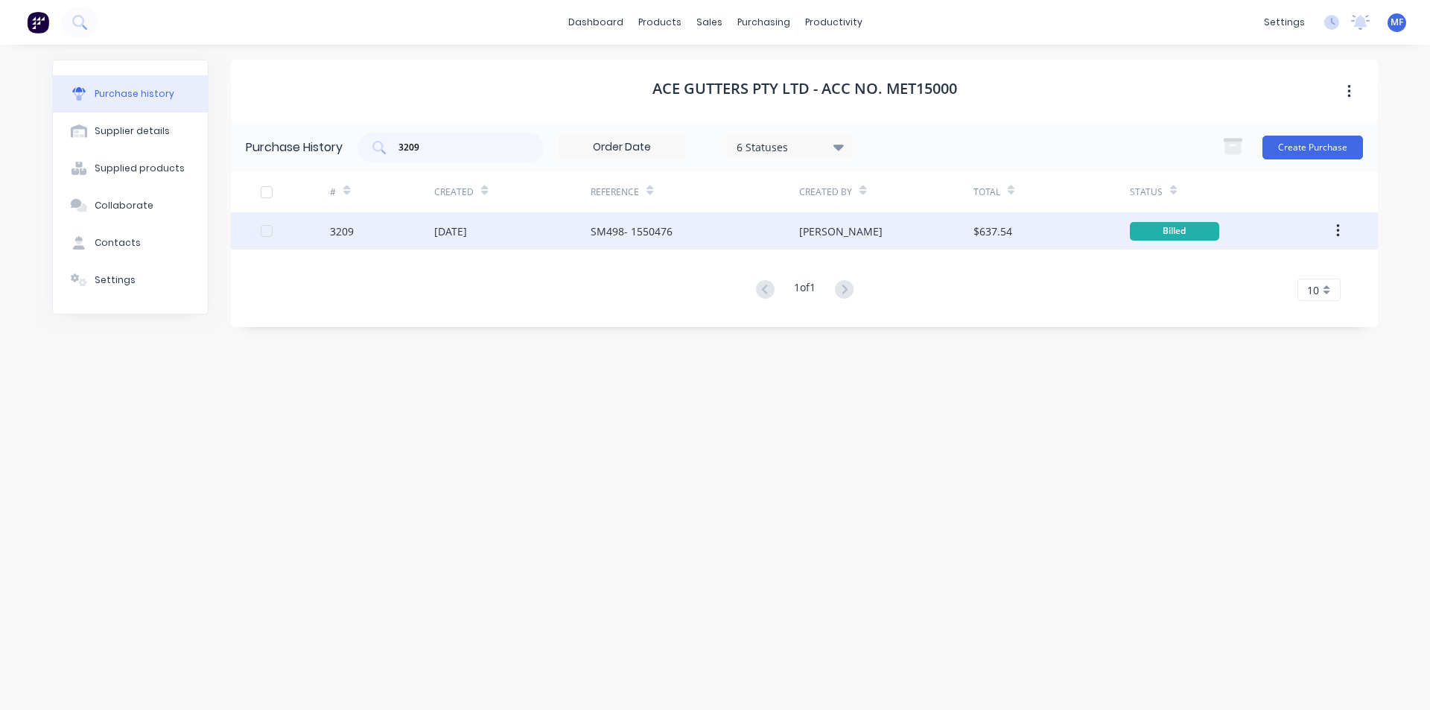
click at [648, 232] on div "SM498- 1550476" at bounding box center [631, 231] width 82 height 16
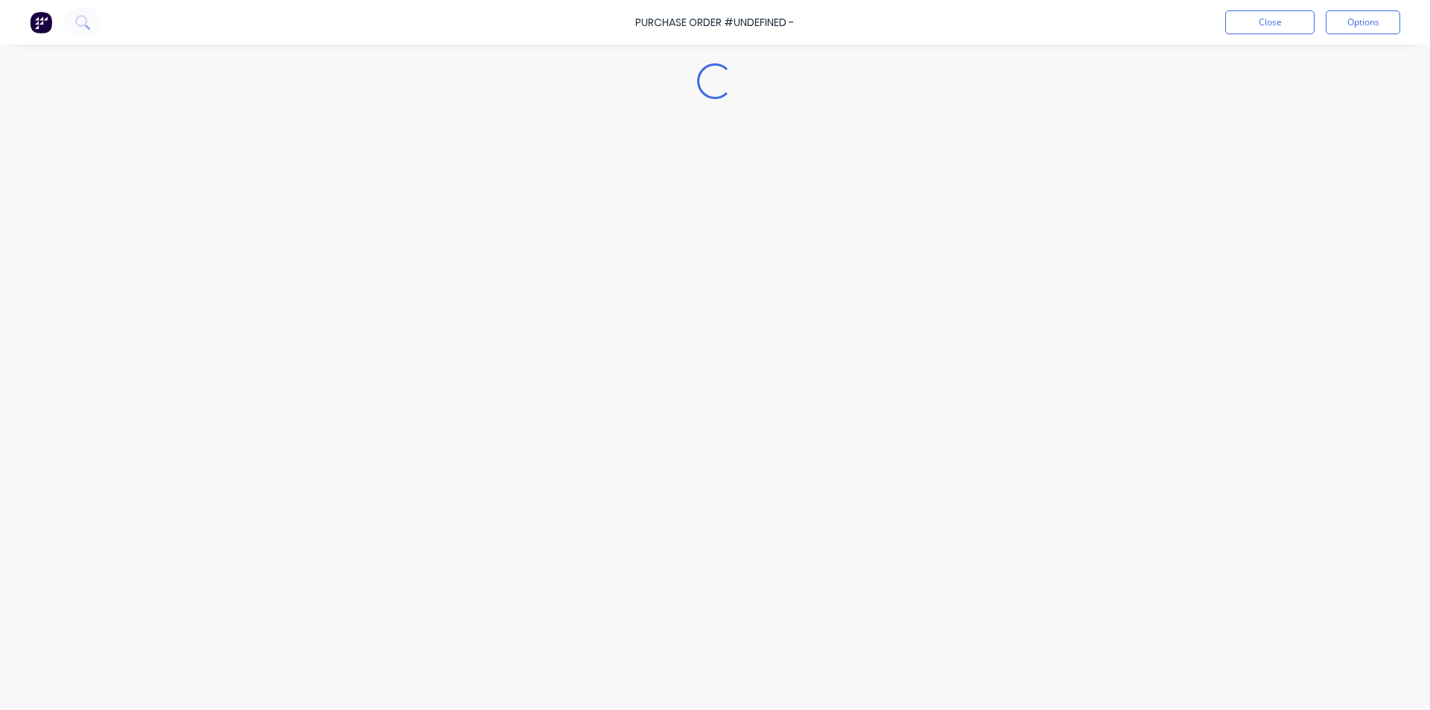
type textarea "x"
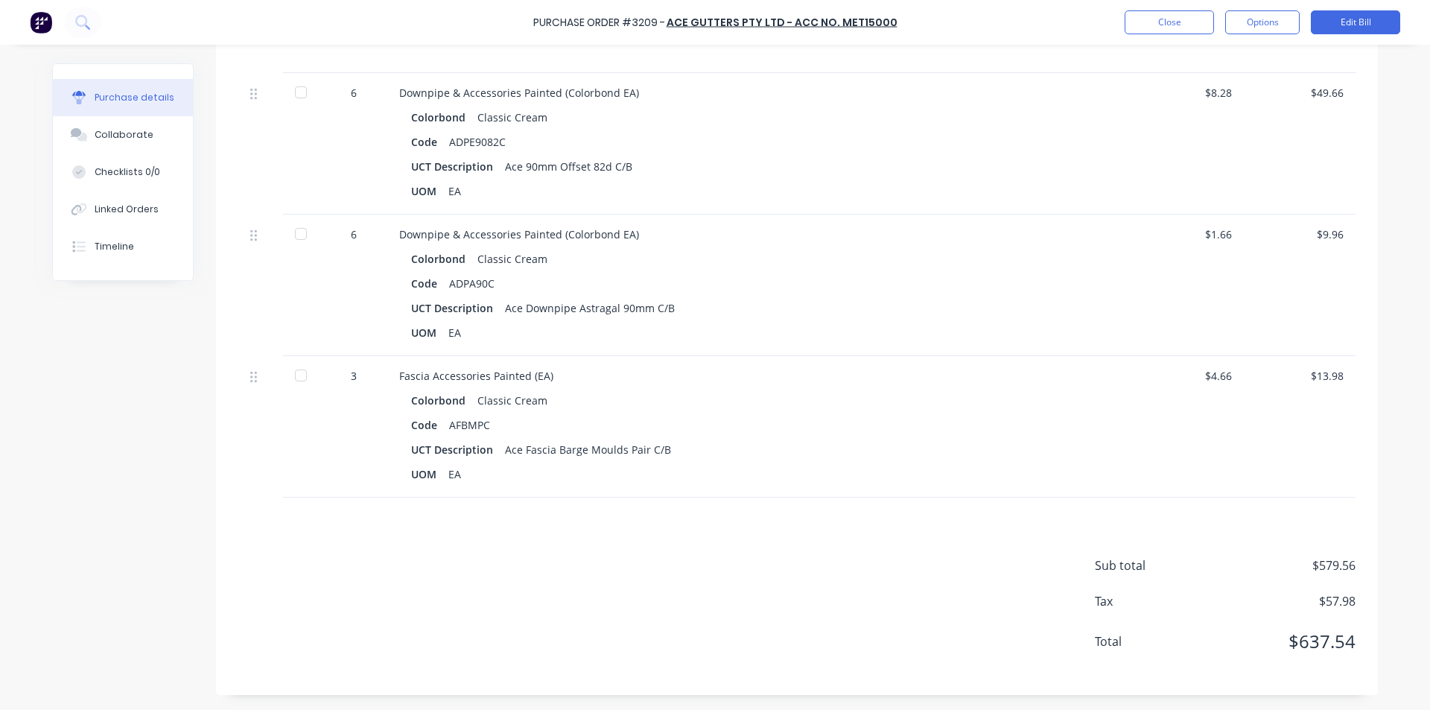
scroll to position [698, 0]
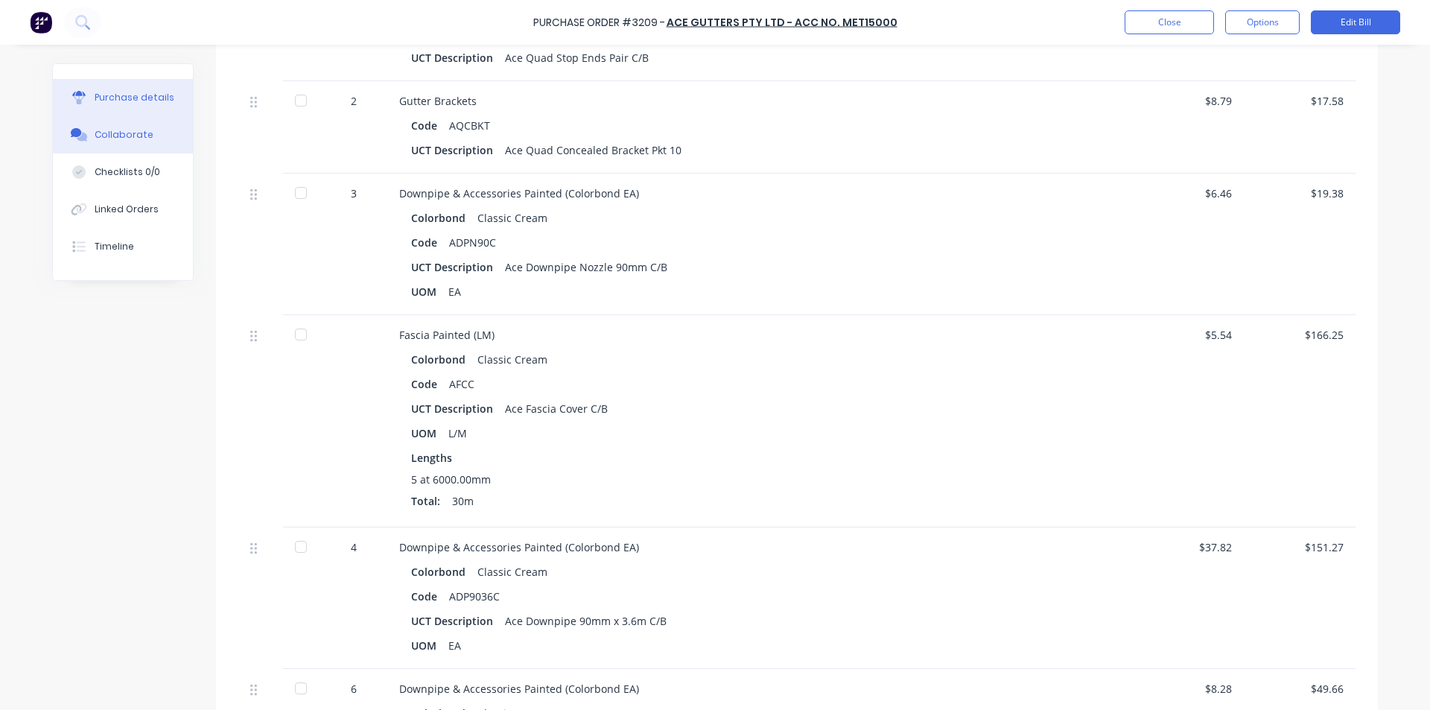
click at [112, 131] on div "Collaborate" at bounding box center [124, 134] width 59 height 13
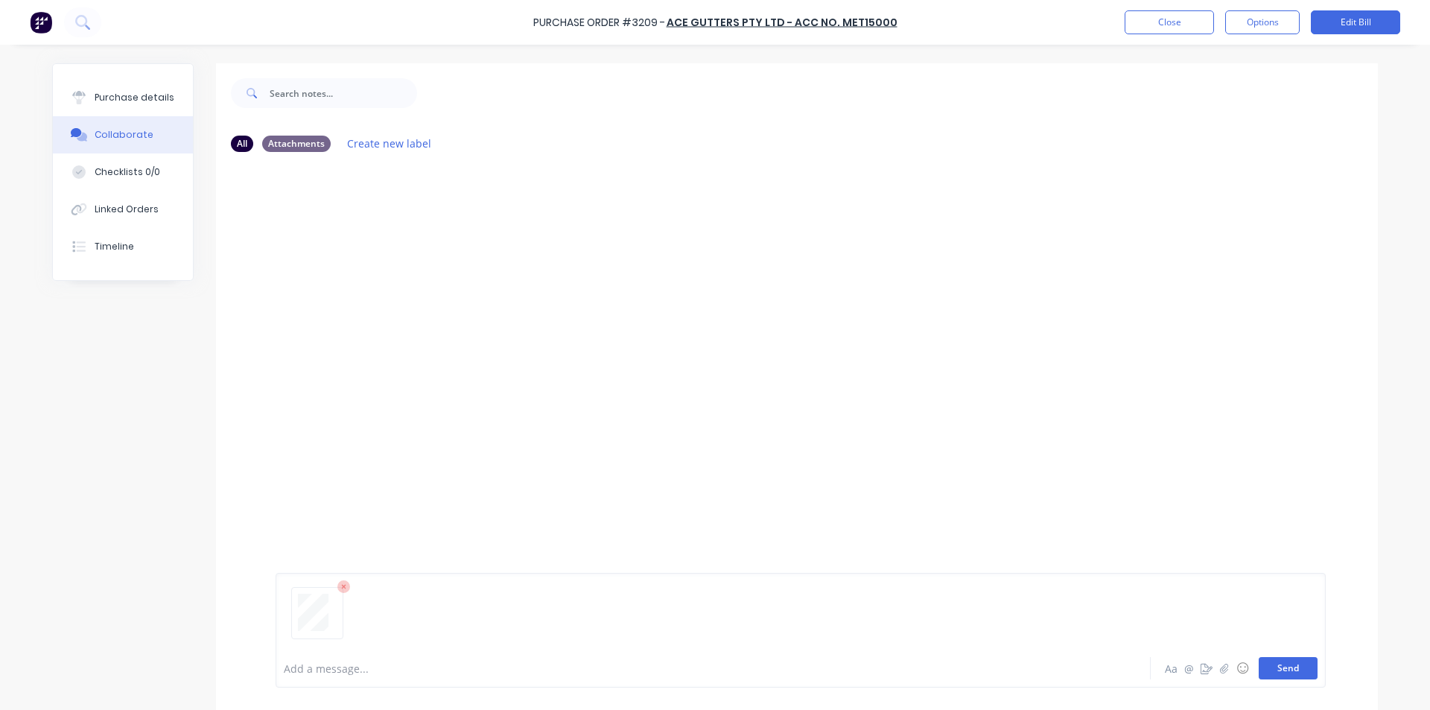
click at [1298, 664] on button "Send" at bounding box center [1287, 668] width 59 height 22
click at [1237, 370] on div "MF You 12:20pm 25/08/25 3789_001.pdf Labels Download Delete" at bounding box center [797, 406] width 1162 height 485
click at [1154, 21] on button "Close" at bounding box center [1168, 22] width 89 height 24
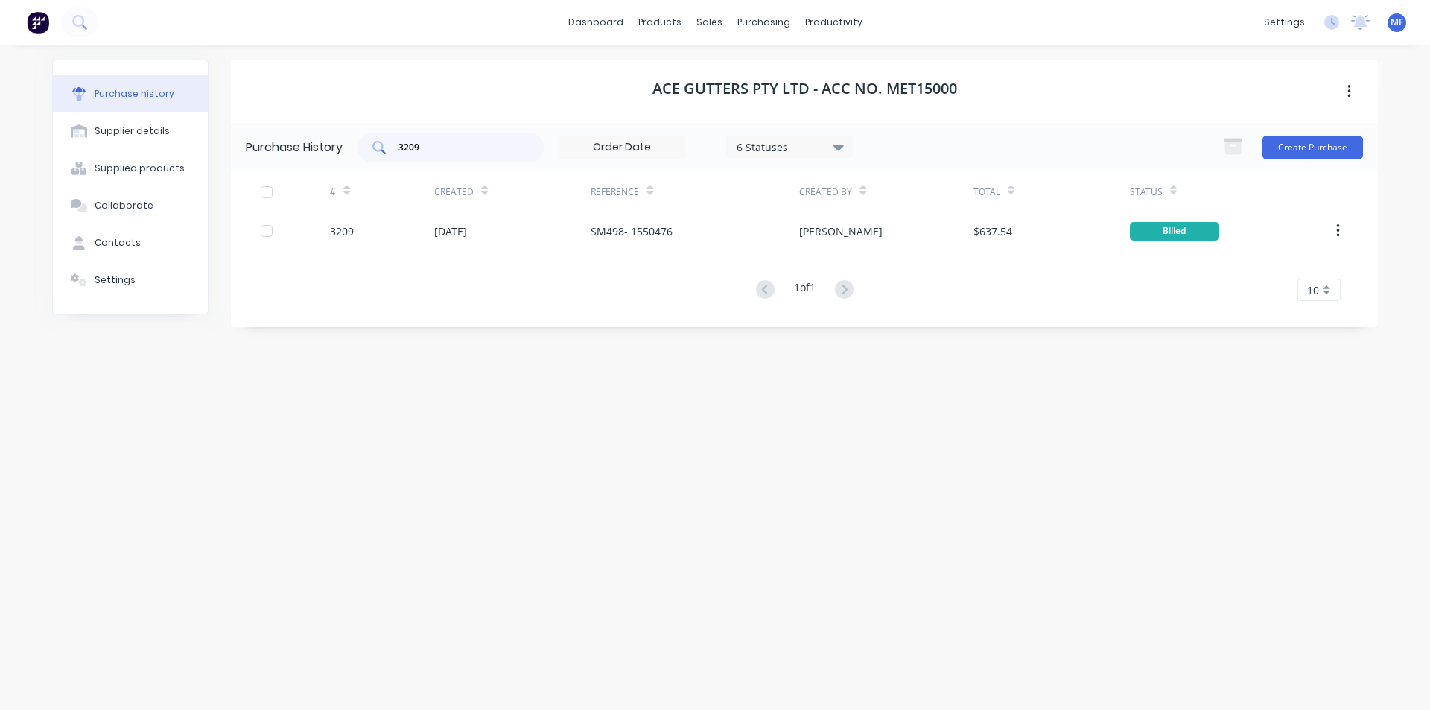
click at [441, 148] on input "3209" at bounding box center [459, 147] width 124 height 15
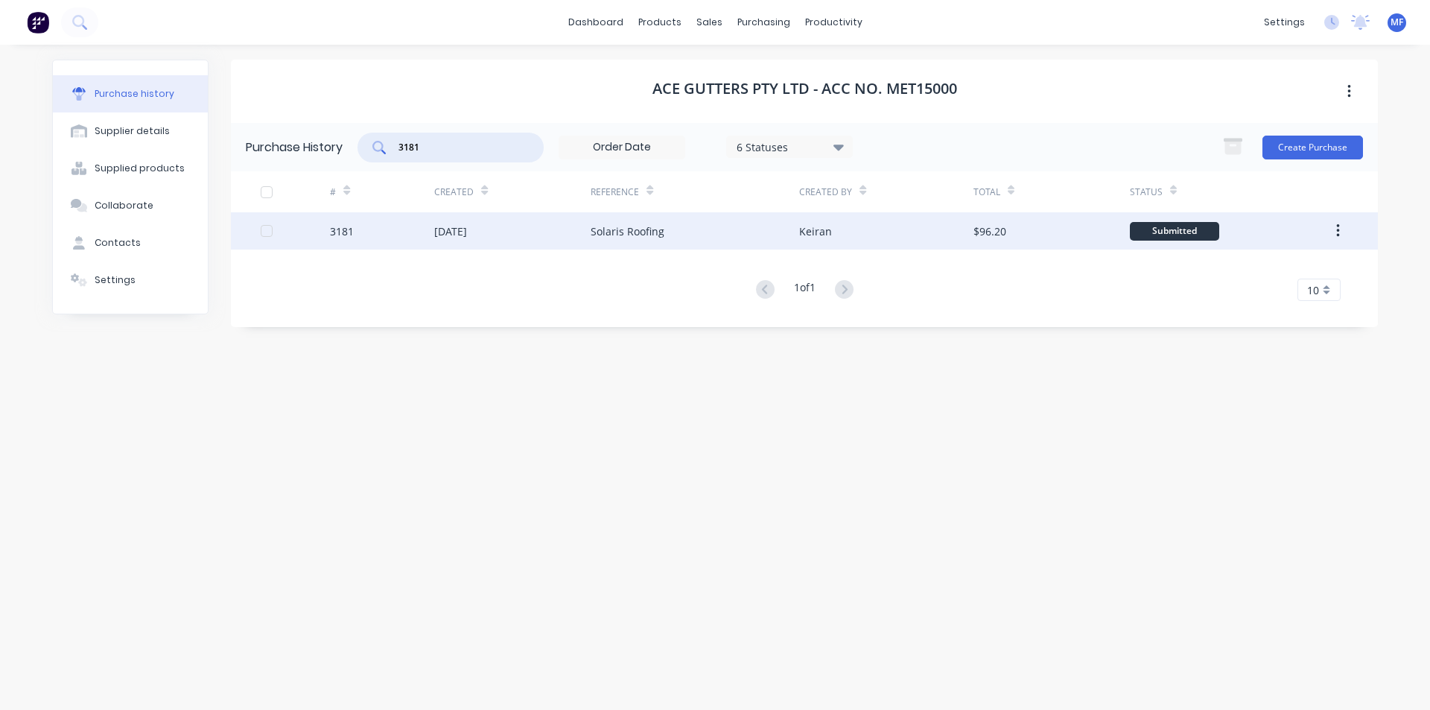
type input "3181"
click at [646, 229] on div "Solaris Roofing" at bounding box center [627, 231] width 74 height 16
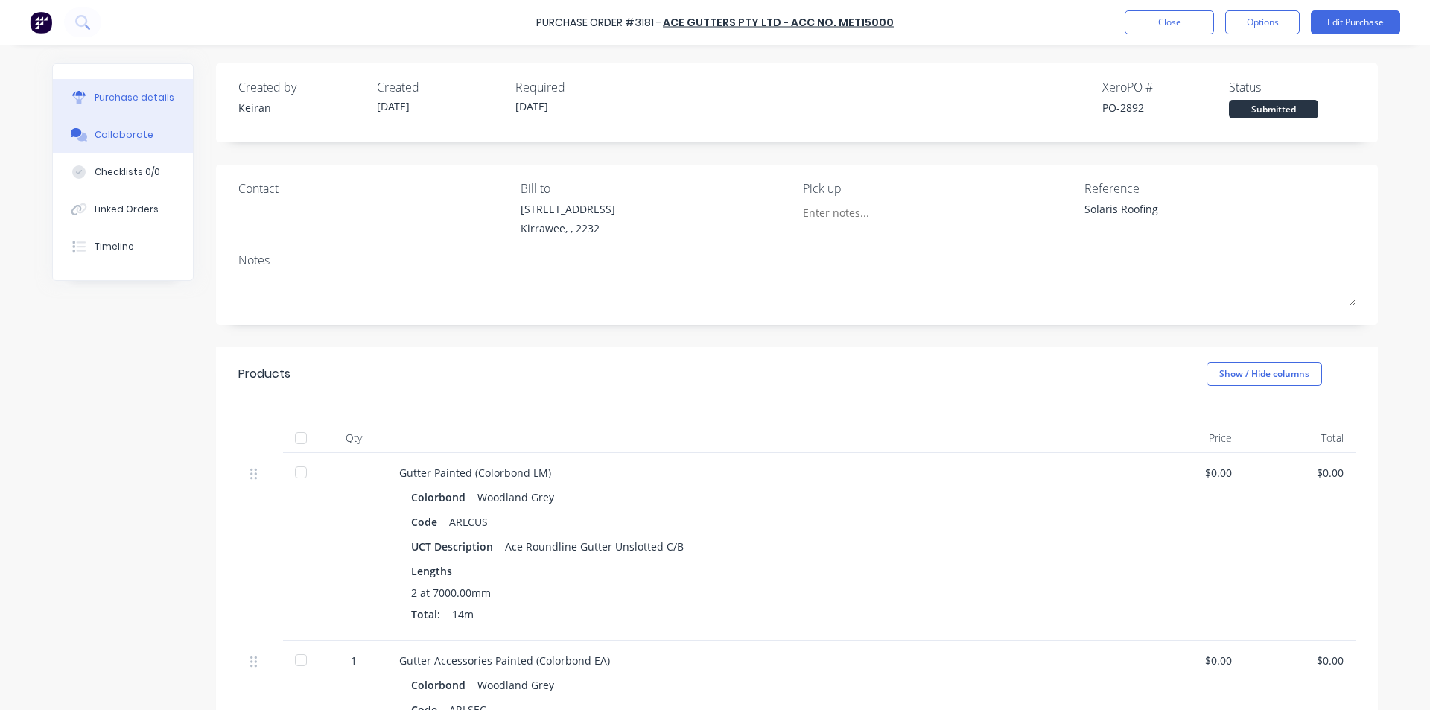
click at [120, 131] on div "Collaborate" at bounding box center [124, 134] width 59 height 13
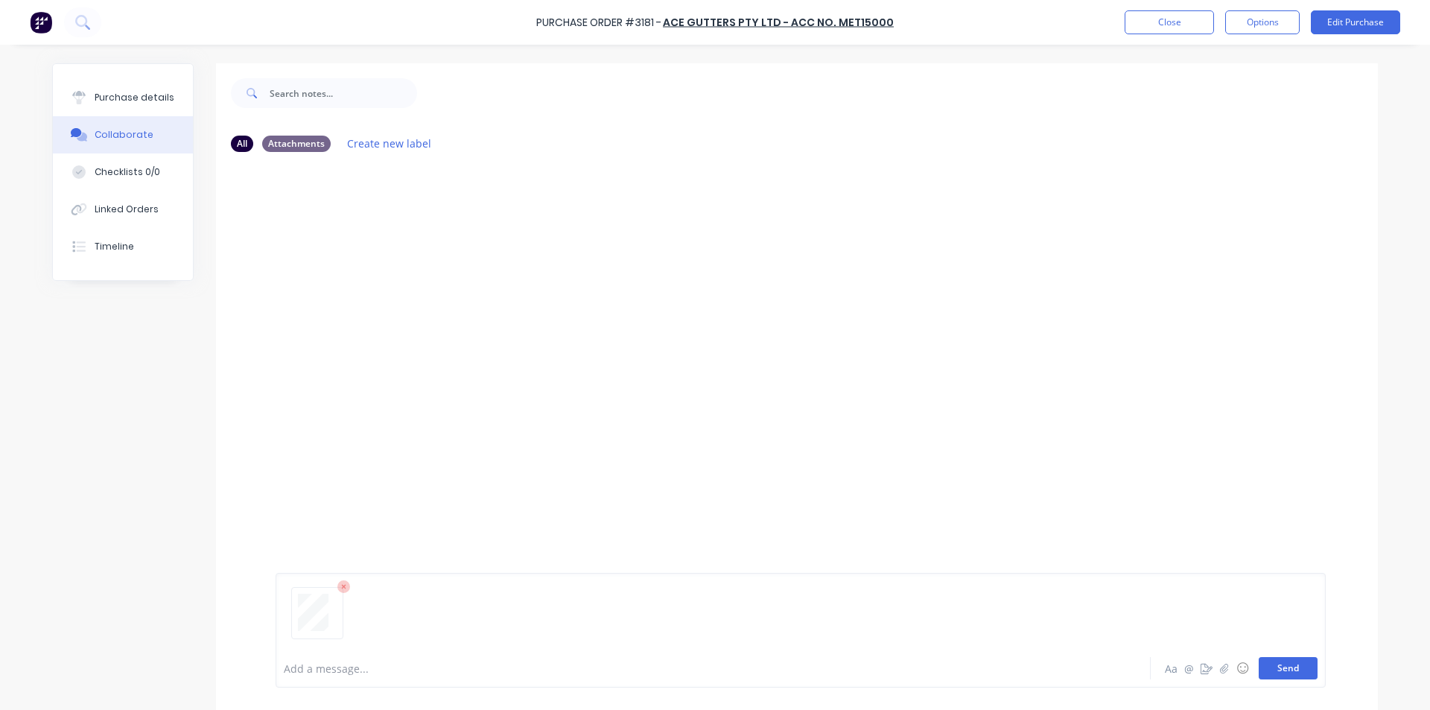
click at [1291, 669] on button "Send" at bounding box center [1287, 668] width 59 height 22
drag, startPoint x: 1139, startPoint y: 472, endPoint x: 1063, endPoint y: 468, distance: 75.3
click at [1138, 472] on div "MF You 12:21pm 25/08/25 3790_001.pdf Labels Download Delete" at bounding box center [797, 406] width 1162 height 485
click at [132, 96] on div "Purchase details" at bounding box center [135, 97] width 80 height 13
type textarea "x"
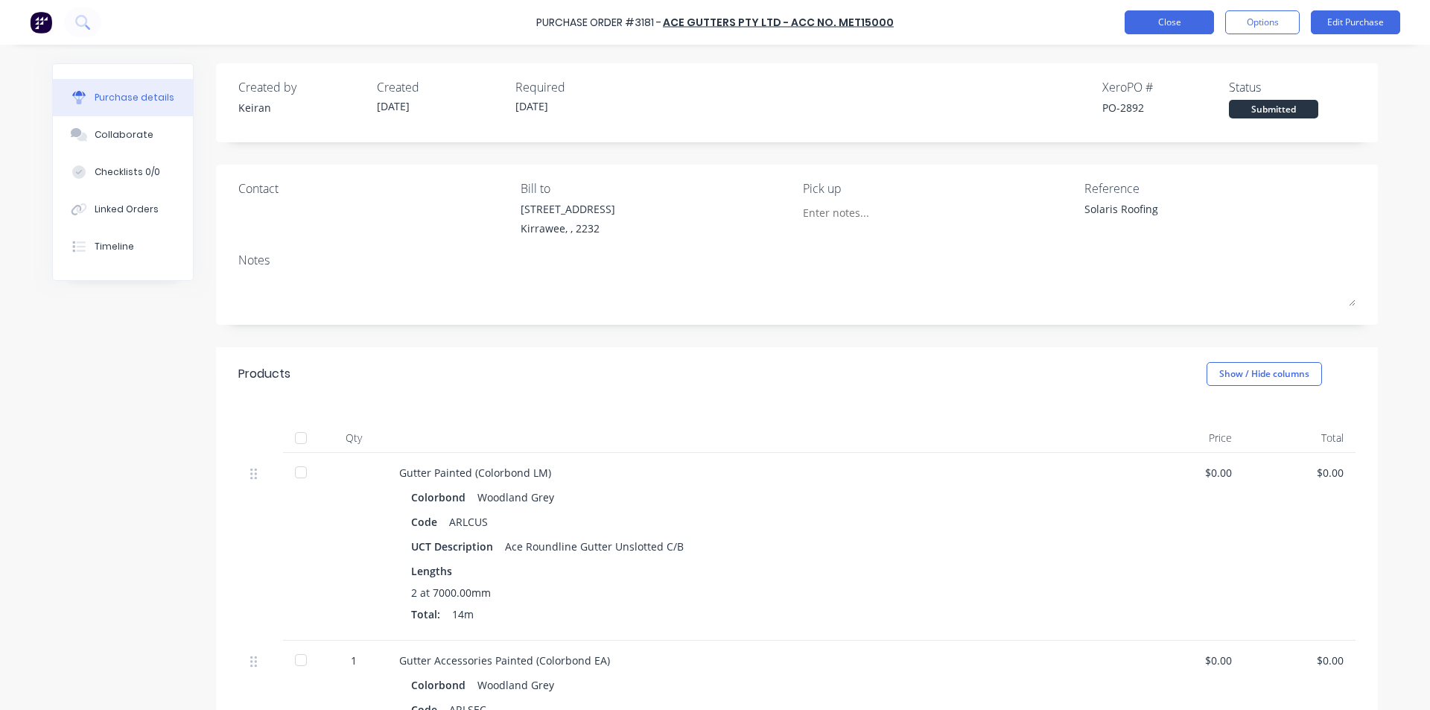
click at [1168, 23] on button "Close" at bounding box center [1168, 22] width 89 height 24
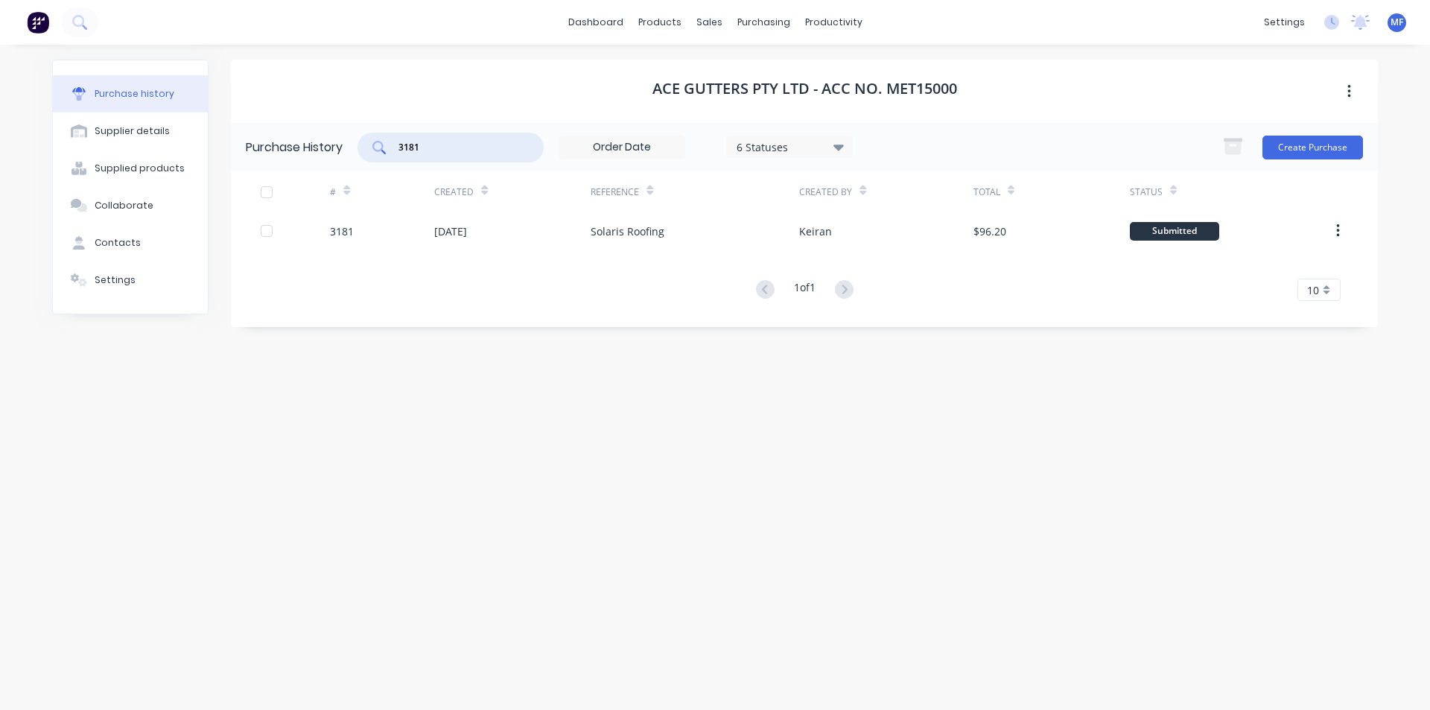
click at [439, 150] on input "3181" at bounding box center [459, 147] width 124 height 15
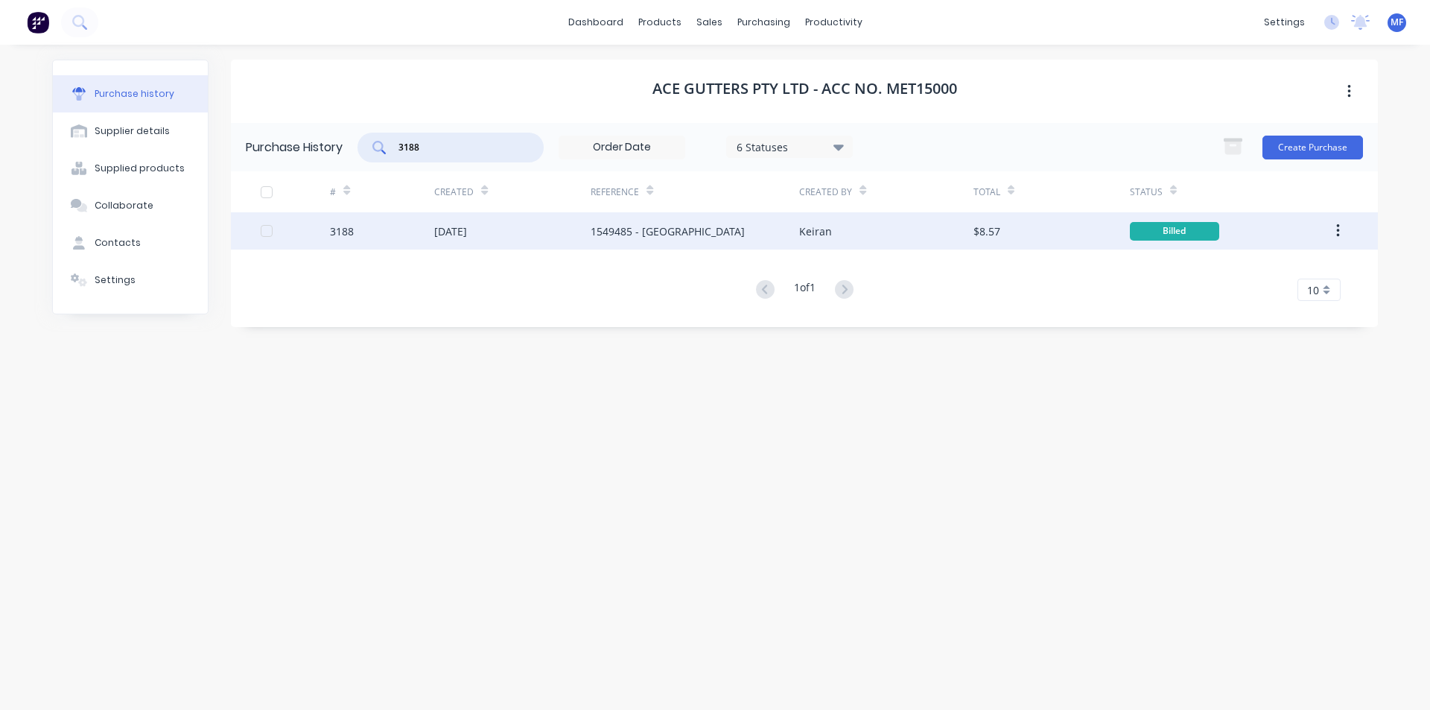
type input "3188"
click at [467, 232] on div "[DATE]" at bounding box center [450, 231] width 33 height 16
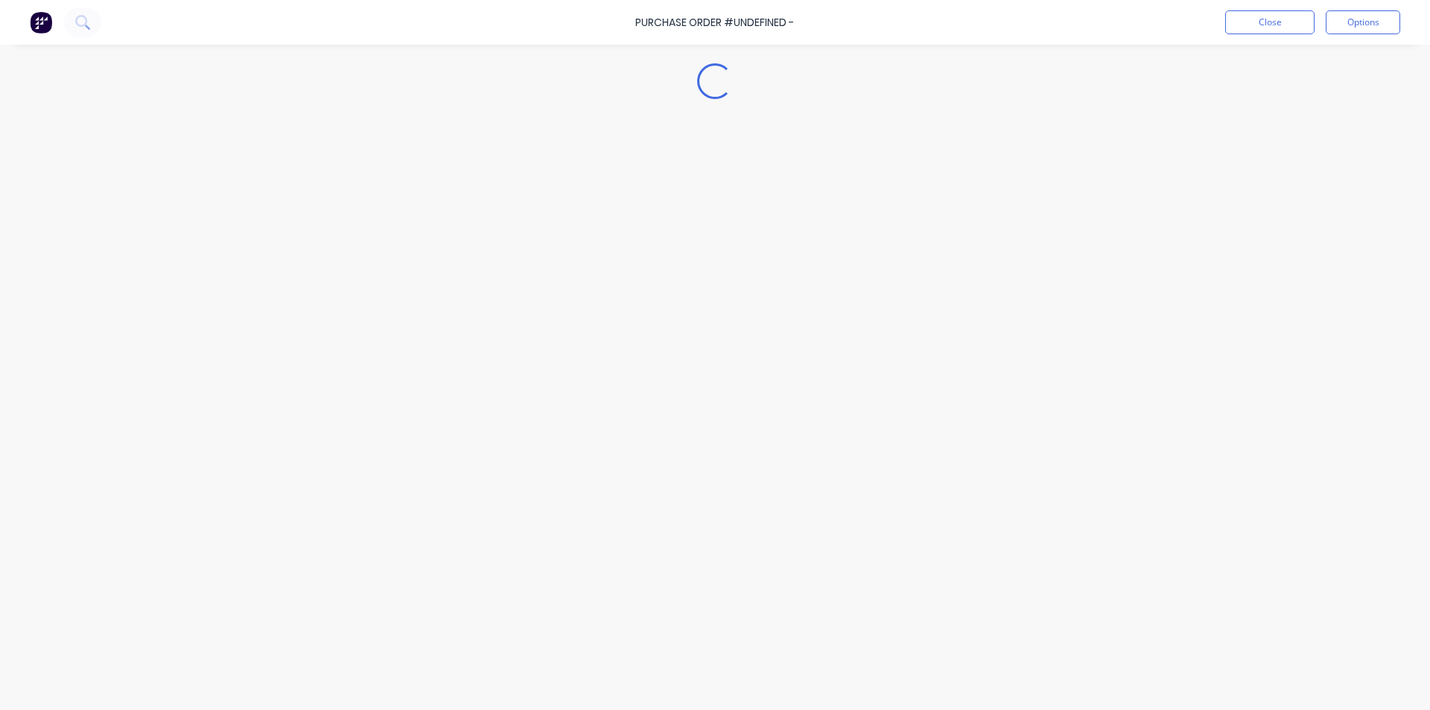
type textarea "x"
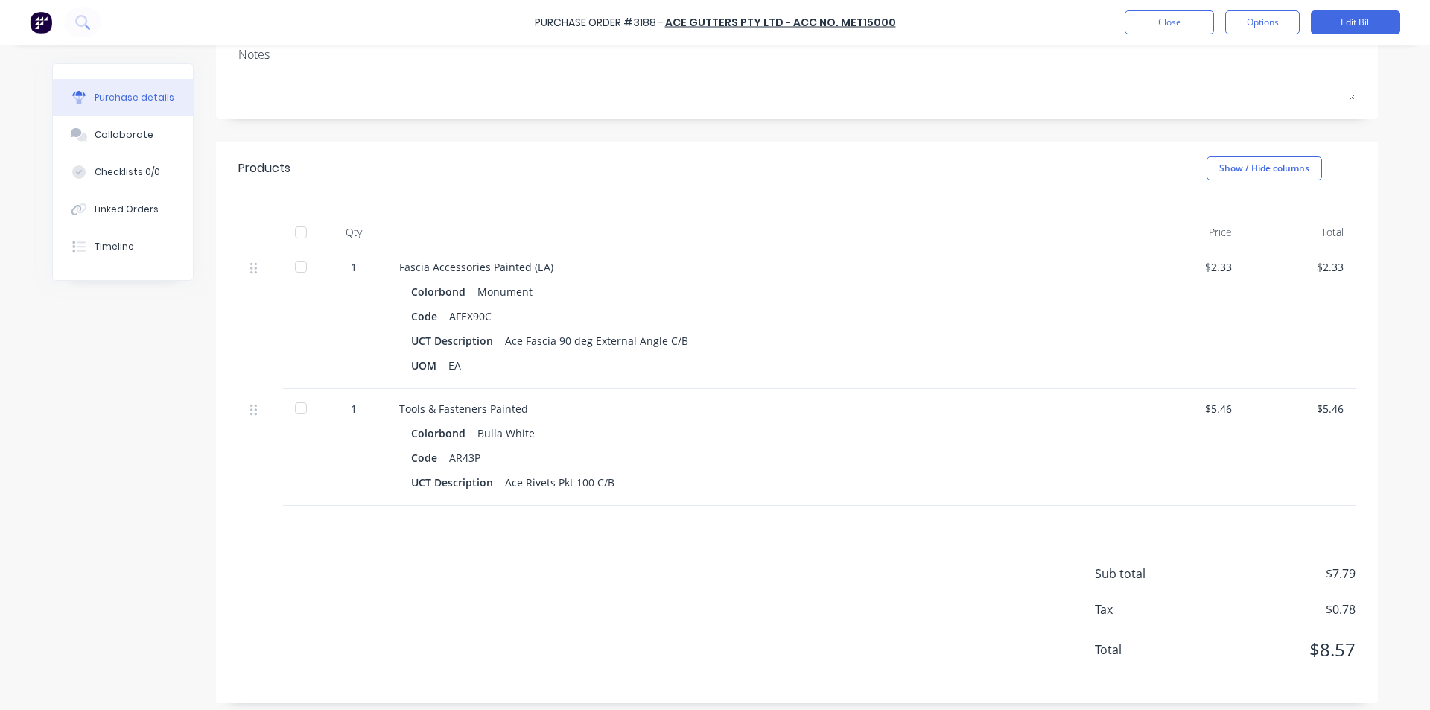
scroll to position [214, 0]
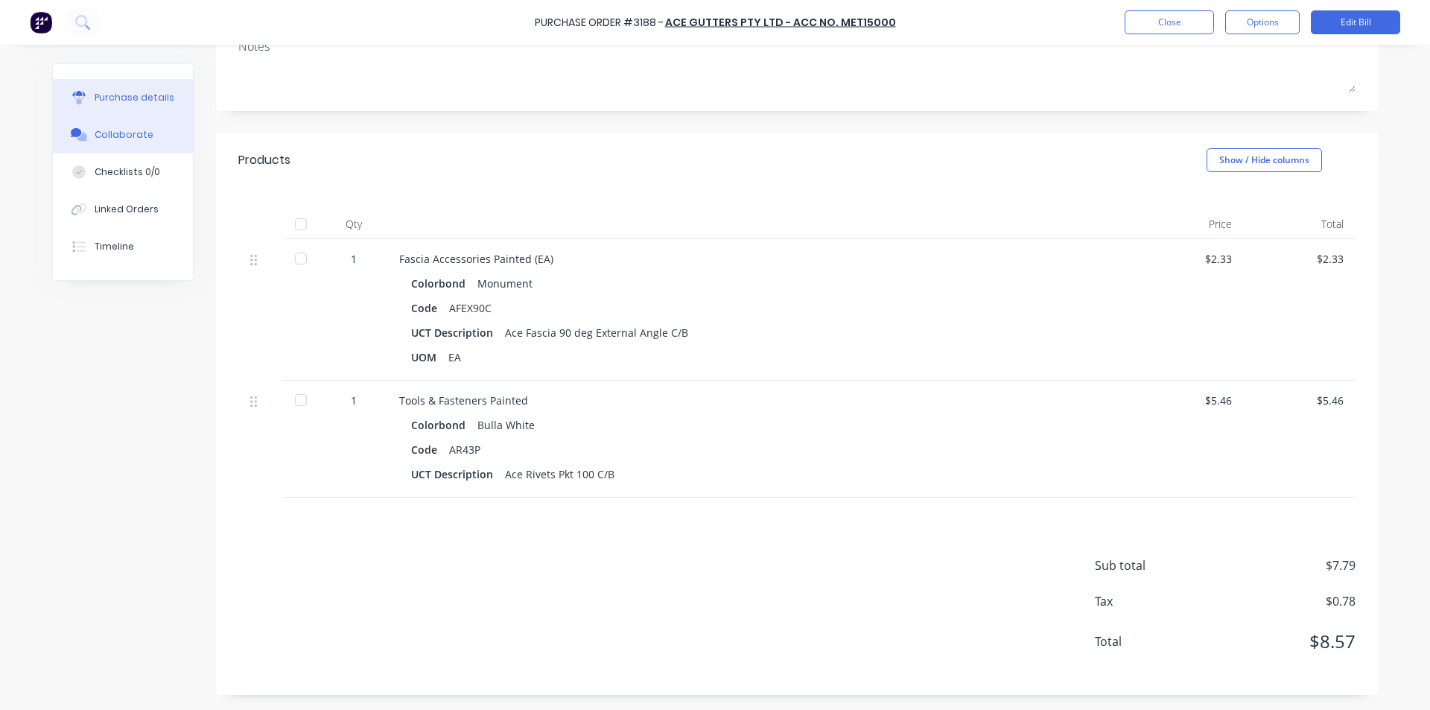
click at [112, 130] on div "Collaborate" at bounding box center [124, 134] width 59 height 13
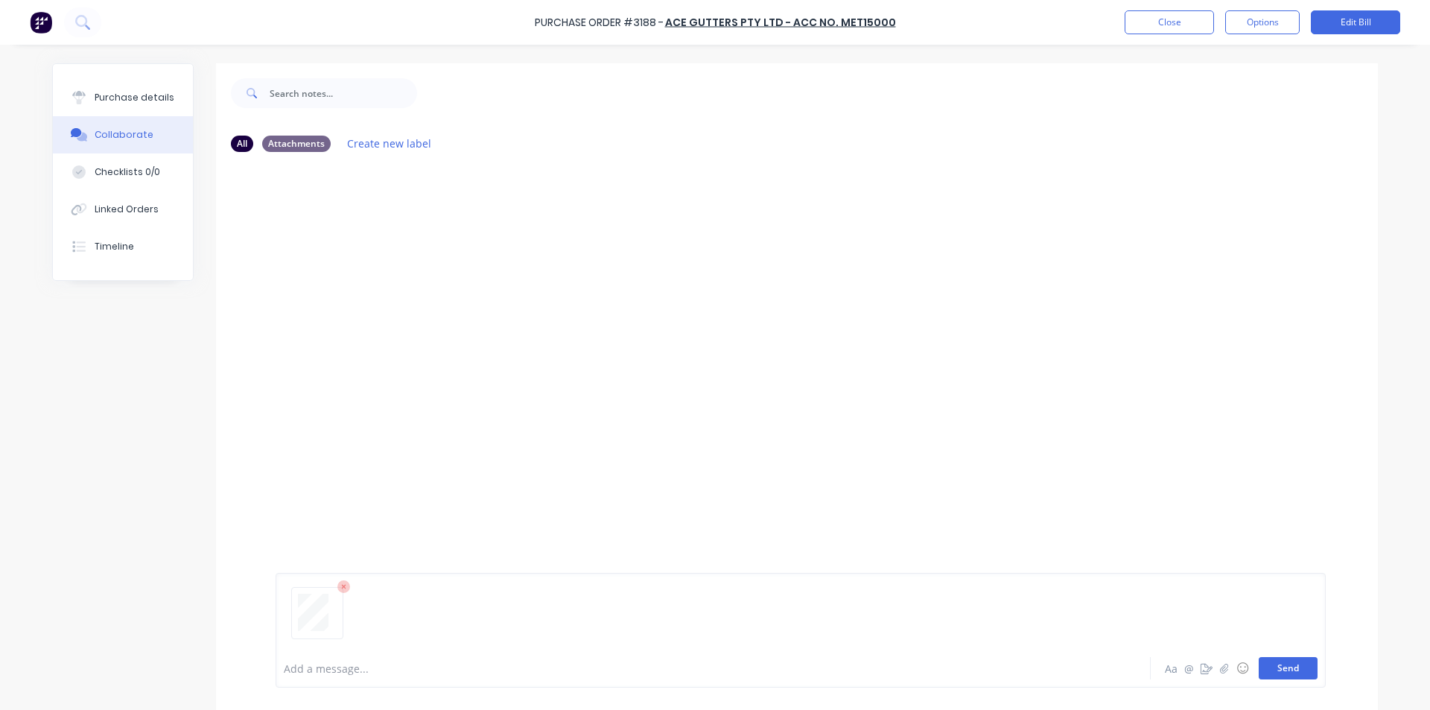
click at [1290, 668] on button "Send" at bounding box center [1287, 668] width 59 height 22
click at [1214, 549] on div "MF You 12:22pm 25/08/25 3791_001.pdf Labels Download Delete" at bounding box center [797, 406] width 1162 height 485
click at [1150, 18] on button "Close" at bounding box center [1168, 22] width 89 height 24
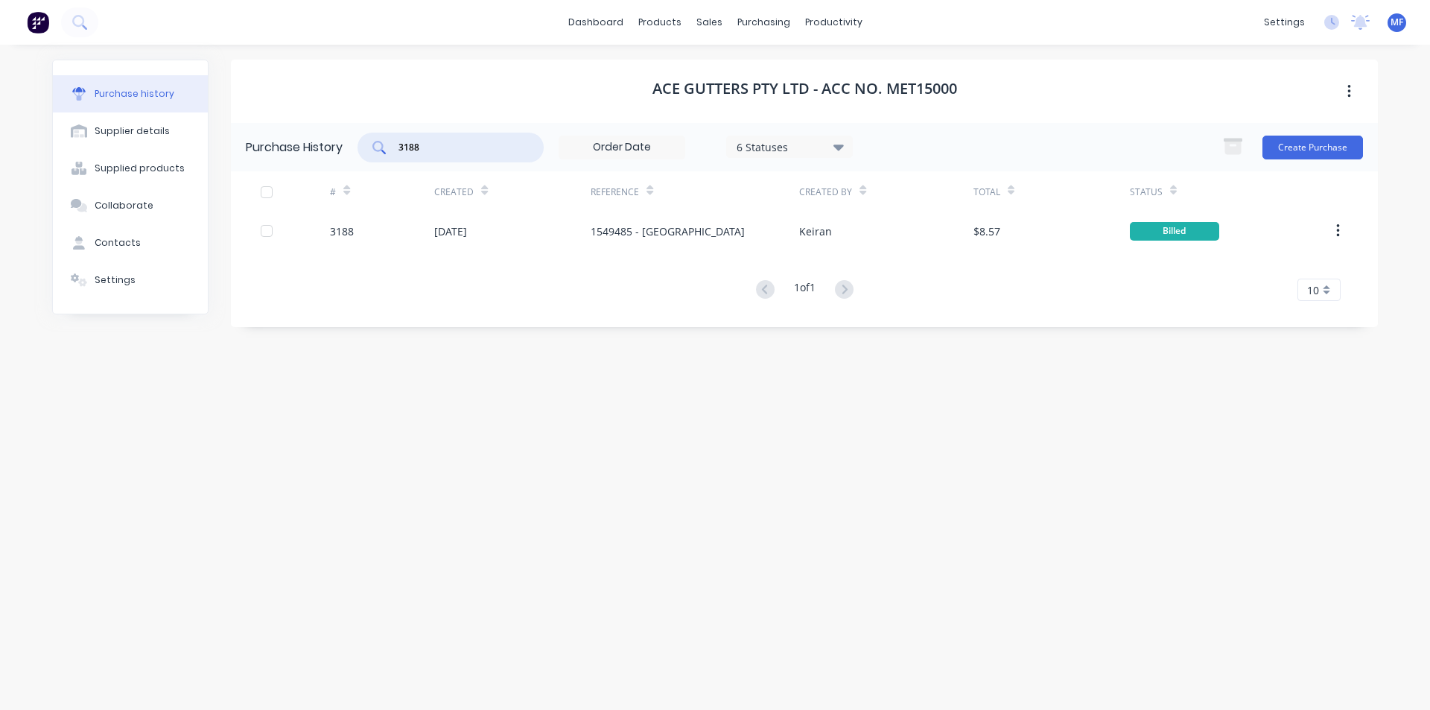
click at [435, 144] on input "3188" at bounding box center [459, 147] width 124 height 15
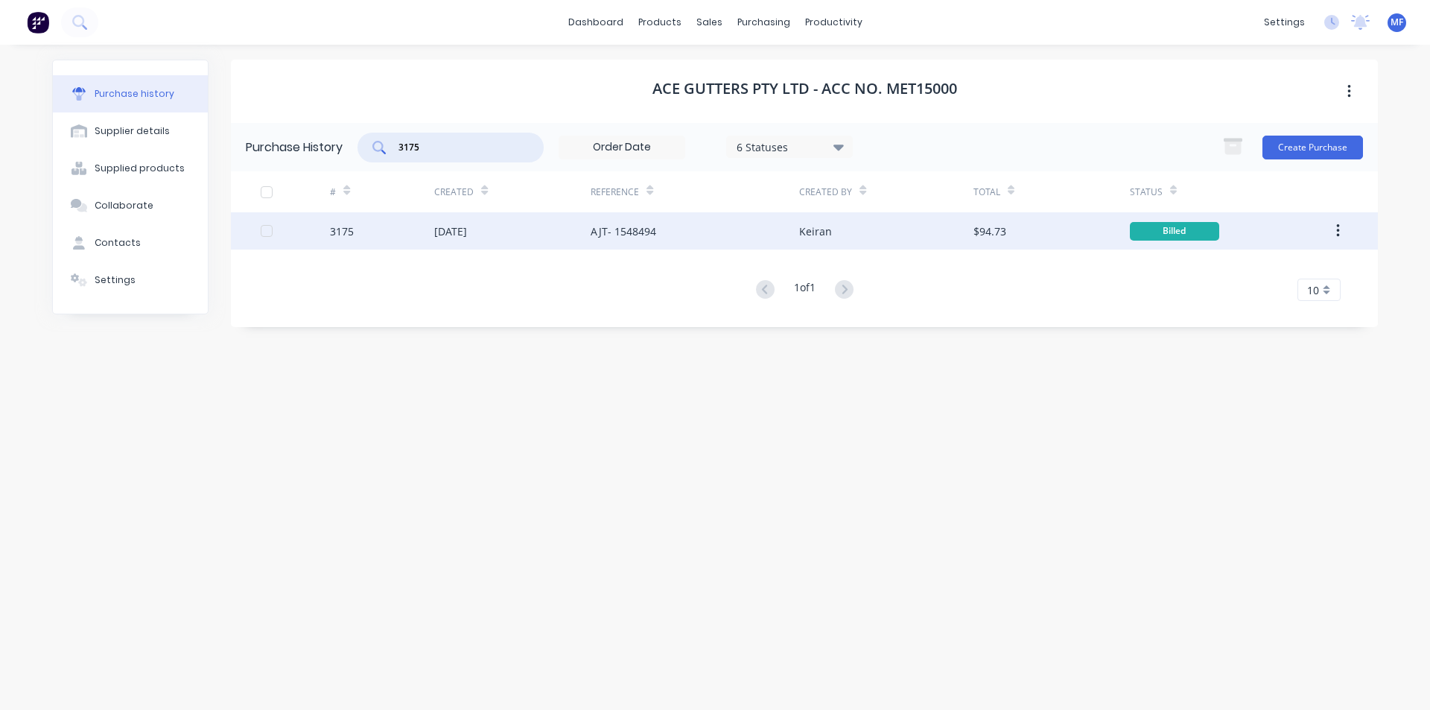
type input "3175"
click at [467, 226] on div "[DATE]" at bounding box center [450, 231] width 33 height 16
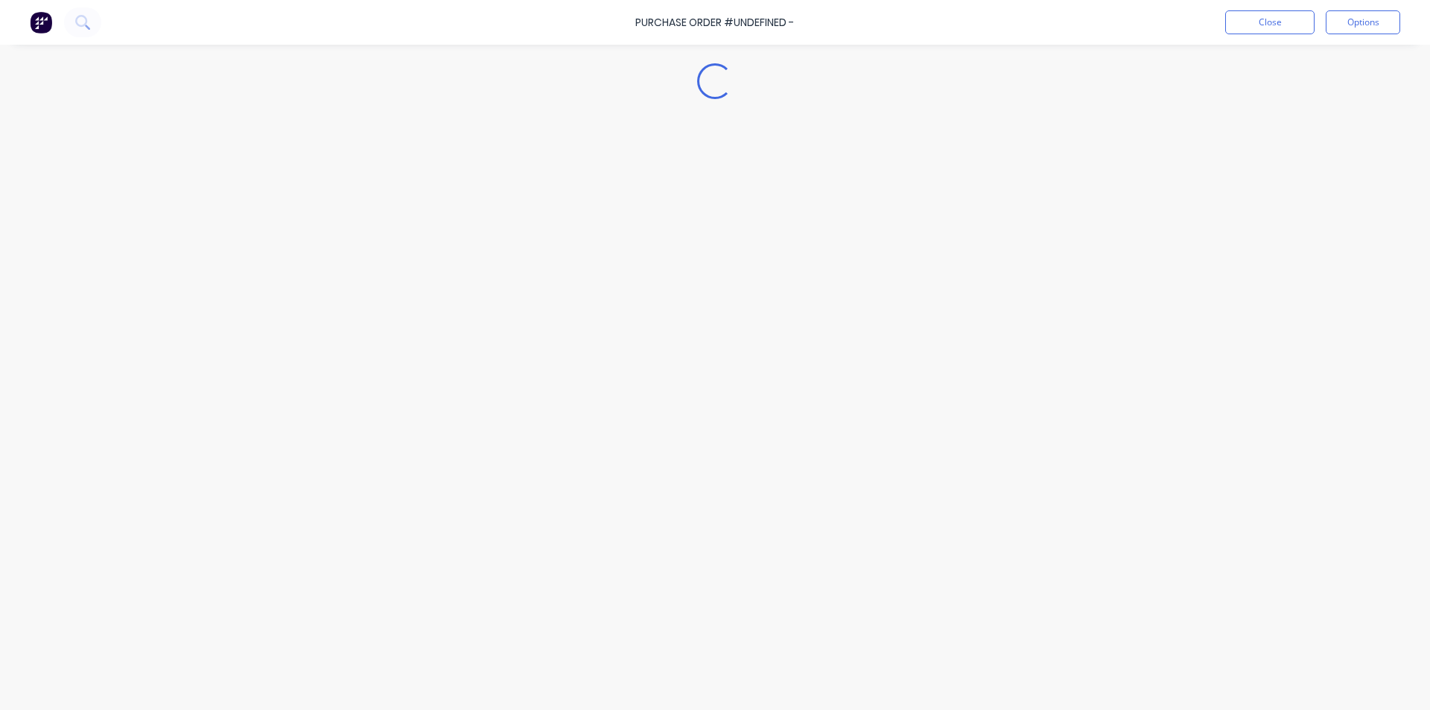
type textarea "x"
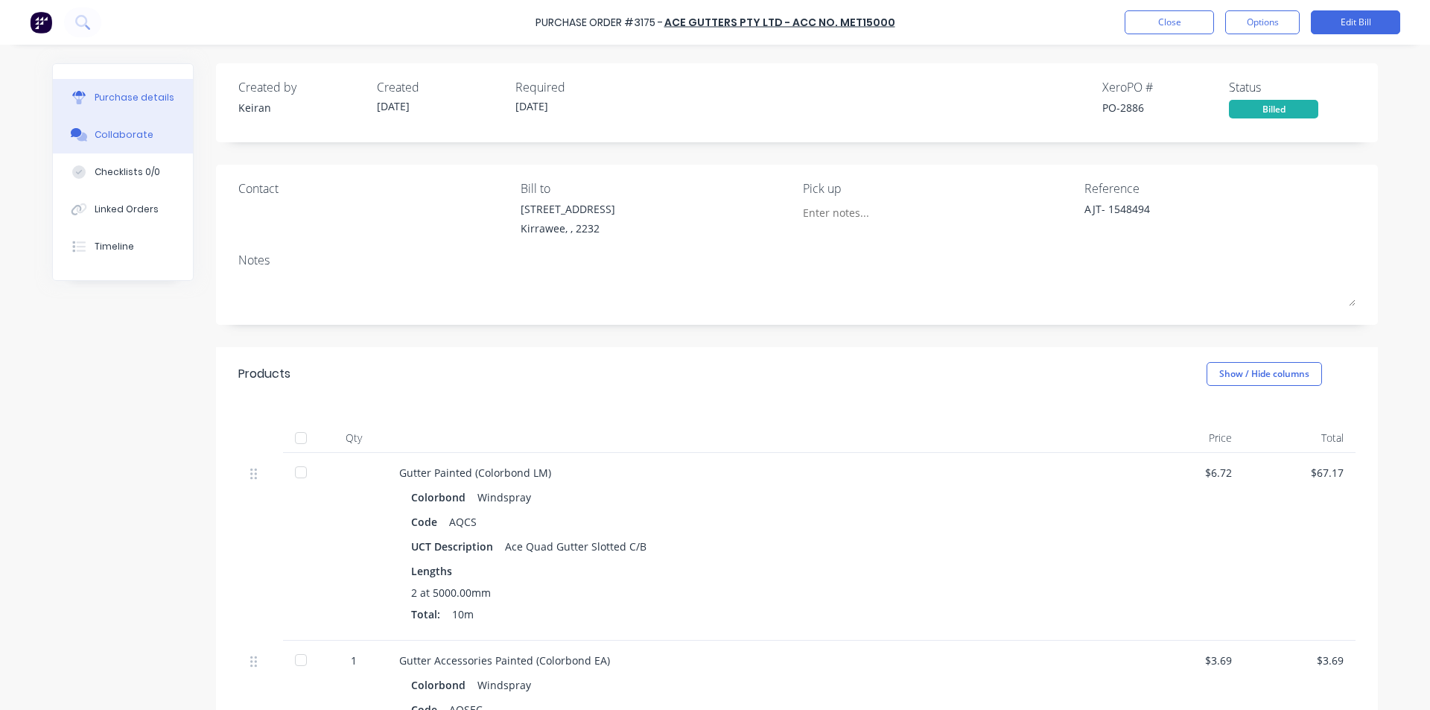
click at [126, 127] on button "Collaborate" at bounding box center [123, 134] width 140 height 37
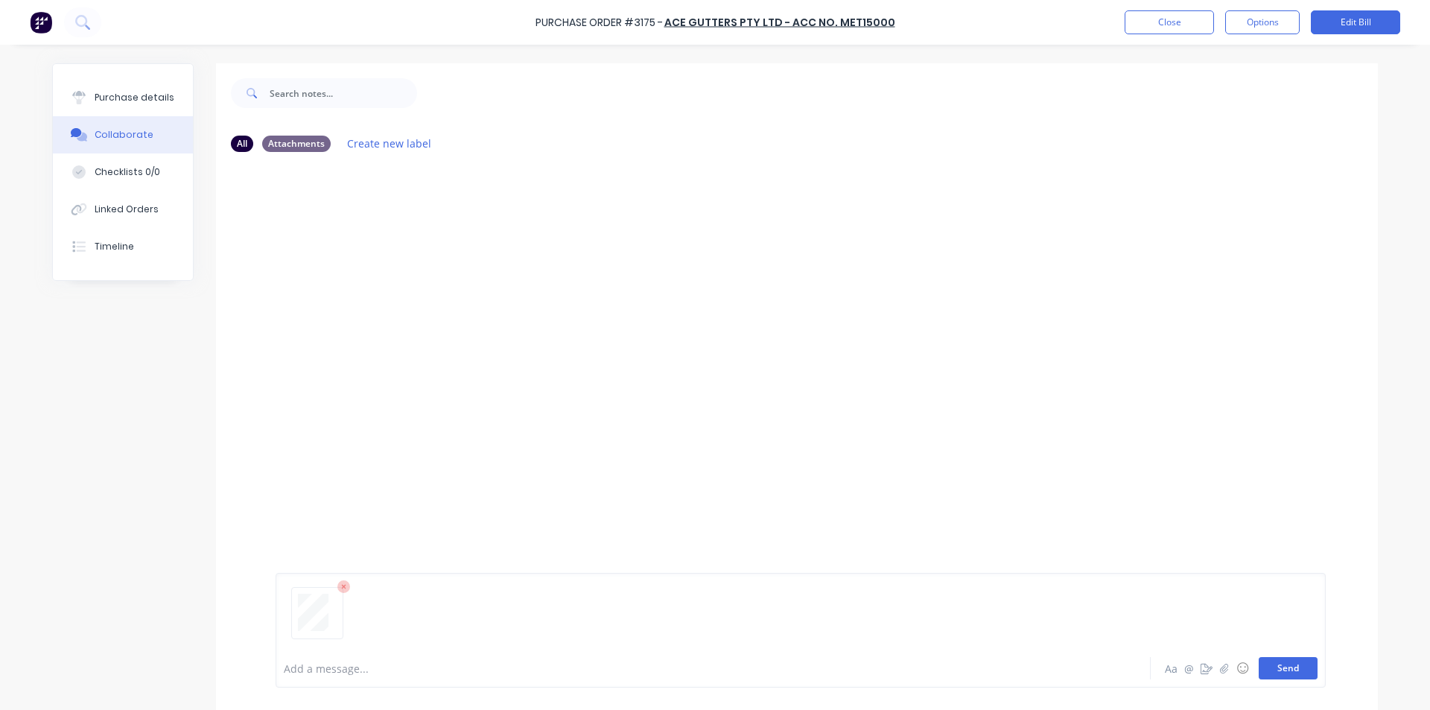
click at [1291, 667] on button "Send" at bounding box center [1287, 668] width 59 height 22
click at [1112, 512] on div "MF You 12:23pm 25/08/25 3792_001.pdf Labels Download Delete" at bounding box center [797, 406] width 1162 height 485
click at [1175, 16] on button "Close" at bounding box center [1168, 22] width 89 height 24
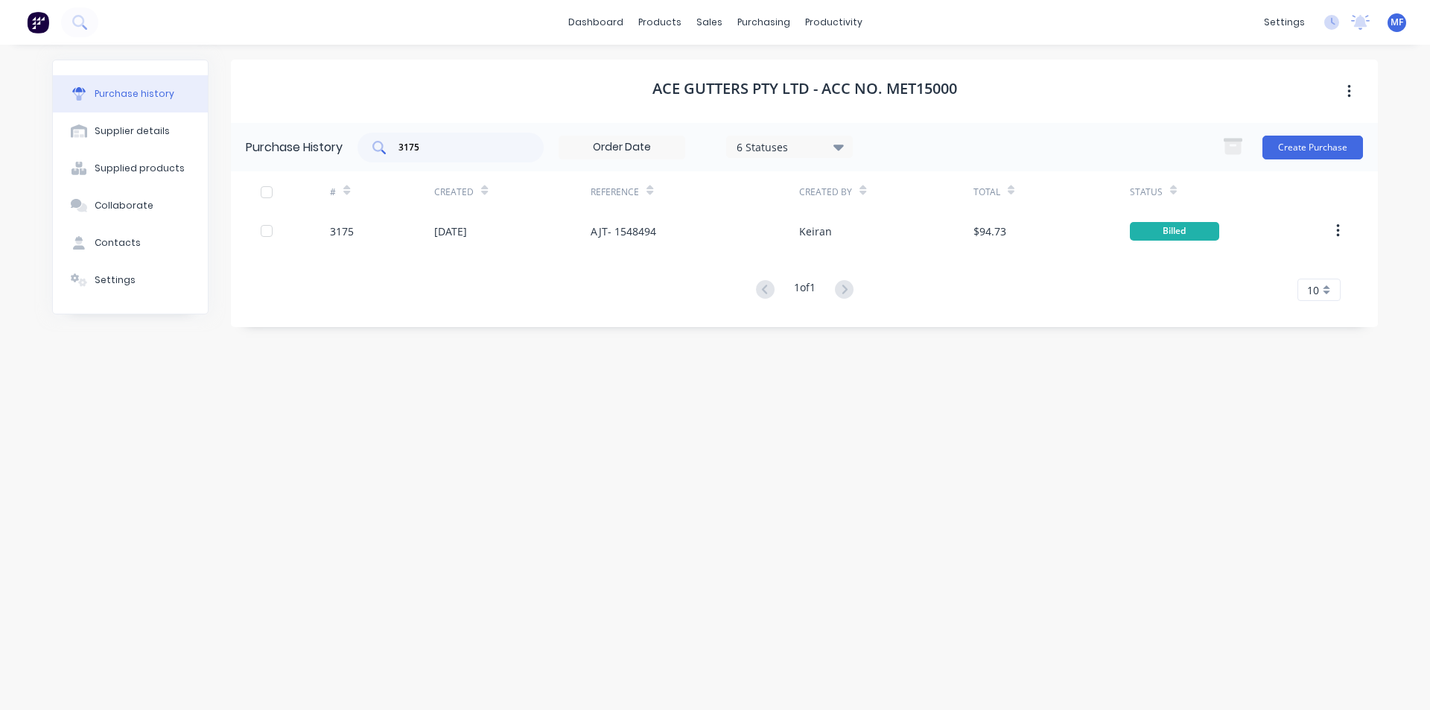
click at [432, 144] on input "3175" at bounding box center [459, 147] width 124 height 15
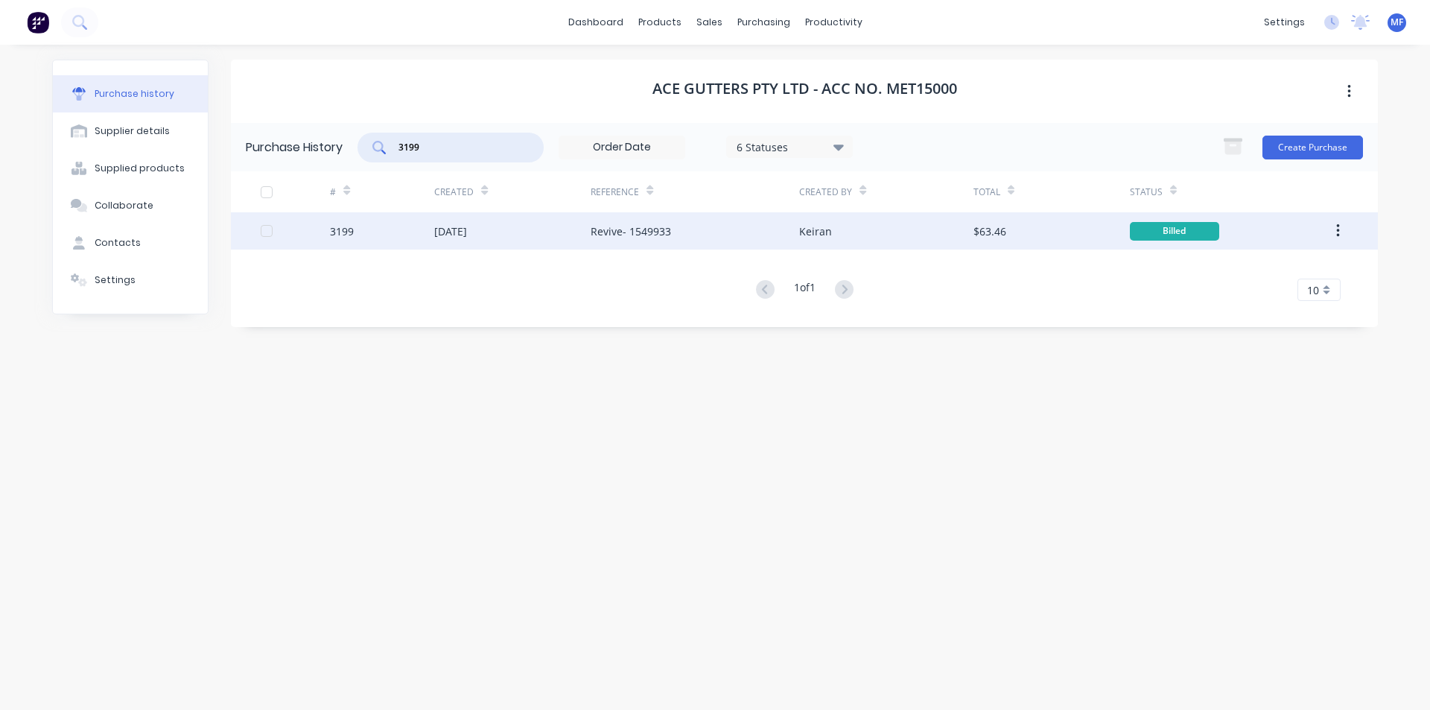
type input "3199"
click at [467, 229] on div "[DATE]" at bounding box center [450, 231] width 33 height 16
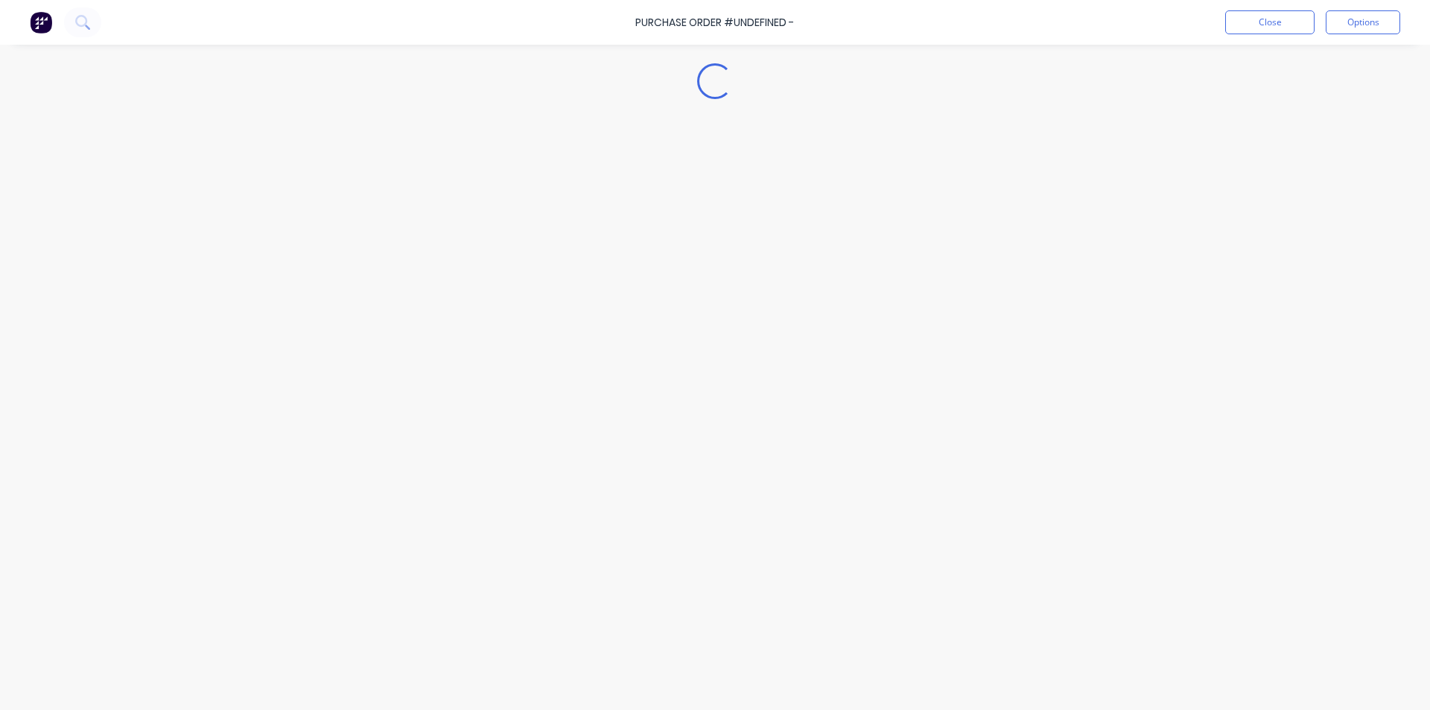
type textarea "x"
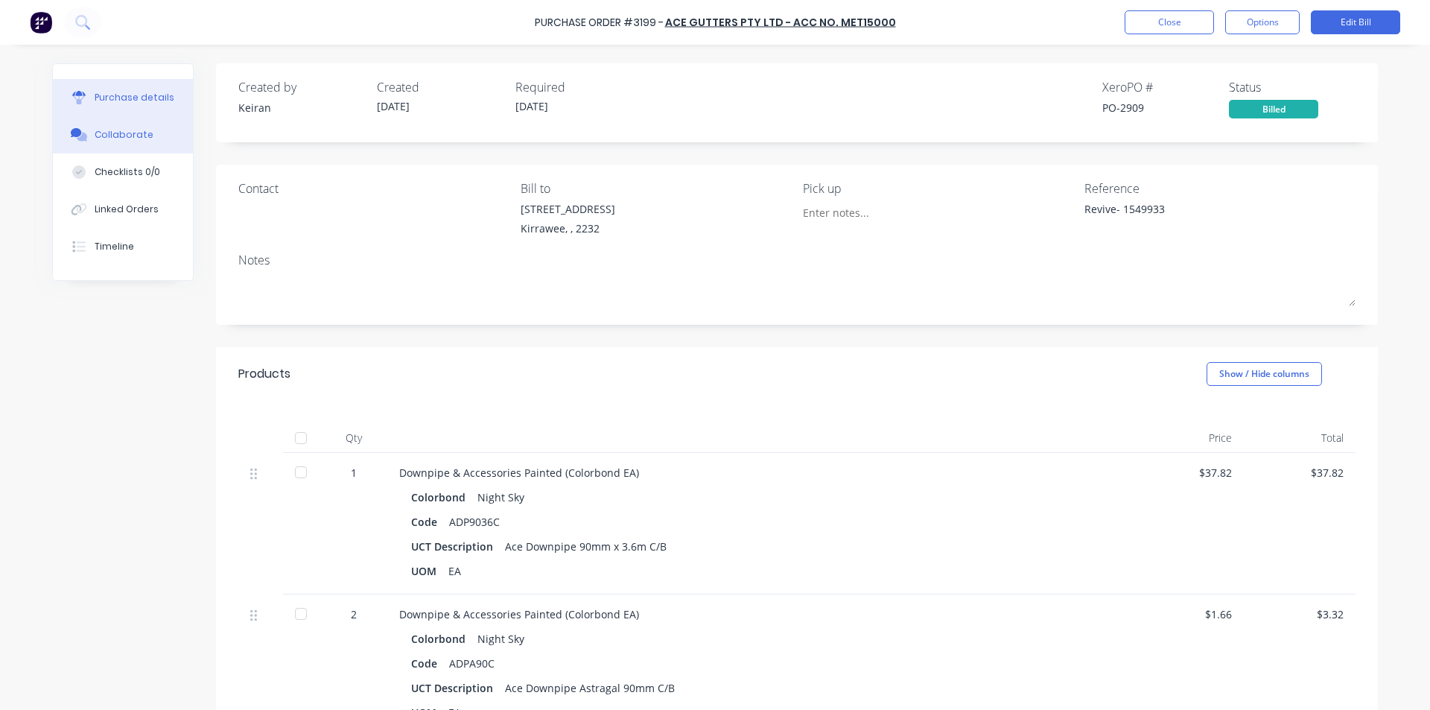
click at [104, 130] on div "Collaborate" at bounding box center [124, 134] width 59 height 13
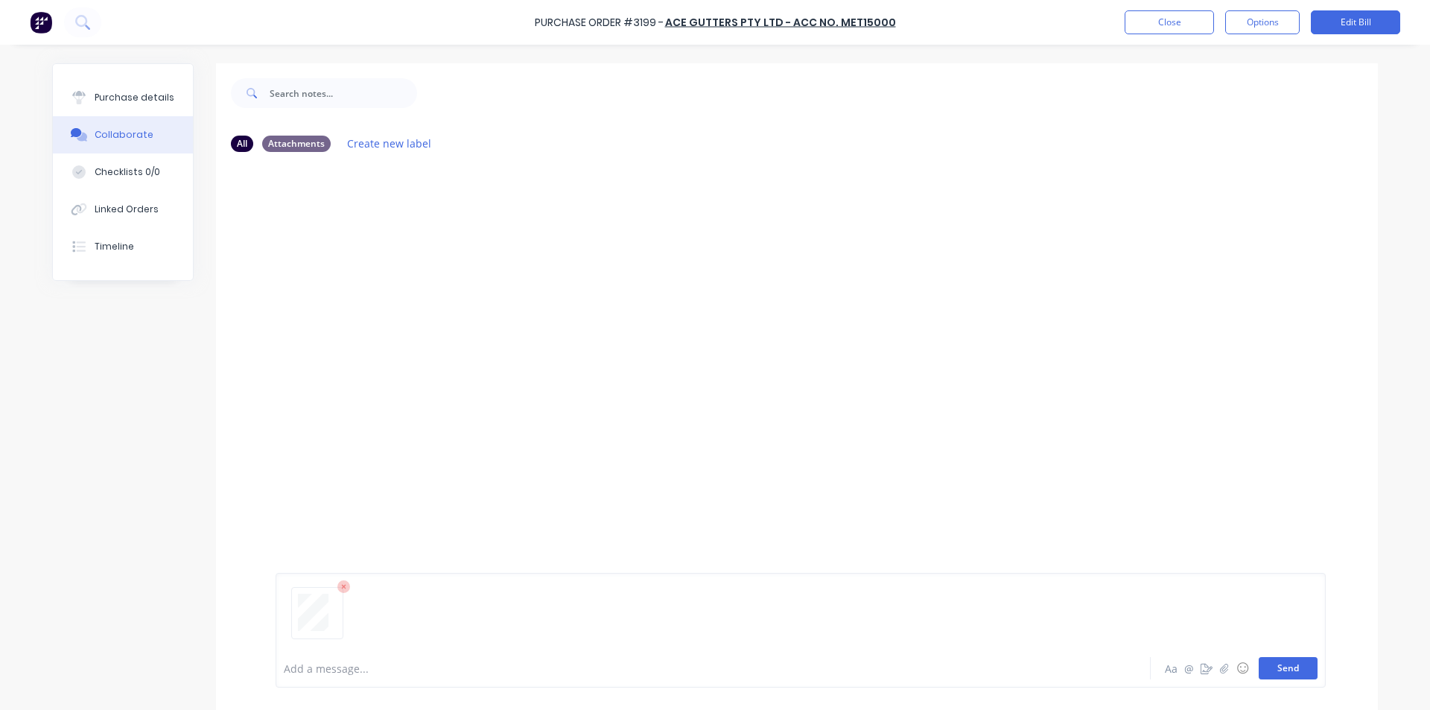
click at [1285, 670] on button "Send" at bounding box center [1287, 668] width 59 height 22
click at [1191, 470] on div "MF You 12:24pm 25/08/25 3793_001.pdf Labels Download Delete" at bounding box center [797, 406] width 1162 height 485
click at [1165, 28] on button "Close" at bounding box center [1168, 22] width 89 height 24
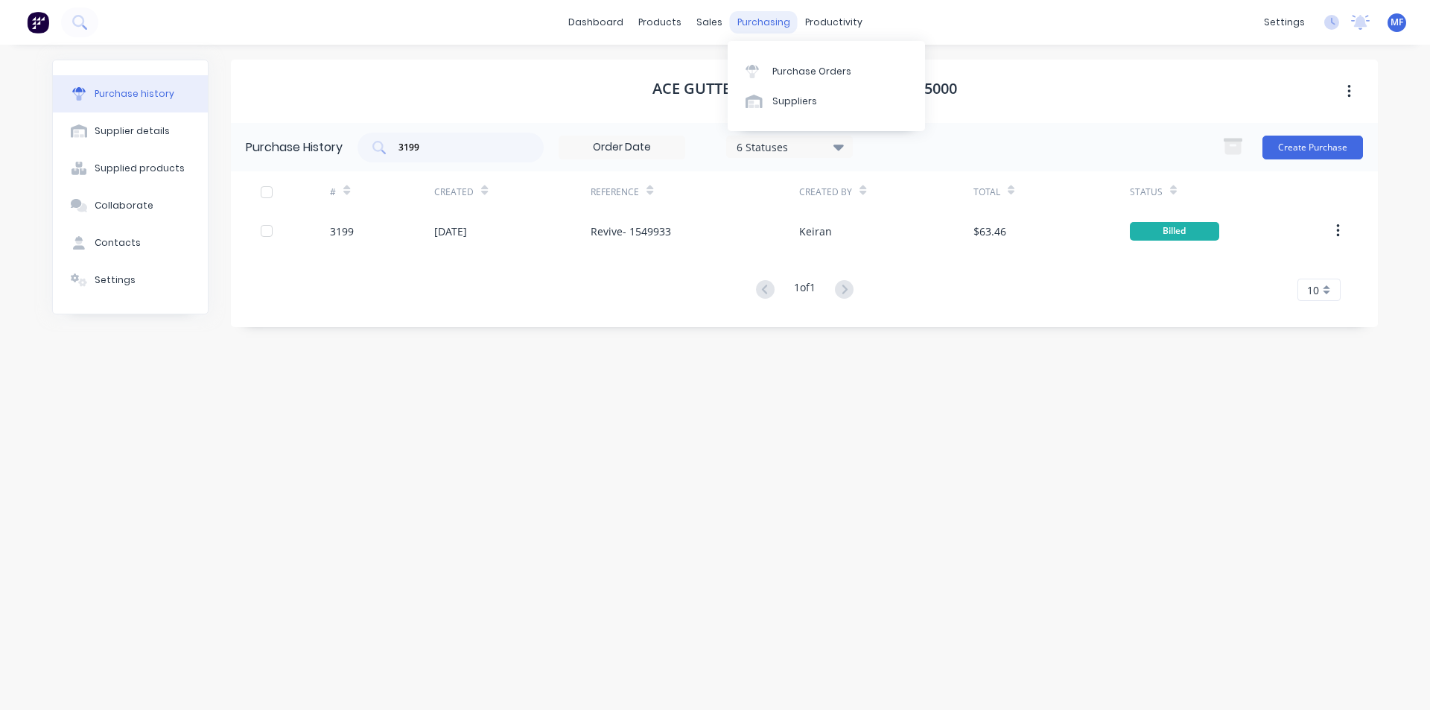
click at [769, 25] on div "purchasing" at bounding box center [764, 22] width 68 height 22
click at [791, 65] on div "Purchase Orders" at bounding box center [811, 71] width 79 height 13
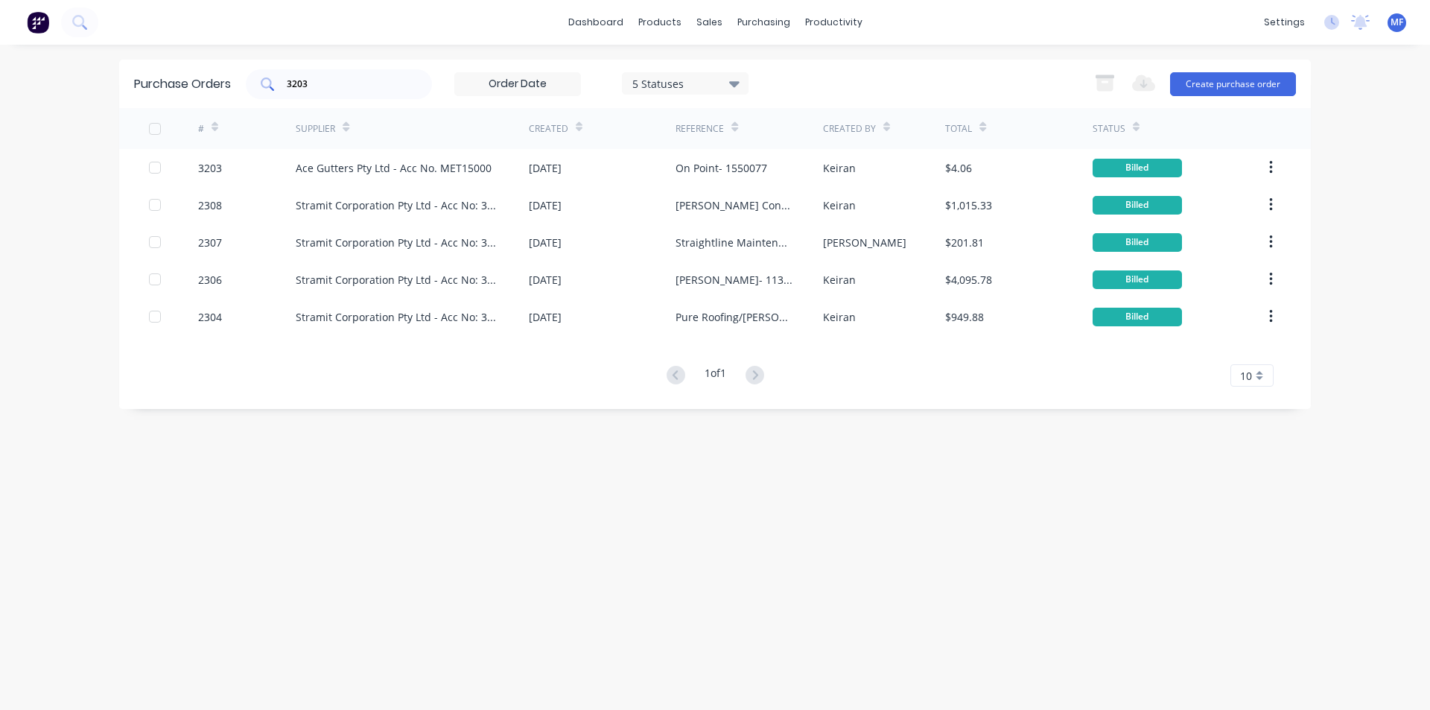
click at [324, 77] on input "3203" at bounding box center [347, 84] width 124 height 15
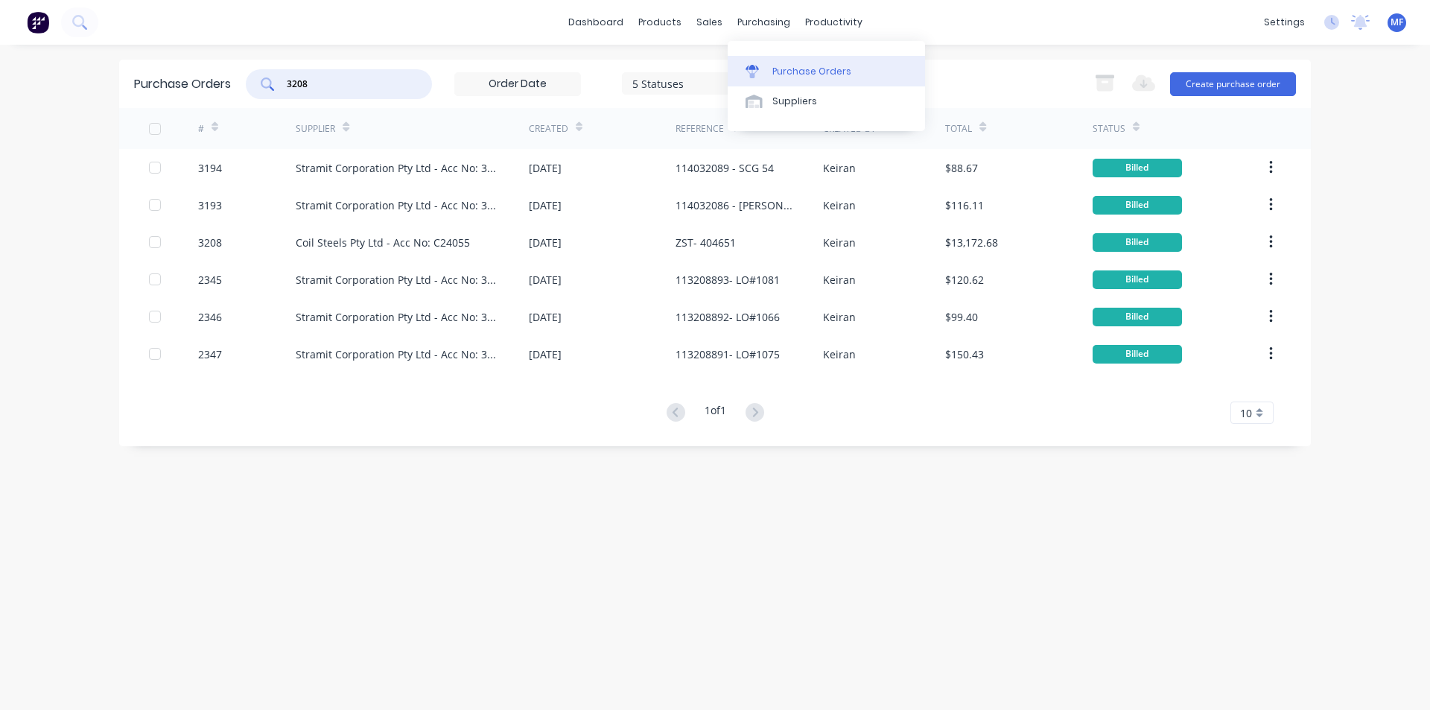
type input "3208"
click at [780, 66] on div "Purchase Orders" at bounding box center [811, 71] width 79 height 13
click at [322, 77] on input "3208" at bounding box center [347, 84] width 124 height 15
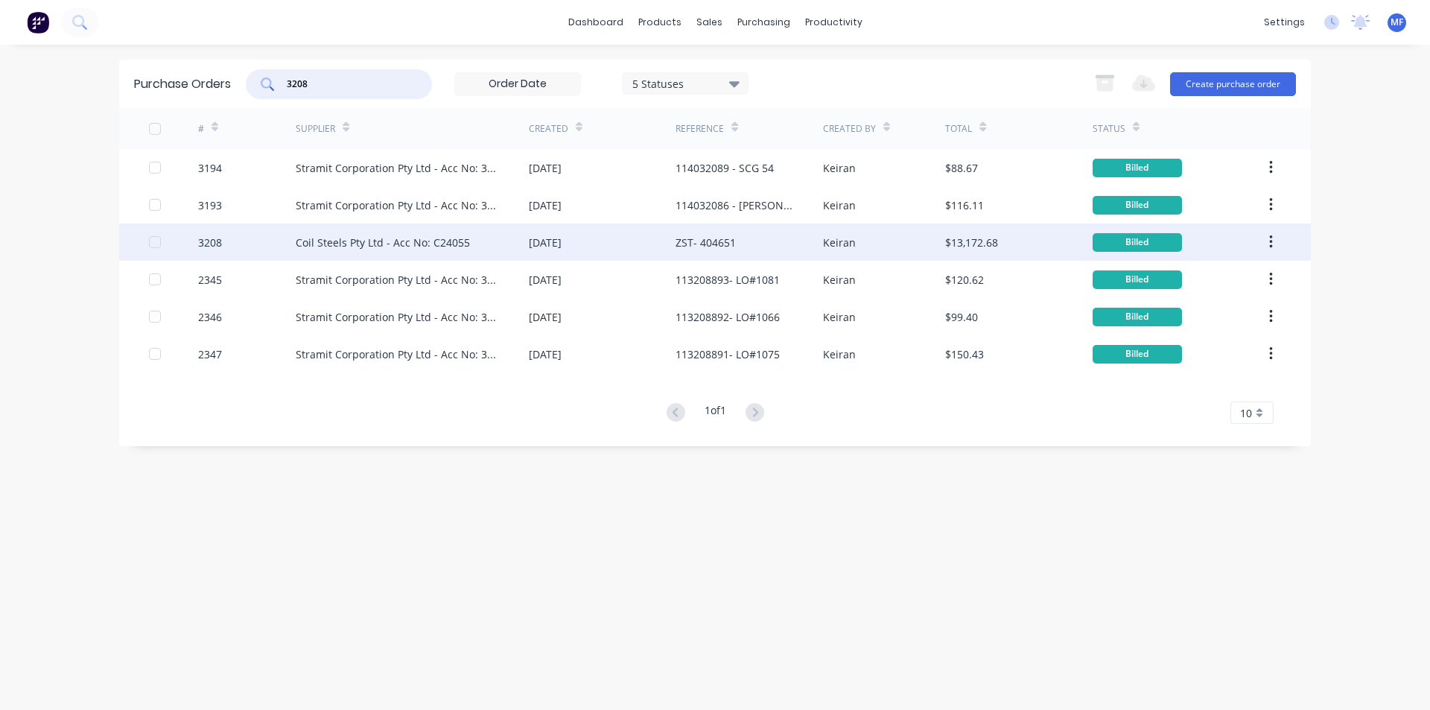
click at [381, 238] on div "Coil Steels Pty Ltd - Acc No: C24055" at bounding box center [383, 243] width 174 height 16
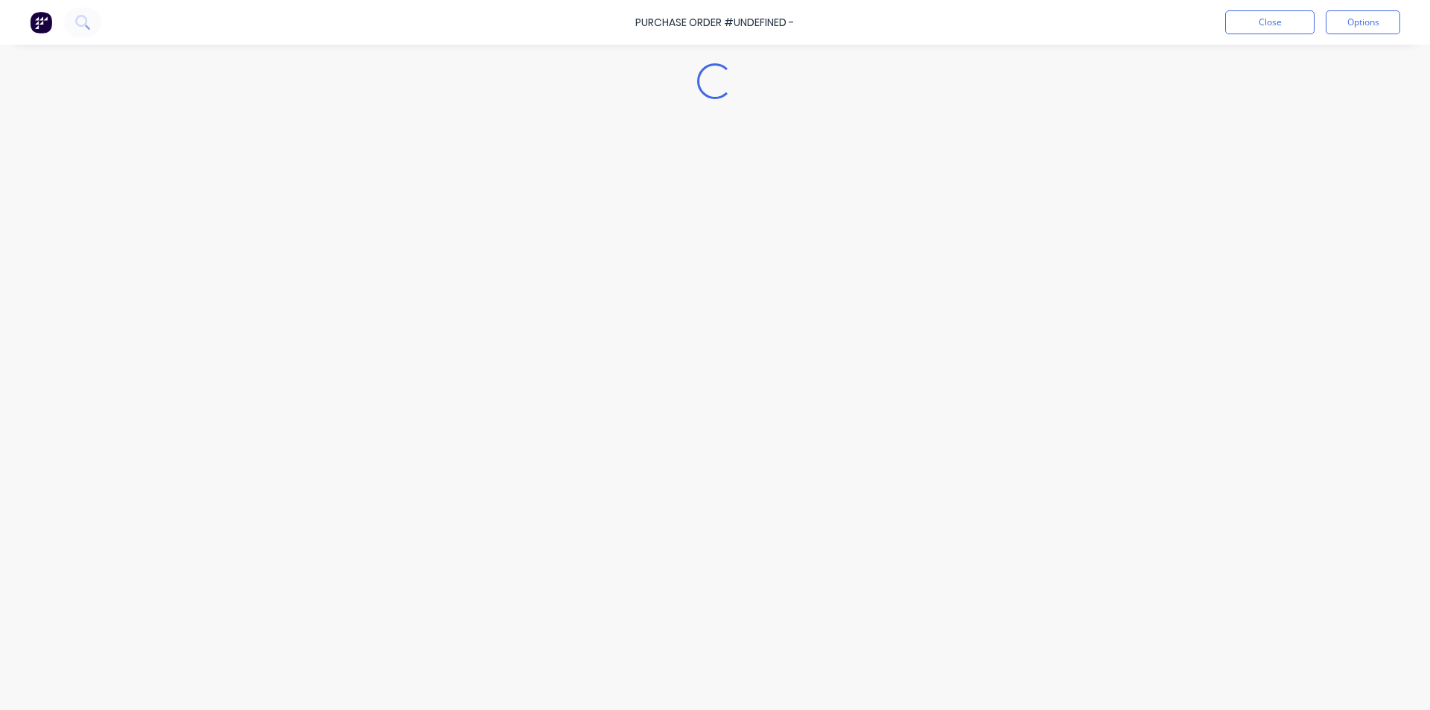
type textarea "x"
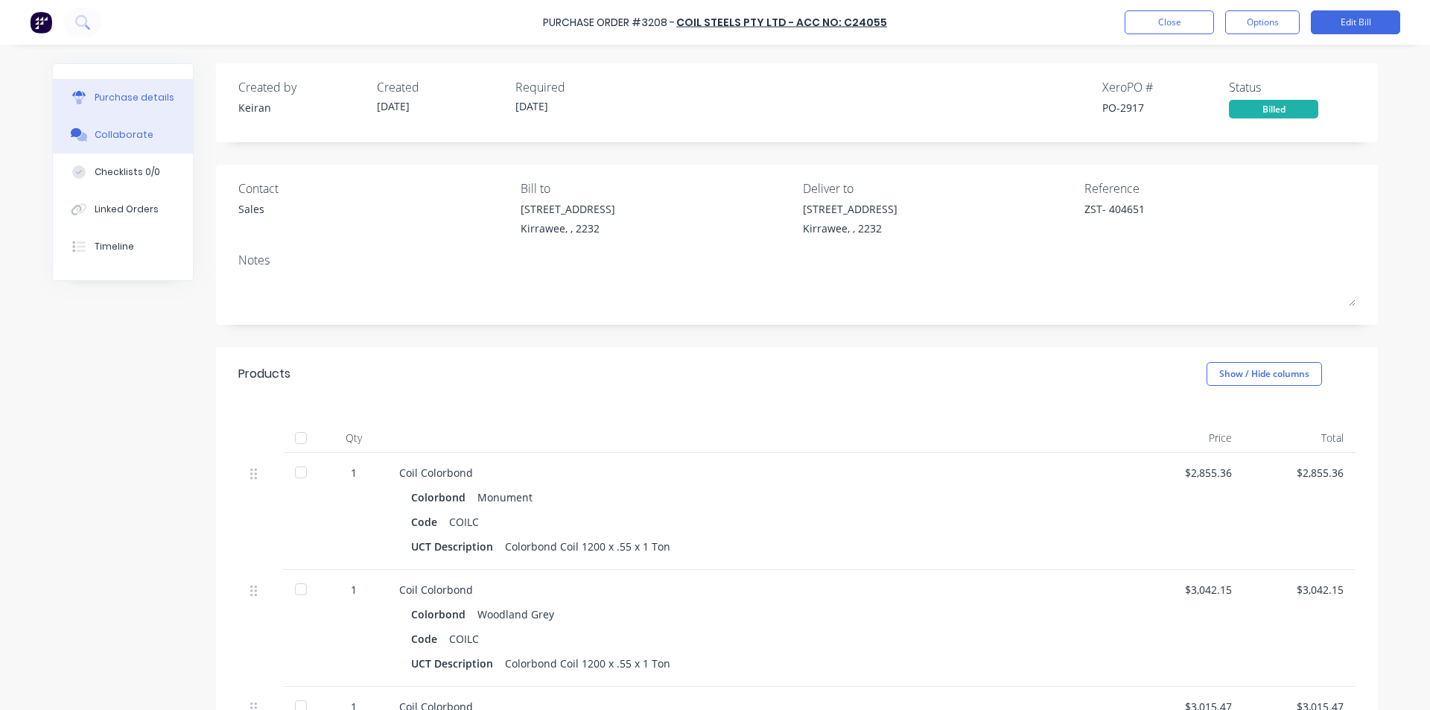
click at [124, 133] on div "Collaborate" at bounding box center [124, 134] width 59 height 13
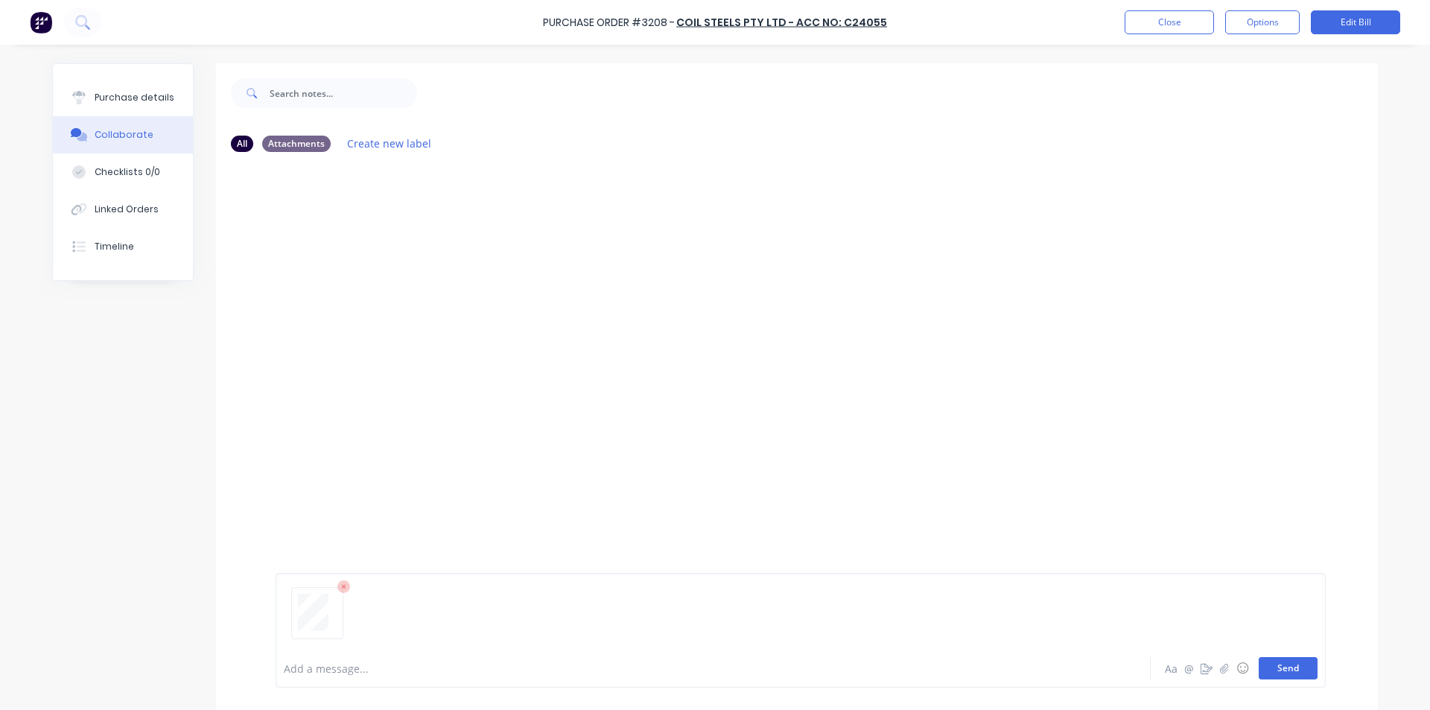
click at [1296, 670] on button "Send" at bounding box center [1287, 668] width 59 height 22
drag, startPoint x: 1171, startPoint y: 485, endPoint x: 1152, endPoint y: 488, distance: 19.7
click at [1173, 484] on div "MF You 12:25pm 25/08/25 3794_001.pdf Labels Download Delete" at bounding box center [797, 406] width 1162 height 485
click at [1180, 25] on button "Close" at bounding box center [1168, 22] width 89 height 24
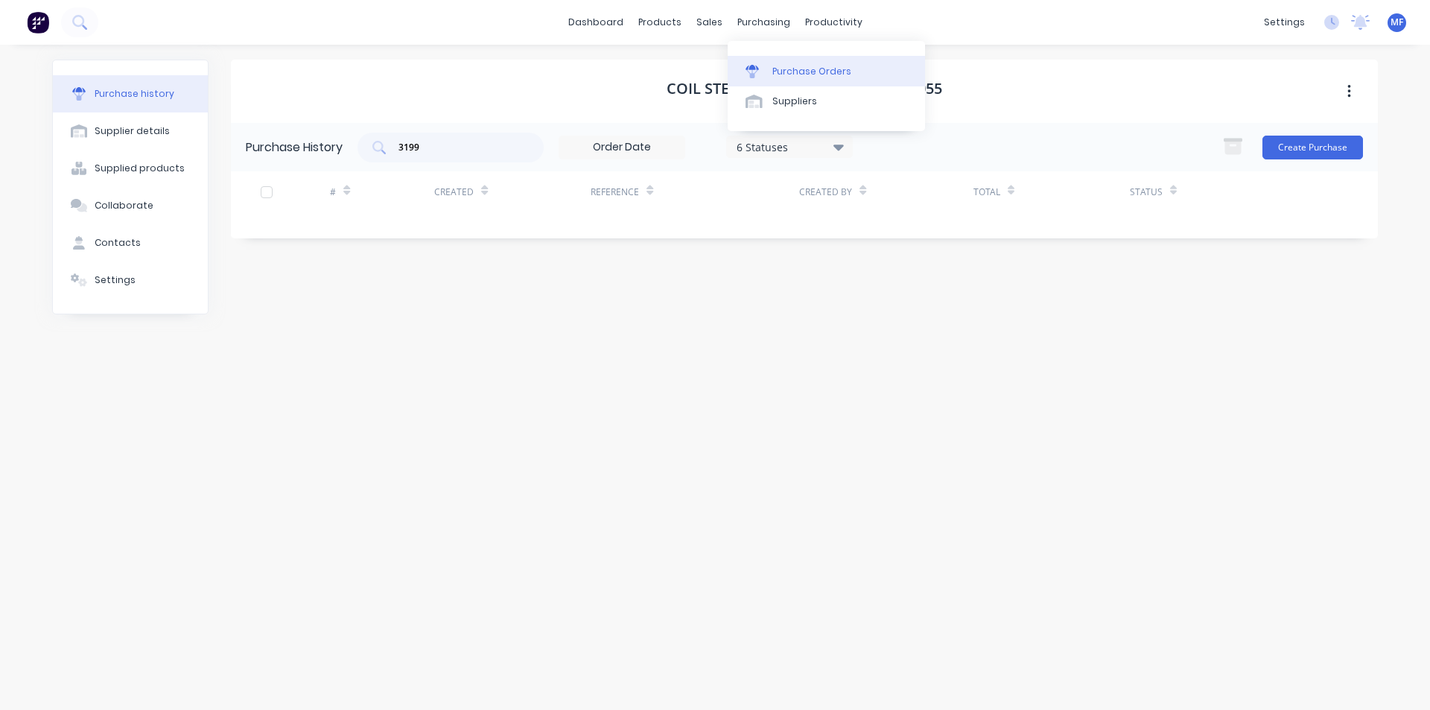
click at [777, 57] on link "Purchase Orders" at bounding box center [825, 71] width 197 height 30
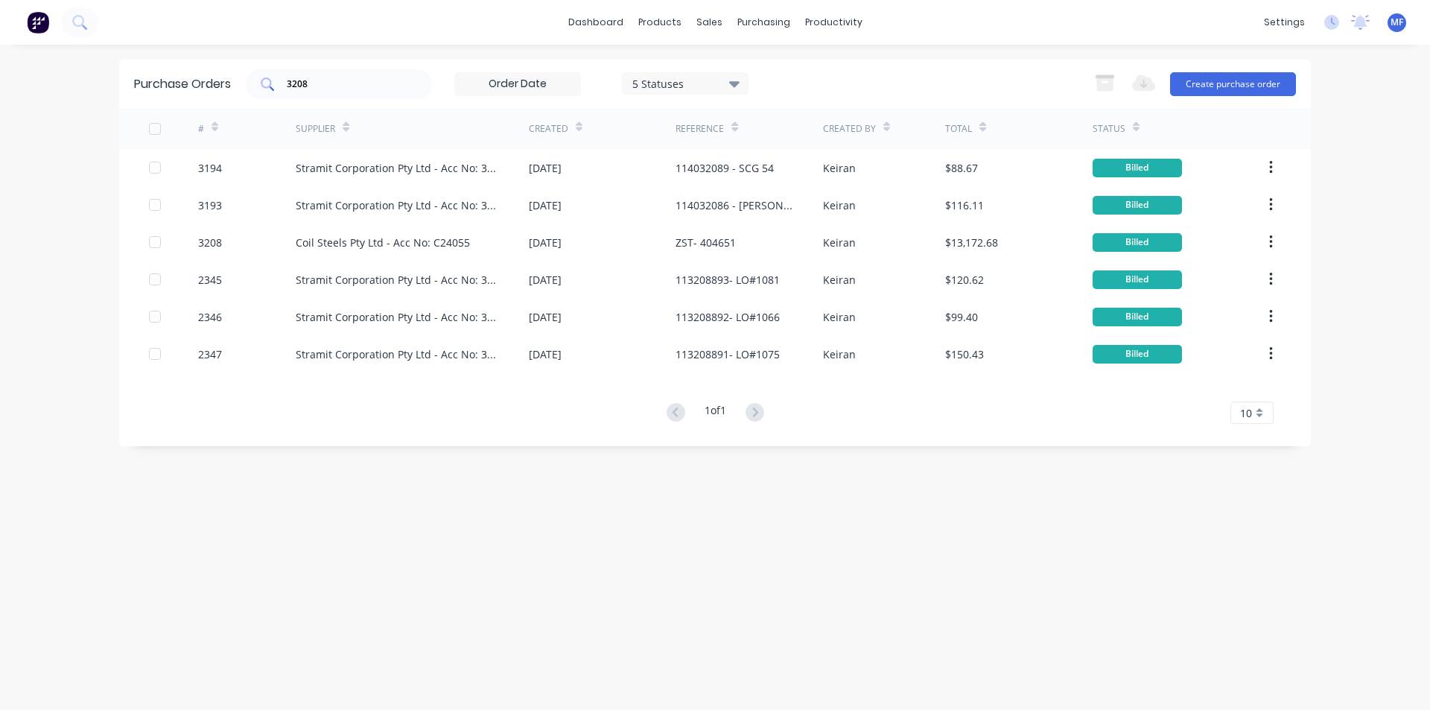
click at [334, 86] on input "3208" at bounding box center [347, 84] width 124 height 15
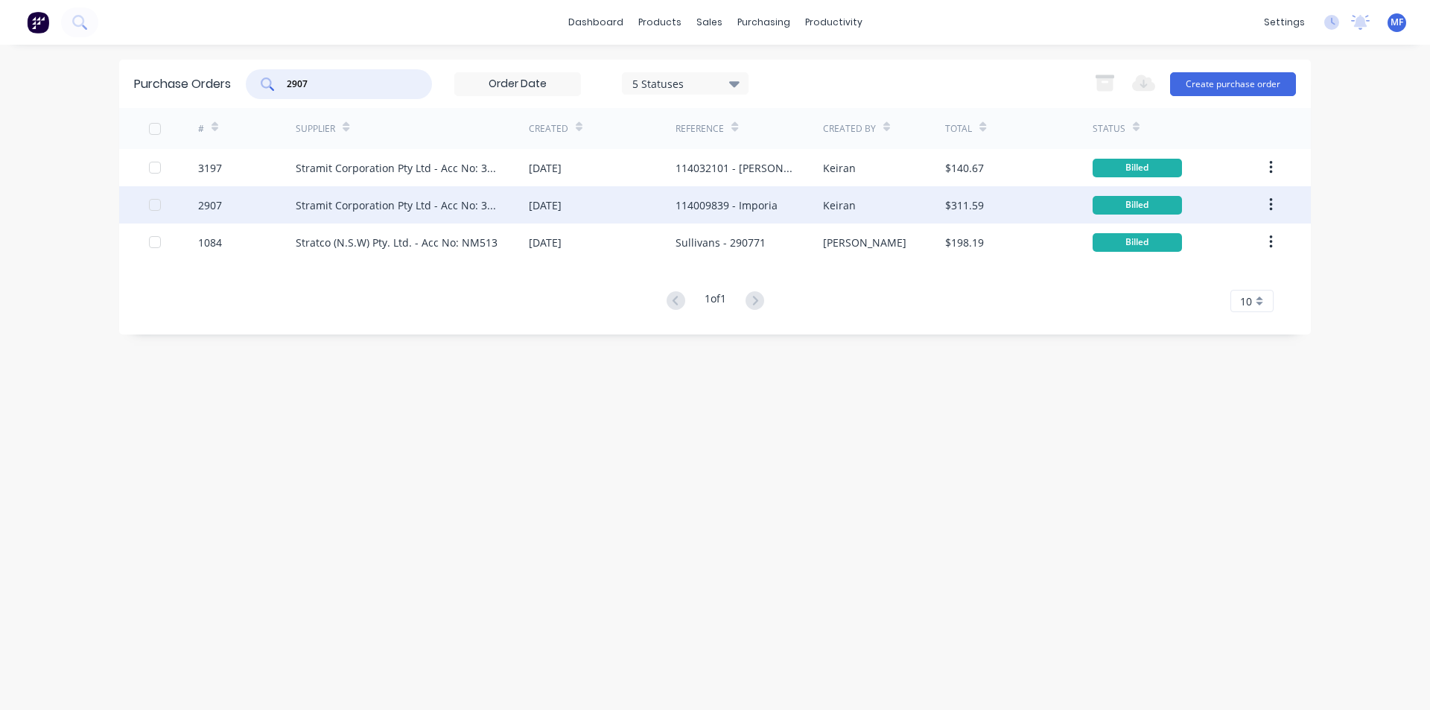
type input "2907"
click at [741, 208] on div "114009839 - Imporia" at bounding box center [726, 205] width 102 height 16
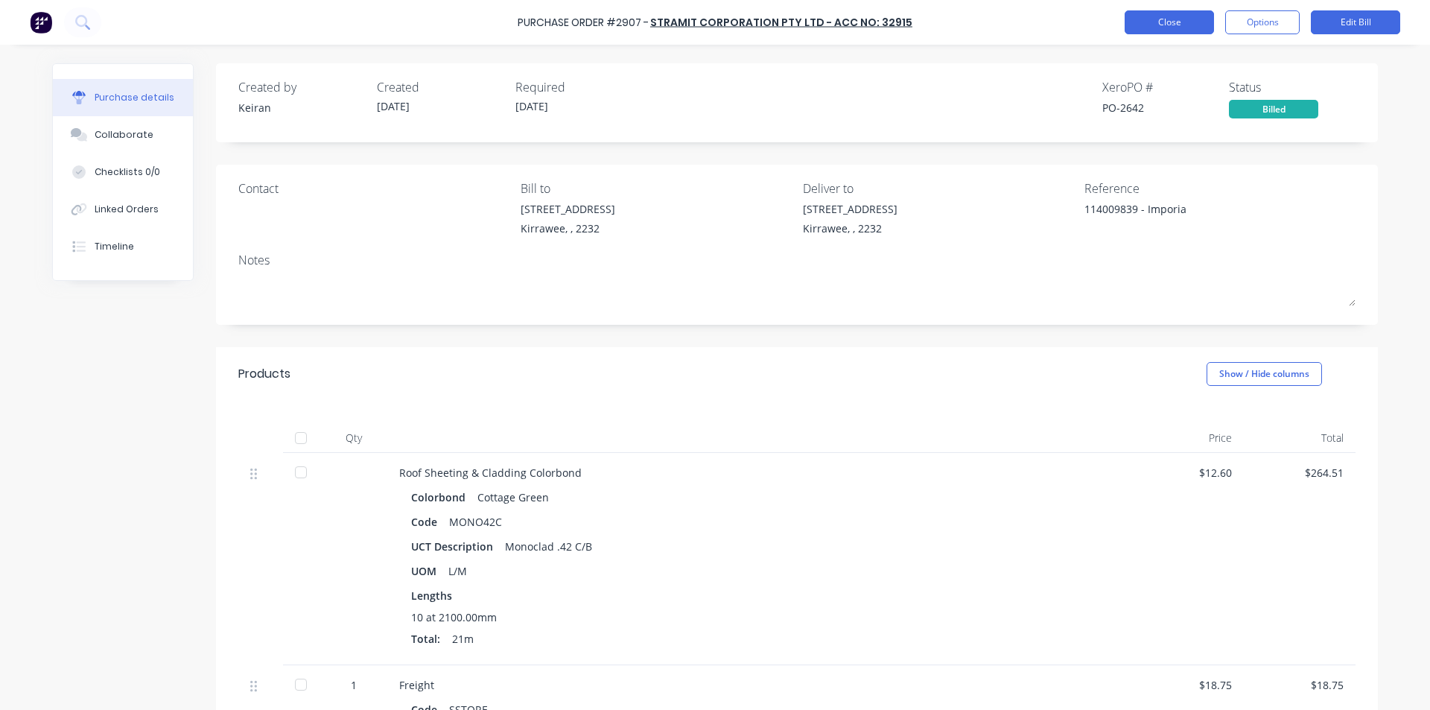
click at [1159, 21] on button "Close" at bounding box center [1168, 22] width 89 height 24
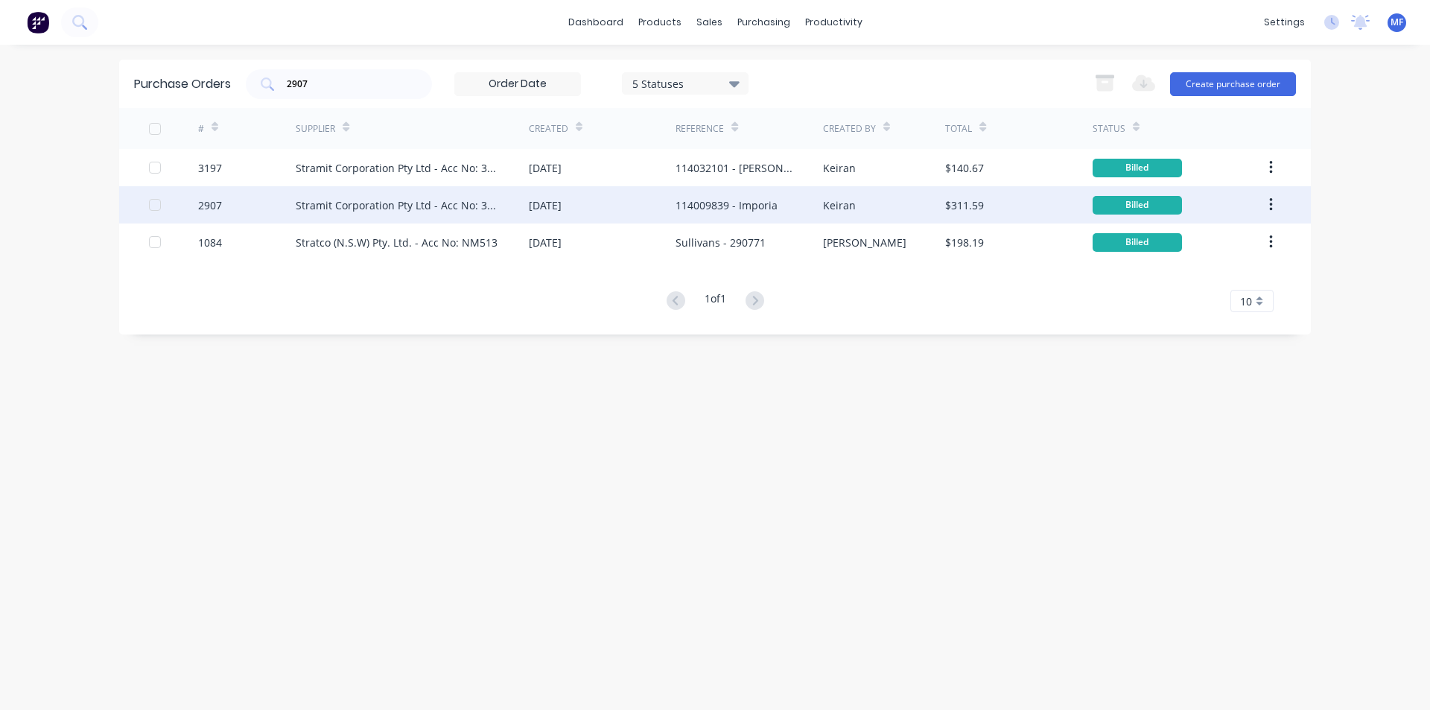
click at [371, 200] on div "Stramit Corporation Pty Ltd - Acc No: 32915" at bounding box center [397, 205] width 203 height 16
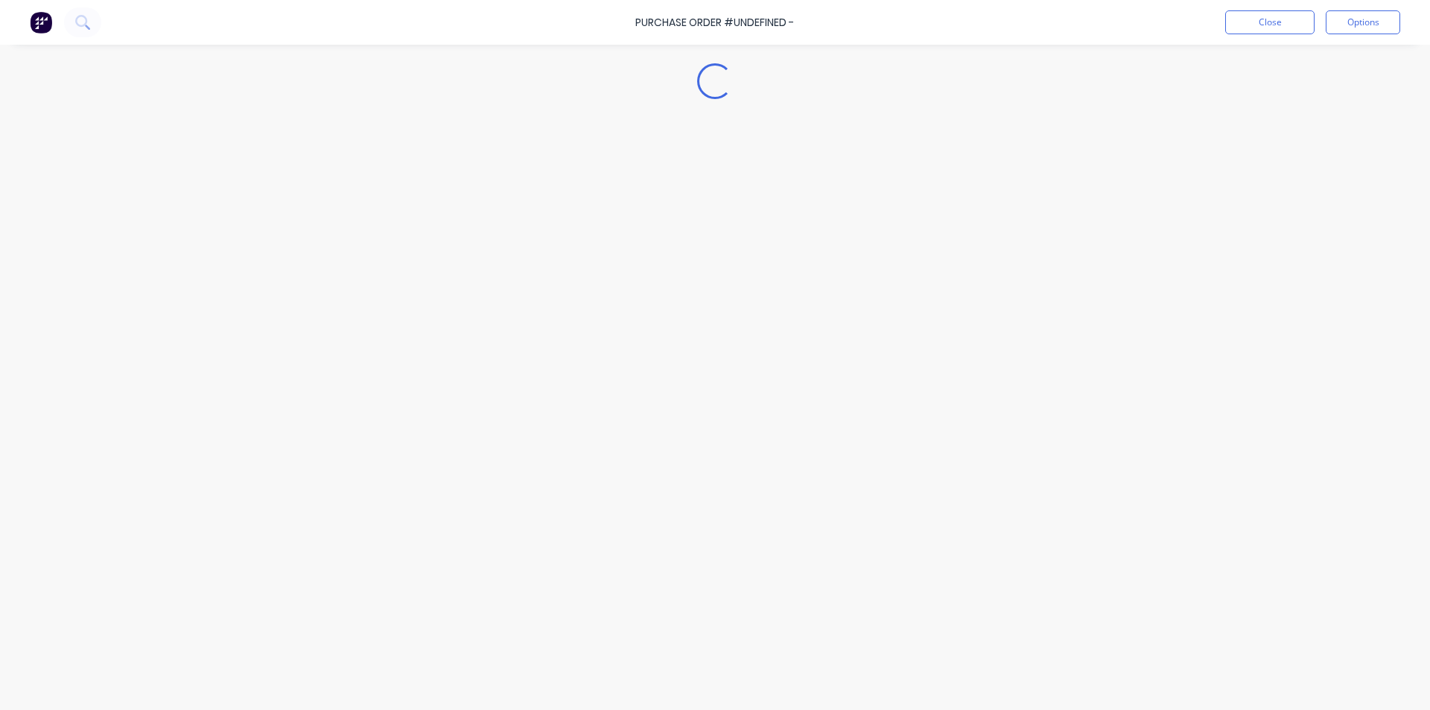
type textarea "x"
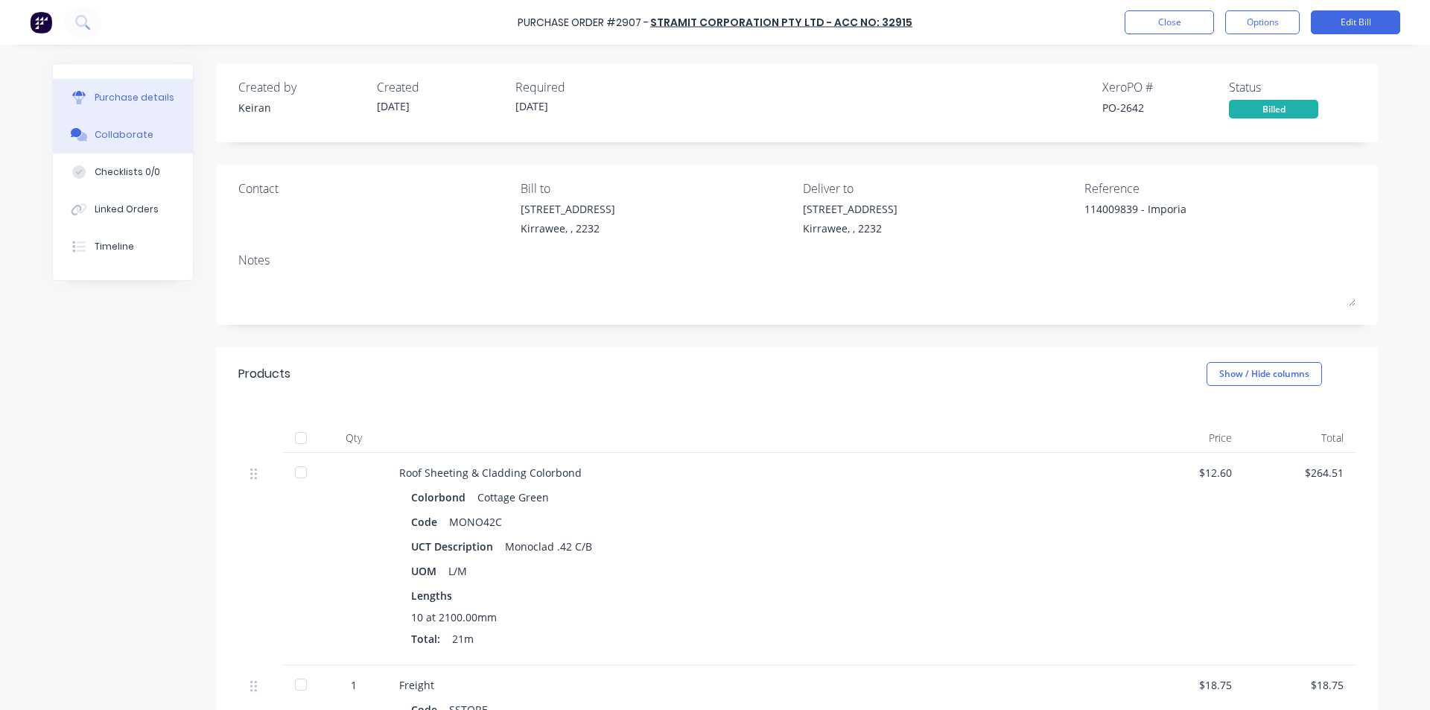
click at [115, 136] on div "Collaborate" at bounding box center [124, 134] width 59 height 13
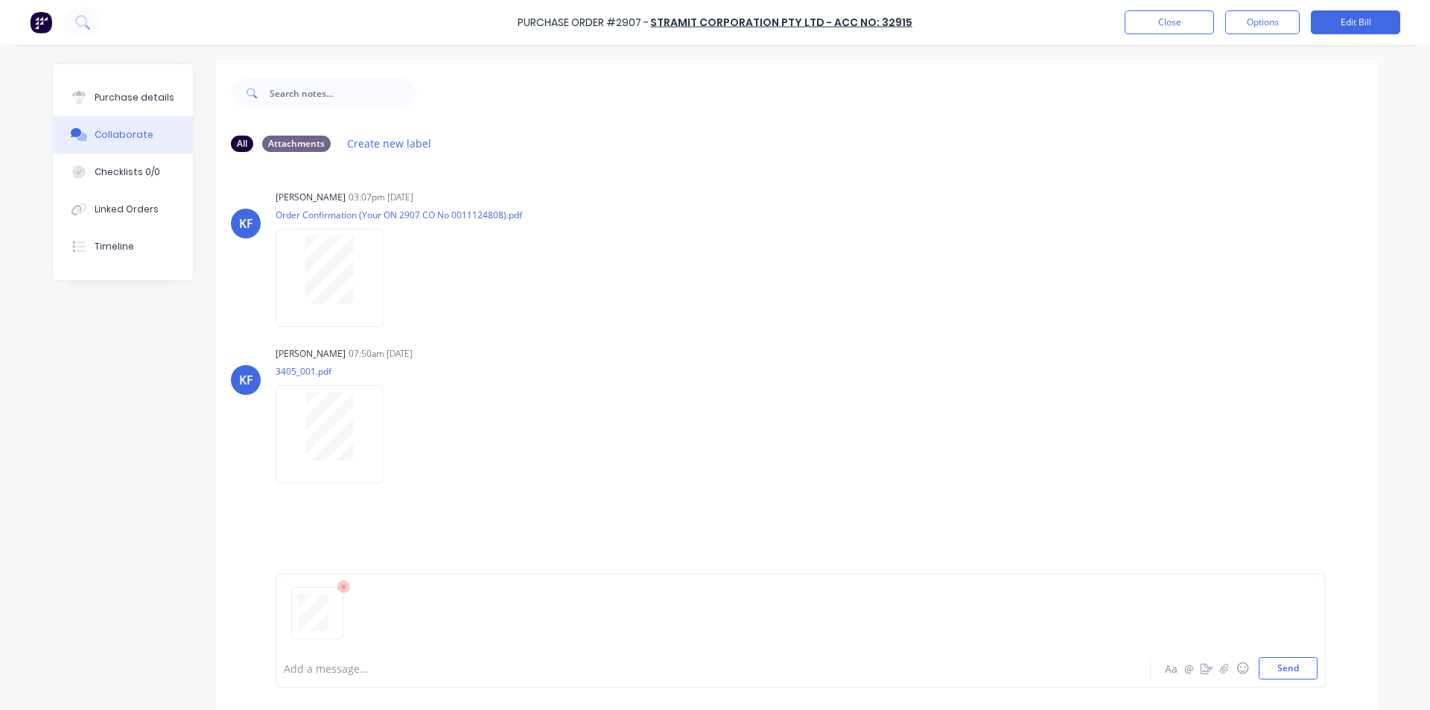
drag, startPoint x: 1280, startPoint y: 663, endPoint x: 1276, endPoint y: 656, distance: 7.7
click at [1279, 660] on button "Send" at bounding box center [1287, 668] width 59 height 22
click at [1168, 15] on button "Close" at bounding box center [1168, 22] width 89 height 24
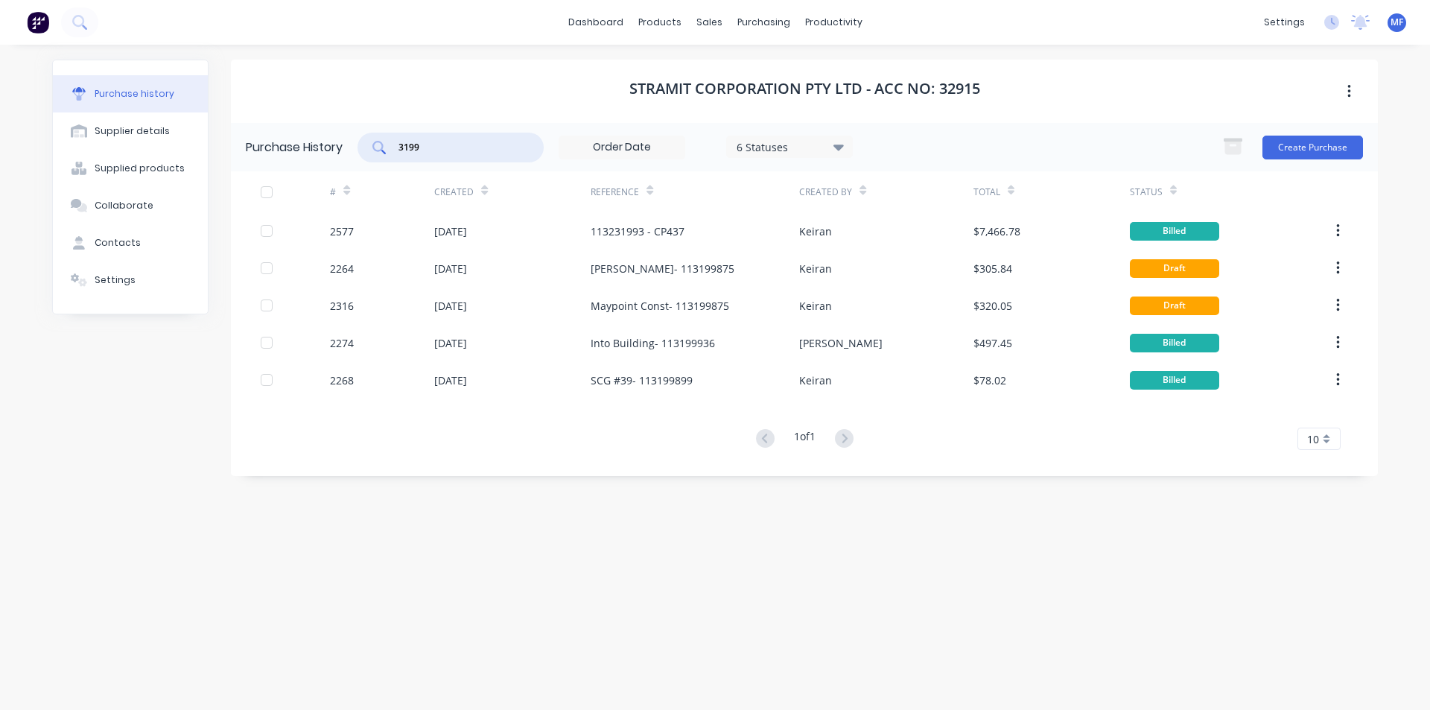
click at [443, 144] on input "3199" at bounding box center [459, 147] width 124 height 15
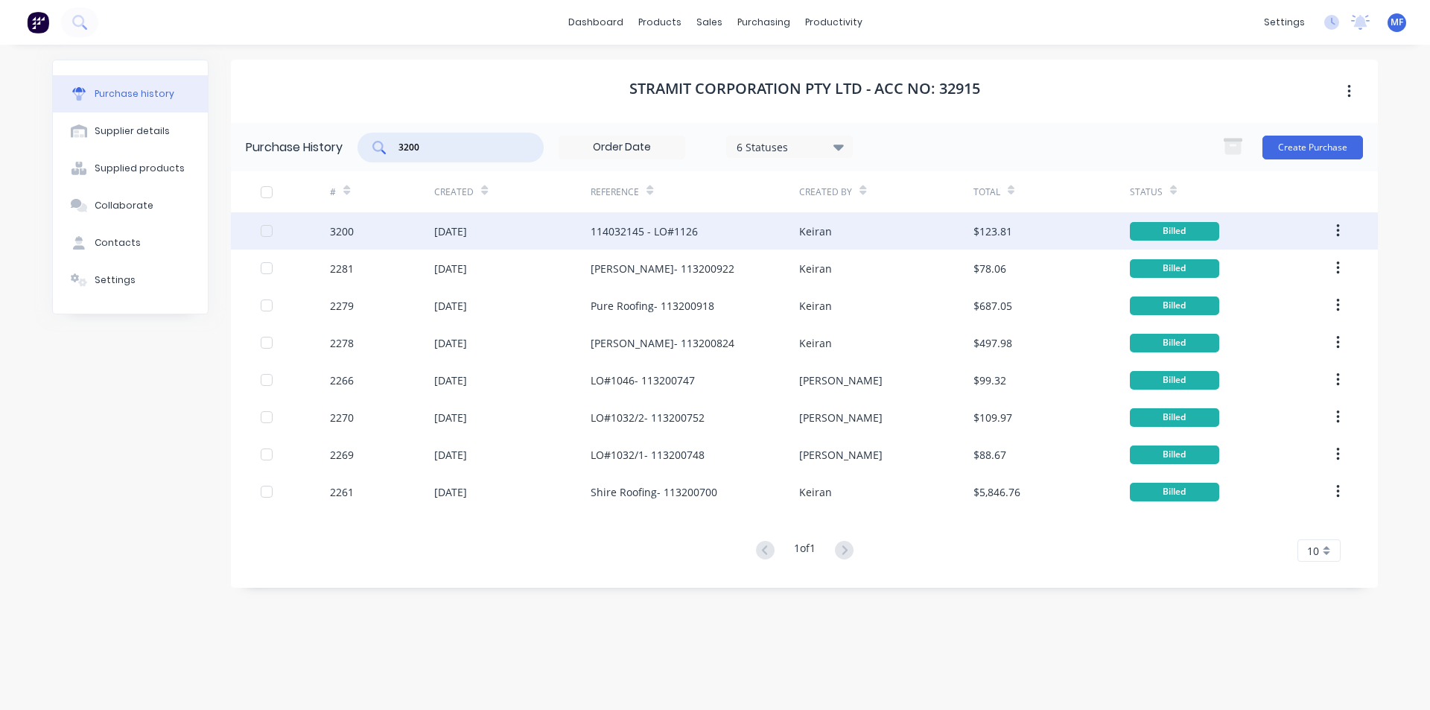
type input "3200"
click at [681, 226] on div "114032145 - LO#1126" at bounding box center [643, 231] width 107 height 16
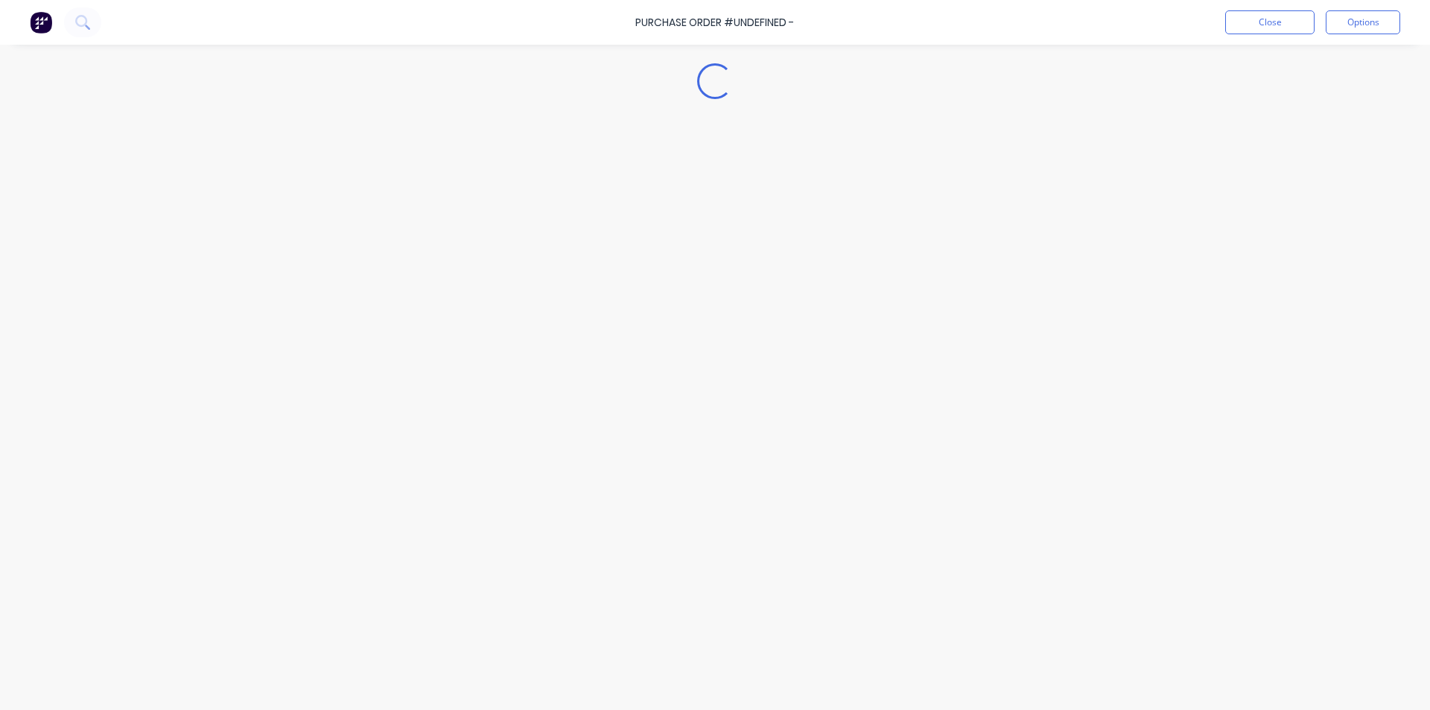
type textarea "x"
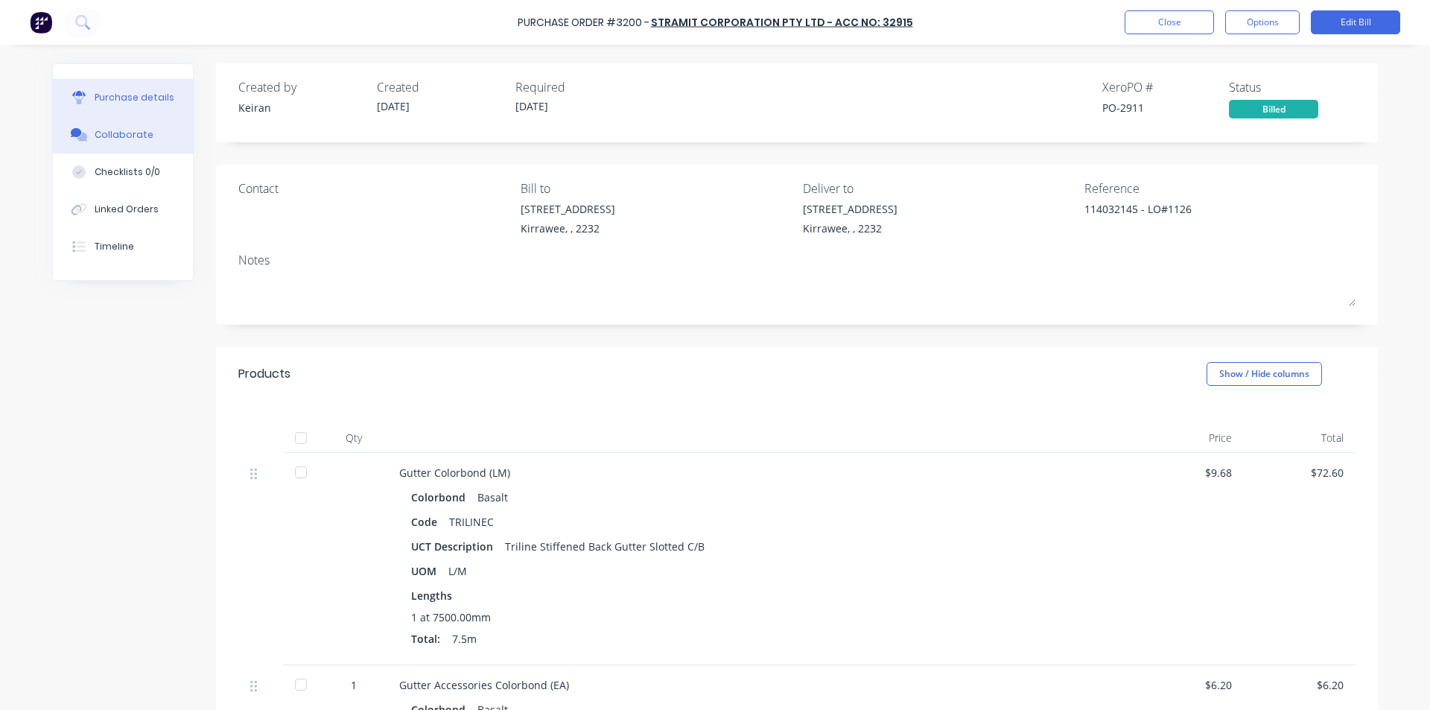
click at [108, 137] on div "Collaborate" at bounding box center [124, 134] width 59 height 13
